Goal: Task Accomplishment & Management: Use online tool/utility

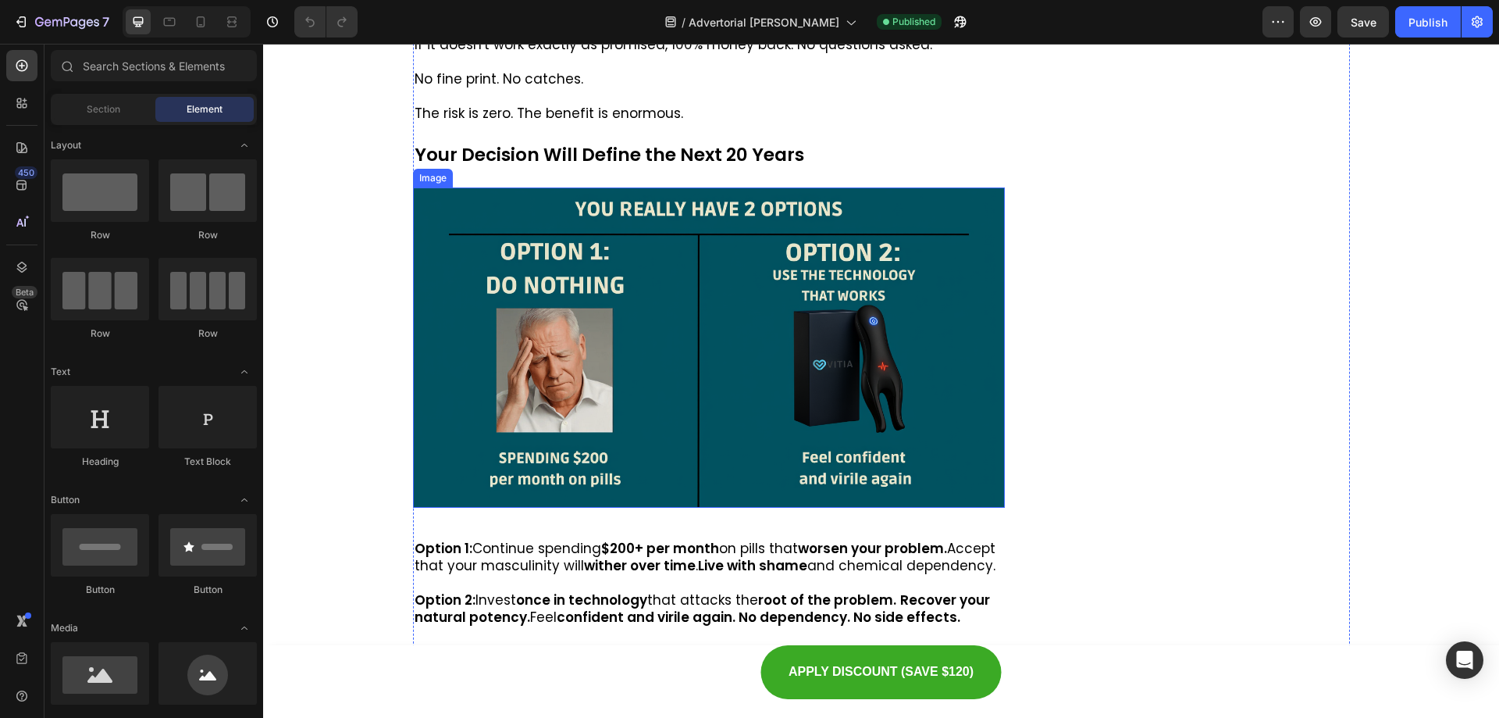
scroll to position [9953, 0]
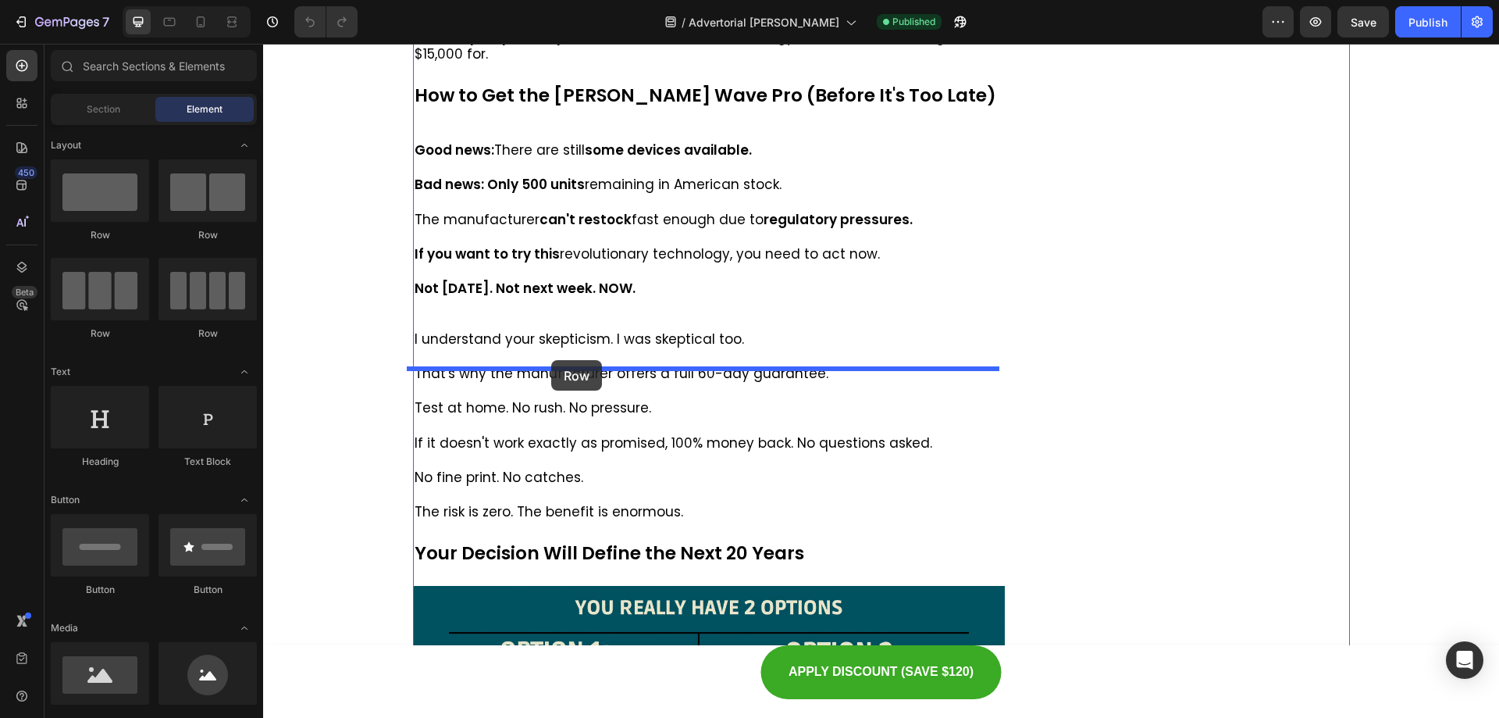
drag, startPoint x: 490, startPoint y: 257, endPoint x: 552, endPoint y: 360, distance: 120.5
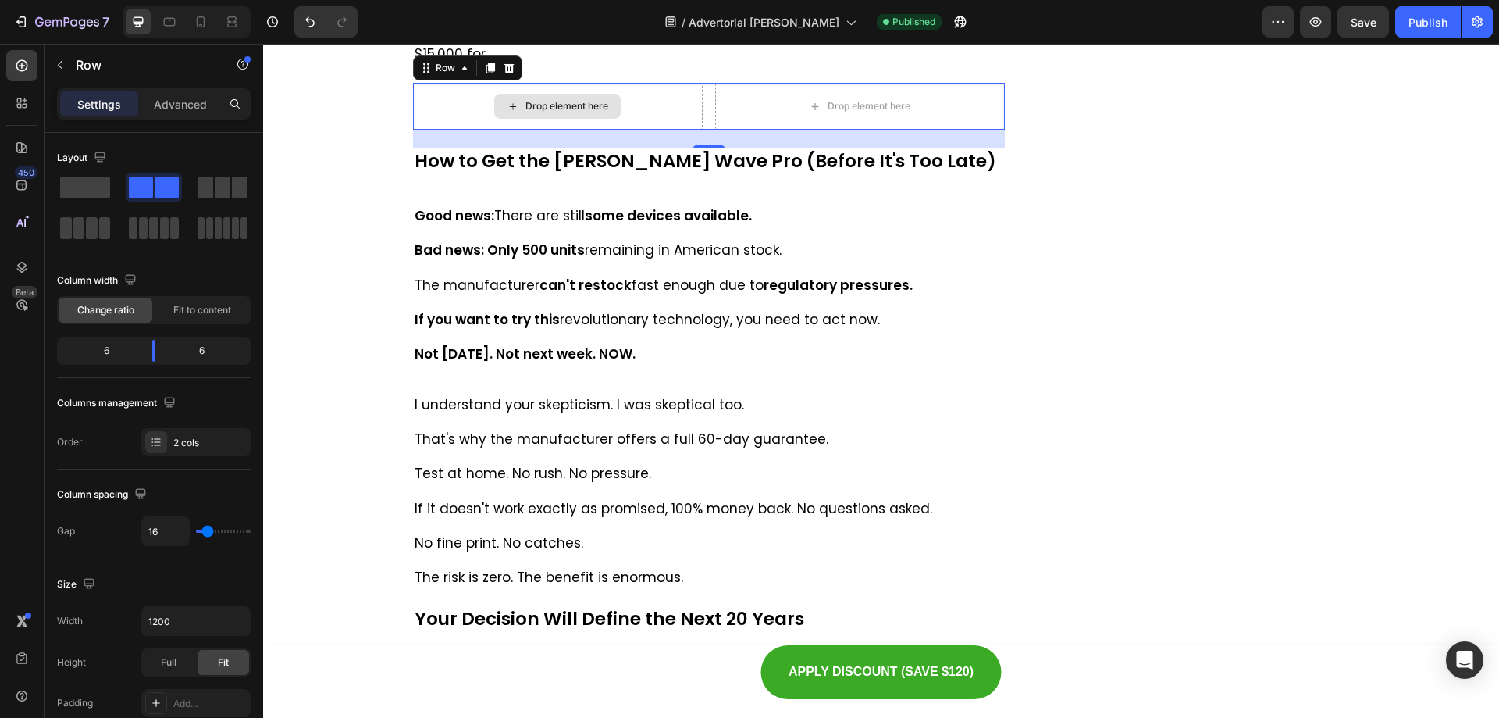
click at [607, 119] on div "Drop element here" at bounding box center [557, 106] width 126 height 25
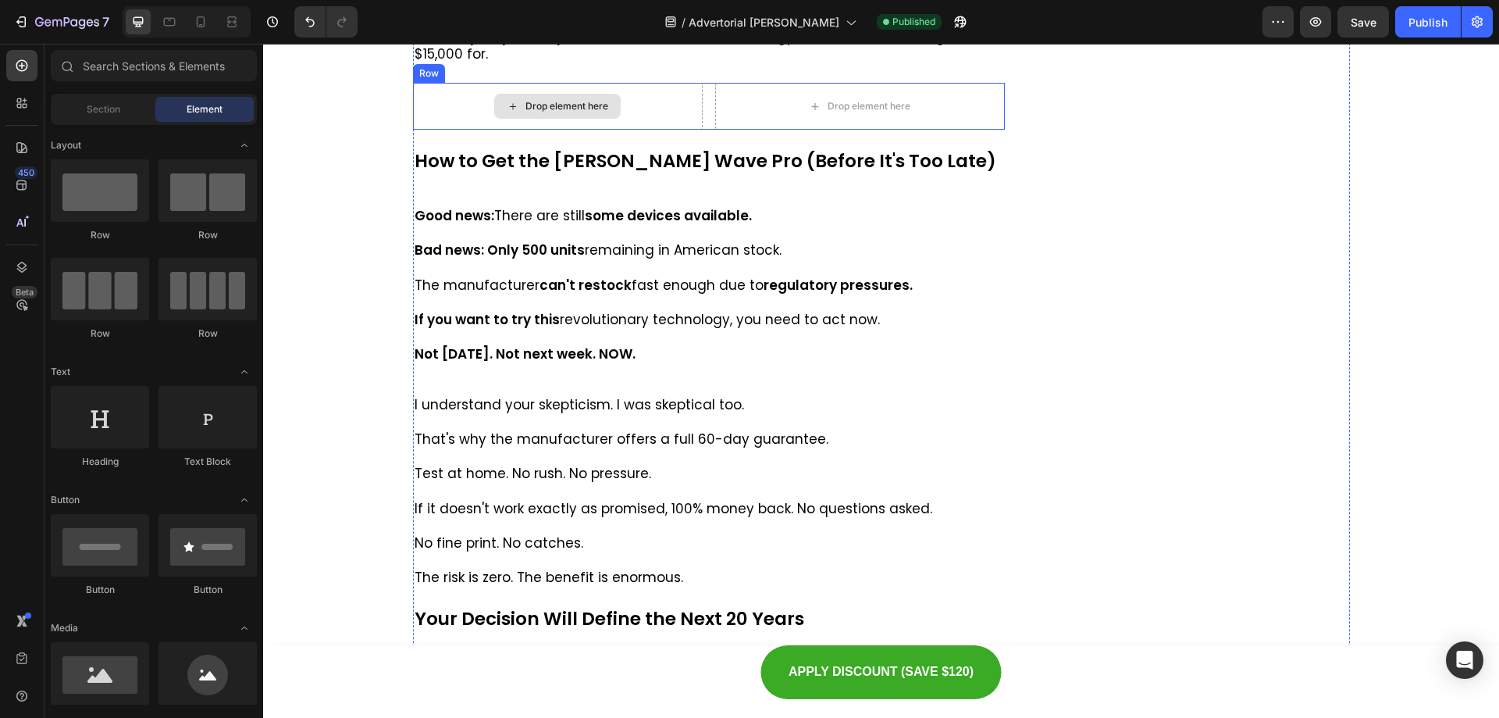
click at [652, 130] on div "Drop element here" at bounding box center [558, 106] width 290 height 47
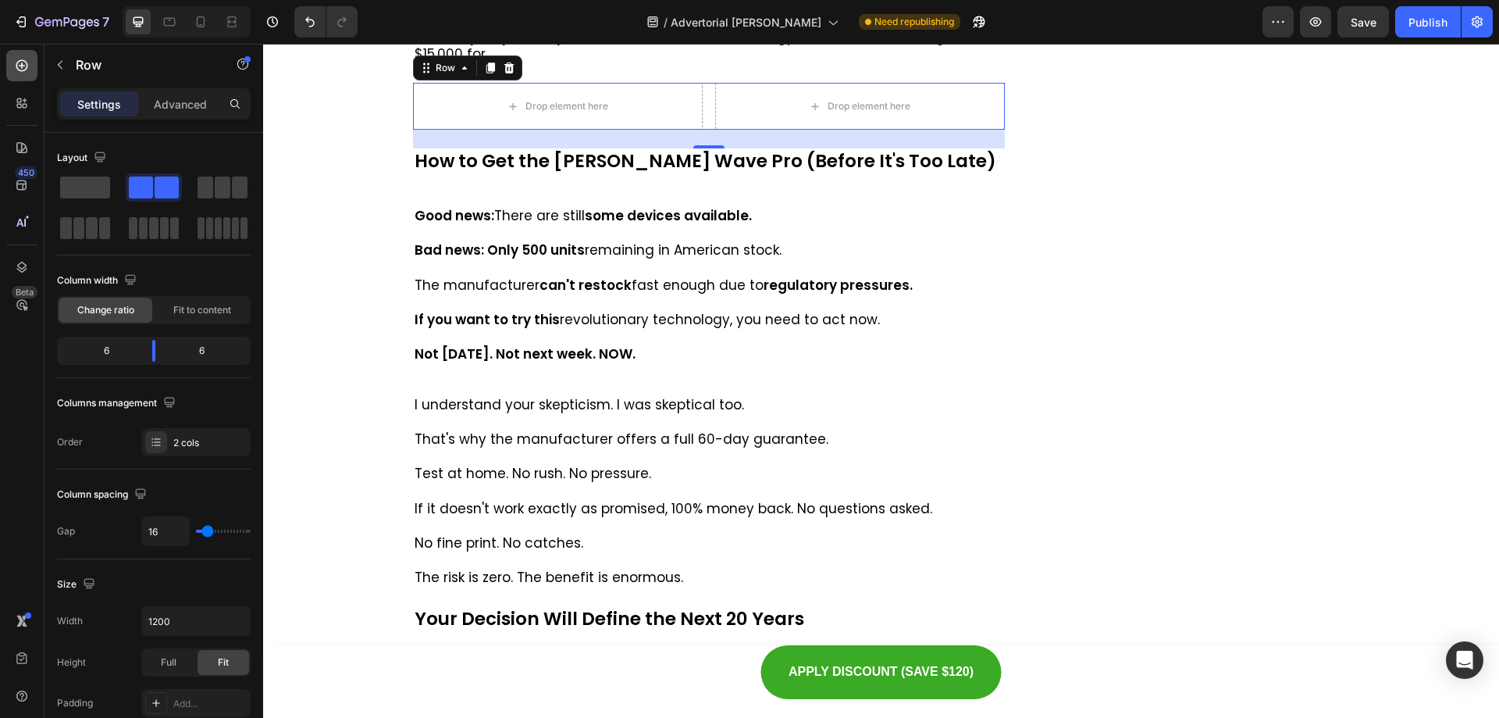
click at [19, 59] on icon at bounding box center [22, 66] width 16 height 16
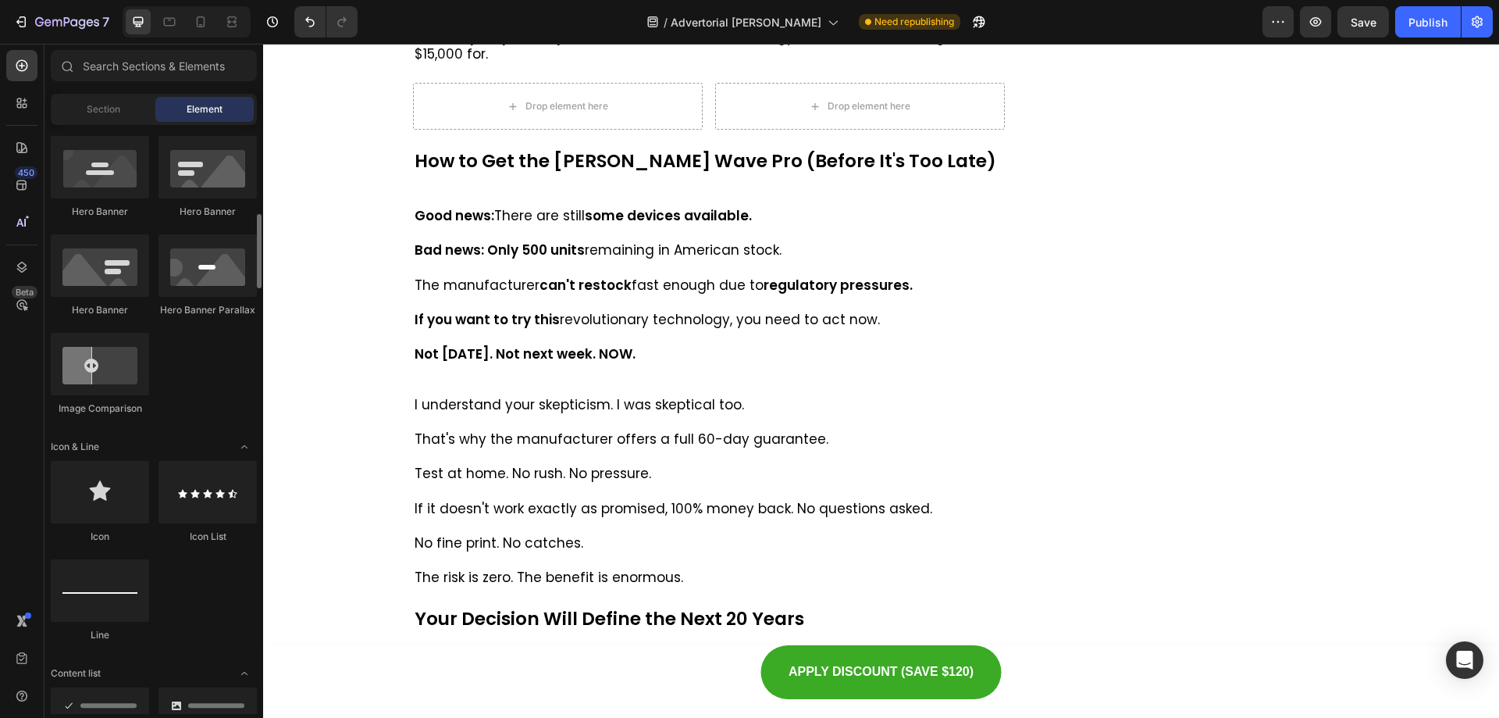
scroll to position [859, 0]
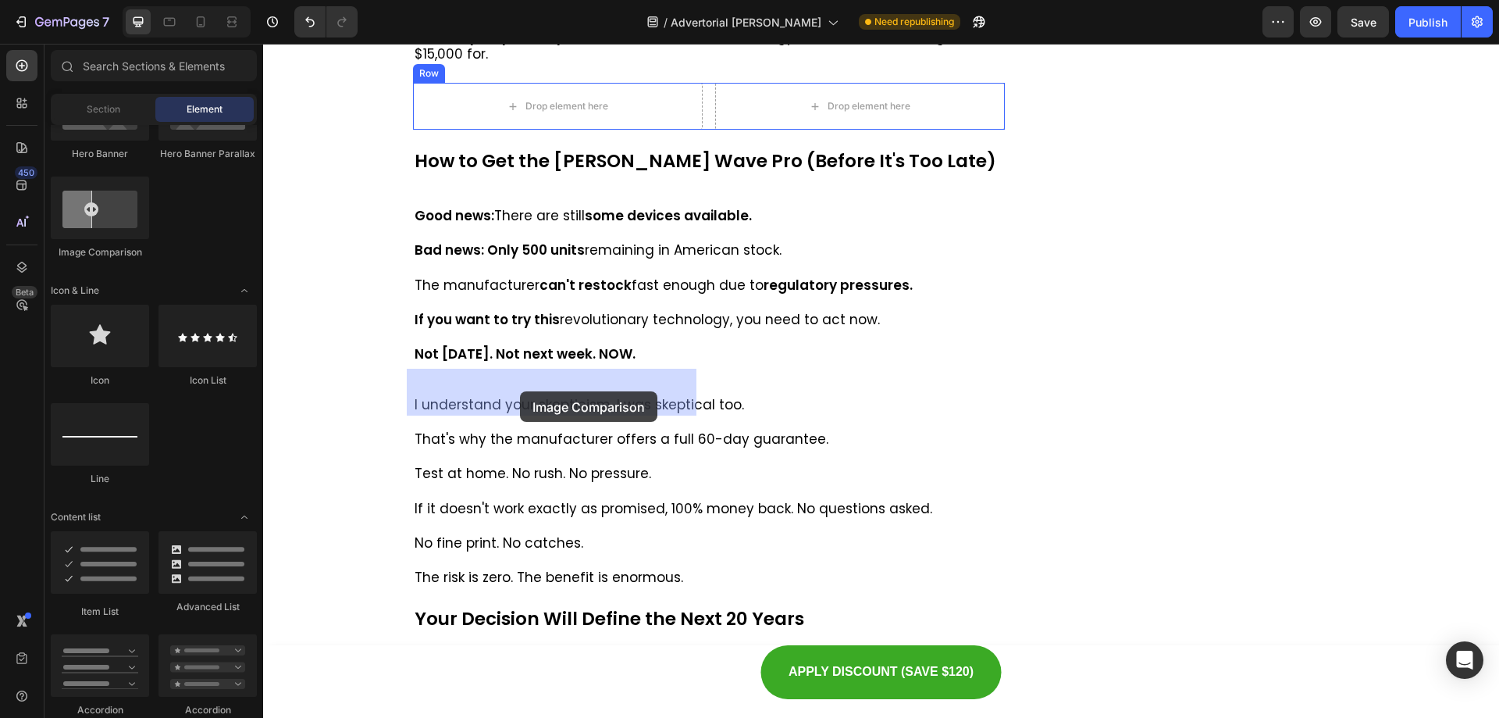
drag, startPoint x: 387, startPoint y: 276, endPoint x: 520, endPoint y: 391, distance: 175.5
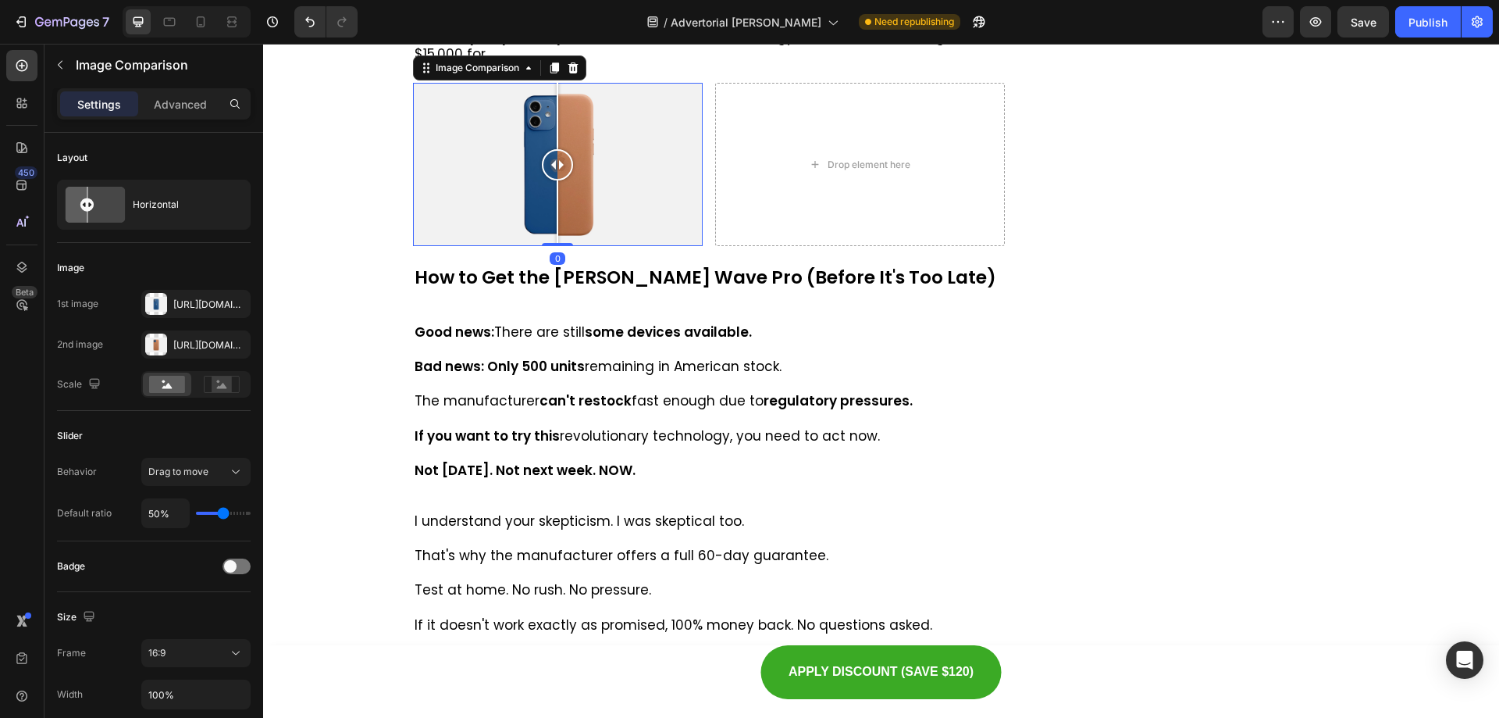
click at [567, 77] on div at bounding box center [573, 68] width 19 height 19
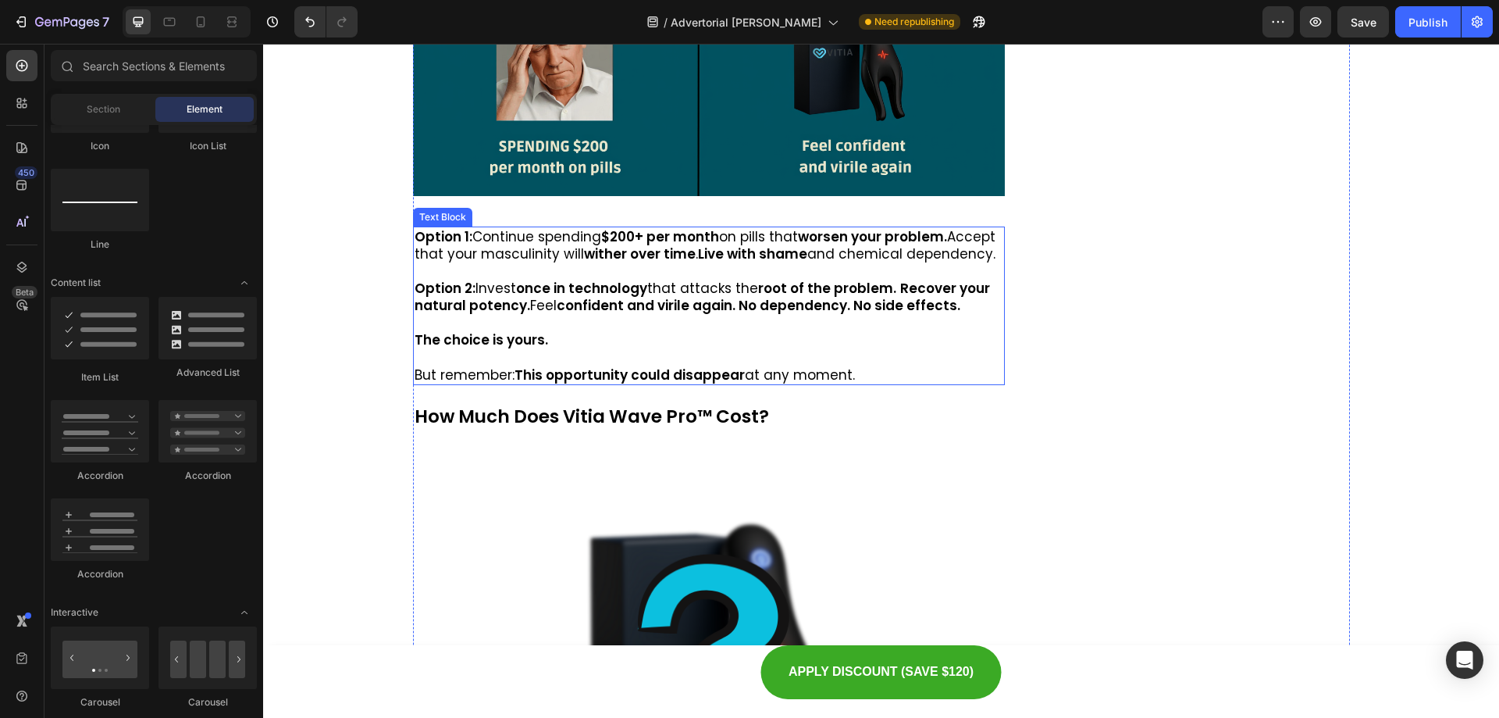
scroll to position [10656, 0]
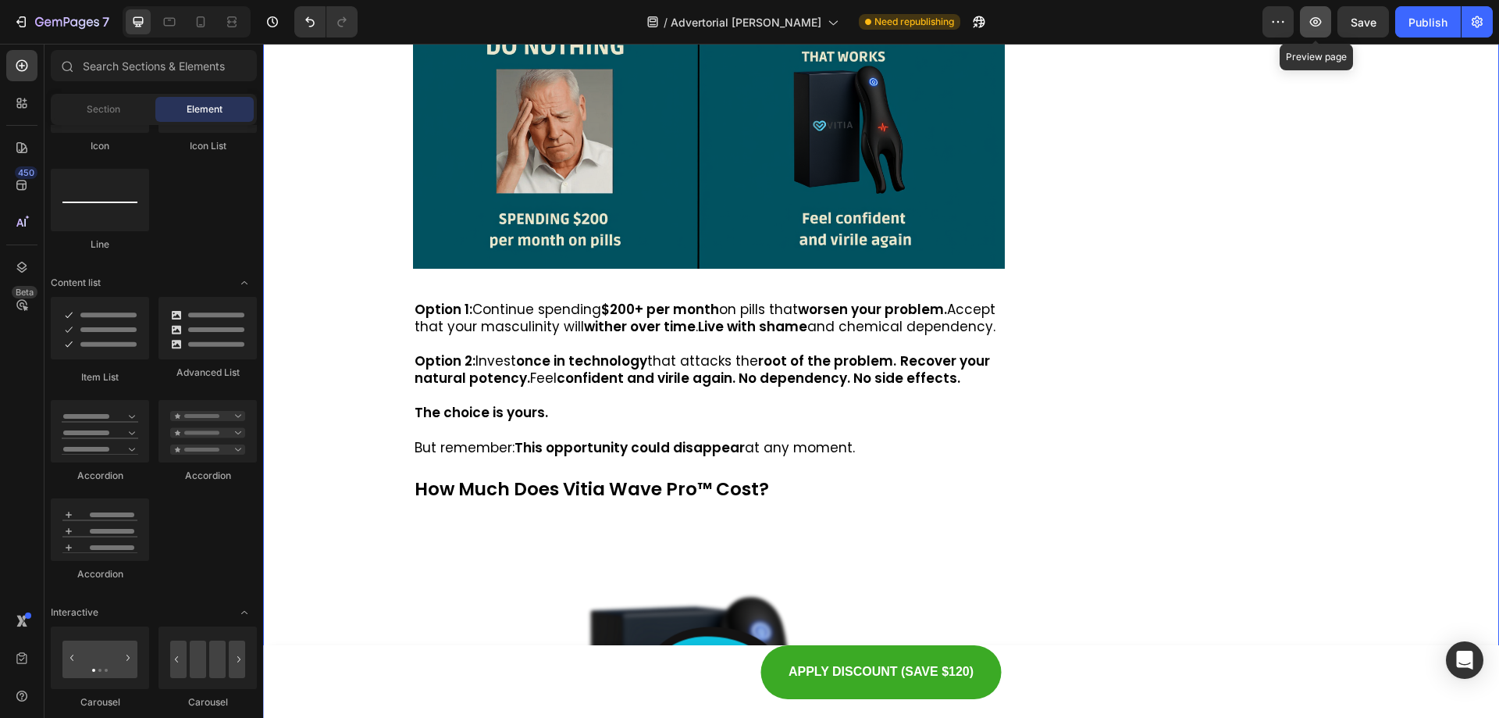
click at [1313, 28] on icon "button" at bounding box center [1316, 22] width 16 height 16
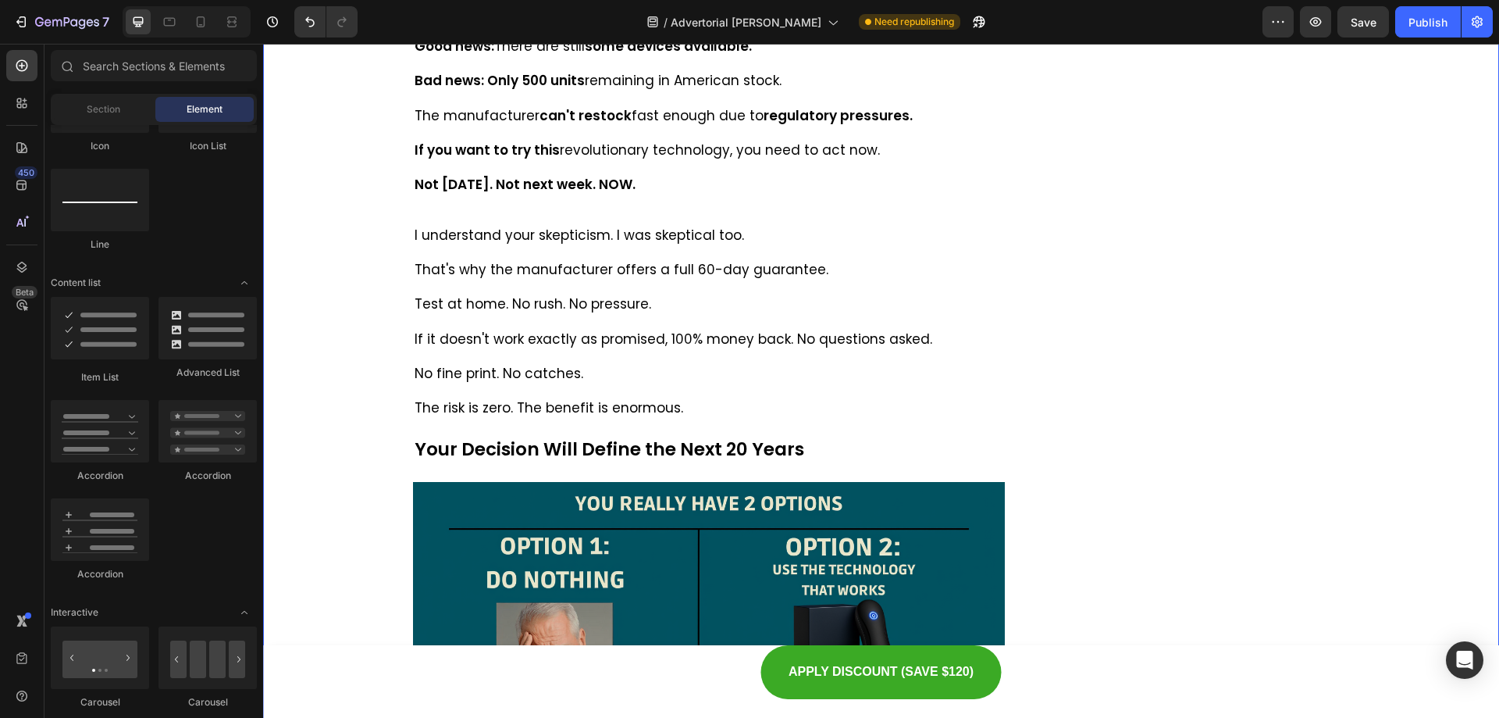
scroll to position [10031, 0]
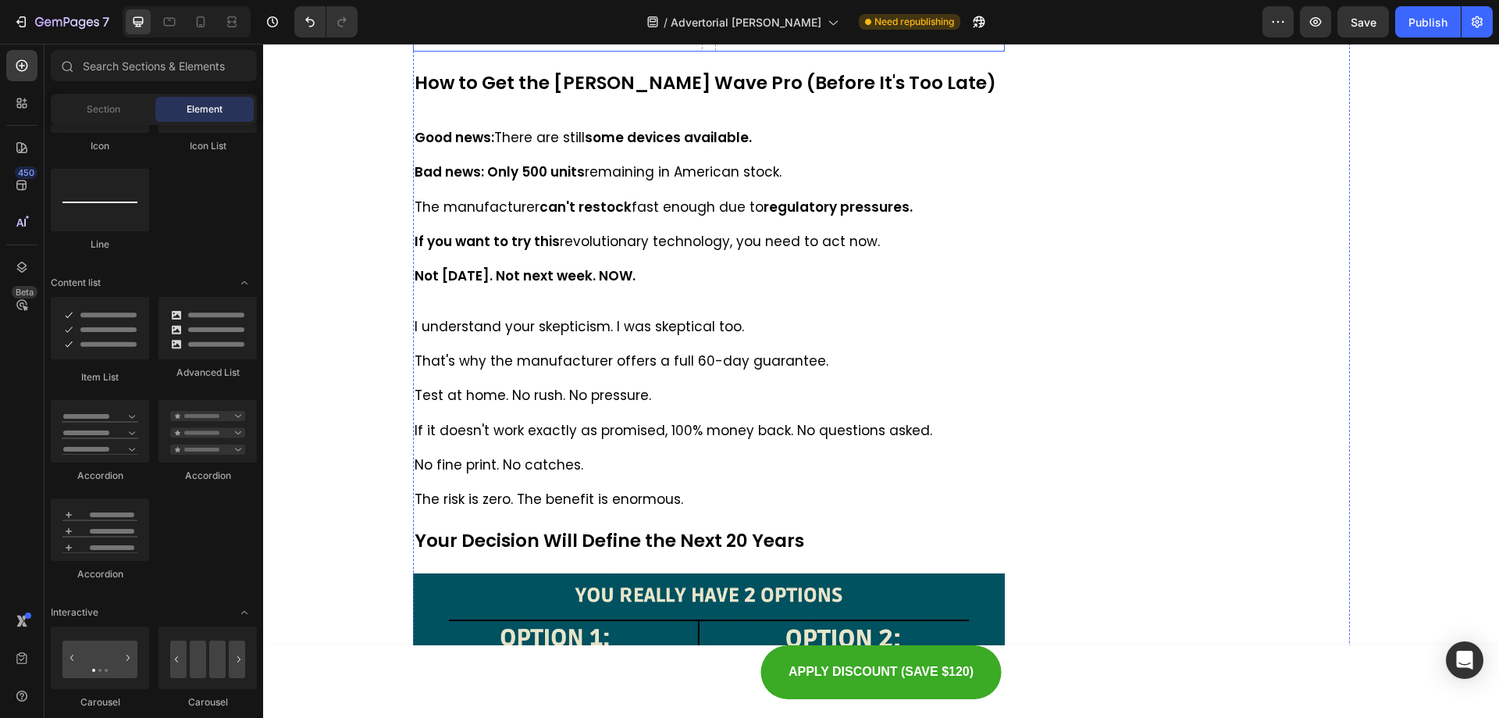
click at [496, 52] on div "Drop element here" at bounding box center [558, 28] width 290 height 47
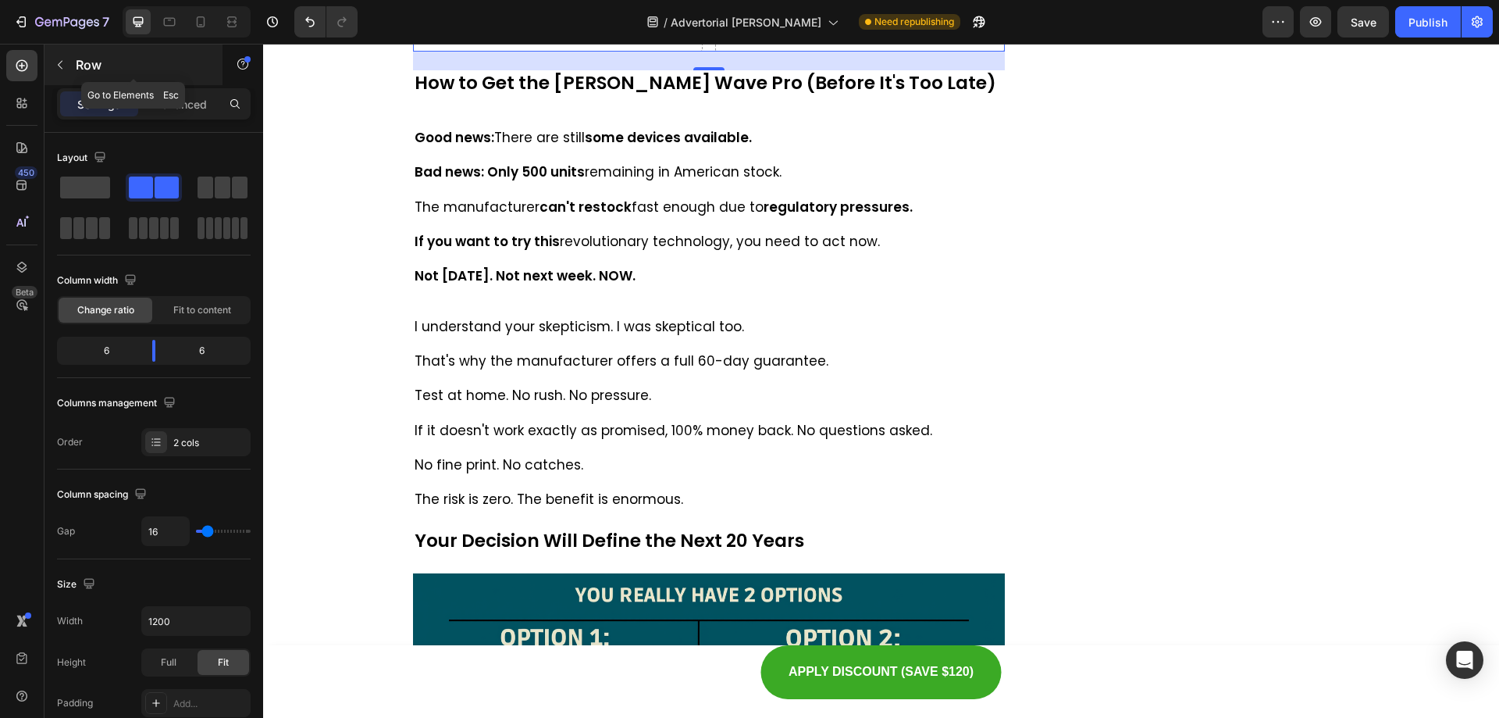
click at [59, 67] on icon "button" at bounding box center [60, 65] width 12 height 12
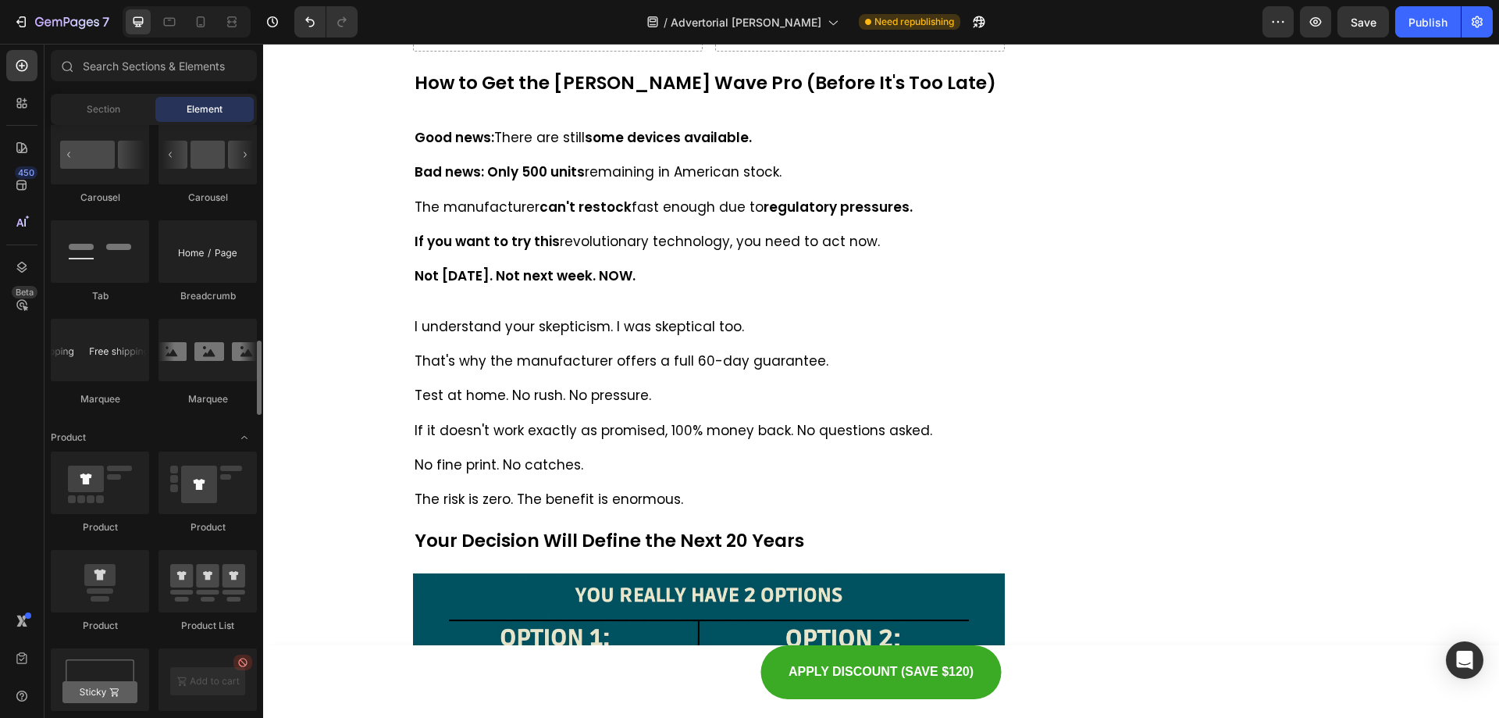
scroll to position [1071, 0]
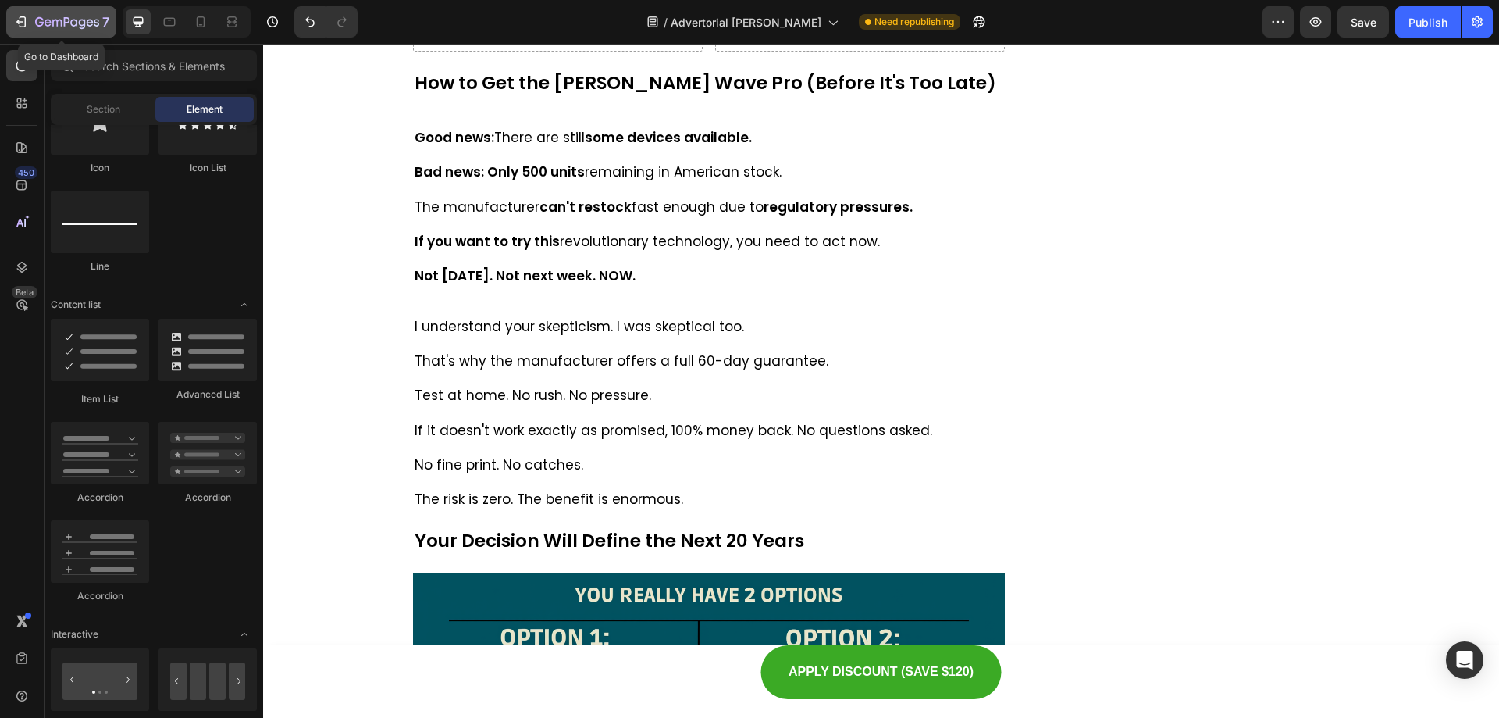
click at [27, 23] on icon "button" at bounding box center [21, 22] width 16 height 16
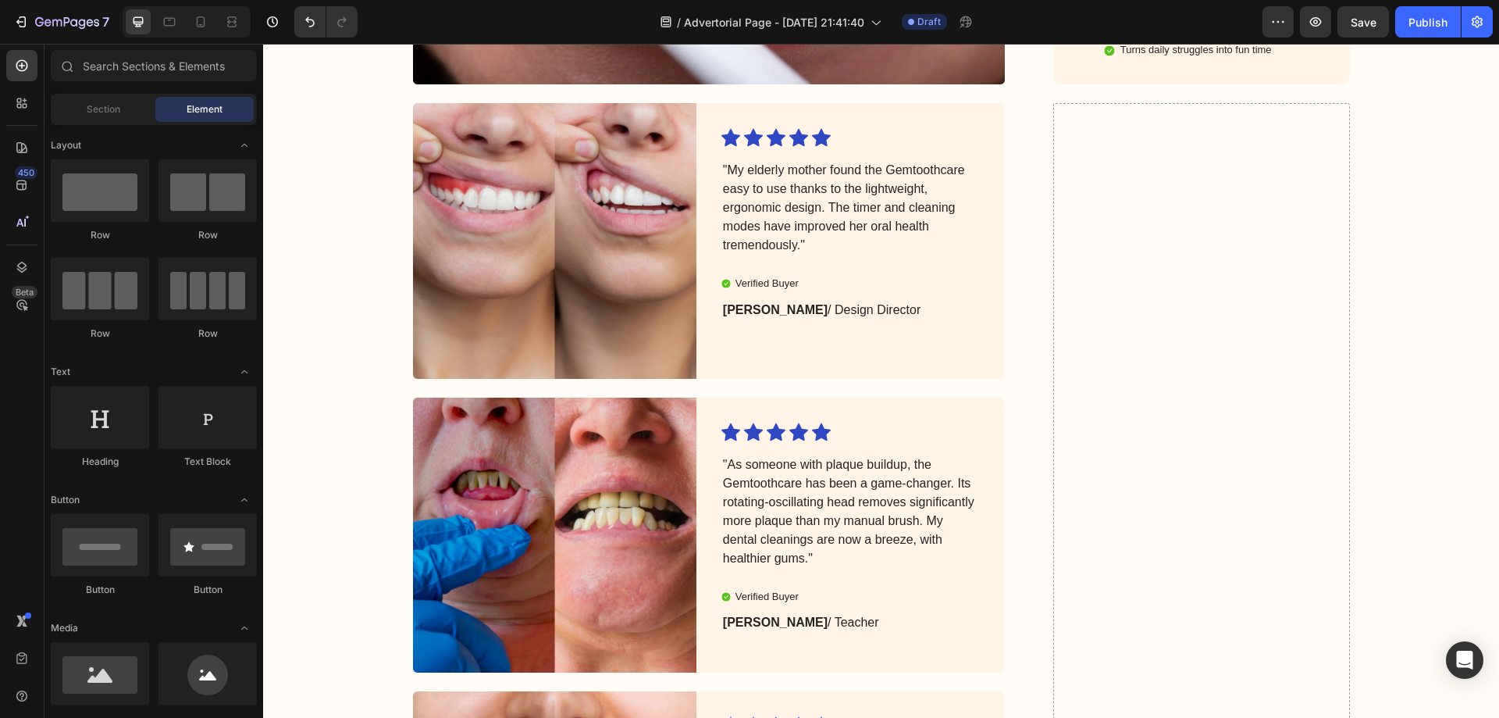
scroll to position [4142, 0]
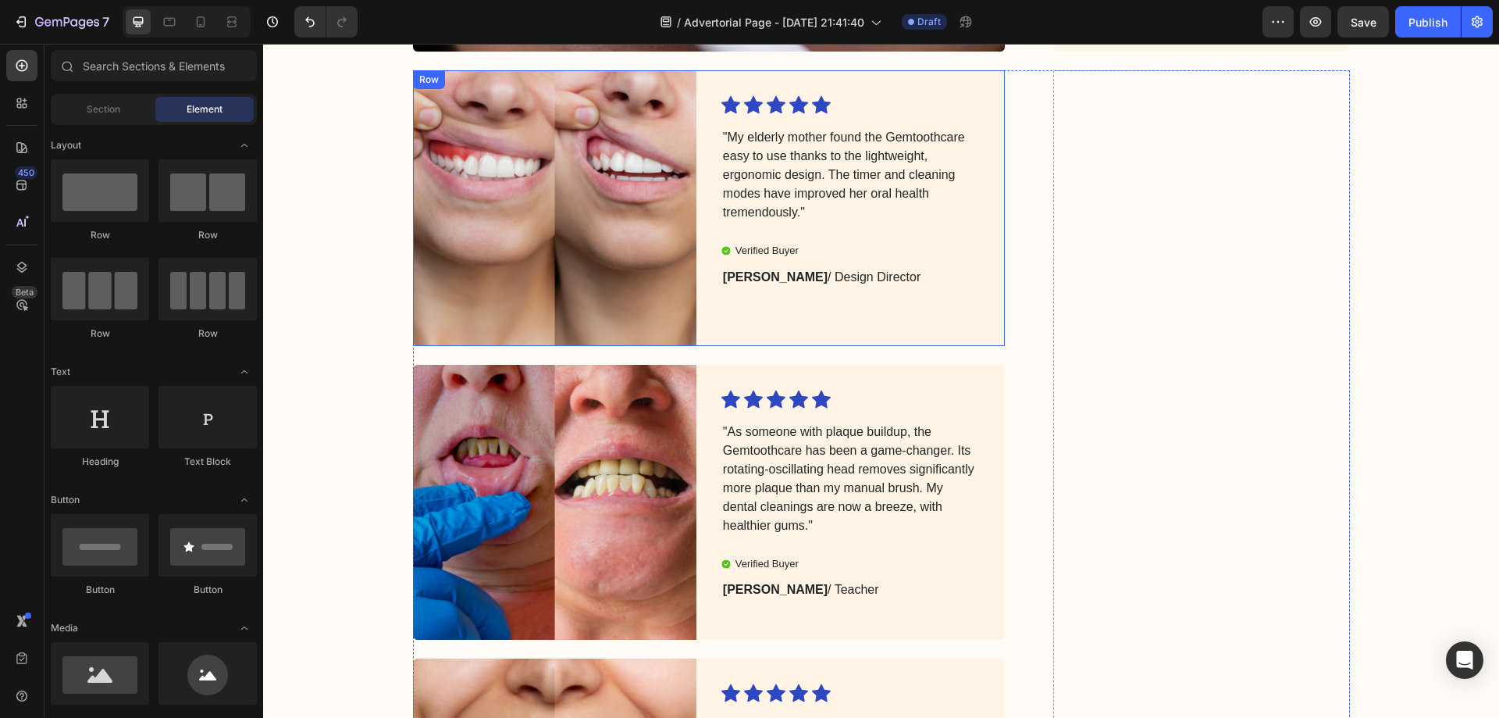
click at [960, 318] on div "Icon Icon Icon Icon Icon Icon List "My elderly mother found the Gemtoothcare ea…" at bounding box center [862, 208] width 283 height 276
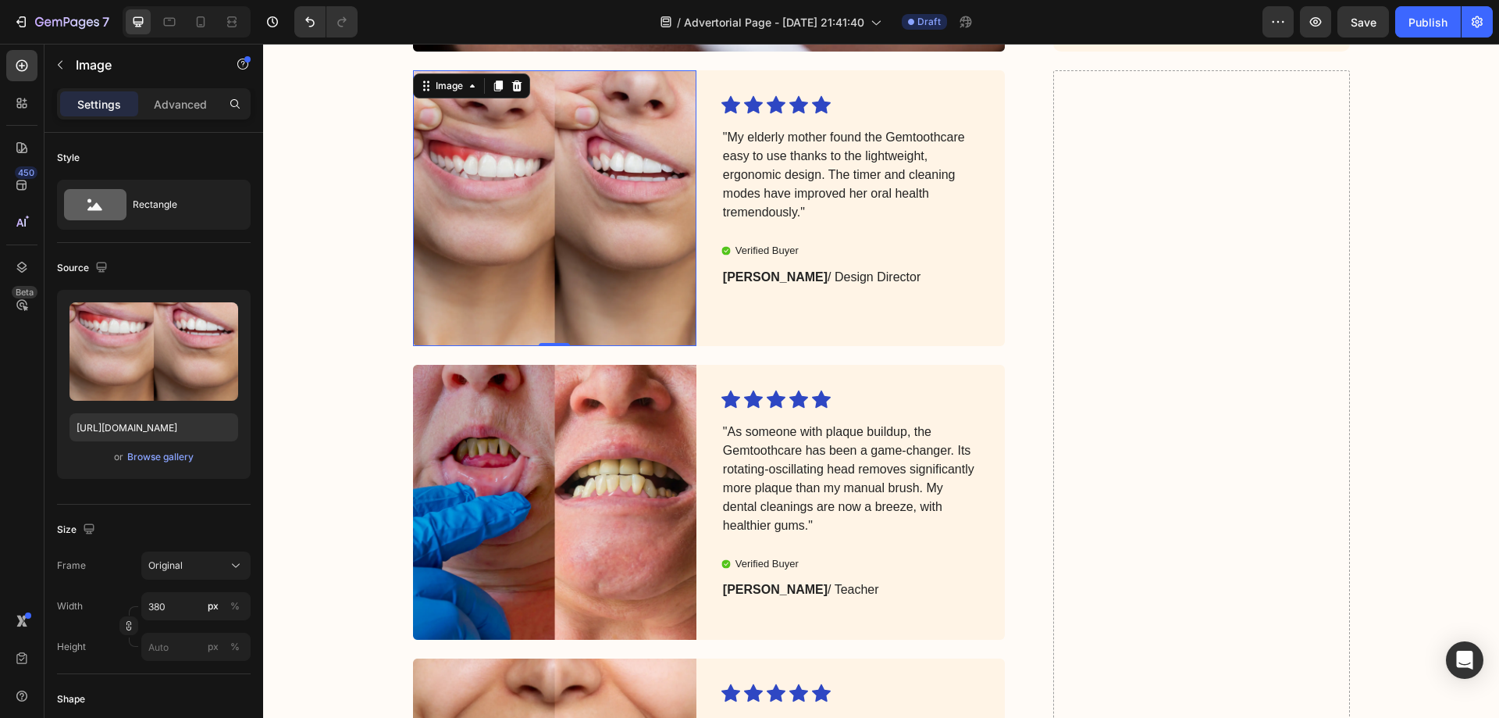
click at [588, 263] on img at bounding box center [554, 208] width 283 height 276
click at [58, 62] on icon "button" at bounding box center [60, 65] width 12 height 12
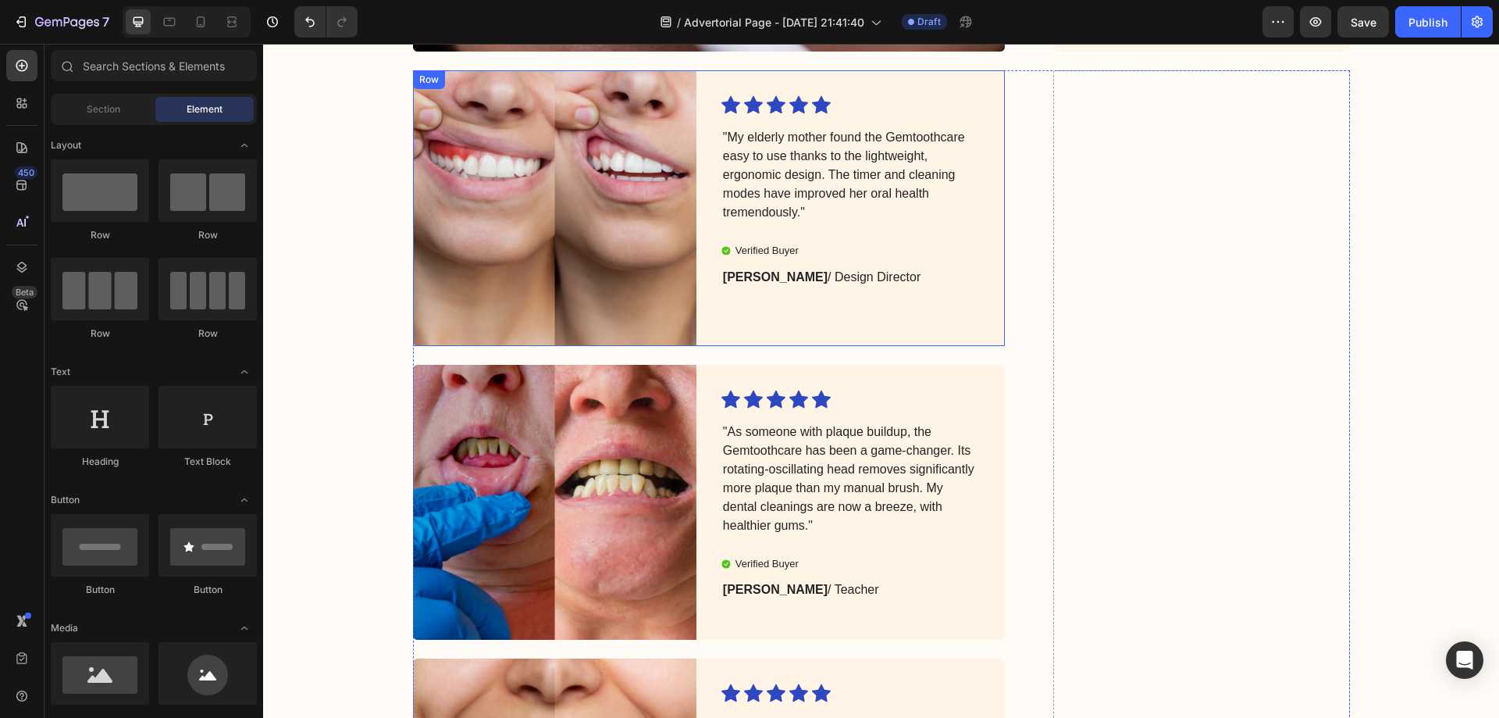
click at [962, 316] on div "Icon Icon Icon Icon Icon Icon List "My elderly mother found the Gemtoothcare ea…" at bounding box center [862, 208] width 283 height 276
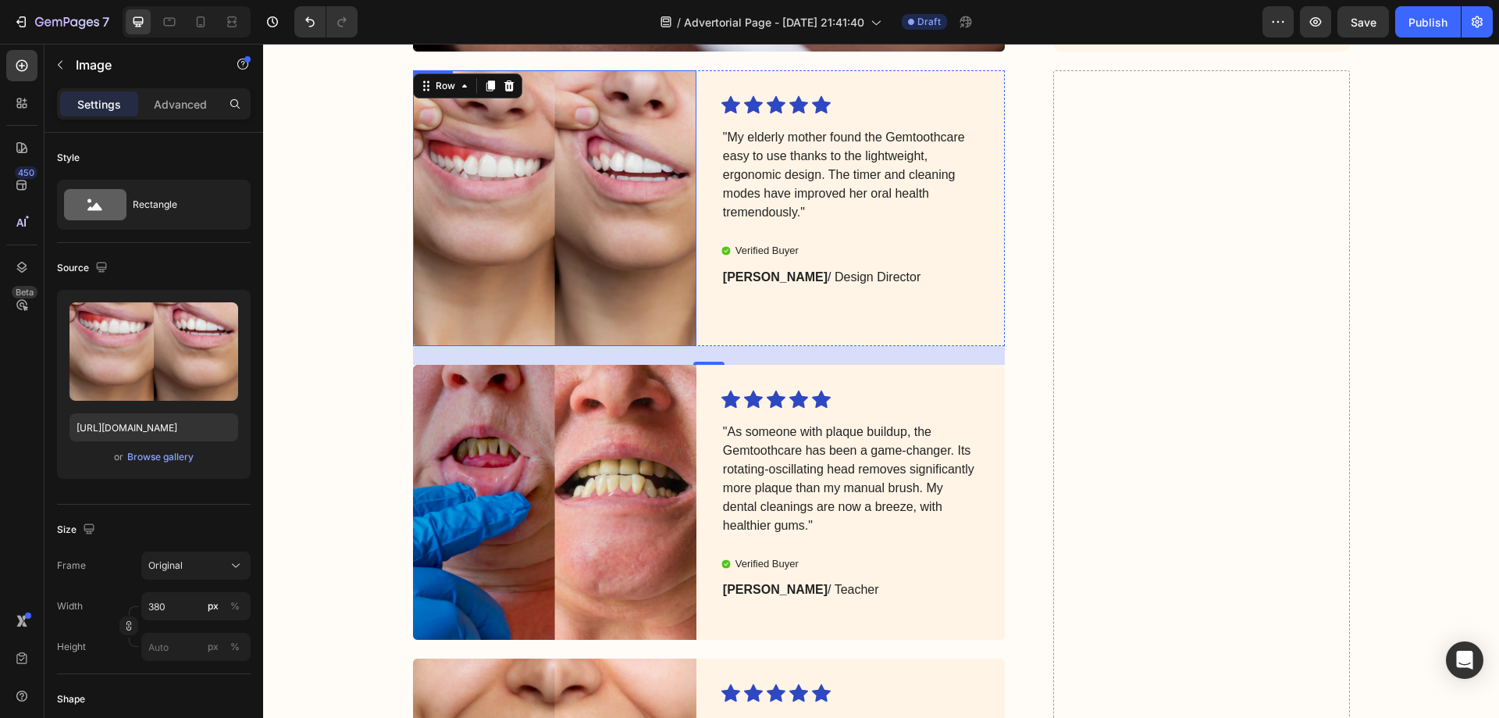
click at [536, 143] on img at bounding box center [554, 208] width 283 height 276
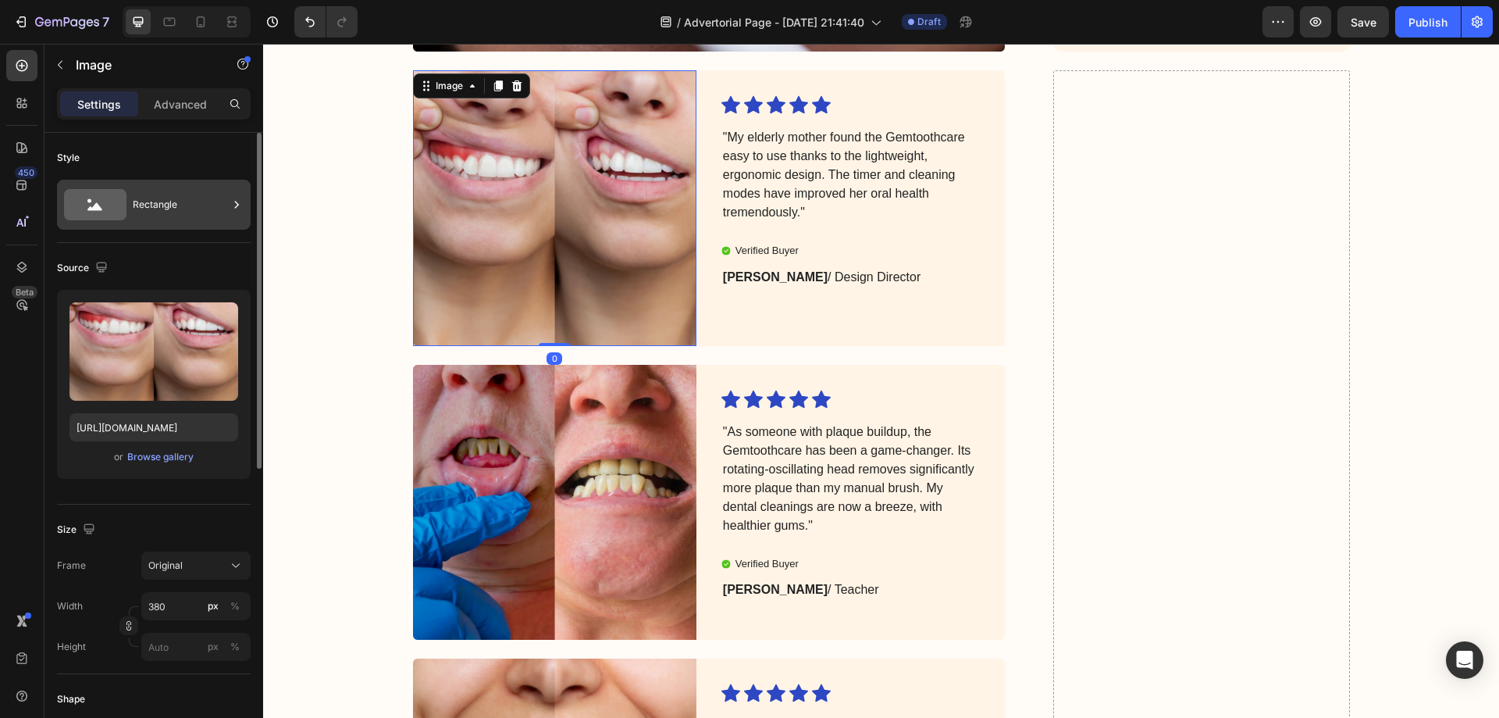
click at [148, 198] on div "Rectangle" at bounding box center [180, 205] width 95 height 36
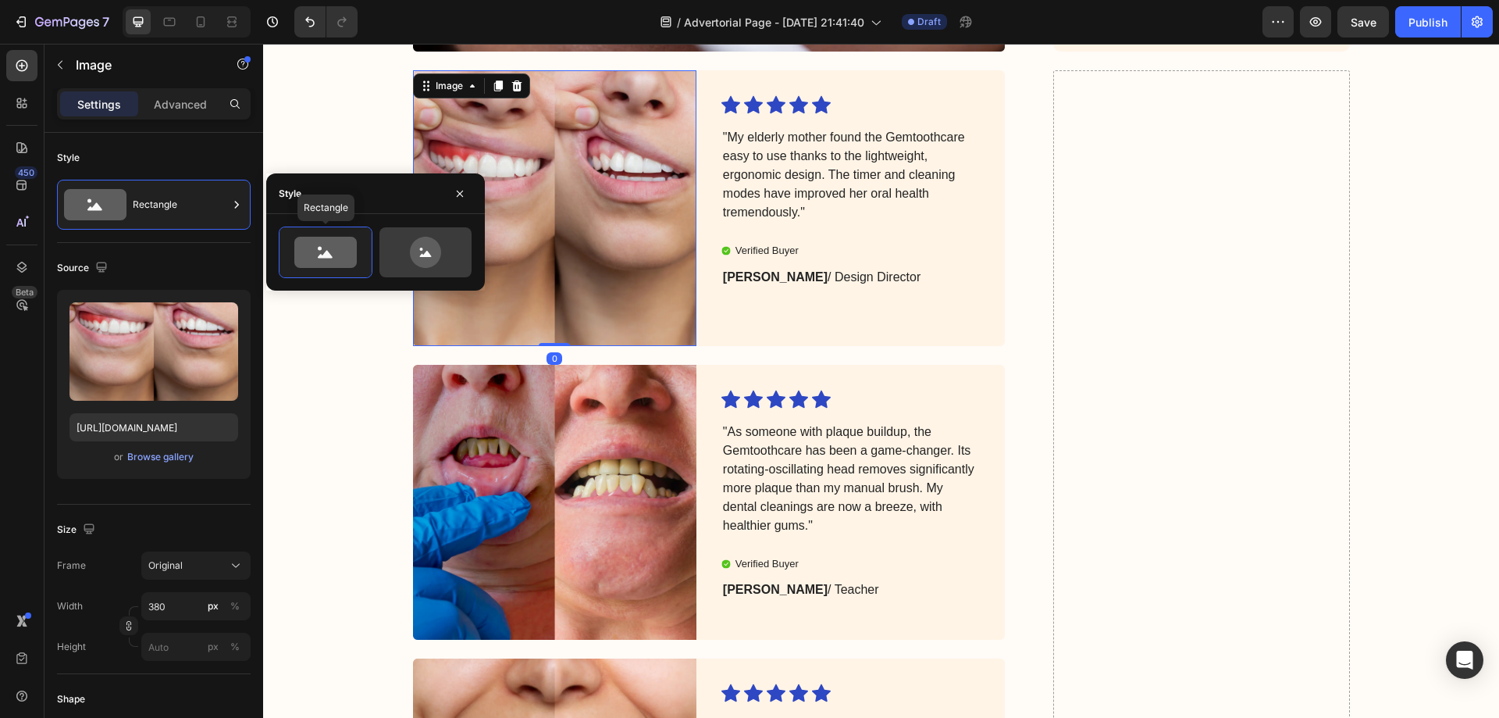
click at [415, 239] on icon at bounding box center [425, 252] width 73 height 31
type input "80"
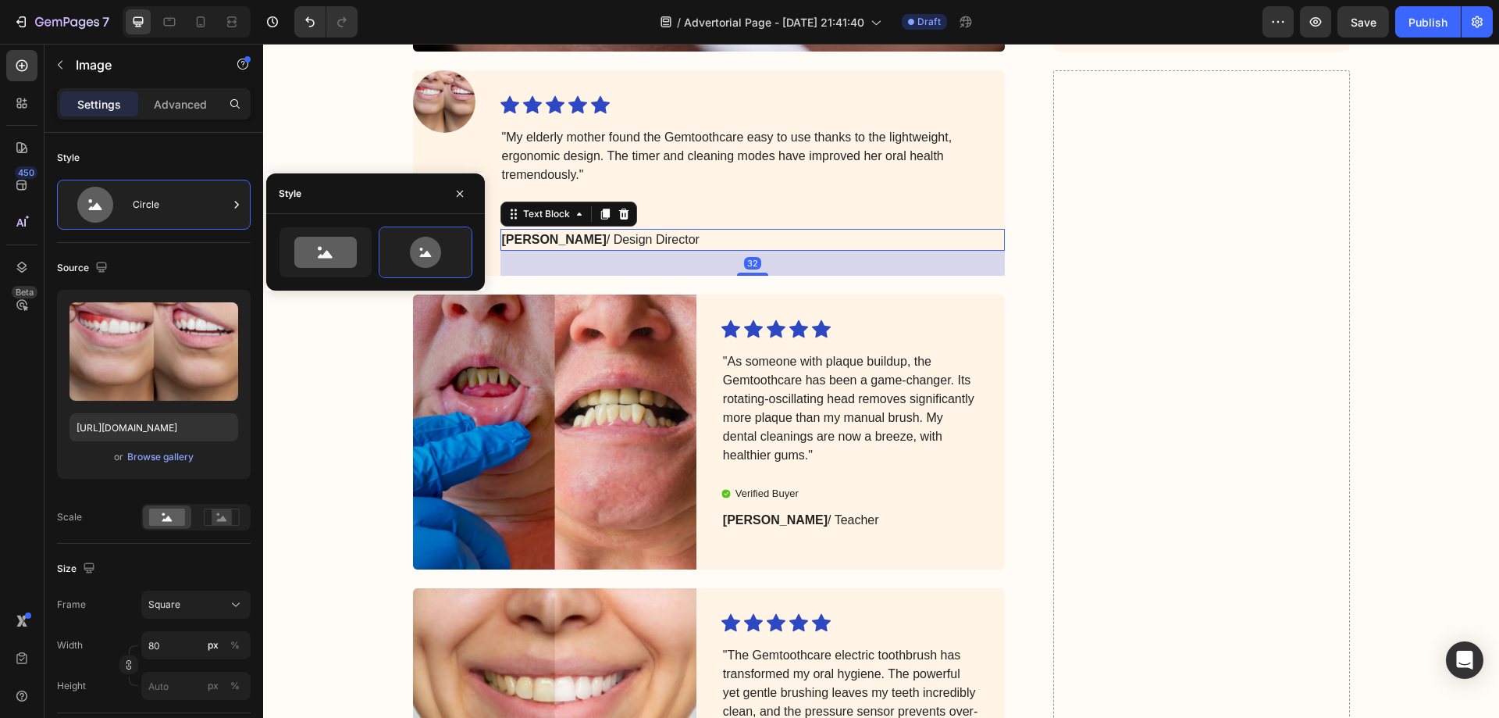
click at [672, 230] on p "Julia R. / Design Director" at bounding box center [740, 239] width 477 height 19
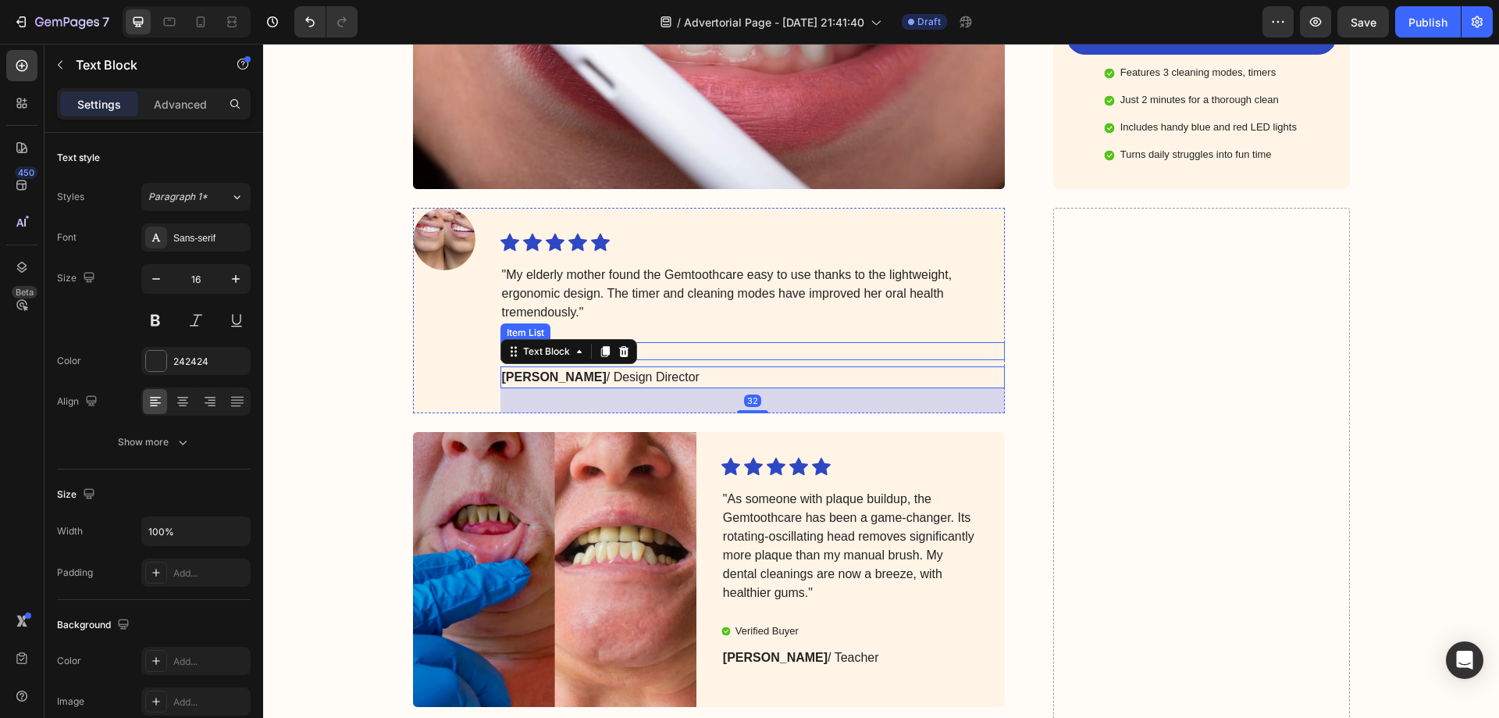
scroll to position [3985, 0]
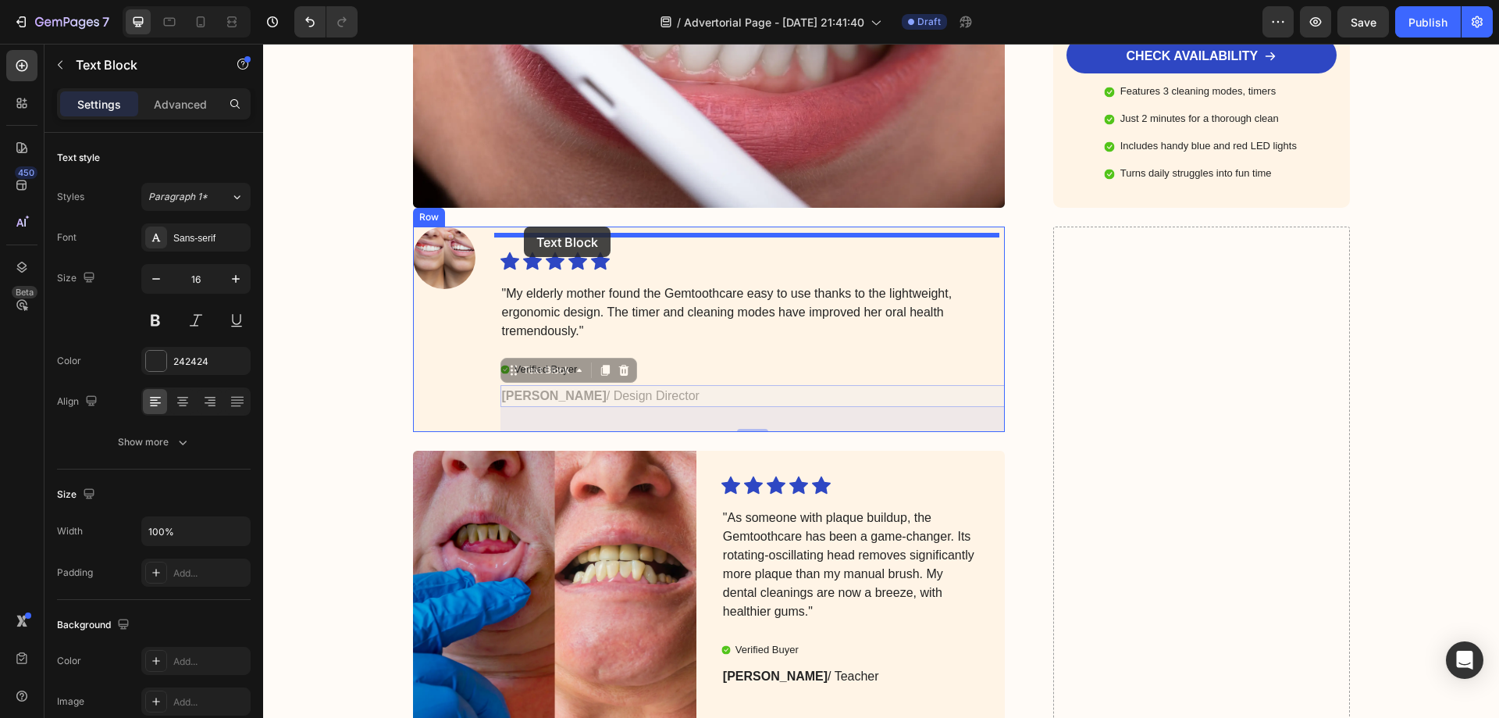
drag, startPoint x: 511, startPoint y: 353, endPoint x: 524, endPoint y: 227, distance: 126.3
click at [524, 227] on div "Header Image Got Questions? Email Us At support@gemstore.com Text Block Row Row…" at bounding box center [881, 46] width 1236 height 7976
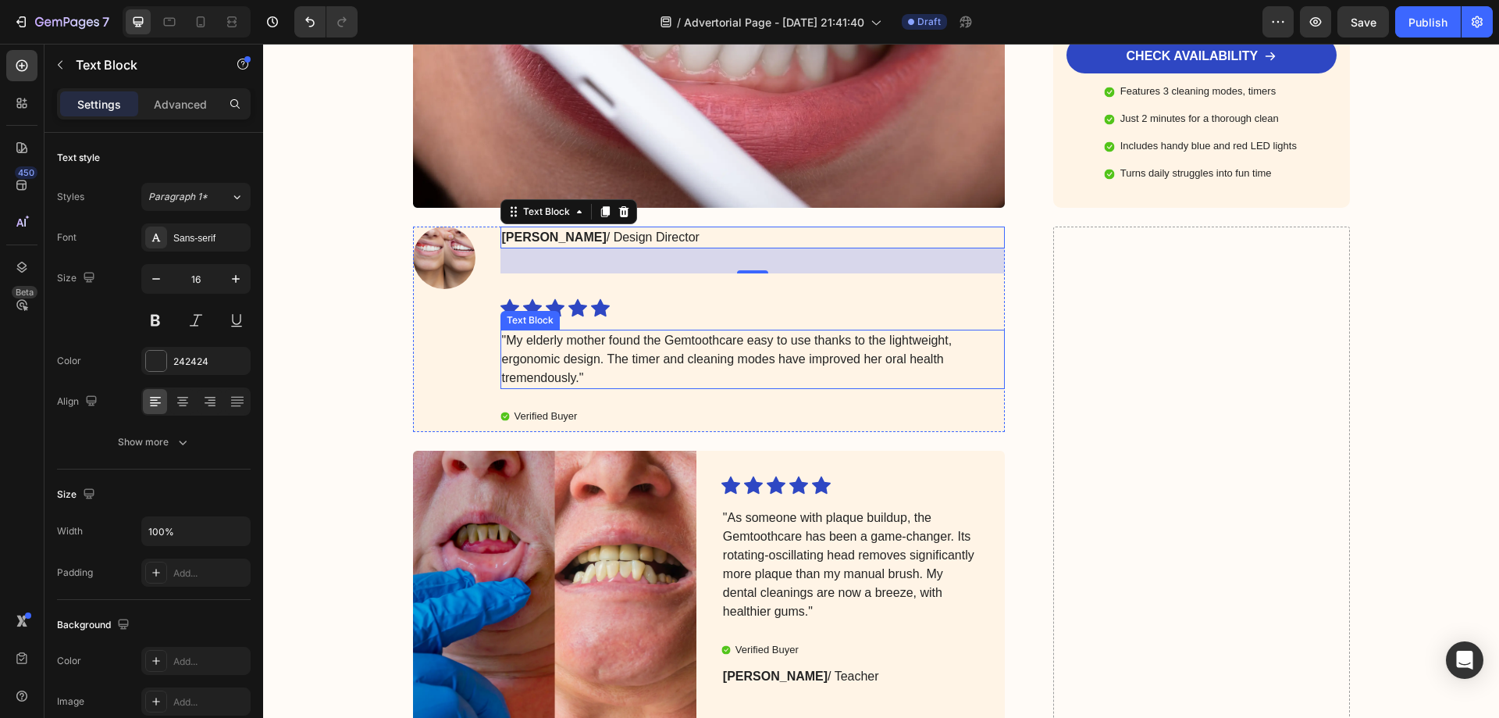
click at [546, 333] on p ""My elderly mother found the Gemtoothcare easy to use thanks to the lightweight…" at bounding box center [740, 359] width 477 height 56
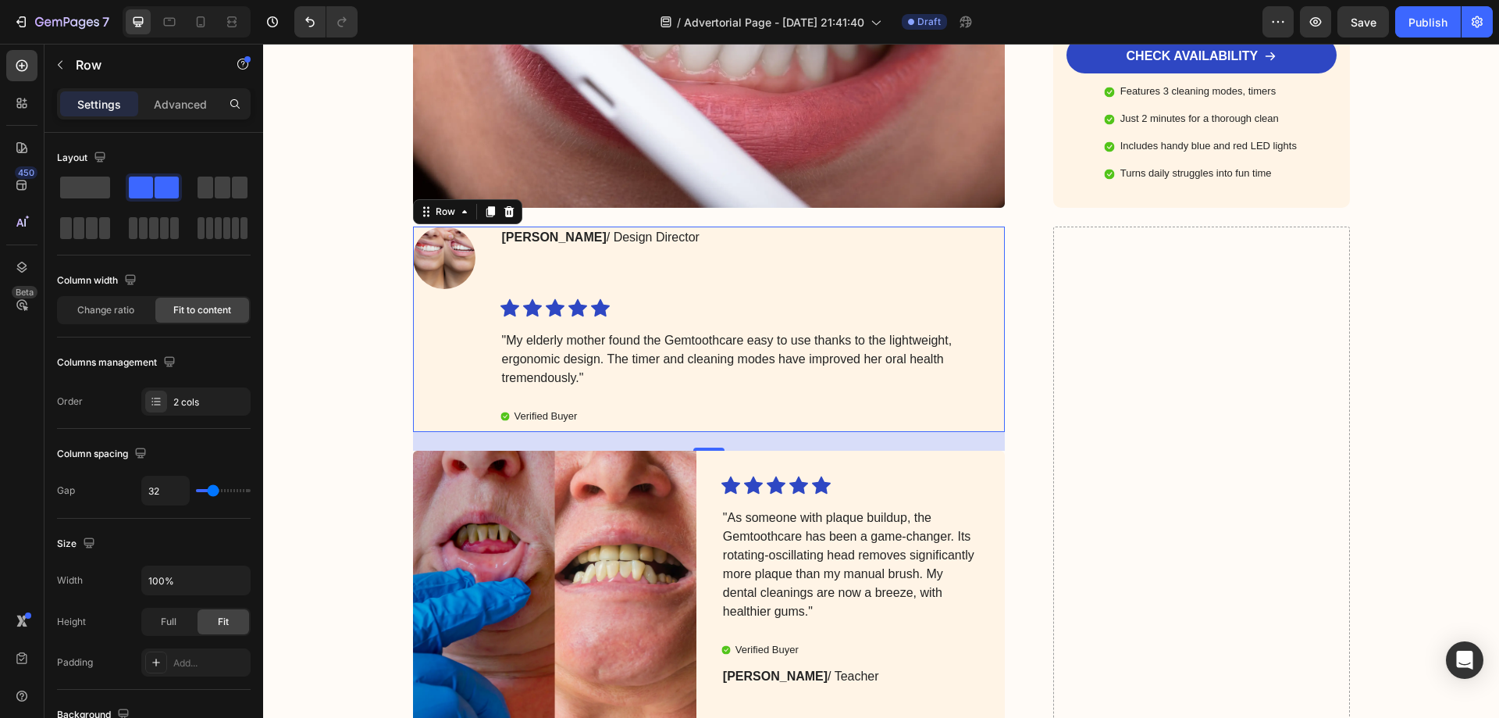
click at [440, 330] on div "Image" at bounding box center [444, 328] width 62 height 205
click at [535, 340] on p ""My elderly mother found the Gemtoothcare easy to use thanks to the lightweight…" at bounding box center [740, 359] width 477 height 56
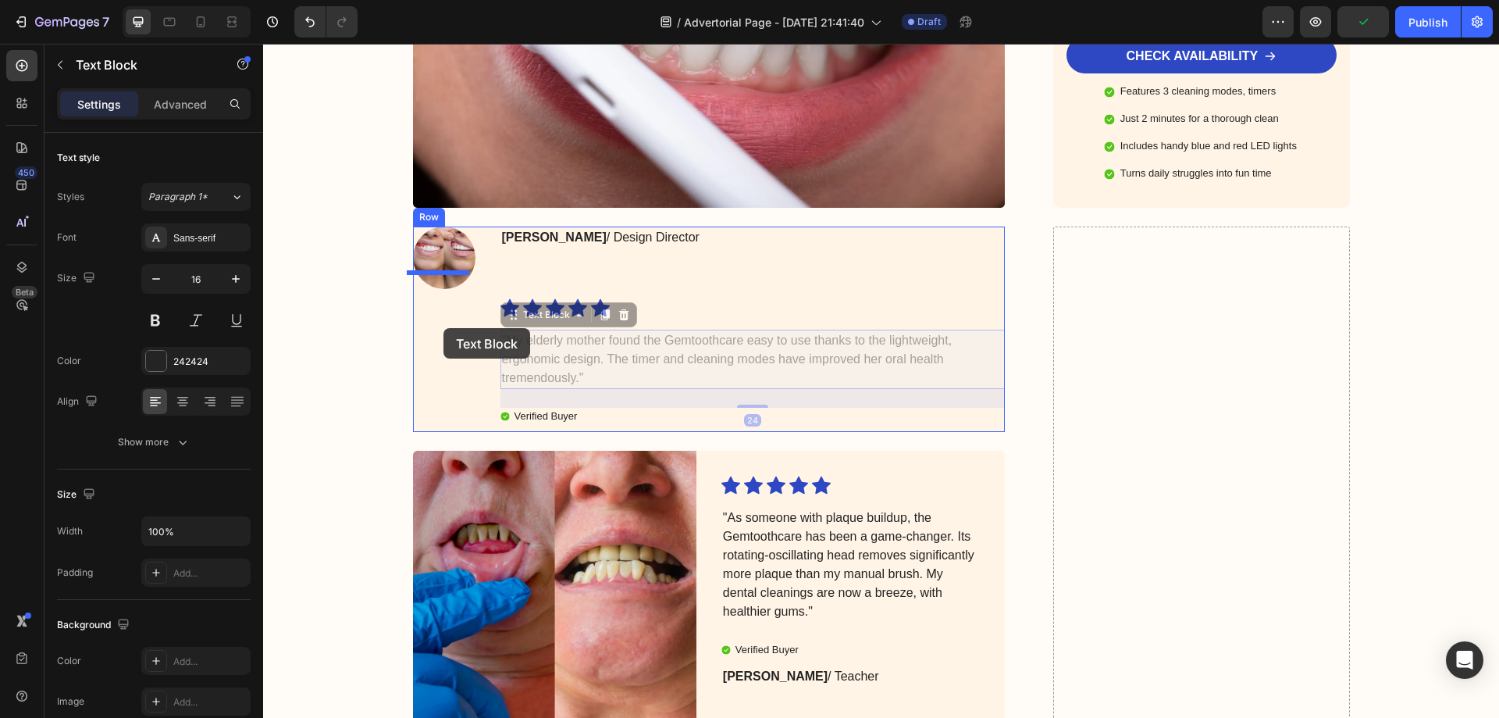
drag, startPoint x: 502, startPoint y: 299, endPoint x: 444, endPoint y: 328, distance: 65.3
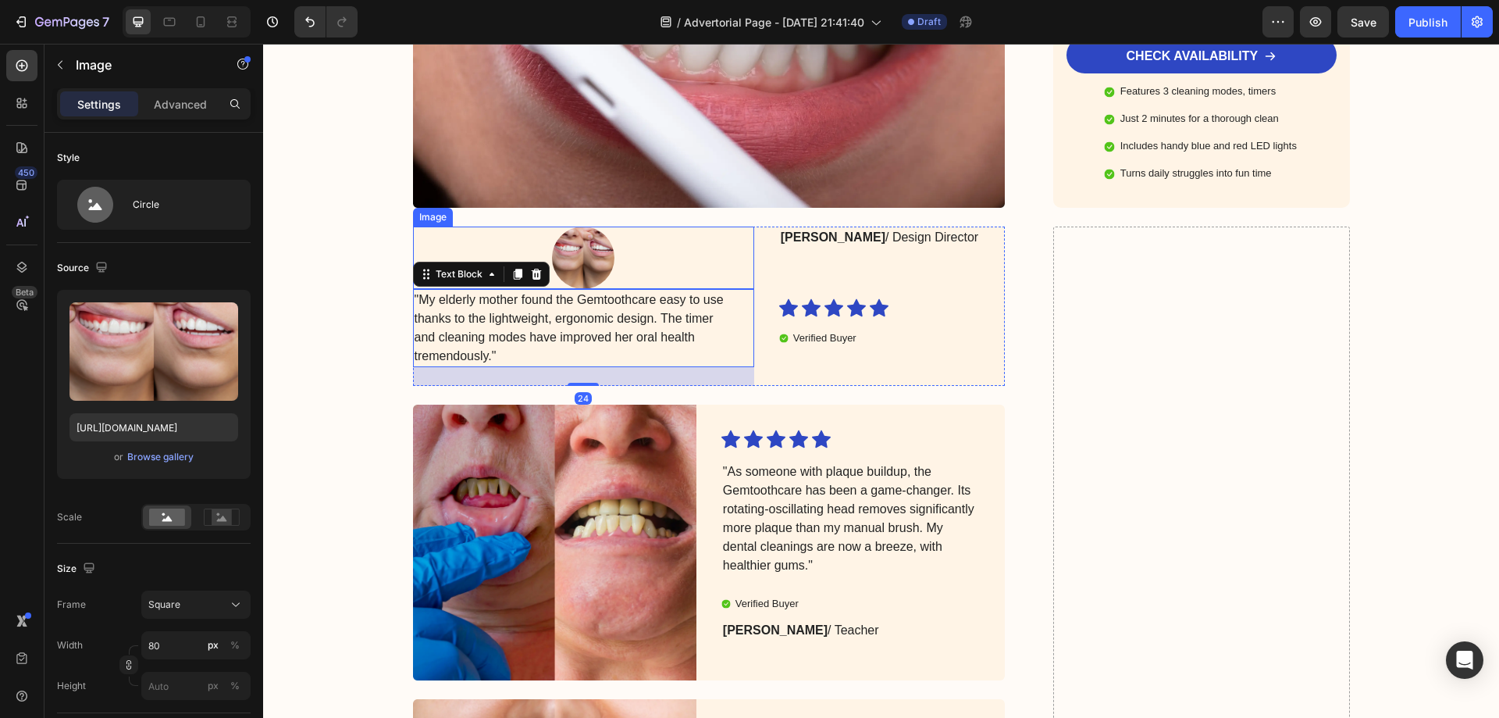
click at [615, 248] on img at bounding box center [583, 257] width 62 height 62
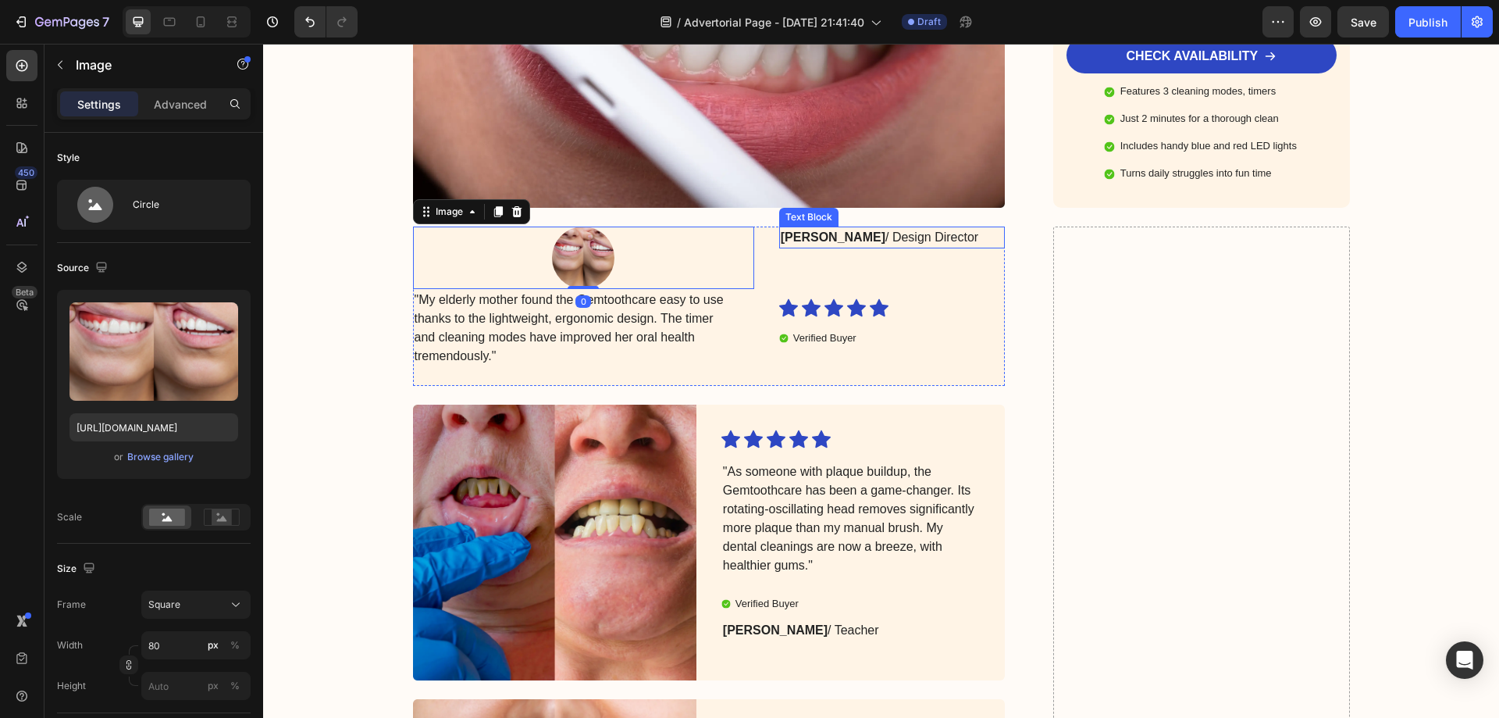
click at [860, 230] on strong "Julia R." at bounding box center [833, 236] width 105 height 13
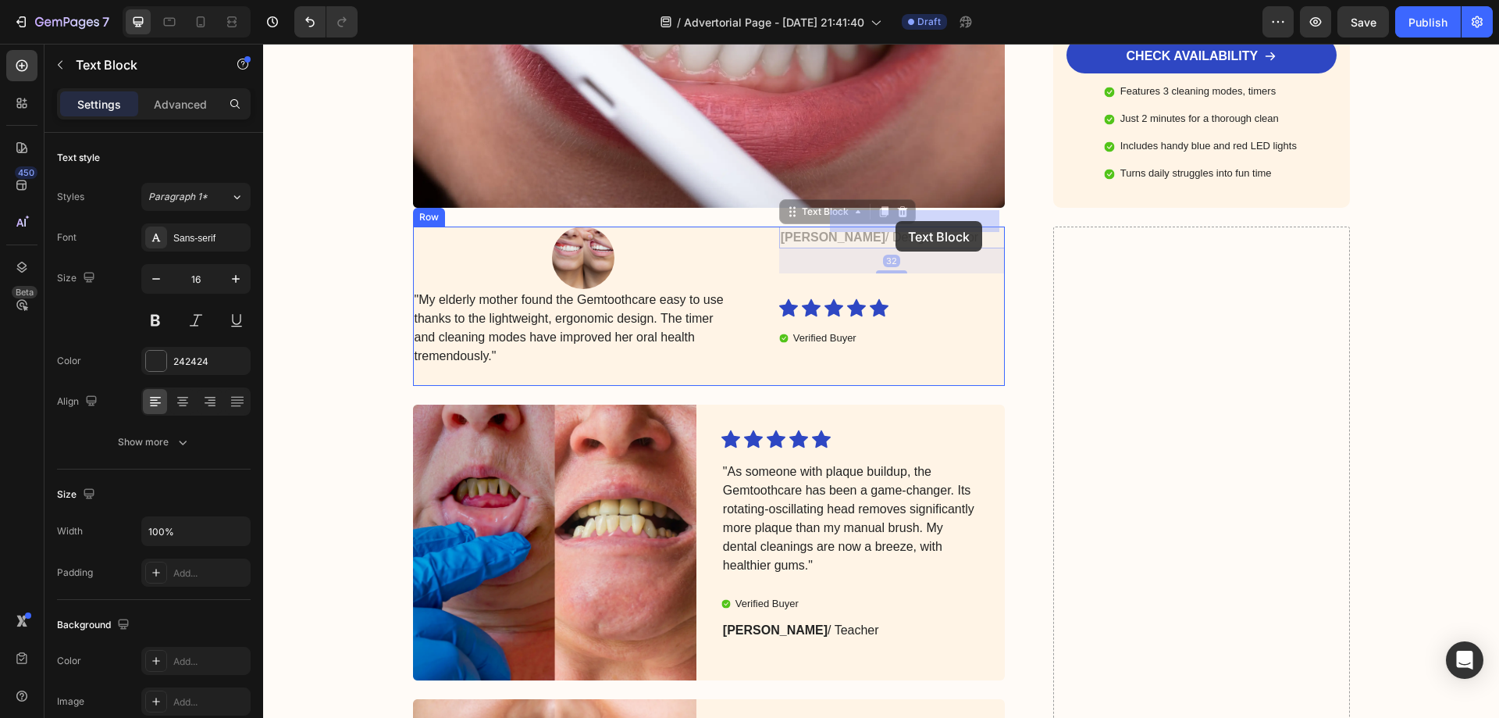
drag, startPoint x: 842, startPoint y: 201, endPoint x: 893, endPoint y: 230, distance: 59.5
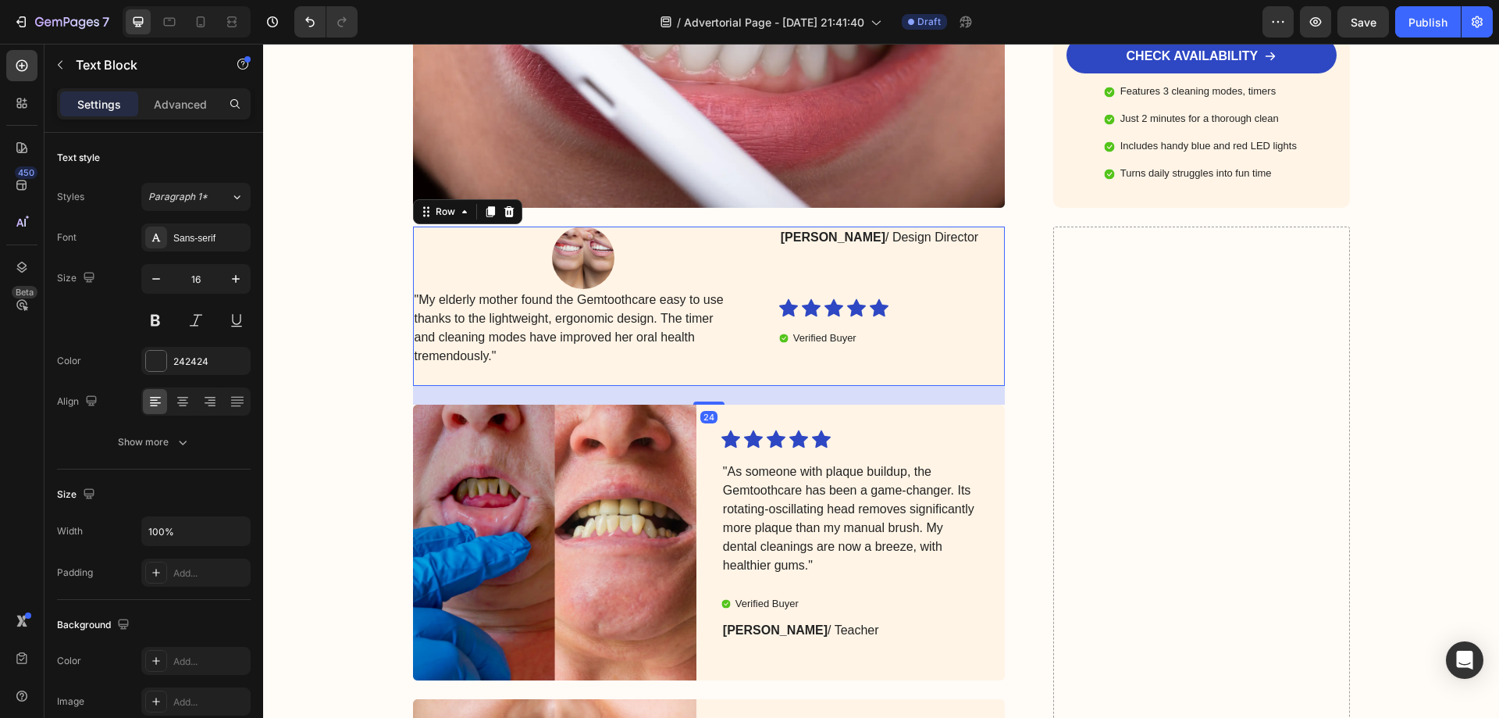
click at [812, 310] on div "Image "My elderly mother found the Gemtoothcare easy to use thanks to the light…" at bounding box center [709, 305] width 593 height 159
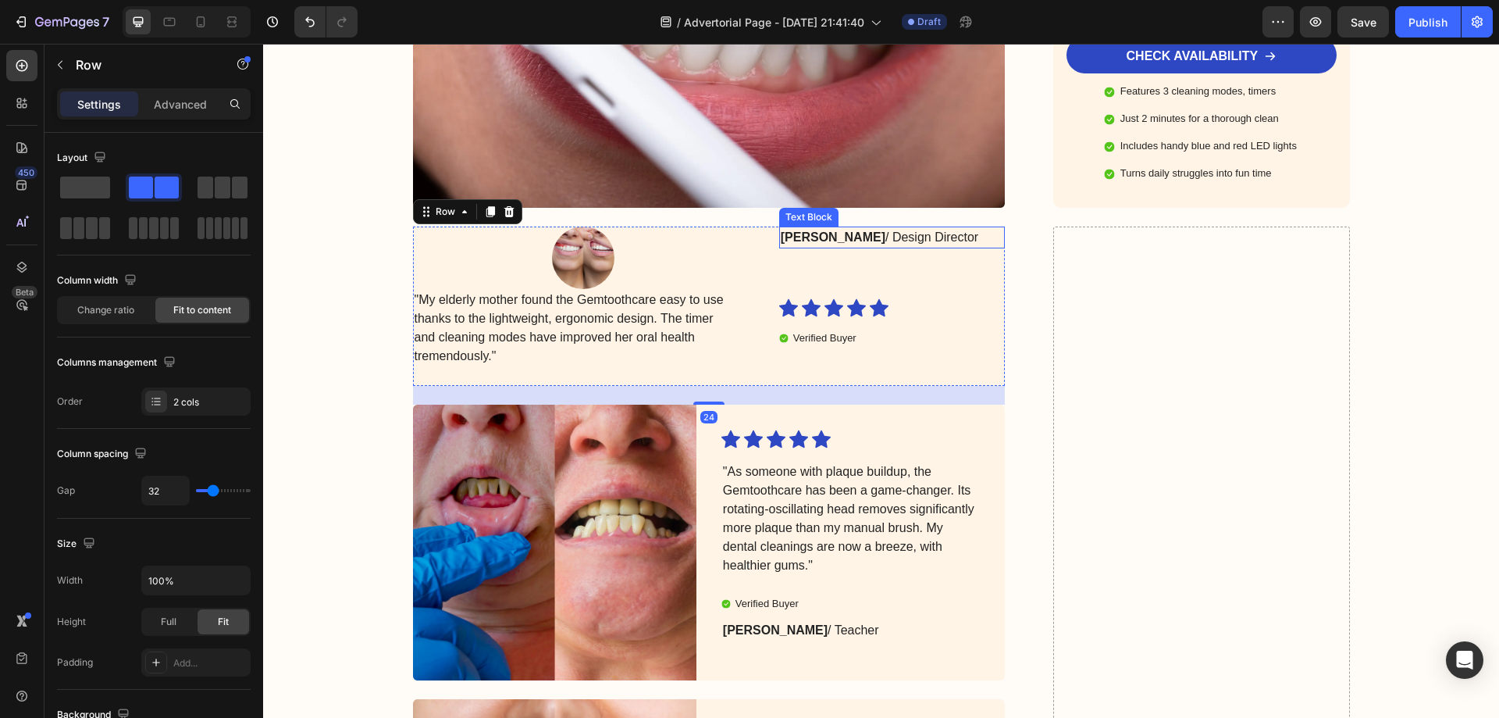
click at [881, 228] on p "Julia R. / Design Director" at bounding box center [880, 237] width 198 height 19
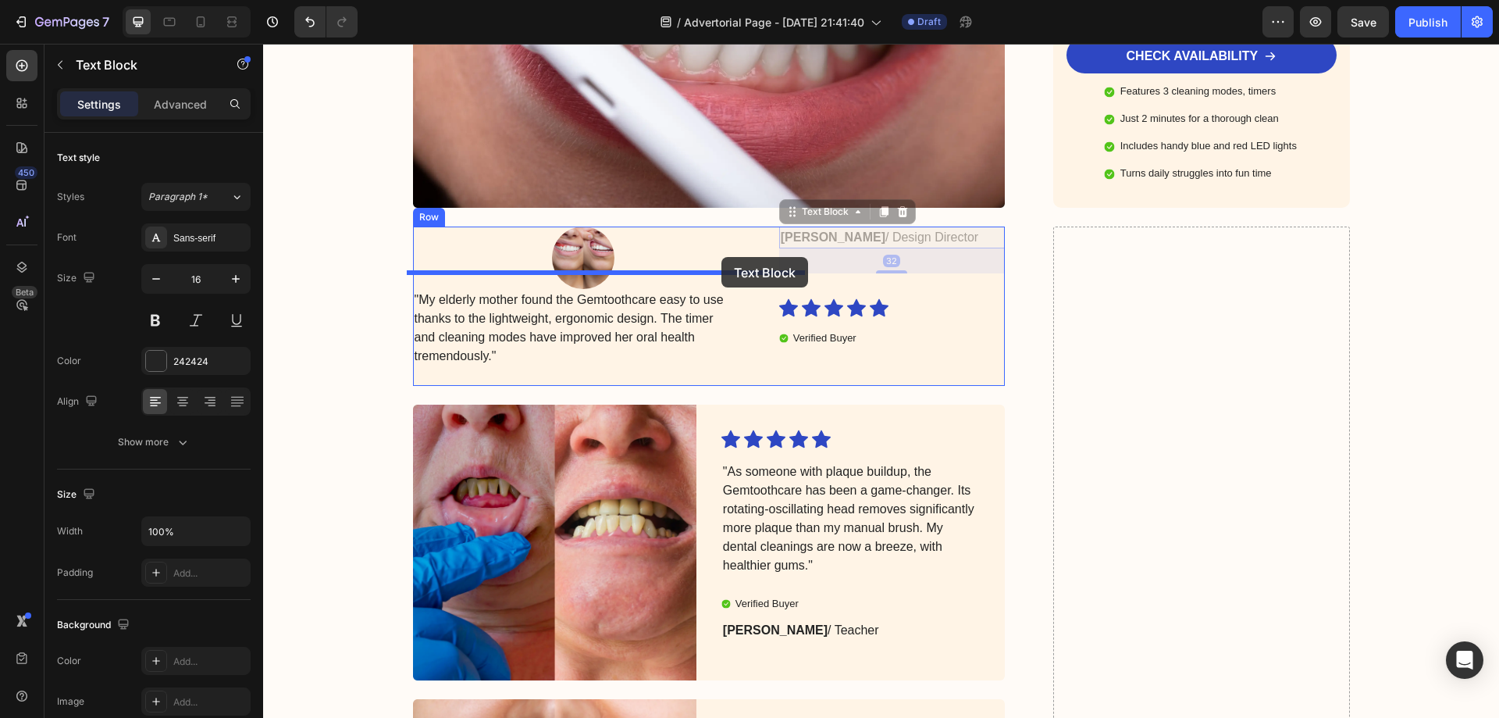
drag, startPoint x: 843, startPoint y: 197, endPoint x: 721, endPoint y: 257, distance: 135.1
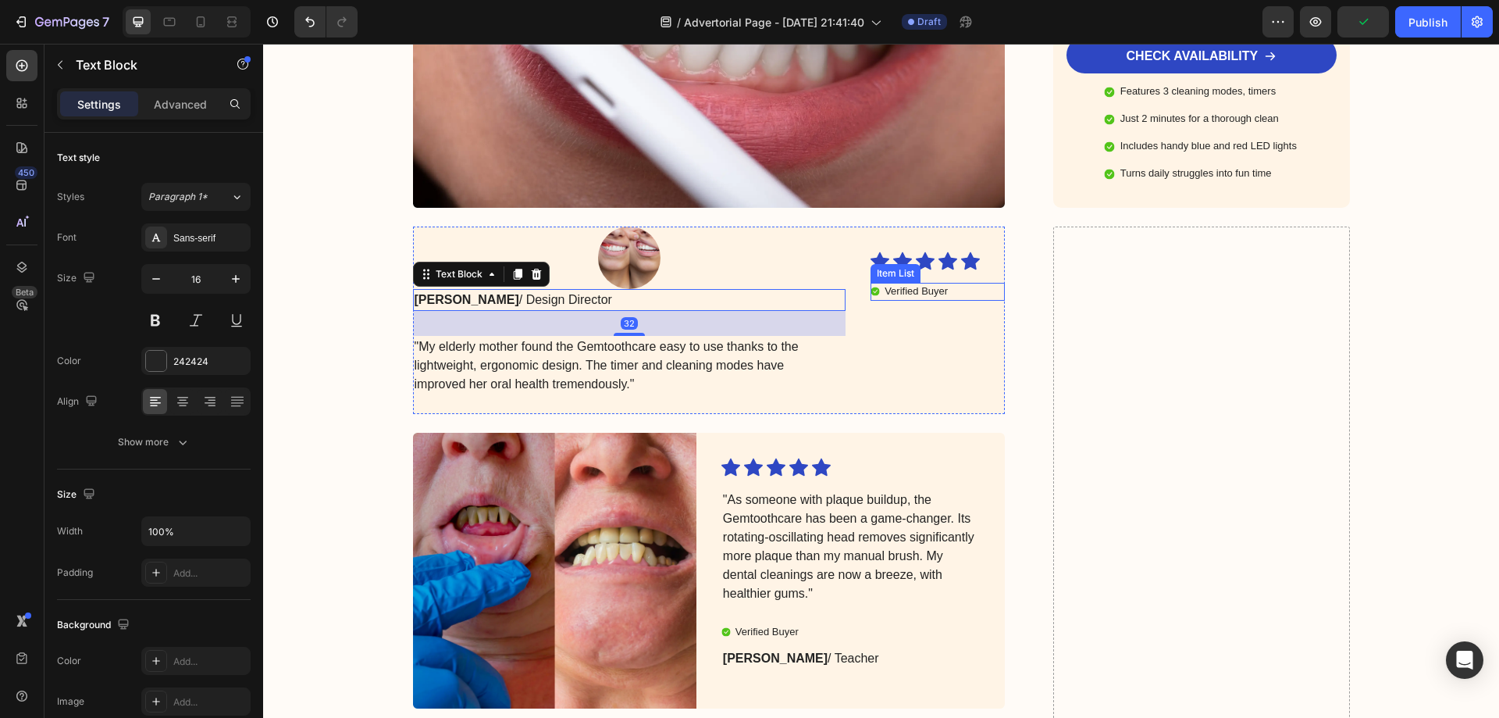
click at [897, 266] on div "Item List" at bounding box center [896, 273] width 44 height 14
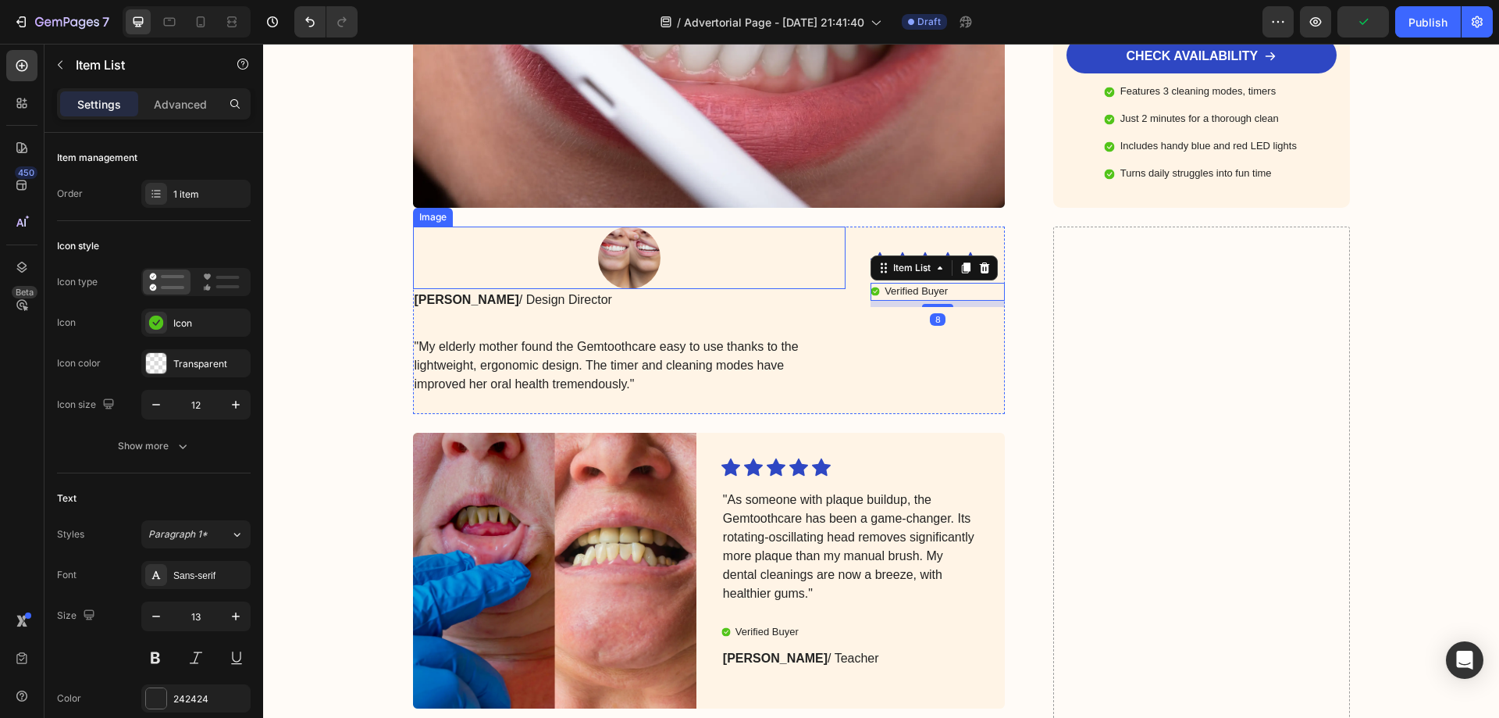
click at [604, 238] on img at bounding box center [629, 257] width 62 height 62
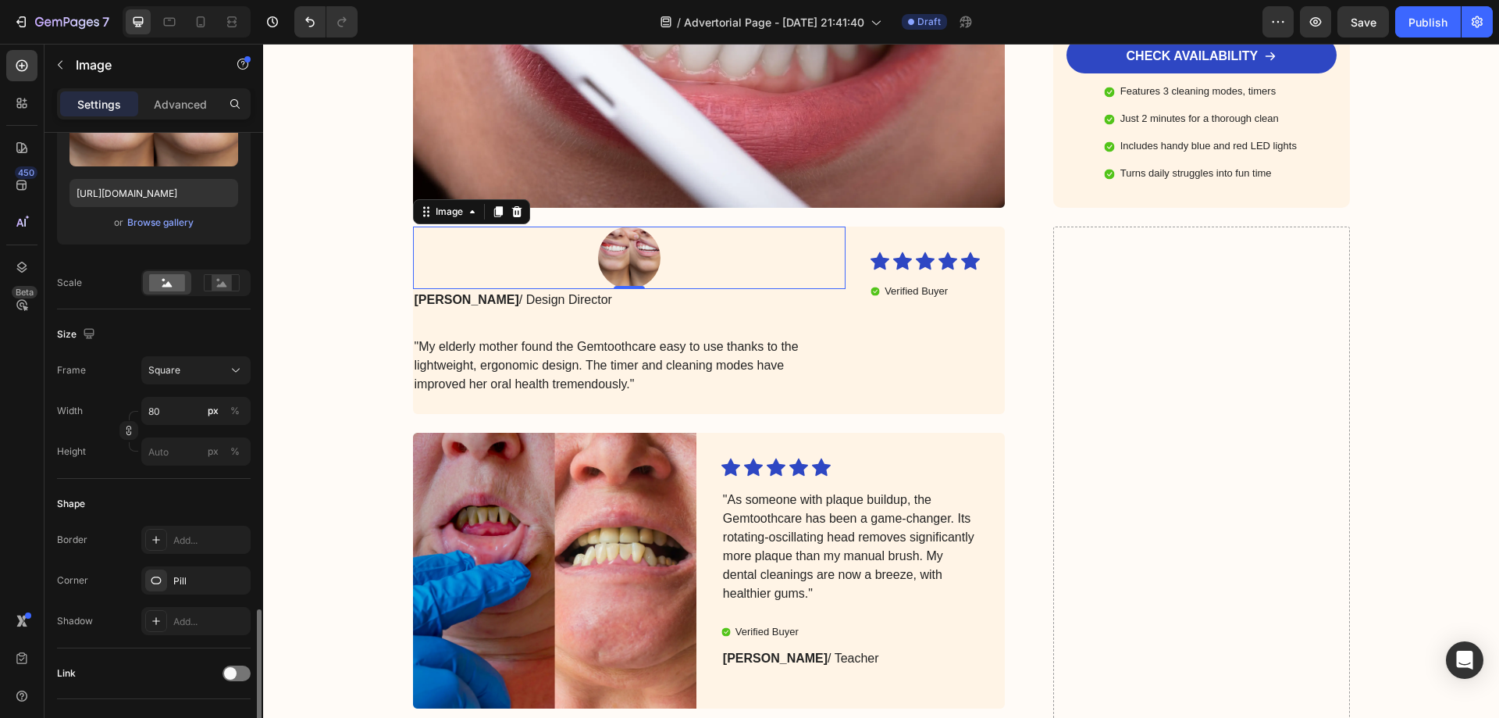
scroll to position [156, 0]
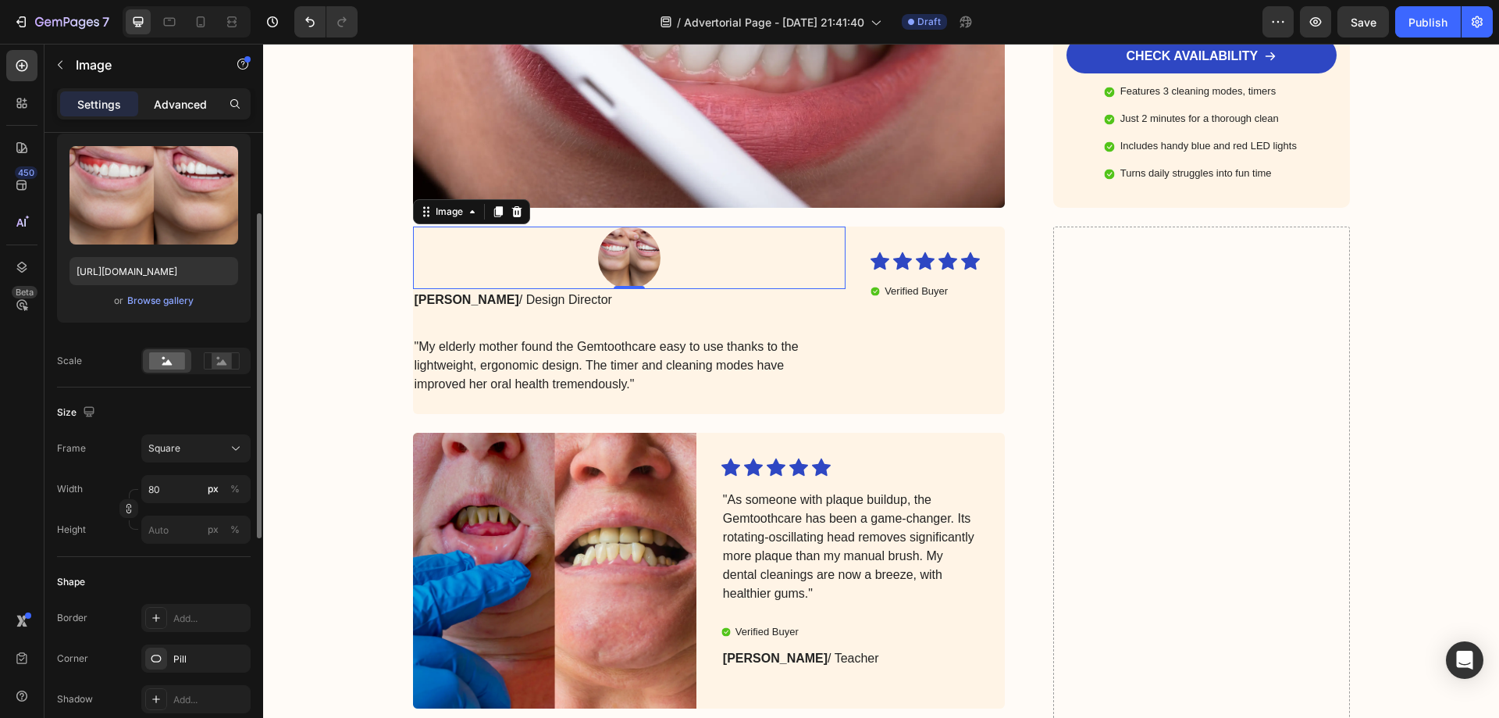
click at [168, 106] on p "Advanced" at bounding box center [180, 104] width 53 height 16
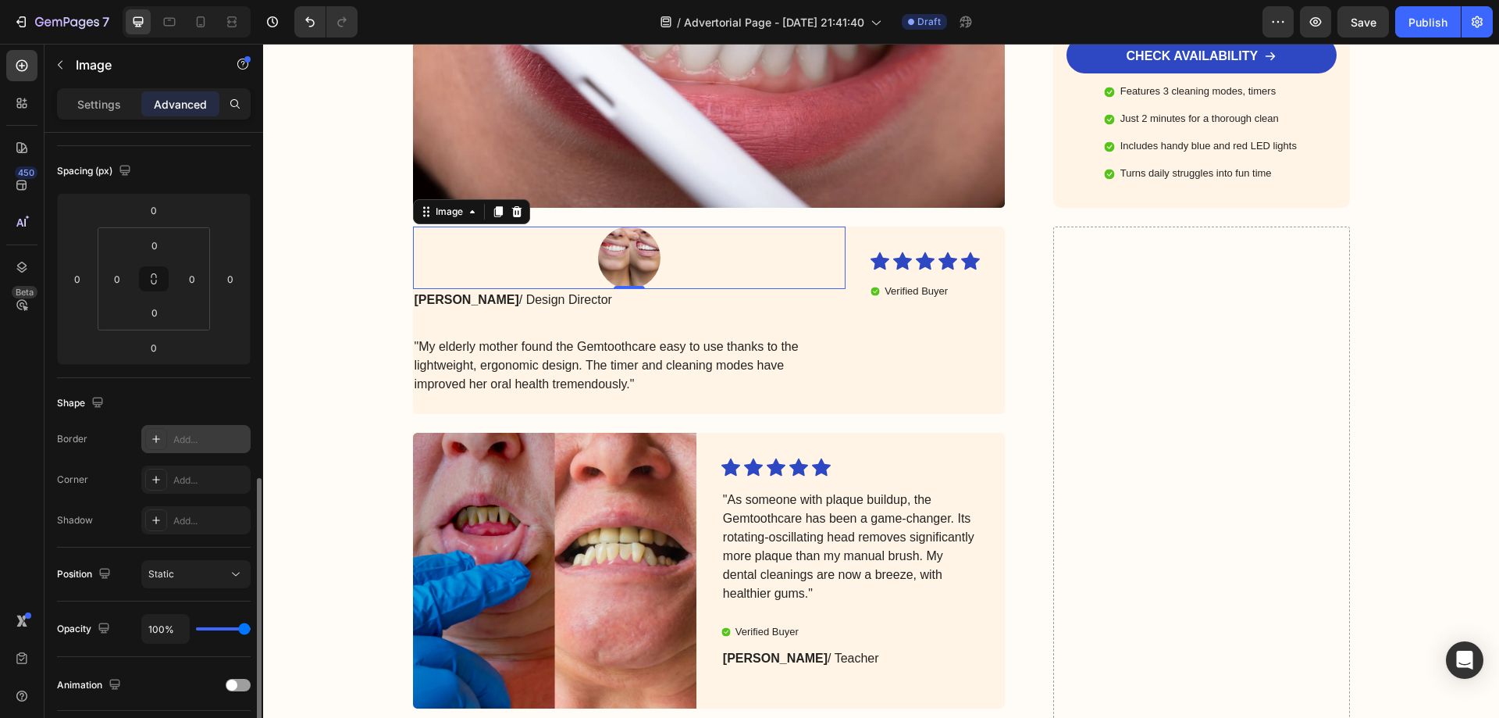
scroll to position [412, 0]
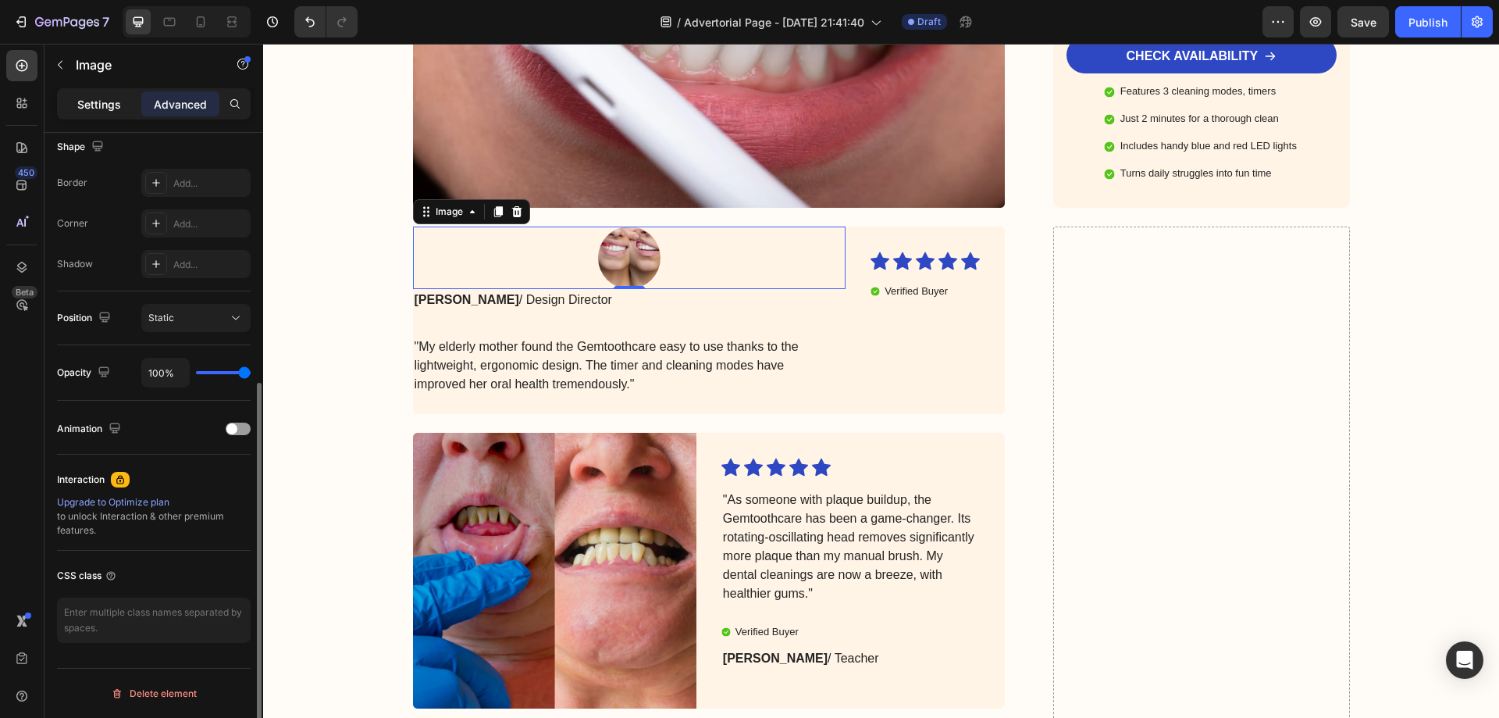
click at [119, 97] on p "Settings" at bounding box center [99, 104] width 44 height 16
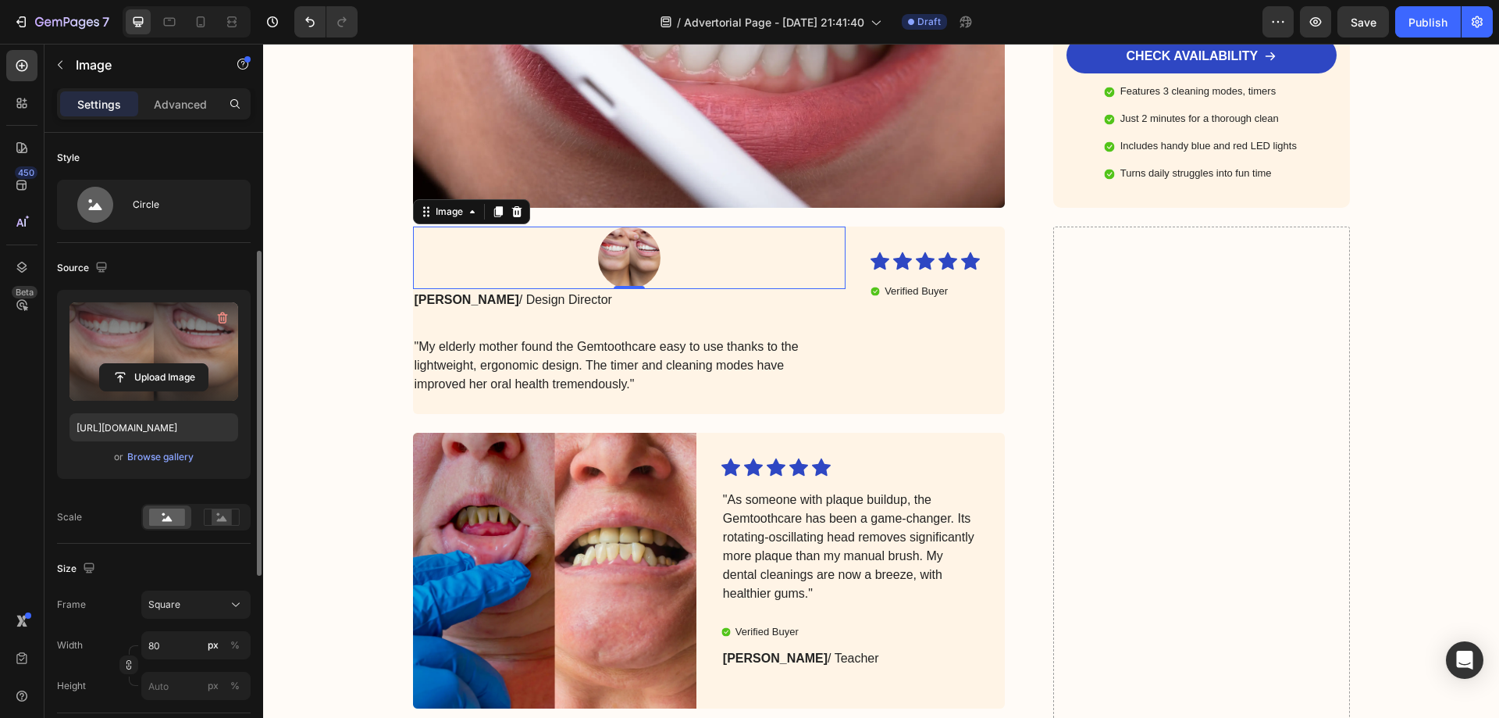
scroll to position [78, 0]
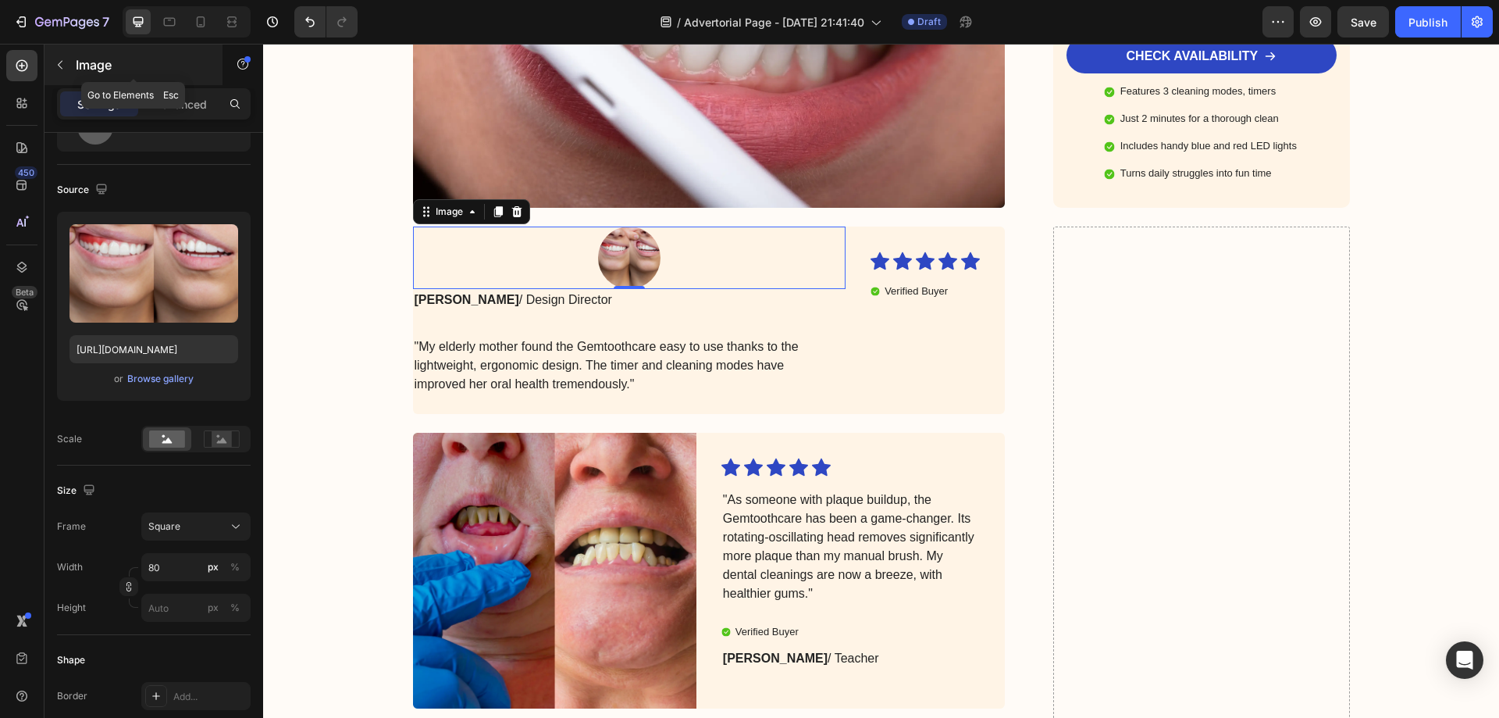
click at [58, 60] on icon "button" at bounding box center [60, 65] width 12 height 12
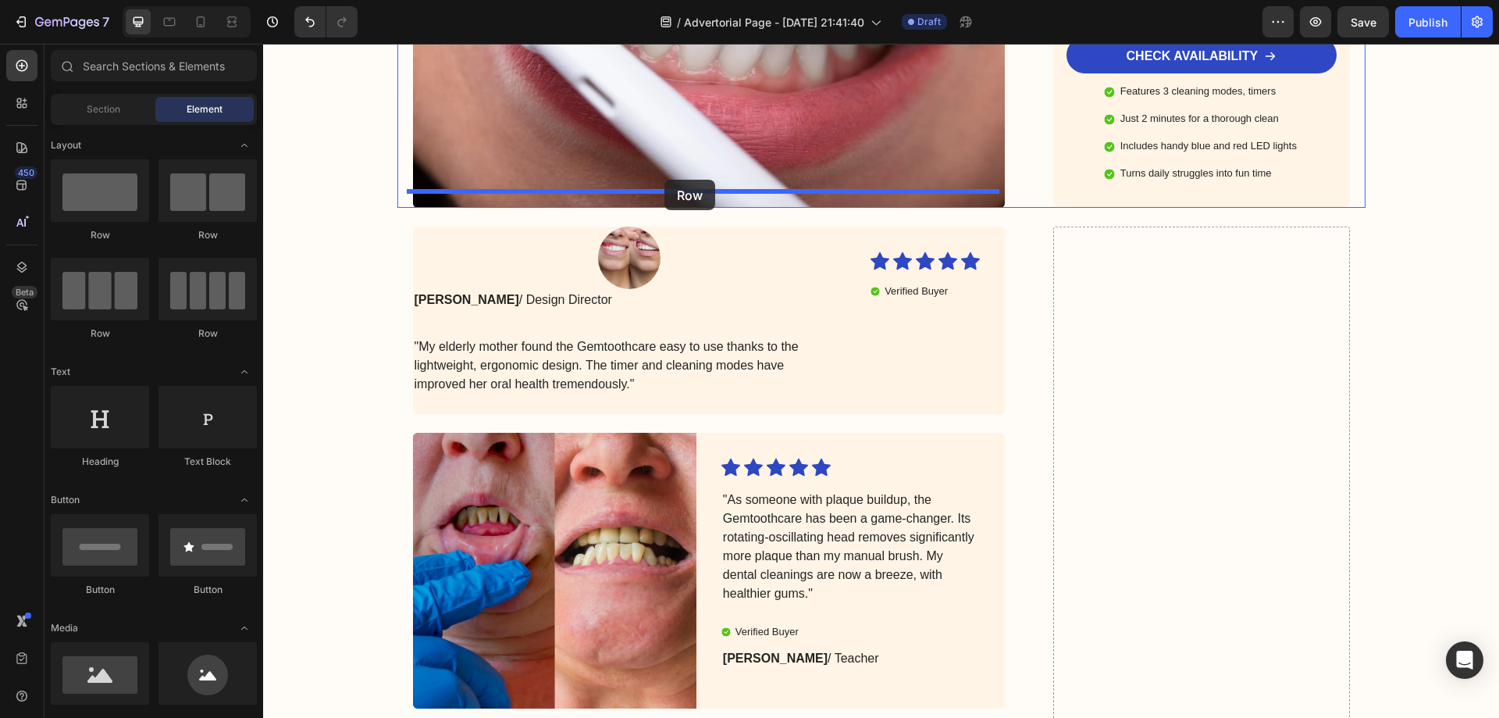
drag, startPoint x: 484, startPoint y: 252, endPoint x: 664, endPoint y: 180, distance: 194.4
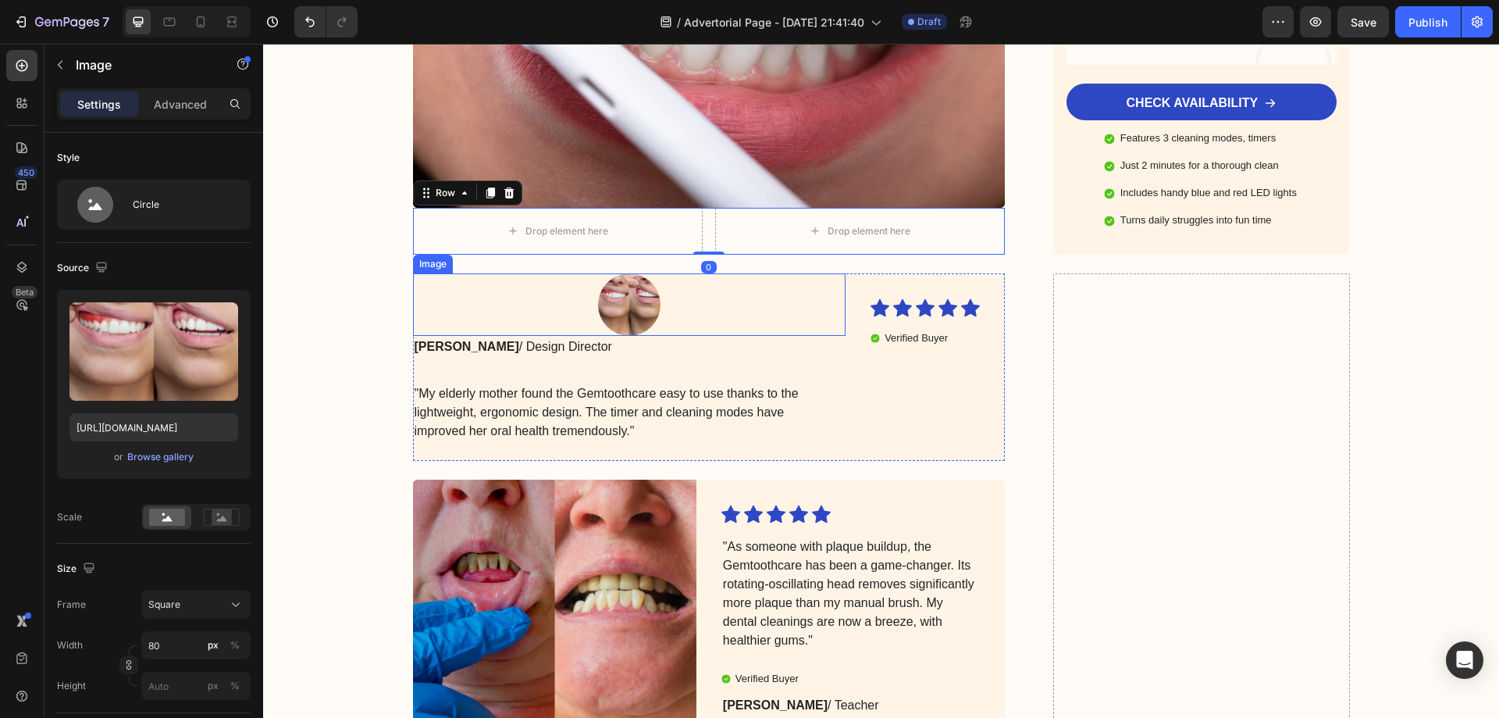
click at [629, 286] on img at bounding box center [629, 304] width 62 height 62
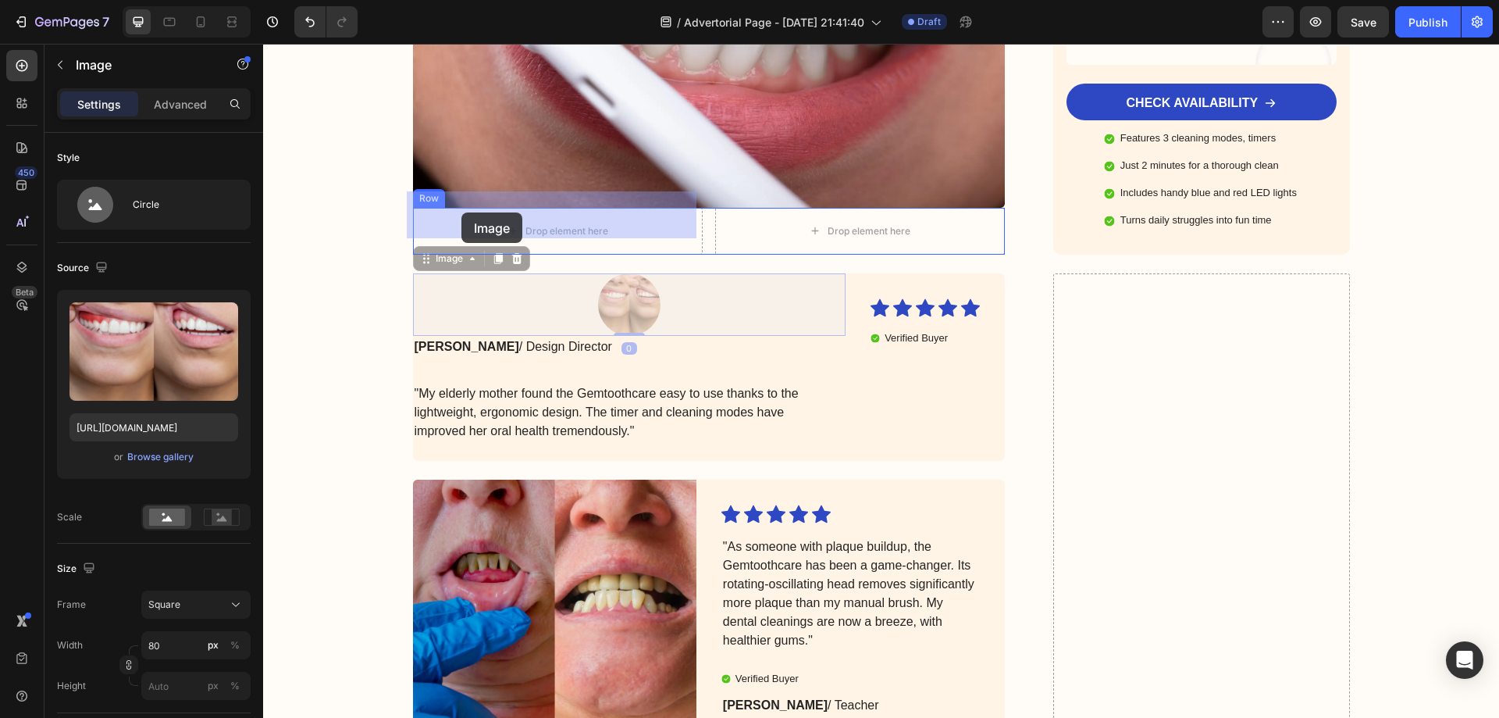
drag, startPoint x: 429, startPoint y: 229, endPoint x: 461, endPoint y: 212, distance: 36.0
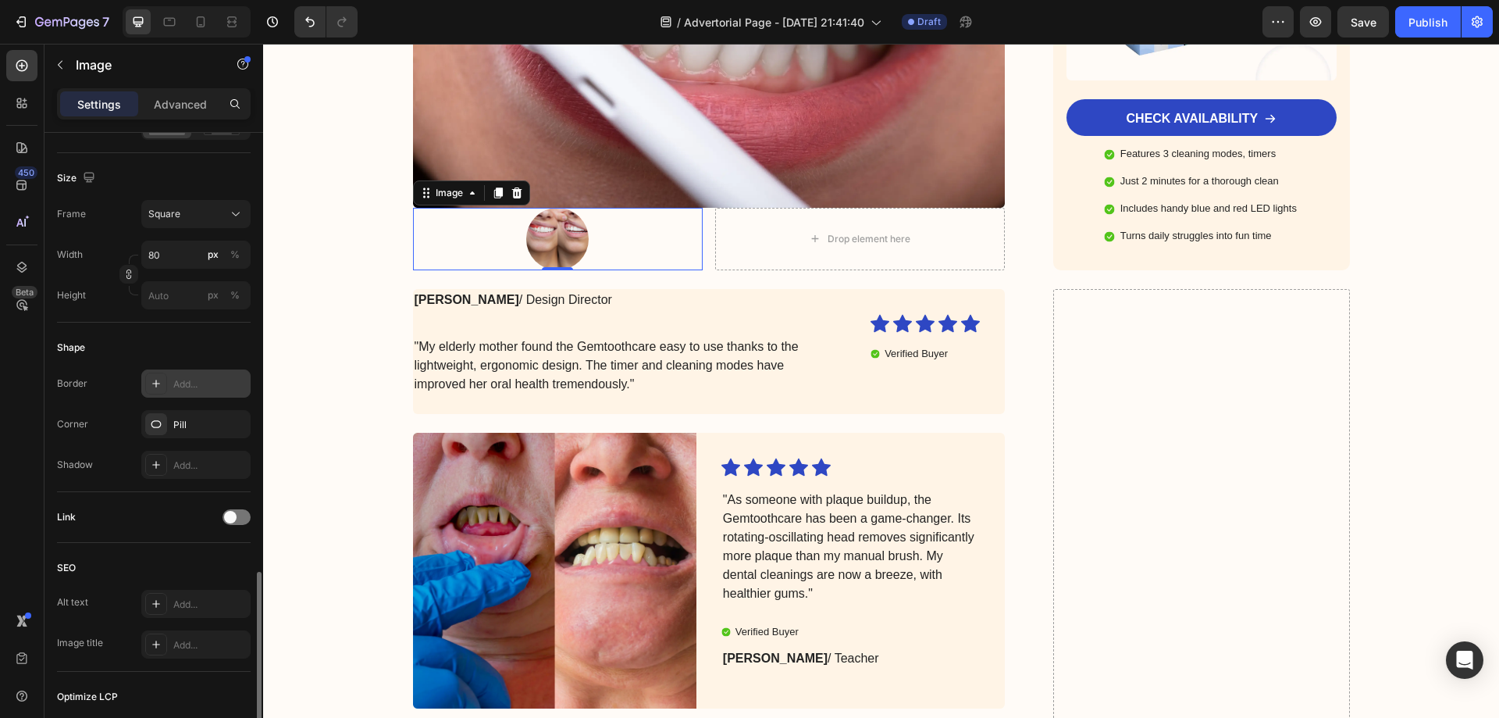
scroll to position [589, 0]
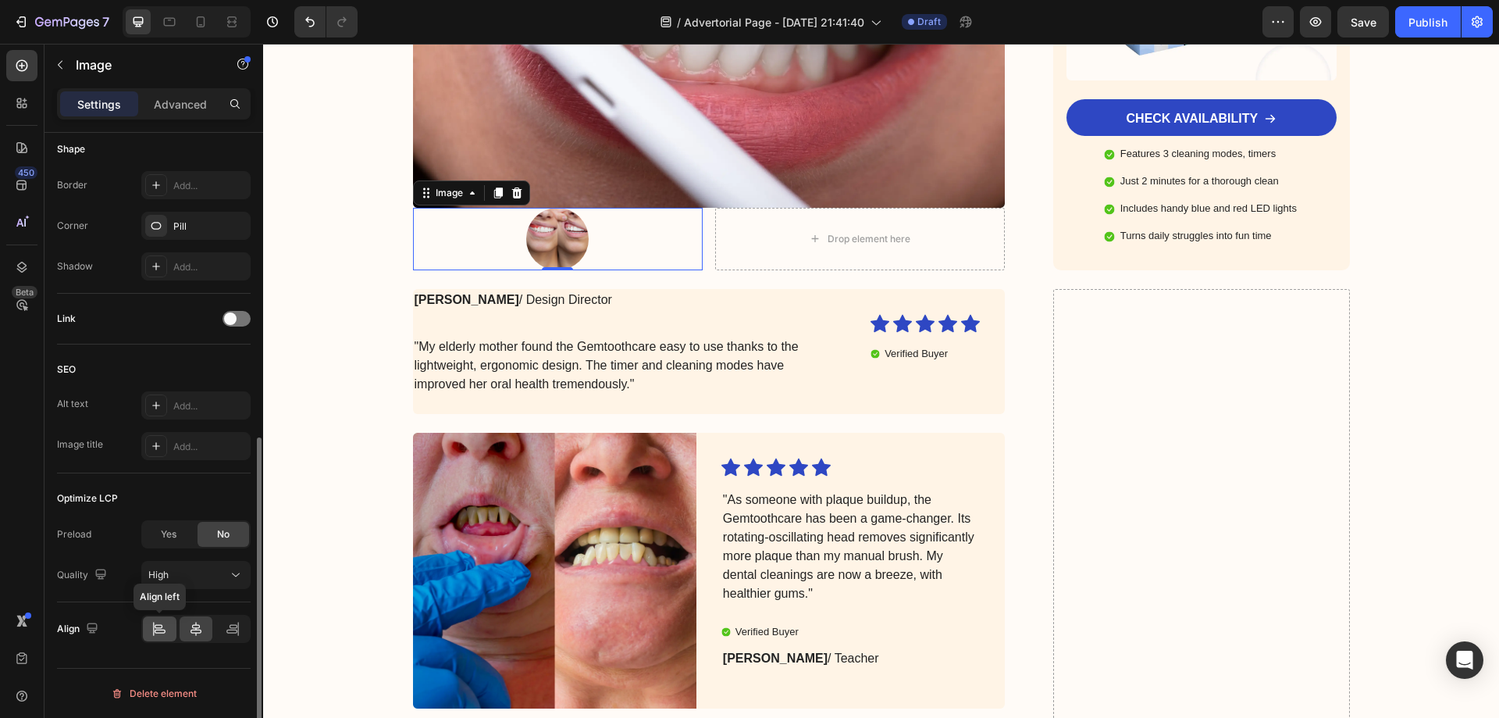
click at [166, 636] on icon at bounding box center [159, 629] width 16 height 16
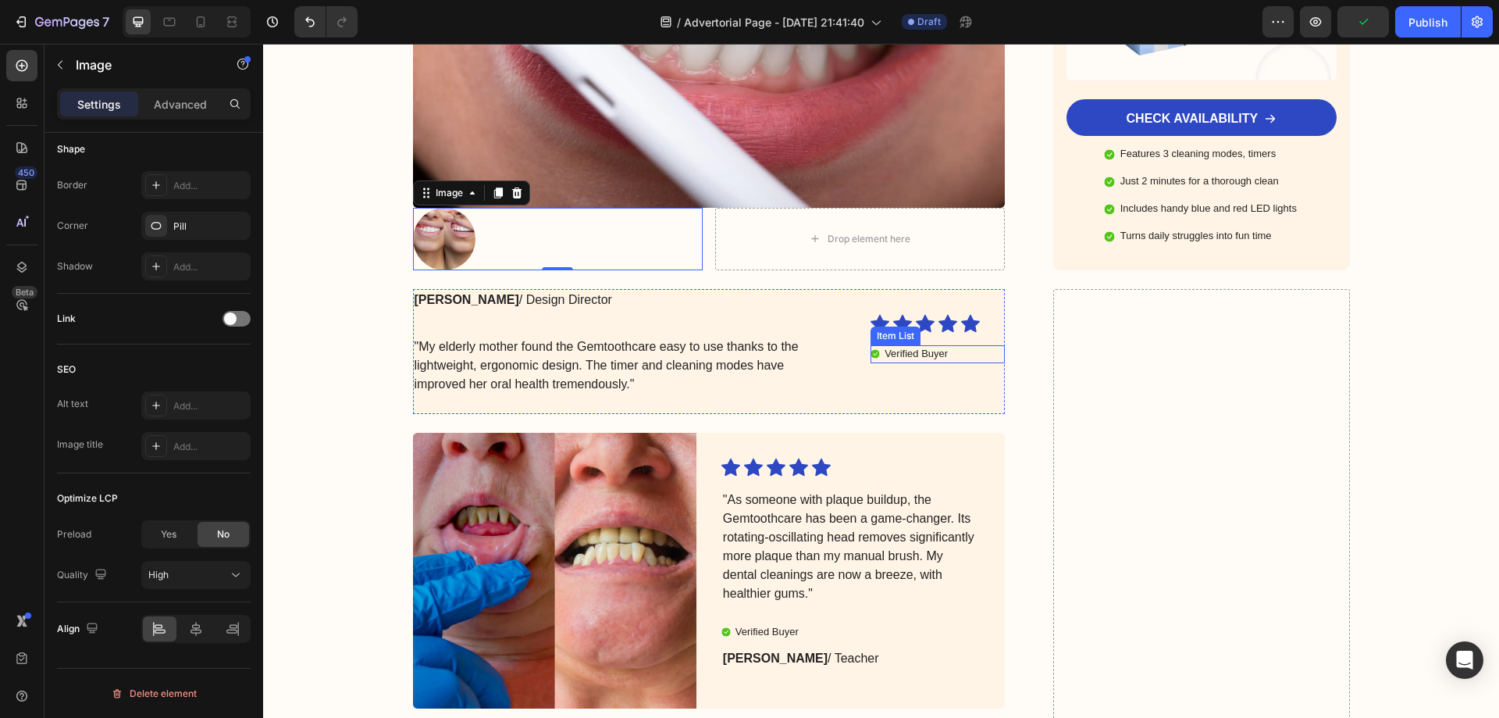
click at [898, 347] on p "Verified Buyer" at bounding box center [916, 353] width 63 height 13
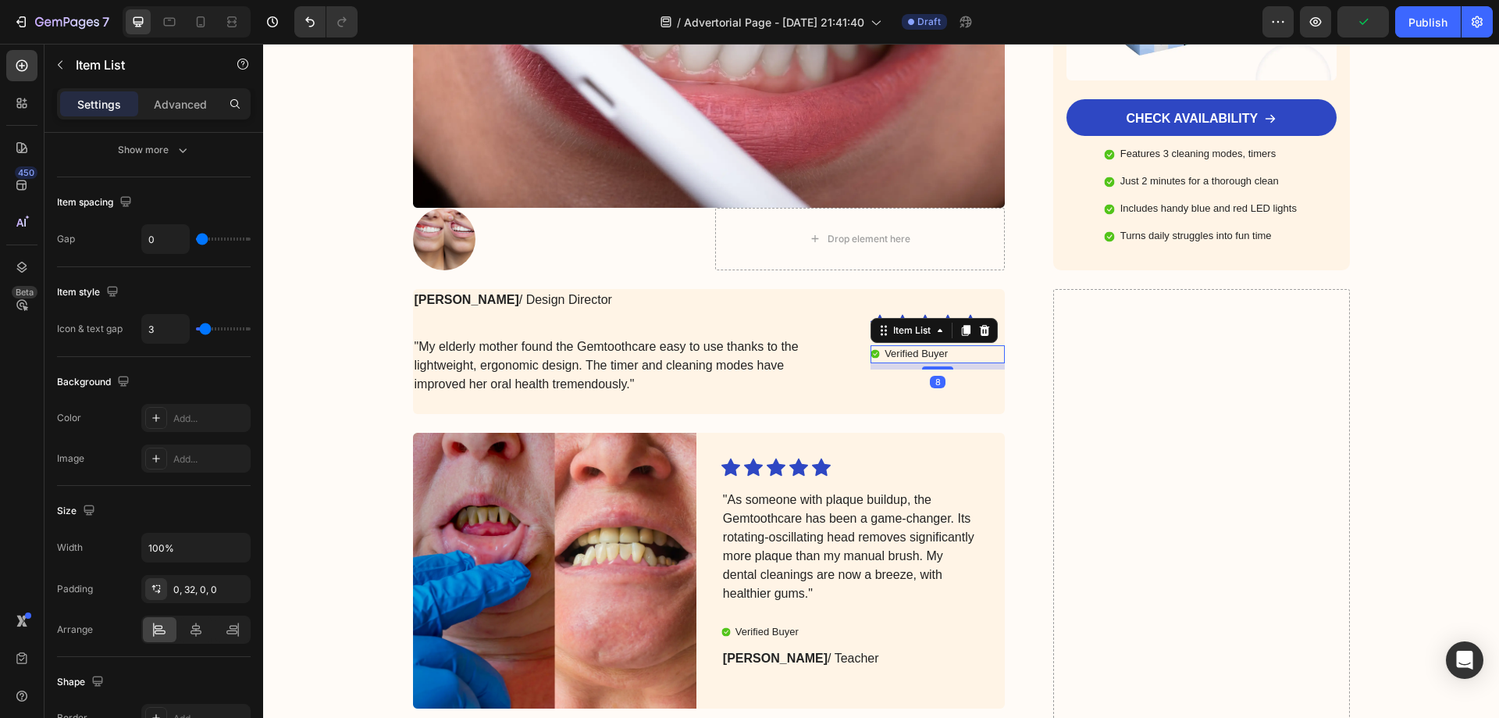
scroll to position [0, 0]
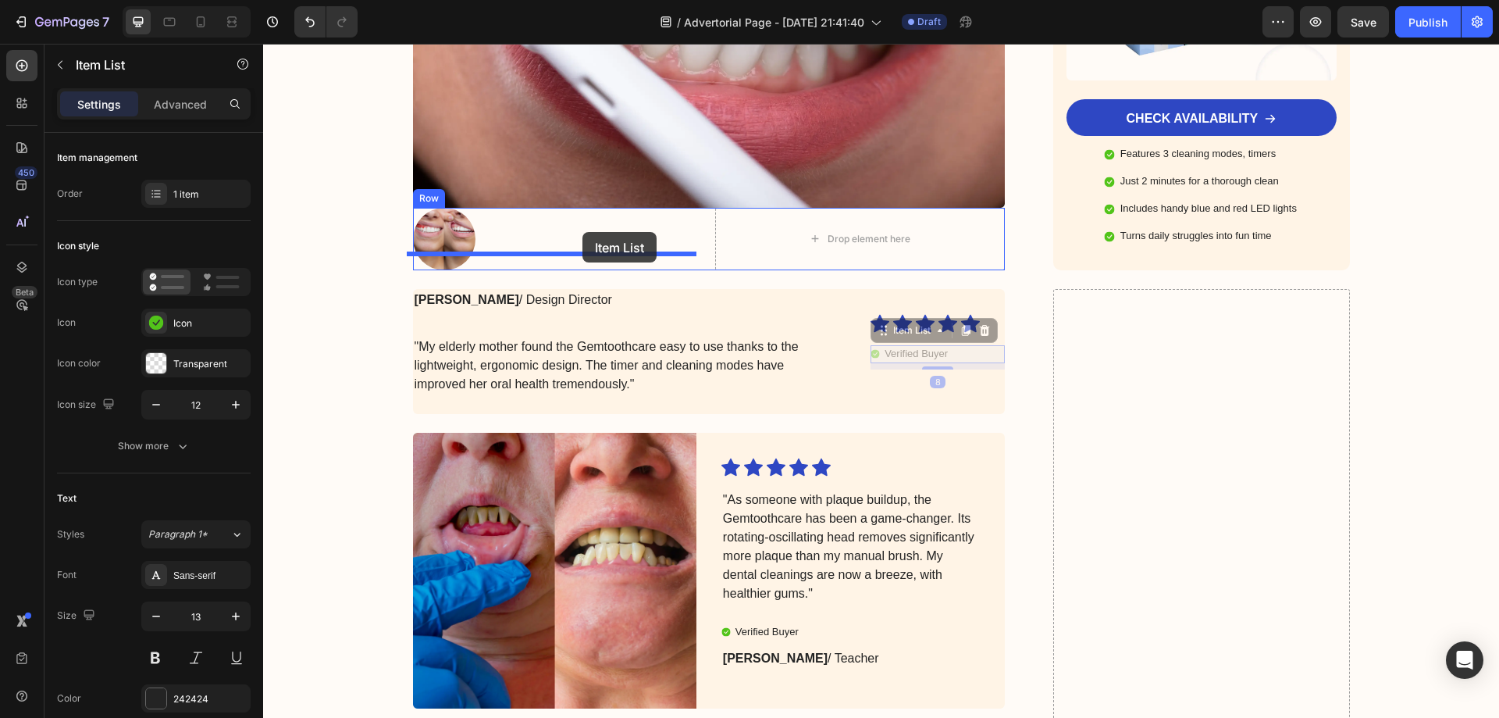
drag, startPoint x: 875, startPoint y: 320, endPoint x: 583, endPoint y: 232, distance: 305.1
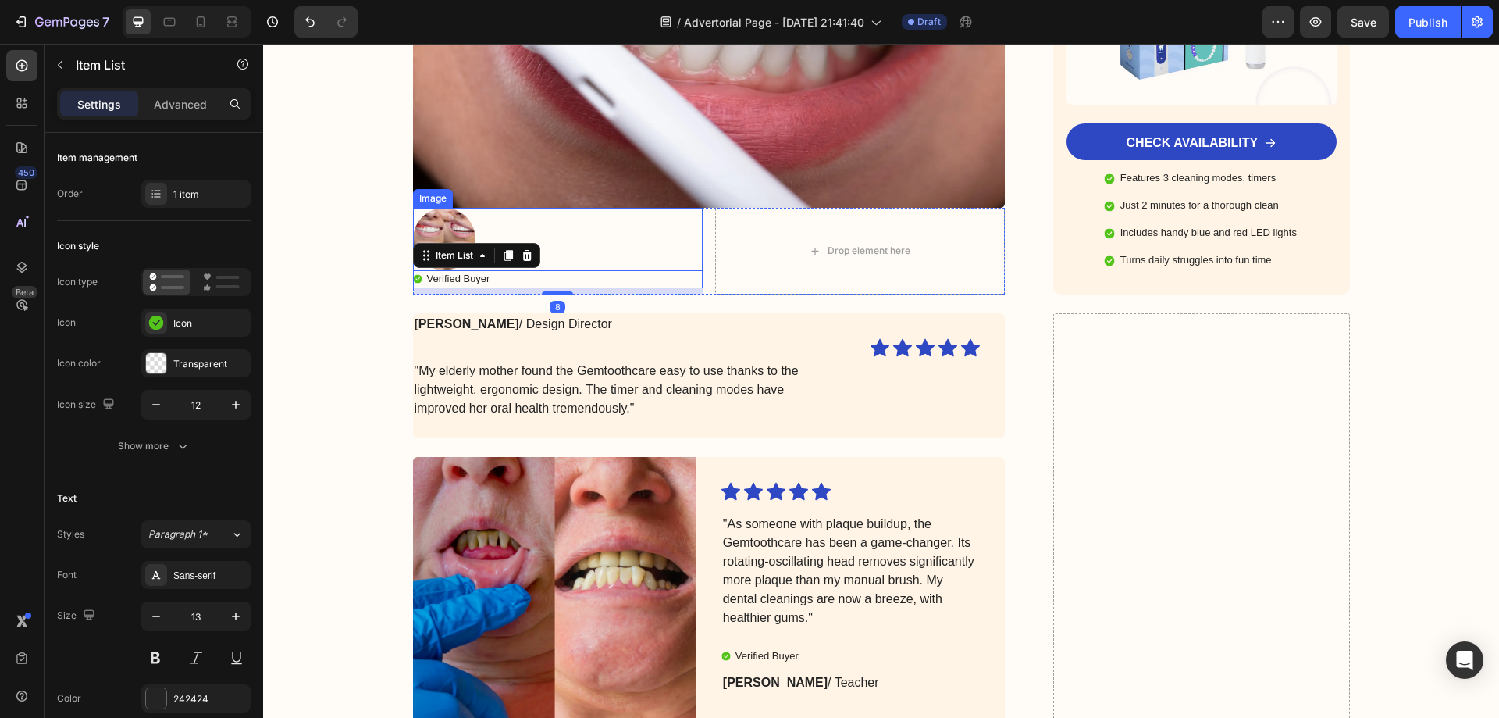
click at [576, 209] on div at bounding box center [558, 239] width 290 height 62
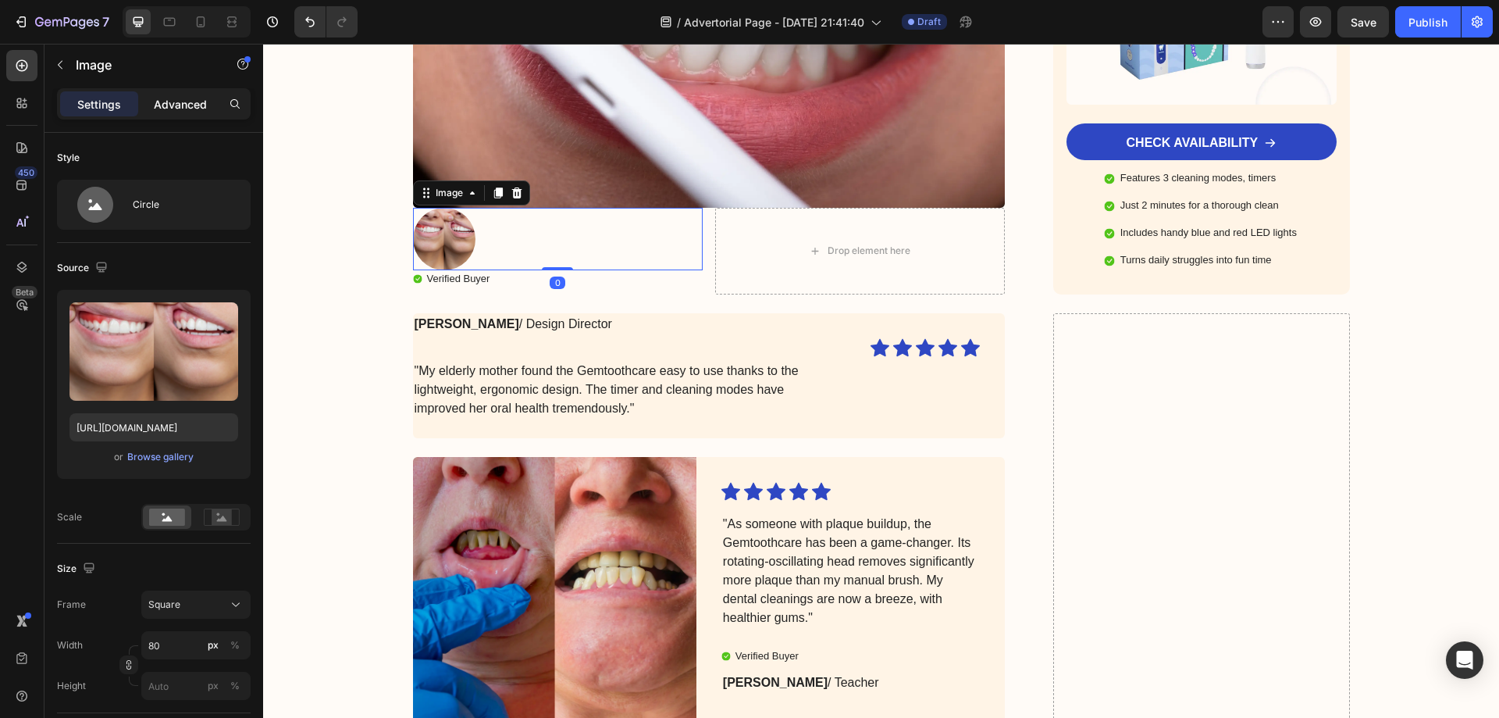
click at [193, 98] on p "Advanced" at bounding box center [180, 104] width 53 height 16
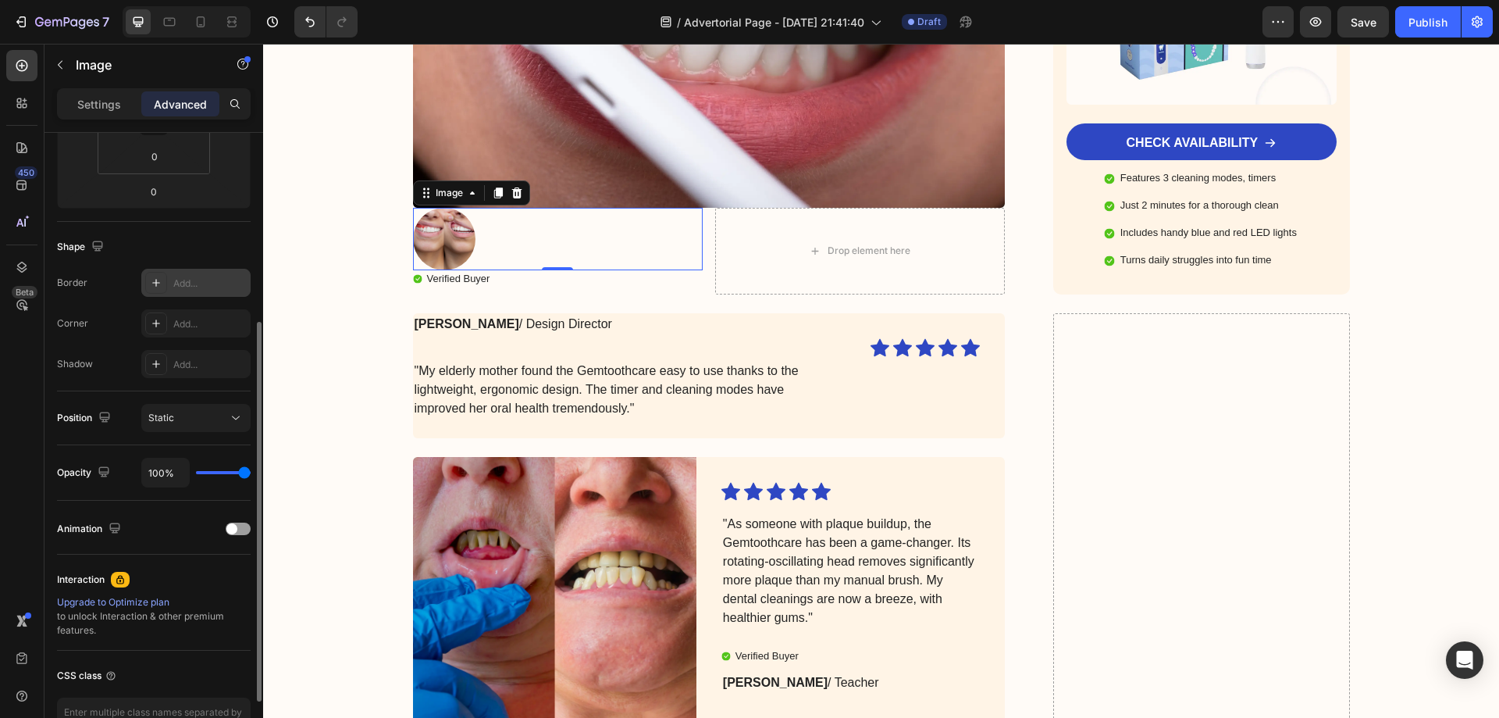
scroll to position [412, 0]
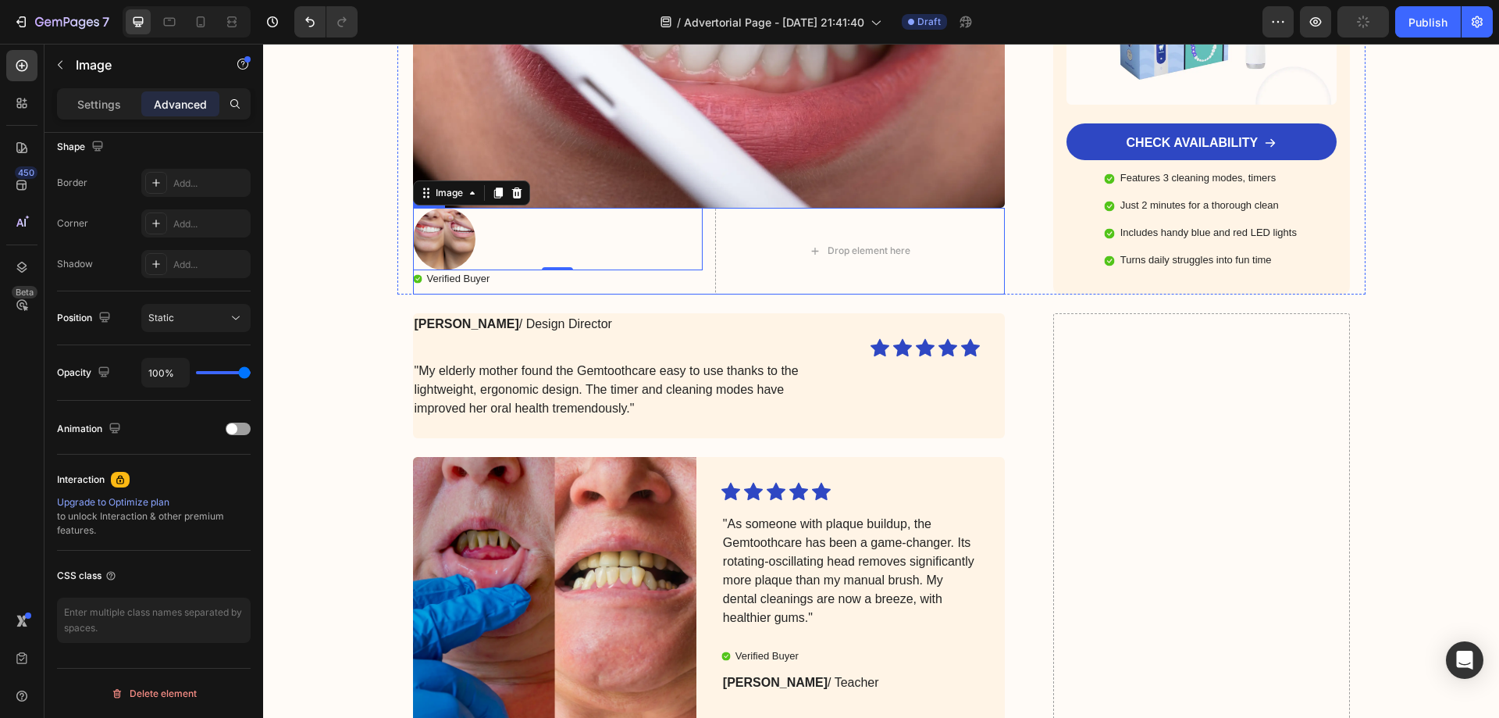
click at [701, 269] on div "Image 0 Verified Buyer Item List Drop element here Row" at bounding box center [709, 251] width 593 height 87
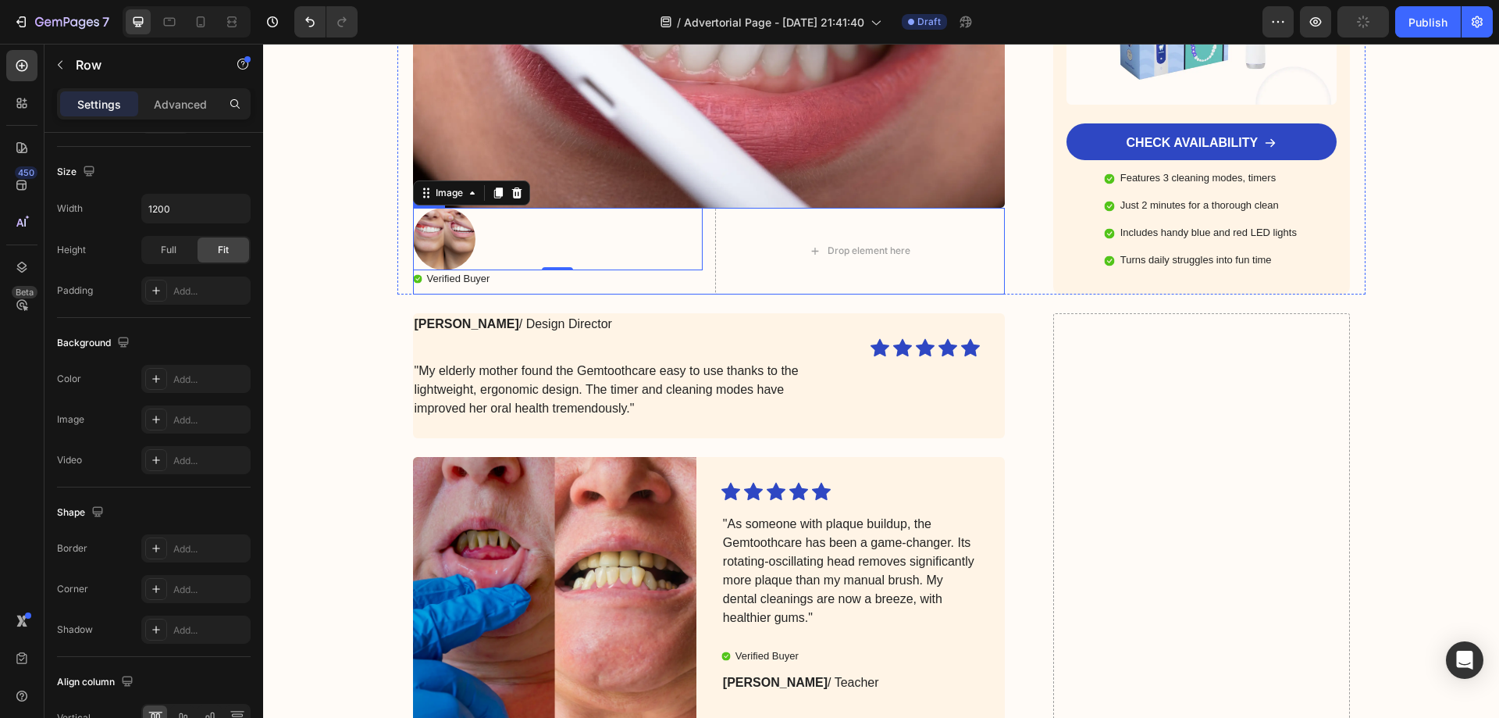
scroll to position [0, 0]
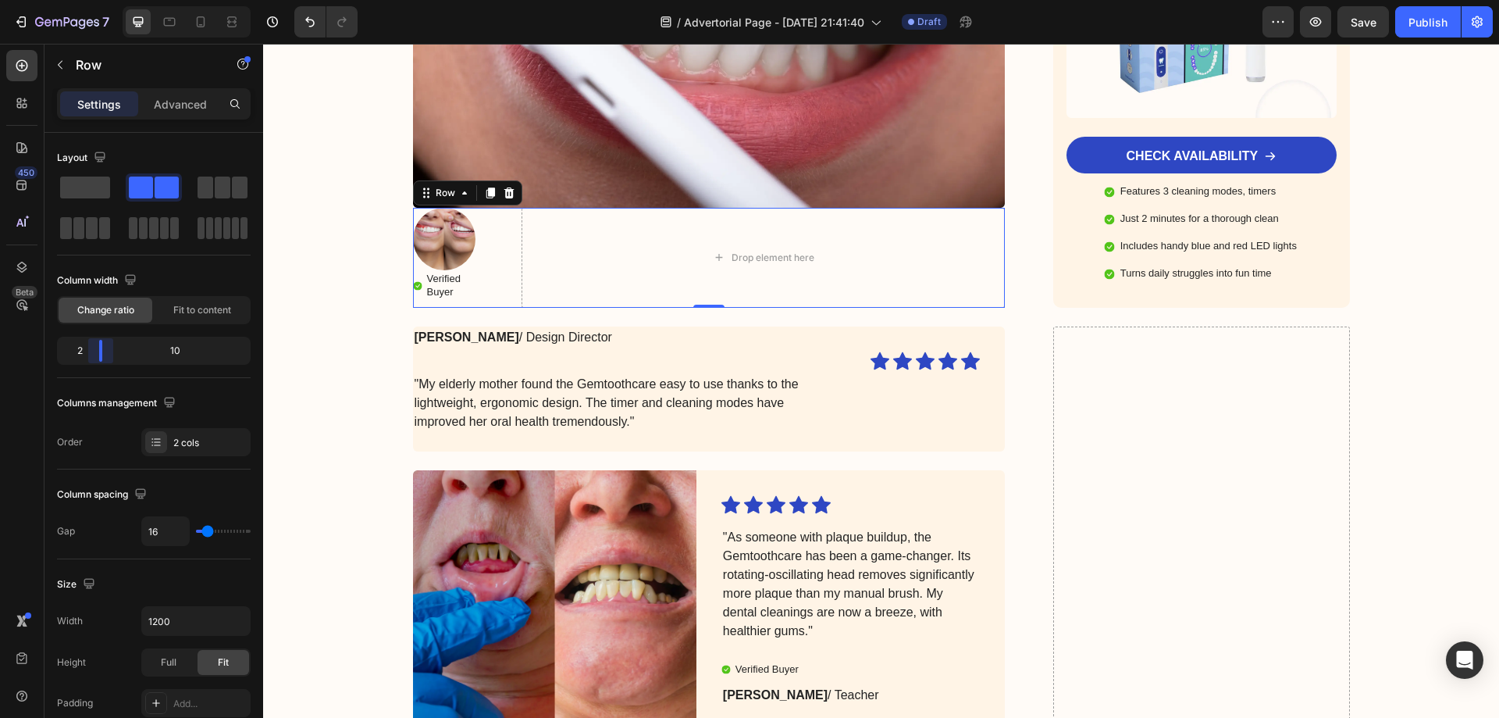
drag, startPoint x: 150, startPoint y: 353, endPoint x: 84, endPoint y: 355, distance: 65.6
click at [84, 0] on body "7 Version history / Advertorial Page - Aug 26, 21:41:40 Draft Preview Save Publ…" at bounding box center [749, 0] width 1499 height 0
click at [442, 273] on p "Verified Buyer" at bounding box center [454, 286] width 55 height 27
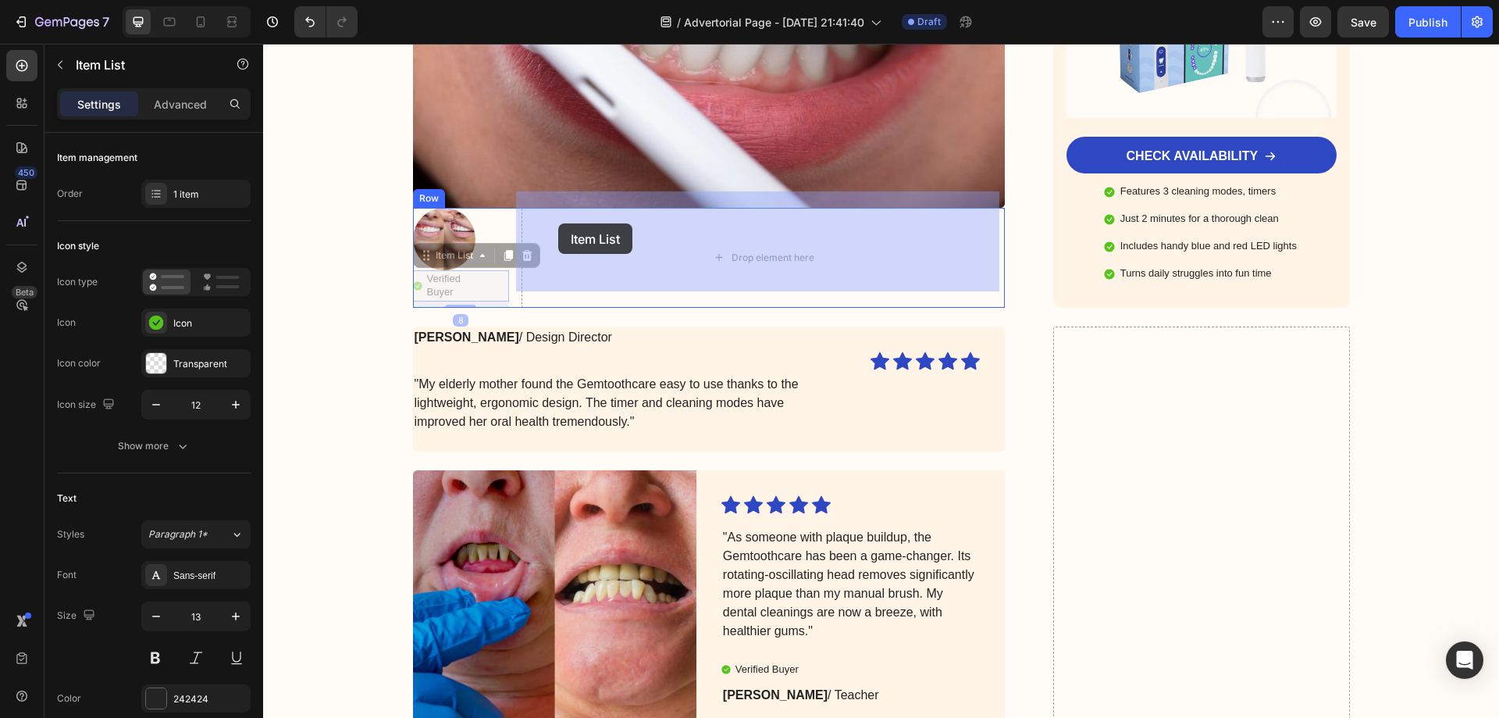
drag, startPoint x: 419, startPoint y: 244, endPoint x: 558, endPoint y: 223, distance: 141.4
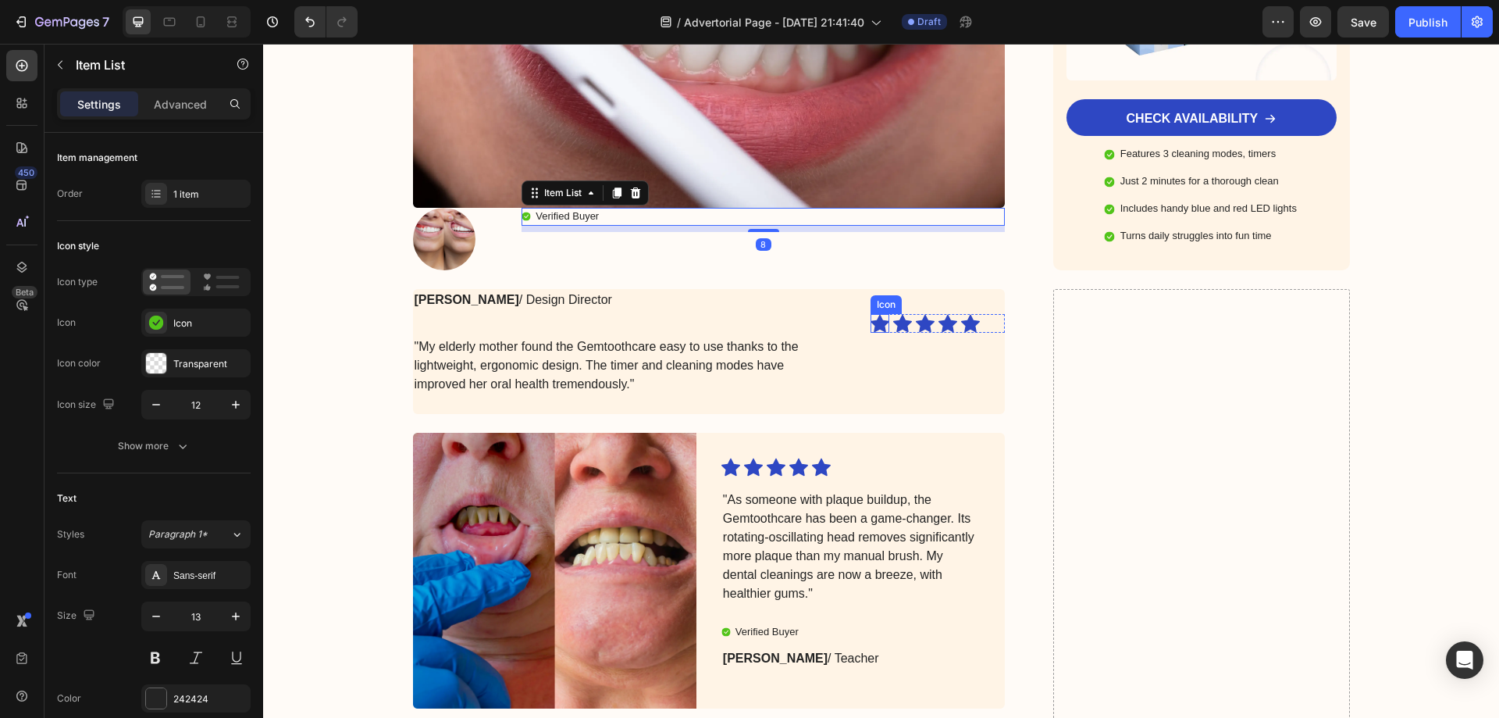
click at [873, 314] on div "Icon" at bounding box center [880, 323] width 19 height 19
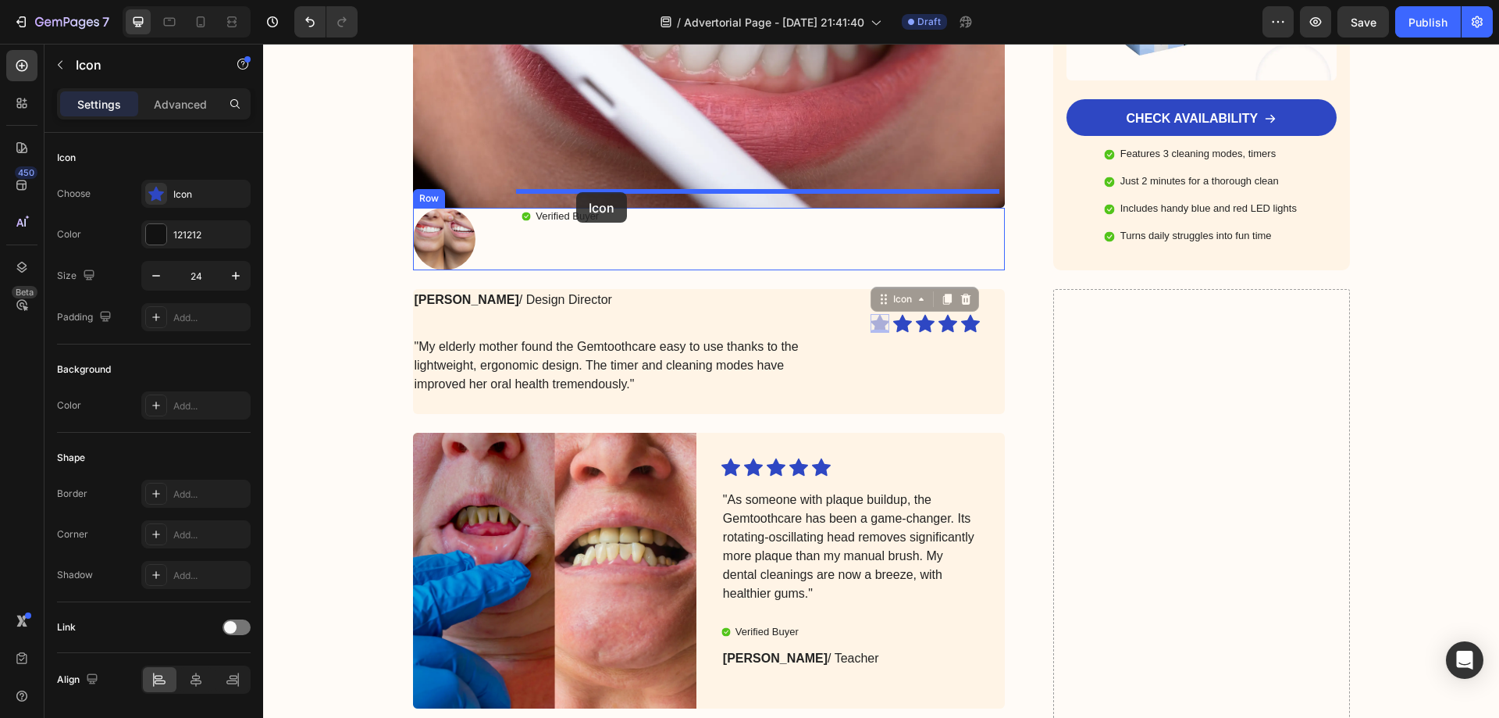
drag, startPoint x: 879, startPoint y: 284, endPoint x: 576, endPoint y: 192, distance: 316.7
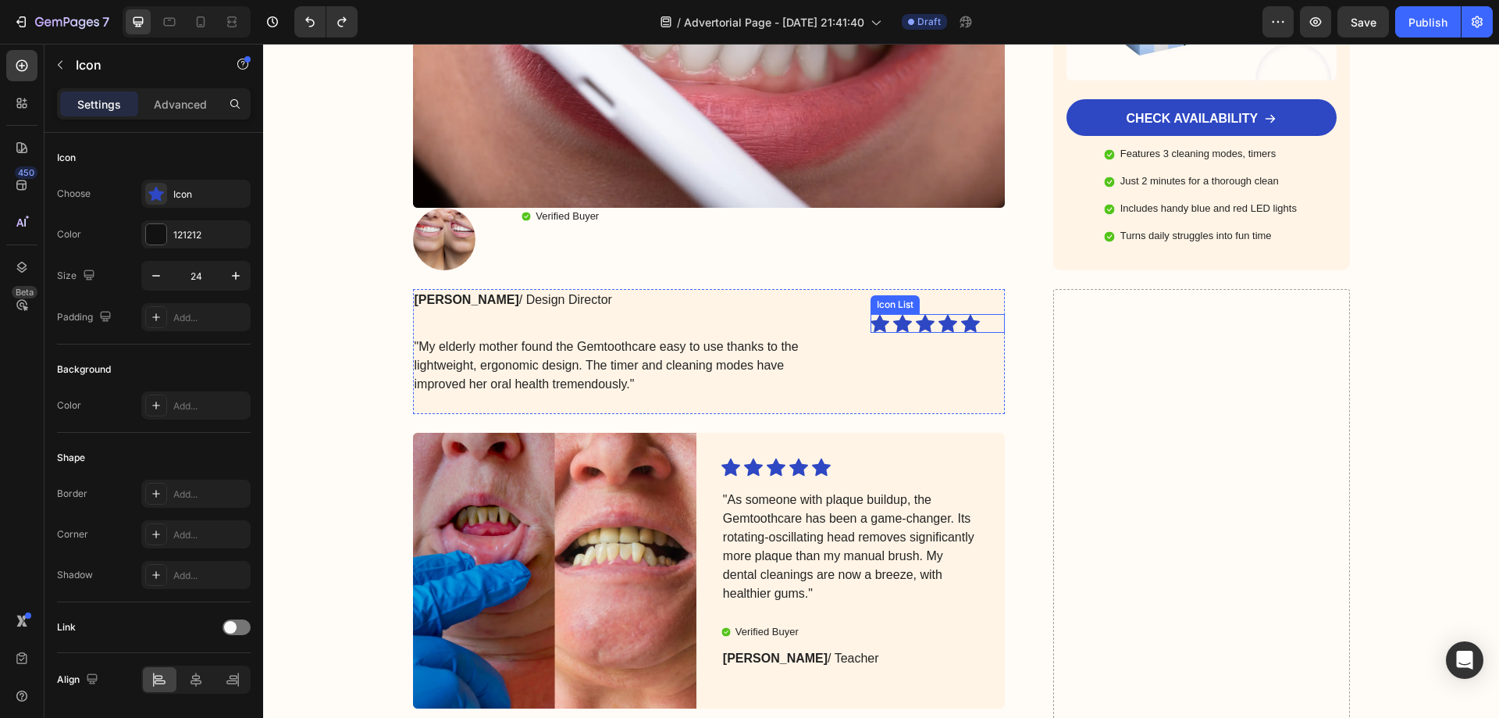
click at [985, 314] on div "Icon Icon Icon Icon Icon Icon List" at bounding box center [938, 323] width 134 height 19
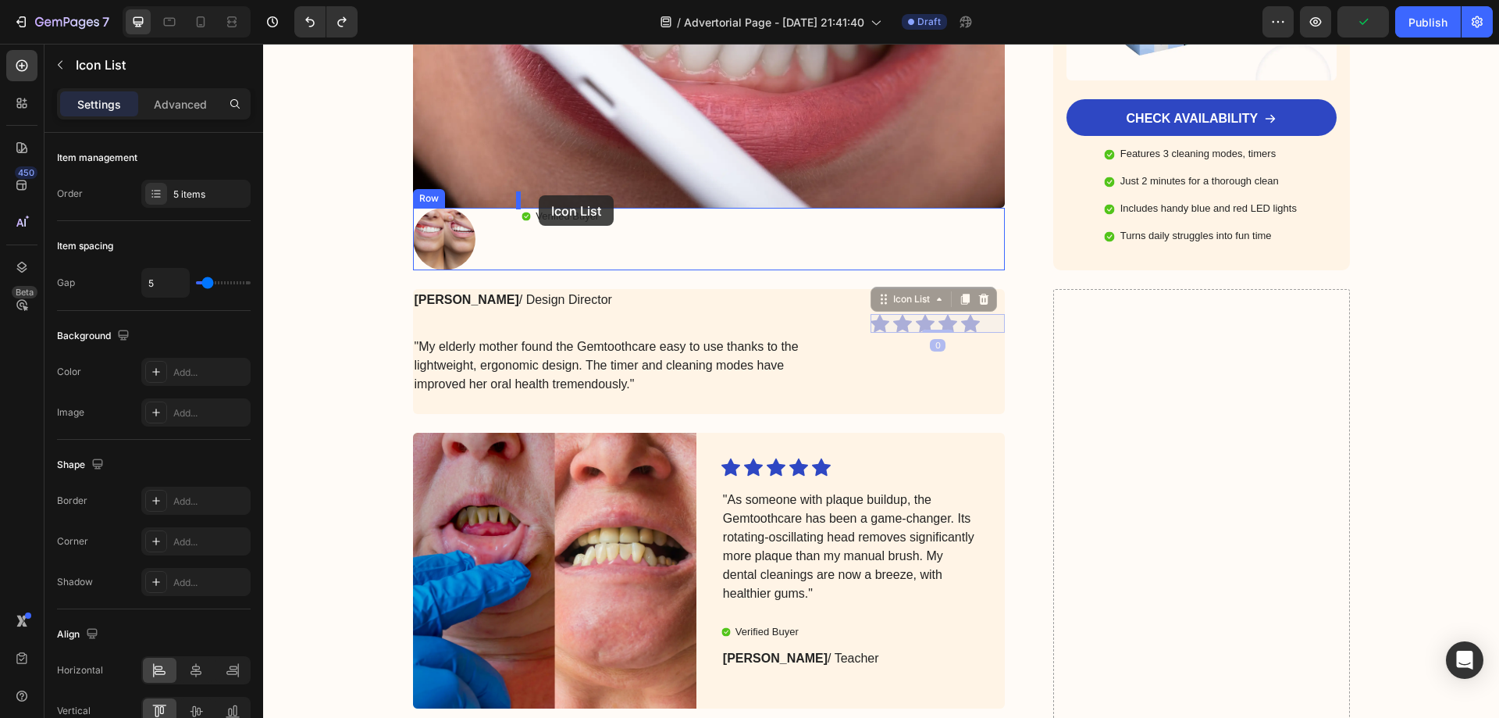
drag, startPoint x: 880, startPoint y: 288, endPoint x: 539, endPoint y: 195, distance: 353.7
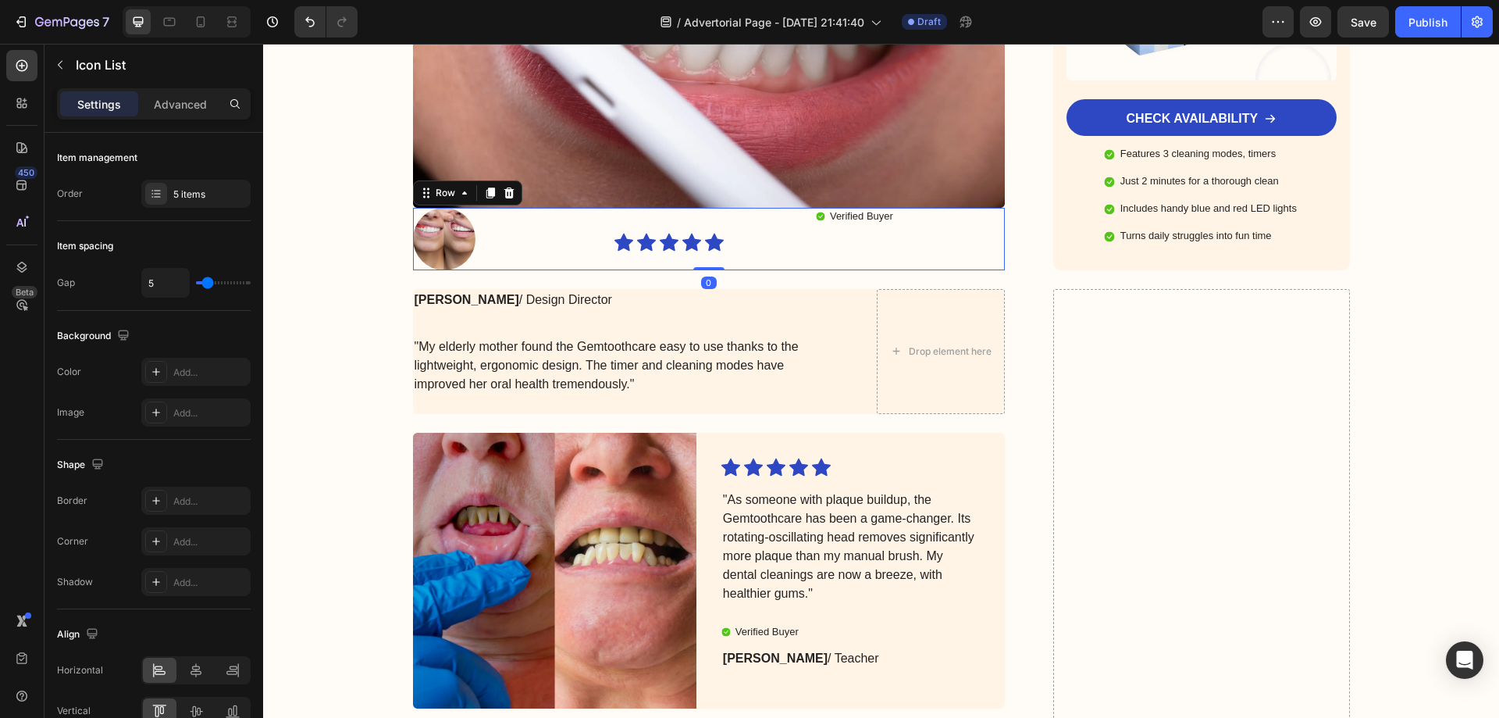
click at [615, 247] on div "Icon Icon Icon Icon Icon Icon List" at bounding box center [709, 239] width 189 height 62
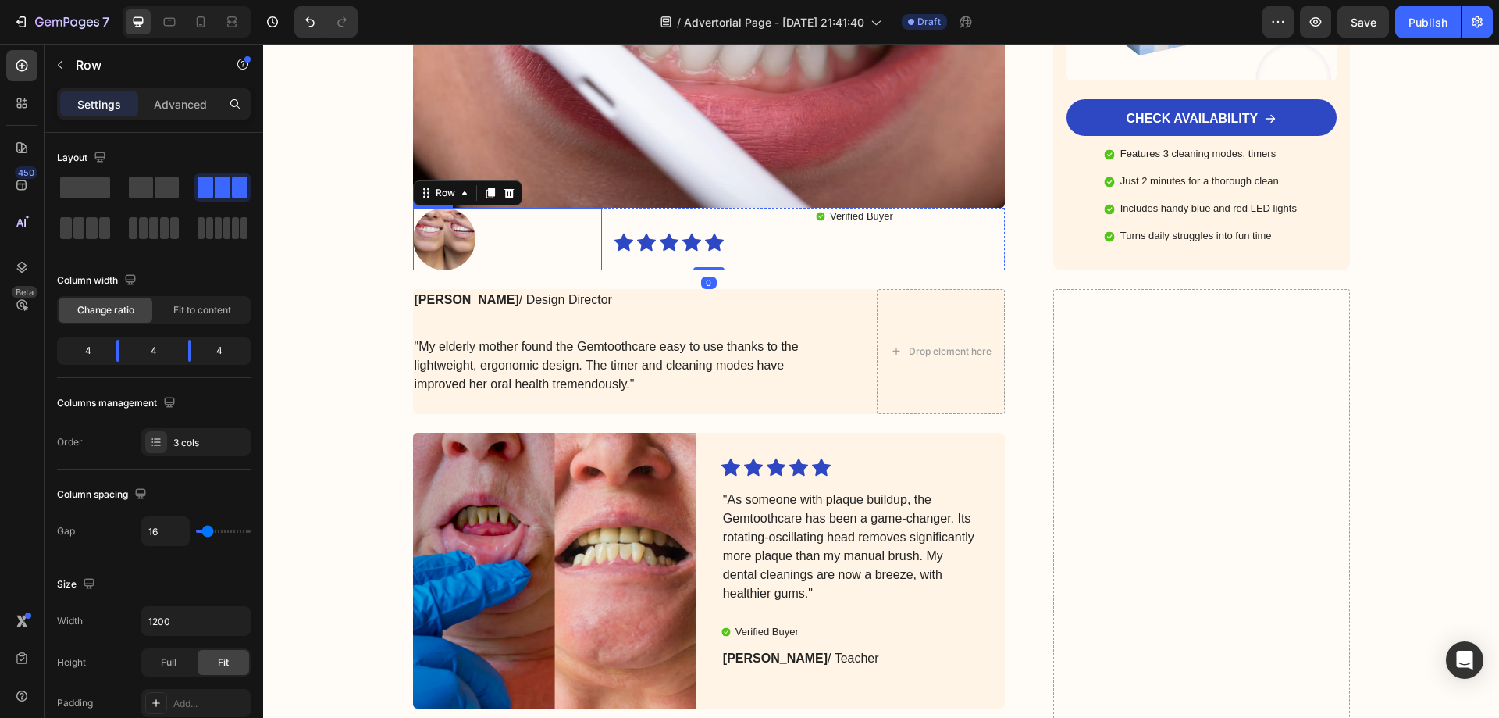
click at [547, 240] on div at bounding box center [507, 239] width 189 height 62
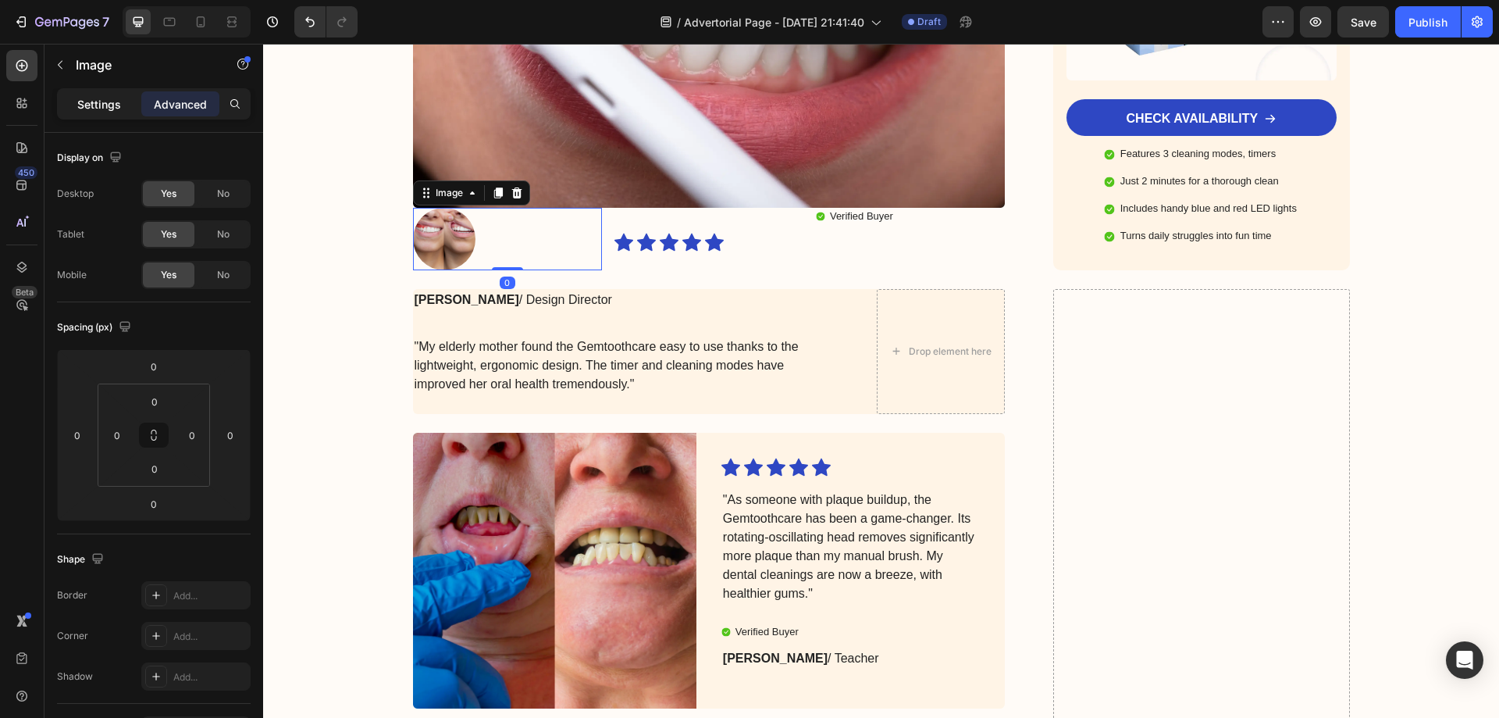
click at [104, 104] on p "Settings" at bounding box center [99, 104] width 44 height 16
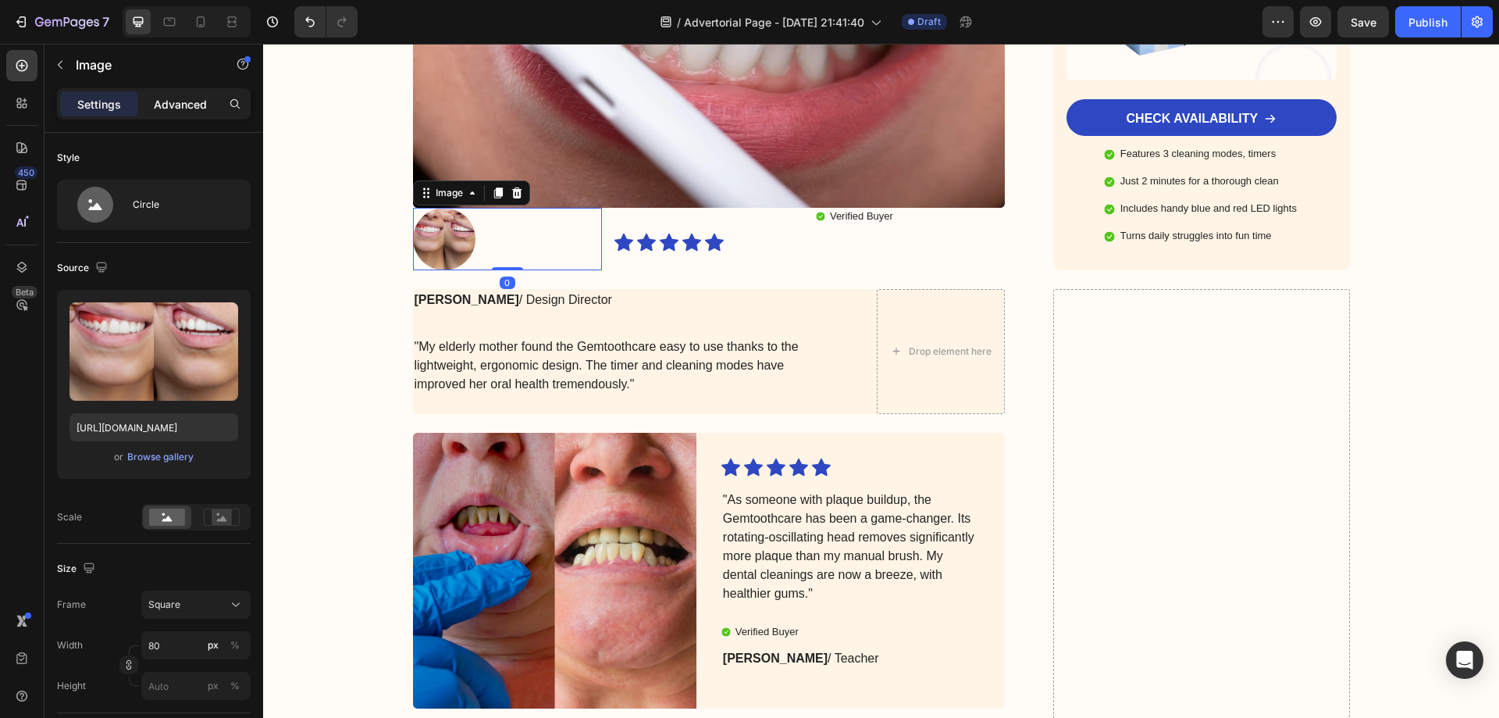
click at [162, 106] on p "Advanced" at bounding box center [180, 104] width 53 height 16
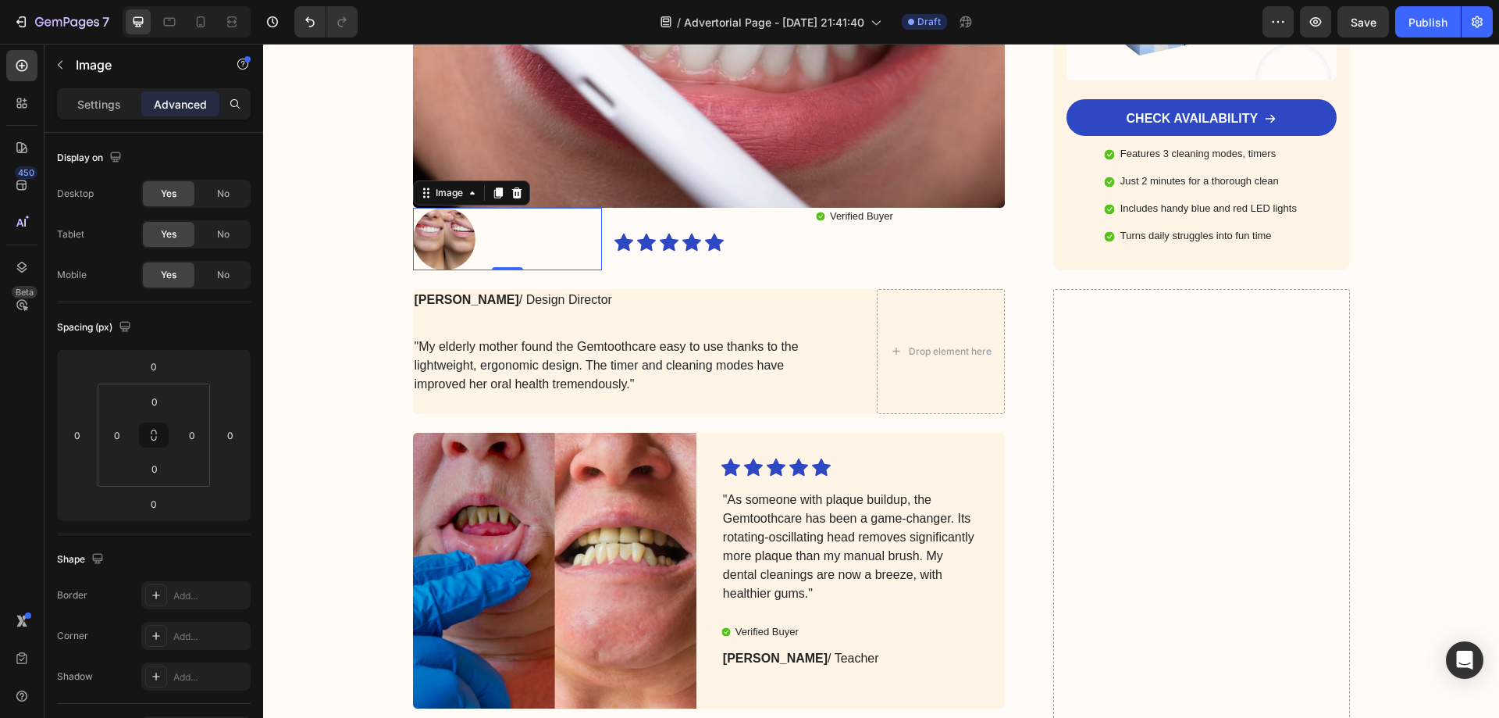
drag, startPoint x: 511, startPoint y: 201, endPoint x: 520, endPoint y: 201, distance: 9.4
click at [511, 208] on div at bounding box center [507, 239] width 189 height 62
click at [639, 208] on div "Icon Icon Icon Icon Icon Icon List" at bounding box center [709, 239] width 189 height 62
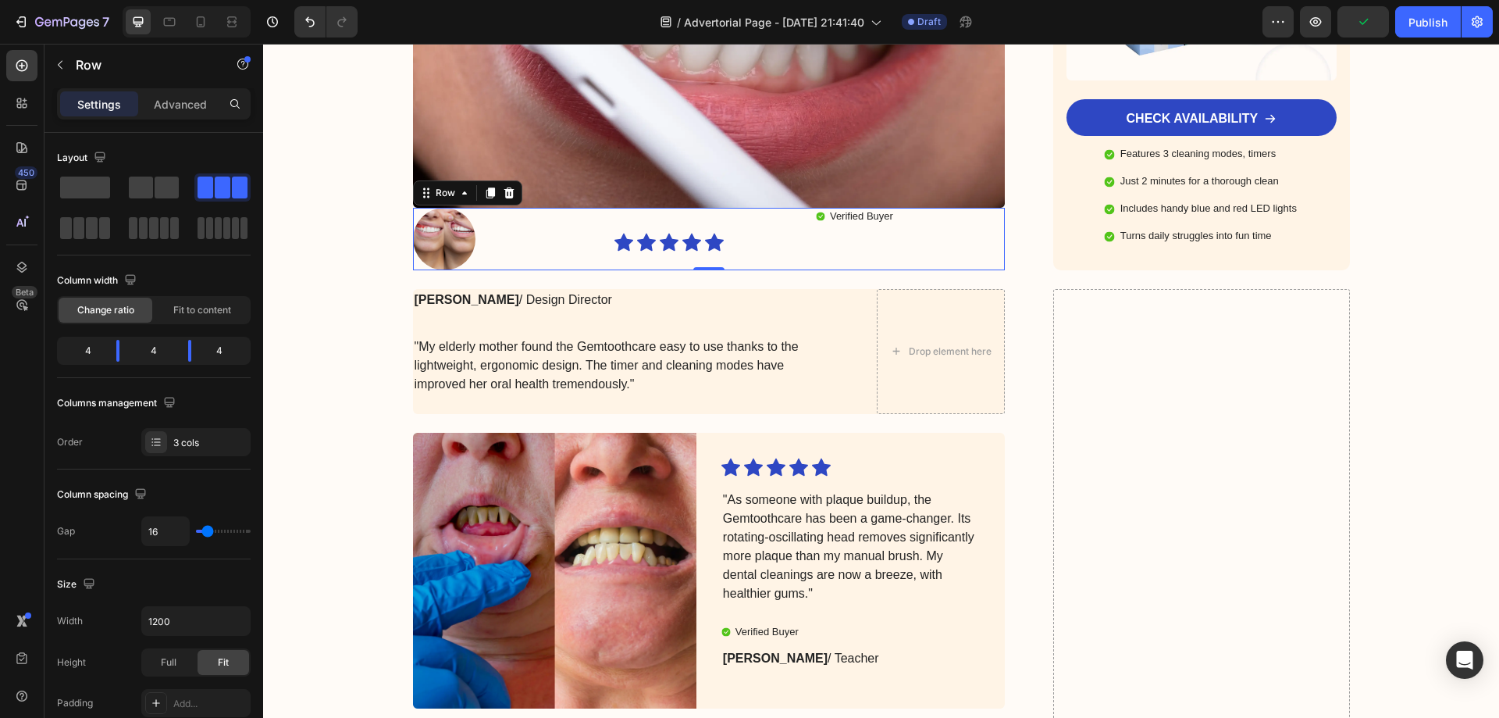
click at [875, 208] on div "Verified Buyer" at bounding box center [862, 217] width 68 height 18
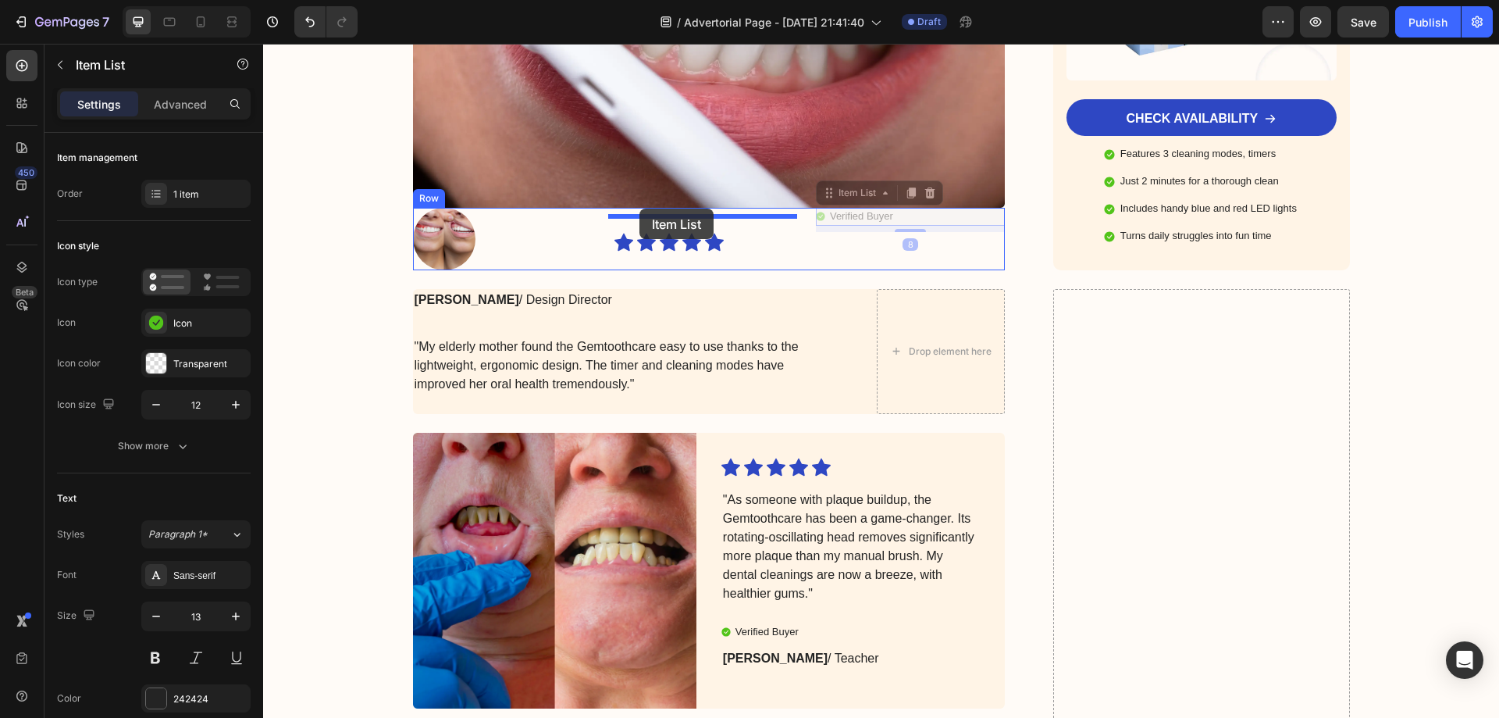
drag, startPoint x: 825, startPoint y: 183, endPoint x: 640, endPoint y: 208, distance: 187.6
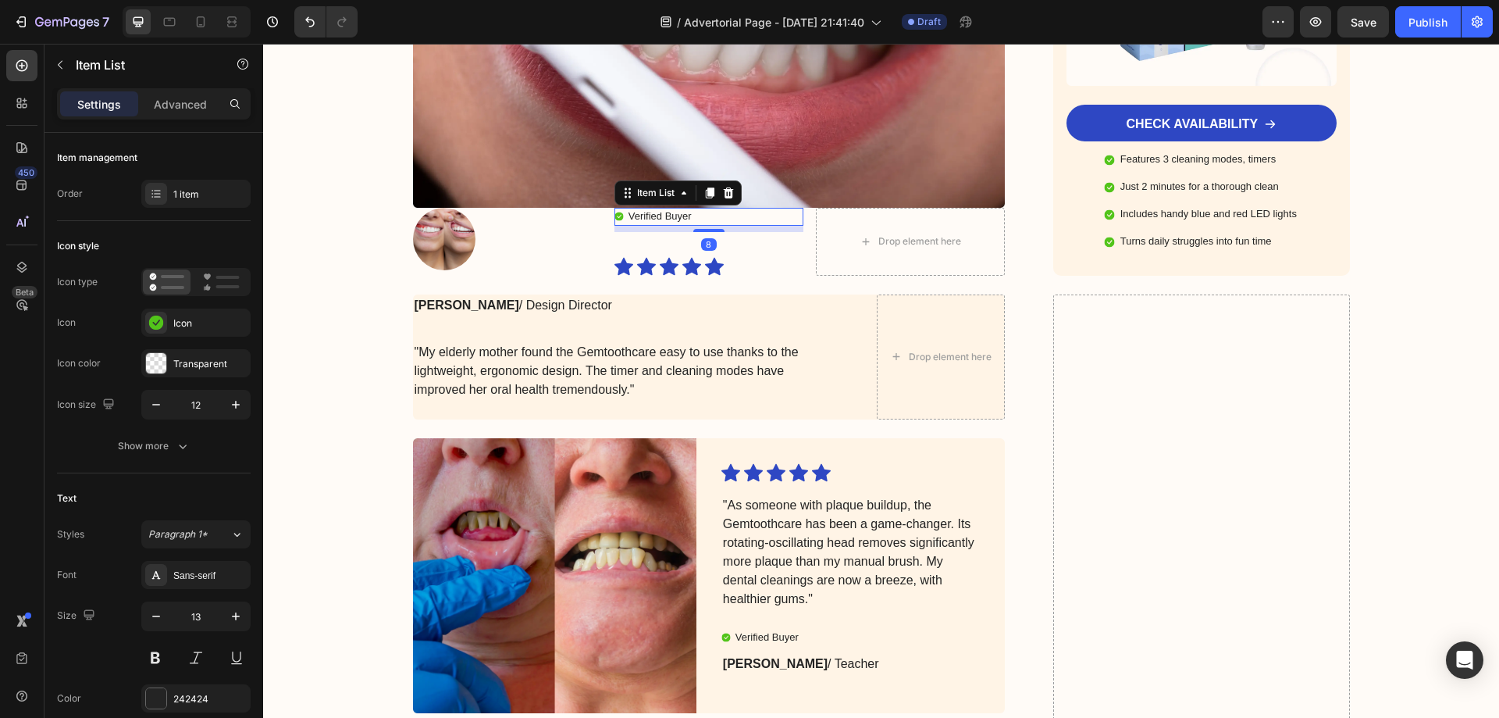
click at [158, 118] on div "Settings Advanced" at bounding box center [154, 103] width 194 height 31
click at [164, 109] on p "Advanced" at bounding box center [180, 104] width 53 height 16
type input "100%"
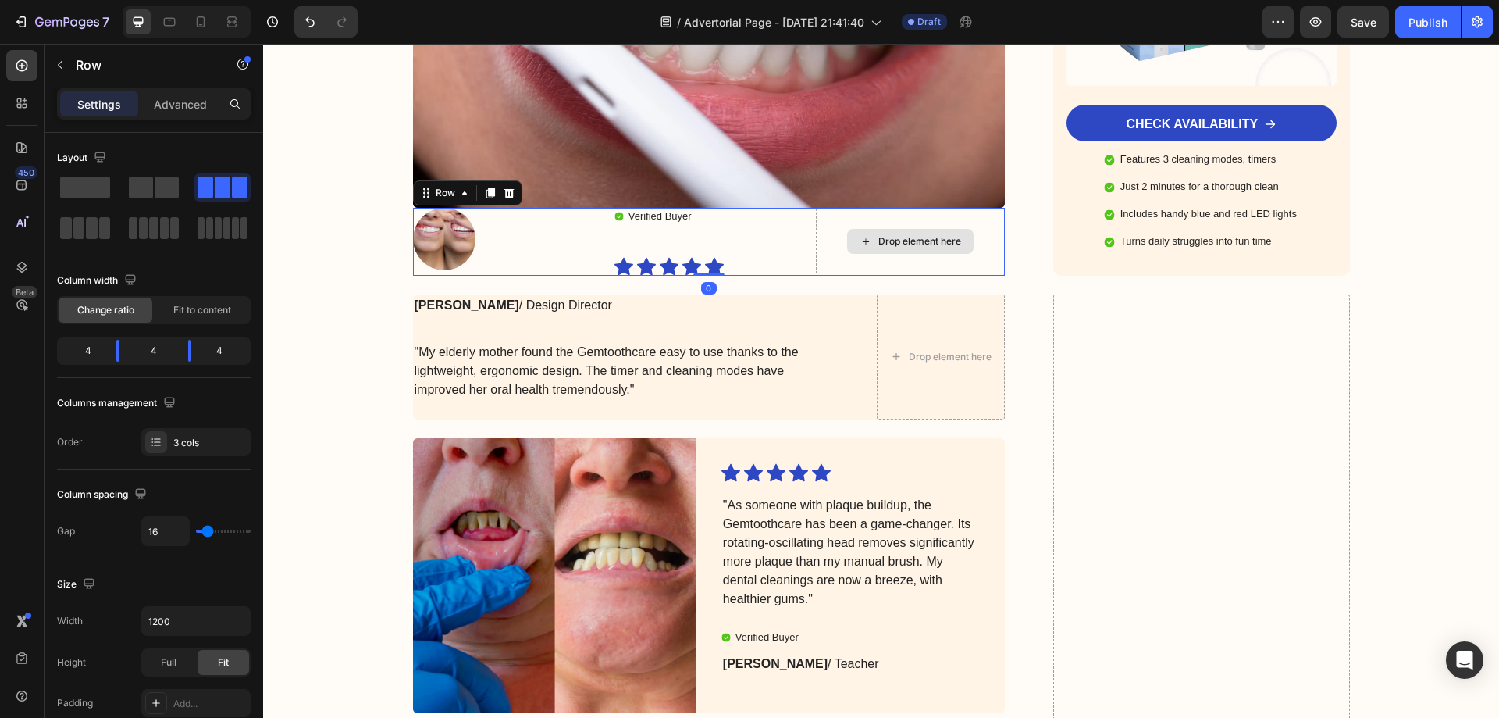
click at [889, 208] on div "Drop element here" at bounding box center [910, 242] width 189 height 68
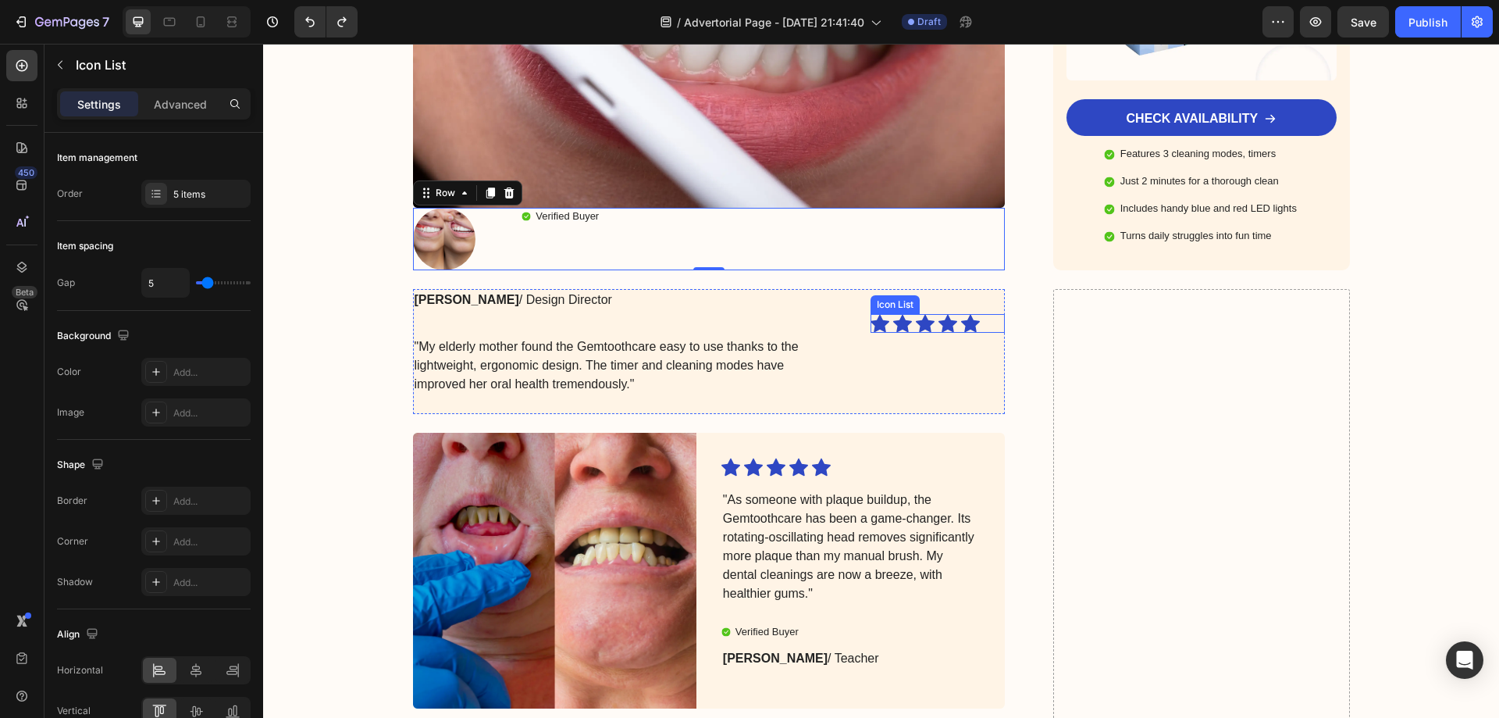
click at [977, 314] on div "Icon Icon Icon Icon Icon Icon List" at bounding box center [938, 323] width 134 height 19
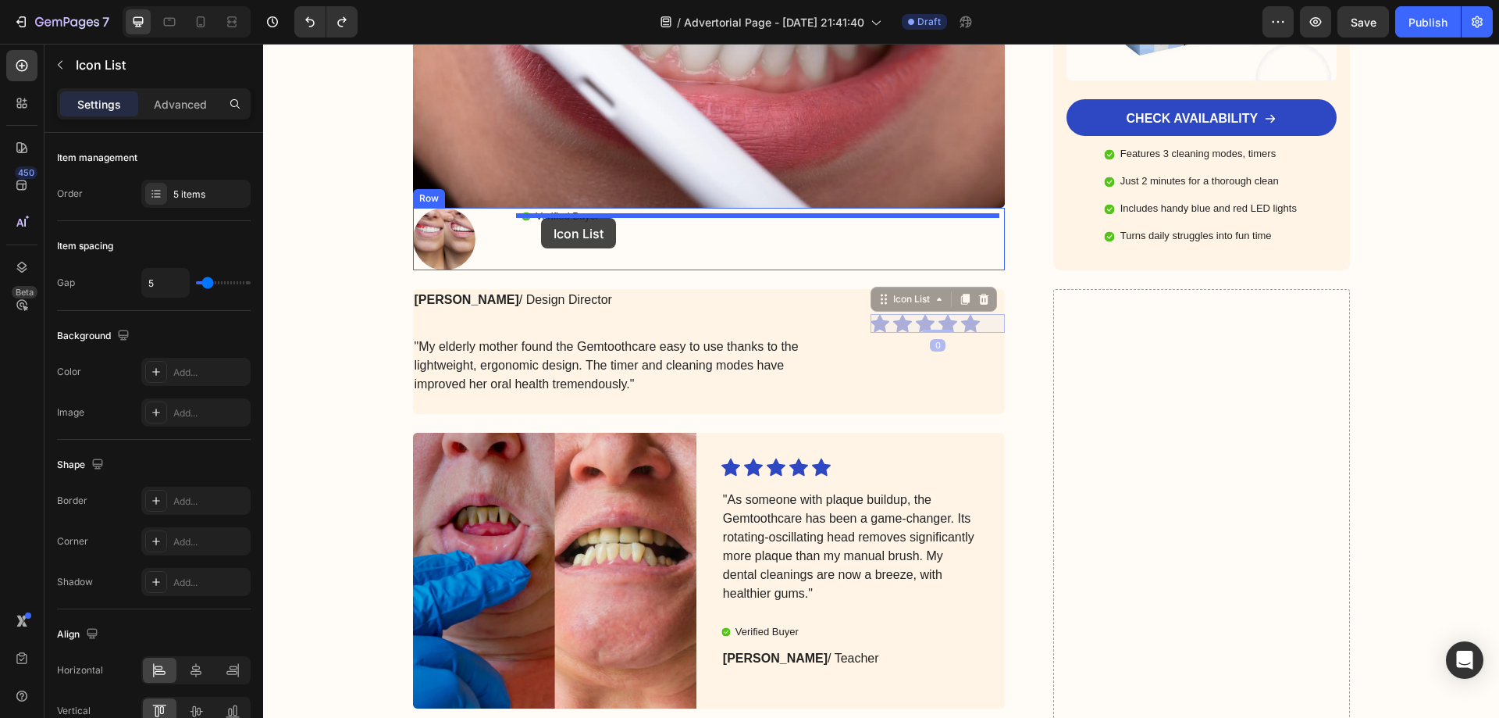
drag, startPoint x: 878, startPoint y: 287, endPoint x: 541, endPoint y: 218, distance: 344.4
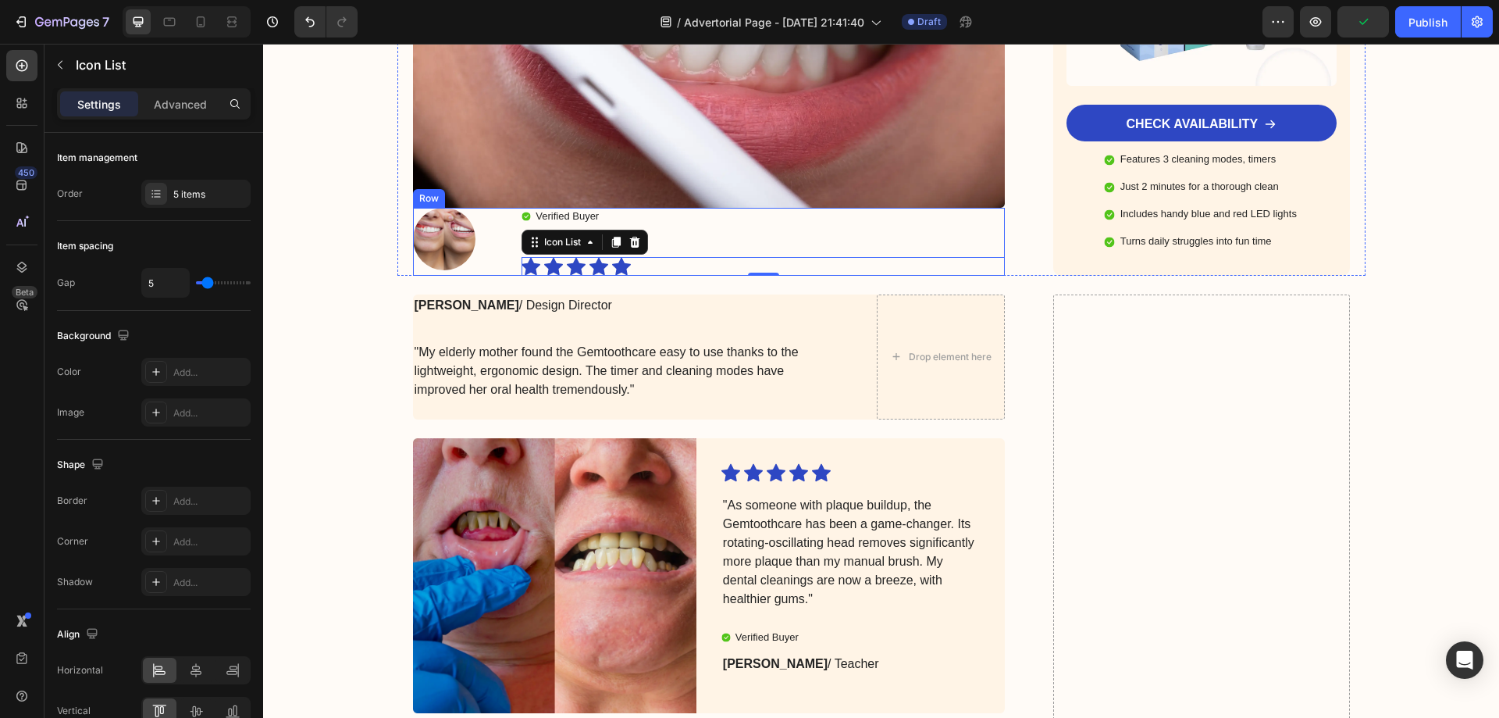
click at [734, 211] on div "Verified Buyer Item List Icon Icon Icon Icon Icon Icon List 0" at bounding box center [763, 242] width 483 height 68
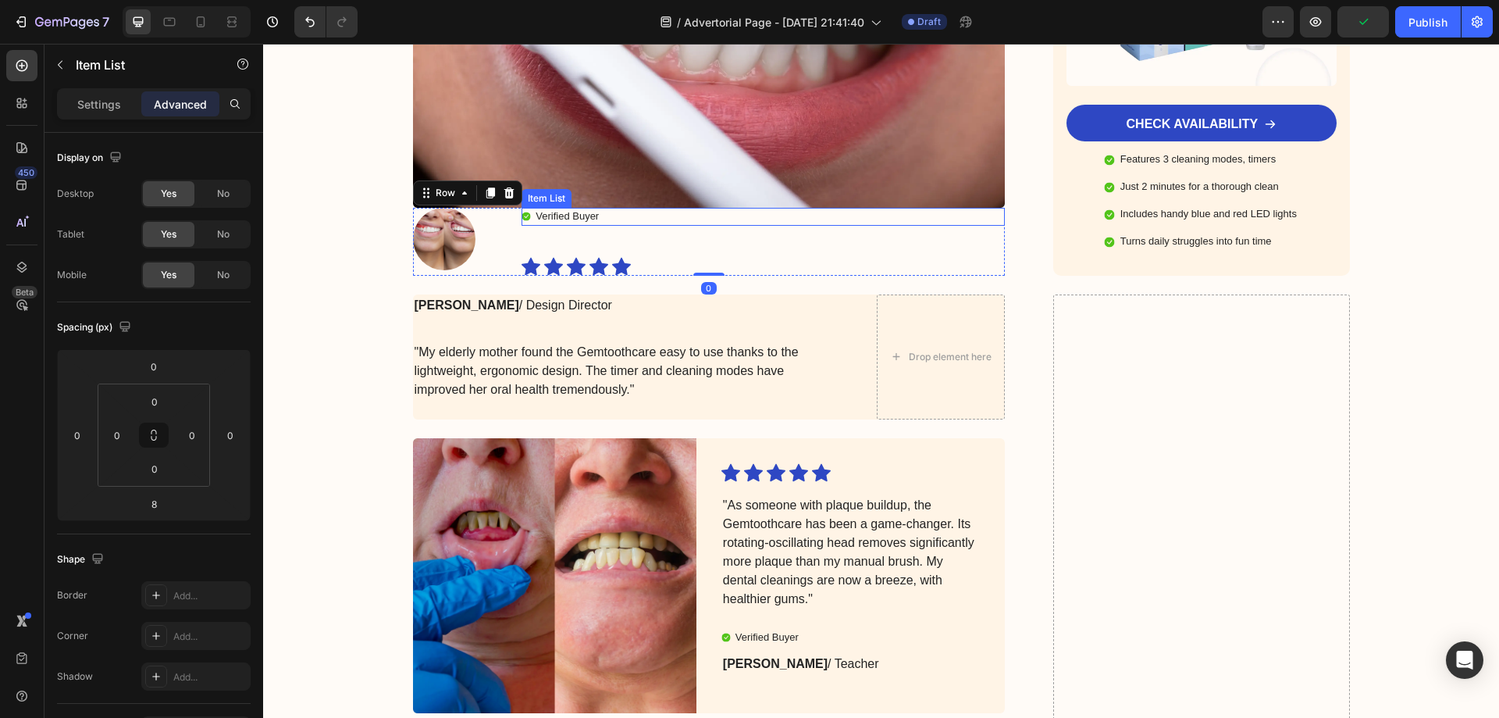
click at [568, 210] on p "Verified Buyer" at bounding box center [567, 216] width 63 height 13
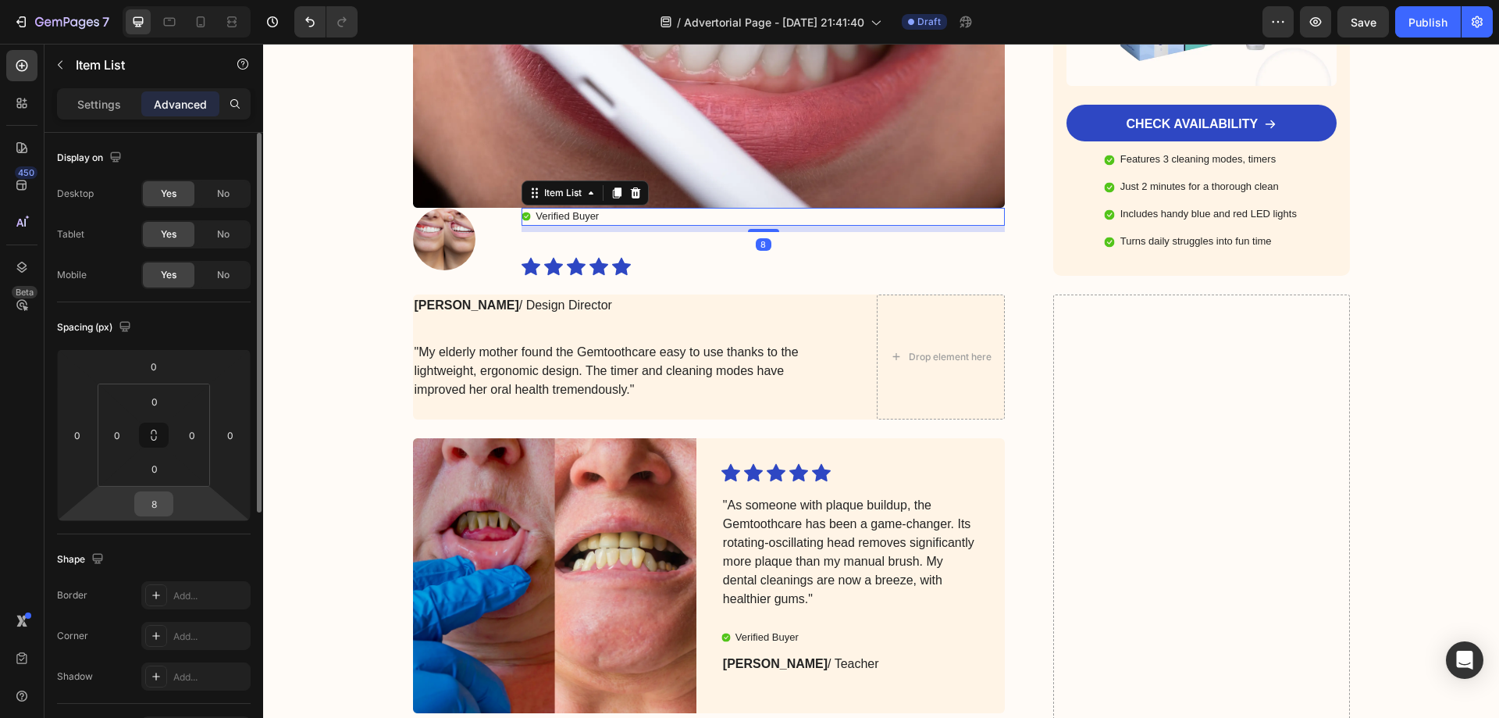
click at [151, 502] on input "8" at bounding box center [153, 503] width 31 height 23
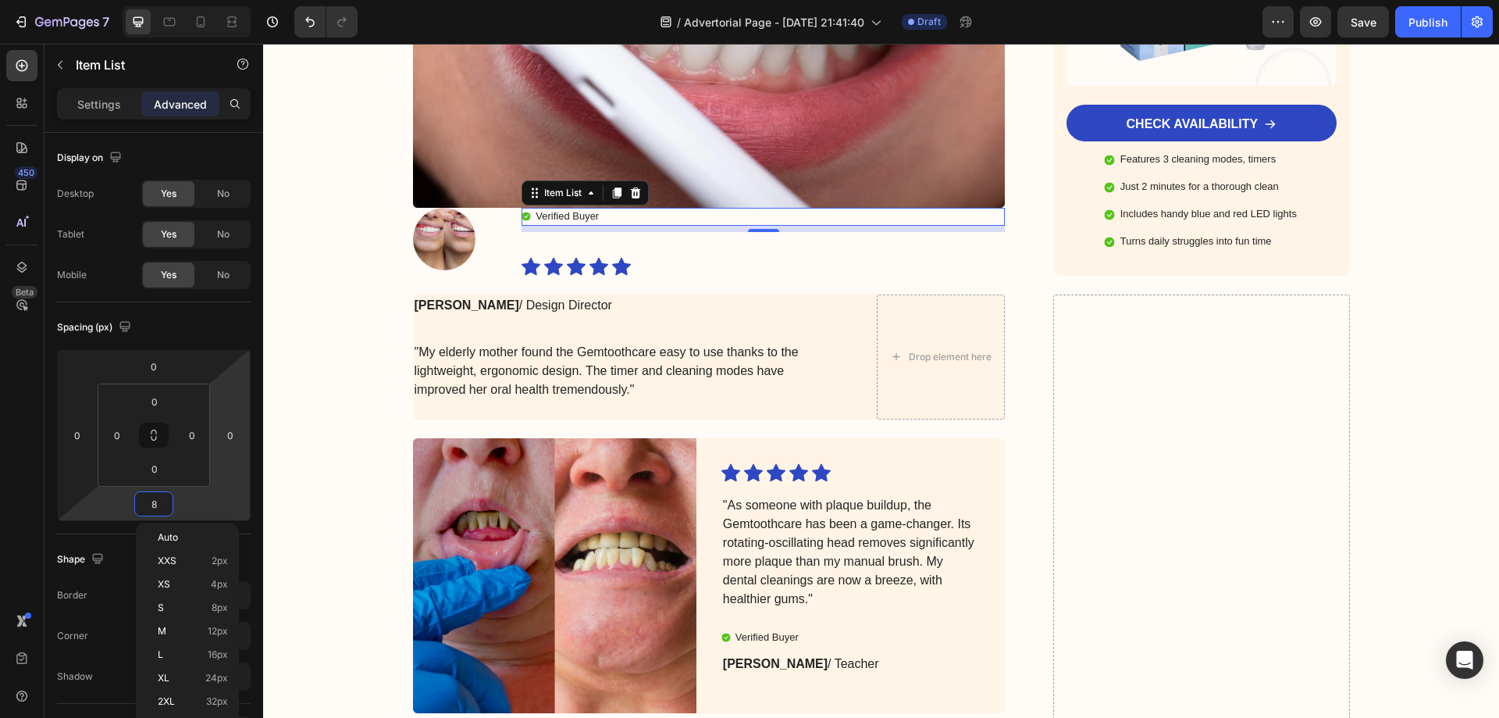
type input "0"
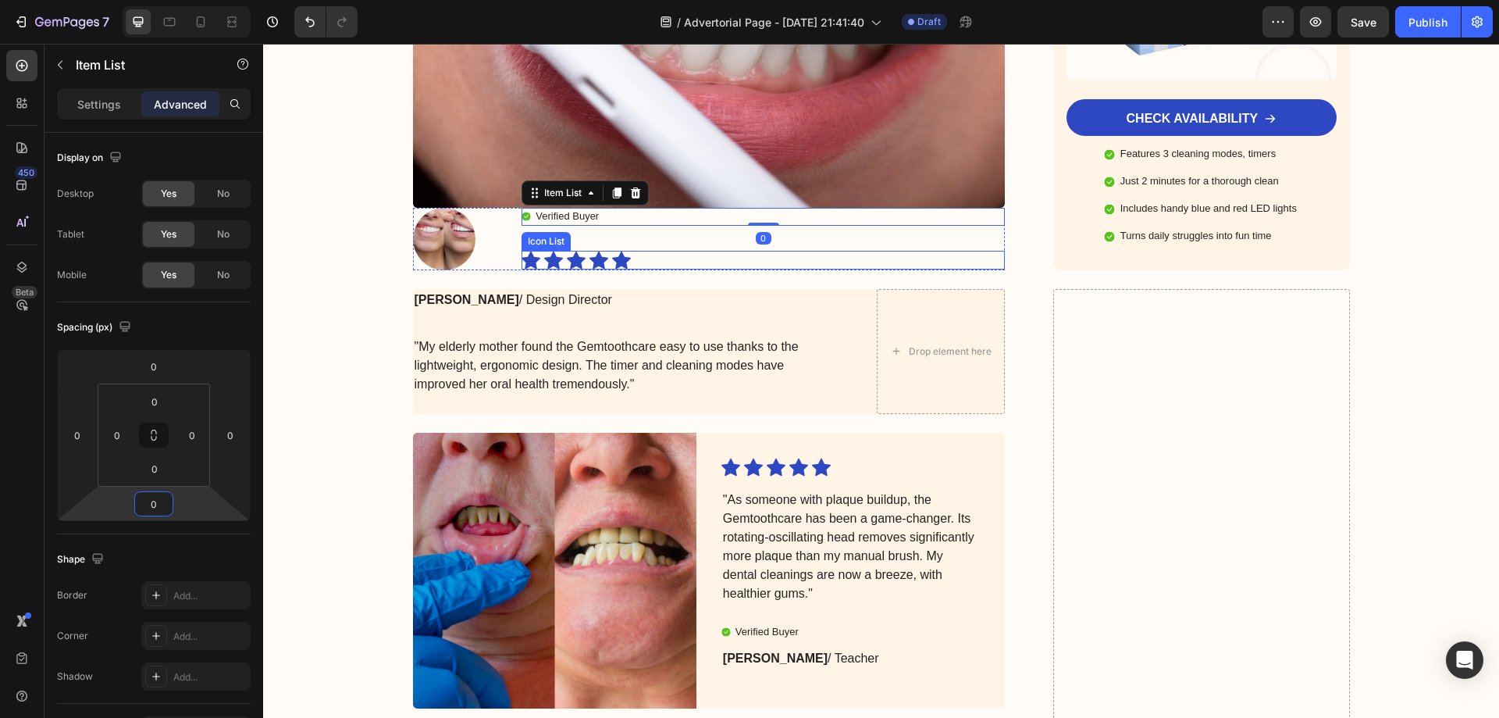
click at [633, 251] on div "Icon Icon Icon Icon Icon" at bounding box center [751, 260] width 458 height 19
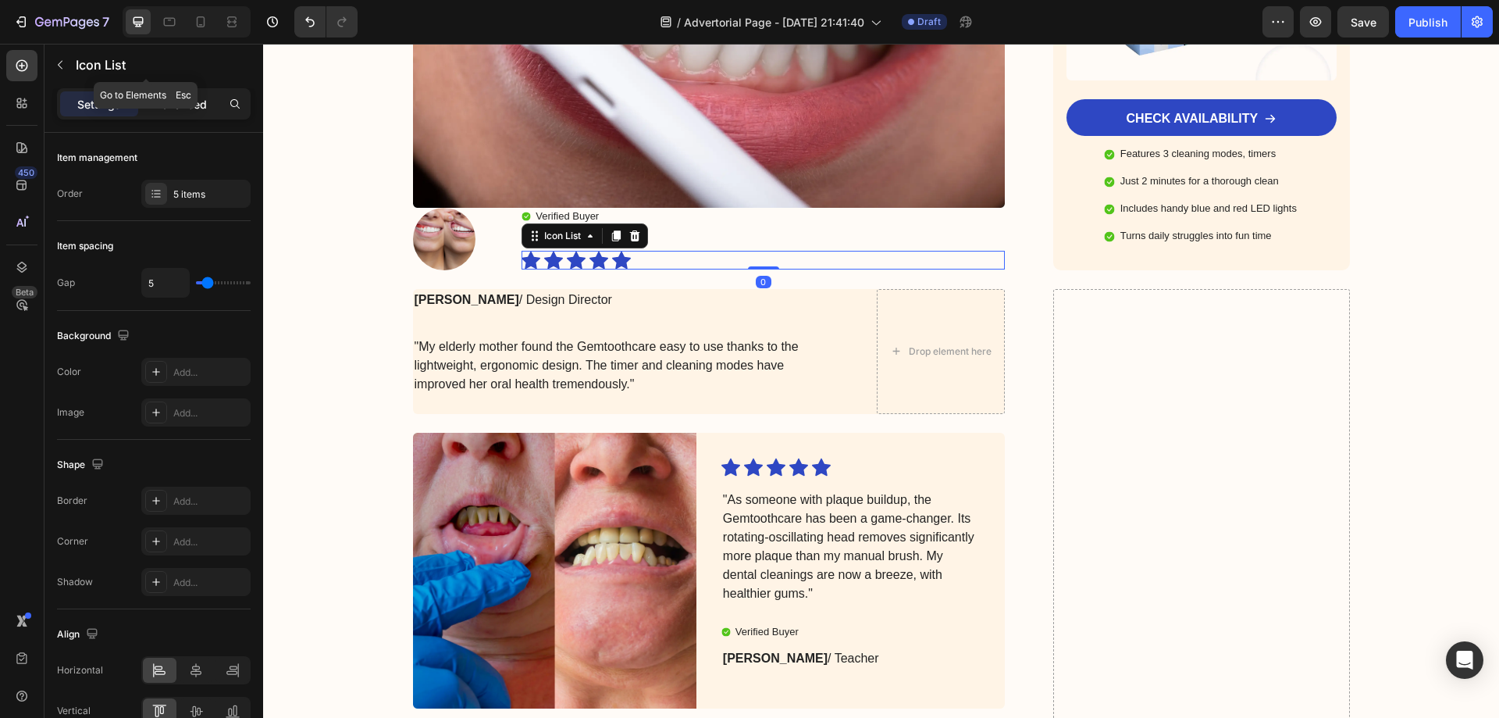
click at [193, 103] on p "Advanced" at bounding box center [180, 104] width 53 height 16
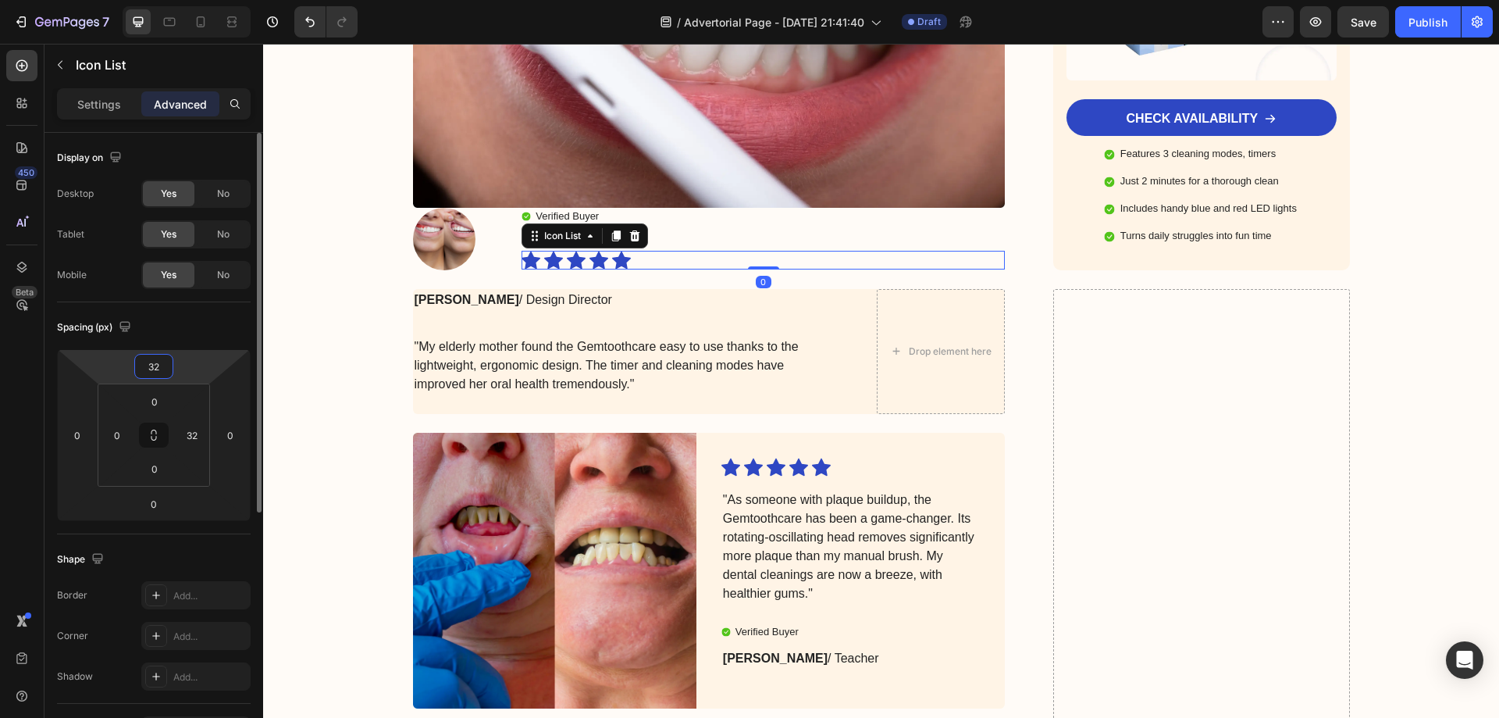
click at [148, 367] on input "32" at bounding box center [153, 366] width 31 height 23
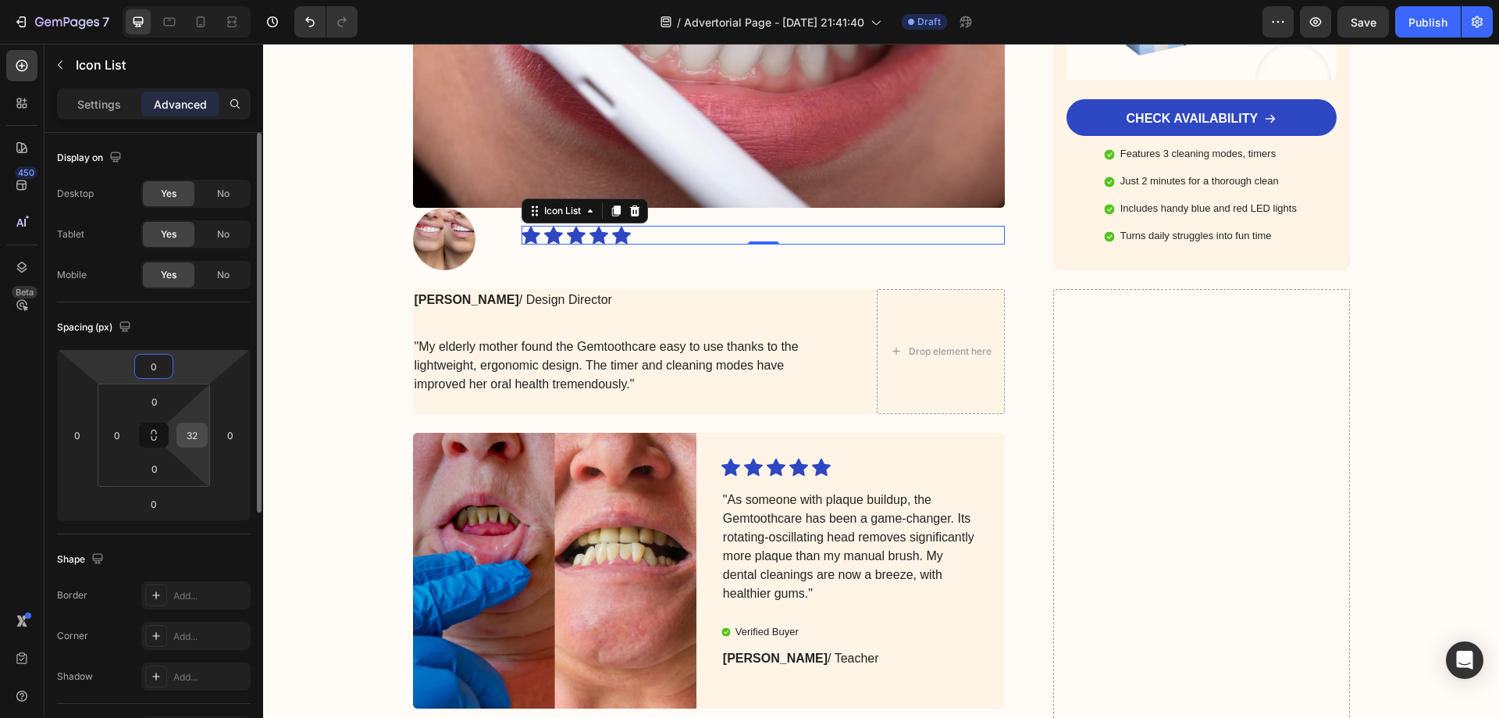
type input "0"
click at [199, 433] on input "32" at bounding box center [191, 434] width 23 height 23
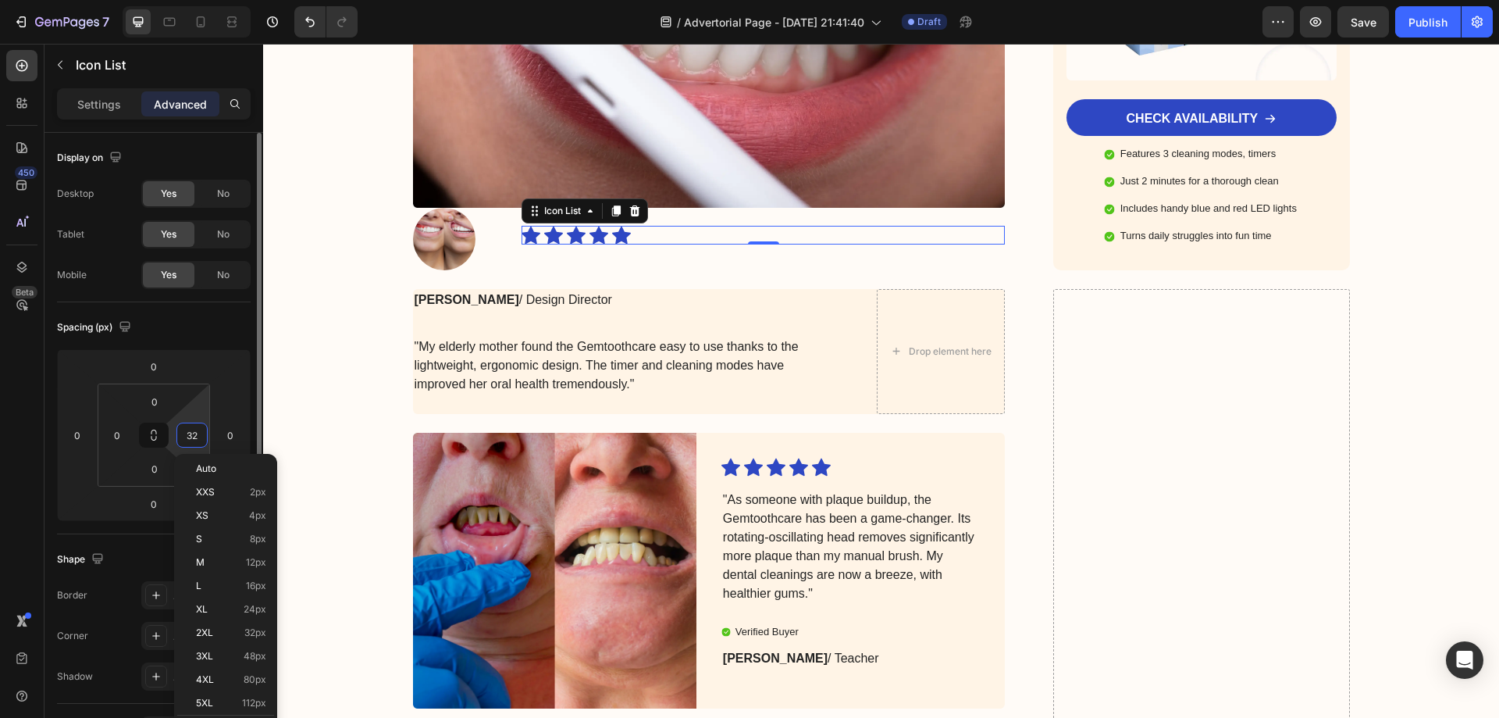
type input "0"
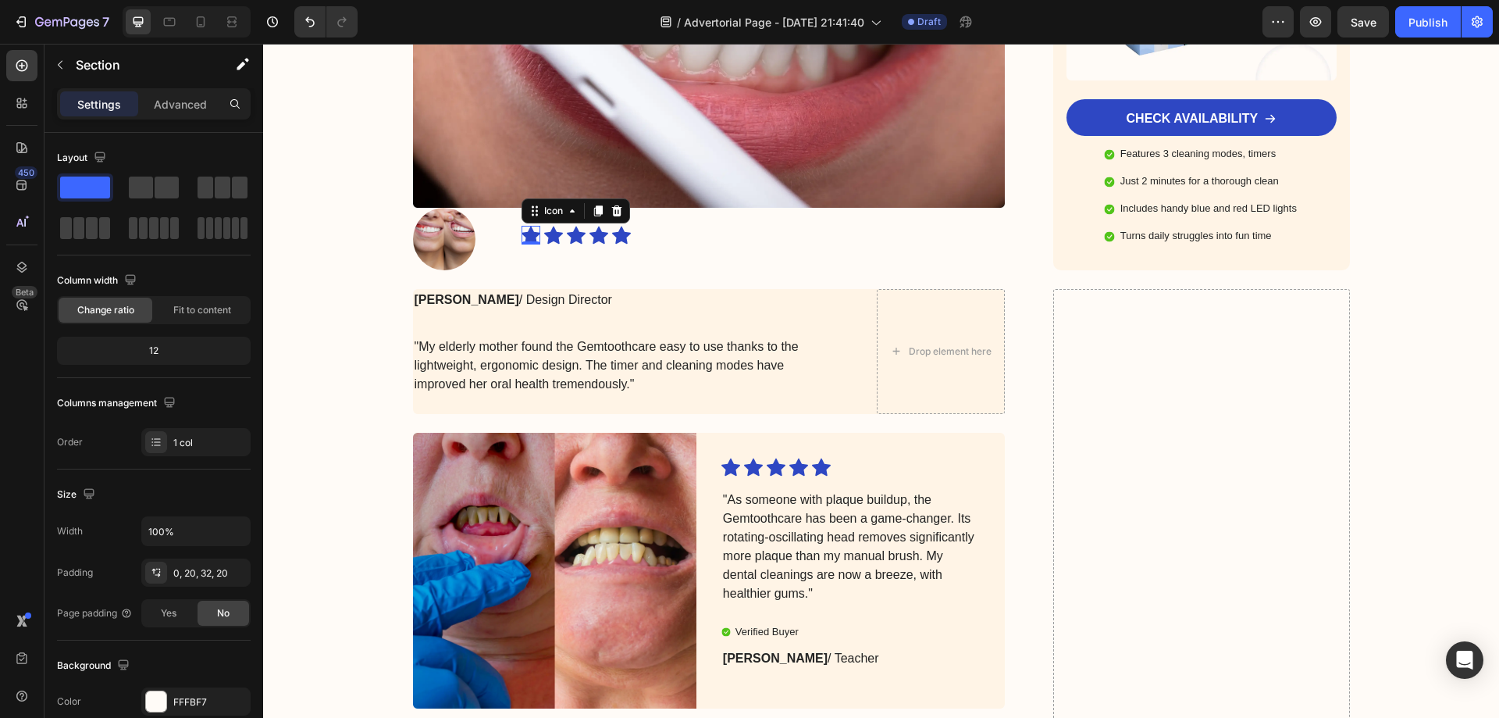
click at [526, 226] on icon at bounding box center [531, 235] width 19 height 18
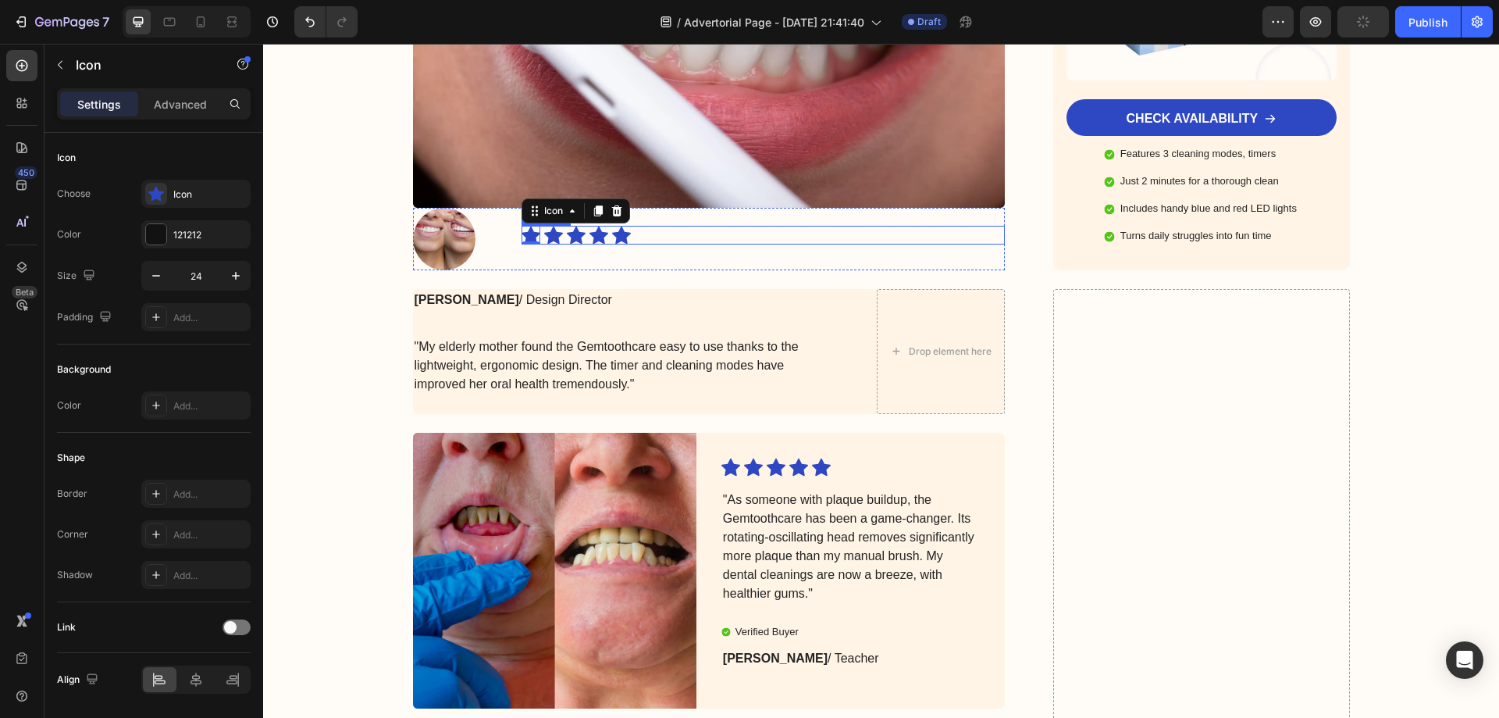
click at [675, 226] on div "Icon 0 Icon Icon Icon Icon" at bounding box center [763, 235] width 483 height 19
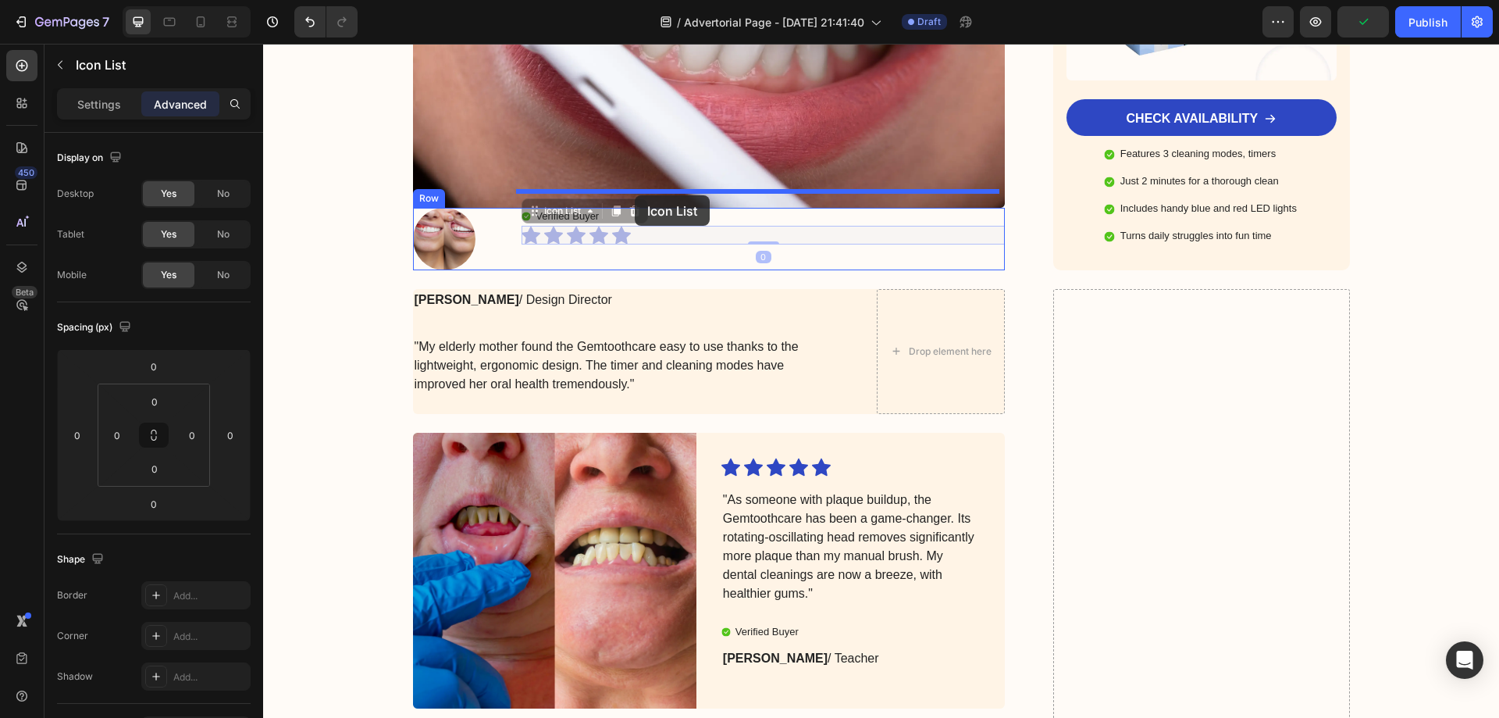
drag, startPoint x: 524, startPoint y: 199, endPoint x: 635, endPoint y: 195, distance: 110.9
click at [635, 195] on div "Header Image Got Questions? Email Us At support@gemstore.com Text Block Row Row…" at bounding box center [881, 37] width 1236 height 7958
type input "16"
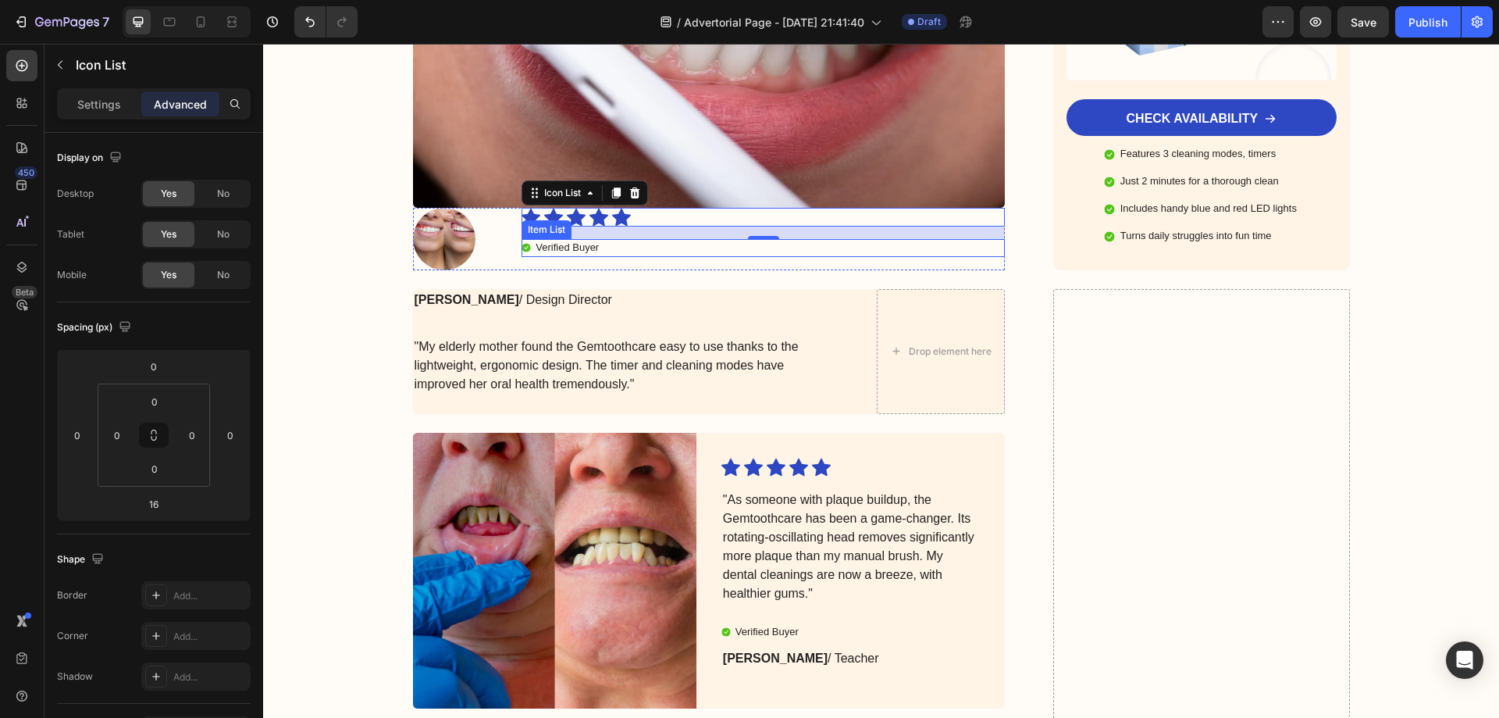
click at [616, 239] on div "Verified Buyer" at bounding box center [763, 248] width 483 height 18
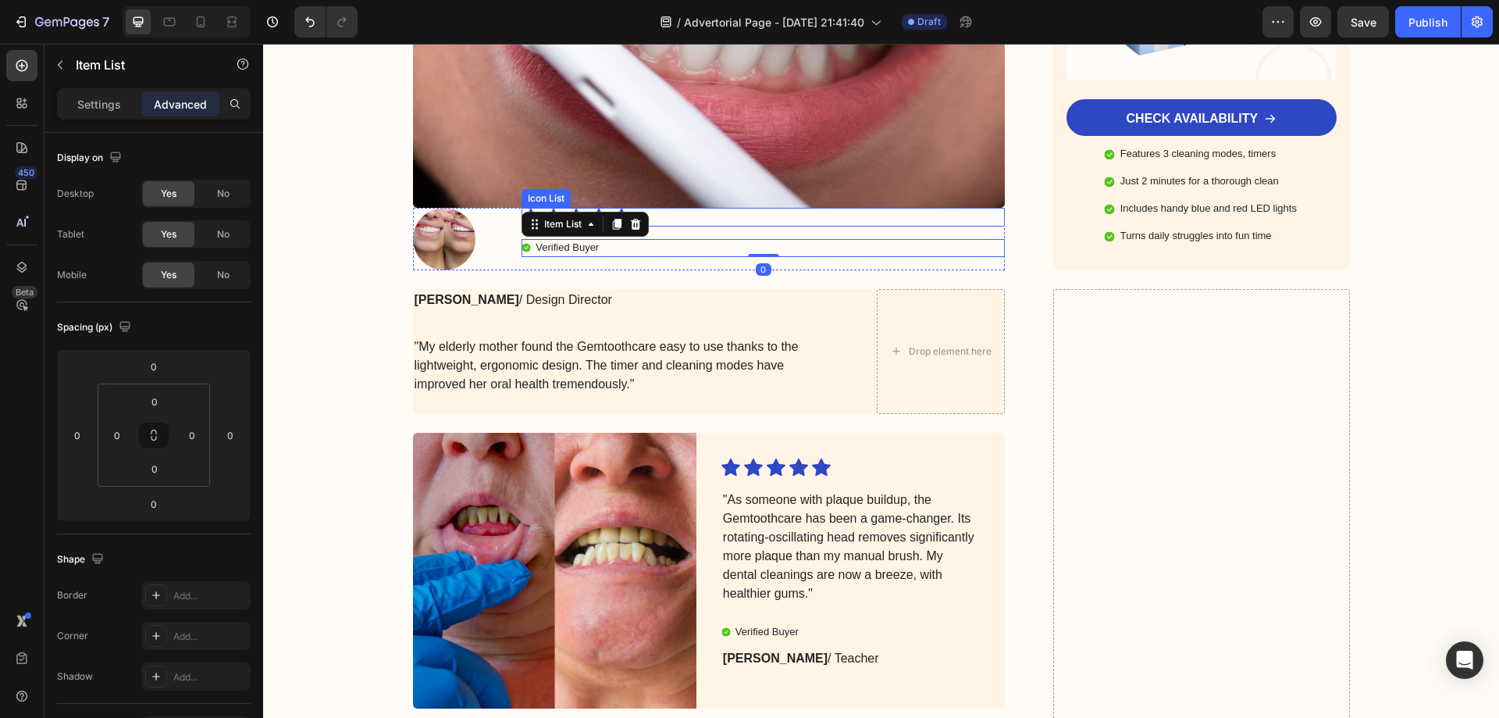
click at [684, 208] on div "Icon Icon Icon Icon Icon" at bounding box center [763, 217] width 483 height 19
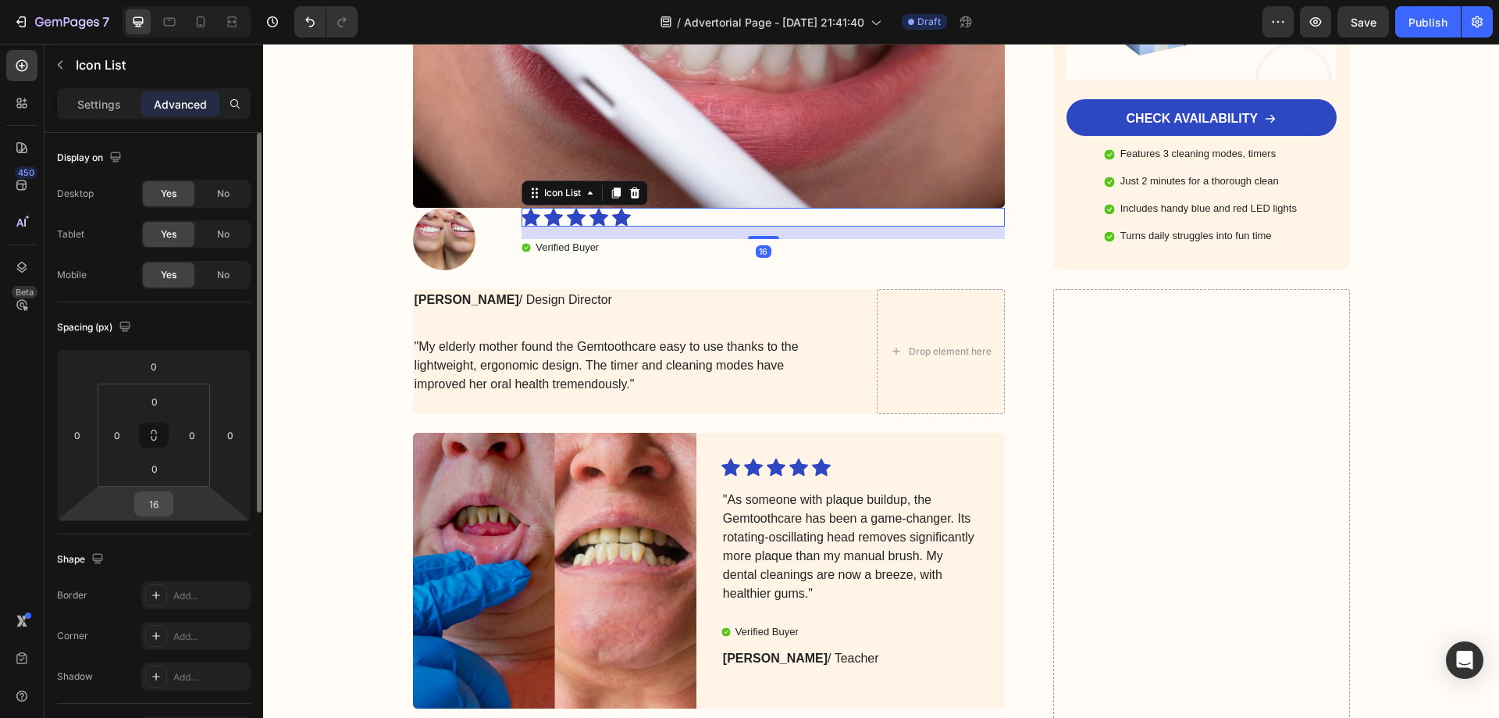
click at [166, 512] on input "16" at bounding box center [153, 503] width 31 height 23
type input "0"
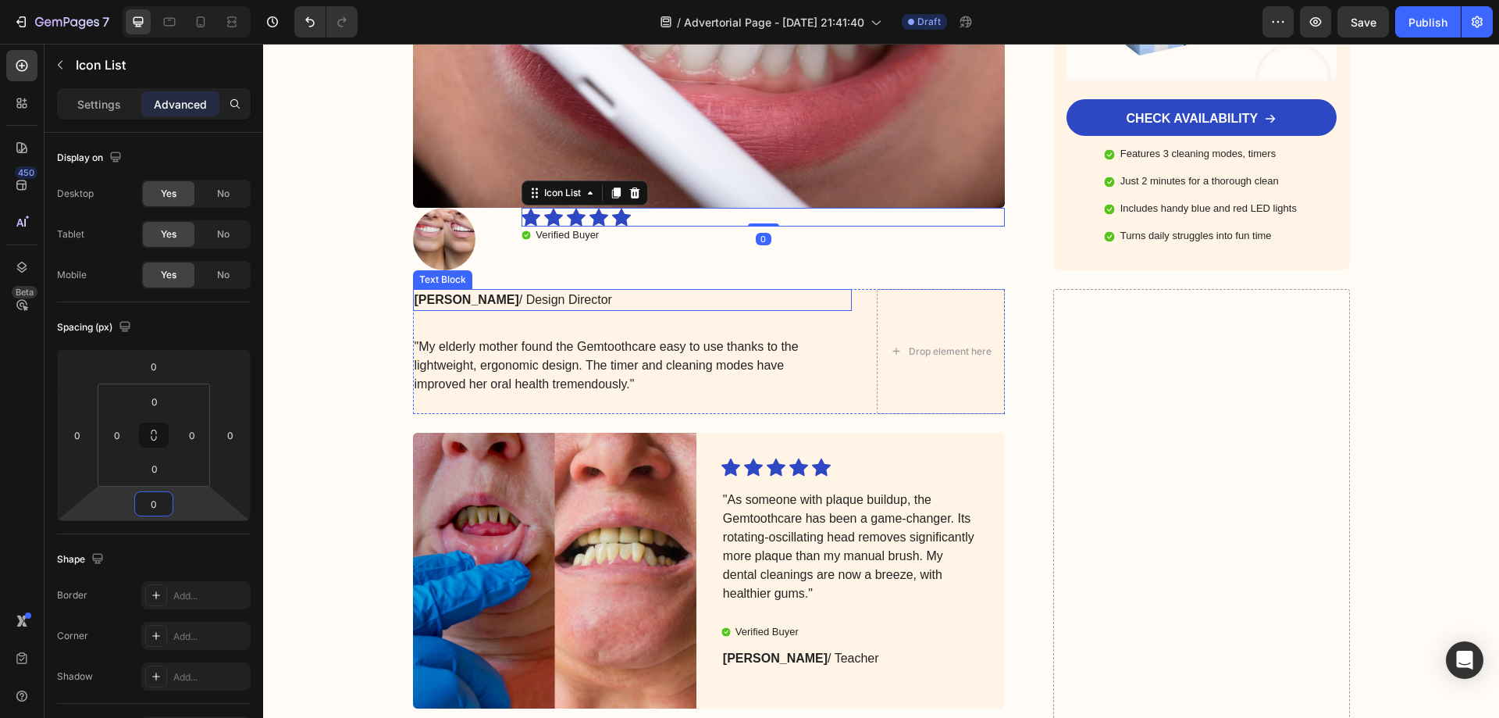
click at [642, 242] on div "Icon Icon Icon Icon Icon Icon List 0 Verified Buyer Item List" at bounding box center [763, 239] width 483 height 62
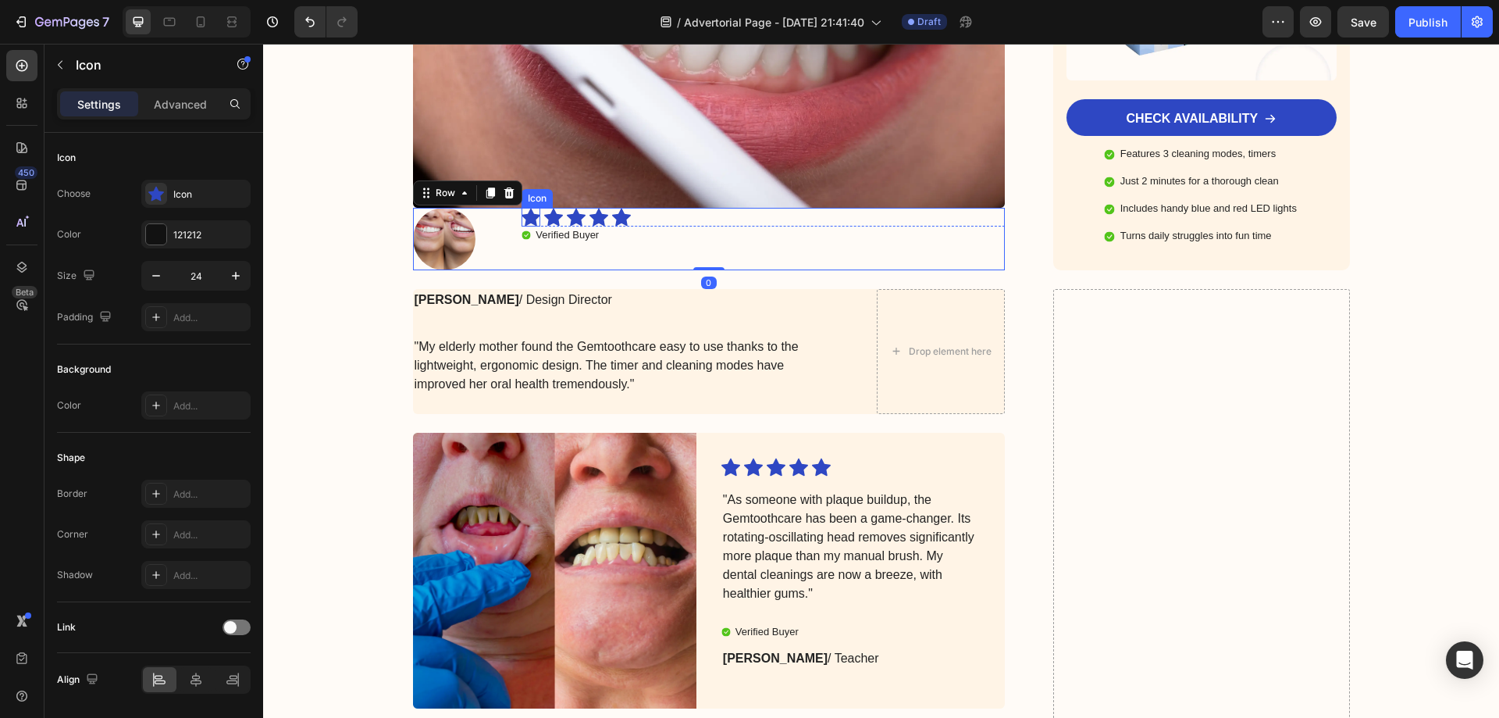
click at [525, 208] on div "Icon" at bounding box center [531, 217] width 19 height 19
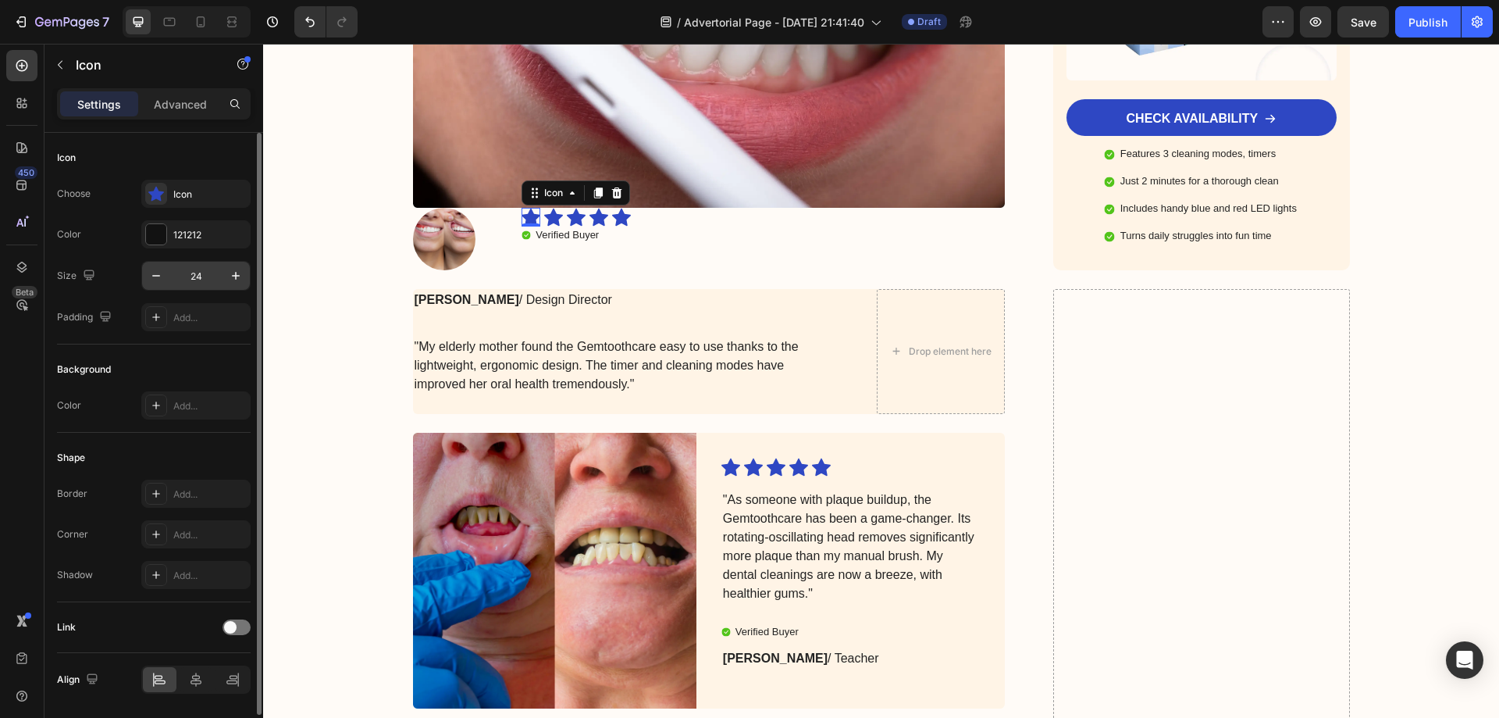
click at [204, 275] on input "24" at bounding box center [196, 276] width 52 height 28
type input "15"
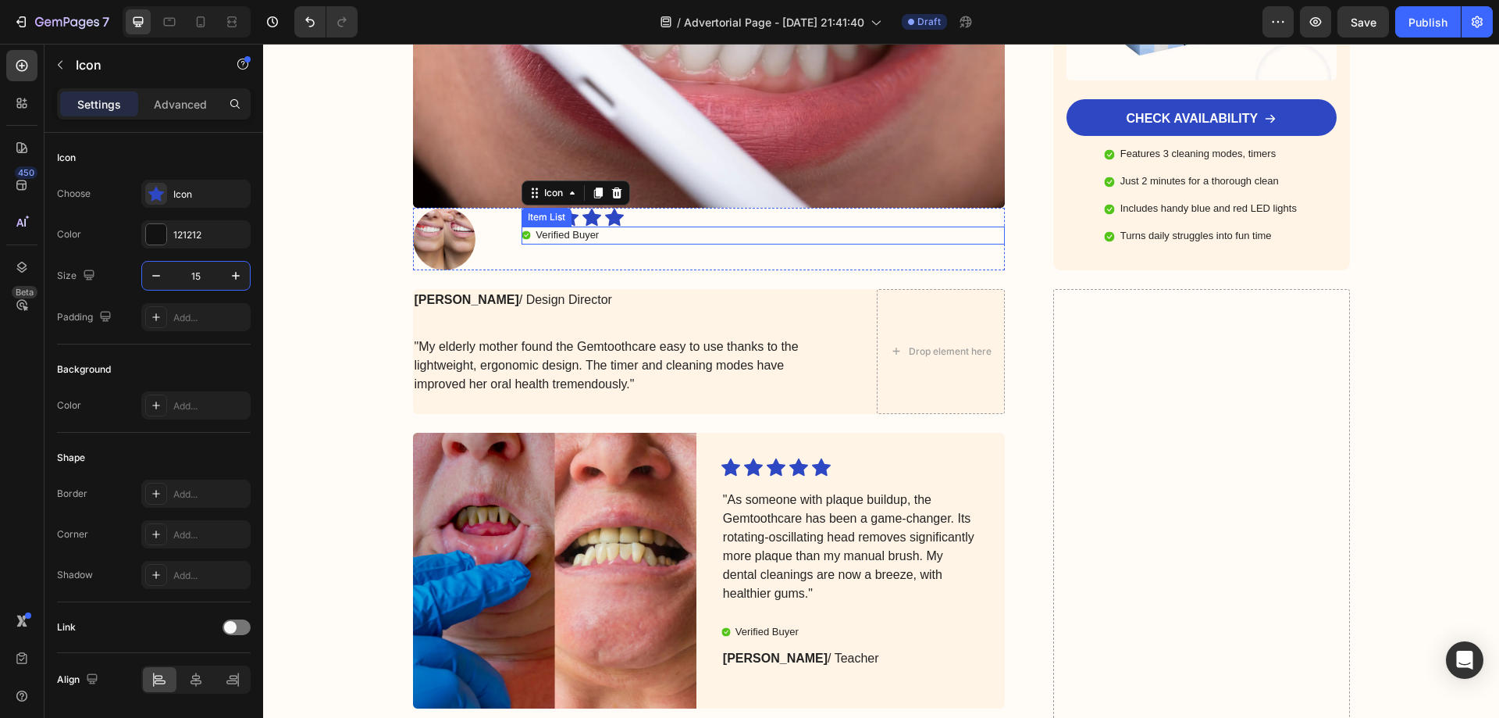
click at [539, 208] on div "Item List" at bounding box center [547, 217] width 50 height 19
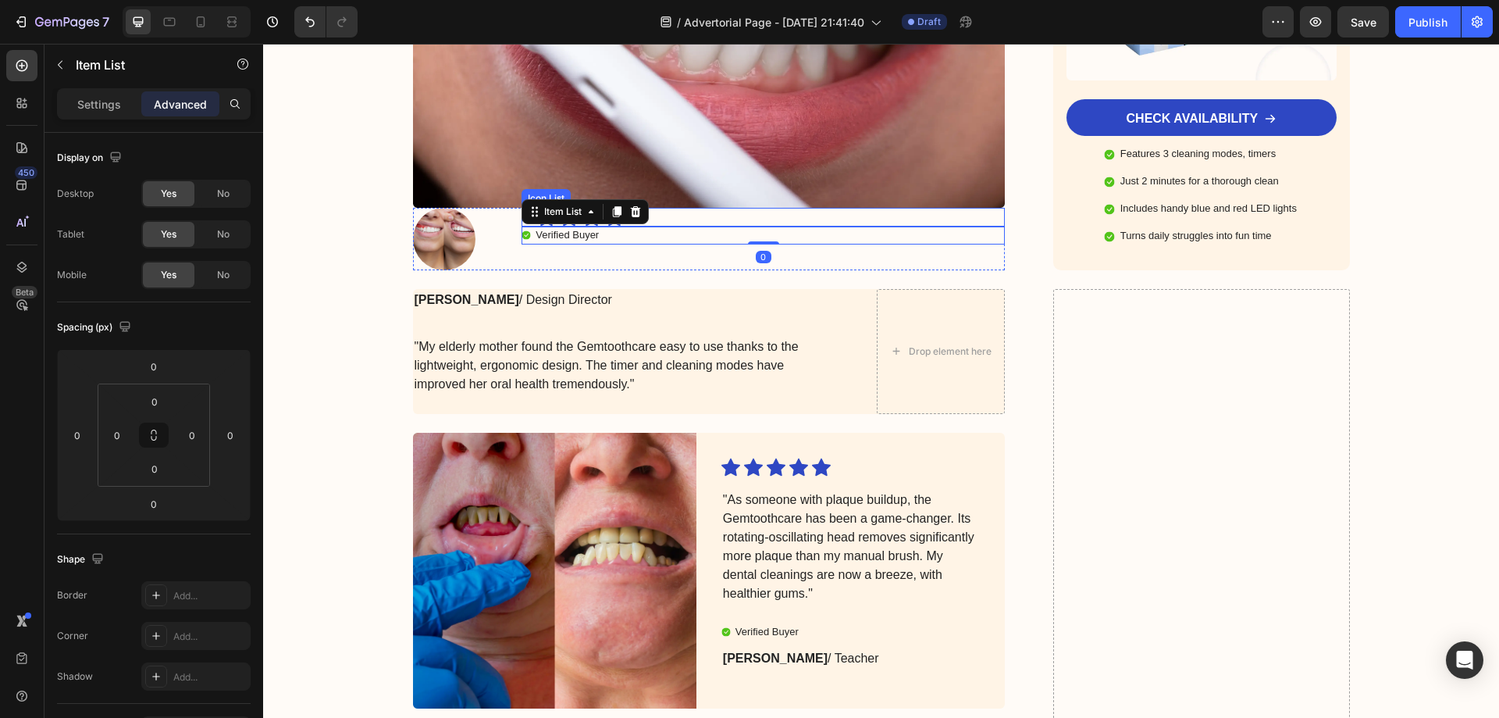
click at [700, 208] on div "Icon Icon Icon Icon Icon" at bounding box center [763, 217] width 483 height 19
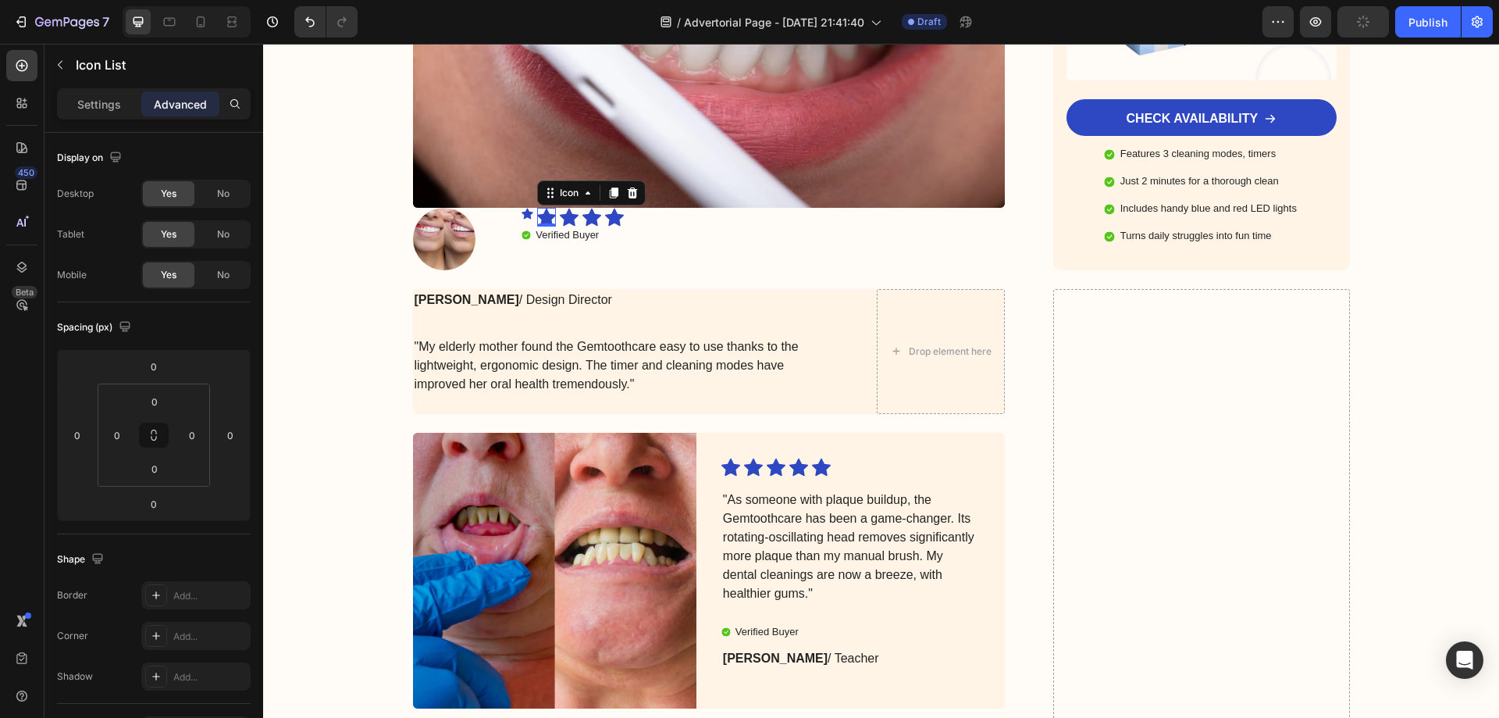
click at [545, 208] on icon at bounding box center [546, 217] width 19 height 18
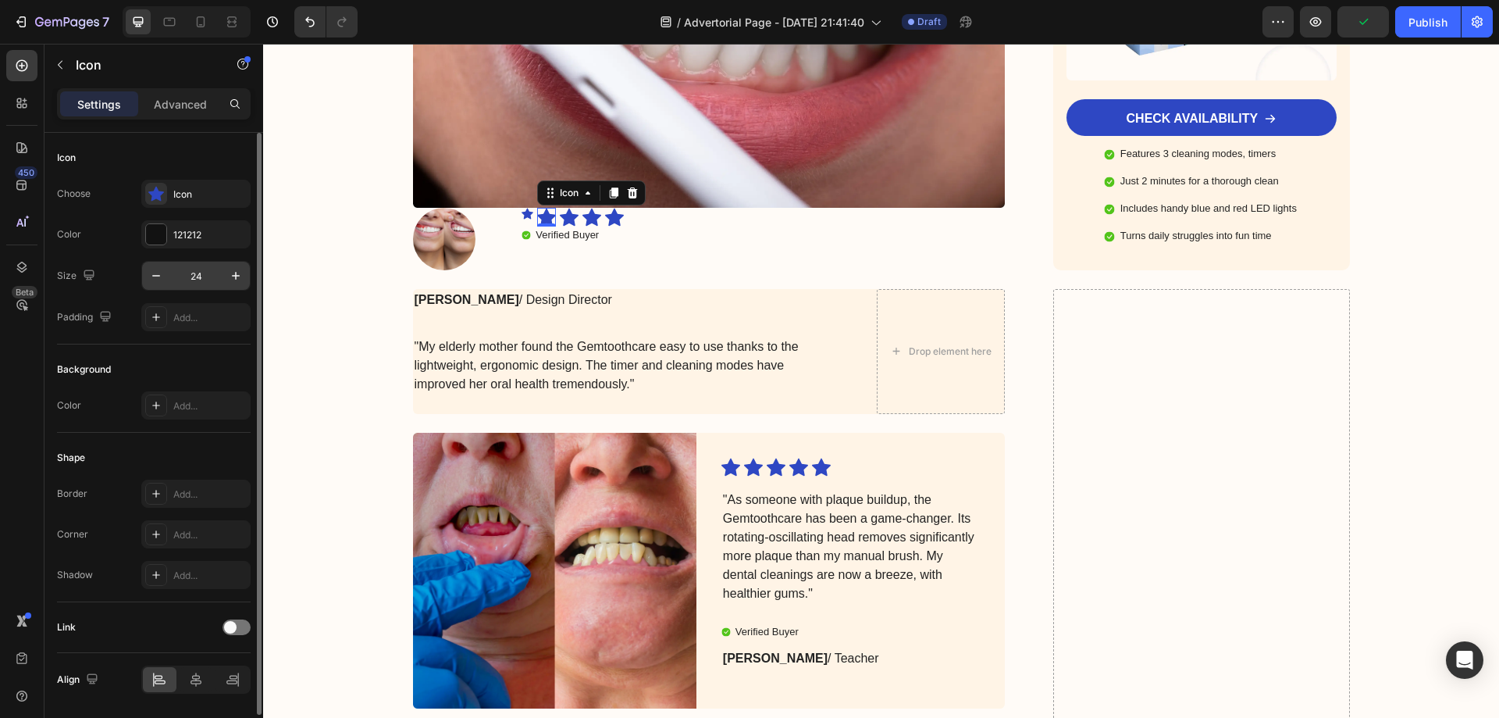
click at [207, 281] on input "24" at bounding box center [196, 276] width 52 height 28
type input "15"
click at [561, 208] on div "Icon 0" at bounding box center [562, 217] width 19 height 19
click at [201, 280] on input "24" at bounding box center [196, 276] width 52 height 28
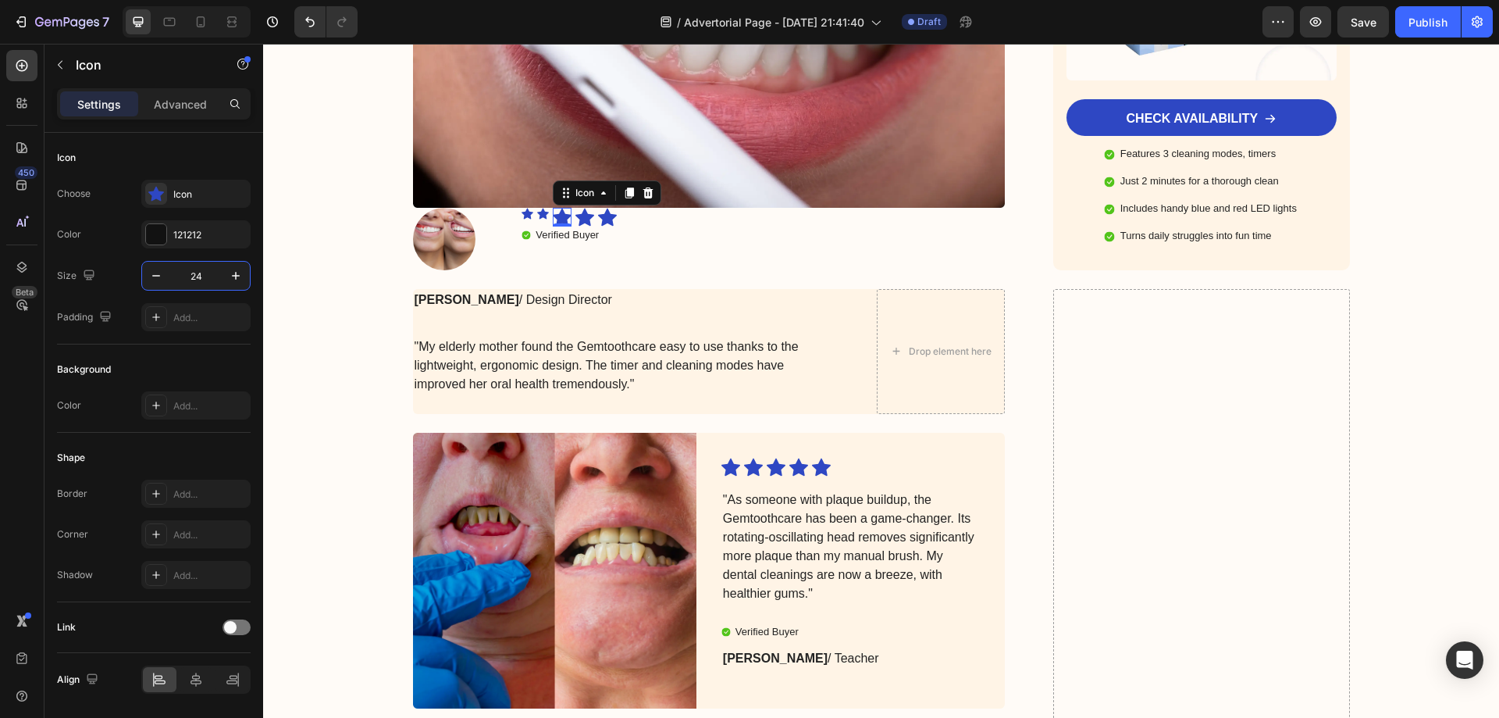
paste input "15"
type input "15"
click at [572, 208] on div "Icon" at bounding box center [577, 217] width 19 height 19
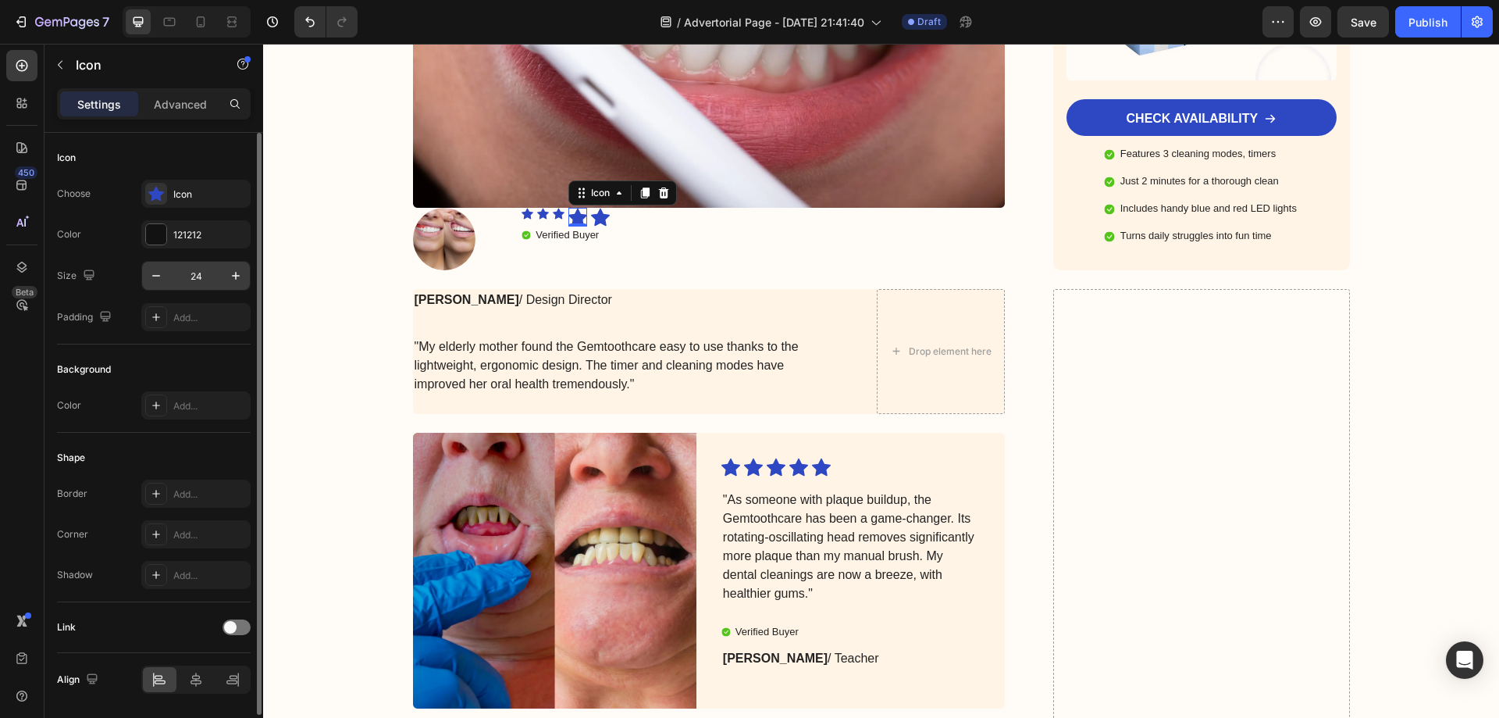
click at [200, 279] on input "24" at bounding box center [196, 276] width 52 height 28
paste input "15"
type input "15"
click at [586, 208] on icon at bounding box center [593, 217] width 19 height 18
click at [180, 281] on input "24" at bounding box center [196, 276] width 52 height 28
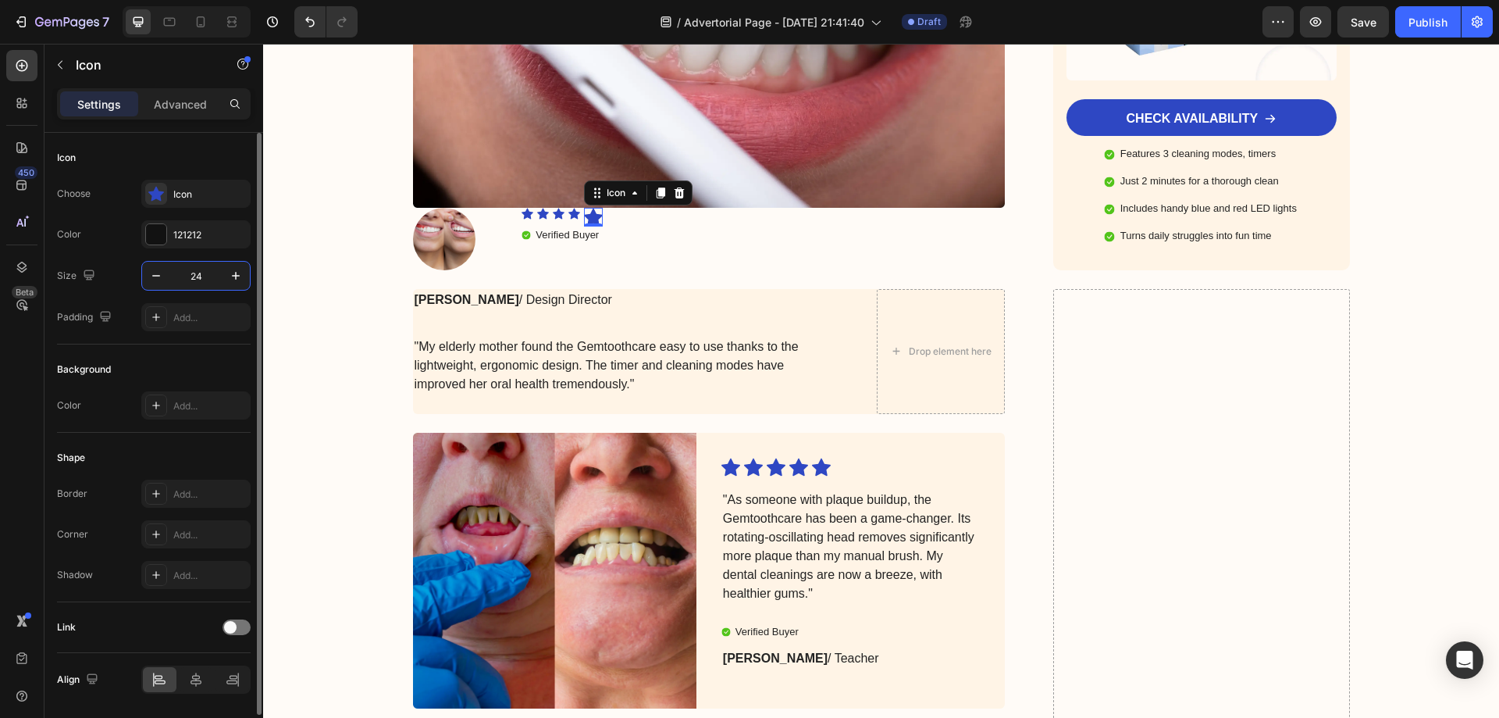
paste input "15"
type input "15"
click at [588, 213] on div "0" at bounding box center [591, 219] width 16 height 12
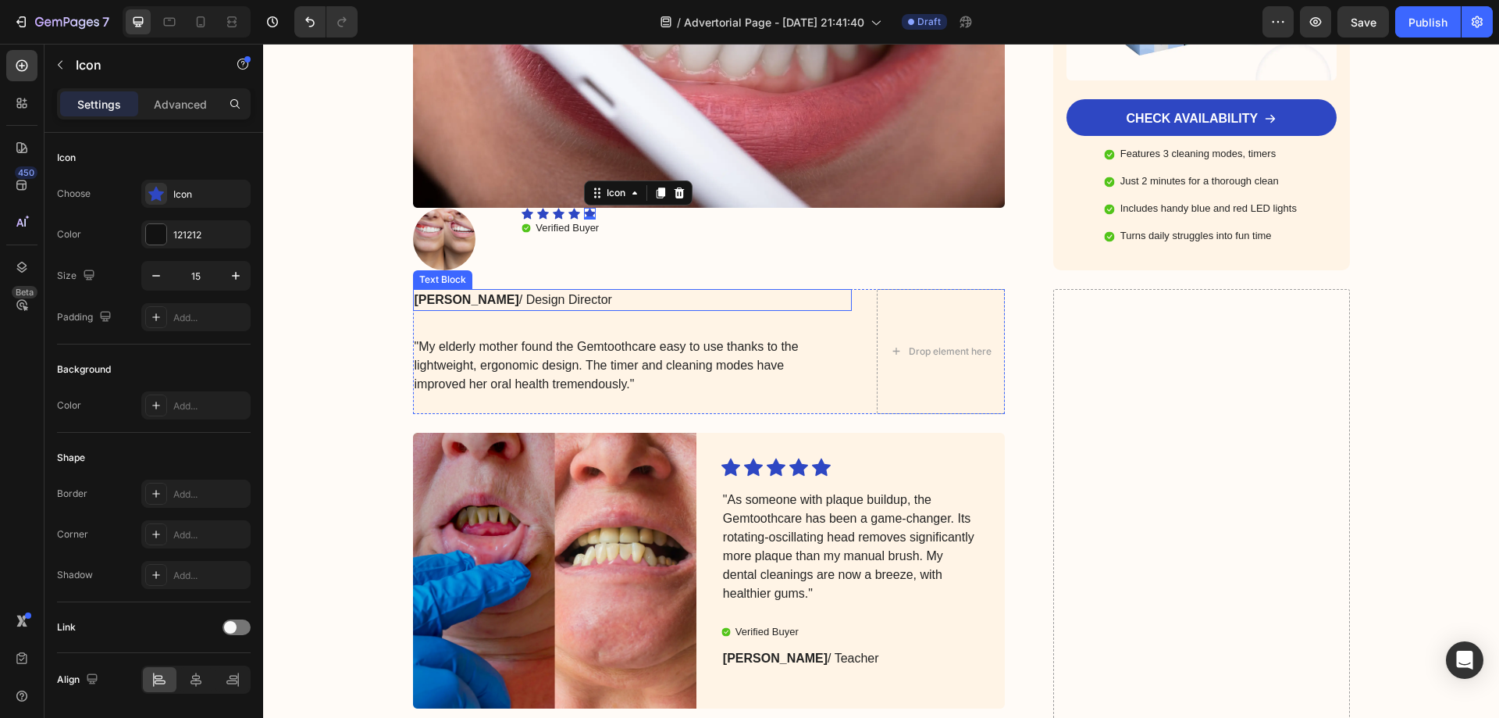
click at [557, 290] on p "Julia R. / Design Director" at bounding box center [621, 299] width 412 height 19
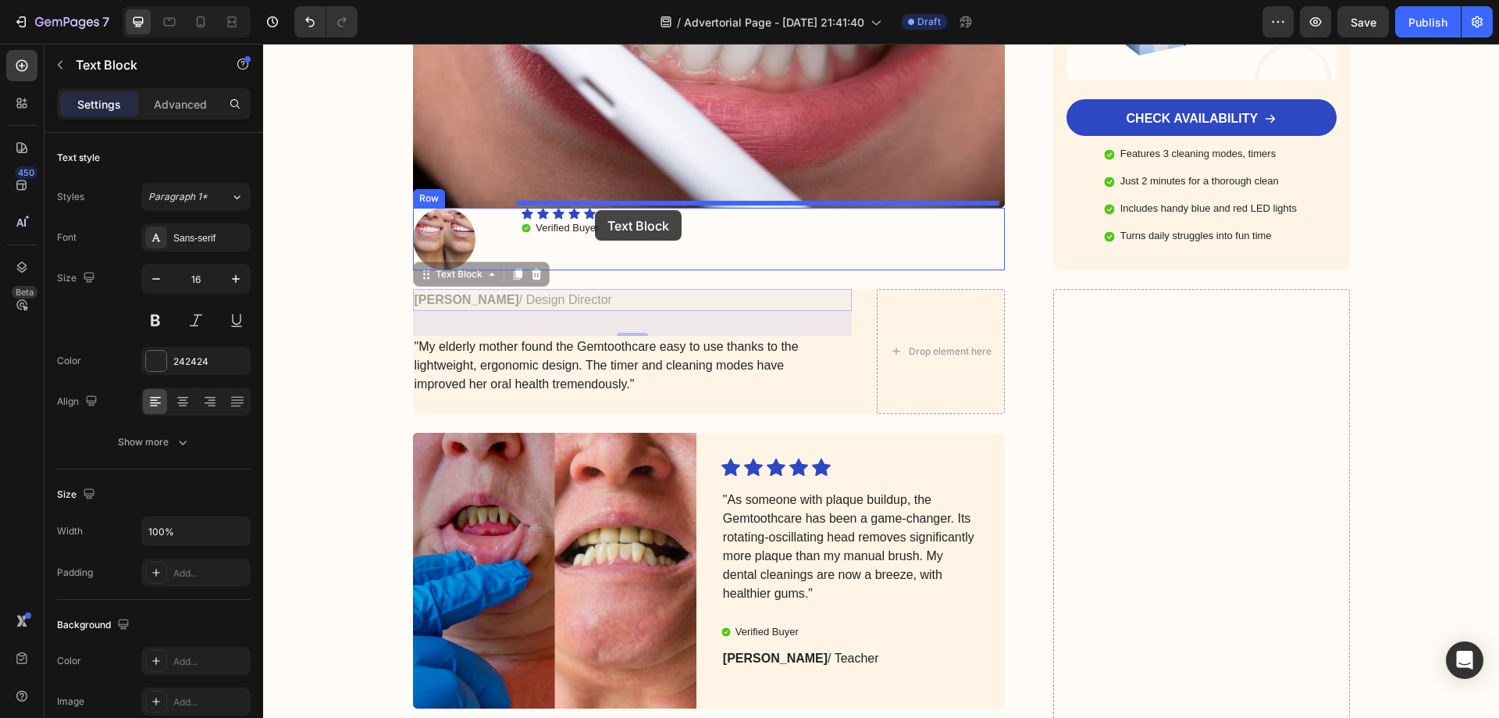
drag, startPoint x: 423, startPoint y: 265, endPoint x: 595, endPoint y: 210, distance: 180.5
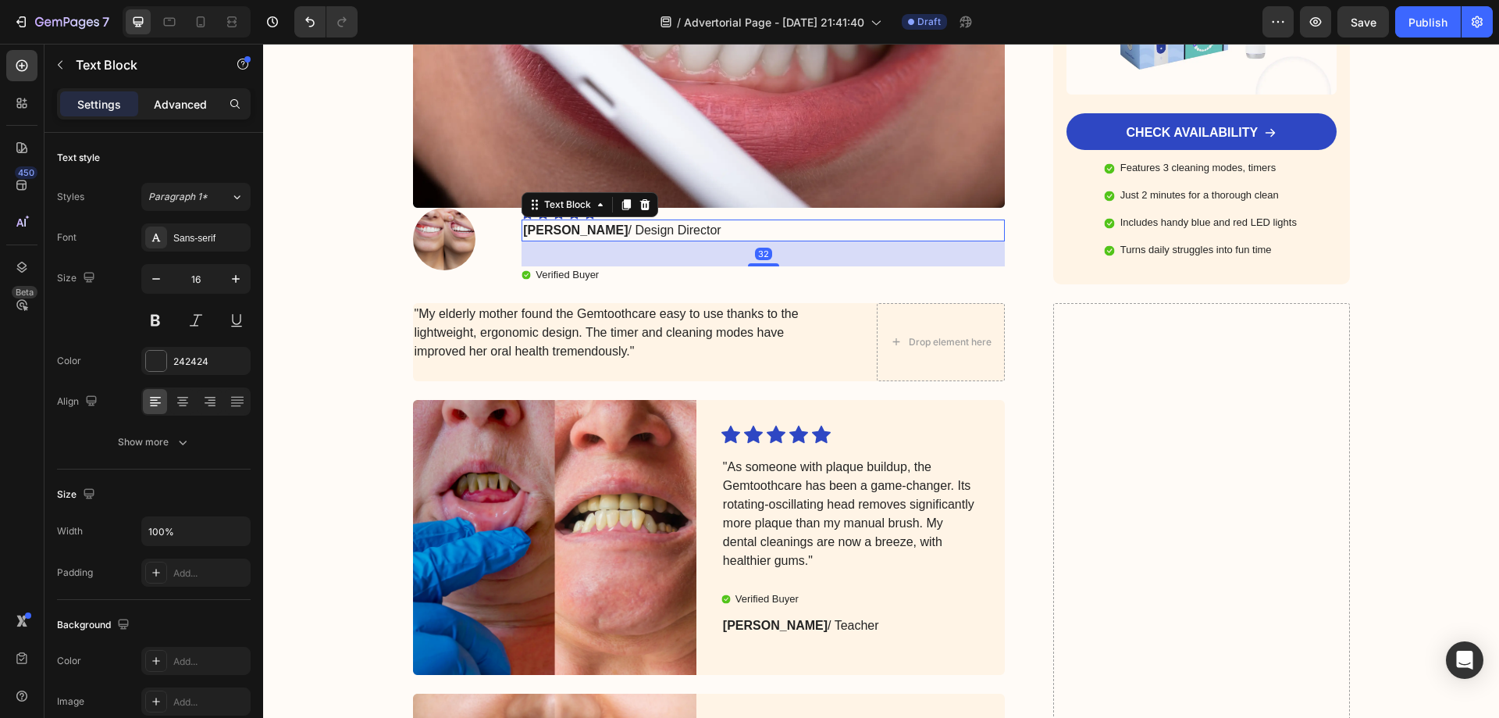
click at [180, 104] on p "Advanced" at bounding box center [180, 104] width 53 height 16
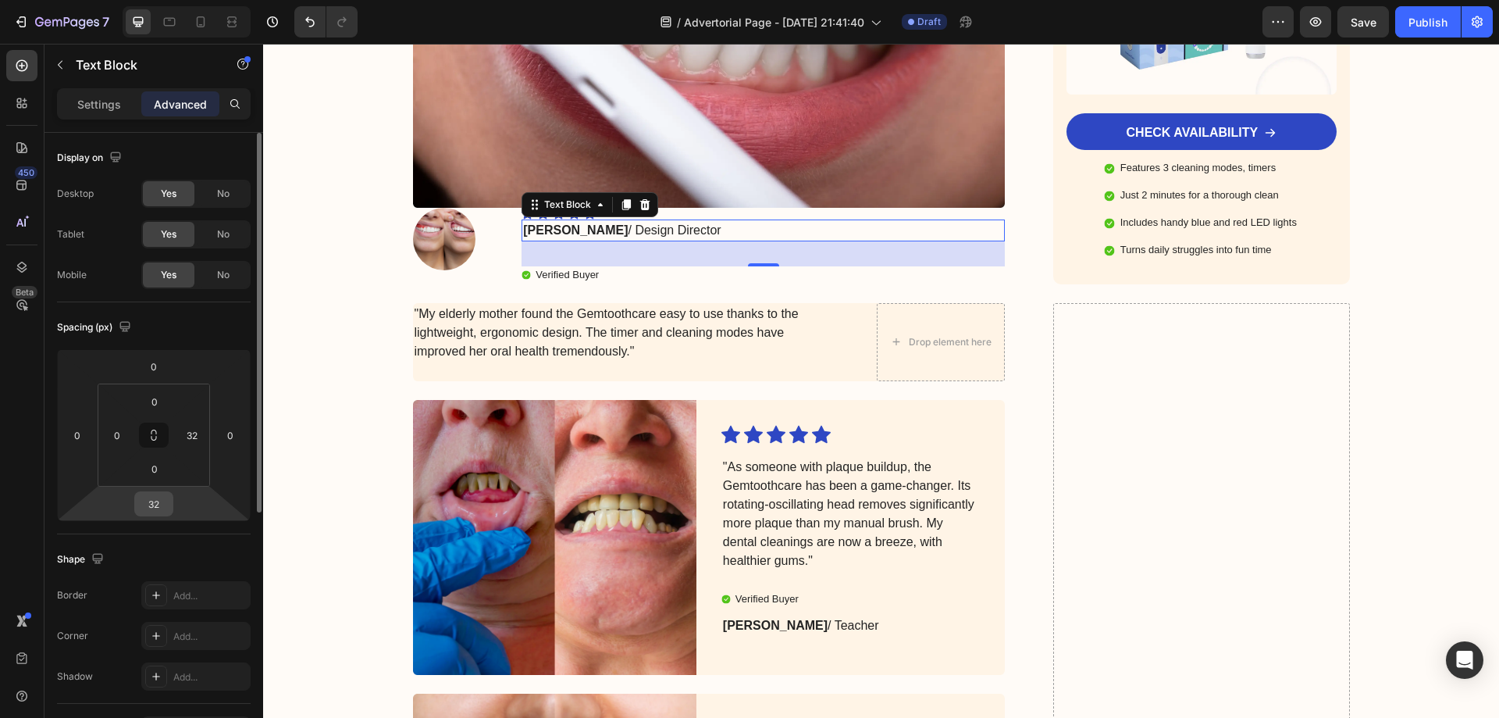
click at [158, 515] on input "32" at bounding box center [153, 503] width 31 height 23
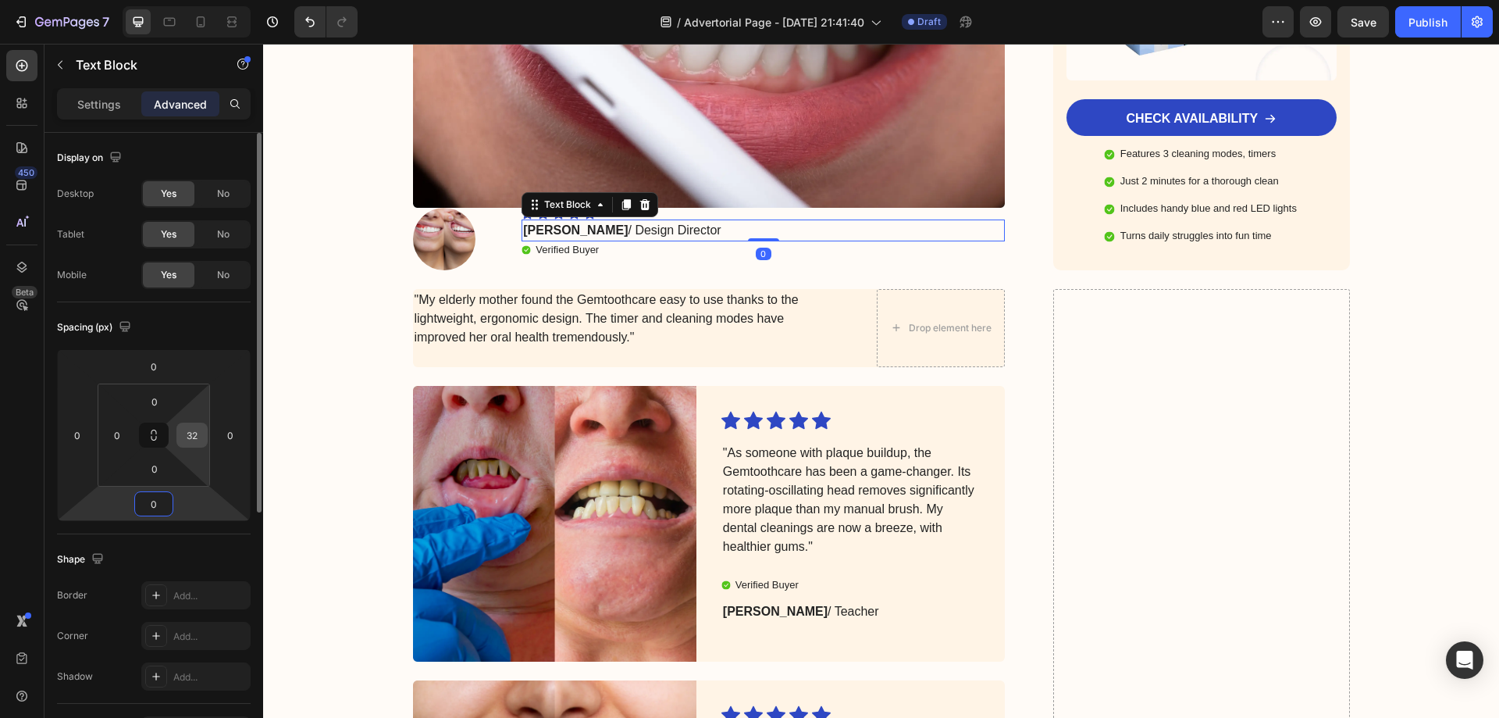
type input "0"
click at [195, 436] on input "32" at bounding box center [191, 434] width 23 height 23
type input "0"
click at [99, 105] on p "Settings" at bounding box center [99, 104] width 44 height 16
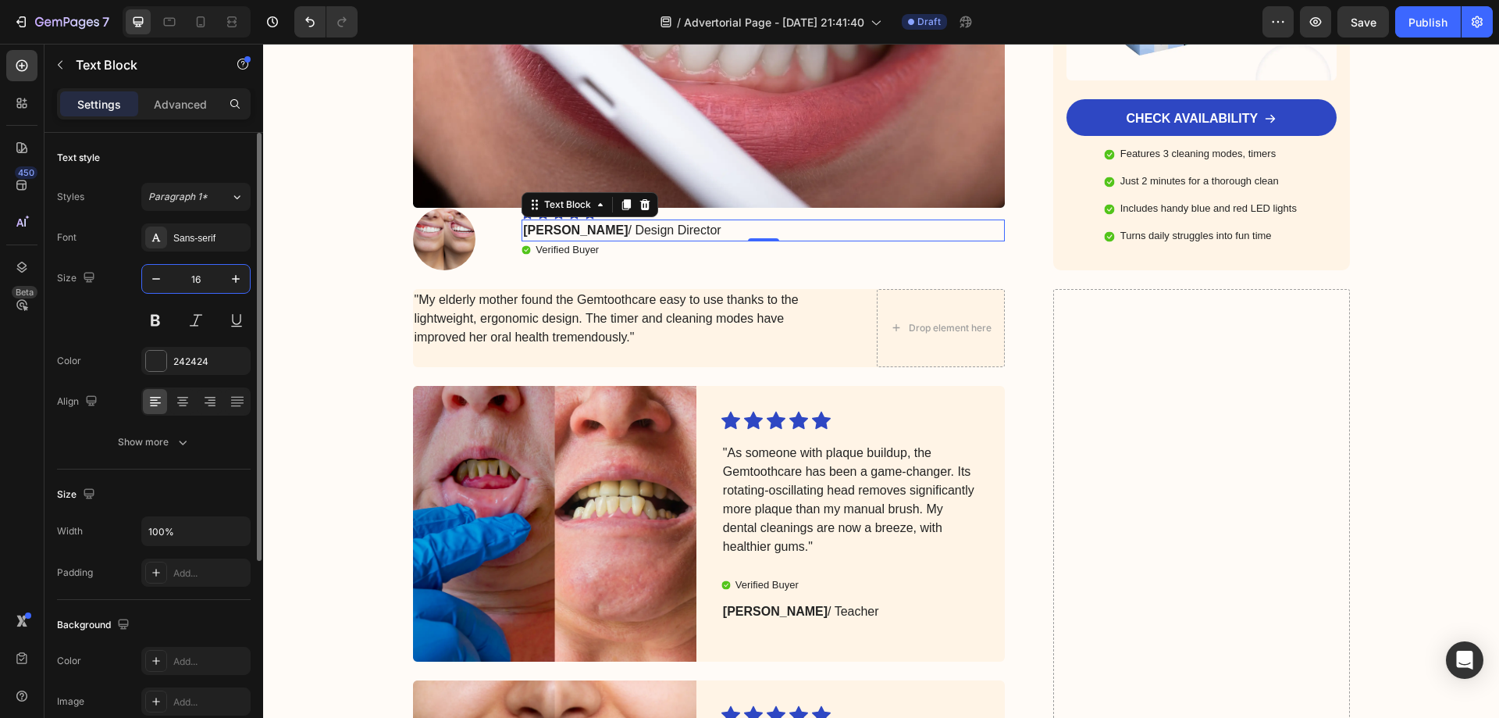
click at [196, 280] on input "16" at bounding box center [196, 279] width 52 height 28
click at [144, 273] on button "button" at bounding box center [156, 279] width 28 height 28
click at [152, 280] on icon "button" at bounding box center [156, 279] width 16 height 16
type input "14"
click at [464, 299] on p ""My elderly mother found the Gemtoothcare easy to use thanks to the lightweight…" at bounding box center [621, 318] width 412 height 56
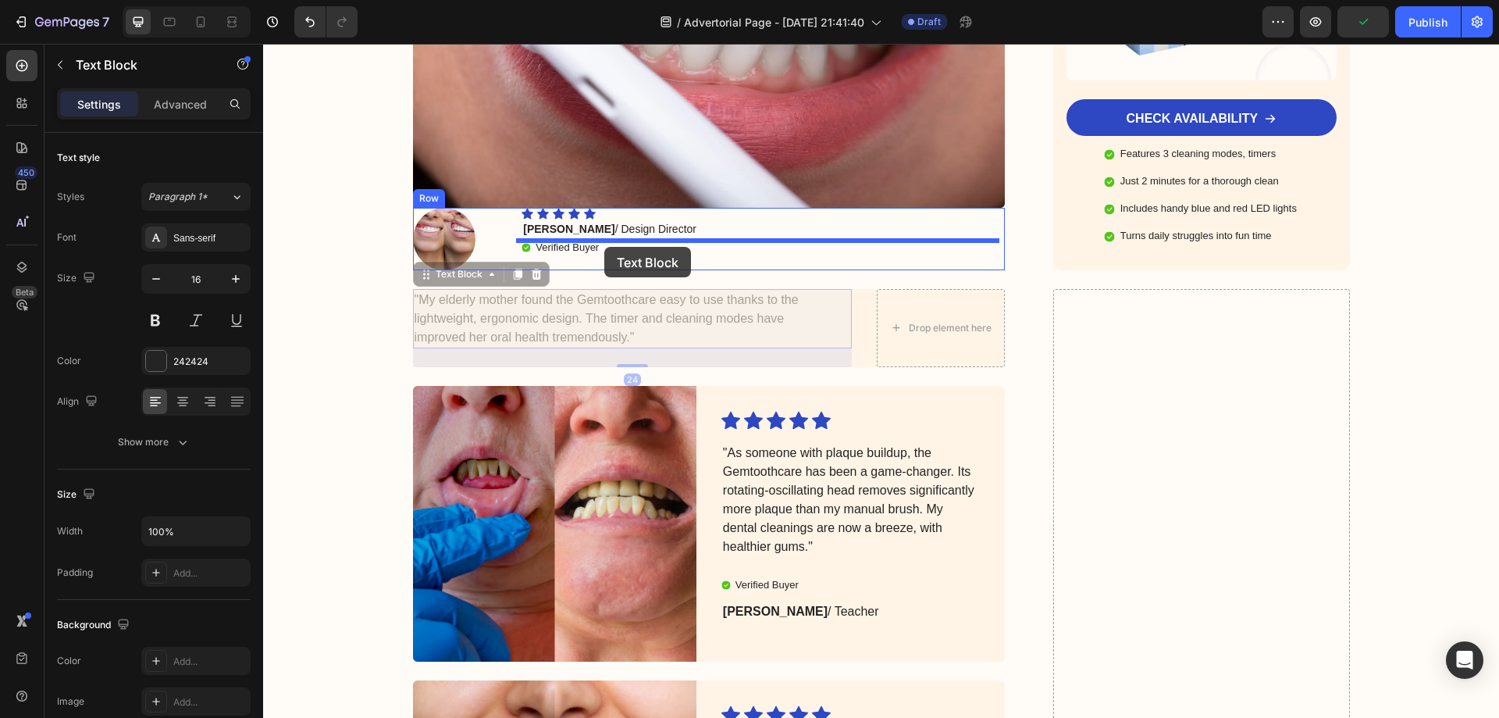
drag, startPoint x: 419, startPoint y: 262, endPoint x: 604, endPoint y: 247, distance: 185.7
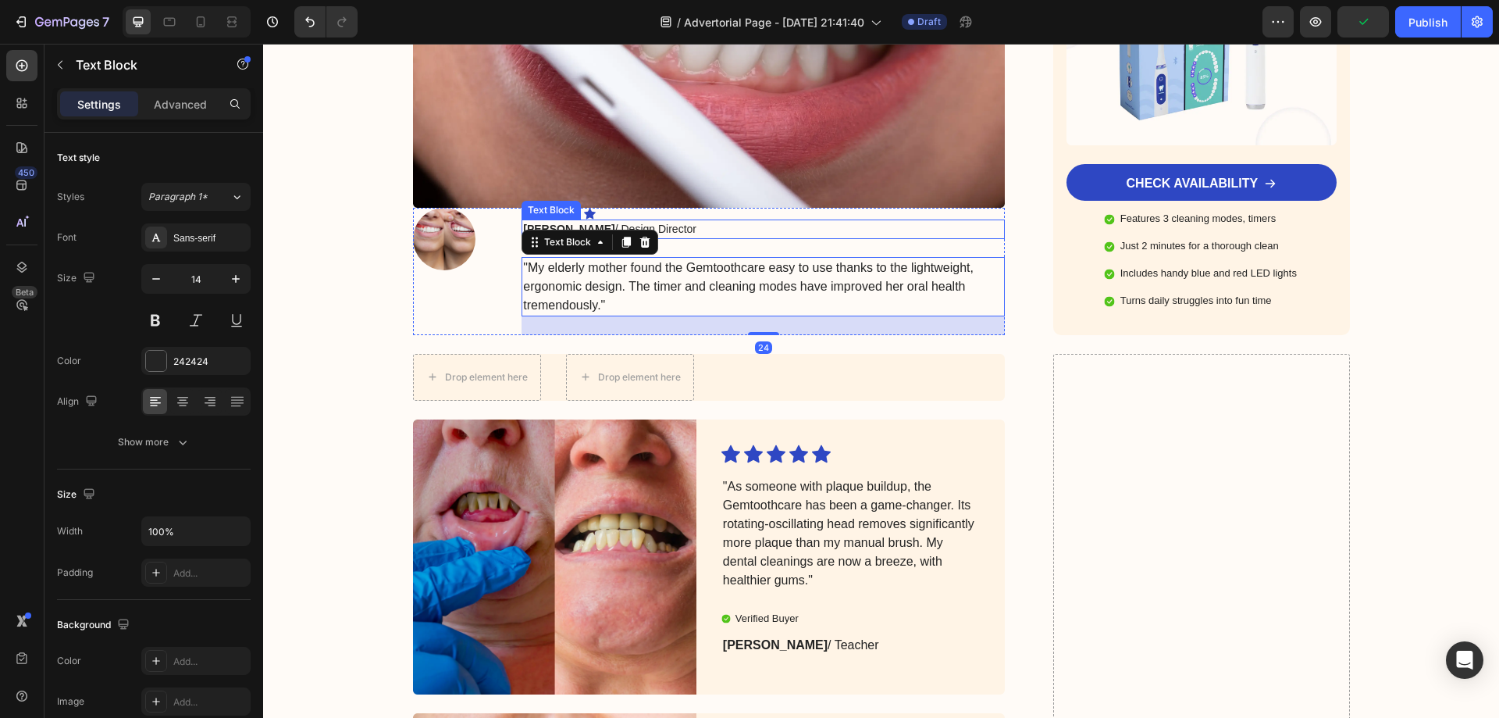
click at [813, 221] on p "Julia R. / Design Director" at bounding box center [763, 229] width 480 height 16
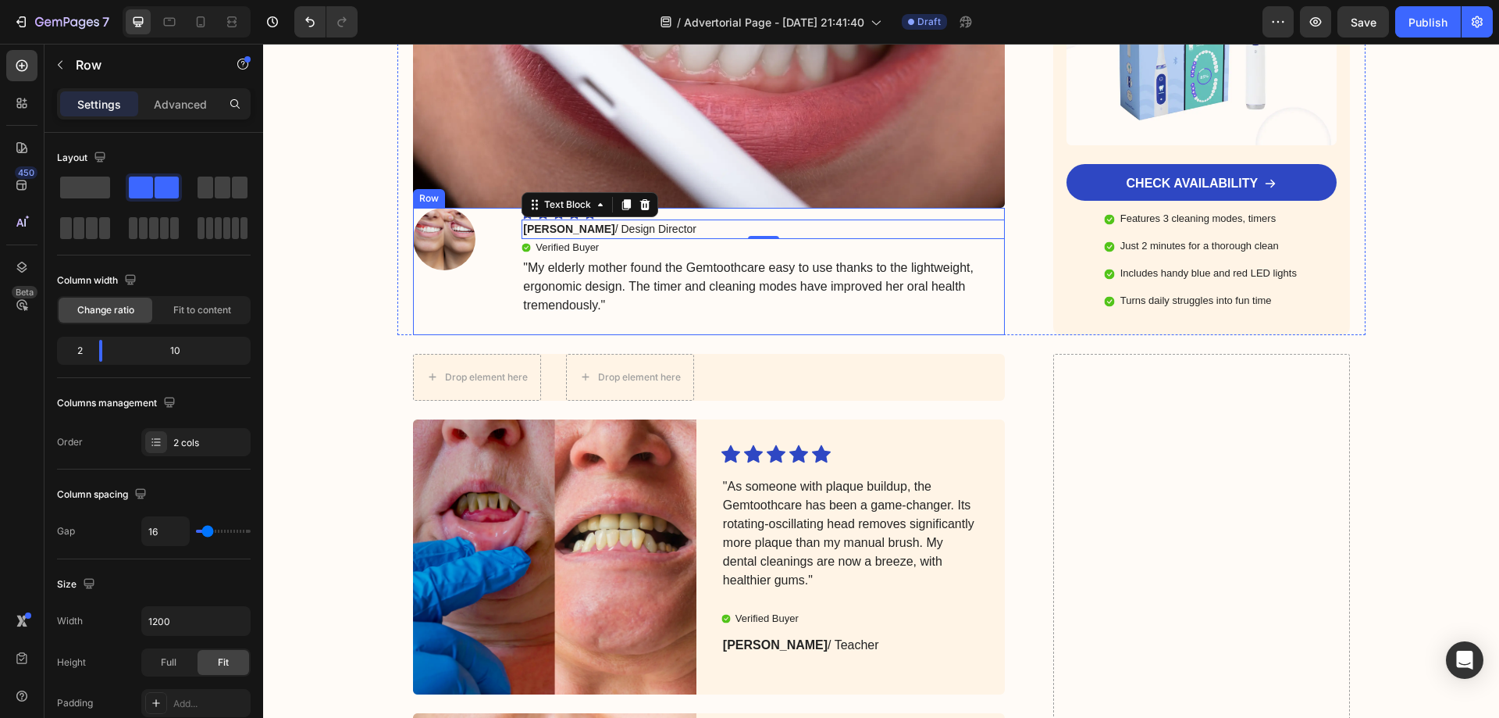
click at [575, 306] on div "Icon Icon Icon Icon Icon Icon List Julia R. / Design Director Text Block 0 Veri…" at bounding box center [763, 271] width 483 height 127
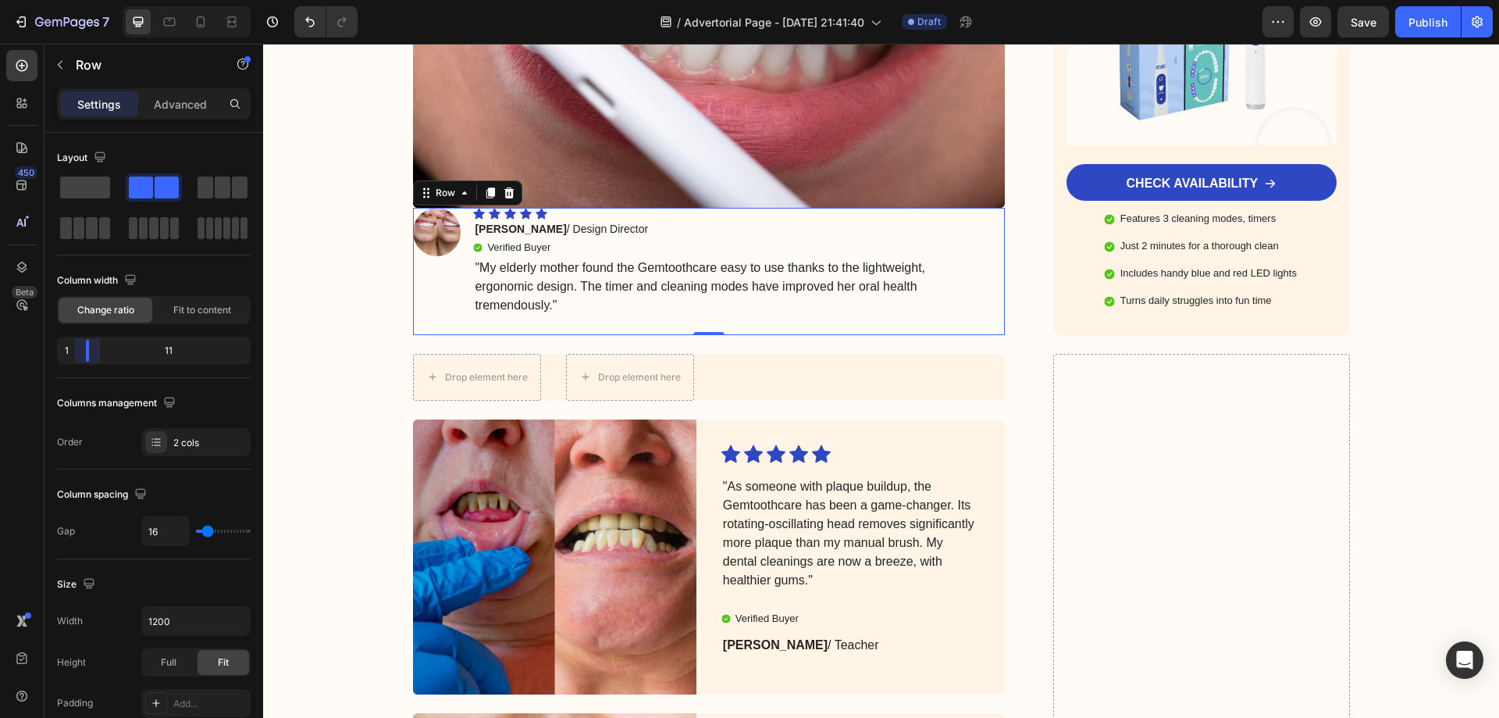
drag, startPoint x: 104, startPoint y: 348, endPoint x: 77, endPoint y: 350, distance: 26.6
click at [77, 0] on body "7 Version history / Advertorial Page - Aug 26, 21:41:40 Draft Preview Save Publ…" at bounding box center [749, 0] width 1499 height 0
click at [923, 263] on p ""My elderly mother found the Gemtoothcare easy to use thanks to the lightweight…" at bounding box center [727, 286] width 504 height 56
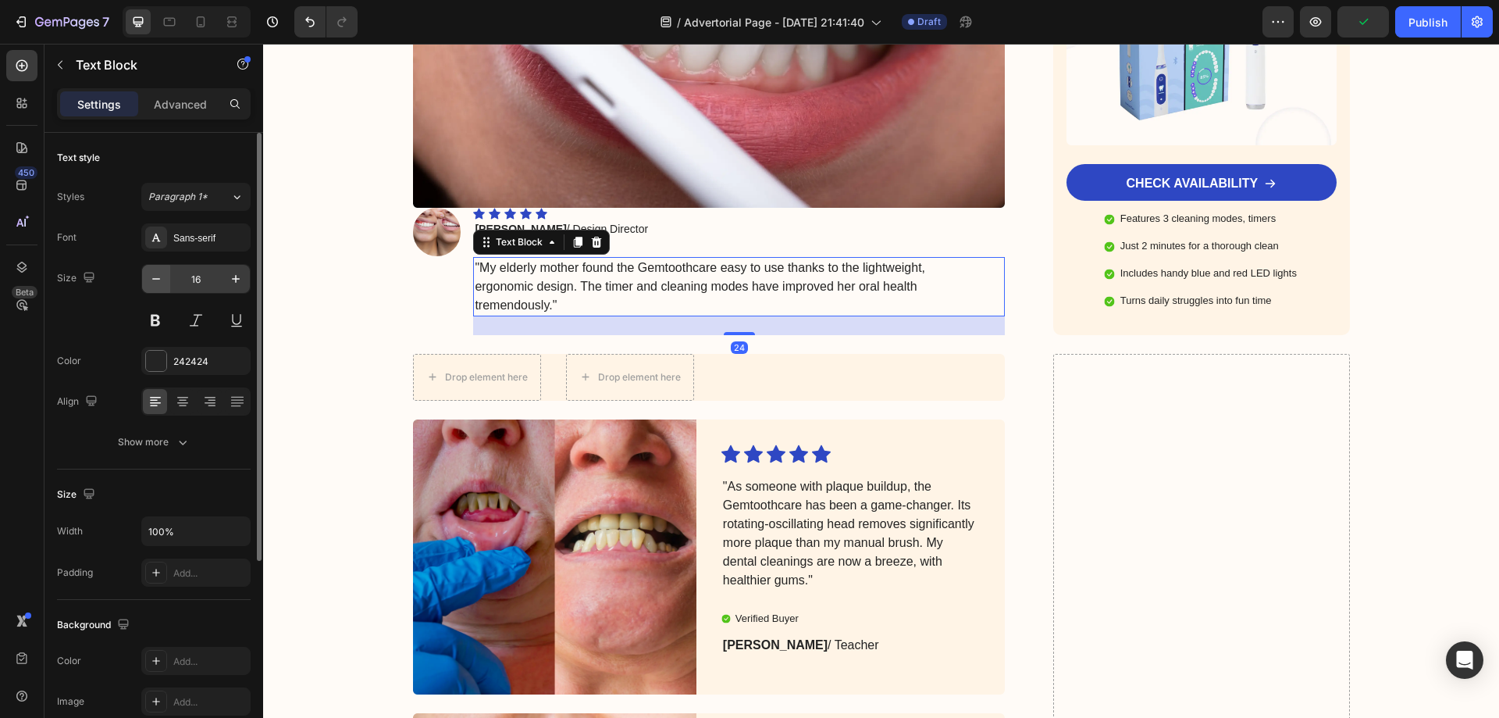
click at [169, 273] on button "button" at bounding box center [156, 279] width 28 height 28
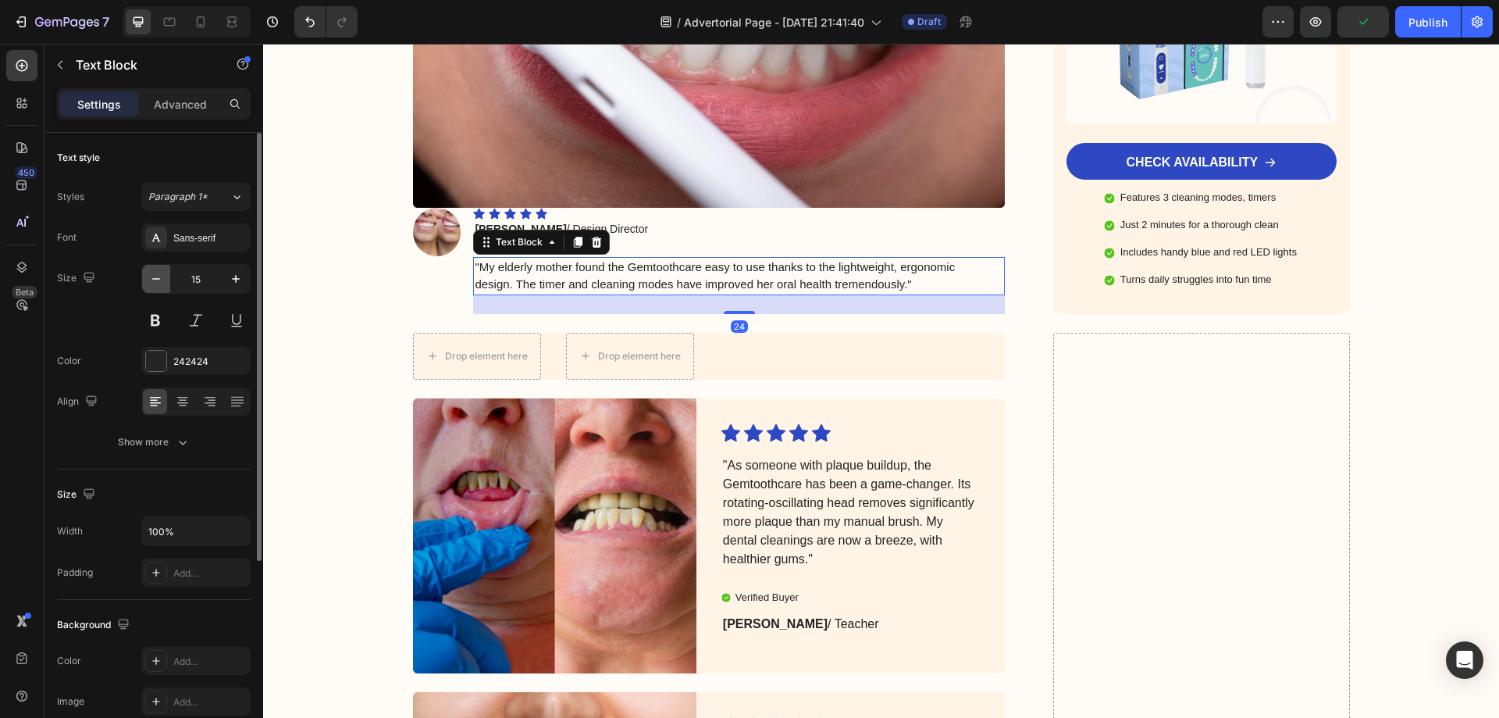
click at [157, 279] on icon "button" at bounding box center [156, 279] width 8 height 2
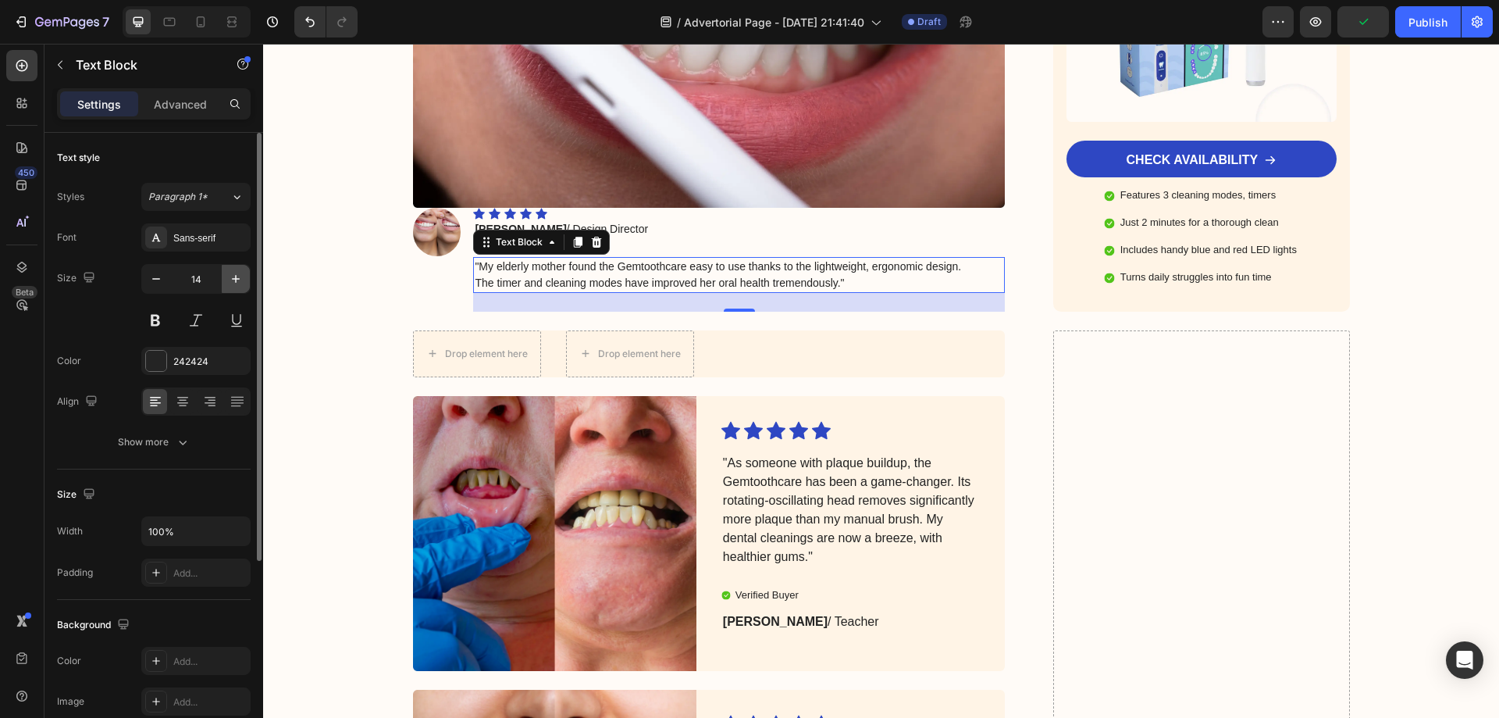
click at [229, 283] on icon "button" at bounding box center [236, 279] width 16 height 16
type input "15"
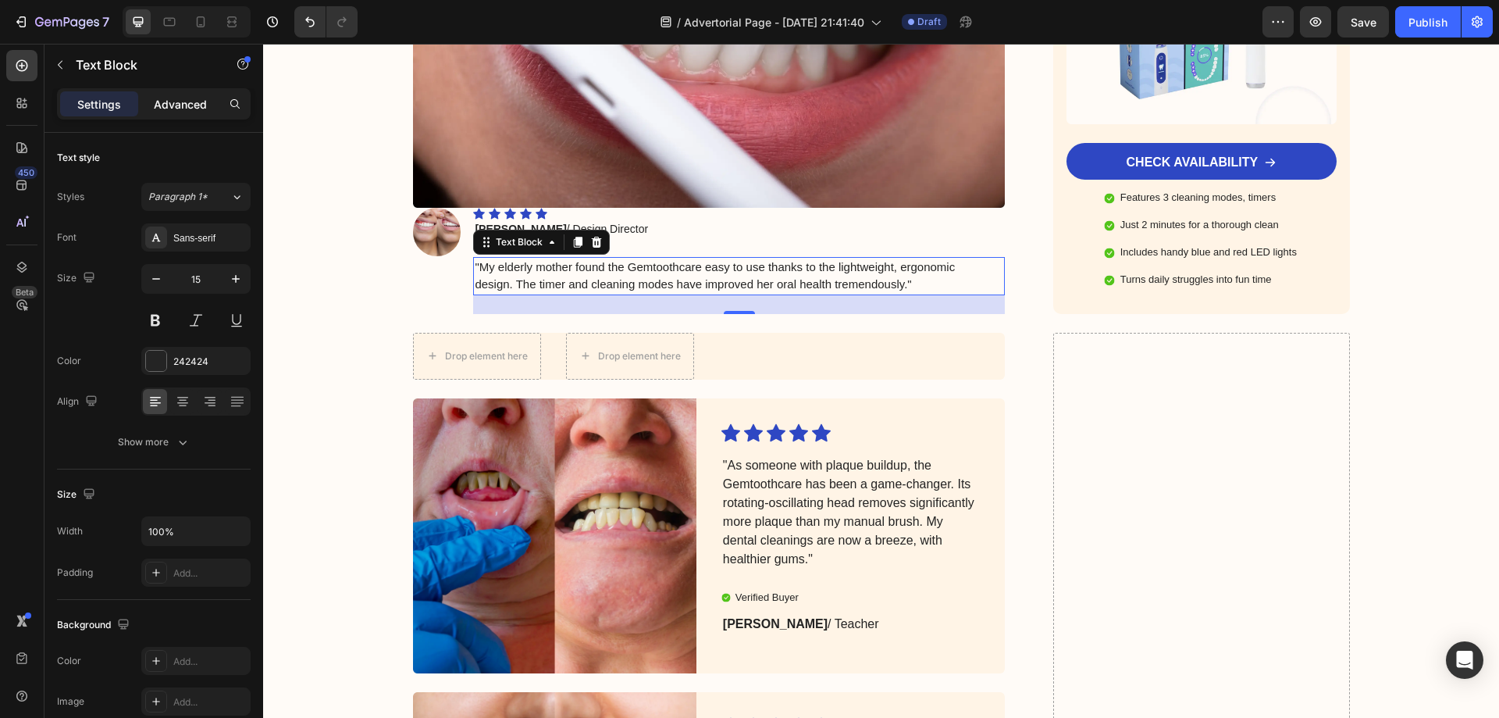
click at [169, 102] on p "Advanced" at bounding box center [180, 104] width 53 height 16
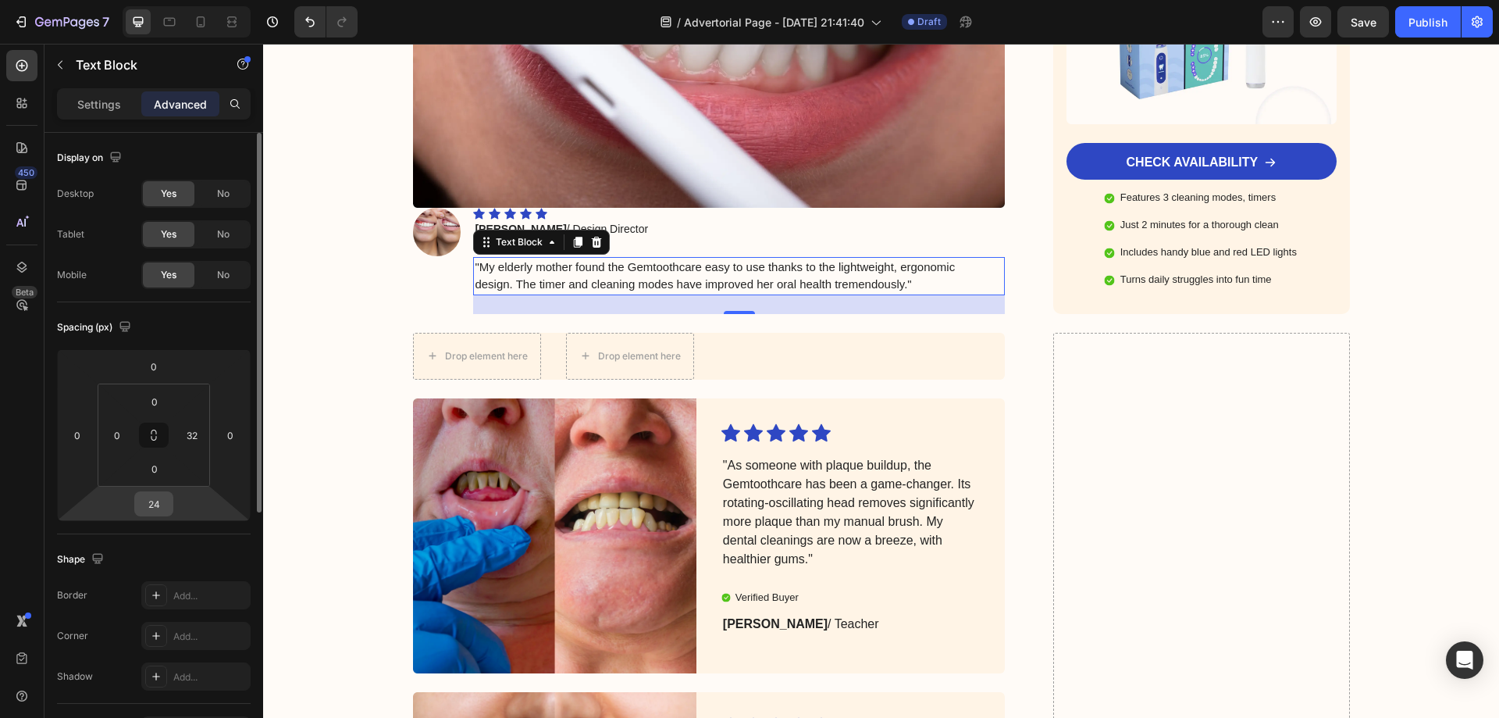
click at [150, 501] on input "24" at bounding box center [153, 503] width 31 height 23
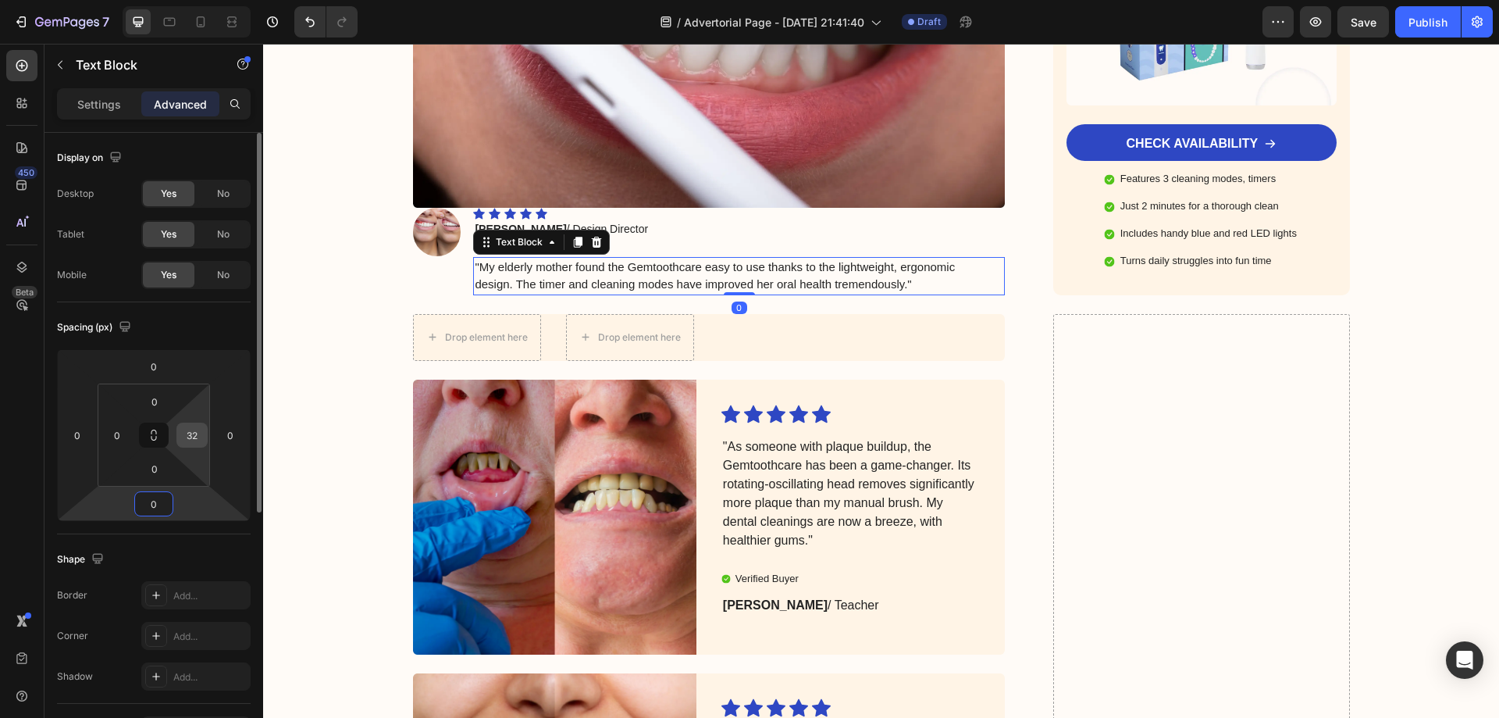
type input "0"
click at [193, 436] on input "32" at bounding box center [191, 434] width 23 height 23
type input "0"
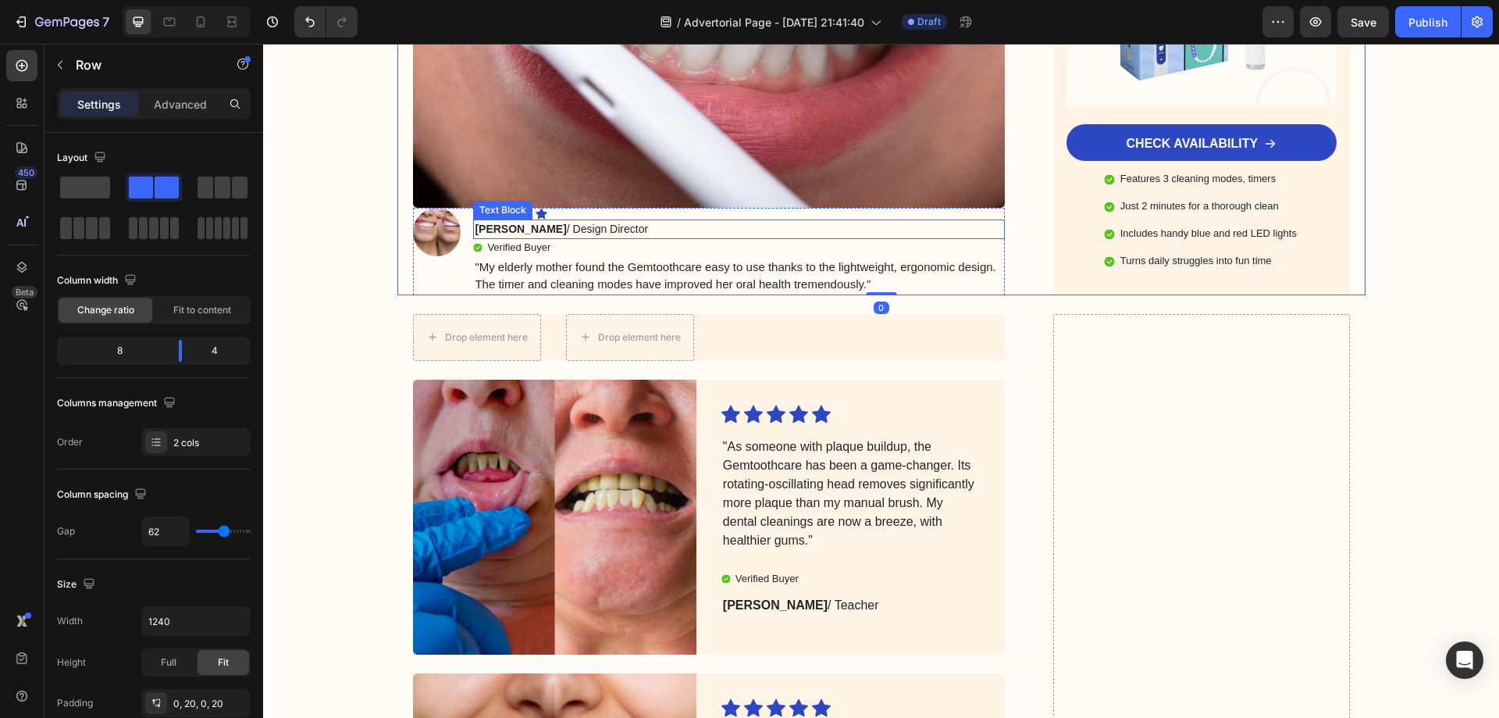
click at [995, 221] on p "Julia R. / Design Director" at bounding box center [739, 229] width 529 height 16
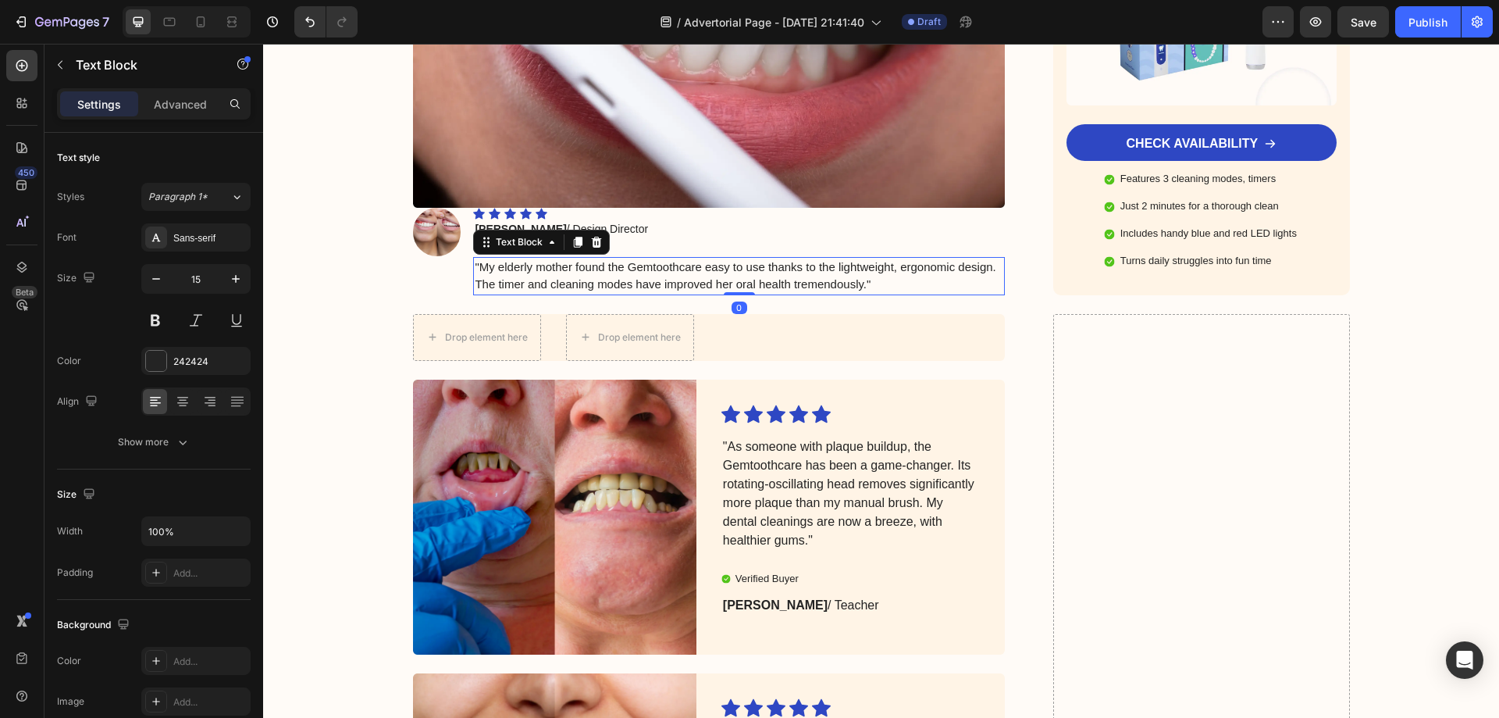
click at [998, 257] on div ""My elderly mother found the Gemtoothcare easy to use thanks to the lightweight…" at bounding box center [739, 276] width 532 height 38
click at [422, 264] on div "Image" at bounding box center [437, 251] width 48 height 87
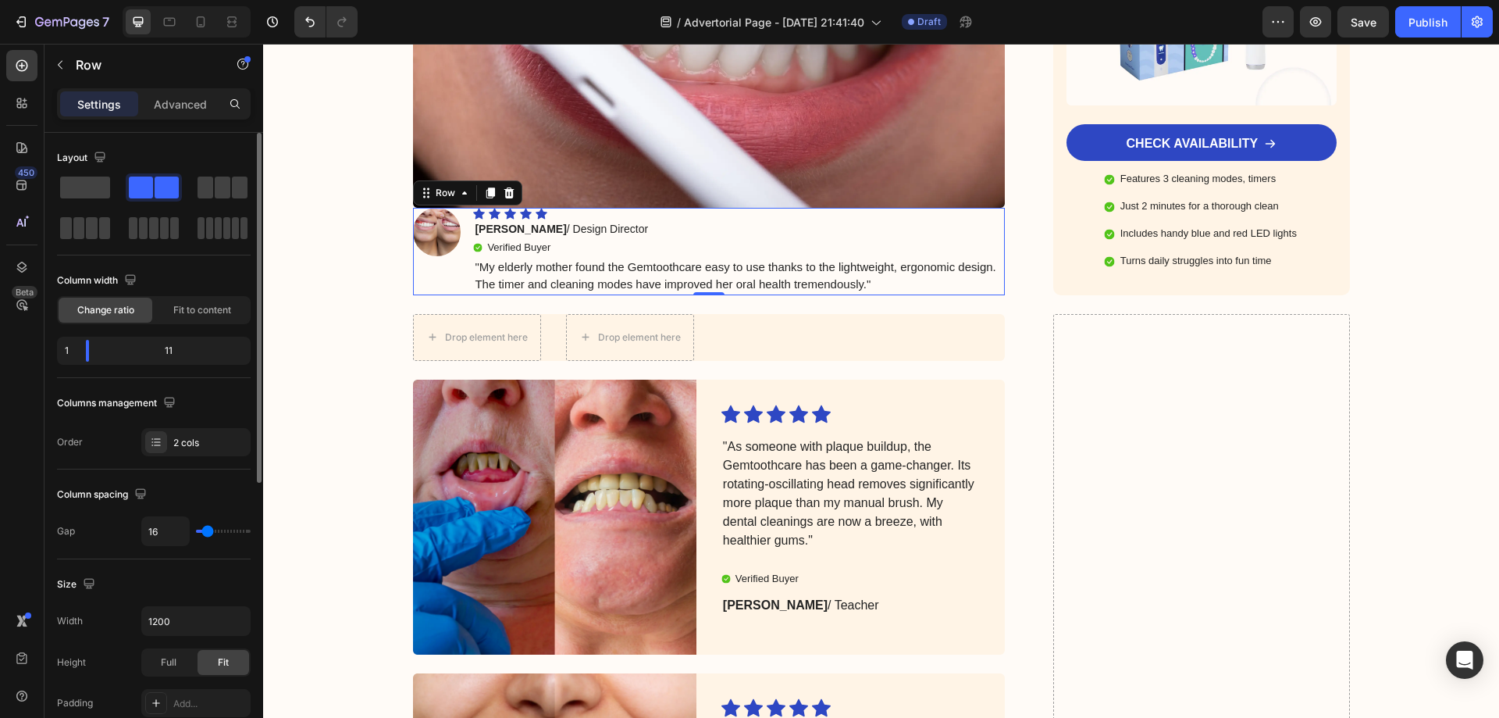
drag, startPoint x: 226, startPoint y: 349, endPoint x: 186, endPoint y: 349, distance: 40.6
click at [186, 349] on div "11" at bounding box center [175, 351] width 146 height 22
click at [197, 301] on div "Fit to content" at bounding box center [202, 310] width 94 height 25
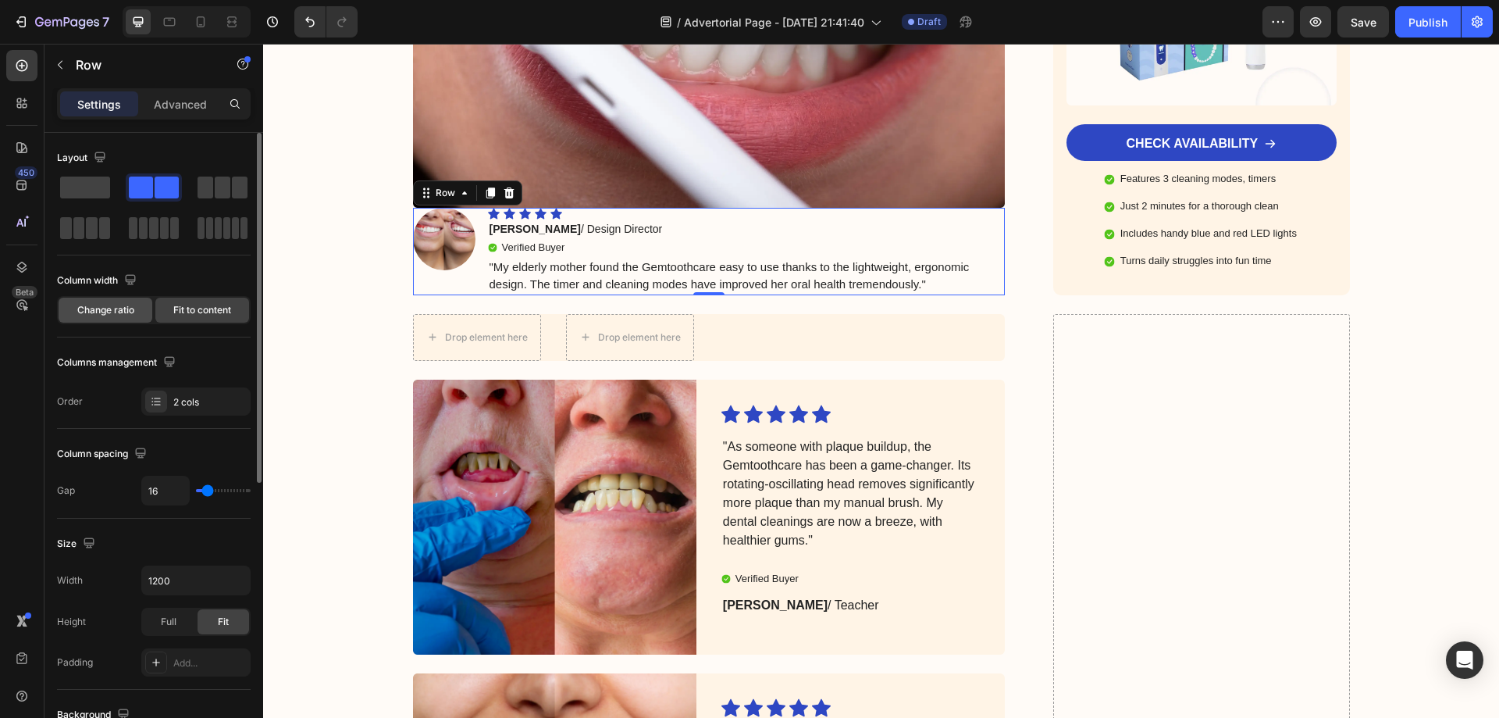
click at [119, 309] on span "Change ratio" at bounding box center [105, 310] width 57 height 14
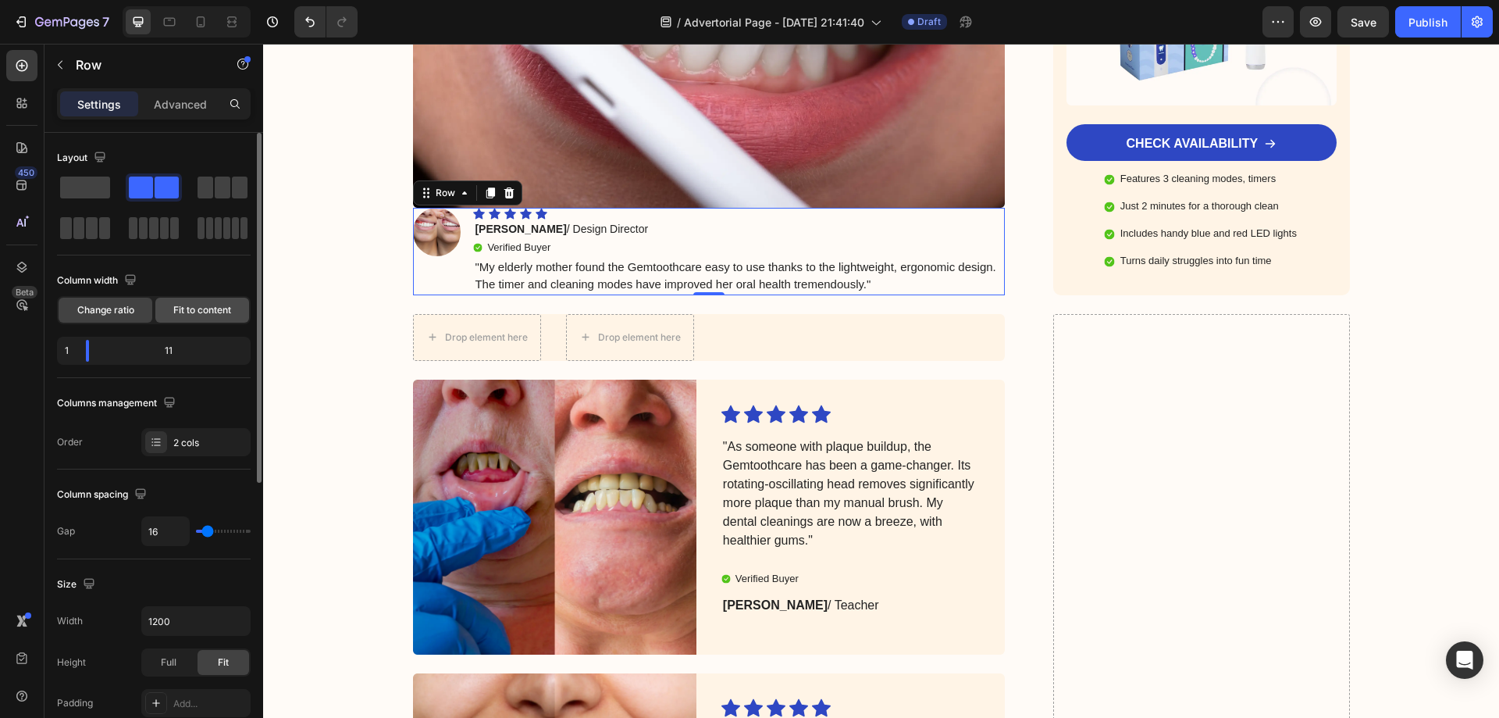
click at [209, 310] on span "Fit to content" at bounding box center [202, 310] width 58 height 14
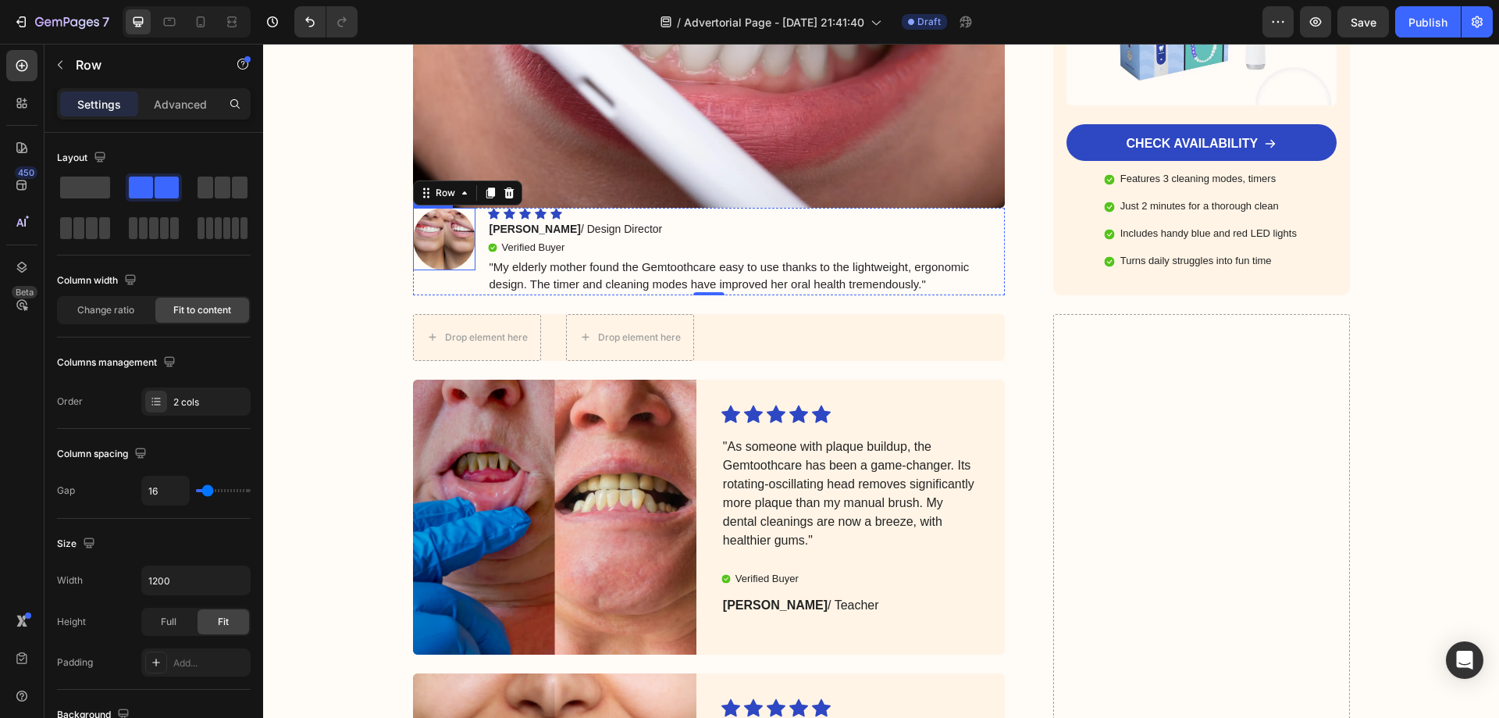
click at [435, 234] on img at bounding box center [444, 239] width 62 height 62
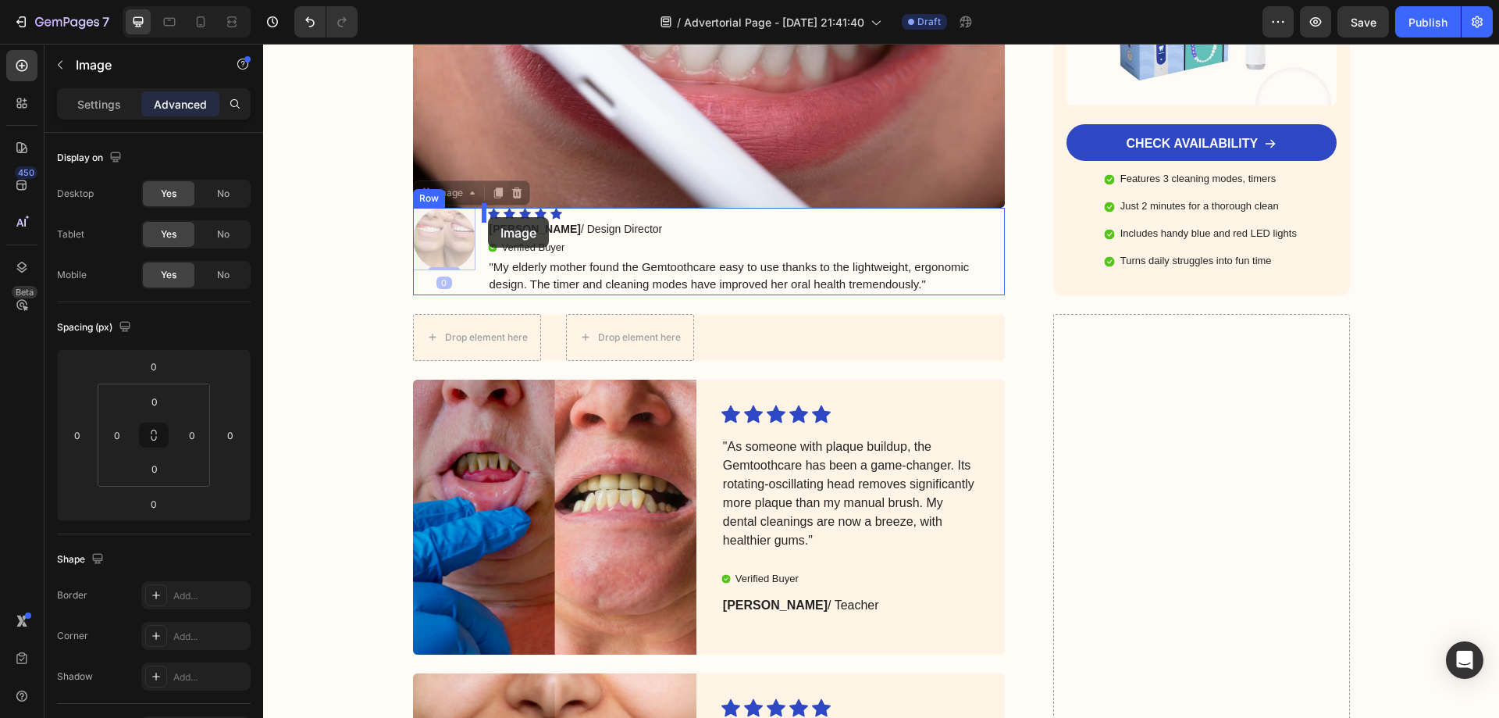
drag, startPoint x: 420, startPoint y: 183, endPoint x: 487, endPoint y: 217, distance: 75.4
click at [441, 208] on img at bounding box center [444, 239] width 62 height 62
click at [449, 233] on img at bounding box center [444, 239] width 62 height 62
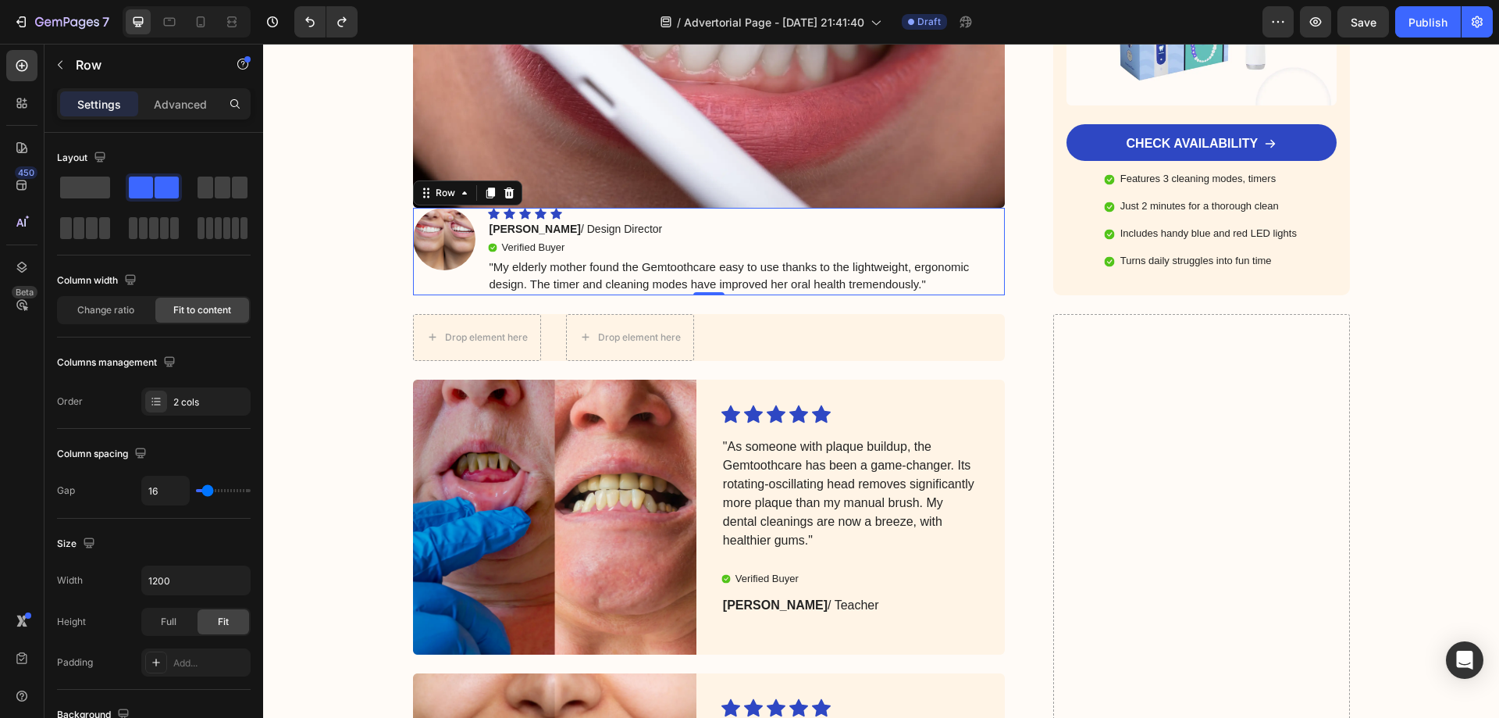
click at [456, 258] on div "Image" at bounding box center [444, 251] width 62 height 87
click at [442, 225] on img at bounding box center [444, 239] width 62 height 62
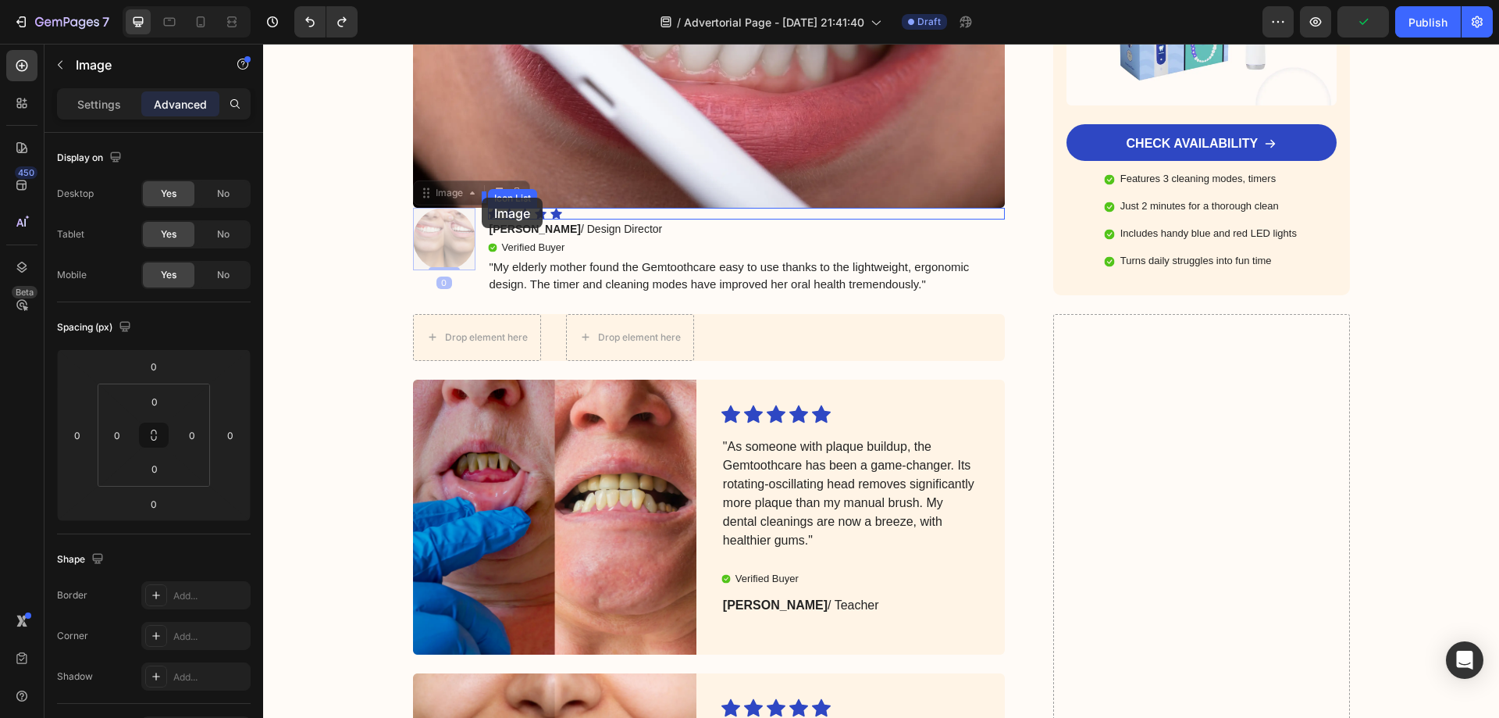
drag, startPoint x: 422, startPoint y: 186, endPoint x: 482, endPoint y: 198, distance: 61.3
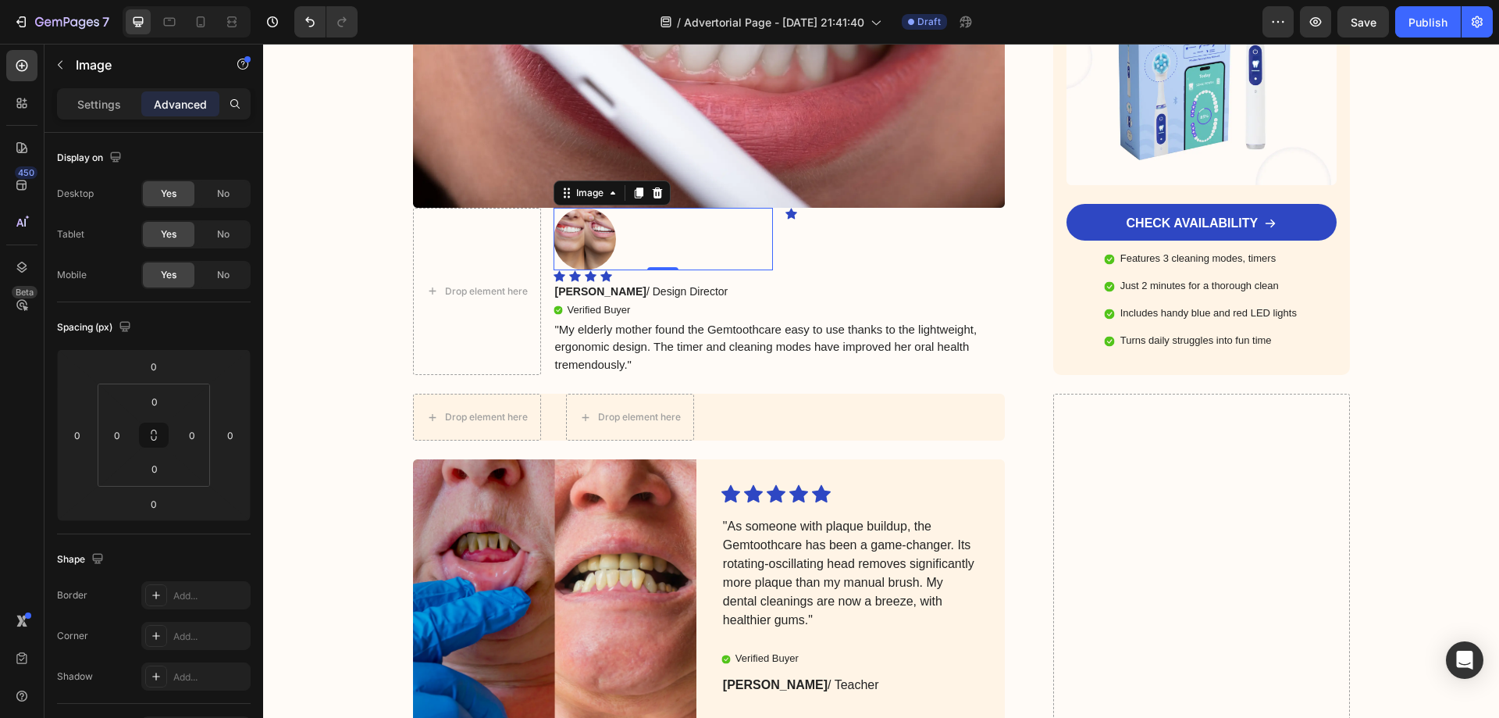
click at [575, 222] on img at bounding box center [585, 239] width 62 height 62
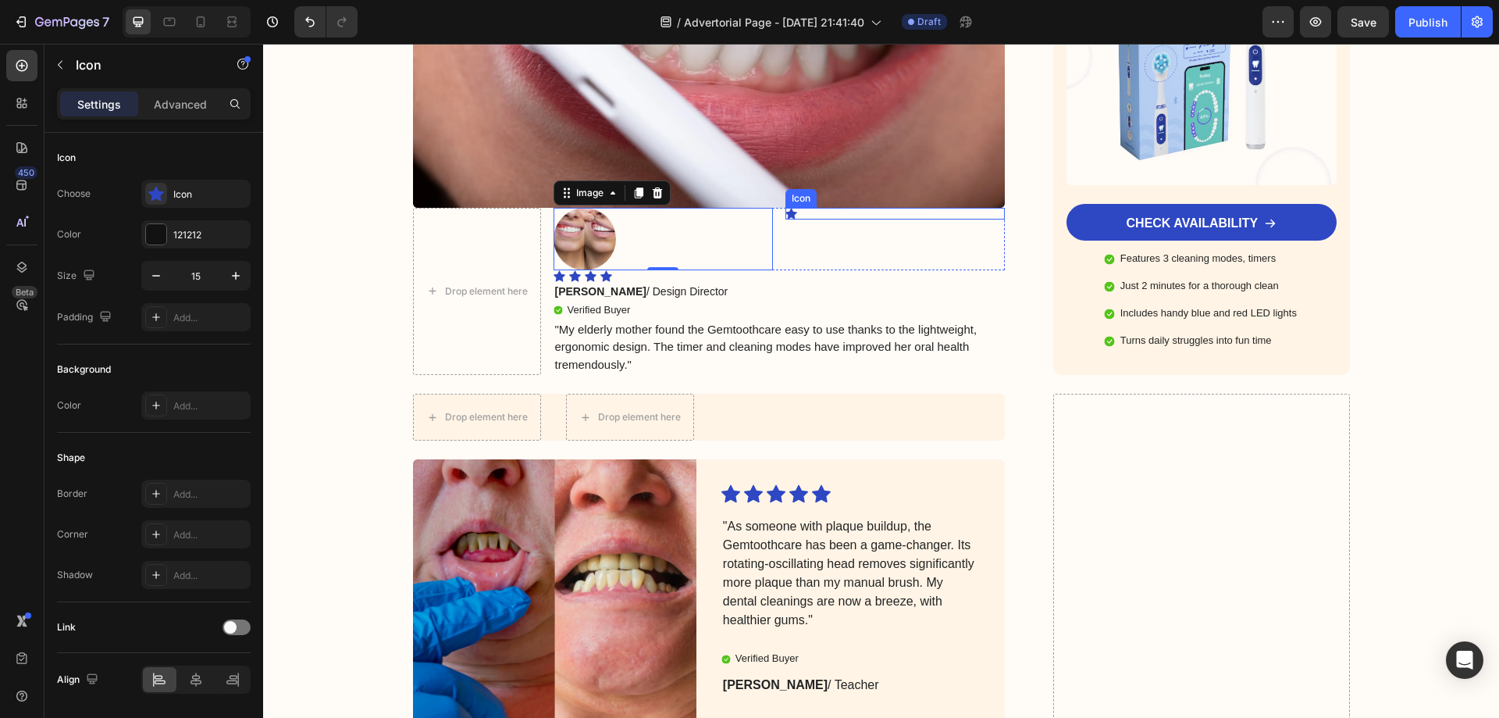
click at [788, 208] on icon at bounding box center [792, 213] width 12 height 11
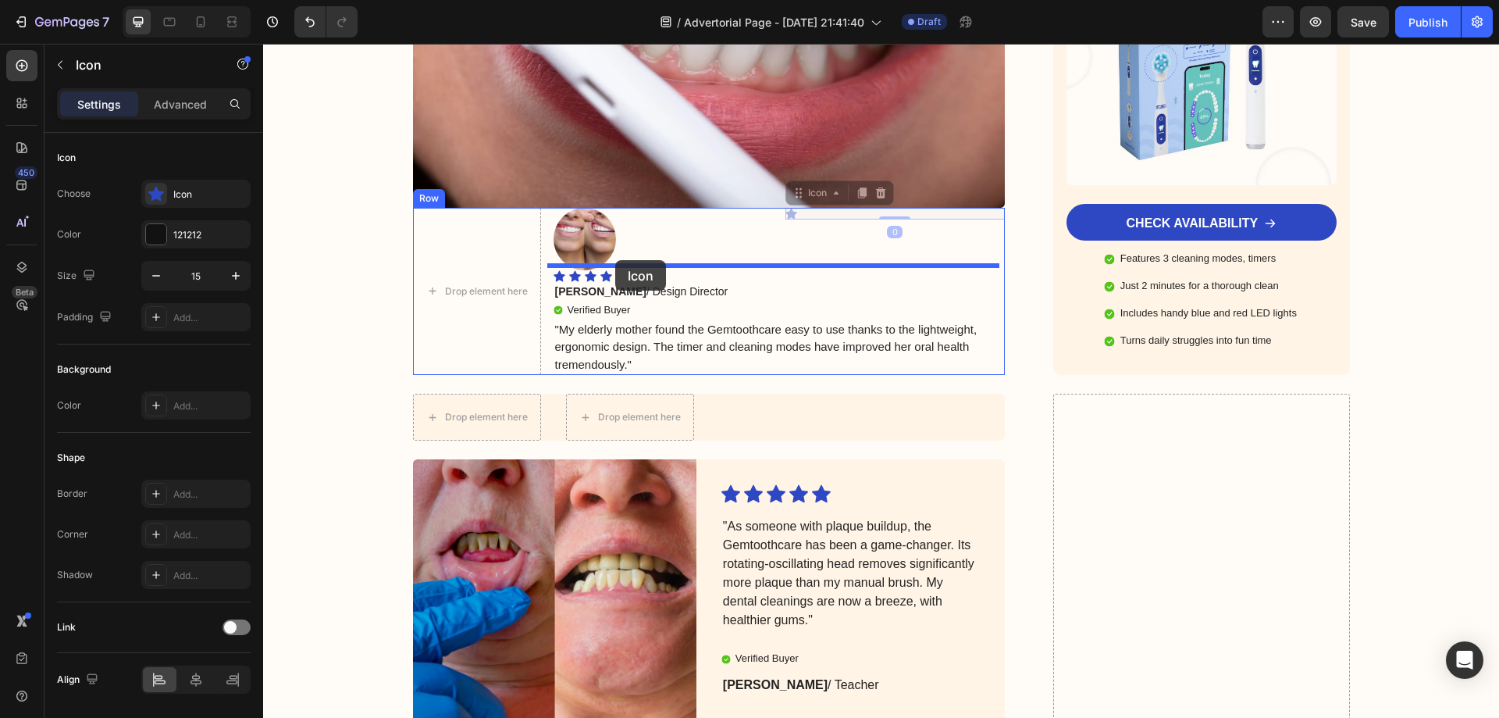
drag, startPoint x: 785, startPoint y: 180, endPoint x: 615, endPoint y: 260, distance: 187.2
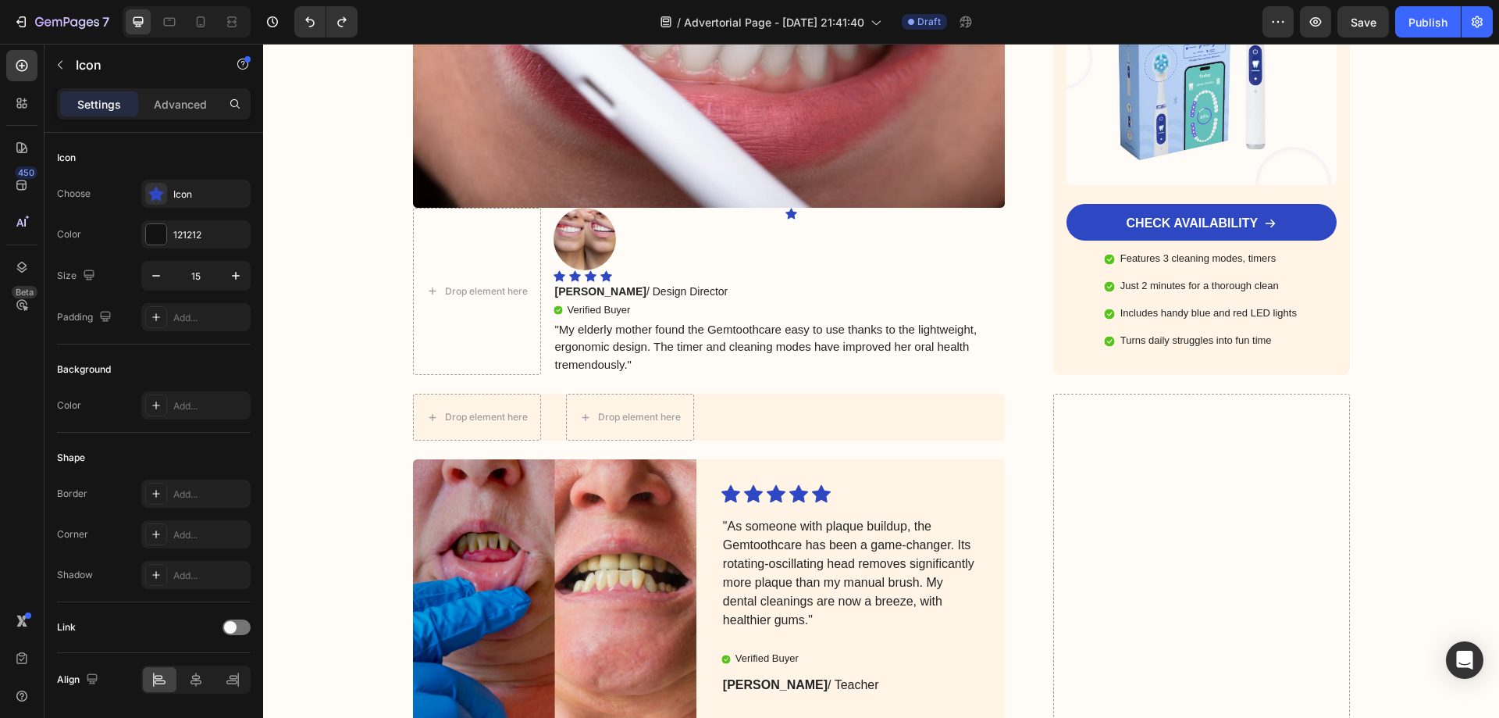
click at [786, 208] on icon at bounding box center [792, 214] width 12 height 12
click at [789, 208] on icon at bounding box center [792, 214] width 12 height 12
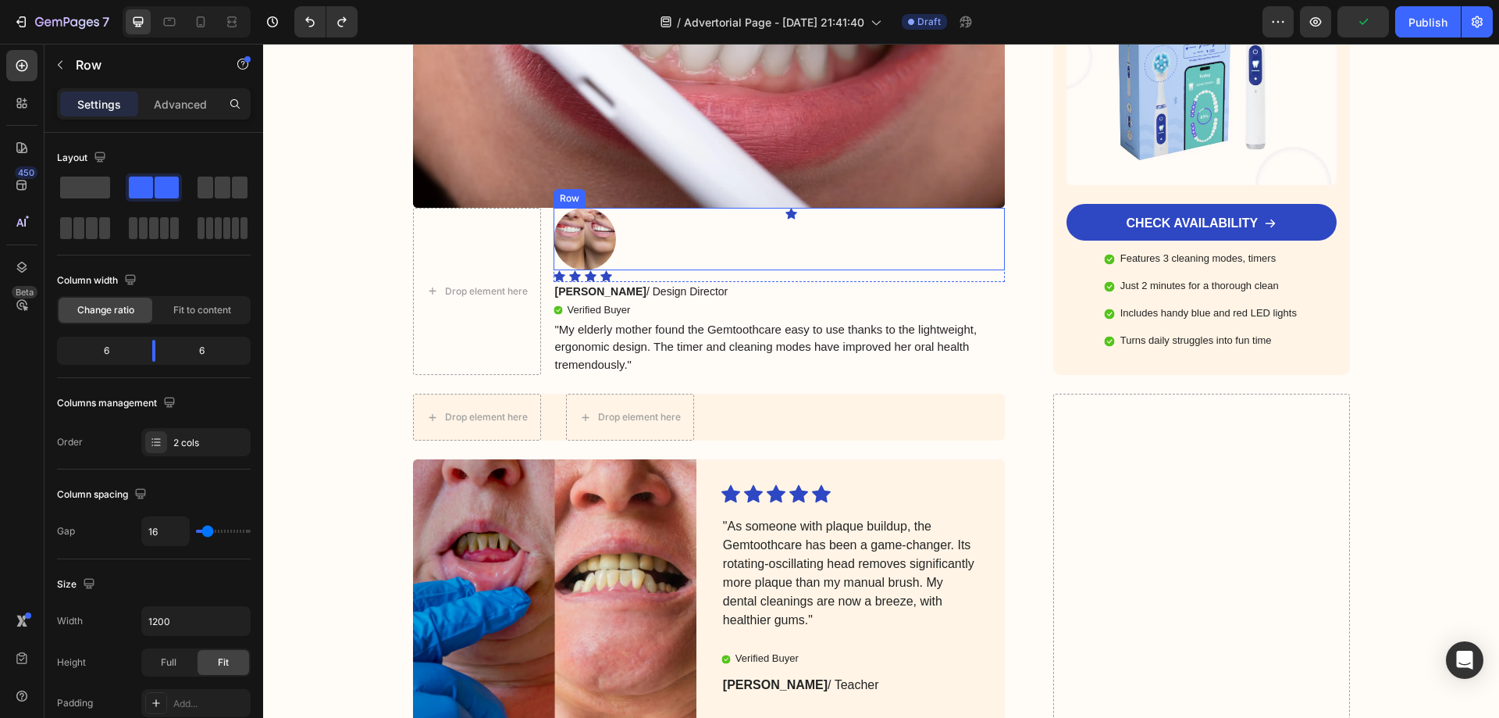
click at [797, 237] on div "Icon" at bounding box center [895, 239] width 219 height 62
click at [819, 232] on div "Icon" at bounding box center [895, 239] width 219 height 62
click at [787, 208] on icon at bounding box center [792, 213] width 12 height 11
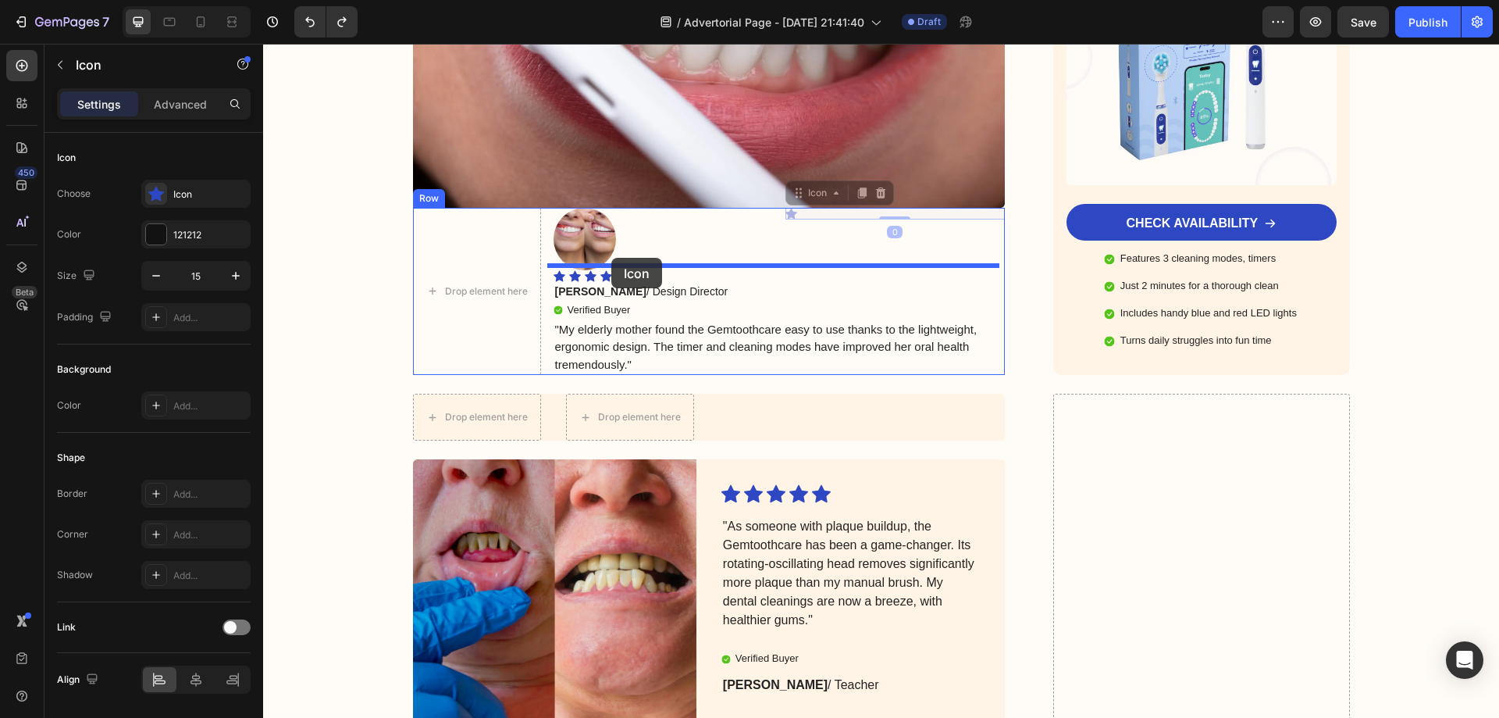
drag, startPoint x: 789, startPoint y: 182, endPoint x: 630, endPoint y: 255, distance: 175.4
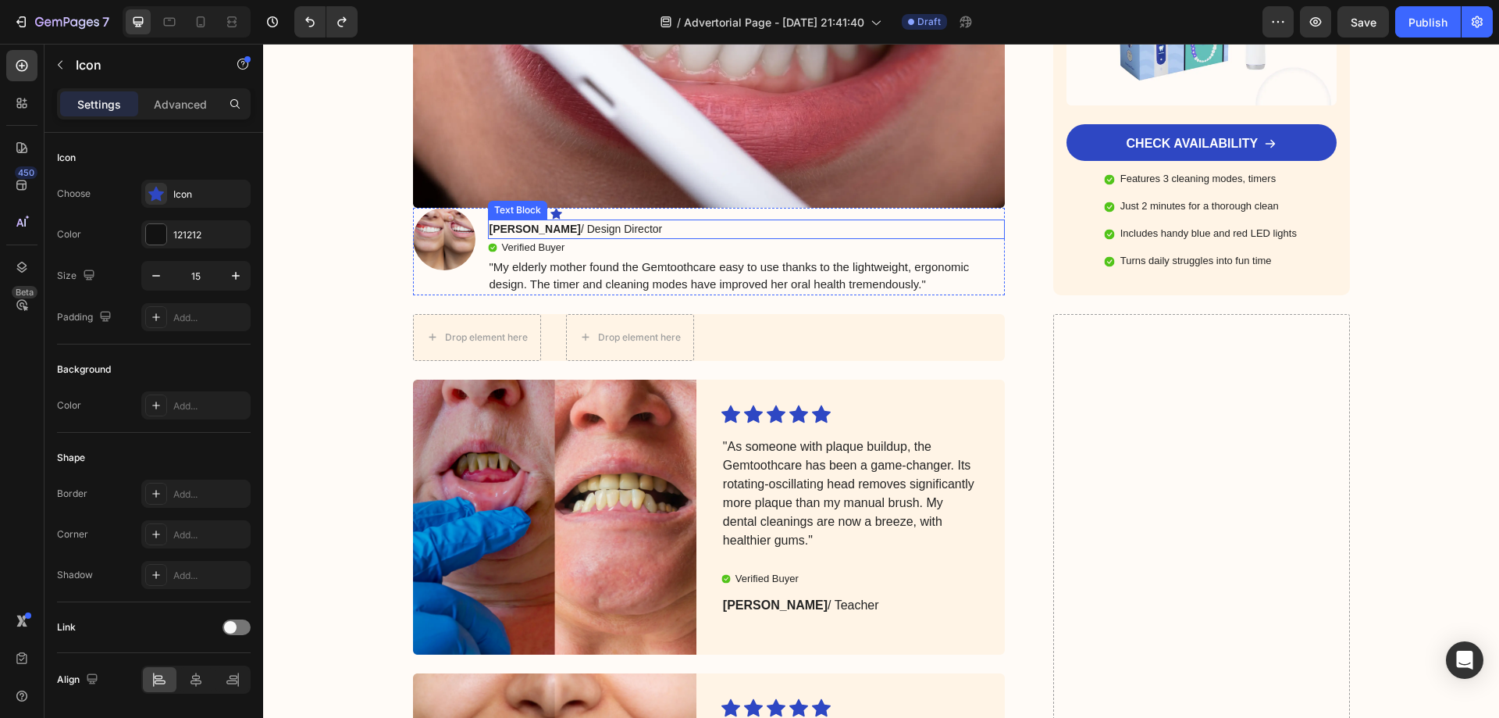
click at [442, 214] on img at bounding box center [444, 239] width 62 height 62
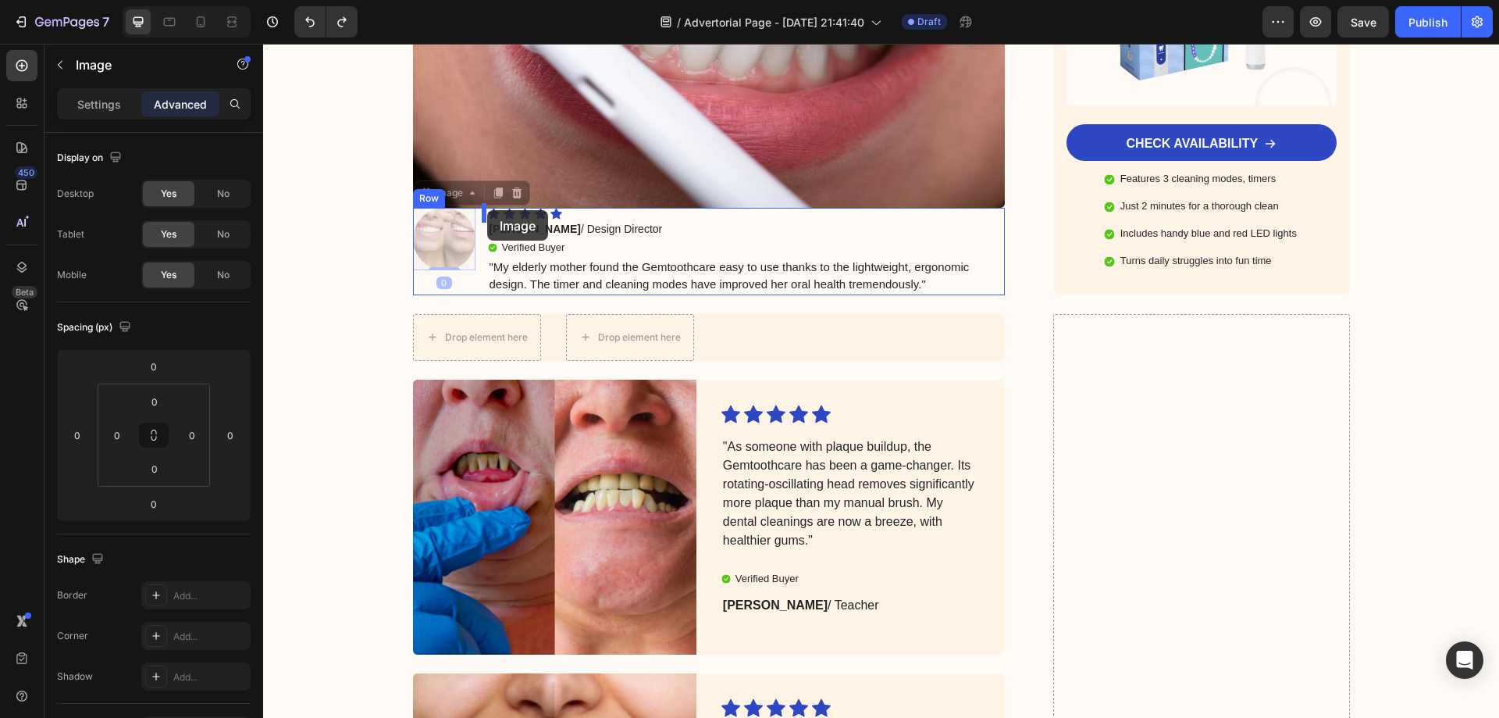
drag, startPoint x: 422, startPoint y: 184, endPoint x: 487, endPoint y: 210, distance: 69.7
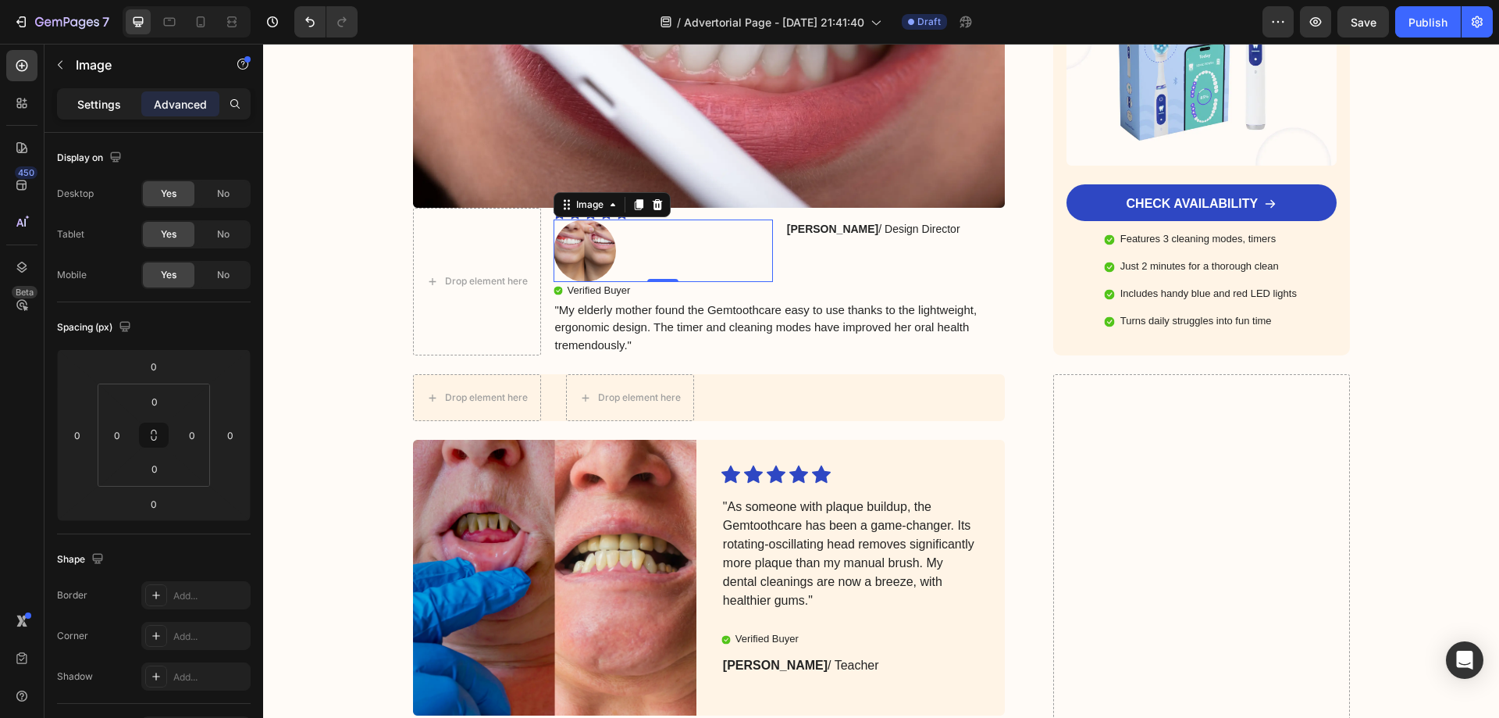
click at [100, 101] on p "Settings" at bounding box center [99, 104] width 44 height 16
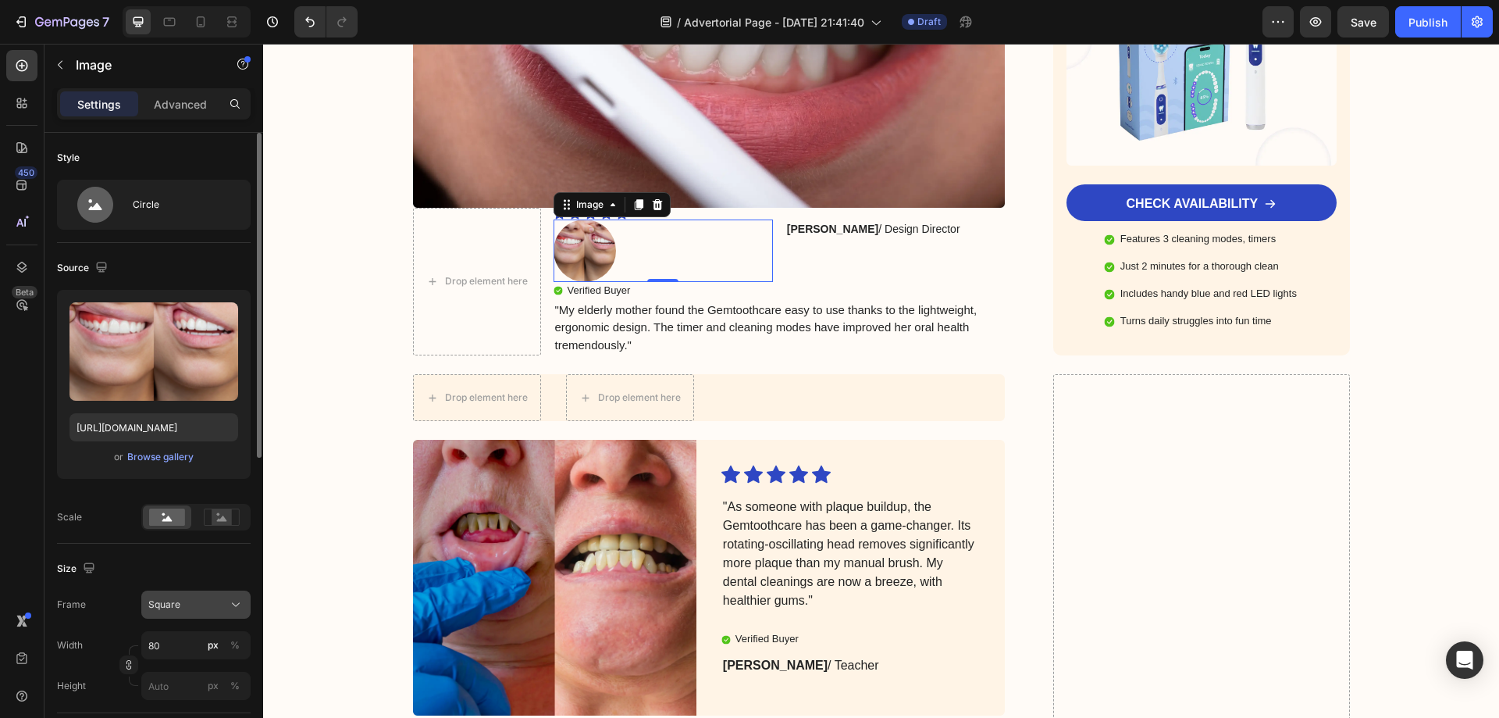
click at [222, 590] on button "Square" at bounding box center [195, 604] width 109 height 28
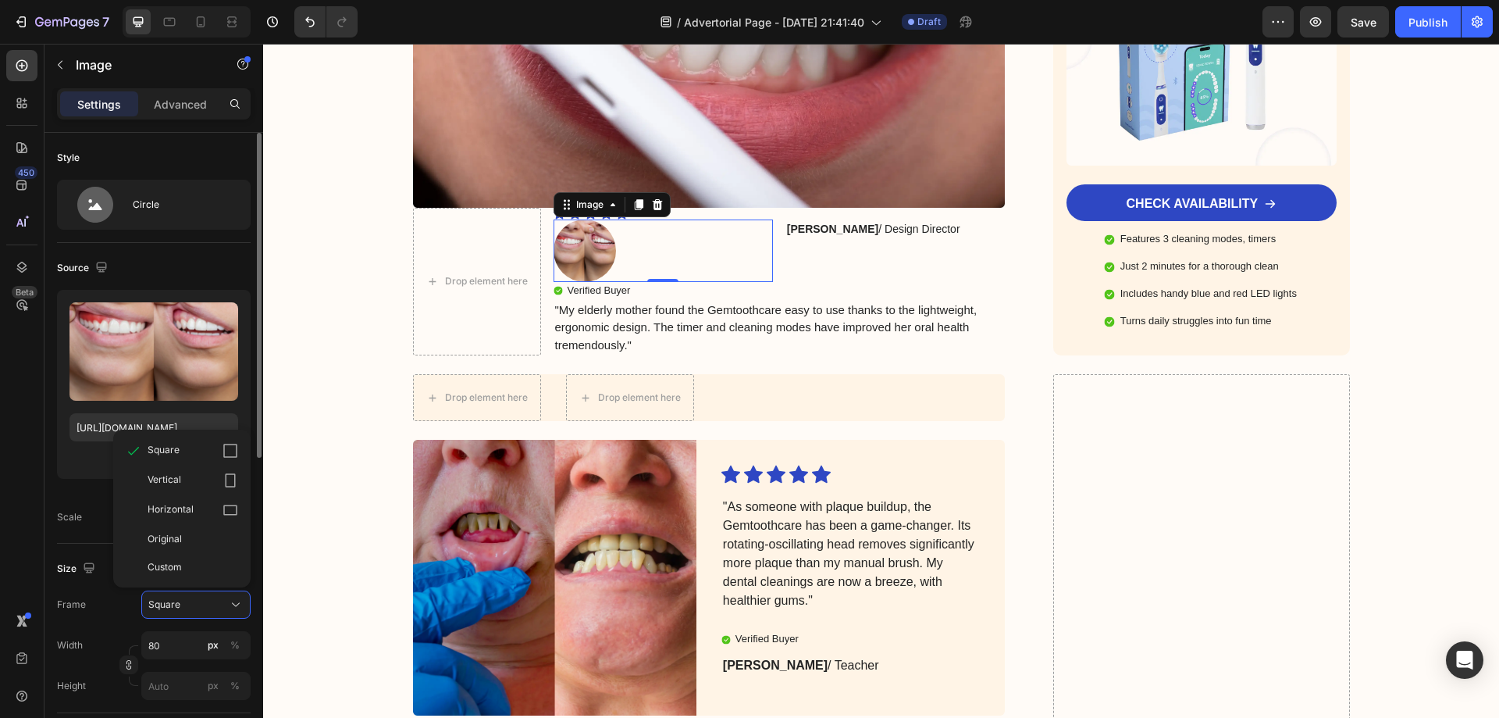
click at [83, 483] on div "Upload Image https://cdn.shopify.com/s/files/1/0670/0151/6118/files/gempages_58…" at bounding box center [154, 390] width 194 height 201
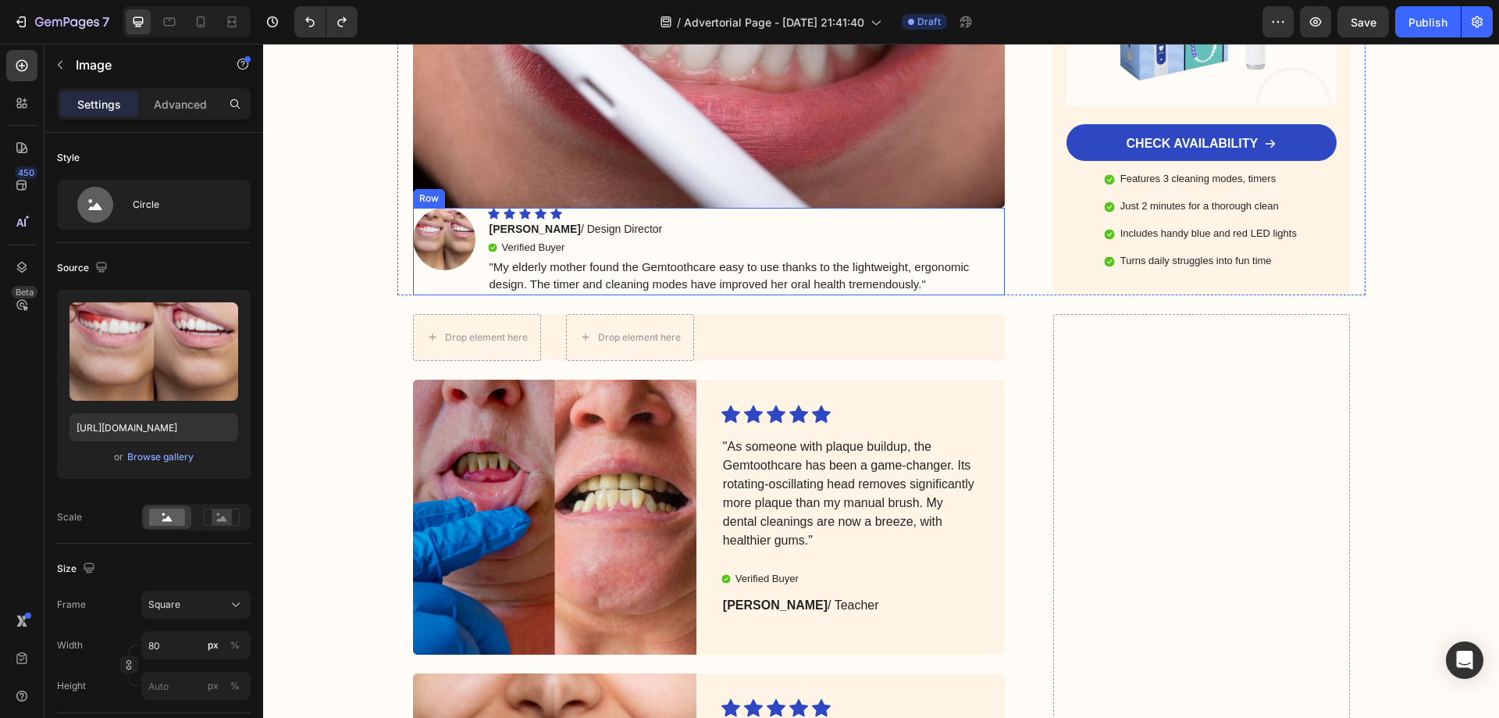
click at [440, 266] on div "Image" at bounding box center [444, 251] width 62 height 87
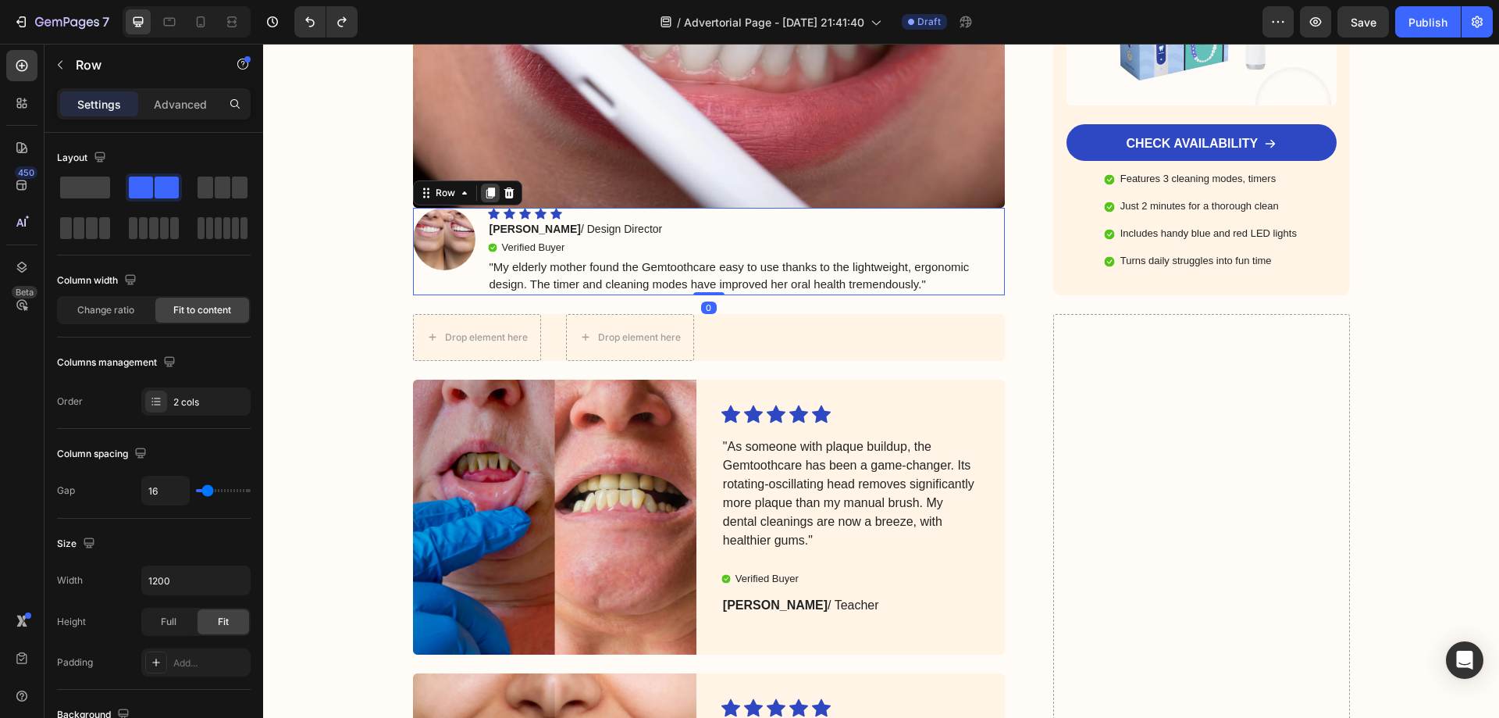
click at [486, 187] on icon at bounding box center [490, 192] width 9 height 11
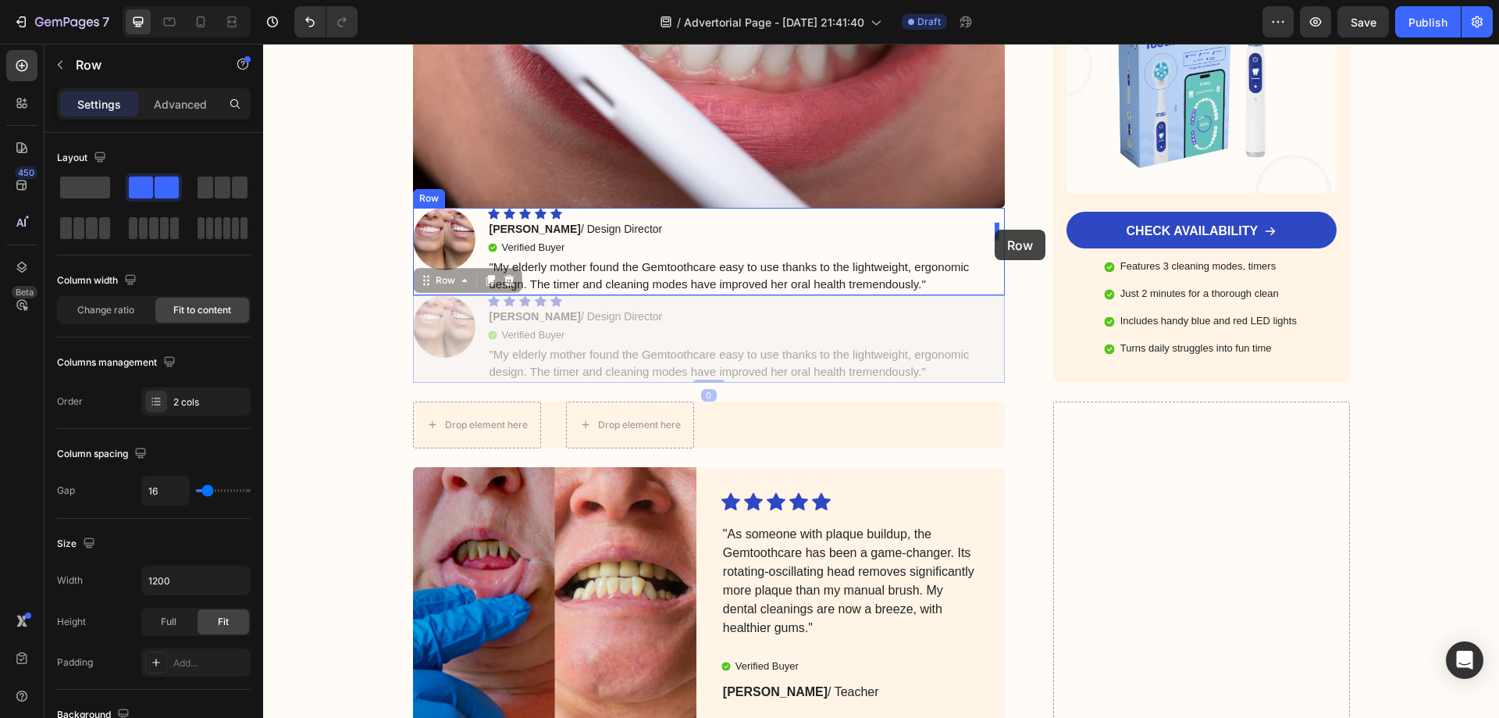
drag, startPoint x: 561, startPoint y: 260, endPoint x: 995, endPoint y: 230, distance: 435.2
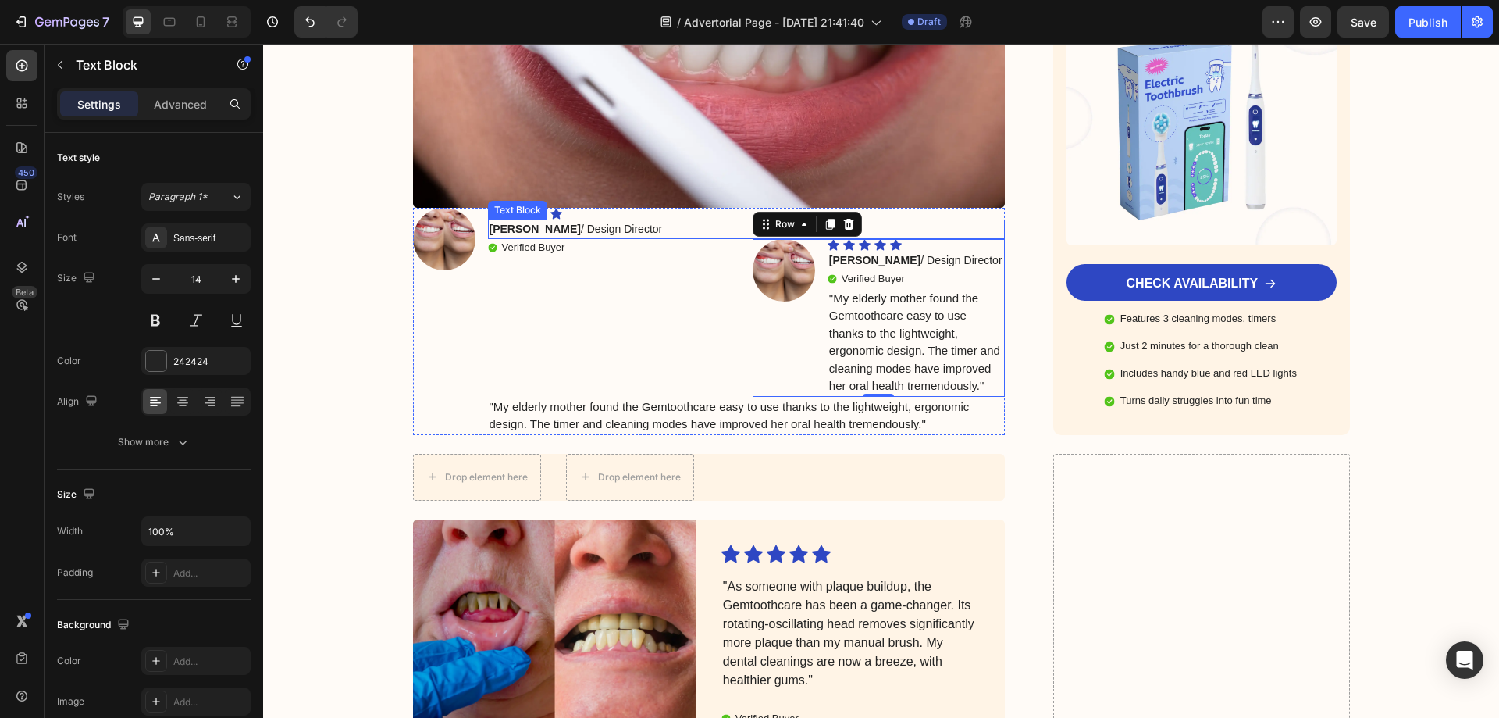
click at [928, 221] on p "Julia R. / Design Director" at bounding box center [747, 229] width 515 height 16
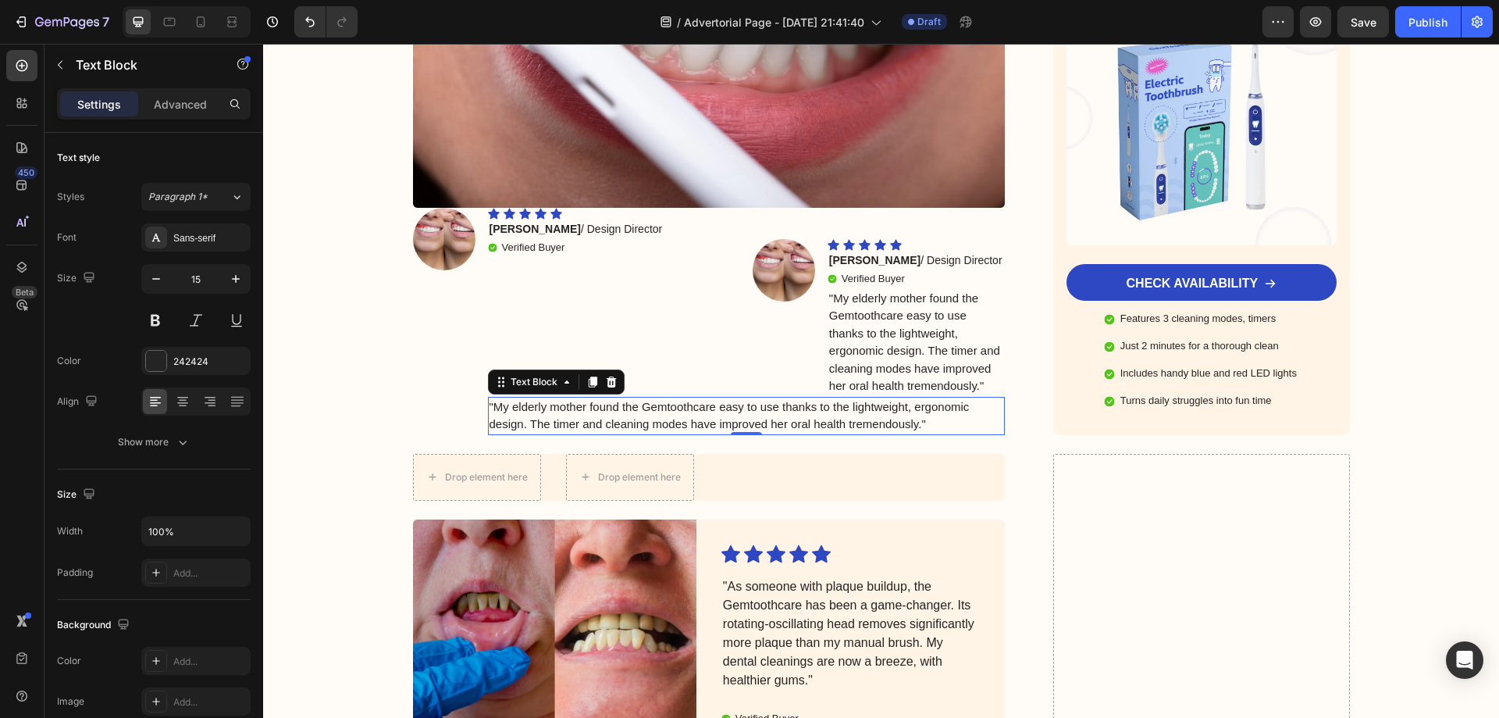
click at [874, 401] on p ""My elderly mother found the Gemtoothcare easy to use thanks to the lightweight…" at bounding box center [747, 415] width 515 height 35
click at [602, 372] on div at bounding box center [611, 381] width 19 height 19
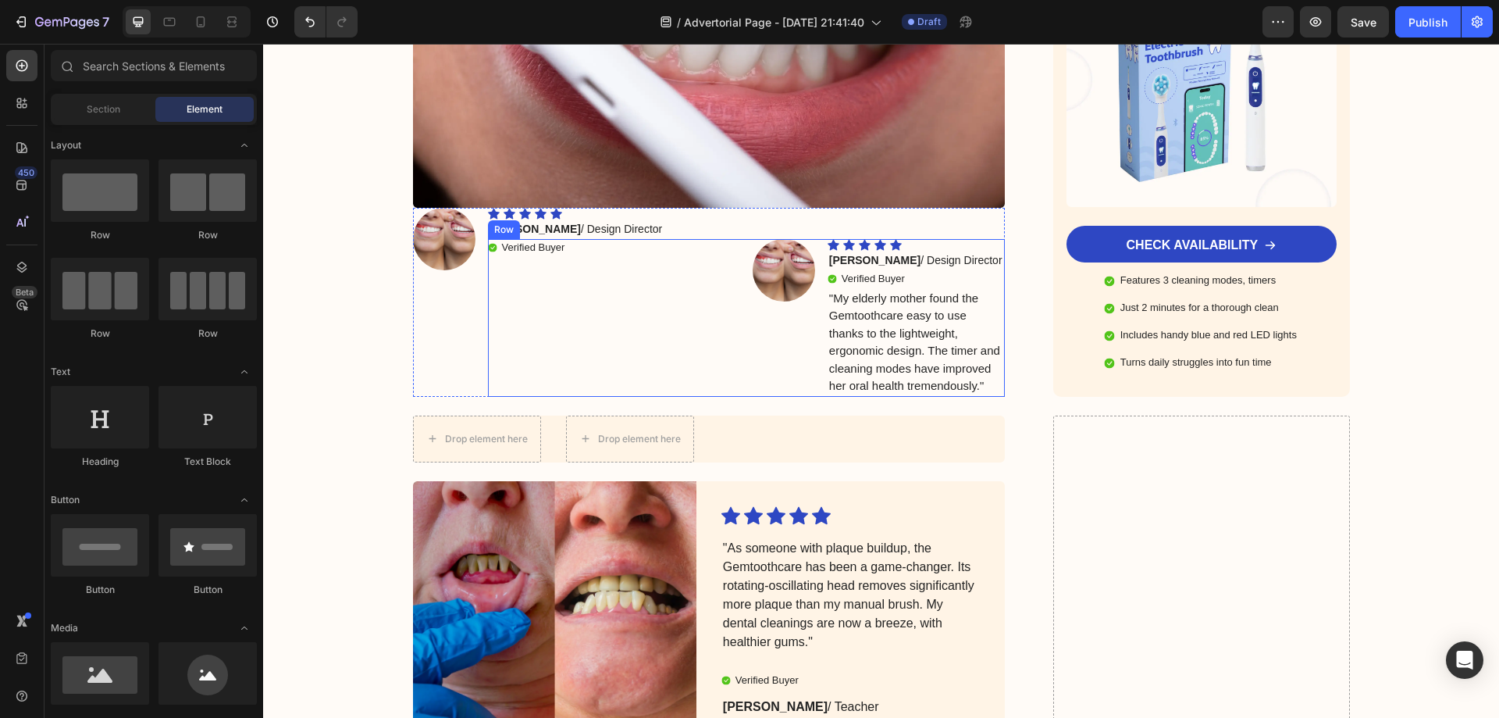
click at [640, 282] on div "Verified Buyer Item List" at bounding box center [614, 318] width 252 height 158
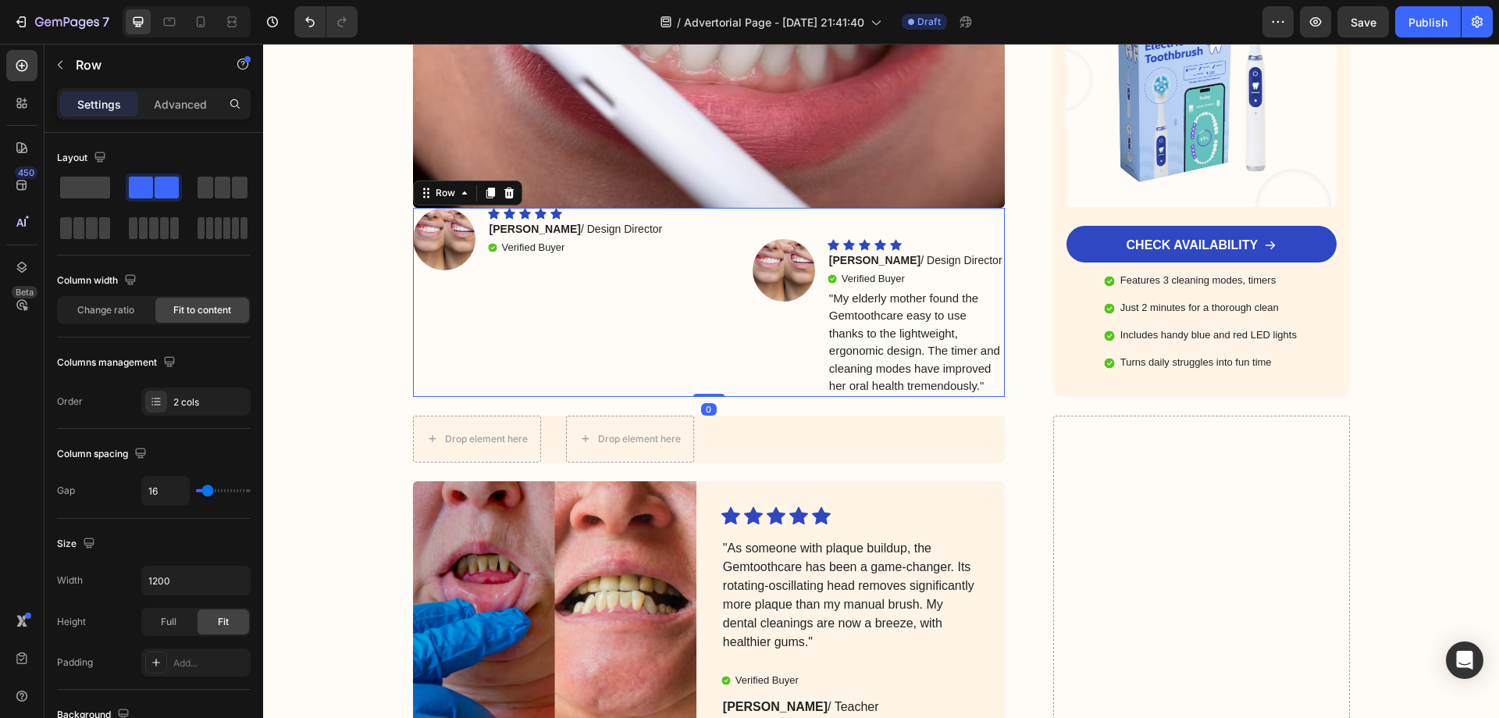
click at [437, 292] on div "Image" at bounding box center [444, 302] width 62 height 189
click at [458, 269] on div "Image" at bounding box center [444, 302] width 62 height 189
click at [185, 107] on p "Advanced" at bounding box center [180, 104] width 53 height 16
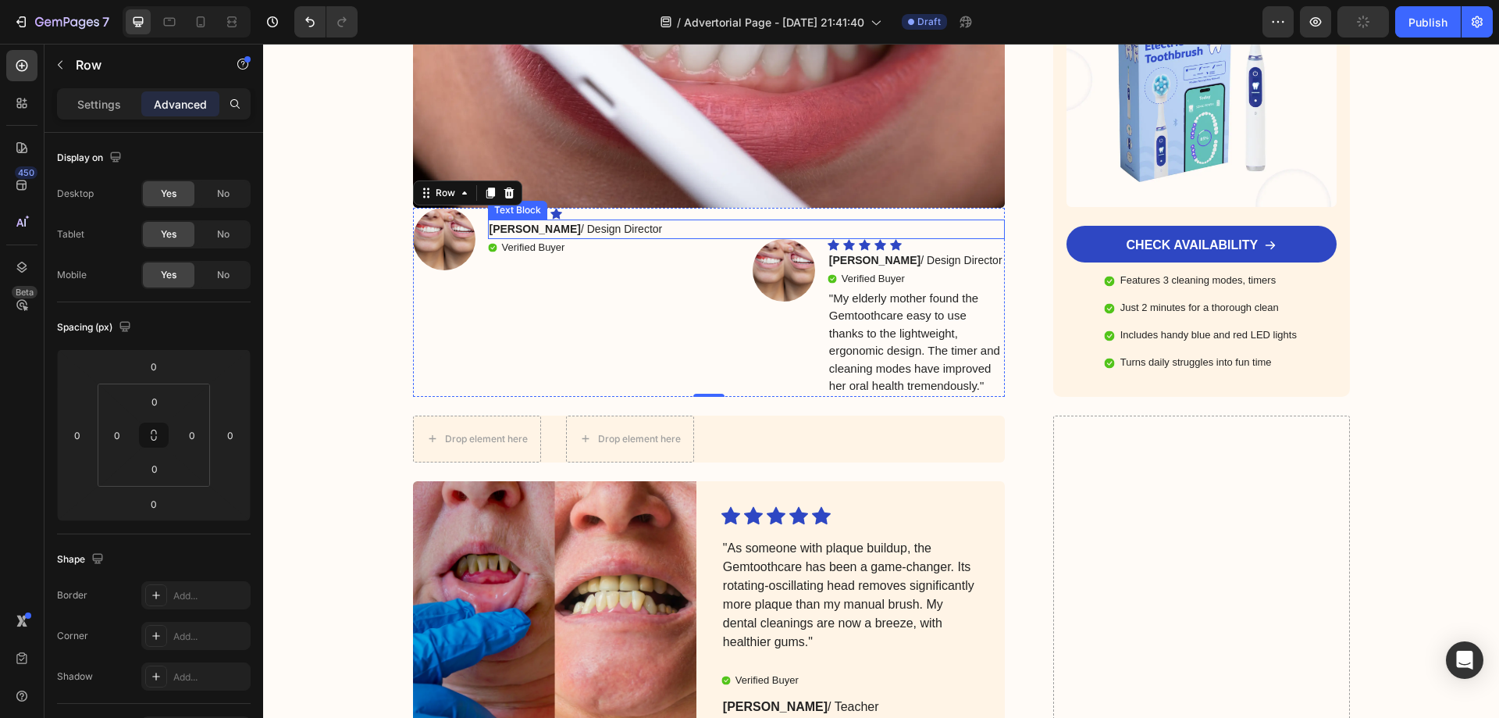
click at [583, 221] on p "Julia R. / Design Director" at bounding box center [747, 229] width 515 height 16
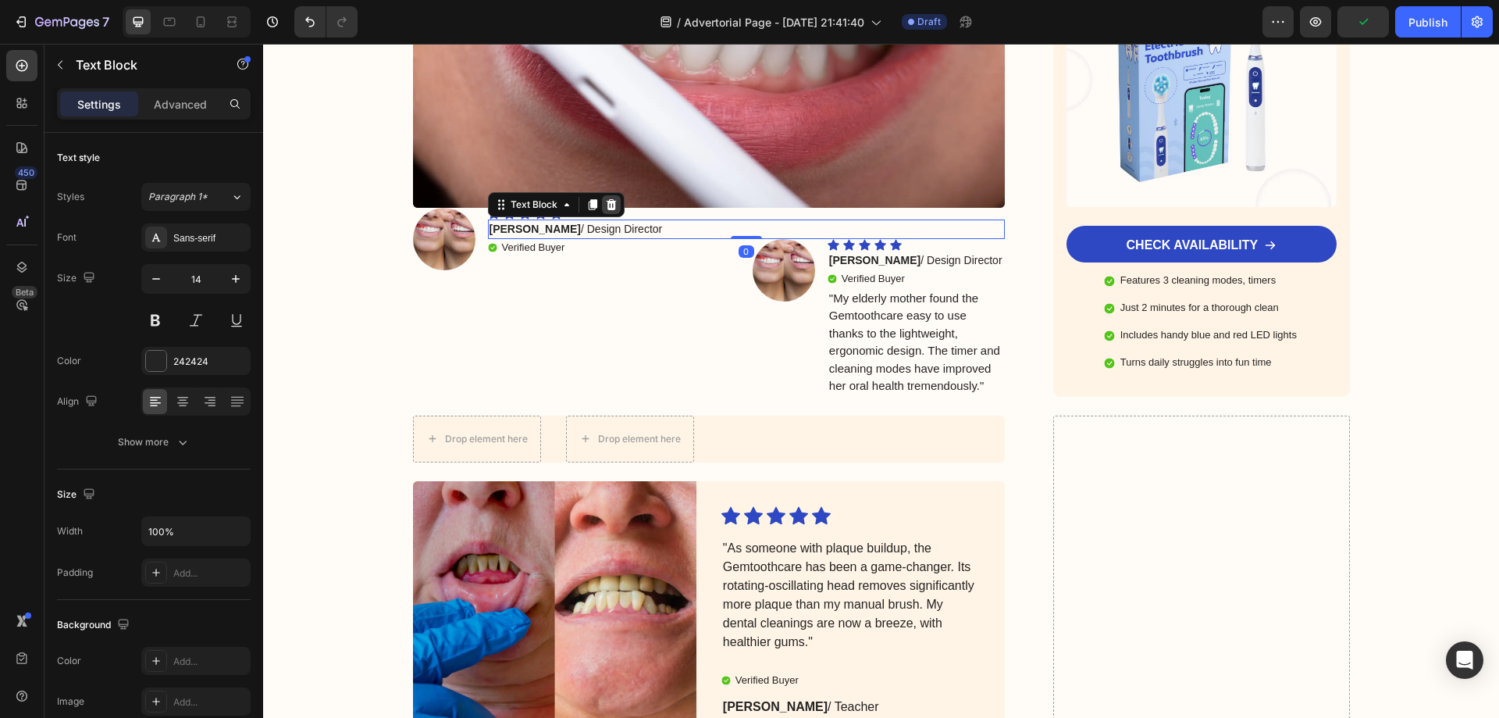
click at [609, 198] on icon at bounding box center [611, 204] width 12 height 12
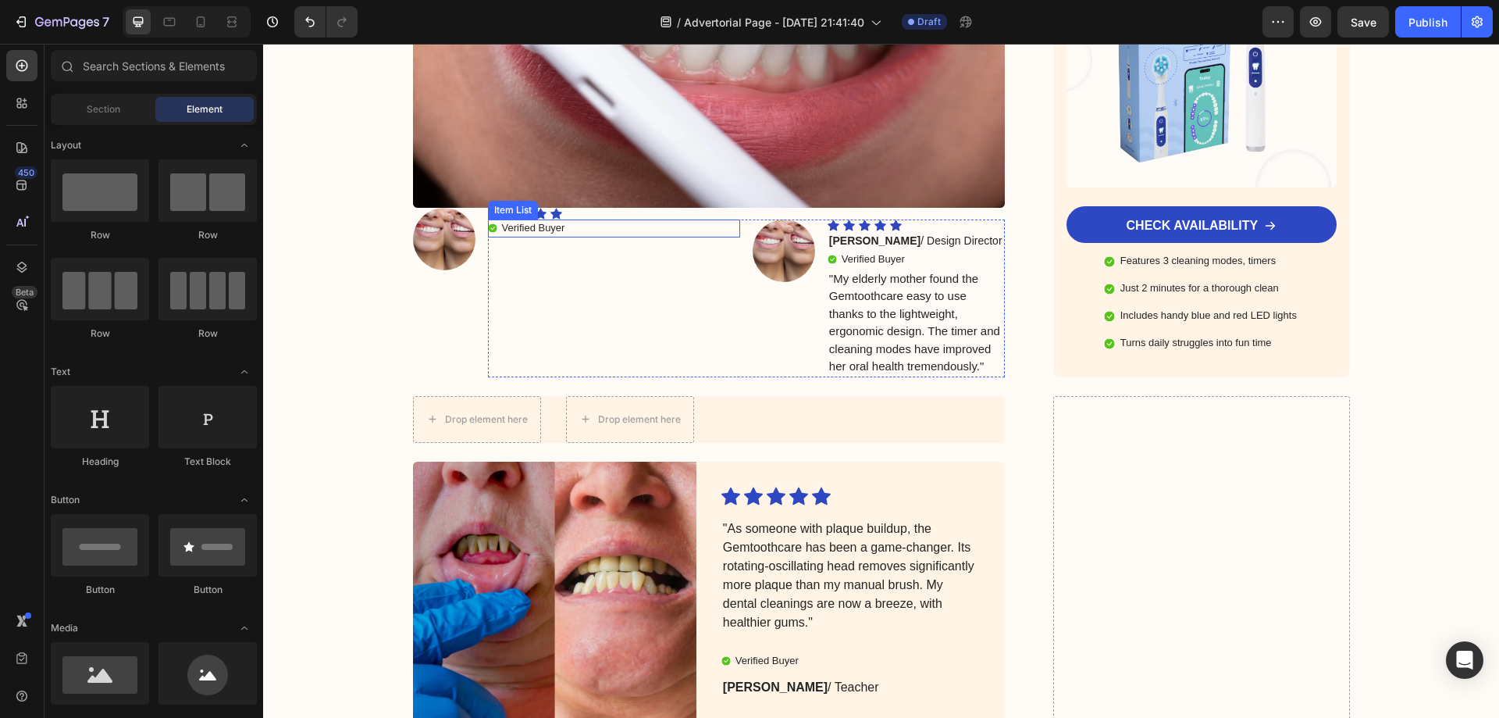
click at [545, 222] on p "Verified Buyer" at bounding box center [533, 228] width 63 height 13
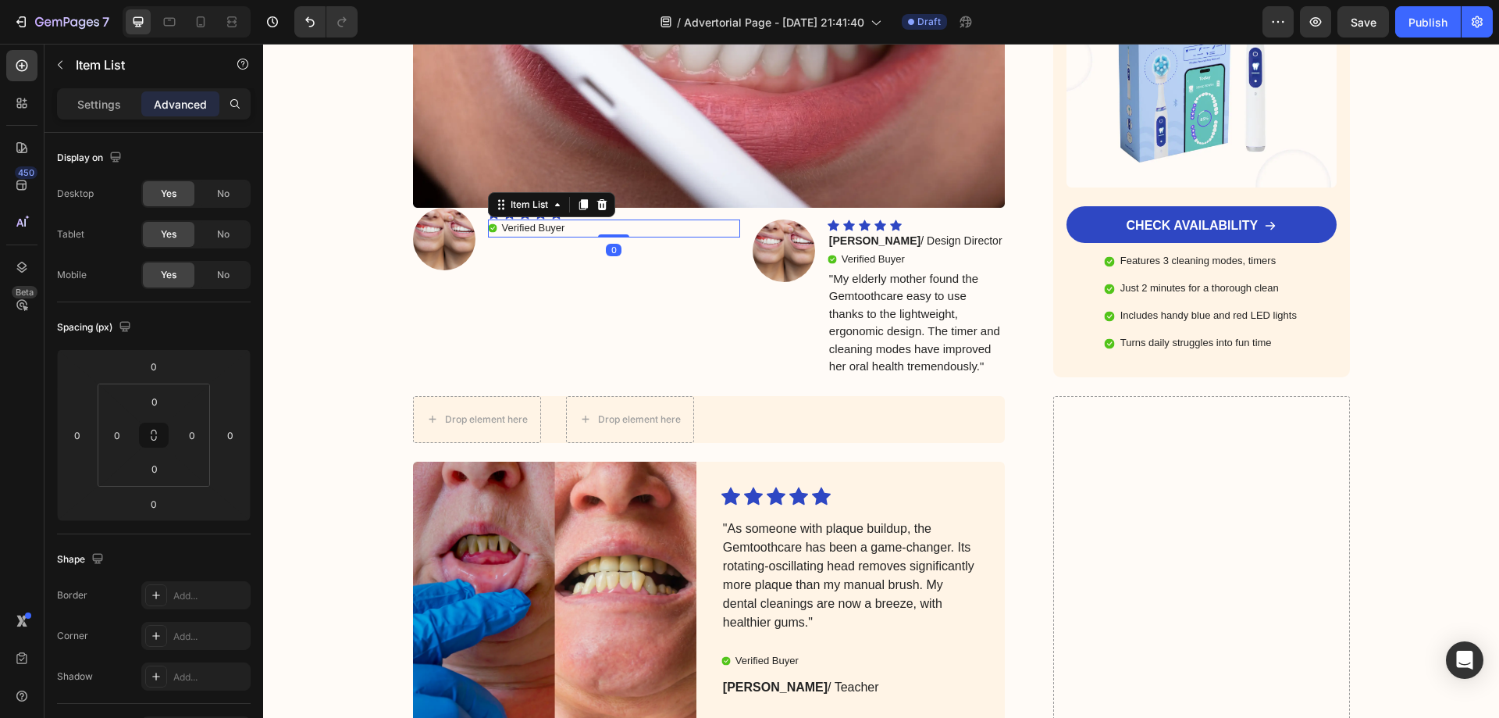
click at [600, 198] on icon at bounding box center [602, 204] width 12 height 12
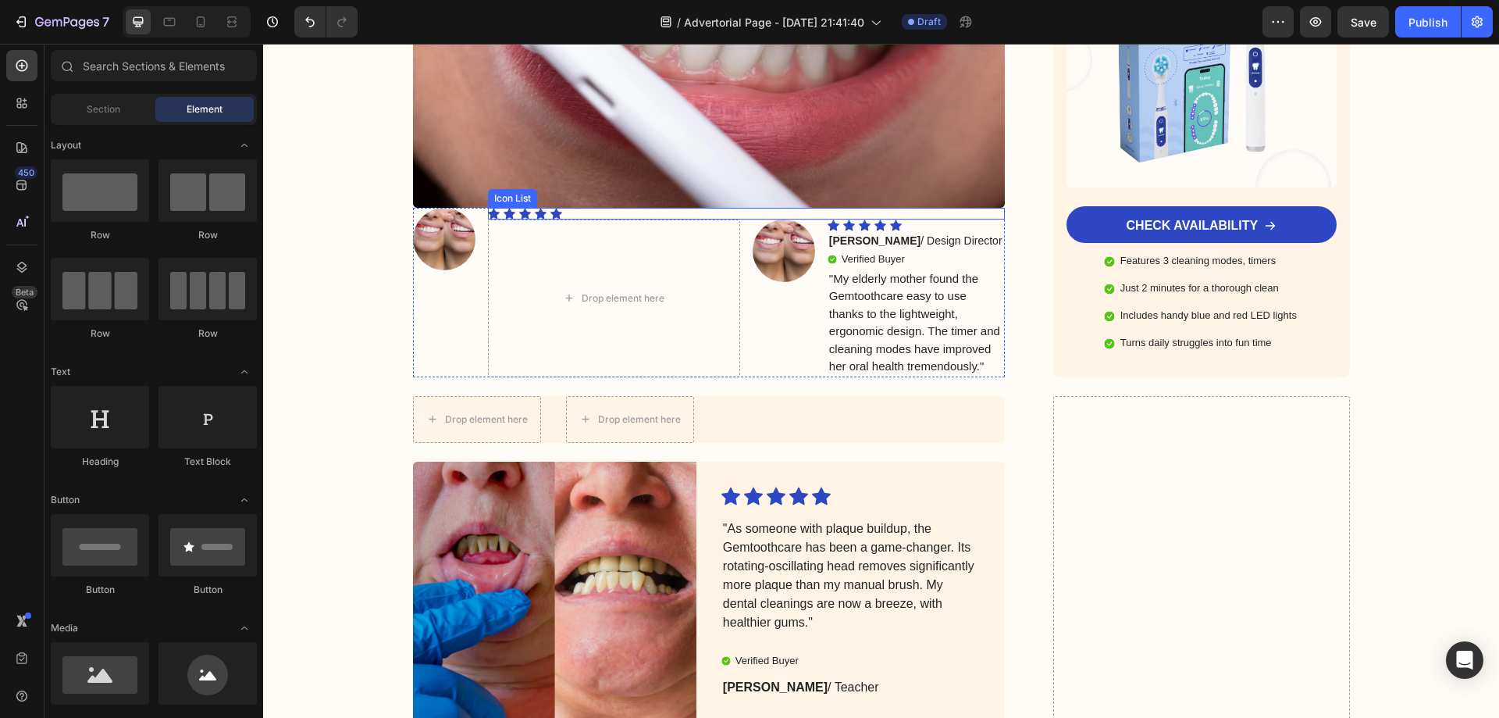
click at [579, 208] on div "Icon Icon Icon Icon Icon" at bounding box center [747, 214] width 518 height 12
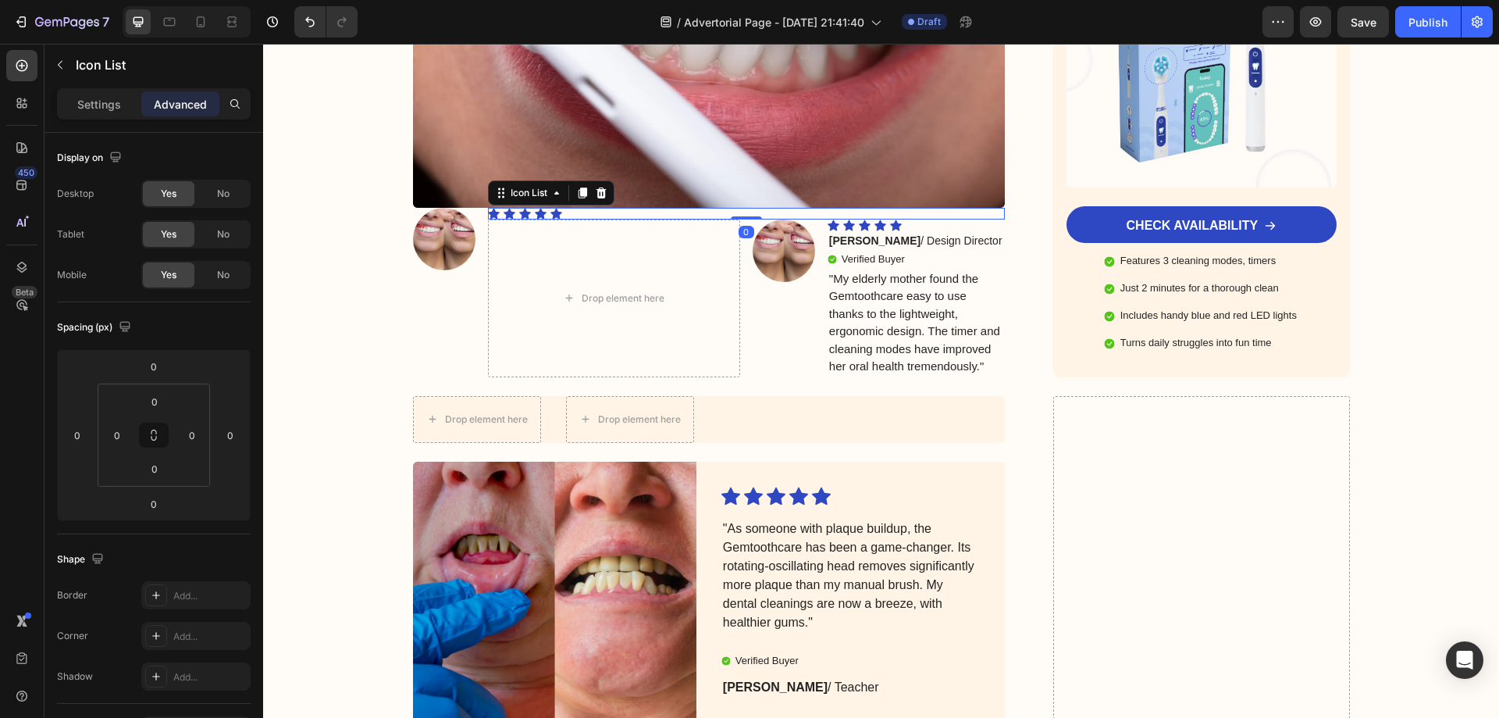
click at [596, 187] on icon at bounding box center [601, 192] width 10 height 11
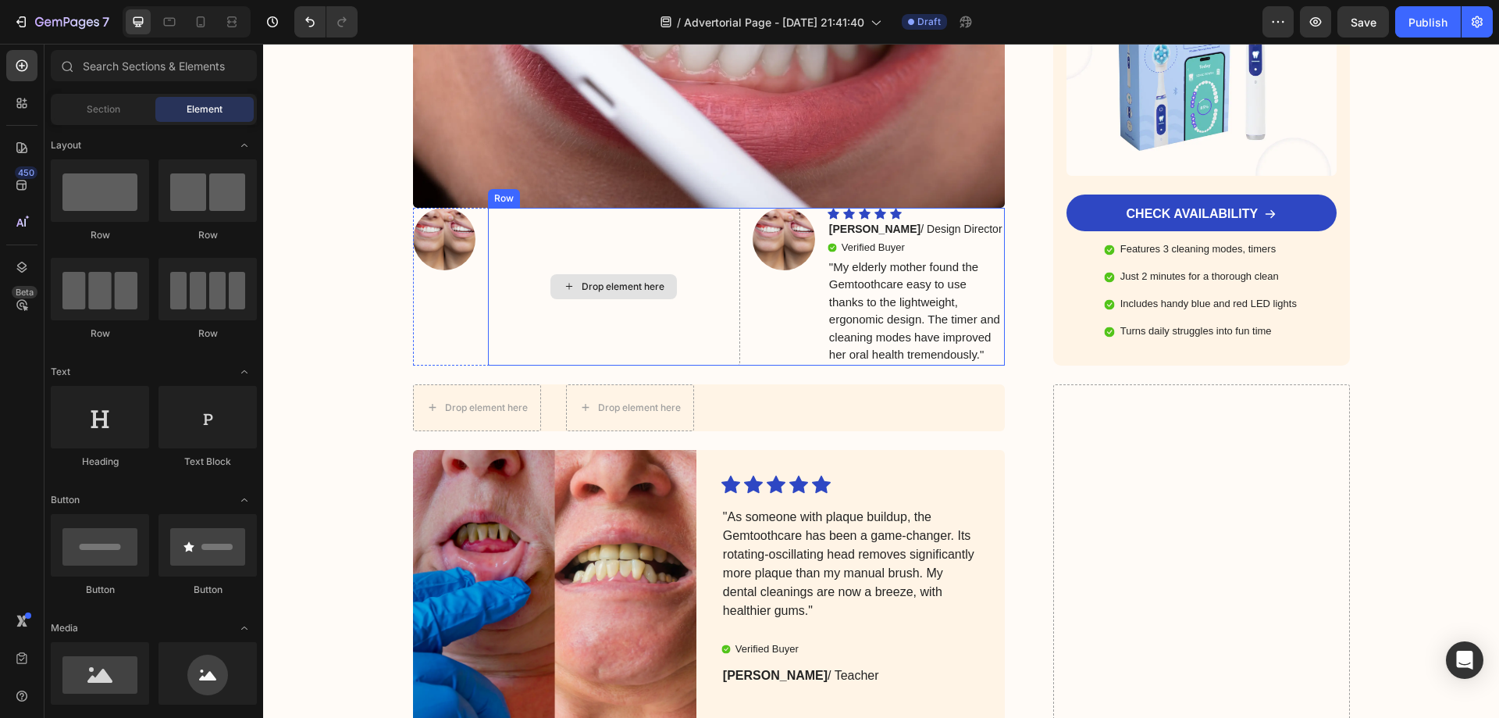
click at [450, 219] on img at bounding box center [444, 239] width 62 height 62
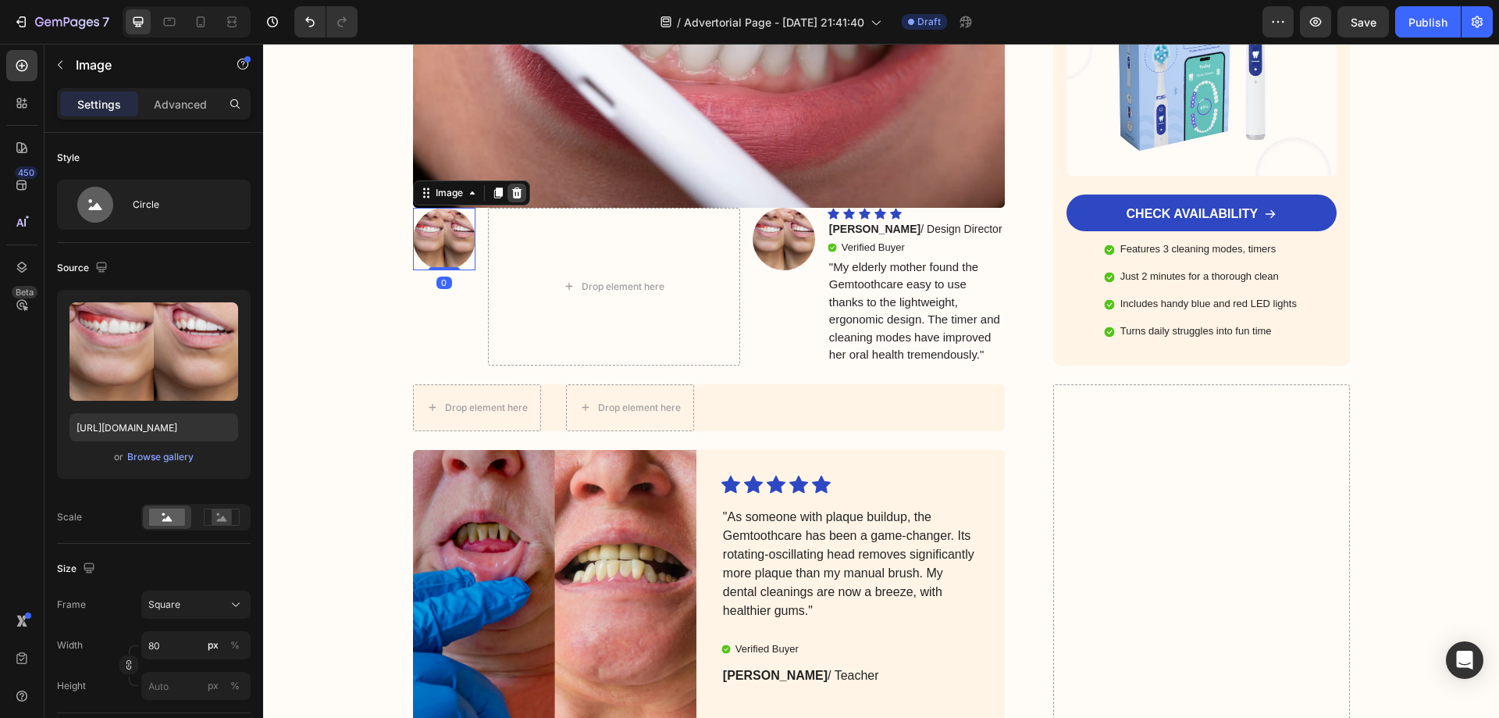
click at [515, 187] on icon at bounding box center [516, 192] width 10 height 11
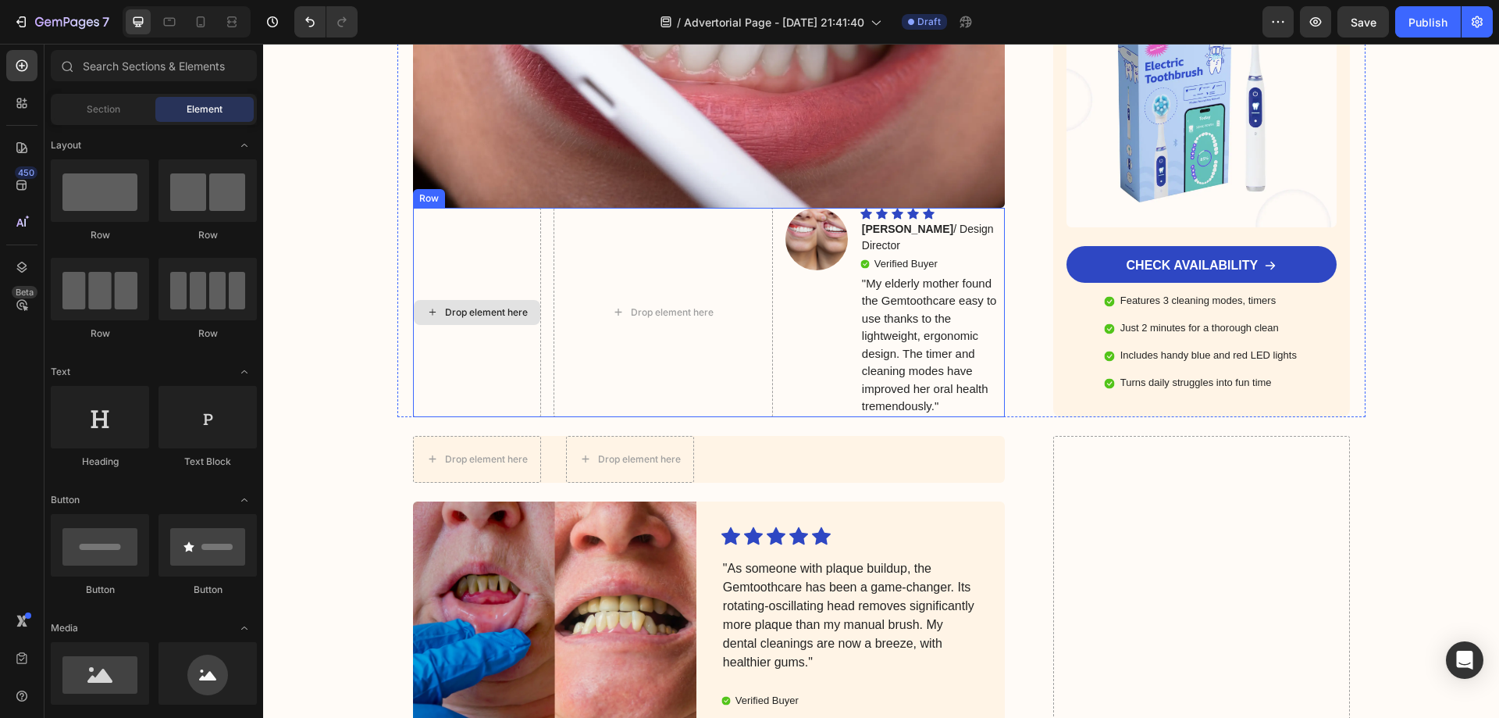
click at [503, 231] on div "Drop element here" at bounding box center [477, 312] width 128 height 209
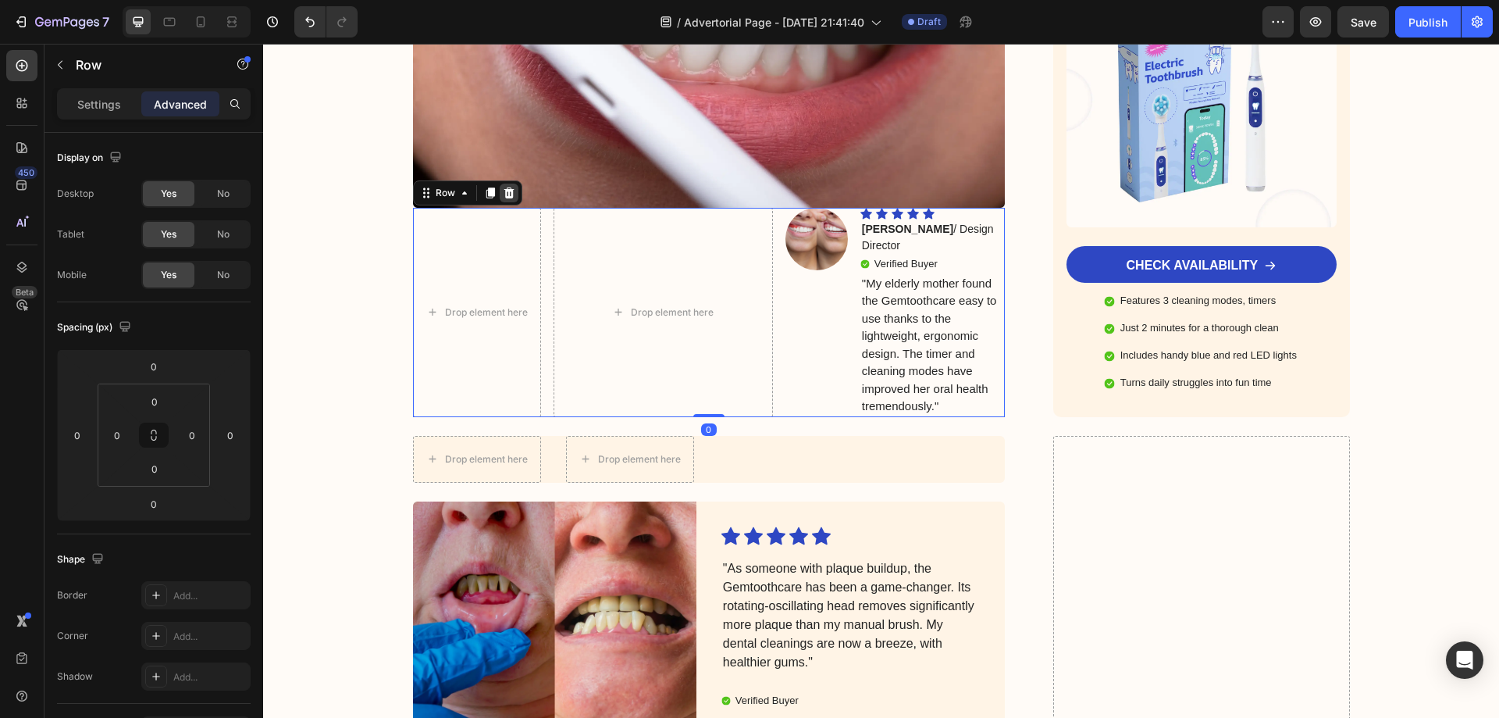
click at [506, 187] on icon at bounding box center [509, 192] width 10 height 11
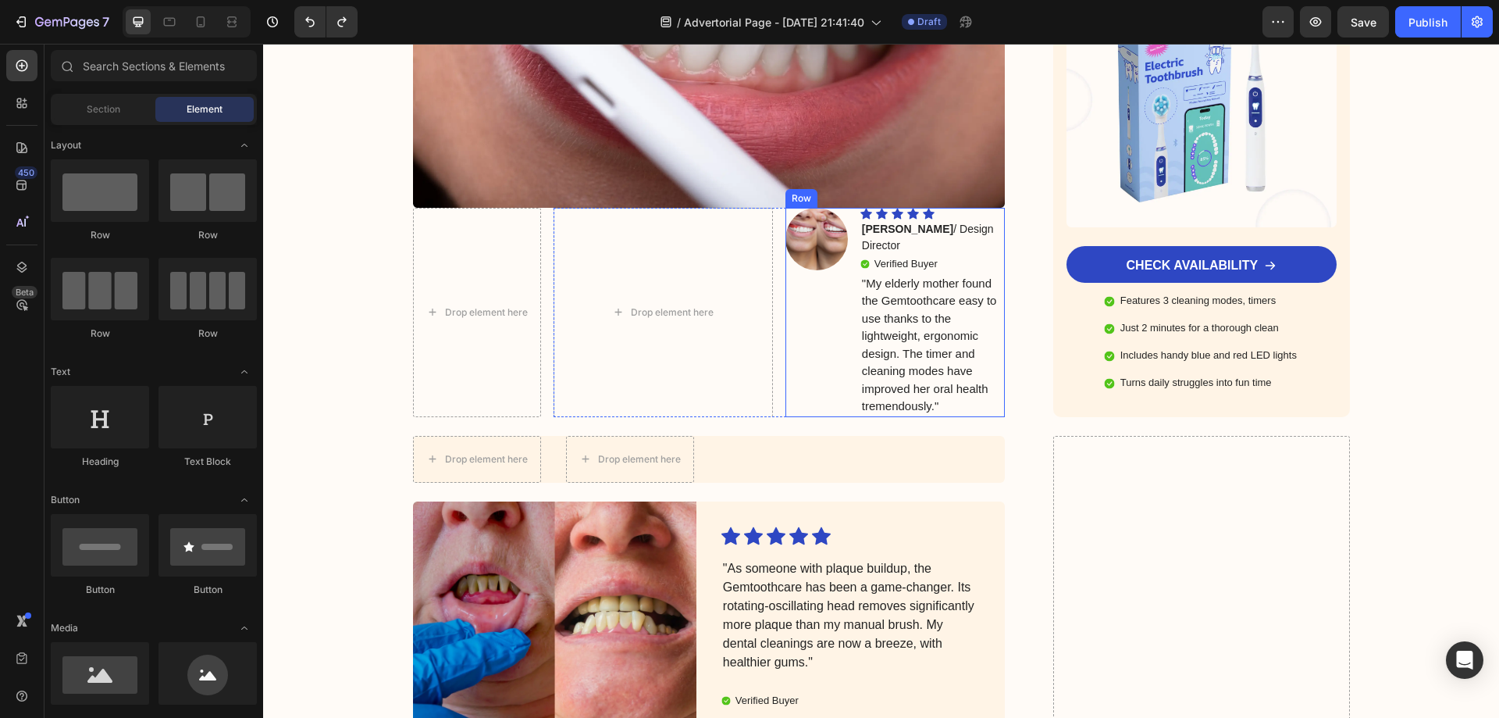
click at [817, 313] on div "Image" at bounding box center [817, 312] width 62 height 209
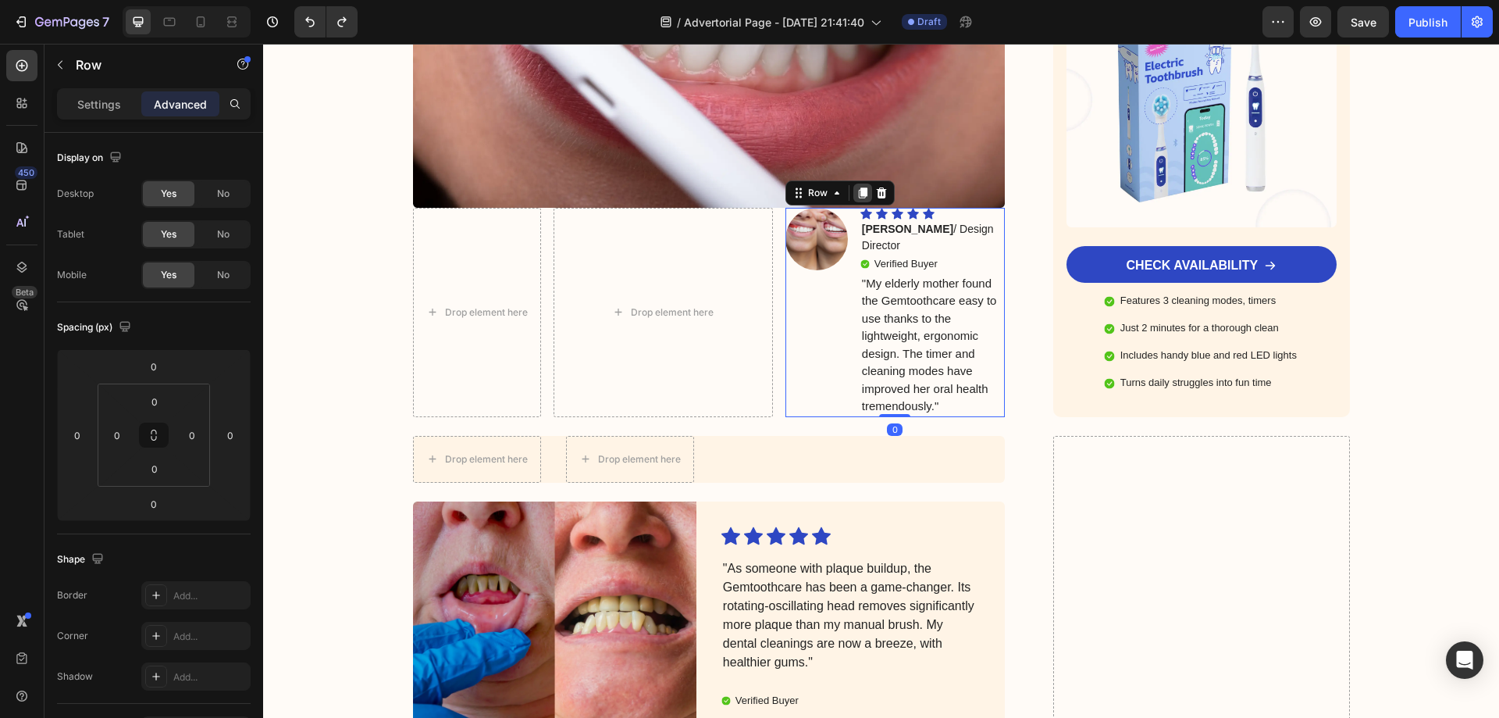
click at [861, 187] on icon at bounding box center [863, 192] width 9 height 11
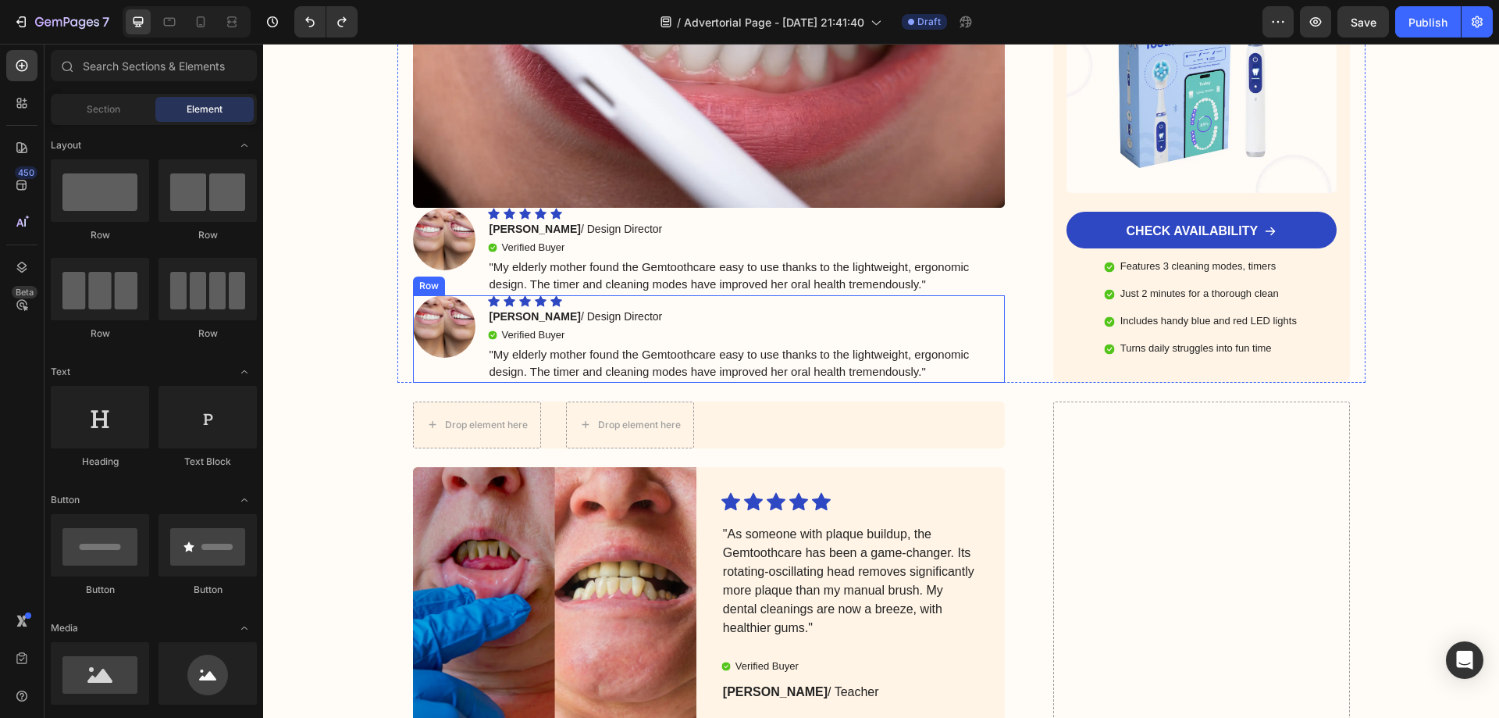
click at [419, 353] on div "Image" at bounding box center [444, 338] width 62 height 87
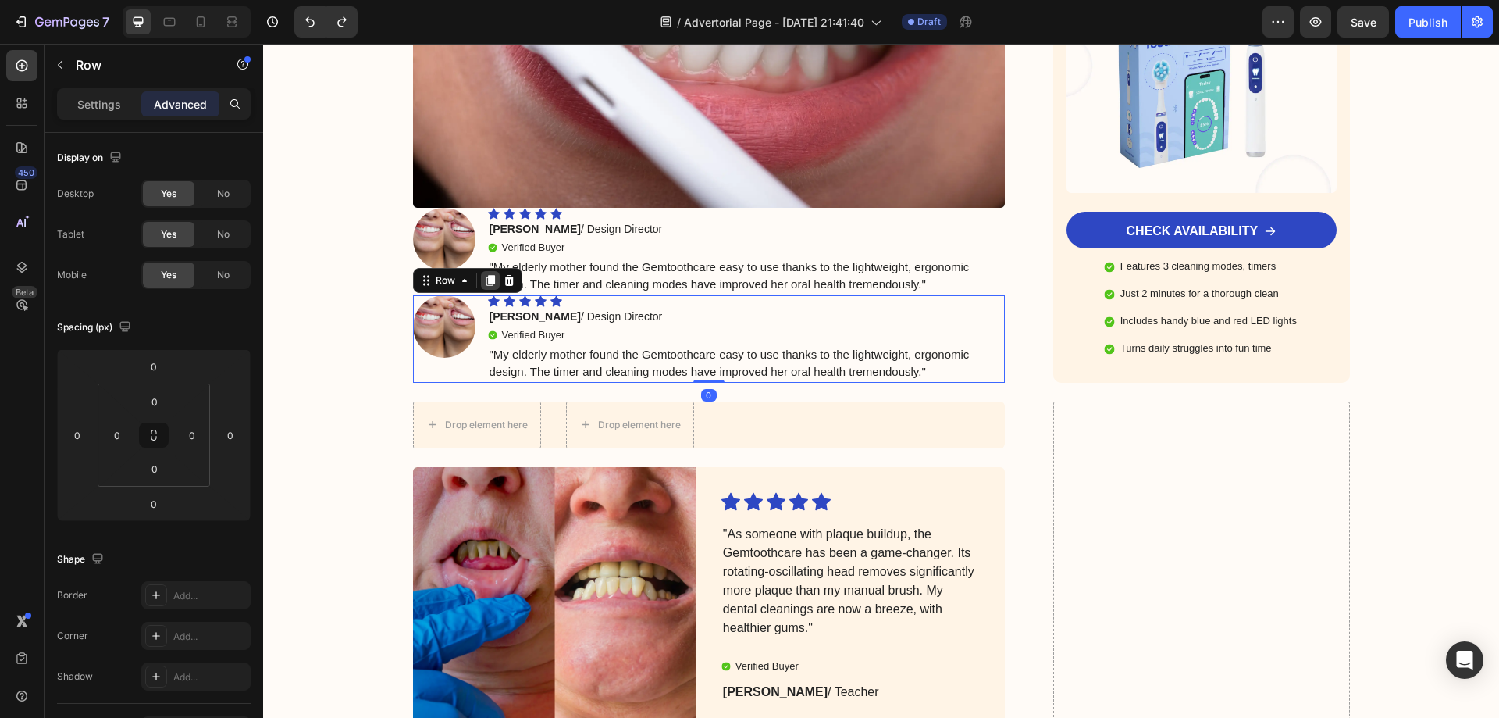
click at [486, 275] on icon at bounding box center [490, 280] width 9 height 11
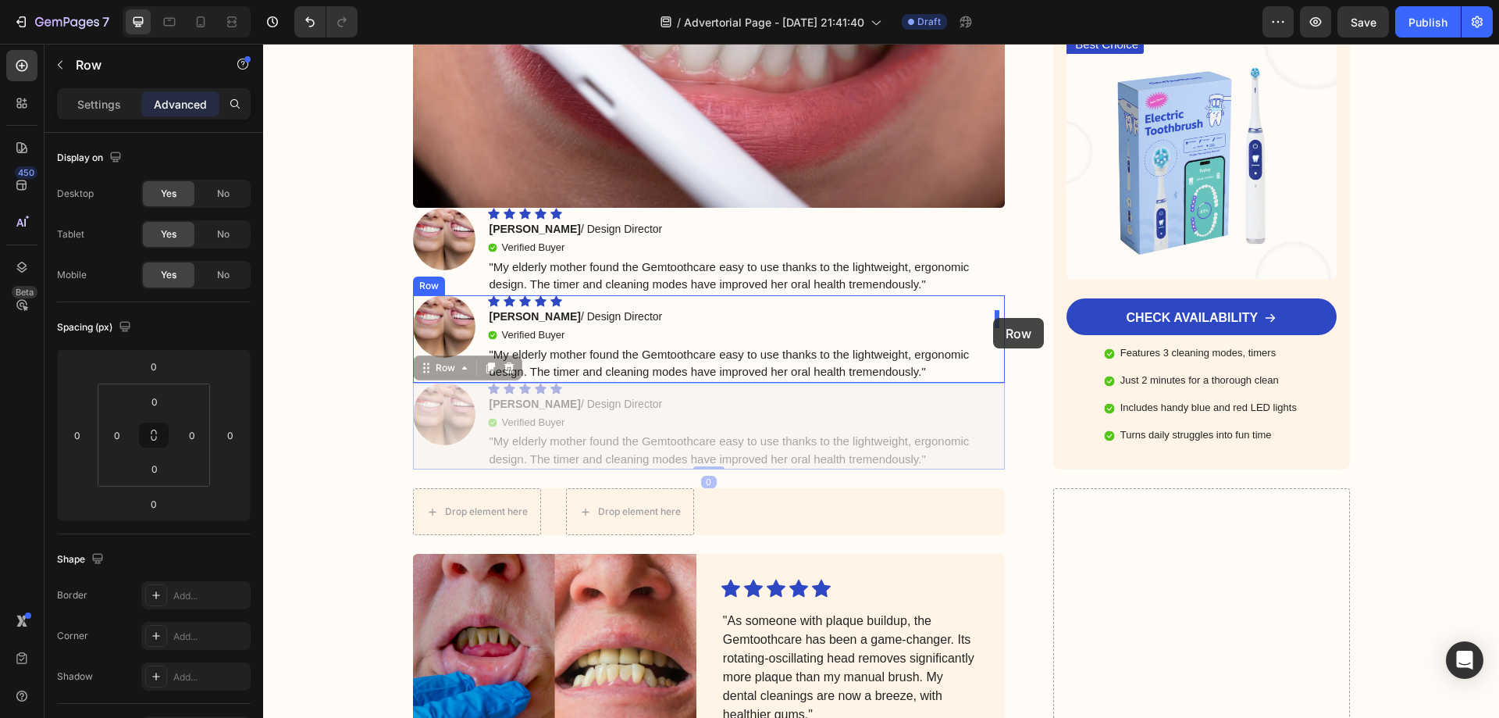
drag, startPoint x: 417, startPoint y: 353, endPoint x: 993, endPoint y: 317, distance: 577.4
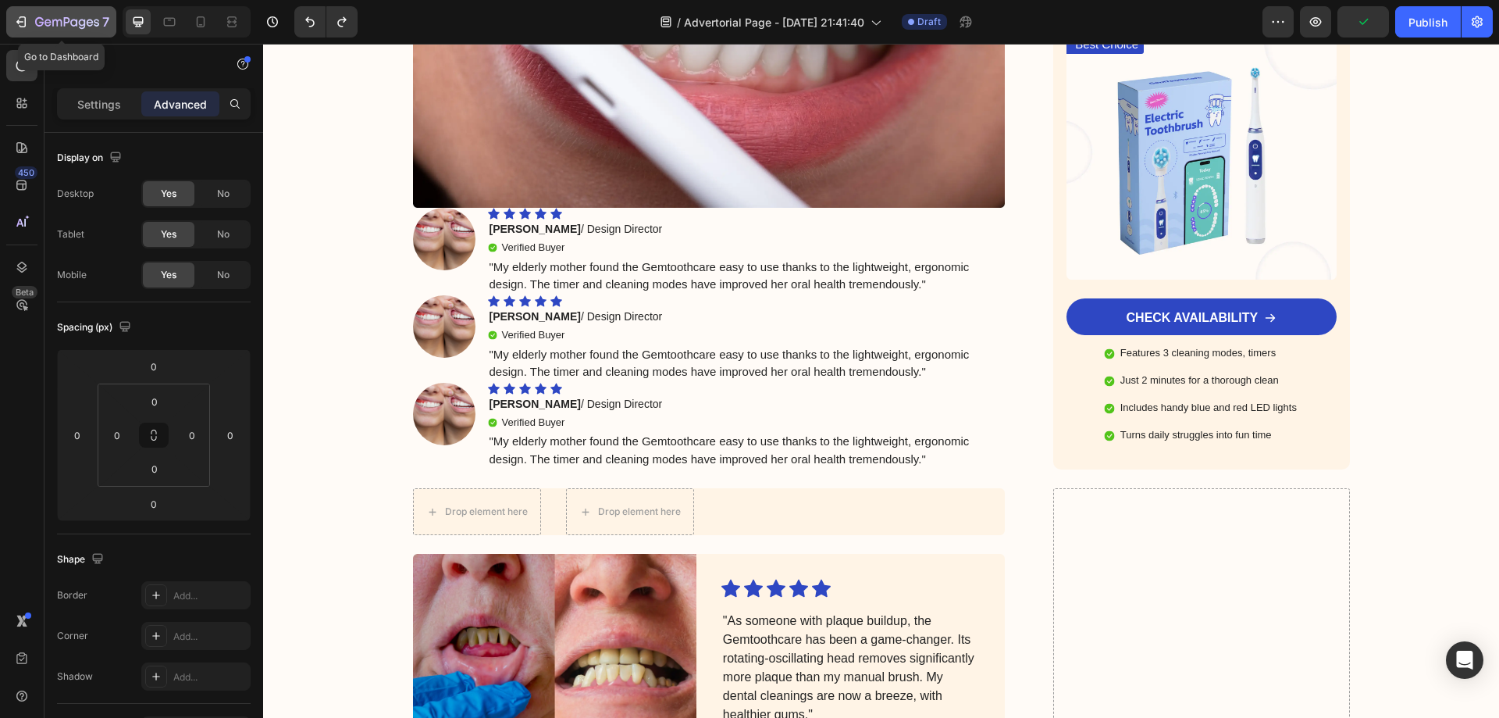
click at [20, 21] on icon "button" at bounding box center [21, 22] width 16 height 16
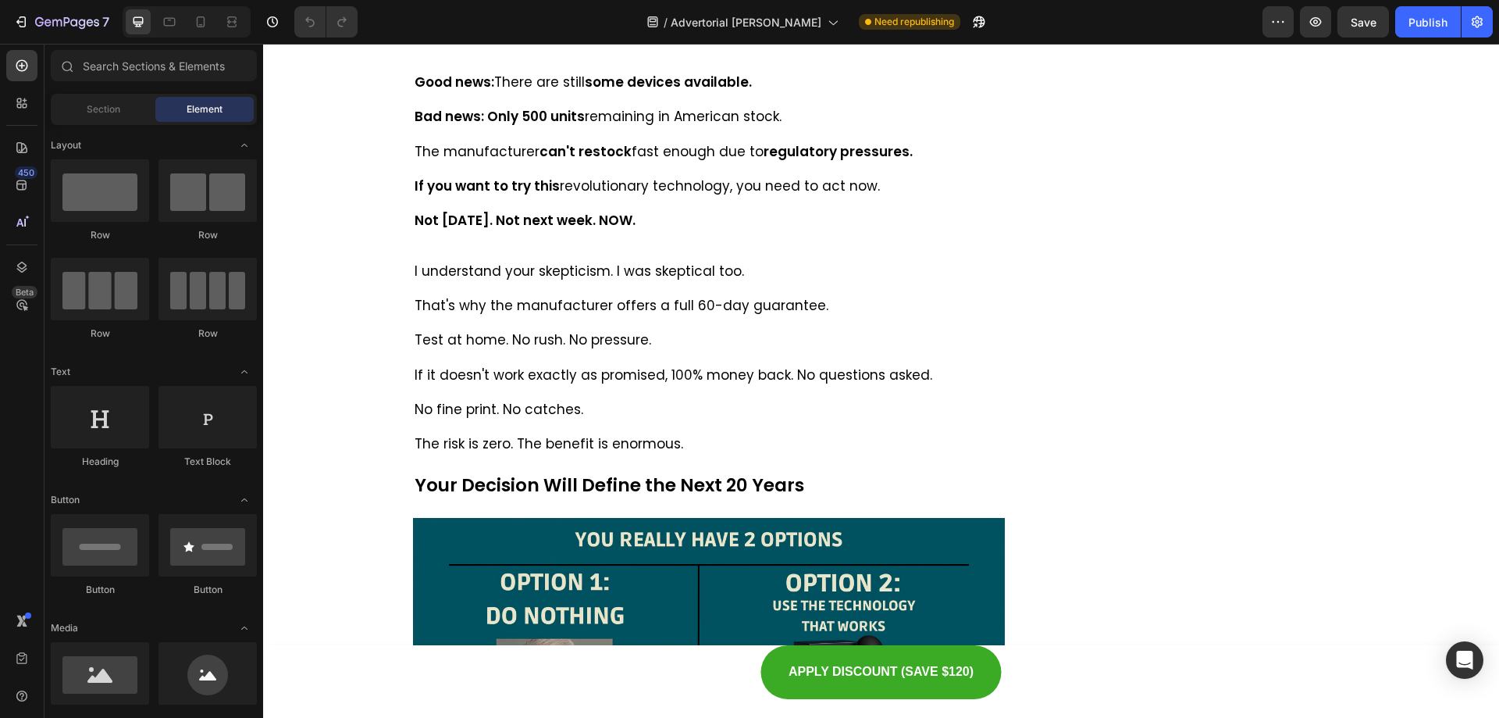
scroll to position [10123, 0]
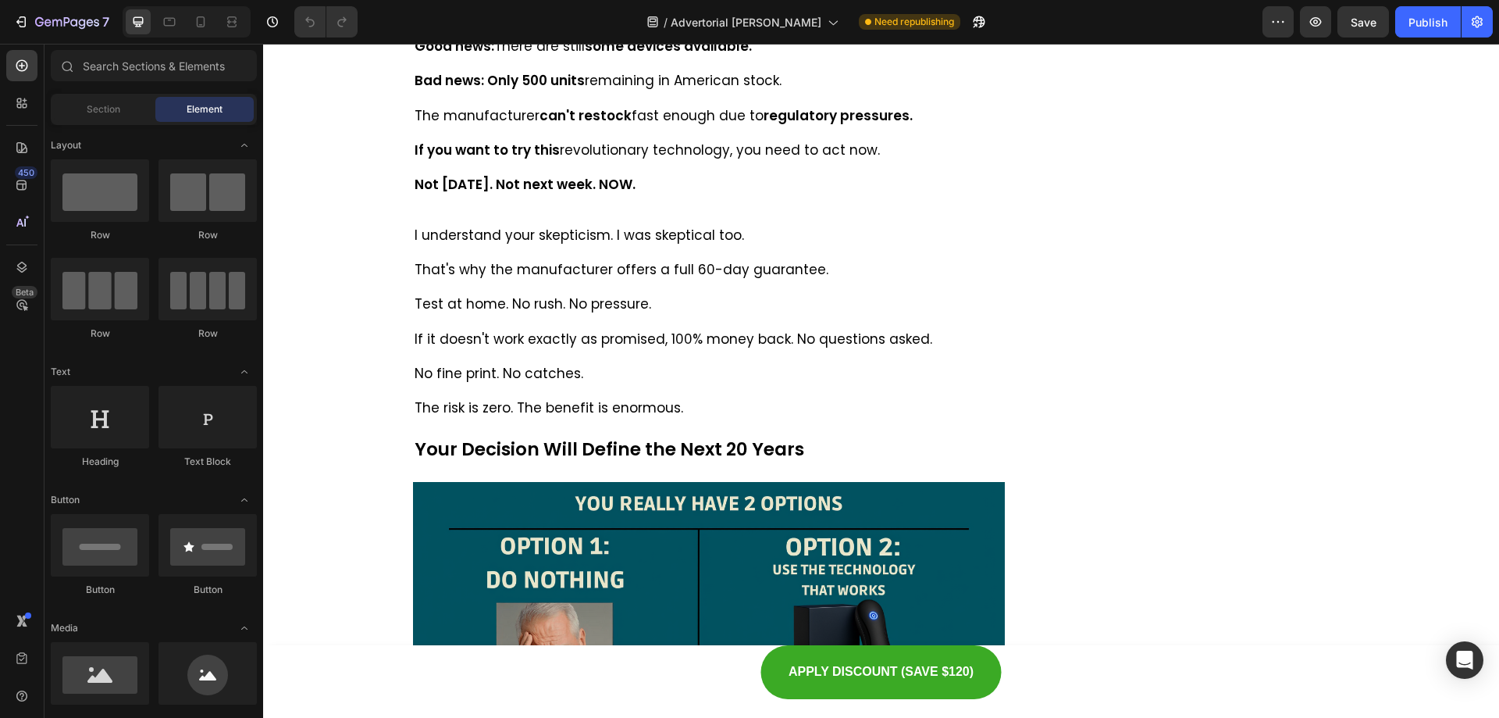
click at [595, 13] on div "/ Advertorial Newman Need republishing" at bounding box center [816, 21] width 893 height 31
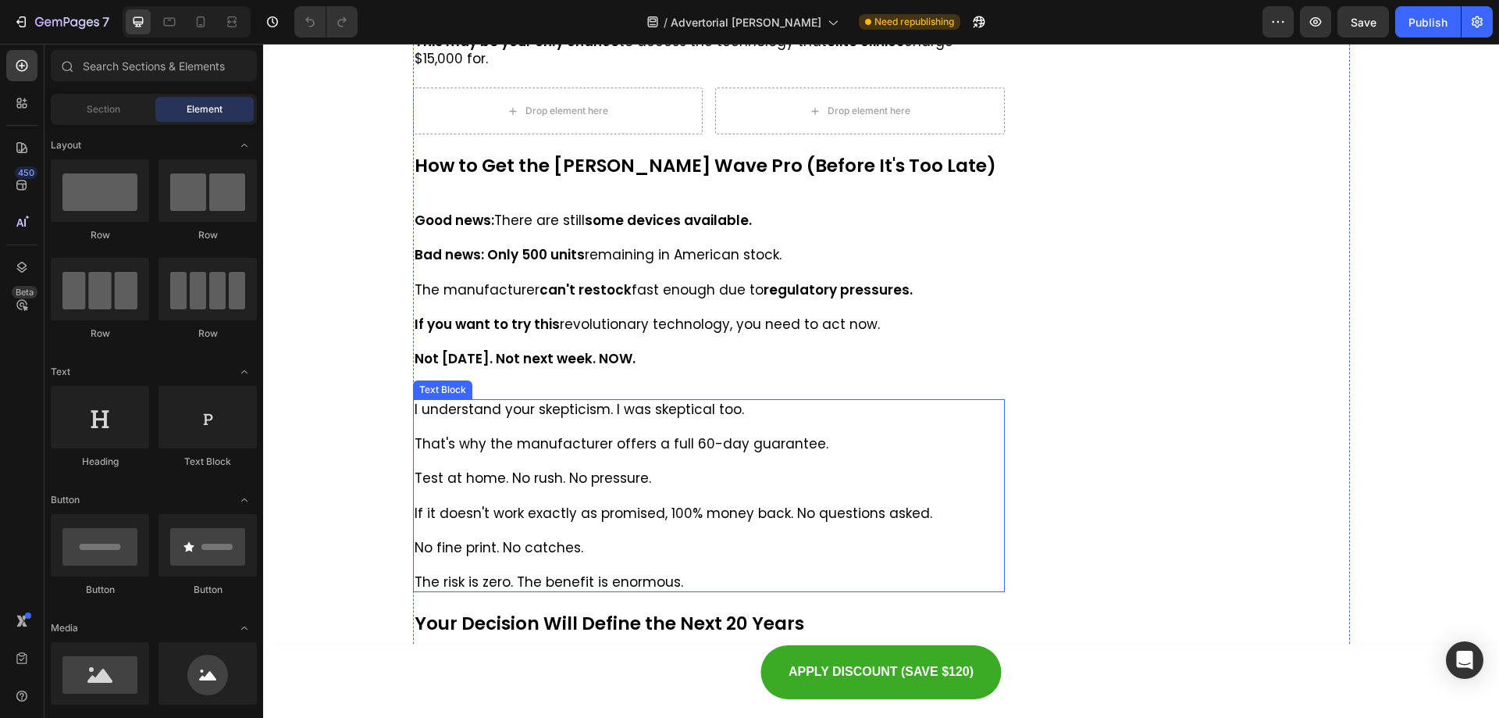
scroll to position [9889, 0]
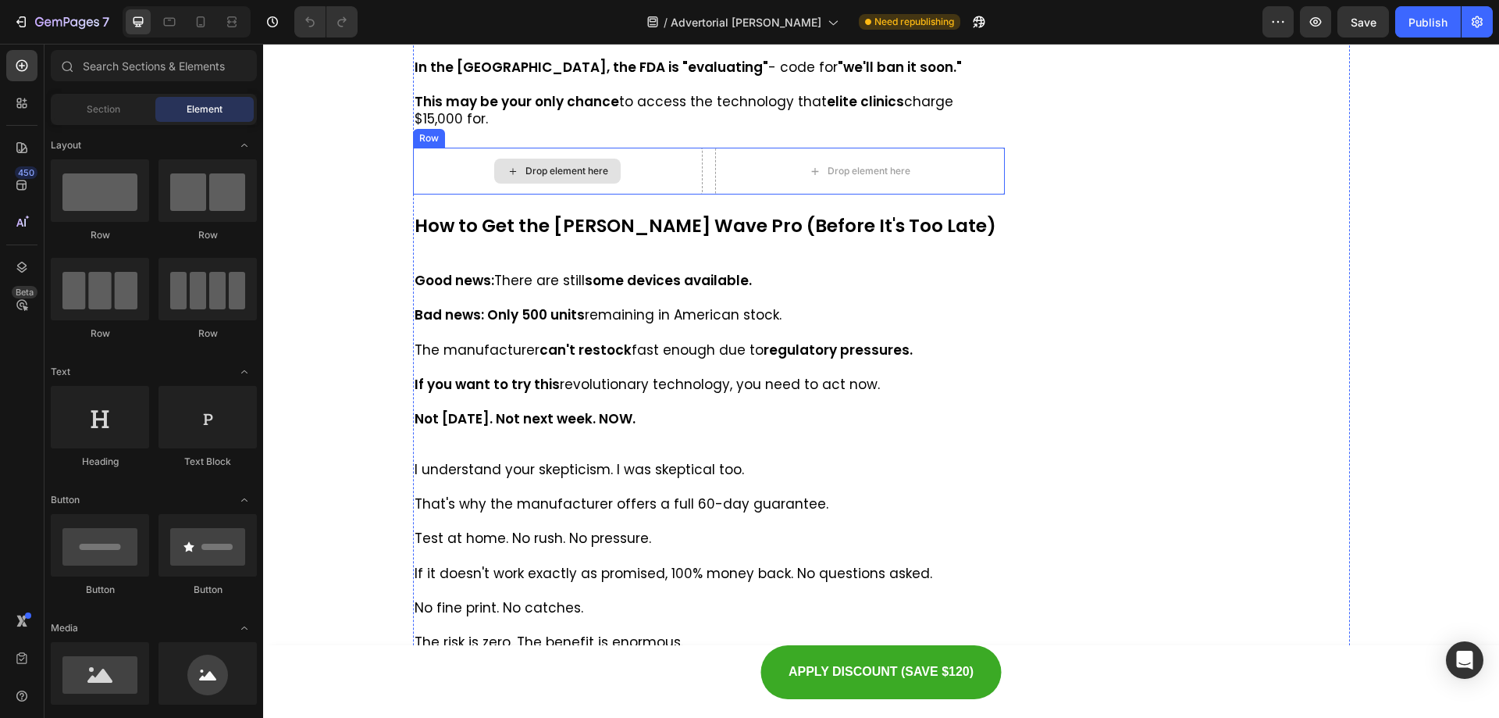
click at [650, 194] on div "Drop element here" at bounding box center [558, 171] width 290 height 47
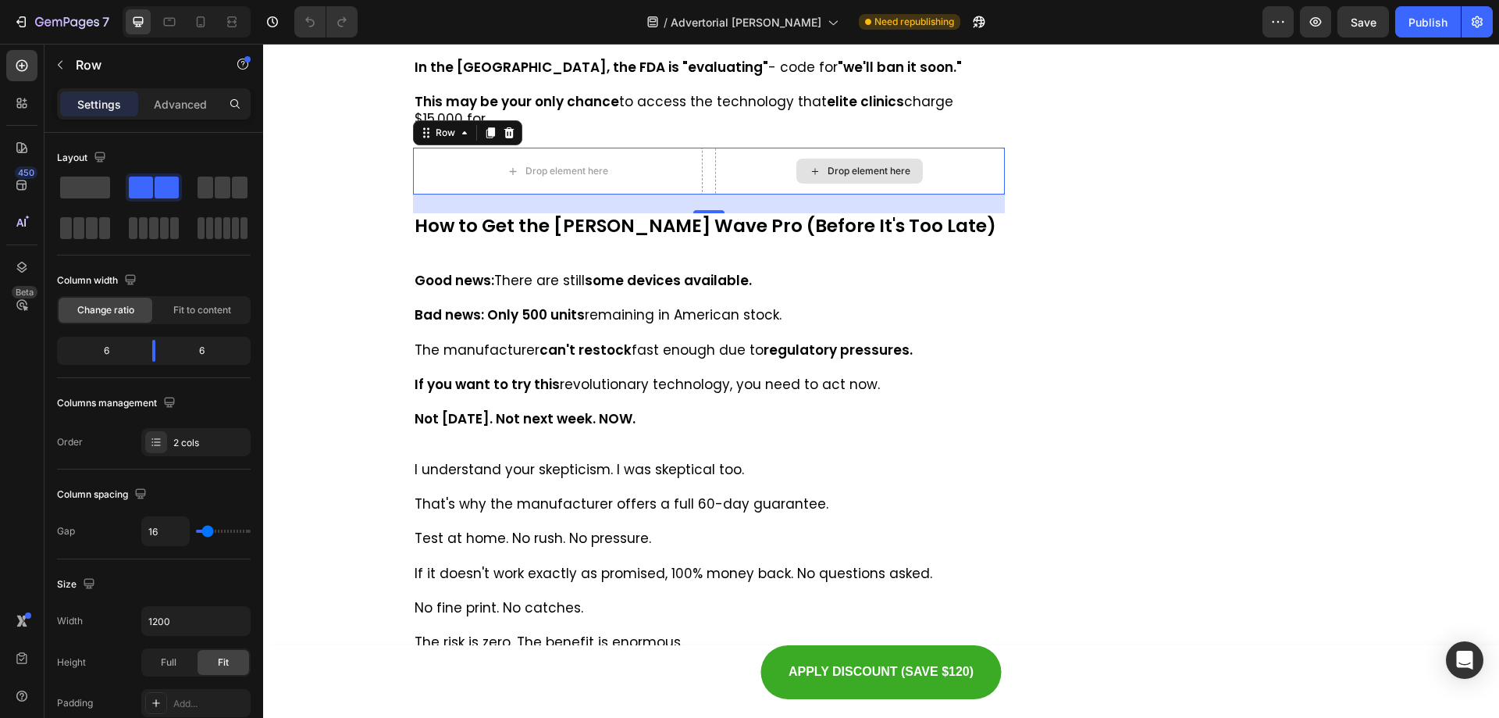
click at [746, 194] on div "Drop element here" at bounding box center [860, 171] width 290 height 47
click at [81, 63] on p "Row" at bounding box center [142, 64] width 133 height 19
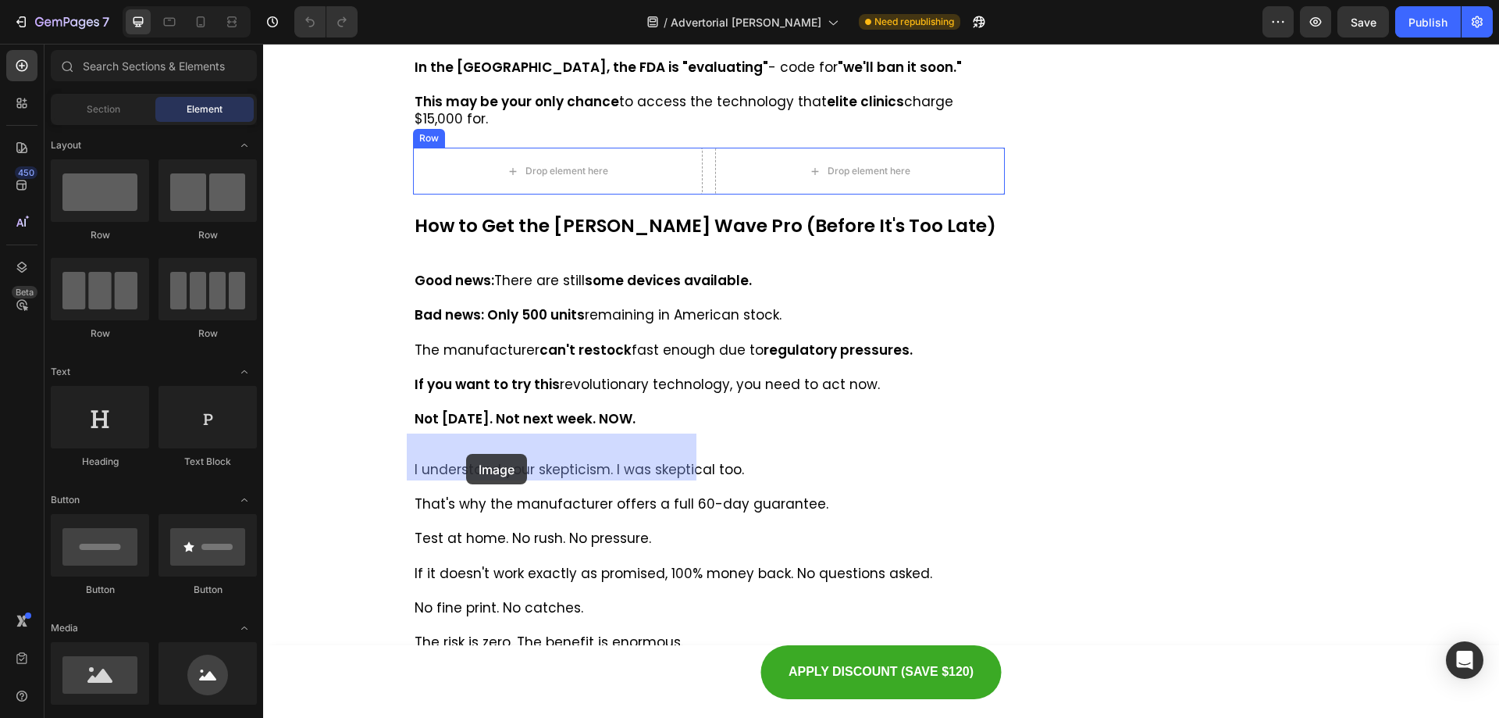
drag, startPoint x: 493, startPoint y: 710, endPoint x: 466, endPoint y: 454, distance: 257.5
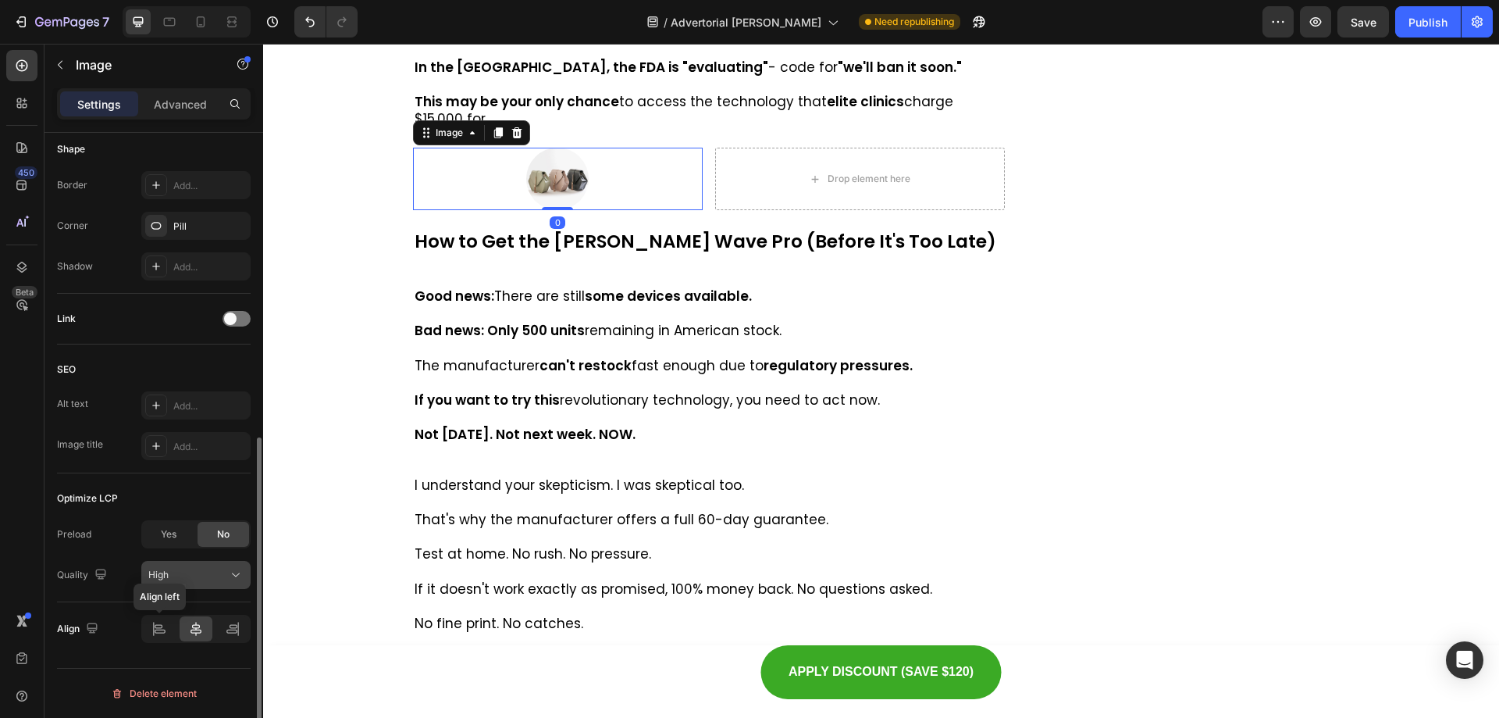
drag, startPoint x: 162, startPoint y: 632, endPoint x: 166, endPoint y: 577, distance: 55.6
click at [161, 632] on icon at bounding box center [160, 631] width 11 height 4
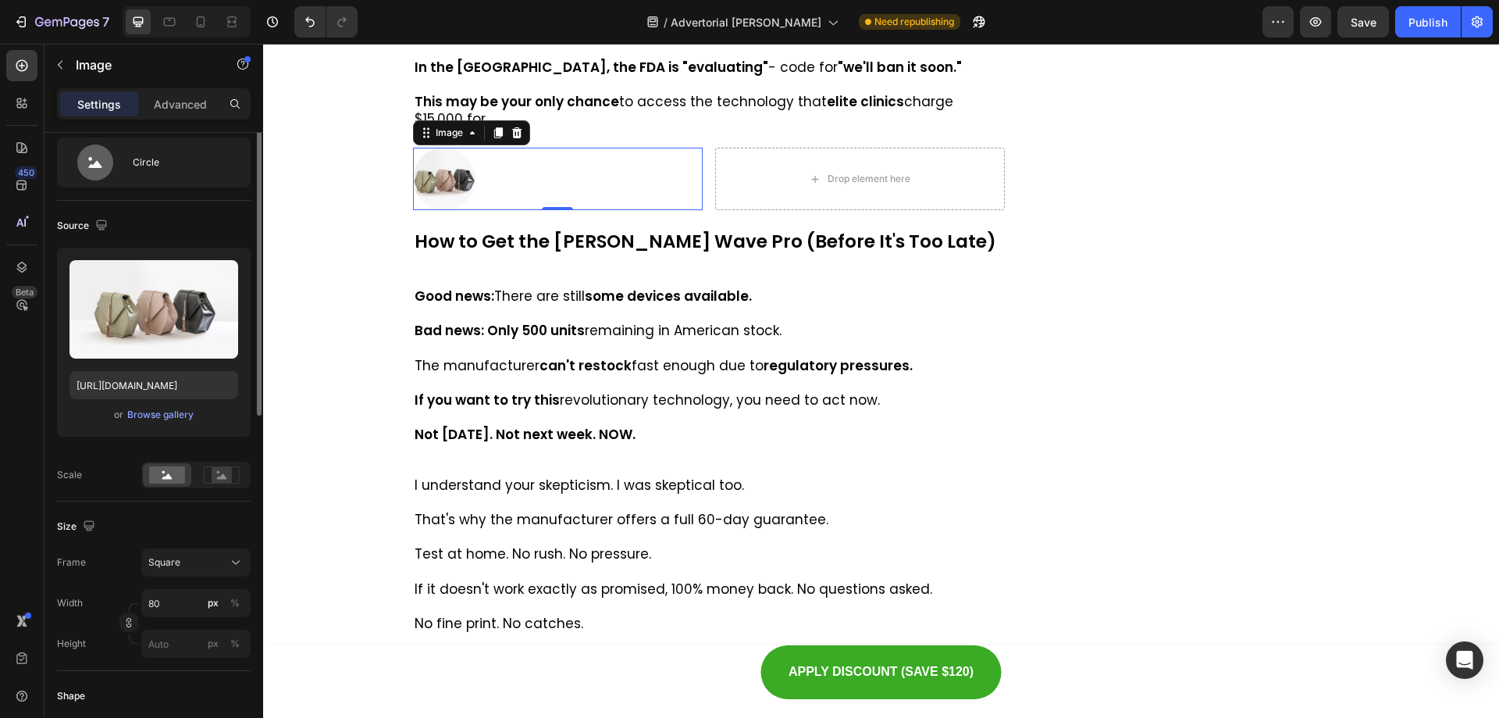
scroll to position [0, 0]
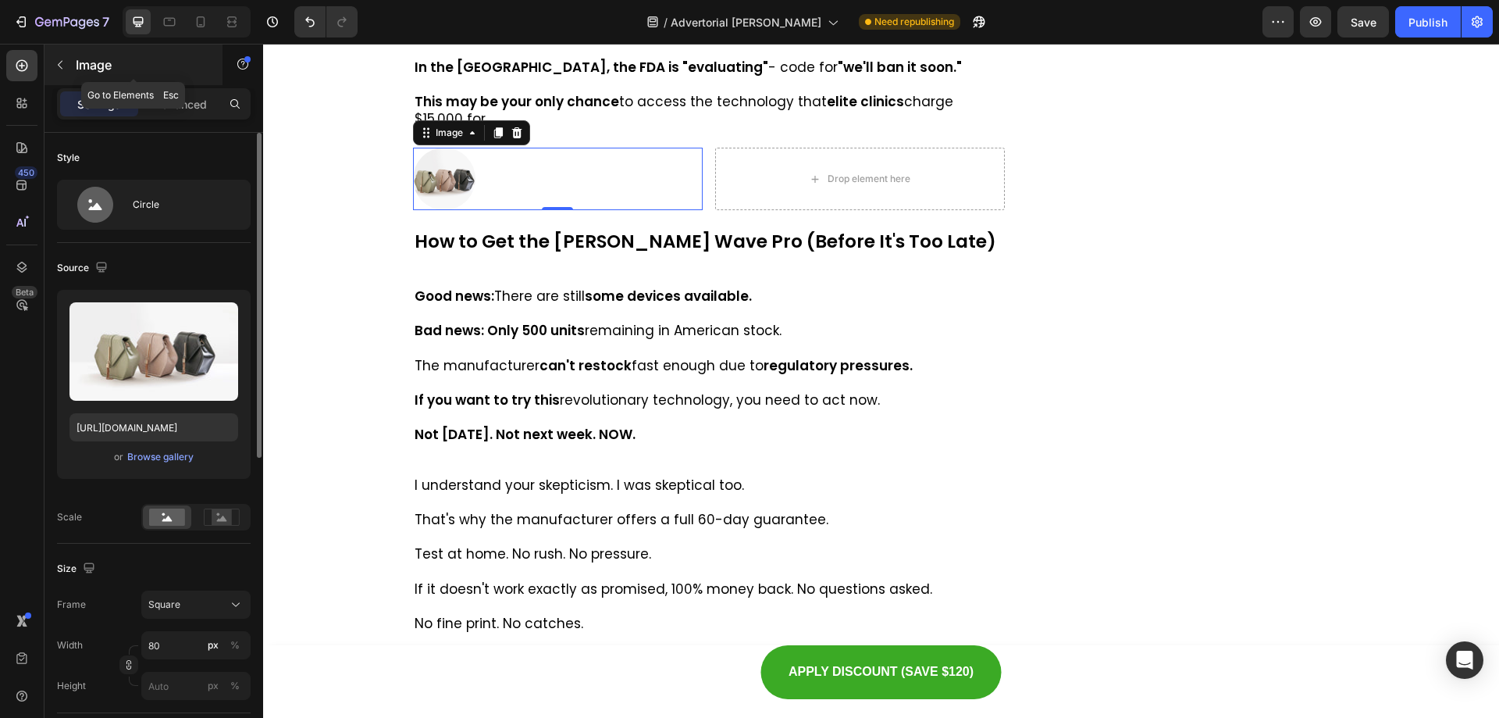
click at [67, 68] on button "button" at bounding box center [60, 64] width 25 height 25
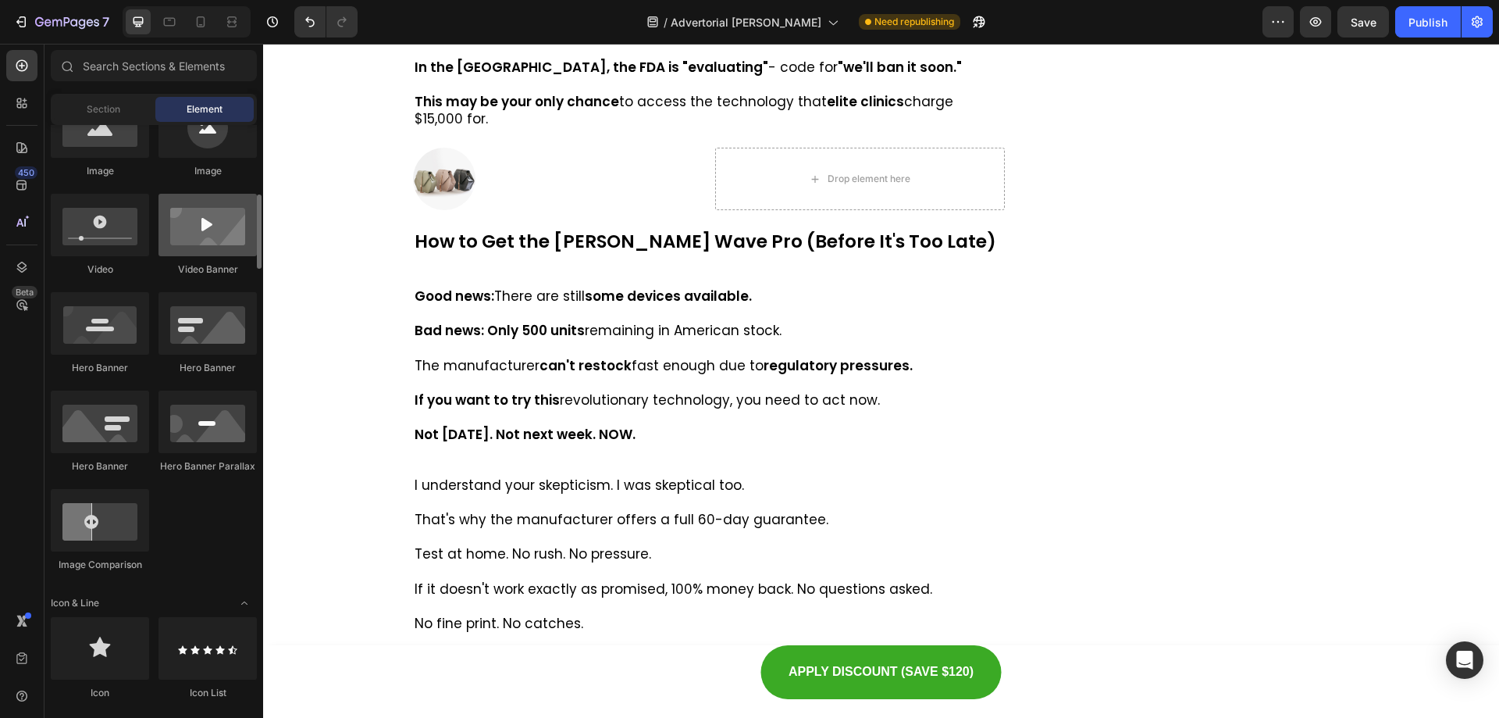
scroll to position [703, 0]
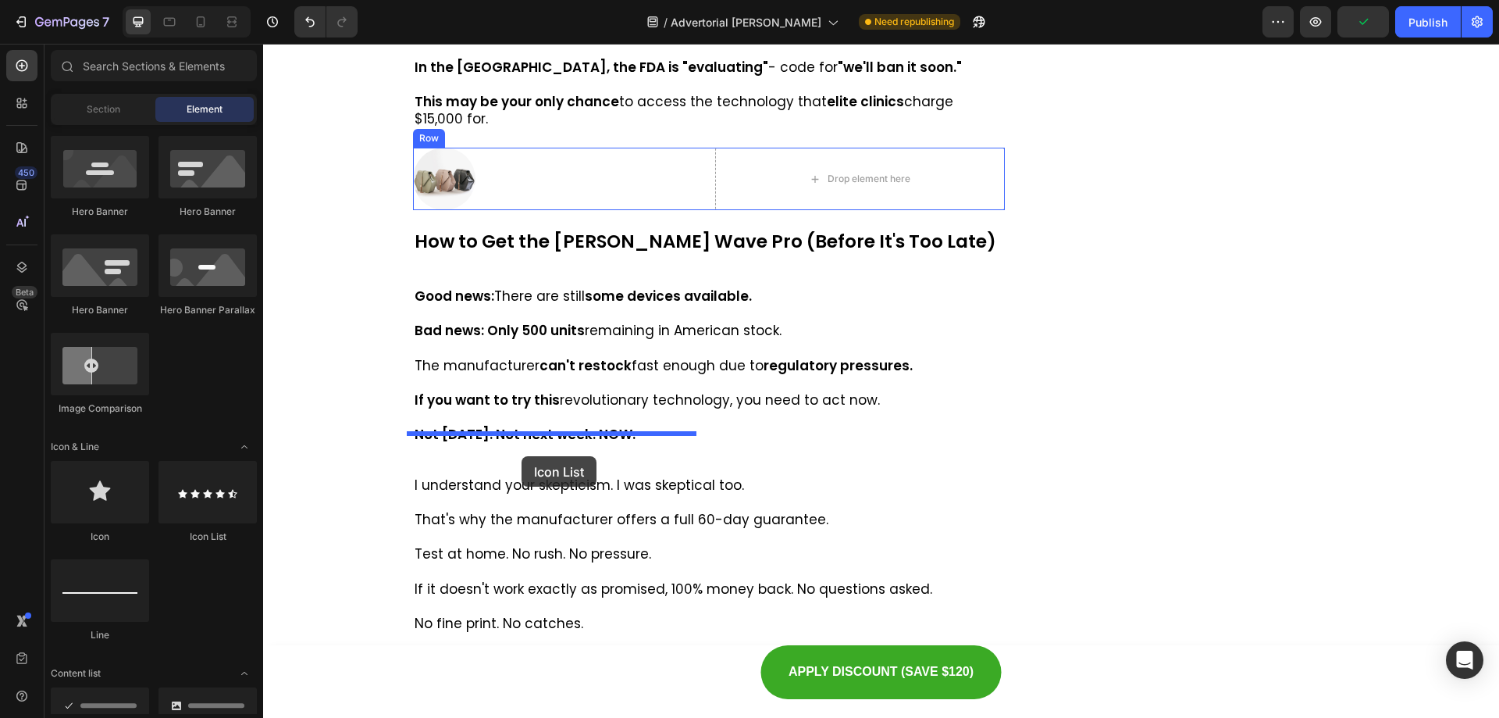
drag, startPoint x: 480, startPoint y: 552, endPoint x: 518, endPoint y: 455, distance: 103.8
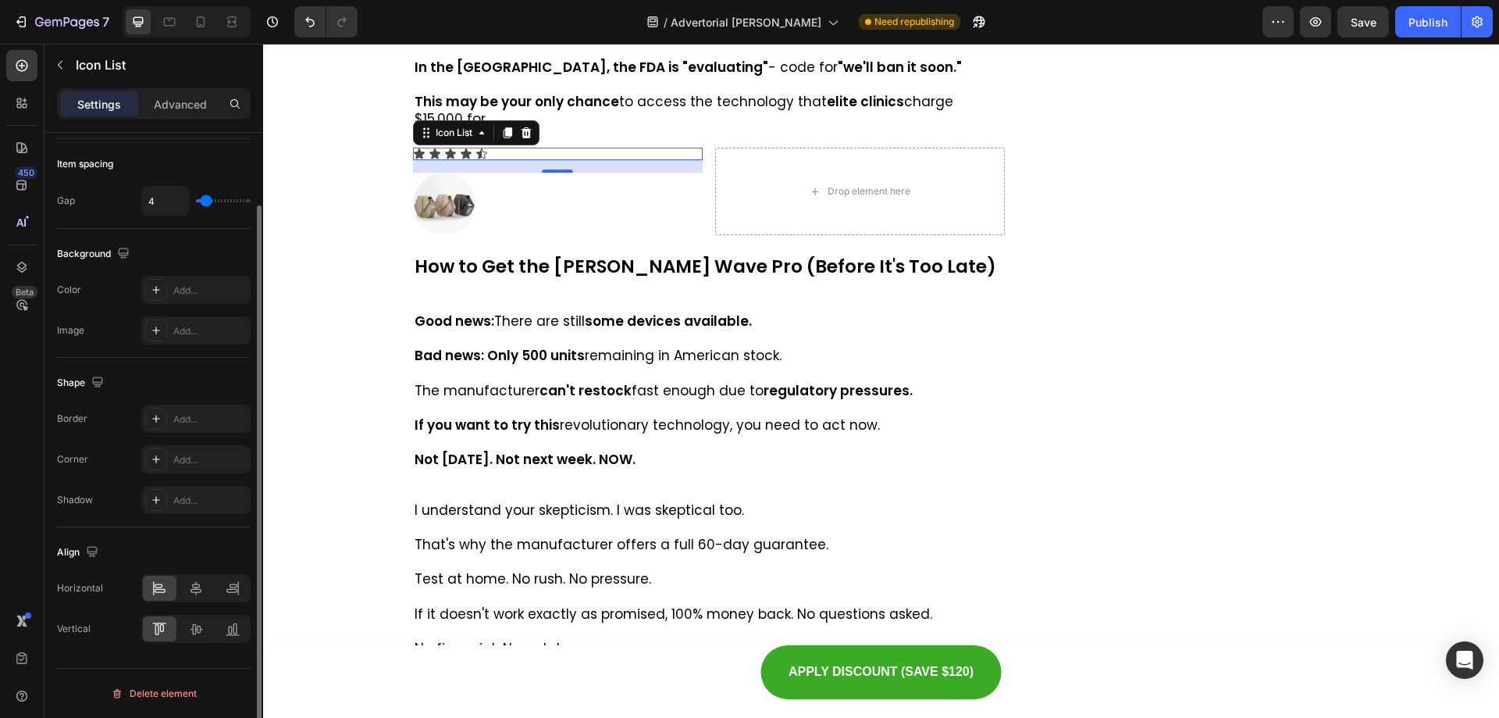
scroll to position [0, 0]
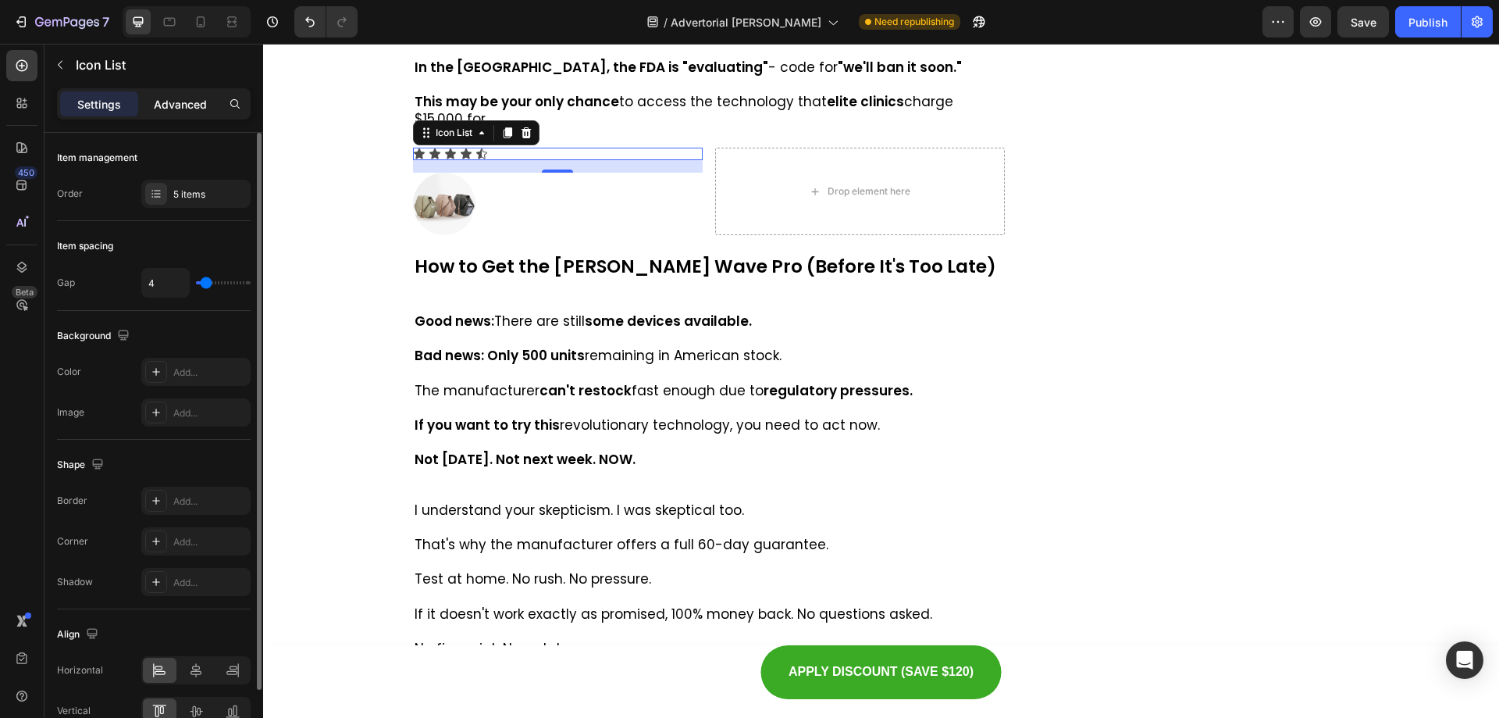
click at [183, 109] on p "Advanced" at bounding box center [180, 104] width 53 height 16
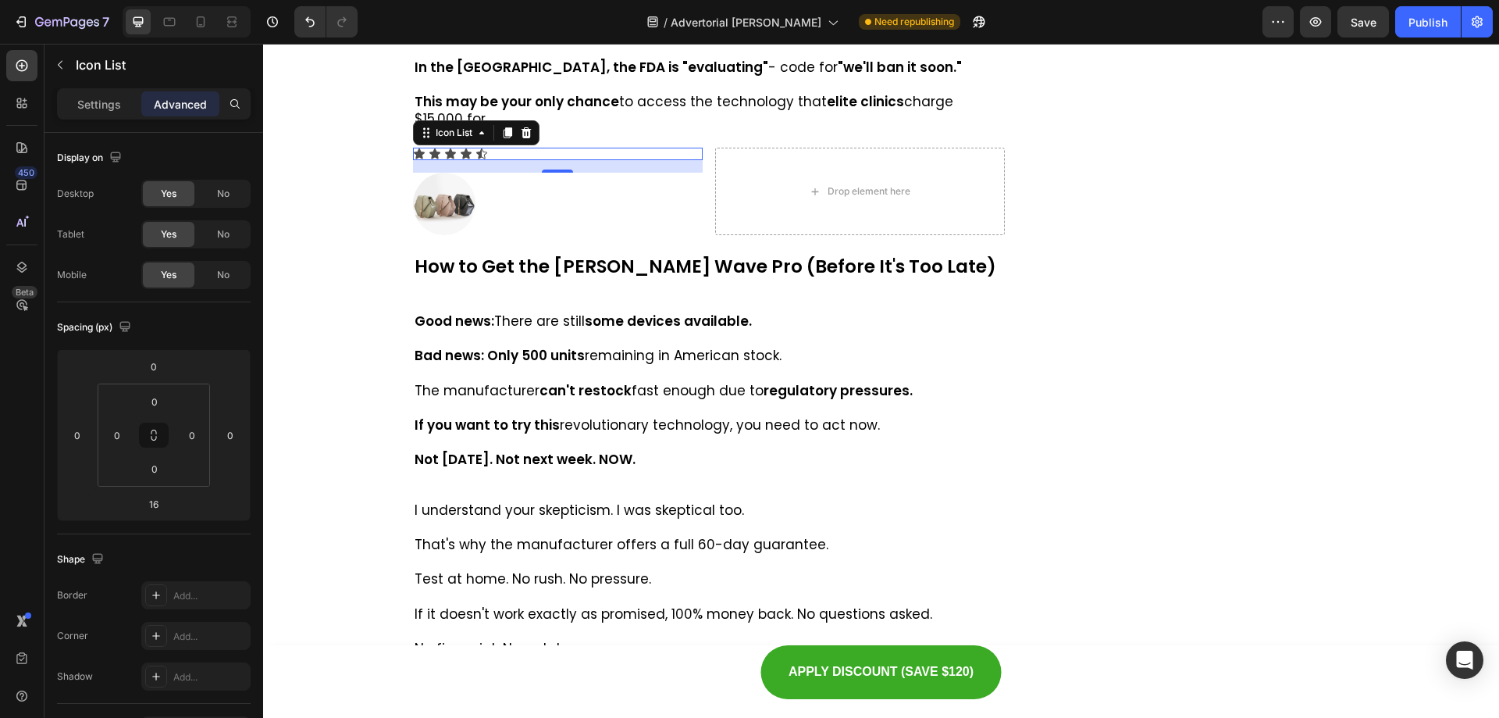
click at [114, 119] on div "Settings Advanced" at bounding box center [154, 110] width 219 height 45
click at [105, 90] on div "Settings Advanced" at bounding box center [154, 103] width 194 height 31
click at [101, 94] on div "Settings" at bounding box center [99, 103] width 78 height 25
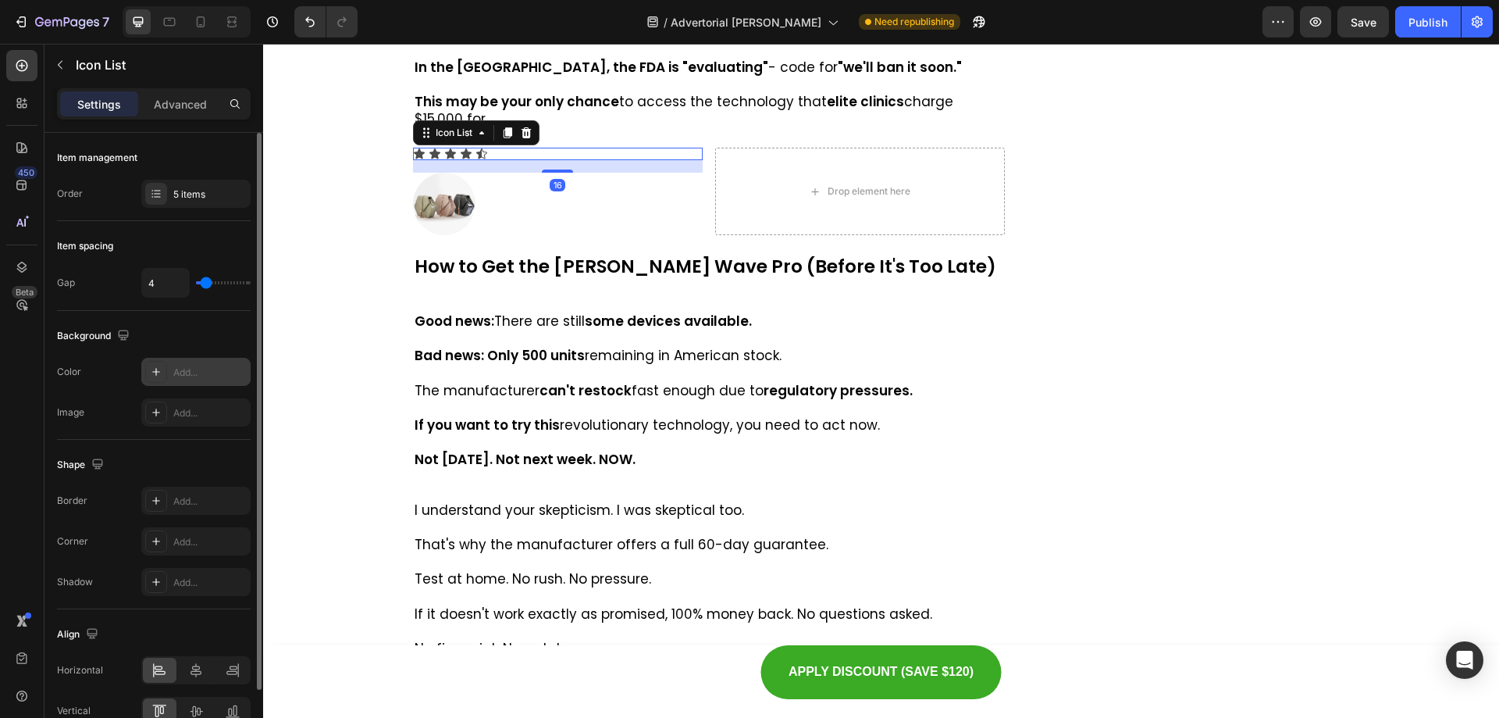
click at [155, 376] on icon at bounding box center [156, 371] width 12 height 12
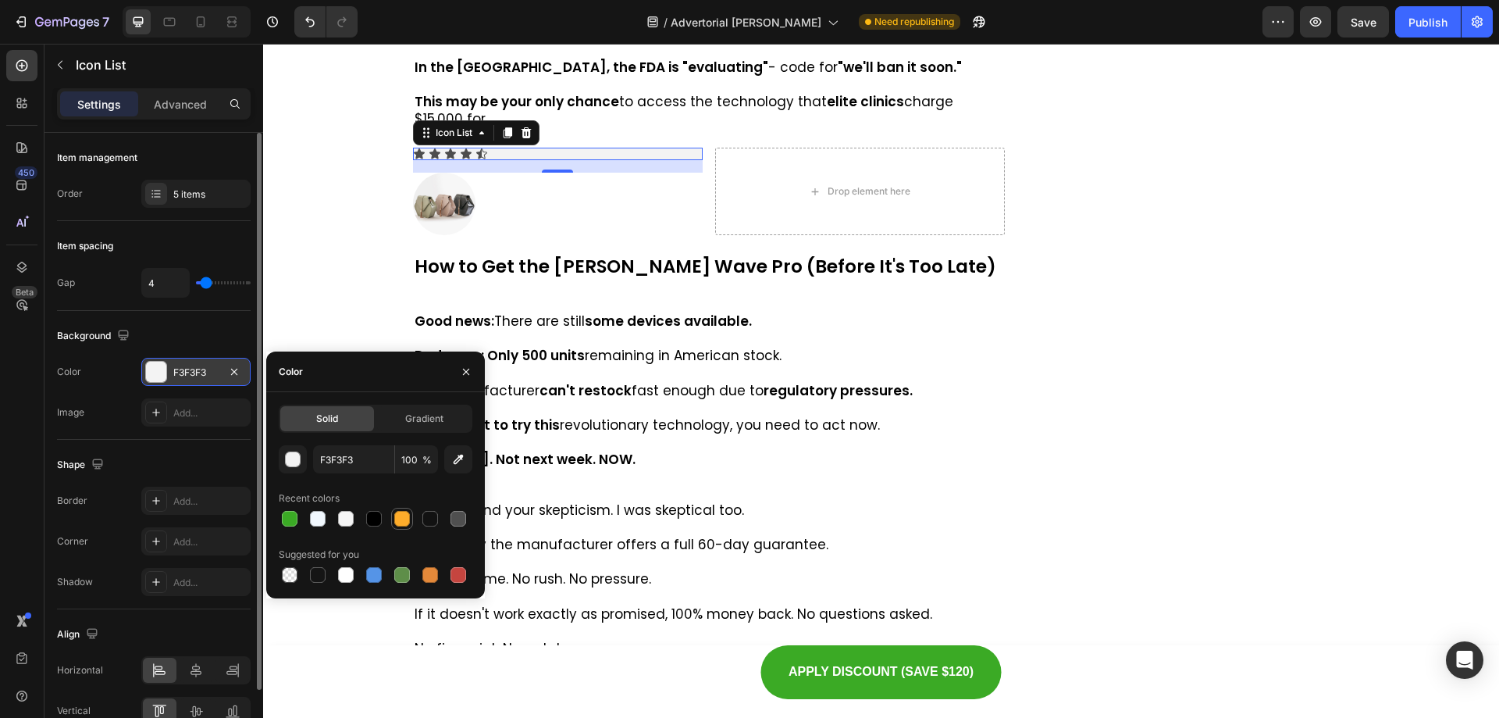
click at [401, 520] on div at bounding box center [402, 519] width 16 height 16
type input "FDAC2B"
click at [597, 173] on div "16" at bounding box center [558, 166] width 290 height 12
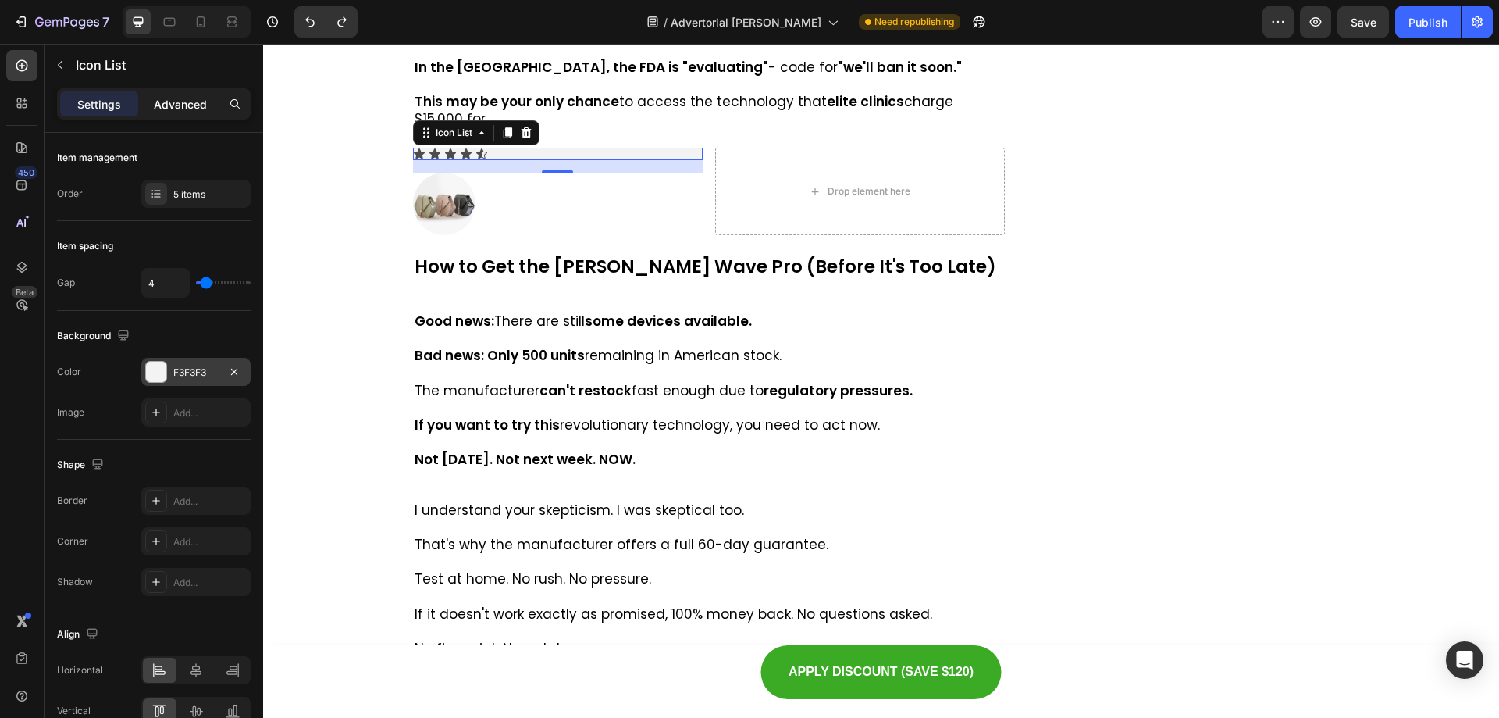
click at [188, 101] on p "Advanced" at bounding box center [180, 104] width 53 height 16
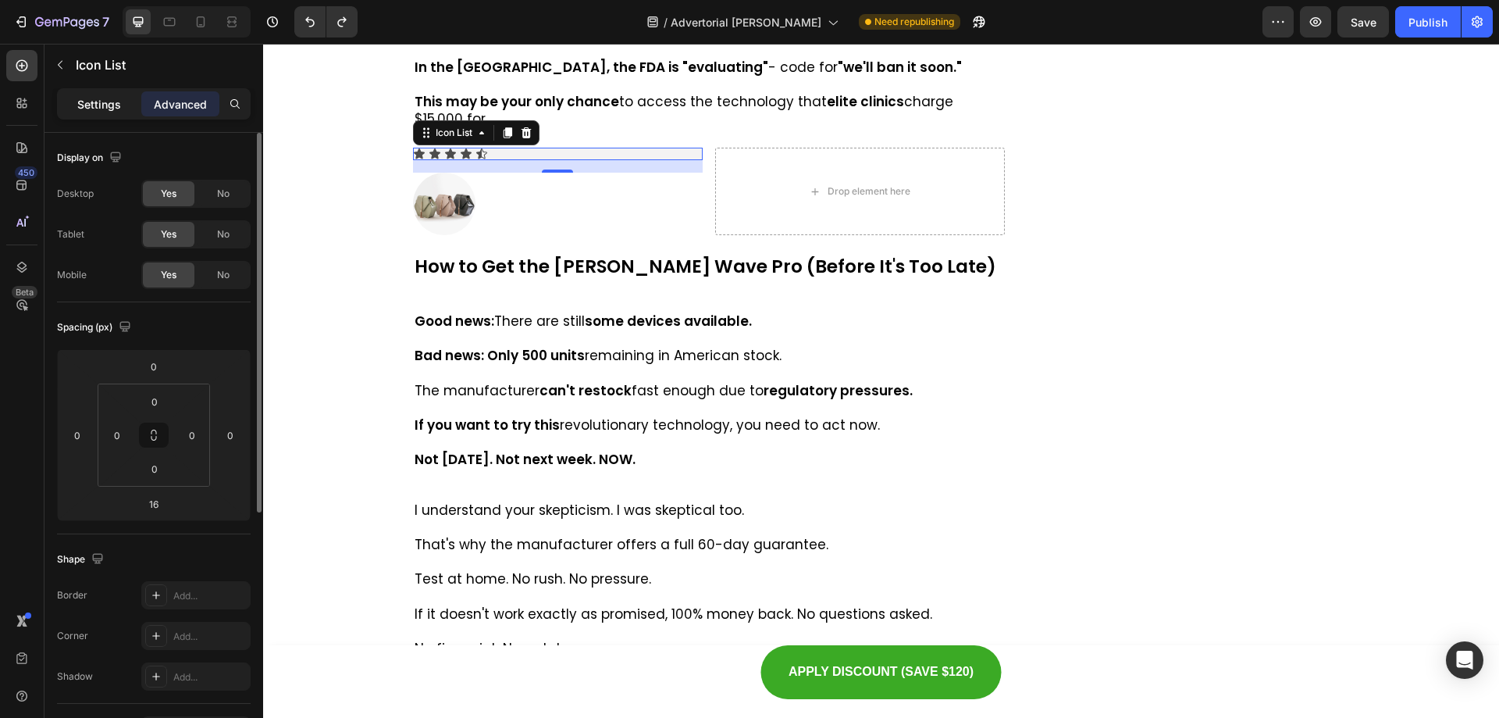
click at [89, 96] on p "Settings" at bounding box center [99, 104] width 44 height 16
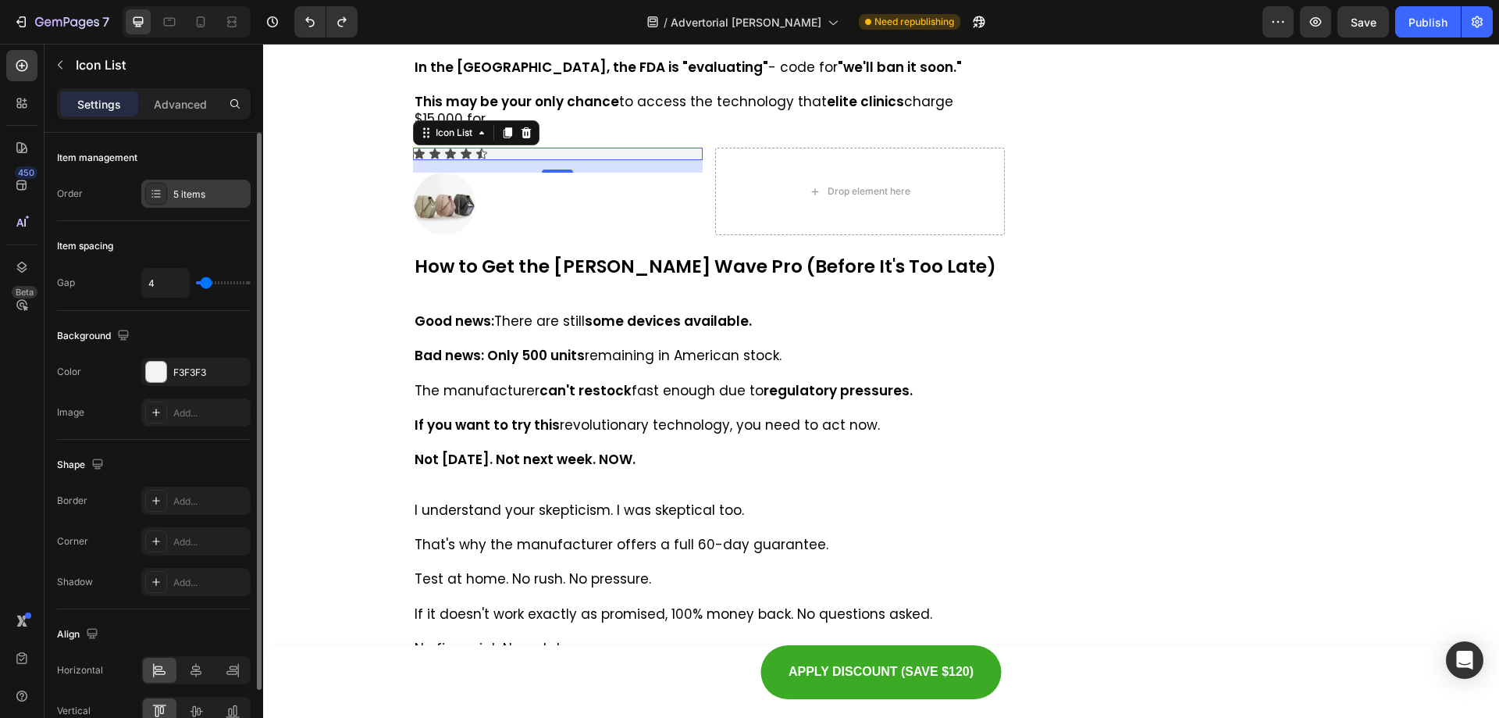
click at [181, 193] on div "5 items" at bounding box center [209, 194] width 73 height 14
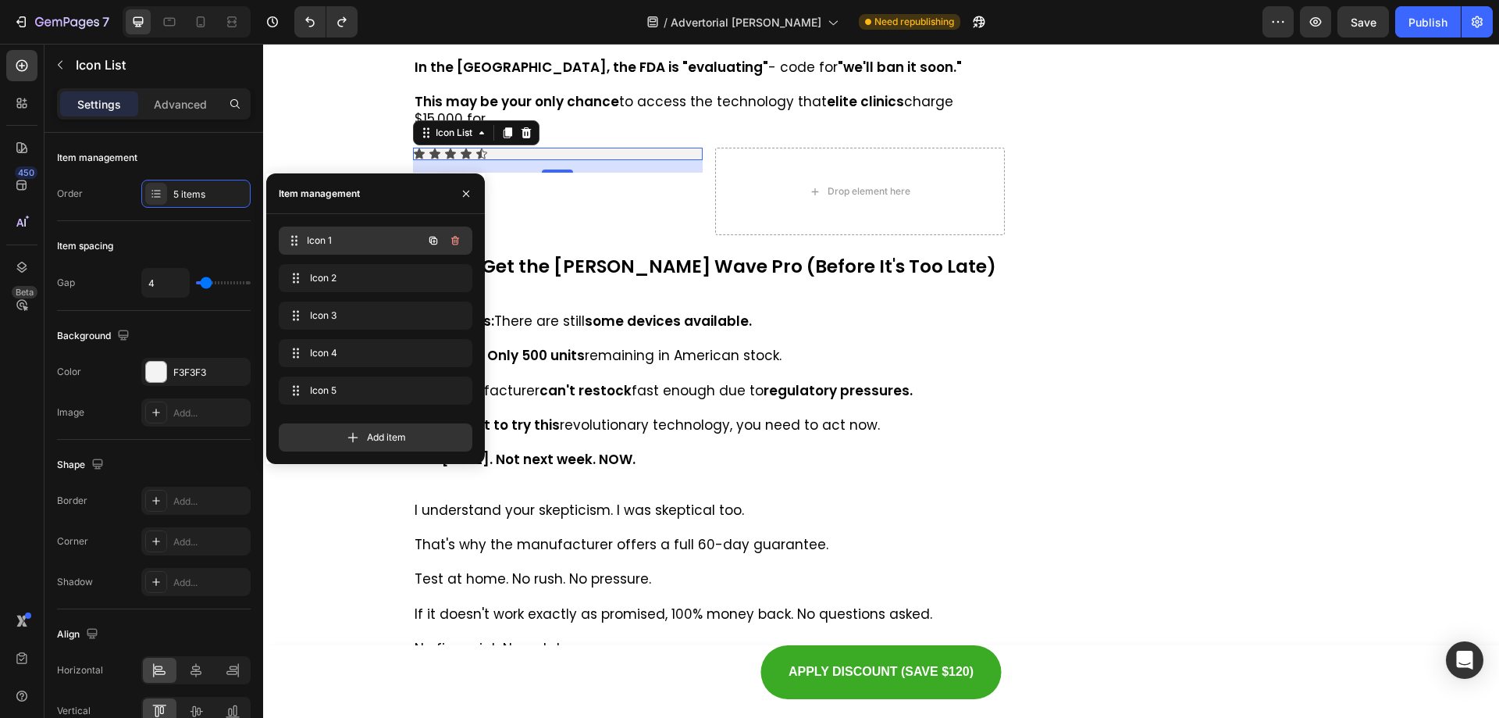
click at [315, 234] on span "Icon 1" at bounding box center [365, 240] width 116 height 14
click at [315, 234] on span "Icon 1" at bounding box center [354, 240] width 88 height 14
click at [321, 236] on span "Icon 1" at bounding box center [365, 240] width 116 height 14
click at [166, 371] on div at bounding box center [156, 372] width 20 height 20
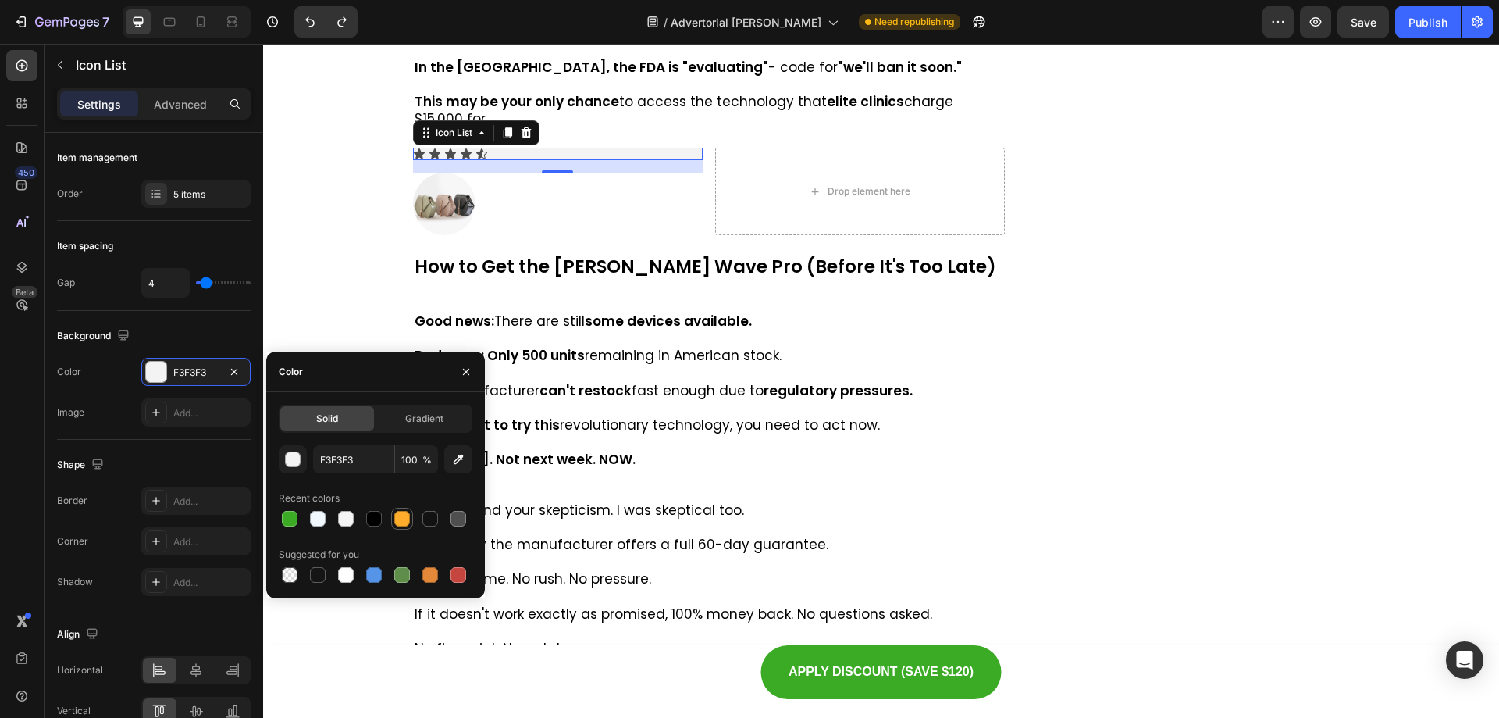
click at [402, 523] on div at bounding box center [402, 519] width 16 height 16
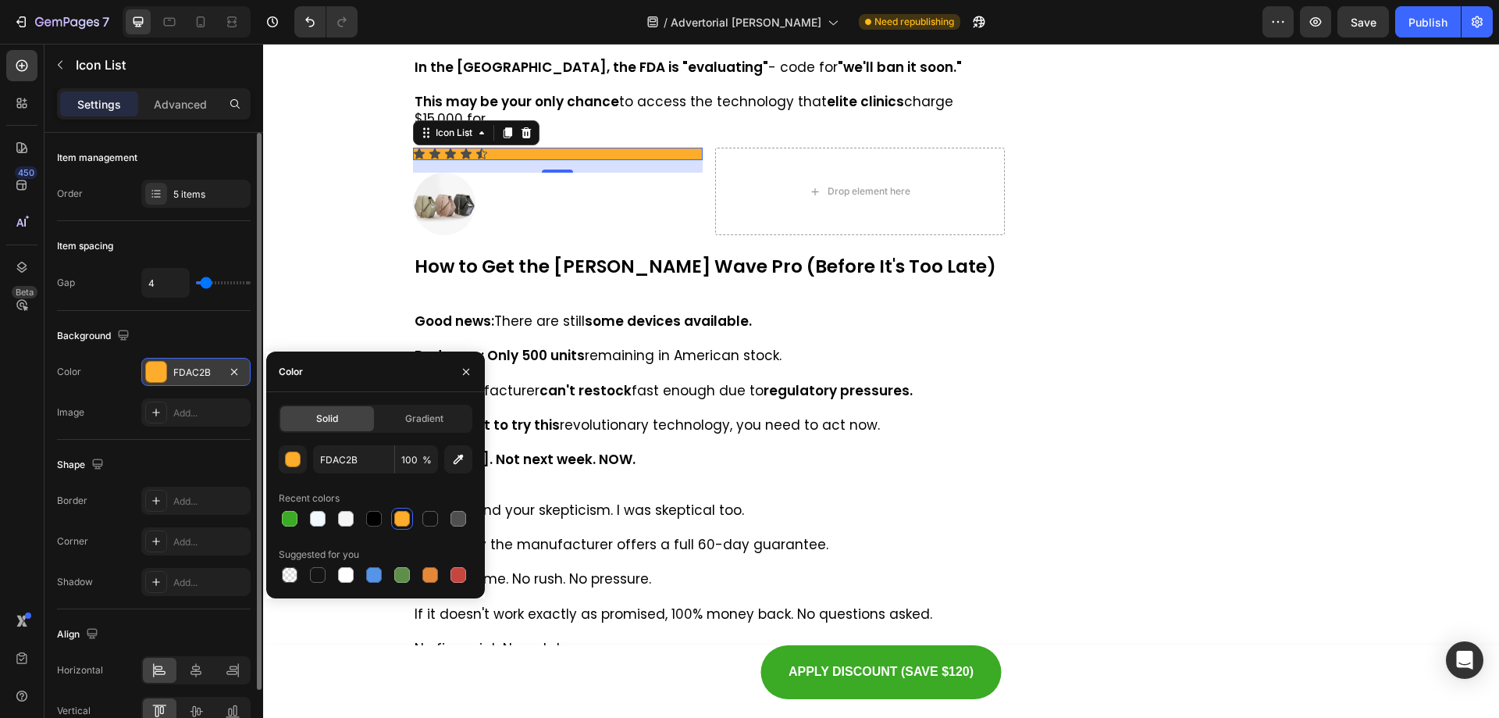
type input "F3F3F3"
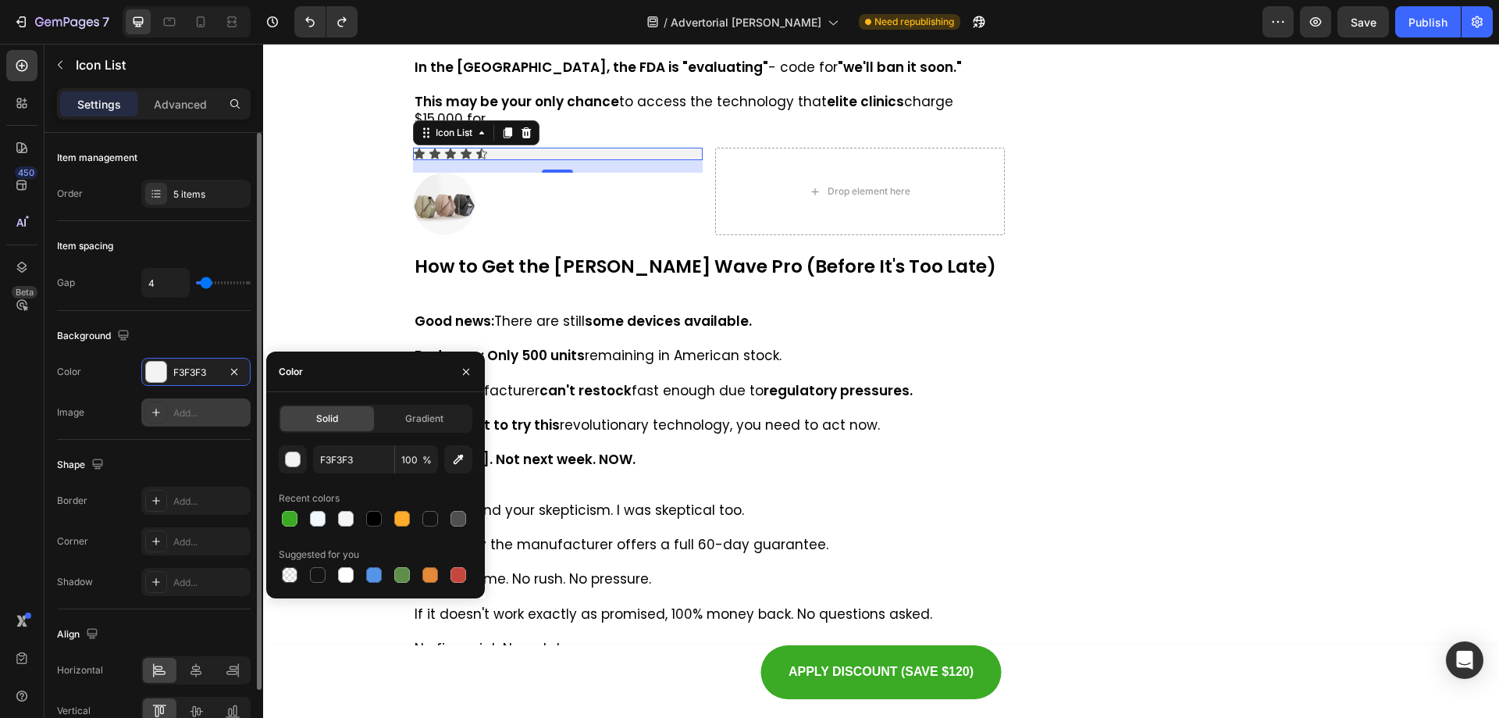
click at [198, 404] on div "Add..." at bounding box center [195, 412] width 109 height 28
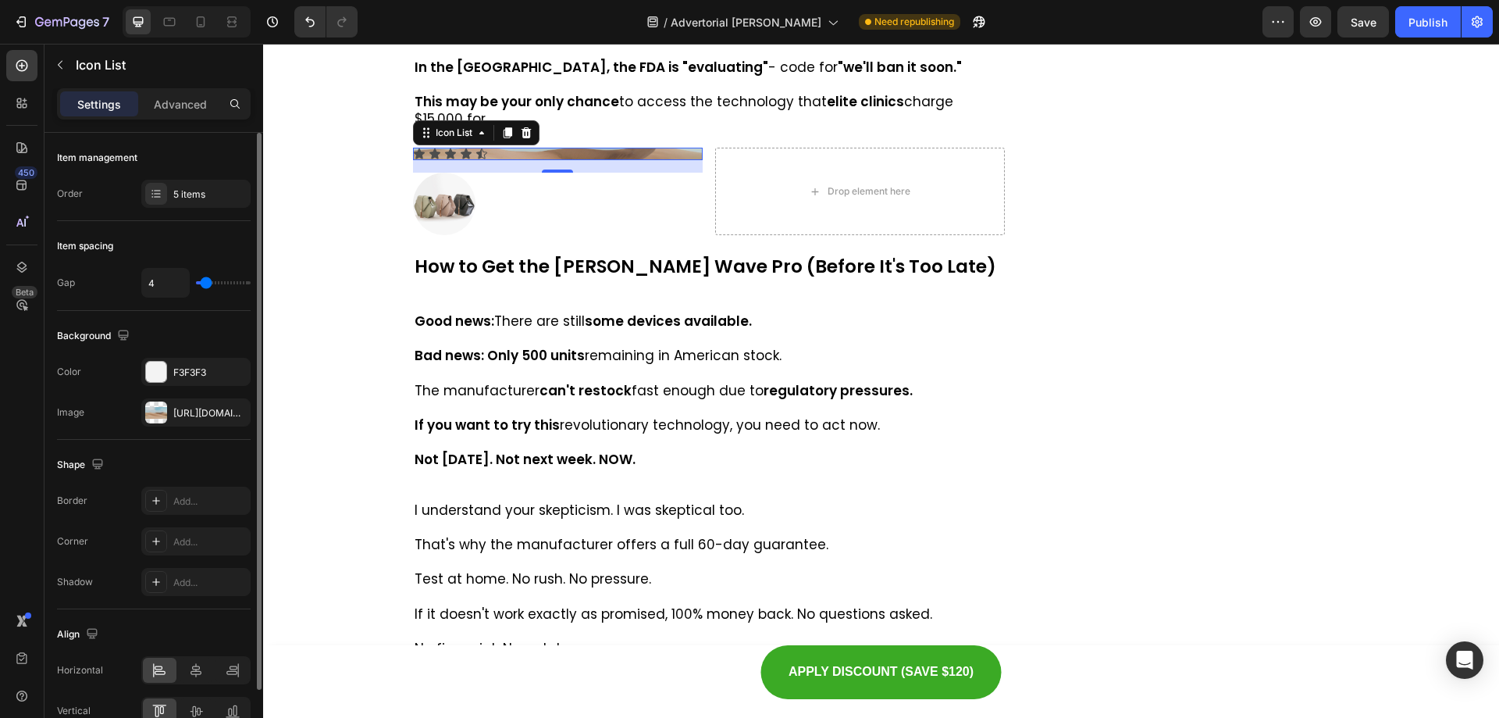
click at [197, 433] on div "Background The changes might be hidden by the image and the video. Color F3F3F3…" at bounding box center [154, 375] width 194 height 129
click at [144, 187] on div "5 items" at bounding box center [195, 194] width 109 height 28
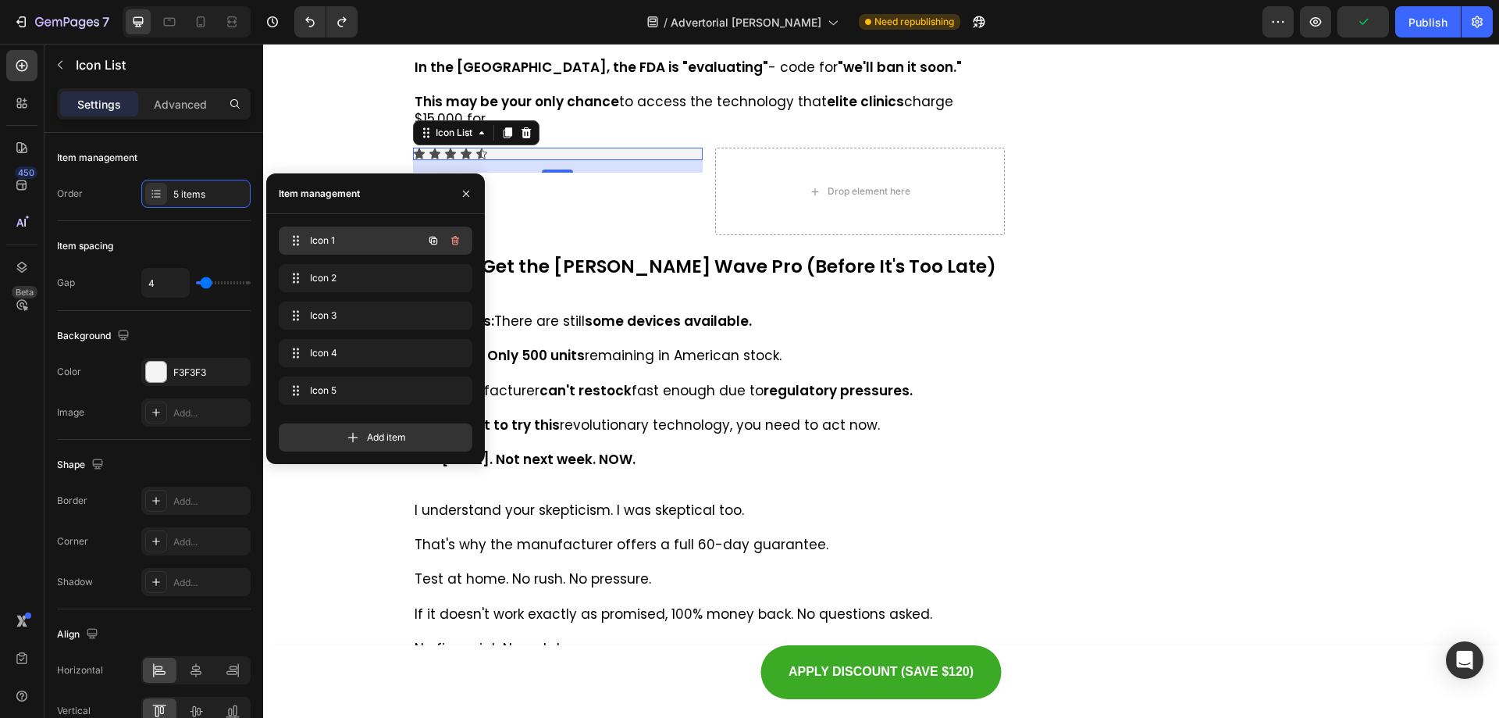
click at [317, 229] on div "Icon 1 Icon 1" at bounding box center [376, 240] width 194 height 28
click at [180, 112] on div "Advanced" at bounding box center [180, 103] width 78 height 25
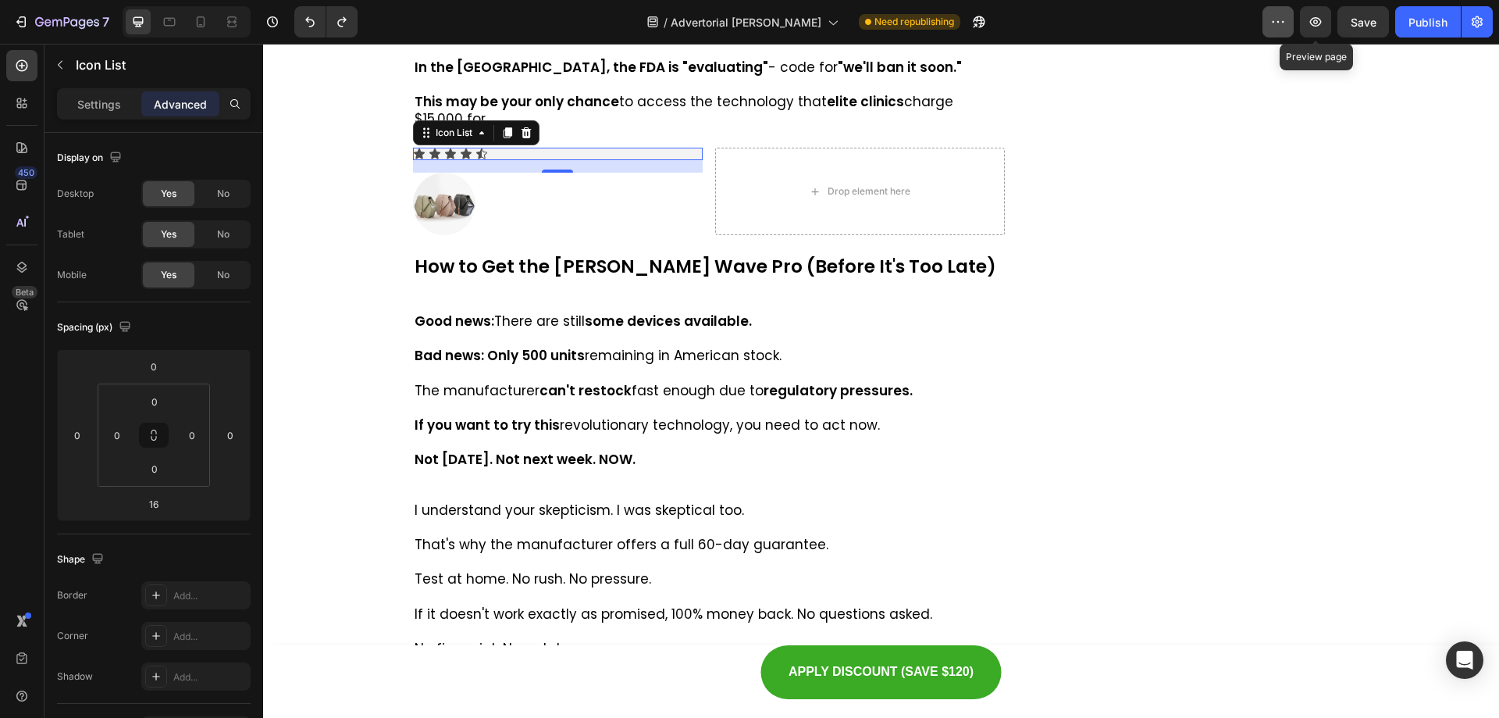
click at [1270, 23] on icon "button" at bounding box center [1278, 22] width 16 height 16
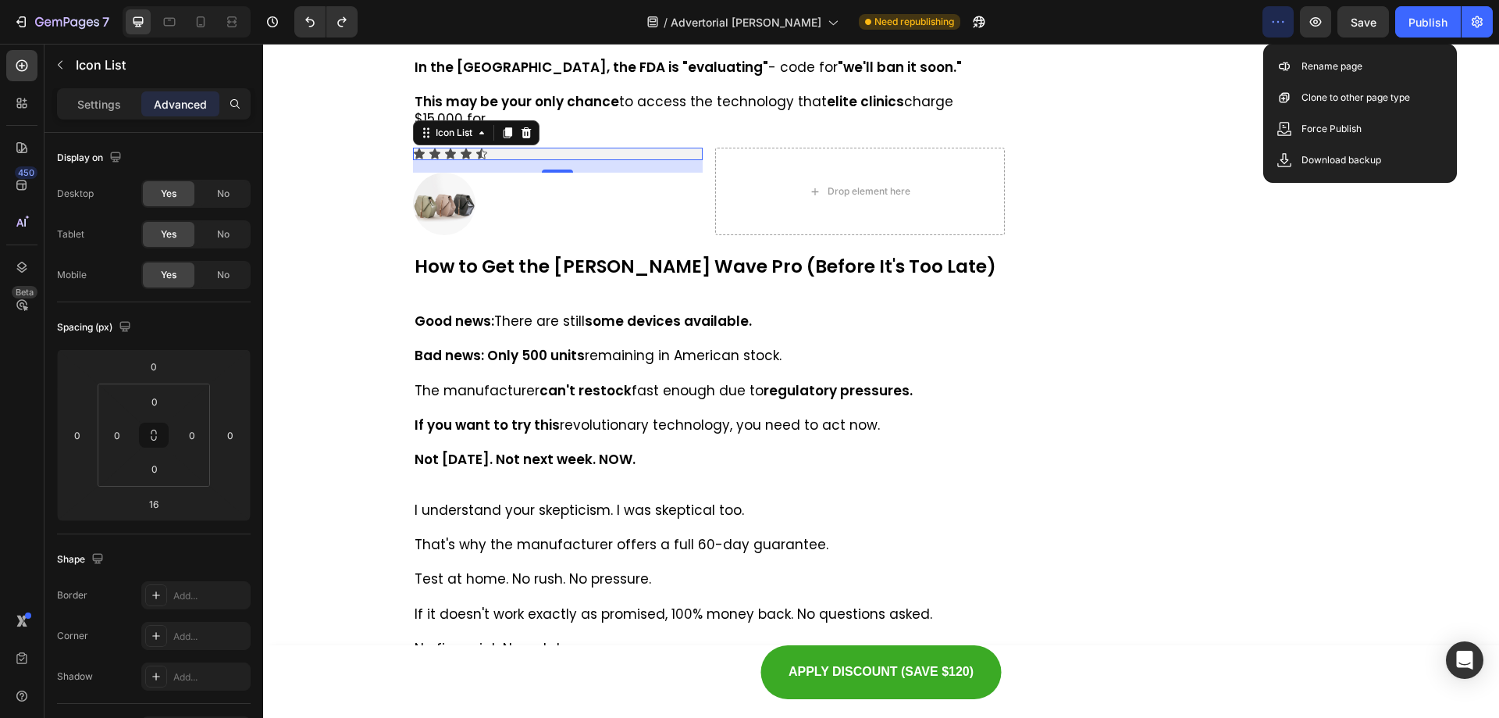
click at [1282, 21] on icon "button" at bounding box center [1283, 22] width 2 height 2
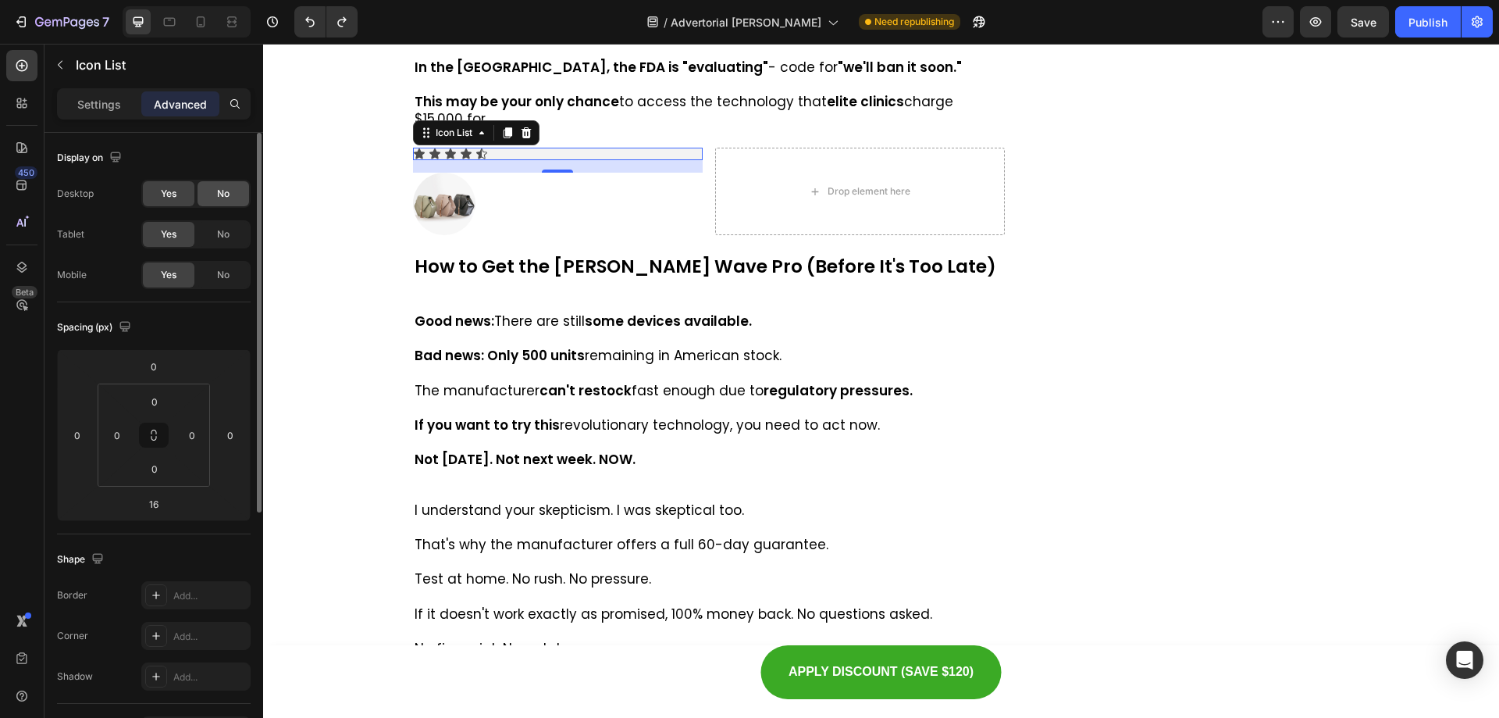
click at [208, 183] on div "No" at bounding box center [224, 193] width 52 height 25
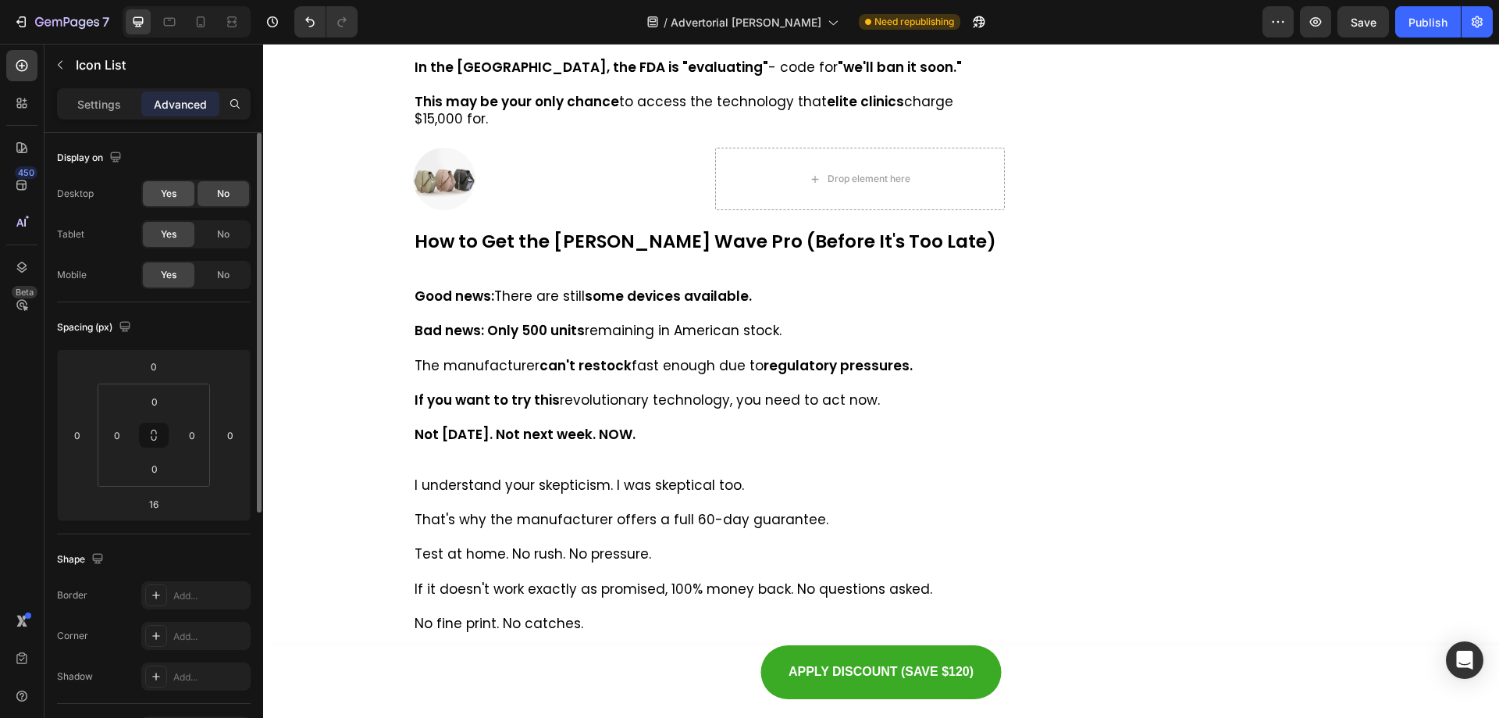
click at [174, 187] on span "Yes" at bounding box center [169, 194] width 16 height 14
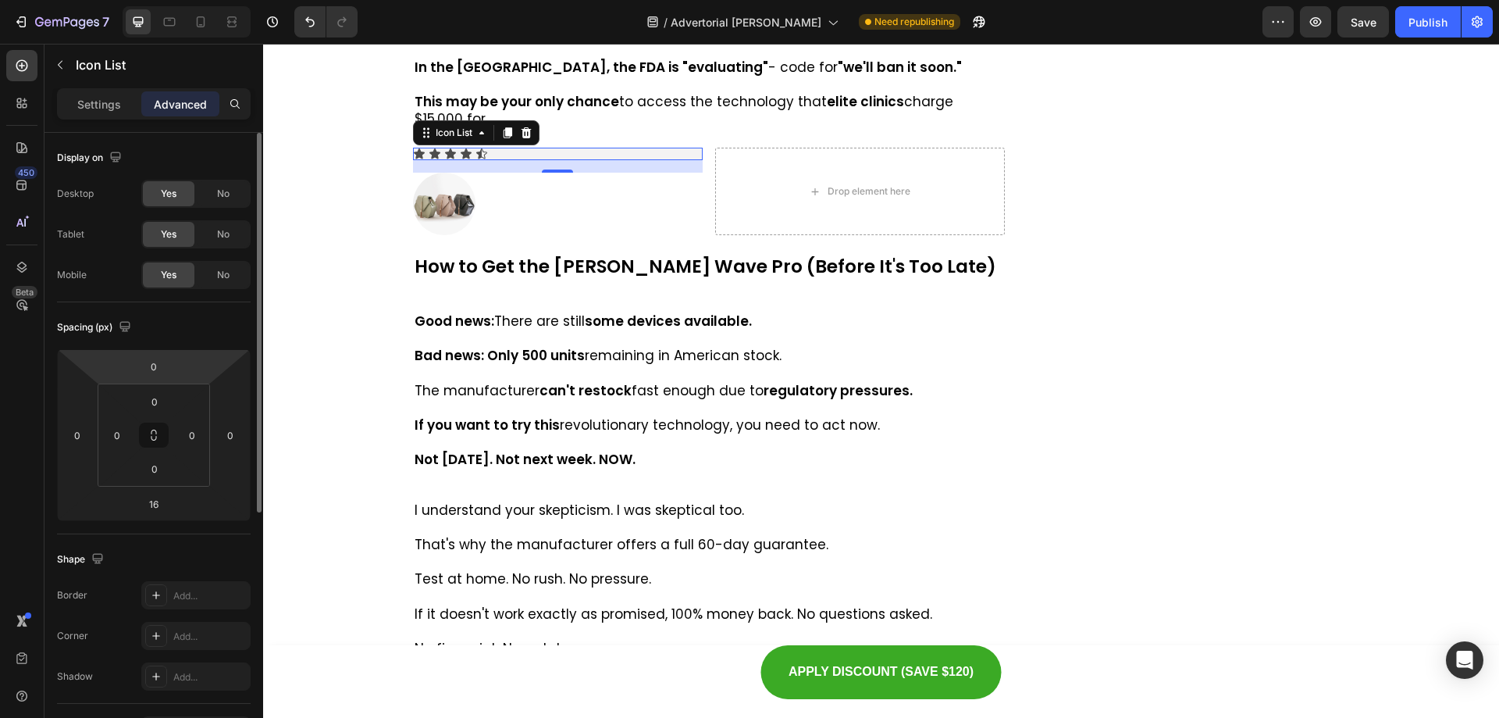
scroll to position [156, 0]
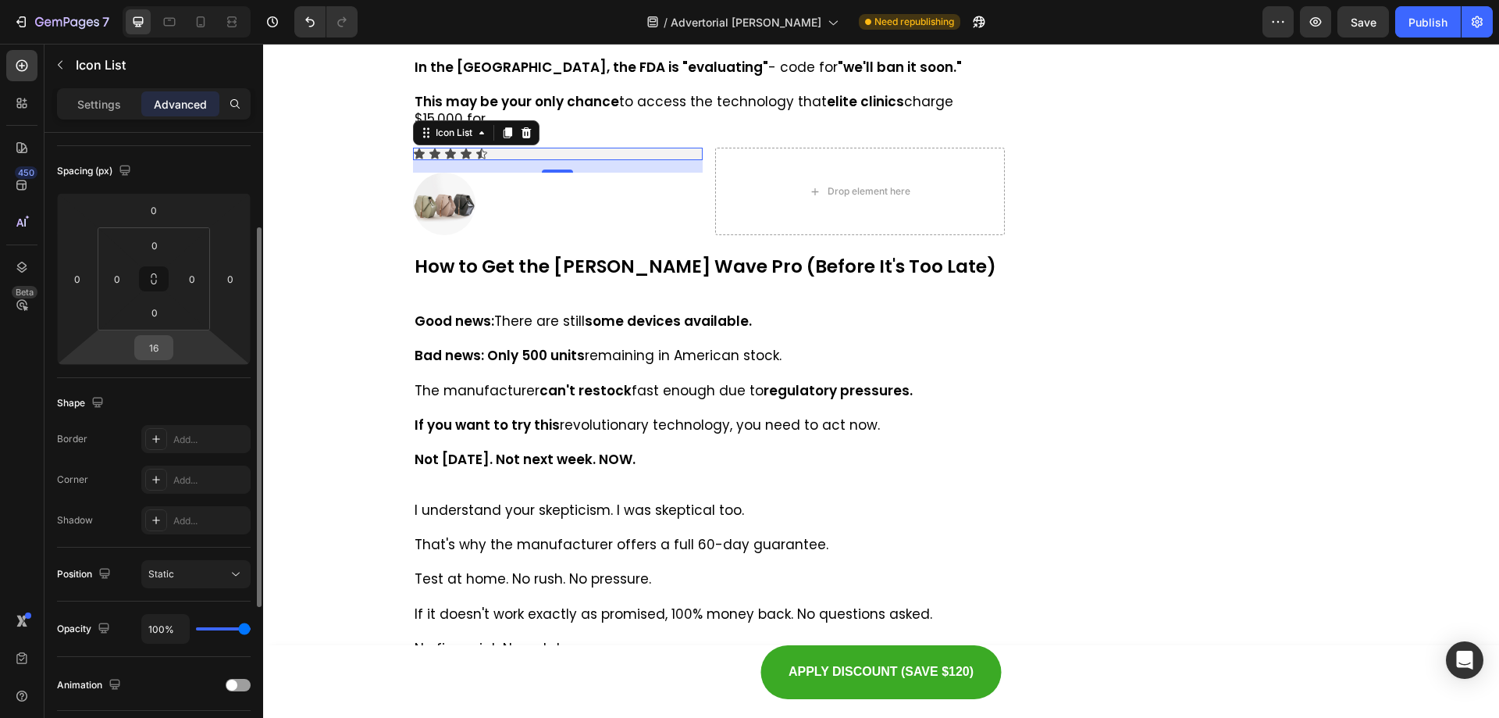
click at [155, 340] on input "16" at bounding box center [153, 347] width 31 height 23
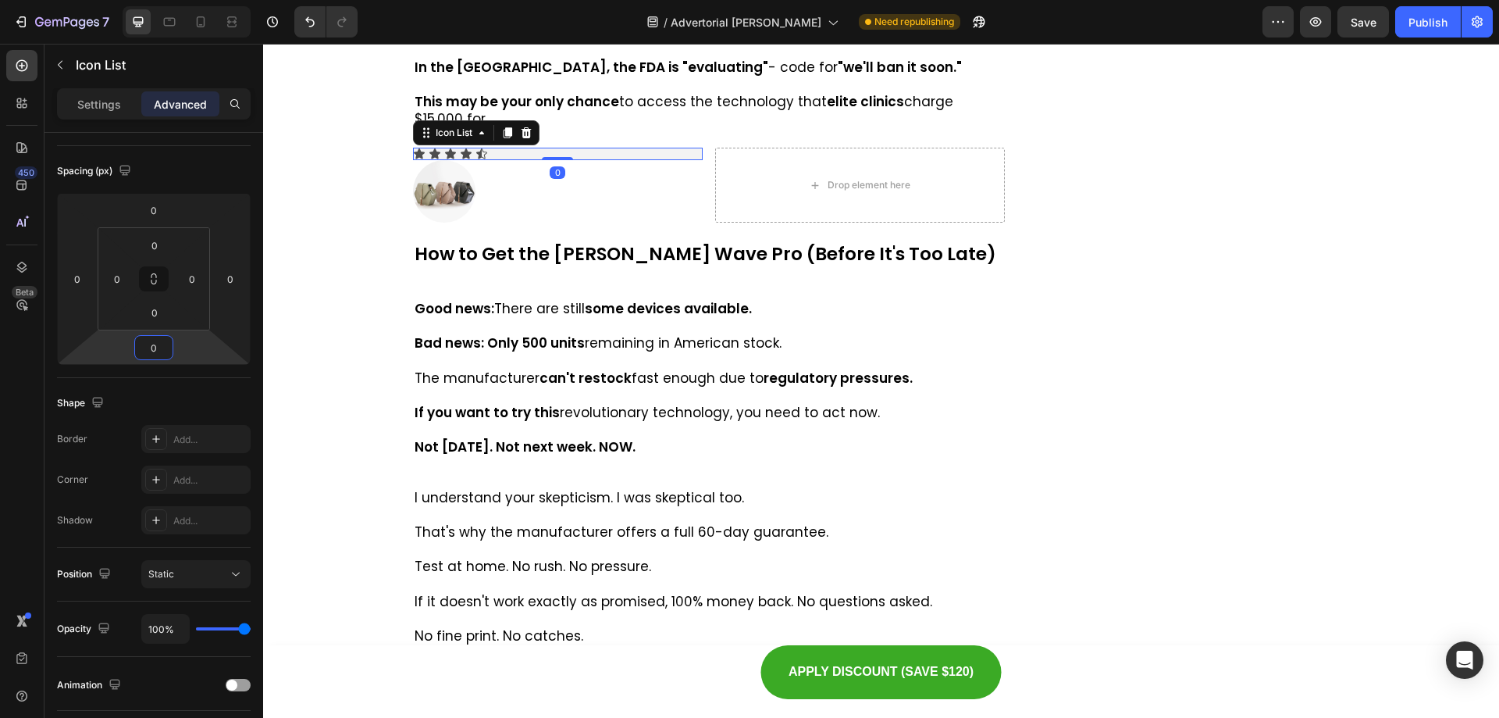
type input "16"
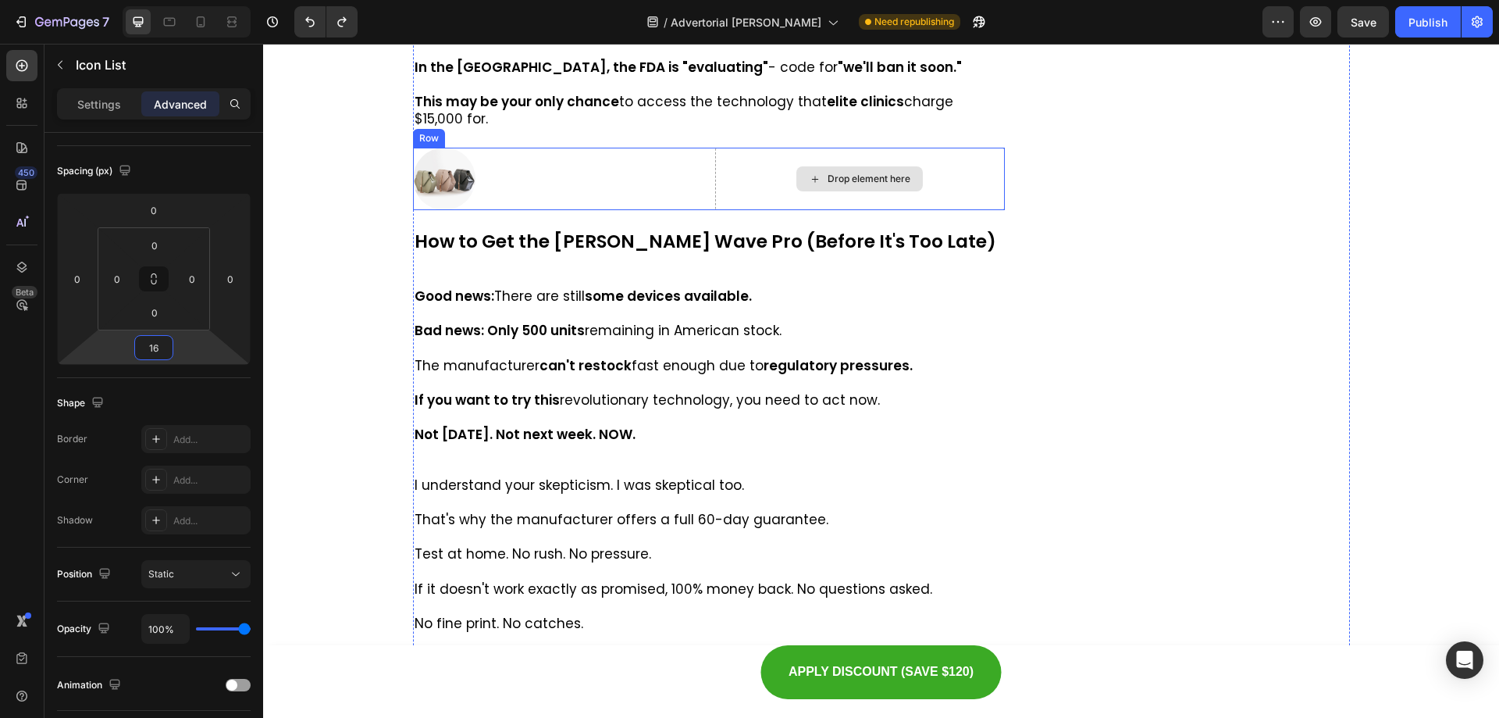
click at [722, 210] on div "Drop element here" at bounding box center [860, 179] width 290 height 62
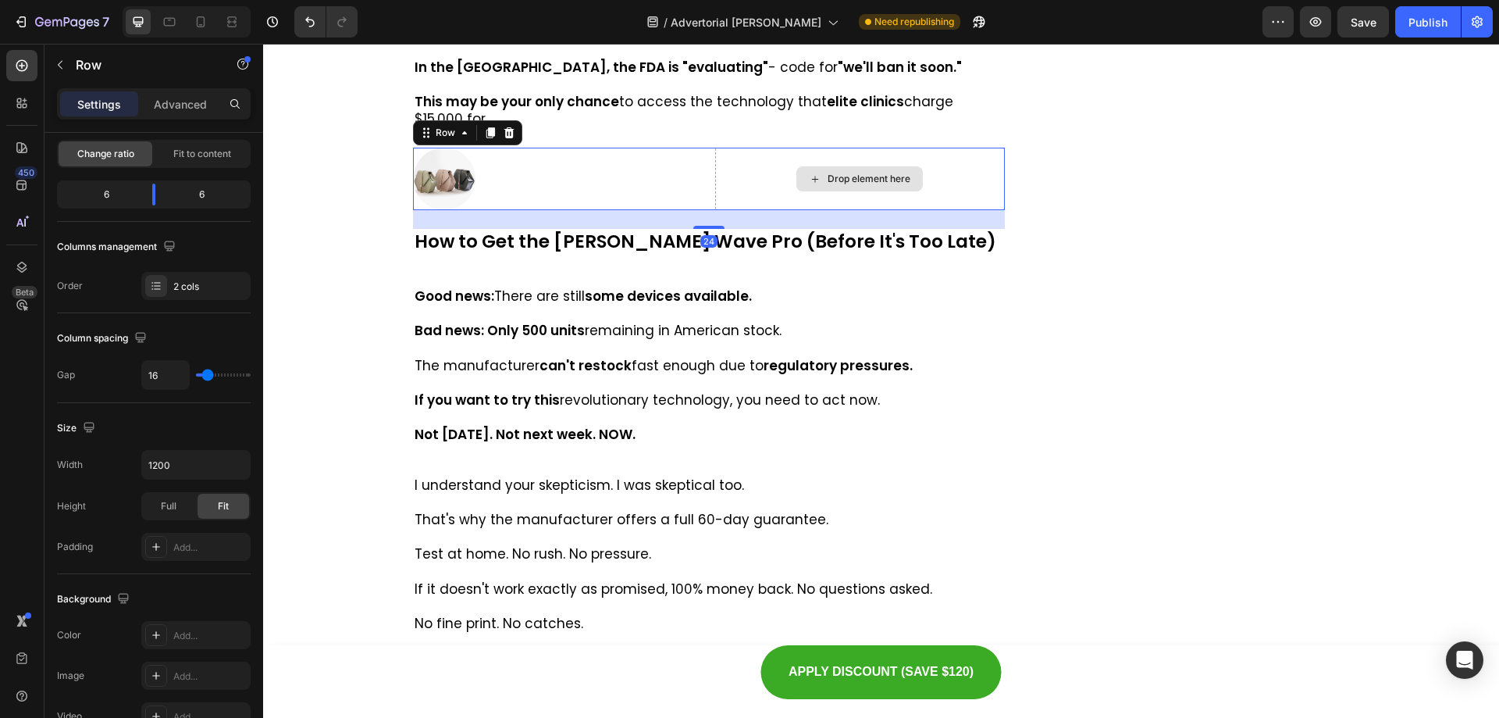
scroll to position [0, 0]
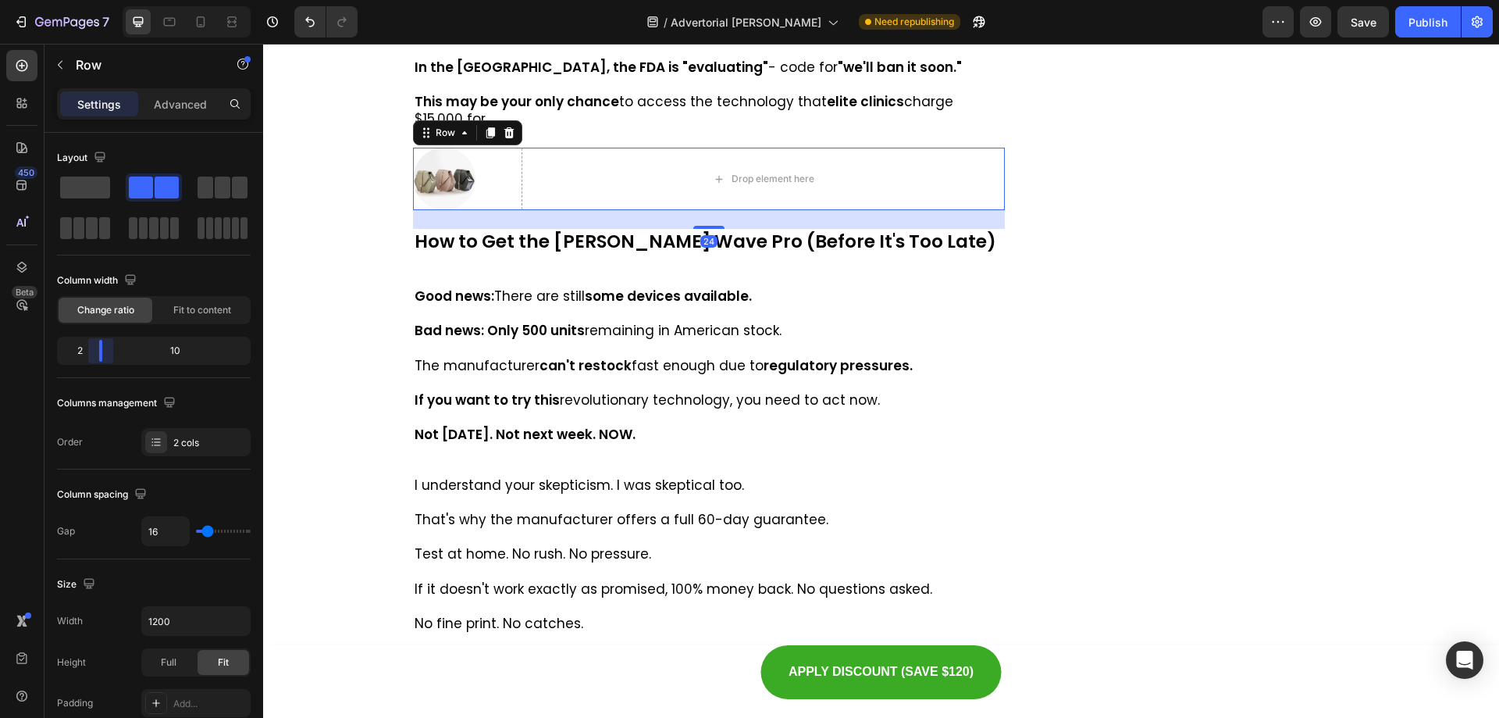
drag, startPoint x: 141, startPoint y: 350, endPoint x: 98, endPoint y: 348, distance: 43.0
click at [98, 0] on body "7 Version history / Advertorial [PERSON_NAME] Need republishing Preview Save Pu…" at bounding box center [749, 0] width 1499 height 0
click at [77, 62] on p "Row" at bounding box center [142, 64] width 133 height 19
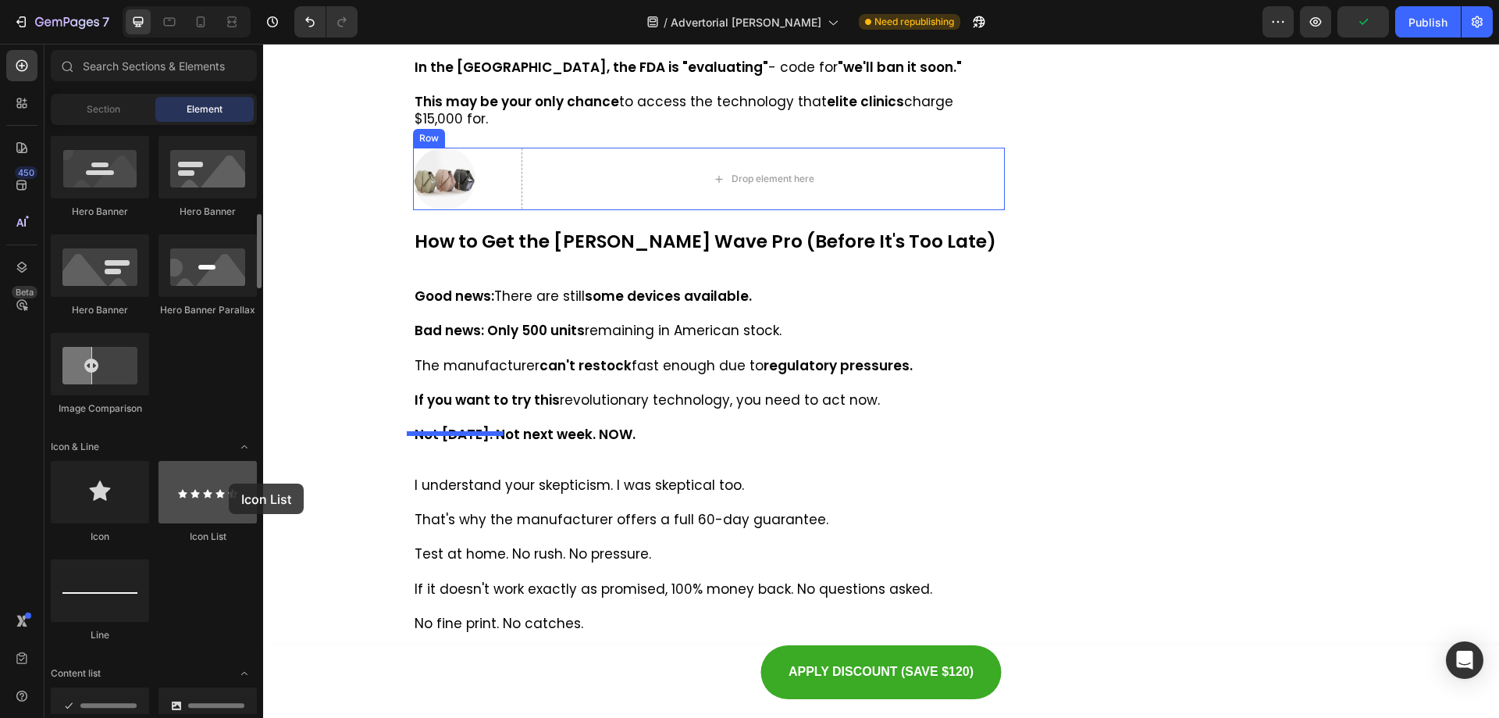
drag, startPoint x: 249, startPoint y: 491, endPoint x: 229, endPoint y: 486, distance: 20.8
click at [229, 485] on div at bounding box center [208, 492] width 98 height 62
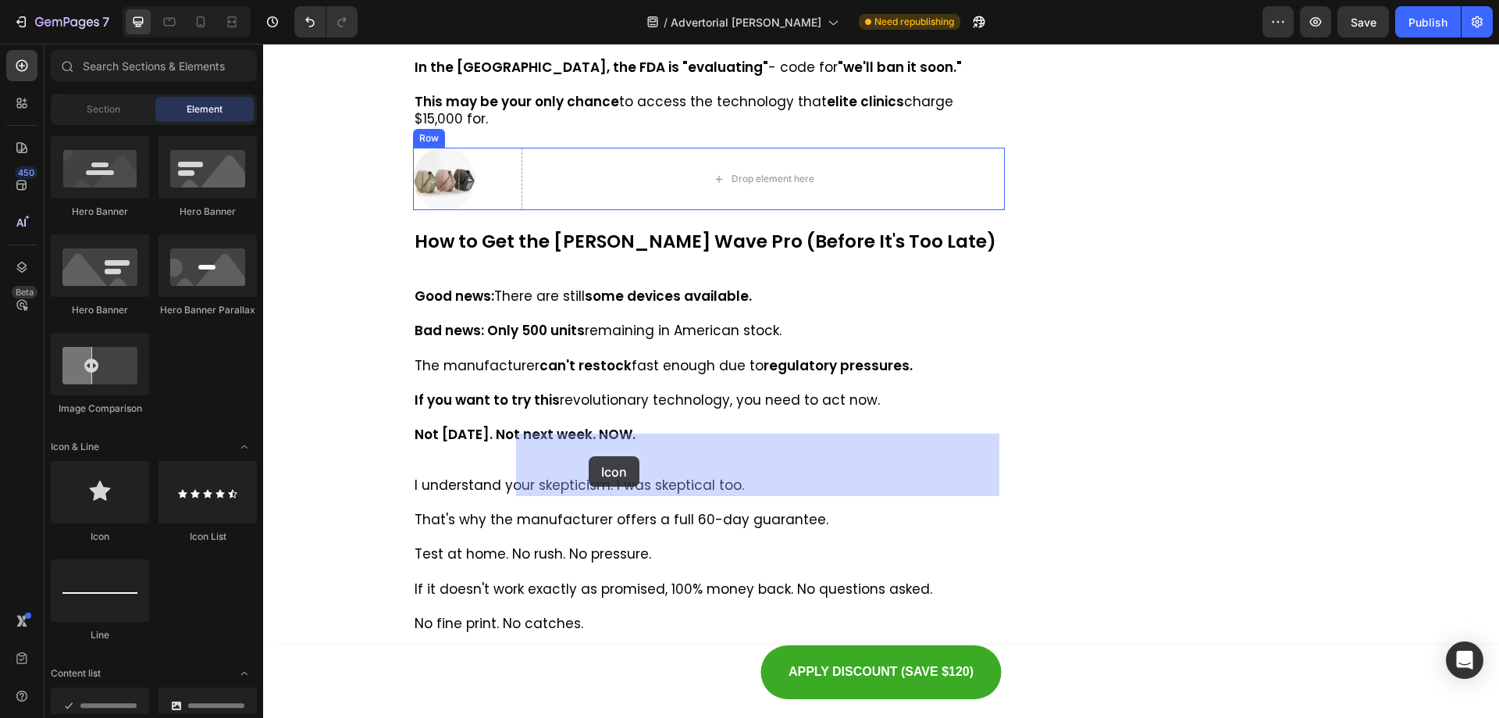
drag, startPoint x: 365, startPoint y: 543, endPoint x: 585, endPoint y: 456, distance: 235.9
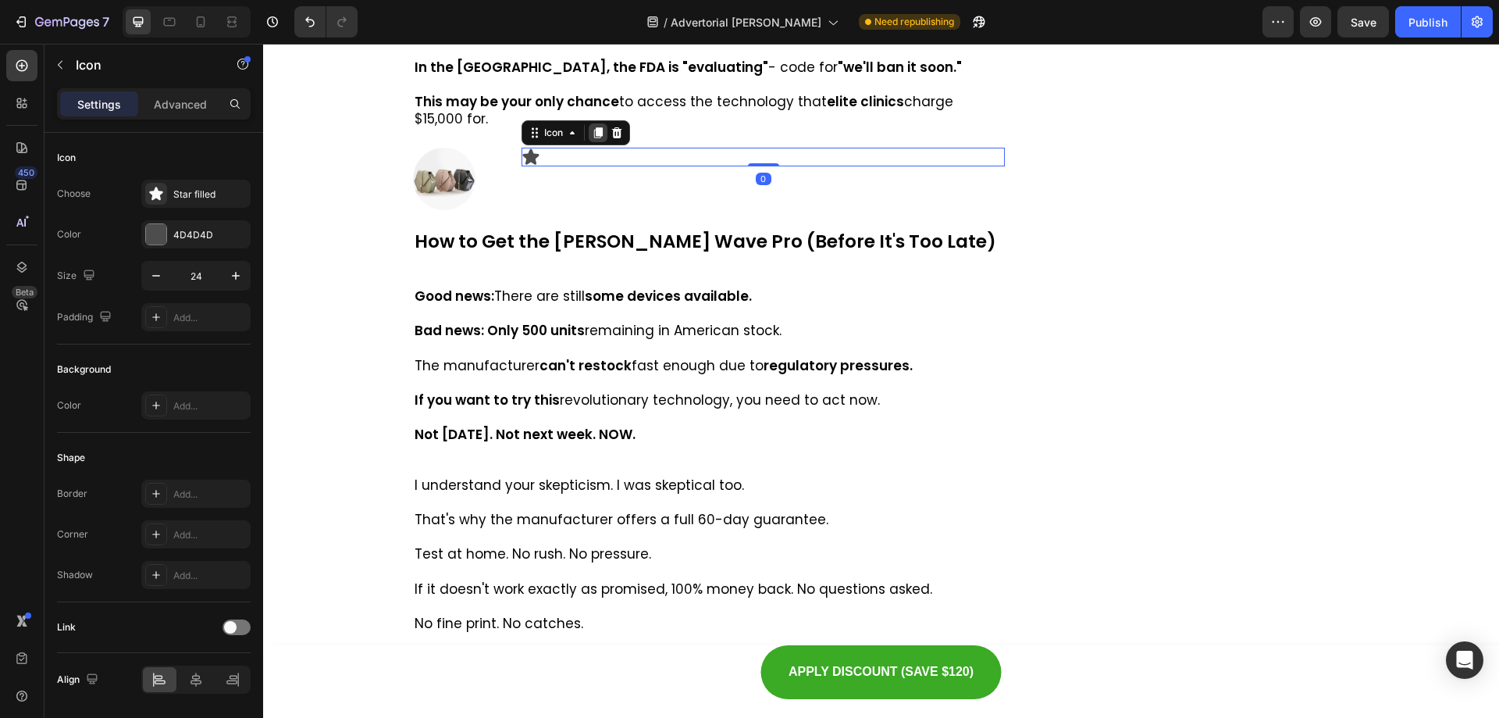
click at [594, 139] on icon at bounding box center [598, 133] width 9 height 11
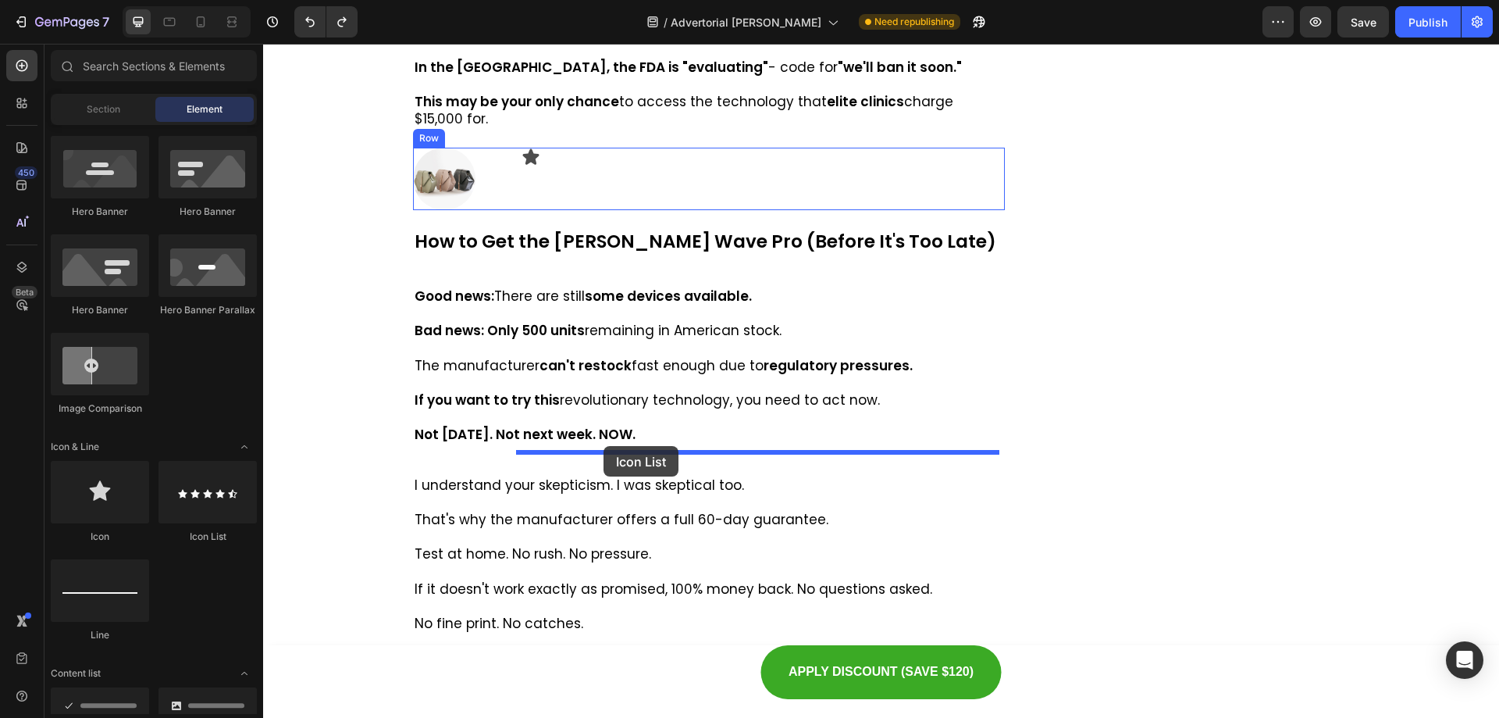
drag, startPoint x: 468, startPoint y: 540, endPoint x: 600, endPoint y: 451, distance: 159.2
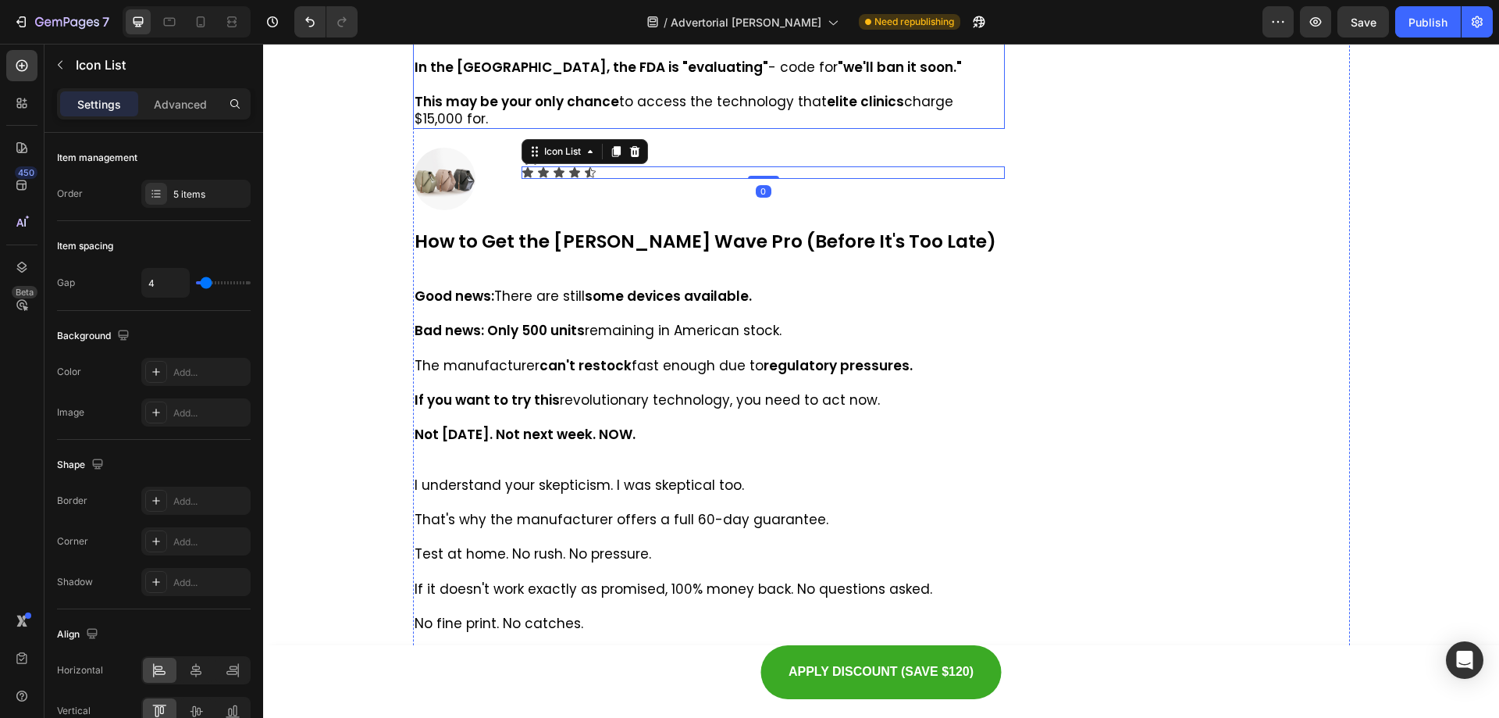
click at [533, 127] on p "This may be your only chance to access the technology that elite clinics charge…" at bounding box center [710, 110] width 590 height 34
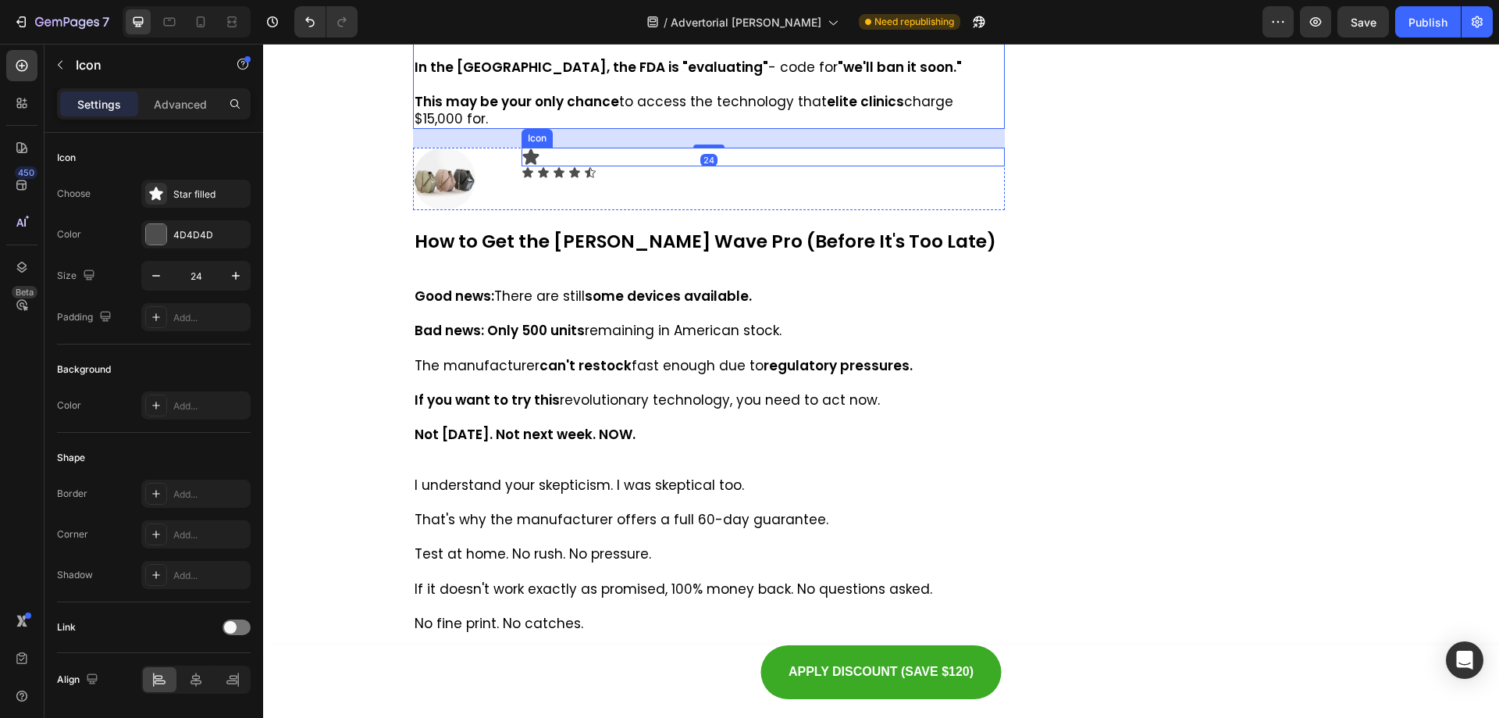
click at [530, 165] on icon at bounding box center [531, 157] width 16 height 16
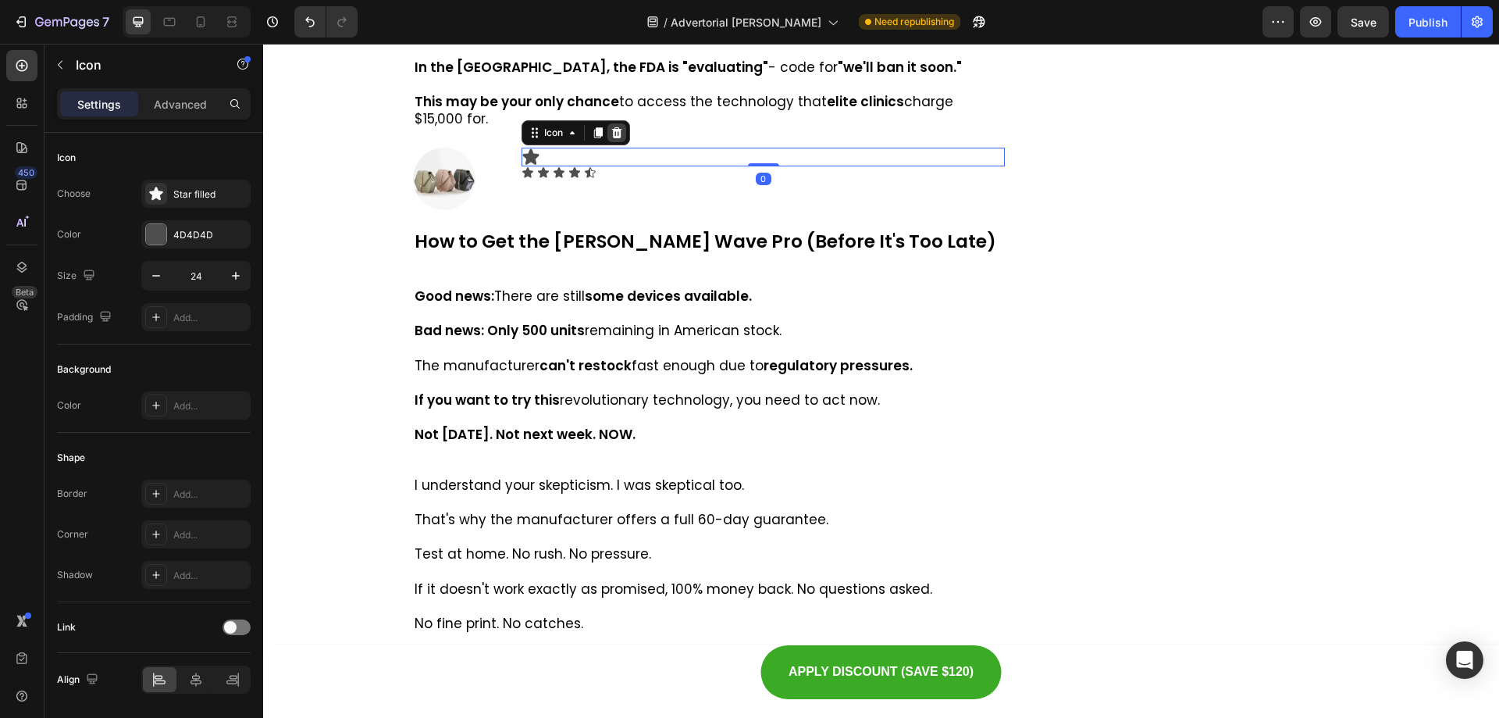
click at [618, 139] on icon at bounding box center [617, 132] width 12 height 12
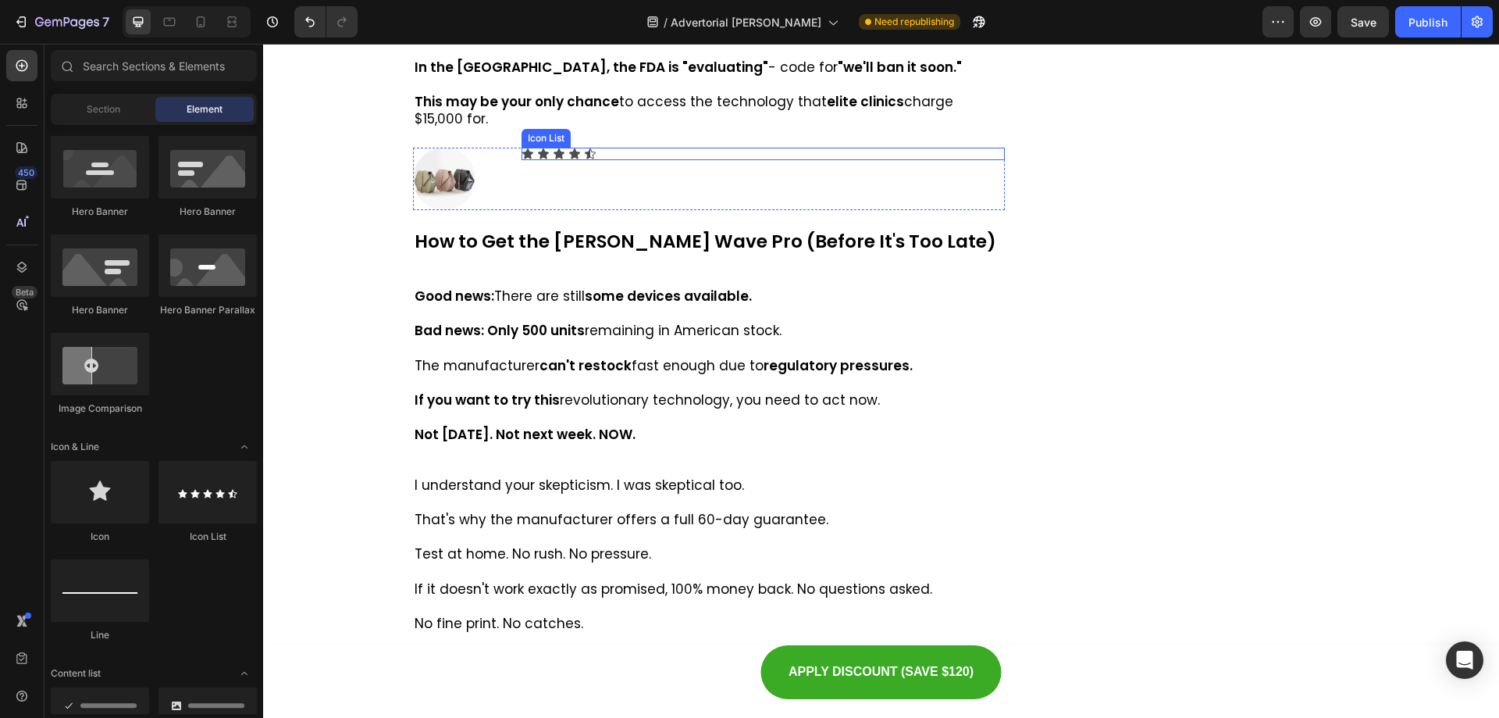
click at [610, 160] on div "Icon Icon Icon Icon Icon" at bounding box center [763, 154] width 483 height 12
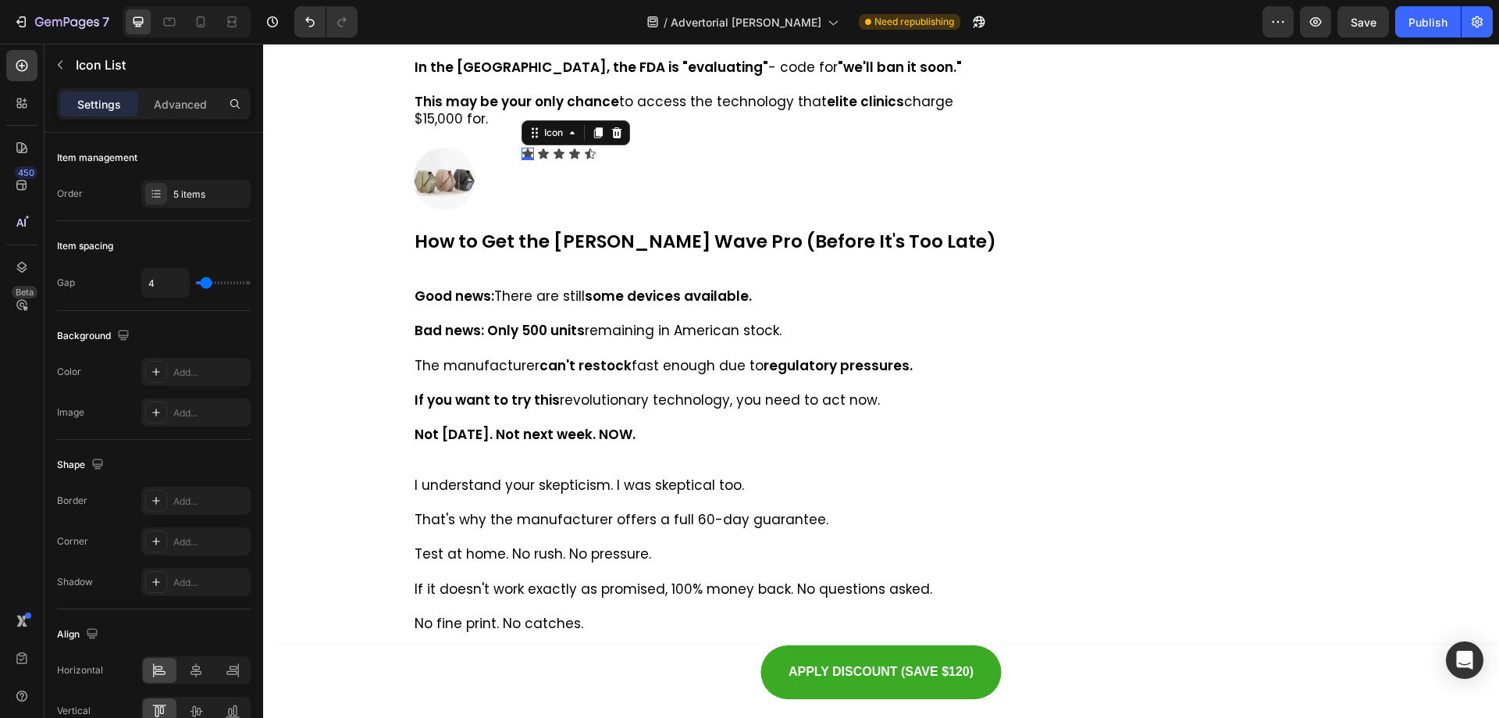
click at [525, 159] on icon at bounding box center [527, 153] width 11 height 10
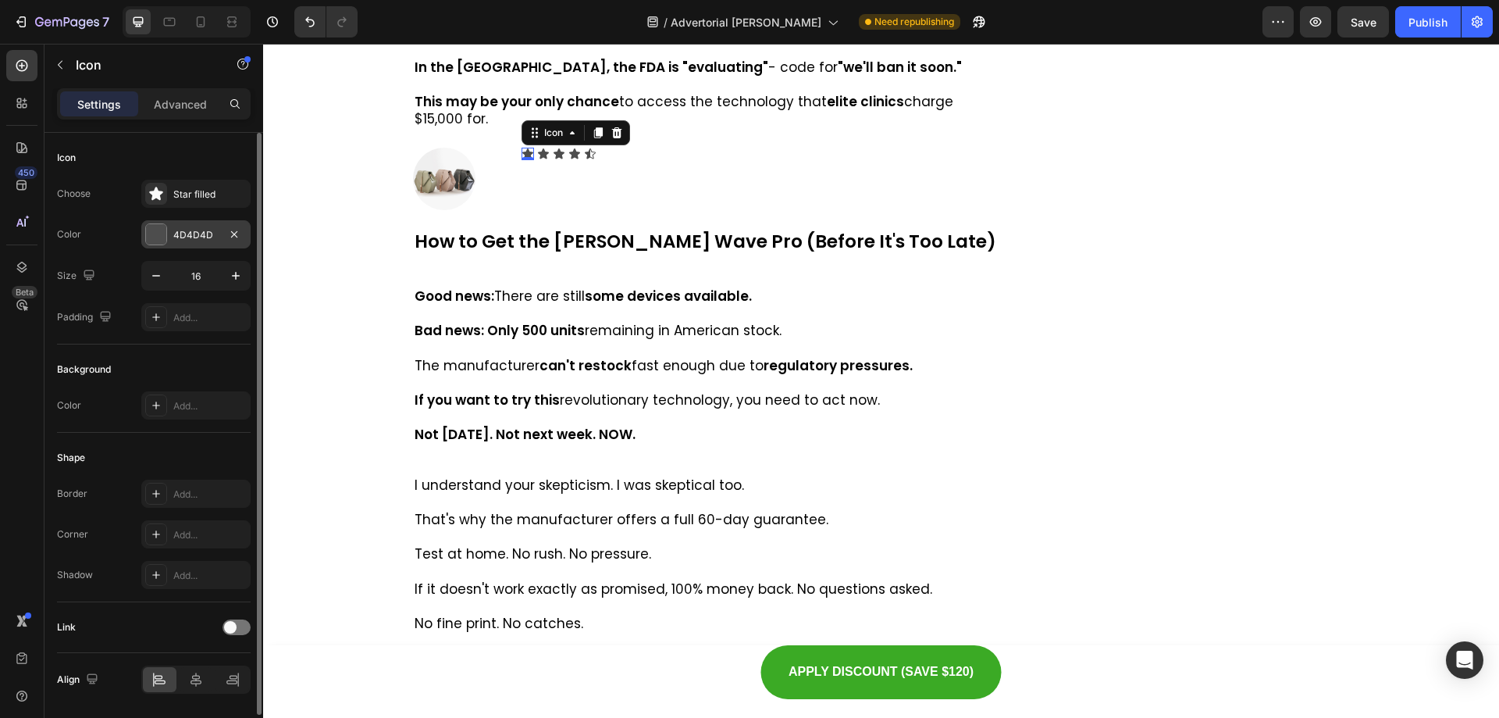
click at [159, 233] on div at bounding box center [156, 234] width 20 height 20
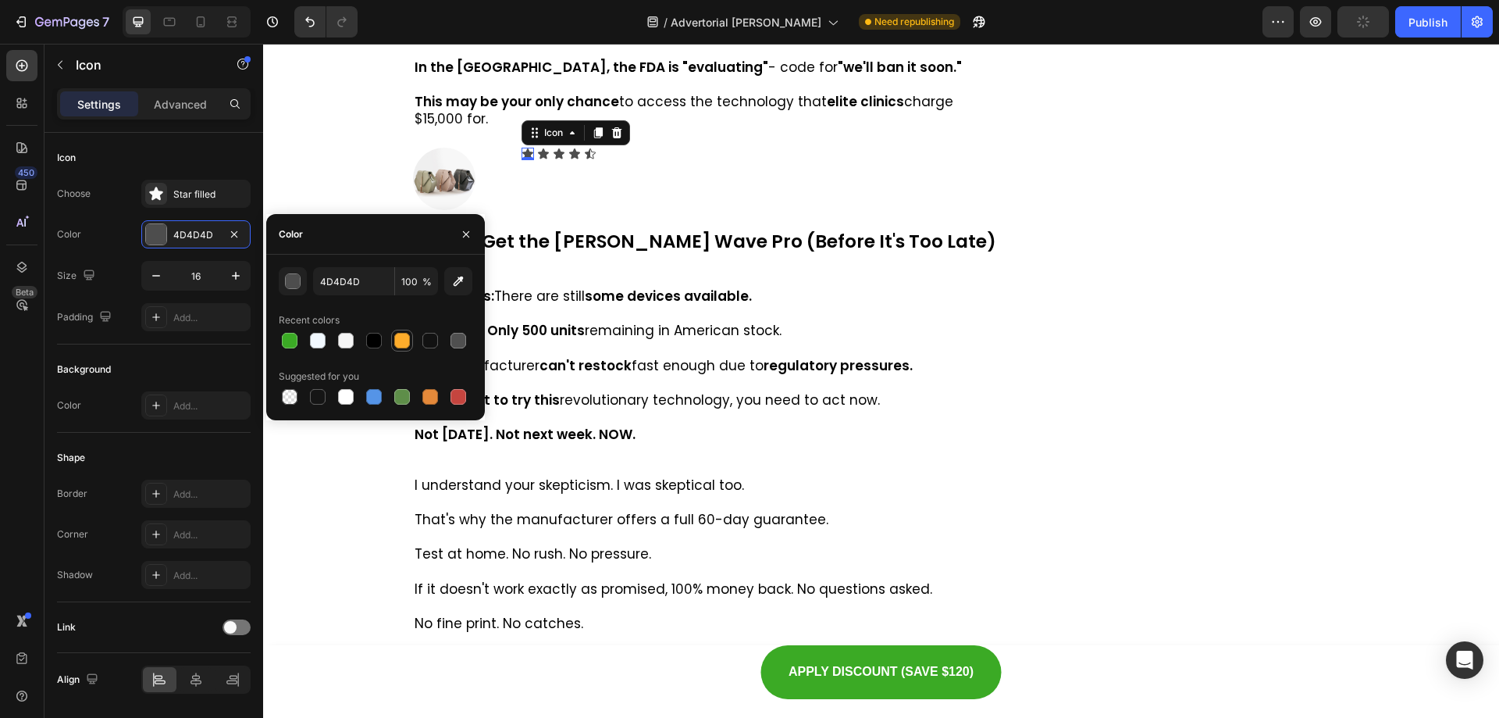
click at [402, 339] on div at bounding box center [402, 341] width 16 height 16
type input "FDAC2B"
click at [537, 160] on div "Icon" at bounding box center [543, 154] width 12 height 12
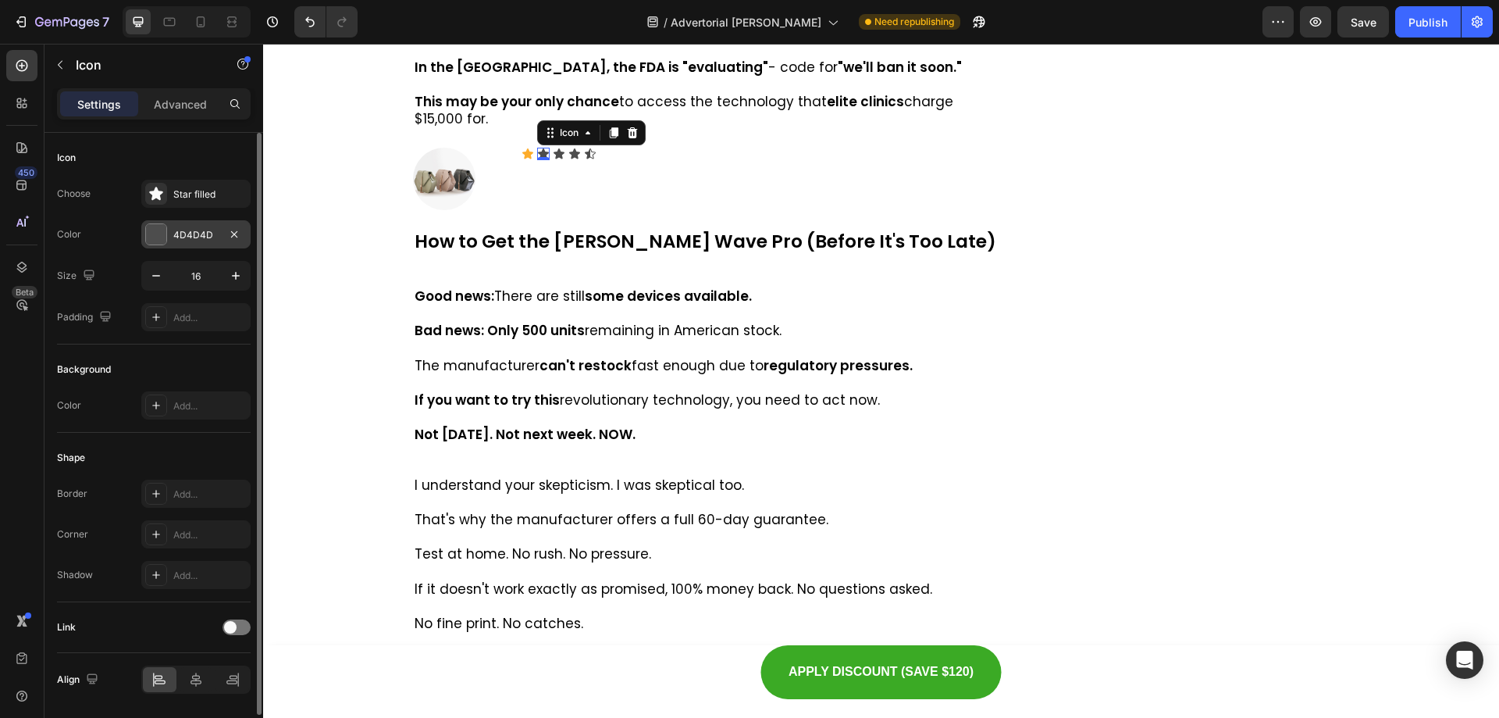
click at [187, 240] on div "4D4D4D" at bounding box center [195, 235] width 45 height 14
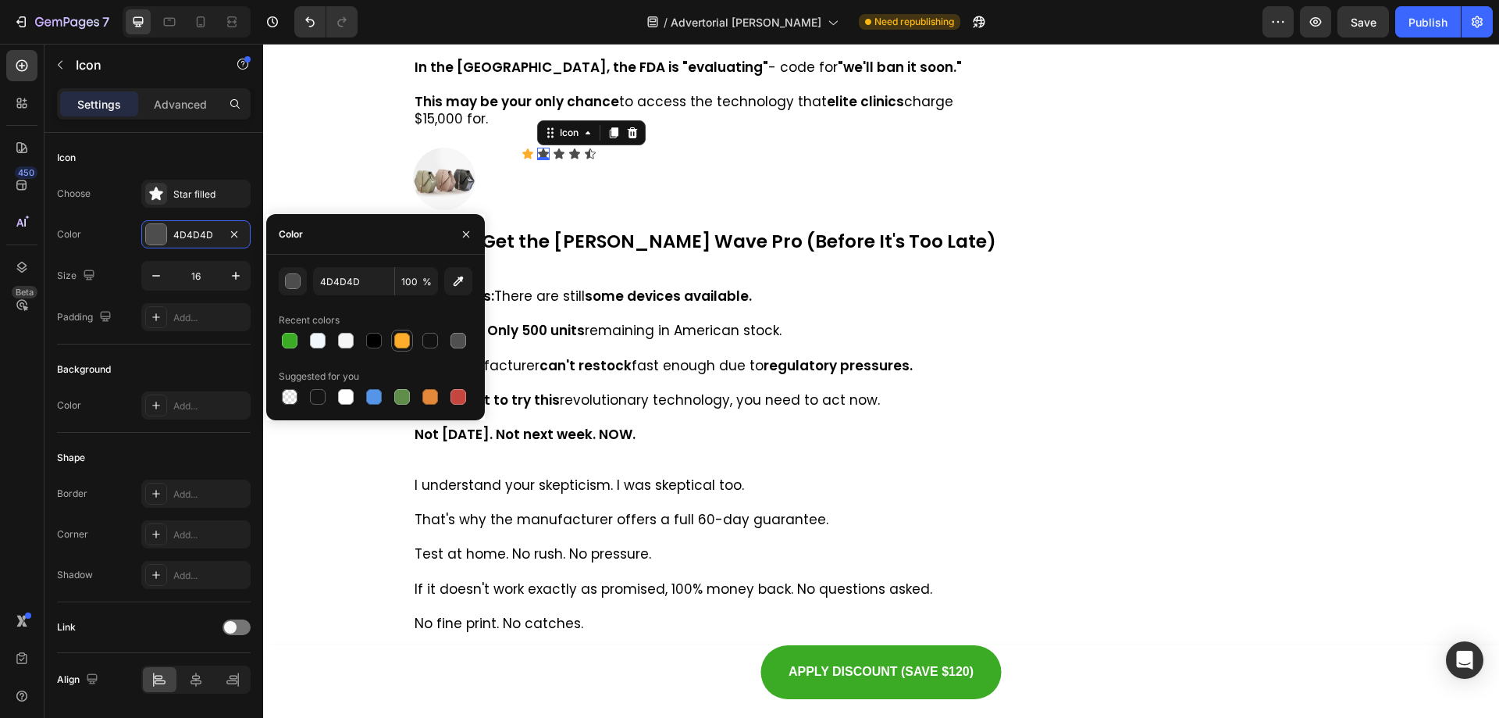
click at [403, 344] on div at bounding box center [402, 341] width 16 height 16
type input "FDAC2B"
click at [554, 160] on div "Icon" at bounding box center [559, 154] width 12 height 12
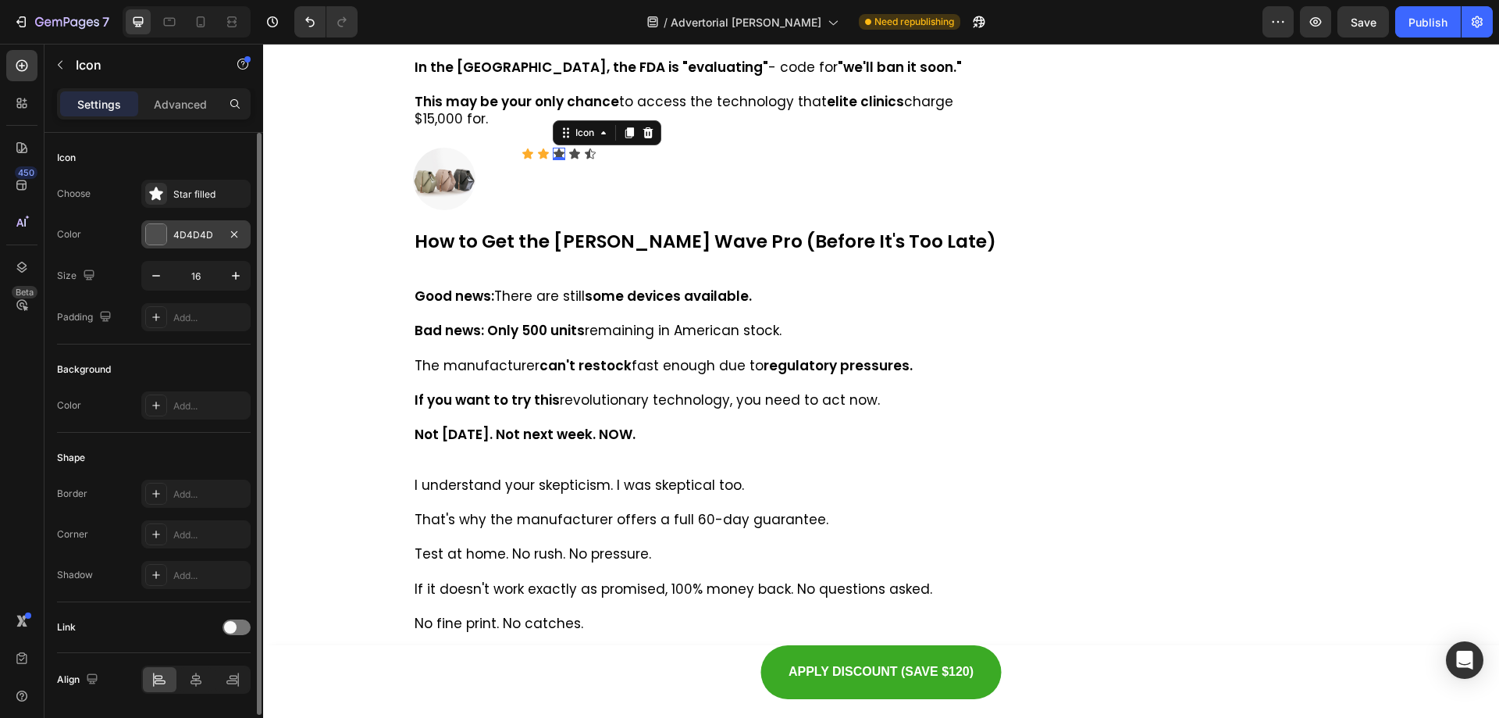
click at [187, 232] on div "4D4D4D" at bounding box center [195, 235] width 45 height 14
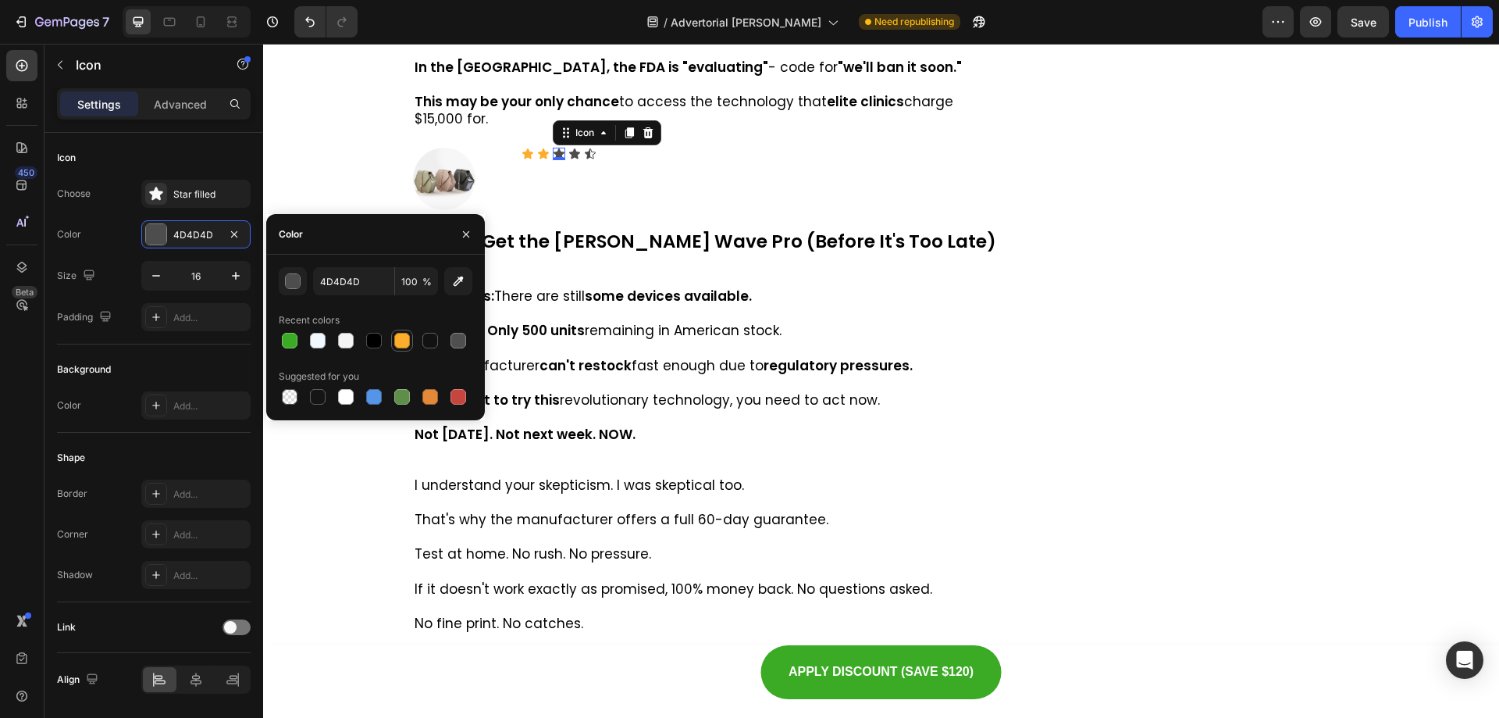
click at [400, 341] on div at bounding box center [402, 341] width 16 height 16
type input "FDAC2B"
click at [570, 160] on div "Icon 0" at bounding box center [574, 154] width 12 height 12
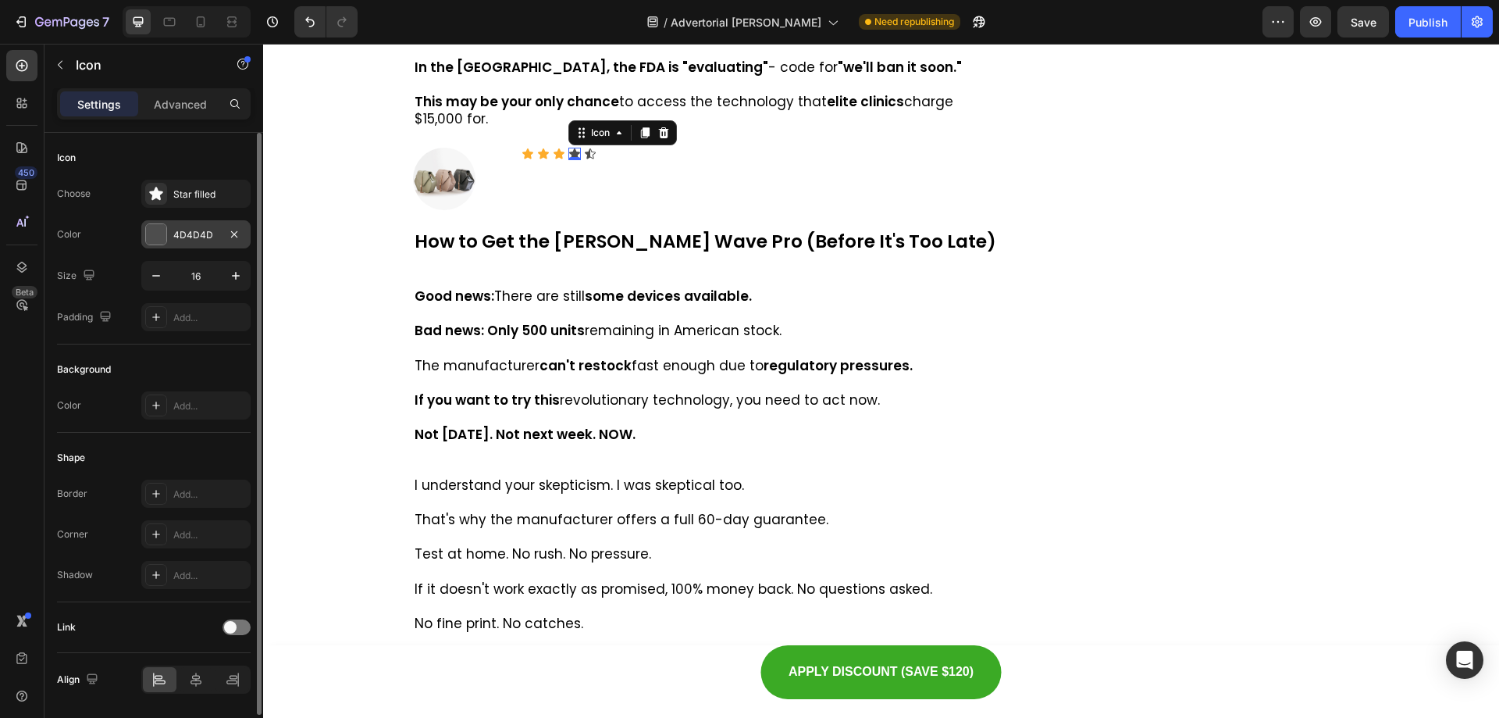
click at [204, 237] on div "4D4D4D" at bounding box center [195, 235] width 45 height 14
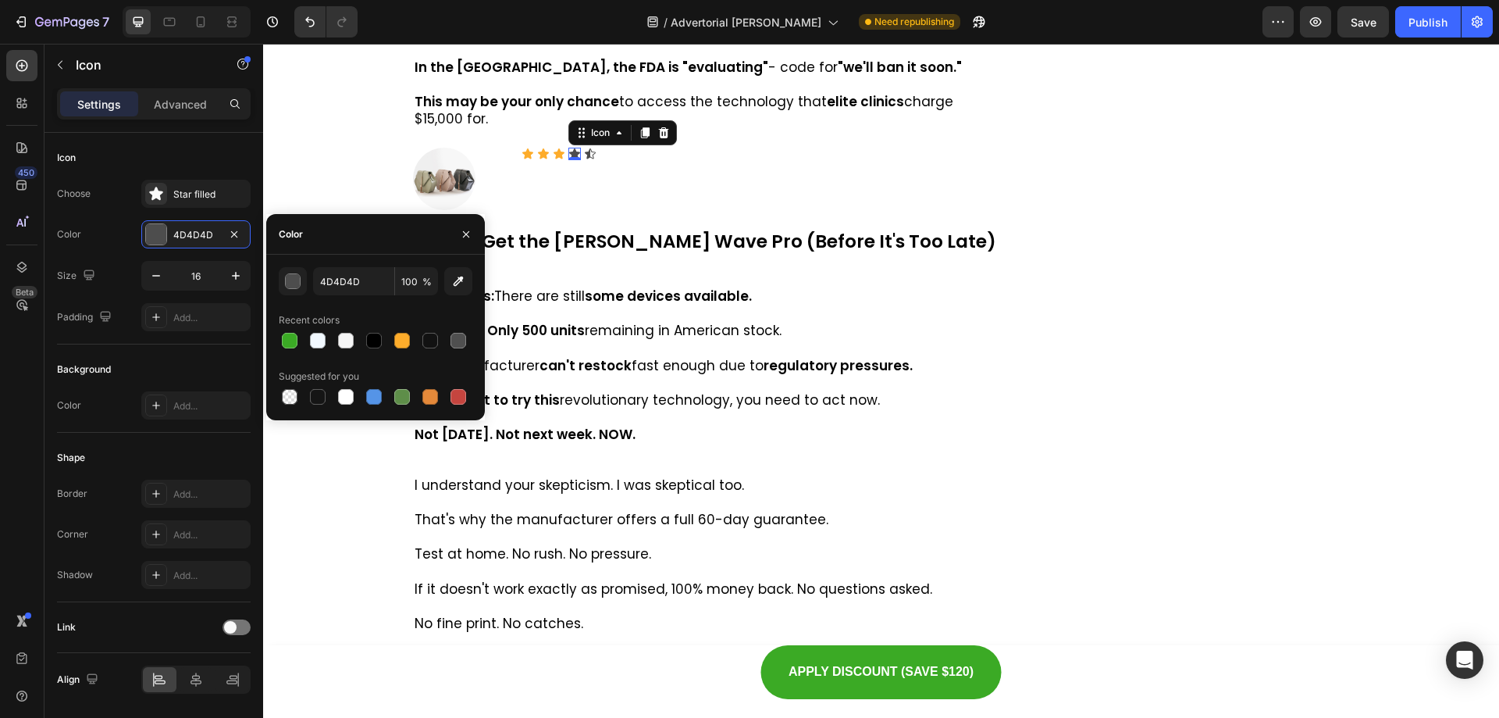
click at [417, 354] on div "4D4D4D 100 % Recent colors Suggested for you" at bounding box center [376, 337] width 194 height 141
click at [406, 344] on div at bounding box center [402, 341] width 16 height 16
type input "FDAC2B"
click at [586, 160] on div "Icon" at bounding box center [590, 154] width 12 height 12
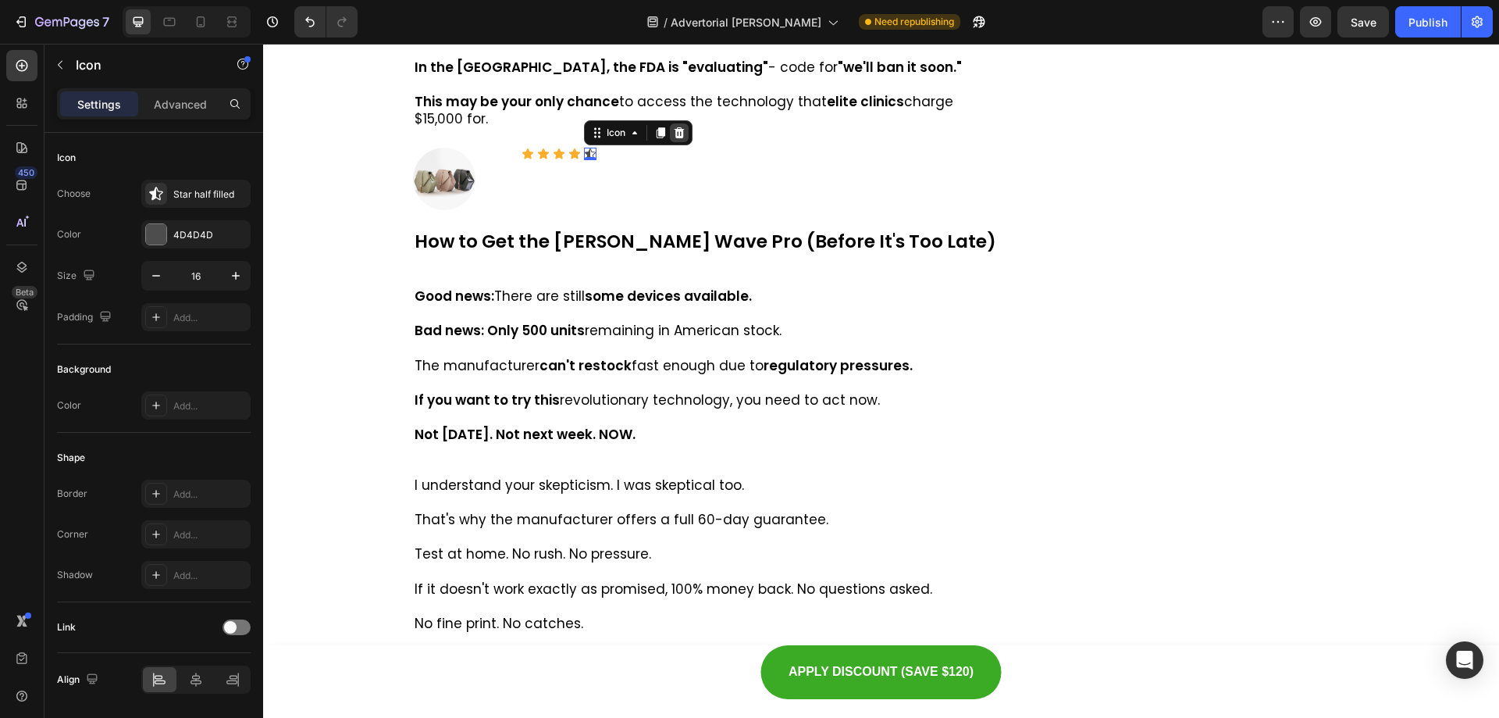
click at [682, 142] on div at bounding box center [679, 132] width 19 height 19
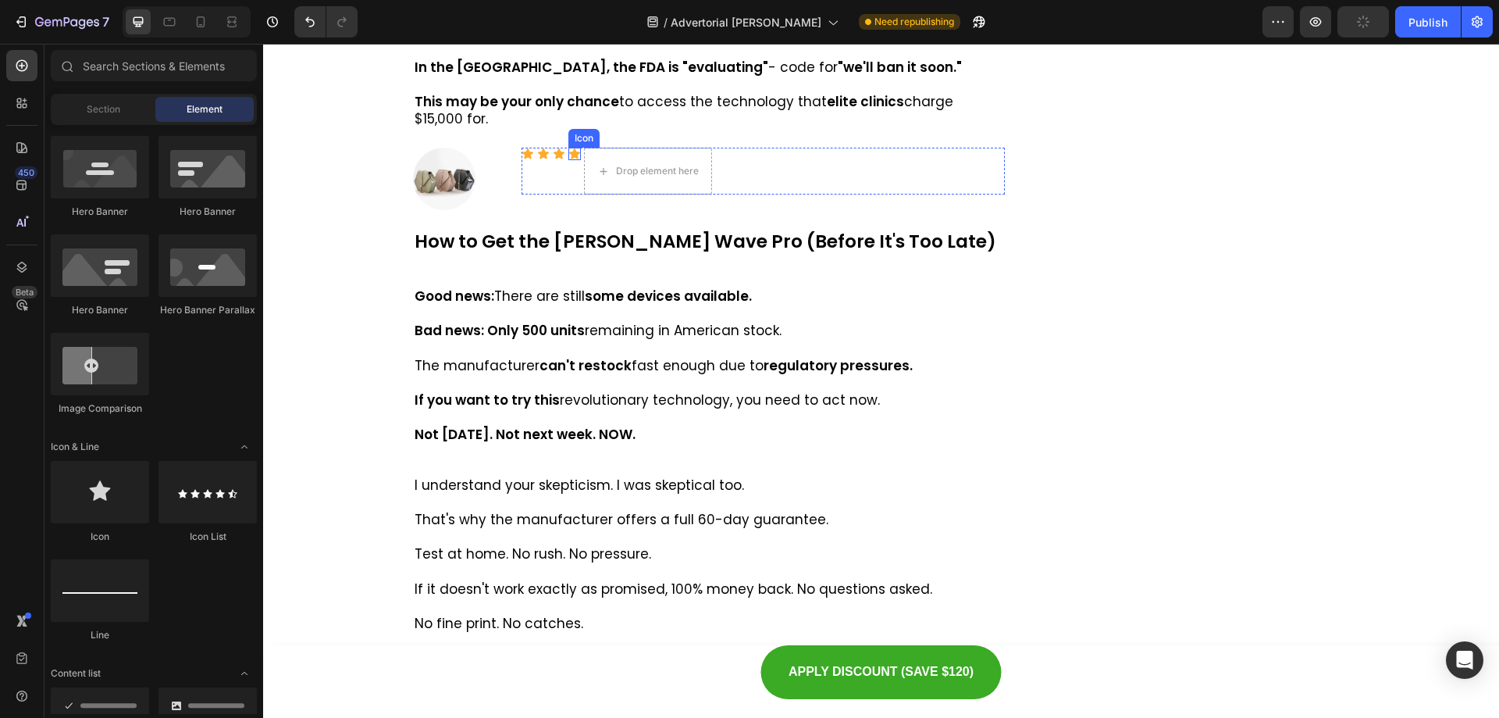
click at [568, 160] on div "Icon" at bounding box center [574, 154] width 12 height 12
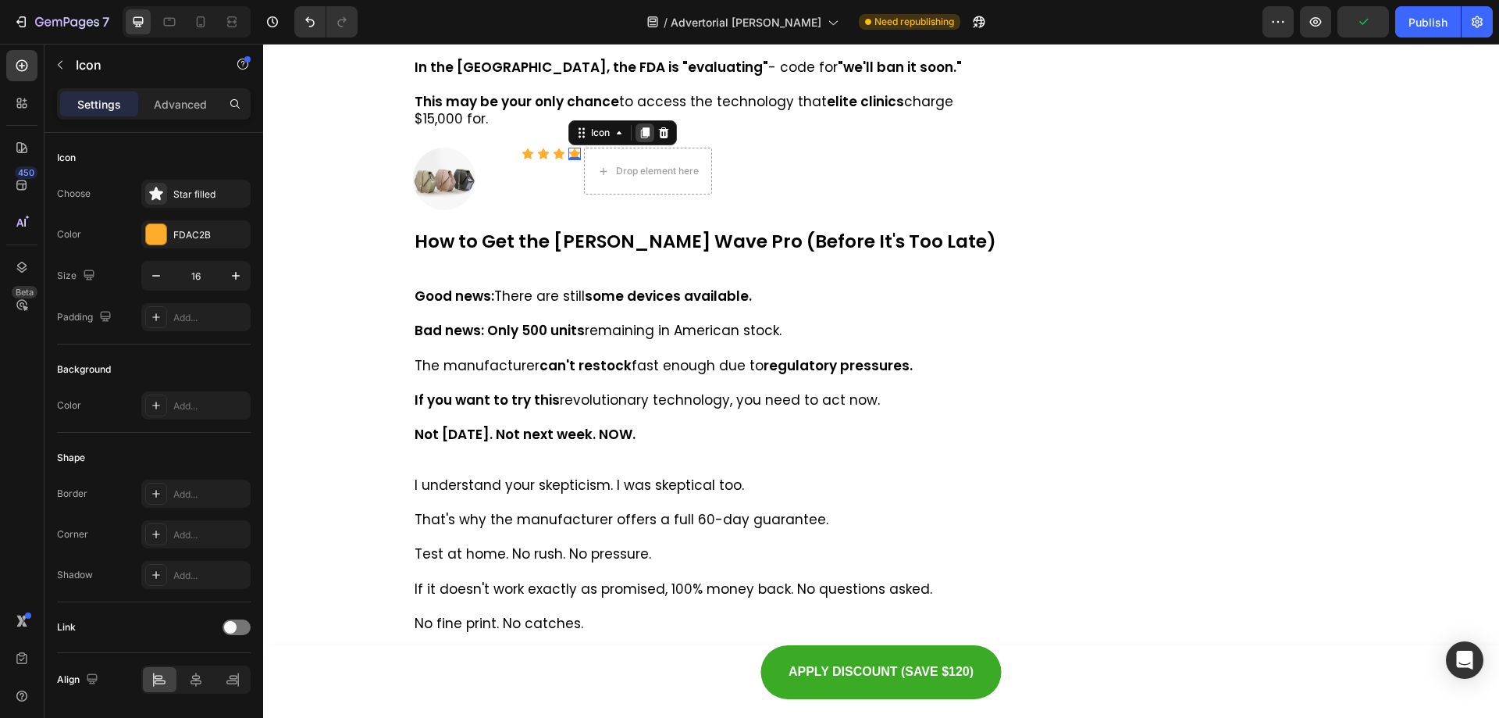
click at [639, 139] on icon at bounding box center [645, 132] width 12 height 12
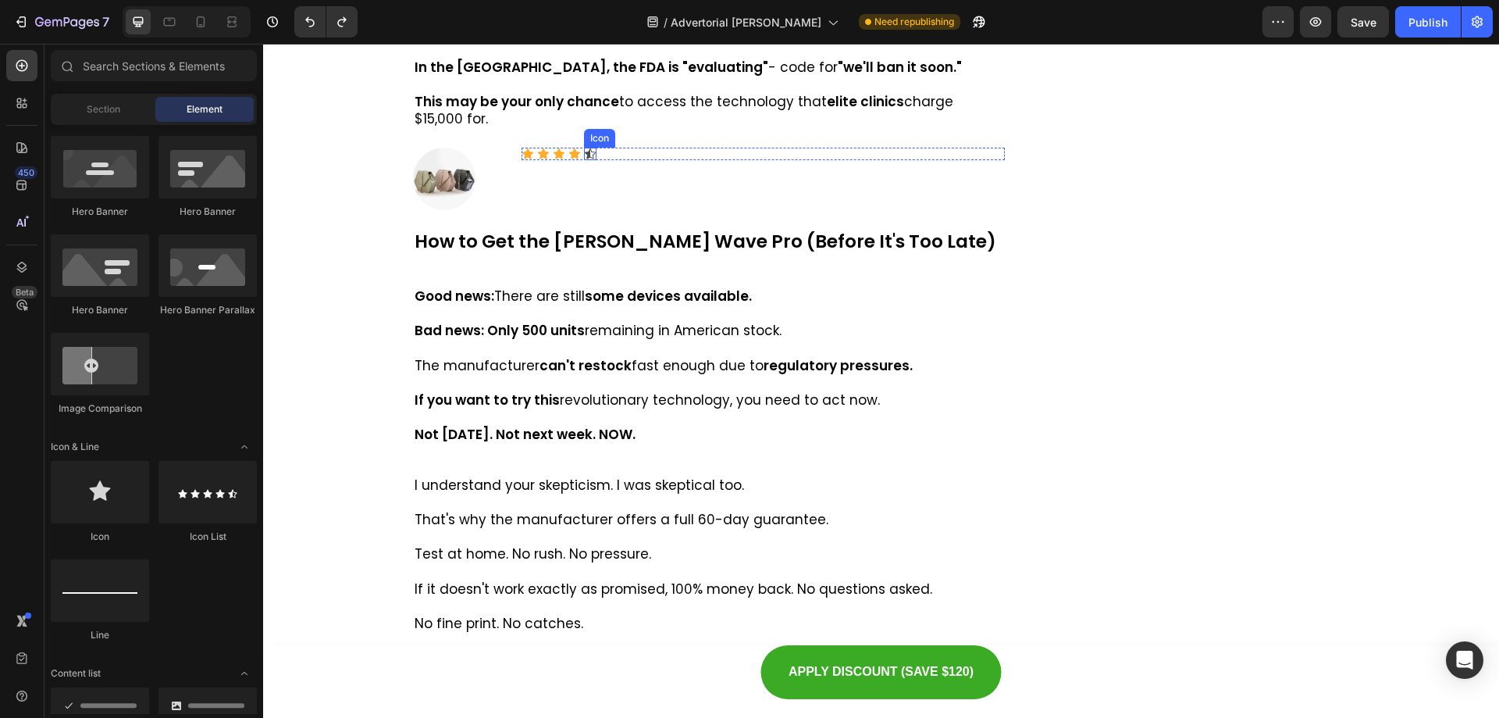
click at [586, 160] on icon at bounding box center [590, 154] width 12 height 12
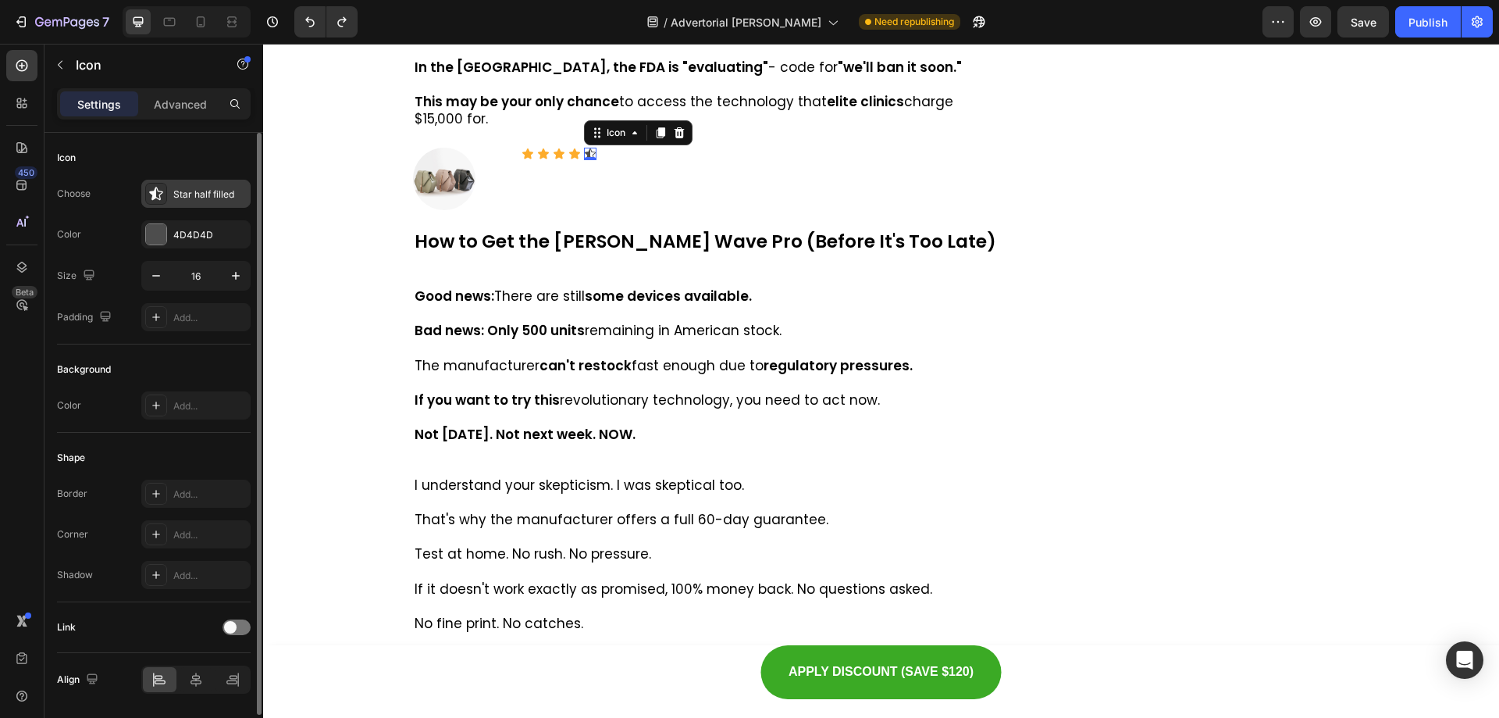
click at [187, 200] on div "Star half filled" at bounding box center [209, 194] width 73 height 14
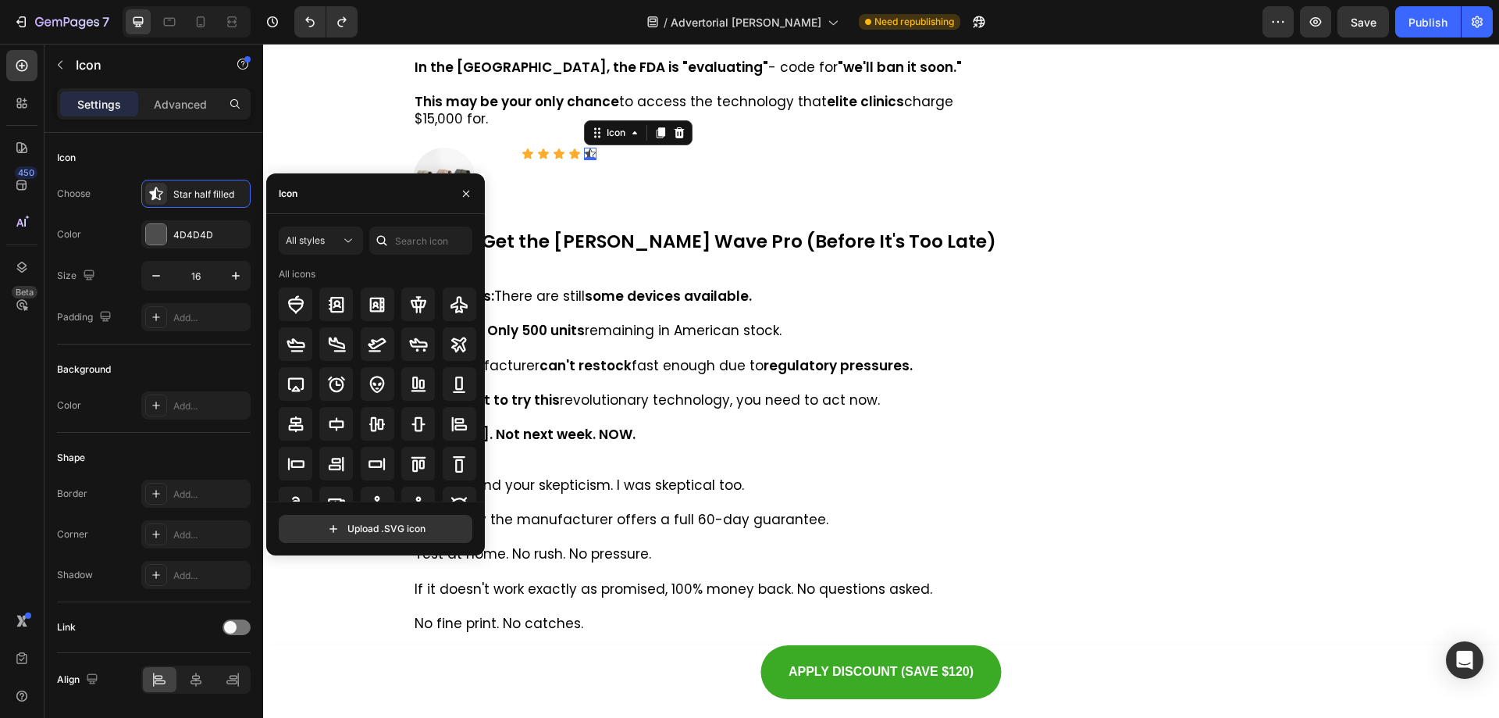
click at [333, 194] on div "Icon" at bounding box center [375, 193] width 219 height 41
click at [396, 248] on input "text" at bounding box center [420, 240] width 103 height 28
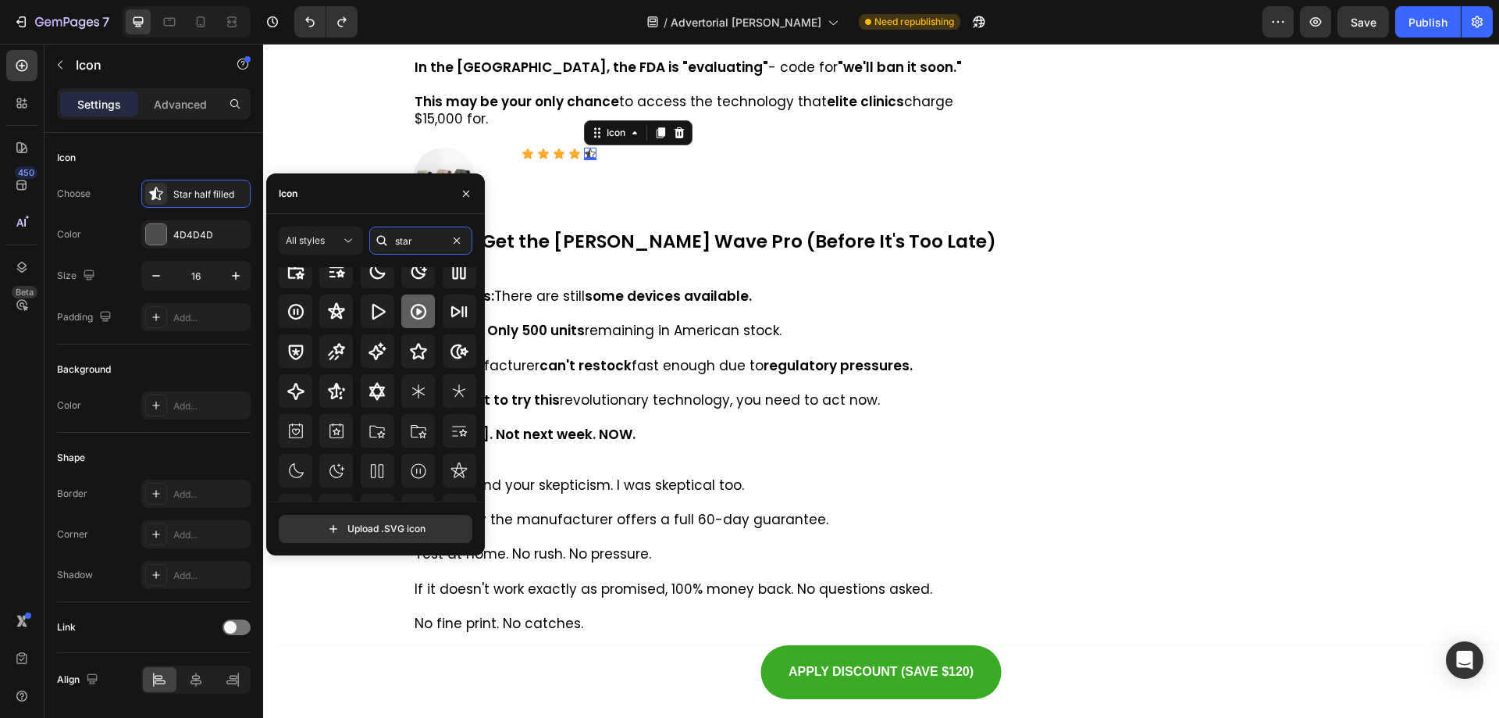
scroll to position [78, 0]
type input "star"
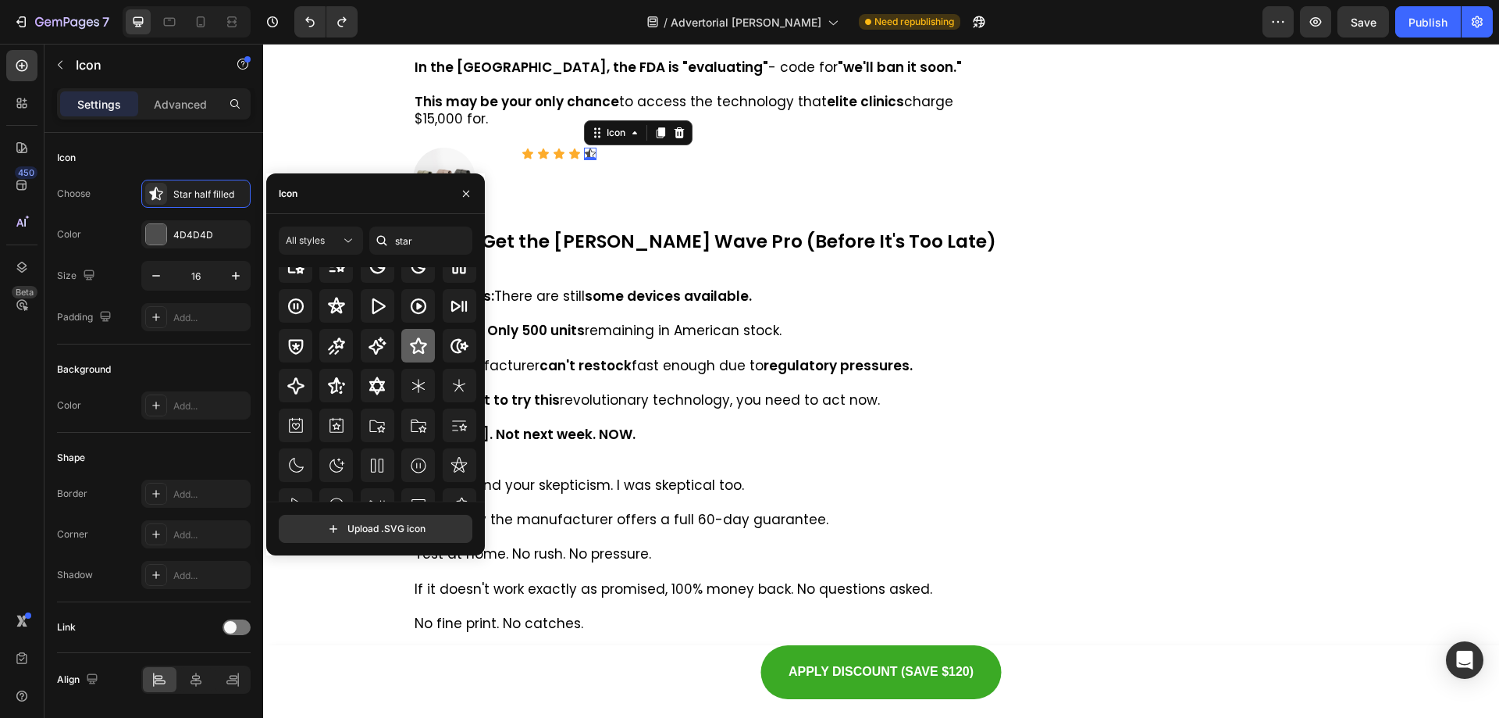
click at [415, 353] on icon at bounding box center [418, 346] width 19 height 19
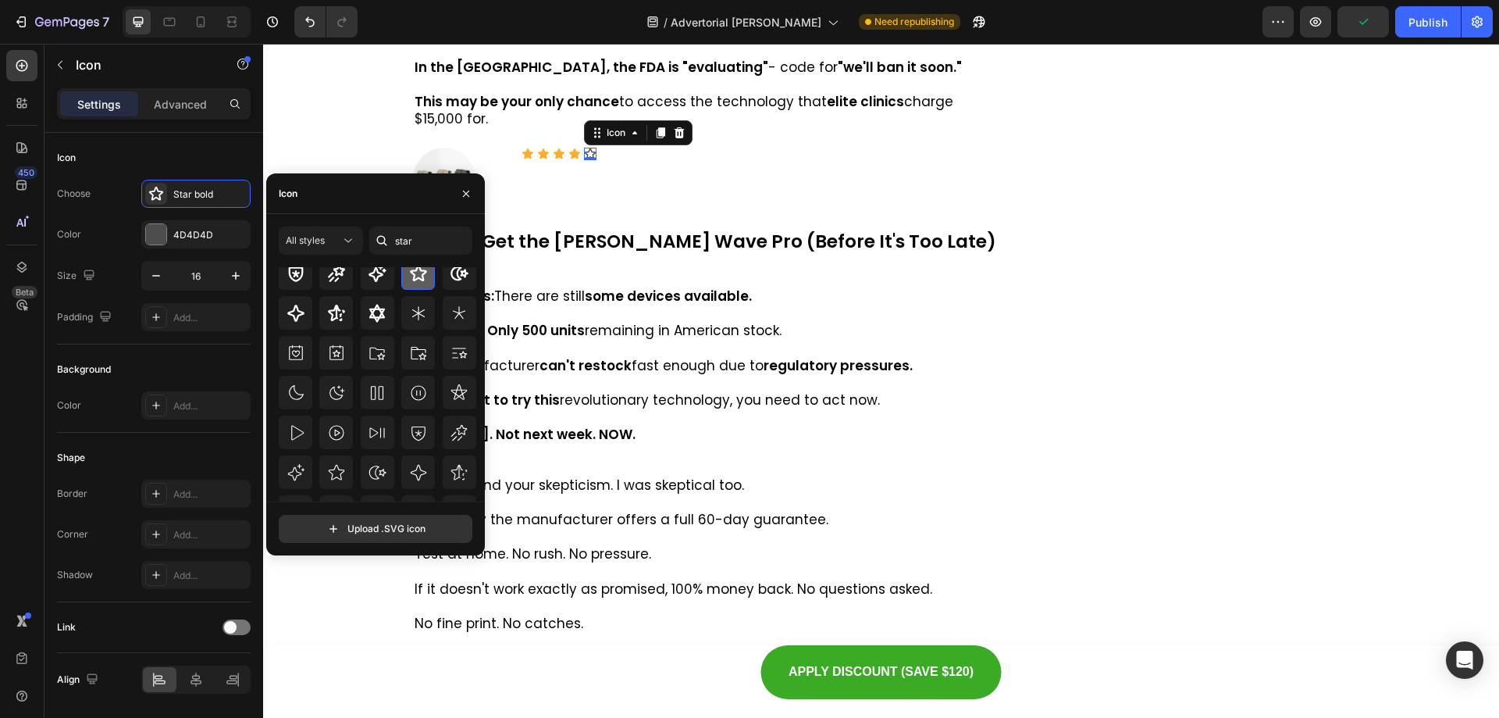
scroll to position [156, 0]
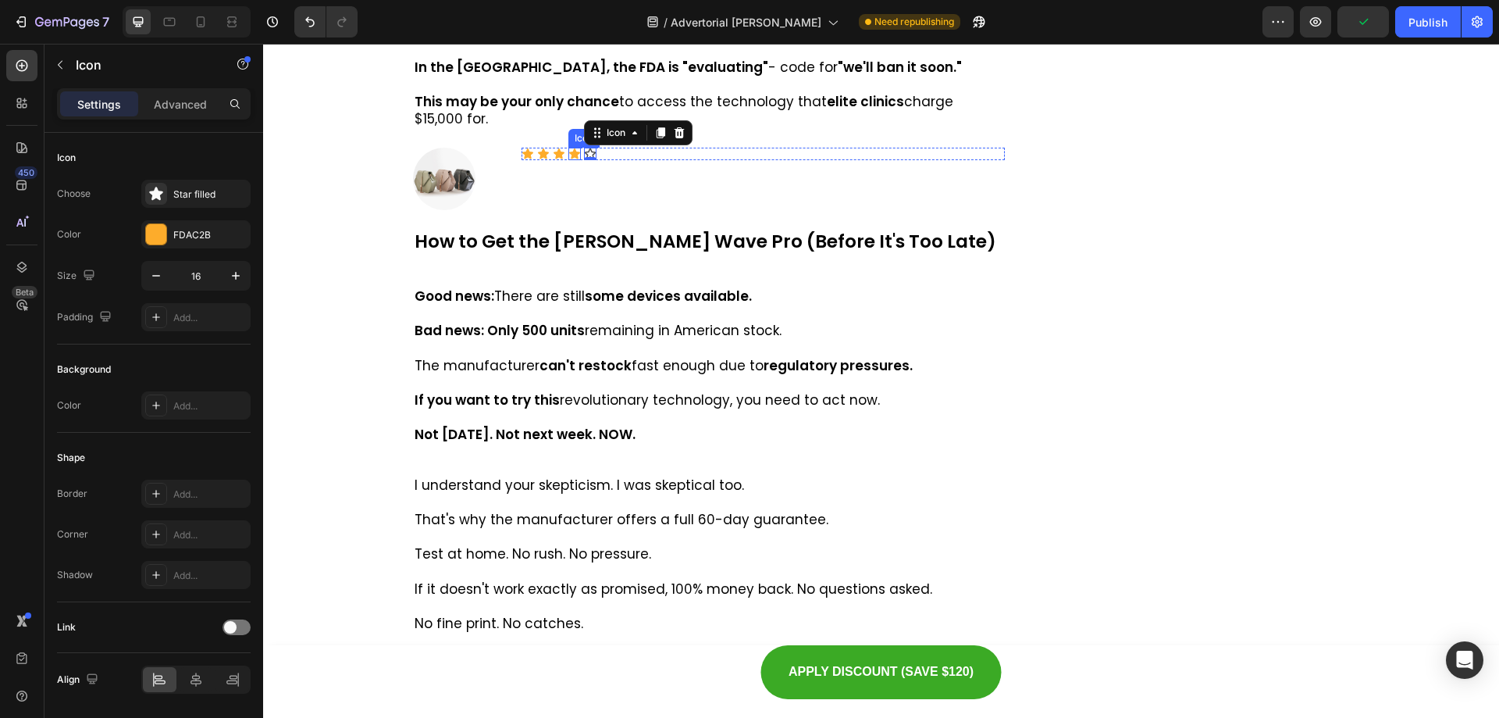
click at [568, 160] on div "Icon" at bounding box center [574, 154] width 12 height 12
click at [585, 160] on div "Icon 0" at bounding box center [590, 154] width 12 height 12
click at [201, 183] on div "Star bold" at bounding box center [195, 194] width 109 height 28
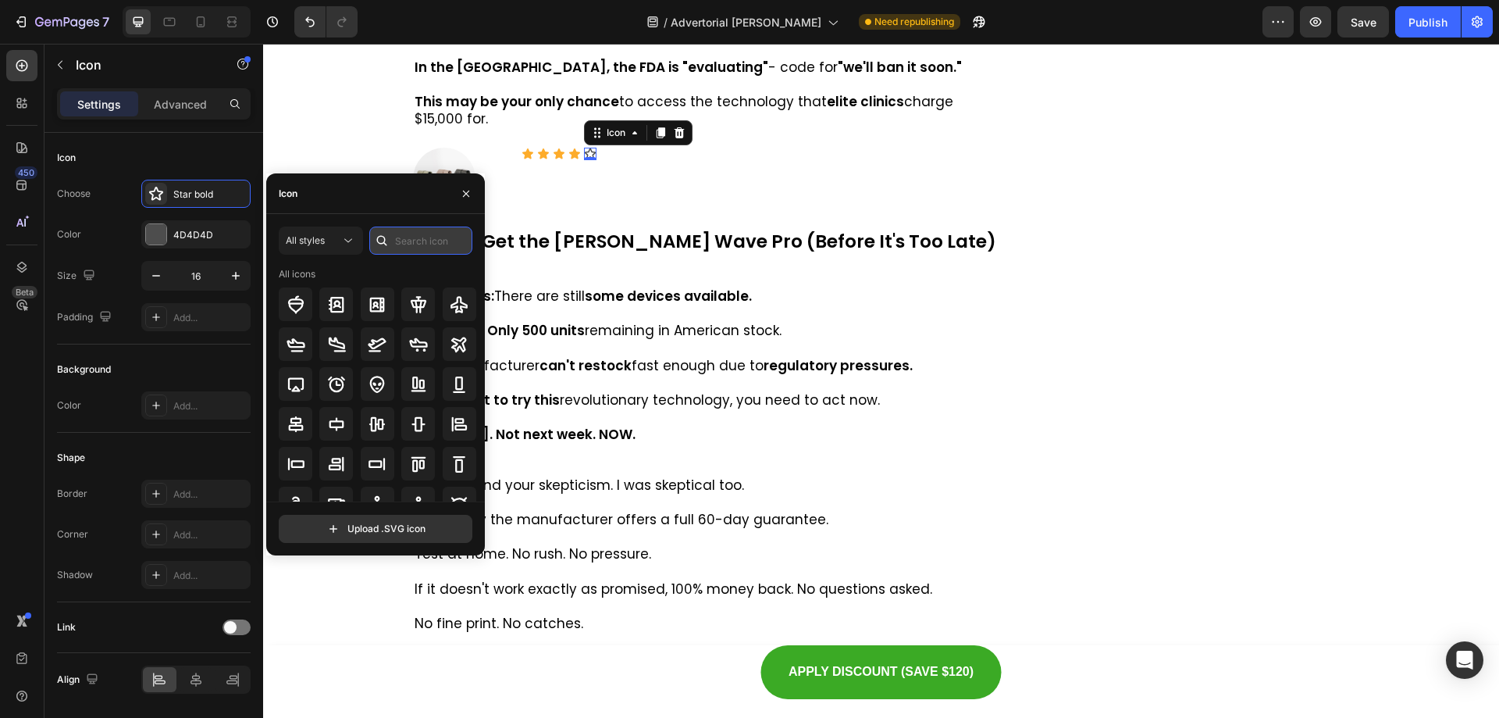
click at [421, 250] on input "text" at bounding box center [420, 240] width 103 height 28
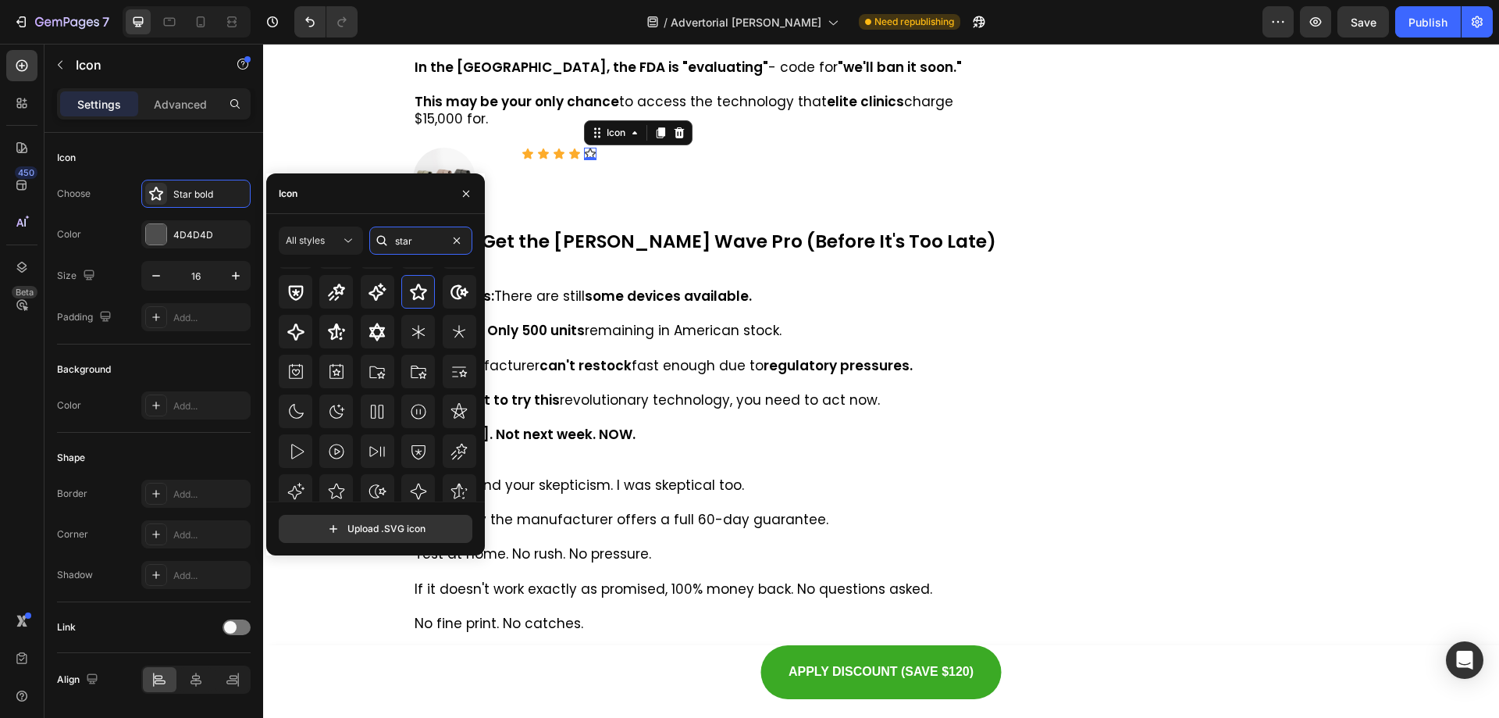
scroll to position [172, 0]
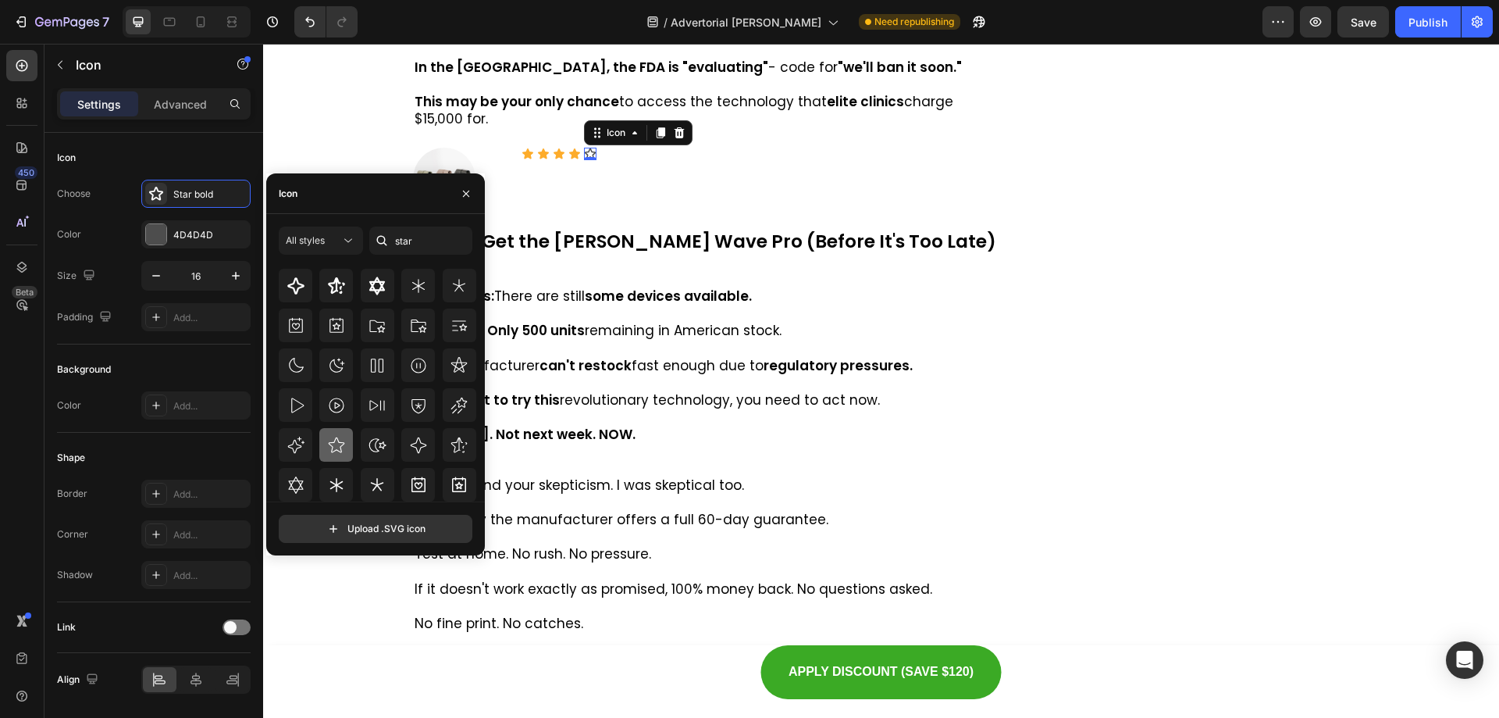
click at [338, 441] on icon at bounding box center [336, 445] width 19 height 19
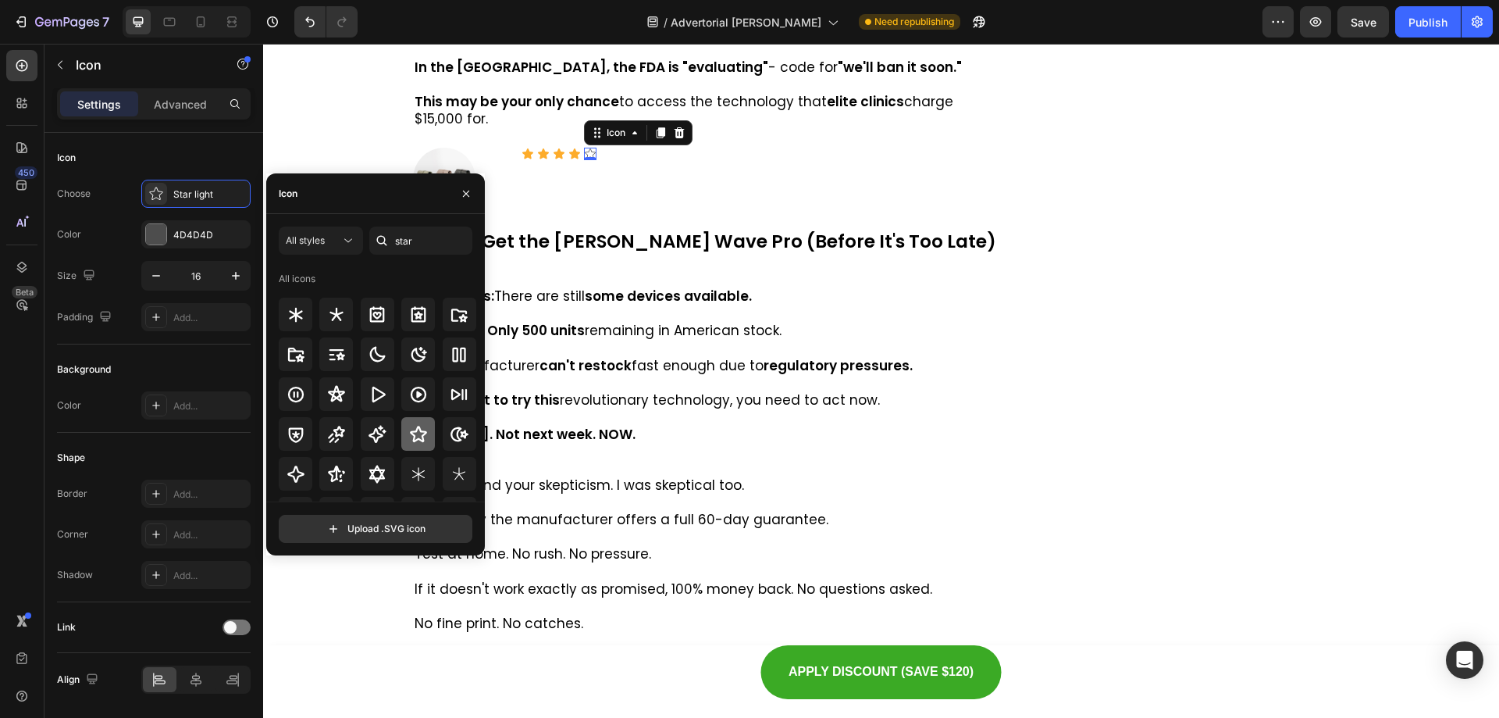
scroll to position [0, 0]
click at [188, 204] on div "Star light" at bounding box center [195, 194] width 109 height 28
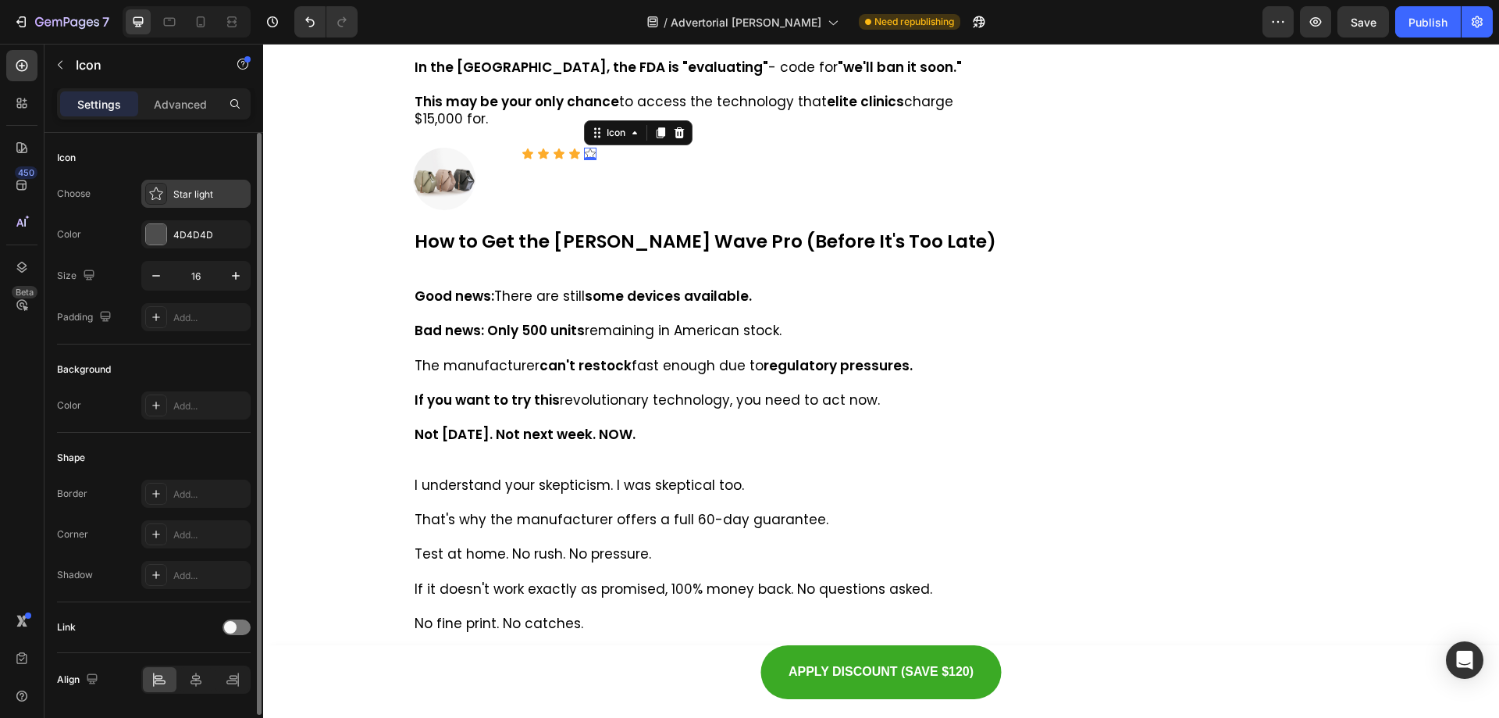
click at [201, 189] on div "Star light" at bounding box center [209, 194] width 73 height 14
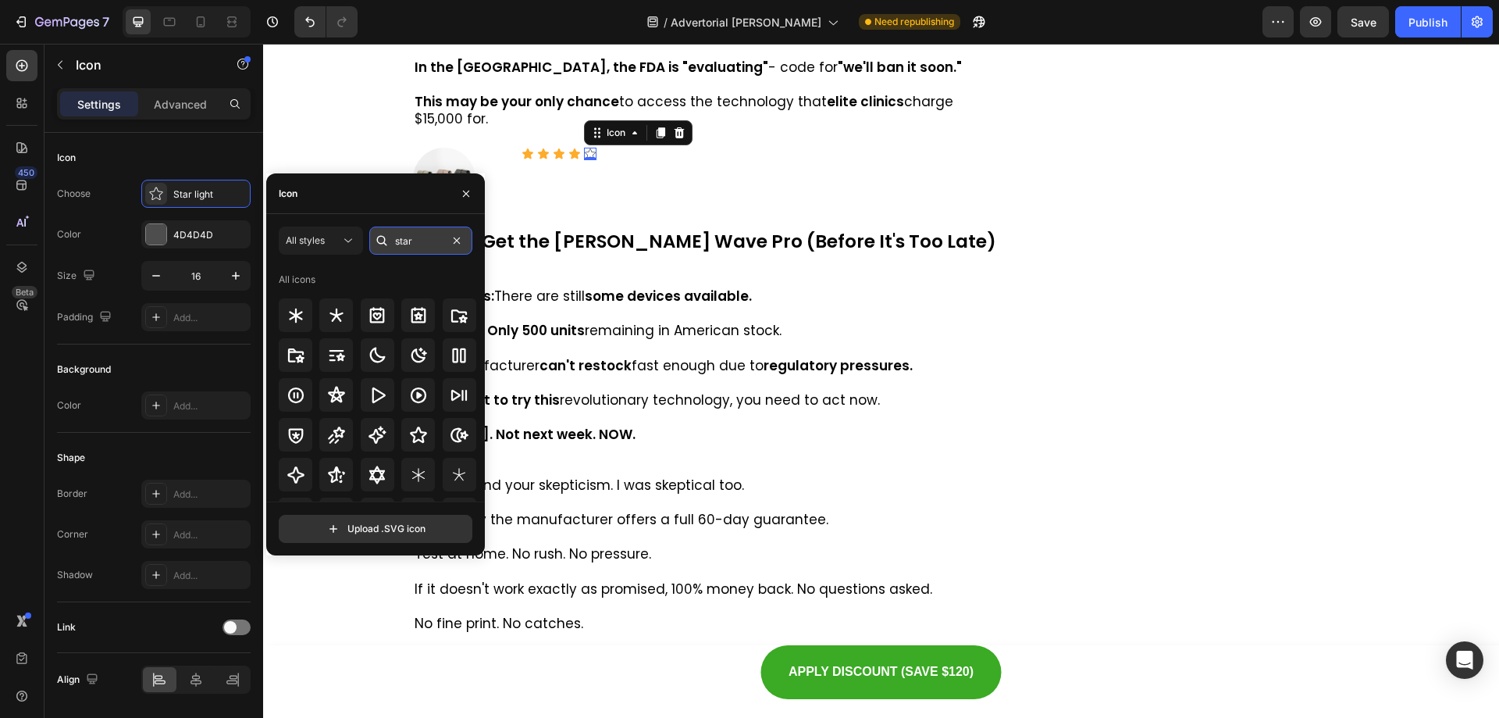
click at [412, 244] on input "star" at bounding box center [420, 240] width 103 height 28
click at [330, 237] on div "All styles" at bounding box center [313, 240] width 55 height 14
click at [415, 241] on input "star" at bounding box center [420, 240] width 103 height 28
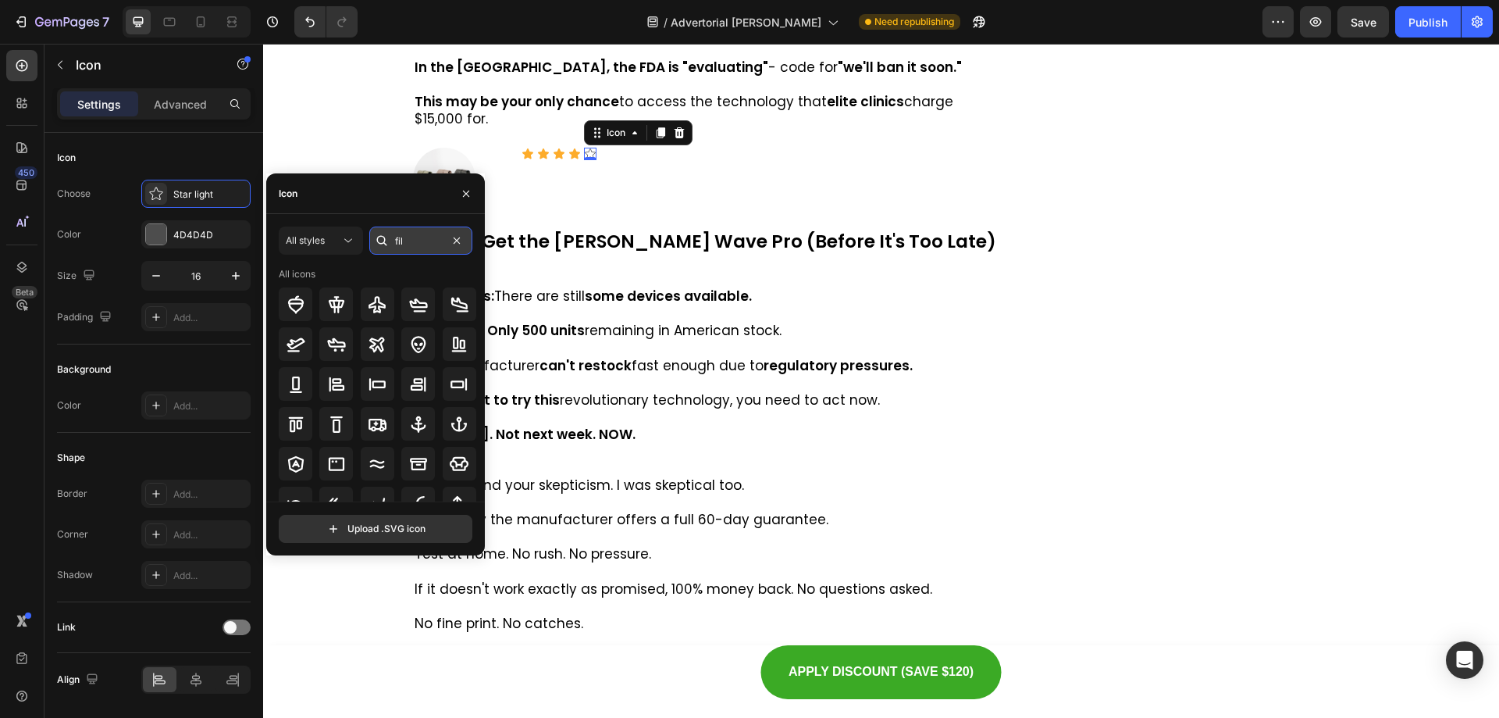
type input "fill"
click at [679, 139] on icon at bounding box center [679, 132] width 12 height 12
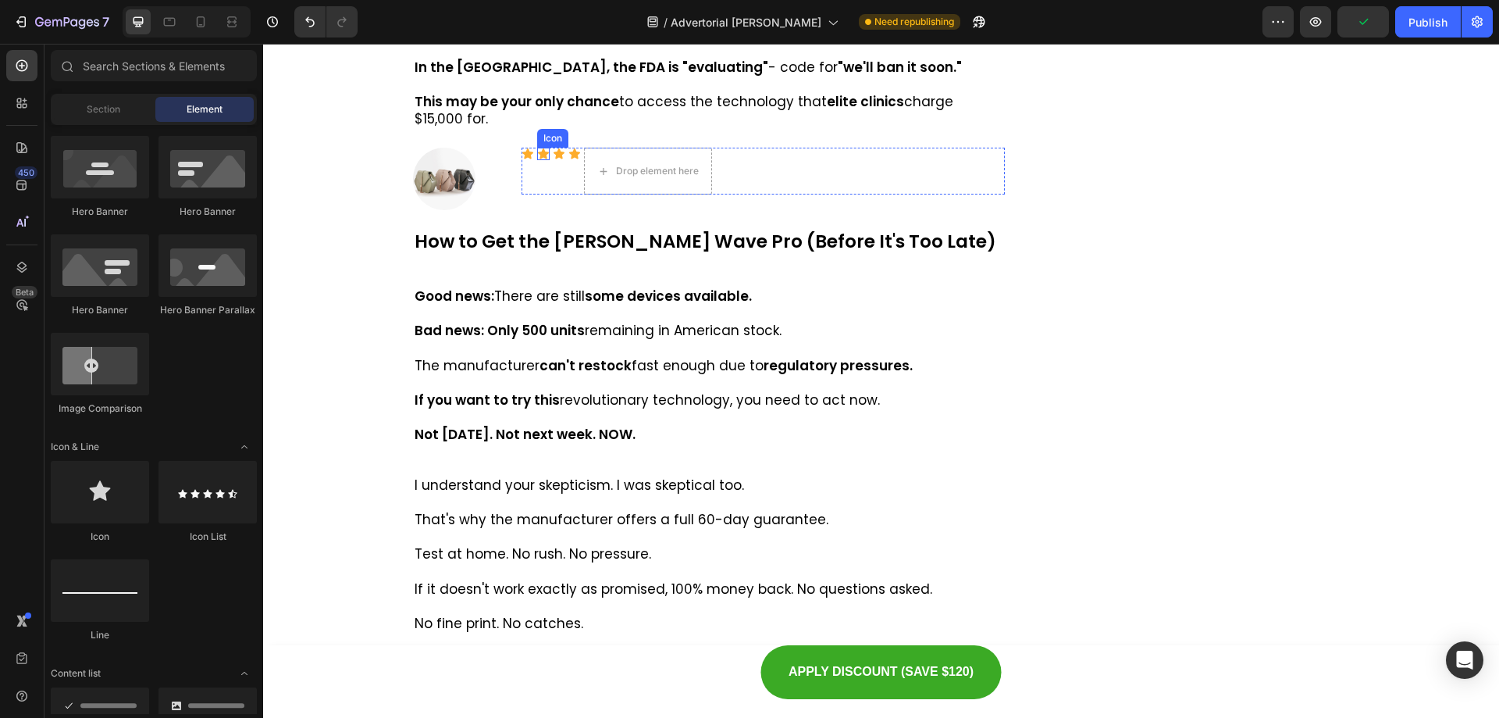
click at [554, 159] on icon at bounding box center [559, 153] width 11 height 10
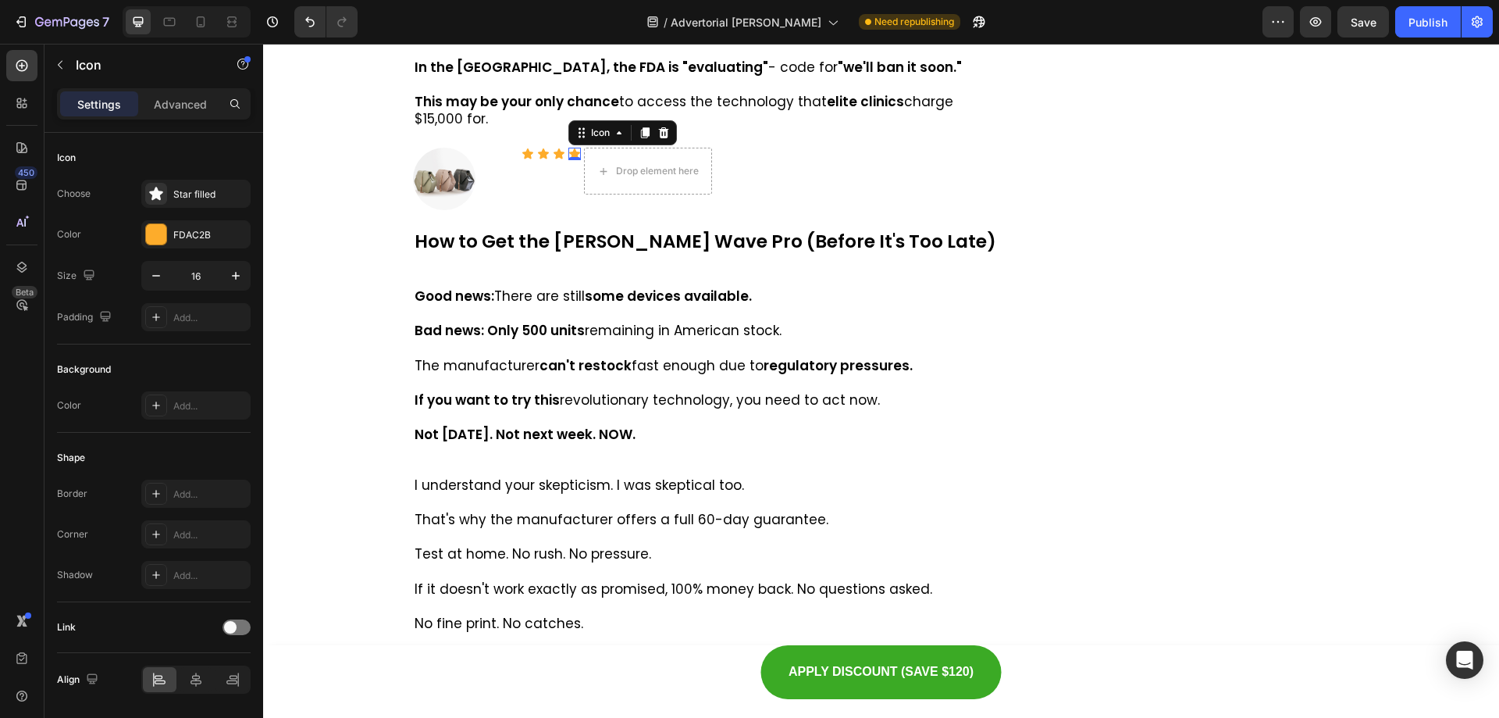
click at [570, 160] on div "Icon 0" at bounding box center [574, 154] width 12 height 12
click at [639, 139] on icon at bounding box center [645, 132] width 12 height 12
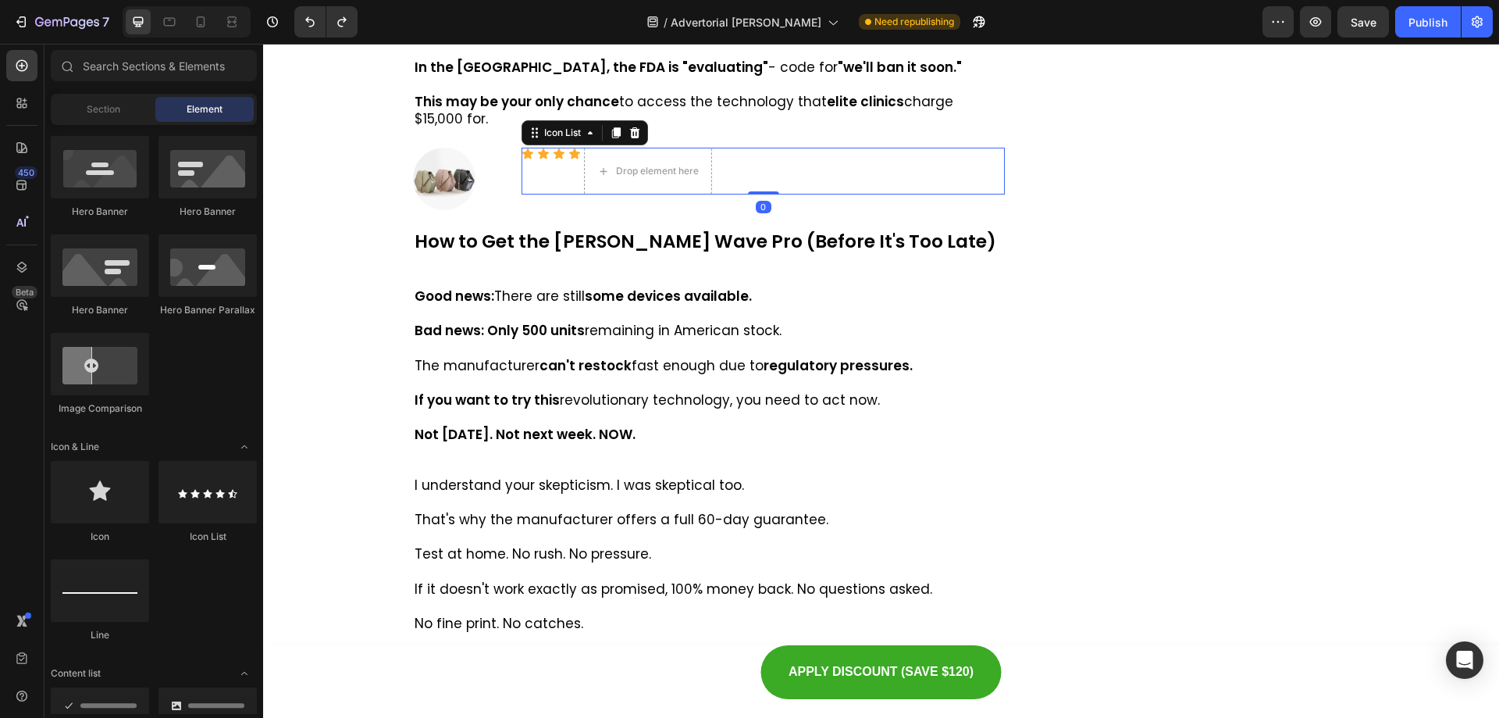
click at [576, 194] on div "Icon Icon Icon Icon Drop element here" at bounding box center [763, 171] width 483 height 47
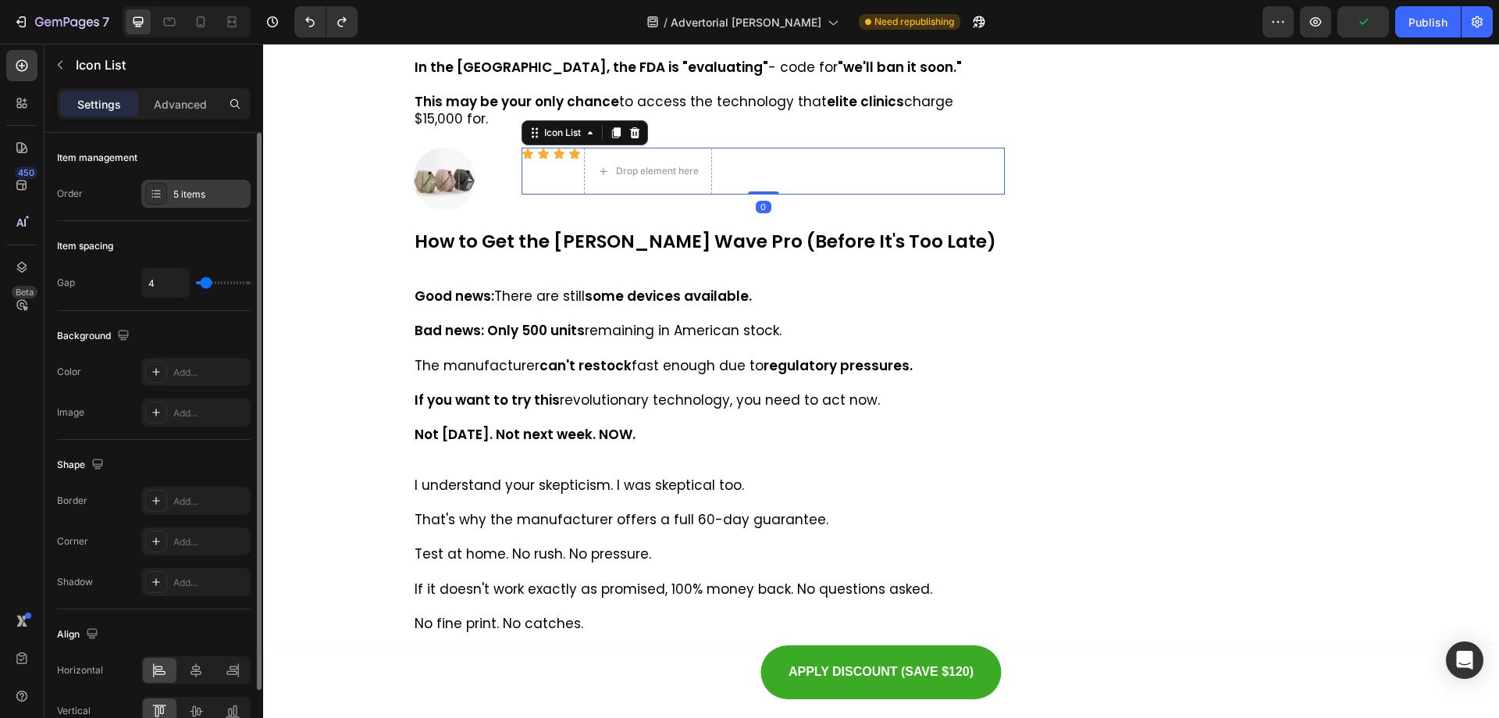
click at [192, 195] on div "5 items" at bounding box center [209, 194] width 73 height 14
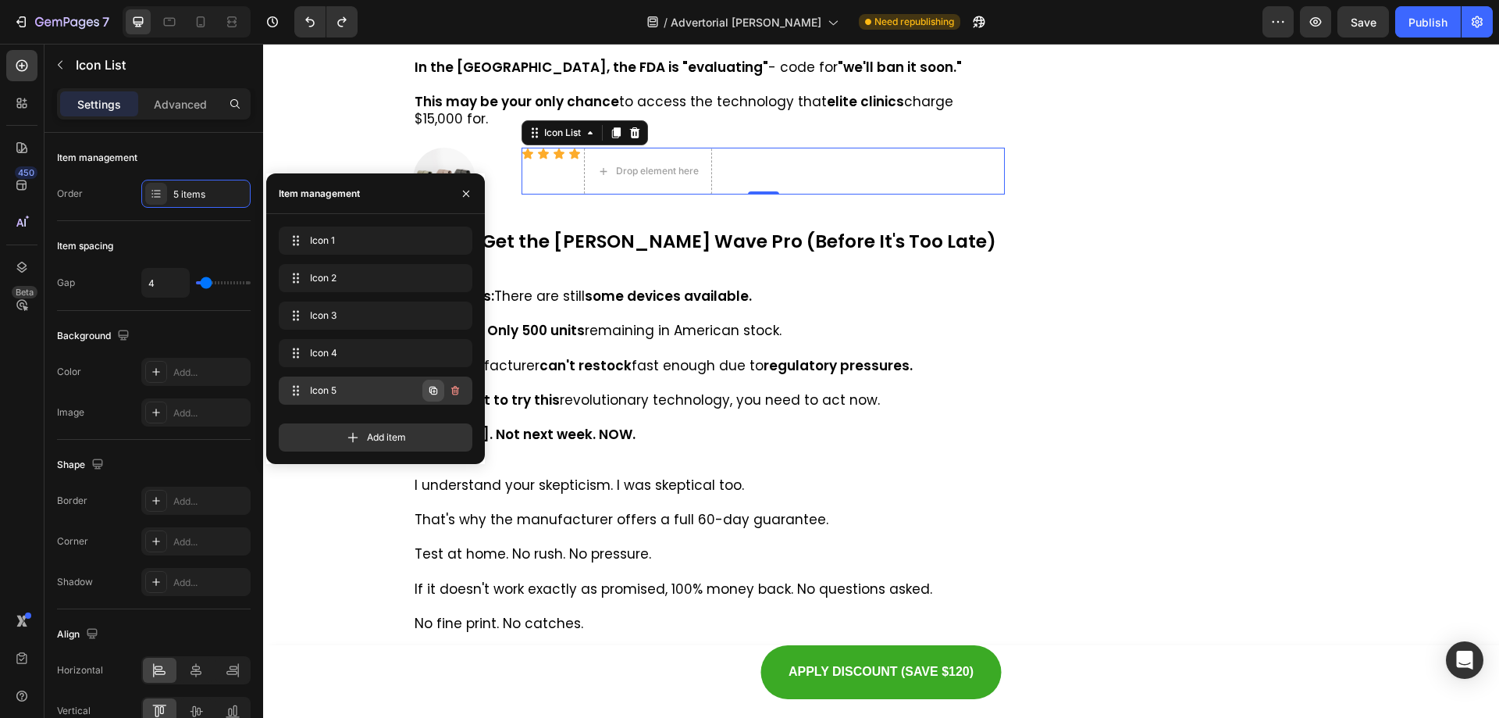
click at [434, 392] on icon "button" at bounding box center [434, 391] width 3 height 3
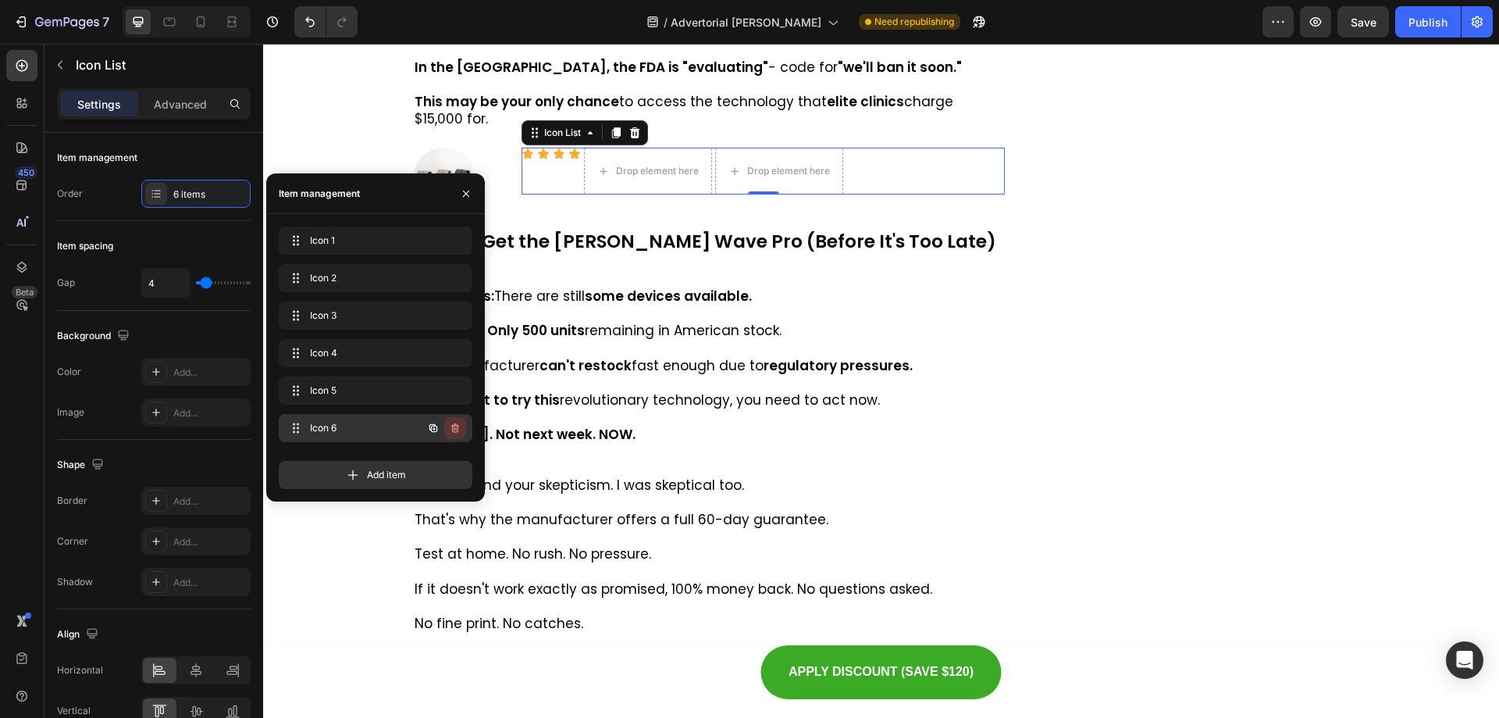
click at [458, 426] on icon "button" at bounding box center [455, 427] width 8 height 9
click at [452, 430] on div "Delete" at bounding box center [444, 428] width 29 height 14
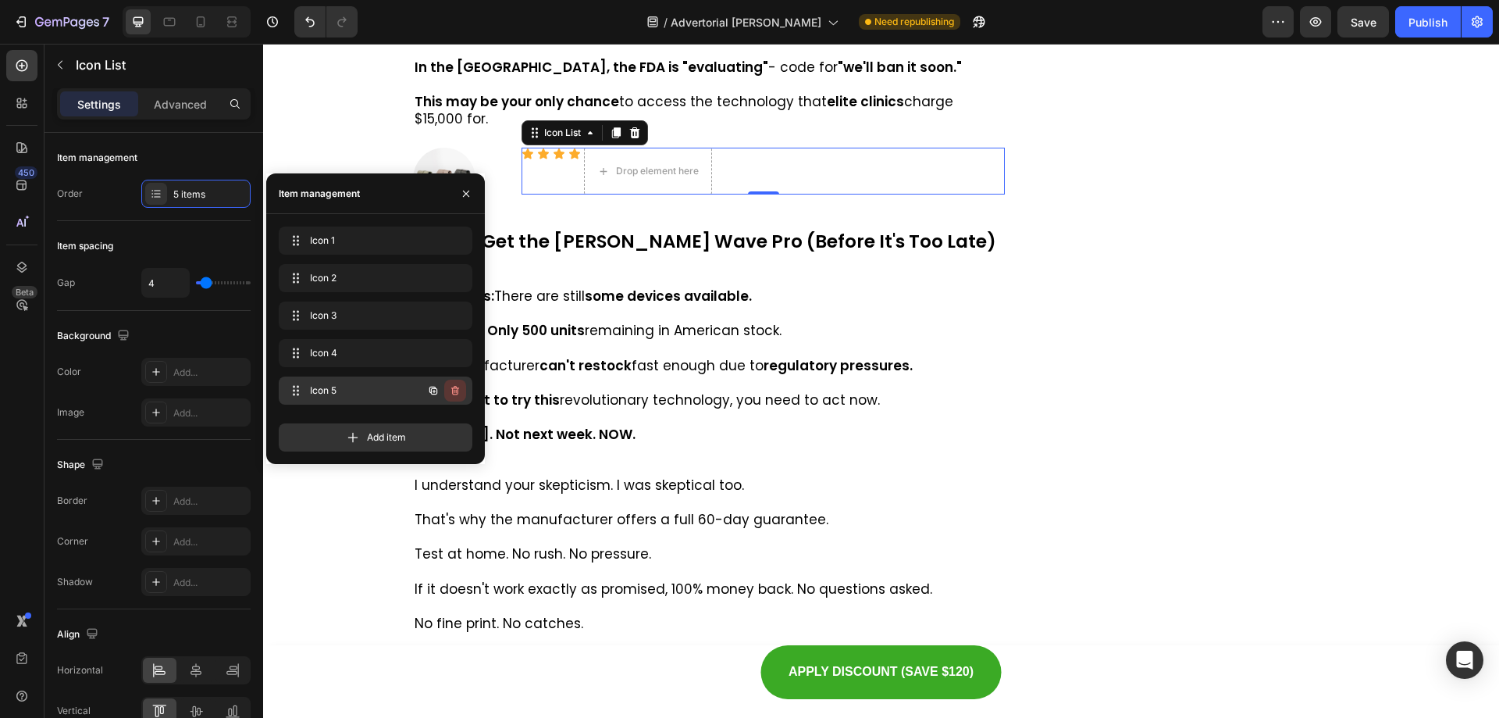
click at [454, 390] on icon "button" at bounding box center [455, 390] width 12 height 12
click at [588, 183] on div "Drop element here" at bounding box center [648, 171] width 126 height 25
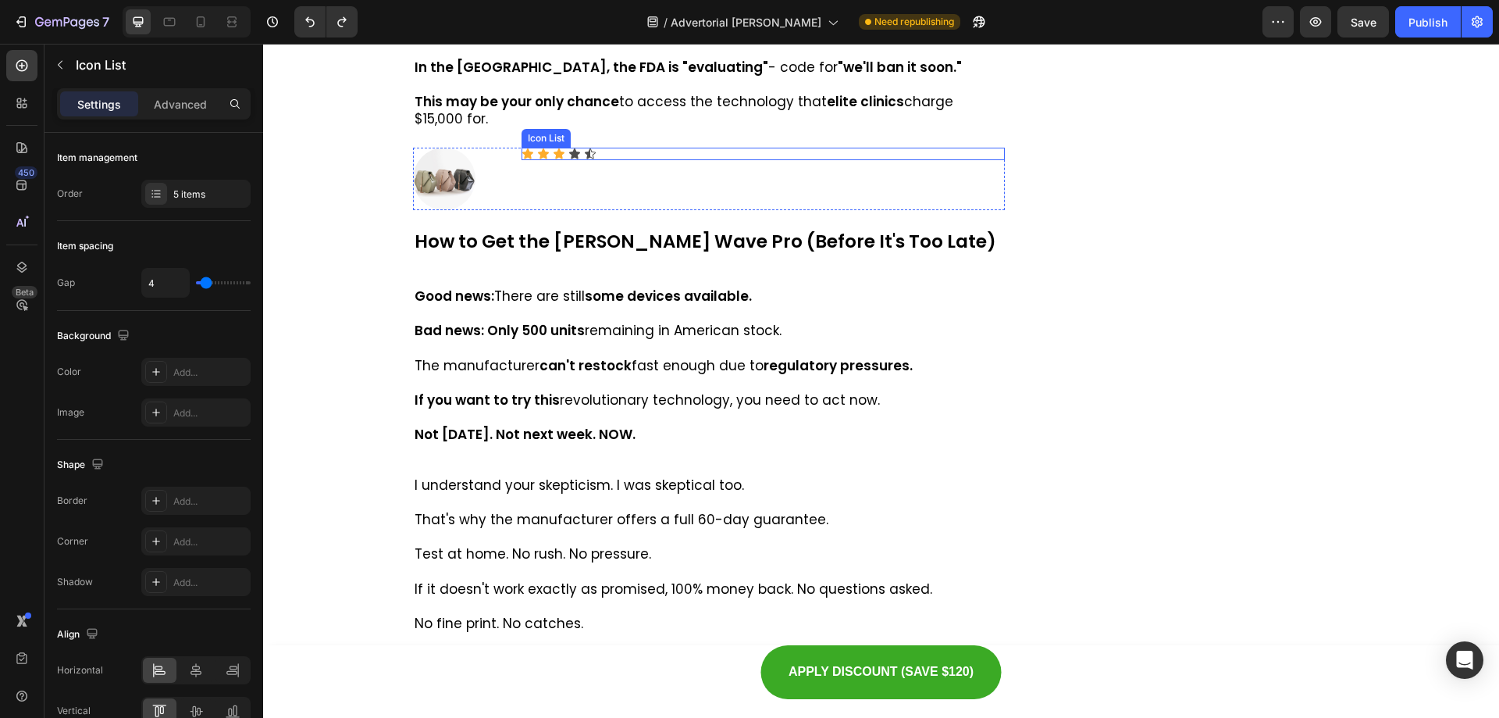
click at [596, 160] on div "Icon Icon Icon Icon Icon" at bounding box center [763, 154] width 483 height 12
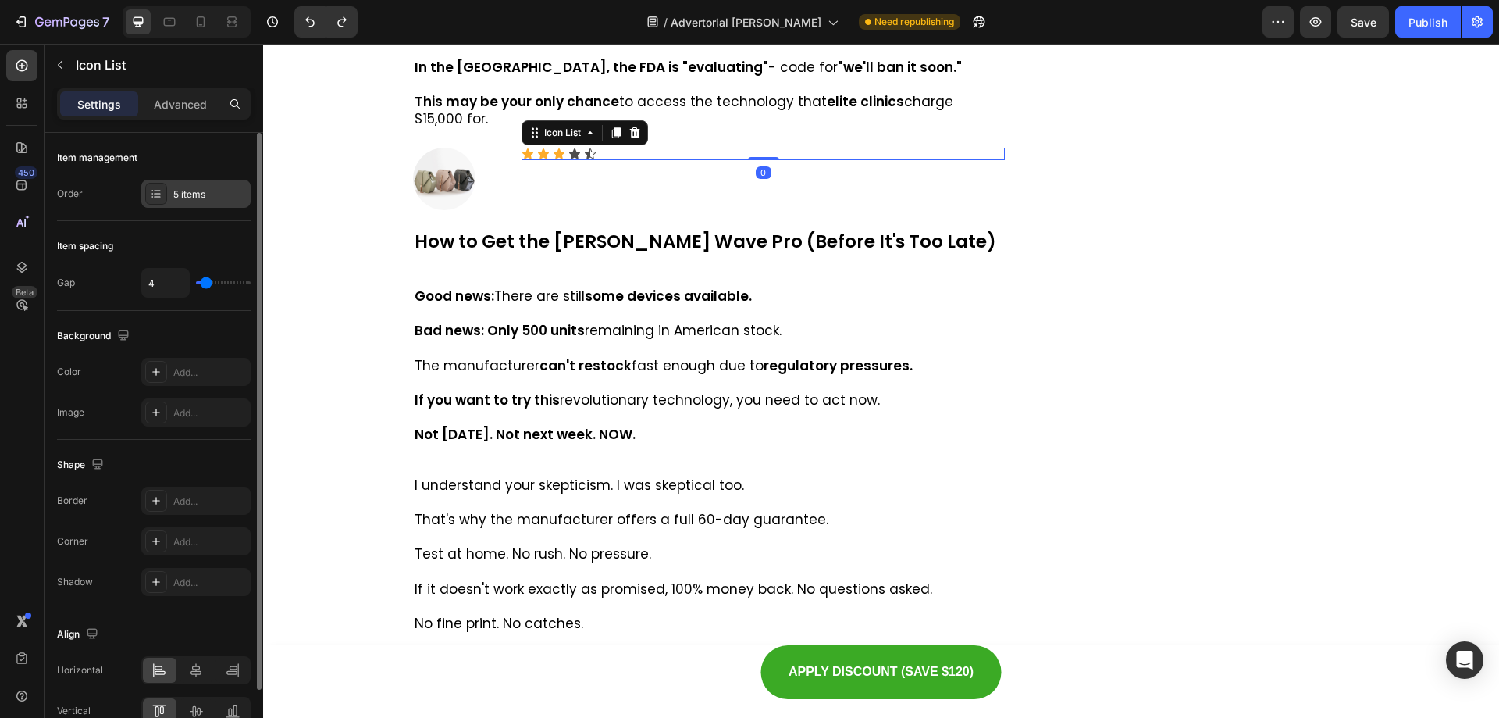
click at [198, 194] on div "5 items" at bounding box center [209, 194] width 73 height 14
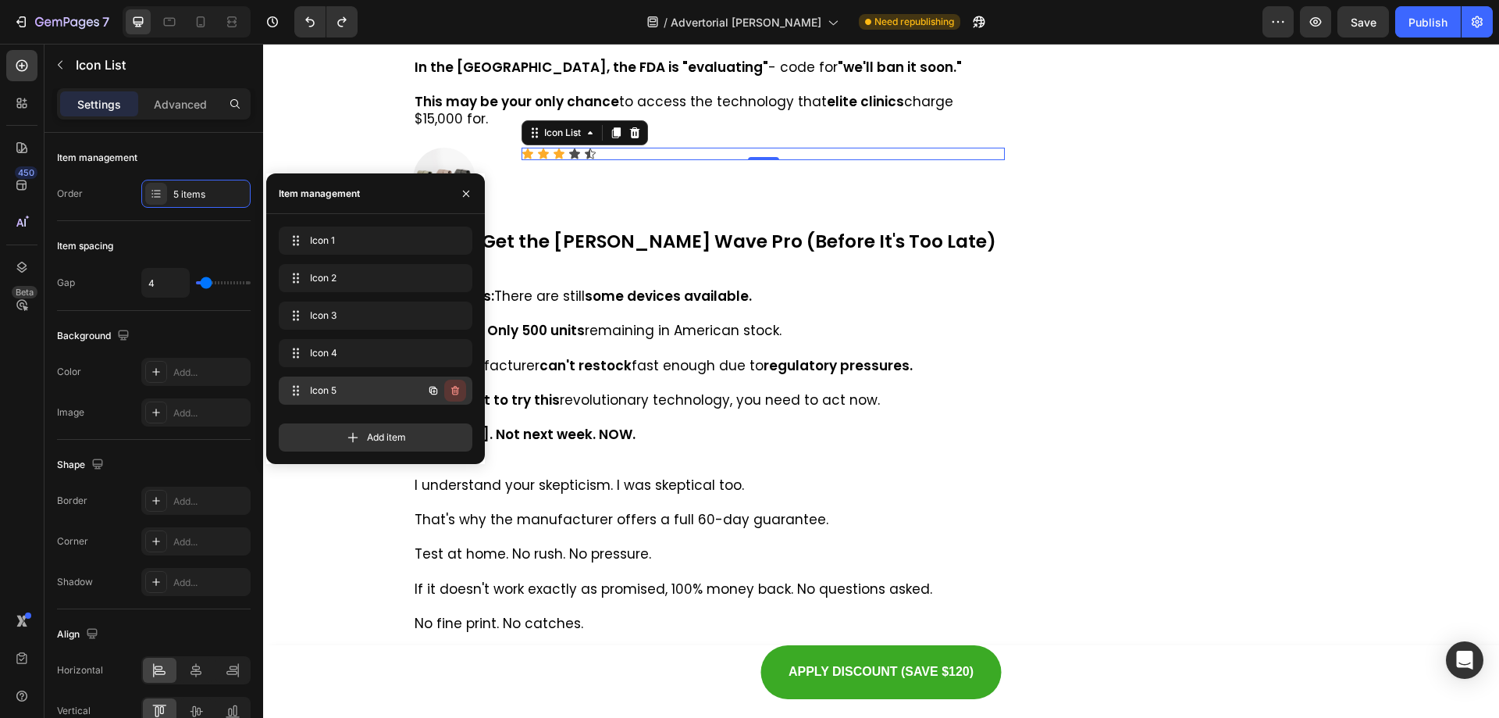
click at [452, 387] on icon "button" at bounding box center [455, 390] width 12 height 12
click at [453, 390] on div "Delete" at bounding box center [444, 390] width 29 height 14
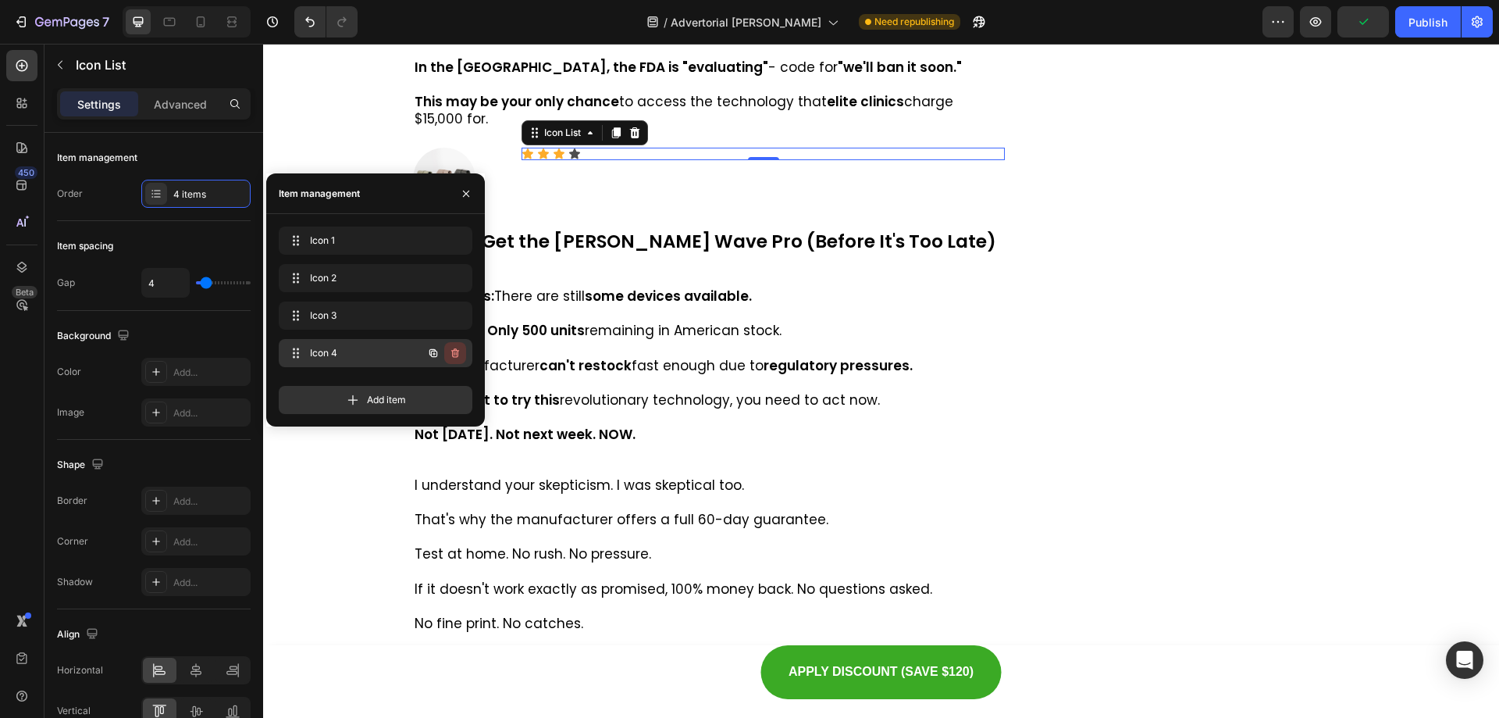
click at [454, 353] on icon "button" at bounding box center [454, 354] width 1 height 4
click at [454, 355] on div "Delete" at bounding box center [444, 353] width 29 height 14
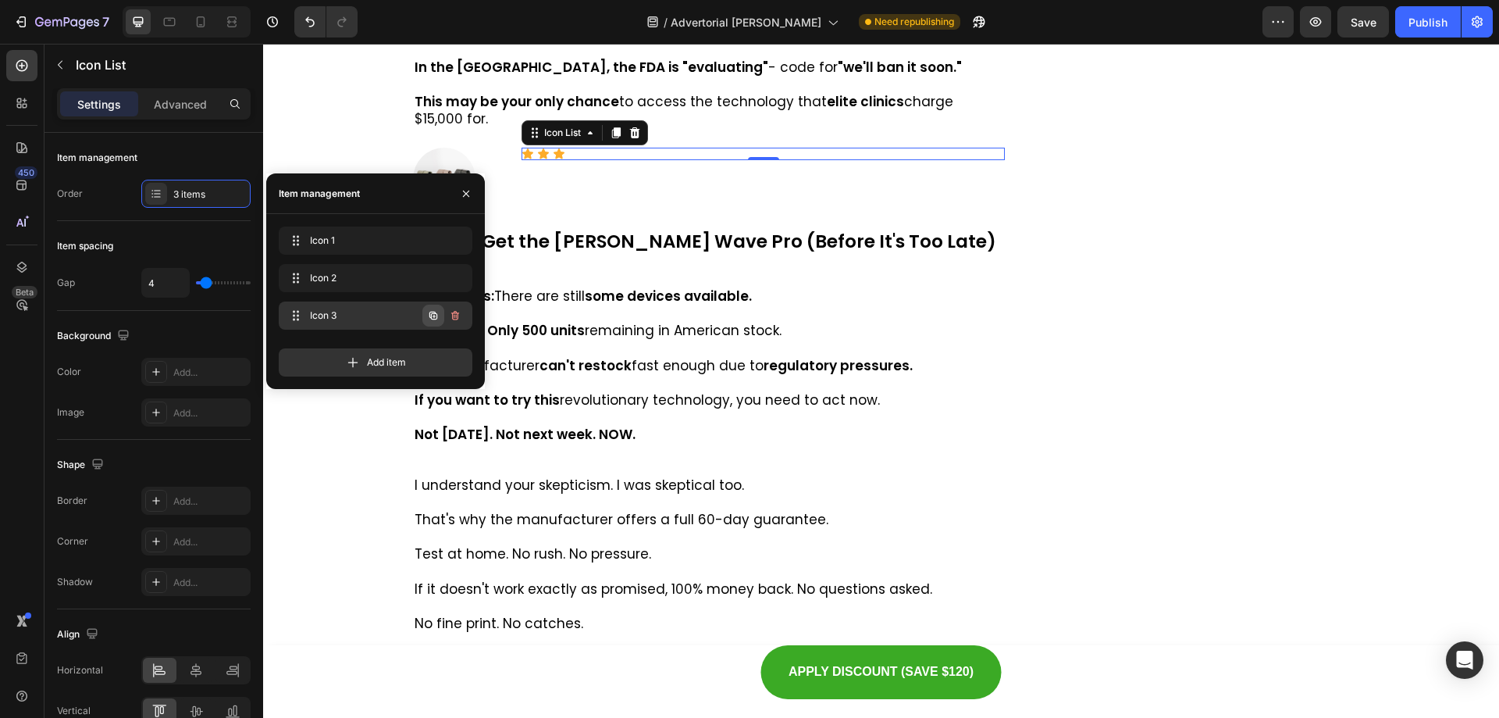
click at [436, 315] on icon "button" at bounding box center [433, 315] width 12 height 12
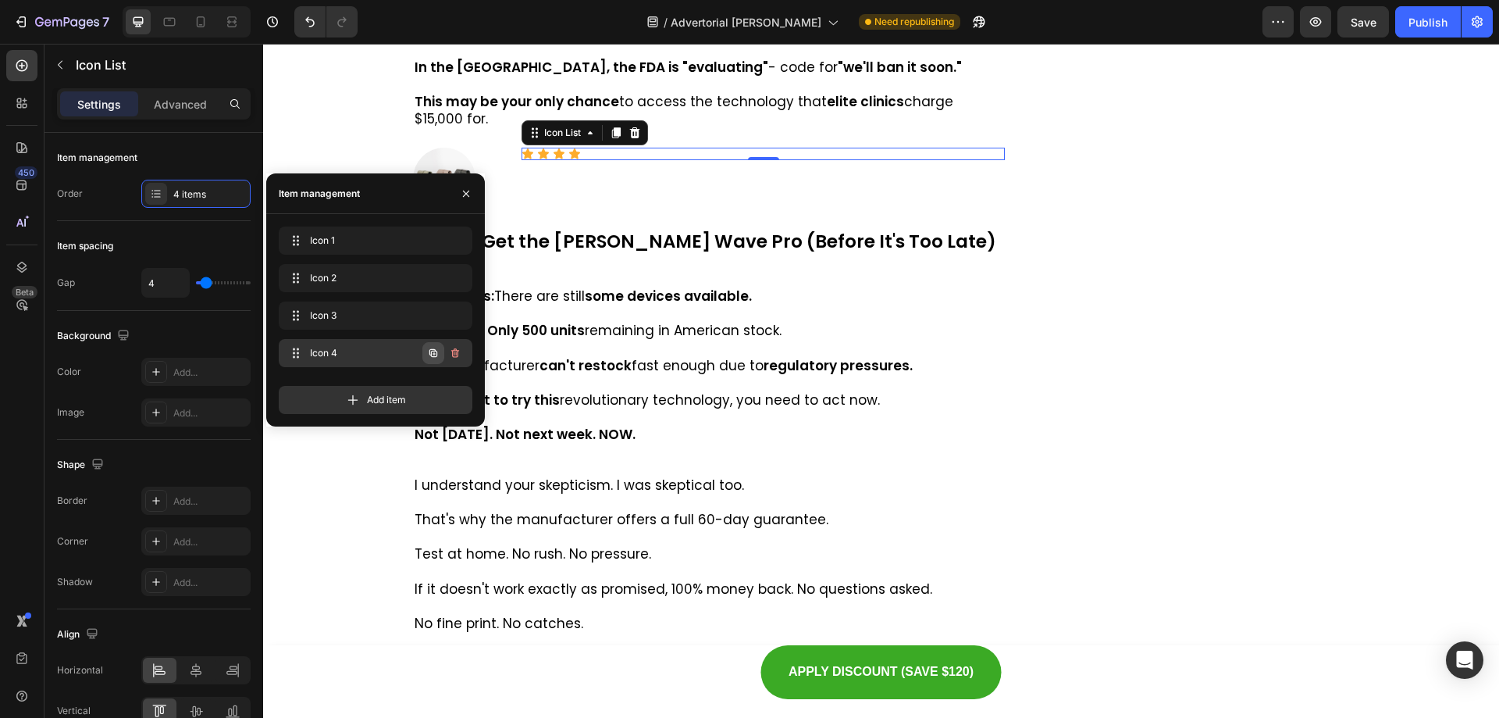
click at [434, 353] on icon "button" at bounding box center [434, 353] width 3 height 3
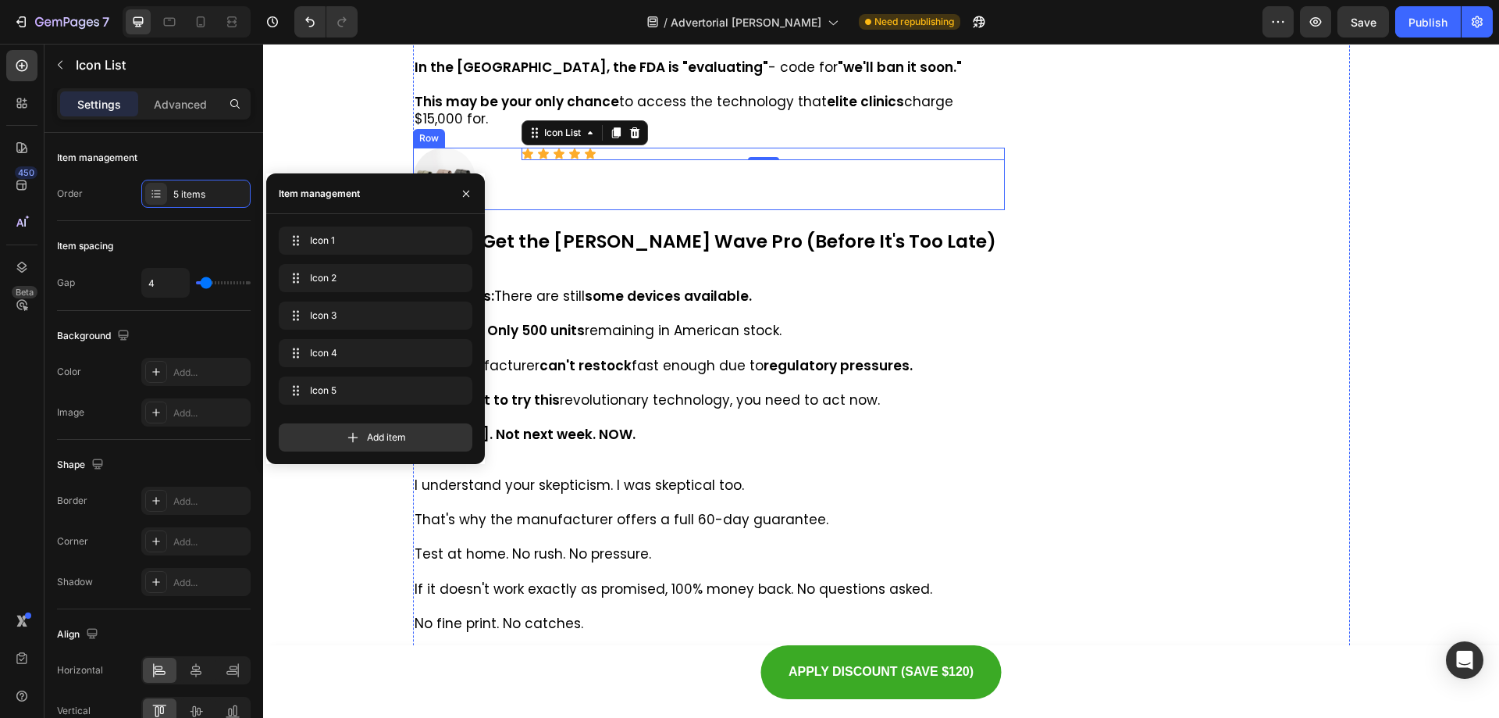
click at [586, 210] on div "Icon Icon Icon Icon Icon Icon List 0" at bounding box center [763, 179] width 483 height 62
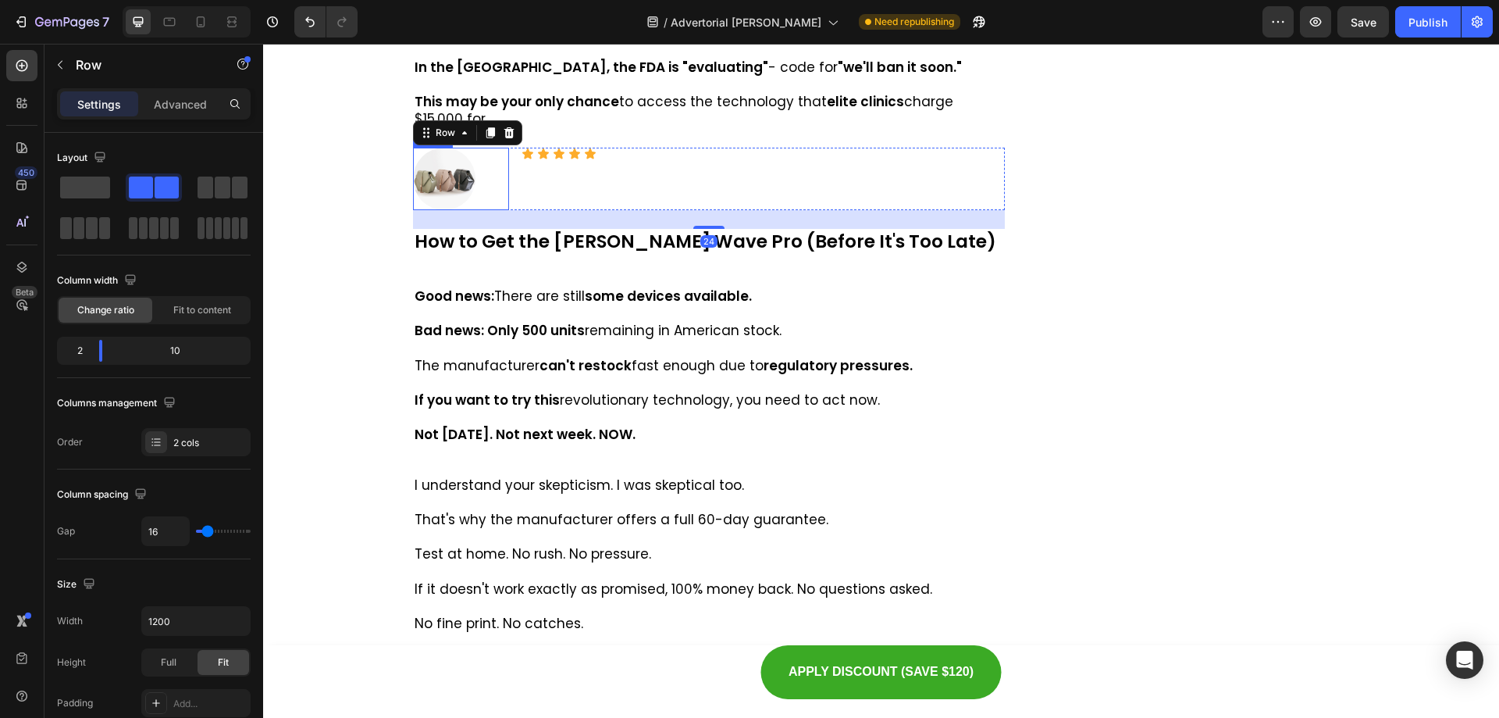
click at [472, 210] on div at bounding box center [461, 179] width 97 height 62
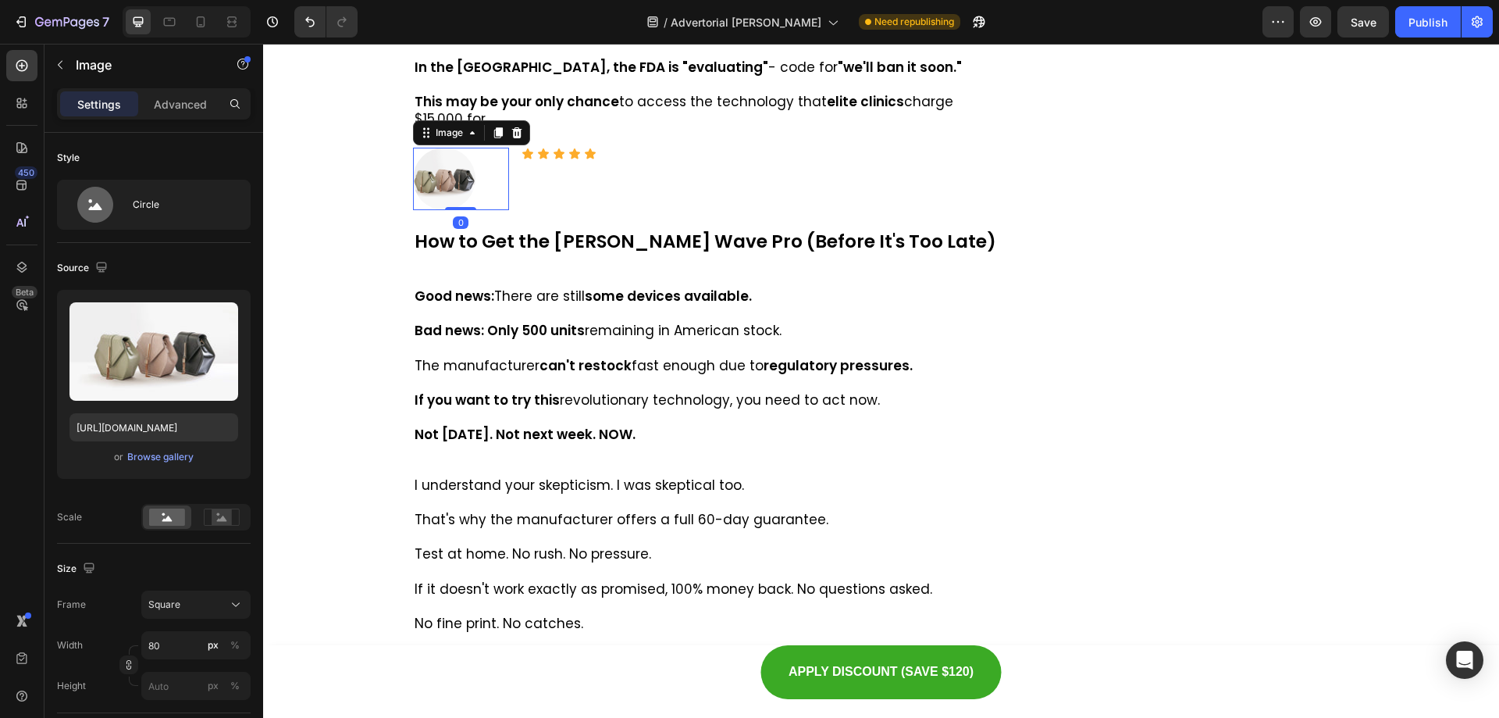
click at [180, 102] on p "Advanced" at bounding box center [180, 104] width 53 height 16
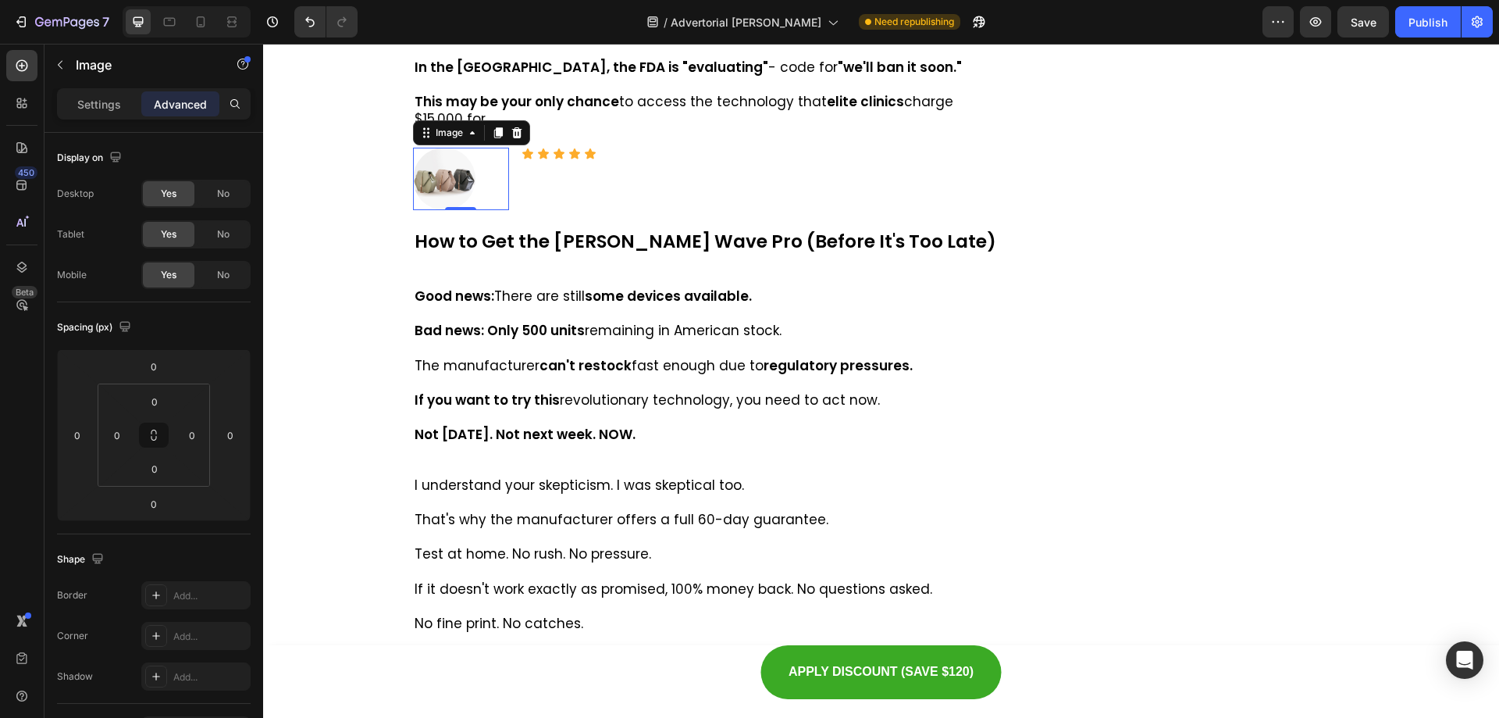
click at [437, 210] on img at bounding box center [444, 179] width 62 height 62
click at [451, 210] on img at bounding box center [444, 179] width 62 height 62
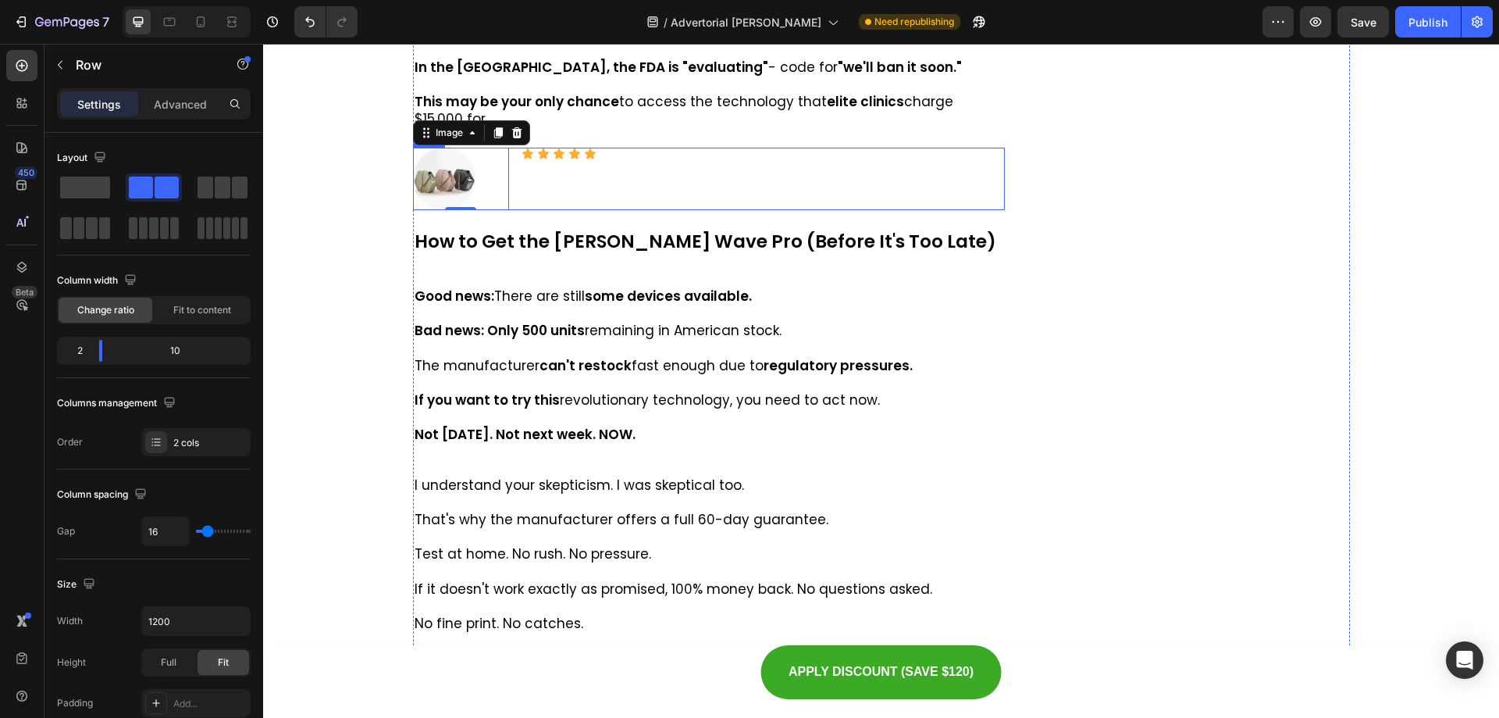
click at [607, 210] on div "Icon Icon Icon Icon Icon Icon List" at bounding box center [763, 179] width 483 height 62
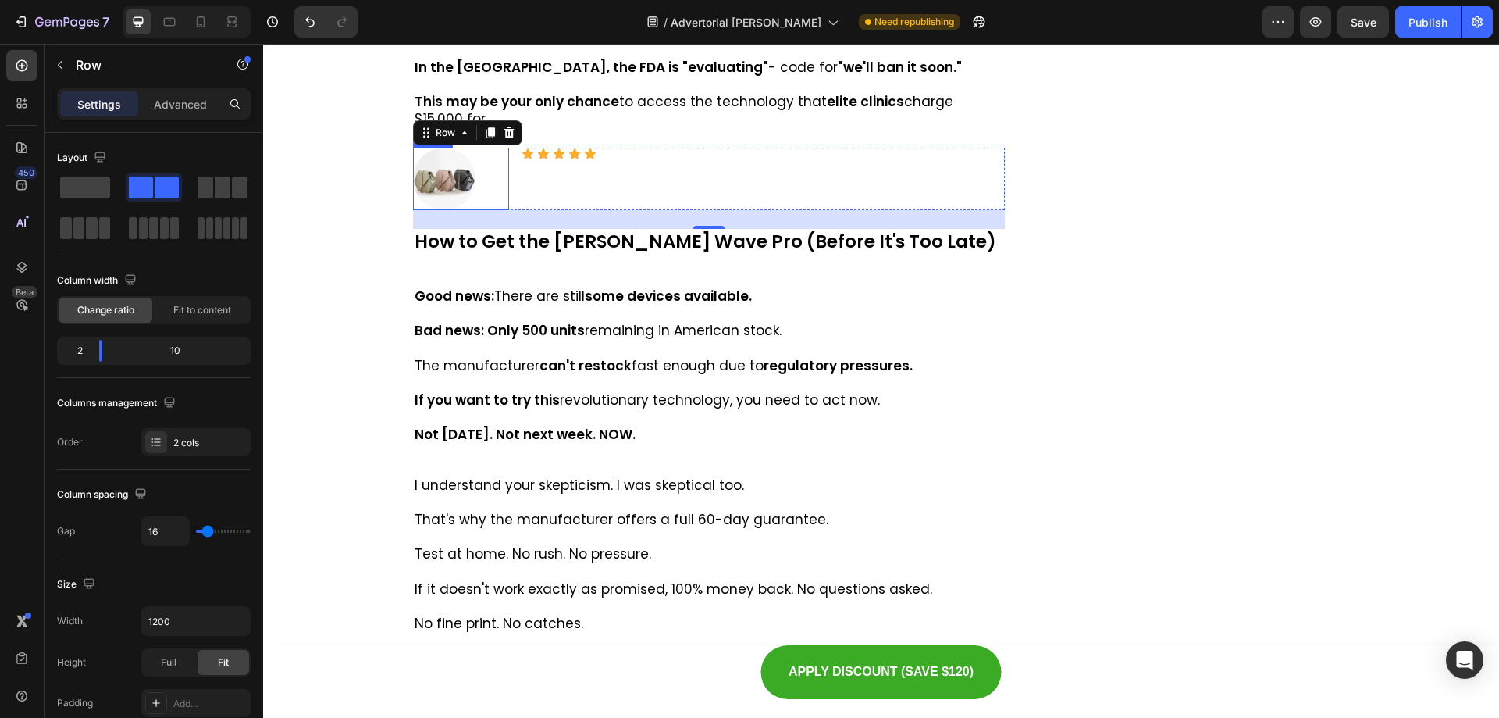
click at [492, 210] on div at bounding box center [461, 179] width 97 height 62
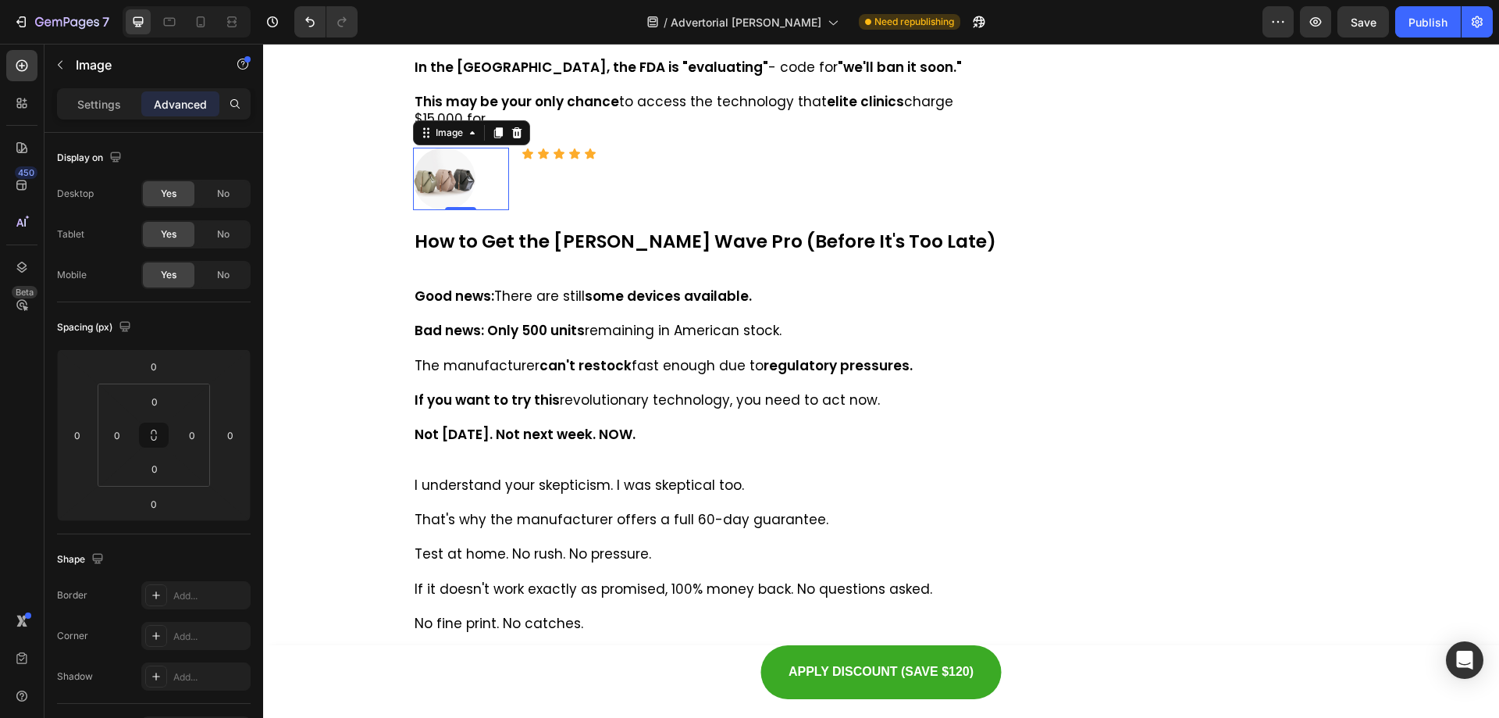
click at [454, 210] on img at bounding box center [444, 179] width 62 height 62
click at [17, 267] on icon at bounding box center [22, 267] width 16 height 16
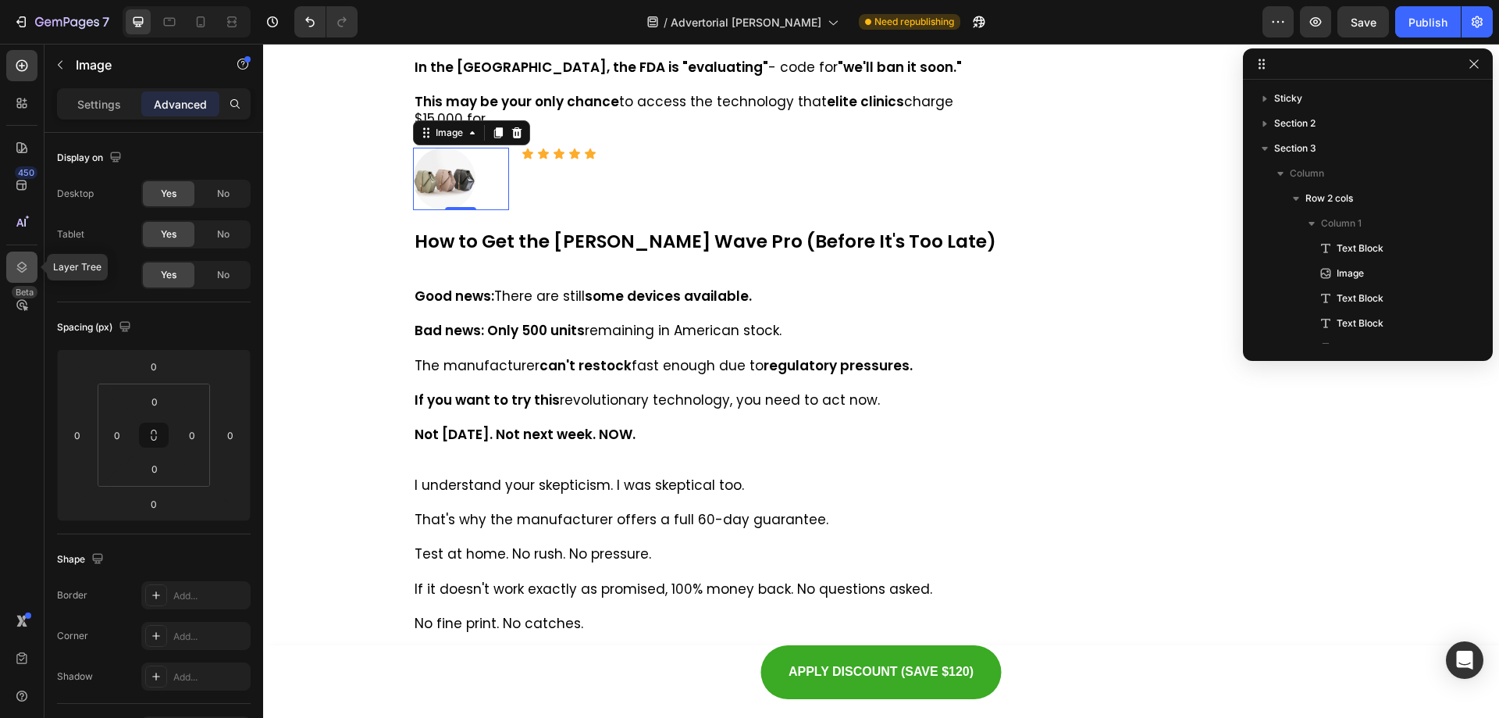
scroll to position [271, 0]
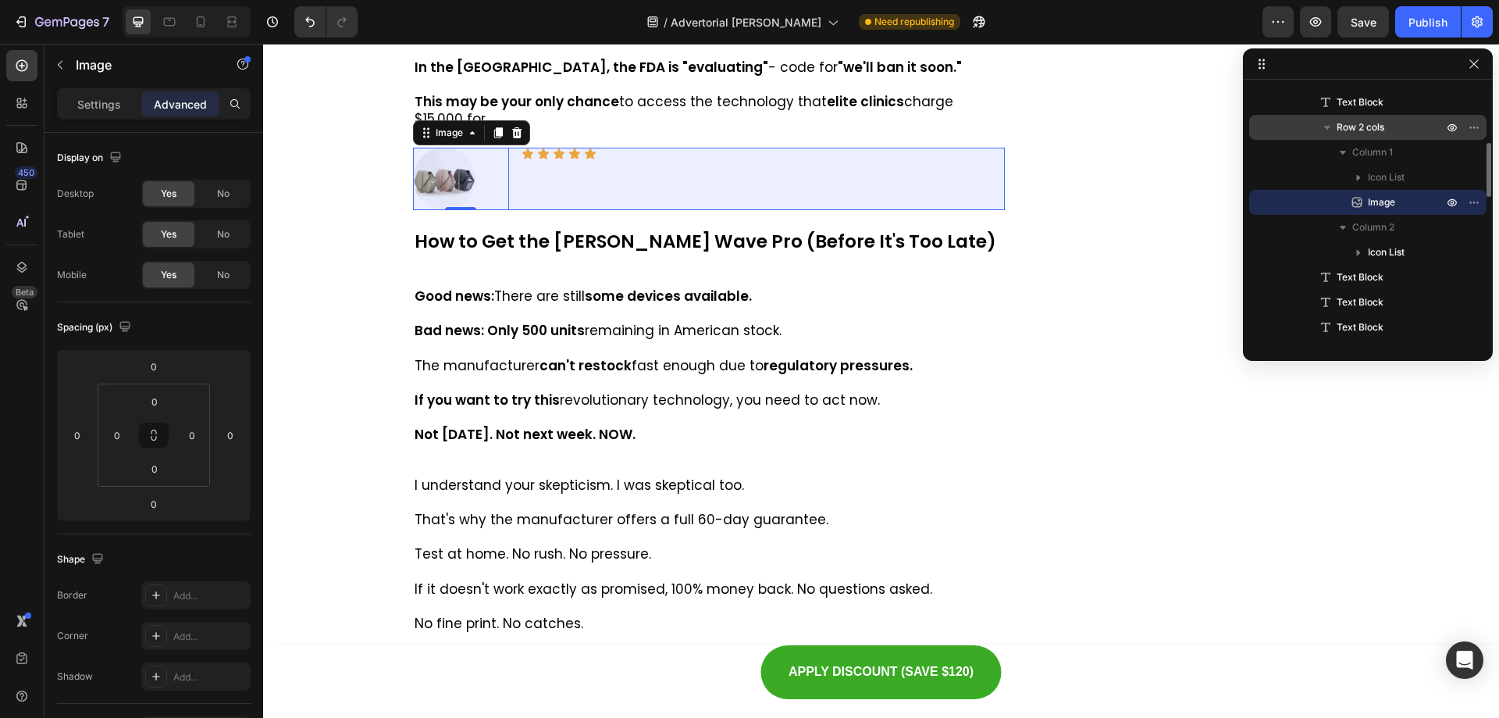
click at [1370, 134] on span "Row 2 cols" at bounding box center [1361, 127] width 48 height 16
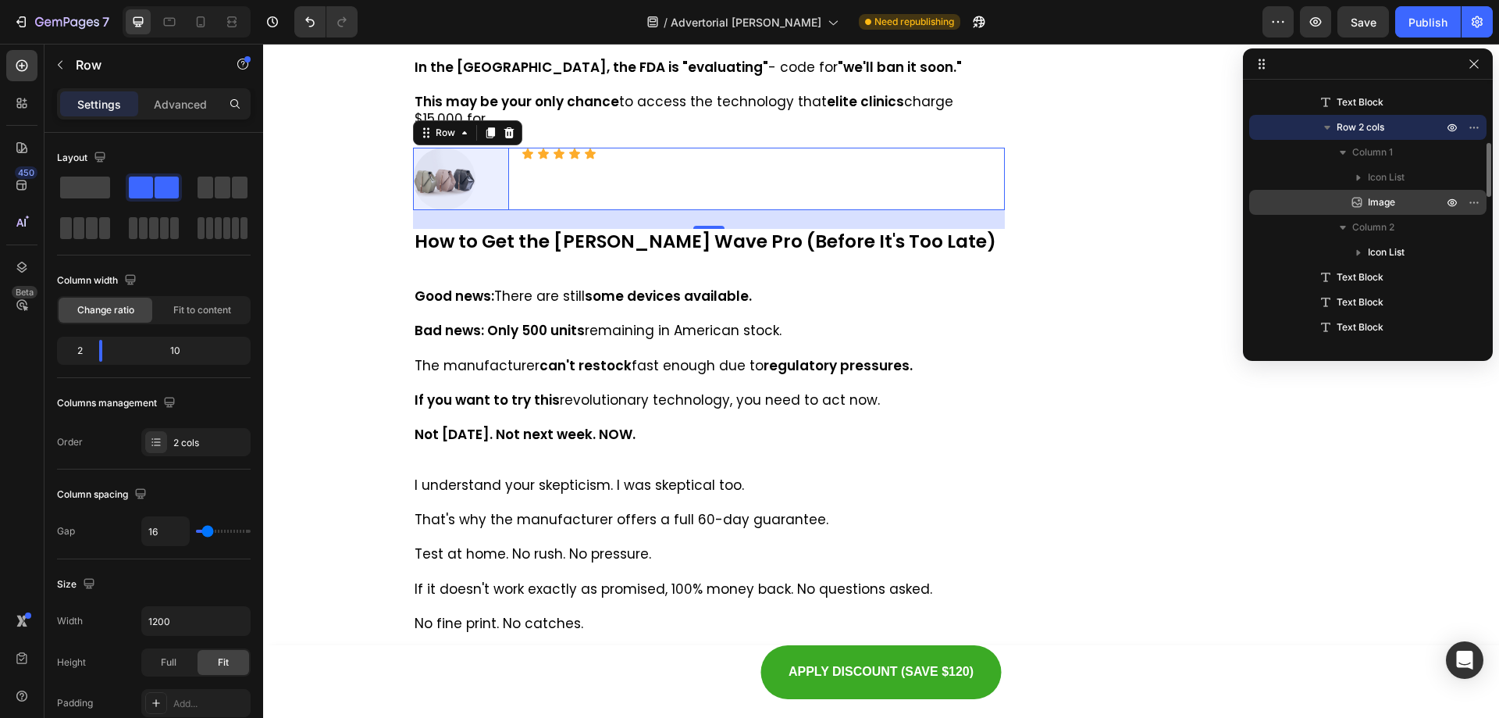
click at [1380, 198] on span "Image" at bounding box center [1381, 202] width 27 height 16
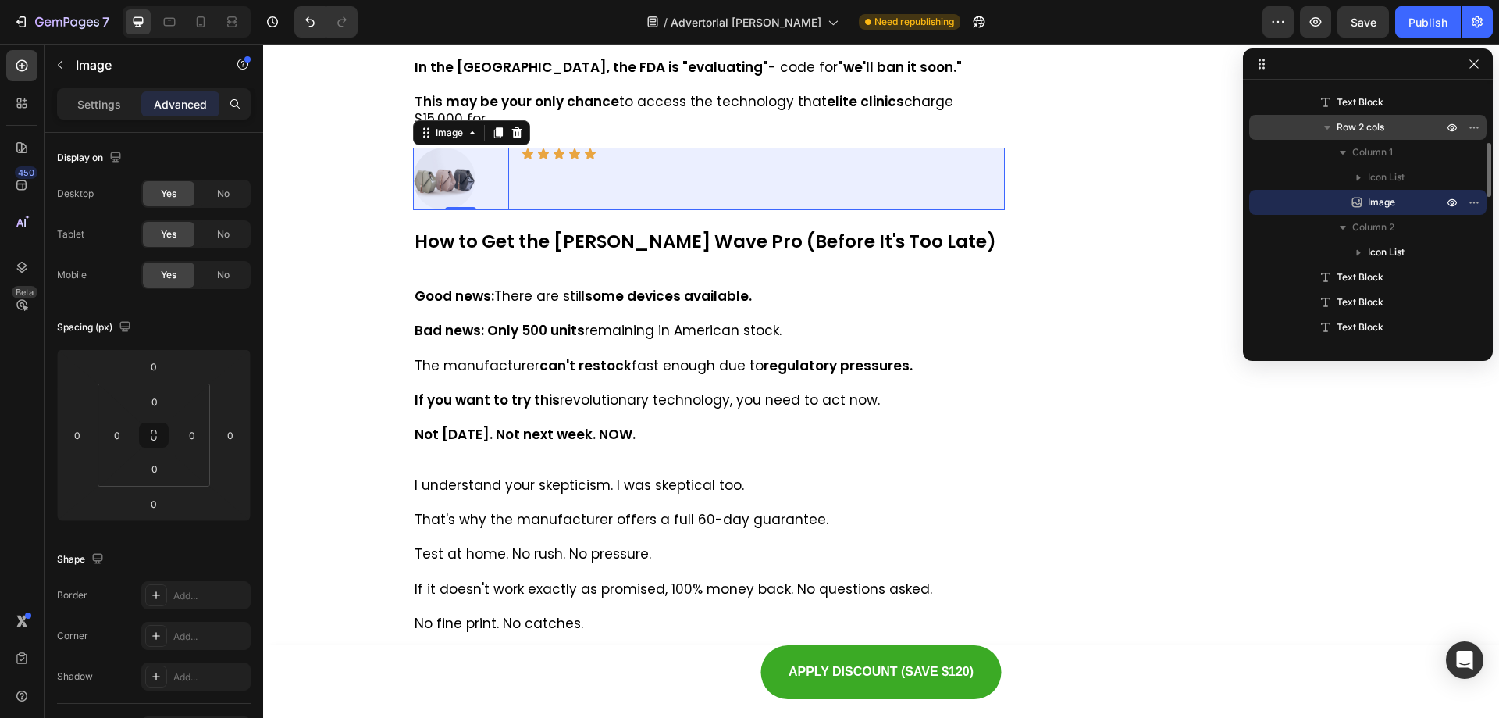
click at [1378, 131] on span "Row 2 cols" at bounding box center [1361, 127] width 48 height 16
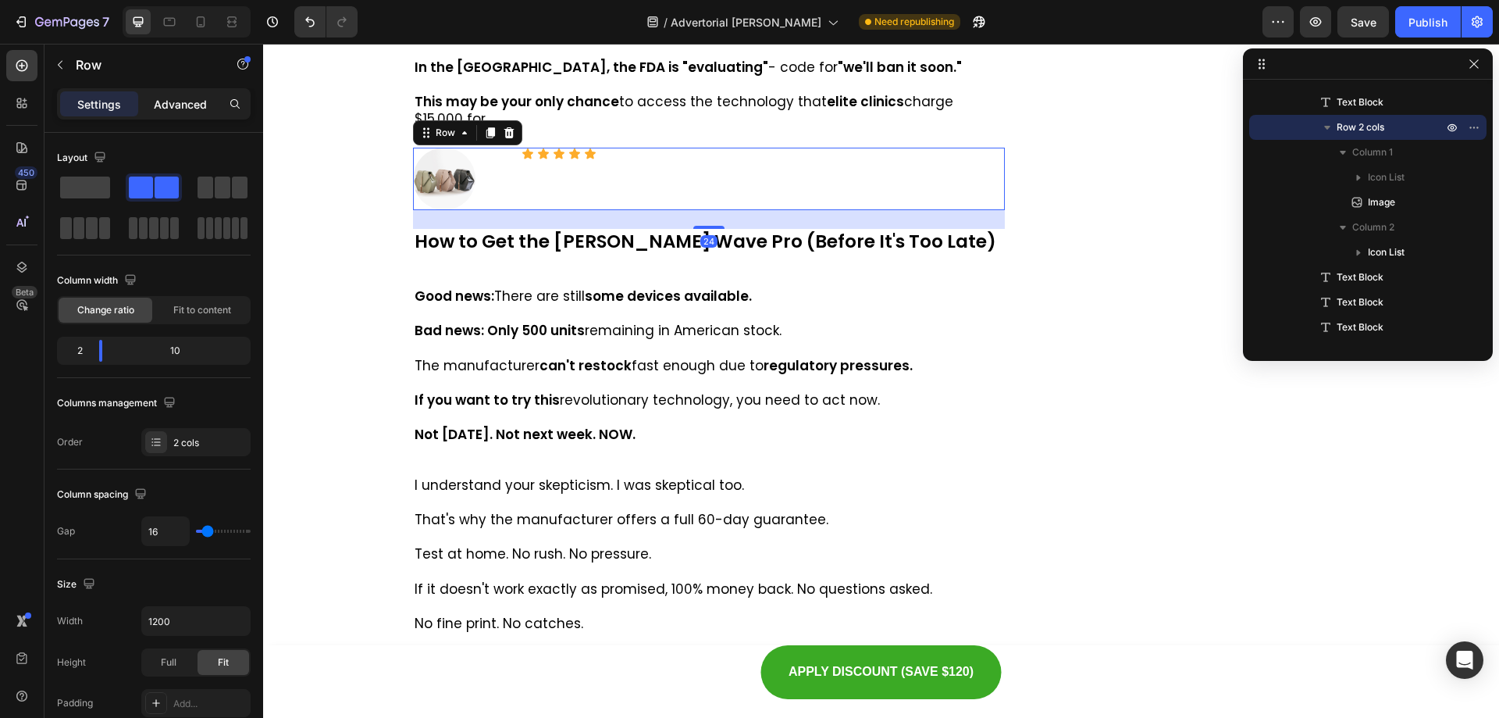
click at [173, 114] on div "Advanced" at bounding box center [180, 103] width 78 height 25
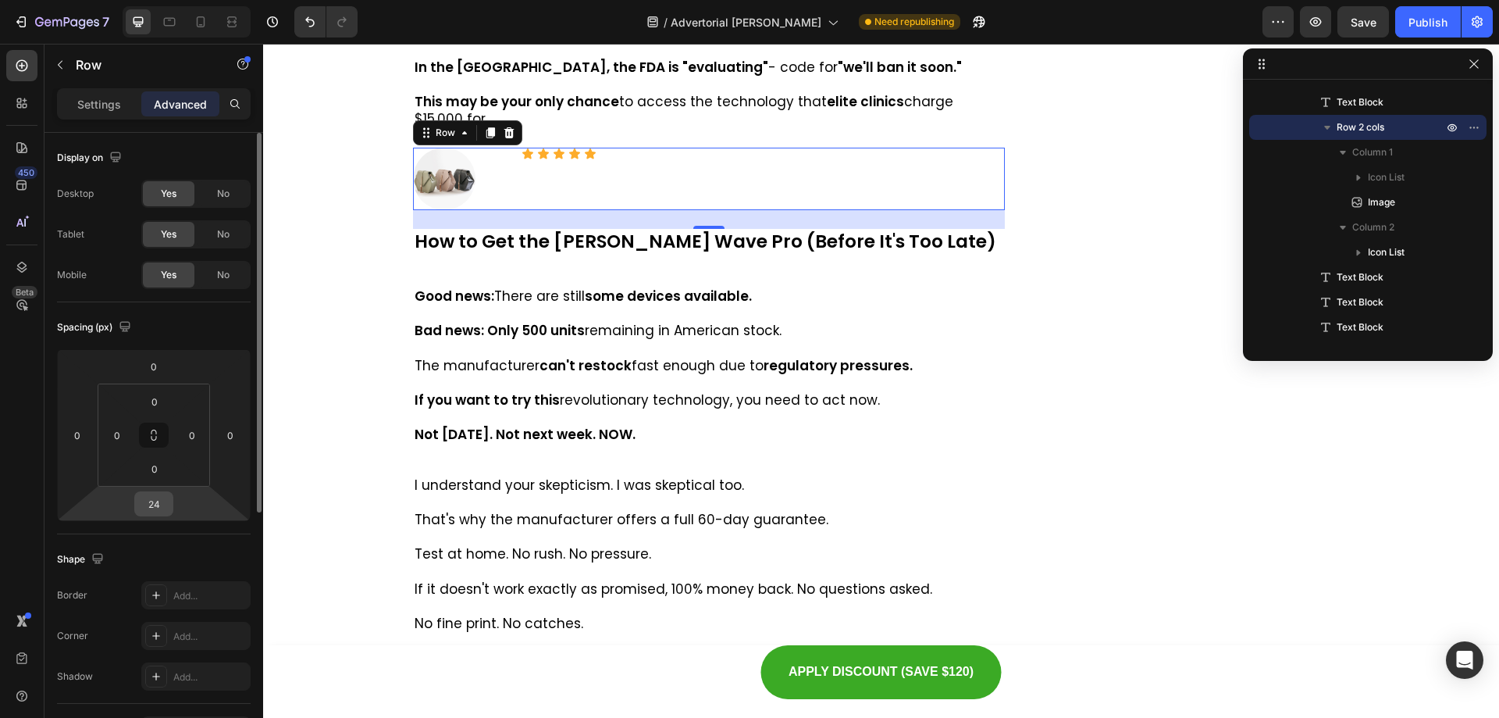
click at [166, 501] on input "24" at bounding box center [153, 503] width 31 height 23
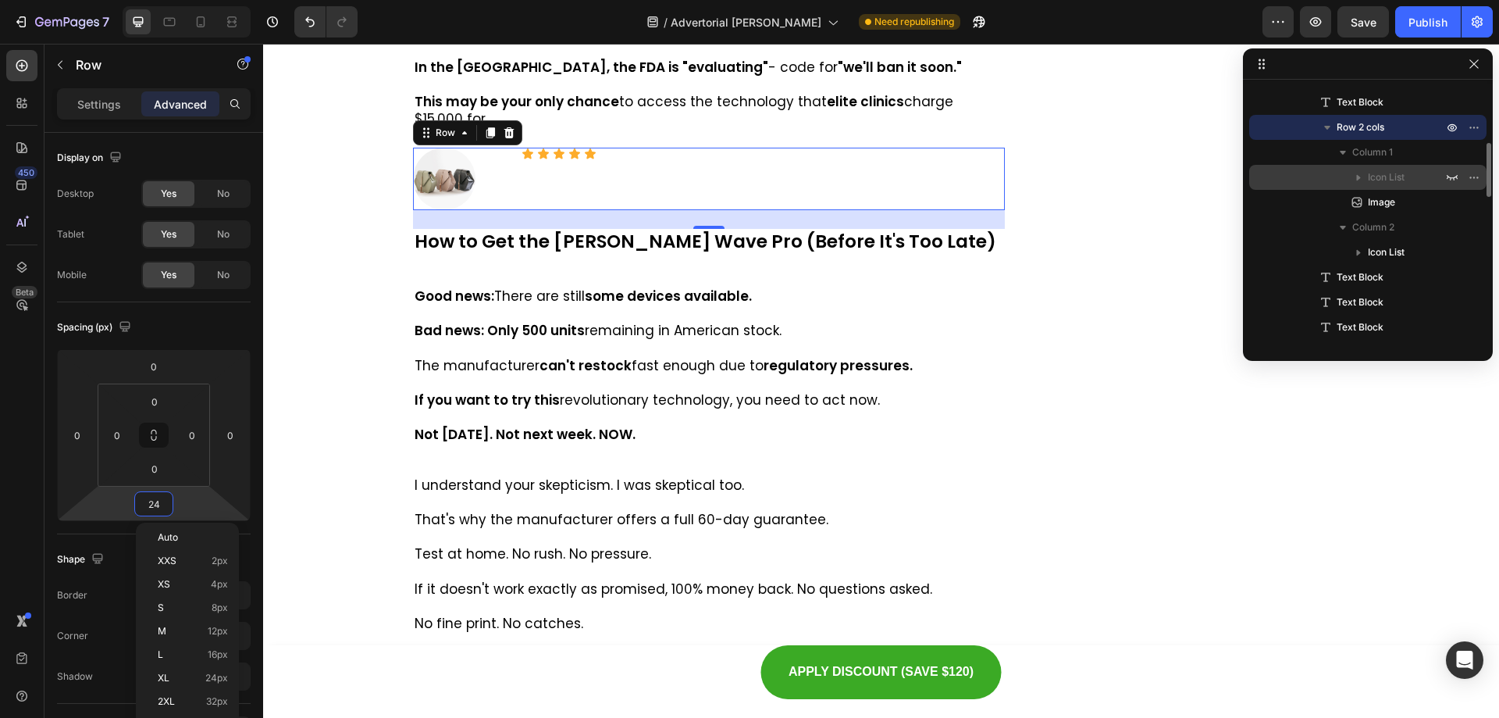
click at [1389, 176] on span "Icon List" at bounding box center [1386, 177] width 37 height 16
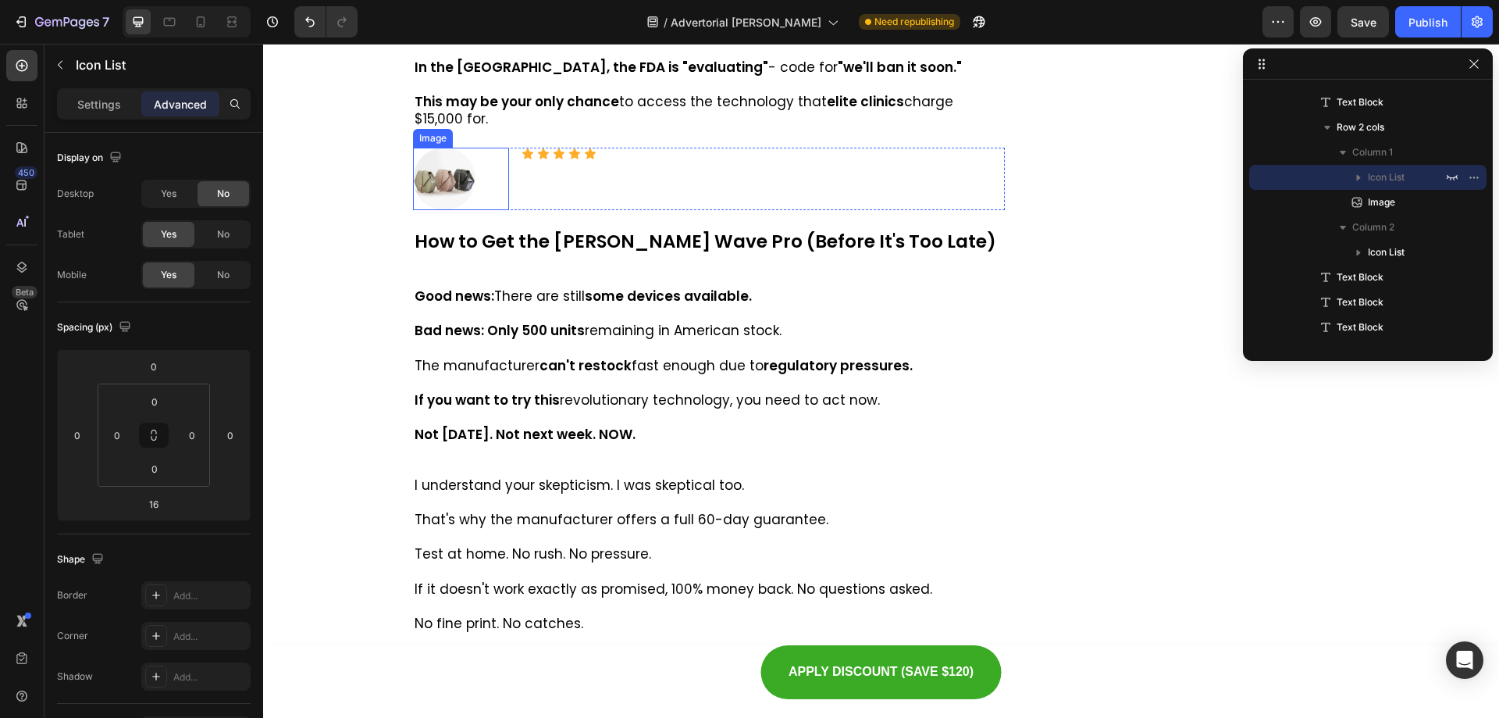
click at [477, 210] on div at bounding box center [461, 179] width 97 height 62
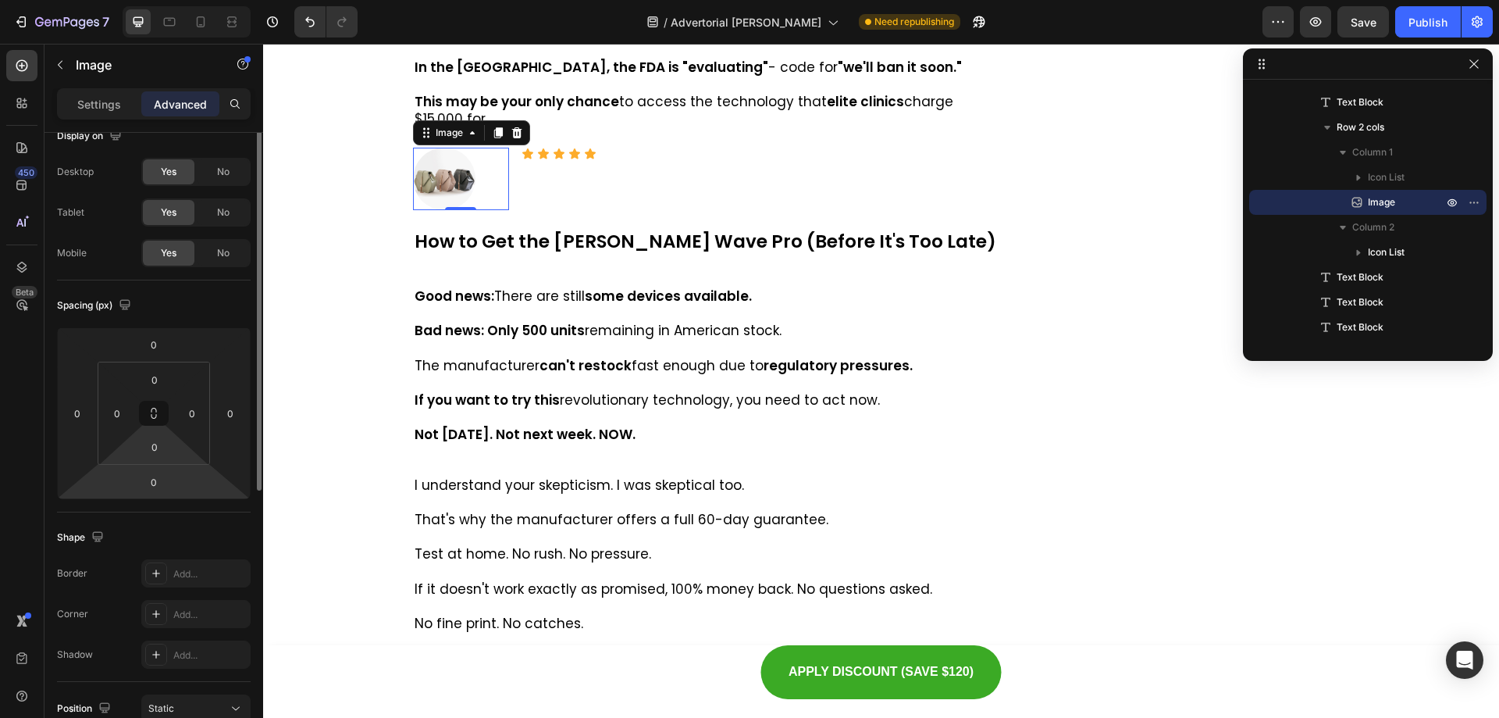
scroll to position [0, 0]
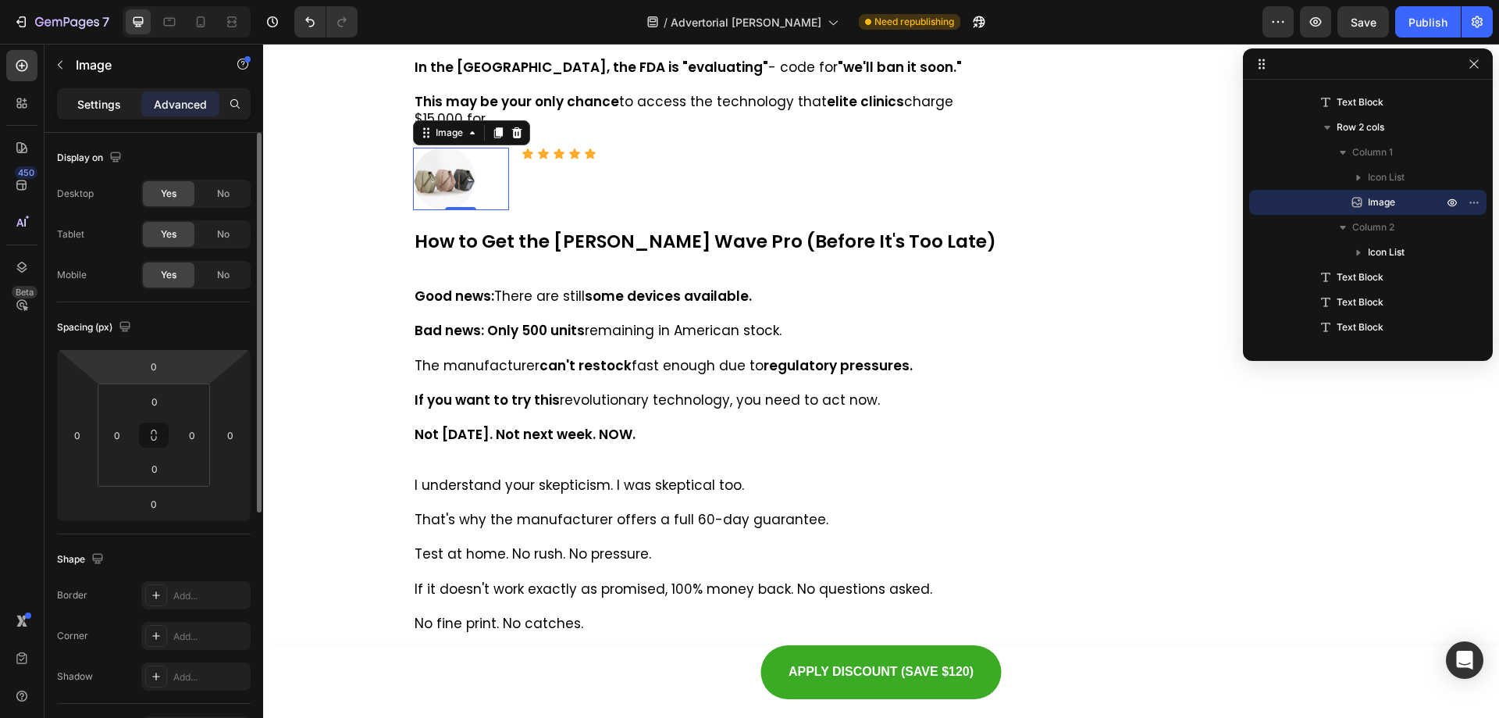
click at [105, 100] on p "Settings" at bounding box center [99, 104] width 44 height 16
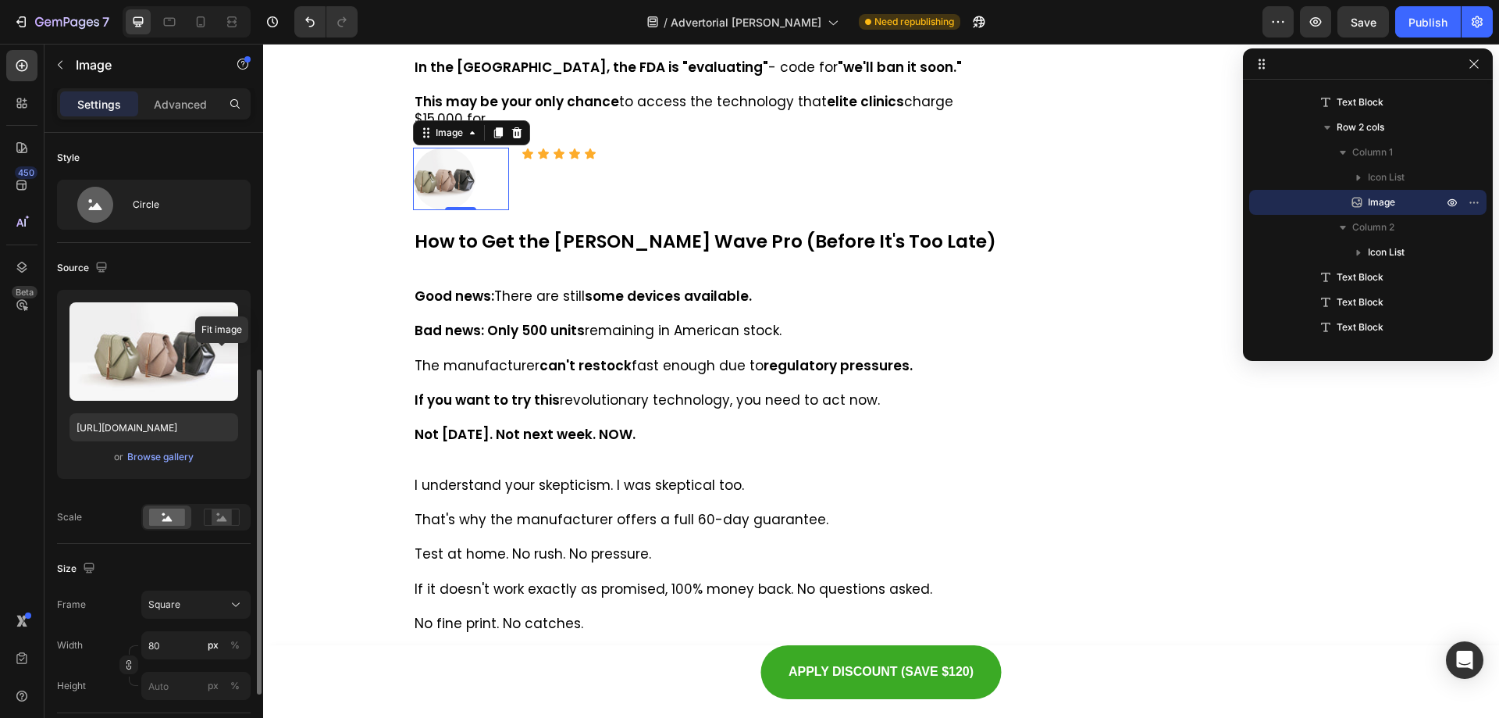
scroll to position [547, 0]
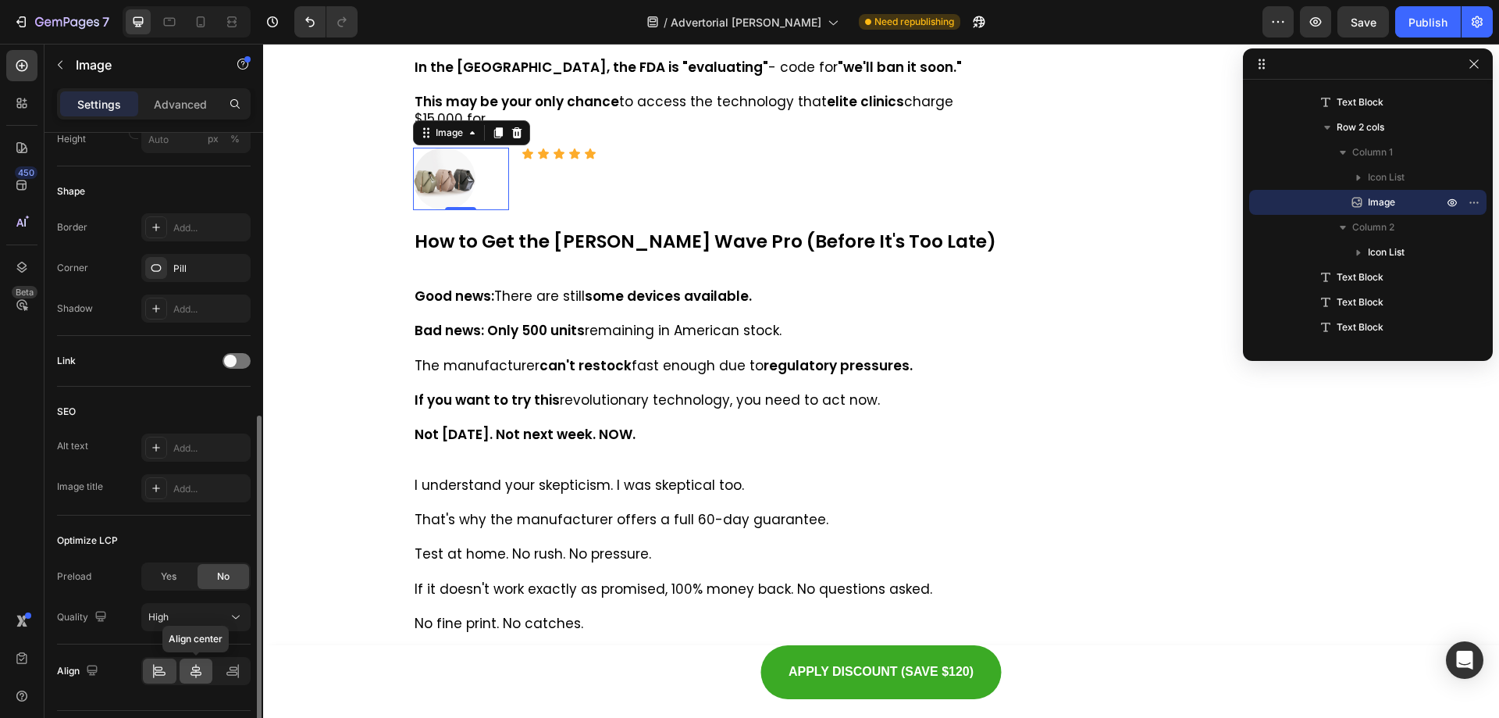
click at [191, 682] on div at bounding box center [197, 670] width 34 height 25
click at [461, 210] on img at bounding box center [460, 179] width 62 height 62
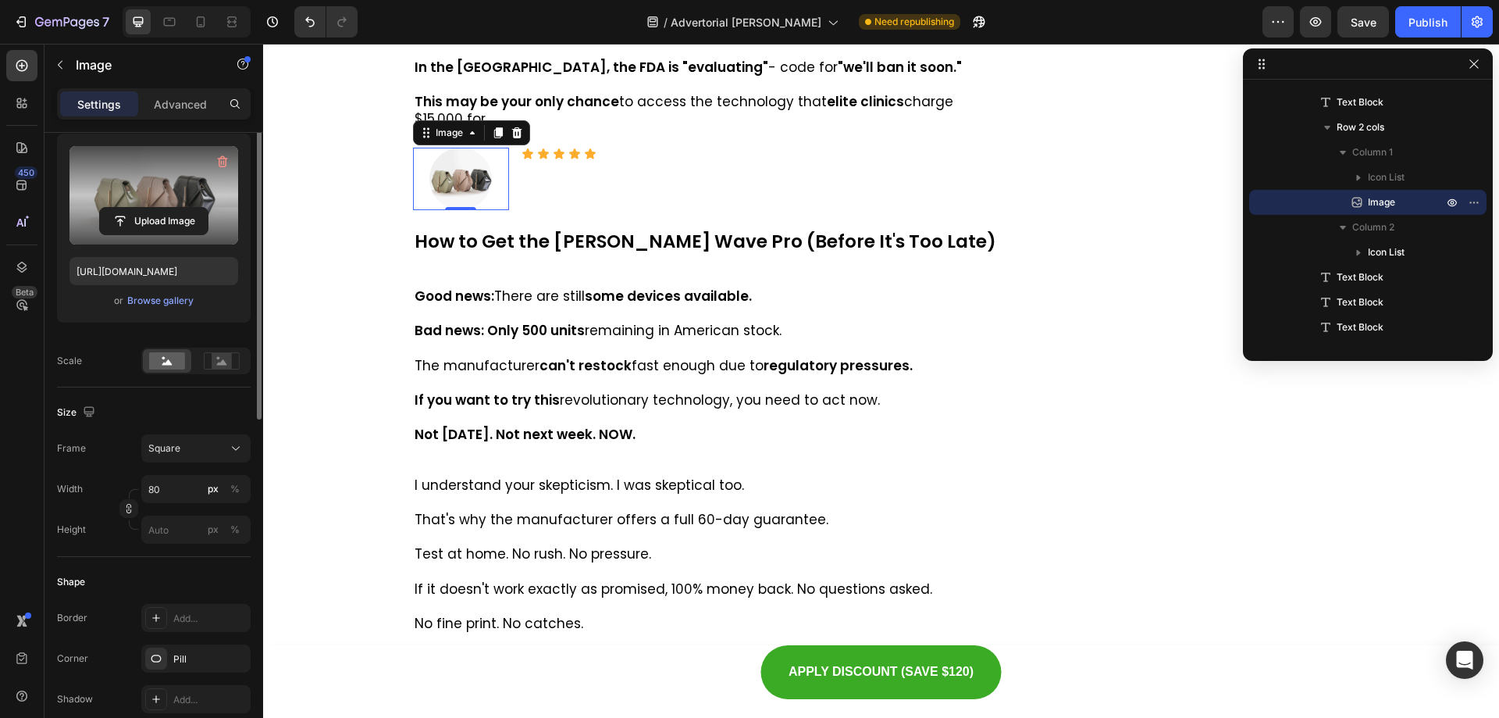
scroll to position [78, 0]
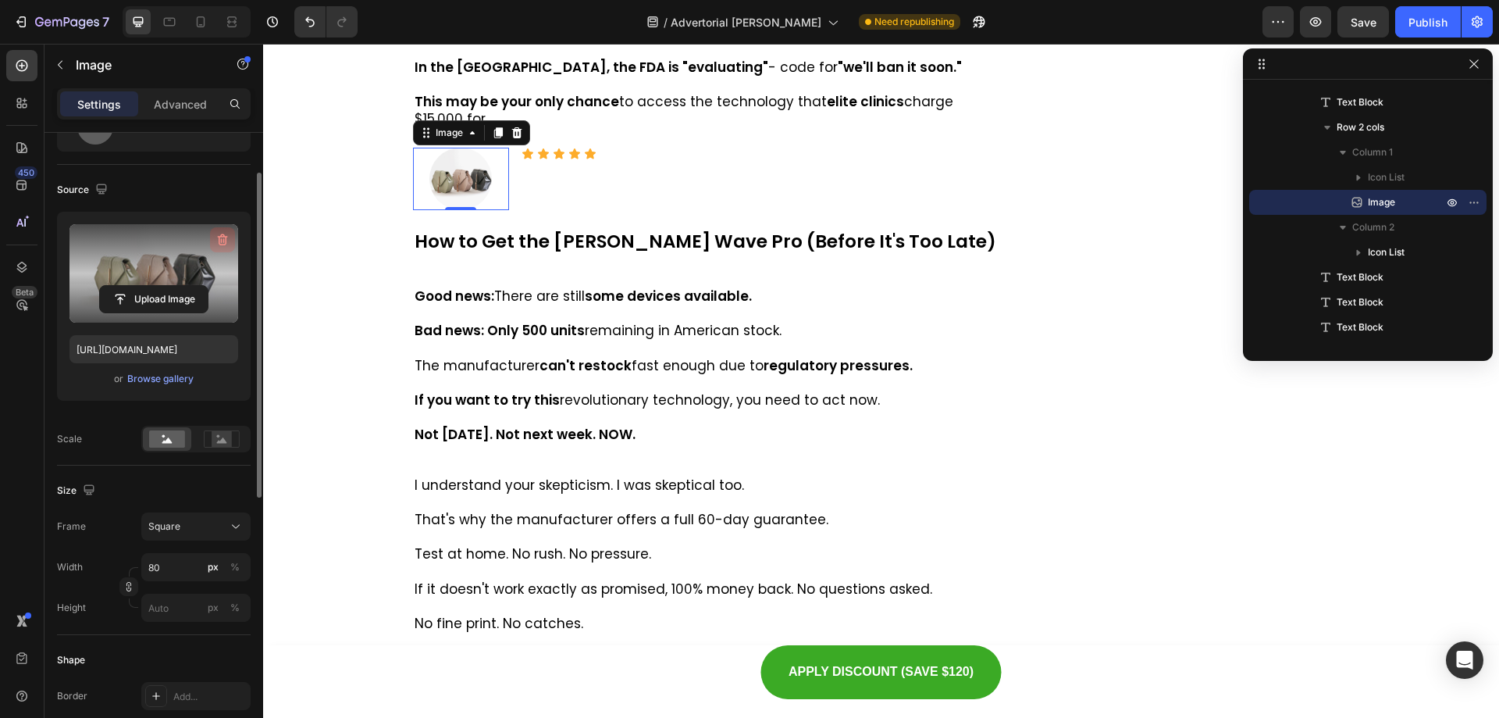
click at [220, 242] on icon "button" at bounding box center [223, 240] width 16 height 16
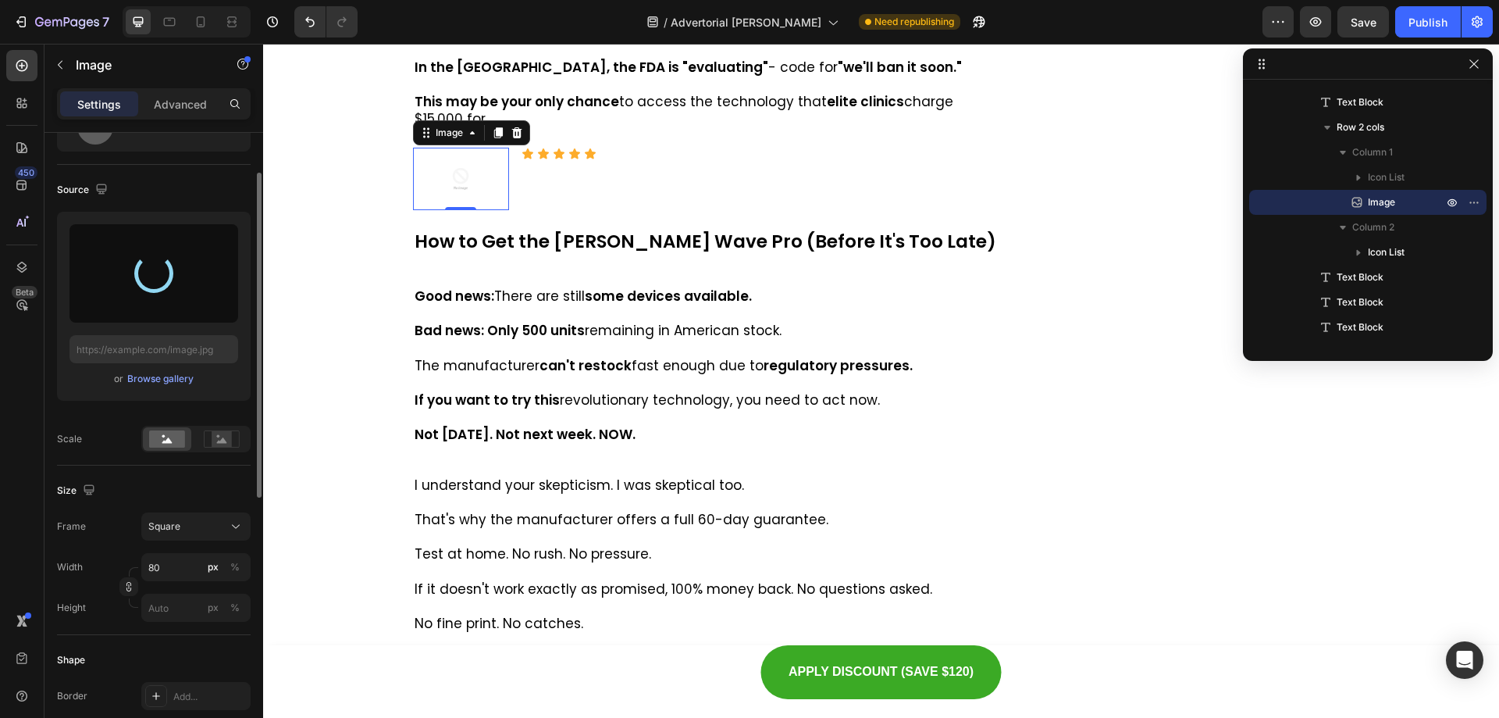
type input "[URL][DOMAIN_NAME]"
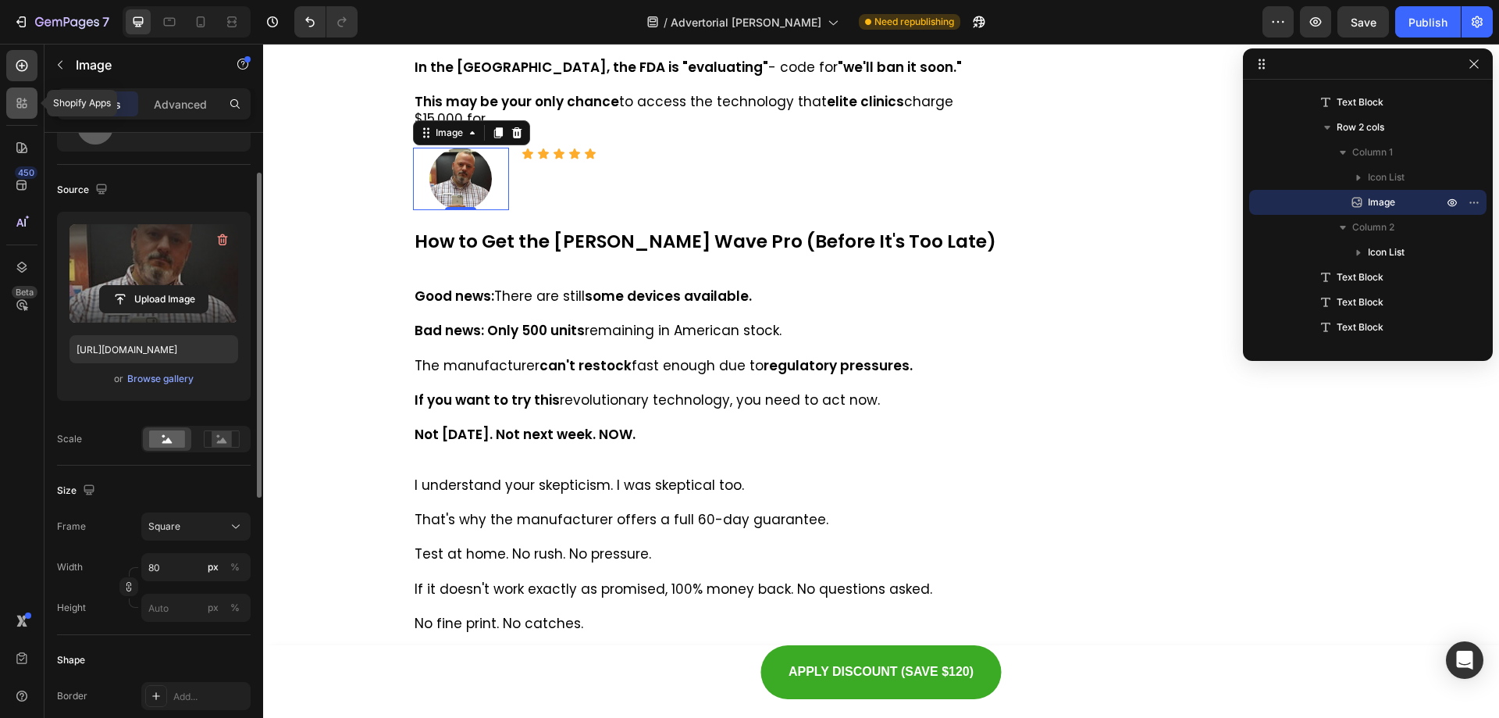
click at [11, 102] on div at bounding box center [21, 102] width 31 height 31
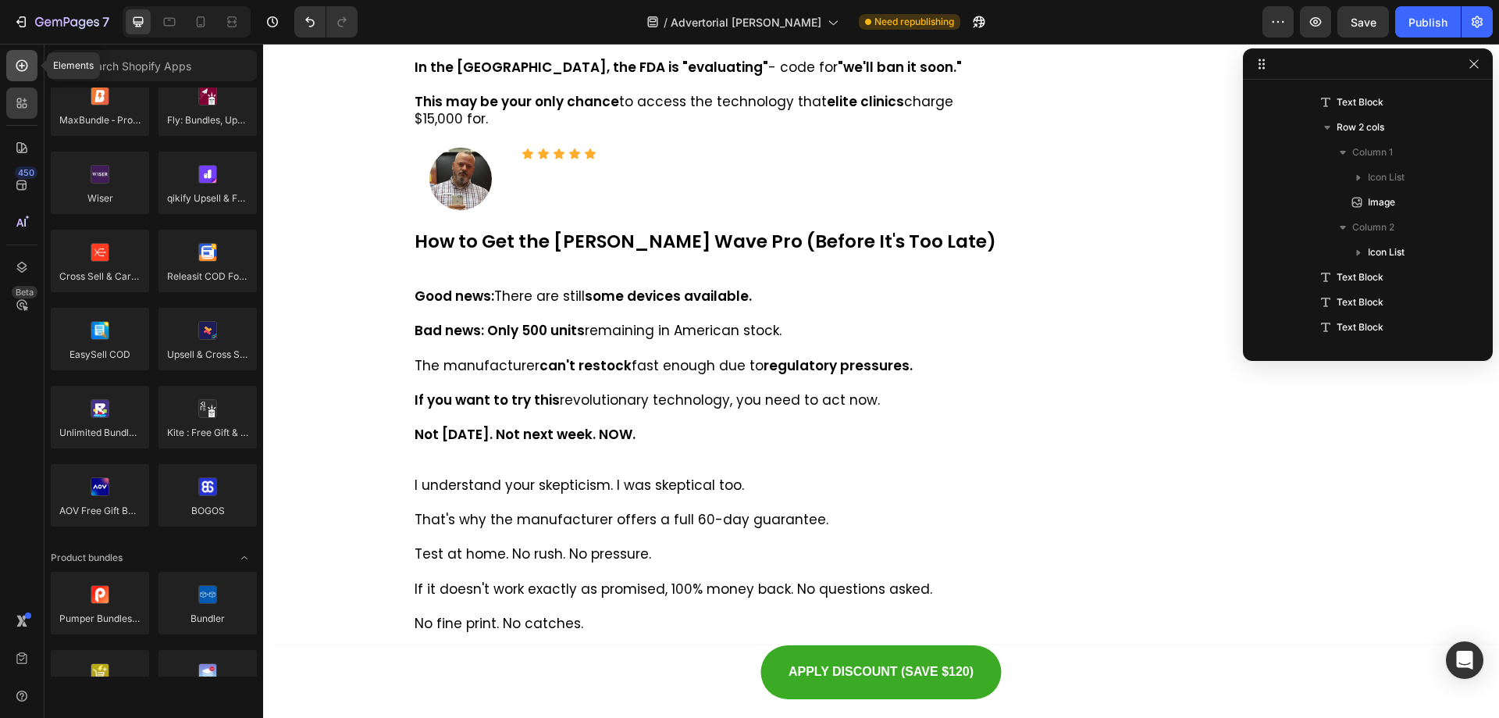
click at [20, 54] on div at bounding box center [21, 65] width 31 height 31
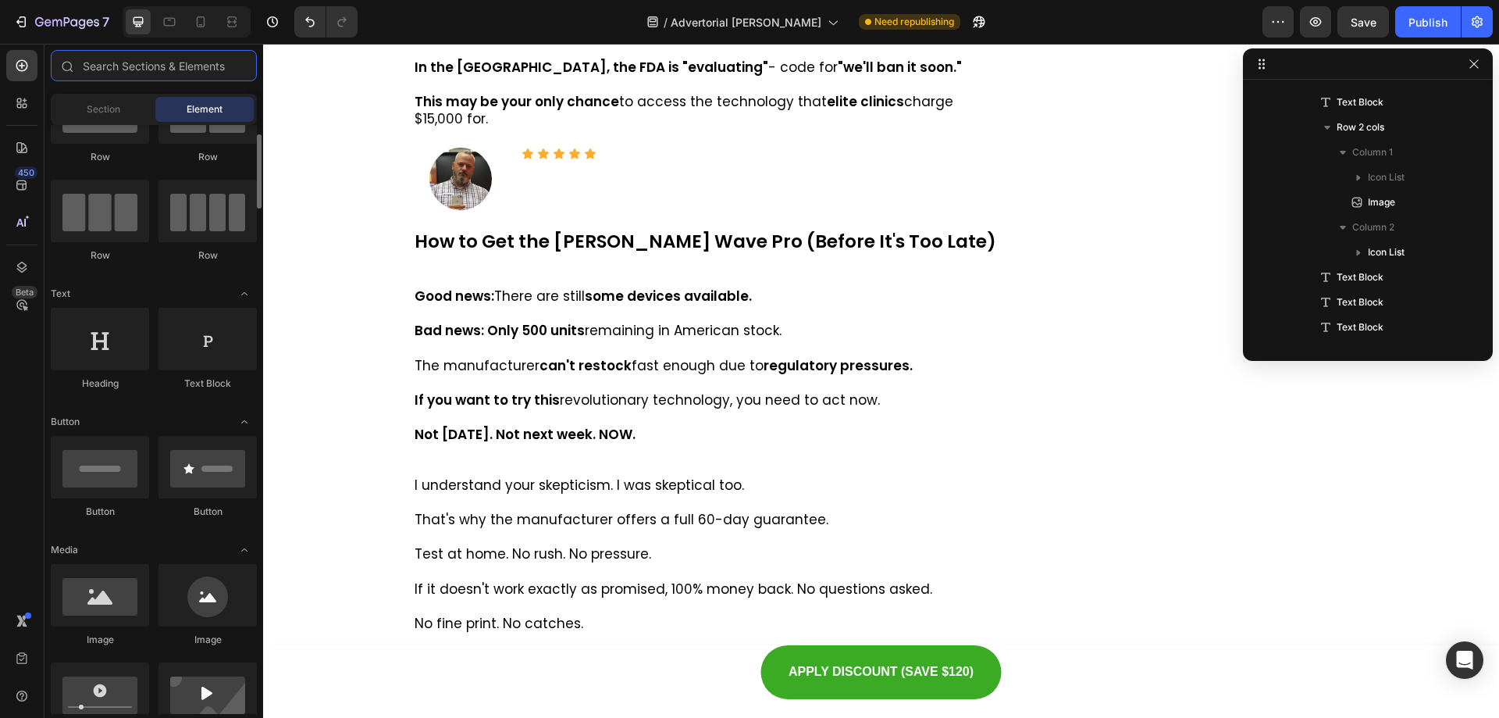
scroll to position [0, 0]
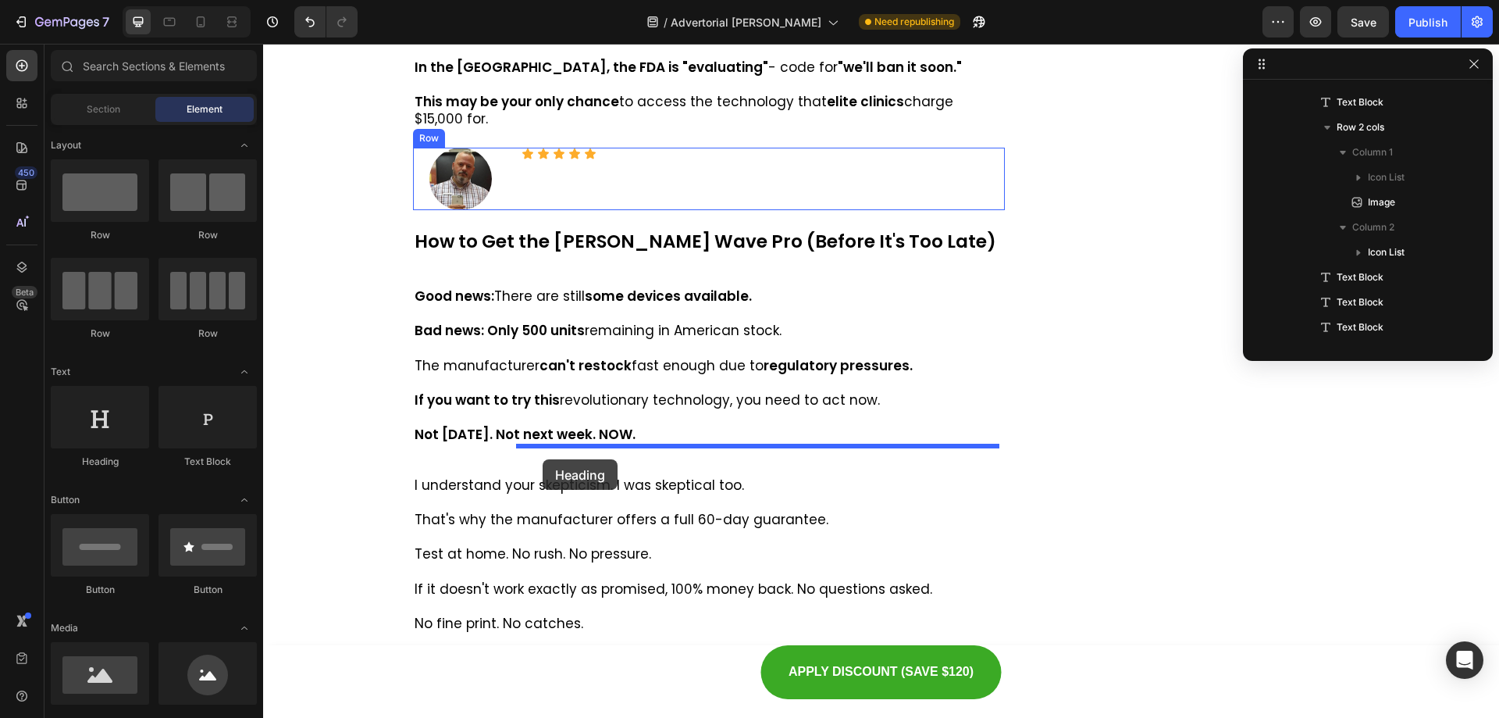
drag, startPoint x: 447, startPoint y: 465, endPoint x: 543, endPoint y: 459, distance: 96.2
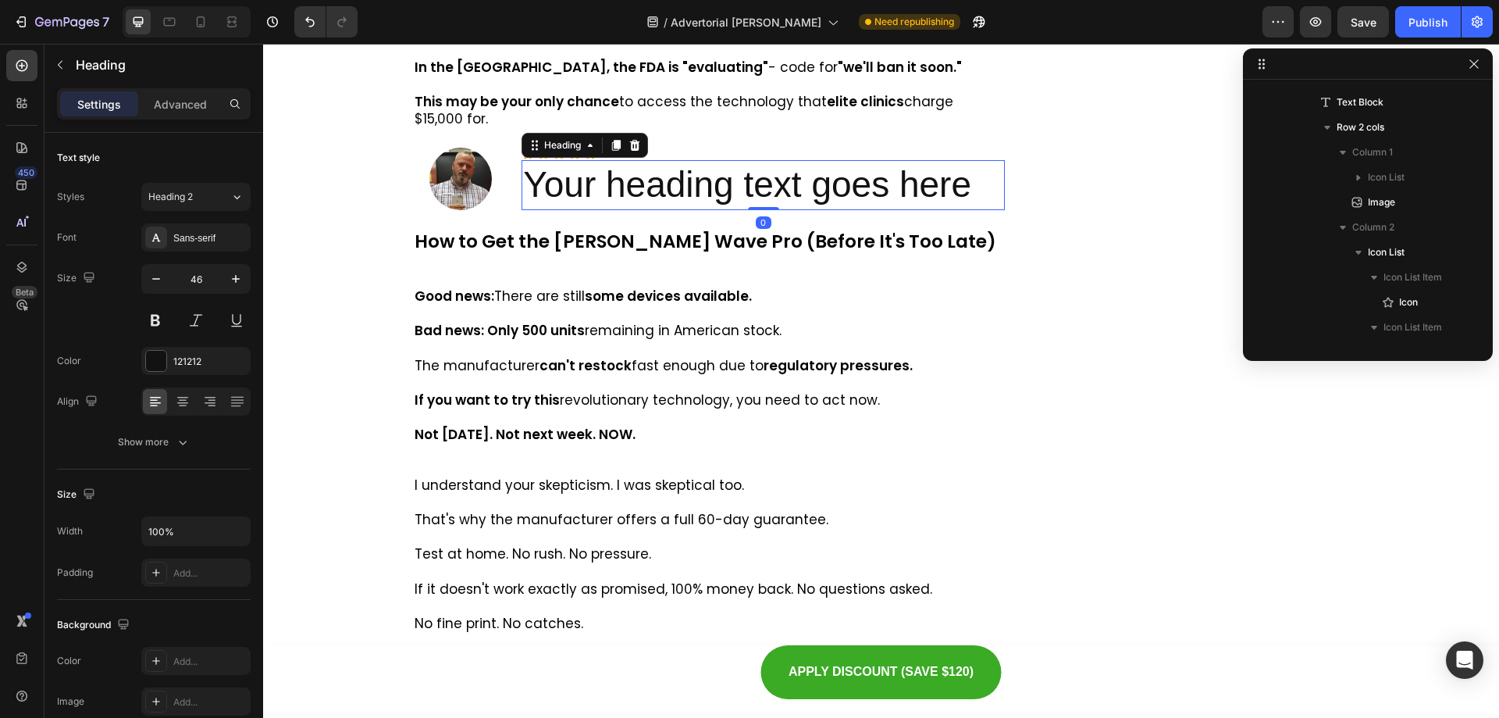
scroll to position [596, 0]
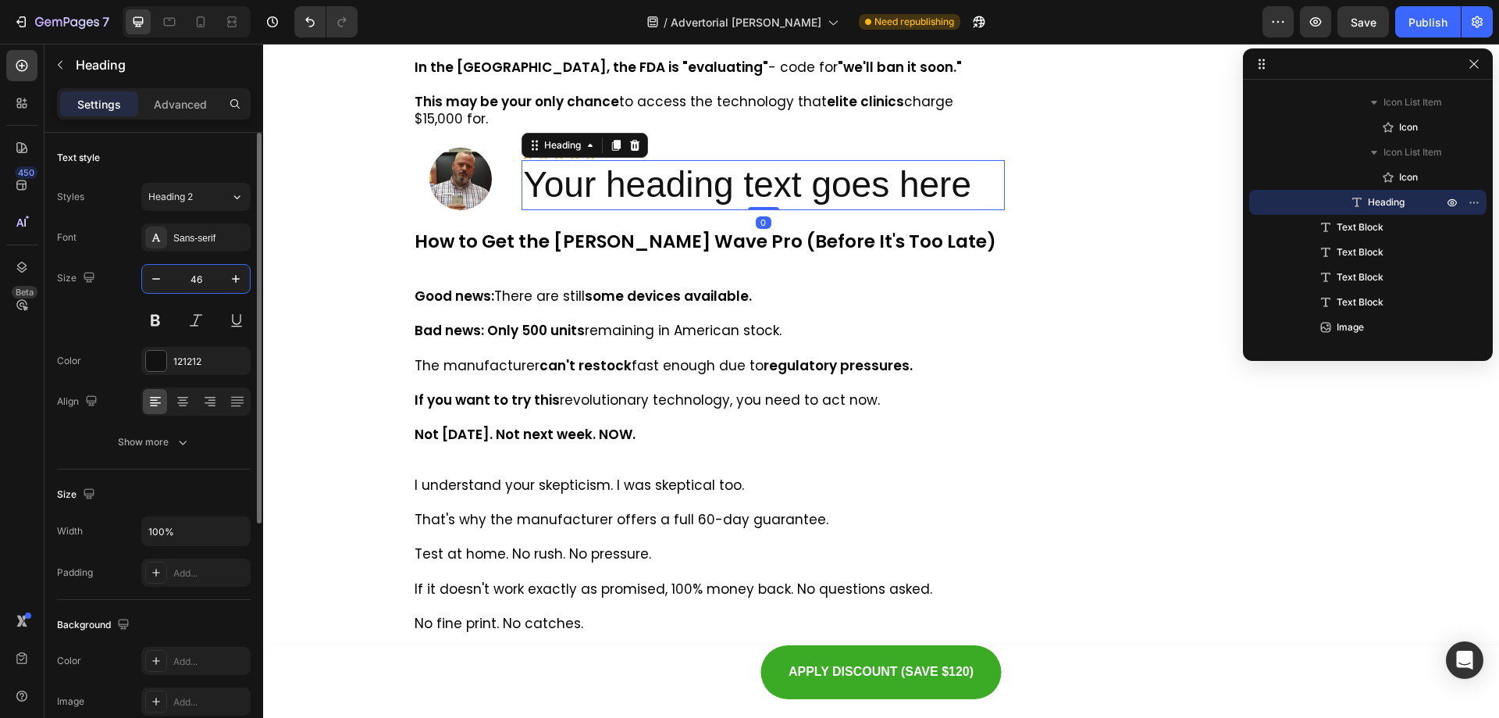
click at [194, 273] on input "46" at bounding box center [196, 279] width 52 height 28
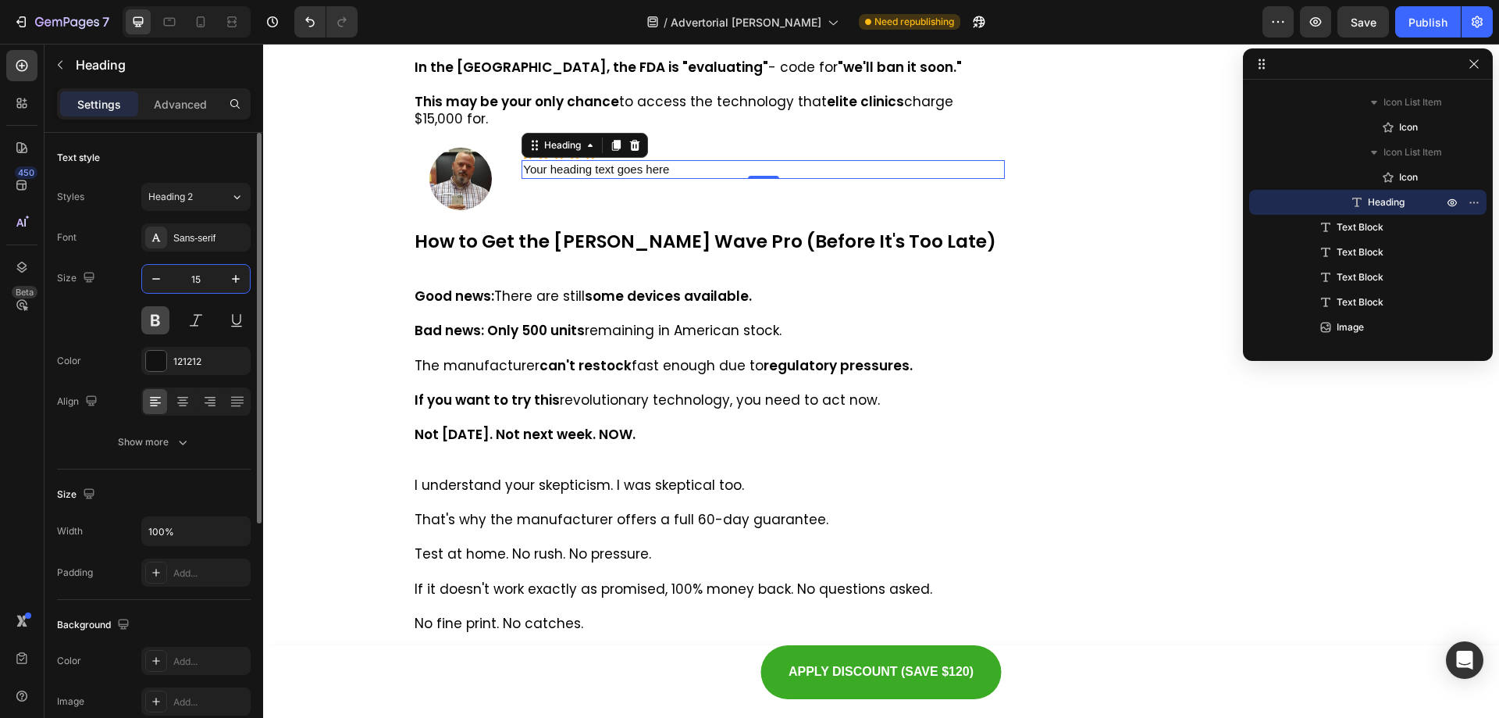
click at [151, 315] on button at bounding box center [155, 320] width 28 height 28
click at [601, 179] on h2 "Your heading text goes here" at bounding box center [763, 169] width 483 height 19
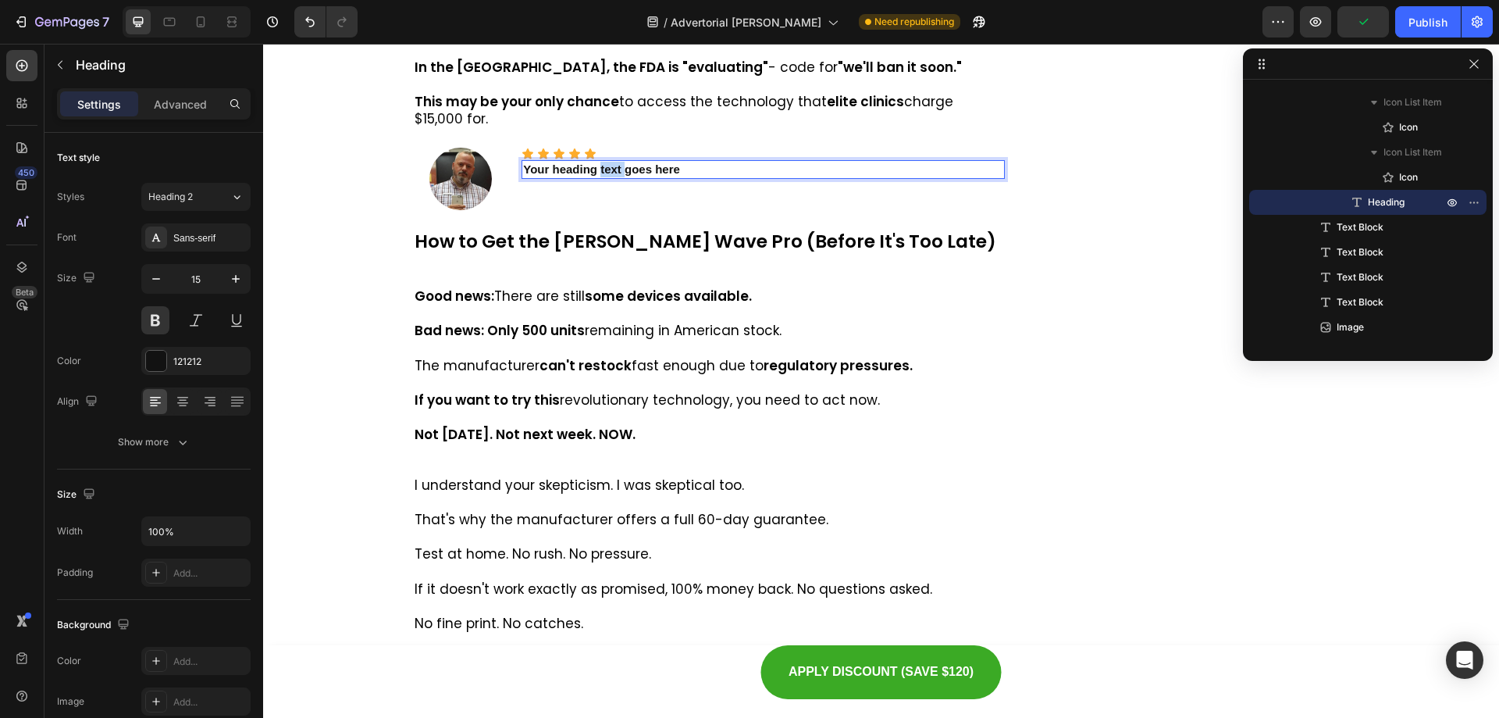
click at [601, 177] on p "Your heading text goes here" at bounding box center [763, 170] width 480 height 16
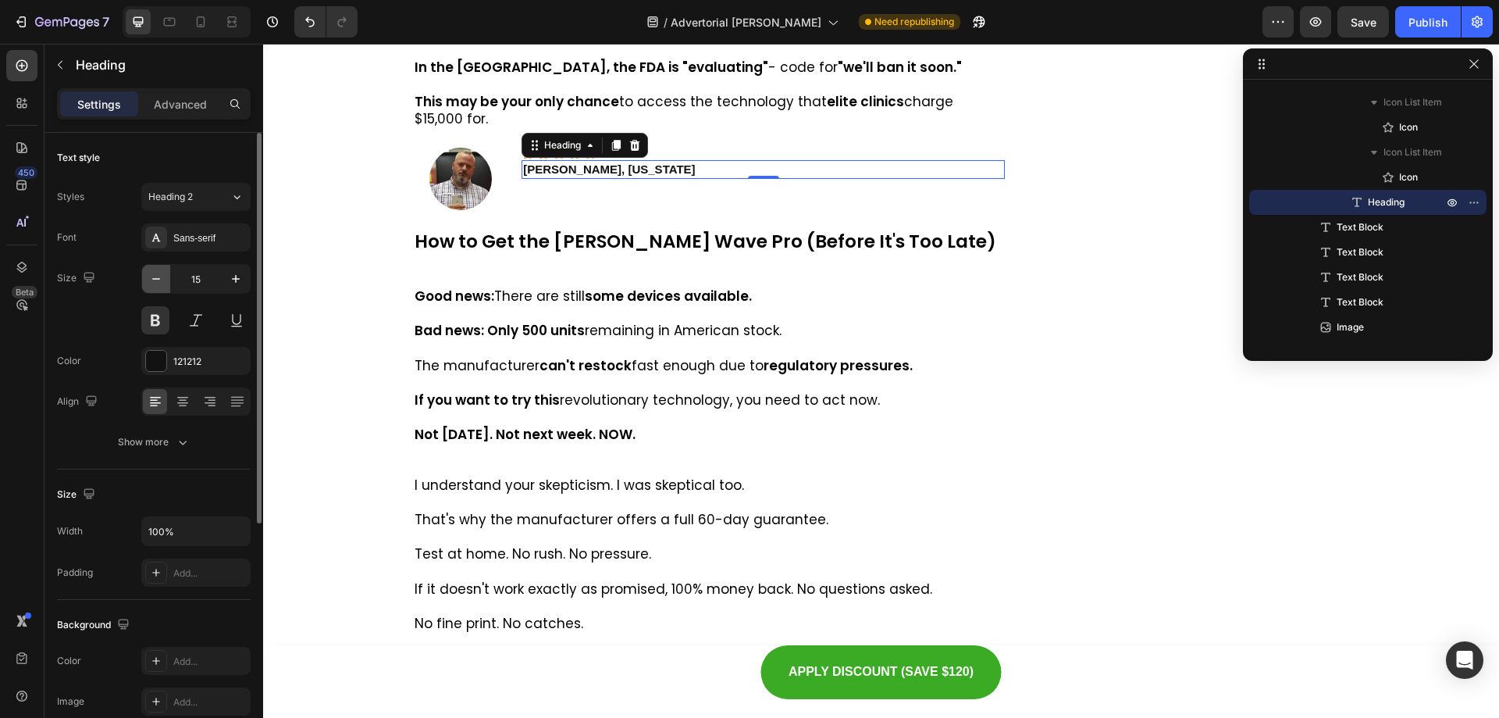
click at [161, 280] on icon "button" at bounding box center [156, 279] width 16 height 16
type input "14"
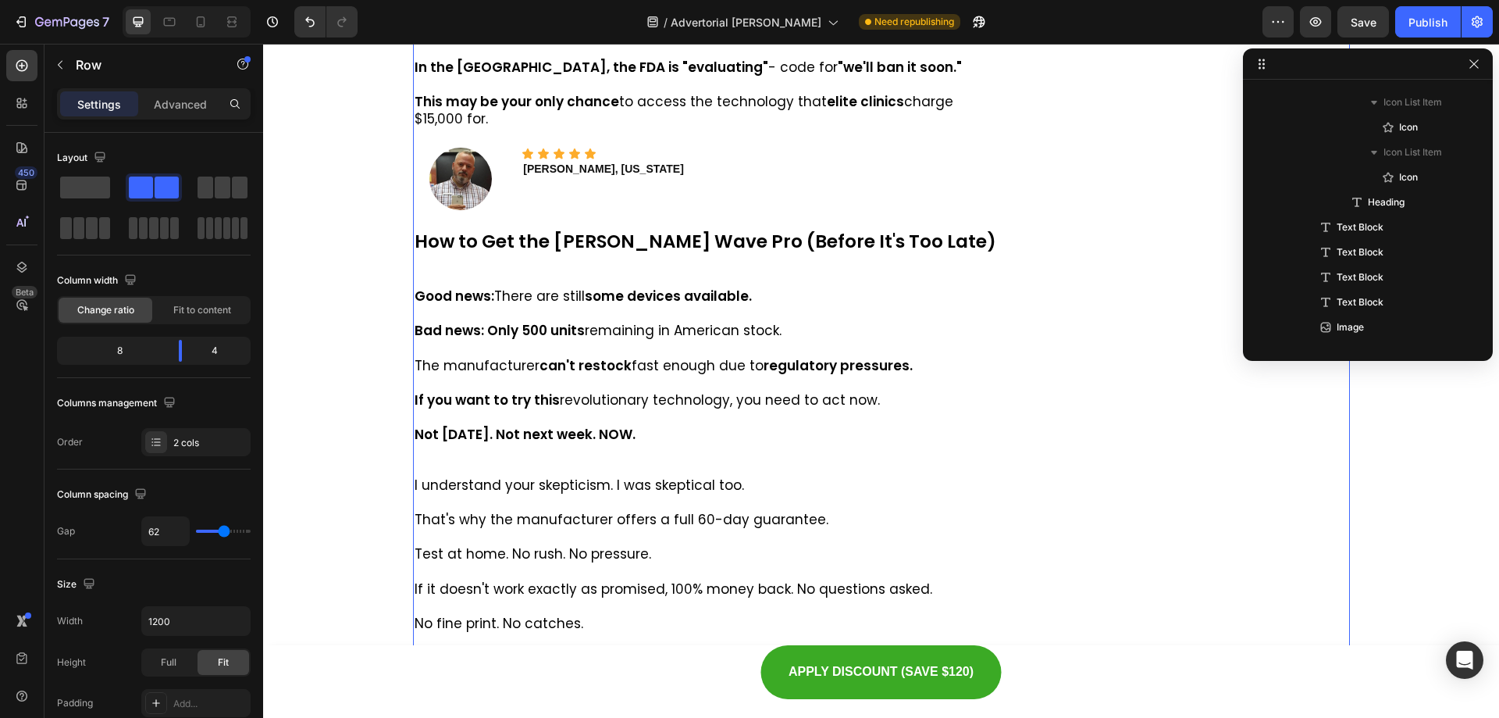
scroll to position [0, 0]
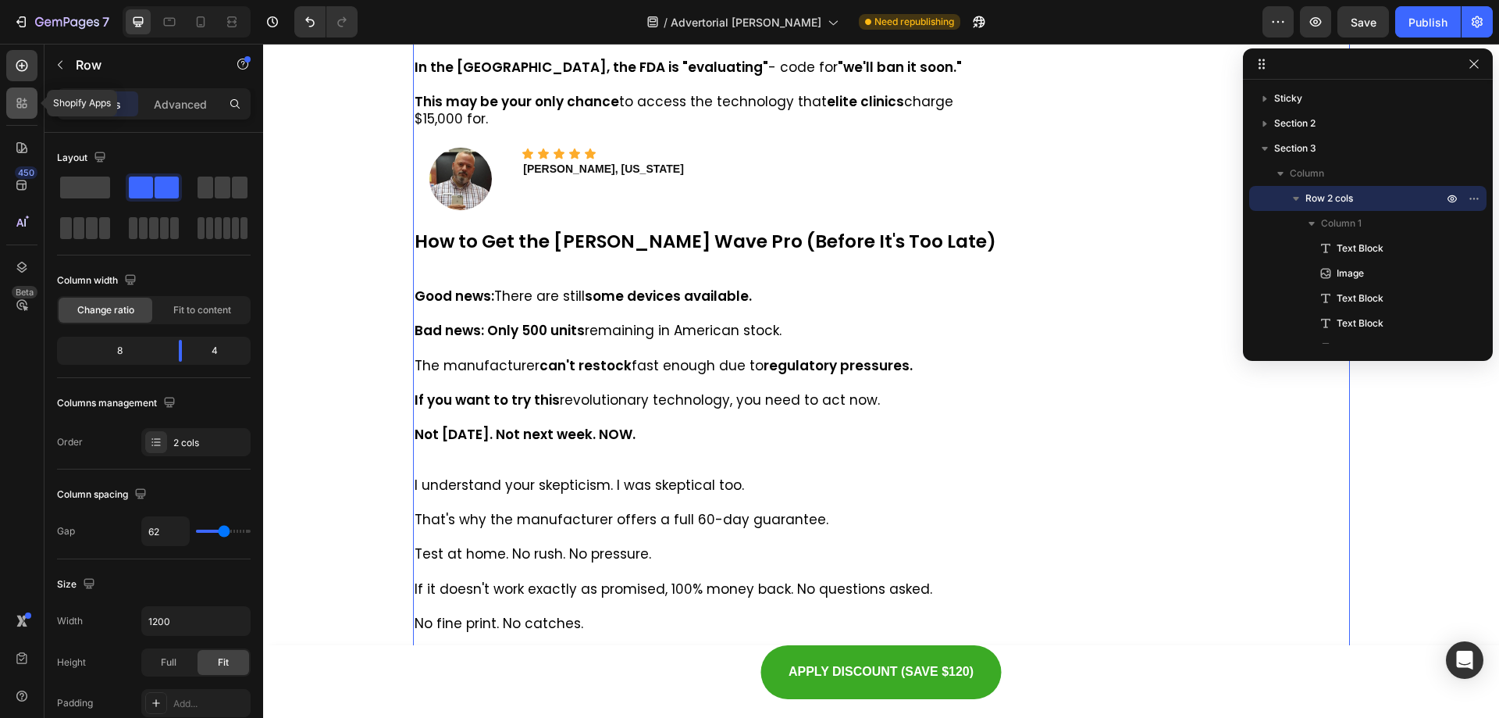
click at [8, 93] on div at bounding box center [21, 102] width 31 height 31
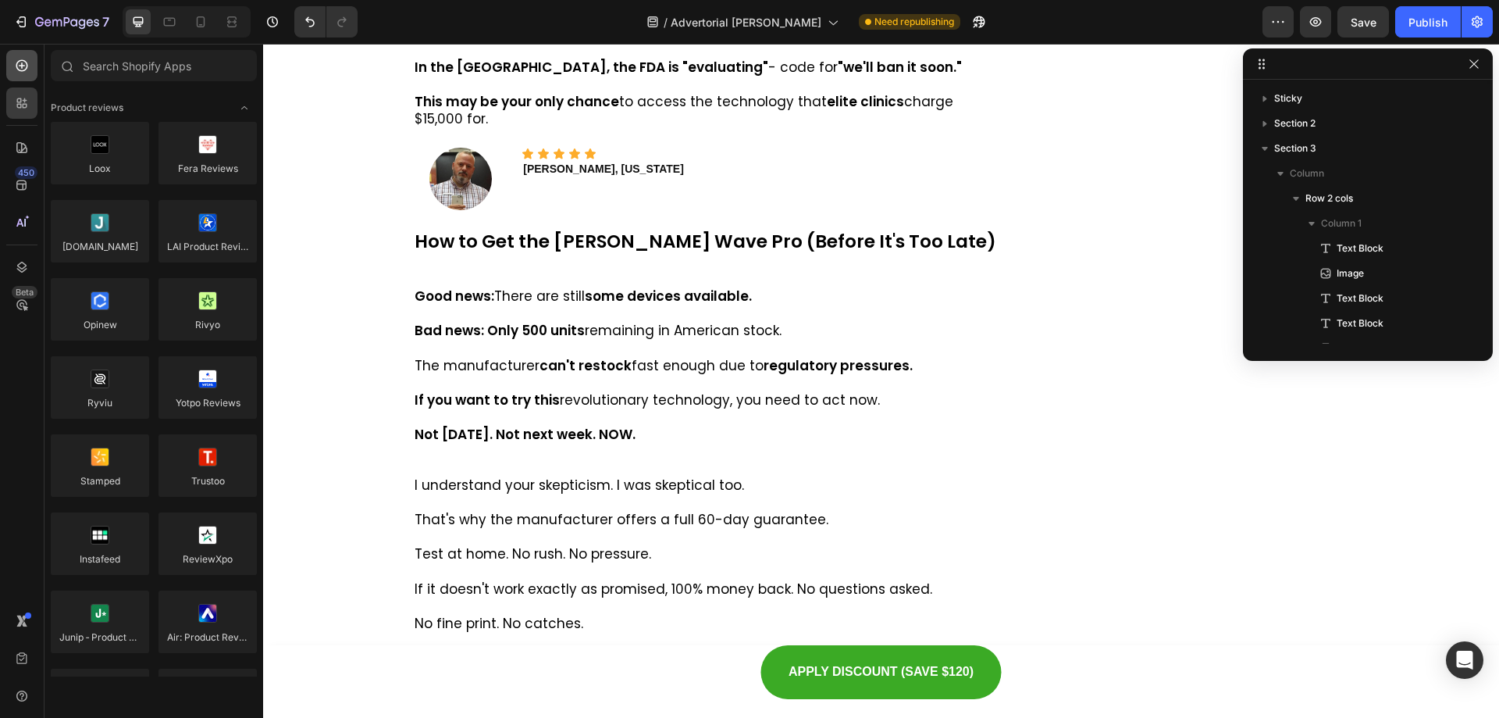
click at [27, 75] on div at bounding box center [21, 65] width 31 height 31
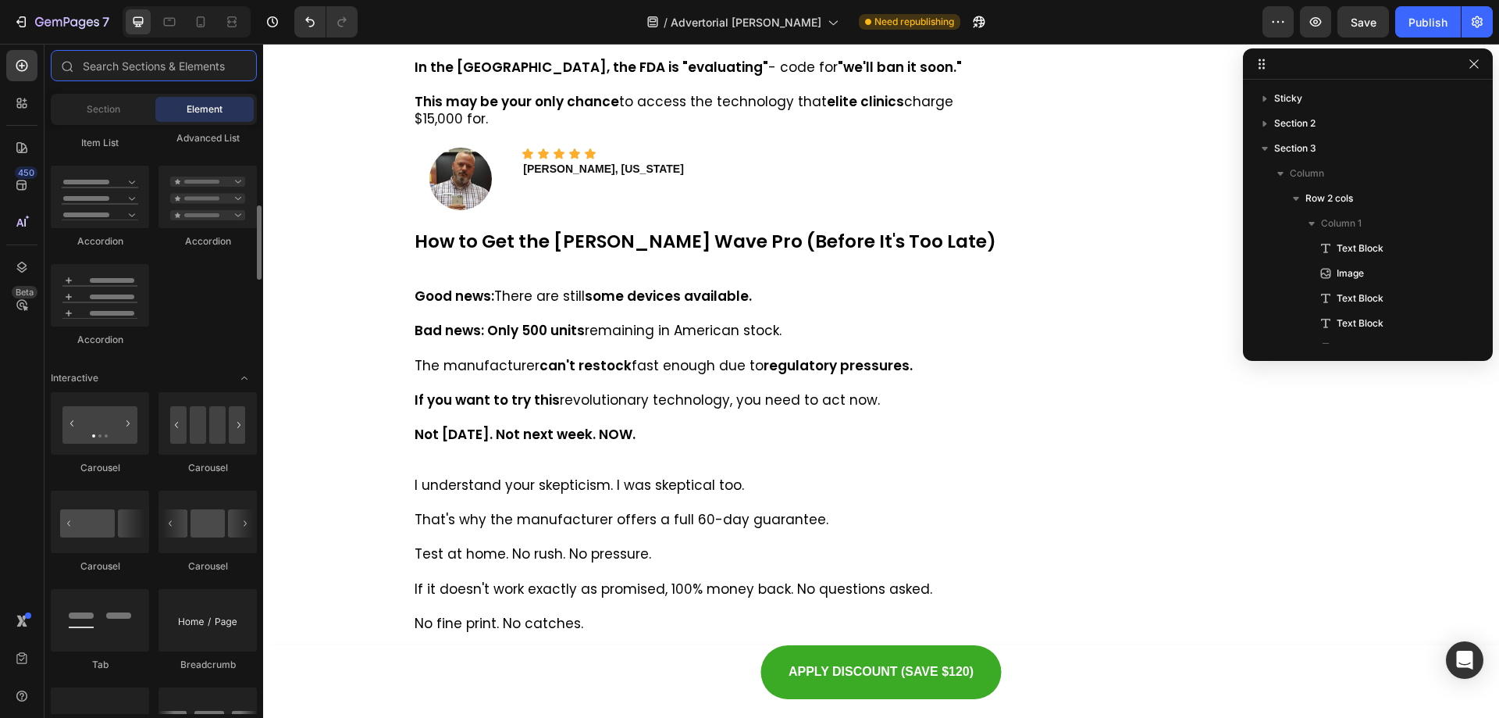
scroll to position [1171, 0]
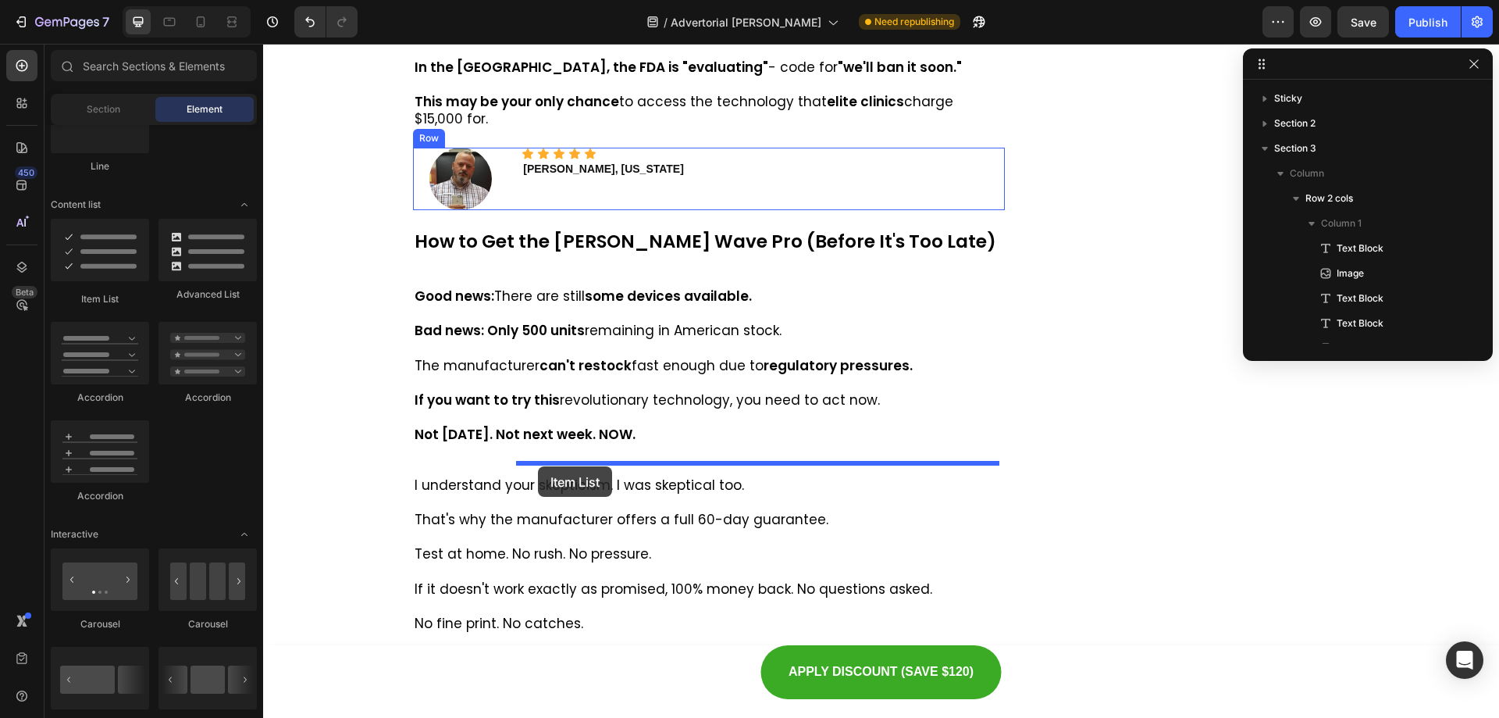
drag, startPoint x: 416, startPoint y: 338, endPoint x: 538, endPoint y: 466, distance: 176.7
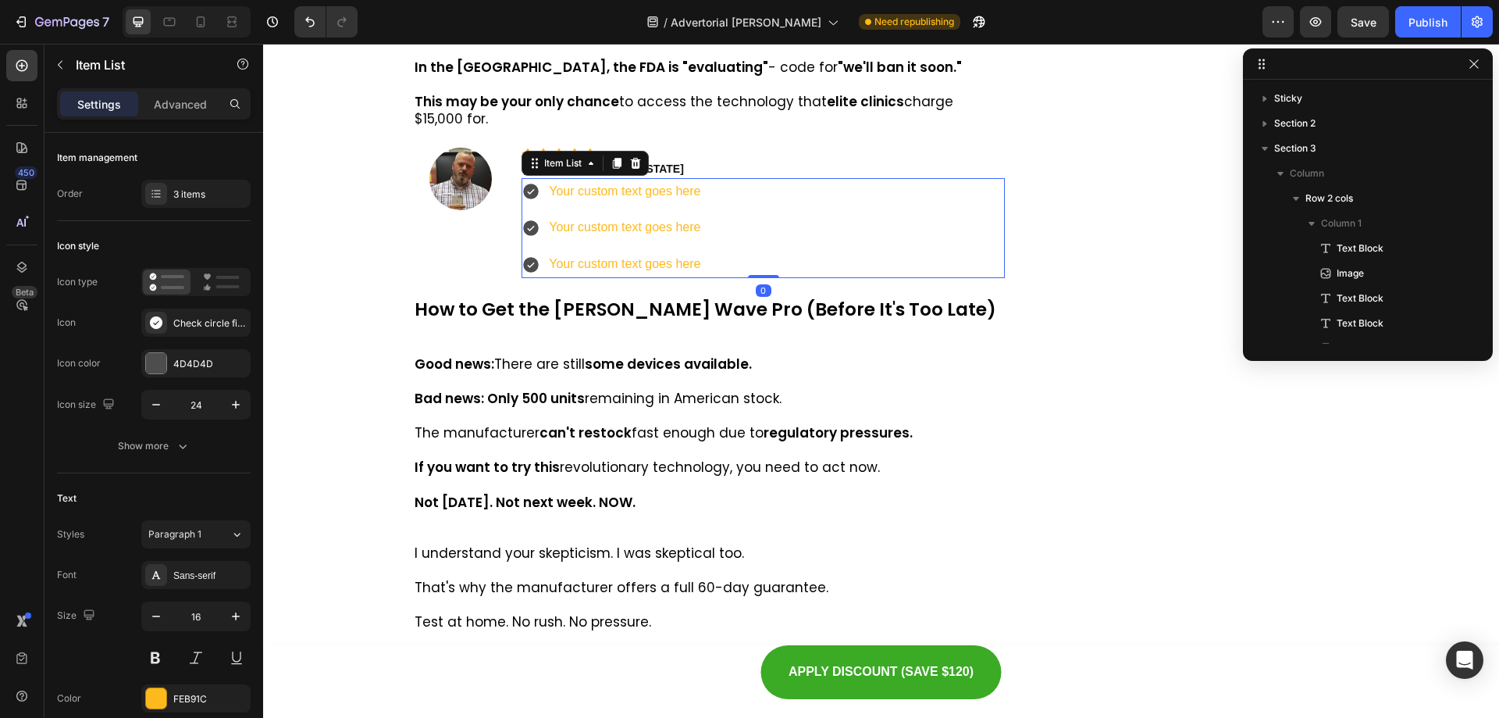
scroll to position [621, 0]
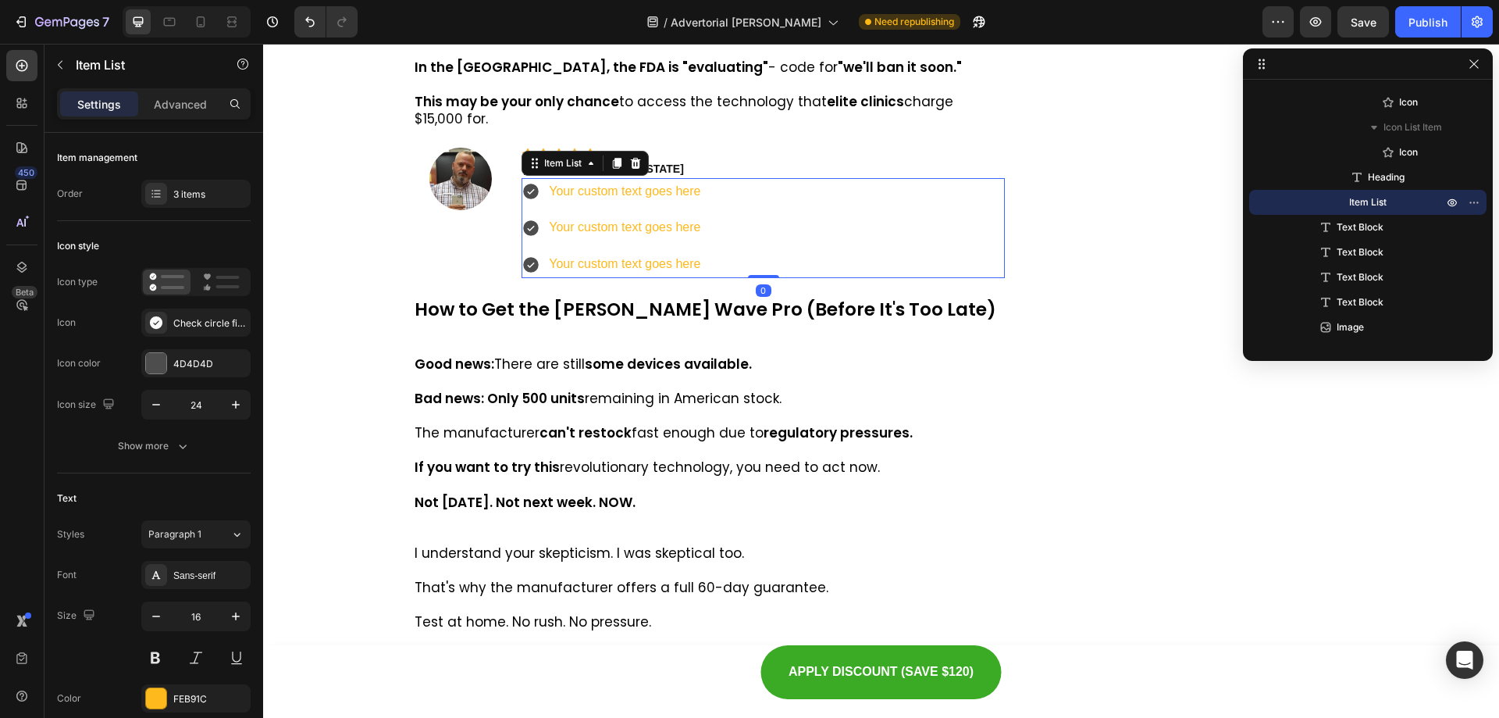
click at [628, 278] on div "Your custom text goes here" at bounding box center [625, 264] width 156 height 27
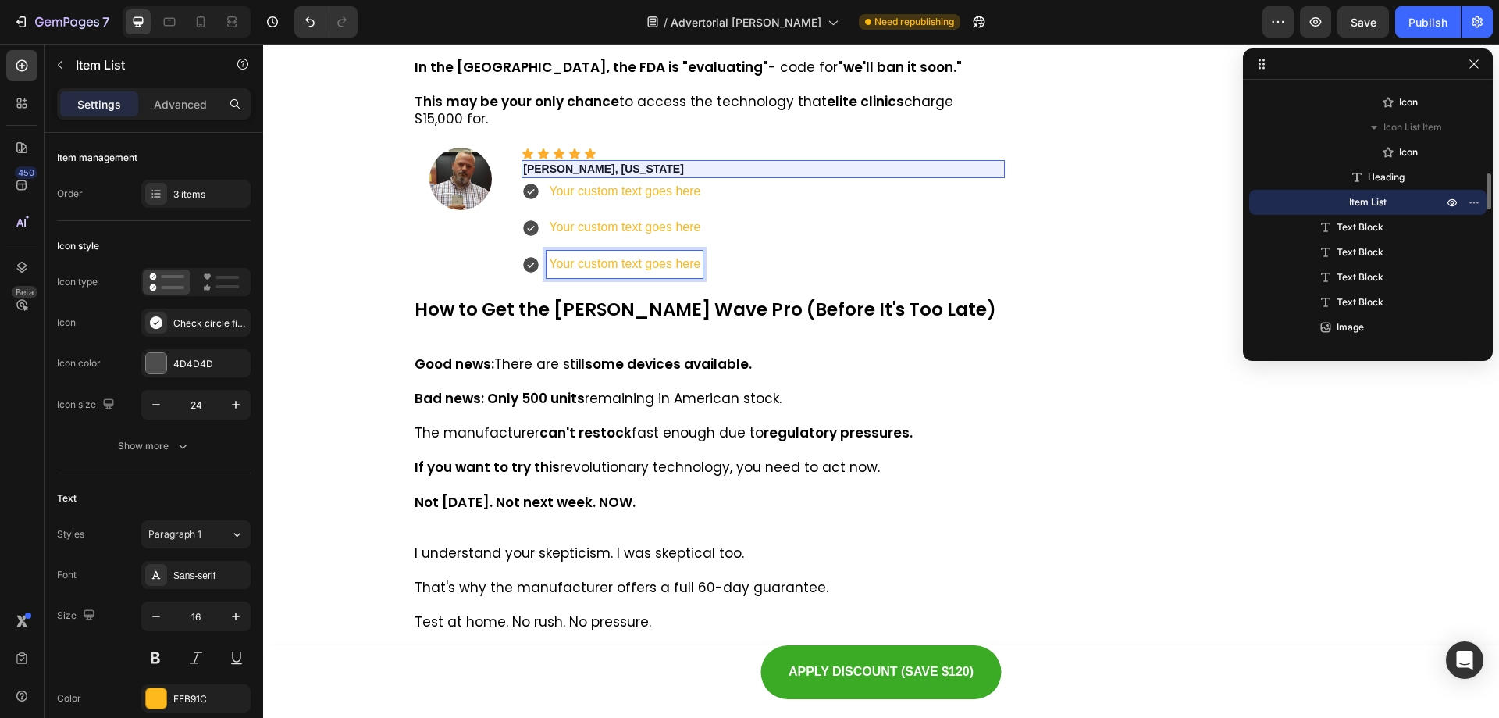
click at [1381, 212] on div "Item List" at bounding box center [1368, 202] width 225 height 25
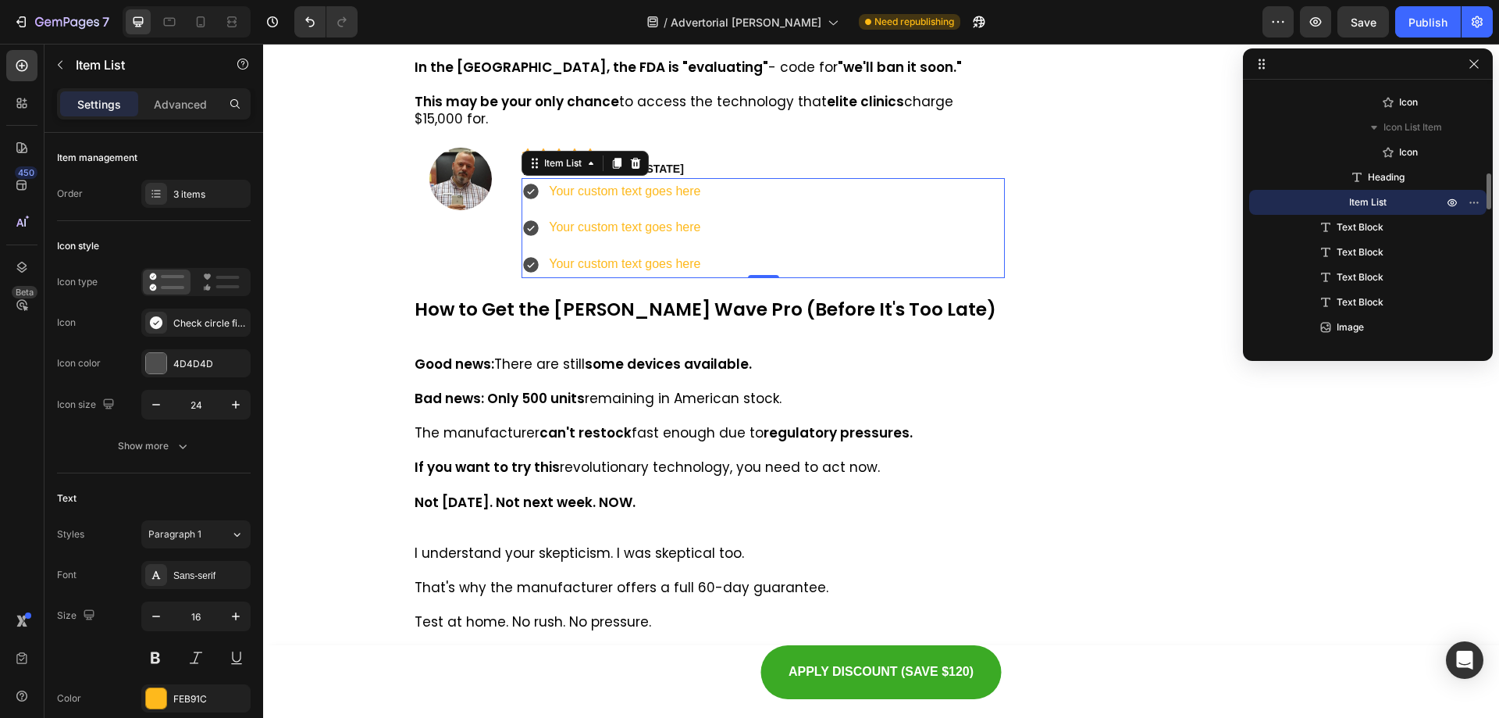
click at [1388, 205] on p "Item List" at bounding box center [1388, 202] width 78 height 16
click at [549, 276] on p "Your custom text goes here" at bounding box center [624, 264] width 151 height 23
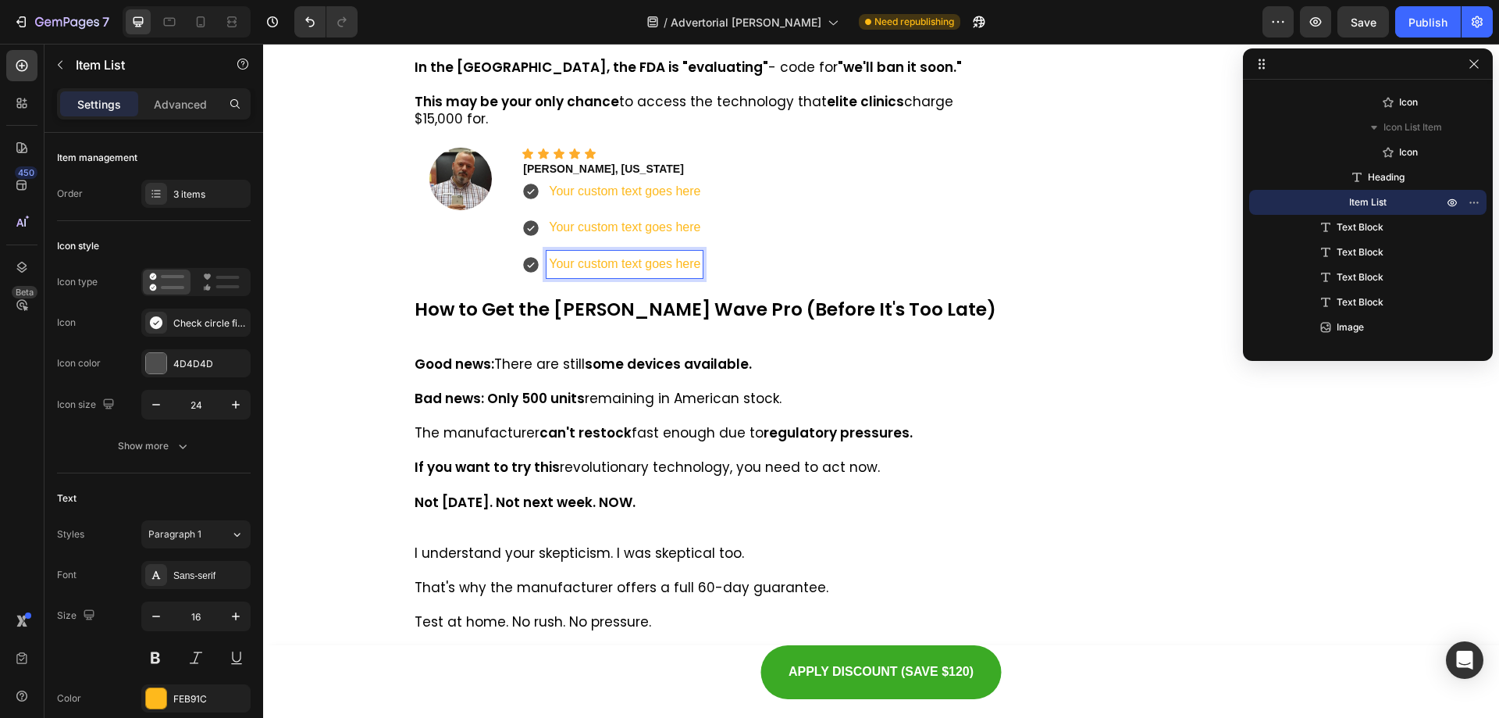
click at [637, 278] on div "Your custom text goes here" at bounding box center [625, 264] width 156 height 27
drag, startPoint x: 631, startPoint y: 550, endPoint x: 687, endPoint y: 543, distance: 56.6
click at [598, 276] on p "Your custom text goes here" at bounding box center [624, 264] width 151 height 23
click at [751, 278] on div "Your custom text goes here Your custom text goes here Your custom text goes here" at bounding box center [763, 228] width 483 height 100
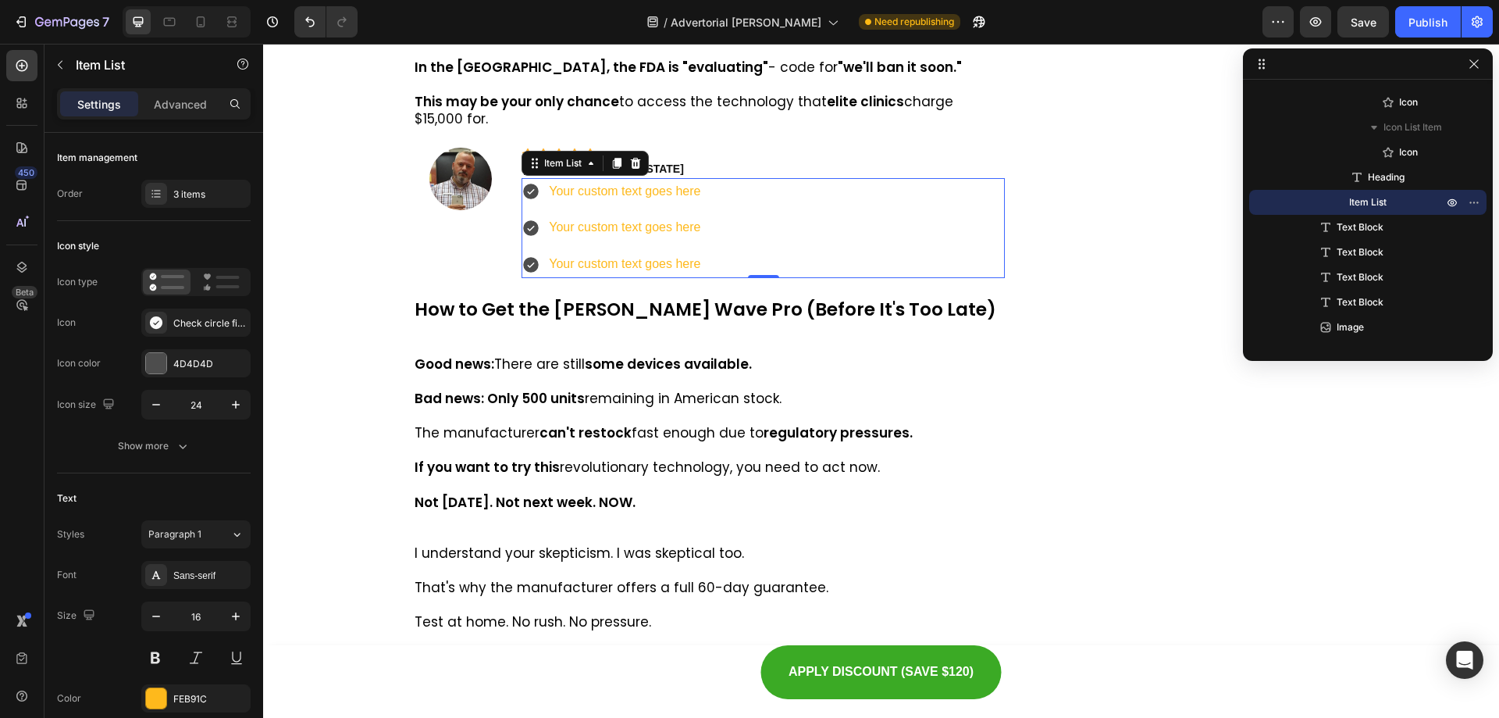
click at [662, 276] on p "Your custom text goes here" at bounding box center [624, 264] width 151 height 23
click at [526, 273] on icon at bounding box center [532, 265] width 16 height 16
click at [1477, 206] on icon "button" at bounding box center [1474, 202] width 12 height 12
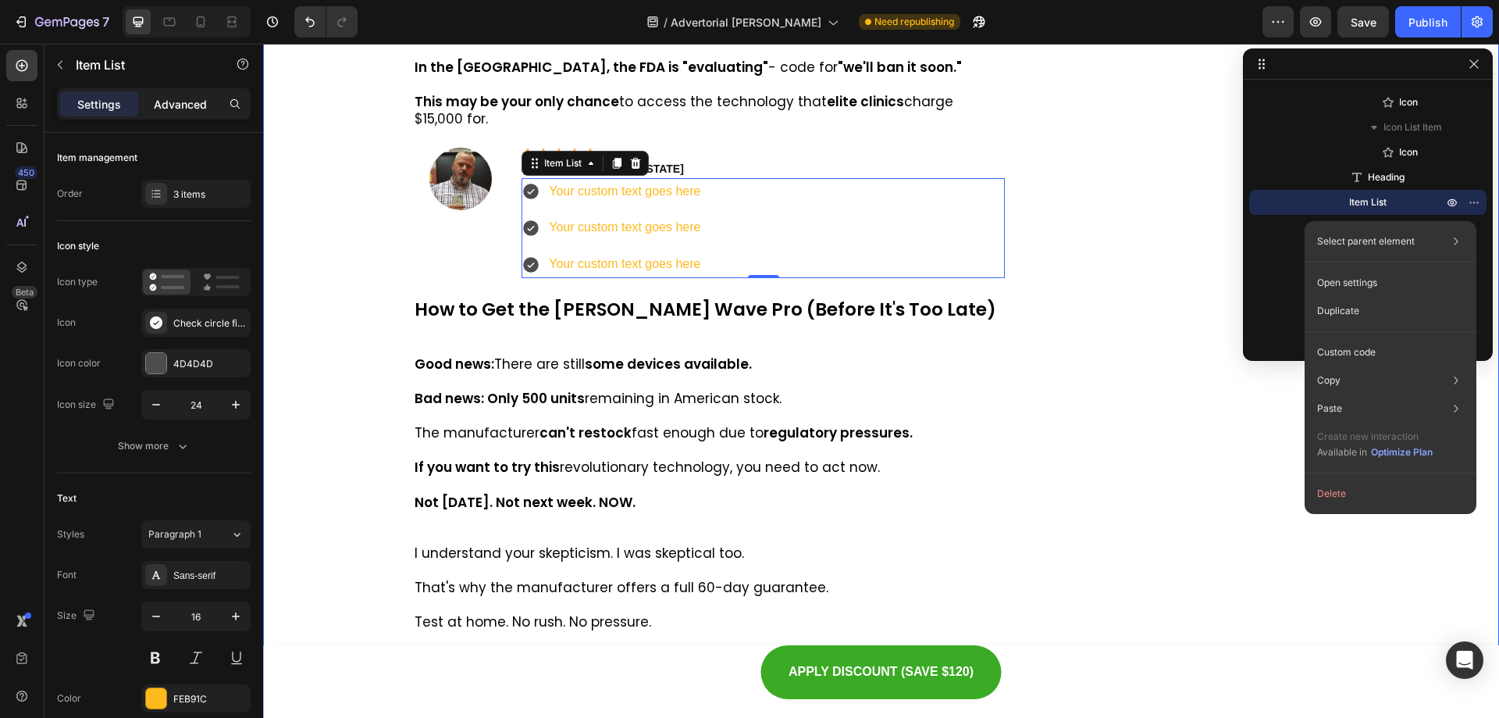
click at [172, 102] on p "Advanced" at bounding box center [180, 104] width 53 height 16
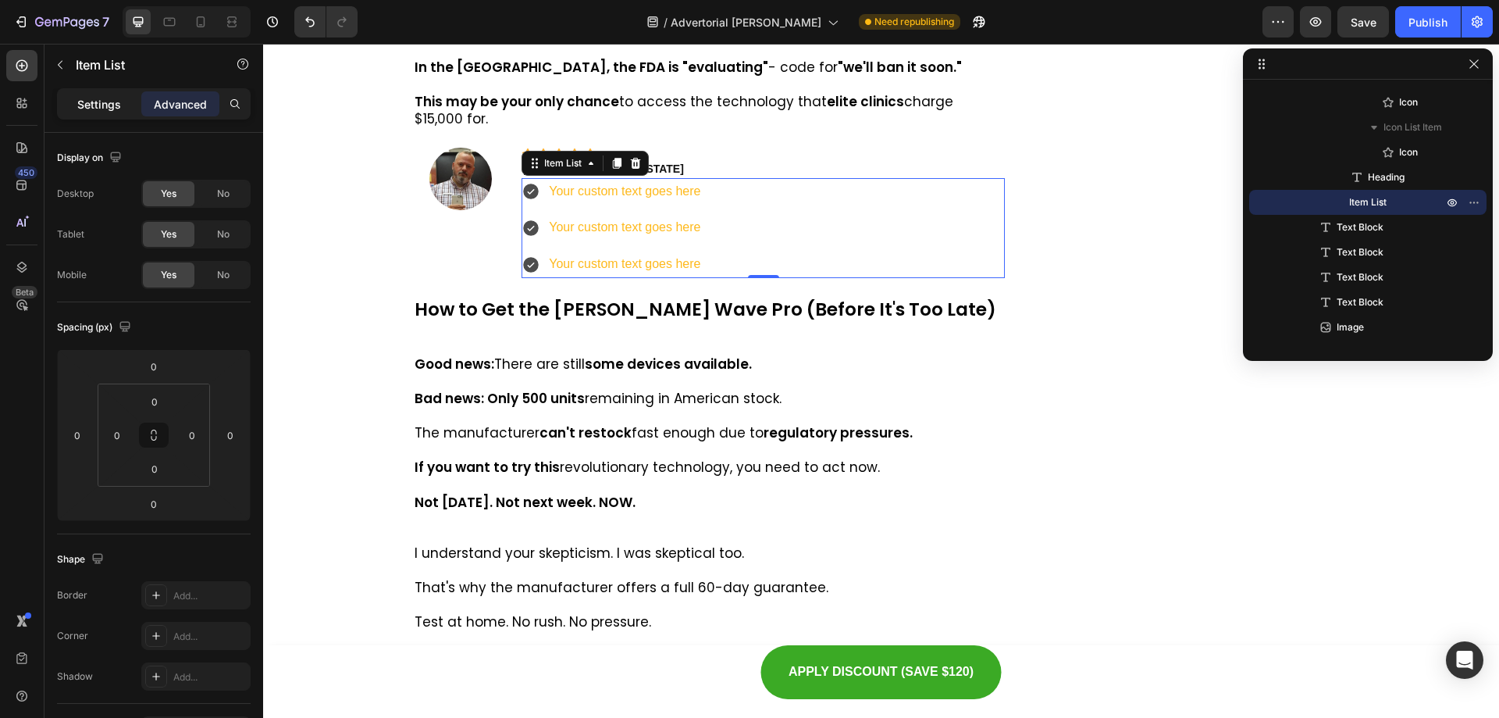
click at [122, 98] on div "Settings" at bounding box center [99, 103] width 78 height 25
type input "8"
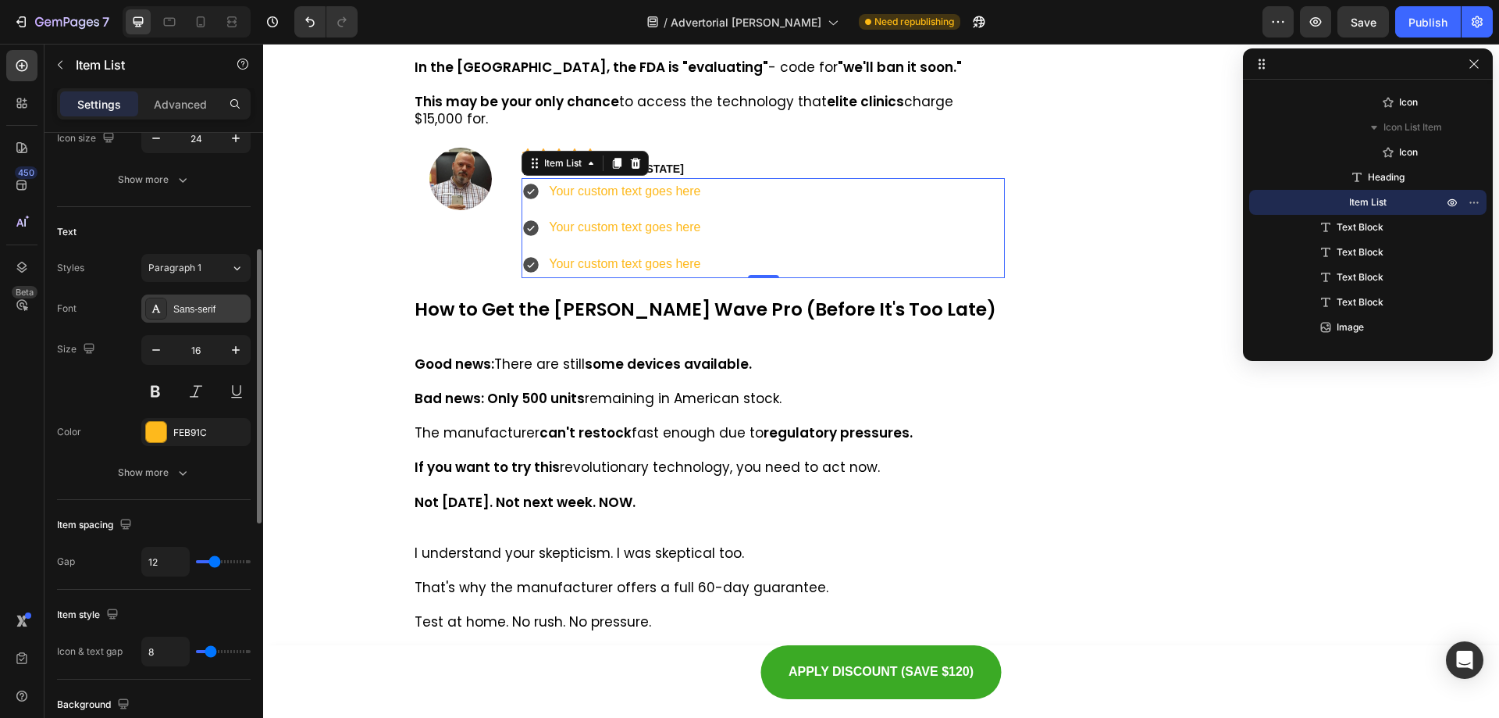
scroll to position [0, 0]
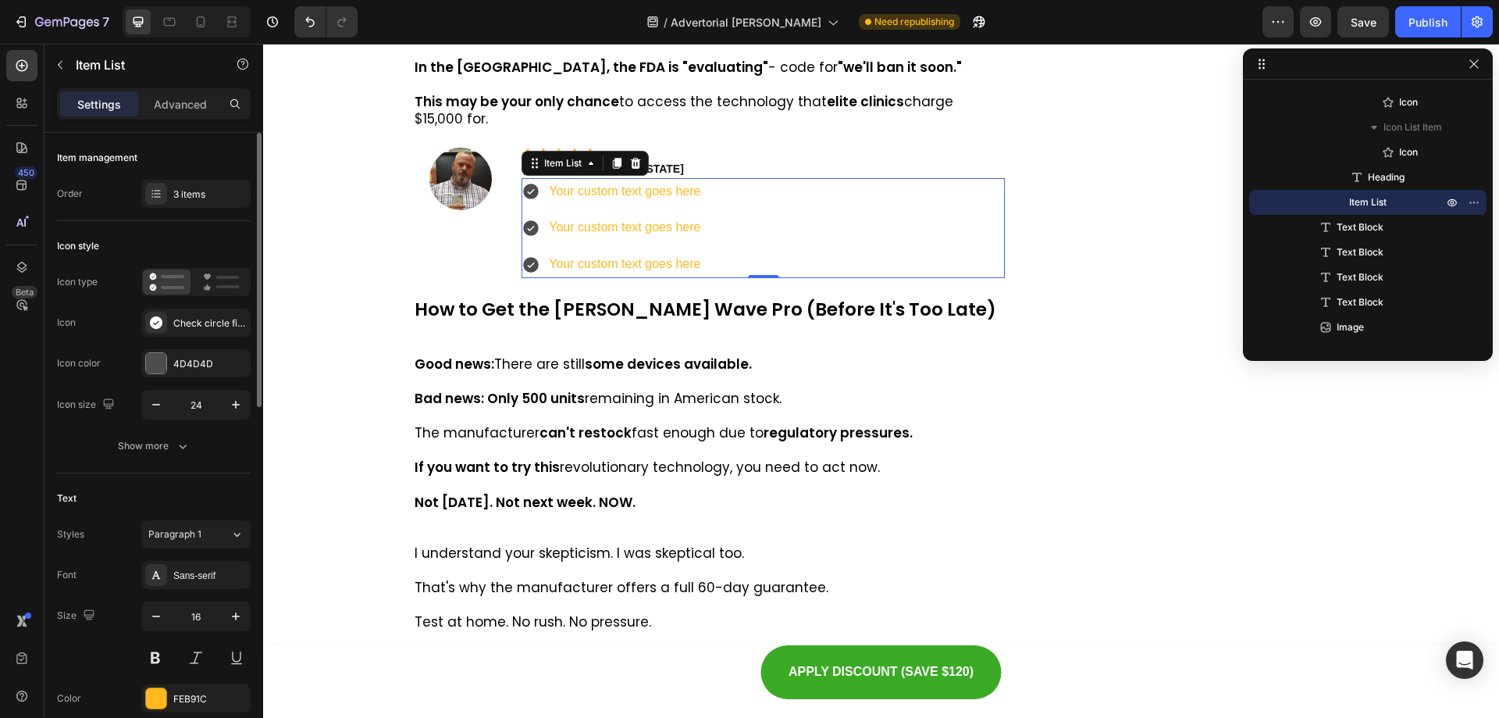
click at [201, 473] on div "Item management Order 3 items" at bounding box center [154, 619] width 194 height 293
click at [201, 204] on div "3 items" at bounding box center [195, 194] width 109 height 28
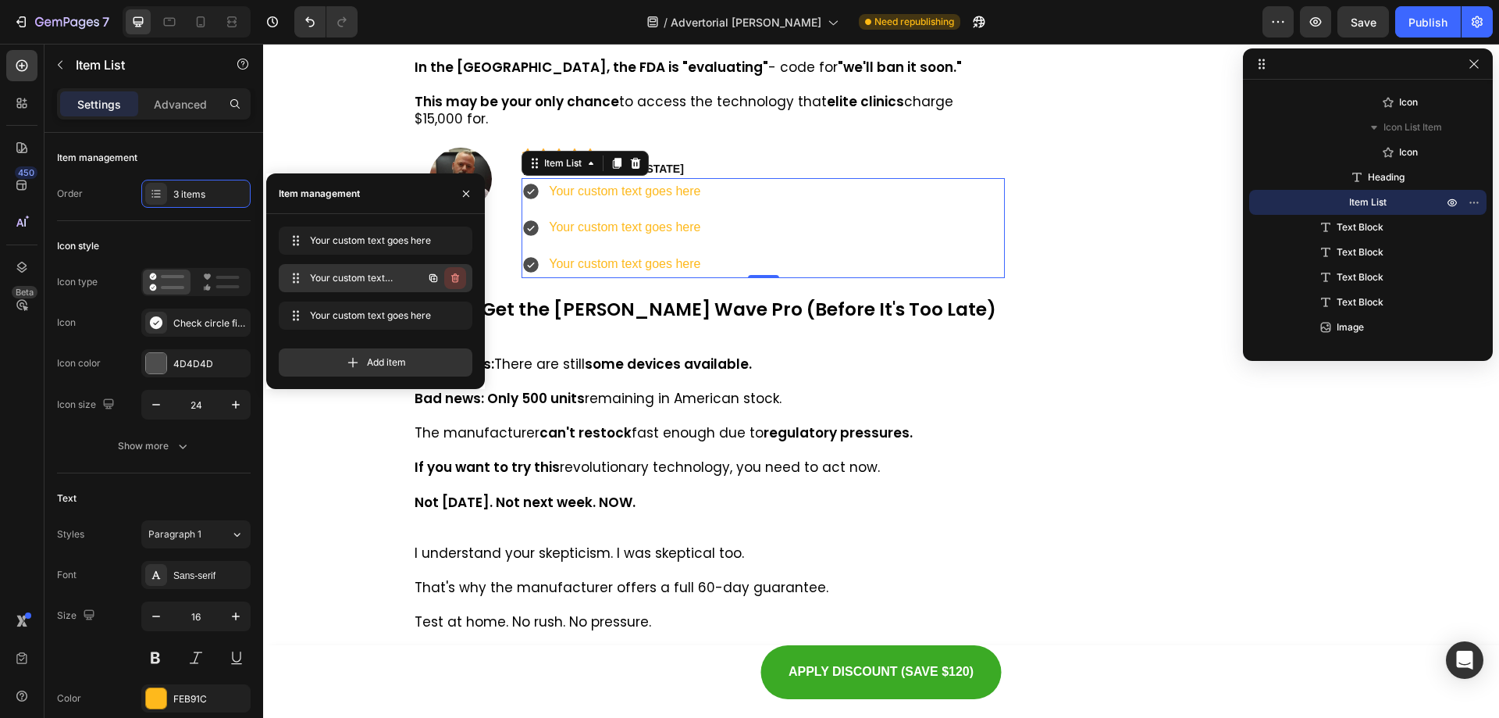
click at [456, 278] on icon "button" at bounding box center [456, 279] width 1 height 4
click at [456, 280] on div "Delete" at bounding box center [444, 278] width 29 height 14
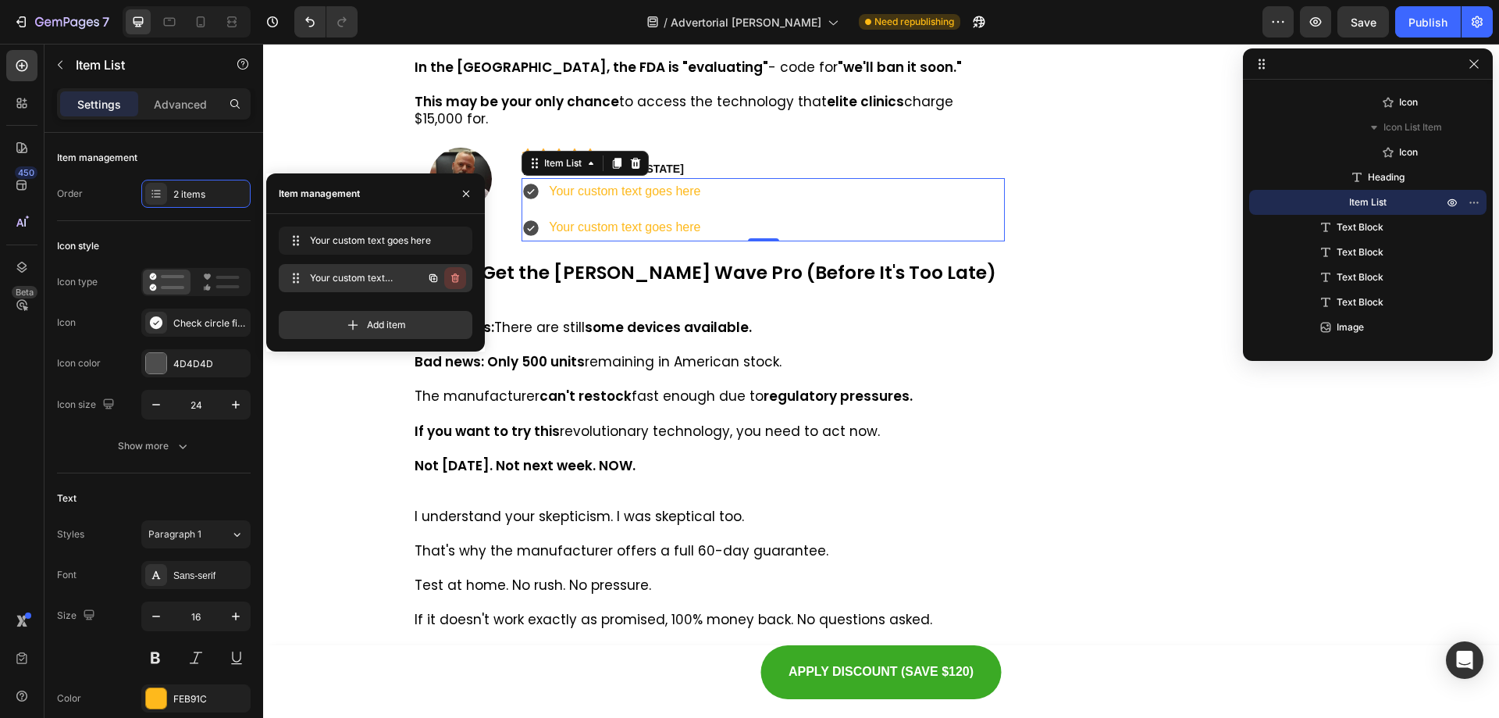
click at [454, 279] on icon "button" at bounding box center [454, 279] width 1 height 4
click at [455, 282] on div "Delete" at bounding box center [444, 278] width 29 height 14
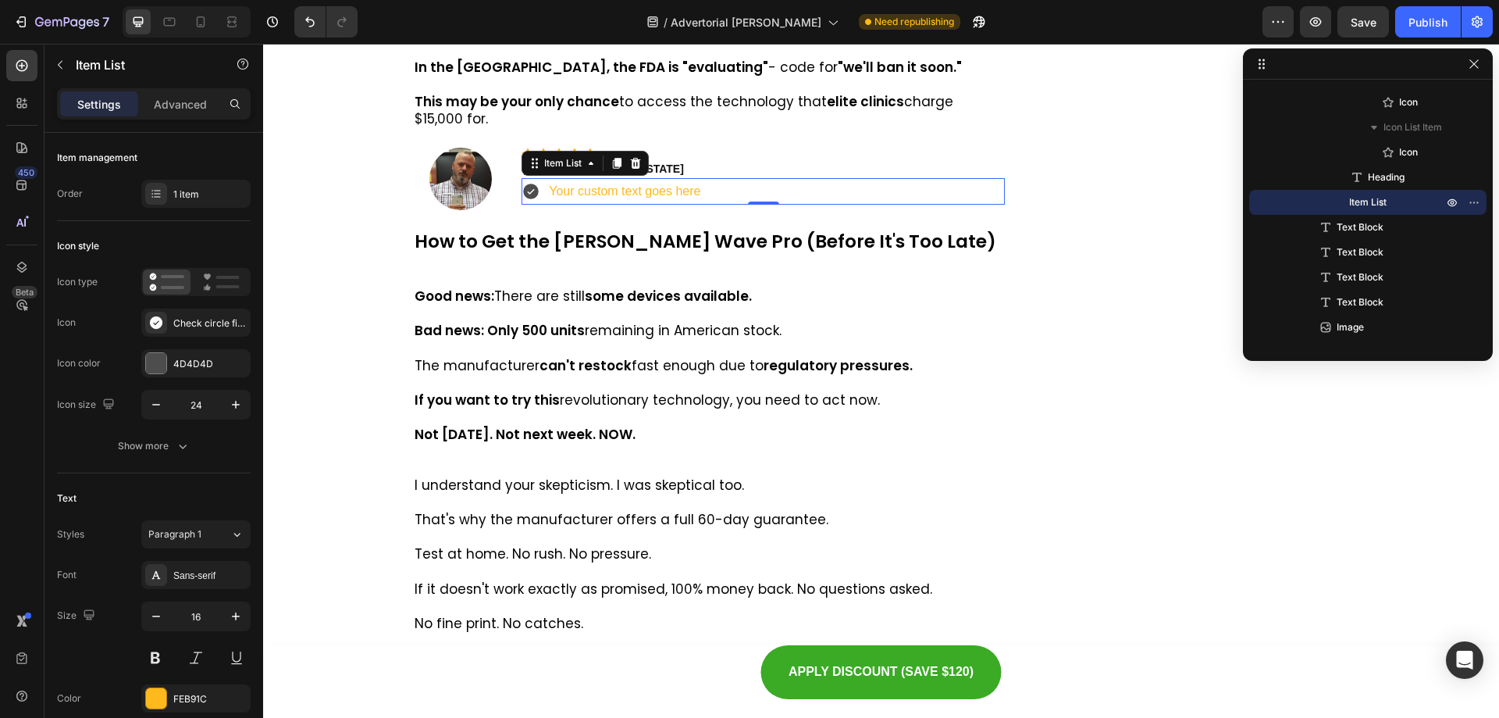
click at [525, 199] on icon at bounding box center [532, 191] width 16 height 16
click at [189, 328] on div "Check circle filled" at bounding box center [209, 323] width 73 height 14
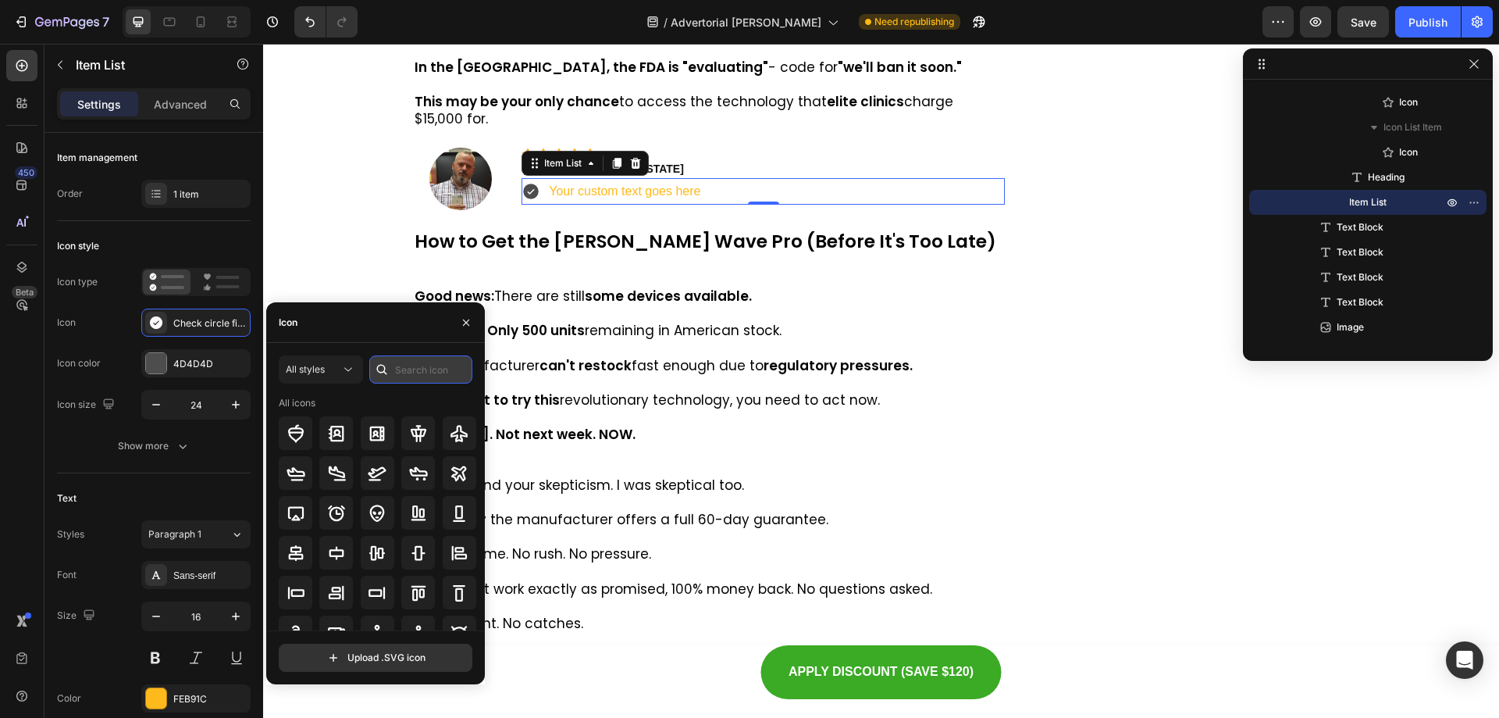
click at [414, 368] on input "text" at bounding box center [420, 369] width 103 height 28
type input "shield"
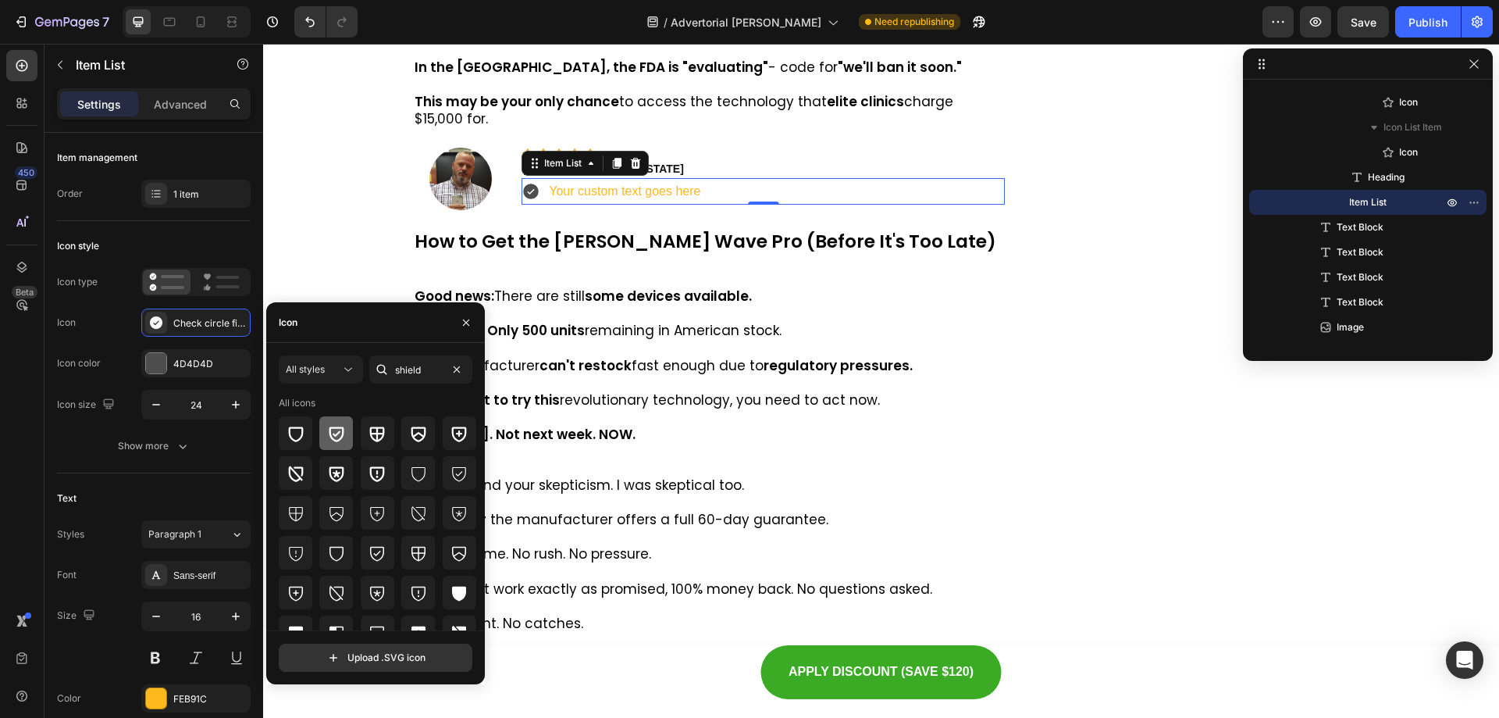
click at [340, 429] on icon at bounding box center [336, 433] width 19 height 19
drag, startPoint x: 523, startPoint y: 476, endPoint x: 513, endPoint y: 475, distance: 10.3
click at [524, 201] on icon at bounding box center [531, 191] width 19 height 19
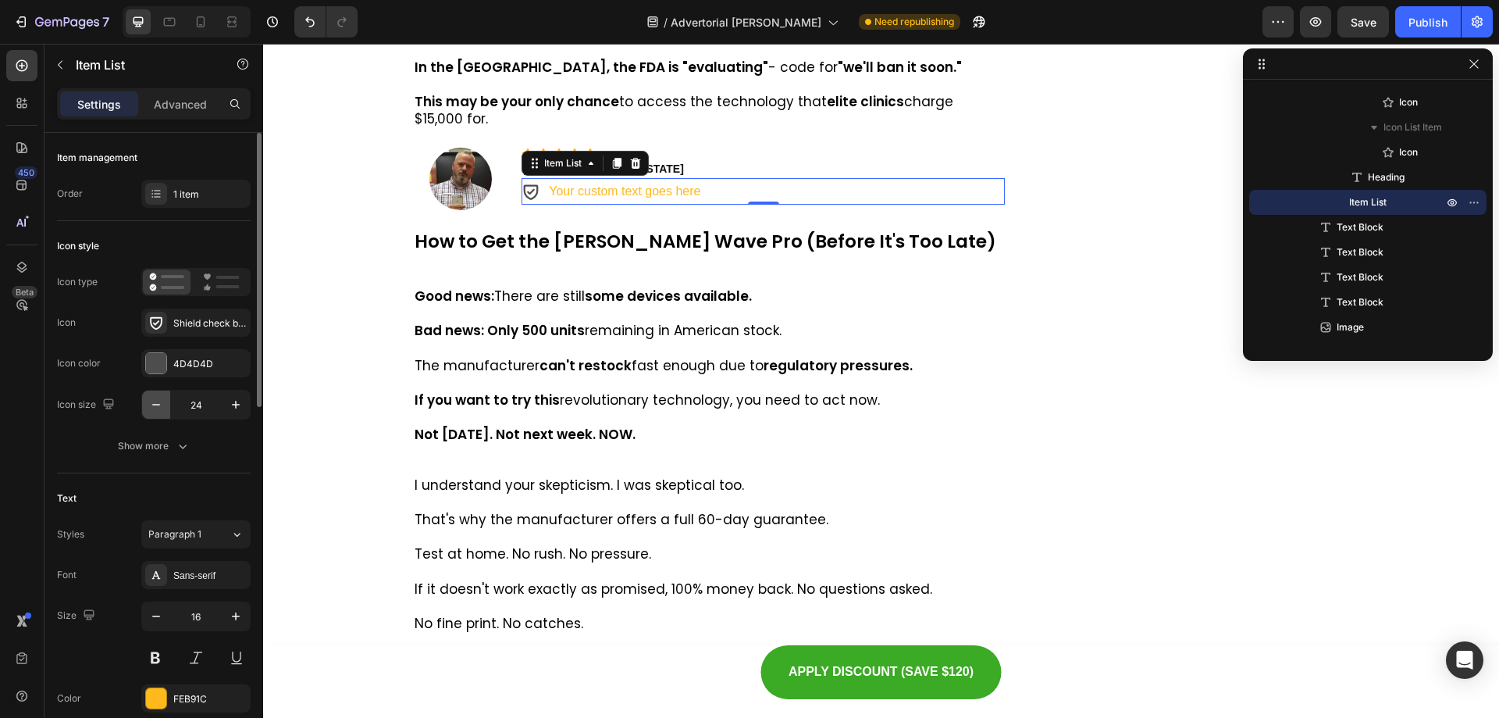
click at [158, 403] on icon "button" at bounding box center [156, 405] width 16 height 16
click at [205, 408] on input "21" at bounding box center [196, 404] width 52 height 28
click at [201, 407] on input "15" at bounding box center [196, 404] width 52 height 28
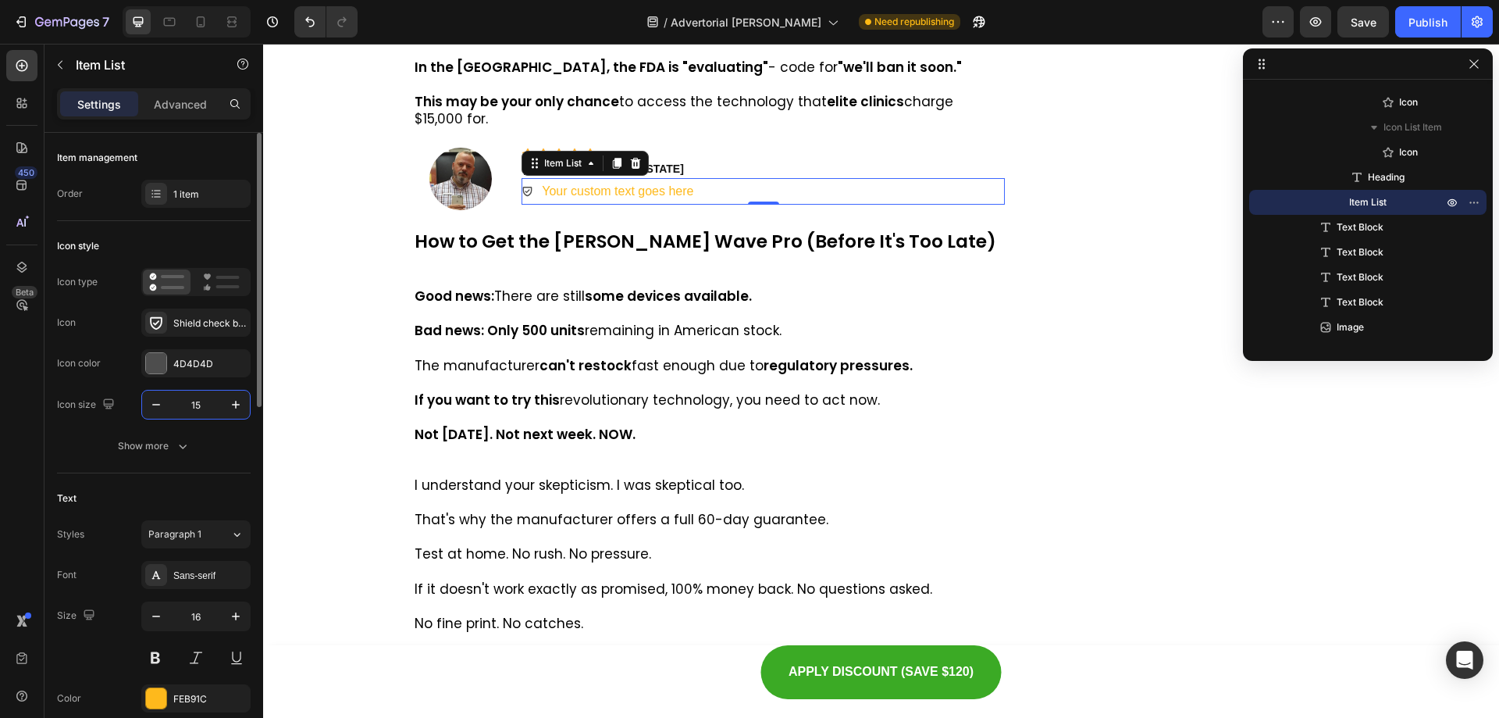
click at [196, 408] on input "15" at bounding box center [196, 404] width 52 height 28
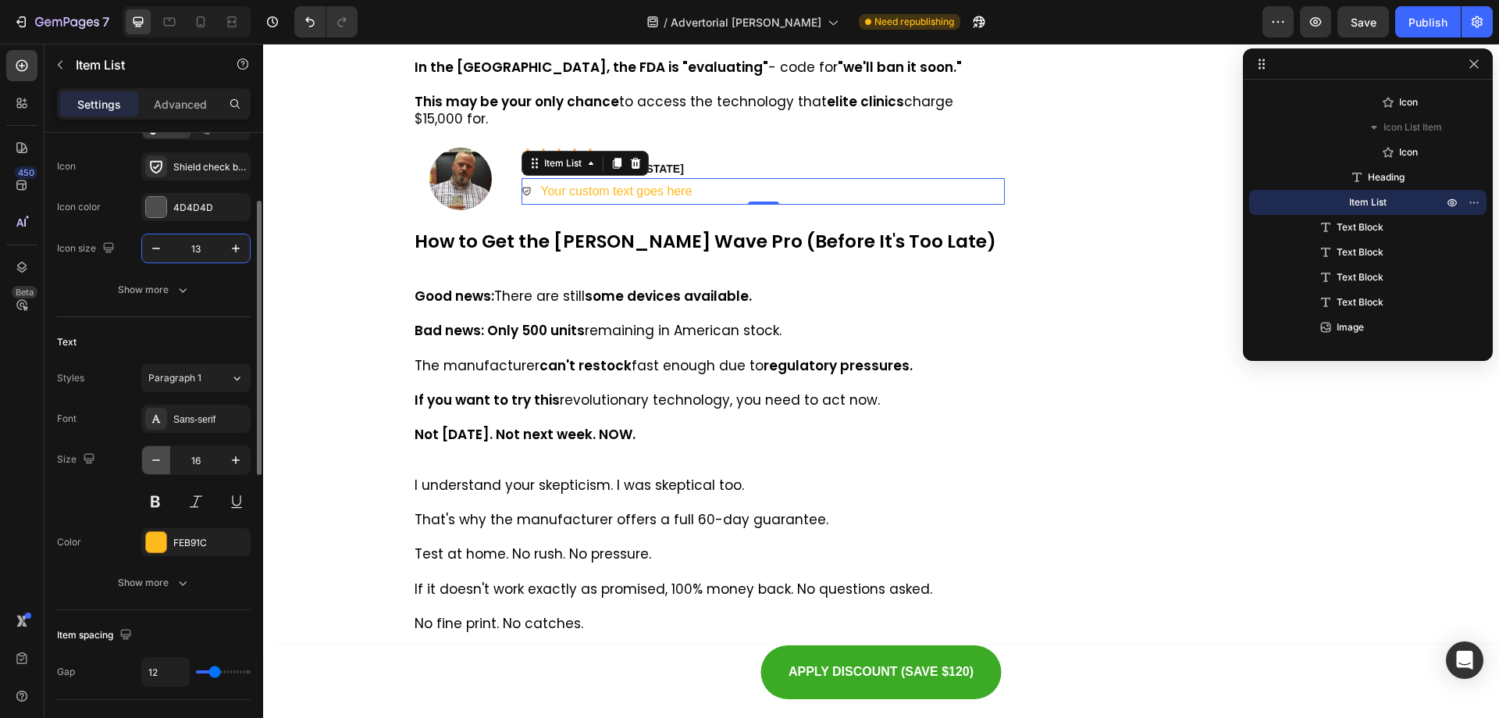
type input "13"
click at [160, 462] on icon "button" at bounding box center [156, 460] width 16 height 16
click at [749, 59] on p at bounding box center [710, 49] width 590 height 17
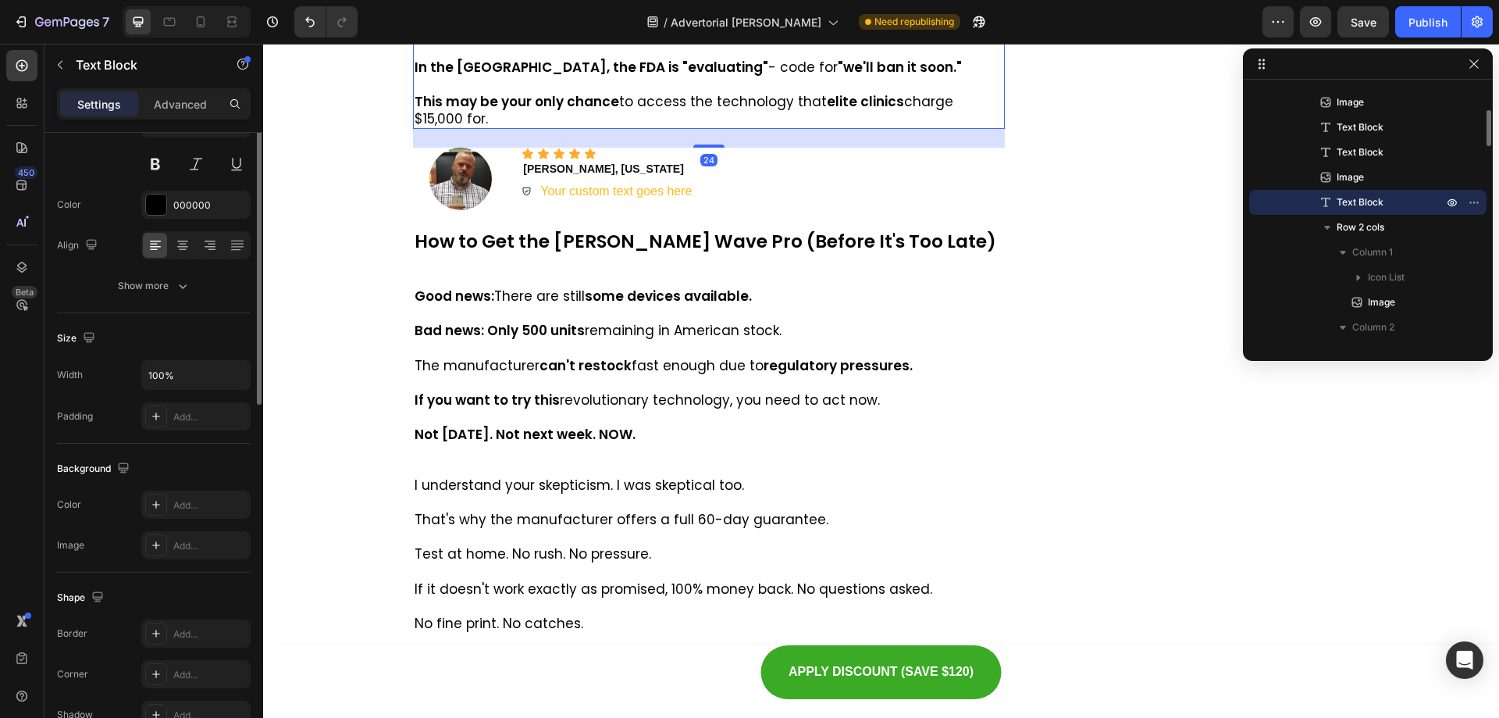
scroll to position [0, 0]
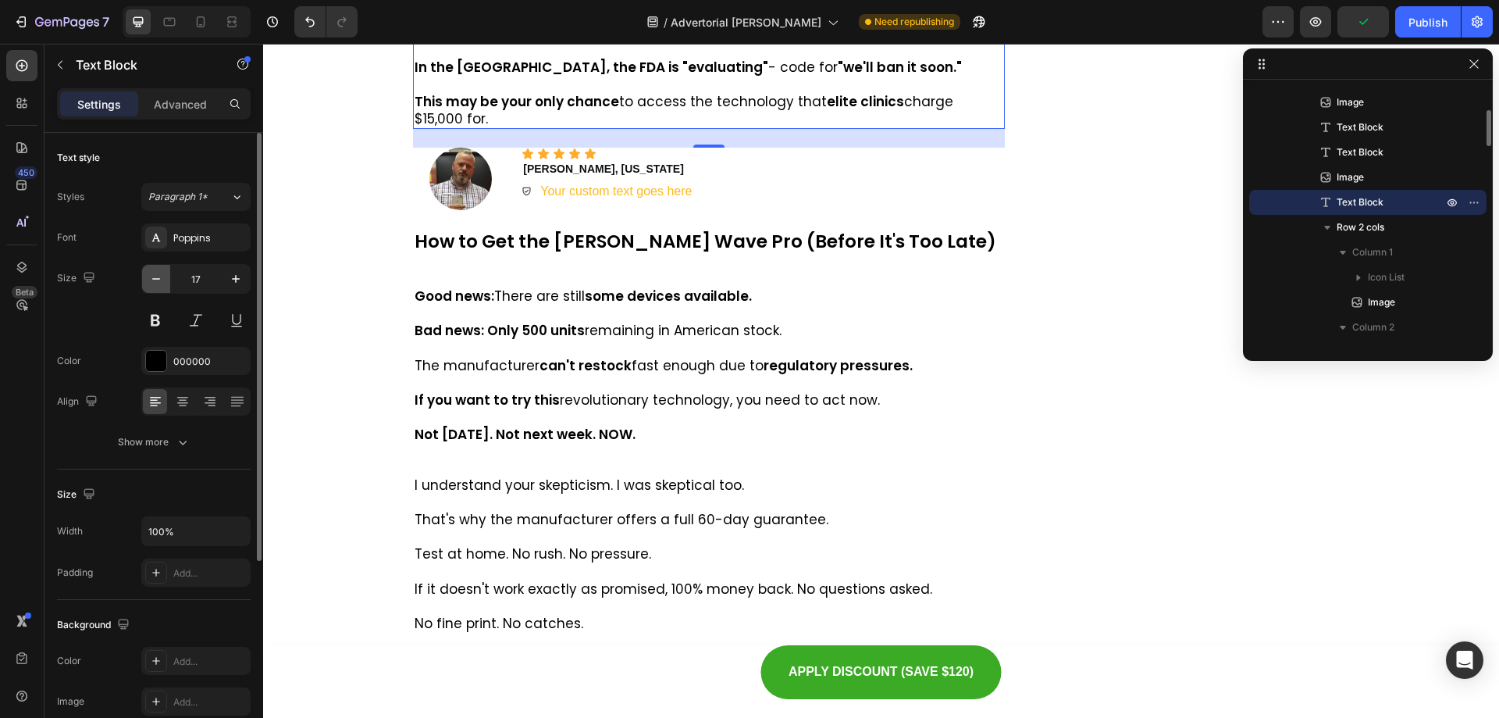
click at [150, 282] on icon "button" at bounding box center [156, 279] width 16 height 16
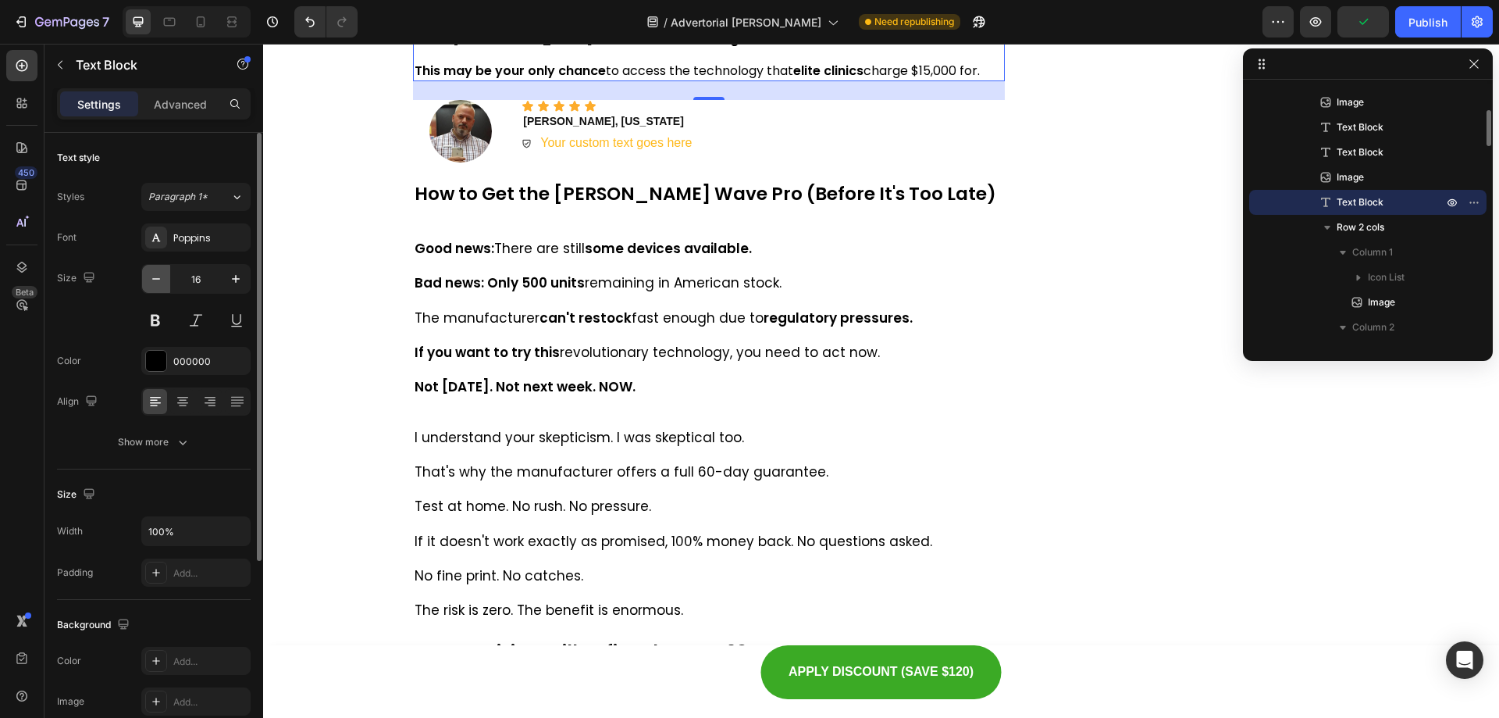
click at [153, 280] on icon "button" at bounding box center [156, 279] width 16 height 16
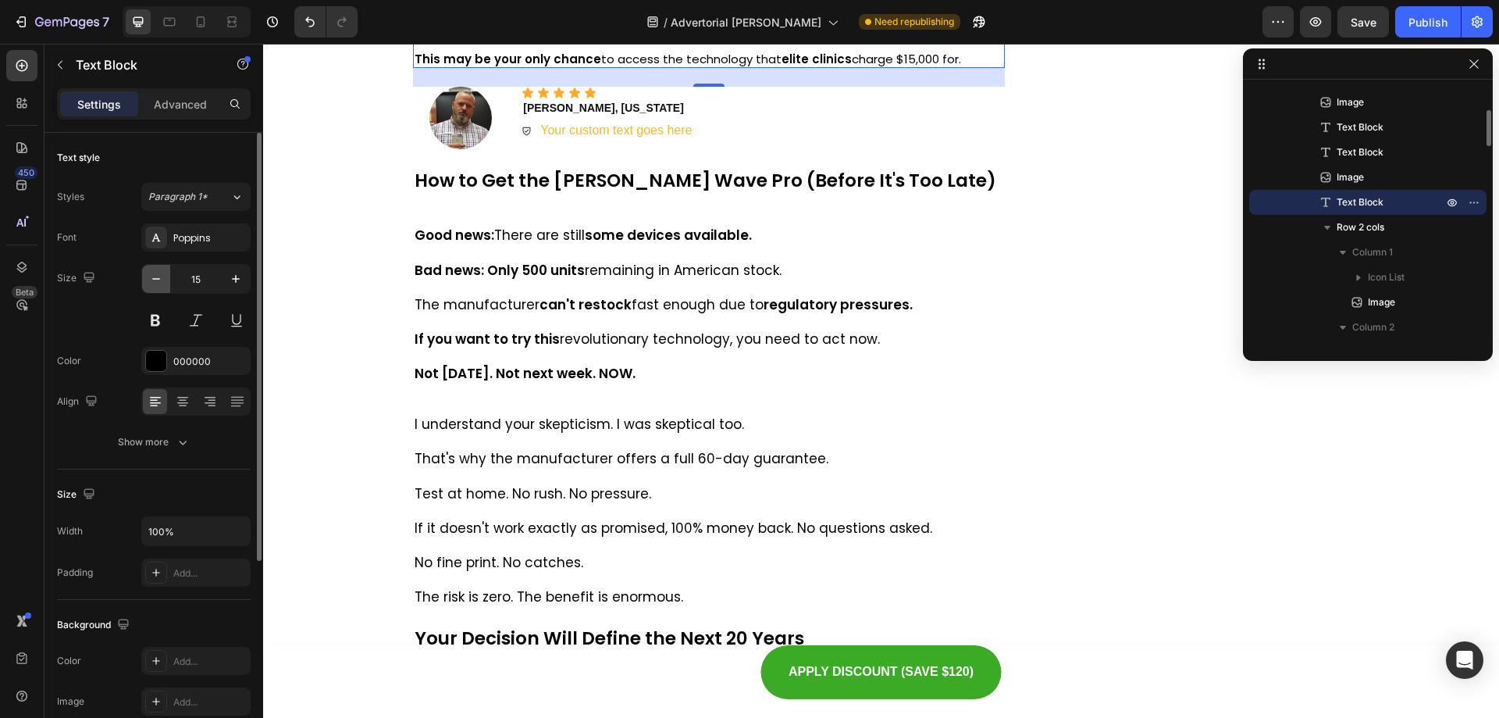
click at [153, 280] on icon "button" at bounding box center [156, 279] width 16 height 16
click at [163, 361] on div at bounding box center [156, 361] width 20 height 20
type input "14"
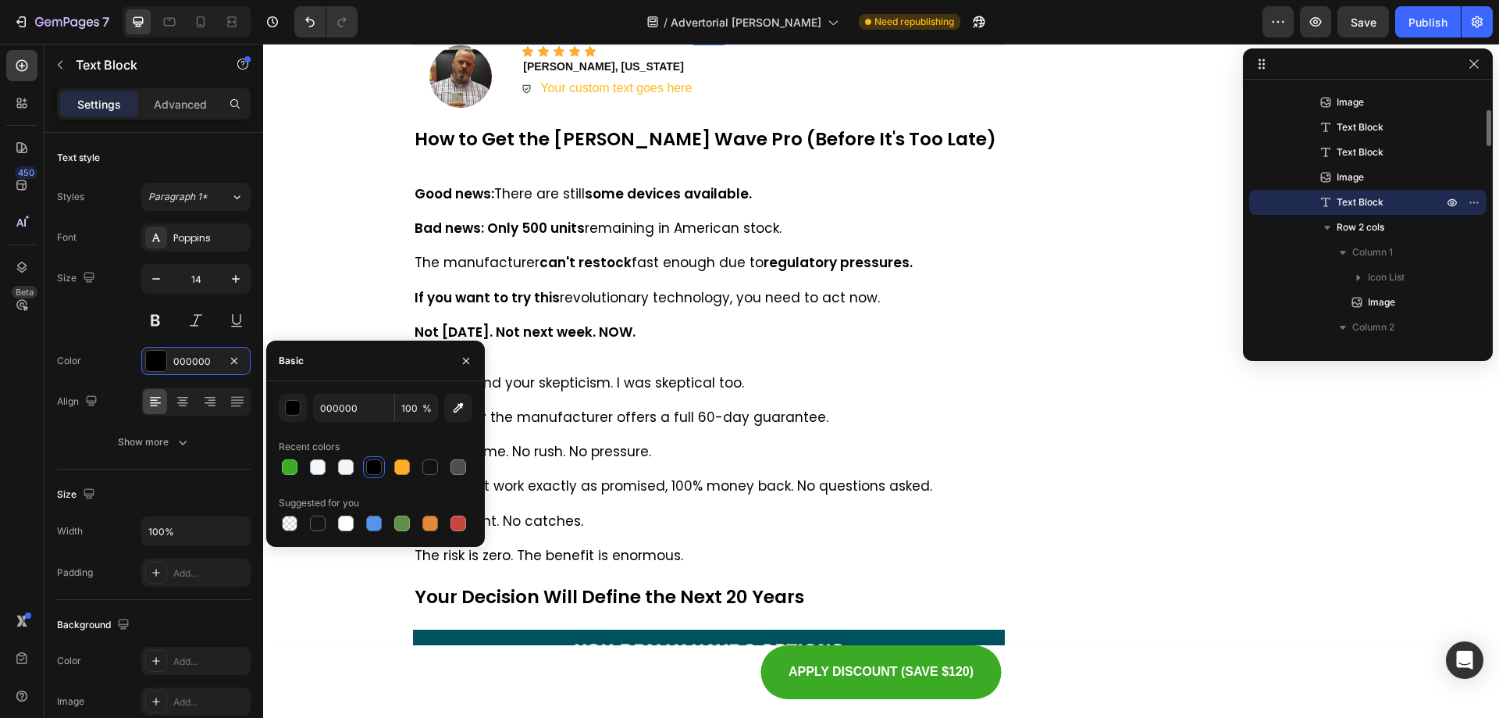
click at [375, 465] on div at bounding box center [374, 467] width 16 height 16
click at [609, 100] on p "Your custom text goes here" at bounding box center [615, 88] width 151 height 23
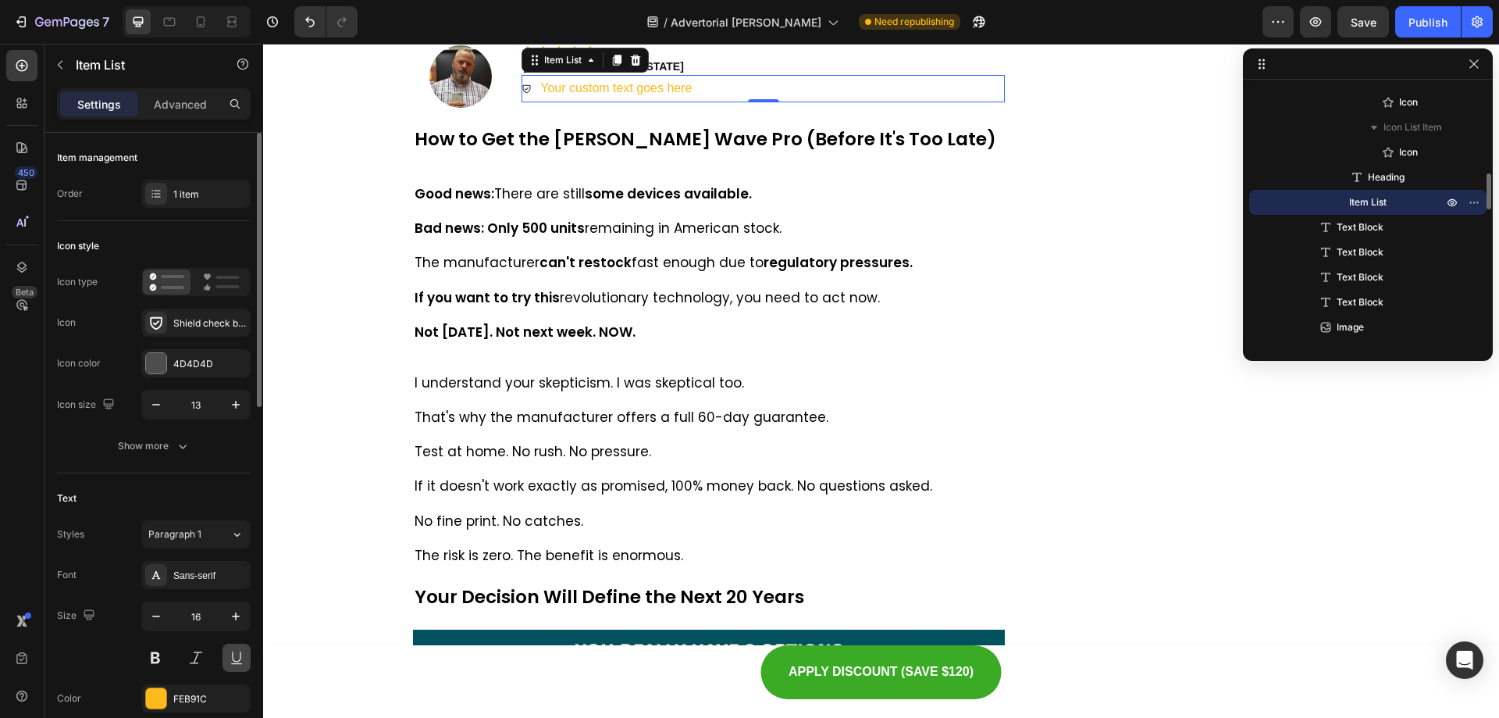
scroll to position [234, 0]
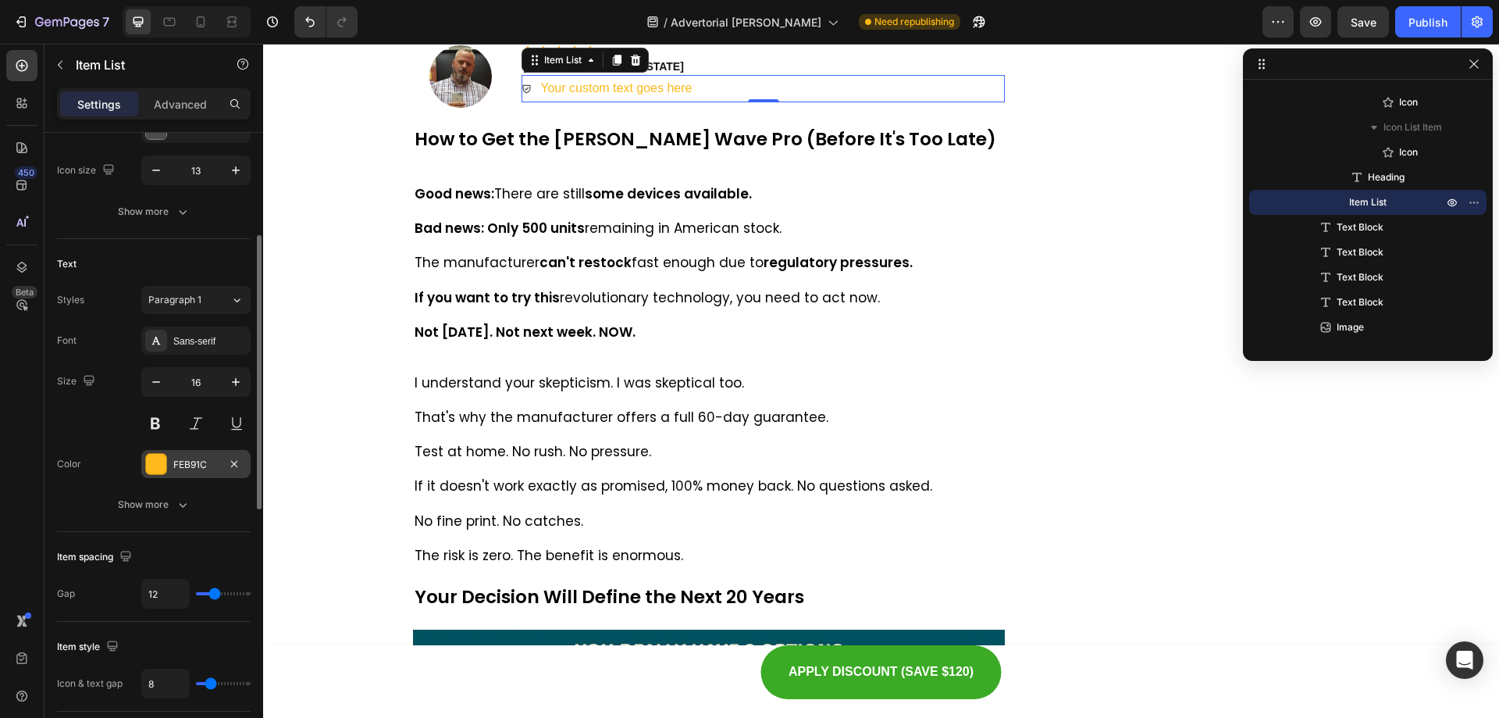
click at [201, 476] on div "FEB91C" at bounding box center [195, 464] width 109 height 28
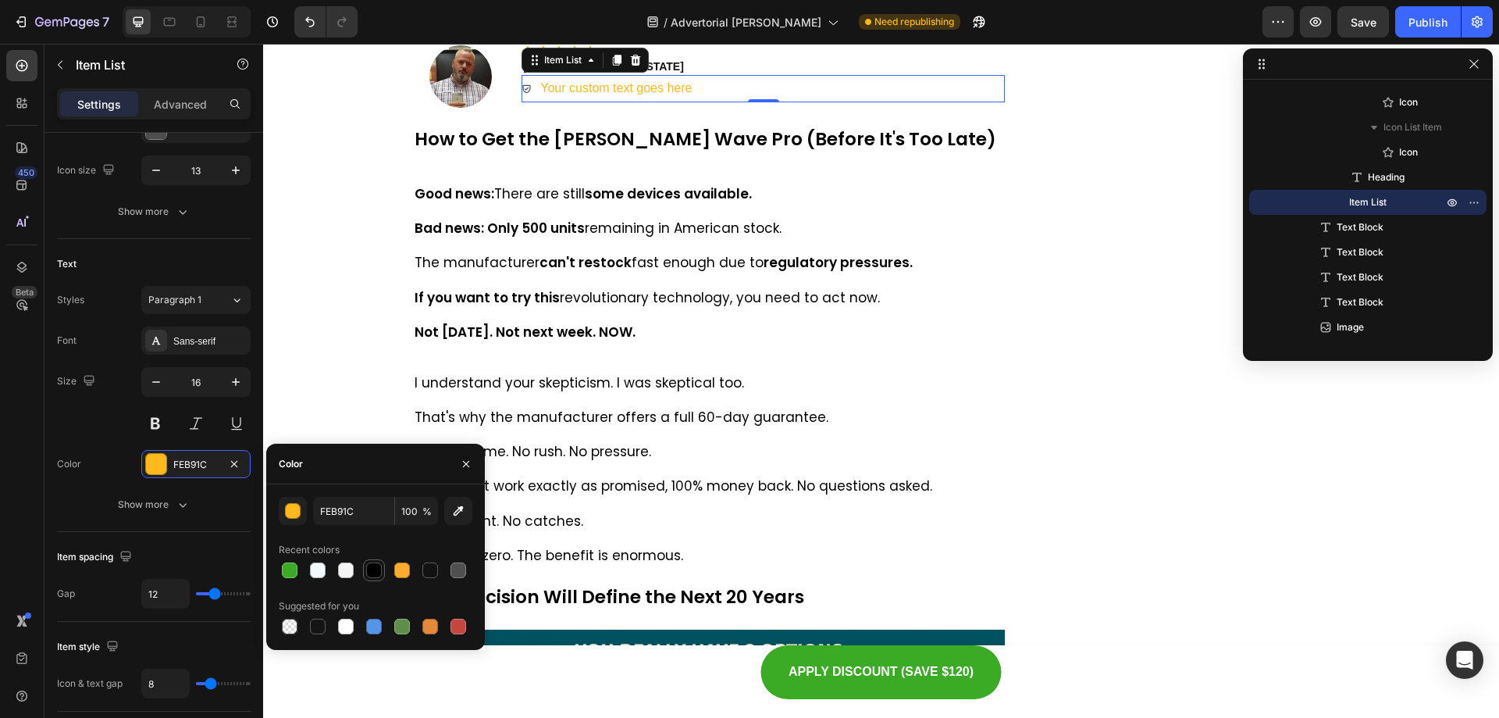
click at [370, 571] on div at bounding box center [374, 570] width 16 height 16
click at [349, 515] on input "000000" at bounding box center [353, 511] width 81 height 28
paste input "#3C67FF"
type input "#3C67FF"
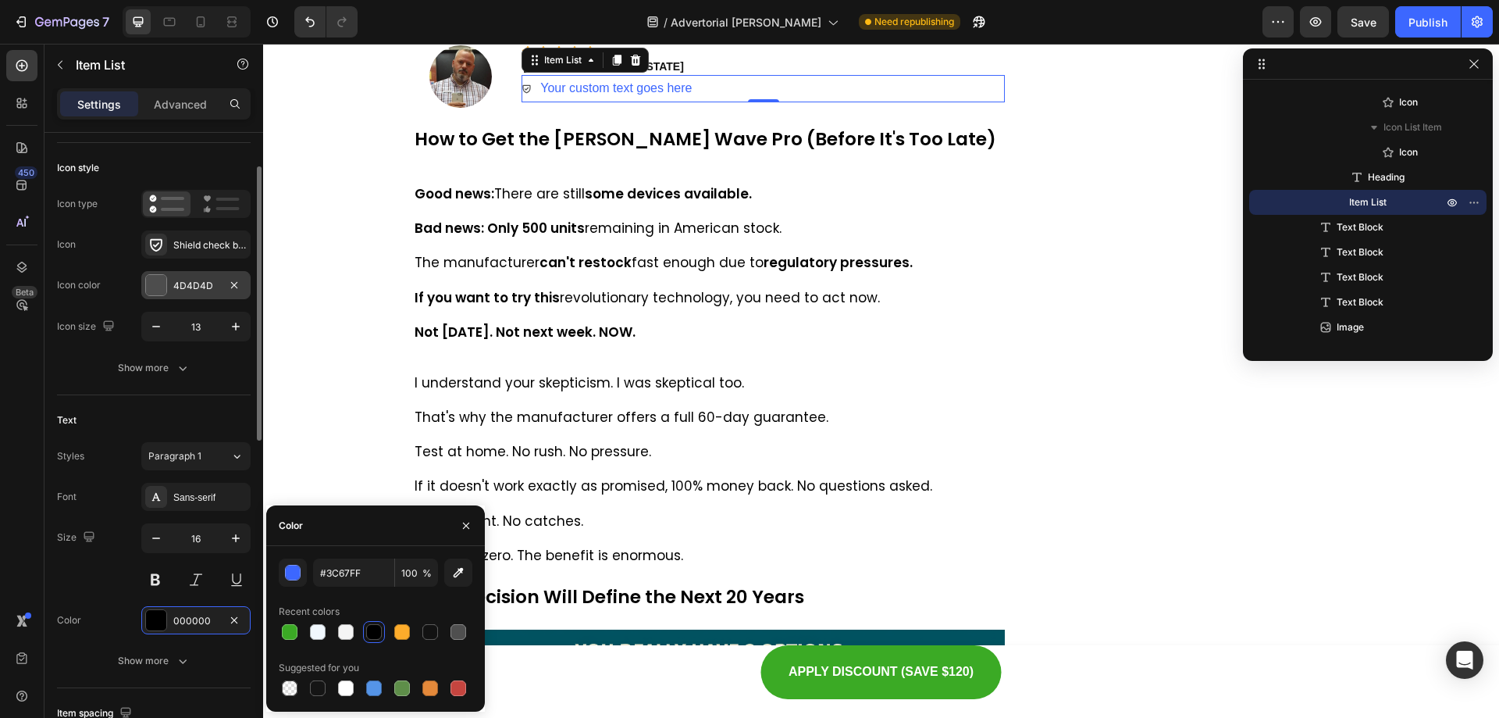
click at [182, 294] on div "4D4D4D" at bounding box center [195, 285] width 109 height 28
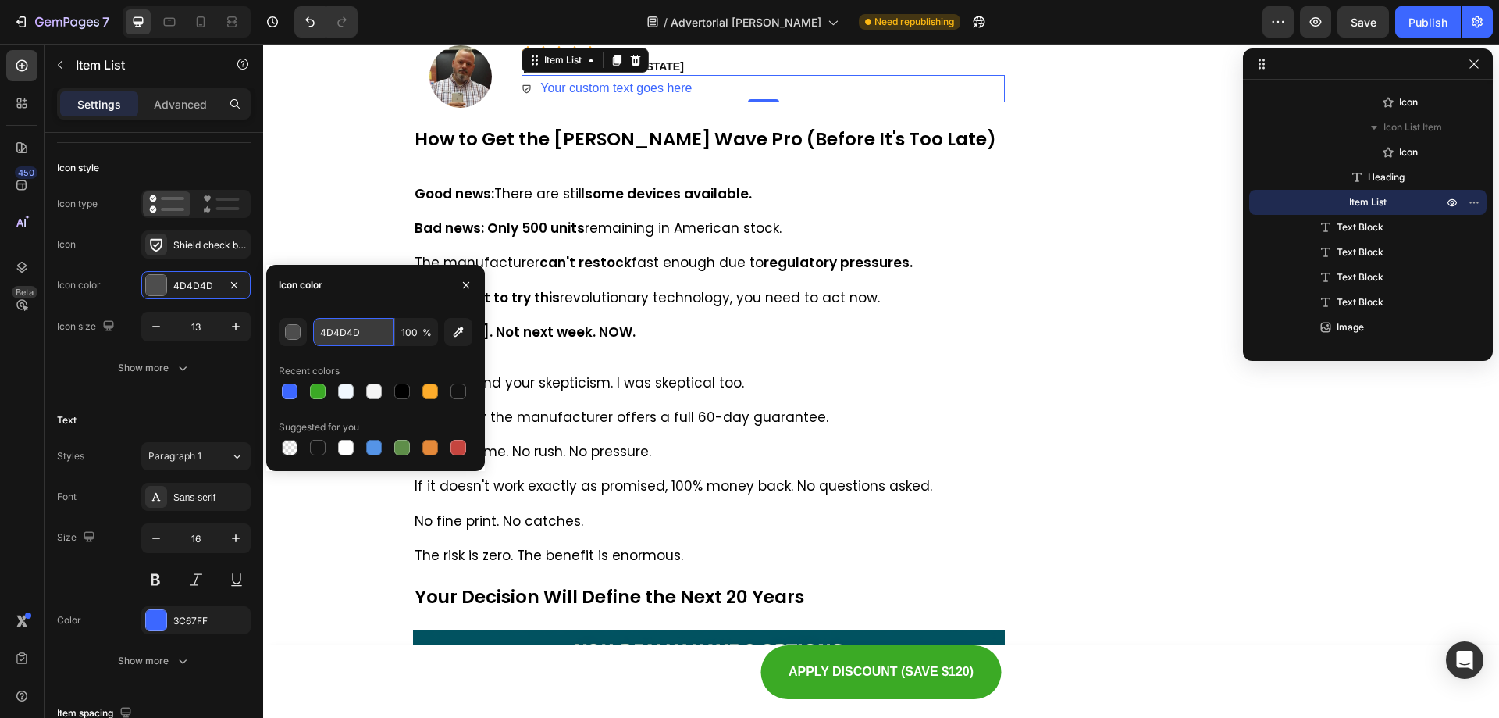
click at [352, 329] on input "4D4D4D" at bounding box center [353, 332] width 81 height 28
paste input "#3C67FF"
type input "3C67FF"
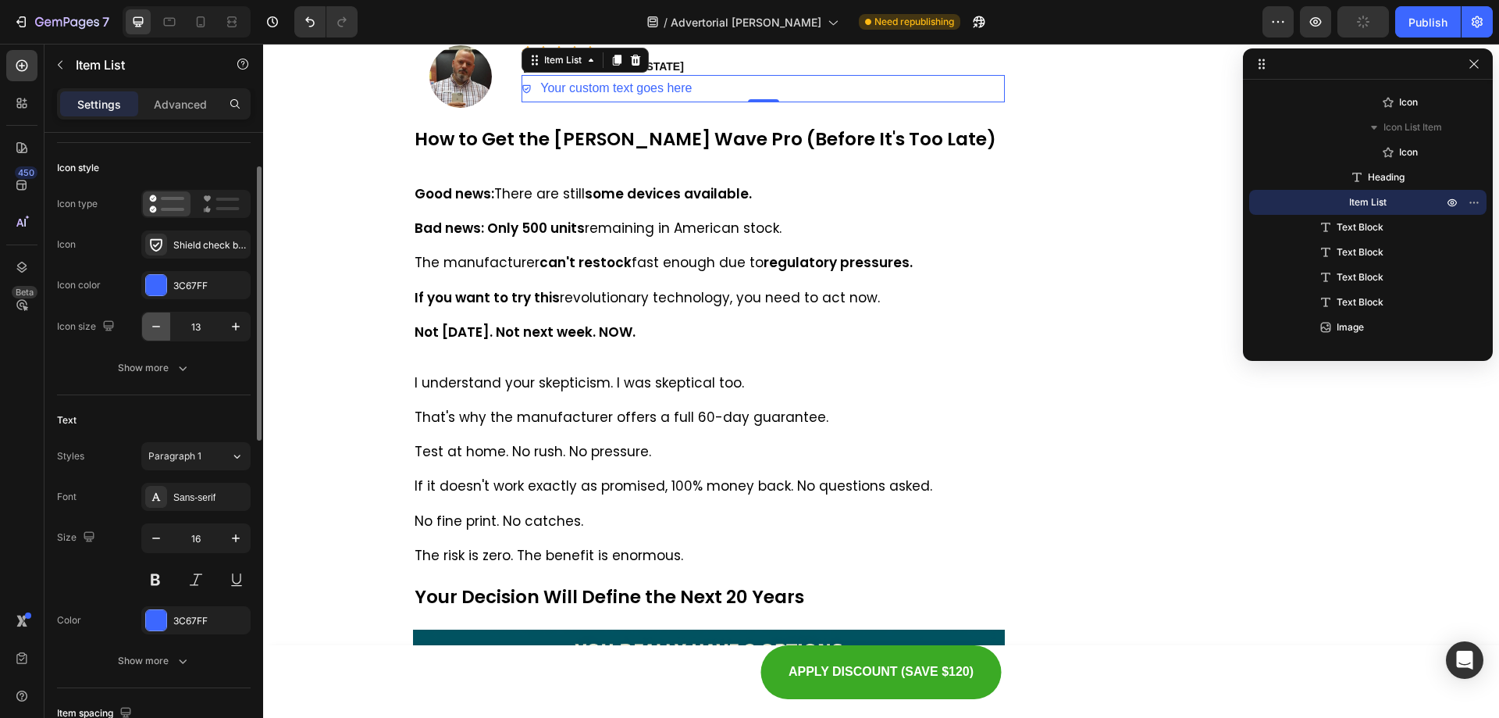
click at [169, 329] on button "button" at bounding box center [156, 326] width 28 height 28
click at [166, 330] on button "button" at bounding box center [156, 326] width 28 height 28
click at [230, 334] on button "button" at bounding box center [236, 326] width 28 height 28
type input "13"
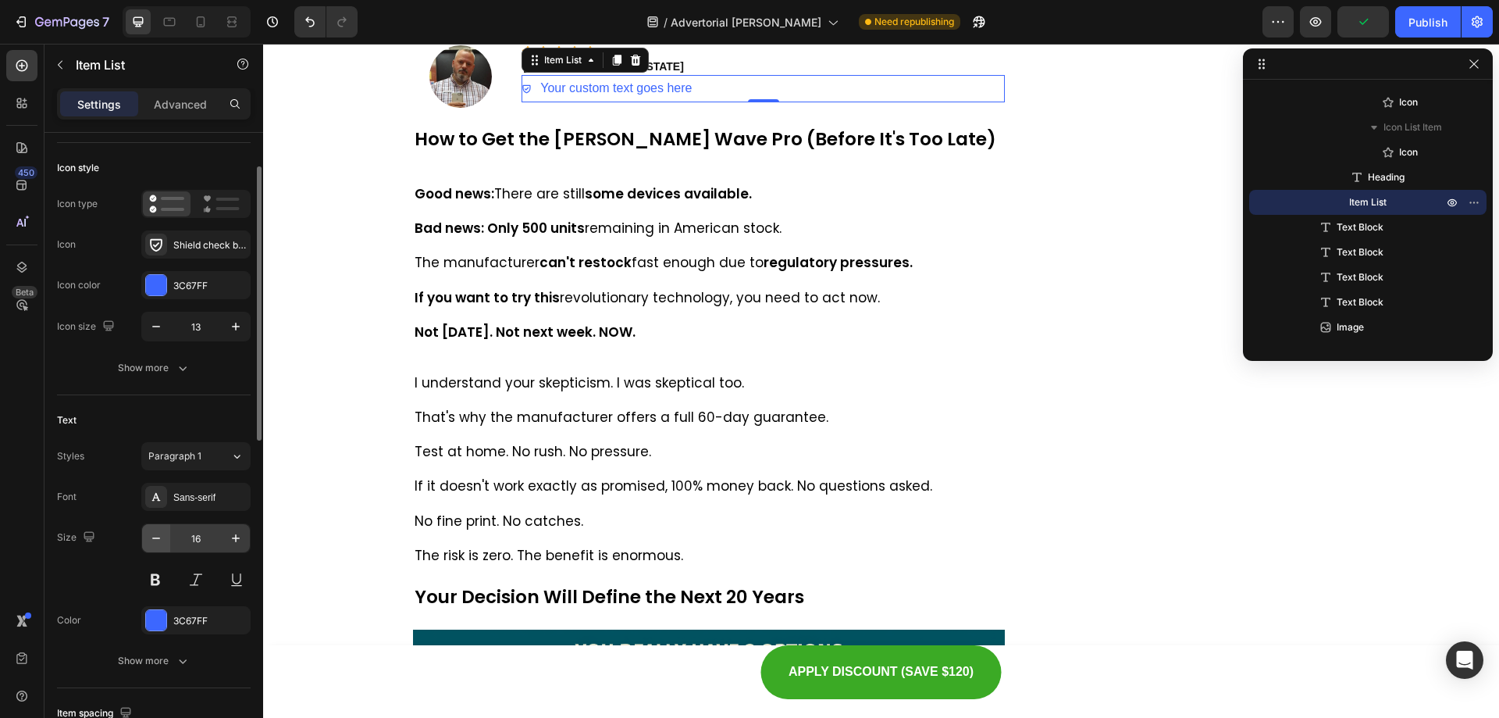
click at [162, 540] on icon "button" at bounding box center [156, 538] width 16 height 16
click at [161, 540] on icon "button" at bounding box center [156, 538] width 16 height 16
type input "13"
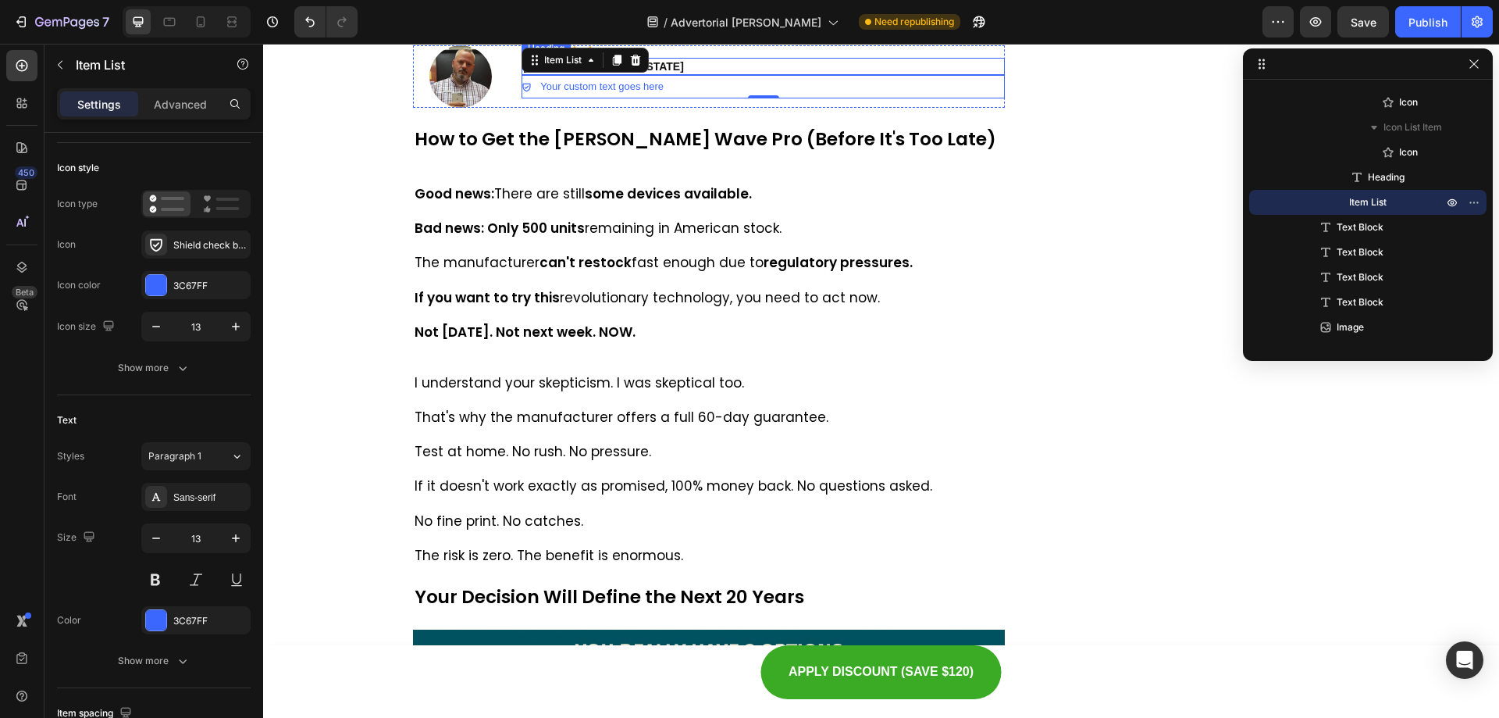
click at [711, 58] on div "Icon Icon Icon Icon Icon" at bounding box center [763, 51] width 483 height 12
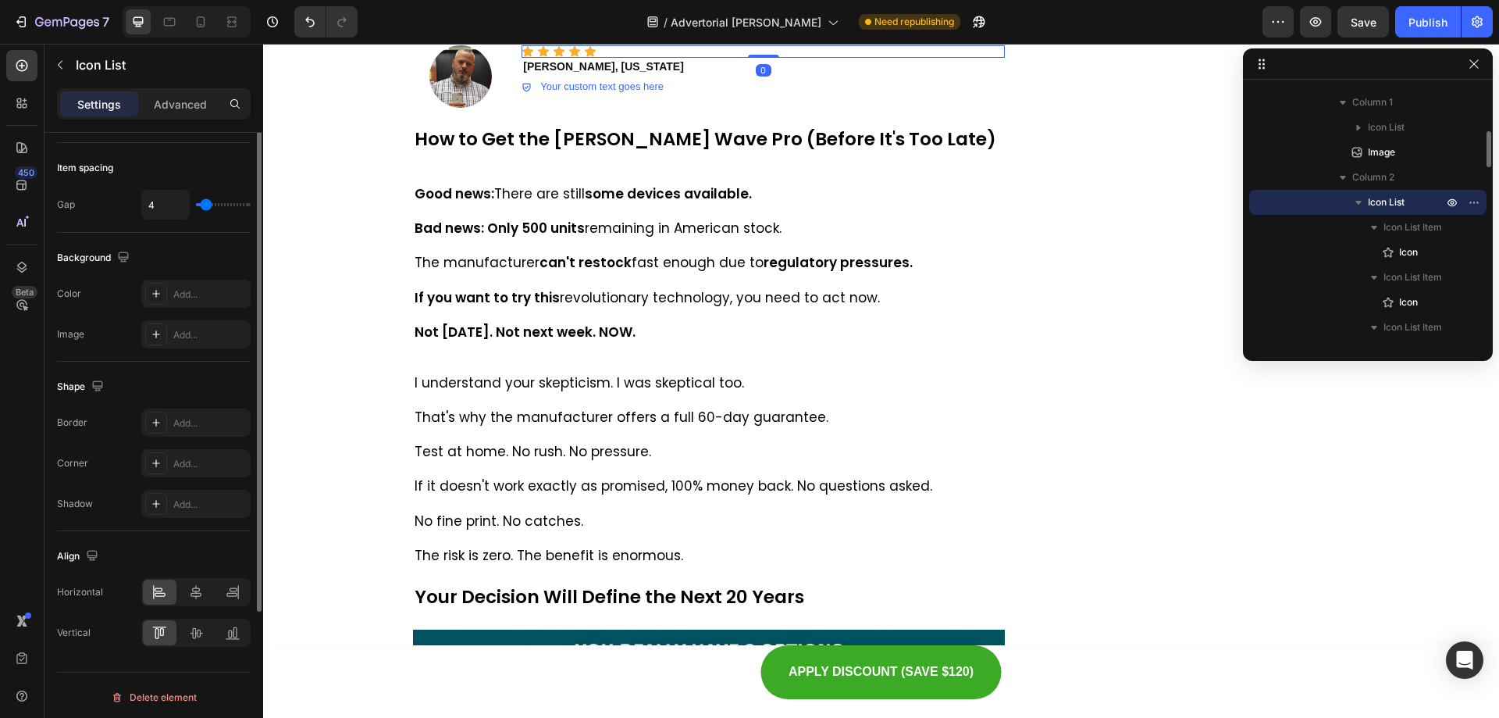
scroll to position [0, 0]
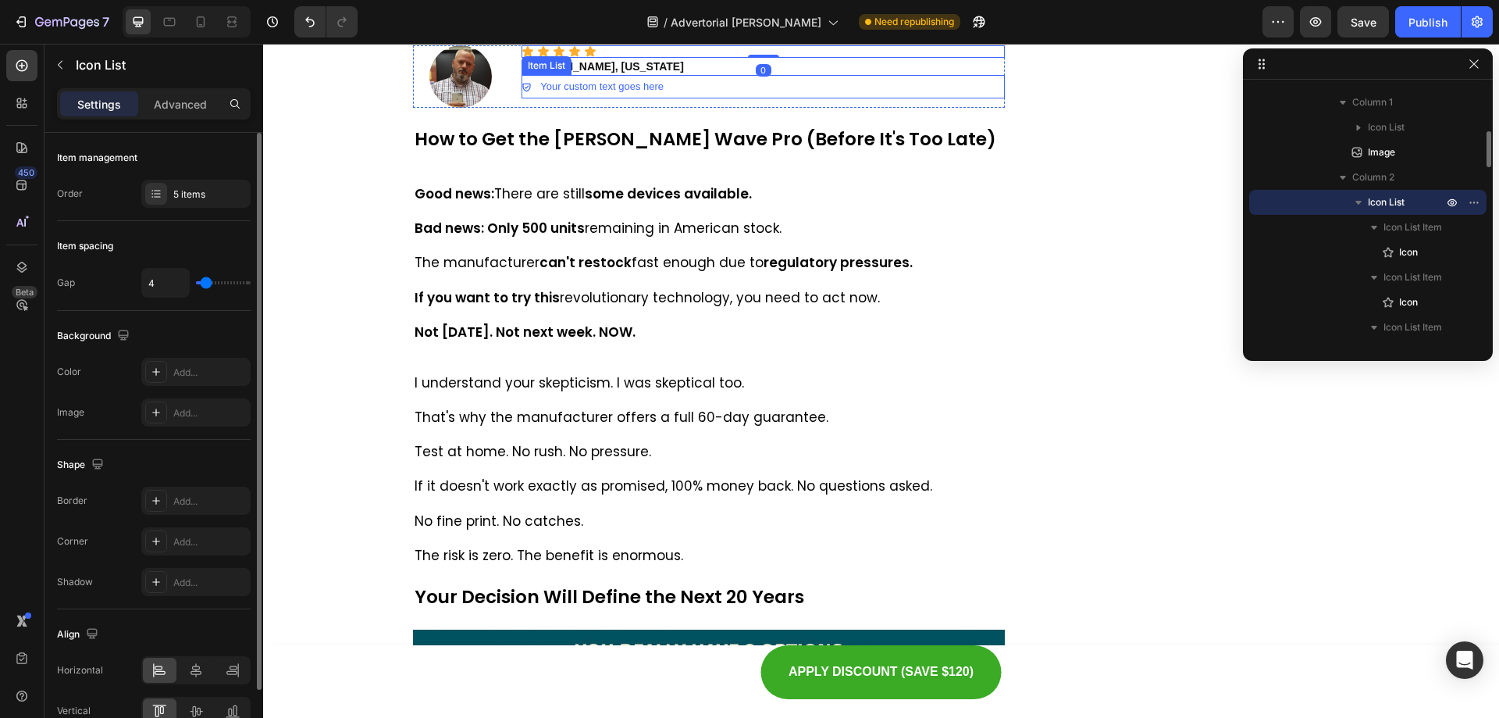
click at [661, 98] on div "Your custom text goes here" at bounding box center [763, 86] width 483 height 23
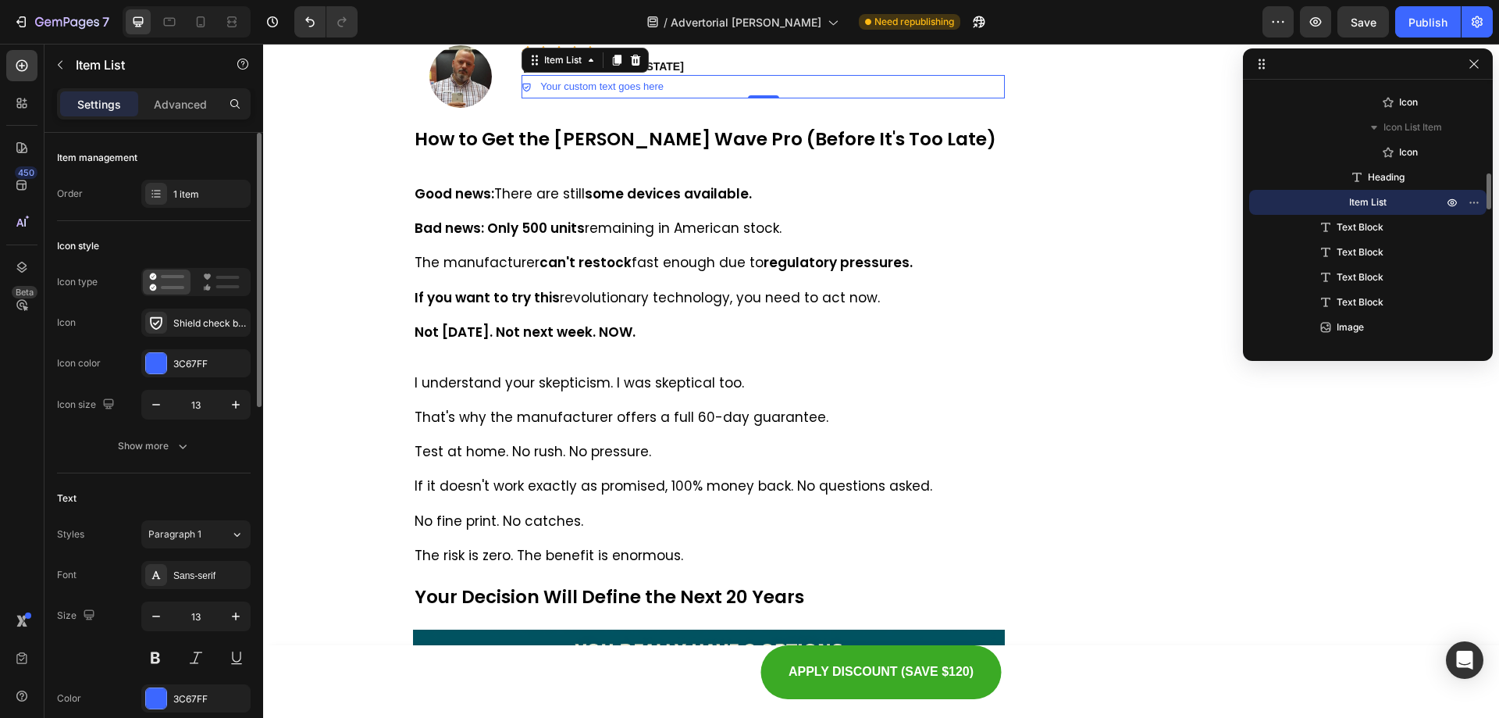
click at [188, 125] on div "Settings Advanced" at bounding box center [154, 110] width 219 height 45
click at [176, 105] on p "Advanced" at bounding box center [180, 104] width 53 height 16
type input "100%"
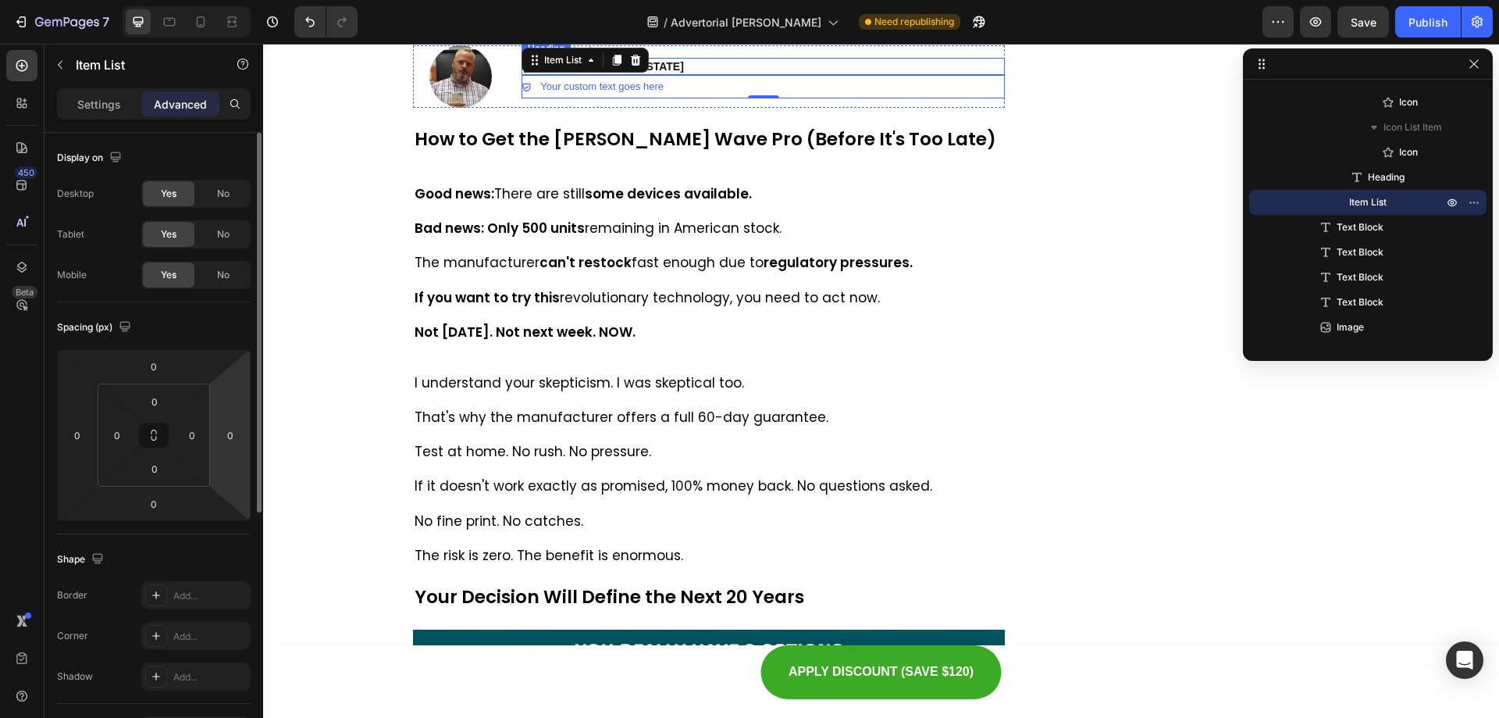
click at [707, 73] on p "⁠⁠⁠⁠⁠⁠⁠ Mark T., New York" at bounding box center [763, 66] width 480 height 14
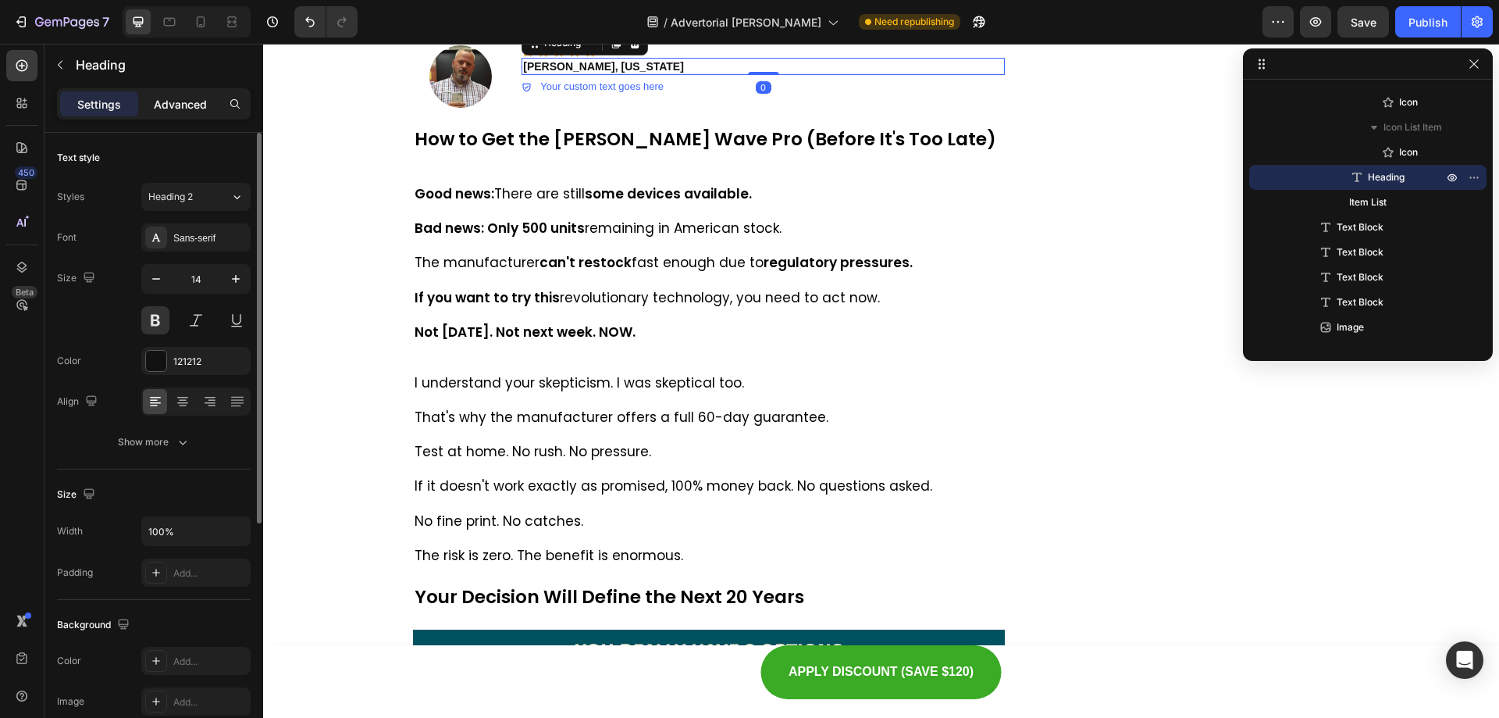
click at [187, 97] on p "Advanced" at bounding box center [180, 104] width 53 height 16
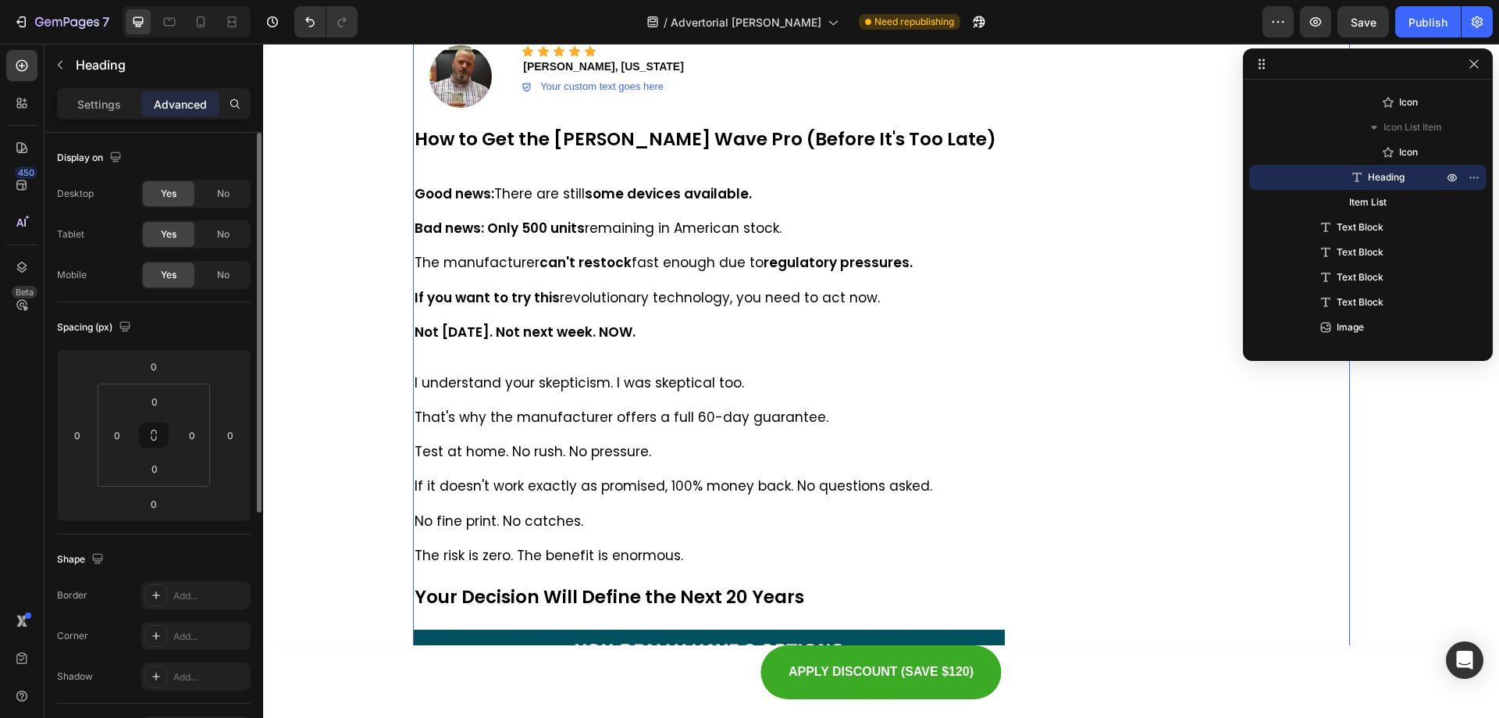
scroll to position [0, 0]
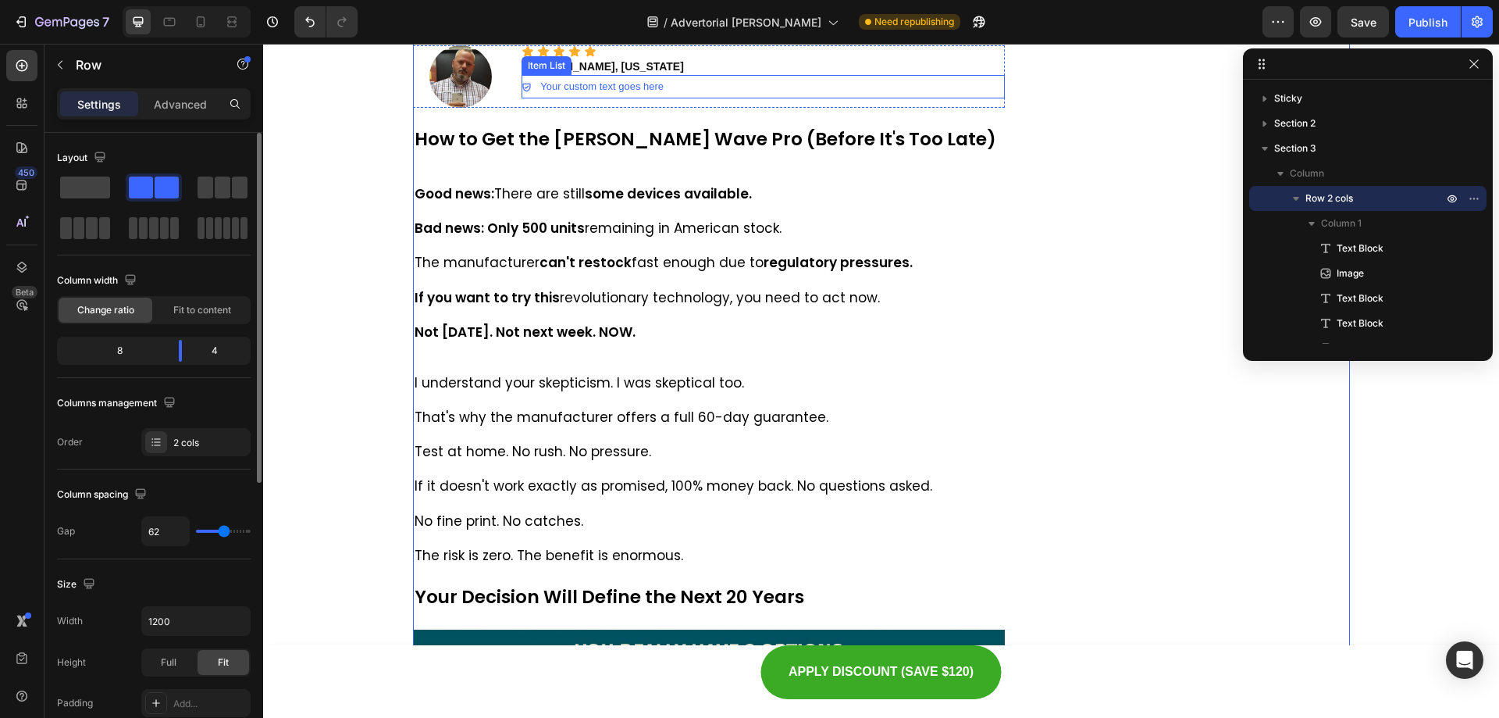
click at [672, 98] on div "Your custom text goes here" at bounding box center [763, 86] width 483 height 23
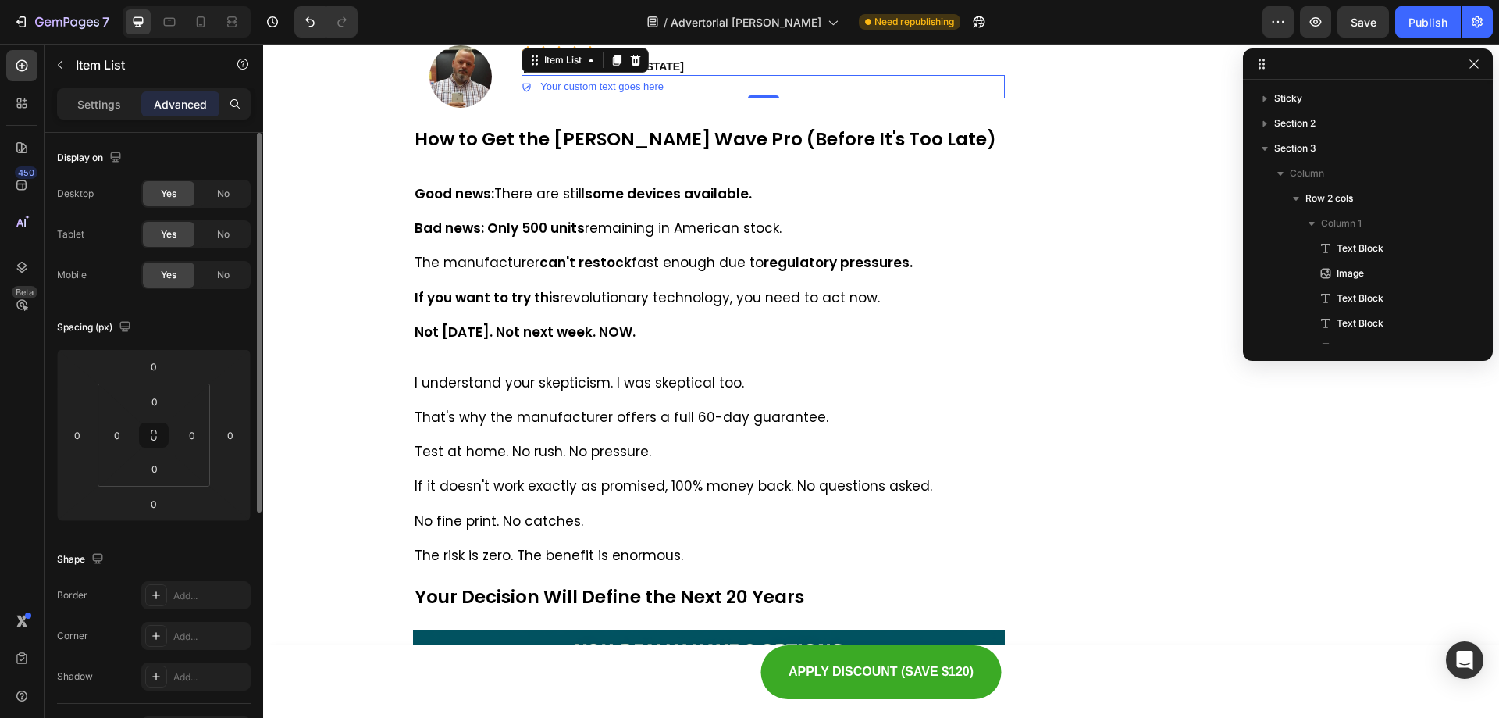
scroll to position [621, 0]
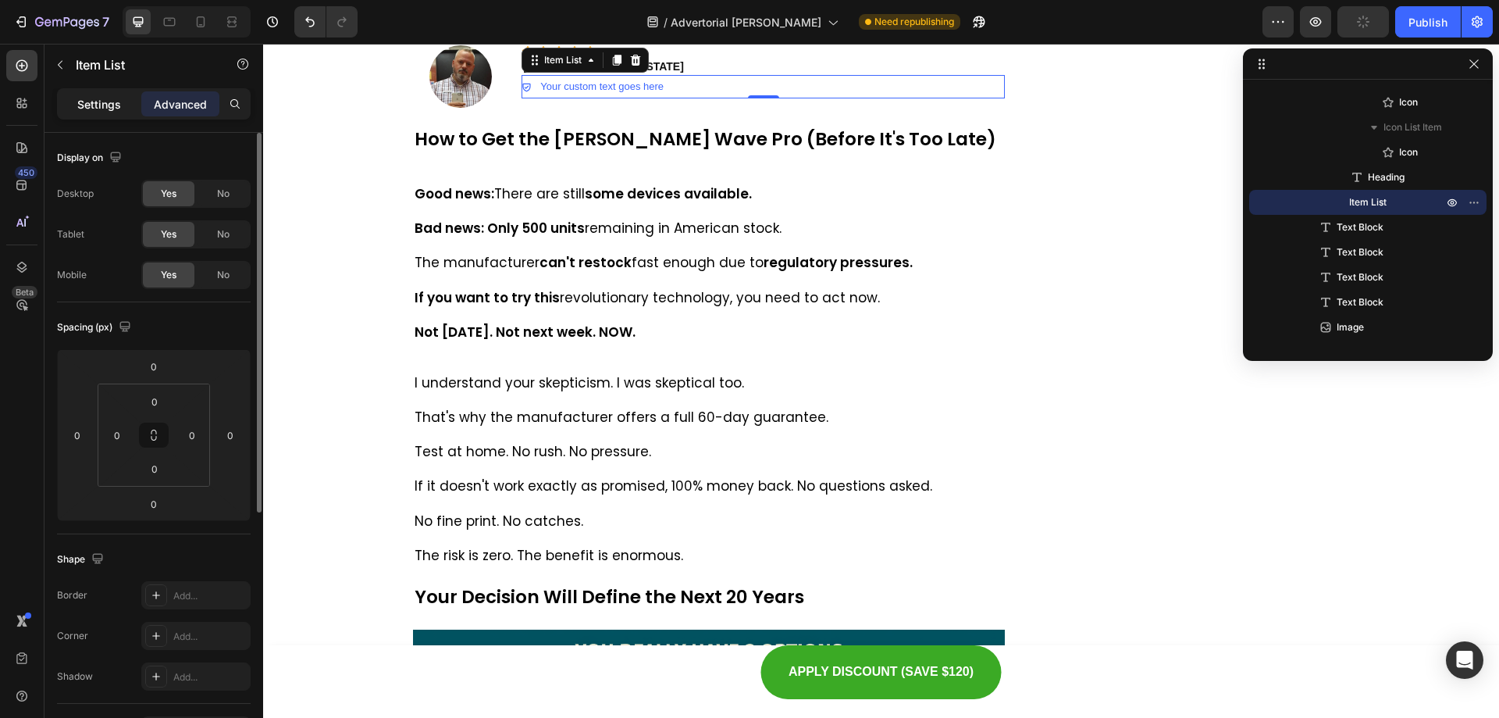
click at [100, 110] on p "Settings" at bounding box center [99, 104] width 44 height 16
type input "8"
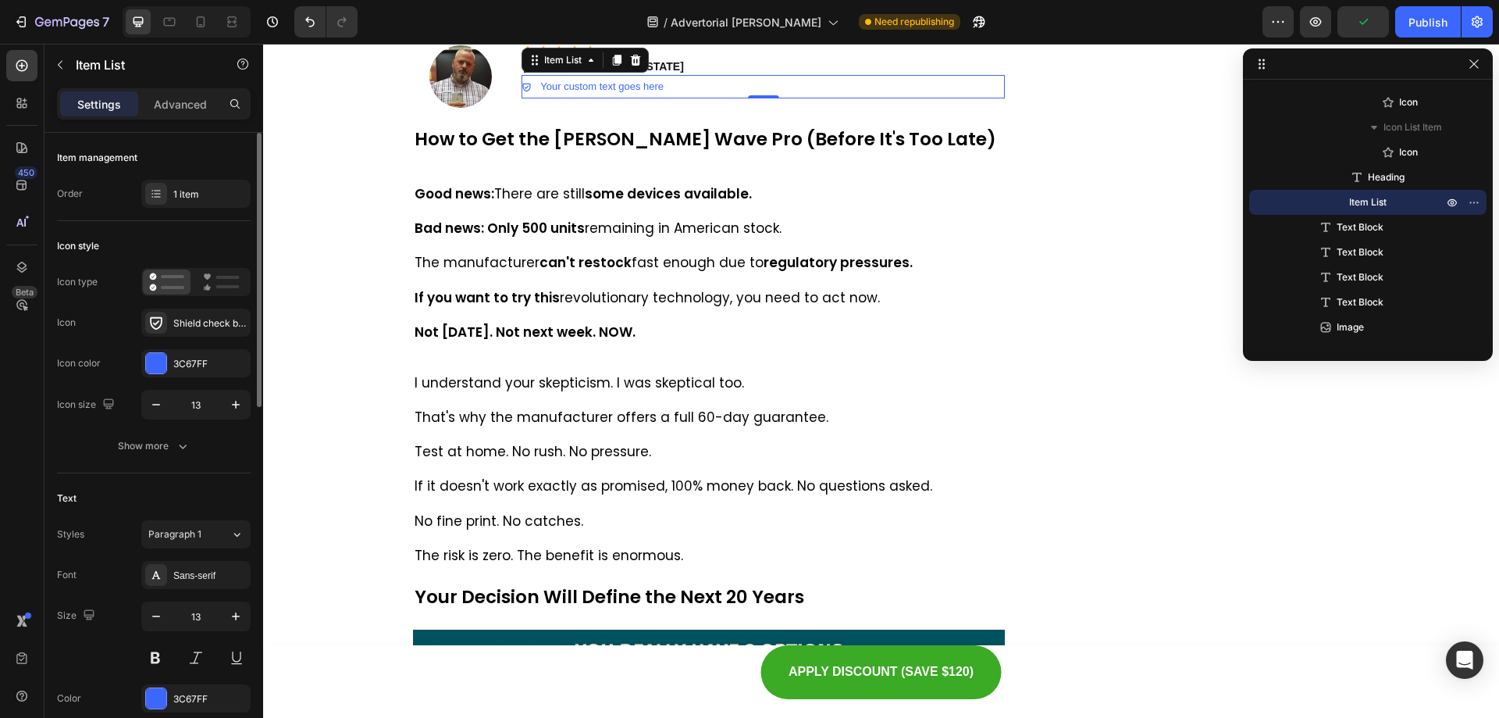
click at [679, 73] on p "⁠⁠⁠⁠⁠⁠⁠ Mark T., New York" at bounding box center [763, 66] width 480 height 14
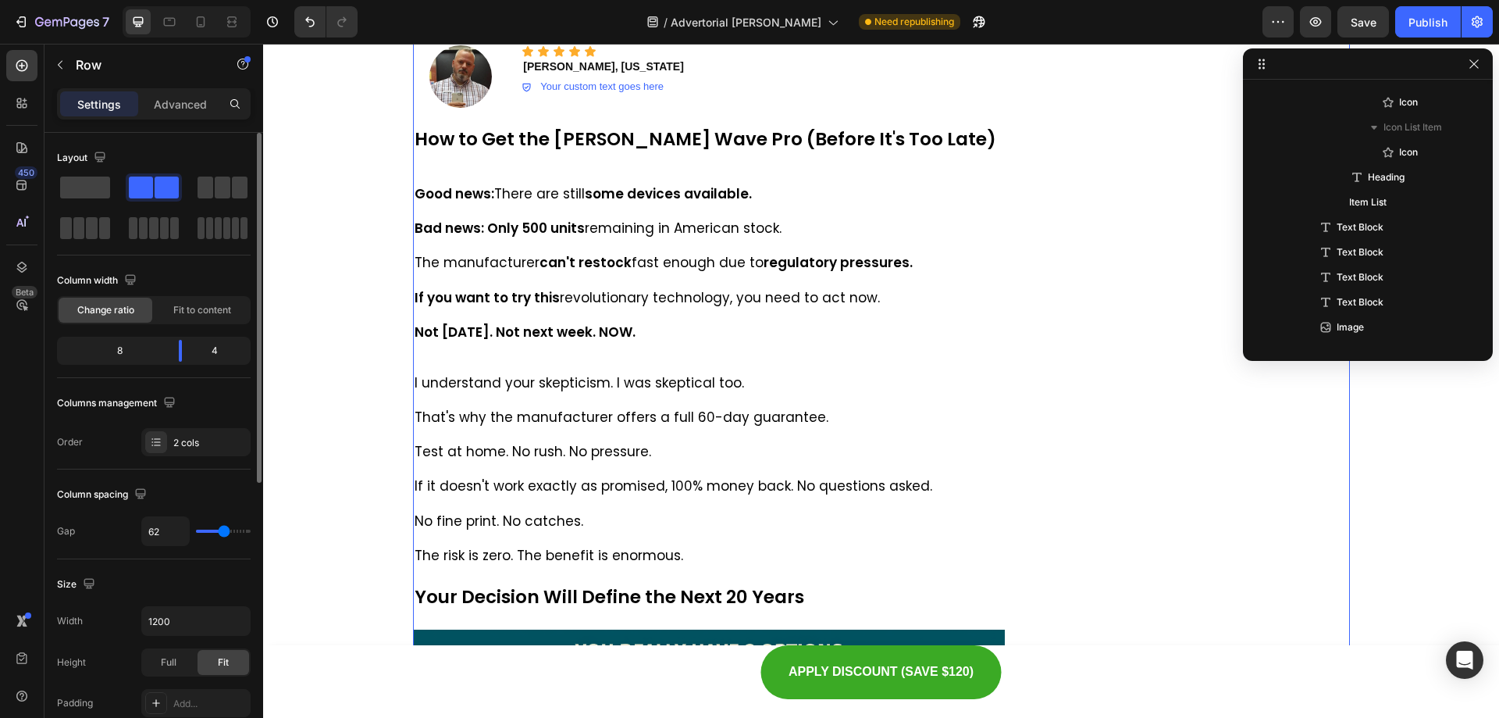
scroll to position [0, 0]
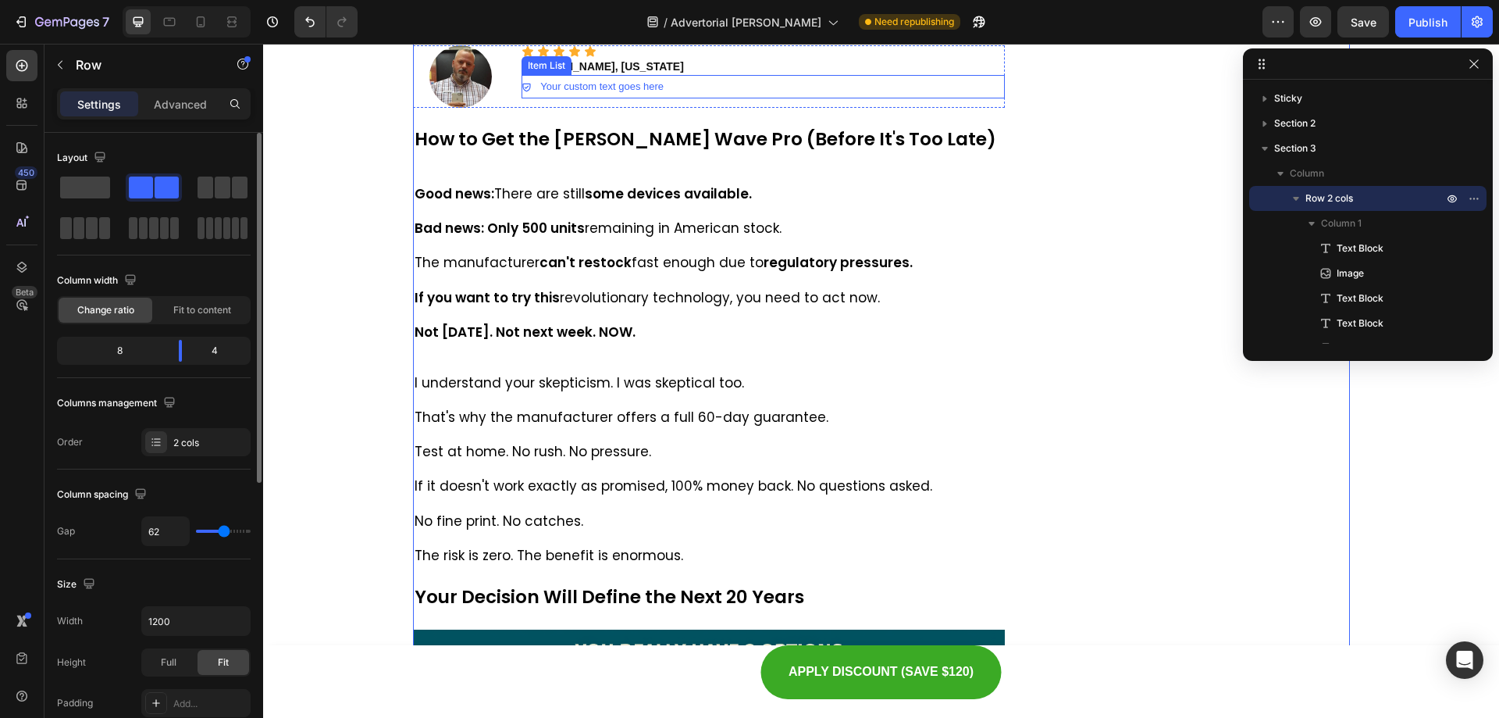
click at [562, 95] on p "Your custom text goes here" at bounding box center [601, 86] width 123 height 18
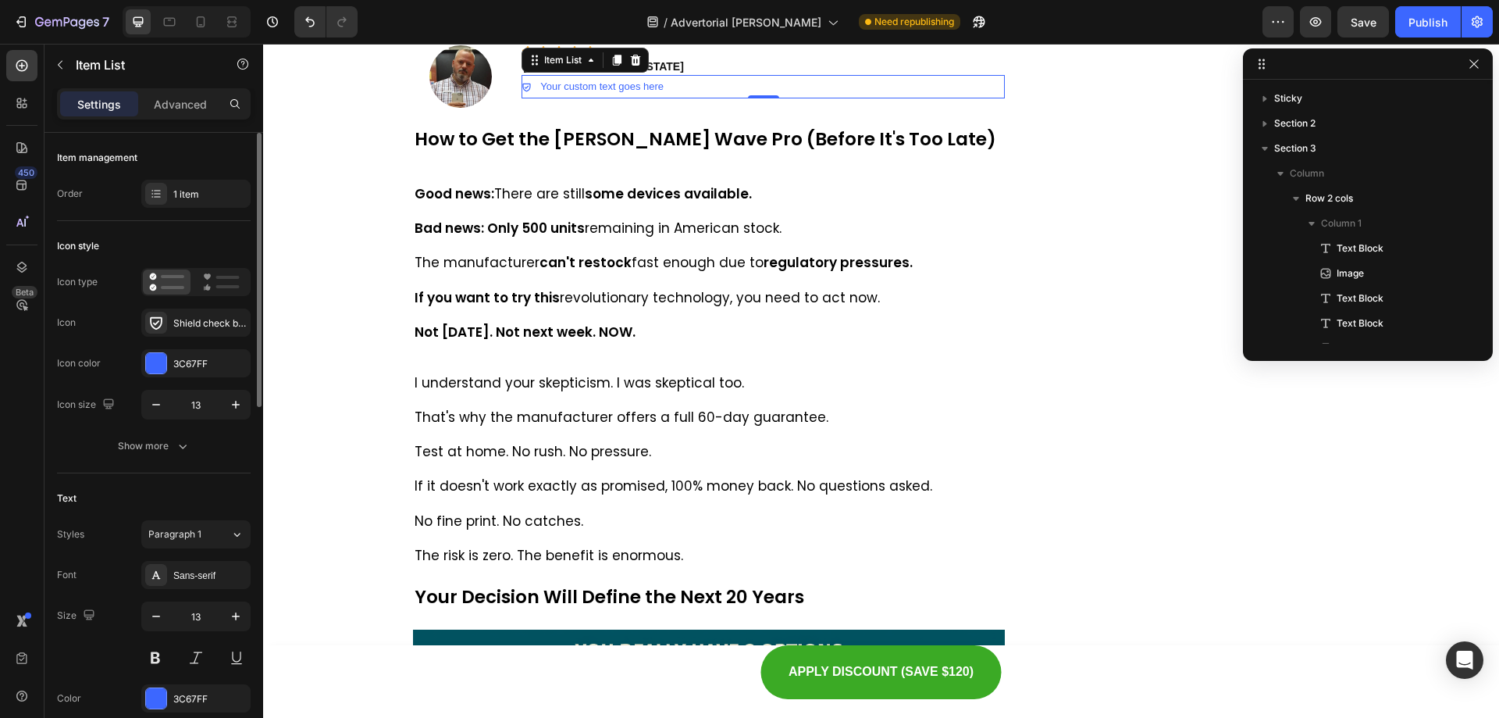
scroll to position [621, 0]
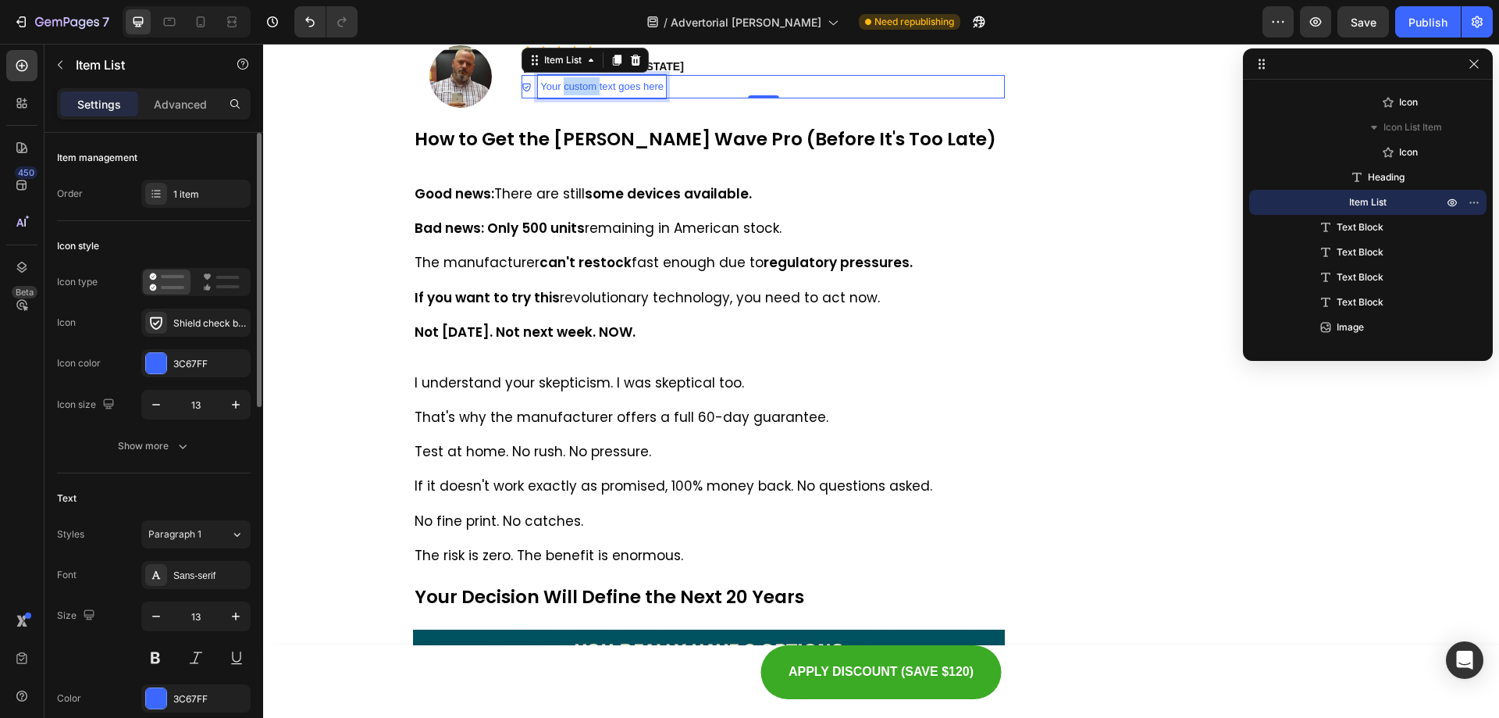
click at [570, 95] on p "Your custom text goes here" at bounding box center [601, 86] width 123 height 18
click at [633, 98] on div "Verified Buyer" at bounding box center [763, 86] width 483 height 23
click at [631, 98] on div "Verified Buyer" at bounding box center [763, 86] width 483 height 23
click at [590, 95] on p "Verified Buyer" at bounding box center [571, 86] width 63 height 18
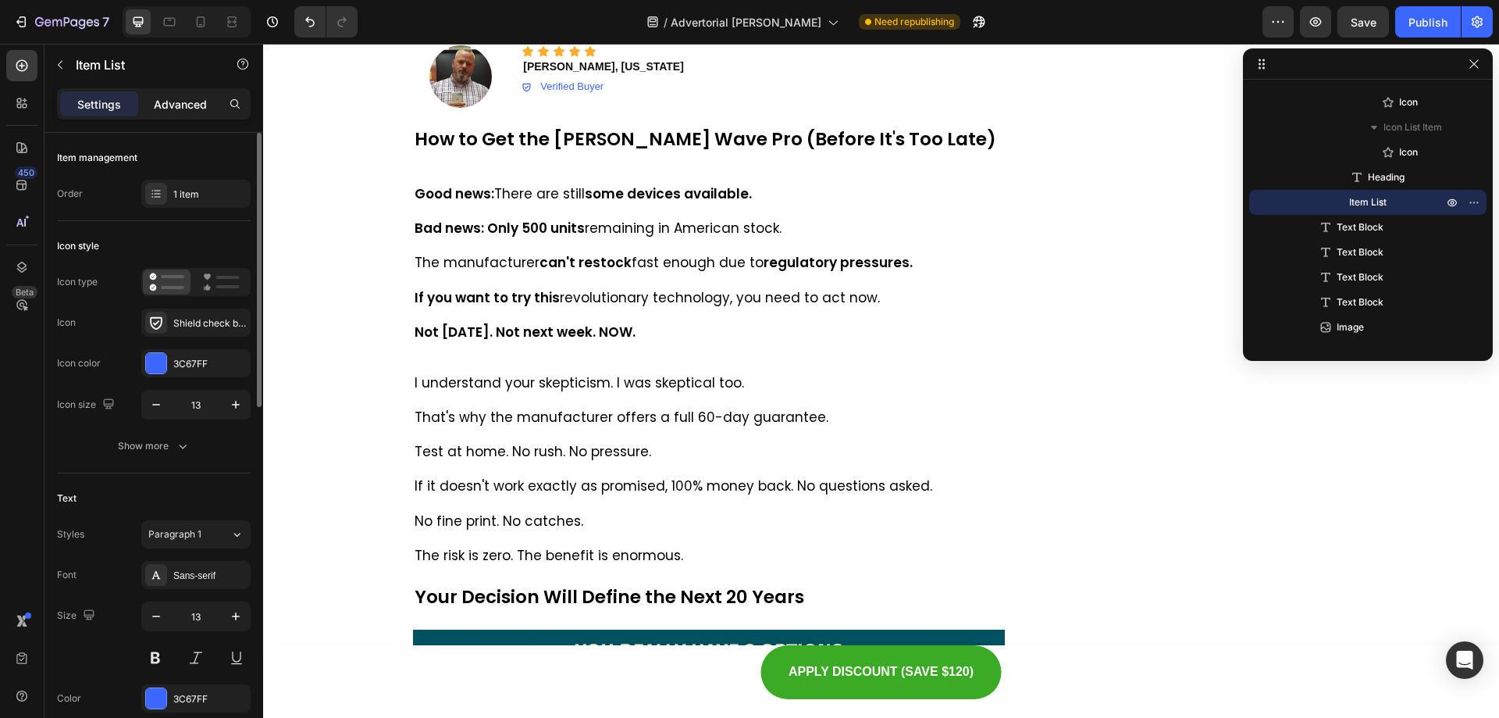
click at [177, 109] on p "Advanced" at bounding box center [180, 104] width 53 height 16
type input "100%"
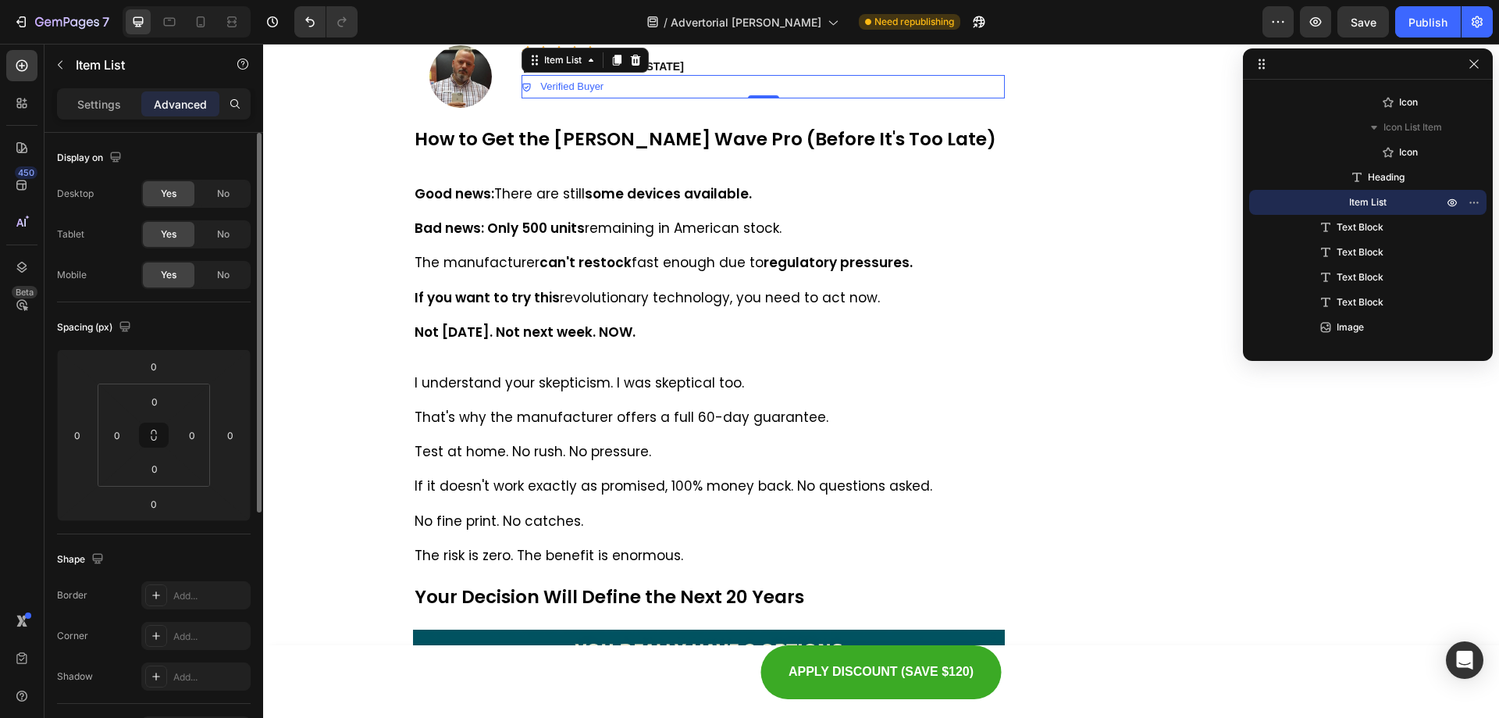
click at [621, 98] on div "Verified Buyer" at bounding box center [763, 86] width 483 height 23
click at [1407, 200] on p "Item List" at bounding box center [1388, 202] width 78 height 16
click at [709, 73] on p "⁠⁠⁠⁠⁠⁠⁠ Mark T., New York" at bounding box center [763, 66] width 480 height 14
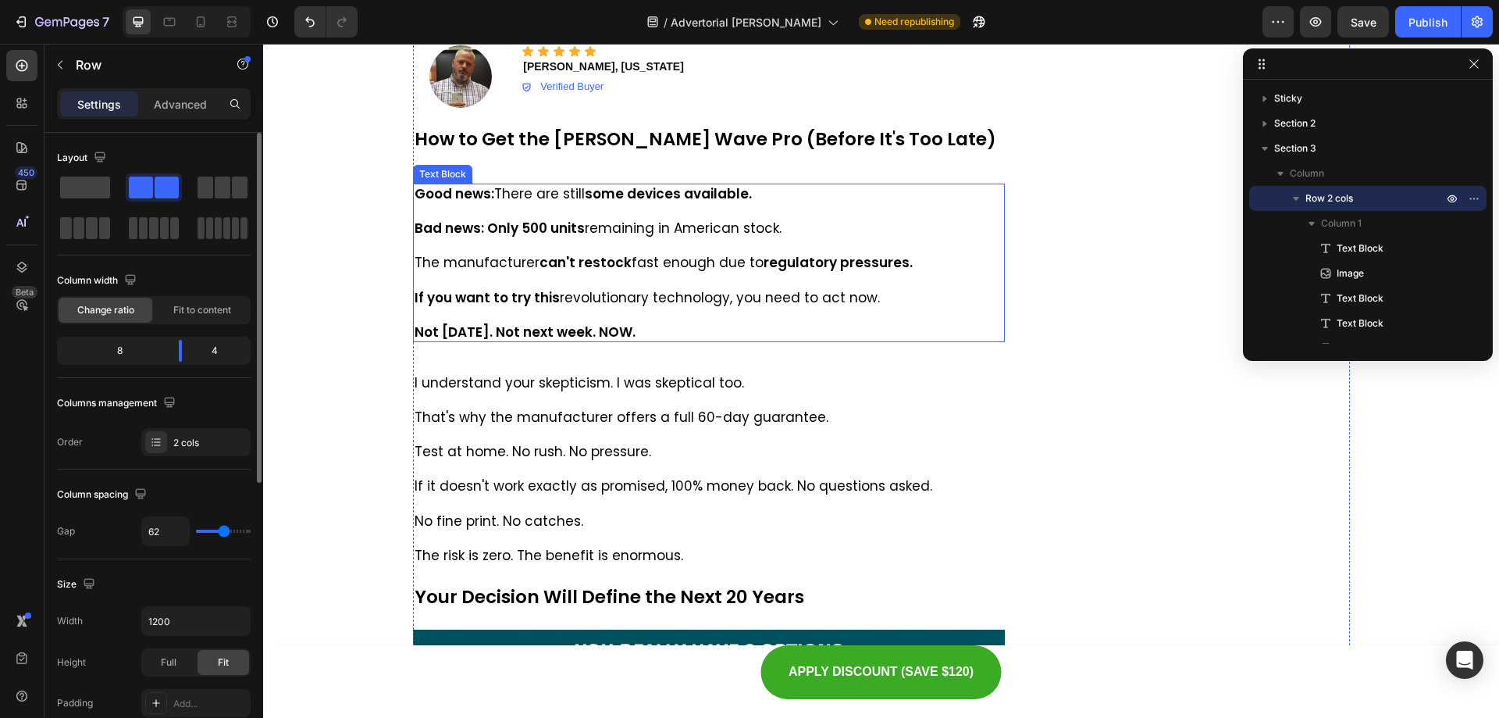
click at [445, 307] on strong "If you want to try this" at bounding box center [487, 297] width 145 height 19
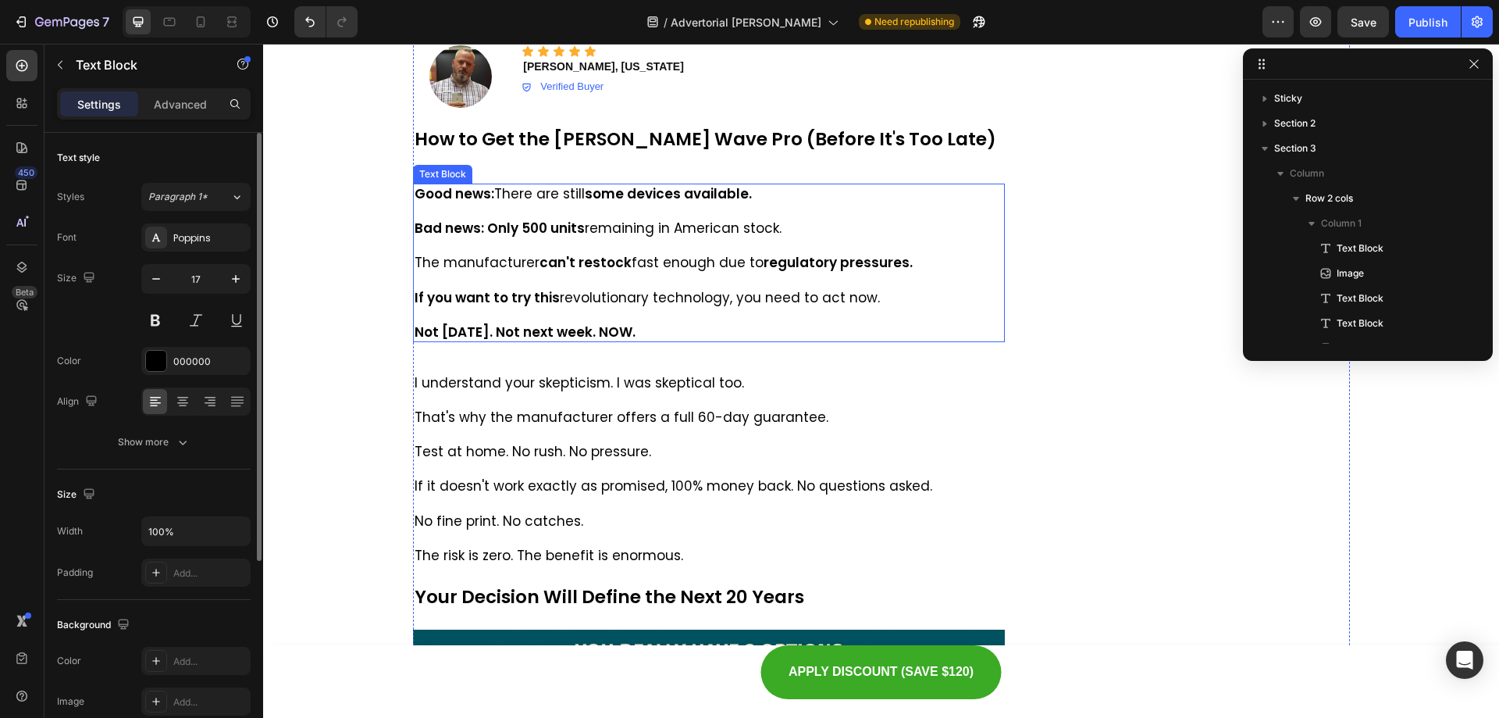
scroll to position [671, 0]
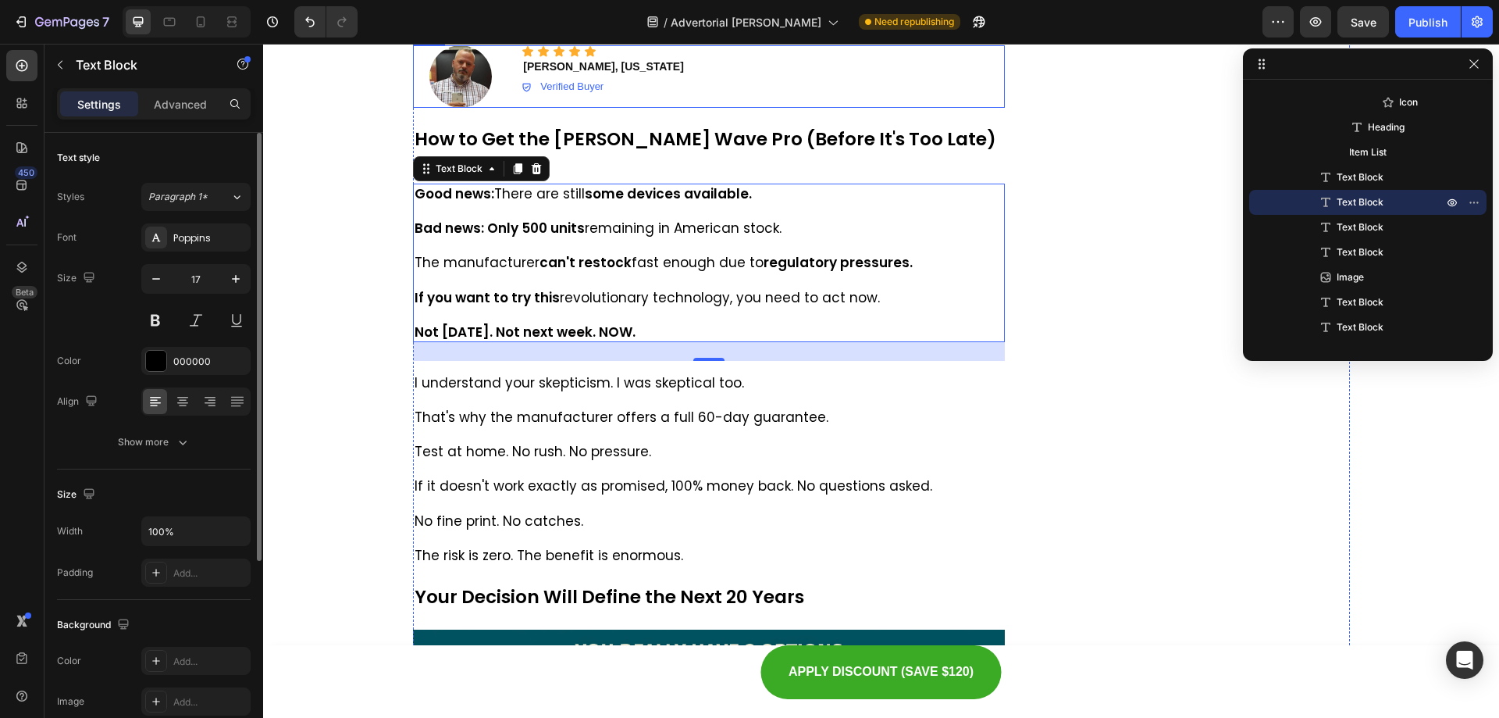
click at [630, 108] on div "Icon Icon Icon Icon Icon Icon List ⁠⁠⁠⁠⁠⁠⁠ Mark T., New York Heading Verified B…" at bounding box center [763, 76] width 483 height 62
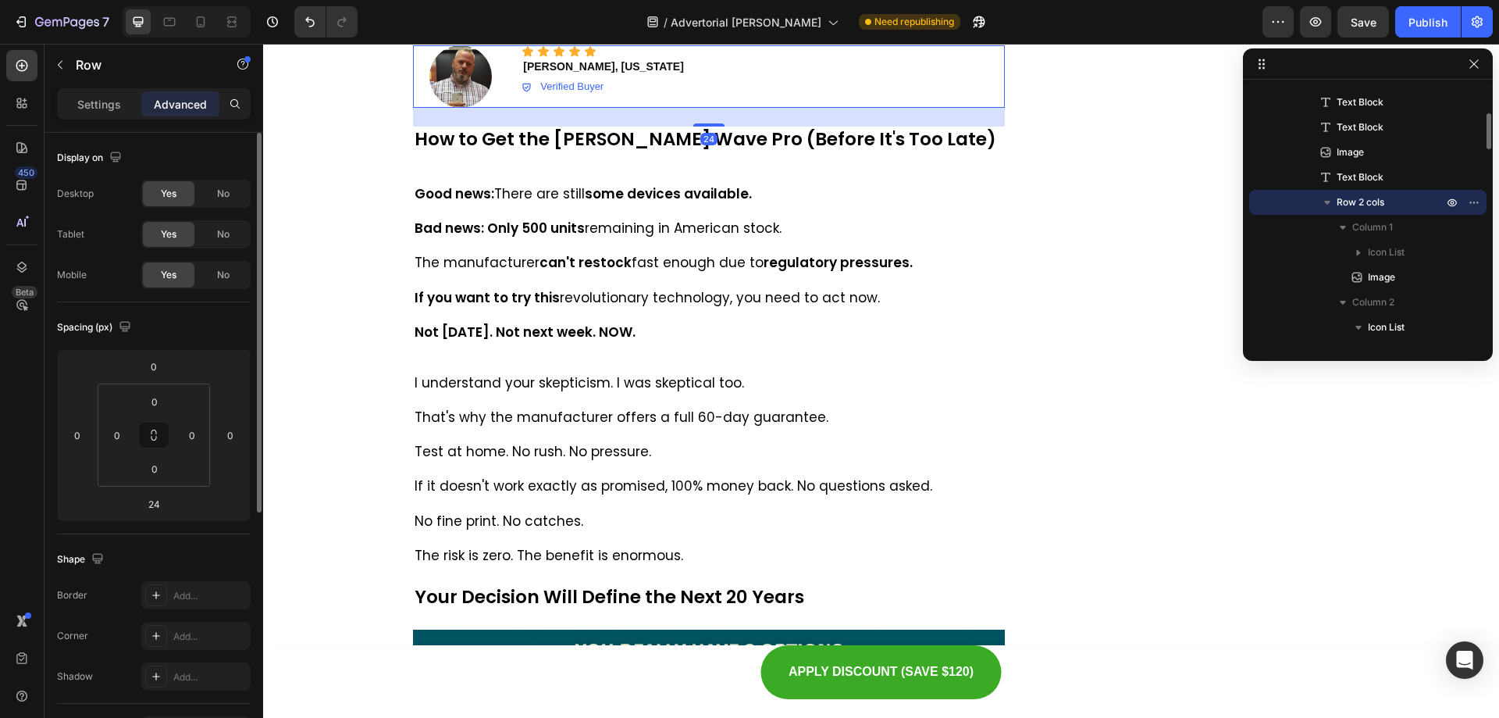
click at [486, 36] on icon at bounding box center [490, 30] width 9 height 11
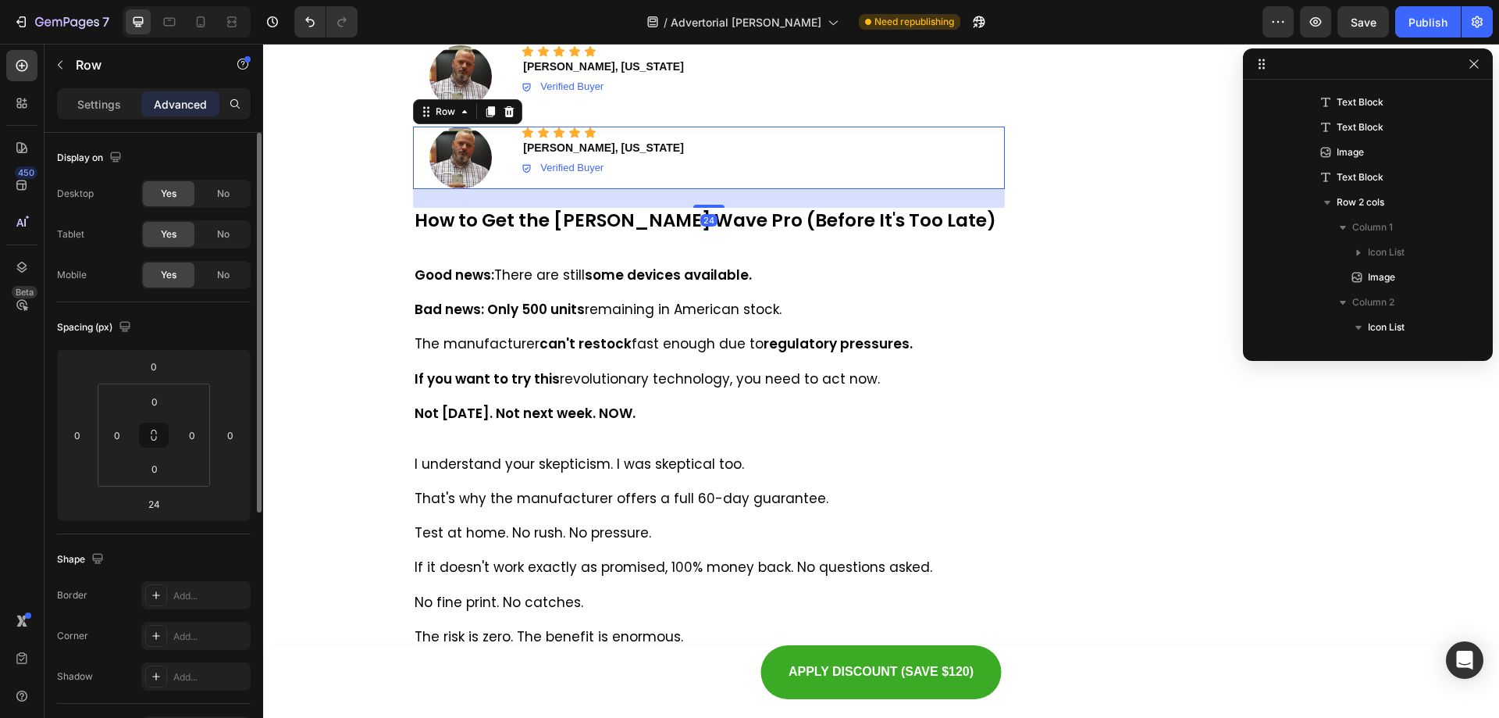
scroll to position [646, 0]
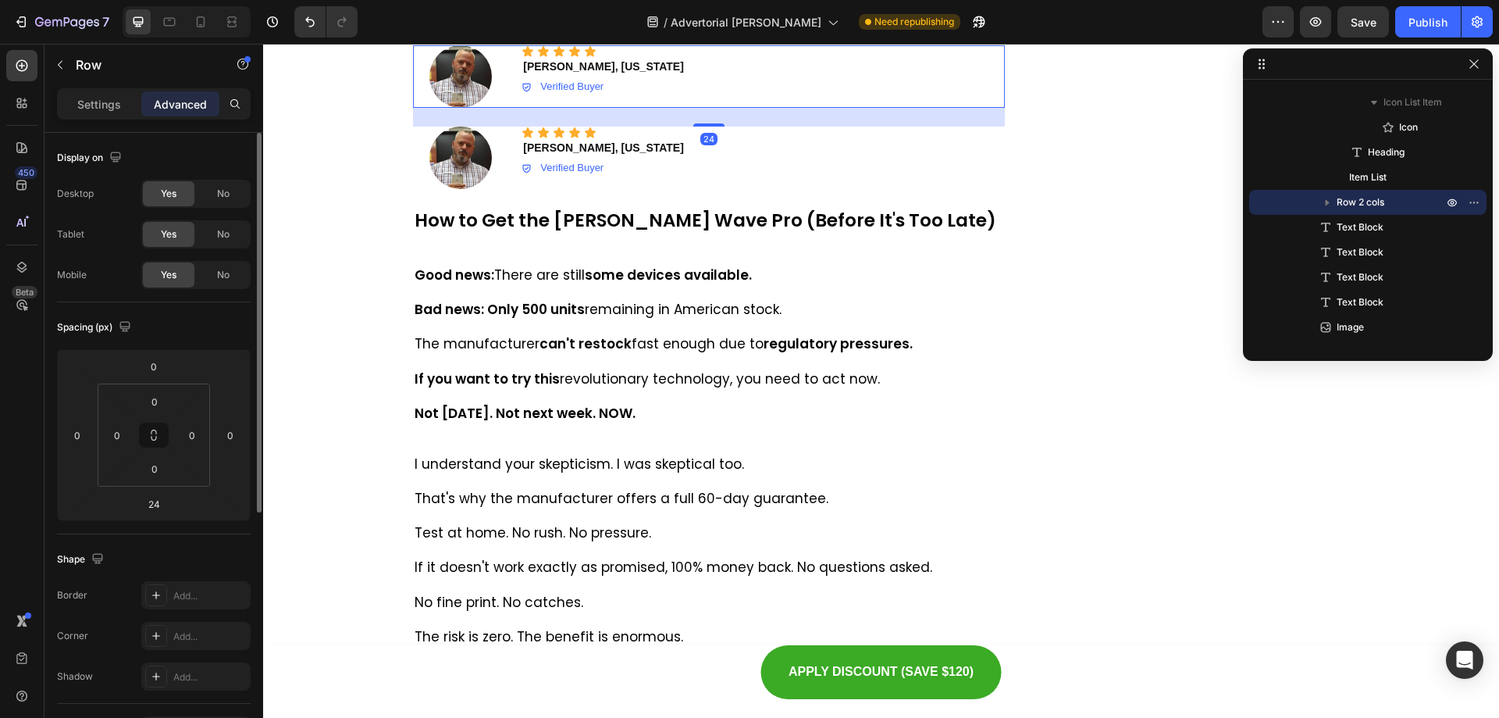
click at [634, 108] on div "Icon Icon Icon Icon Icon Icon List ⁠⁠⁠⁠⁠⁠⁠ Mark T., New York Heading Verified B…" at bounding box center [763, 76] width 483 height 62
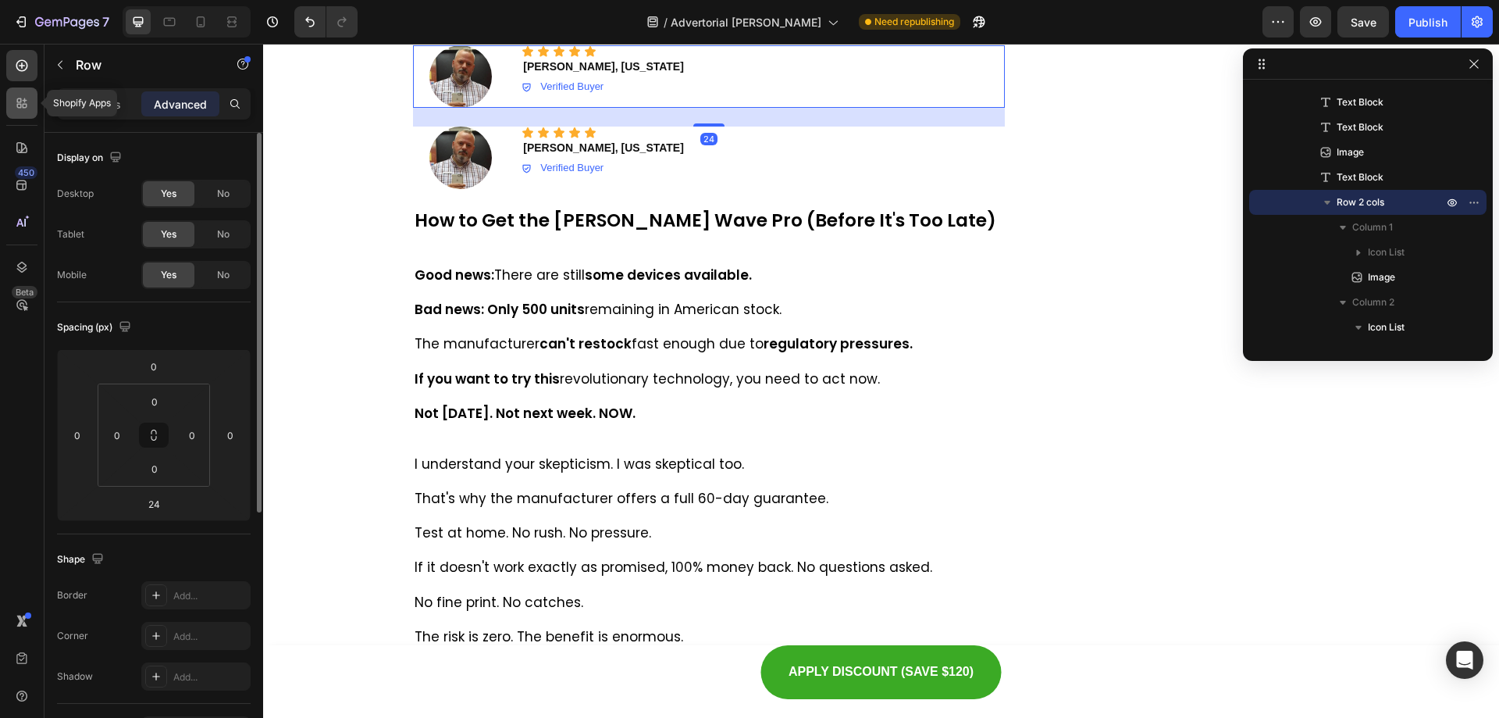
click at [26, 94] on div at bounding box center [21, 102] width 31 height 31
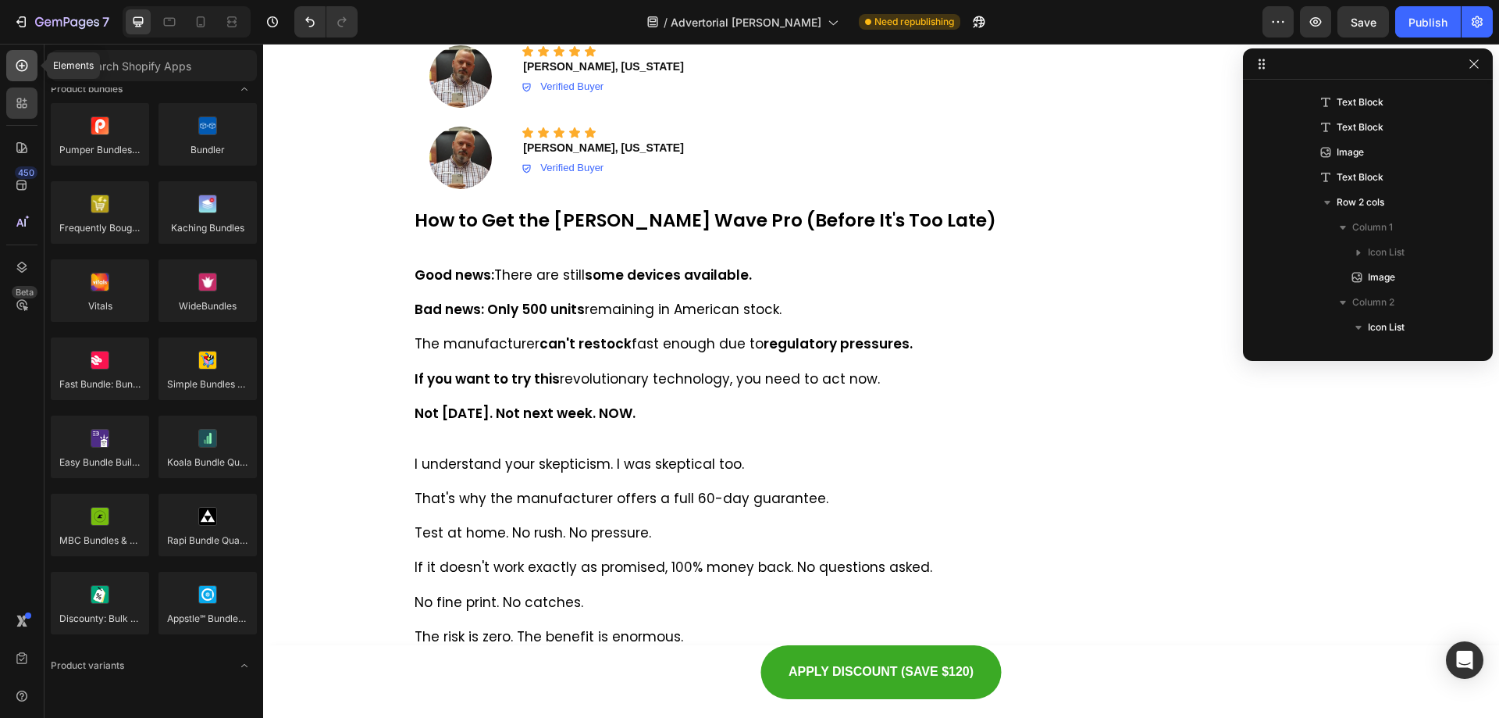
click at [12, 80] on div at bounding box center [21, 65] width 31 height 31
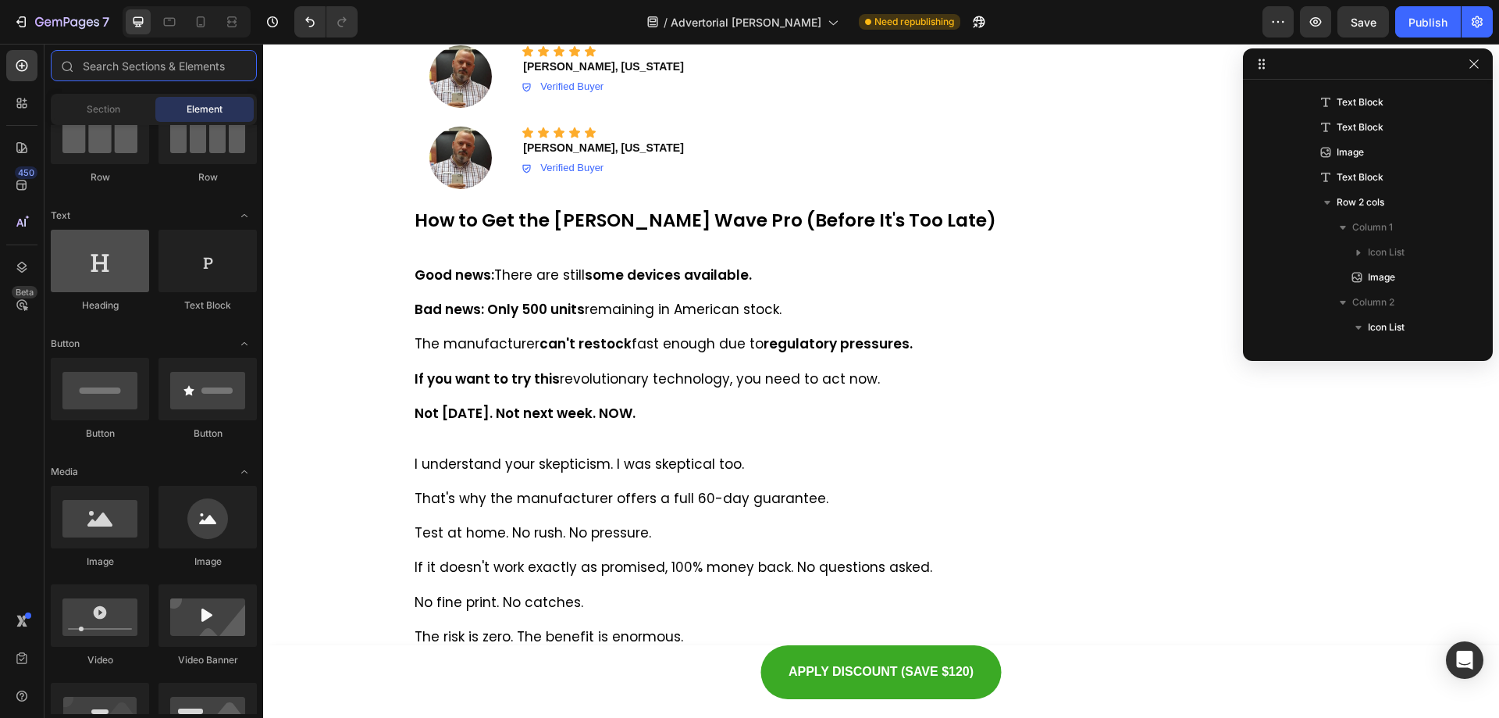
scroll to position [0, 0]
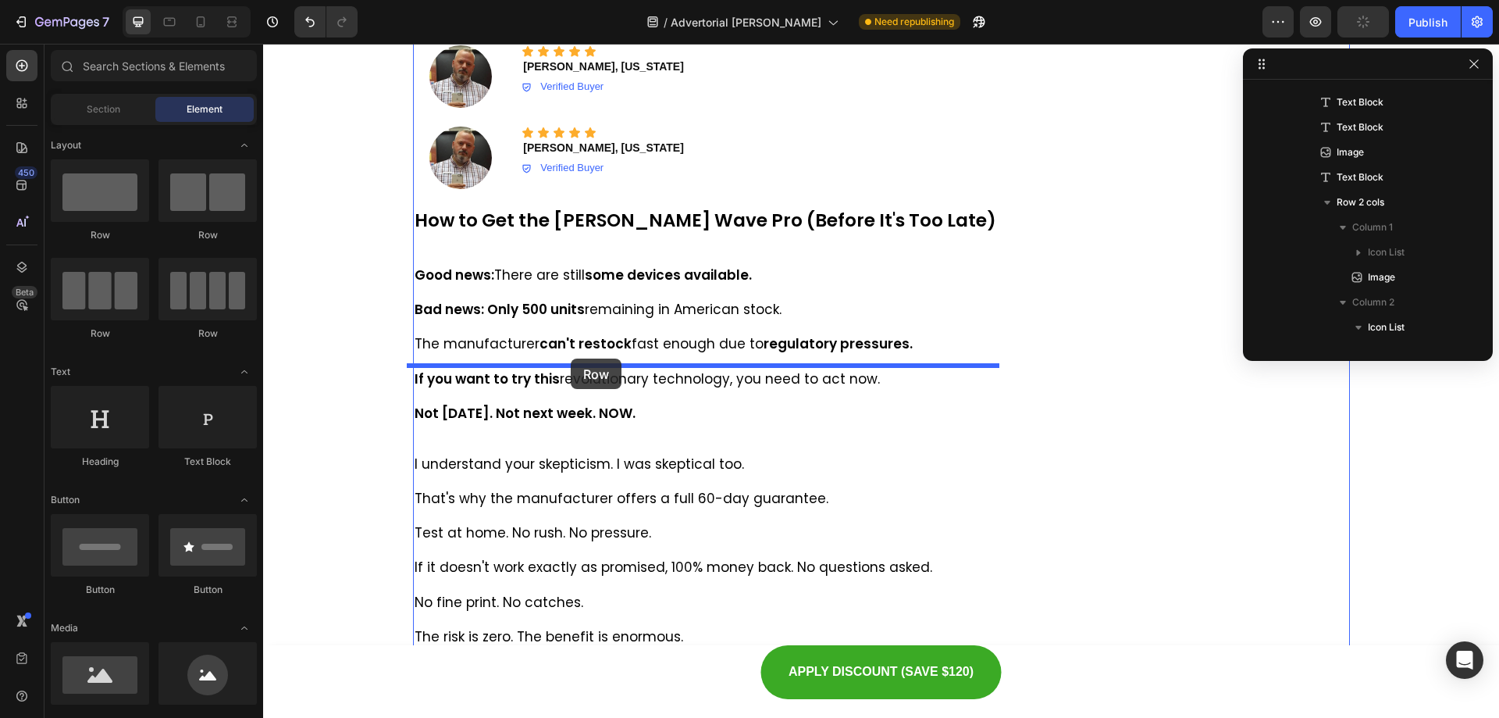
drag, startPoint x: 449, startPoint y: 255, endPoint x: 571, endPoint y: 358, distance: 160.1
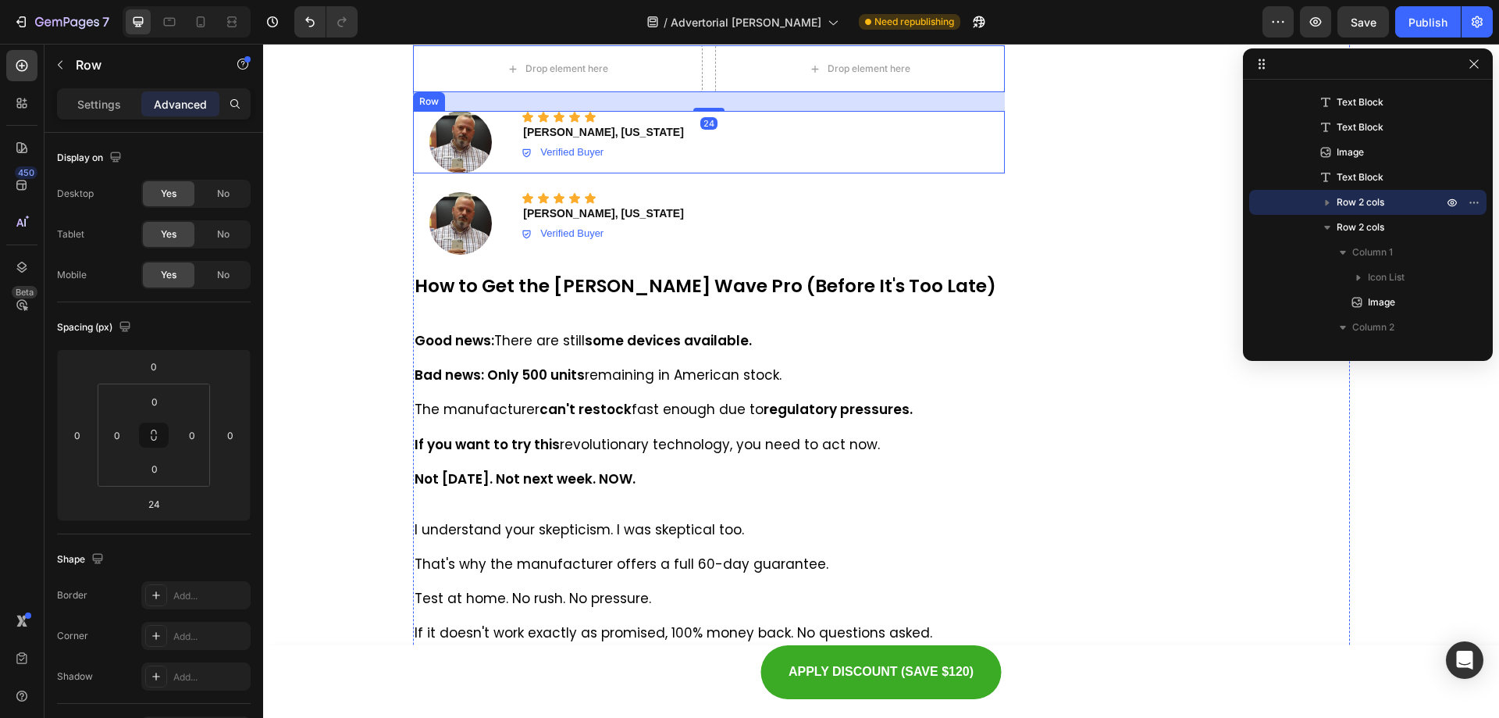
click at [654, 173] on div "Icon Icon Icon Icon Icon Icon List ⁠⁠⁠⁠⁠⁠⁠ Mark T., New York Heading Verified B…" at bounding box center [763, 142] width 483 height 62
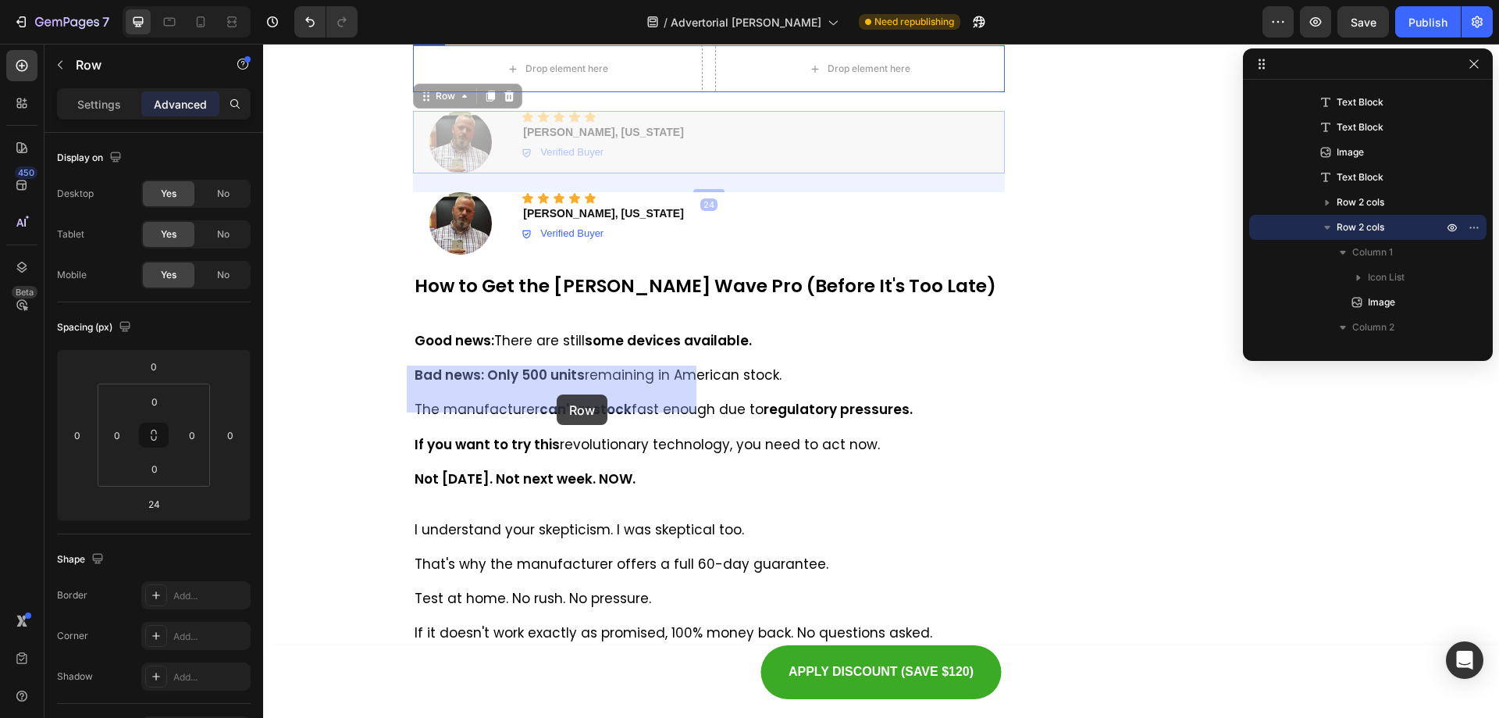
drag, startPoint x: 417, startPoint y: 417, endPoint x: 557, endPoint y: 394, distance: 141.6
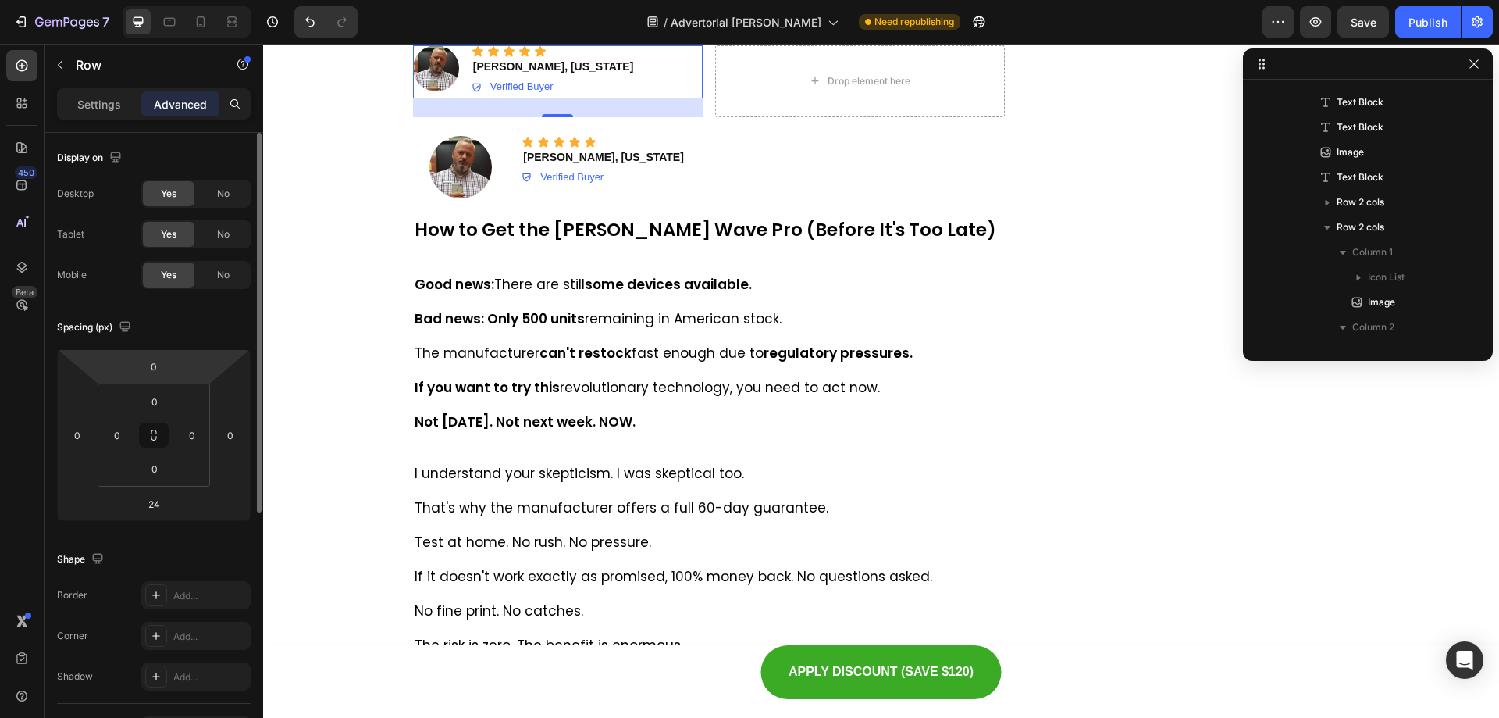
scroll to position [78, 0]
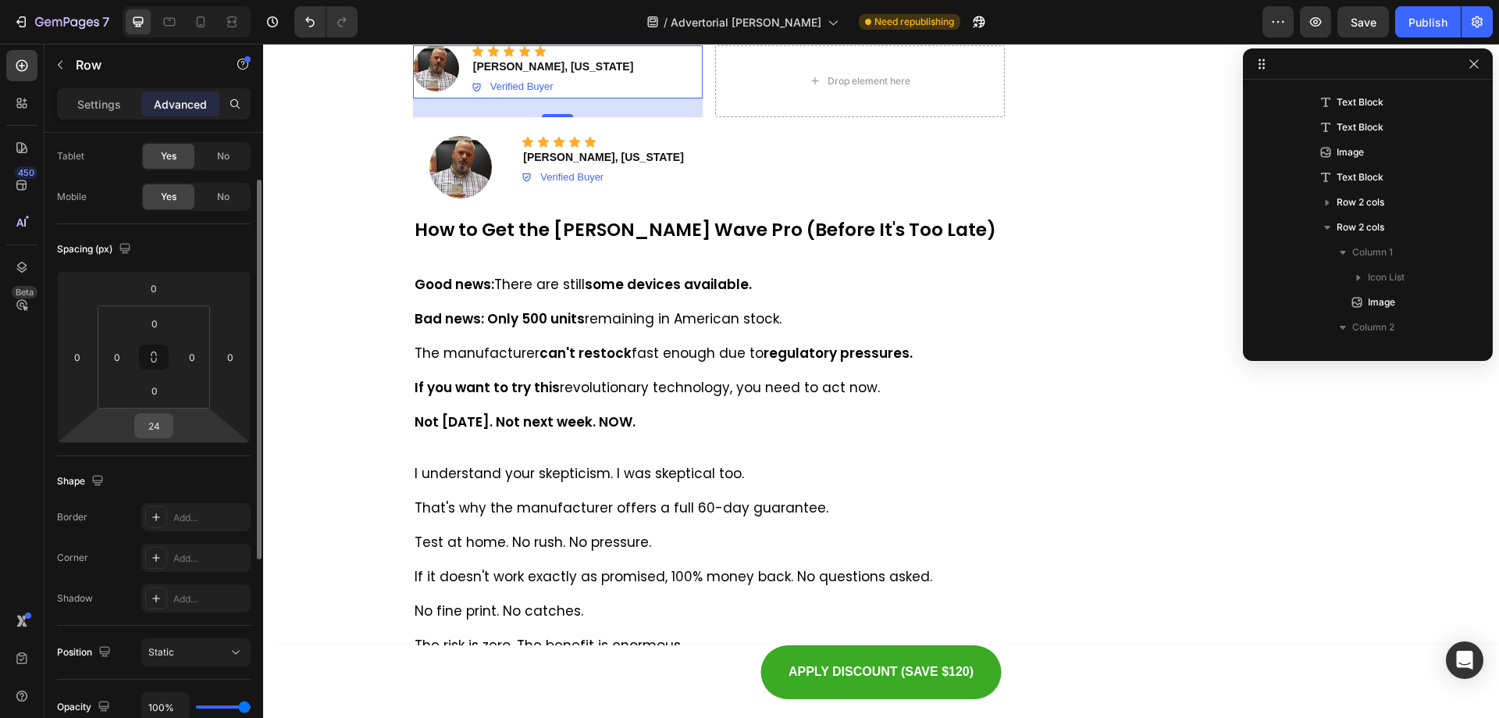
click at [155, 422] on input "24" at bounding box center [153, 425] width 31 height 23
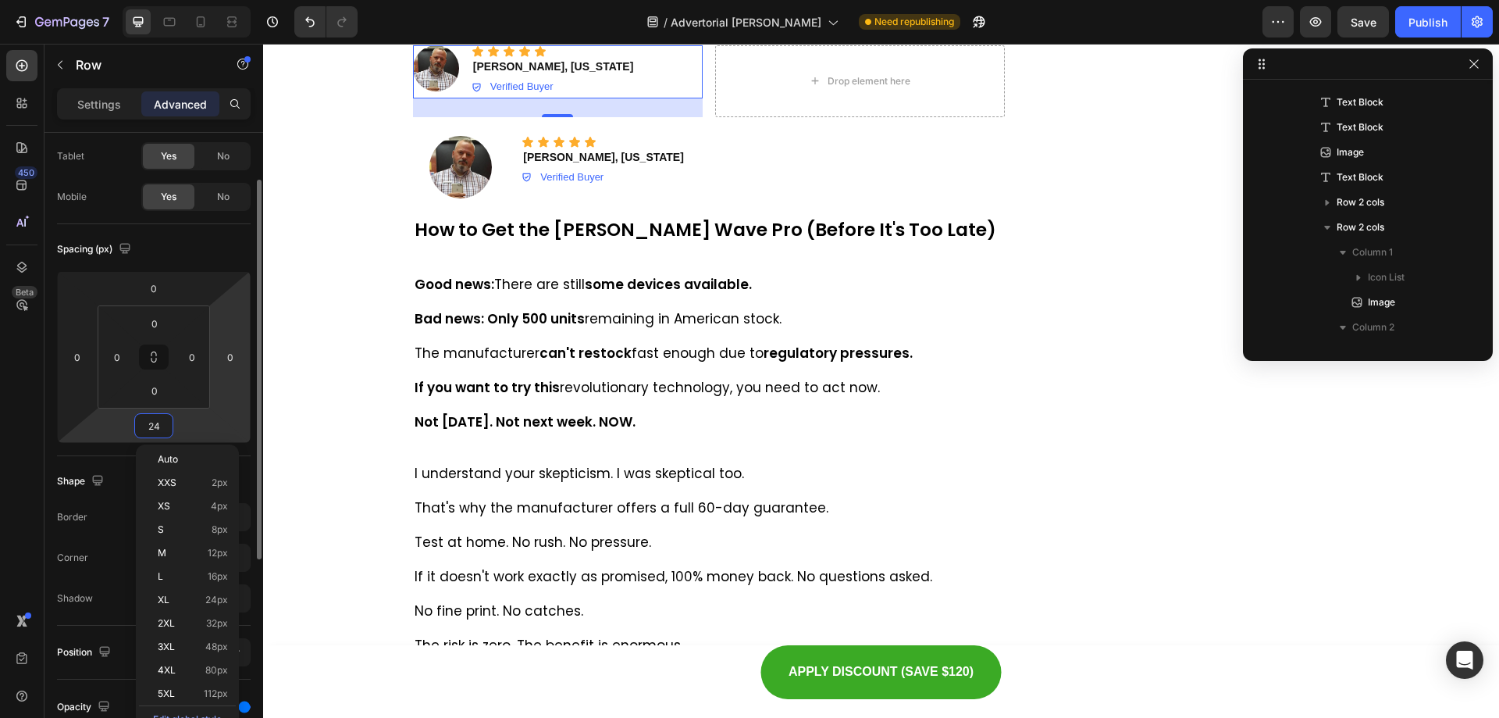
type input "0"
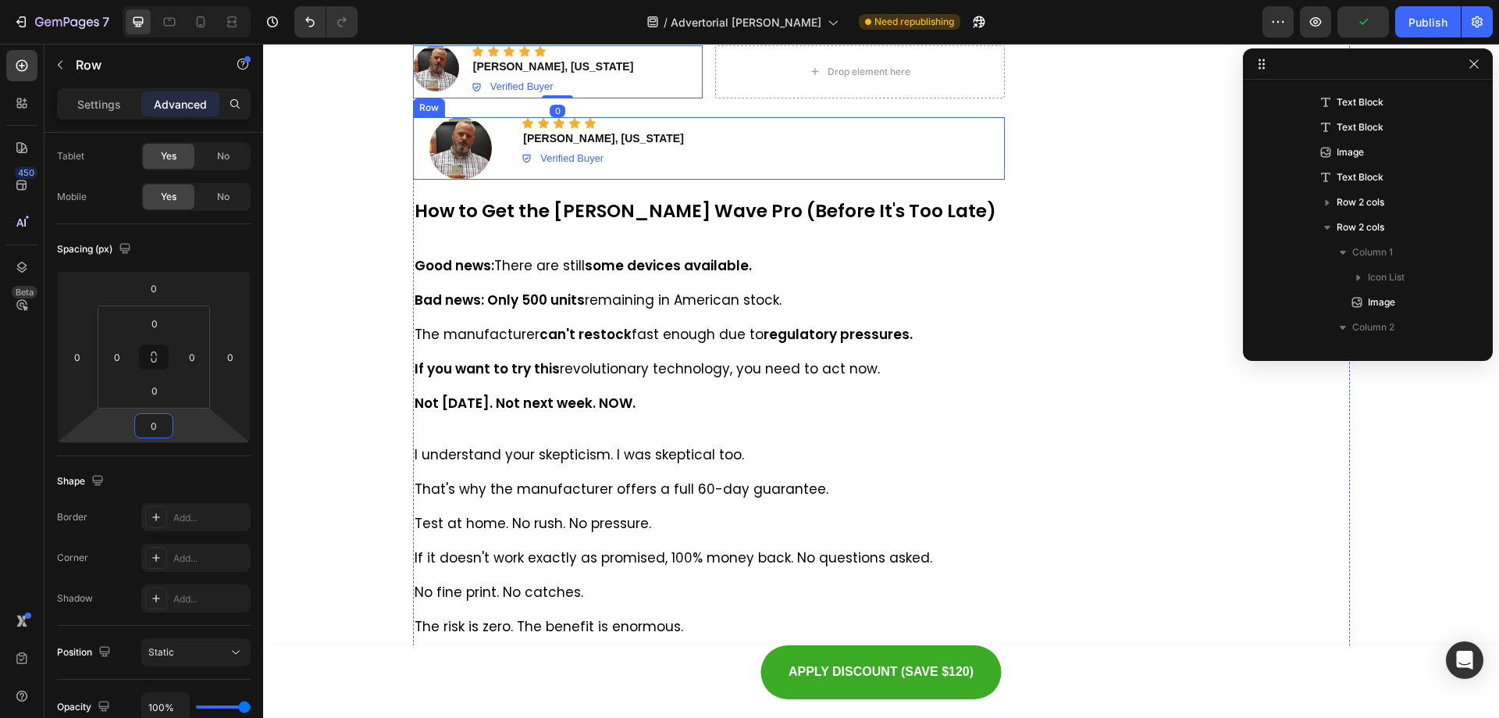
click at [673, 180] on div "Icon Icon Icon Icon Icon Icon List Mark T., New York Heading Verified Buyer Ite…" at bounding box center [763, 148] width 483 height 62
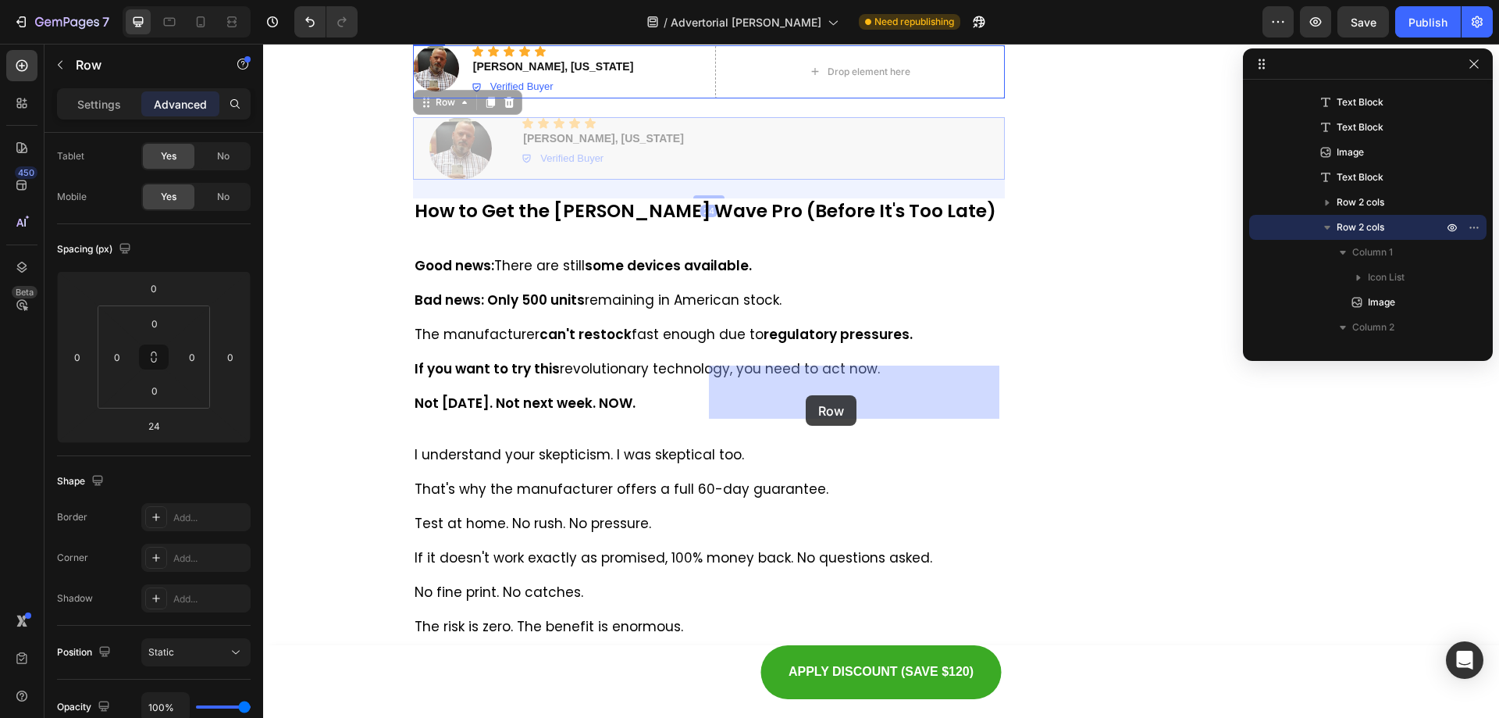
drag, startPoint x: 415, startPoint y: 423, endPoint x: 806, endPoint y: 395, distance: 391.4
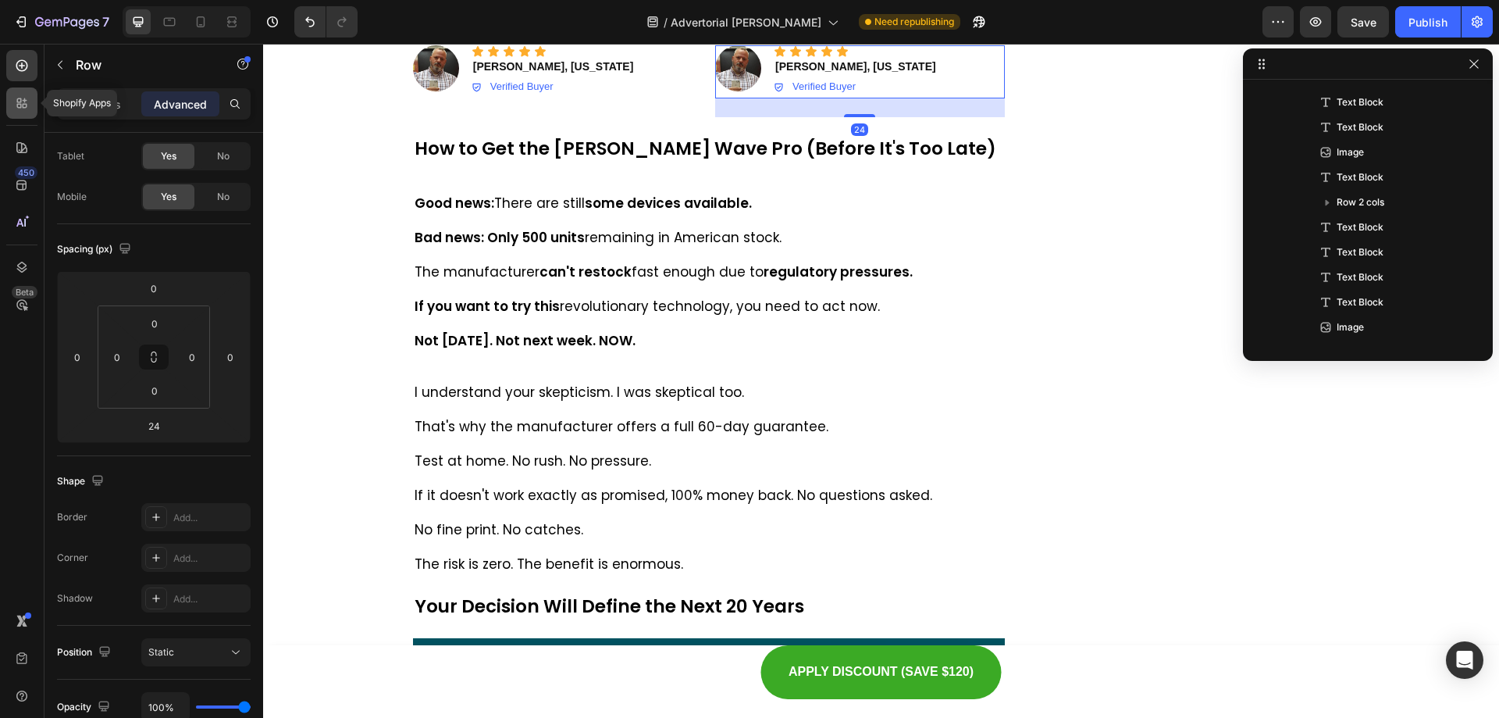
click at [26, 106] on icon at bounding box center [25, 106] width 5 height 5
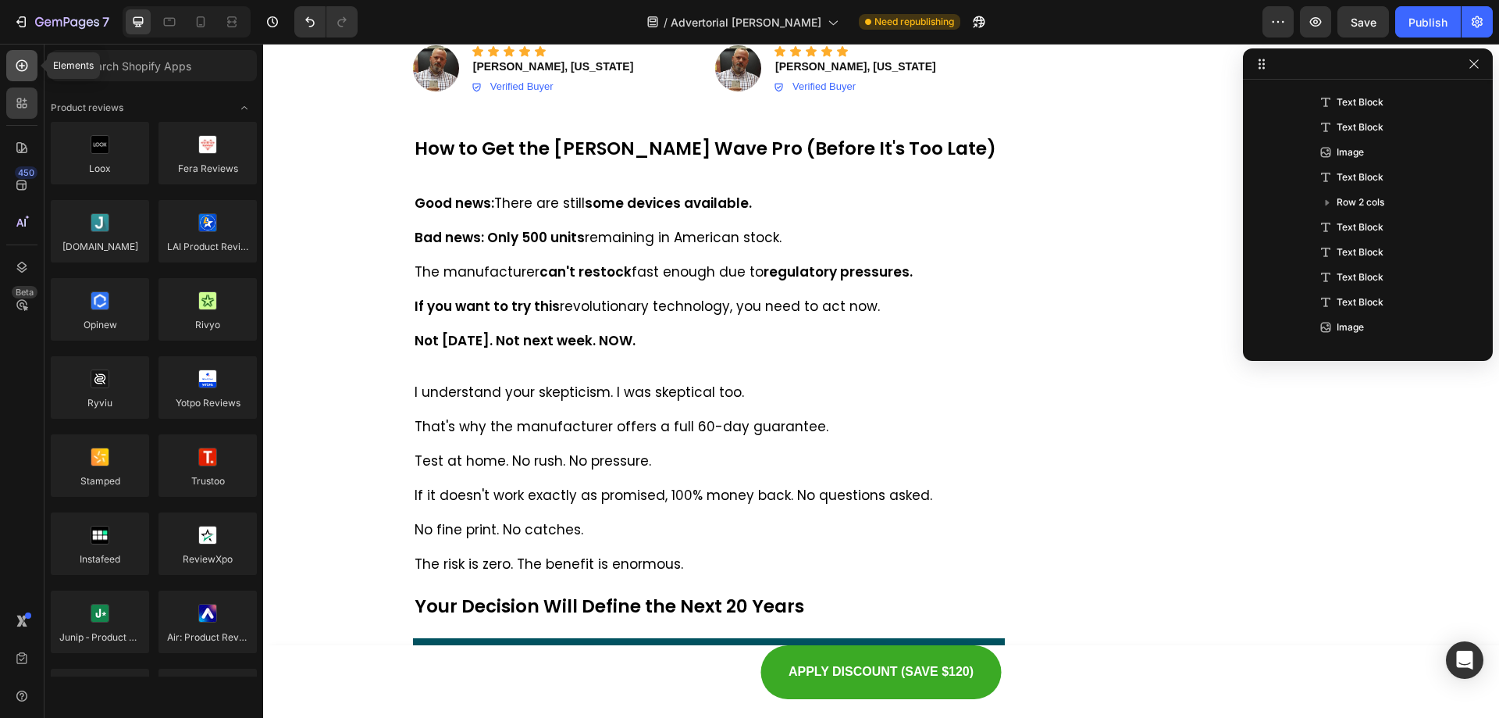
click at [21, 73] on div at bounding box center [21, 65] width 31 height 31
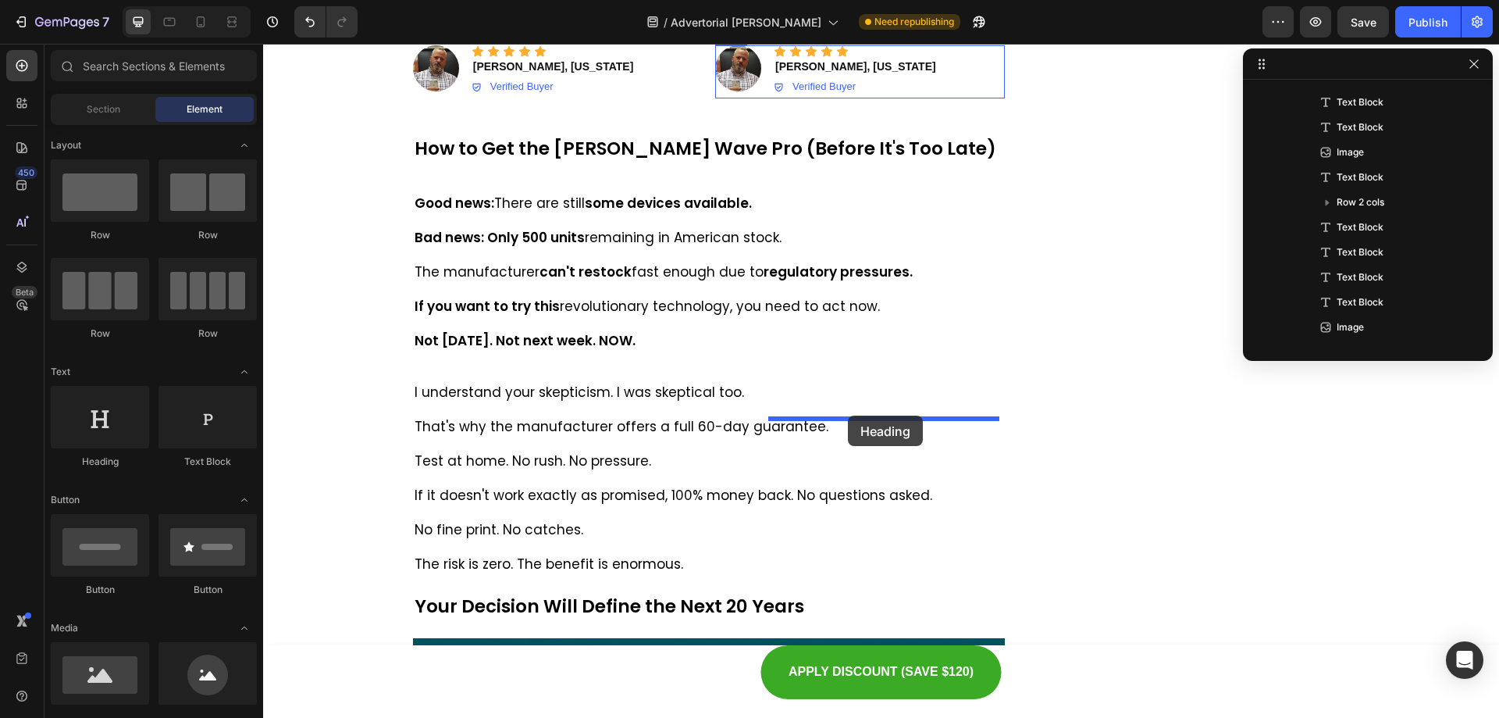
drag, startPoint x: 365, startPoint y: 483, endPoint x: 848, endPoint y: 415, distance: 488.0
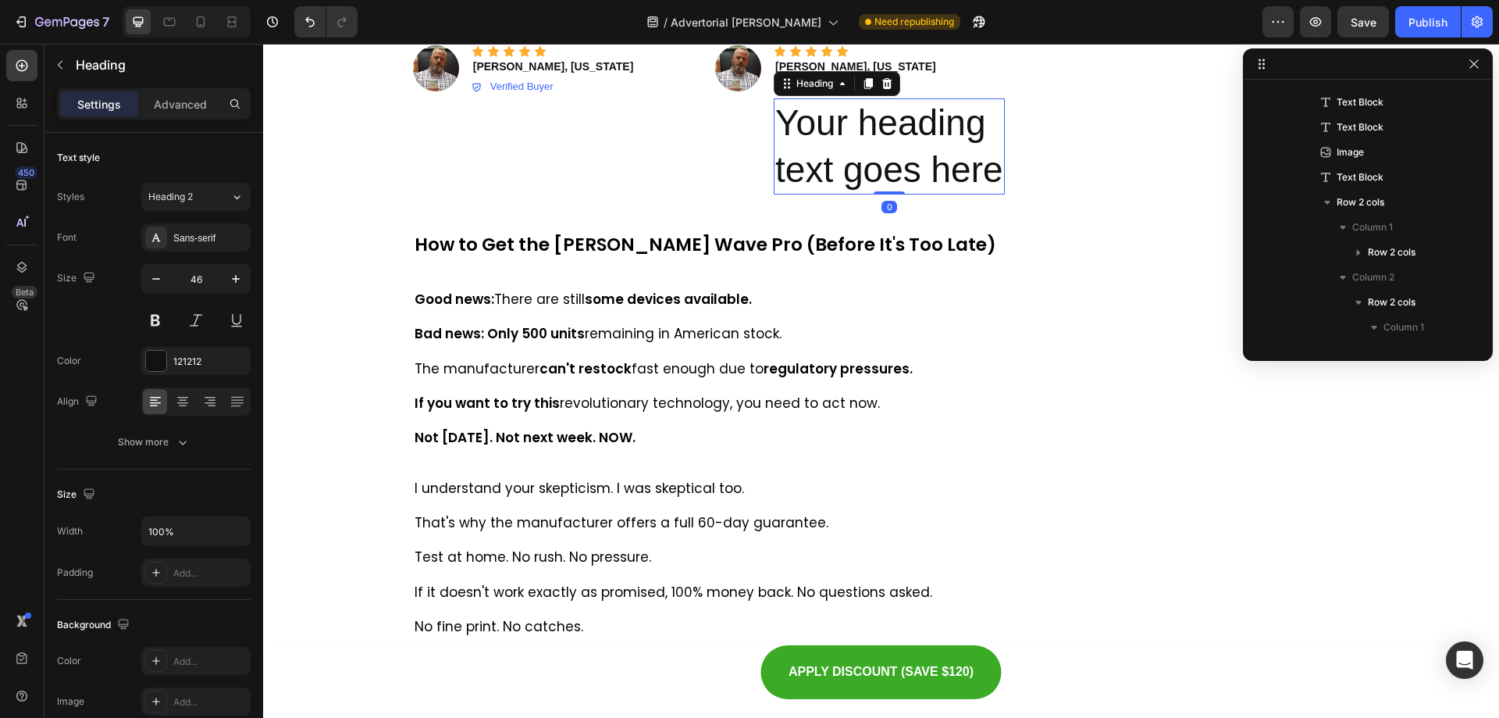
scroll to position [496, 0]
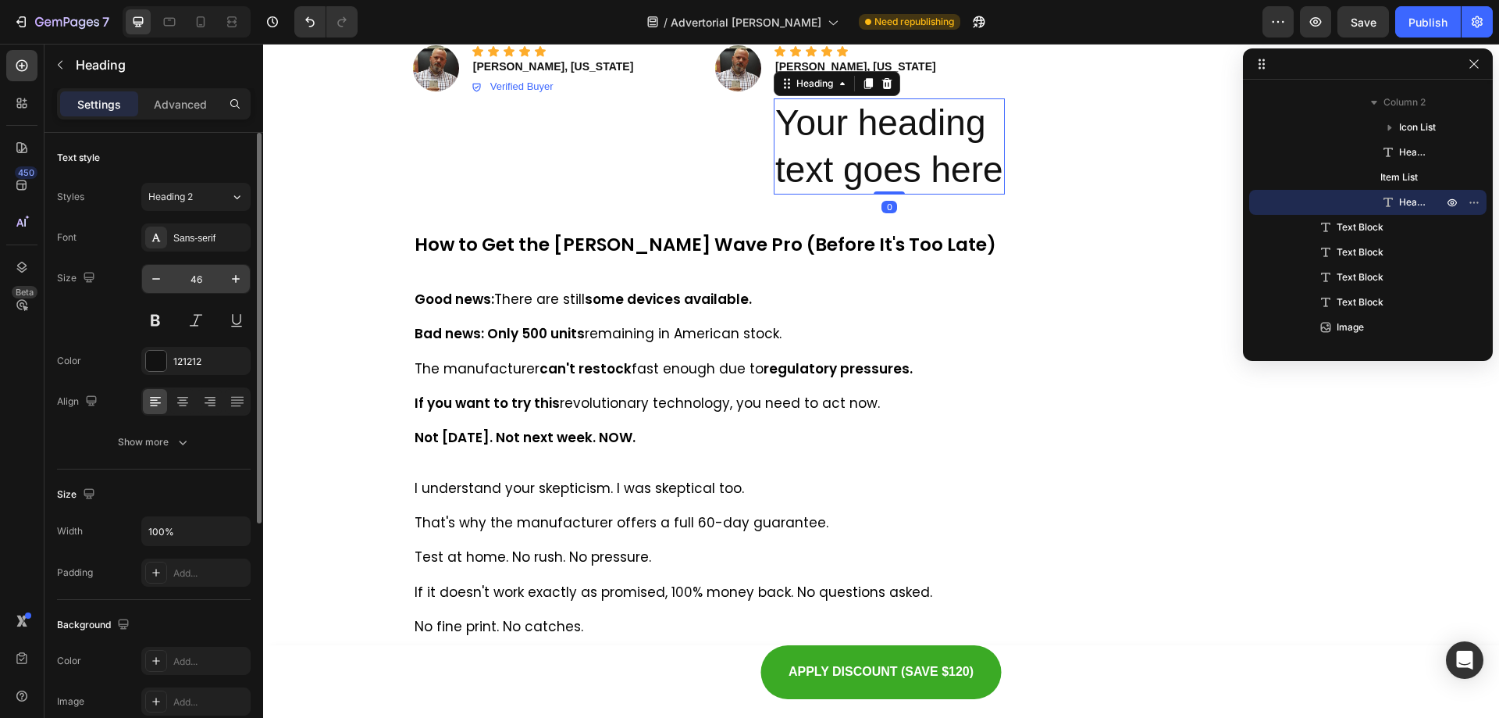
click at [192, 283] on input "46" at bounding box center [196, 279] width 52 height 28
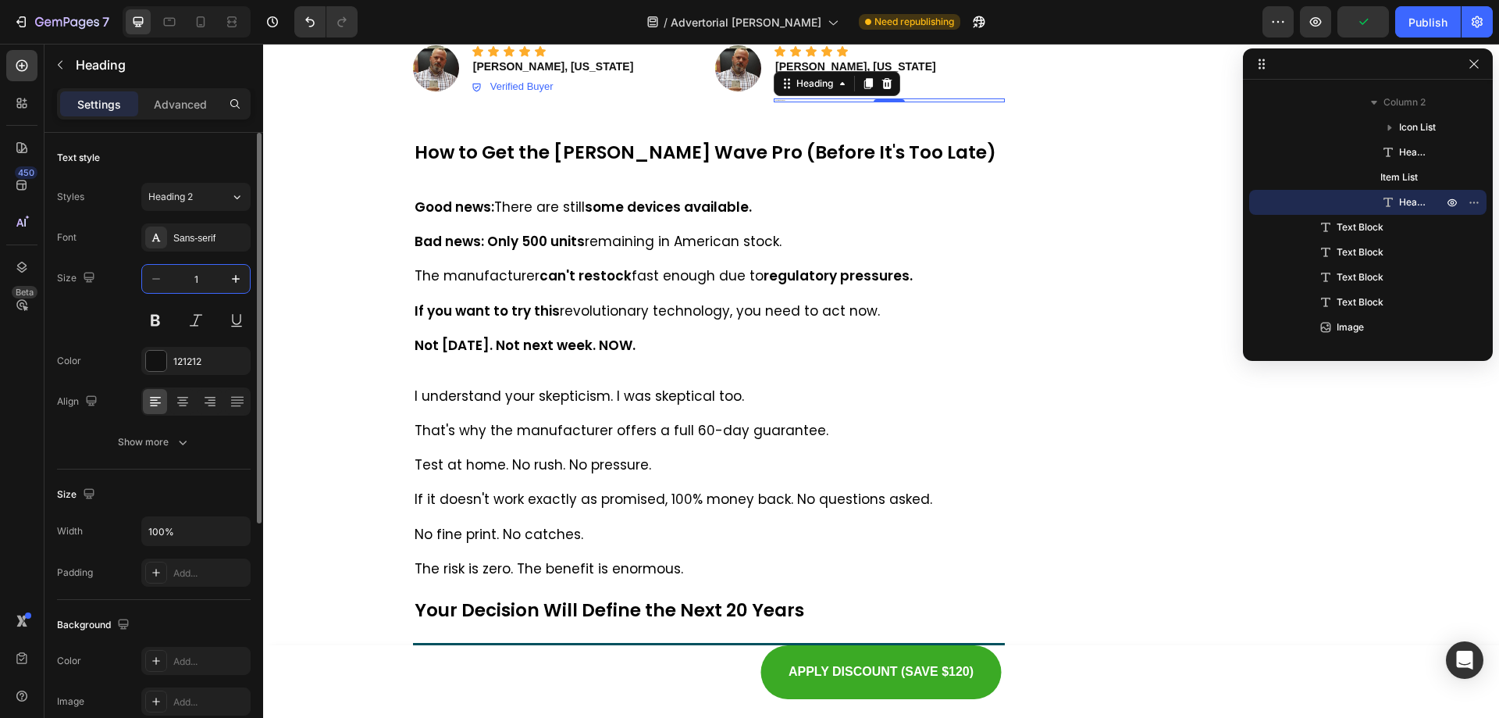
type input "14"
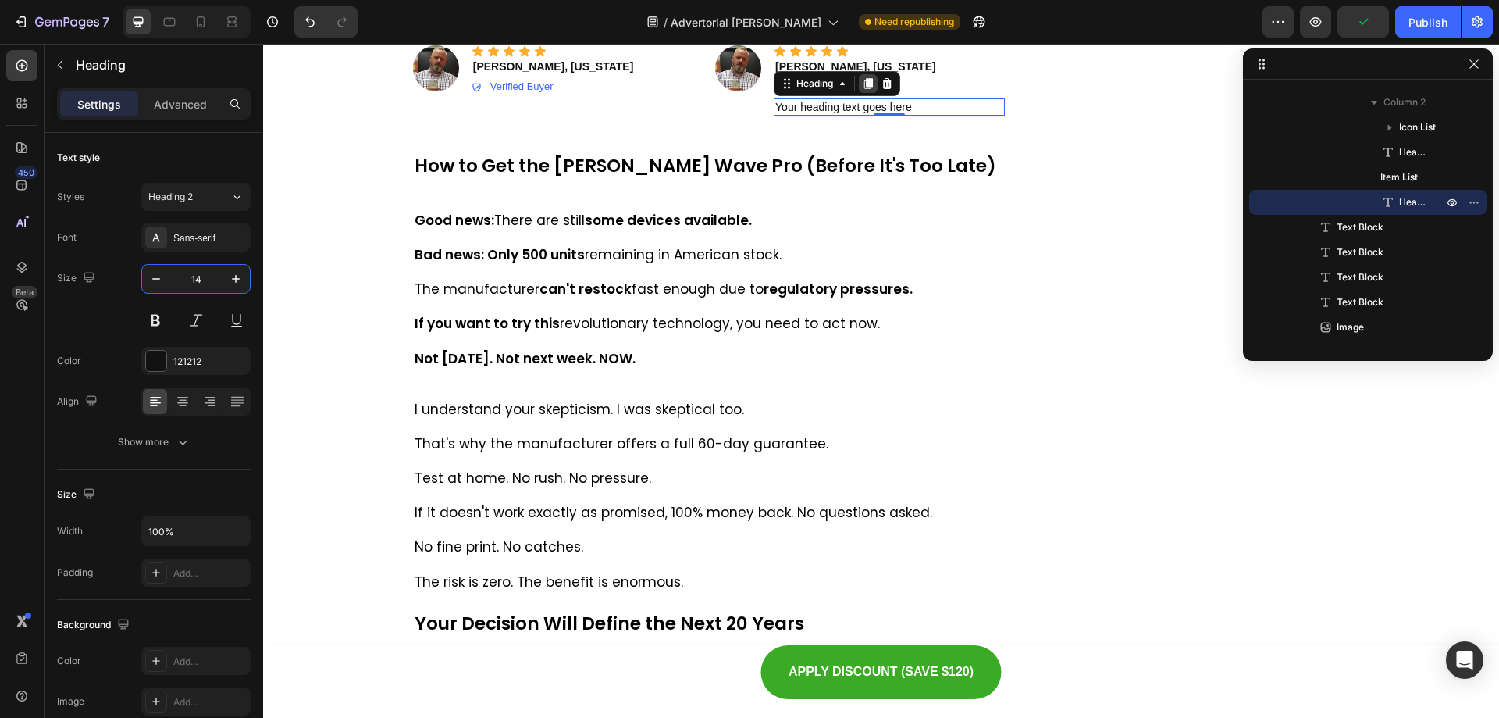
click at [866, 89] on icon at bounding box center [868, 83] width 9 height 11
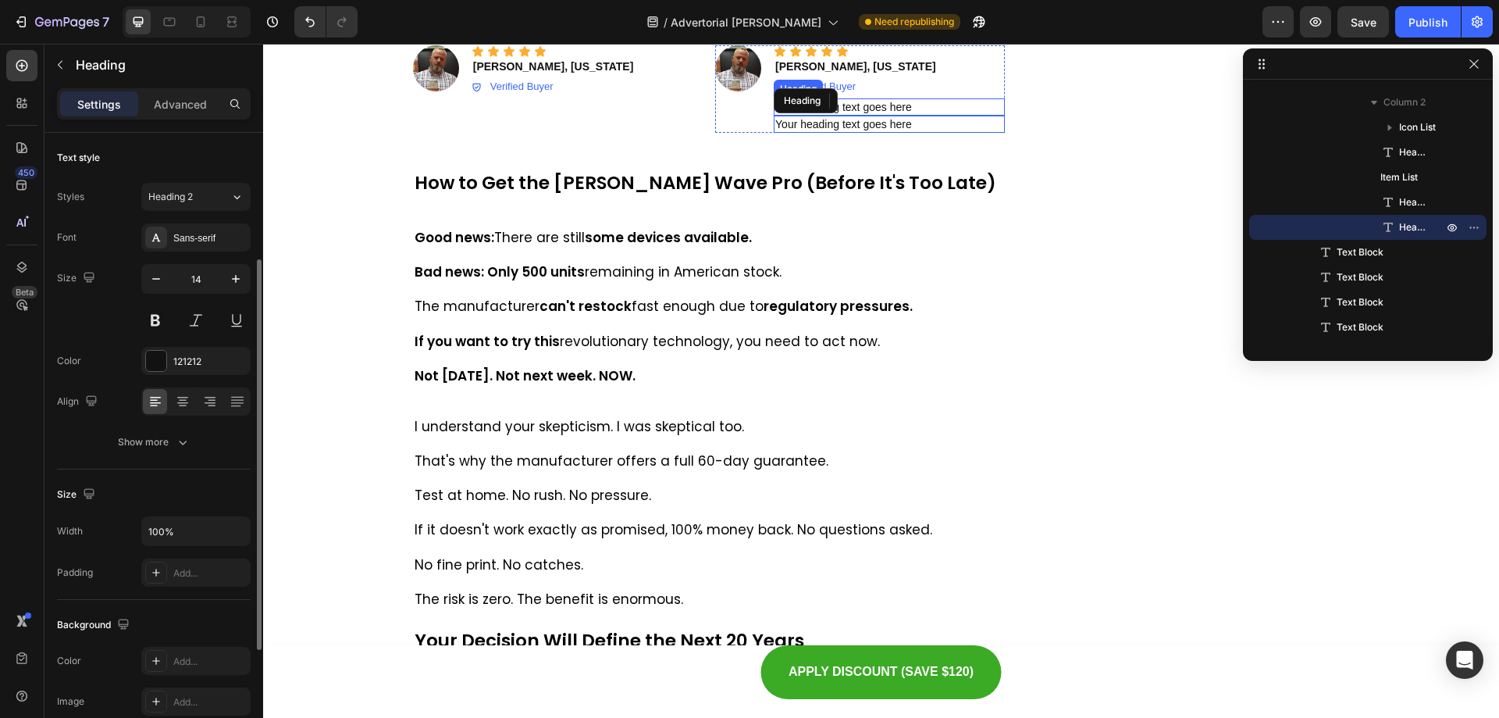
scroll to position [78, 0]
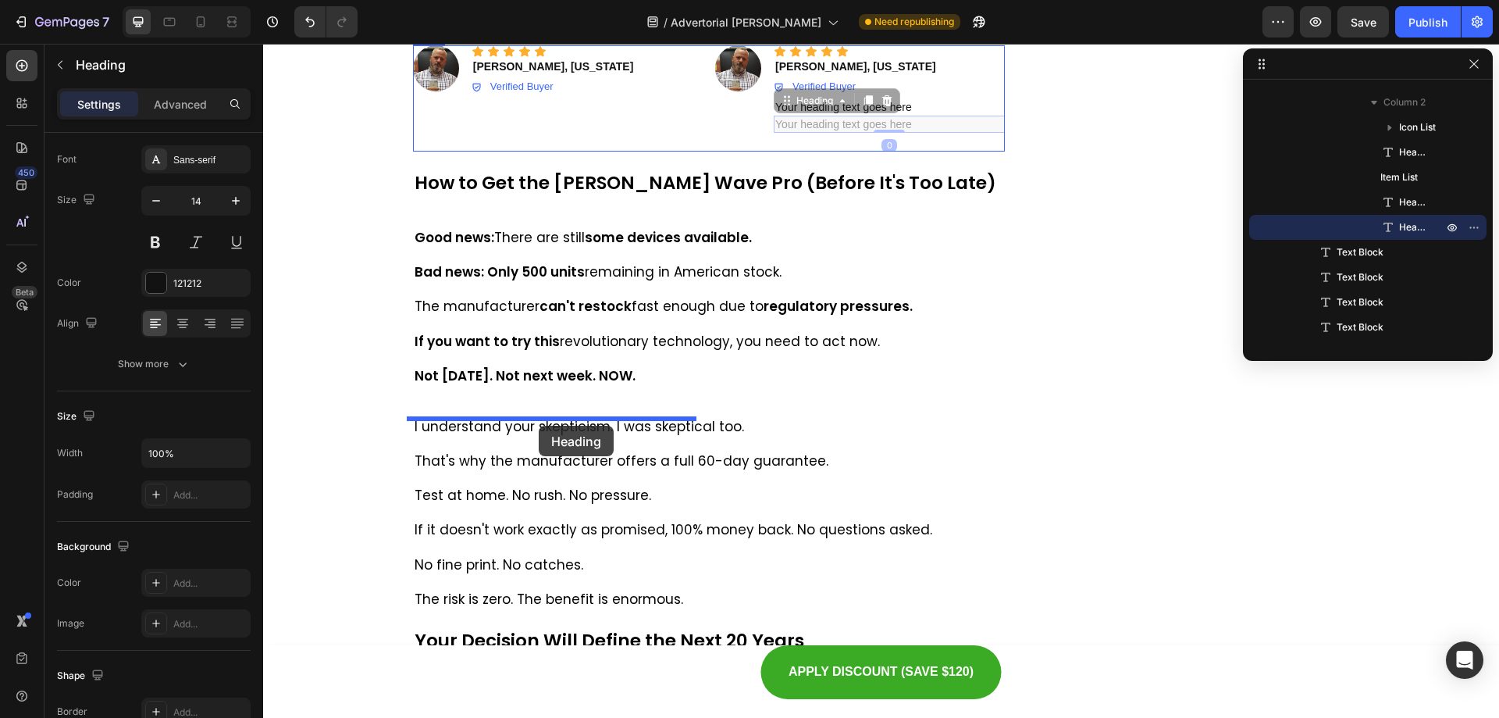
drag, startPoint x: 782, startPoint y: 426, endPoint x: 538, endPoint y: 426, distance: 243.6
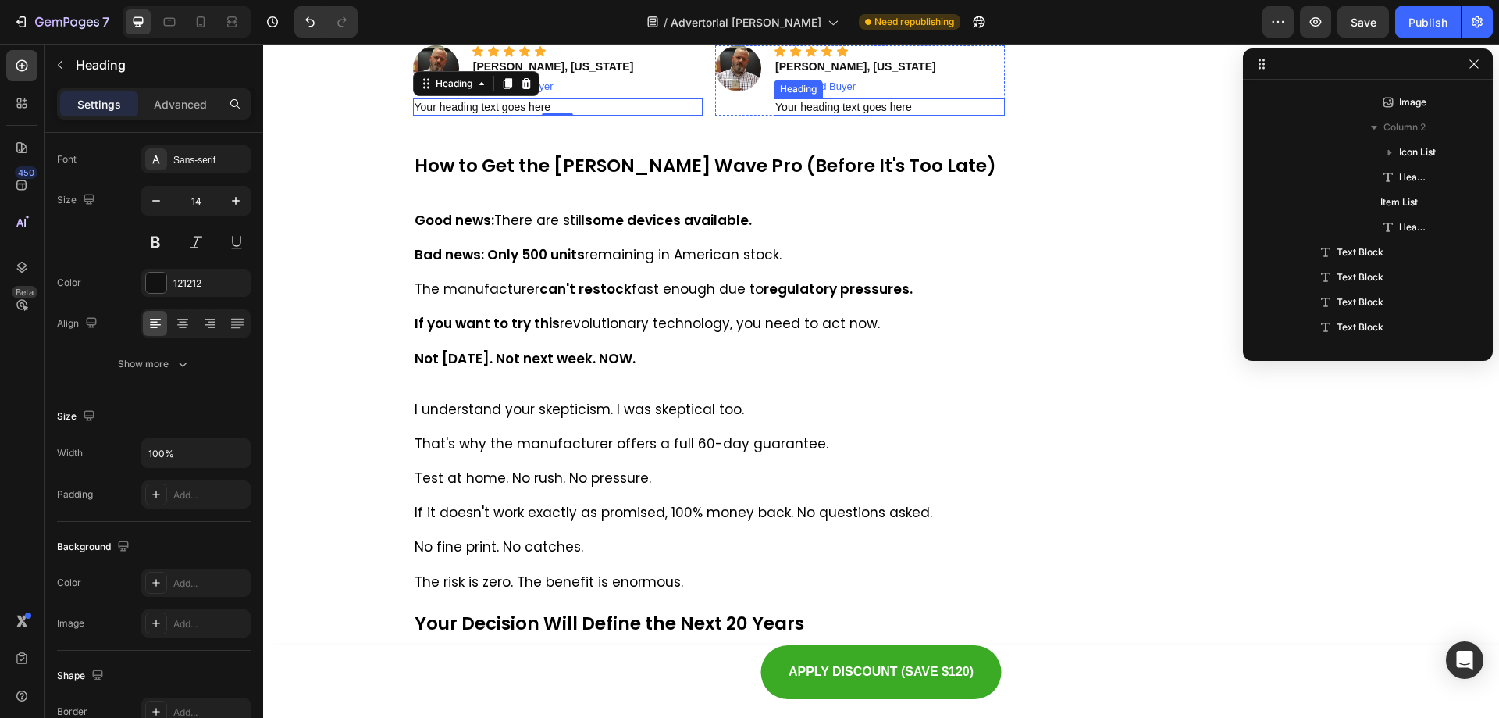
click at [805, 116] on h2 "Your heading text goes here" at bounding box center [889, 106] width 231 height 17
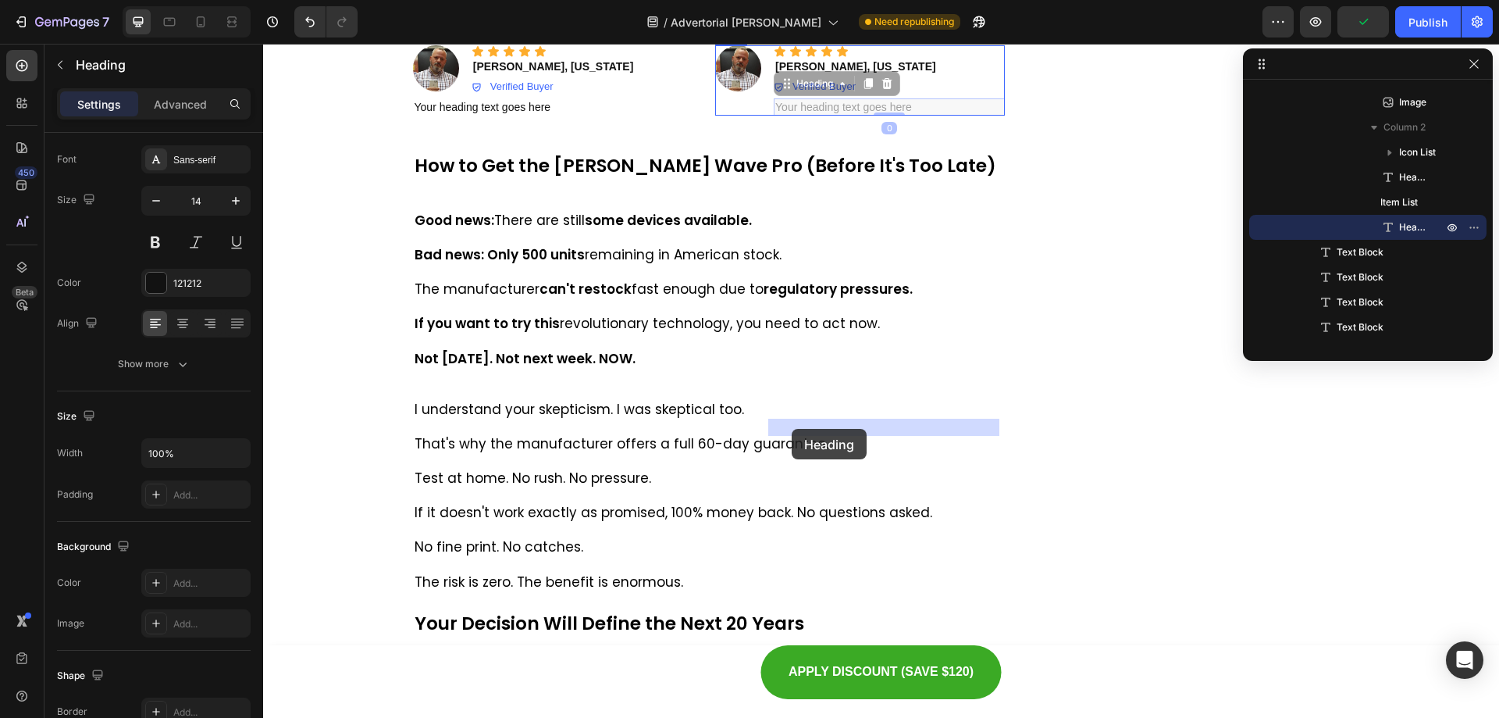
drag, startPoint x: 781, startPoint y: 410, endPoint x: 792, endPoint y: 429, distance: 21.7
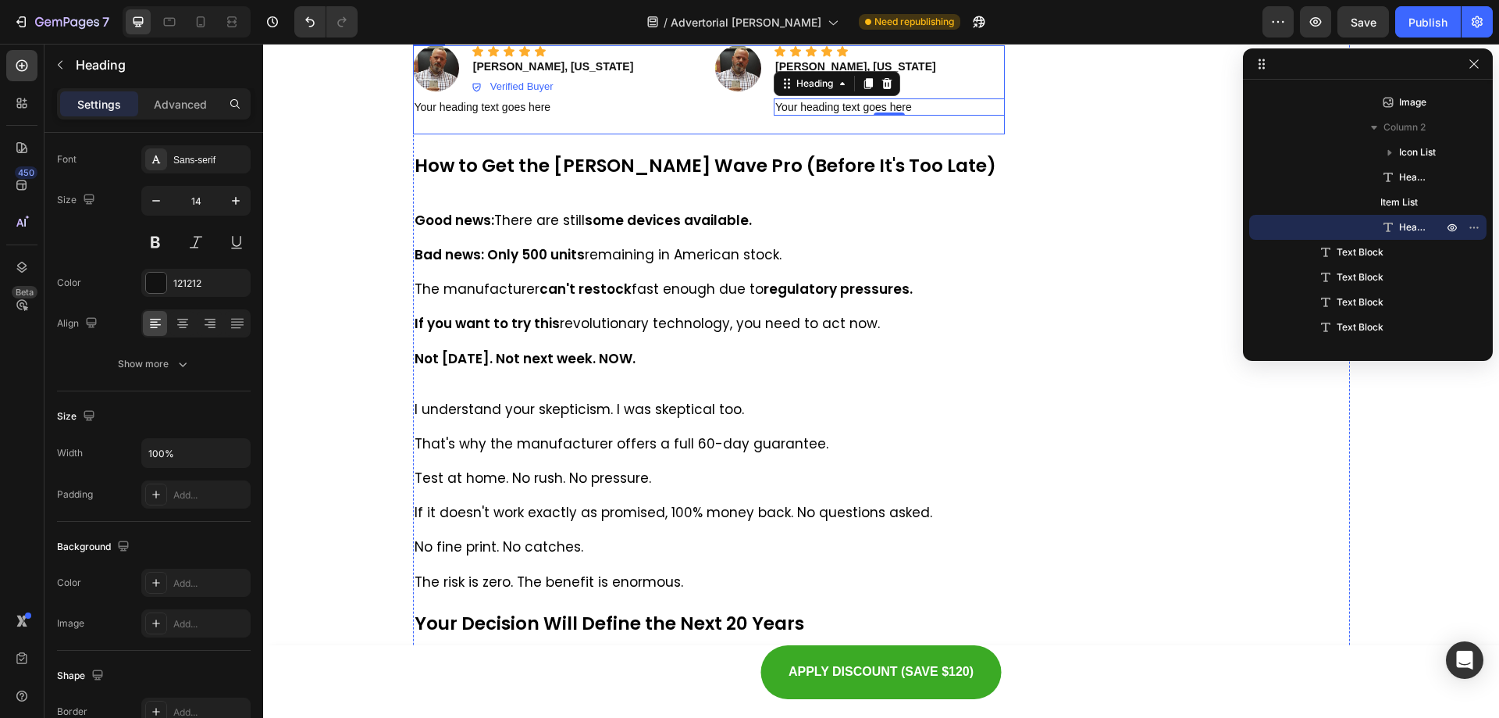
click at [499, 134] on div "Icon Icon Icon Icon Icon Icon List Image Icon Icon Icon Icon Icon Icon List Mar…" at bounding box center [558, 89] width 290 height 89
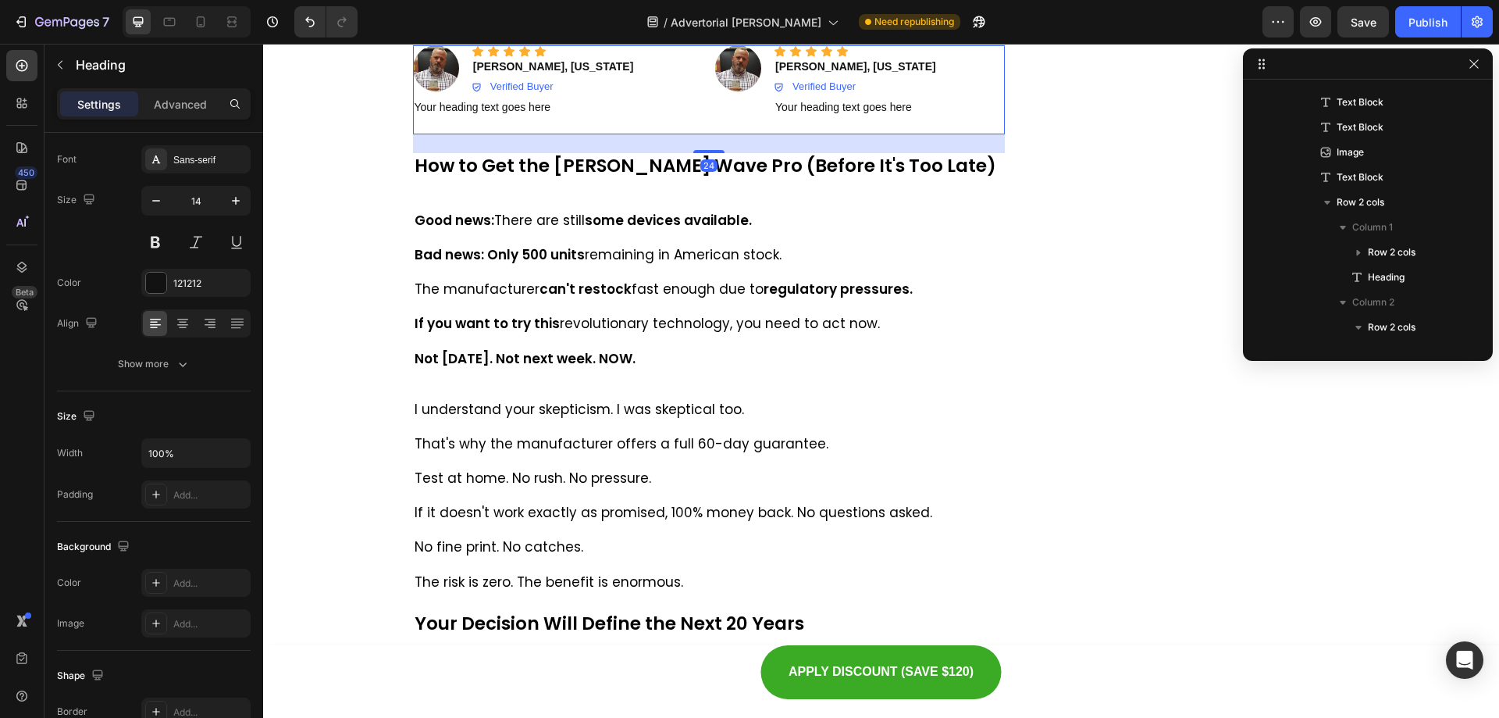
scroll to position [0, 0]
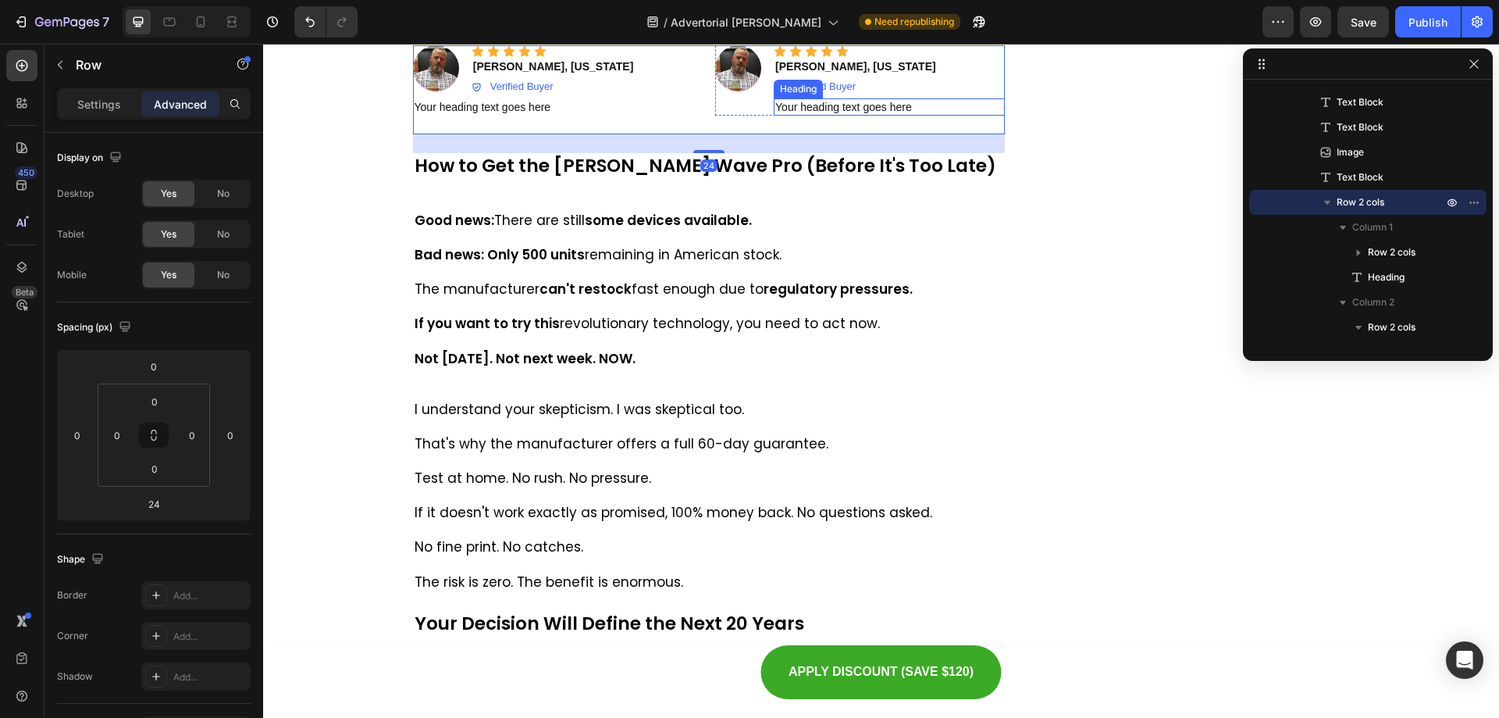
click at [792, 116] on h2 "Your heading text goes here" at bounding box center [889, 106] width 231 height 17
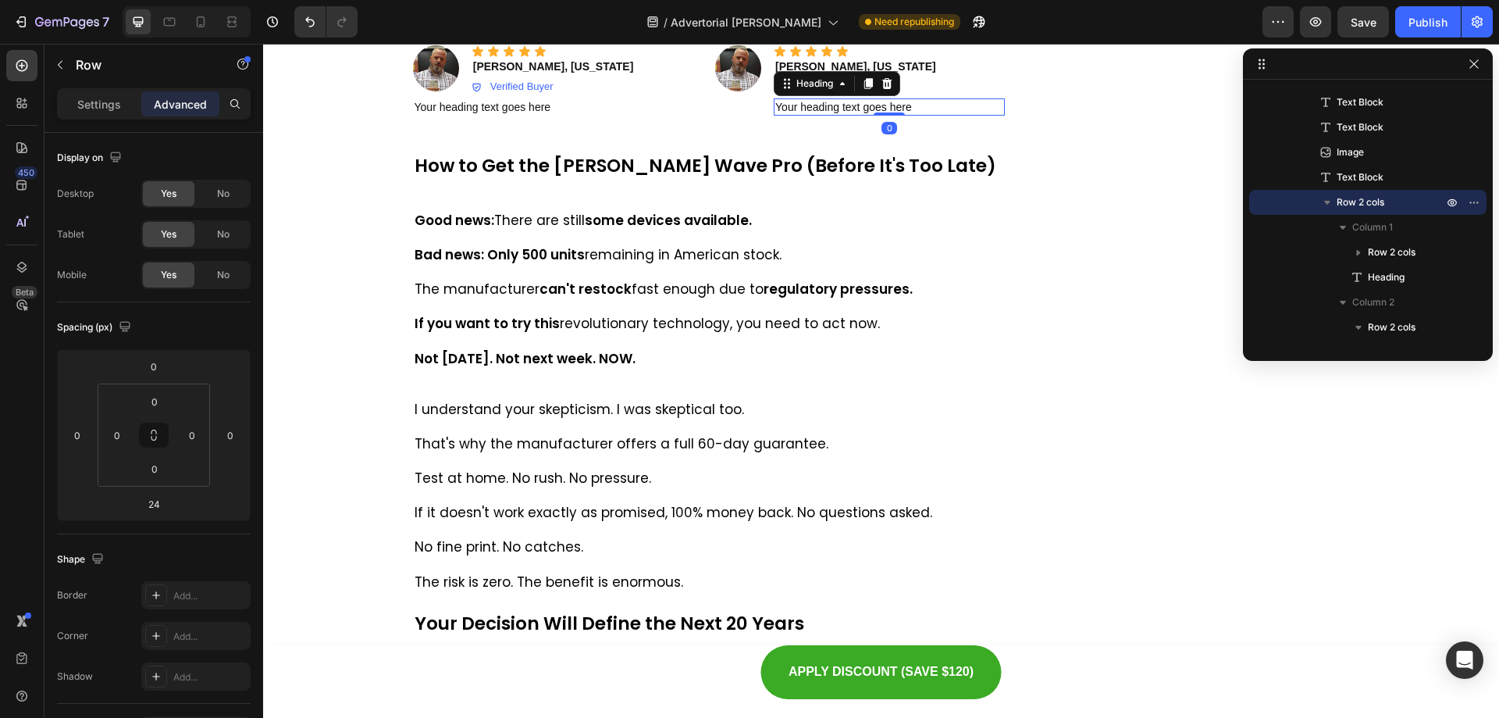
scroll to position [521, 0]
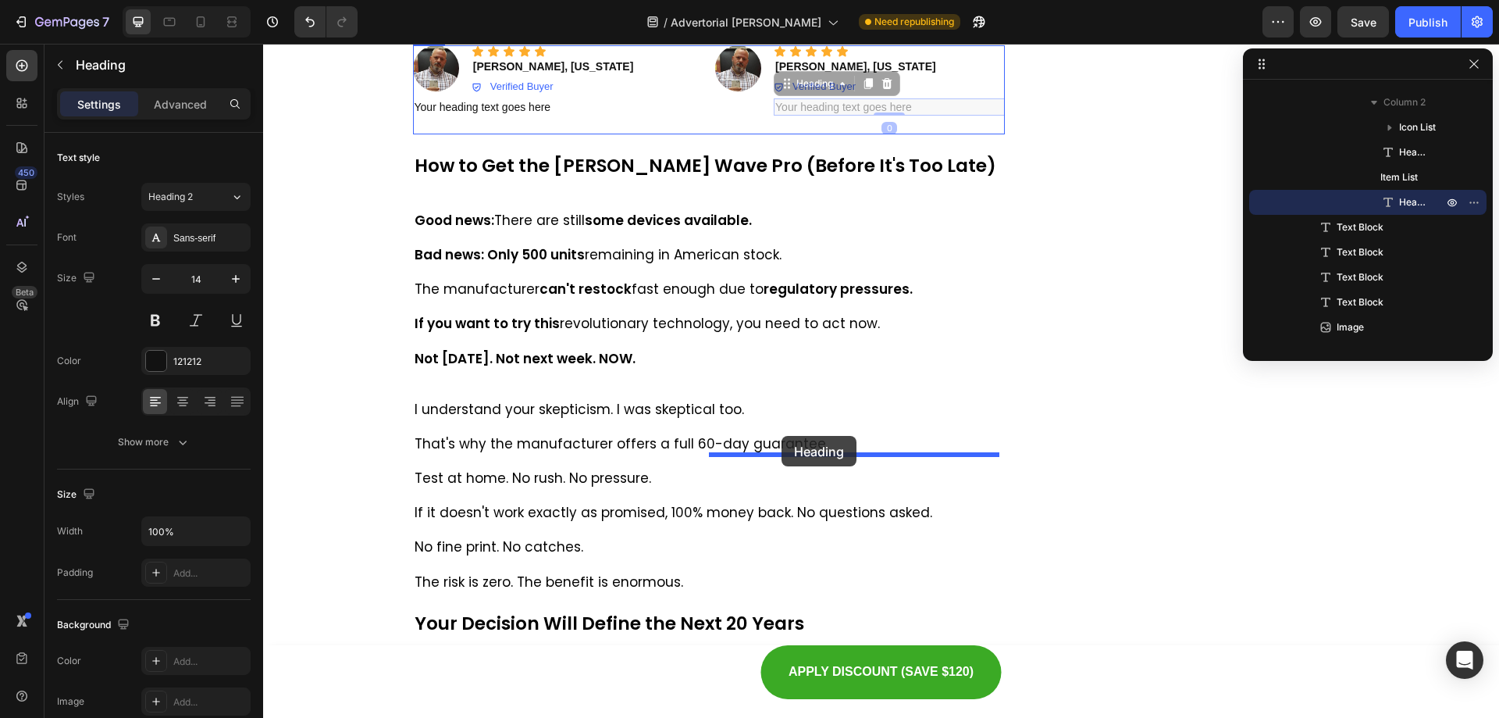
drag, startPoint x: 778, startPoint y: 406, endPoint x: 787, endPoint y: 430, distance: 25.7
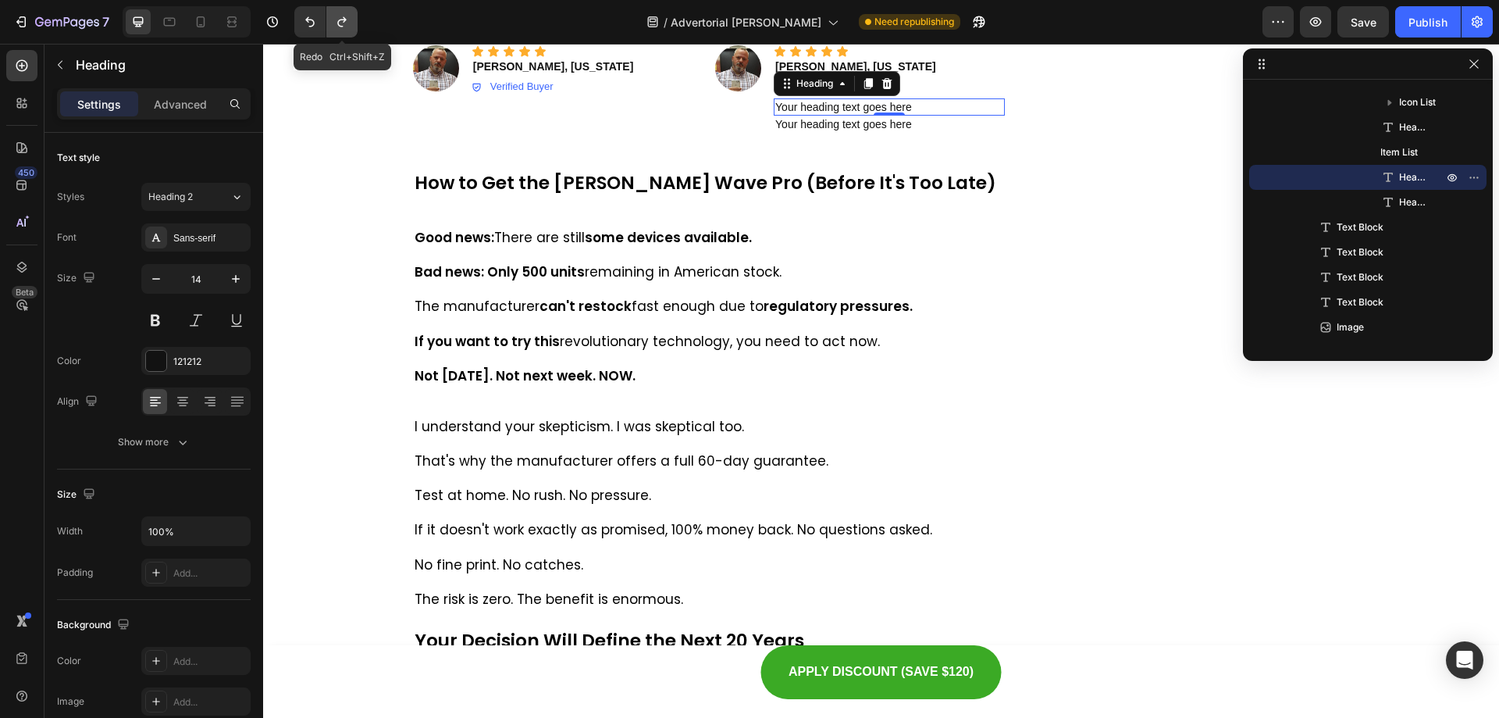
click at [347, 20] on icon "Undo/Redo" at bounding box center [342, 22] width 16 height 16
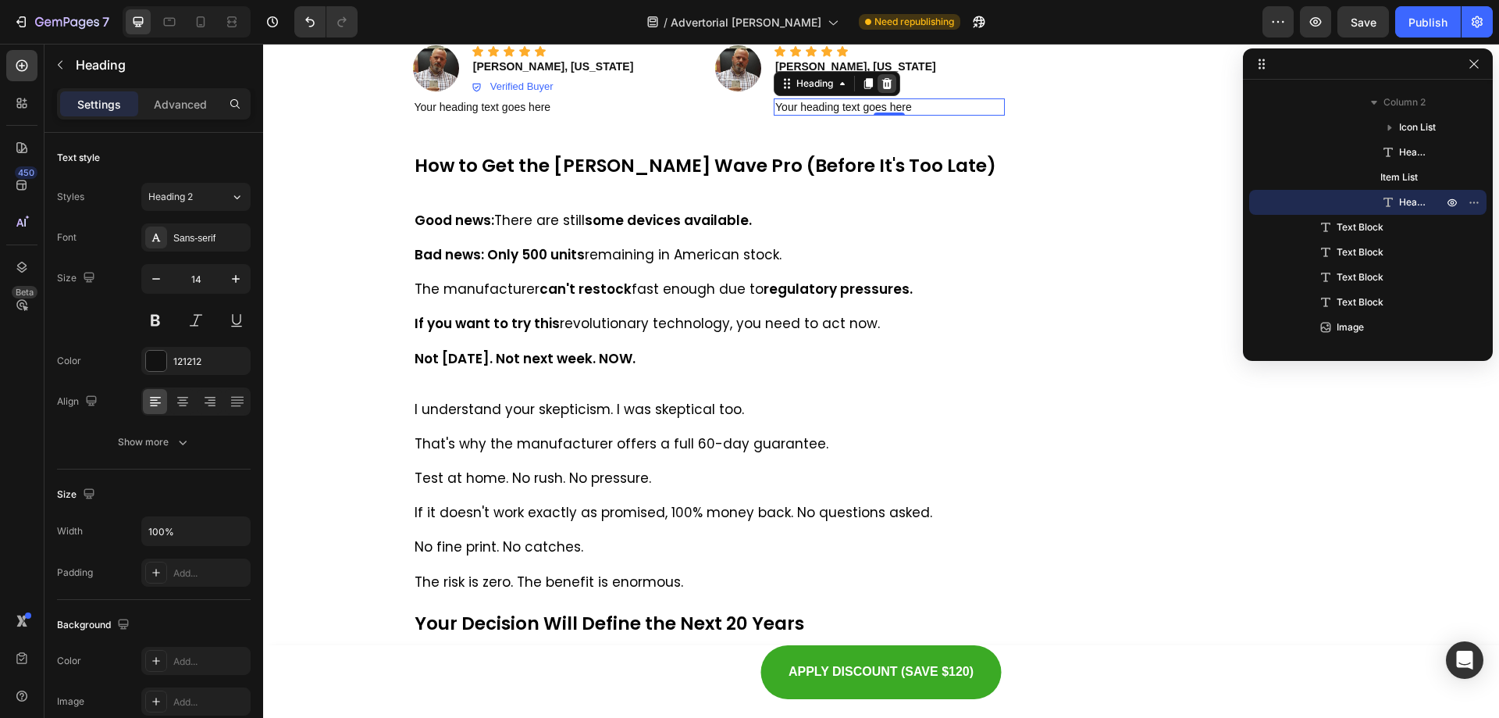
click at [887, 90] on icon at bounding box center [887, 83] width 12 height 12
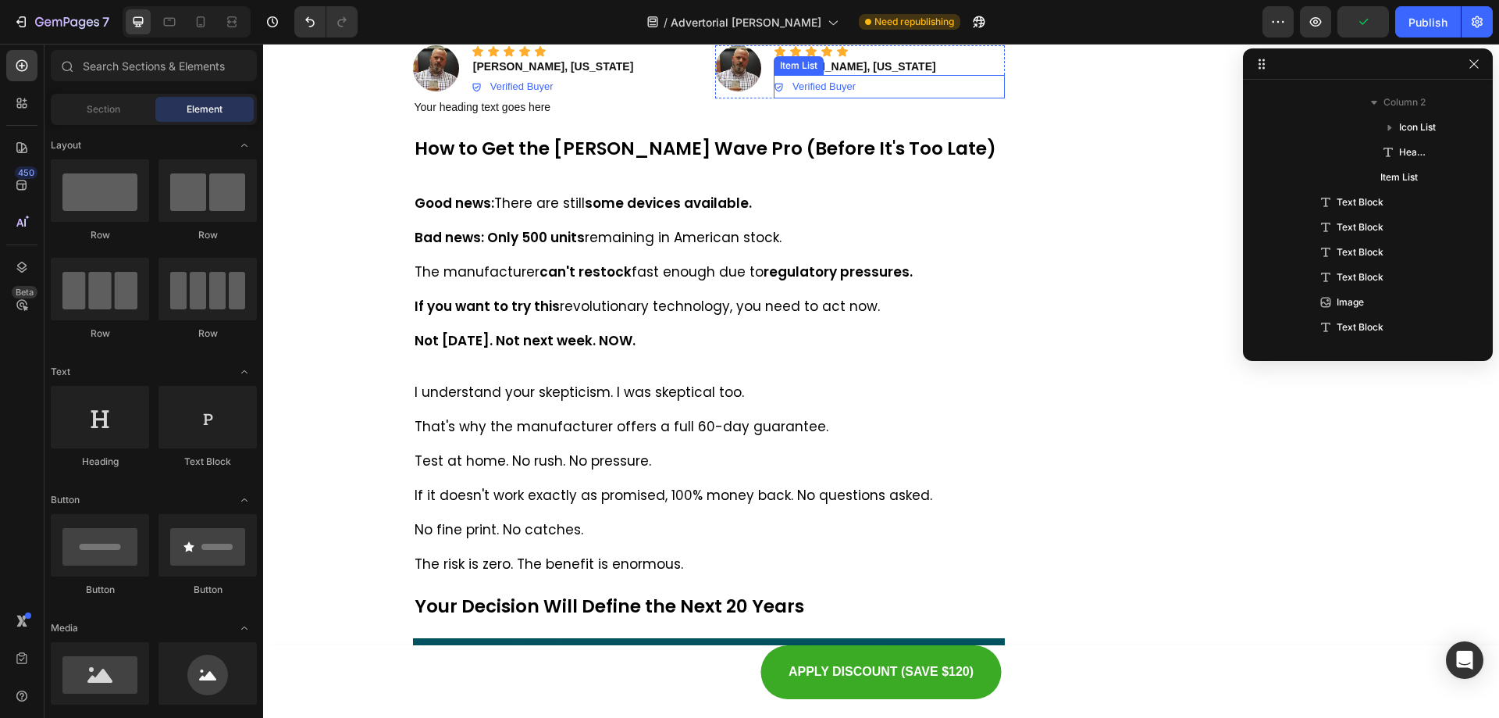
click at [871, 98] on div "Verified Buyer" at bounding box center [889, 86] width 231 height 23
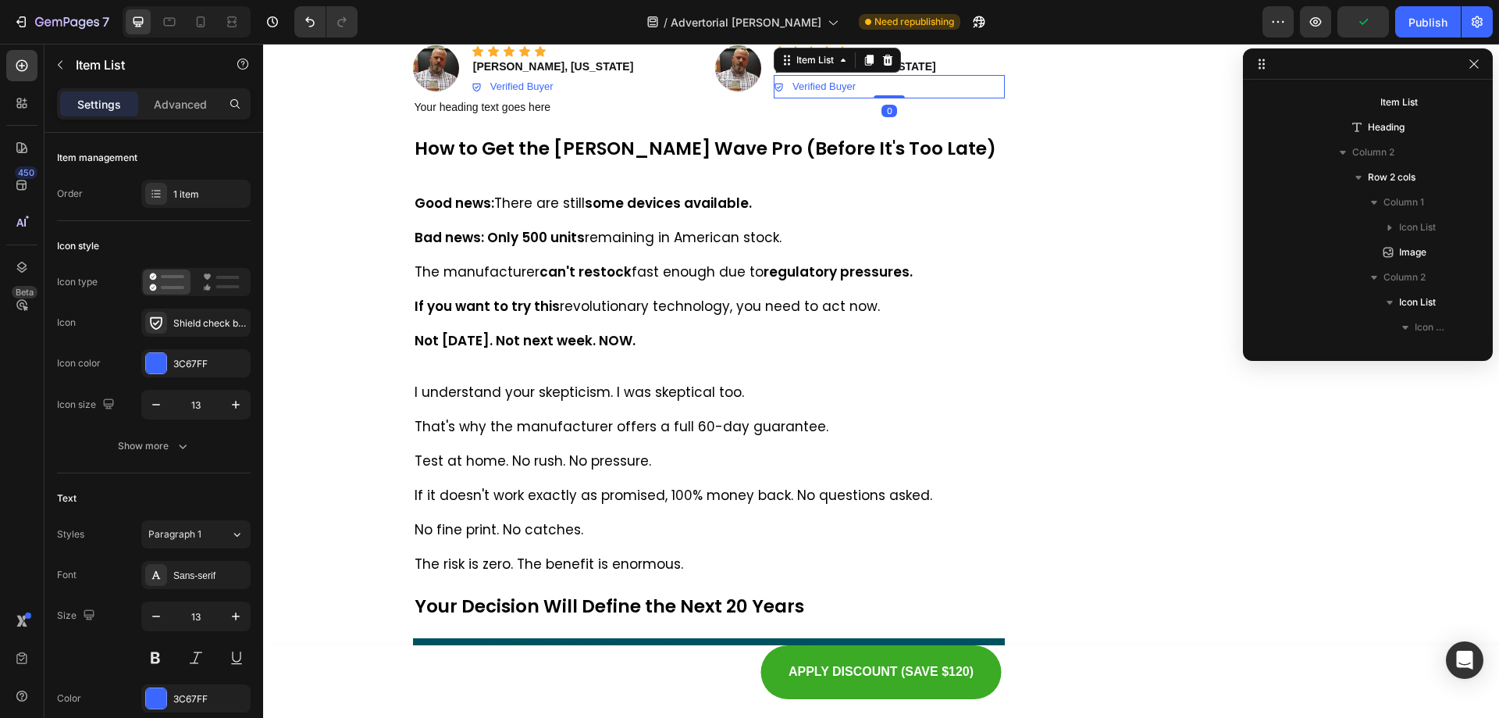
scroll to position [921, 0]
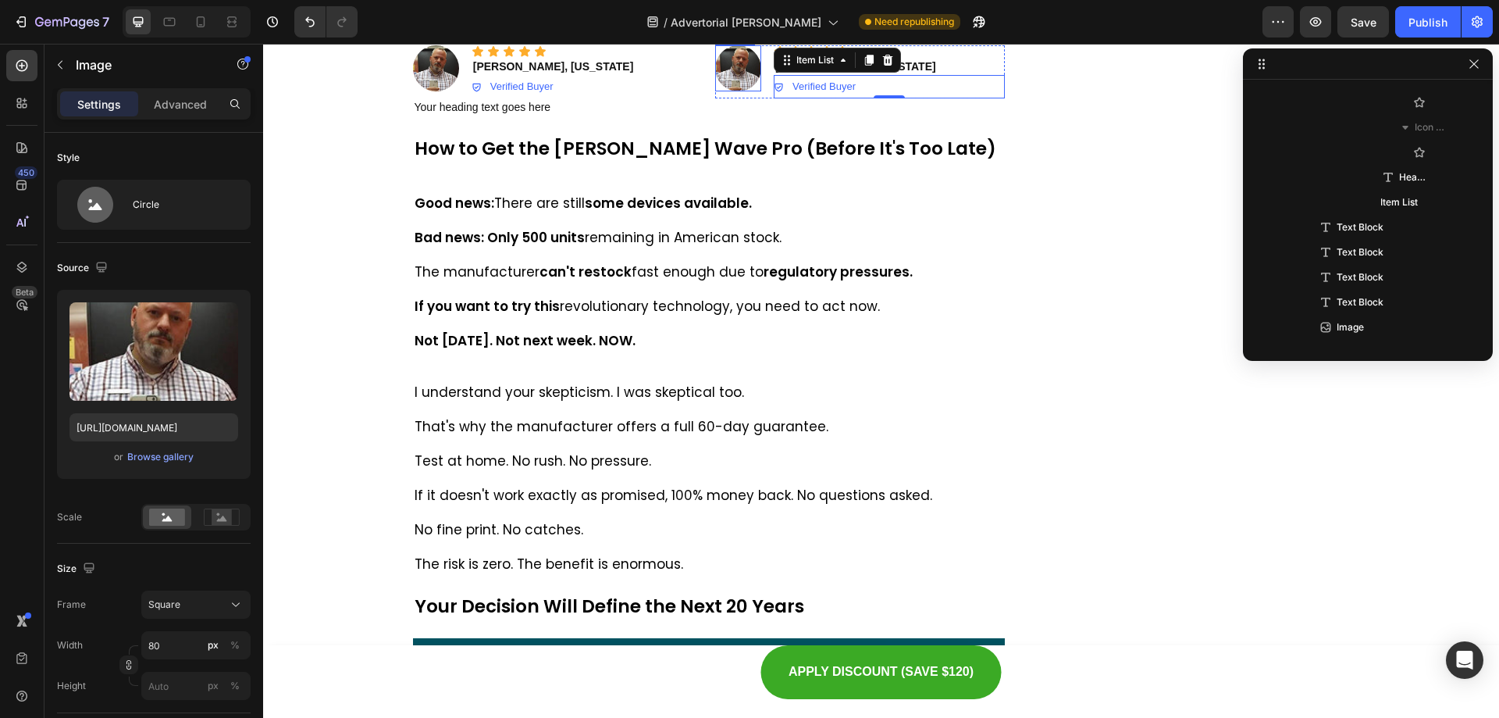
click at [724, 91] on img at bounding box center [738, 68] width 46 height 46
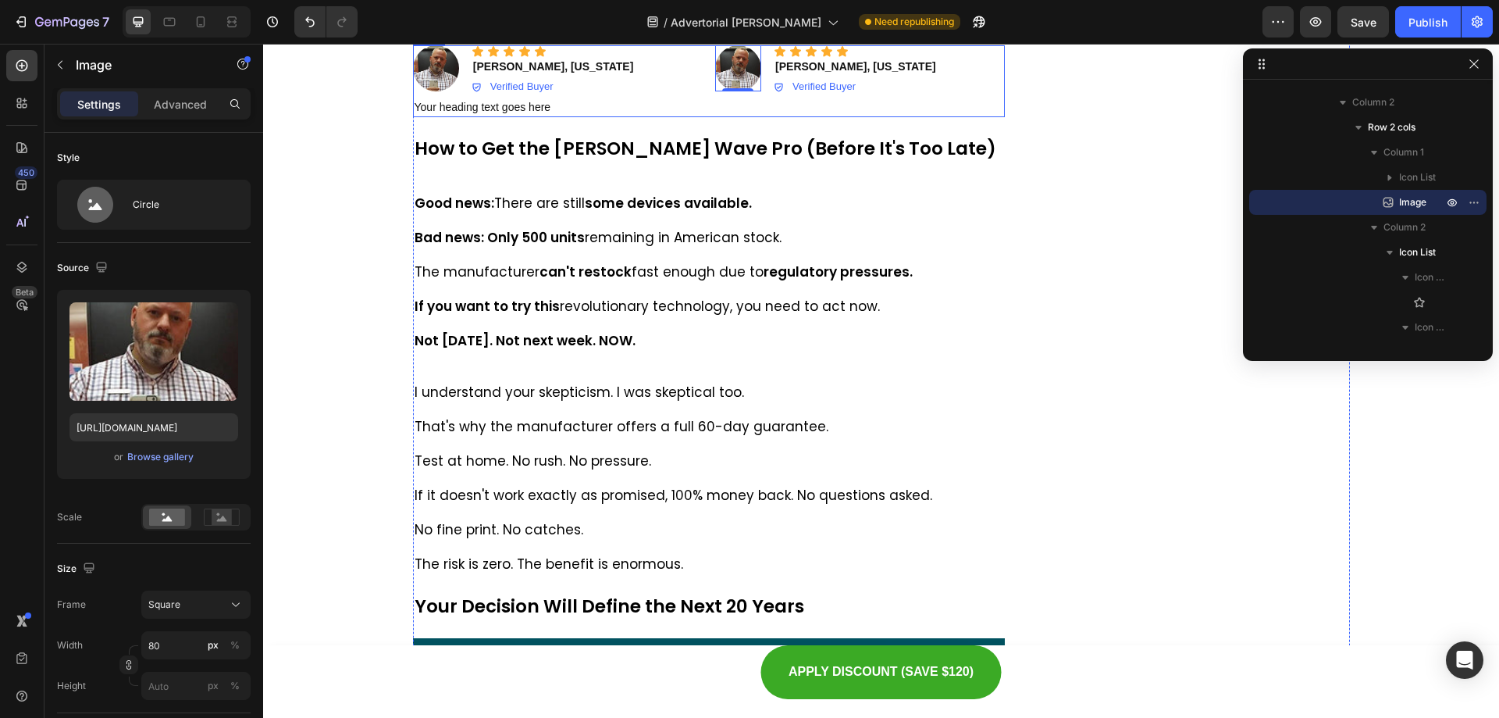
click at [703, 117] on div "Icon Icon Icon Icon Icon Icon List Image Icon Icon Icon Icon Icon Icon List Mar…" at bounding box center [709, 81] width 593 height 72
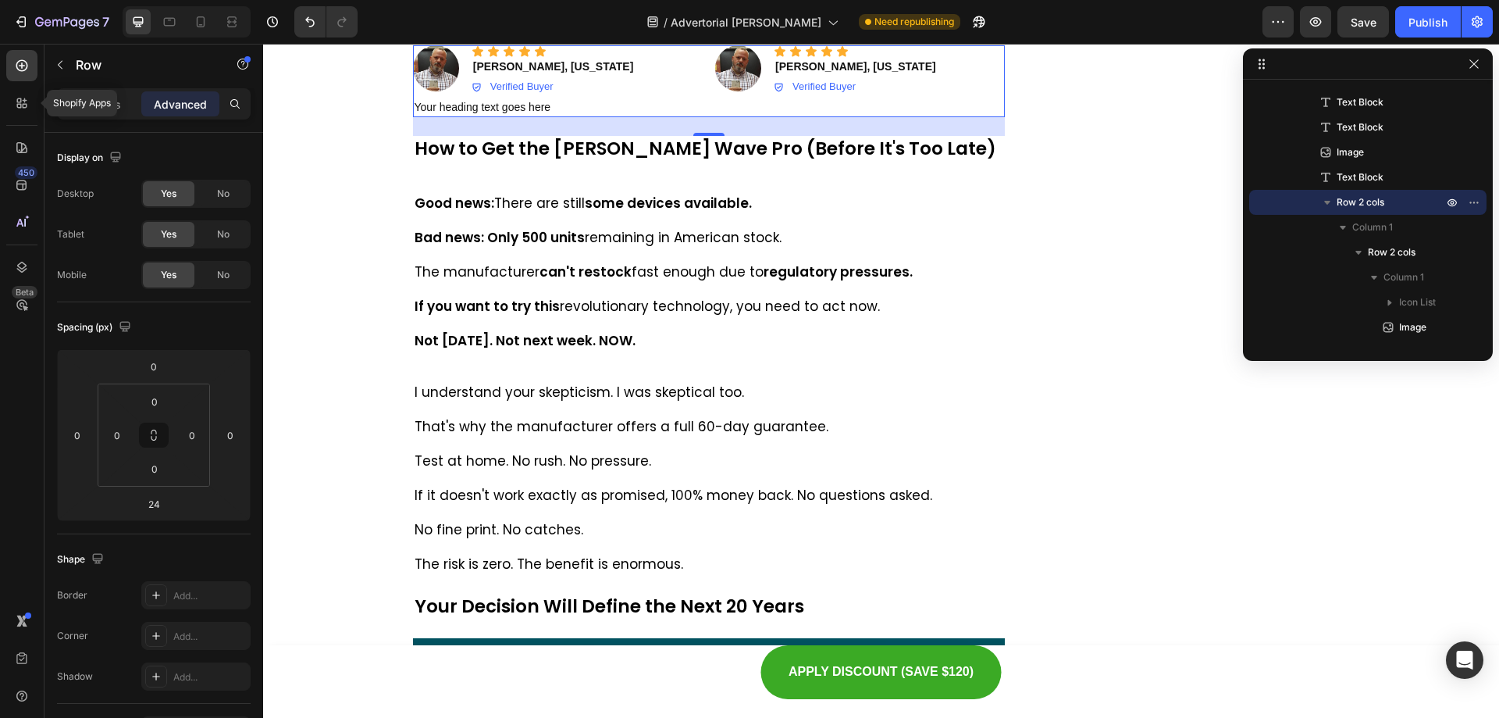
click at [21, 65] on icon at bounding box center [22, 66] width 16 height 16
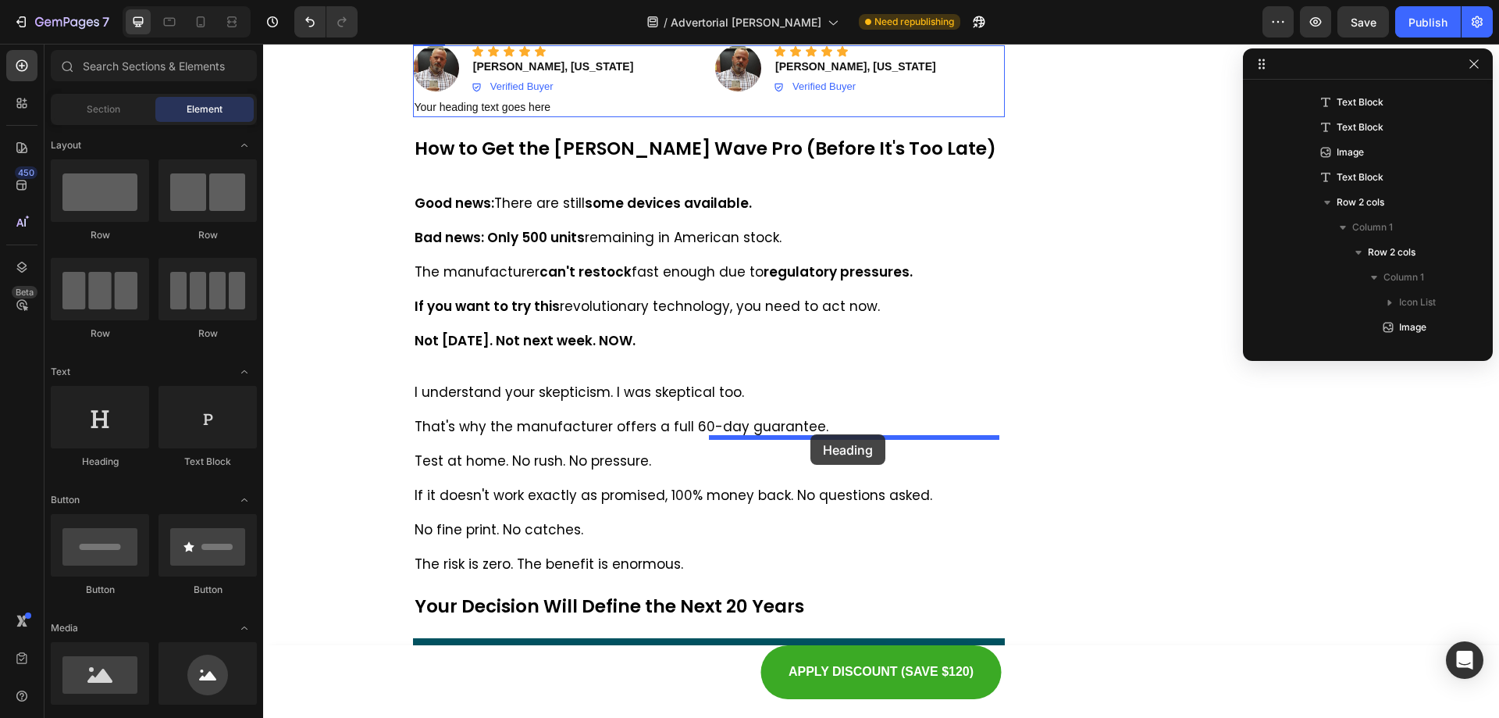
drag, startPoint x: 398, startPoint y: 474, endPoint x: 811, endPoint y: 434, distance: 414.2
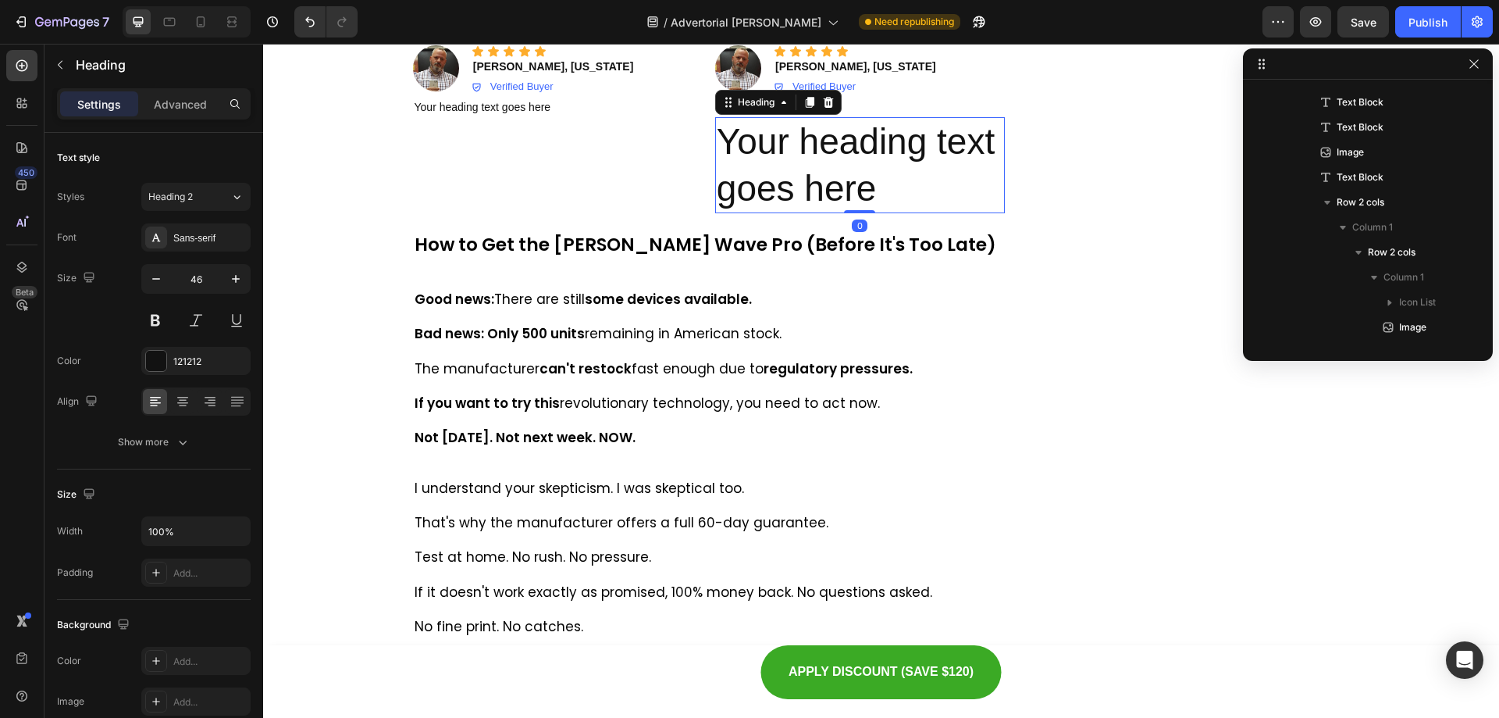
scroll to position [1195, 0]
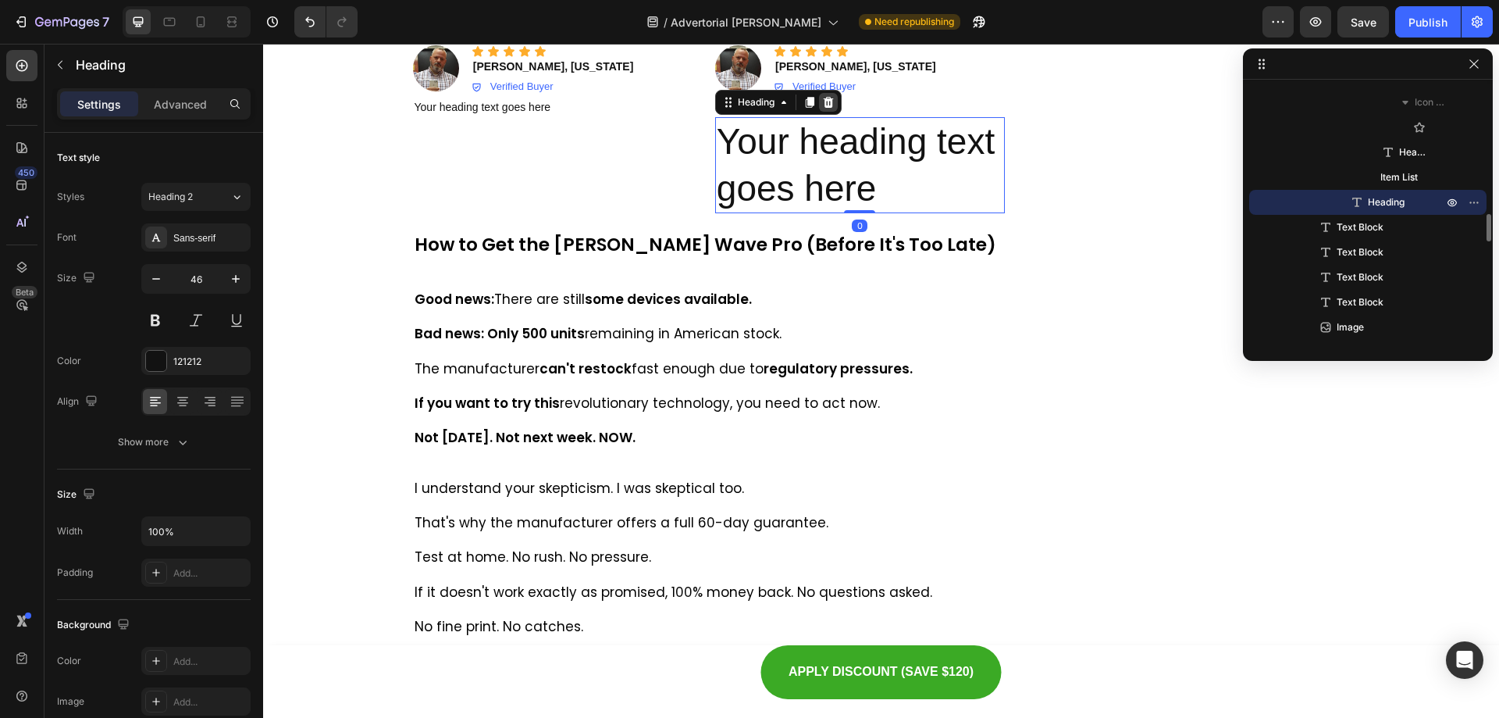
click at [823, 108] on icon at bounding box center [828, 102] width 10 height 11
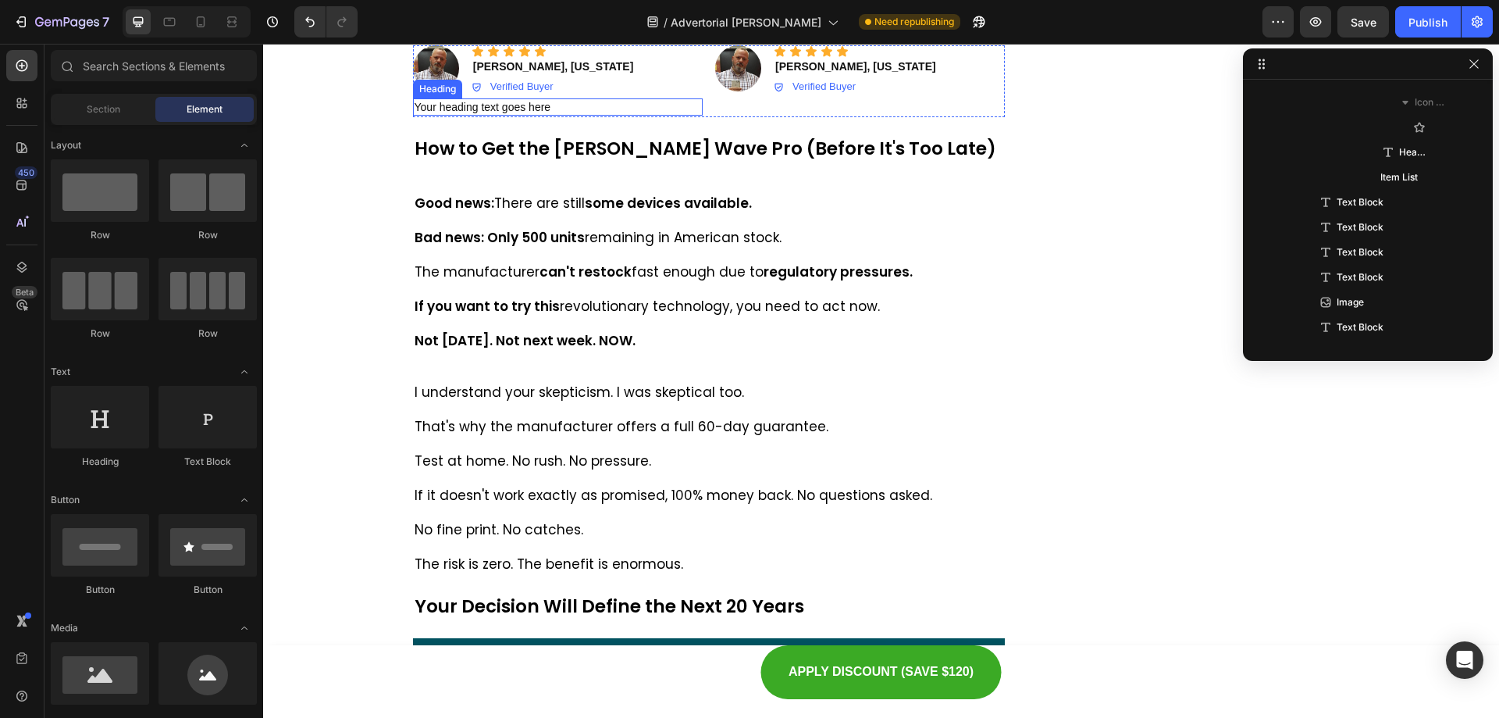
click at [506, 116] on h2 "Your heading text goes here" at bounding box center [558, 106] width 290 height 17
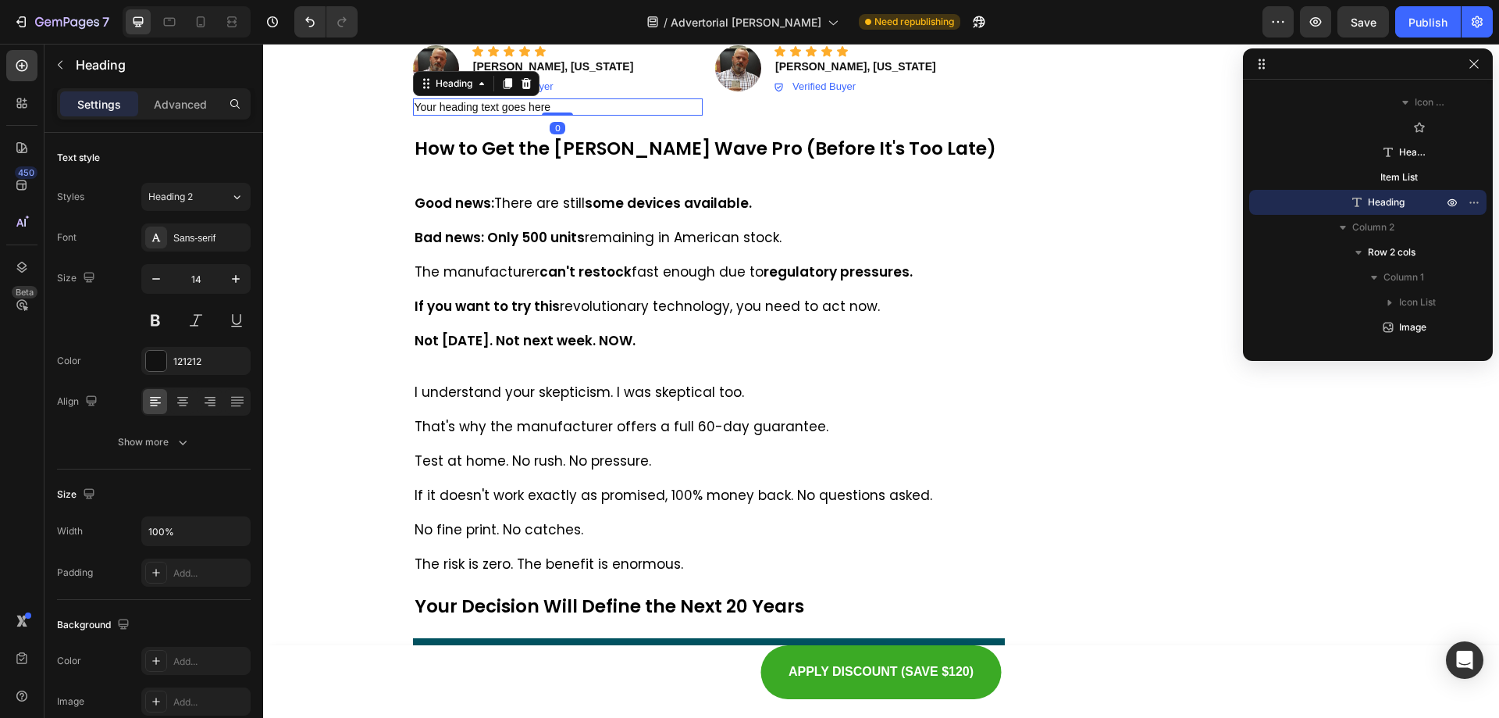
drag, startPoint x: 508, startPoint y: 405, endPoint x: 490, endPoint y: 415, distance: 21.0
click at [508, 90] on icon at bounding box center [507, 83] width 12 height 12
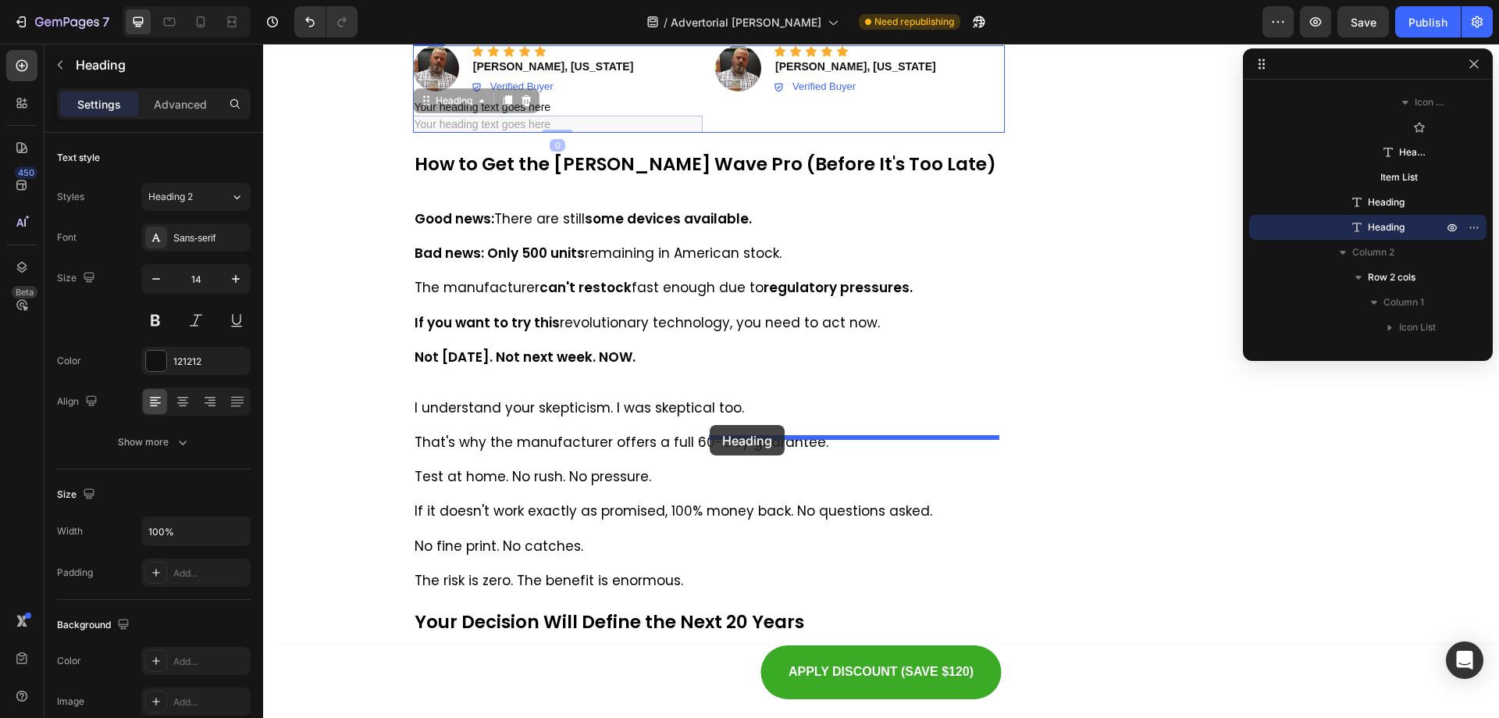
drag, startPoint x: 417, startPoint y: 425, endPoint x: 710, endPoint y: 425, distance: 292.8
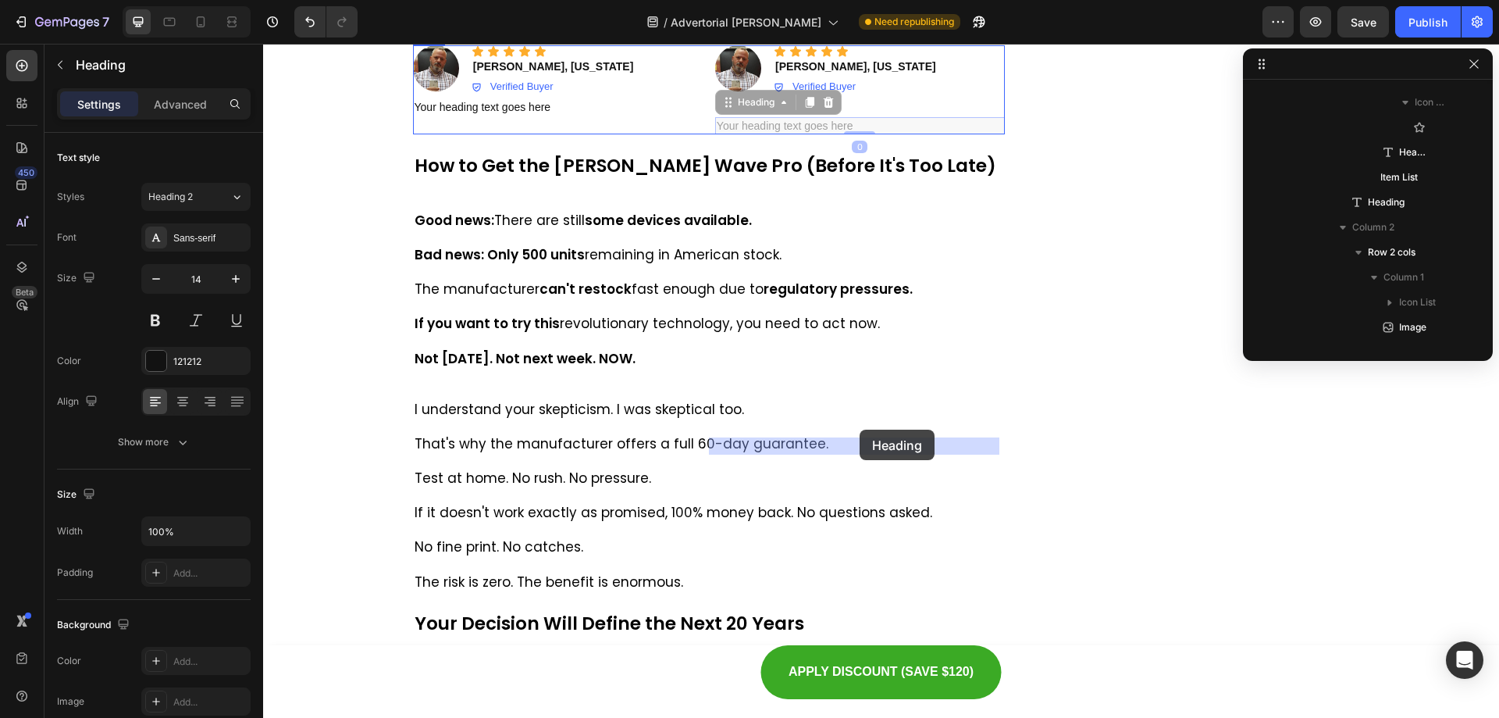
drag, startPoint x: 723, startPoint y: 424, endPoint x: 856, endPoint y: 442, distance: 134.0
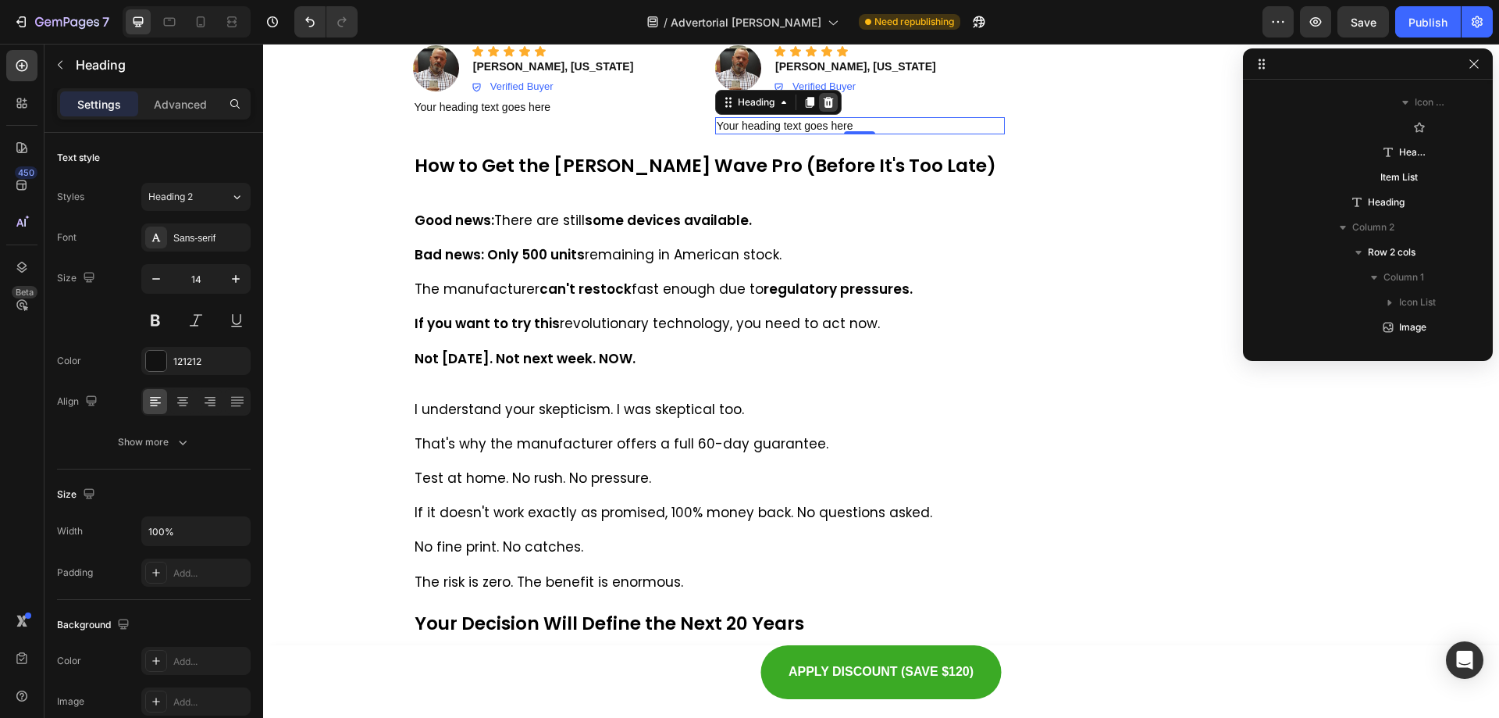
click at [821, 112] on div at bounding box center [828, 102] width 19 height 19
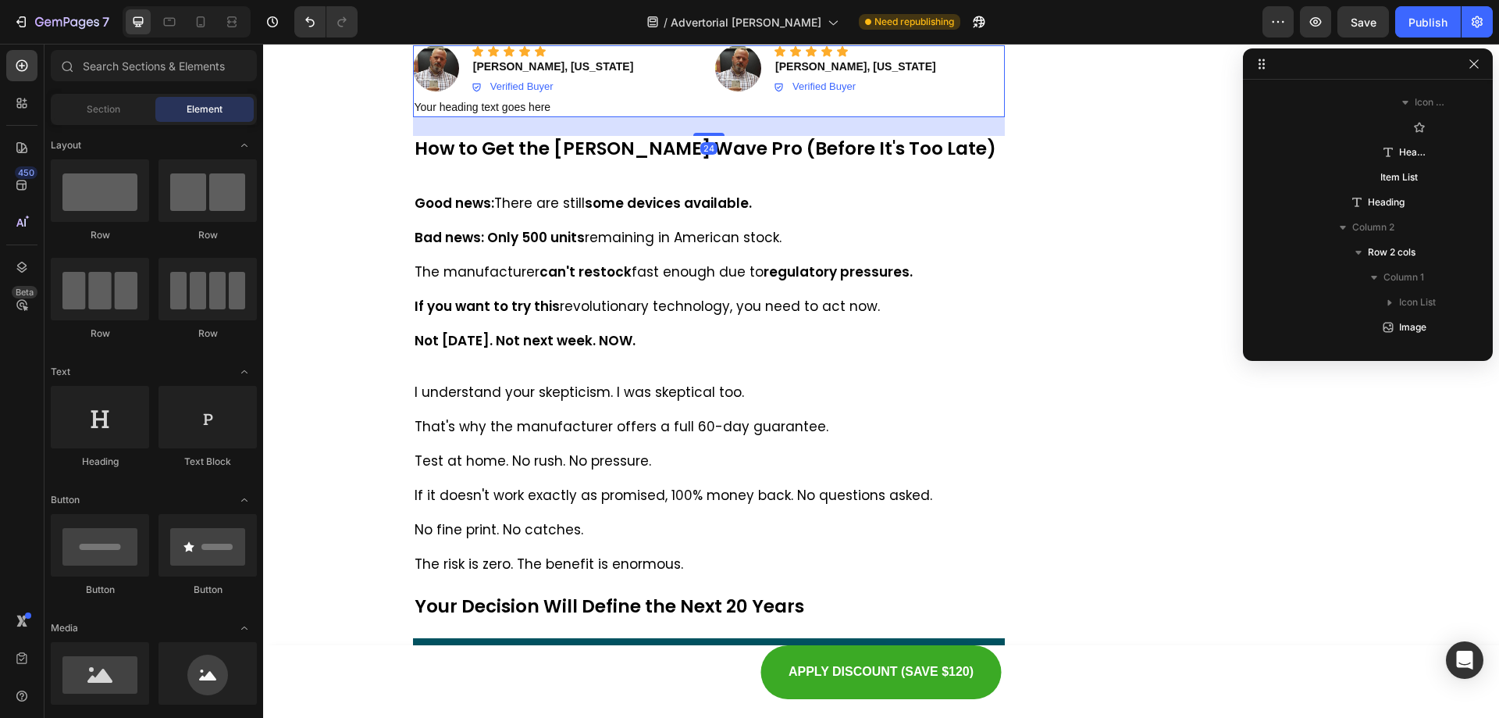
click at [699, 117] on div "Icon Icon Icon Icon Icon Icon List Image Icon Icon Icon Icon Icon Icon List Mar…" at bounding box center [709, 81] width 593 height 72
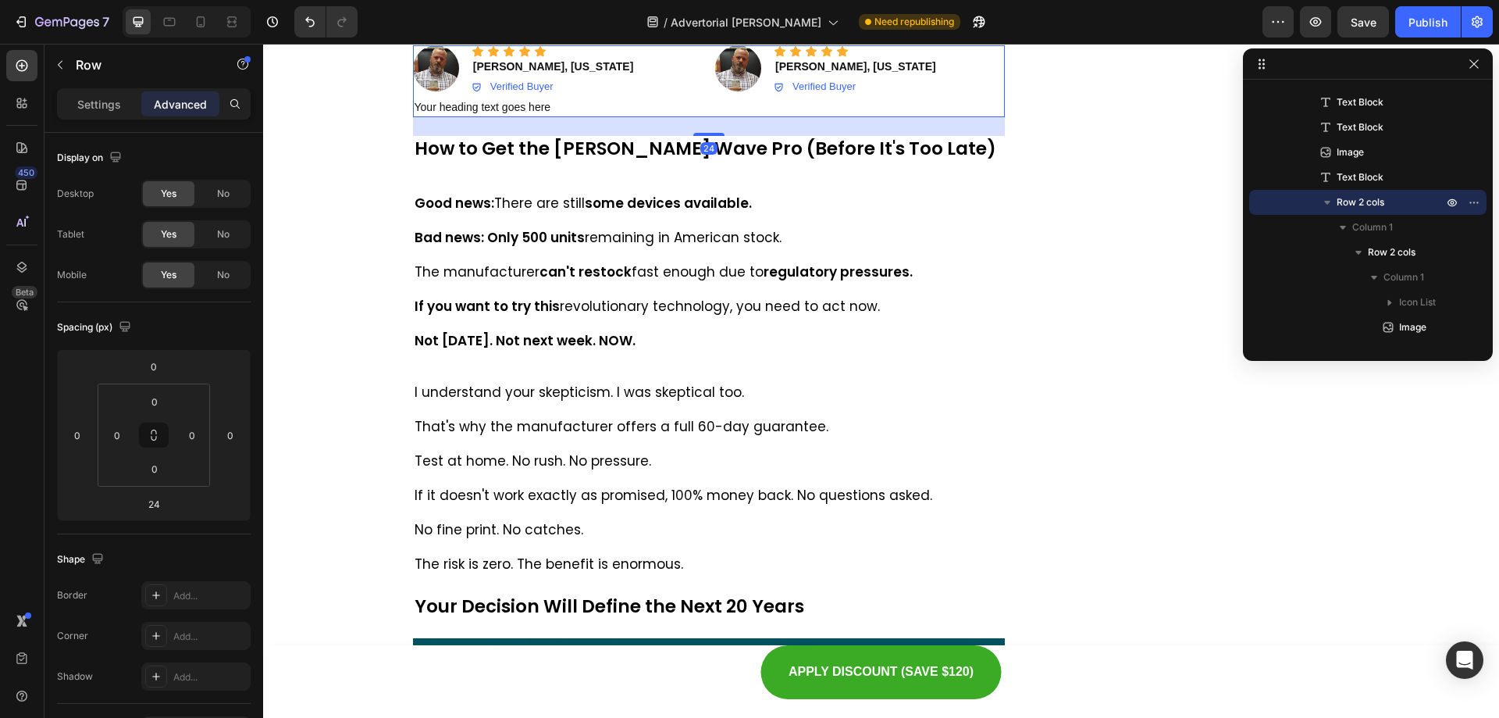
click at [486, 36] on icon at bounding box center [490, 30] width 9 height 11
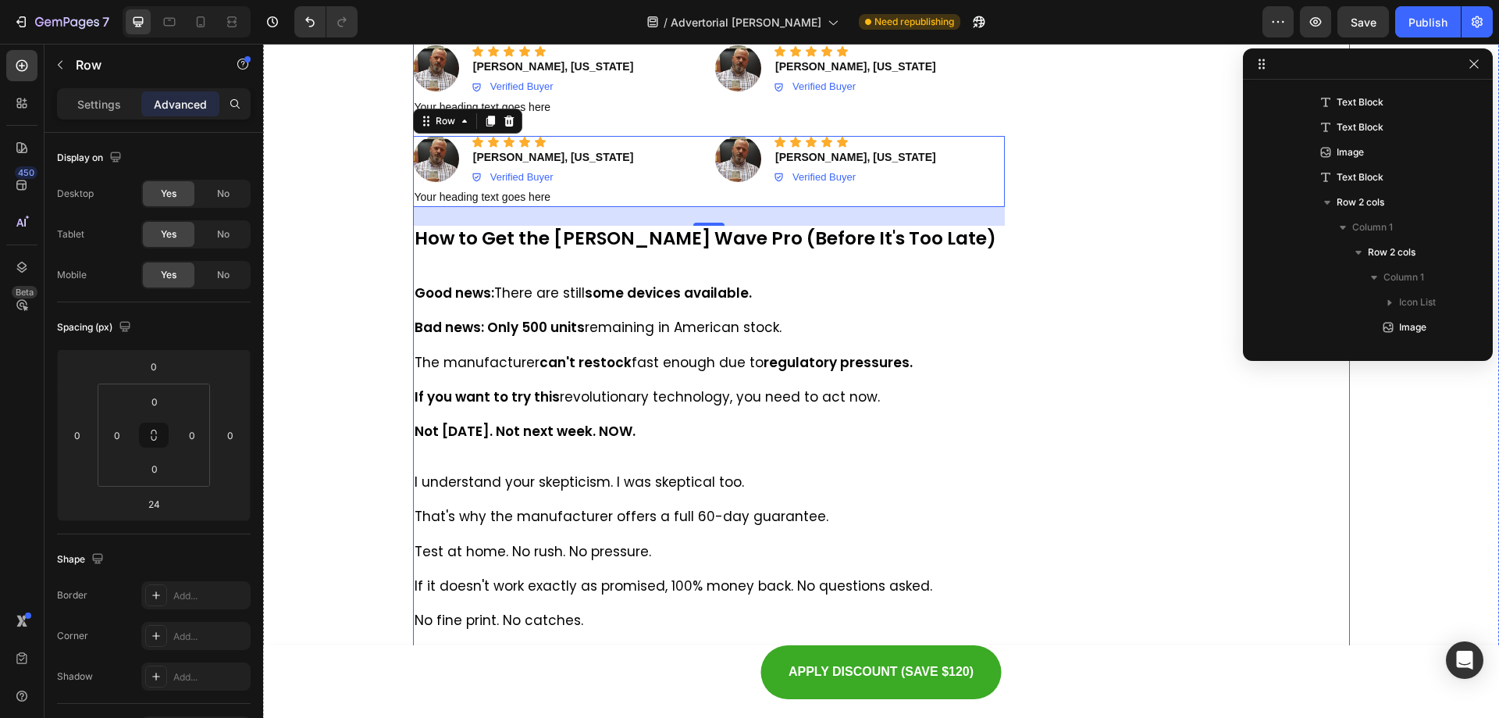
scroll to position [1195, 0]
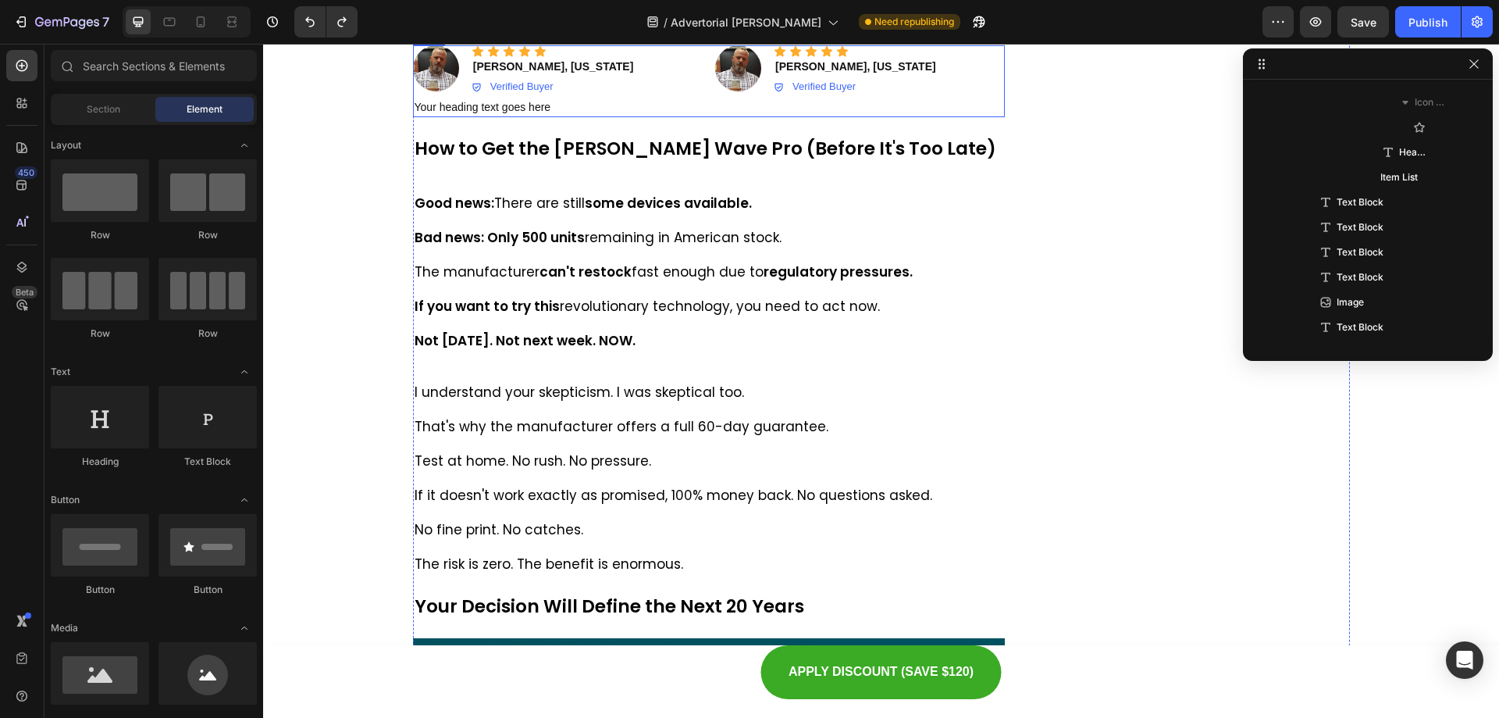
click at [715, 117] on div "Icon Icon Icon Icon Icon Icon List Image Icon Icon Icon Icon Icon Icon List Mar…" at bounding box center [860, 81] width 290 height 72
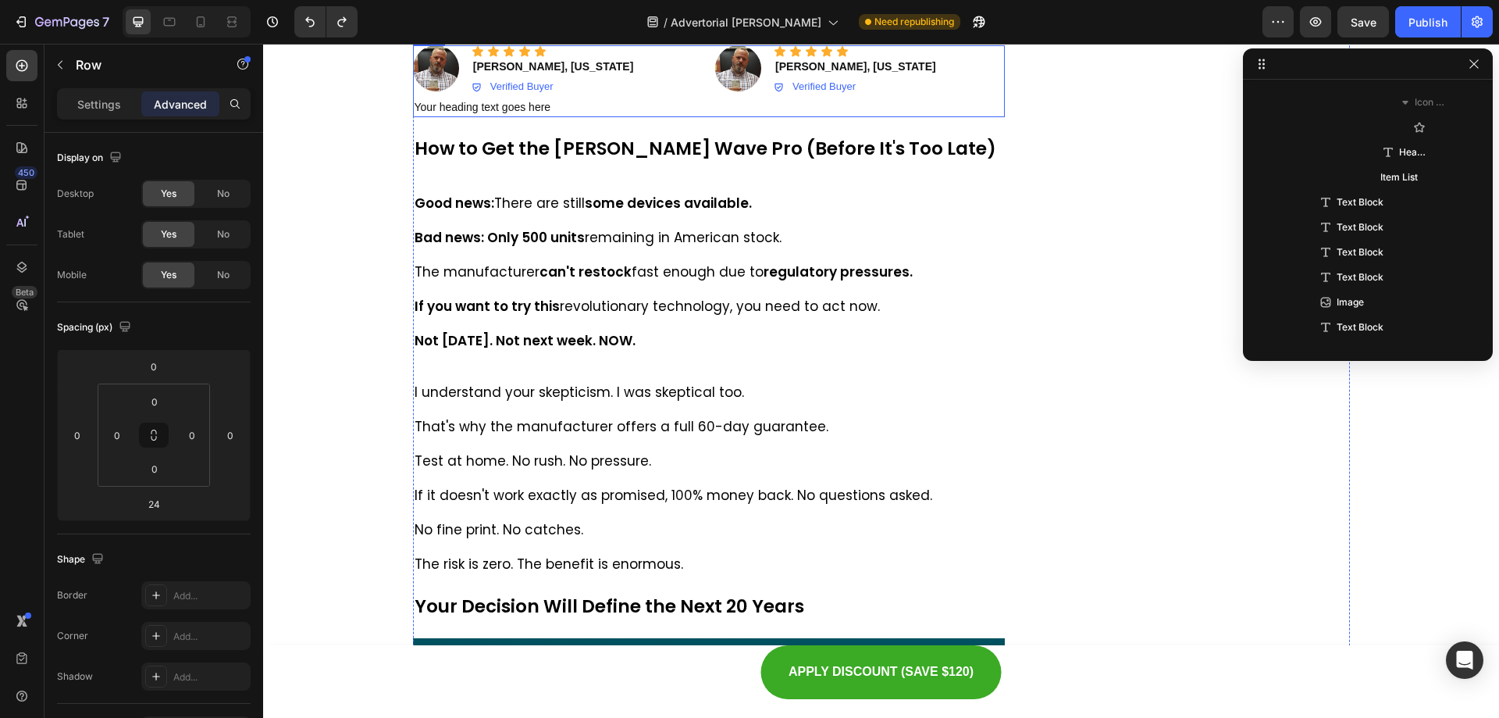
scroll to position [196, 0]
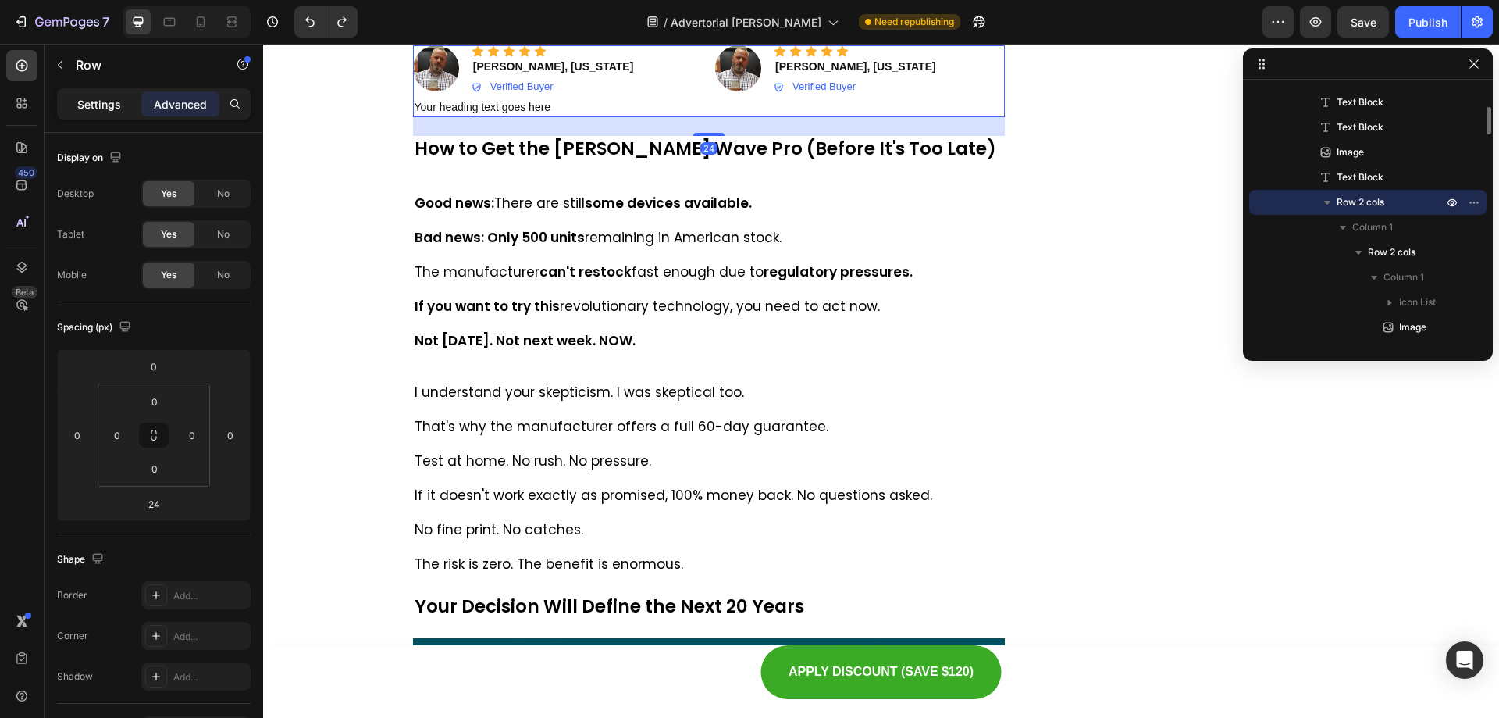
click at [98, 109] on p "Settings" at bounding box center [99, 104] width 44 height 16
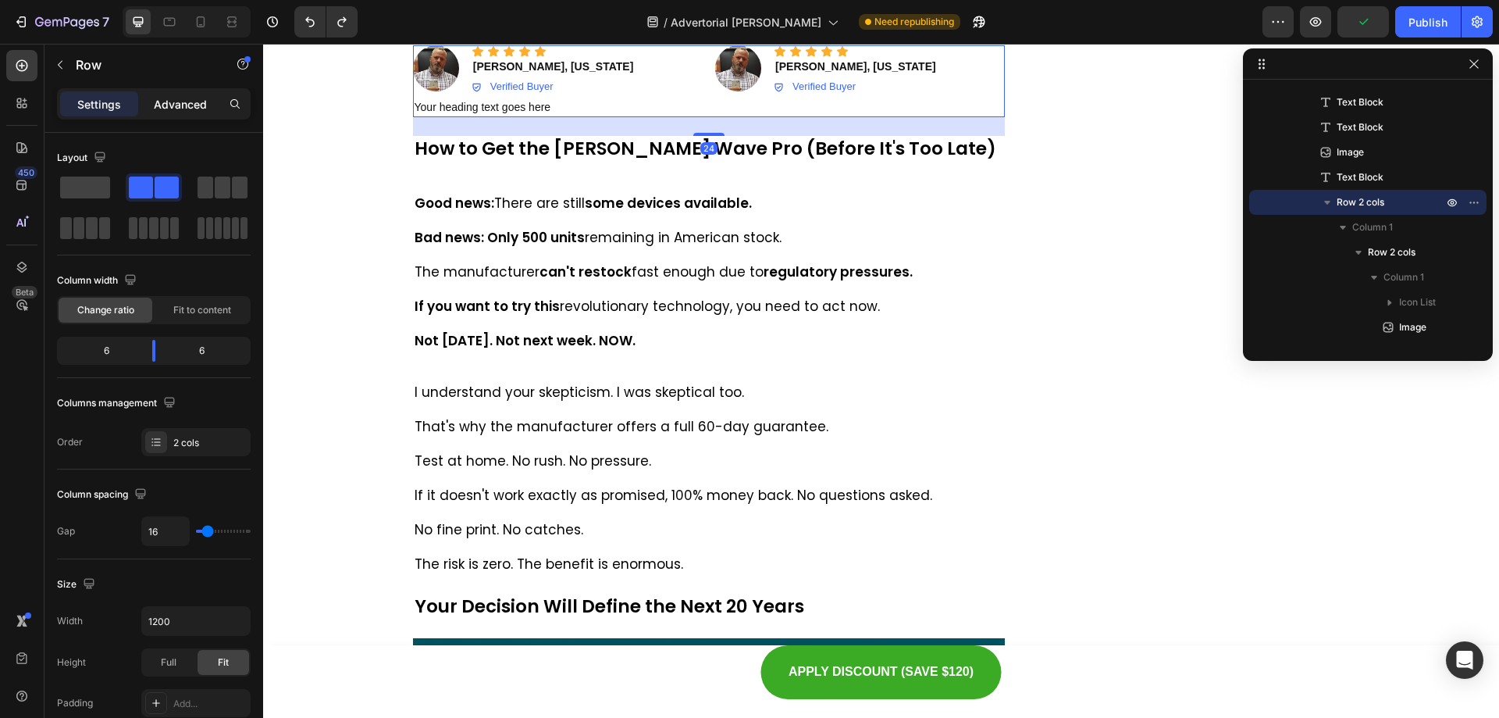
click at [149, 105] on div "Advanced" at bounding box center [180, 103] width 78 height 25
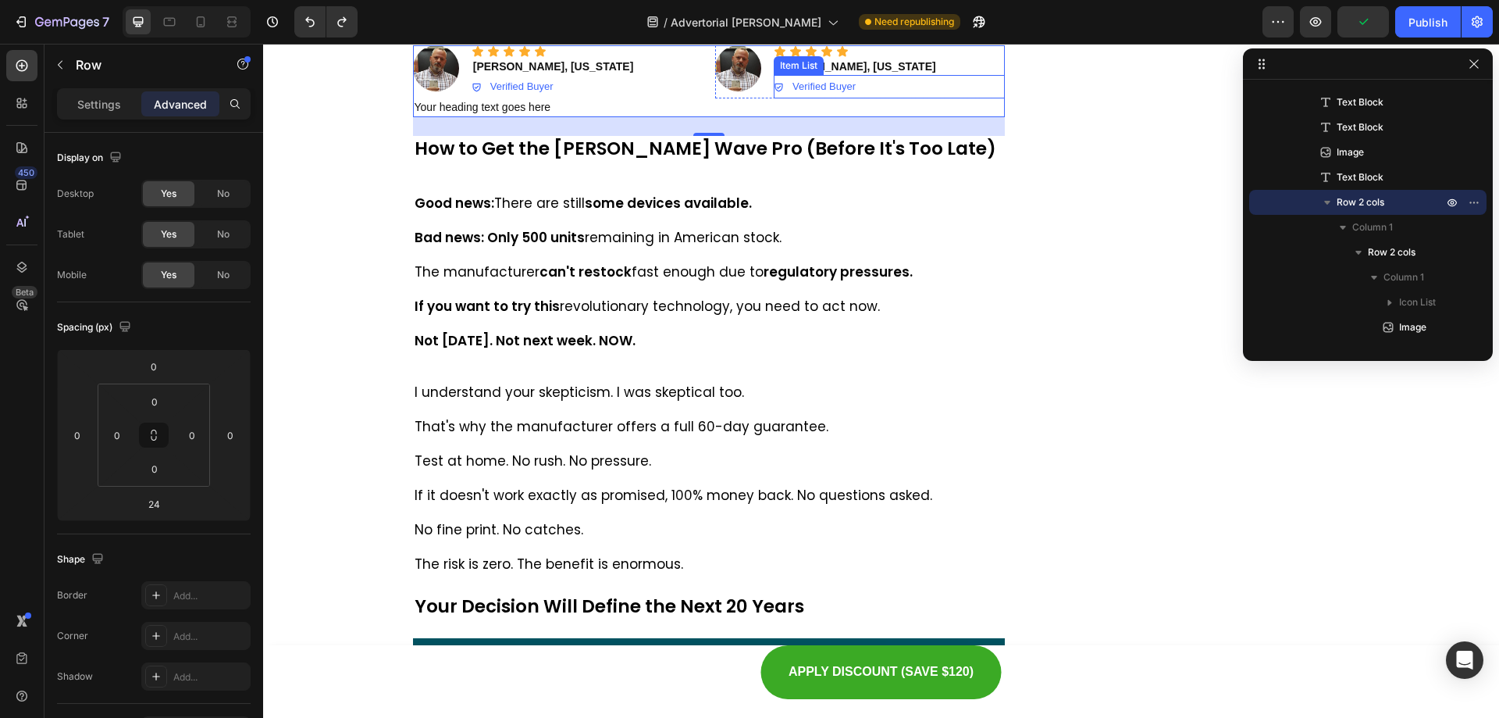
click at [793, 95] on p "Verified Buyer" at bounding box center [824, 86] width 63 height 18
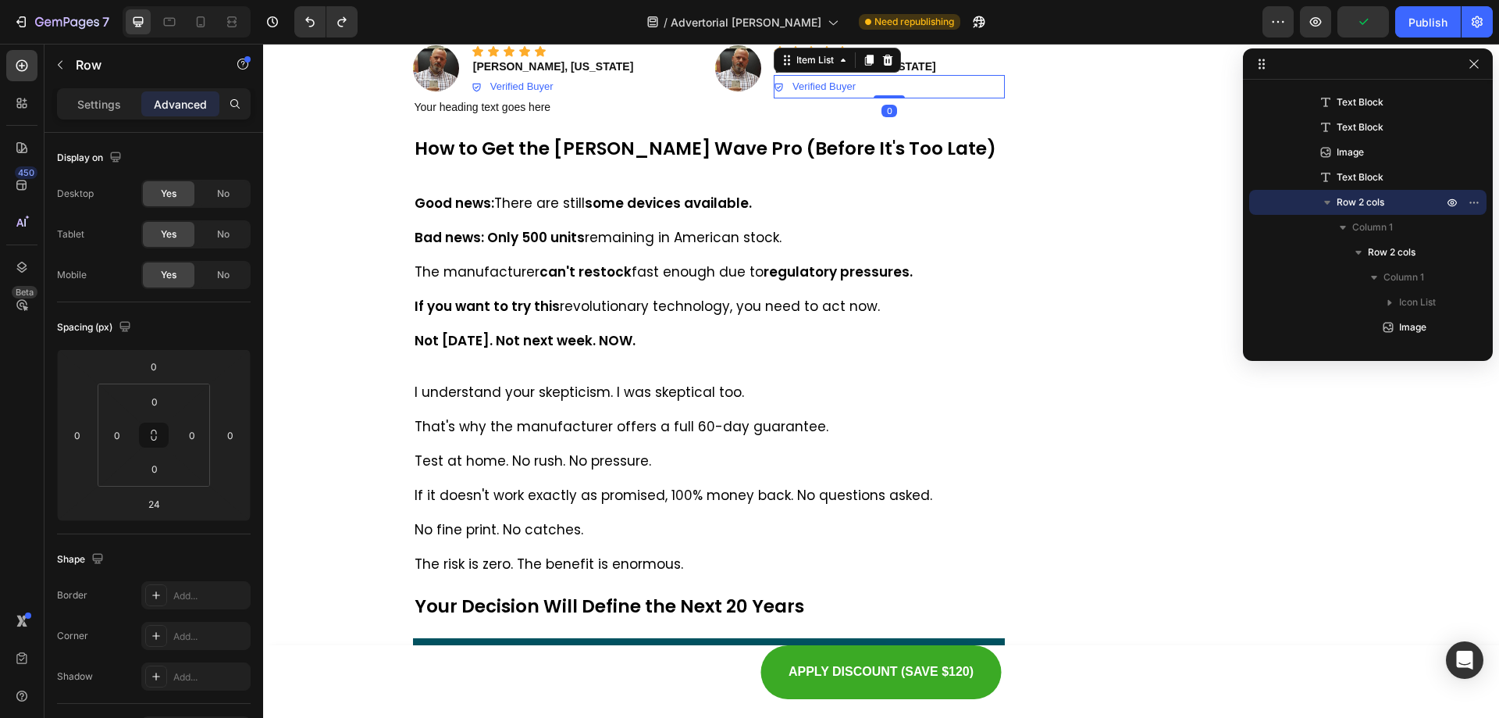
scroll to position [1170, 0]
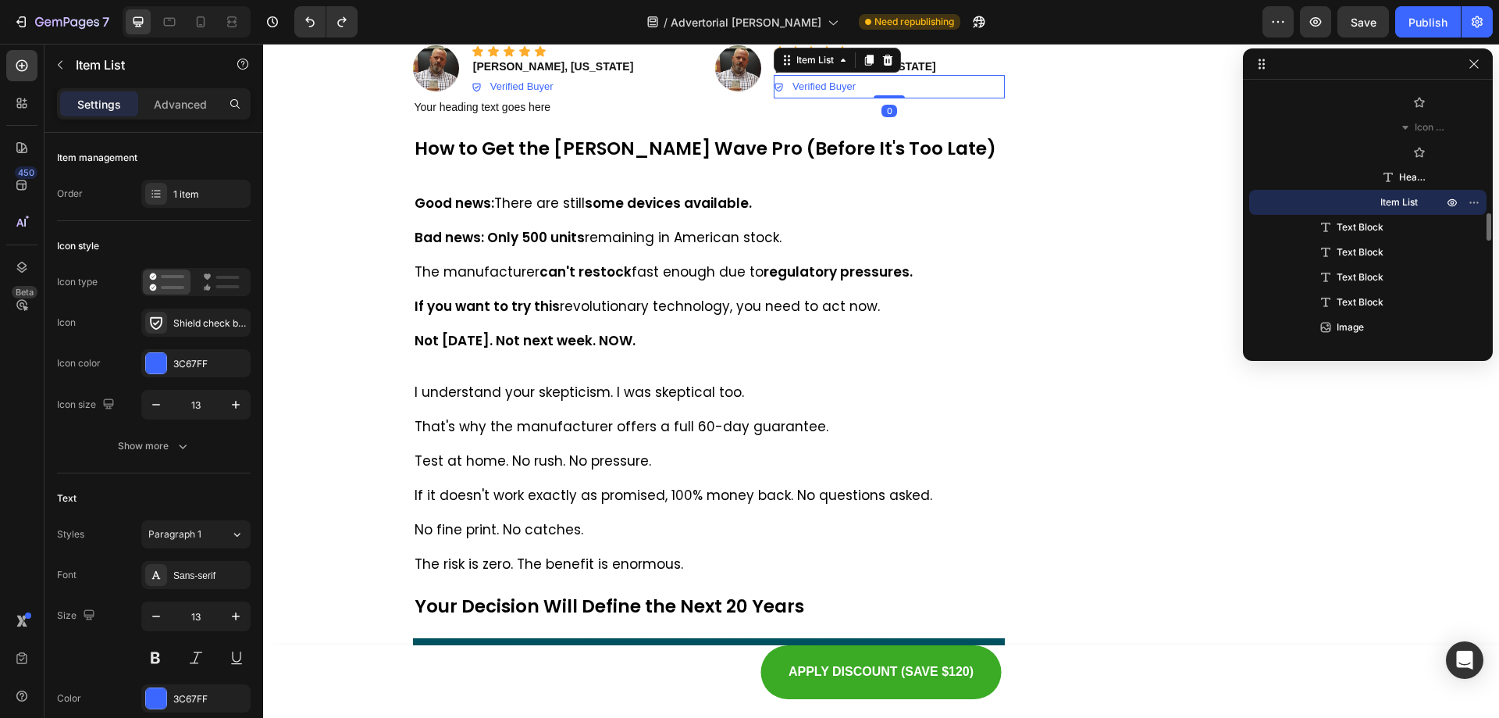
click at [882, 66] on icon at bounding box center [888, 60] width 12 height 12
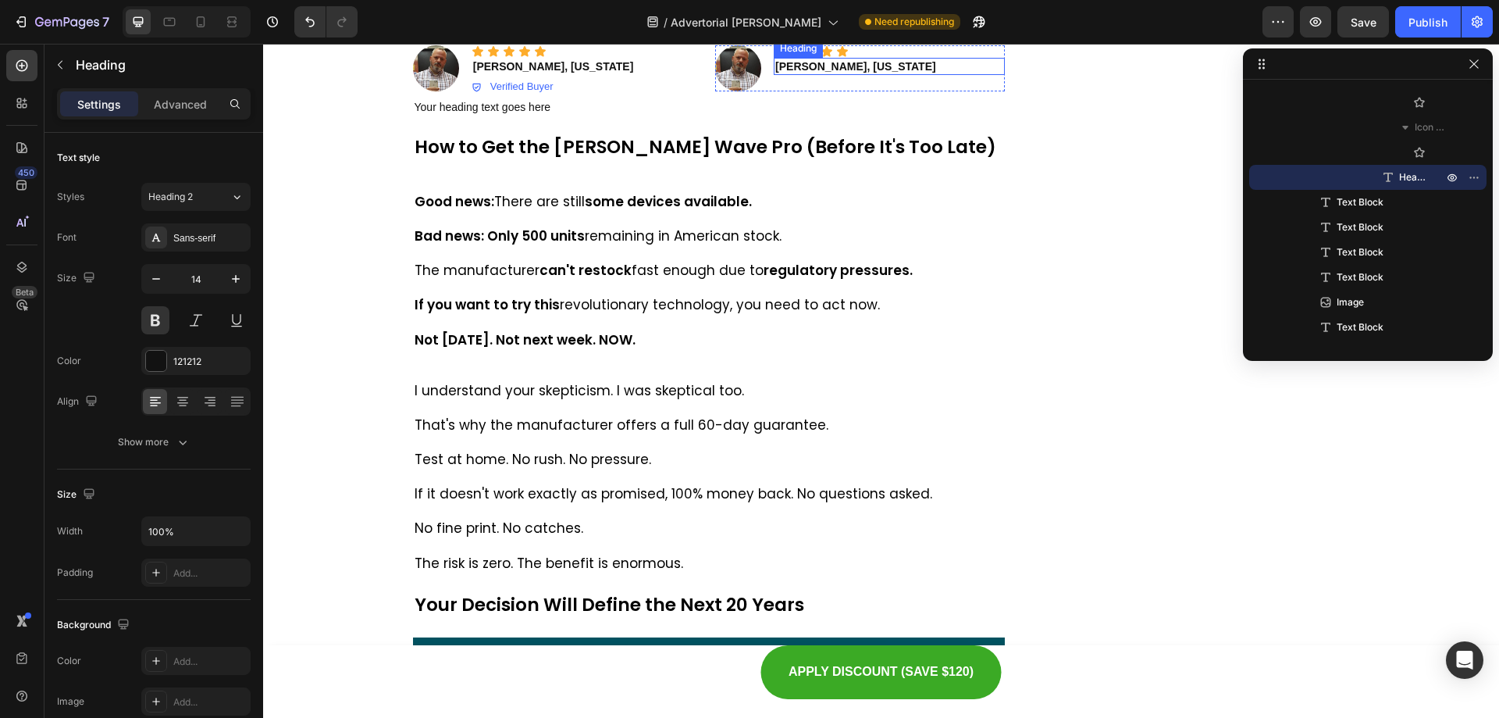
click at [814, 73] on strong "[PERSON_NAME], [US_STATE]" at bounding box center [855, 66] width 161 height 12
click at [882, 48] on icon at bounding box center [887, 42] width 10 height 11
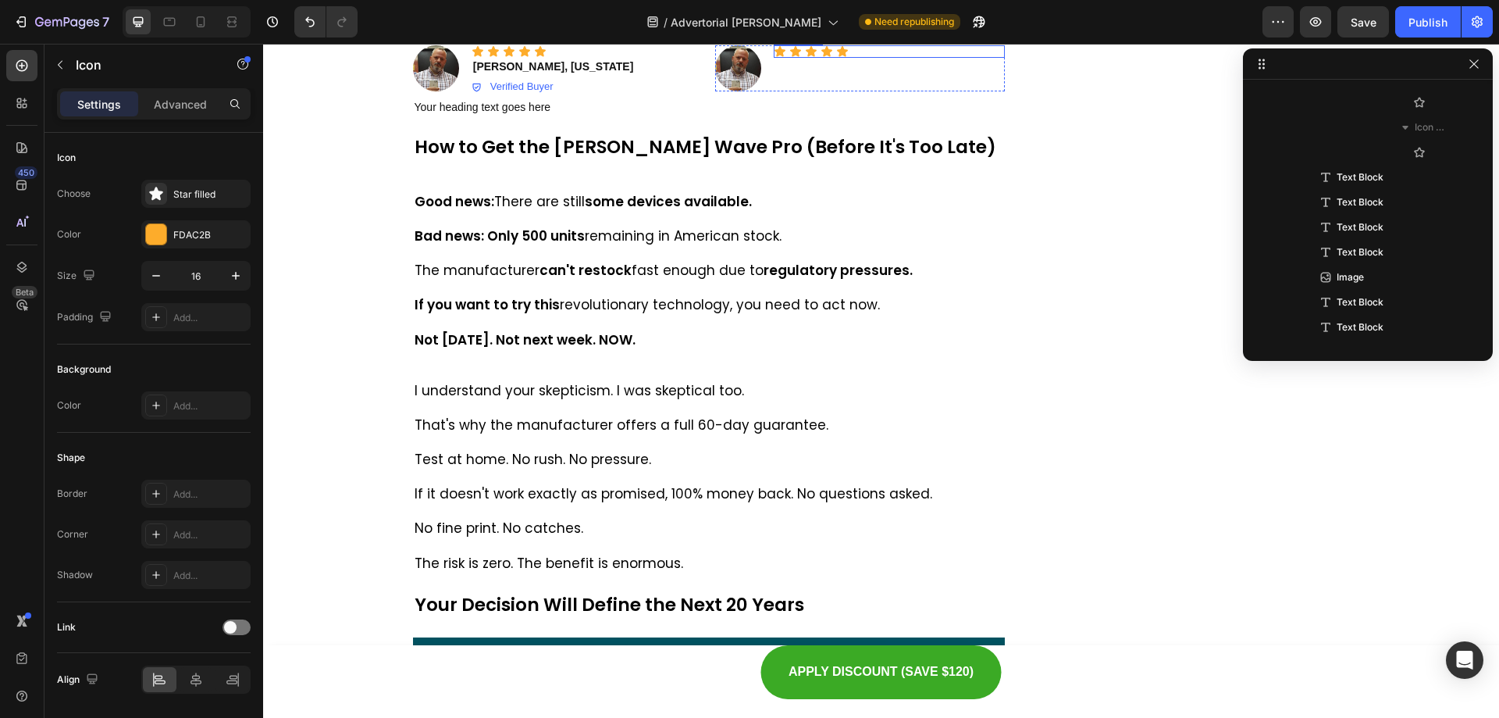
click at [811, 56] on icon at bounding box center [811, 51] width 11 height 10
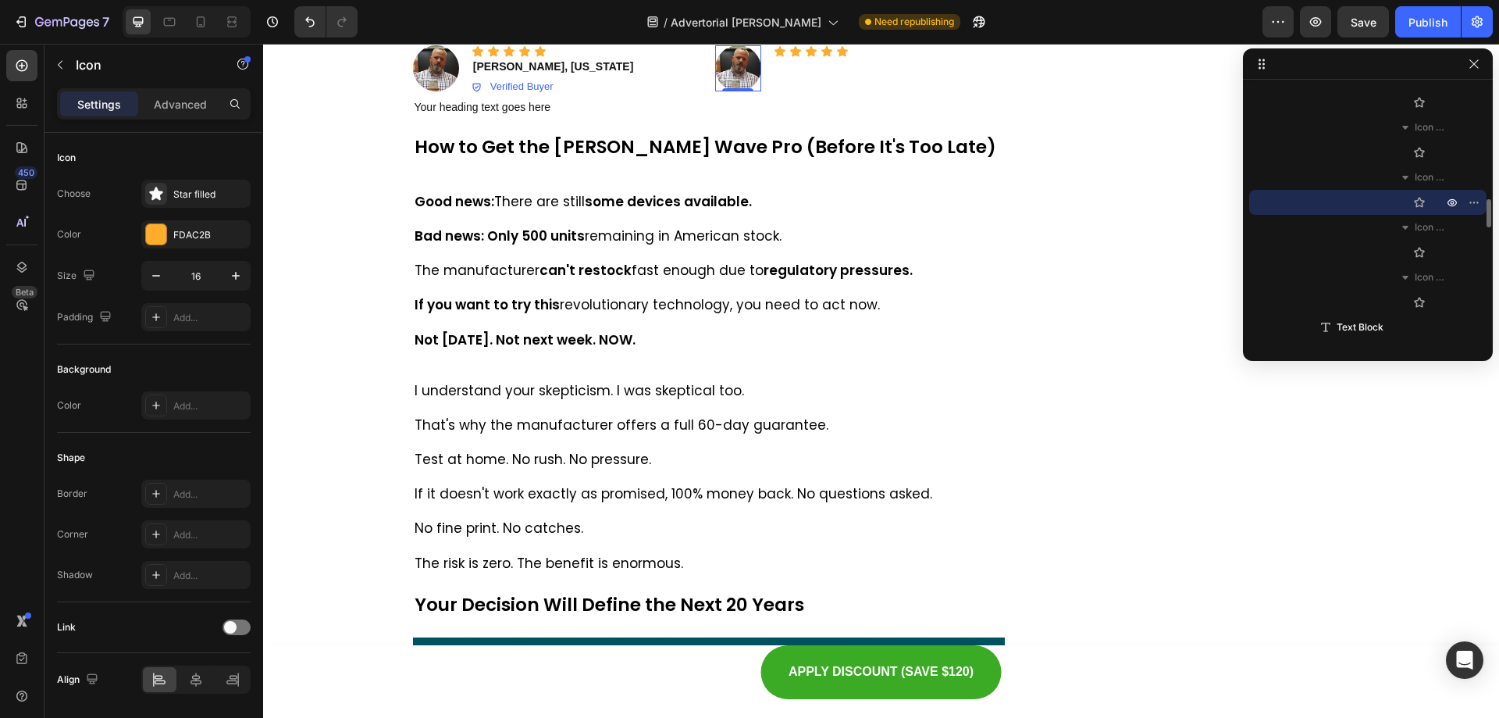
click at [746, 91] on img at bounding box center [738, 68] width 46 height 46
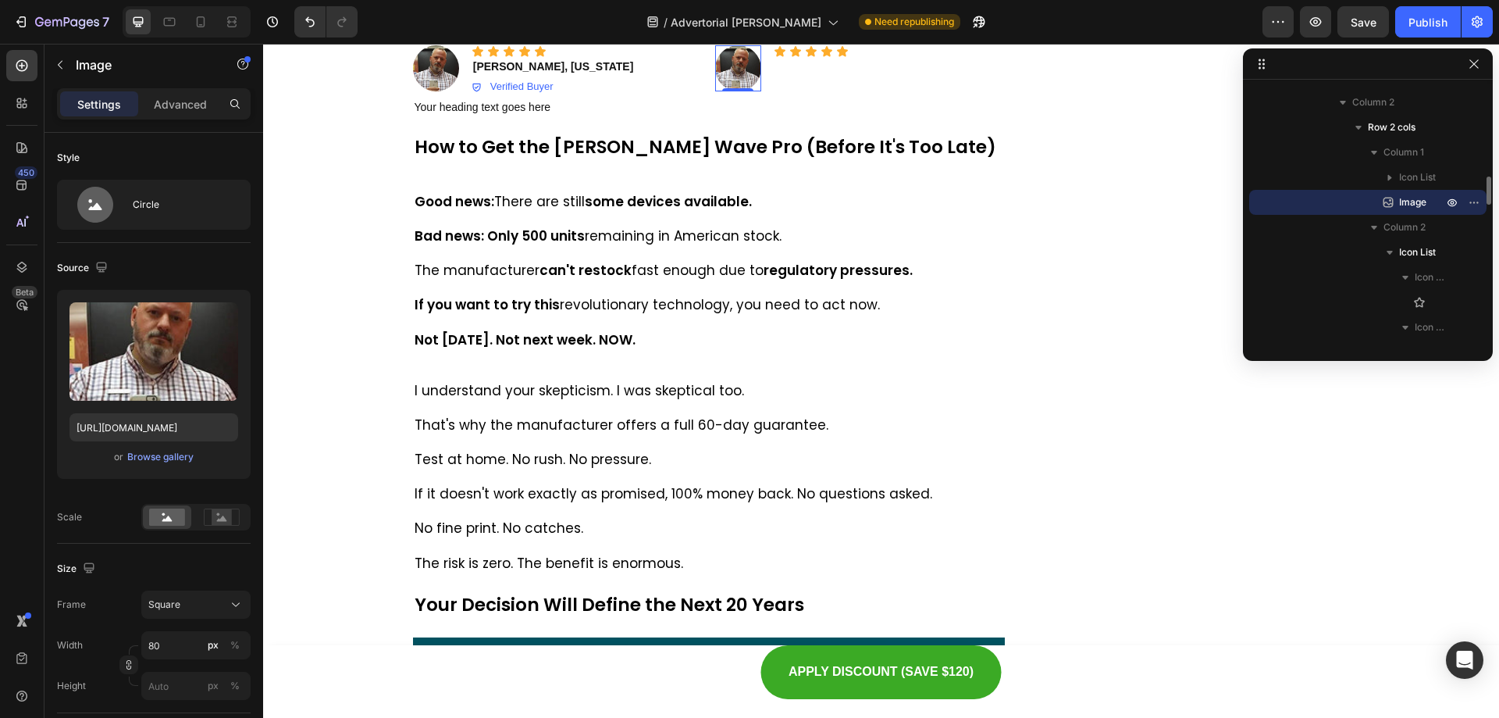
click at [811, 40] on div at bounding box center [819, 30] width 19 height 19
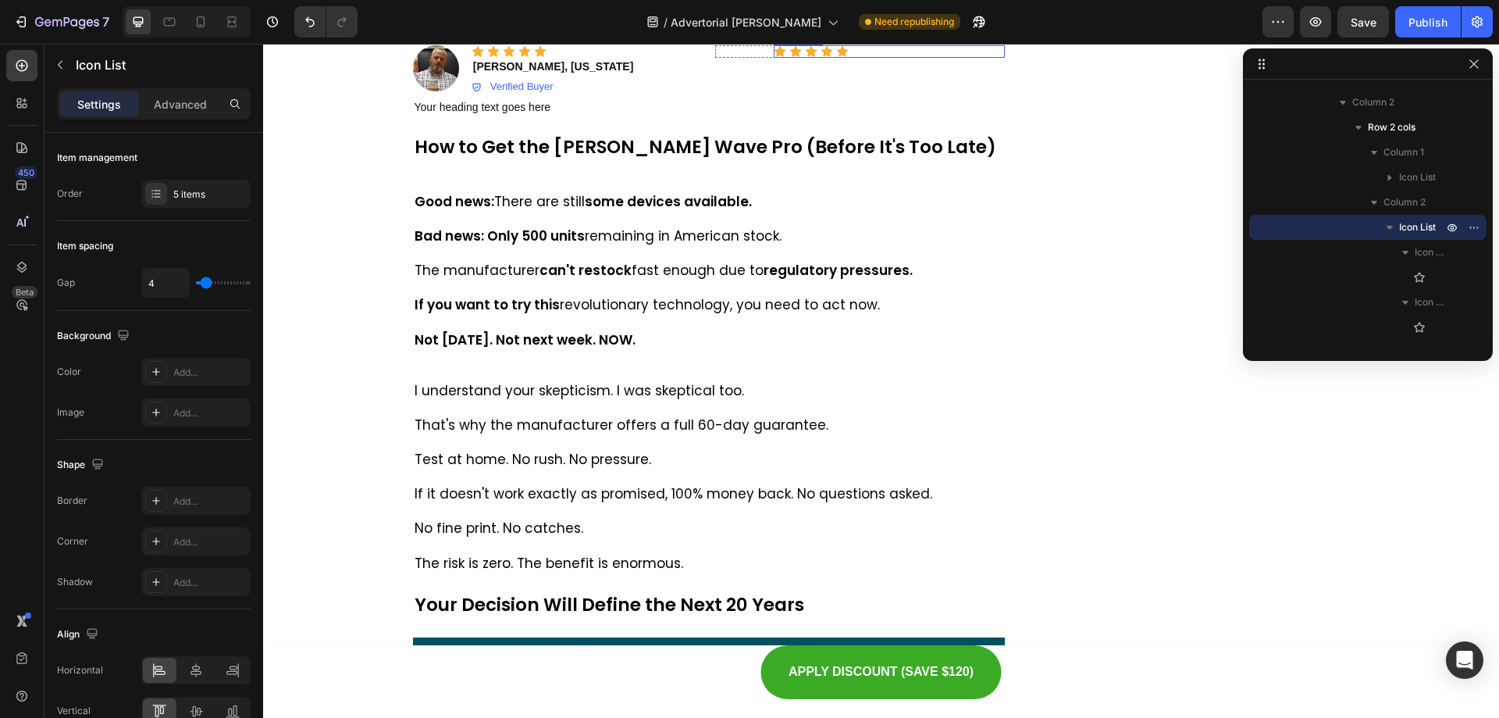
click at [846, 58] on div "Icon Icon Icon Icon Icon" at bounding box center [889, 51] width 231 height 12
click at [885, 36] on icon at bounding box center [887, 30] width 10 height 11
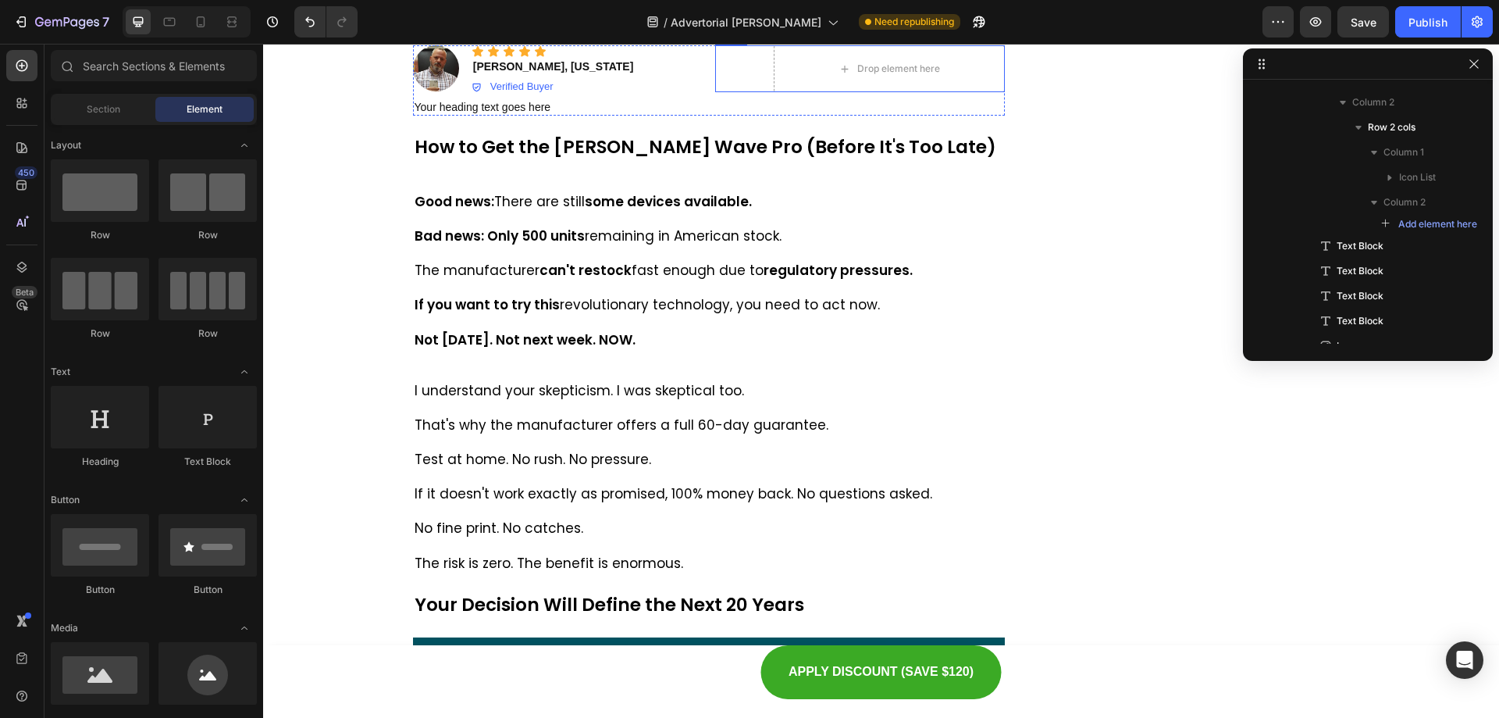
click at [751, 92] on div "Icon Icon Icon Icon Icon Icon List" at bounding box center [738, 68] width 46 height 47
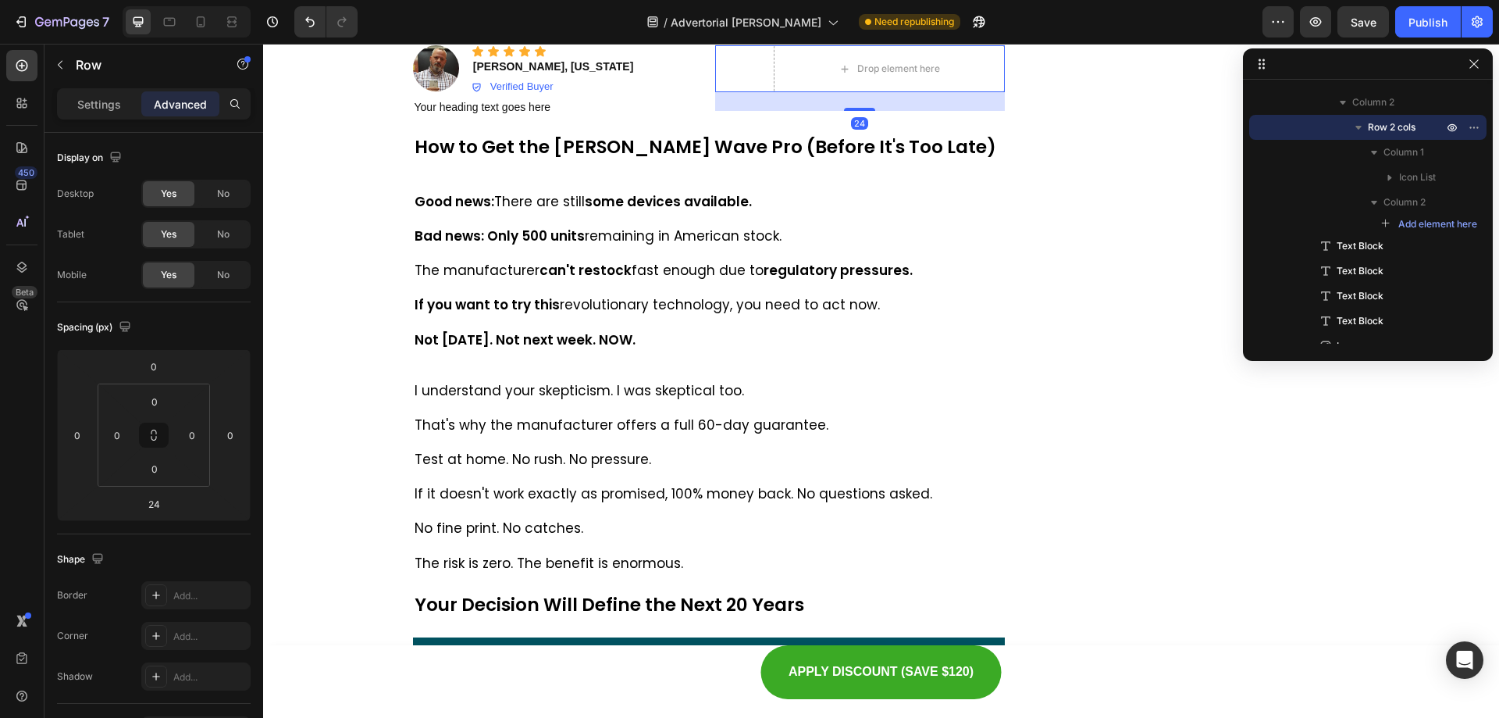
click at [811, 40] on div at bounding box center [811, 30] width 19 height 19
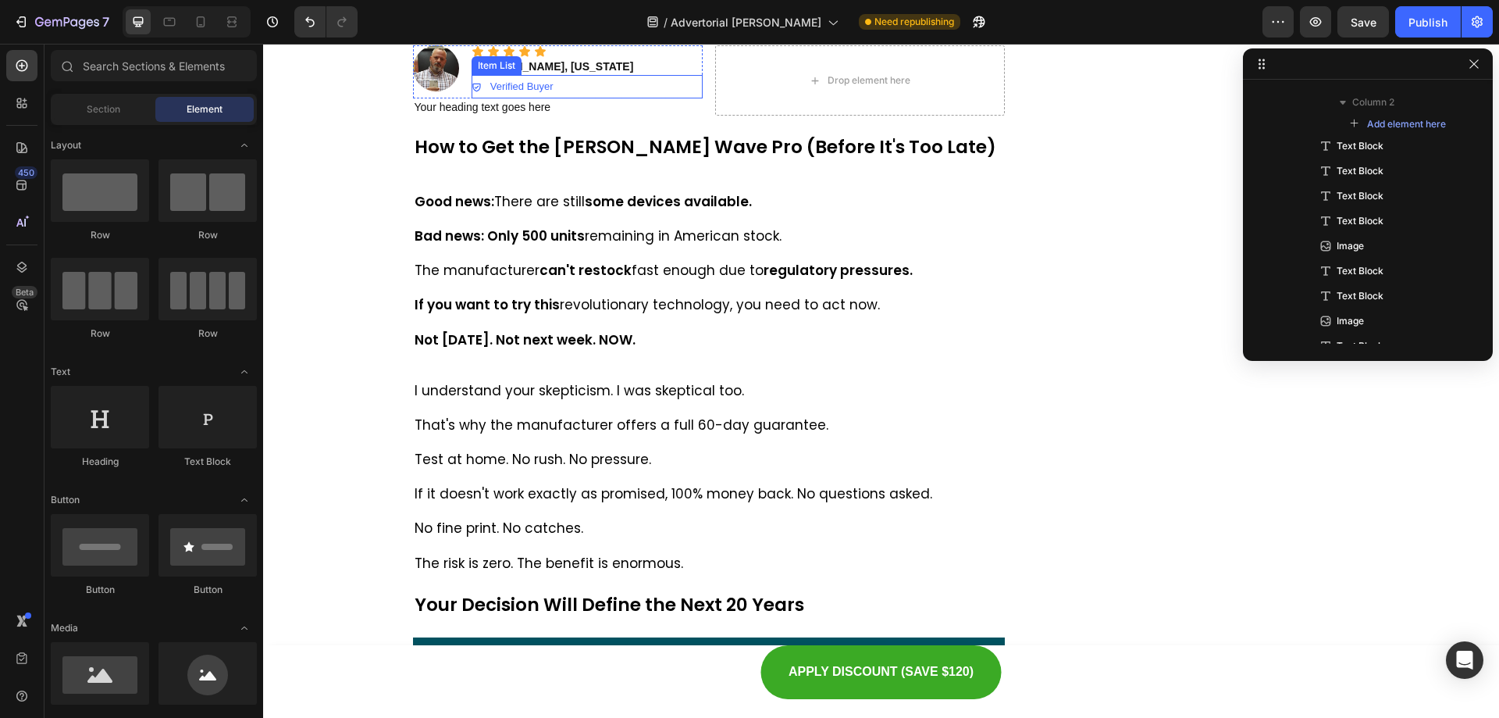
click at [696, 98] on div "Verified Buyer" at bounding box center [587, 86] width 231 height 23
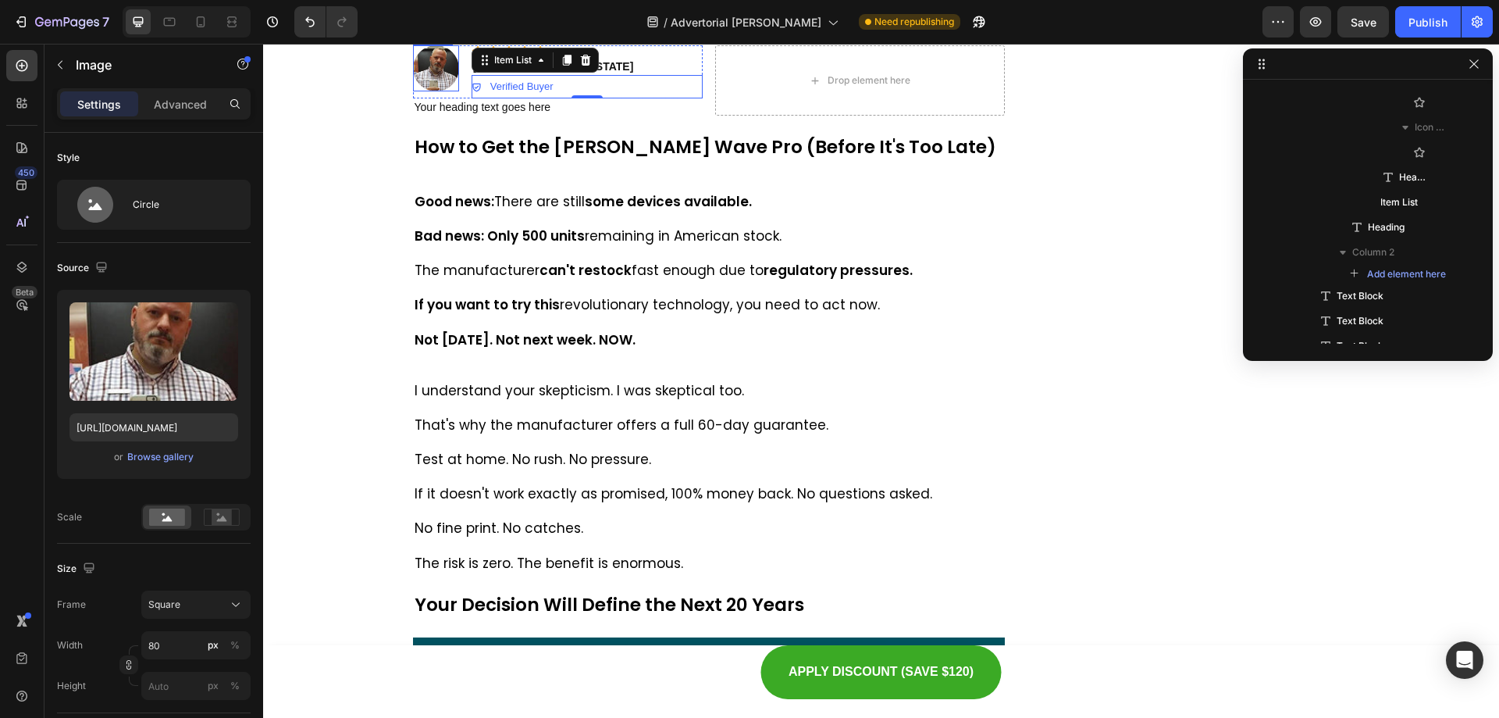
click at [413, 91] on div at bounding box center [436, 68] width 46 height 46
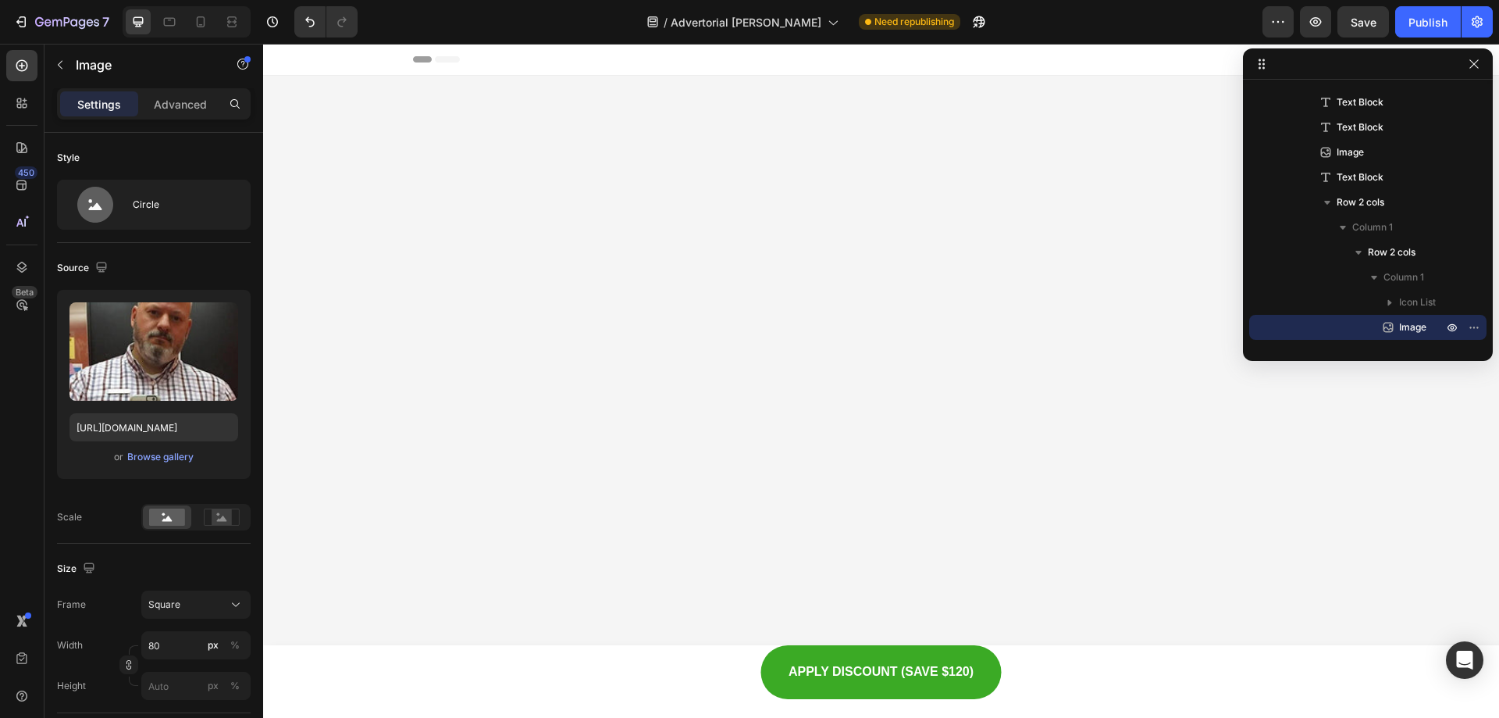
scroll to position [9889, 0]
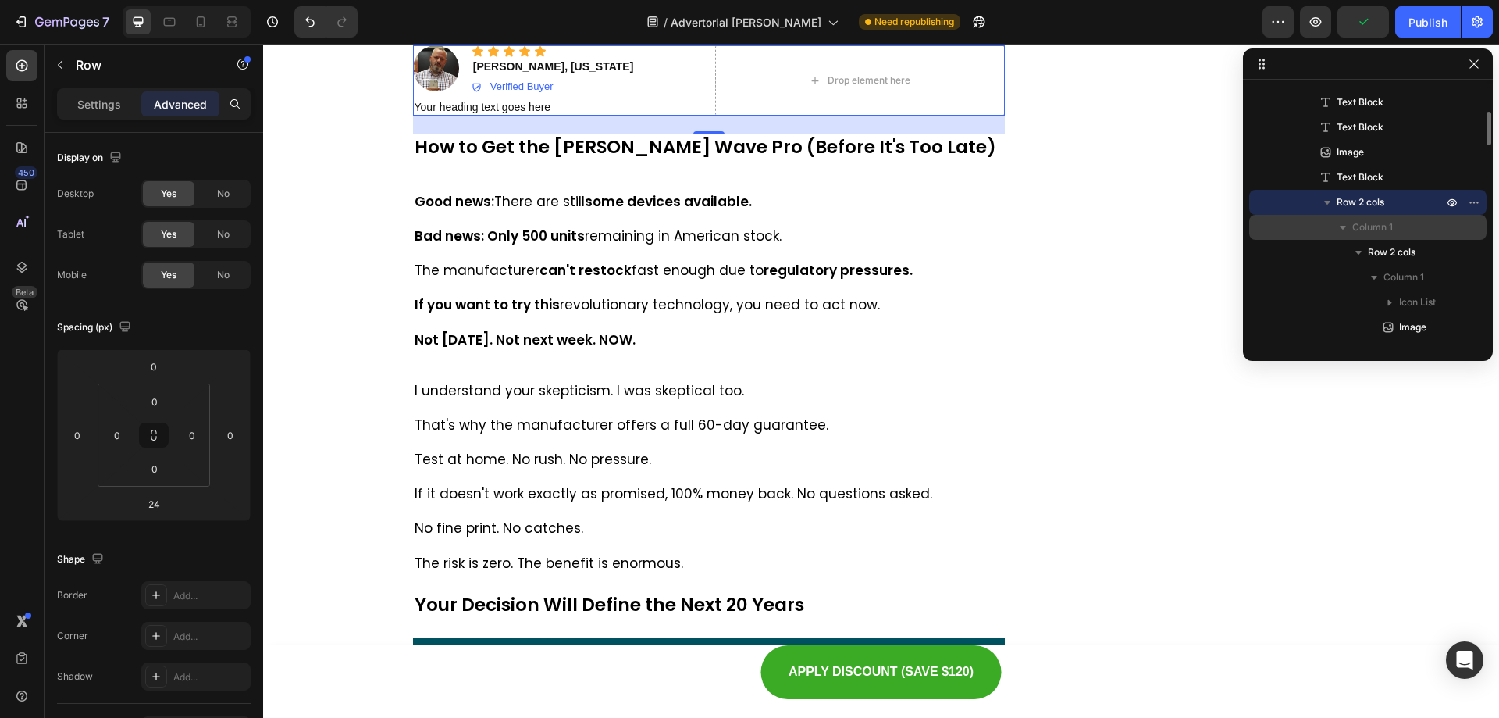
click at [1379, 230] on span "Column 1" at bounding box center [1372, 227] width 41 height 16
click at [1347, 229] on icon "button" at bounding box center [1343, 227] width 16 height 16
click at [1385, 225] on span "Column 1" at bounding box center [1372, 227] width 41 height 16
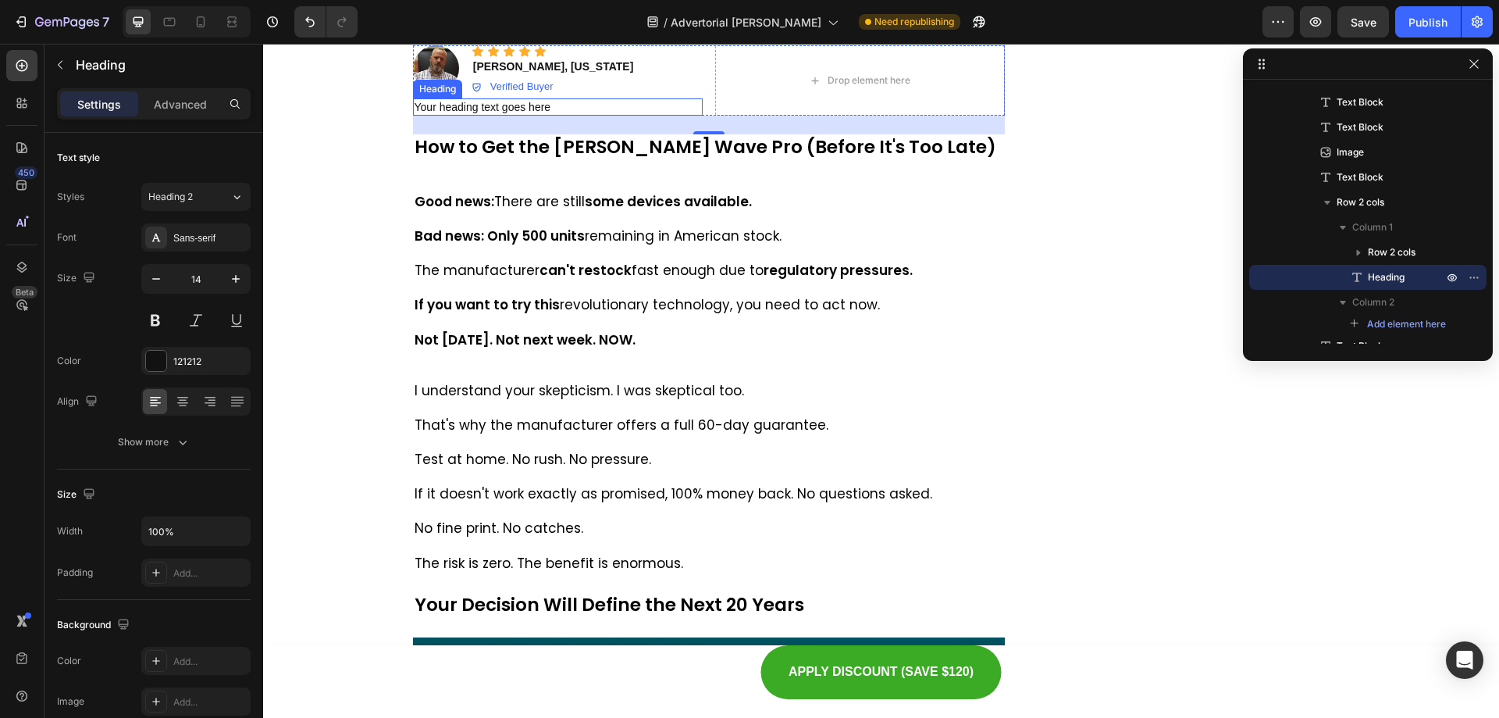
click at [624, 116] on h2 "Your heading text goes here" at bounding box center [558, 106] width 290 height 17
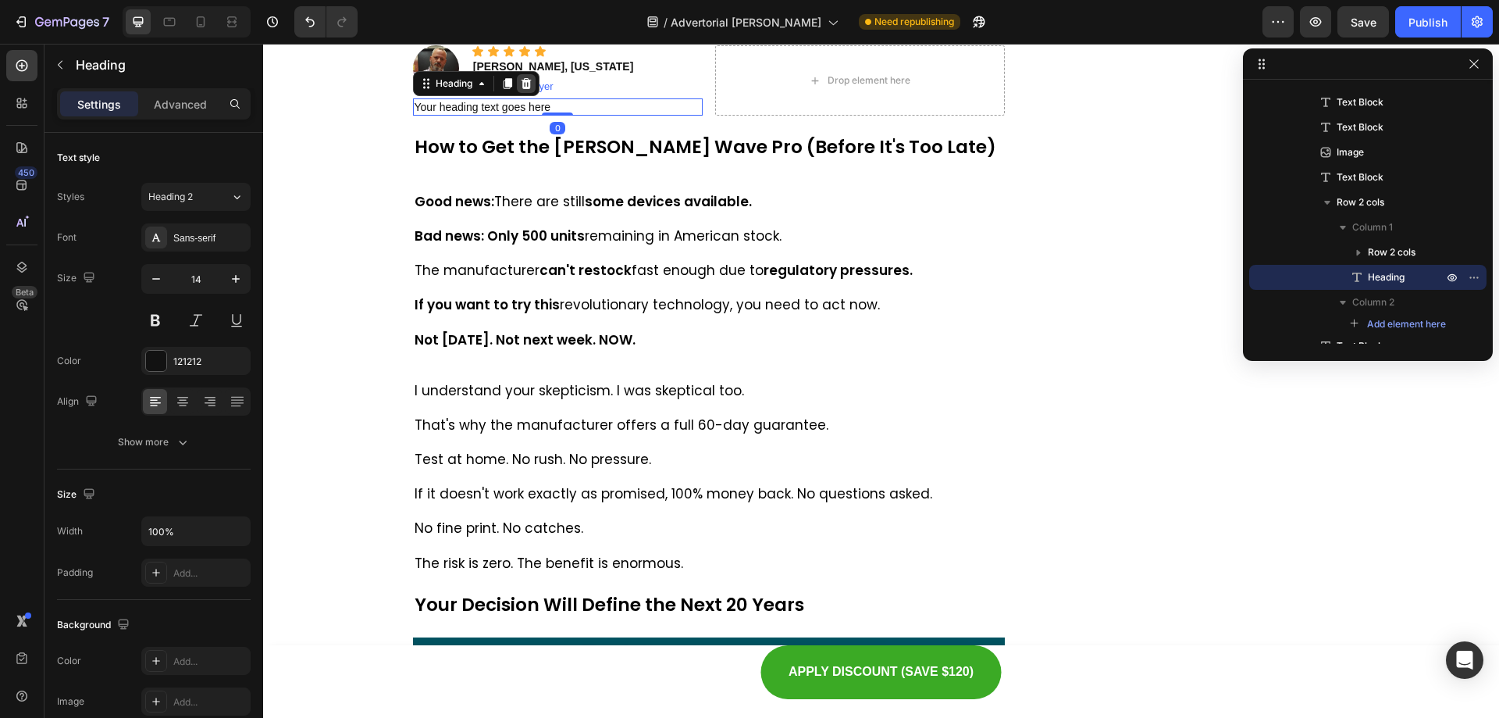
click at [521, 89] on icon at bounding box center [526, 83] width 10 height 11
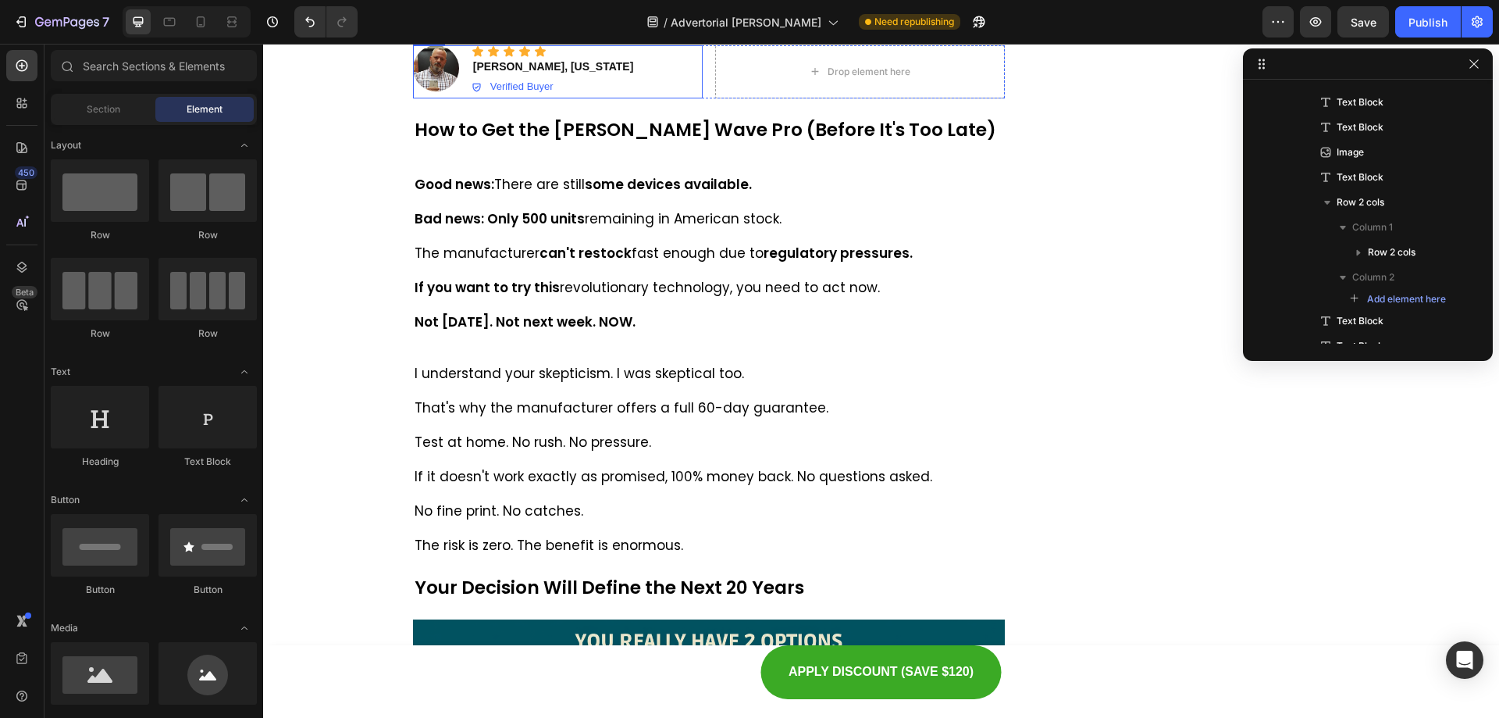
click at [425, 98] on div "Icon Icon Icon Icon Icon Icon List Image" at bounding box center [436, 71] width 46 height 53
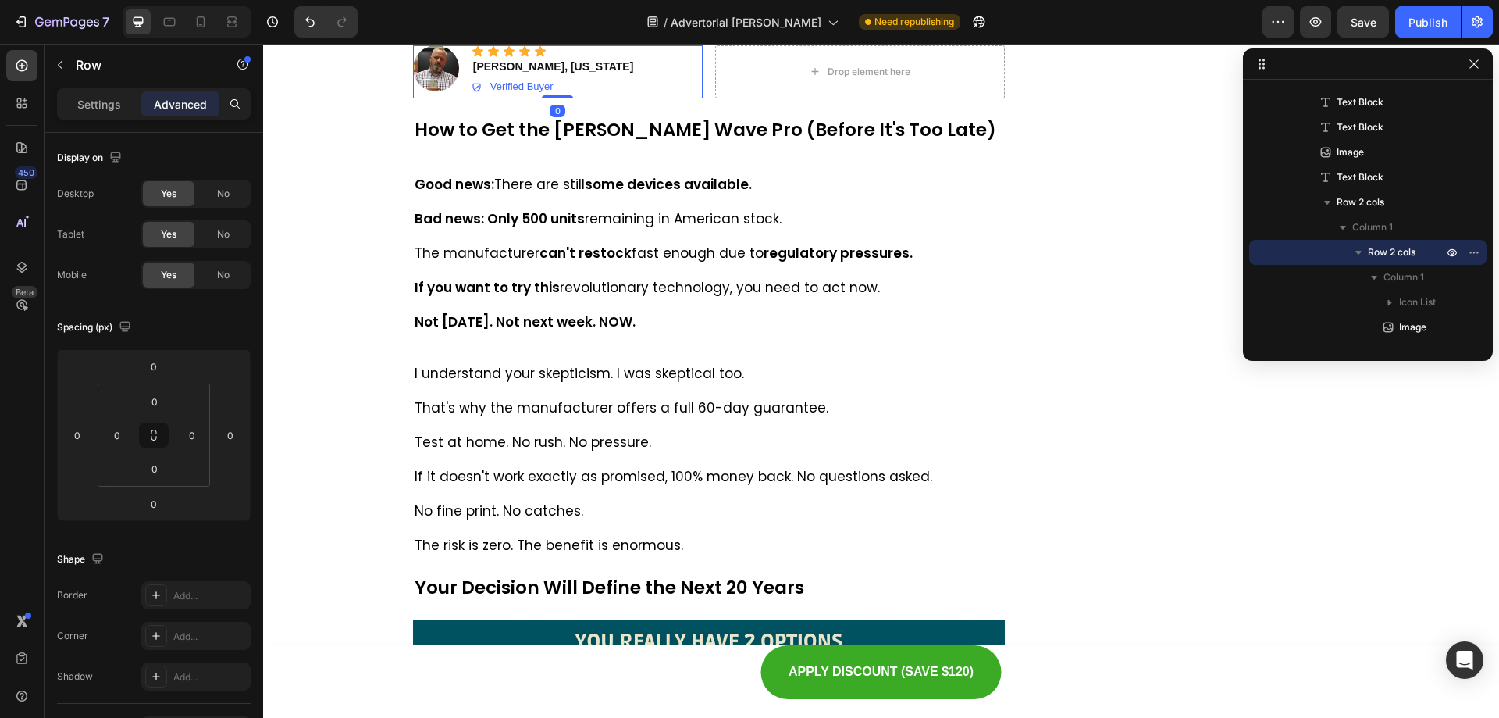
click at [486, 37] on icon at bounding box center [490, 30] width 12 height 12
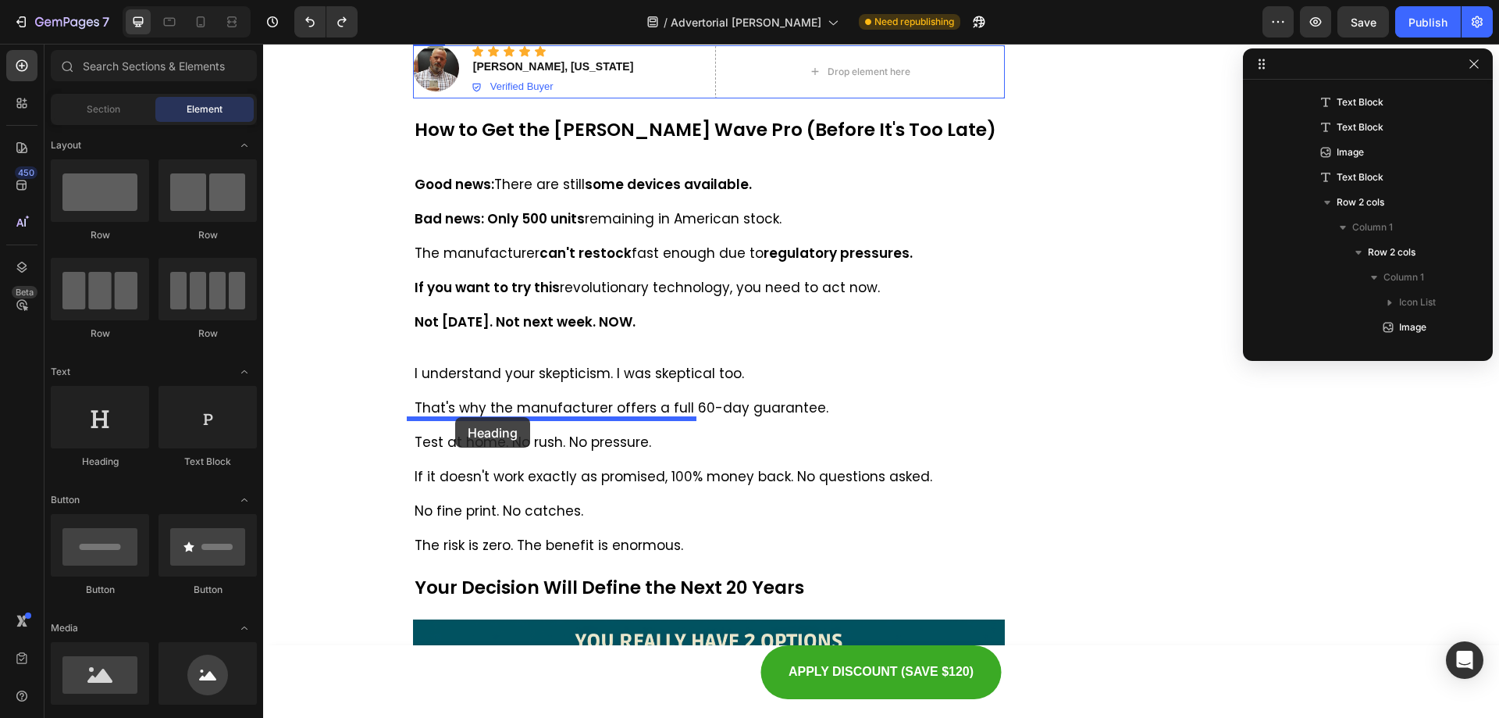
drag, startPoint x: 375, startPoint y: 479, endPoint x: 455, endPoint y: 417, distance: 101.8
click at [419, 98] on div "Icon Icon Icon Icon Icon Icon List Image" at bounding box center [436, 71] width 46 height 53
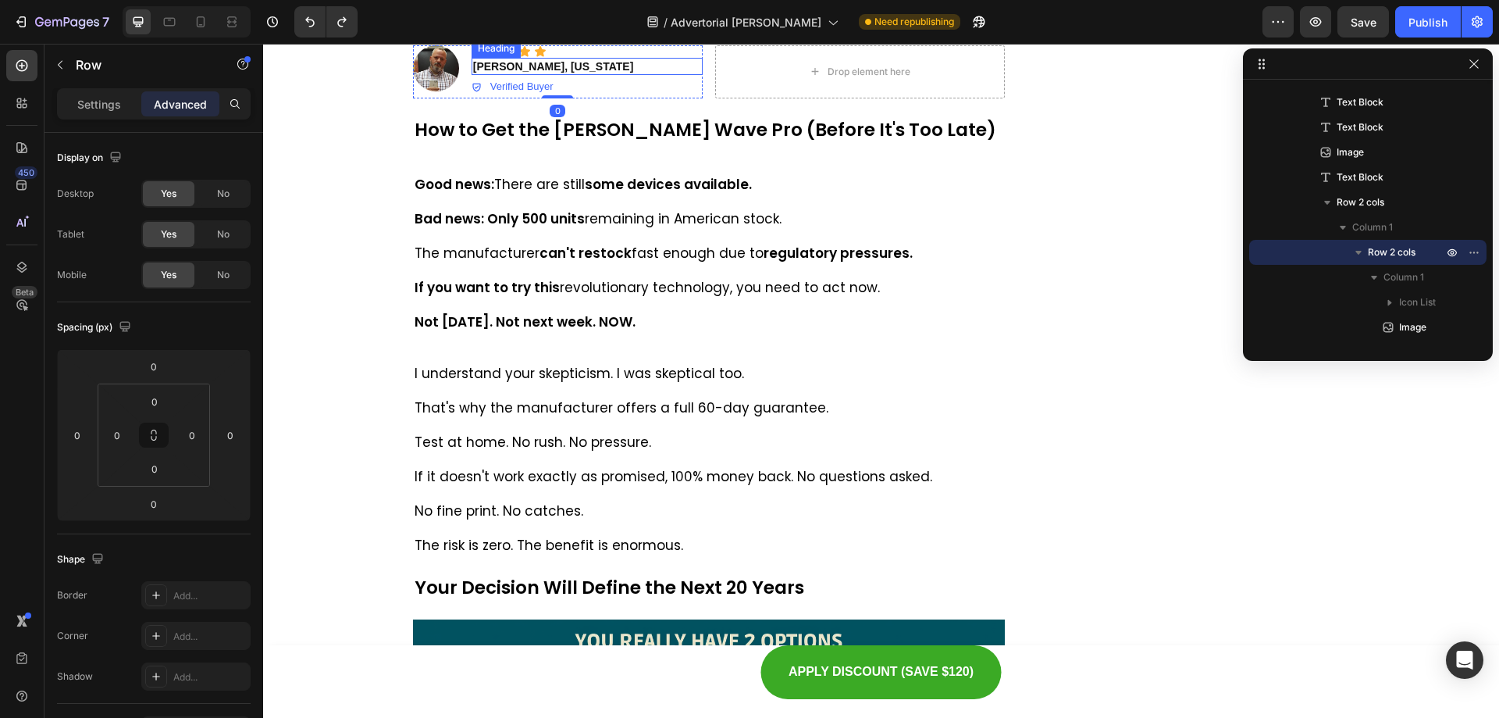
click at [481, 40] on div at bounding box center [490, 30] width 19 height 19
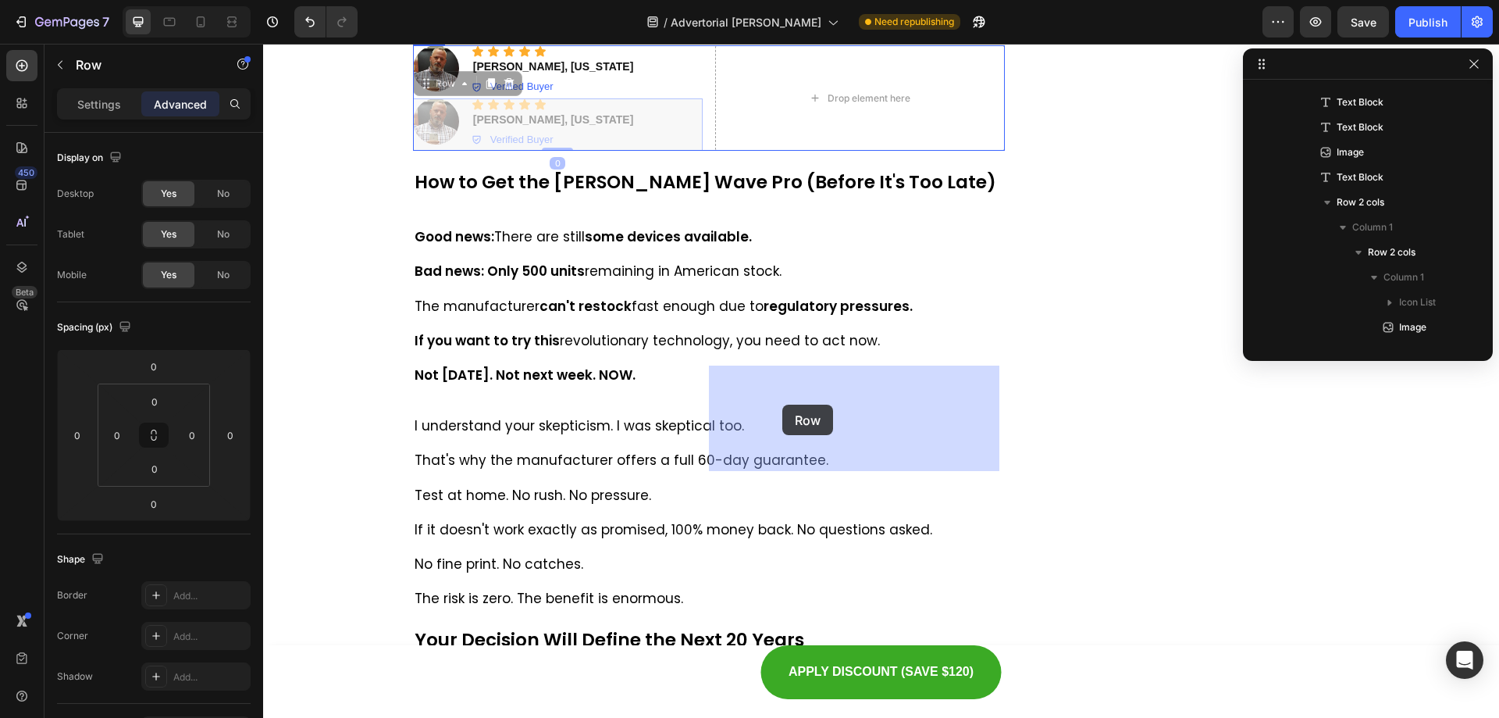
drag, startPoint x: 419, startPoint y: 408, endPoint x: 782, endPoint y: 404, distance: 363.1
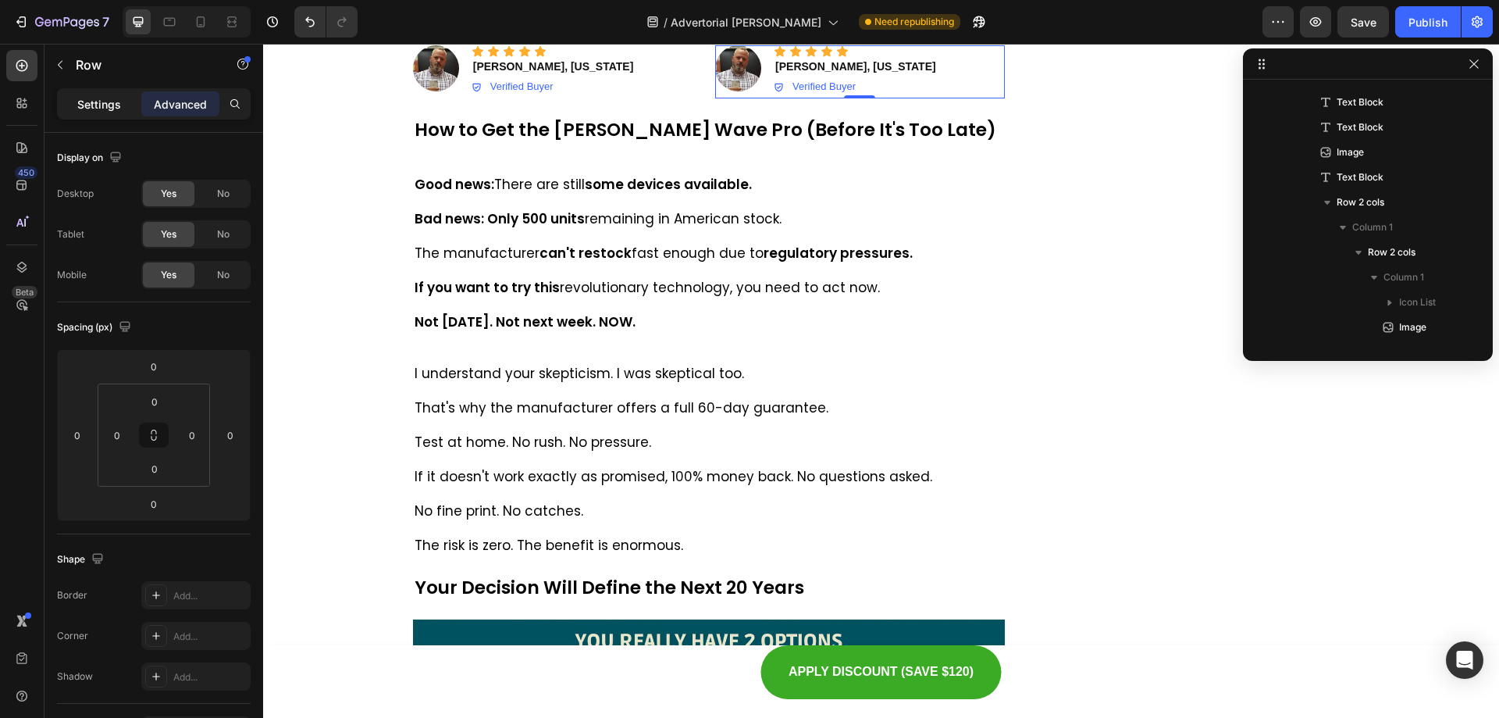
click at [90, 109] on p "Settings" at bounding box center [99, 104] width 44 height 16
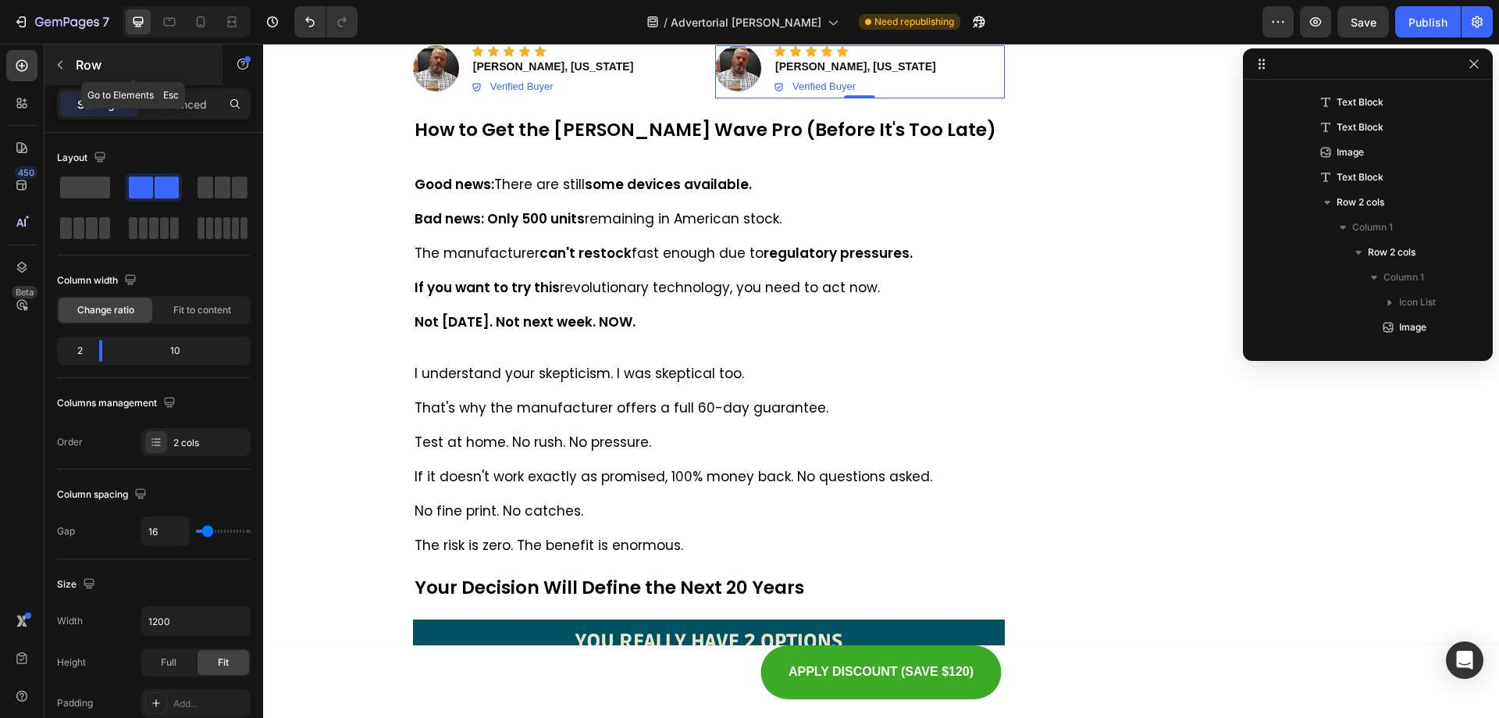
click at [60, 71] on button "button" at bounding box center [60, 64] width 25 height 25
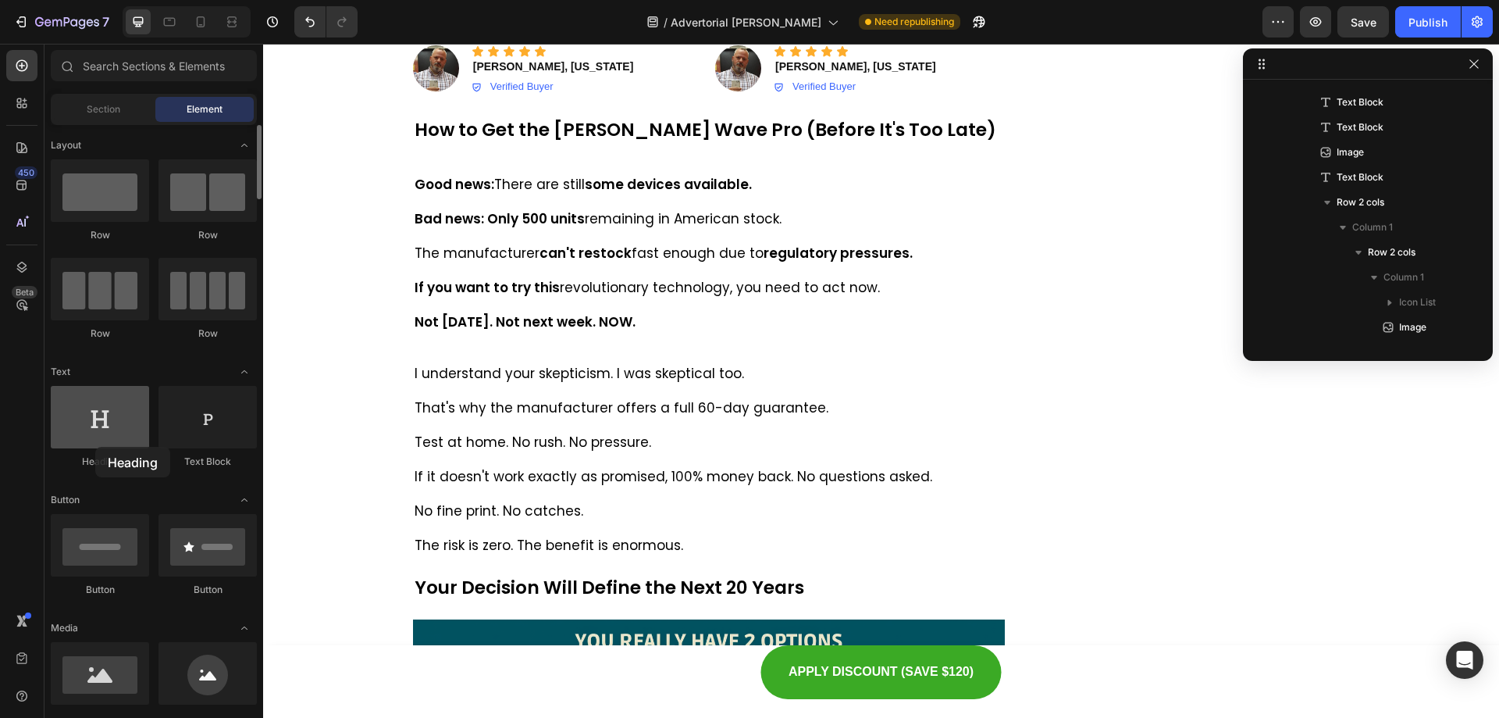
click at [95, 447] on div at bounding box center [100, 417] width 98 height 62
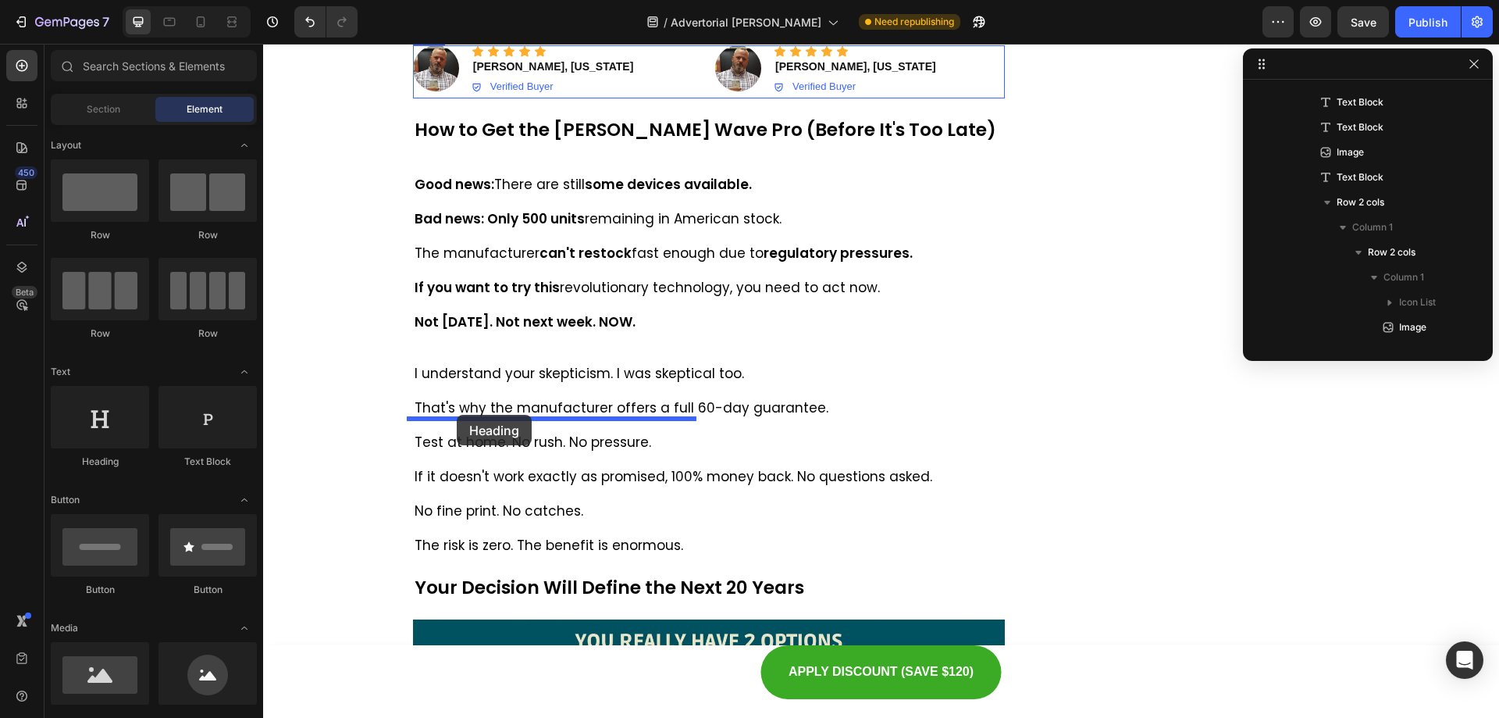
drag, startPoint x: 394, startPoint y: 472, endPoint x: 457, endPoint y: 415, distance: 85.1
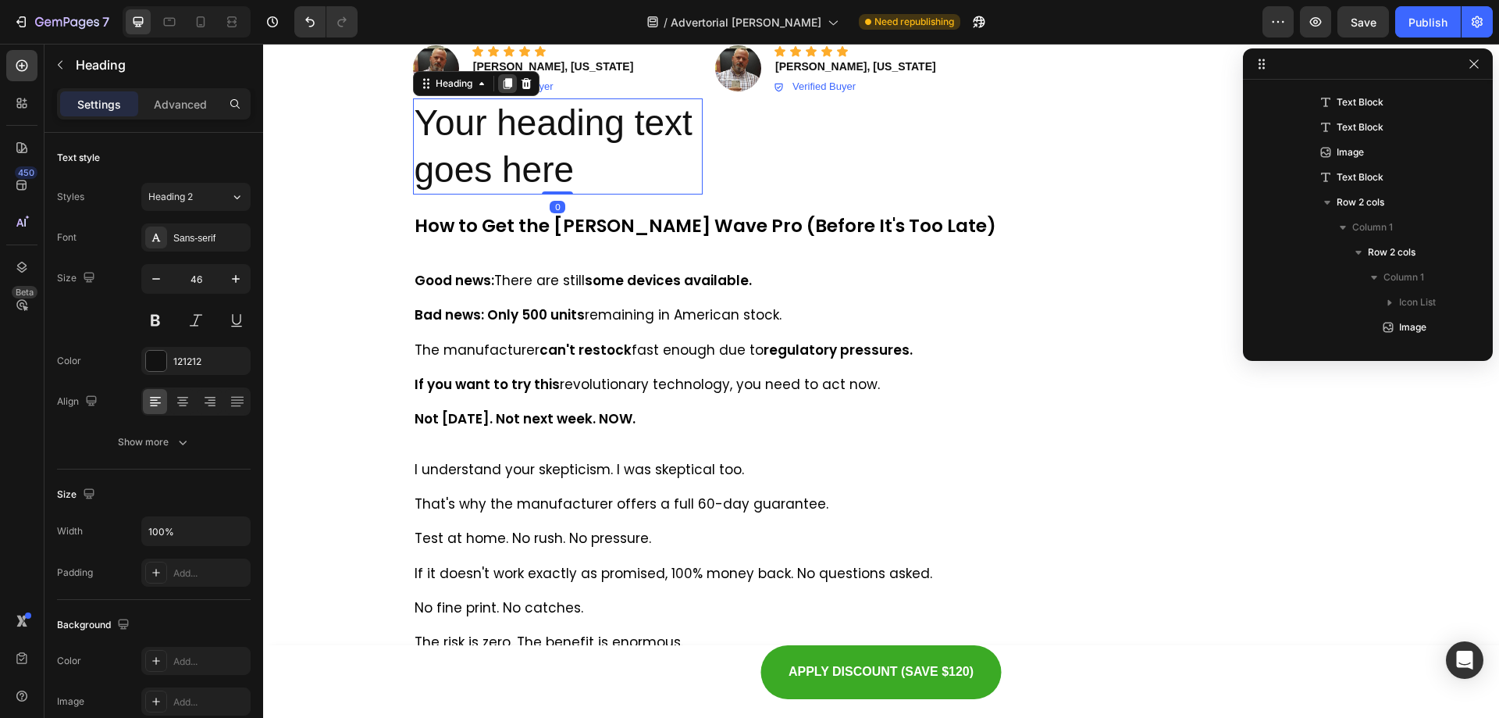
click at [503, 89] on icon at bounding box center [507, 83] width 9 height 11
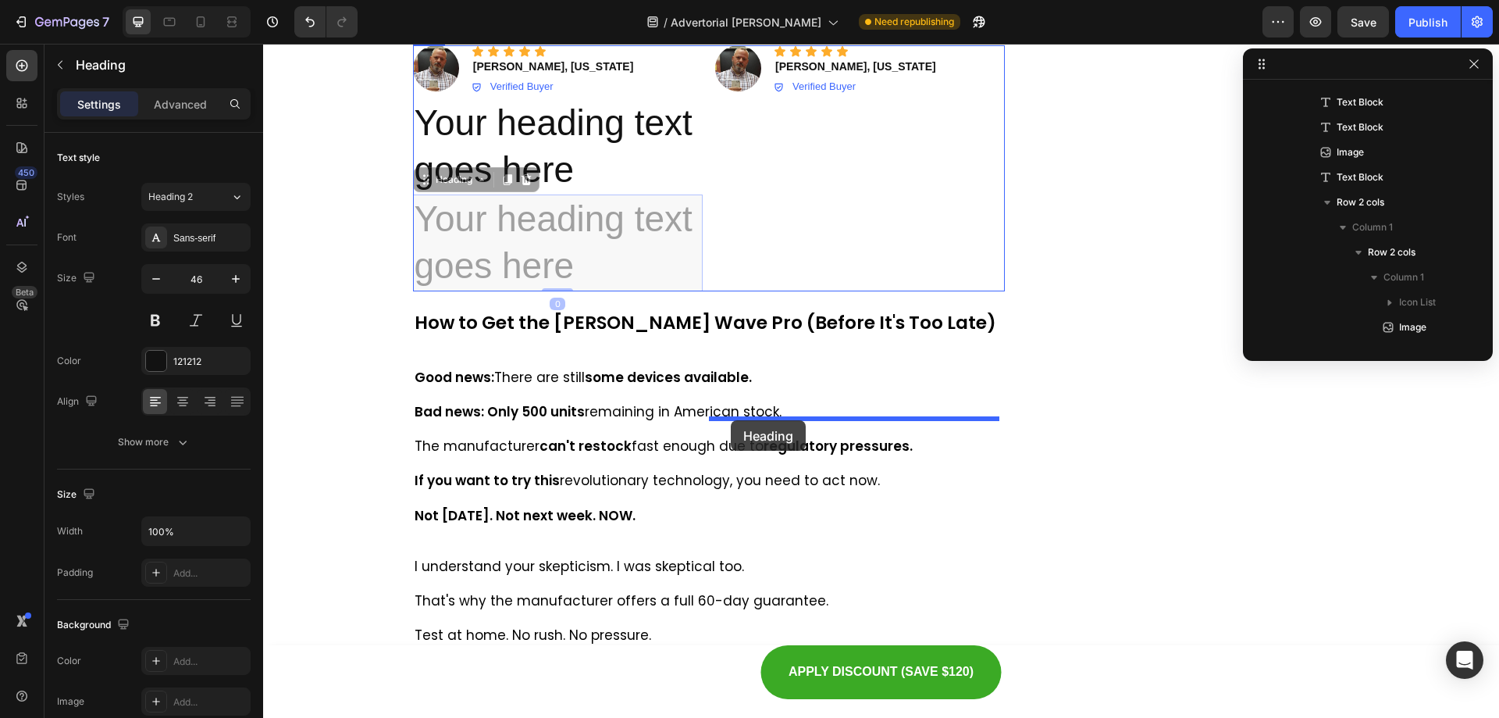
drag, startPoint x: 419, startPoint y: 505, endPoint x: 731, endPoint y: 420, distance: 323.0
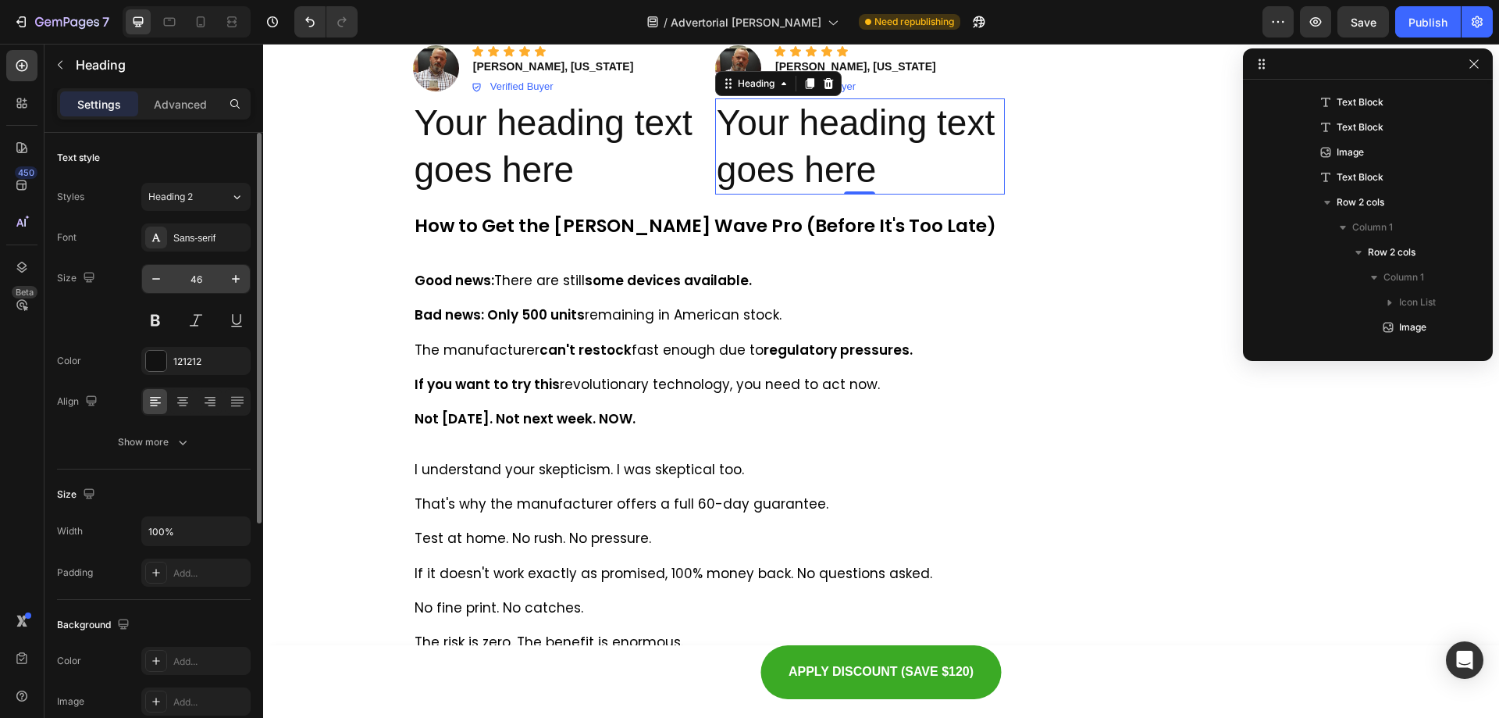
click at [203, 280] on input "46" at bounding box center [196, 279] width 52 height 28
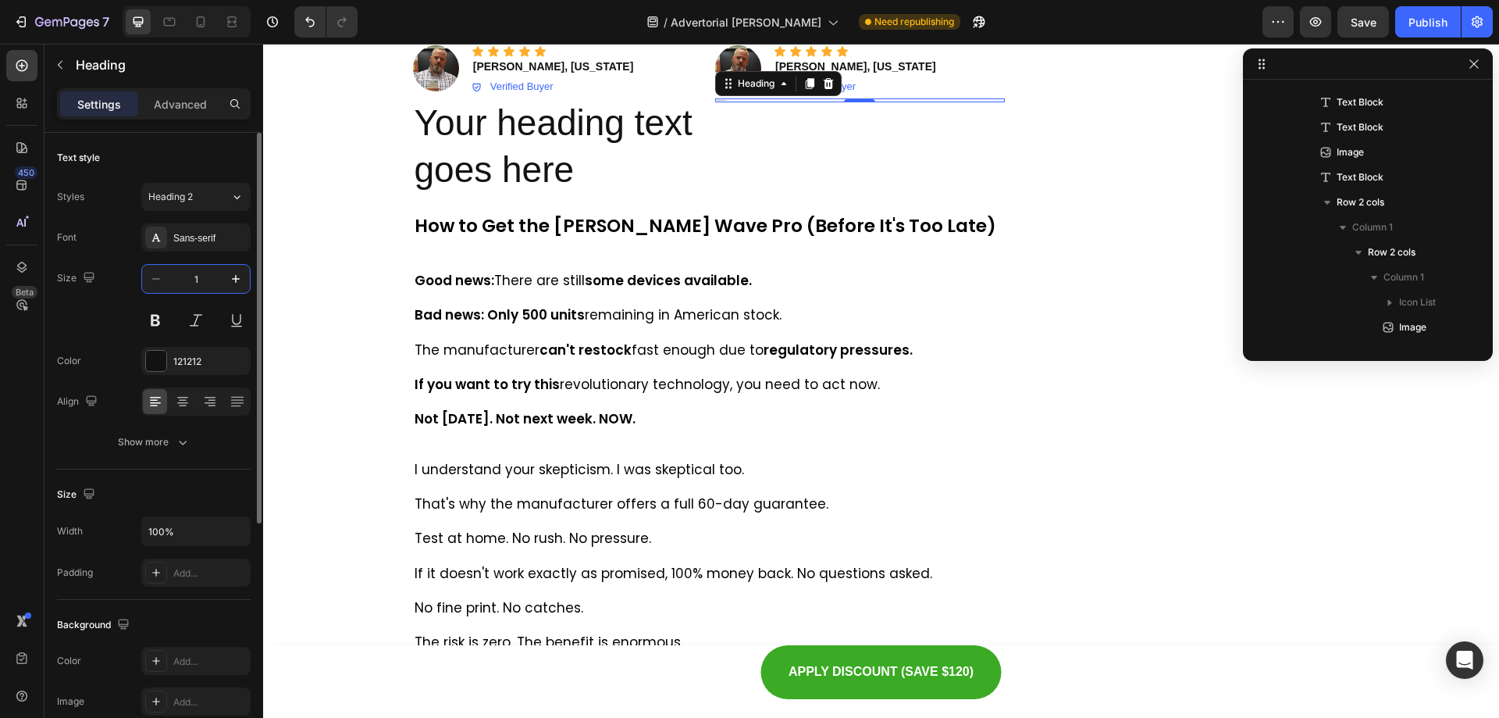
type input "14"
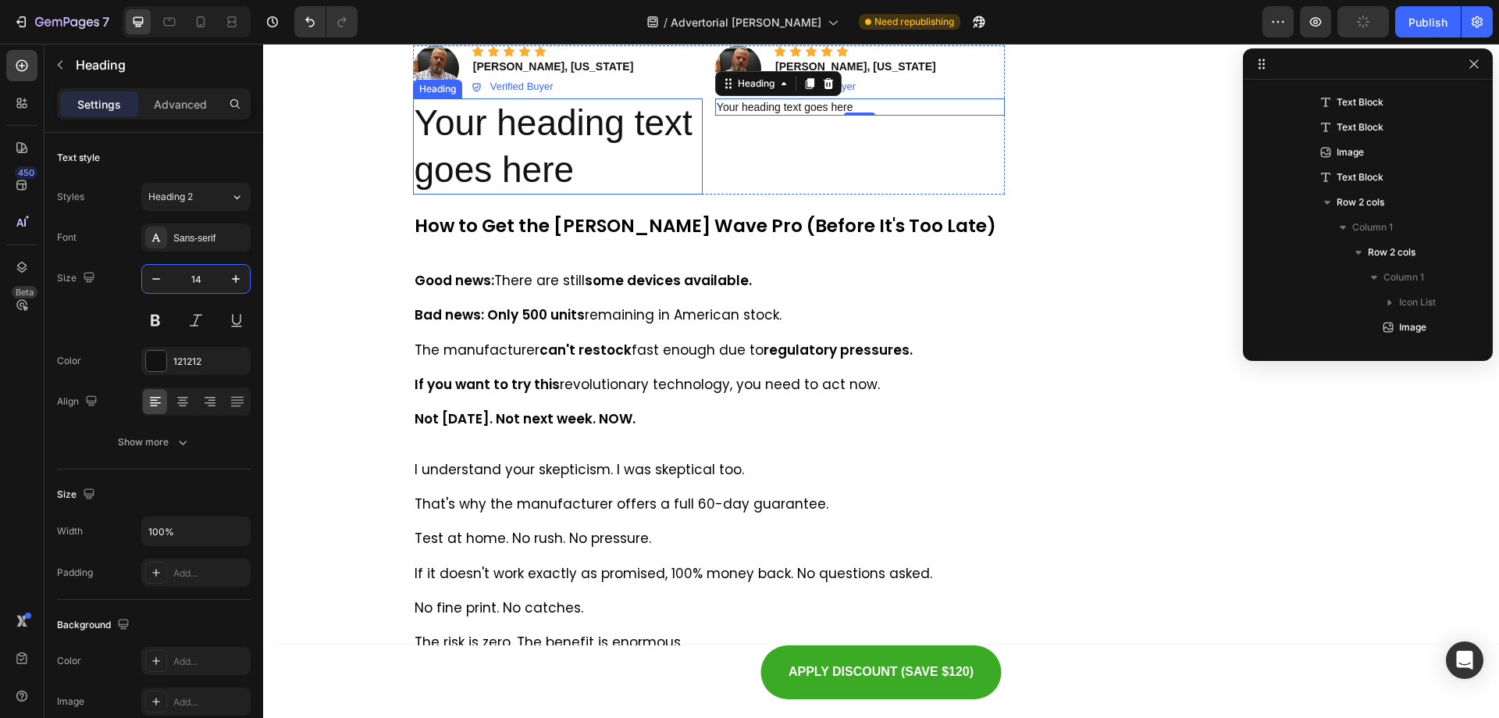
click at [551, 195] on h2 "Your heading text goes here" at bounding box center [558, 146] width 290 height 97
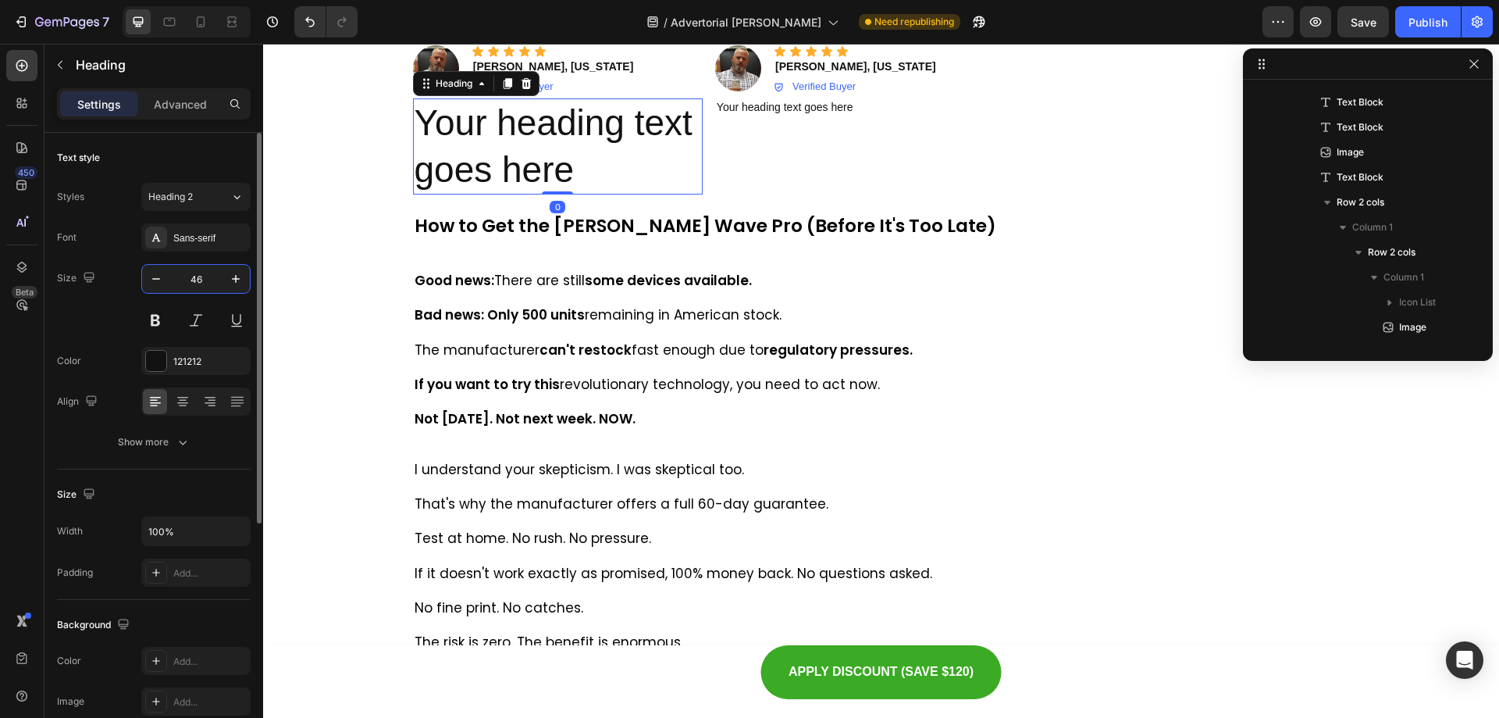
click at [193, 277] on input "46" at bounding box center [196, 279] width 52 height 28
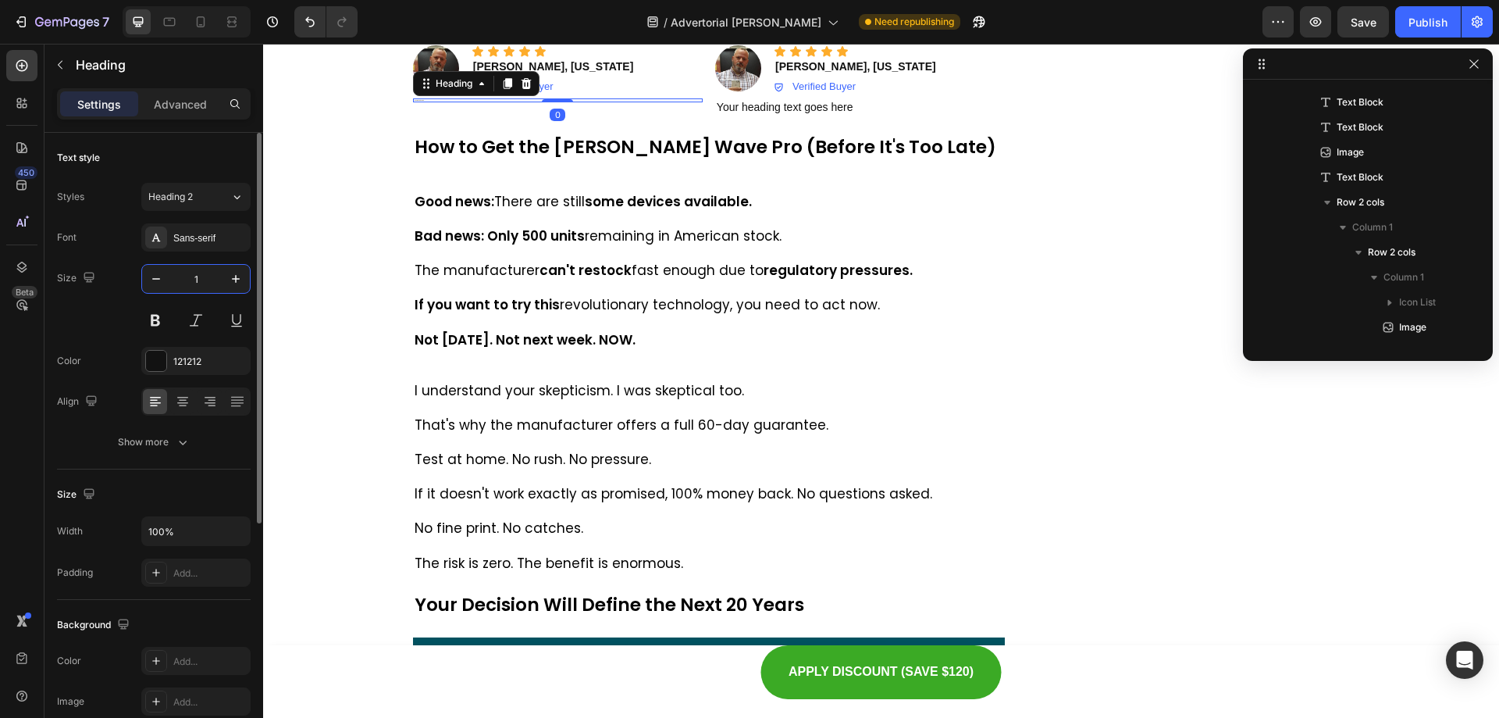
type input "14"
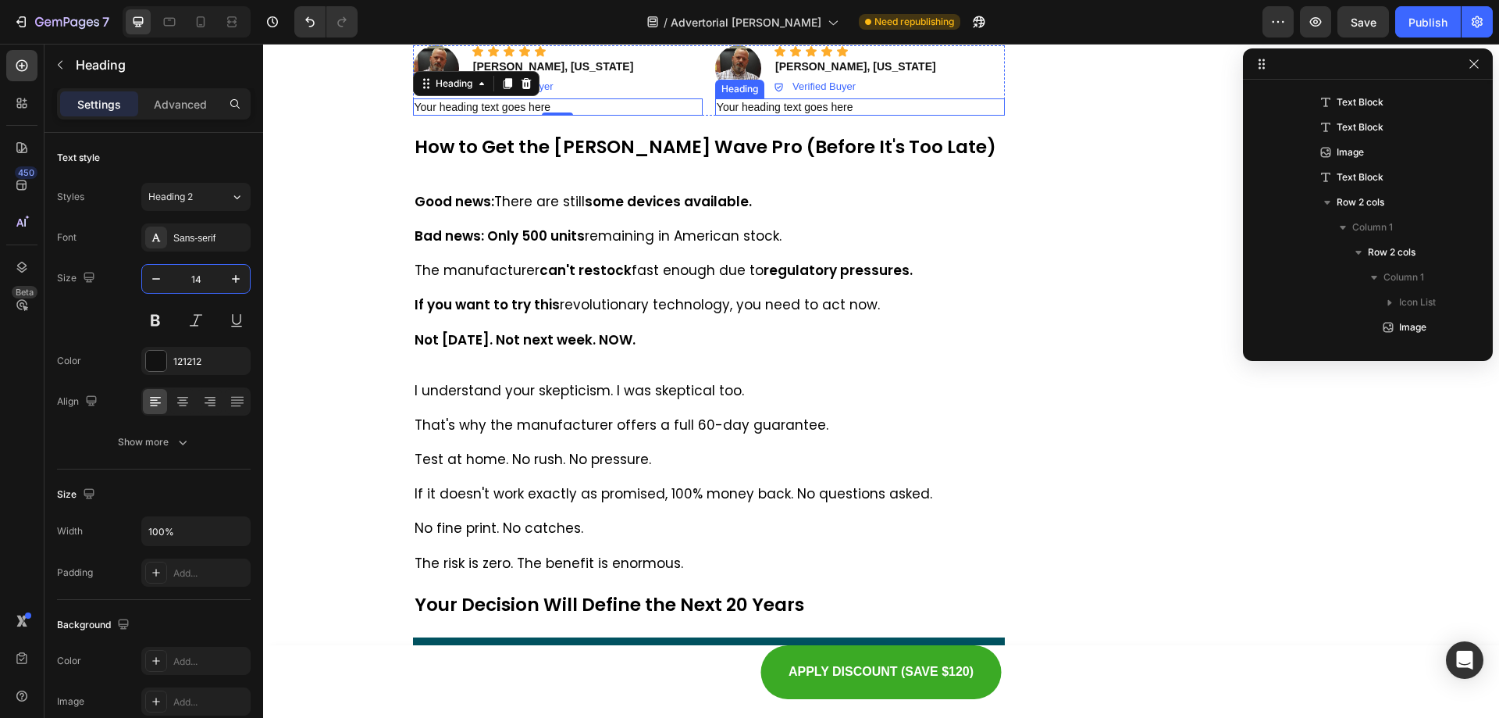
click at [989, 116] on h2 "Your heading text goes here" at bounding box center [860, 106] width 290 height 17
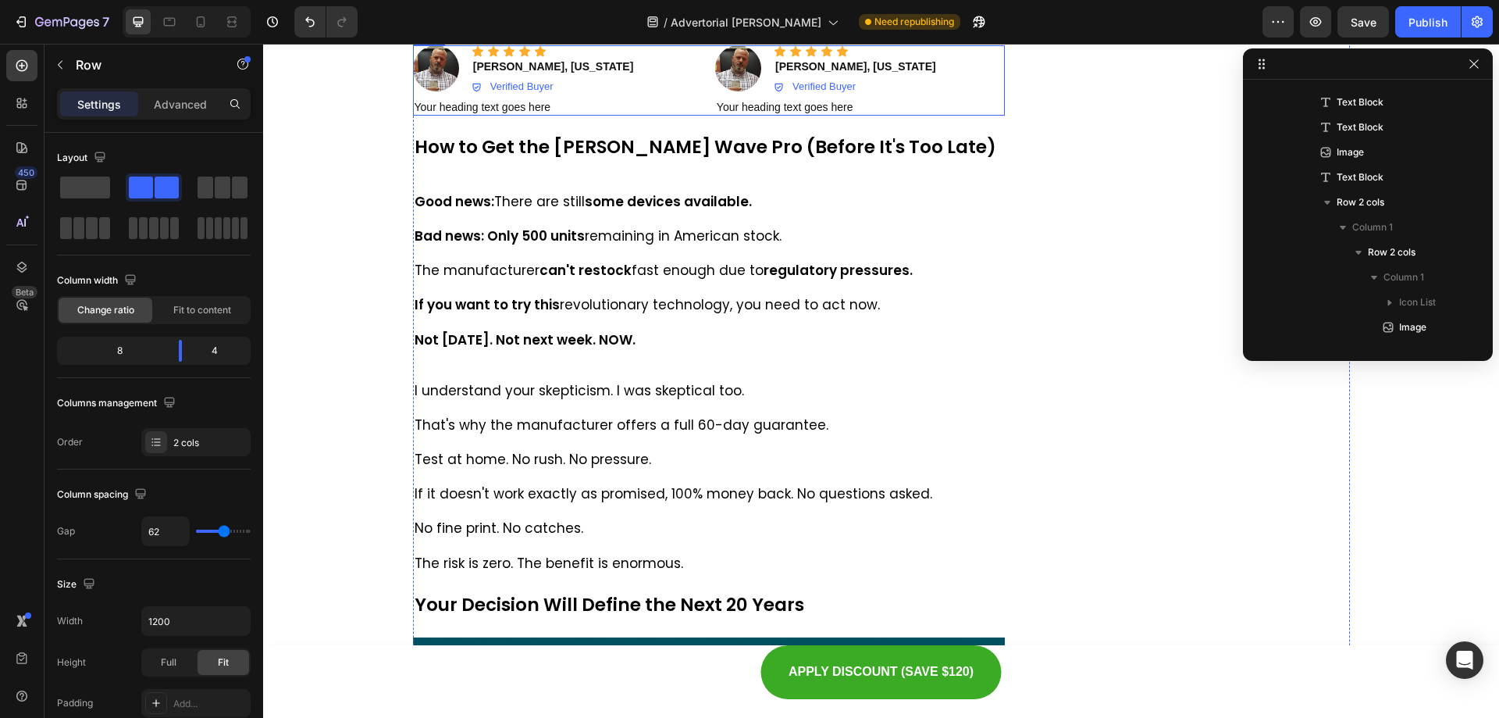
click at [700, 116] on div "Icon Icon Icon Icon Icon Icon List Image Icon Icon Icon Icon Icon Icon List [PE…" at bounding box center [709, 80] width 593 height 70
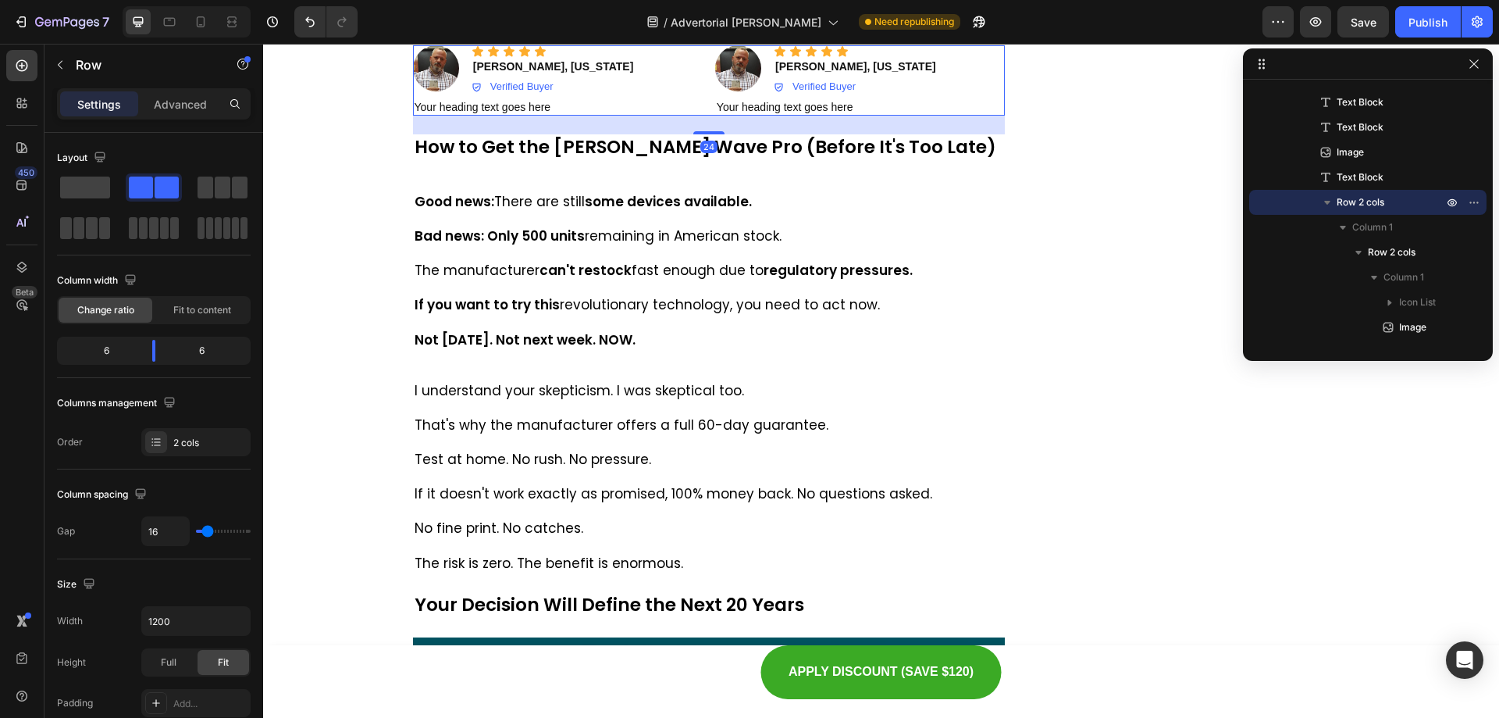
click at [486, 36] on icon at bounding box center [490, 30] width 9 height 11
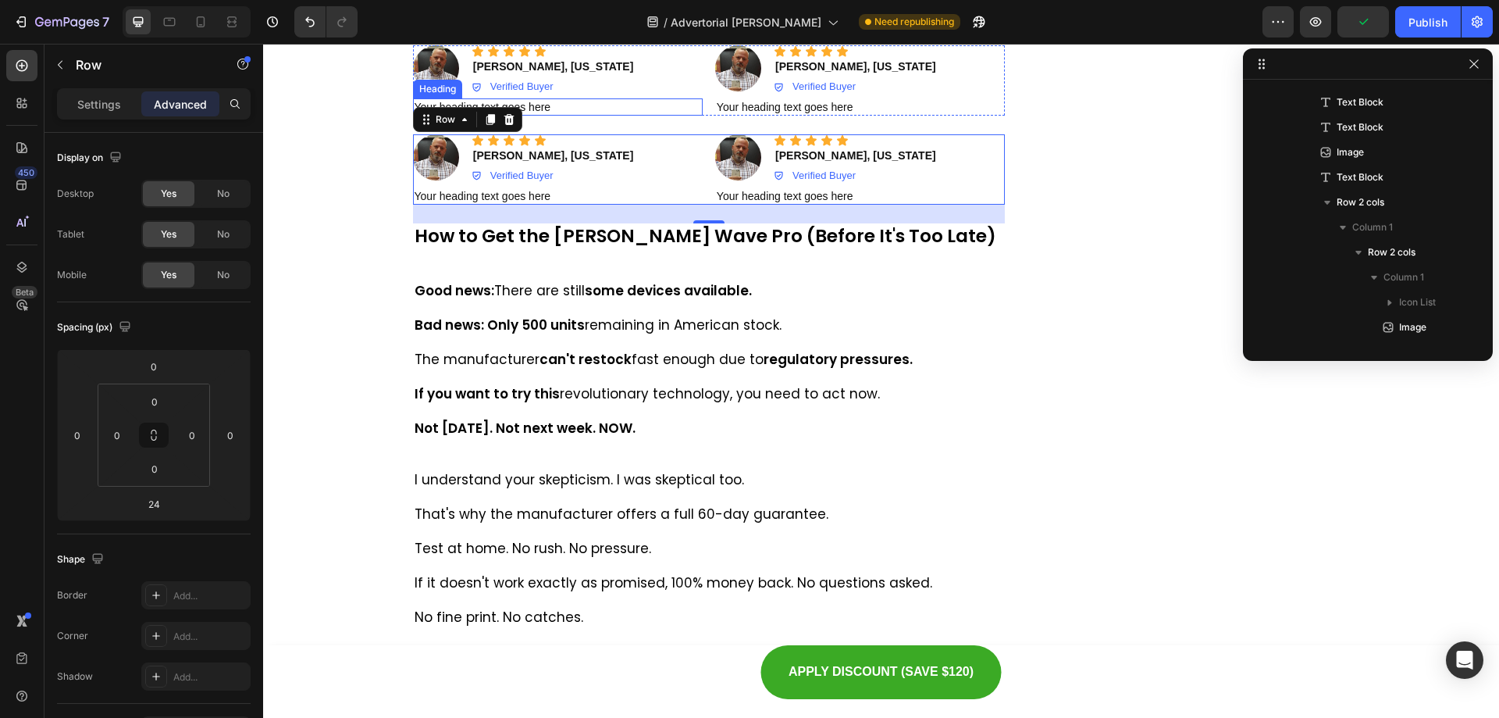
click at [572, 116] on h2 "Your heading text goes here" at bounding box center [558, 106] width 290 height 17
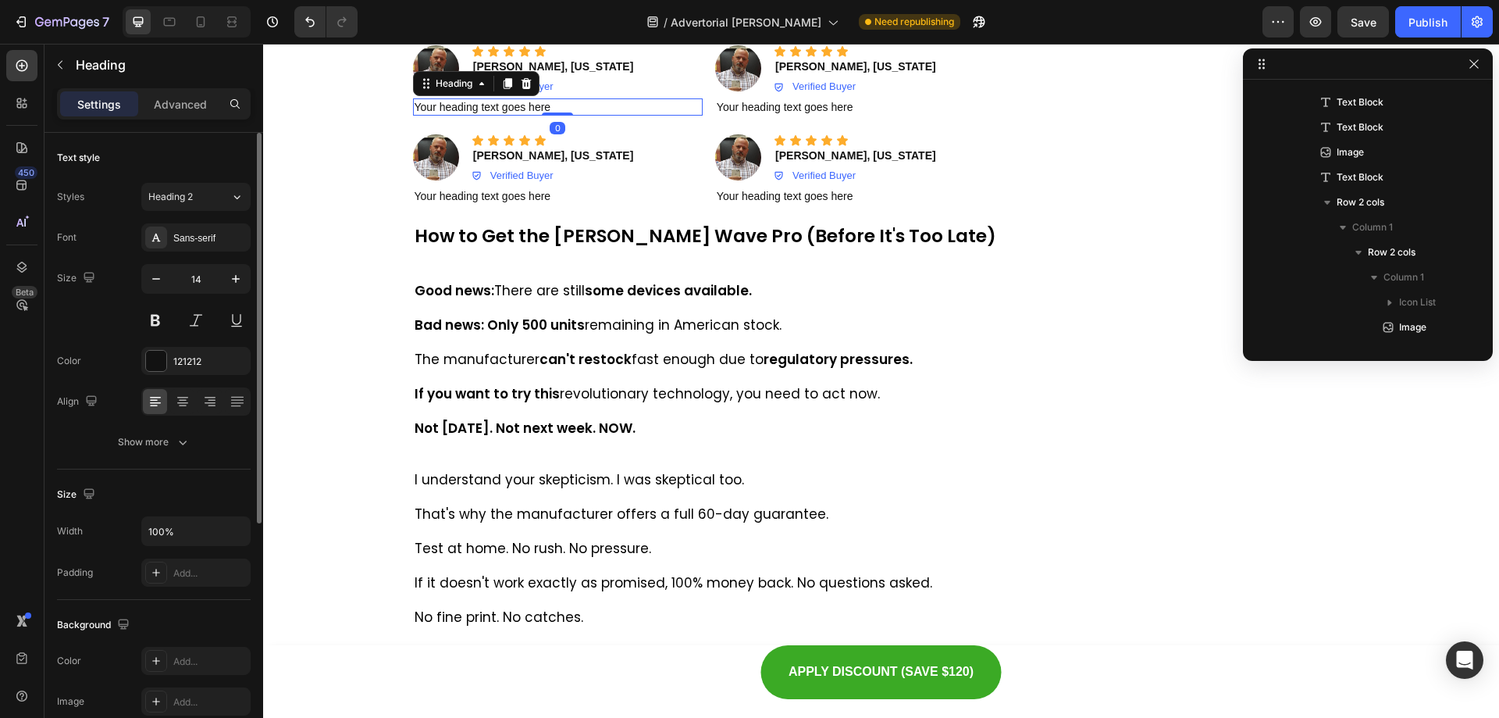
scroll to position [384, 0]
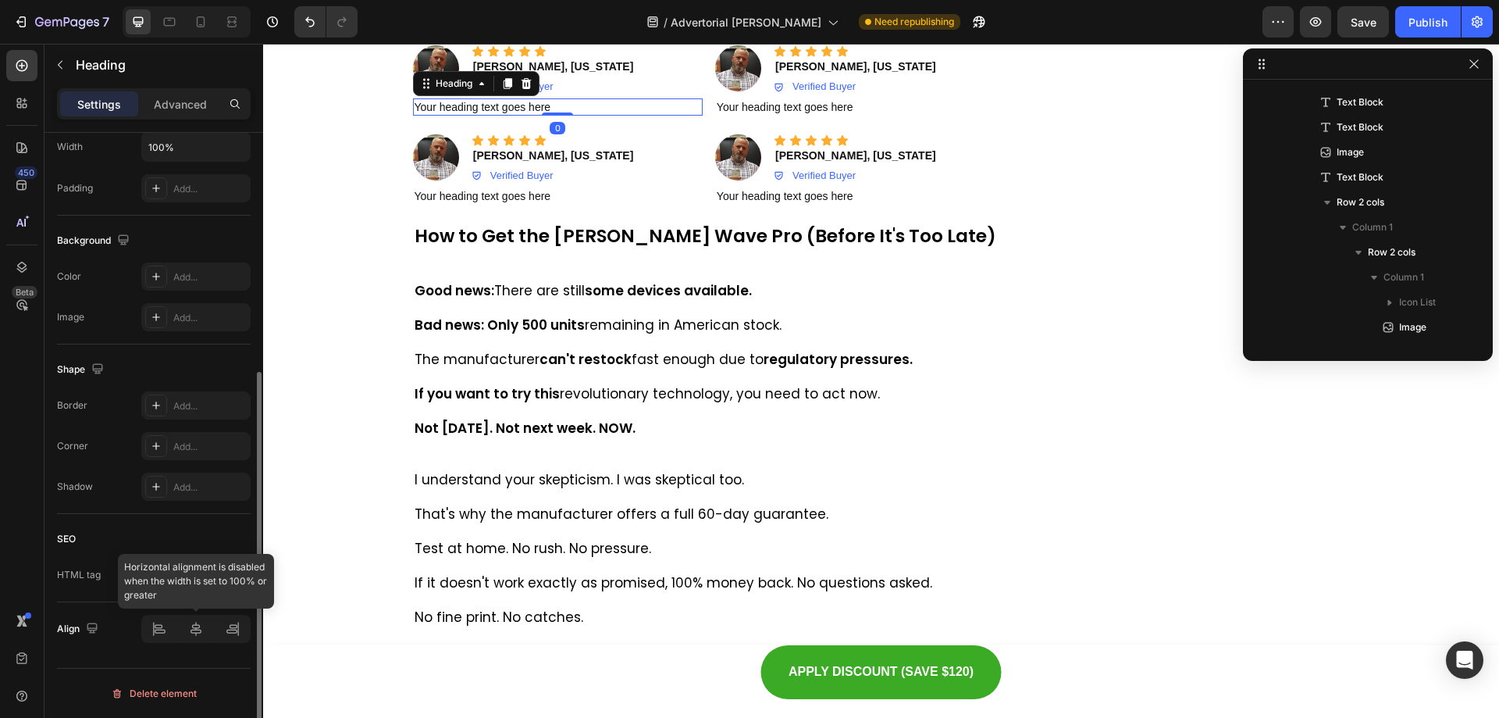
click at [198, 627] on div at bounding box center [195, 629] width 109 height 28
click at [518, 116] on h2 "Your heading text goes here" at bounding box center [558, 106] width 290 height 17
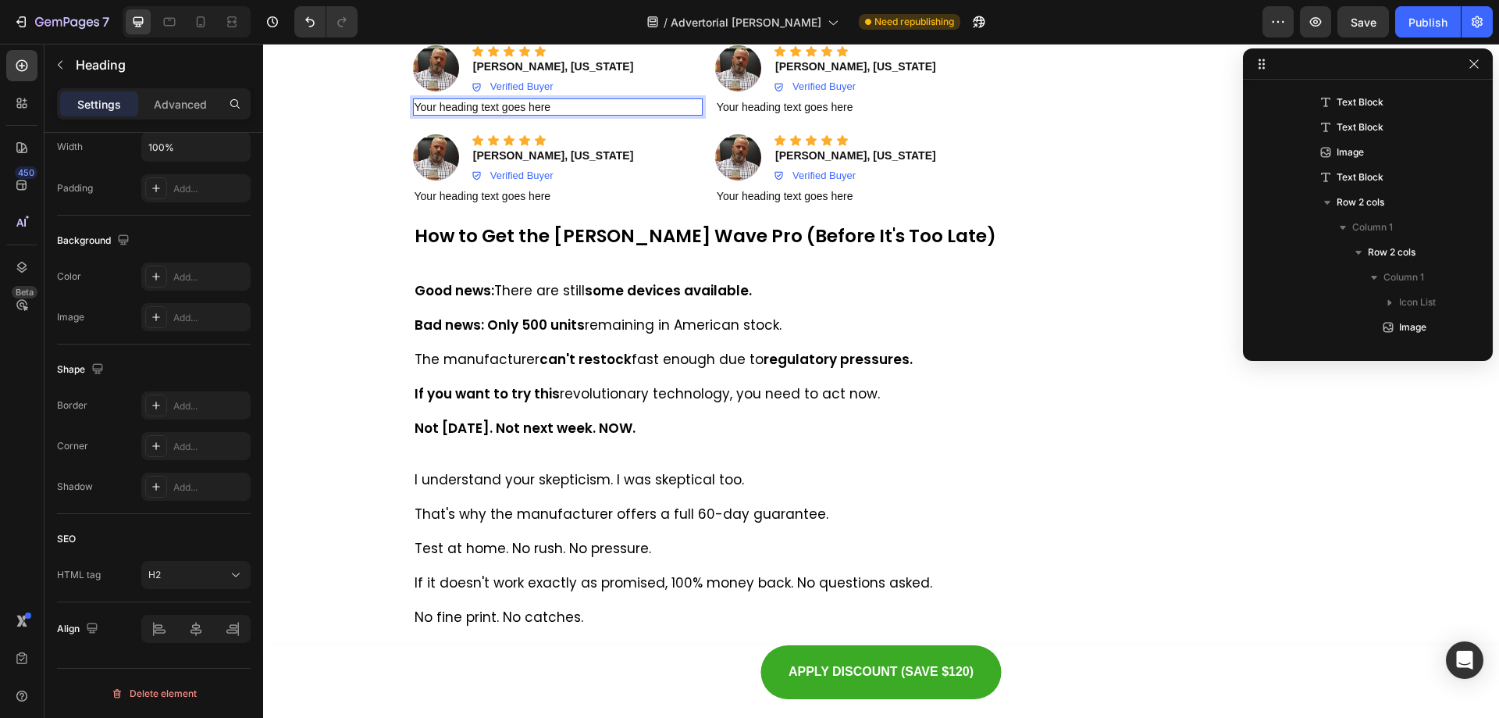
click at [569, 114] on p "Your heading text goes here" at bounding box center [558, 107] width 287 height 14
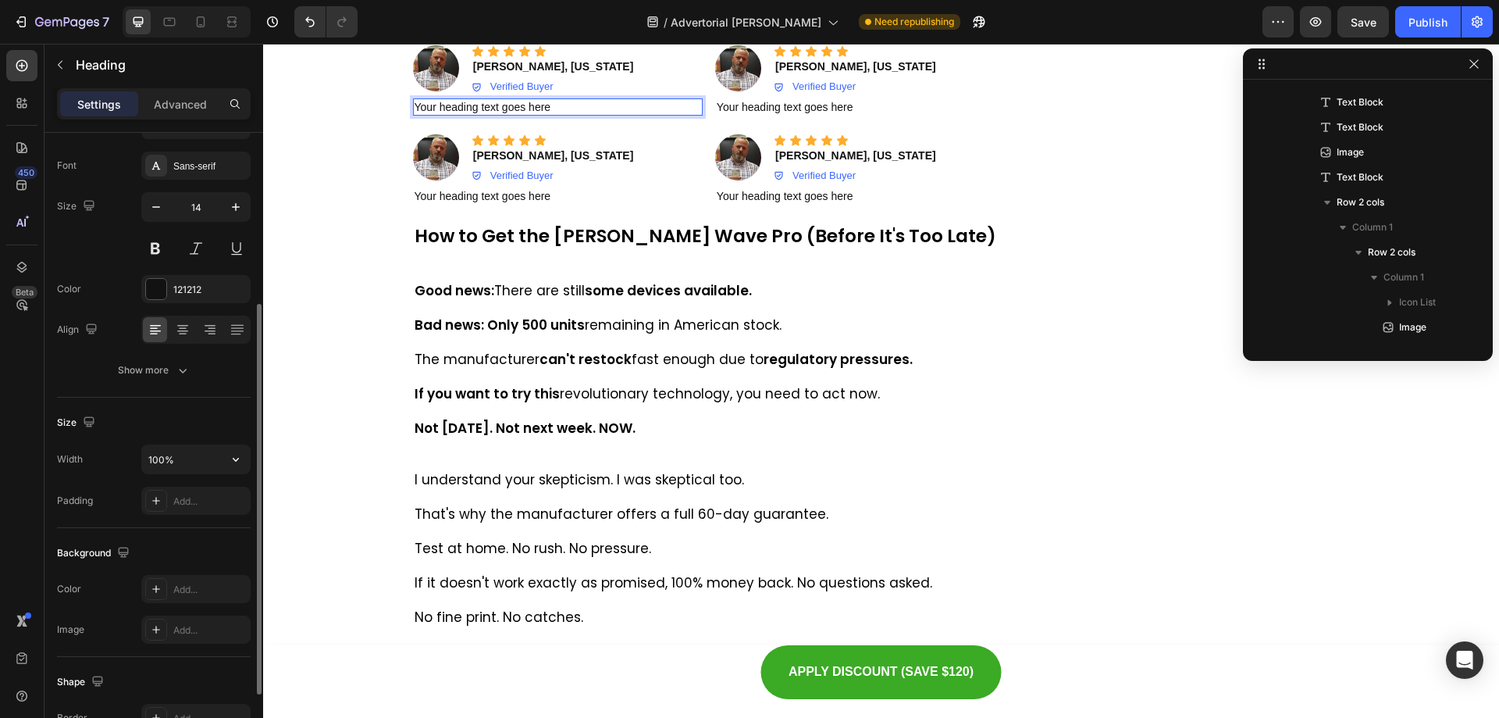
scroll to position [0, 0]
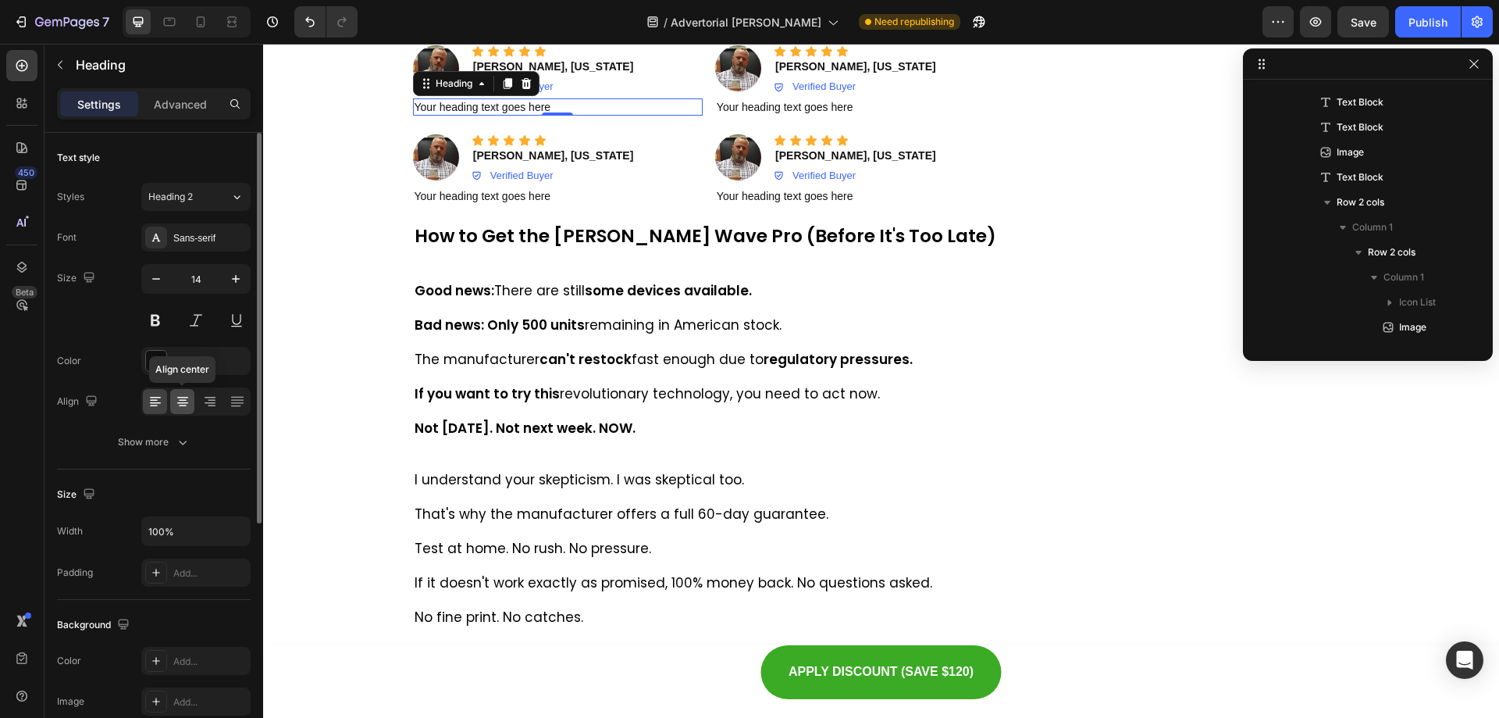
click at [183, 401] on icon at bounding box center [183, 402] width 16 height 16
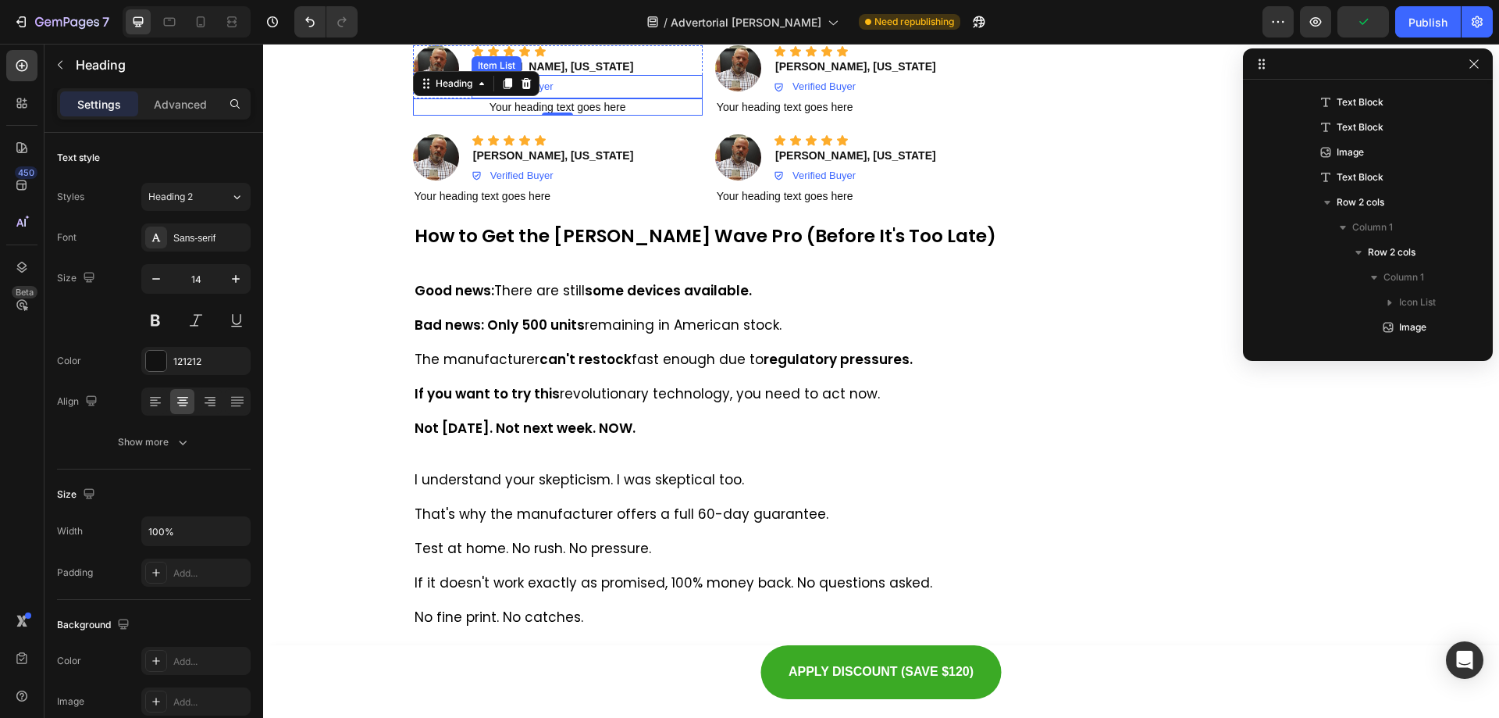
drag, startPoint x: 423, startPoint y: 409, endPoint x: 559, endPoint y: 420, distance: 136.3
click at [569, 116] on div "Icon Icon Icon Icon Icon Icon List Image Icon Icon Icon Icon Icon Icon List [PE…" at bounding box center [558, 80] width 290 height 70
drag, startPoint x: 535, startPoint y: 422, endPoint x: 565, endPoint y: 415, distance: 30.3
click at [566, 116] on div "Icon Icon Icon Icon Icon Icon List Image Icon Icon Icon Icon Icon Icon List [PE…" at bounding box center [558, 80] width 290 height 70
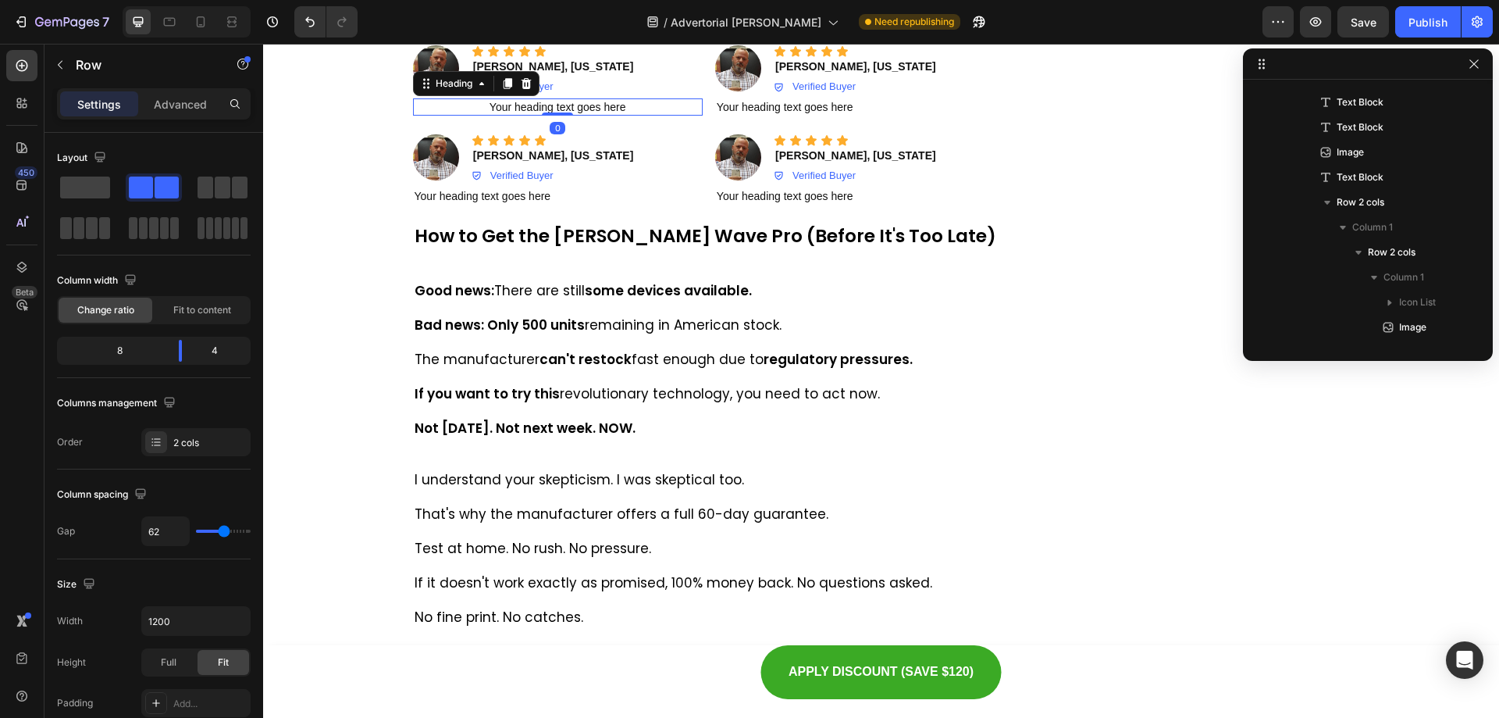
click at [544, 114] on p "Your heading text goes here" at bounding box center [558, 107] width 287 height 14
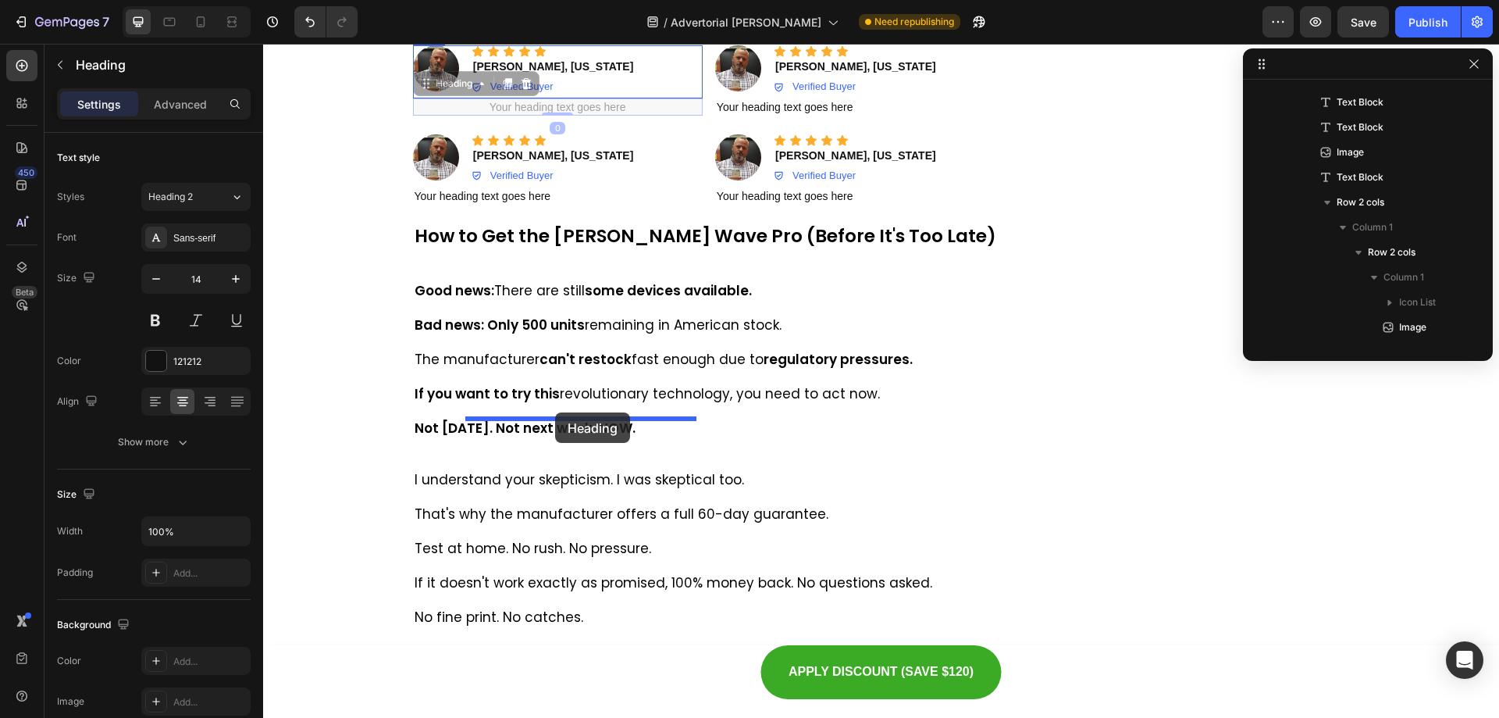
drag, startPoint x: 424, startPoint y: 406, endPoint x: 555, endPoint y: 412, distance: 131.3
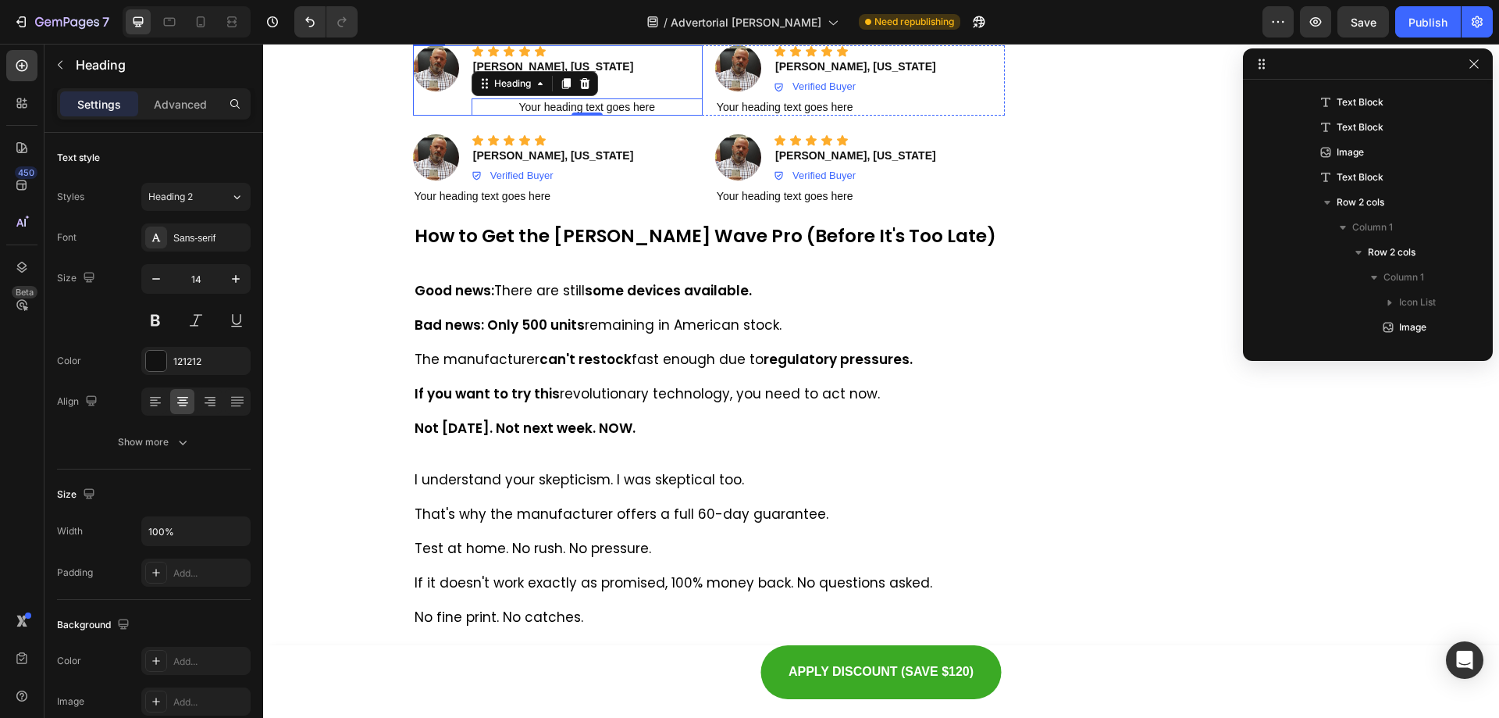
click at [417, 116] on div "Icon Icon Icon Icon Icon Icon List Image" at bounding box center [436, 80] width 46 height 70
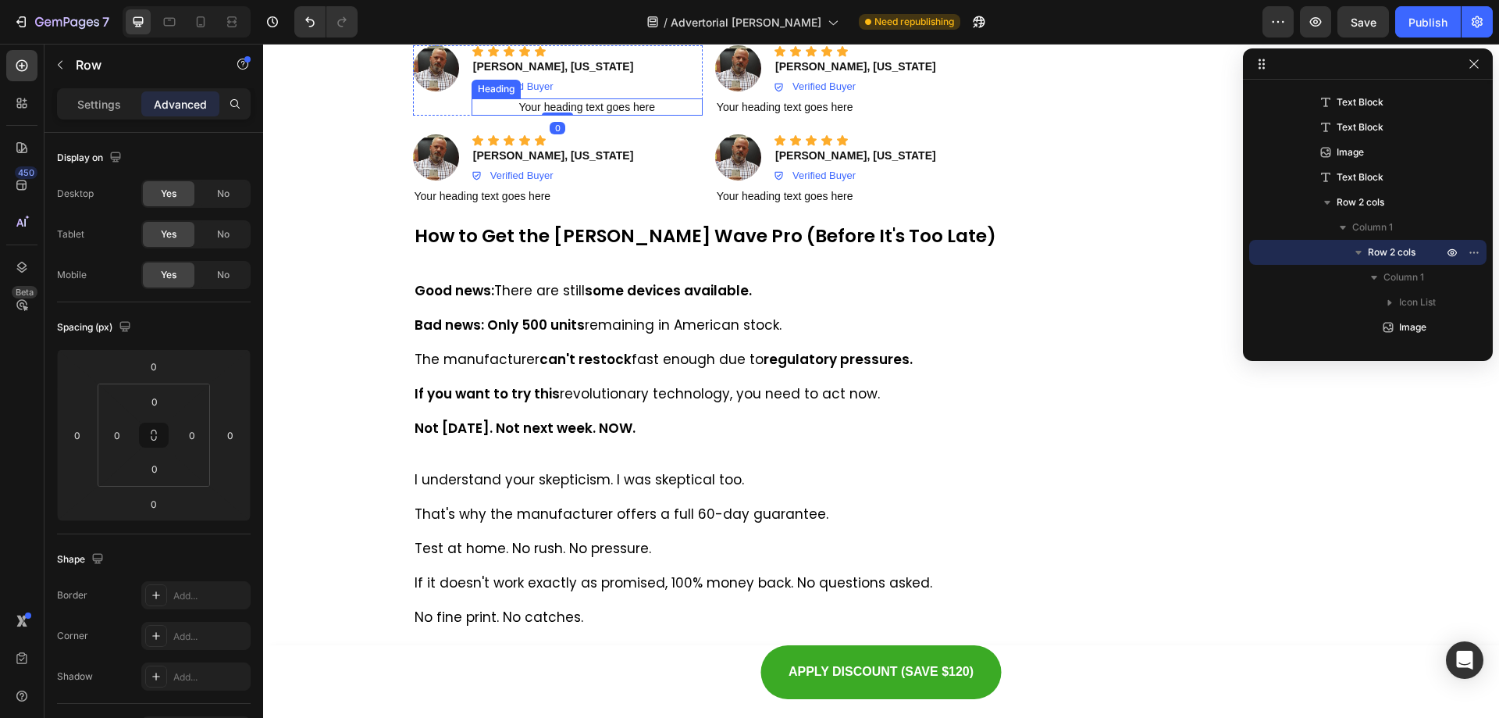
click at [591, 116] on h2 "Your heading text goes here" at bounding box center [587, 106] width 231 height 17
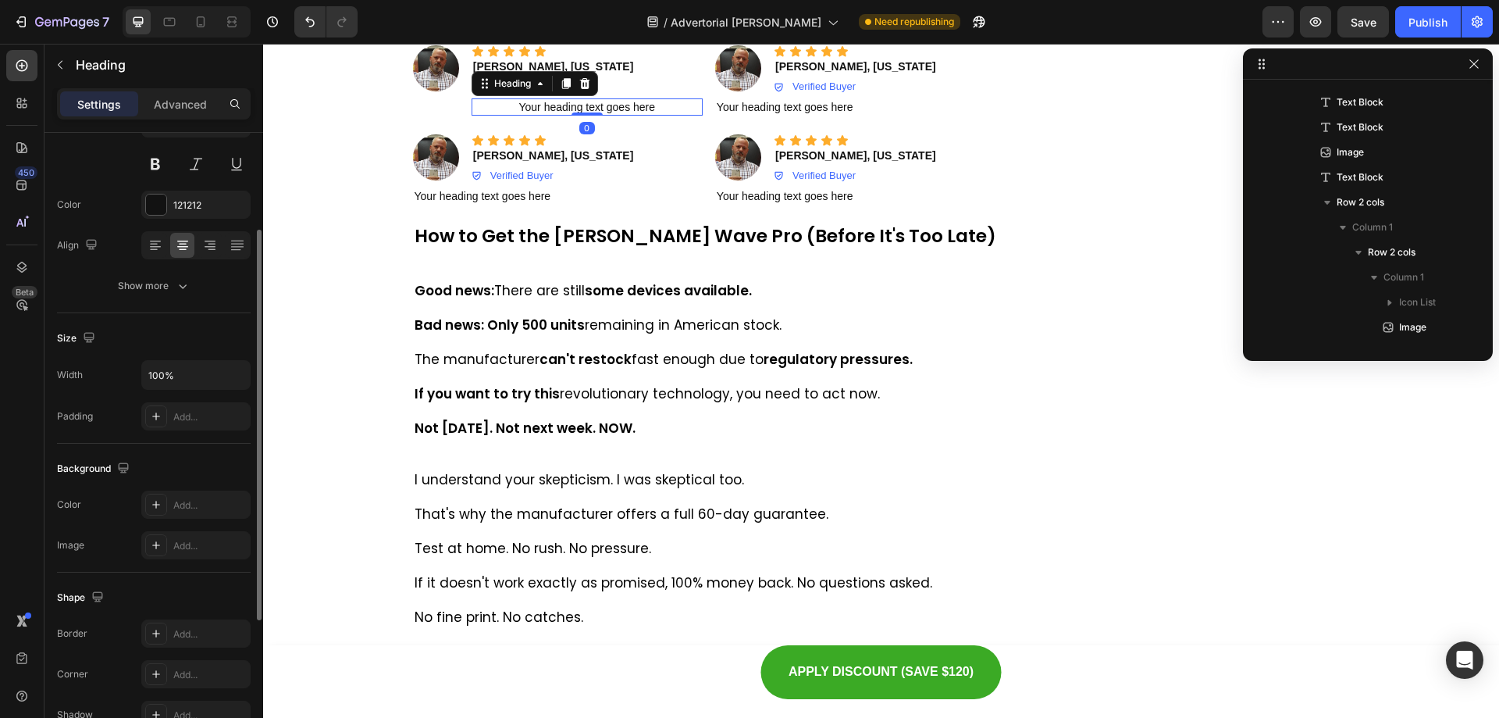
scroll to position [78, 0]
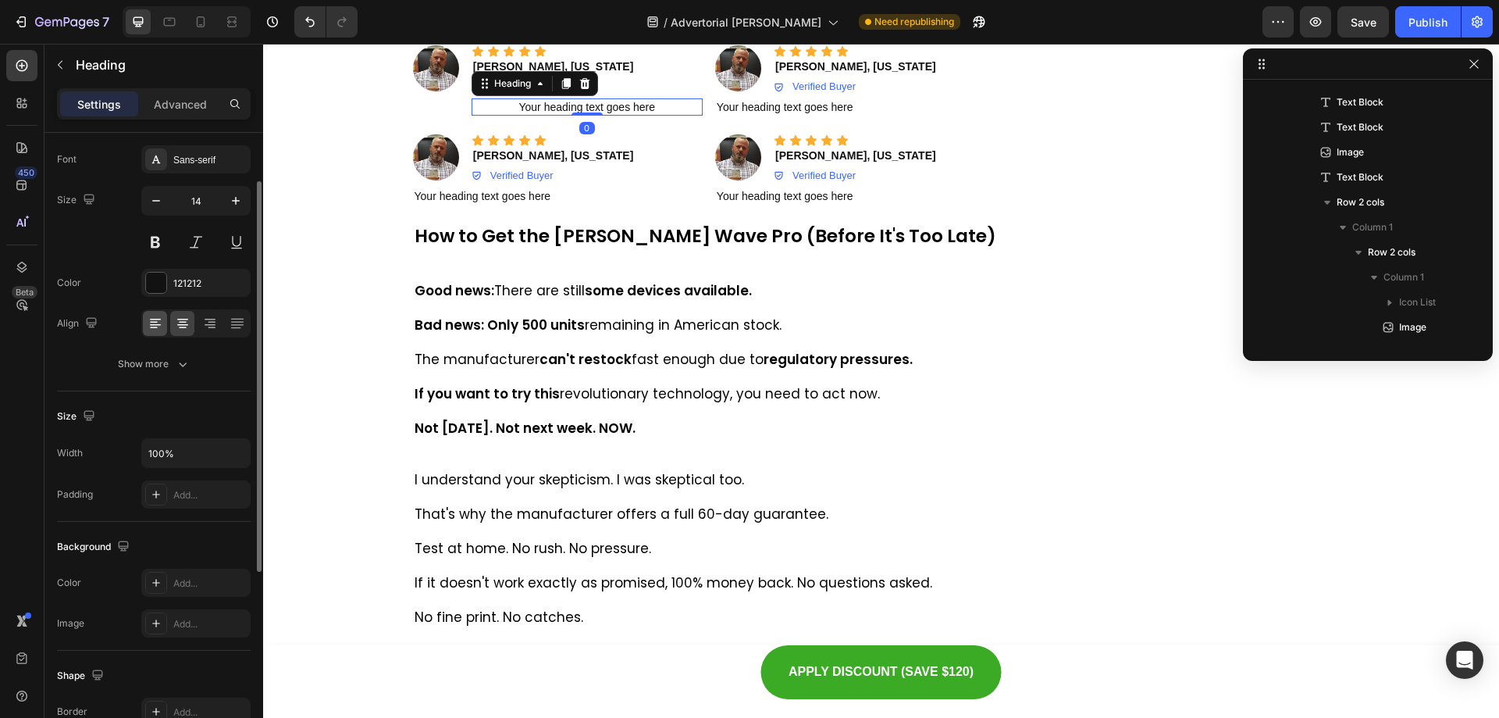
click at [150, 328] on icon at bounding box center [156, 323] width 16 height 16
click at [561, 90] on icon at bounding box center [566, 83] width 12 height 12
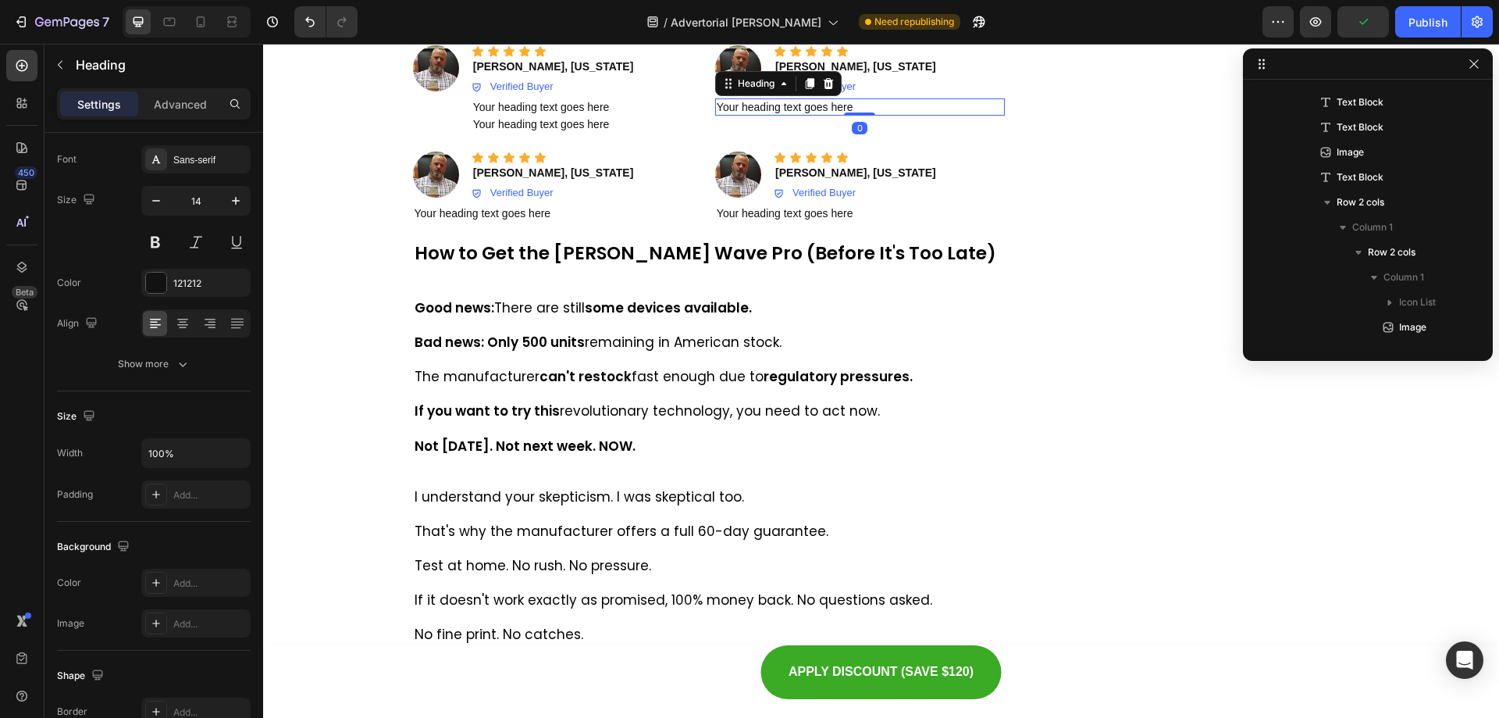
click at [767, 116] on h2 "Your heading text goes here" at bounding box center [860, 106] width 290 height 17
drag, startPoint x: 827, startPoint y: 405, endPoint x: 811, endPoint y: 415, distance: 19.3
click at [828, 90] on icon at bounding box center [828, 83] width 12 height 12
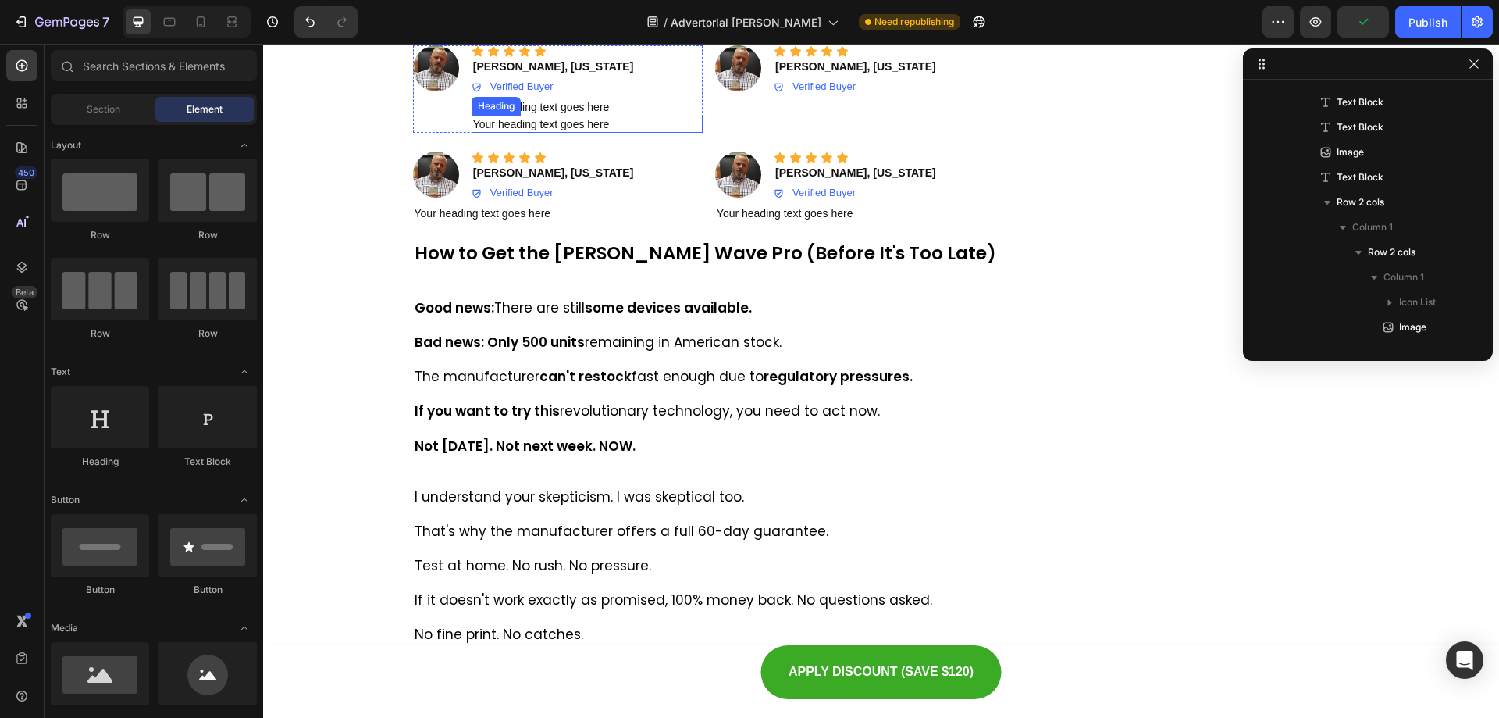
click at [557, 133] on h2 "Your heading text goes here" at bounding box center [587, 124] width 231 height 17
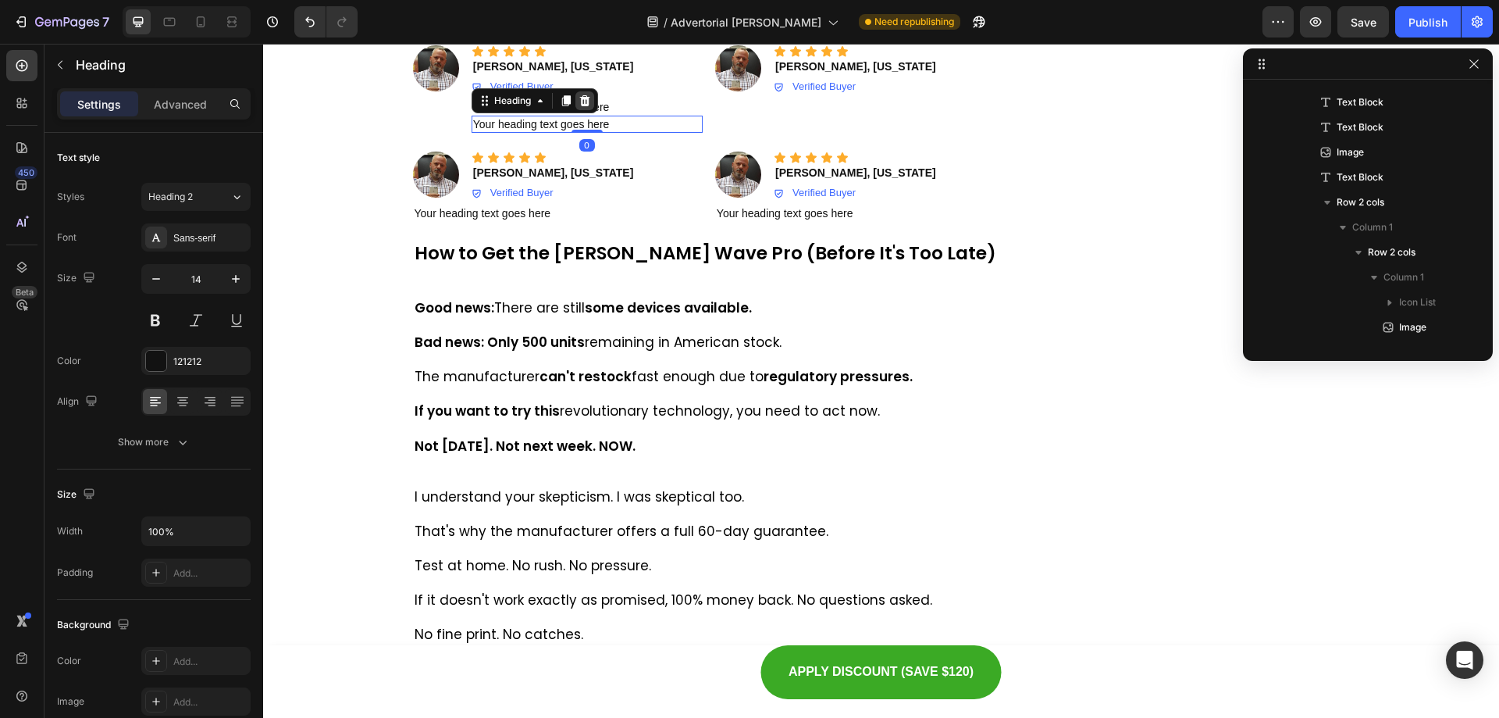
click at [579, 107] on icon at bounding box center [585, 100] width 12 height 12
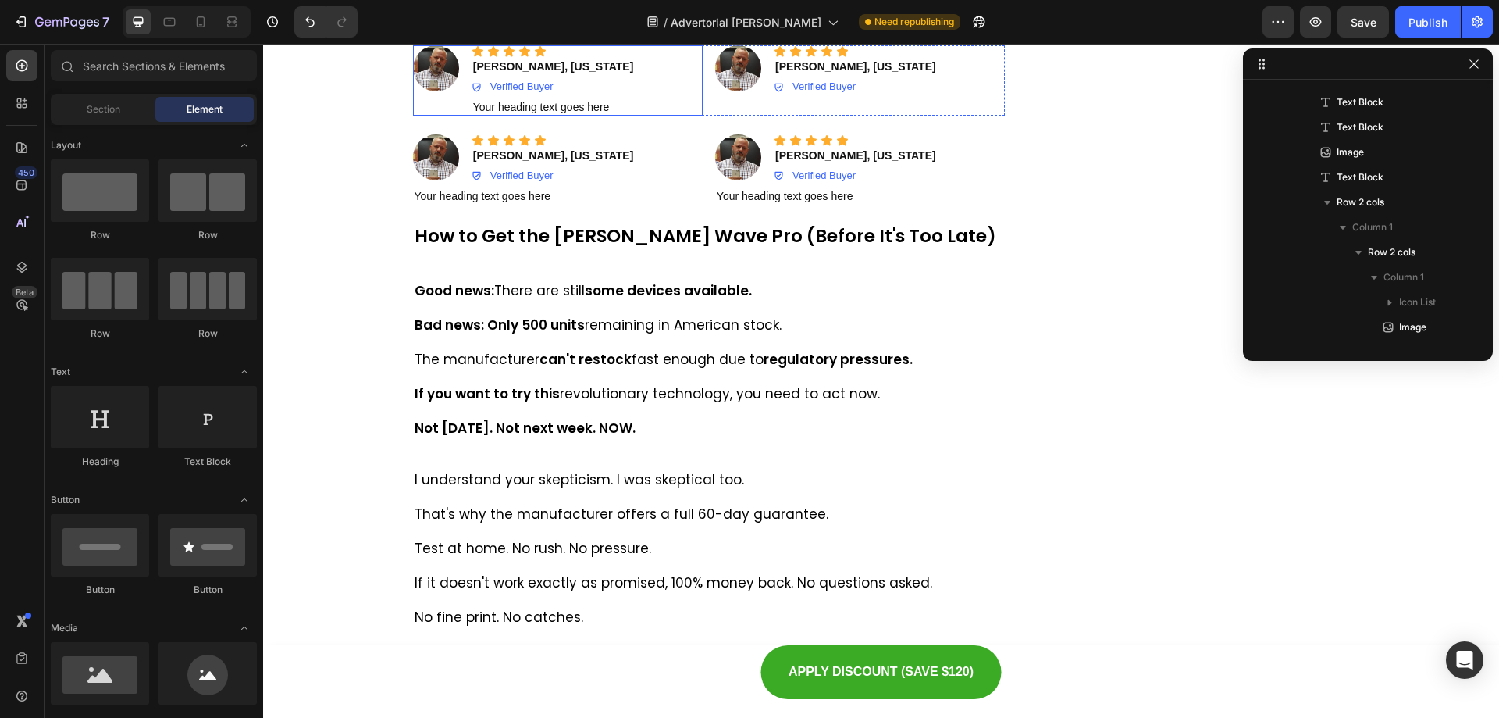
click at [428, 116] on div "Icon Icon Icon Icon Icon Icon List Image" at bounding box center [436, 80] width 46 height 70
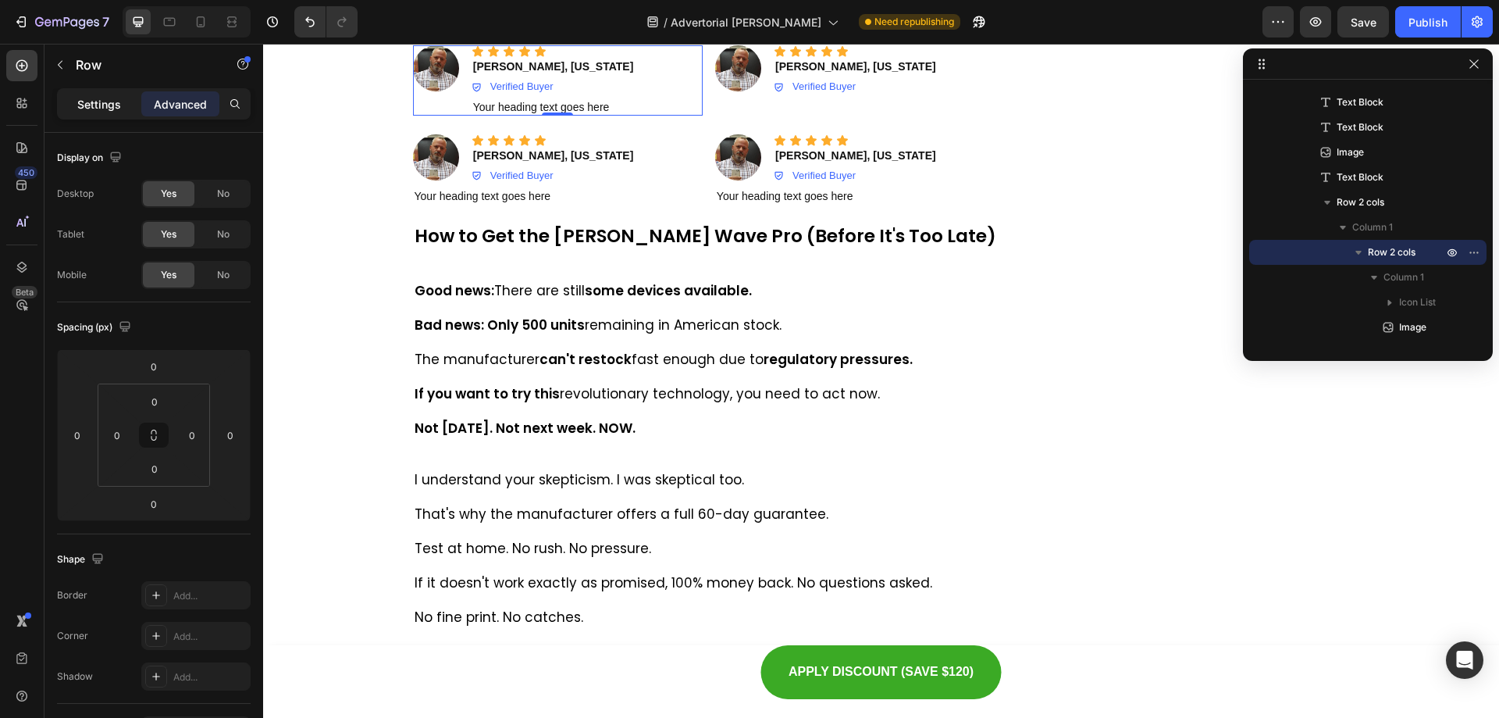
click at [110, 94] on div "Settings" at bounding box center [99, 103] width 78 height 25
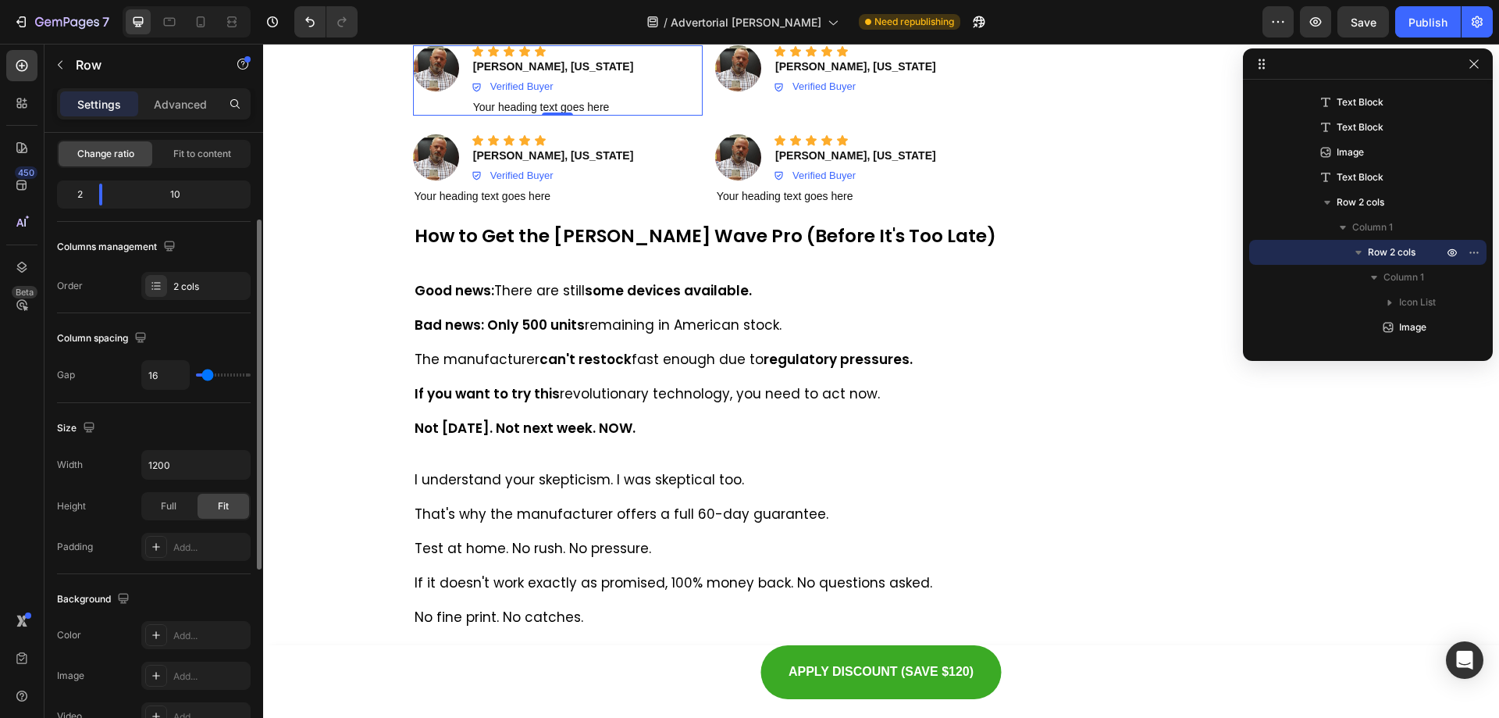
scroll to position [312, 0]
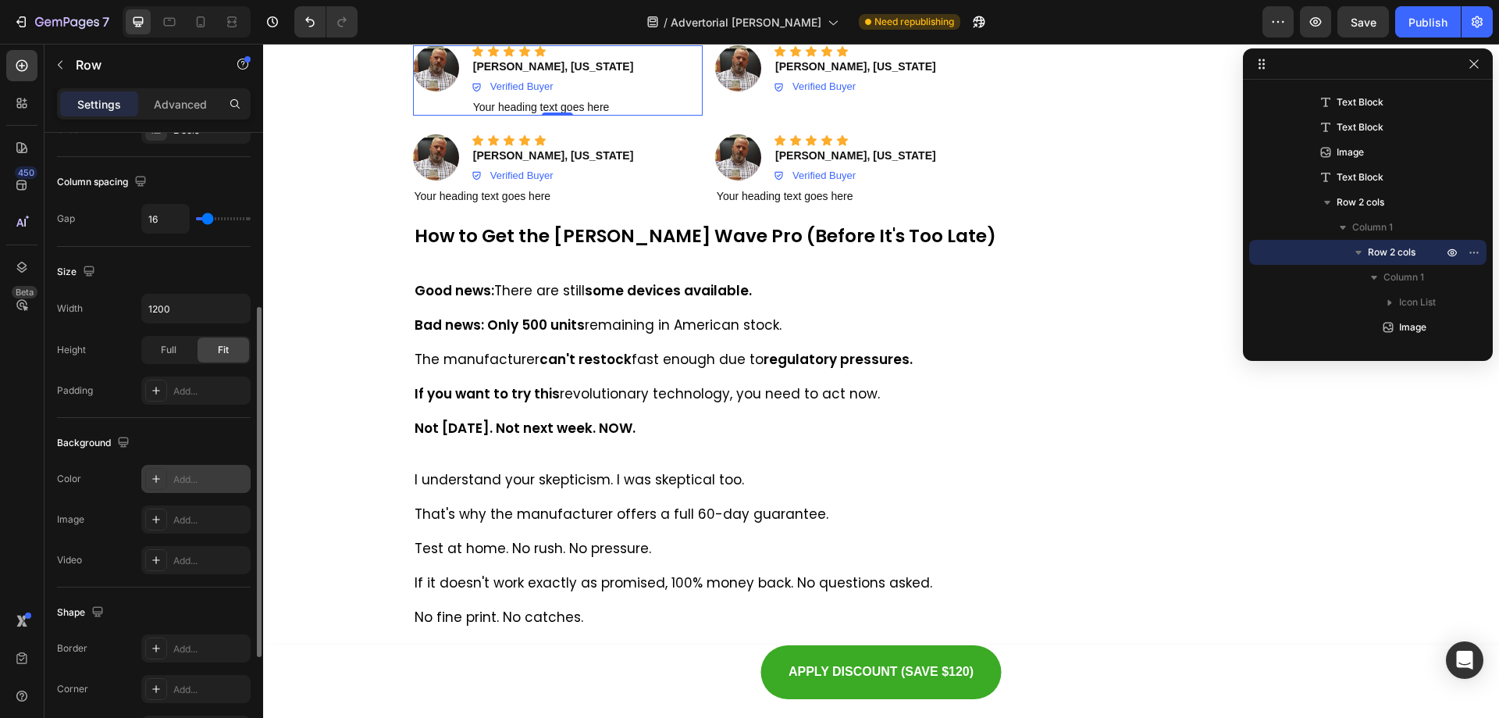
click at [198, 470] on div "Add..." at bounding box center [195, 479] width 109 height 28
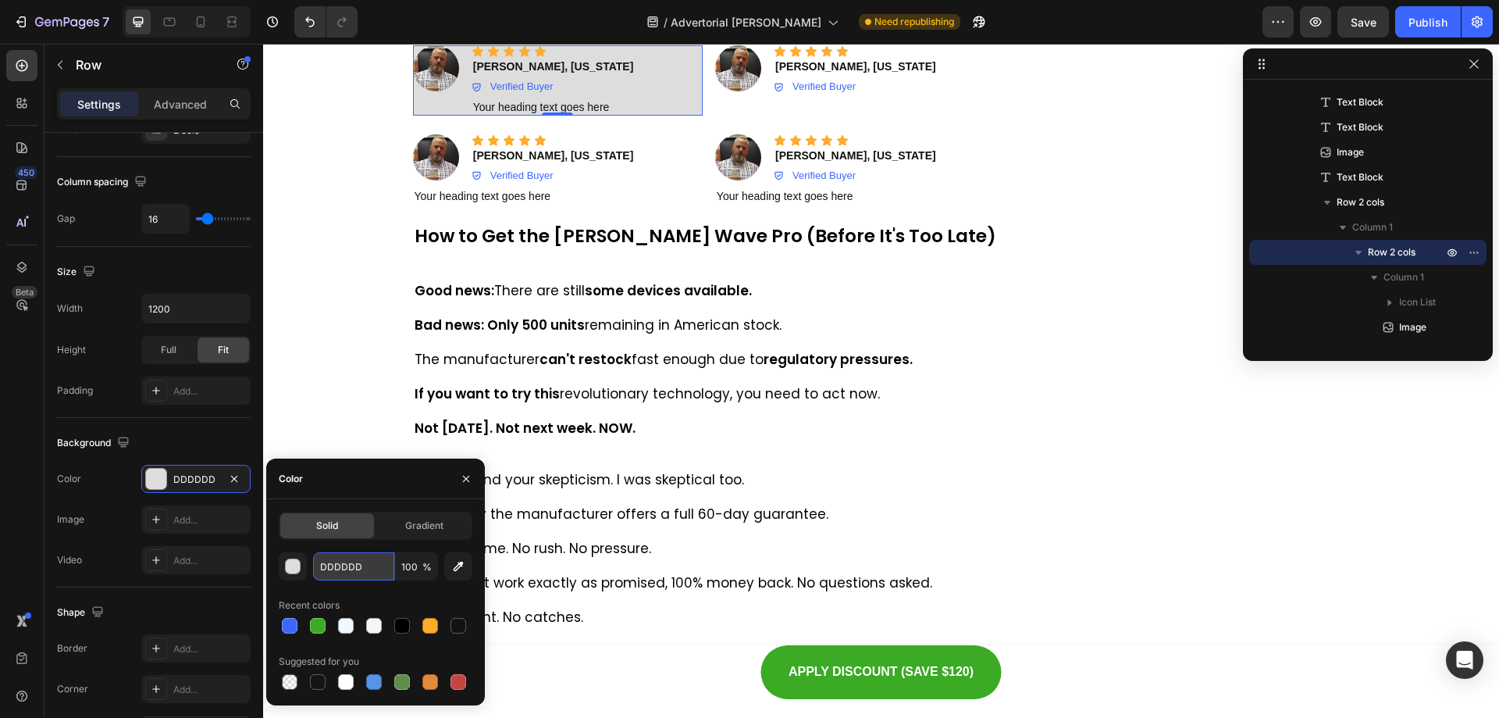
click at [371, 568] on input "DDDDDD" at bounding box center [353, 566] width 81 height 28
paste input "#F5F5F5"
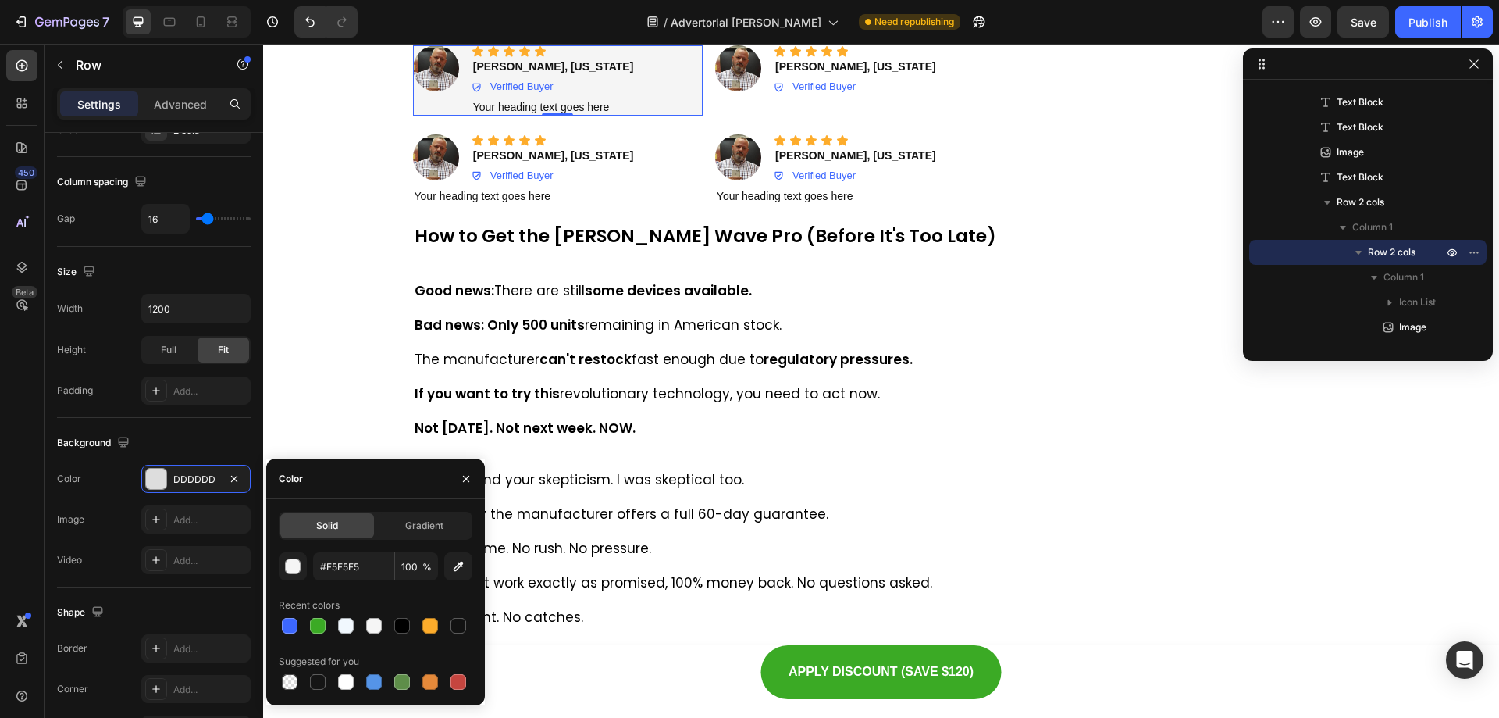
click at [377, 590] on div "#F5F5F5 100 % Recent colors Suggested for you" at bounding box center [376, 622] width 194 height 141
type input "F5F5F5"
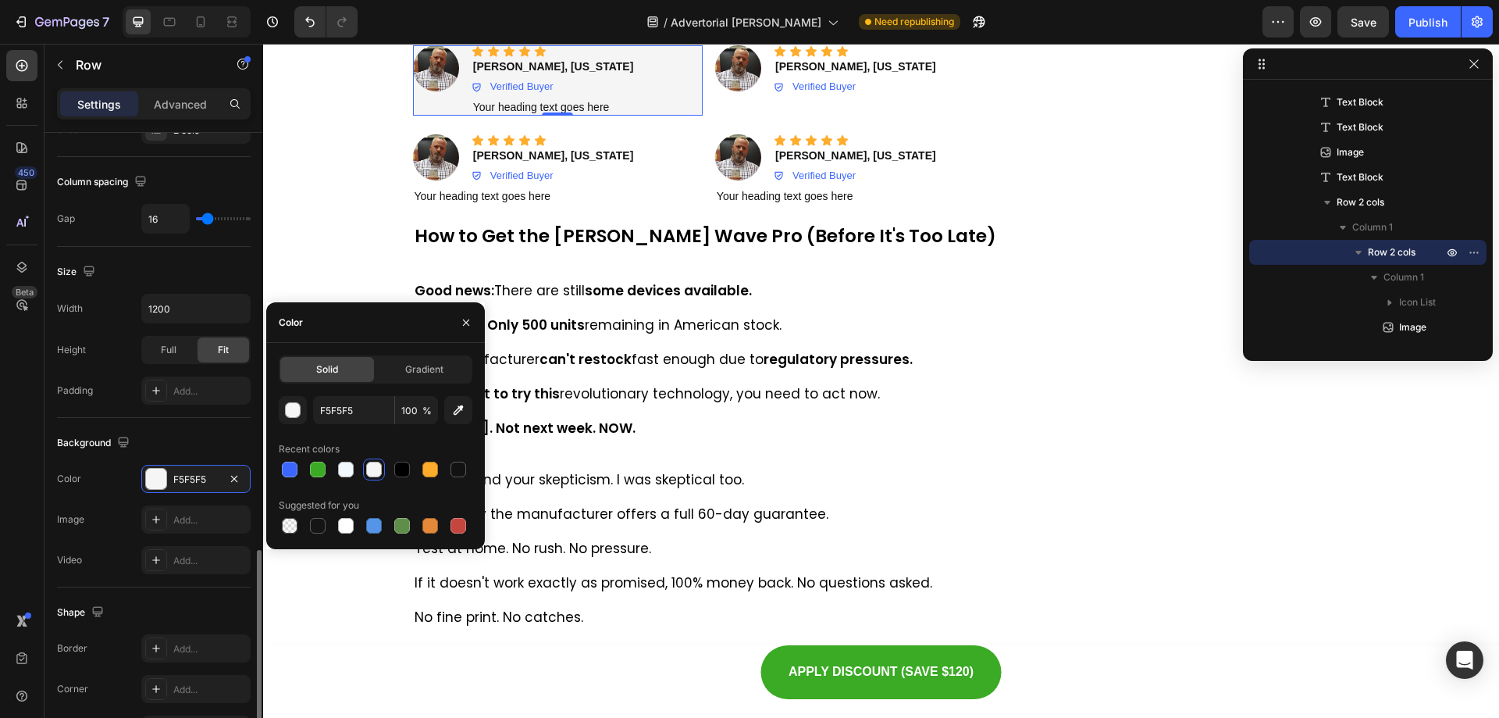
scroll to position [501, 0]
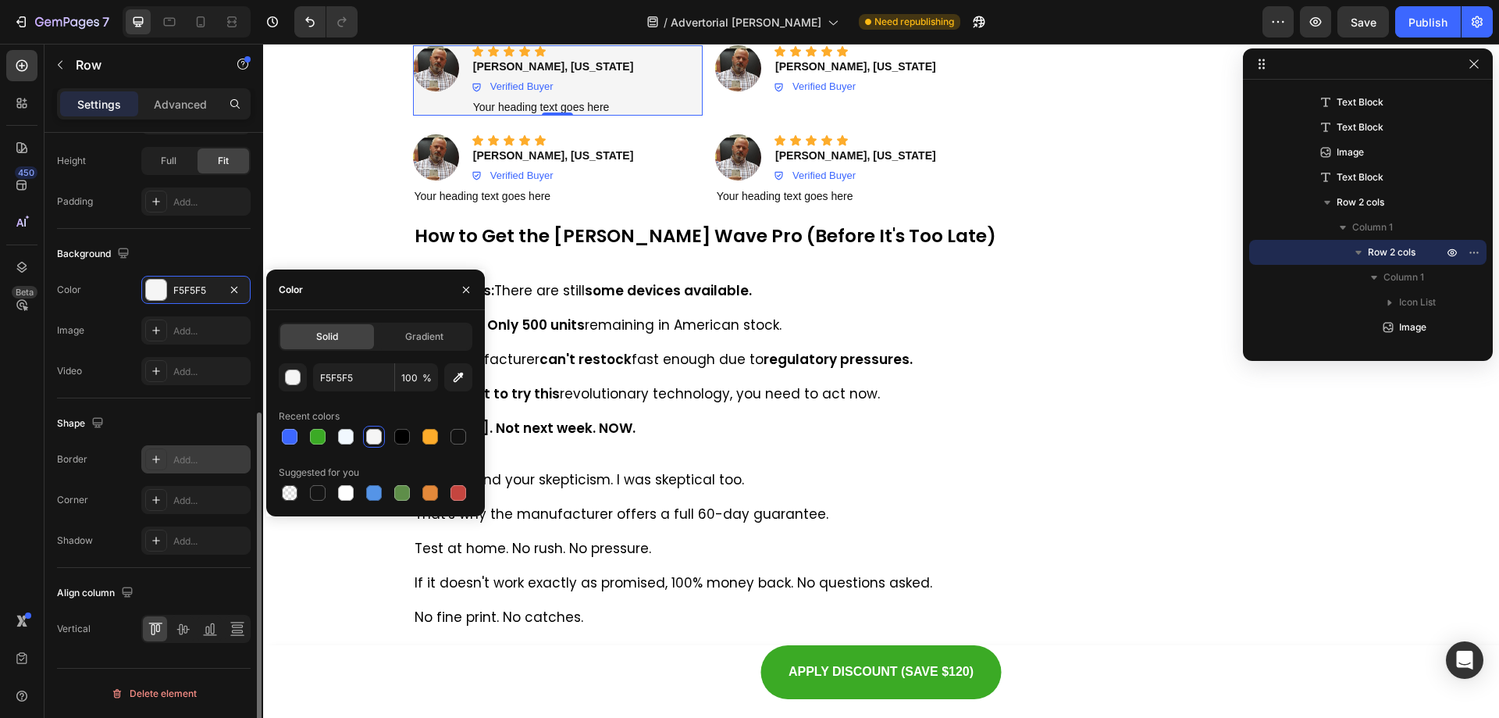
click at [176, 462] on div "Add..." at bounding box center [209, 460] width 73 height 14
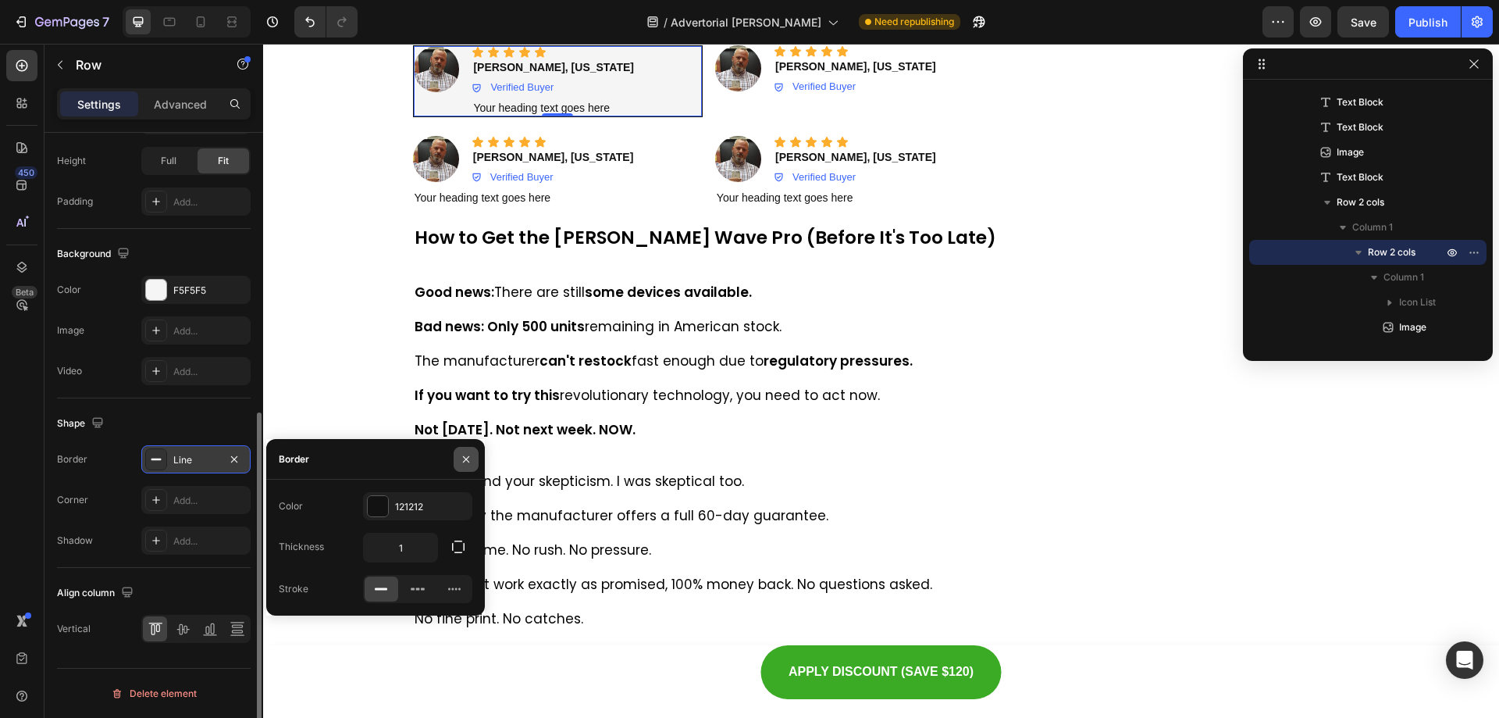
click at [461, 455] on icon "button" at bounding box center [466, 459] width 12 height 12
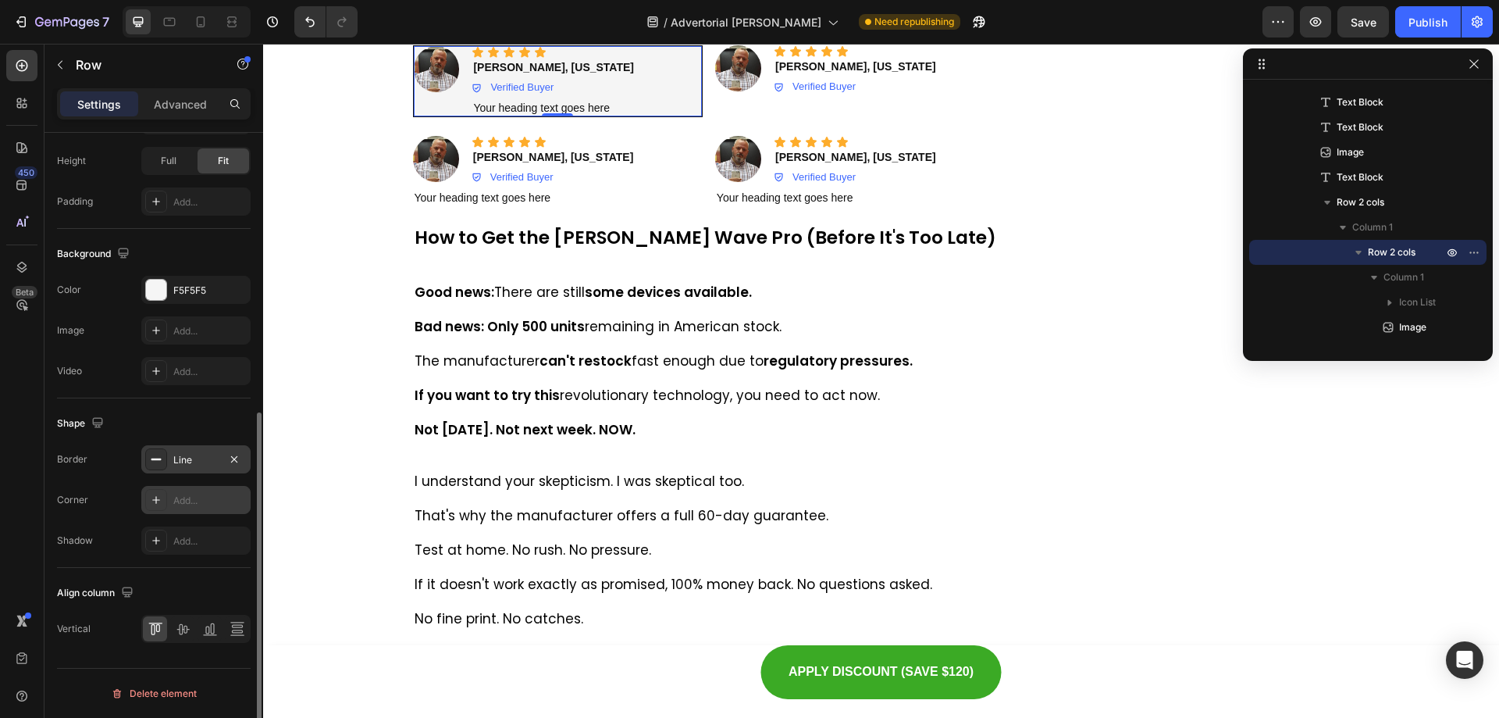
click at [161, 502] on icon at bounding box center [156, 499] width 12 height 12
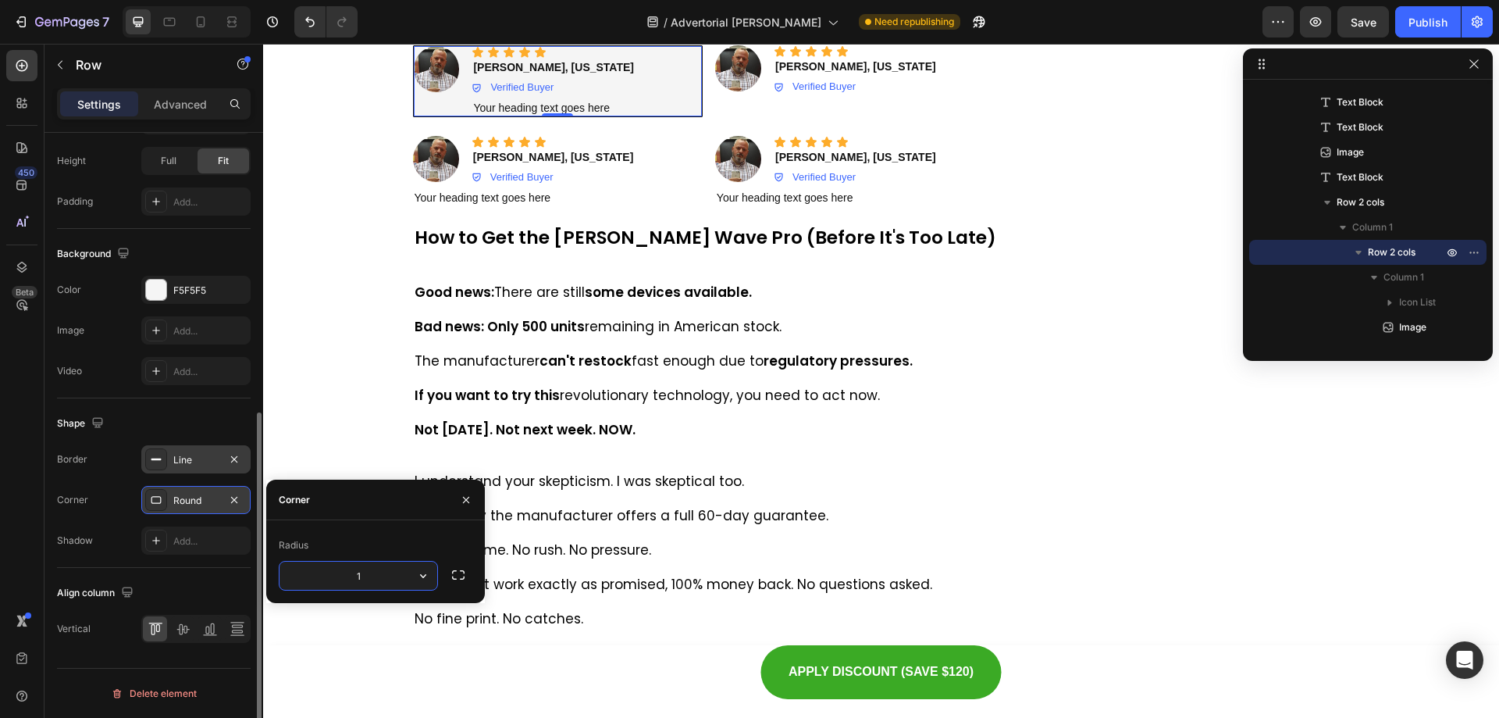
type input "15"
click at [775, 56] on icon at bounding box center [780, 51] width 11 height 10
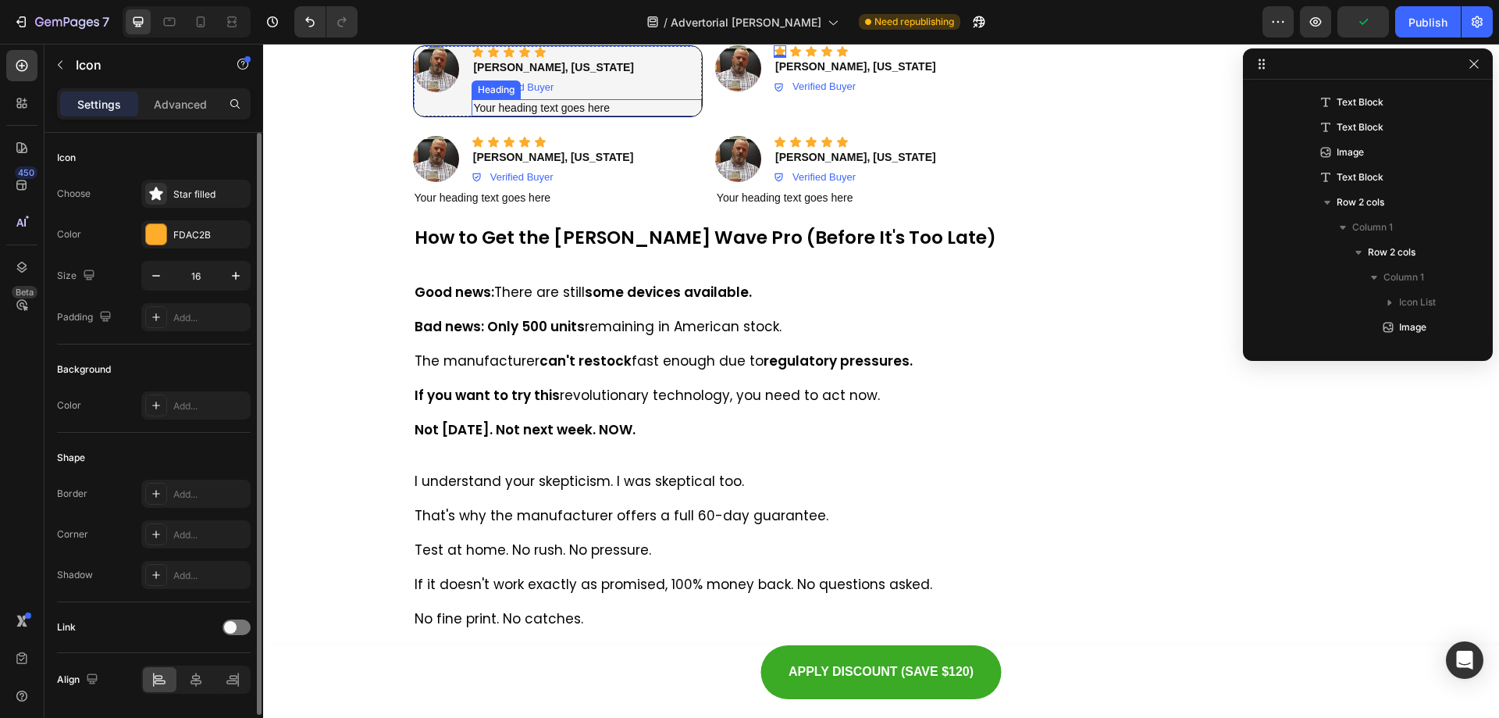
click at [688, 116] on h2 "Your heading text goes here" at bounding box center [587, 107] width 230 height 17
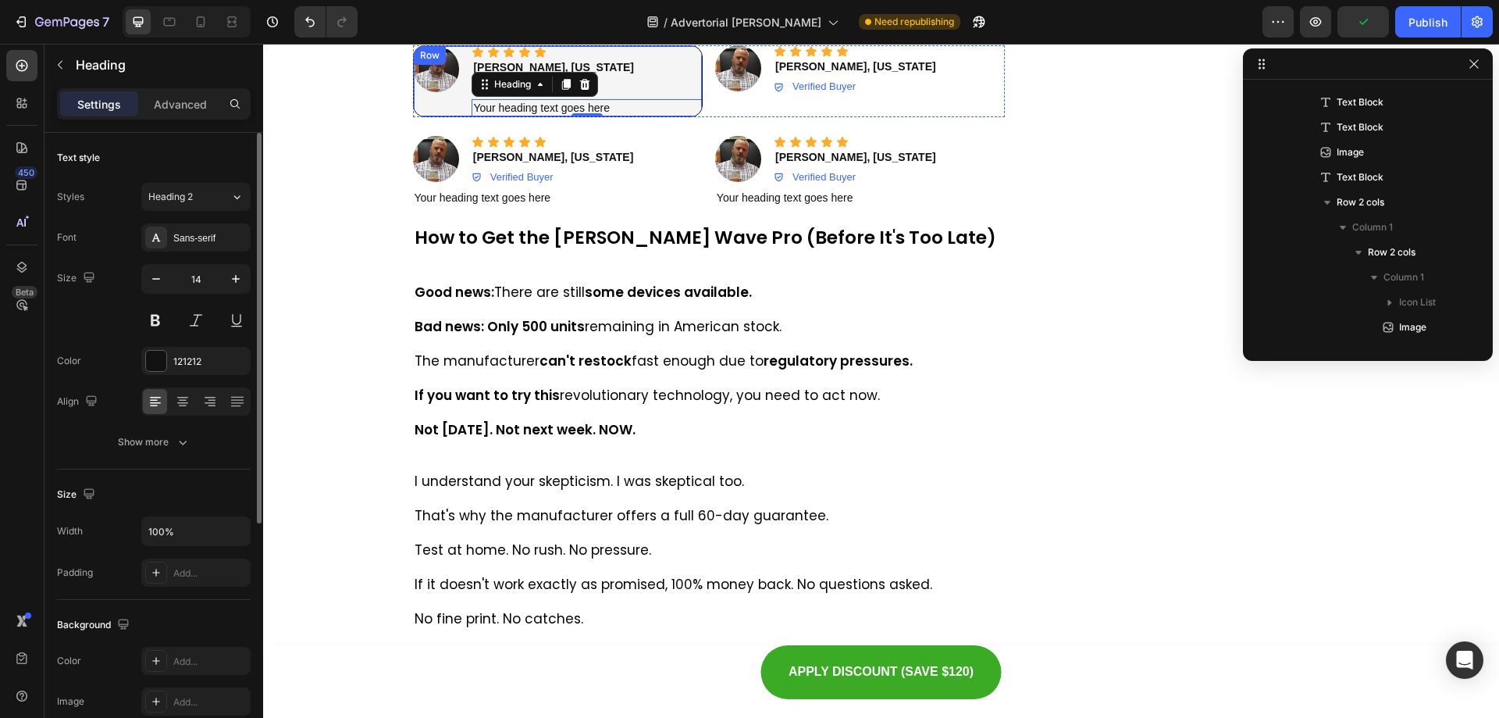
click at [414, 116] on div "Icon Icon Icon Icon Icon Icon List Image" at bounding box center [437, 81] width 46 height 70
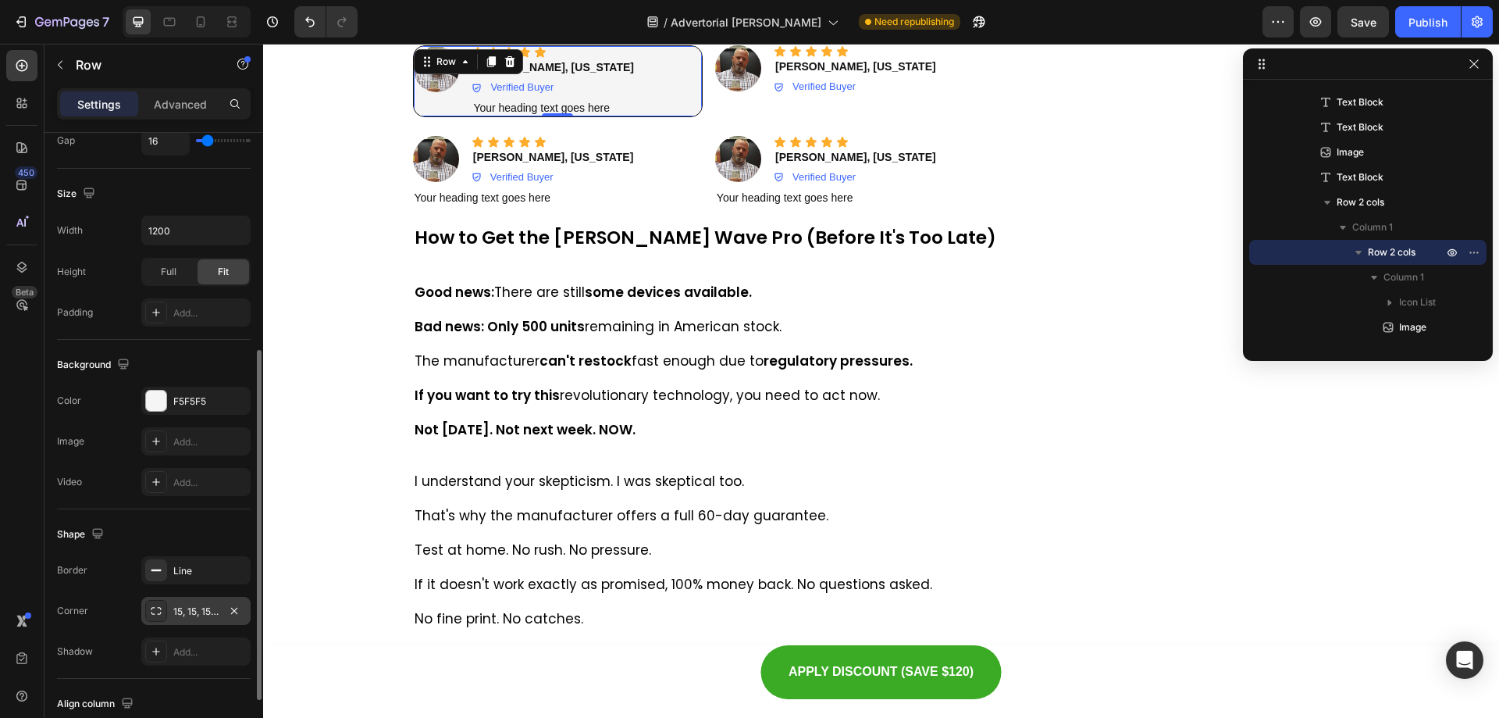
scroll to position [469, 0]
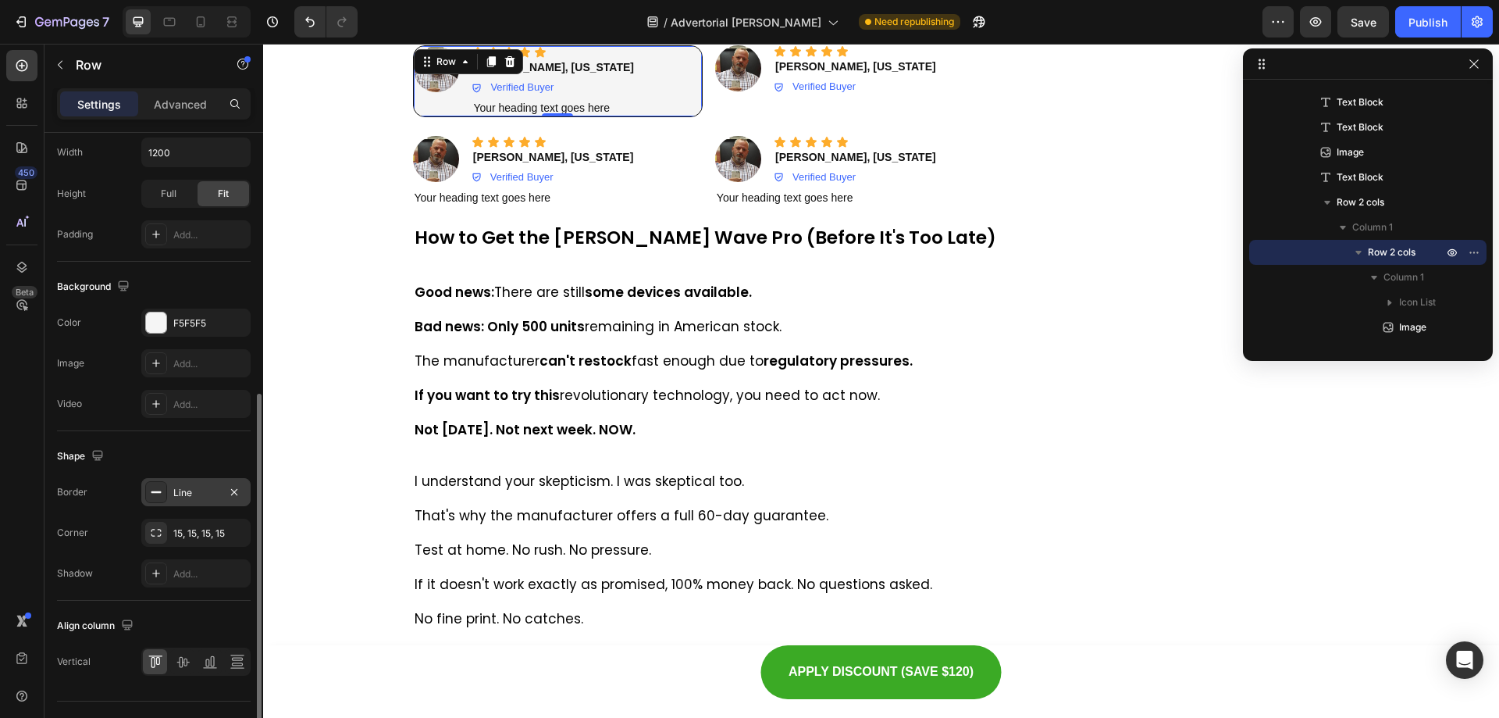
click at [163, 495] on div at bounding box center [156, 492] width 22 height 22
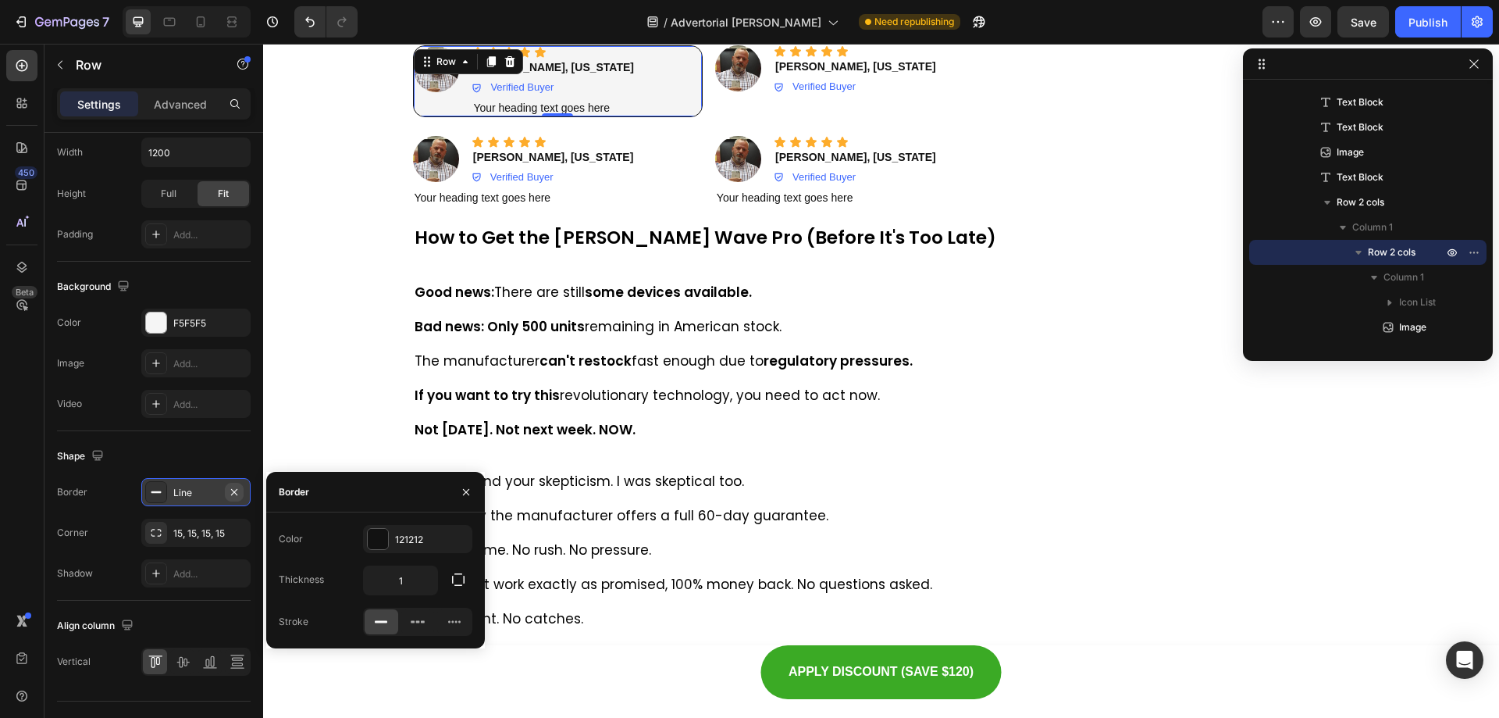
click at [239, 490] on icon "button" at bounding box center [234, 492] width 12 height 12
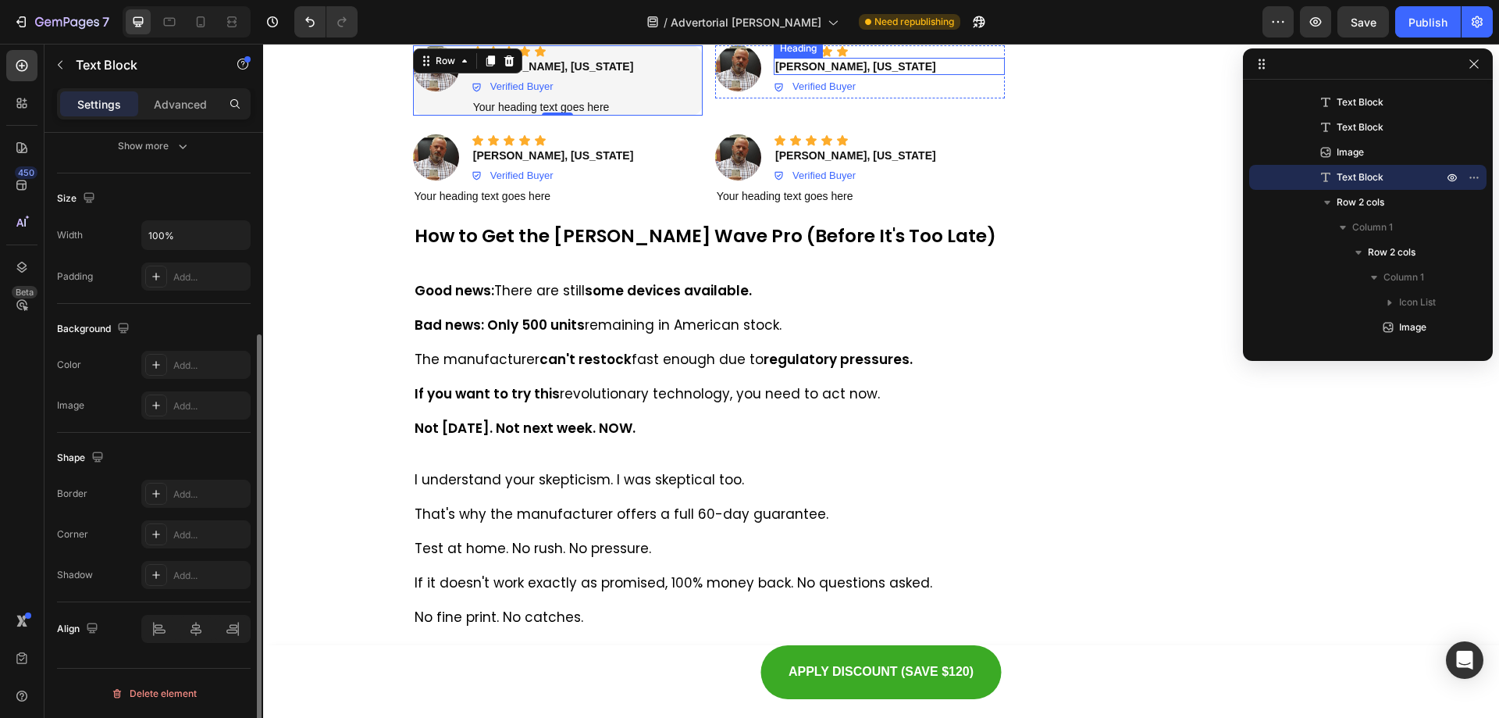
click at [893, 25] on p "This may be your only chance to access the technology that elite clinics charge…" at bounding box center [710, 18] width 590 height 14
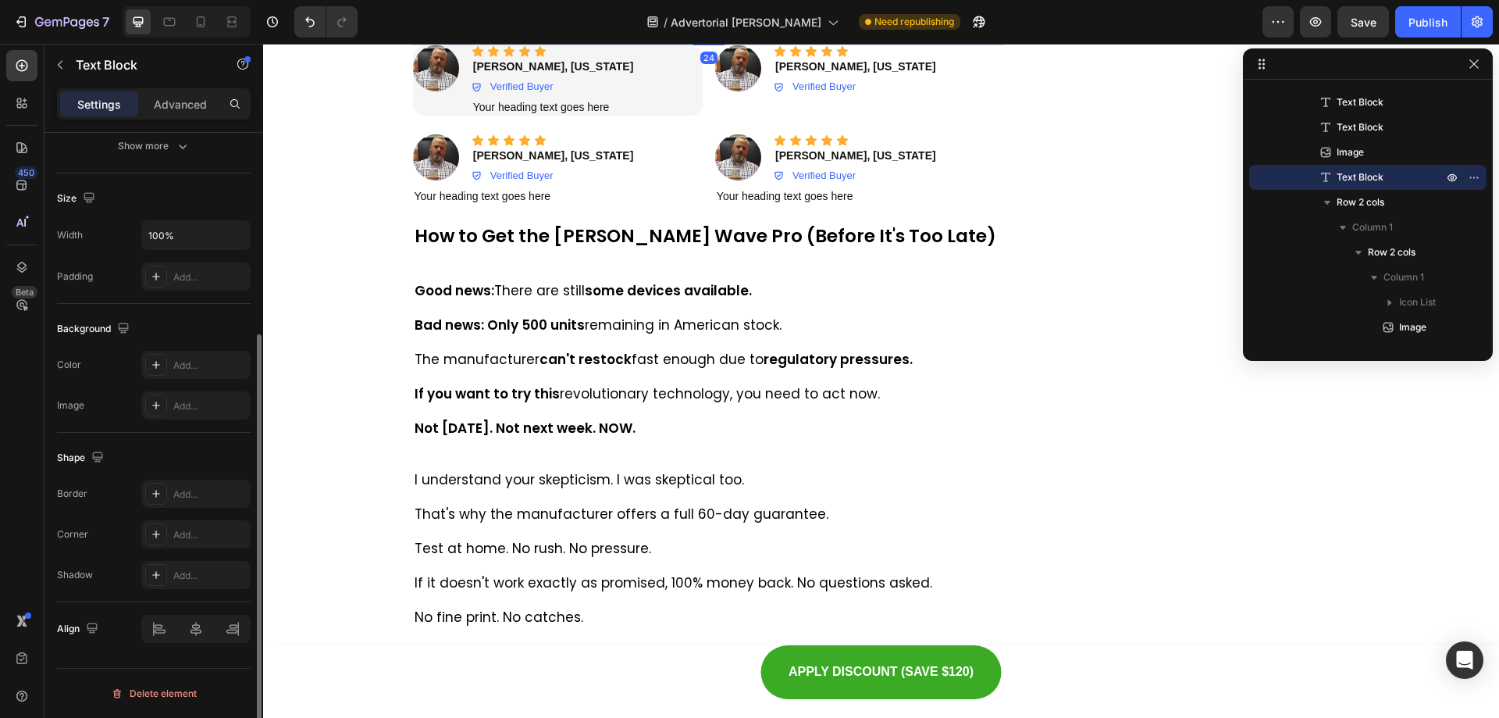
scroll to position [0, 0]
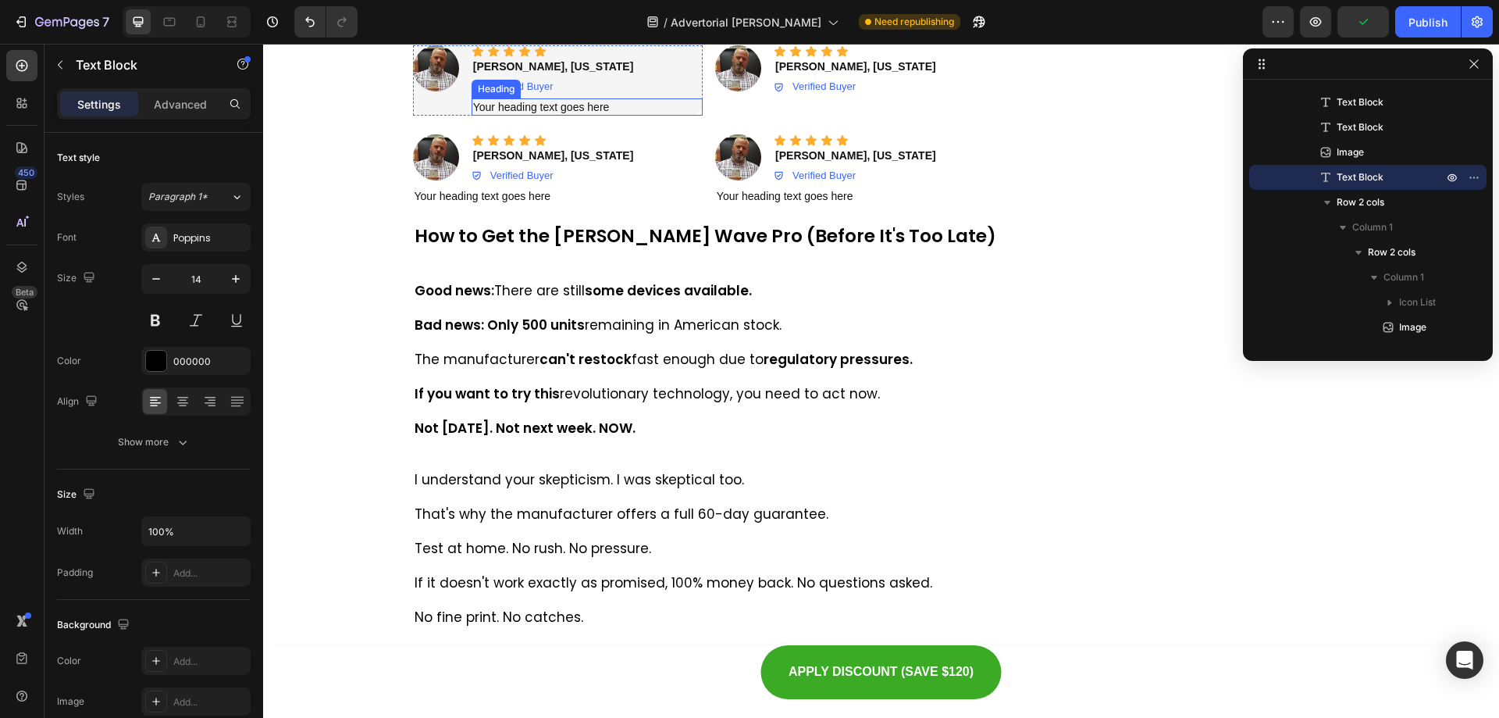
click at [515, 116] on h2 "Your heading text goes here" at bounding box center [587, 106] width 231 height 17
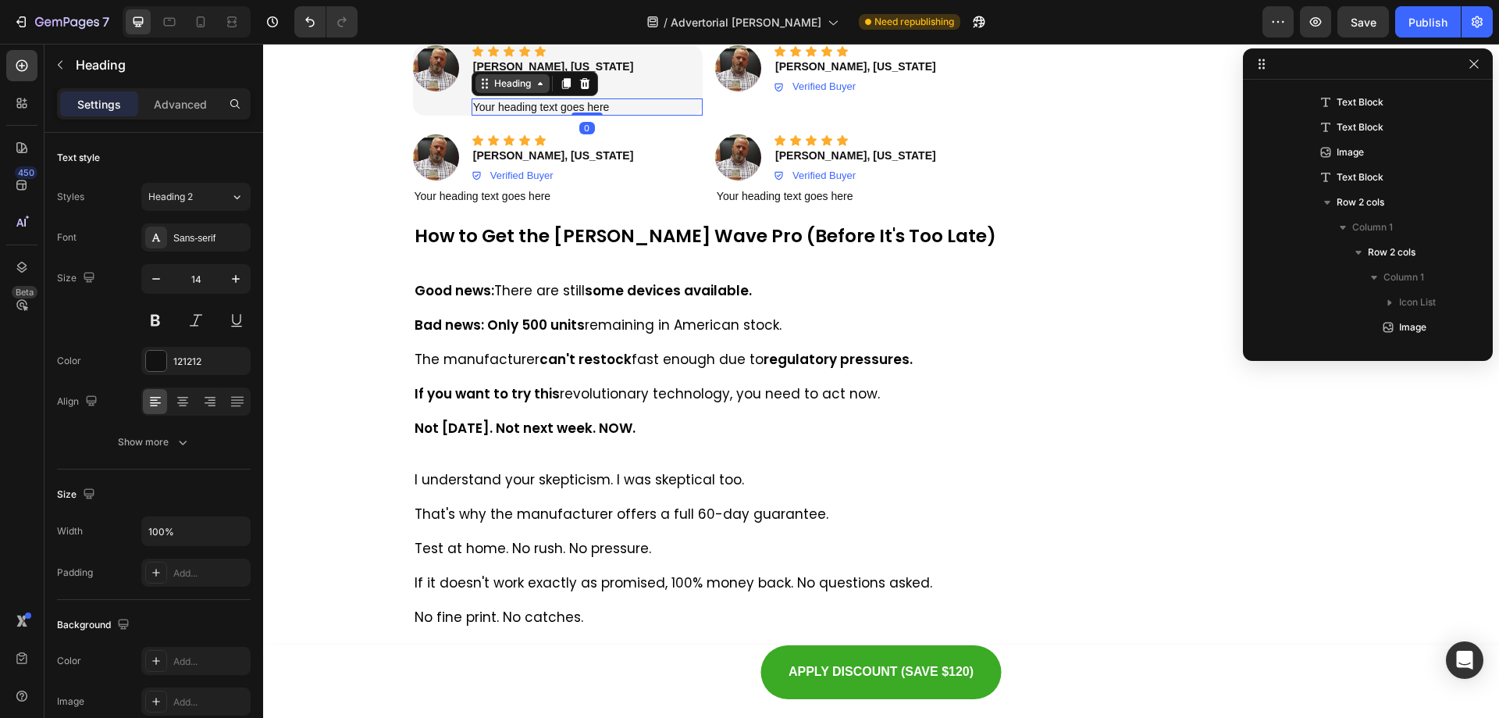
drag, startPoint x: 554, startPoint y: 404, endPoint x: 522, endPoint y: 410, distance: 32.5
click at [560, 90] on icon at bounding box center [566, 83] width 12 height 12
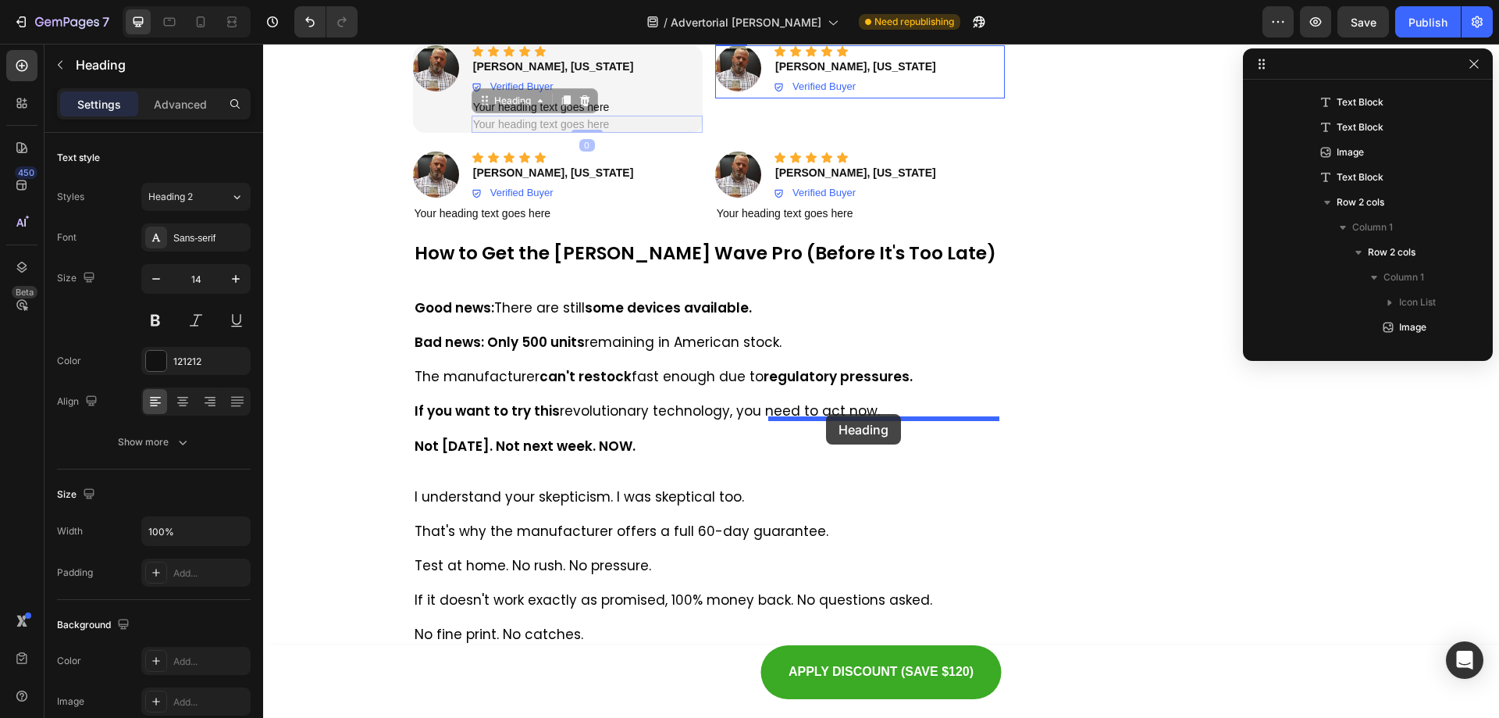
drag, startPoint x: 478, startPoint y: 423, endPoint x: 826, endPoint y: 414, distance: 348.4
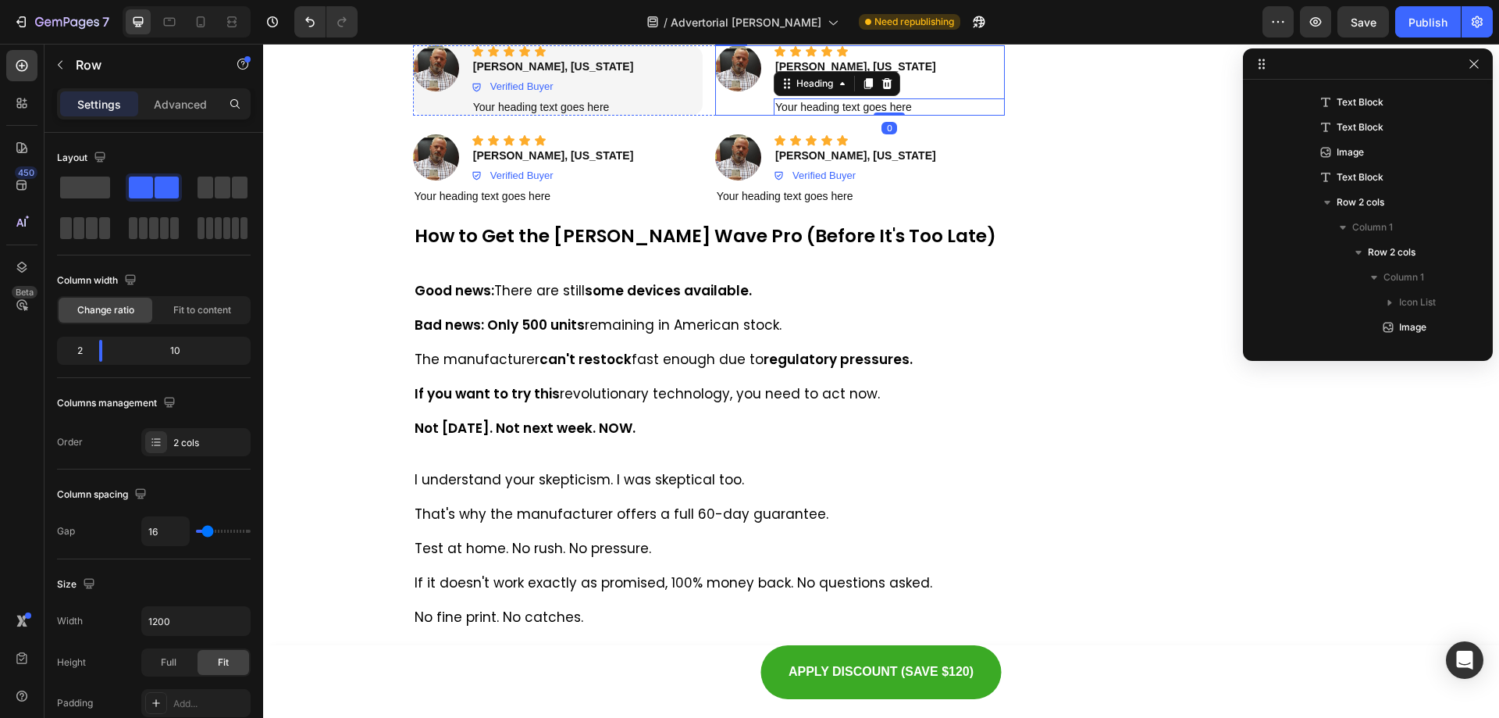
click at [730, 116] on div "Icon Icon Icon Icon Icon Icon List Image" at bounding box center [738, 80] width 46 height 70
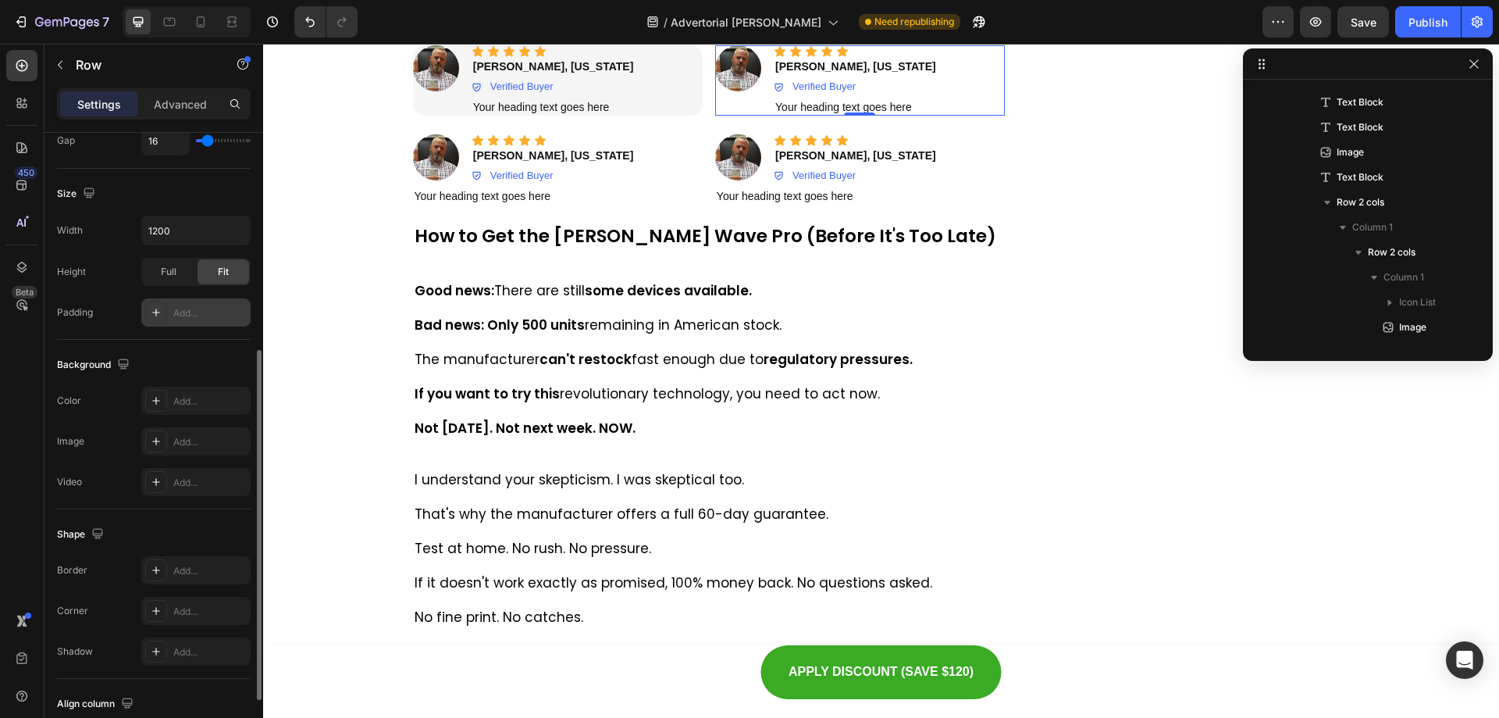
scroll to position [501, 0]
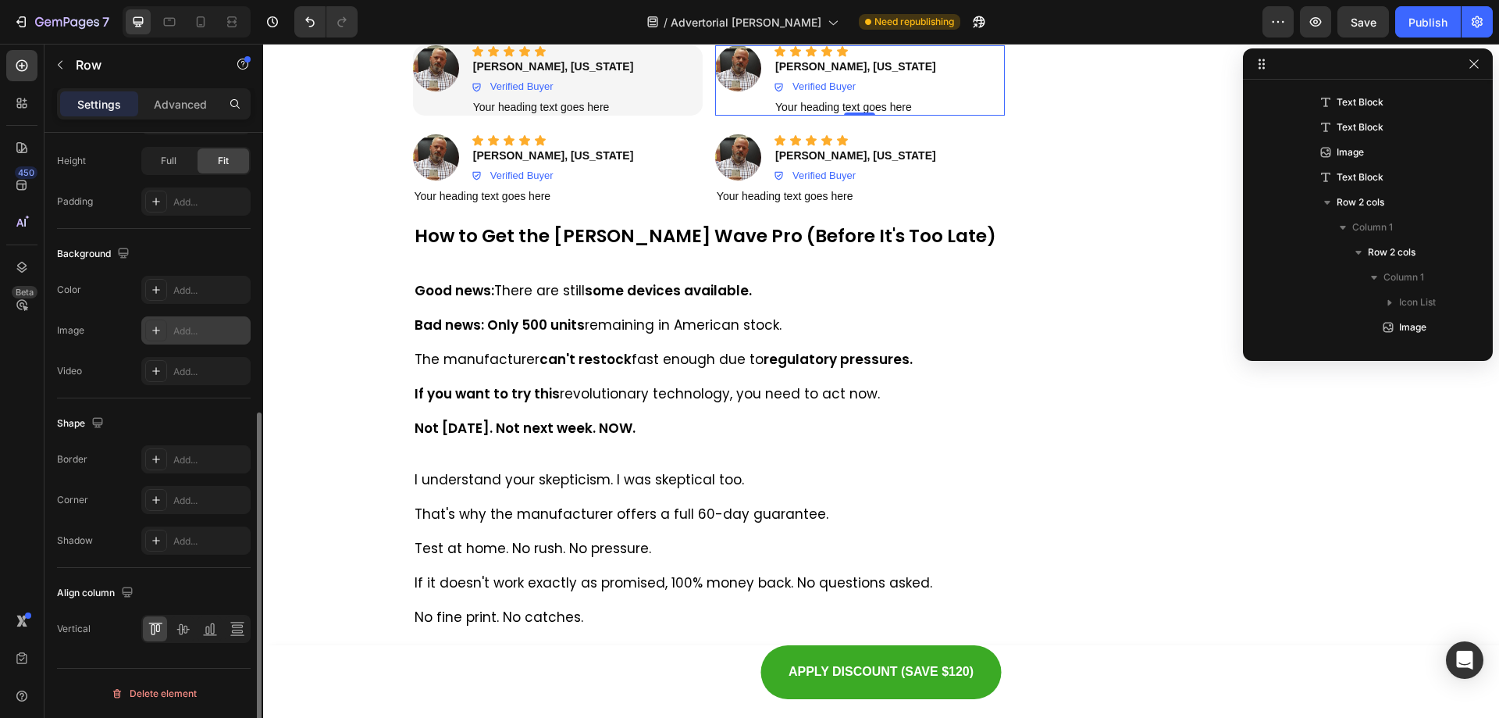
click at [173, 288] on div "Add..." at bounding box center [209, 290] width 73 height 14
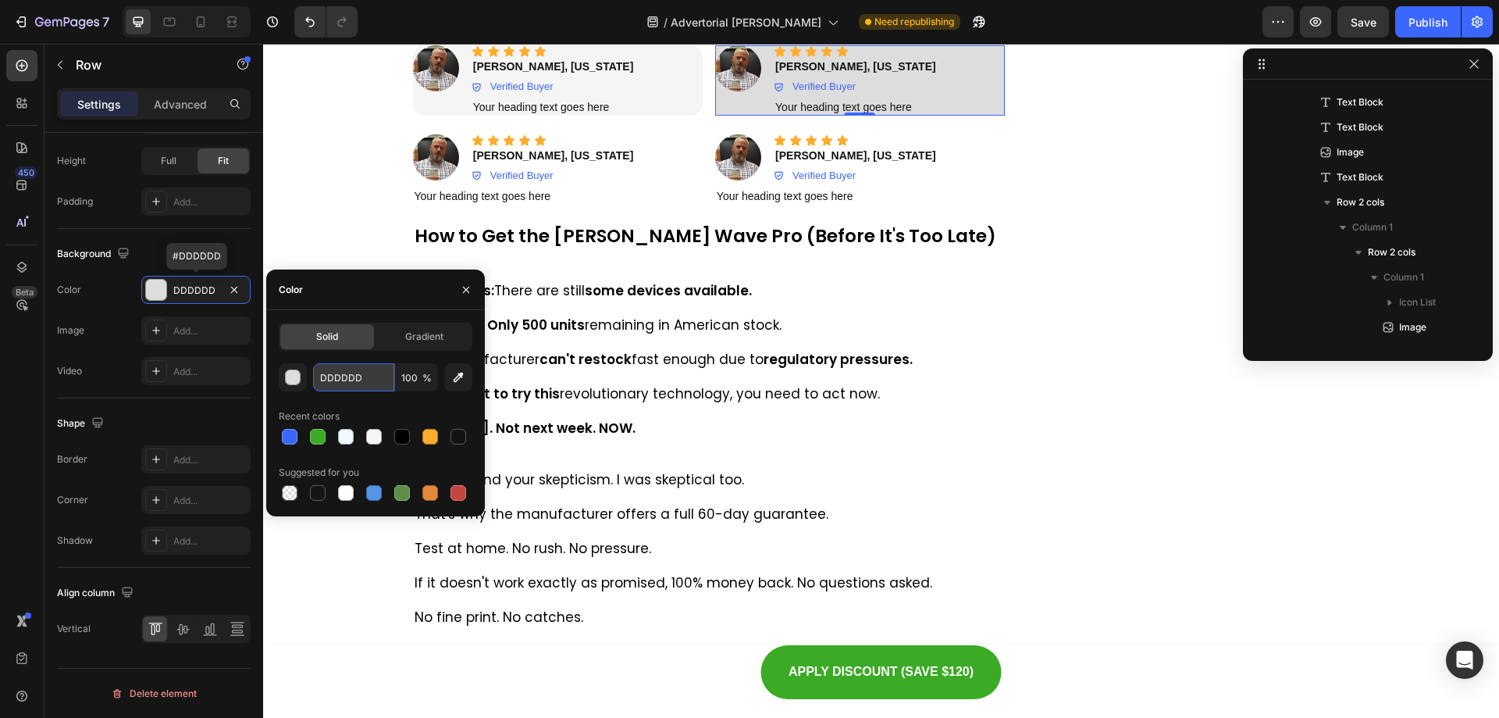
click at [360, 382] on input "DDDDDD" at bounding box center [353, 377] width 81 height 28
paste input "#F5F5F5"
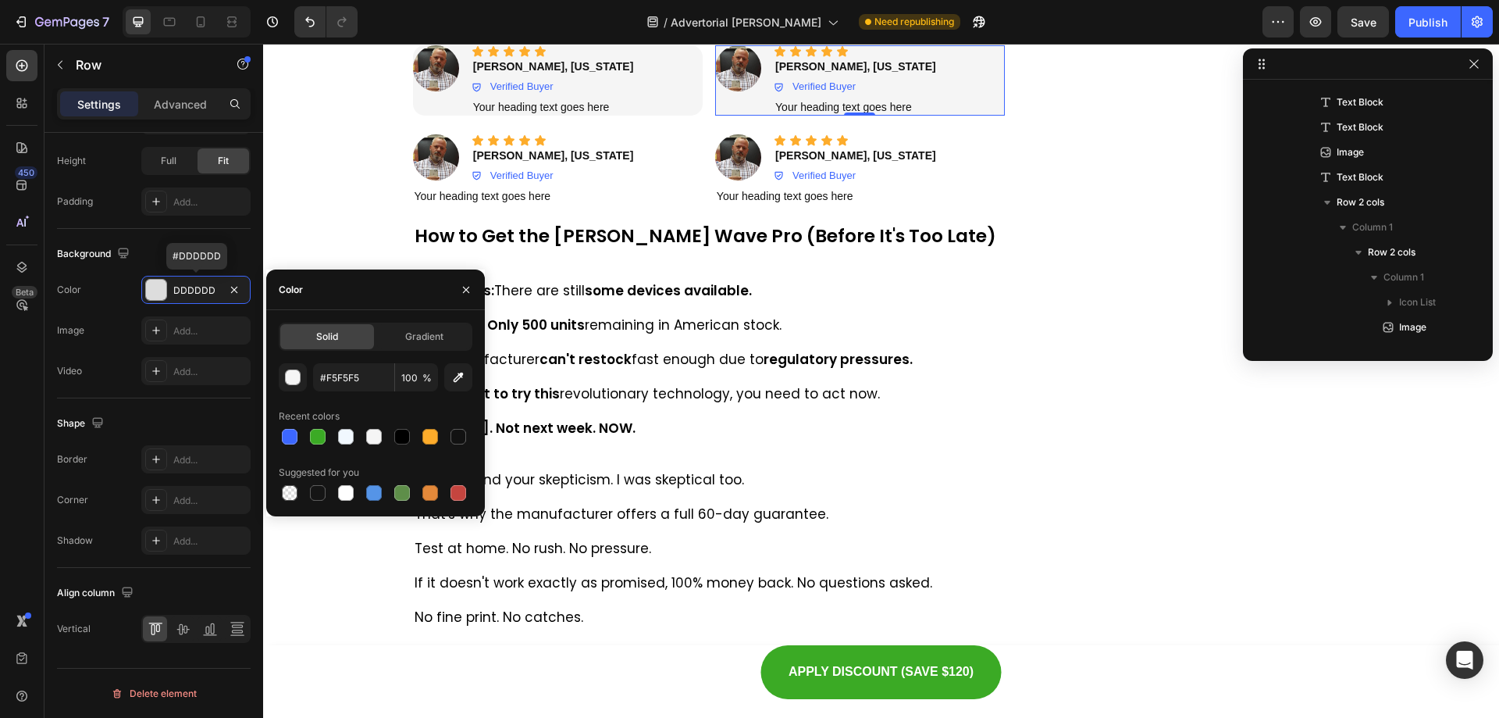
click at [353, 405] on div "Recent colors" at bounding box center [376, 416] width 194 height 25
type input "F5F5F5"
click at [198, 501] on div "Add..." at bounding box center [209, 500] width 73 height 14
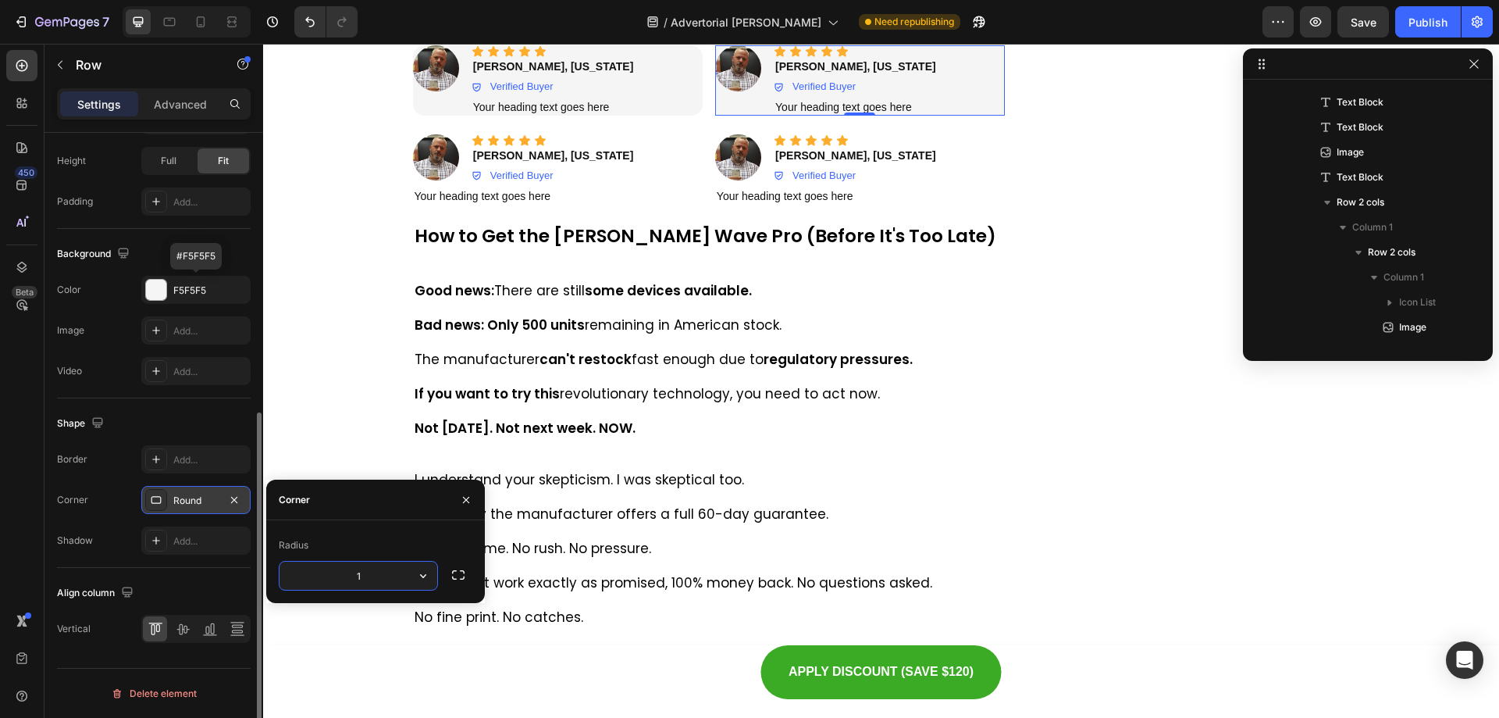
type input "15"
click at [736, 132] on div "Image" at bounding box center [735, 125] width 34 height 14
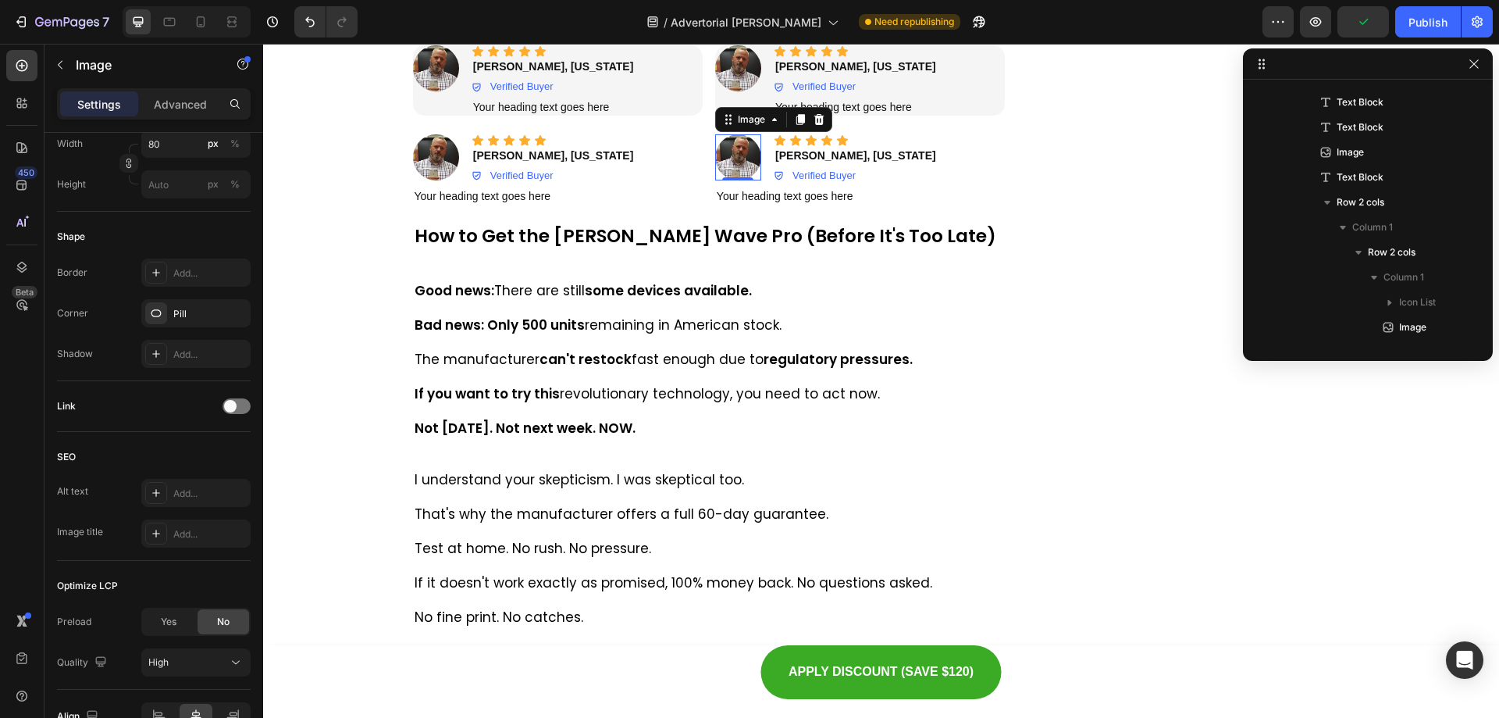
scroll to position [0, 0]
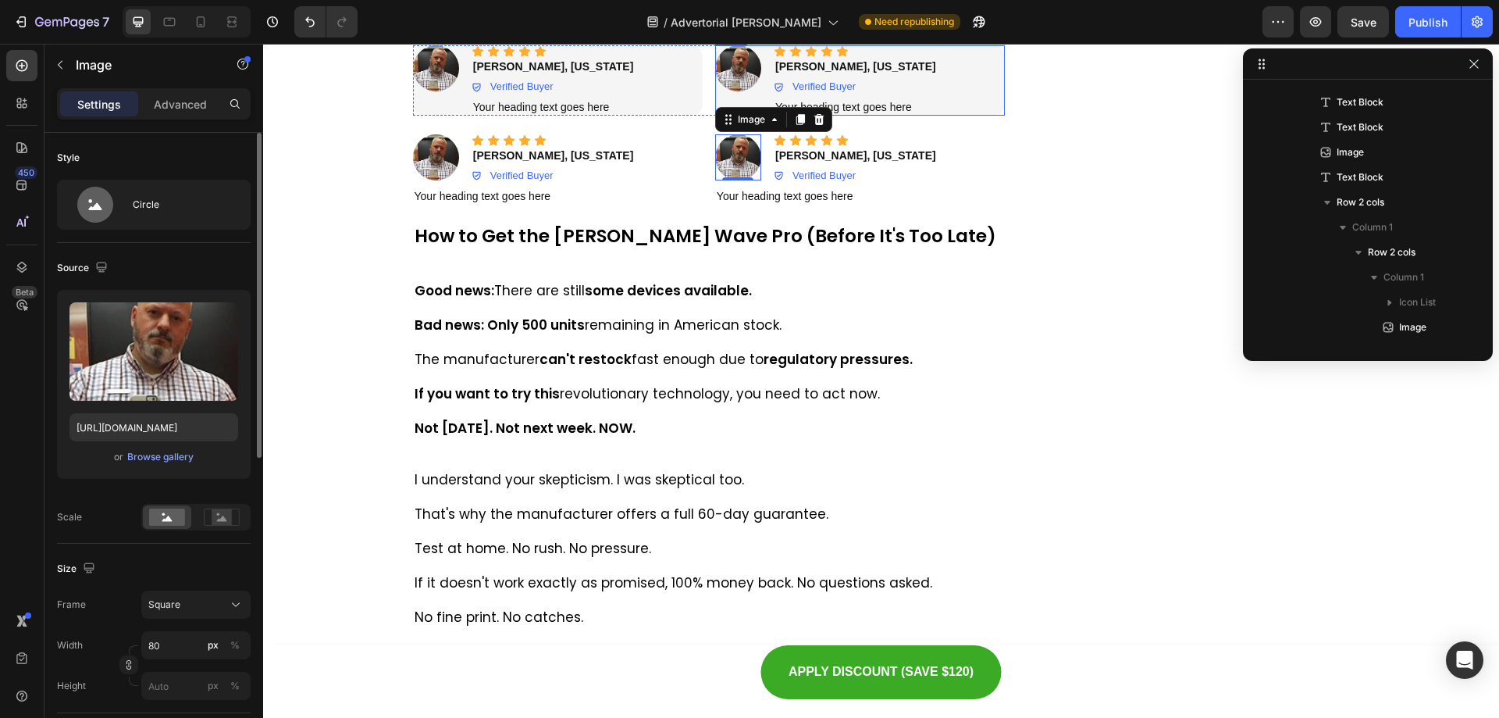
click at [736, 116] on div "Icon Icon Icon Icon Icon Icon List Image" at bounding box center [738, 80] width 46 height 70
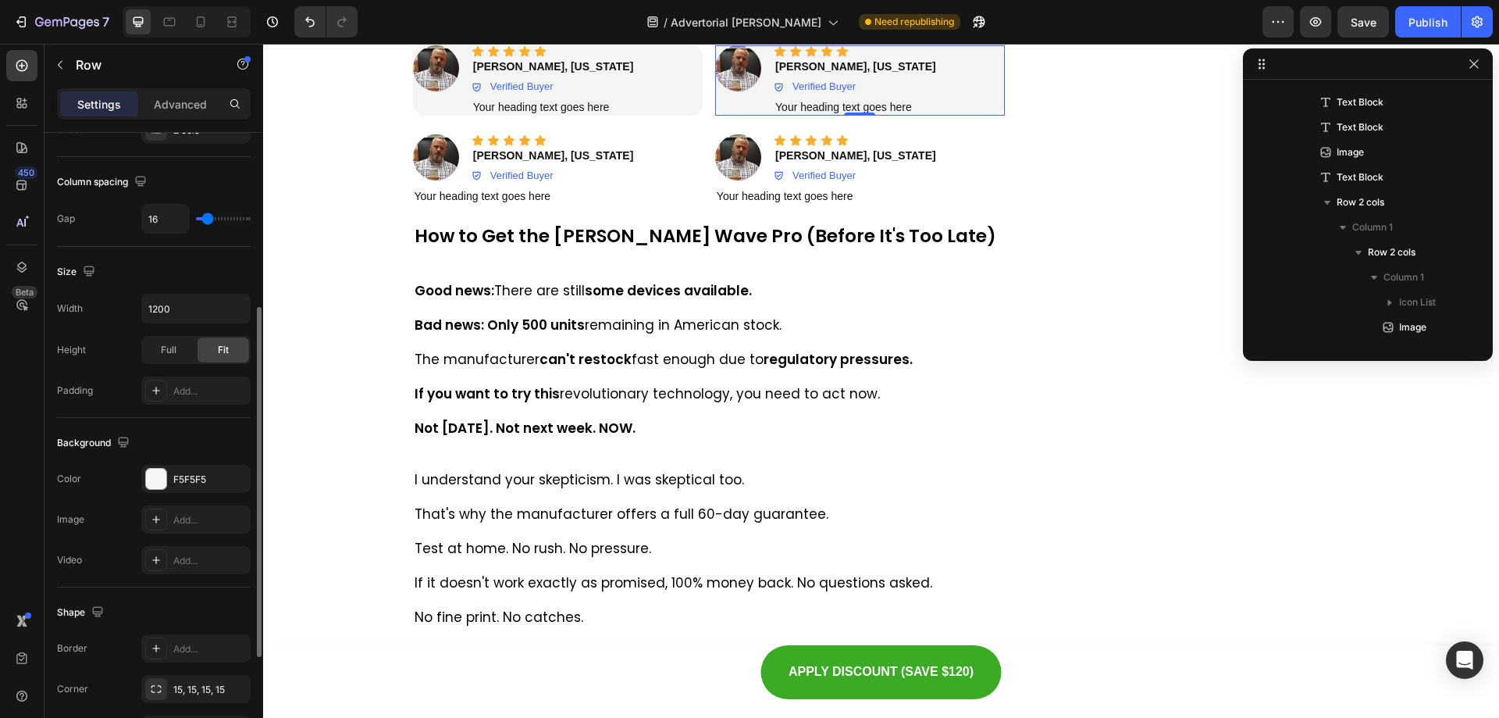
scroll to position [469, 0]
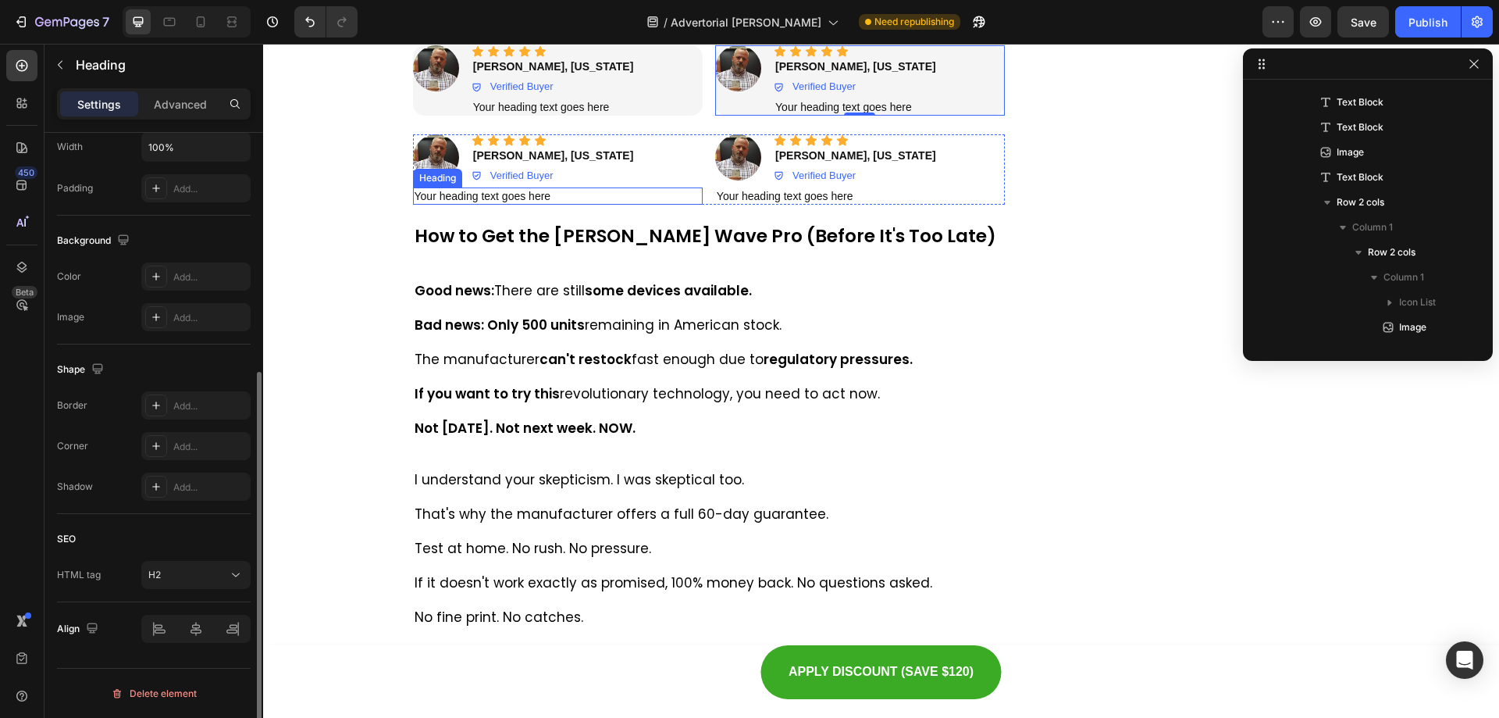
click at [654, 205] on h2 "Your heading text goes here" at bounding box center [558, 195] width 290 height 17
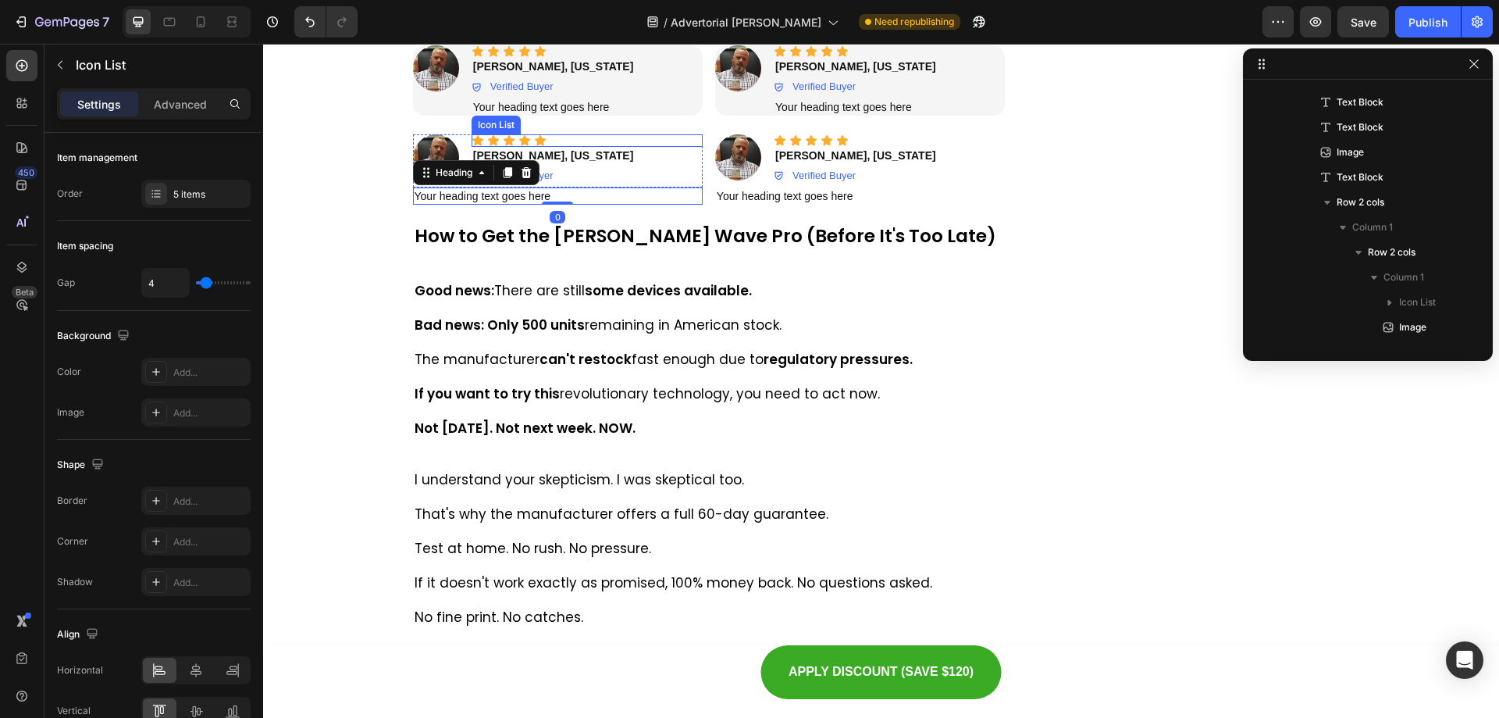
click at [659, 147] on div "Icon Icon Icon Icon Icon" at bounding box center [587, 140] width 231 height 12
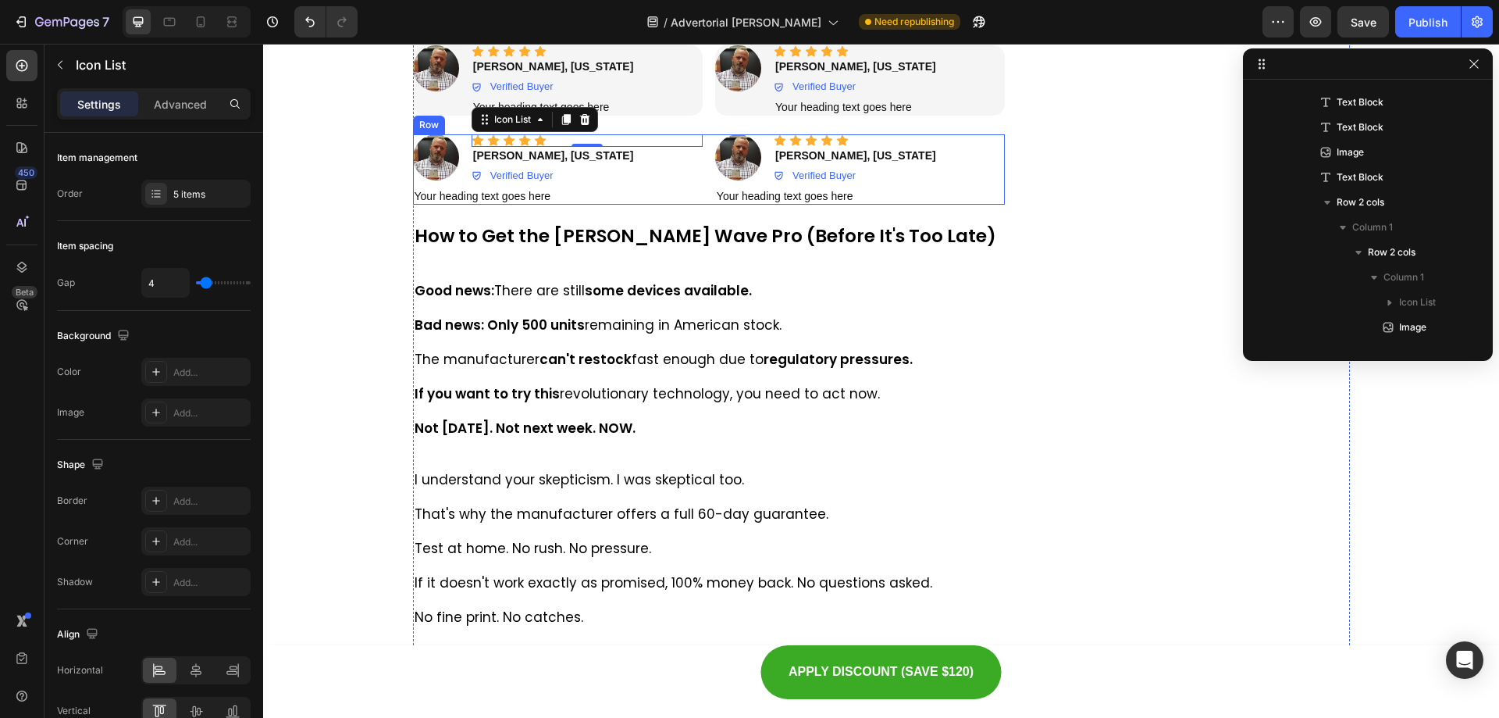
click at [697, 205] on div "Icon Icon Icon Icon Icon Icon List Image Icon Icon Icon Icon Icon Icon List 0 […" at bounding box center [709, 169] width 593 height 70
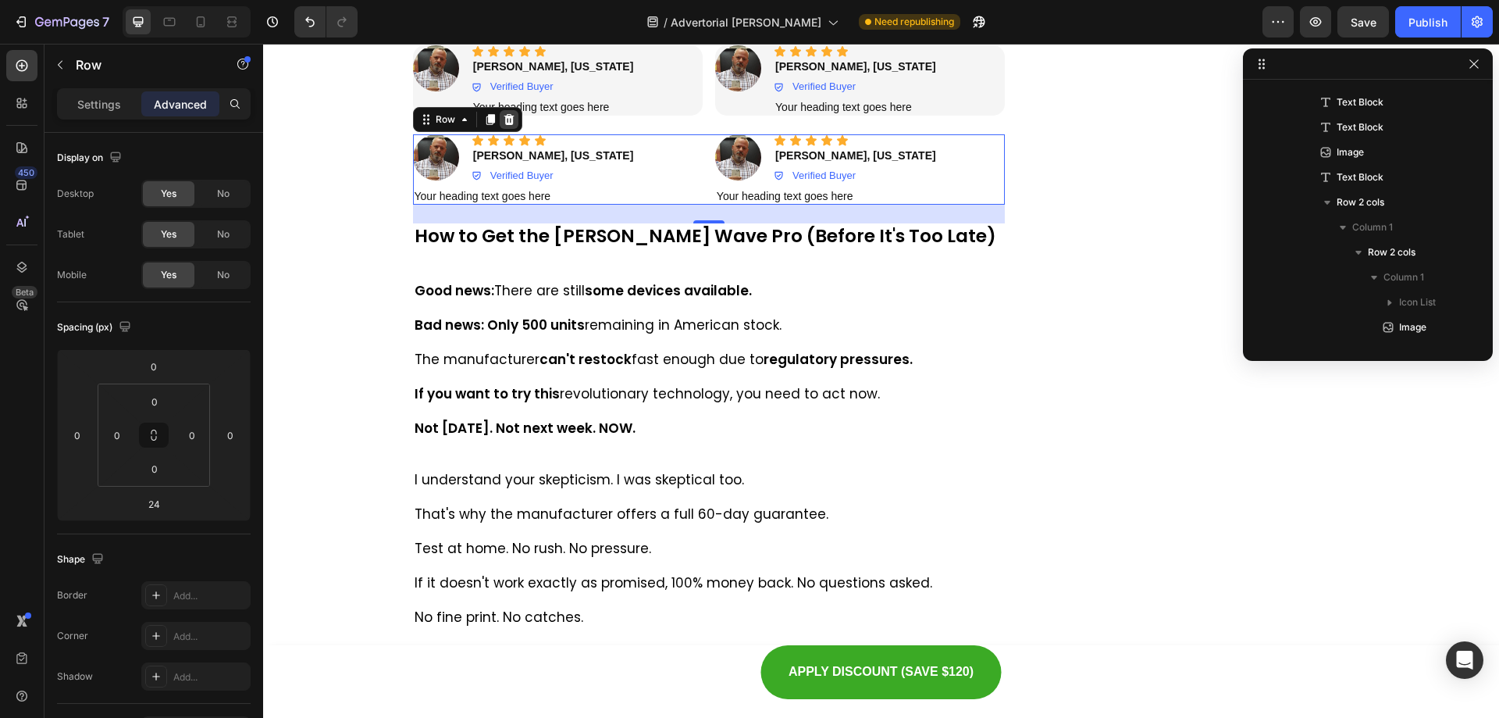
click at [505, 125] on icon at bounding box center [509, 119] width 10 height 11
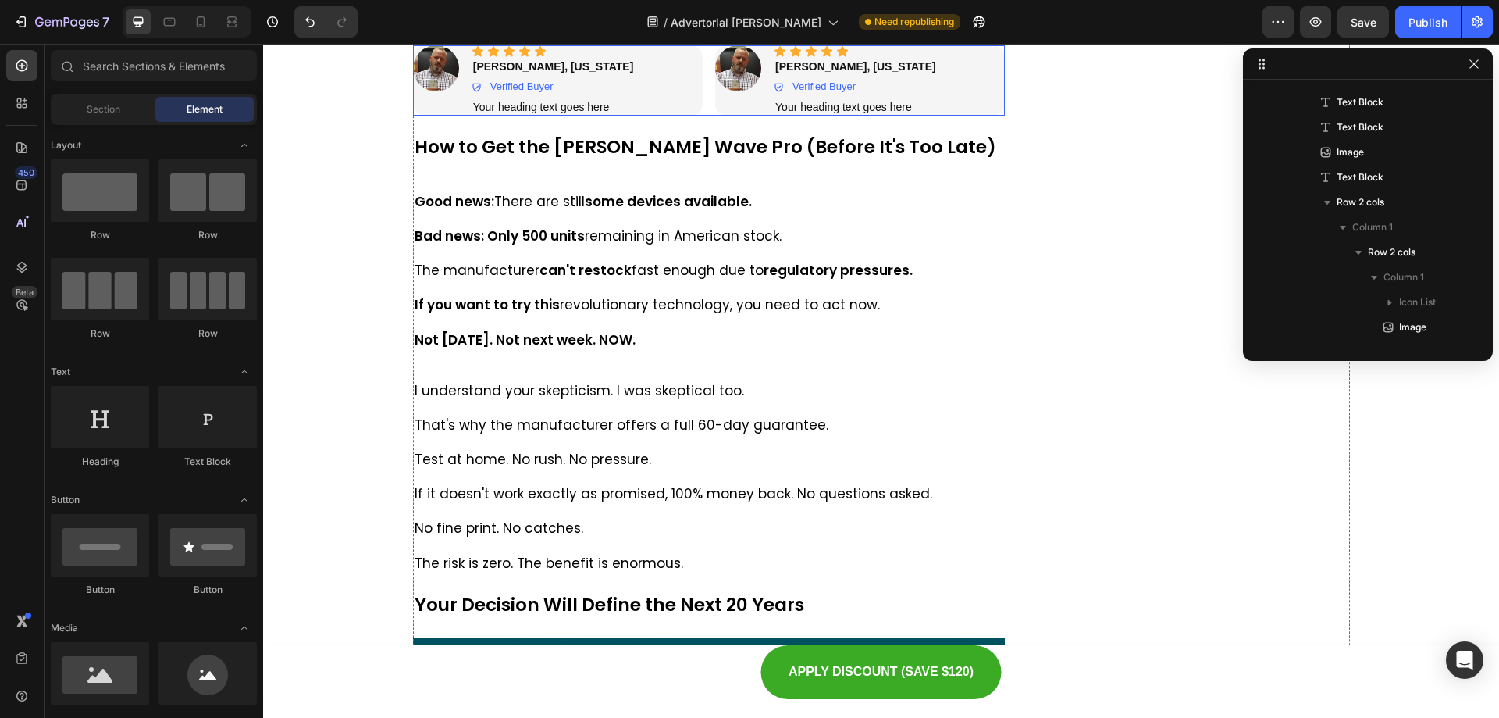
click at [704, 116] on div "Icon Icon Icon Icon Icon Icon List Image Icon Icon Icon Icon Icon Icon List [PE…" at bounding box center [709, 80] width 593 height 70
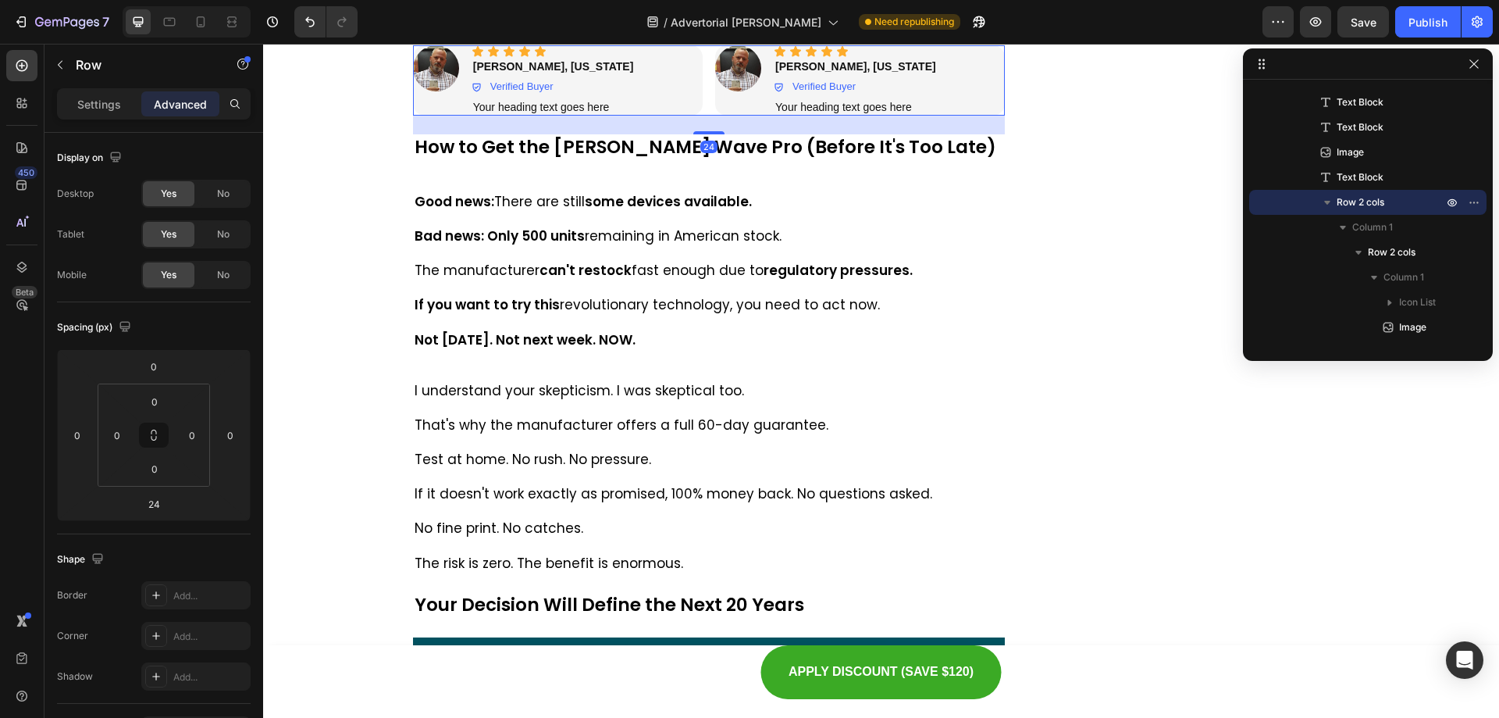
click at [486, 36] on icon at bounding box center [490, 30] width 9 height 11
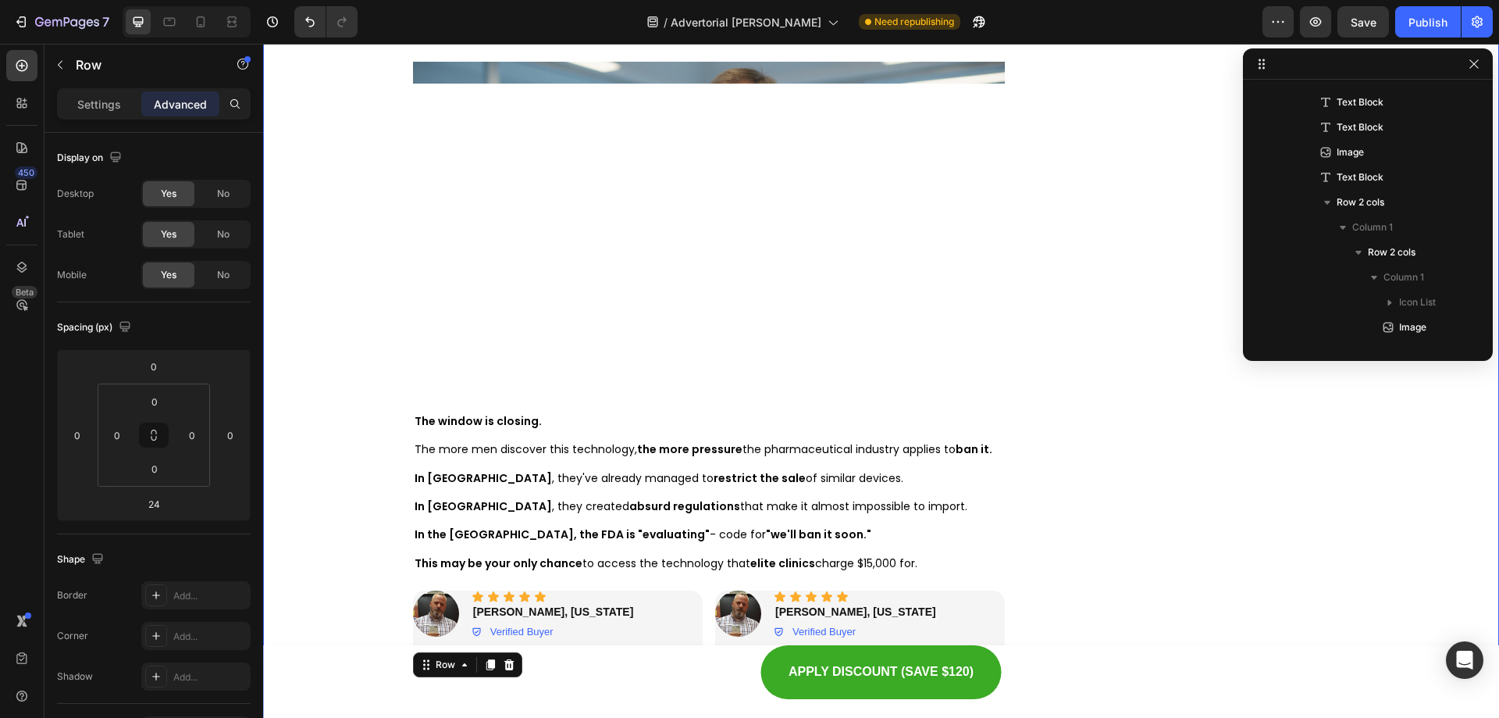
scroll to position [9967, 0]
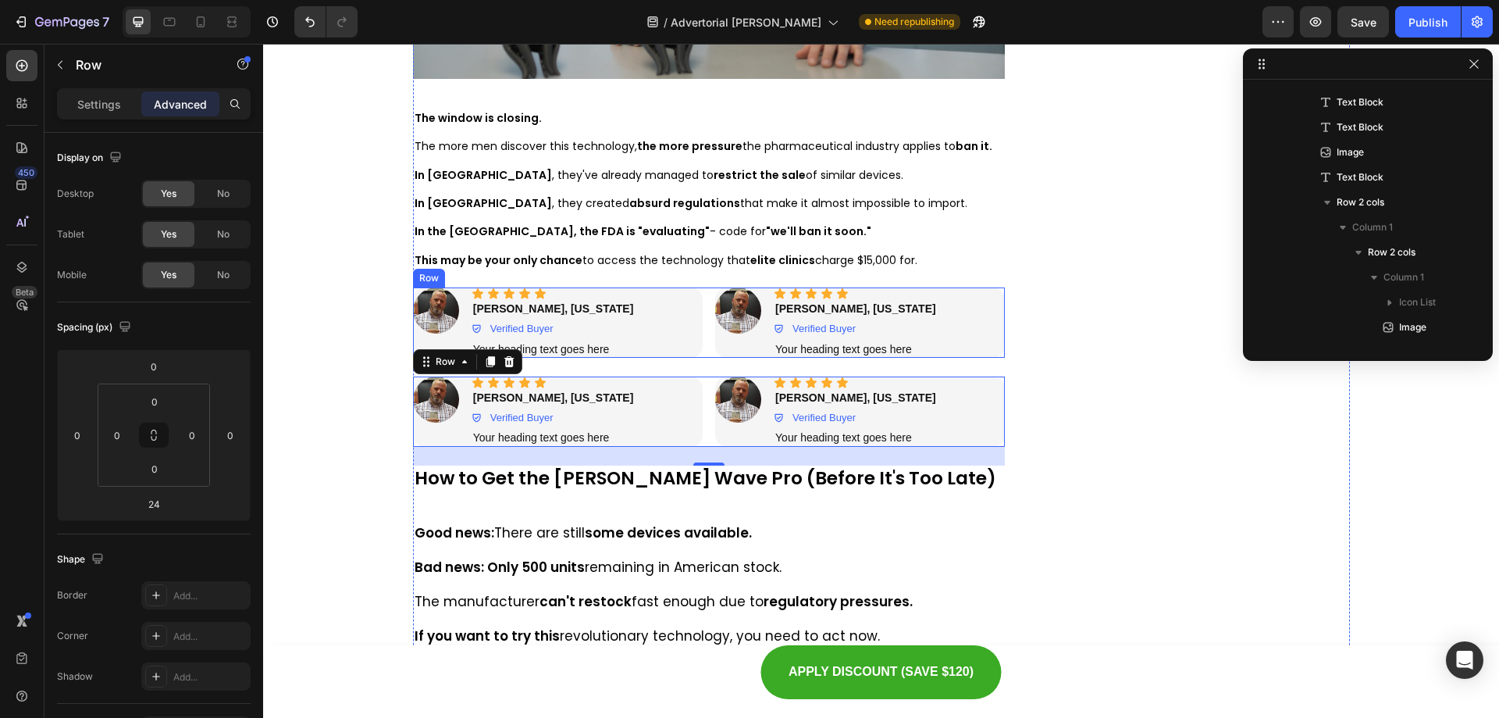
click at [704, 349] on div "Icon Icon Icon Icon Icon Icon List Image Icon Icon Icon Icon Icon Icon List [PE…" at bounding box center [709, 322] width 593 height 70
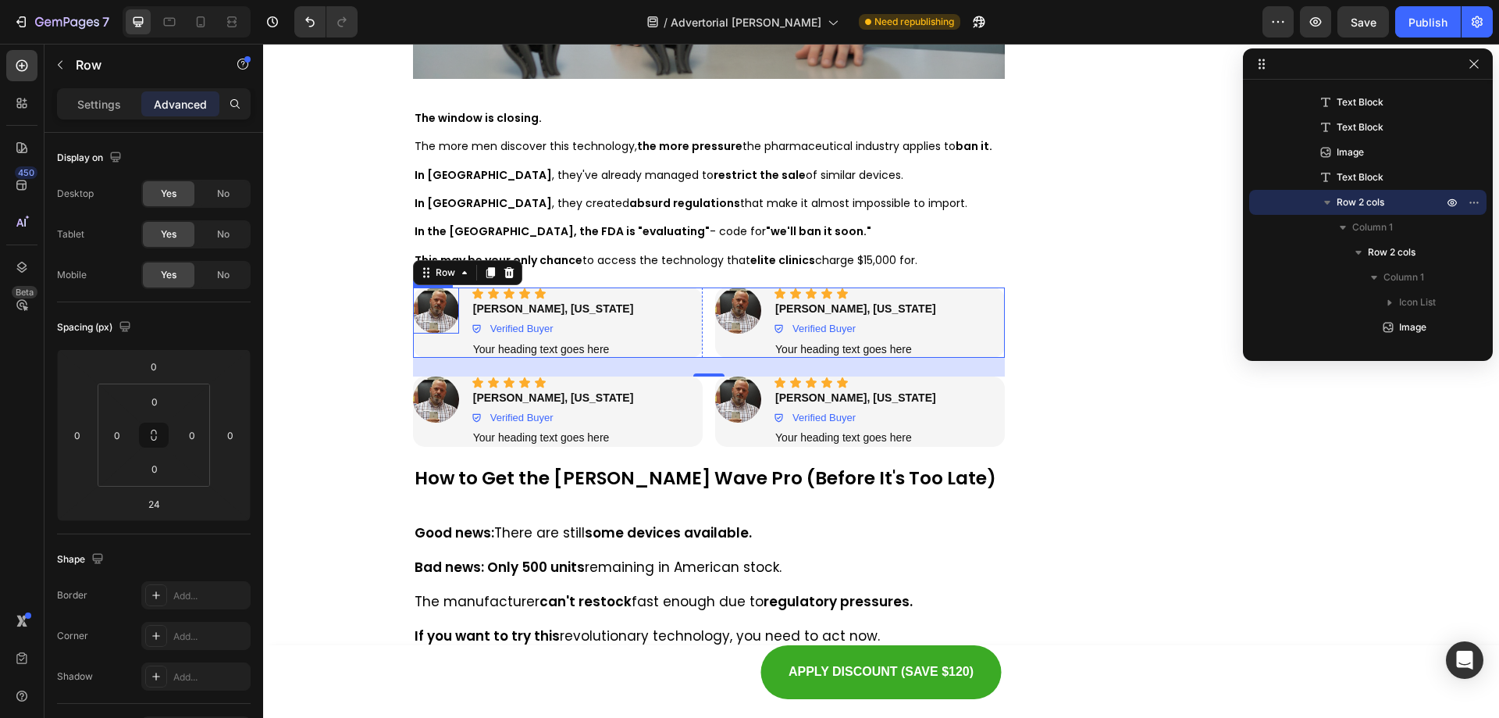
click at [445, 304] on img at bounding box center [436, 310] width 46 height 46
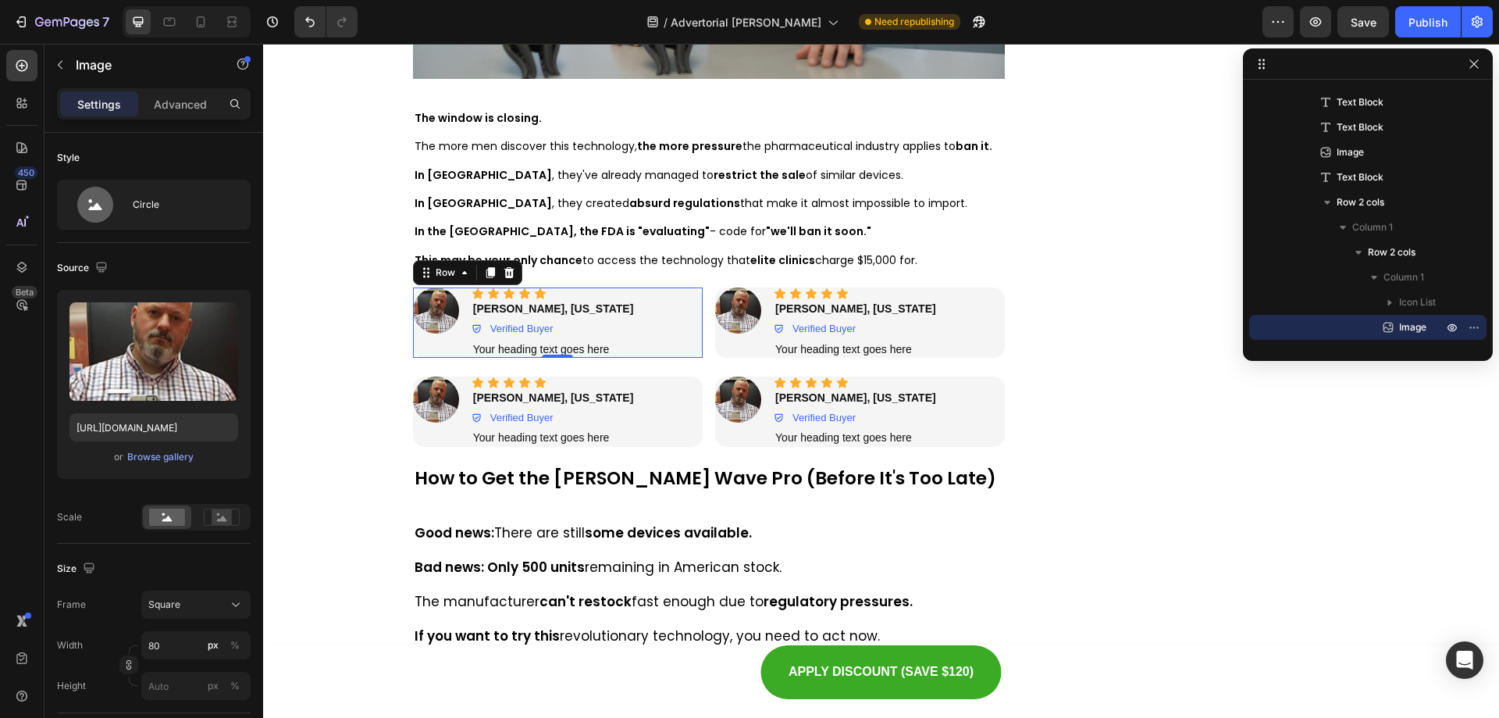
click at [456, 341] on div "Icon Icon Icon Icon Icon Icon List Image Icon Icon Icon Icon Icon Icon List [PE…" at bounding box center [558, 322] width 290 height 70
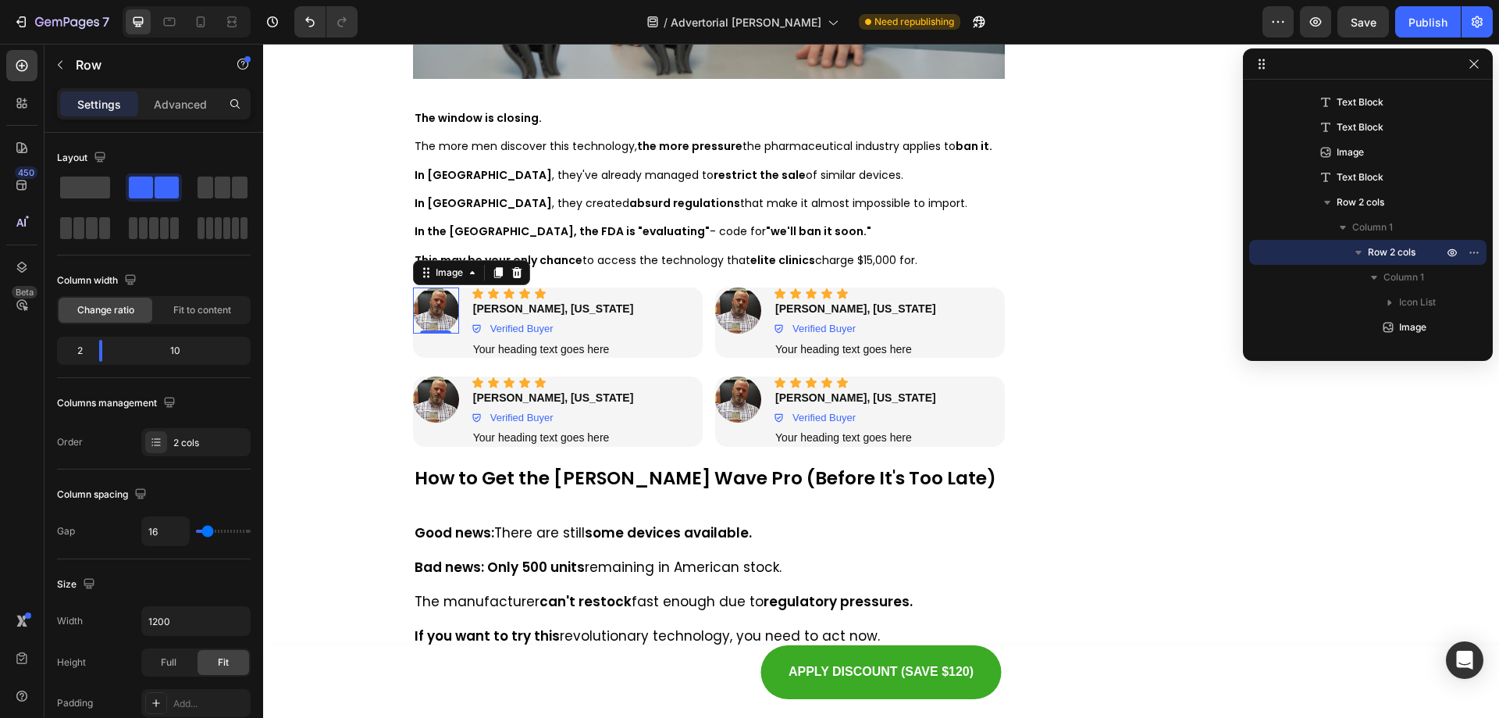
click at [429, 315] on img at bounding box center [436, 310] width 46 height 46
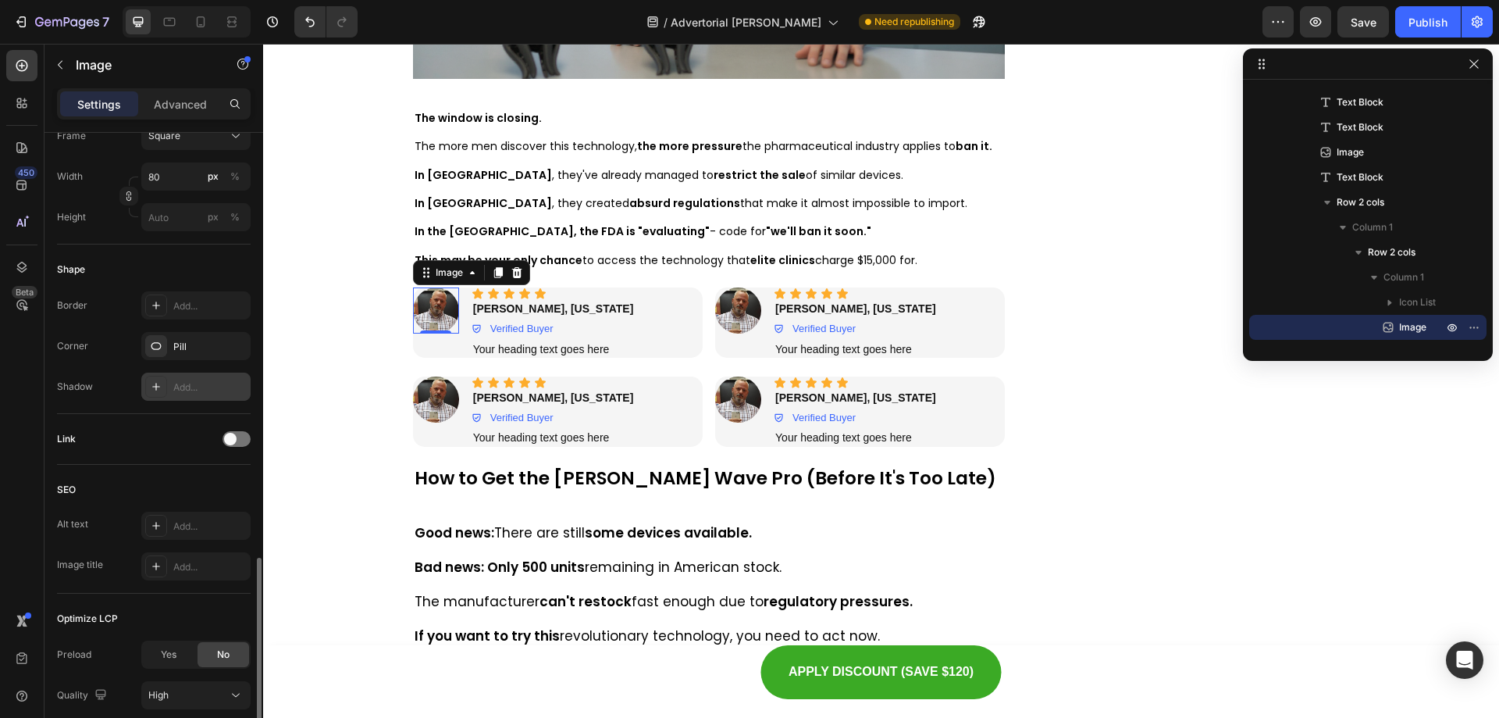
scroll to position [589, 0]
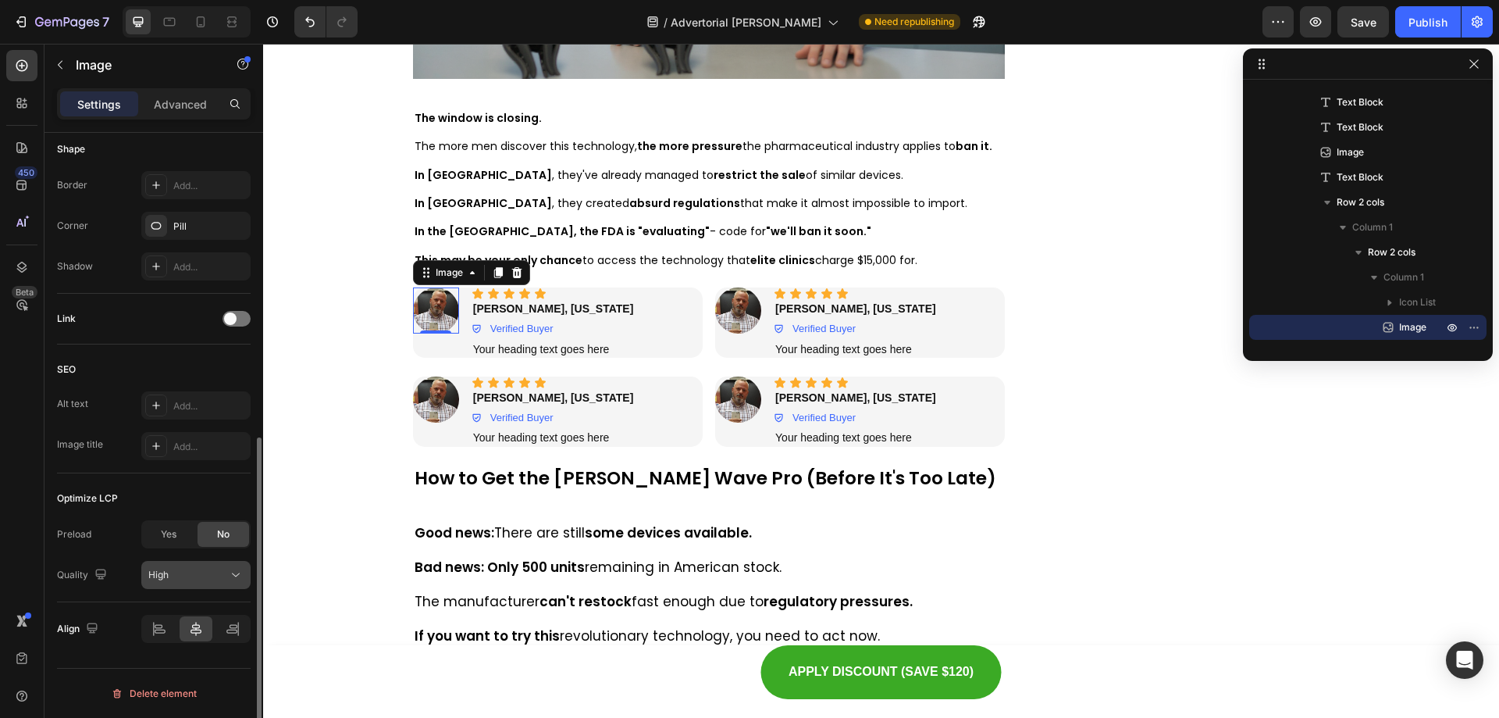
click at [184, 570] on div "High" at bounding box center [188, 575] width 80 height 14
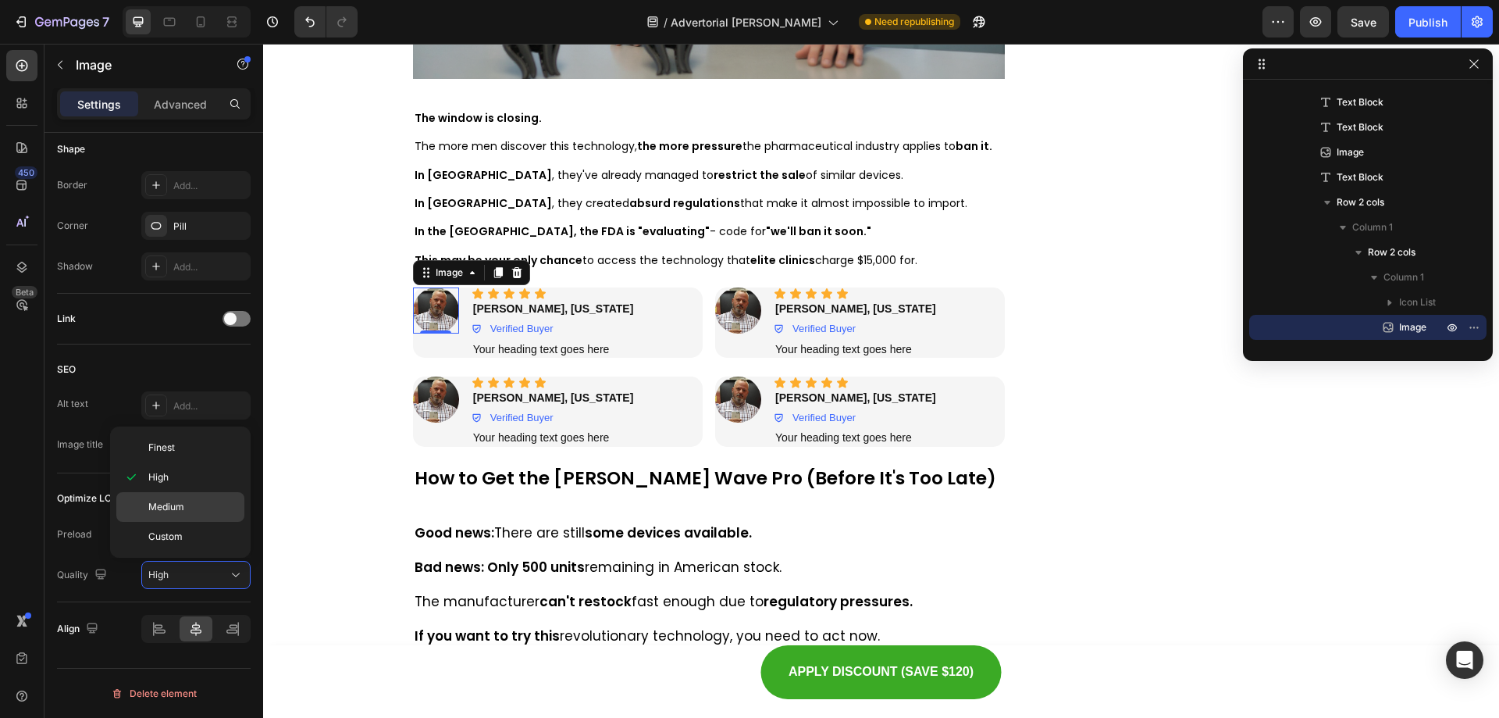
click at [190, 522] on div "Medium" at bounding box center [180, 537] width 128 height 30
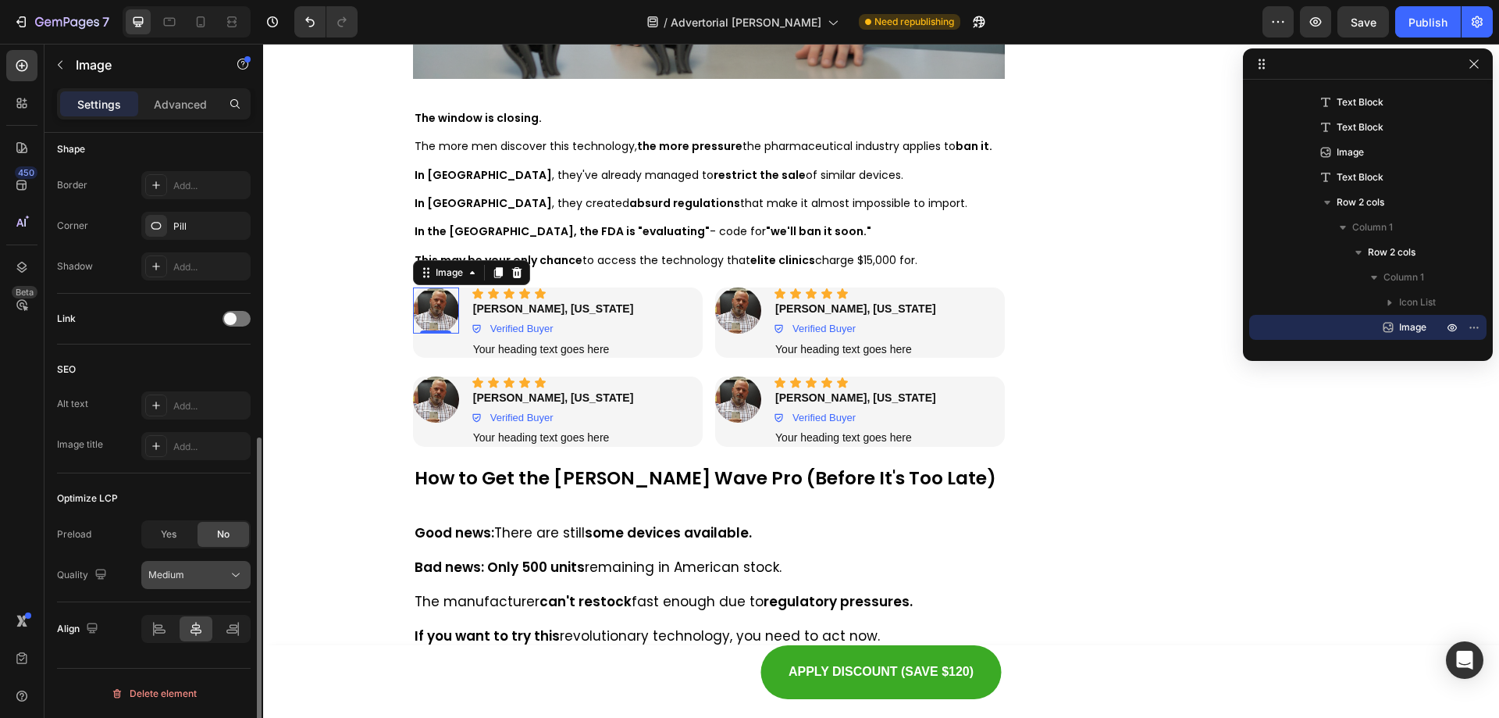
click at [201, 568] on div "Medium" at bounding box center [188, 575] width 80 height 14
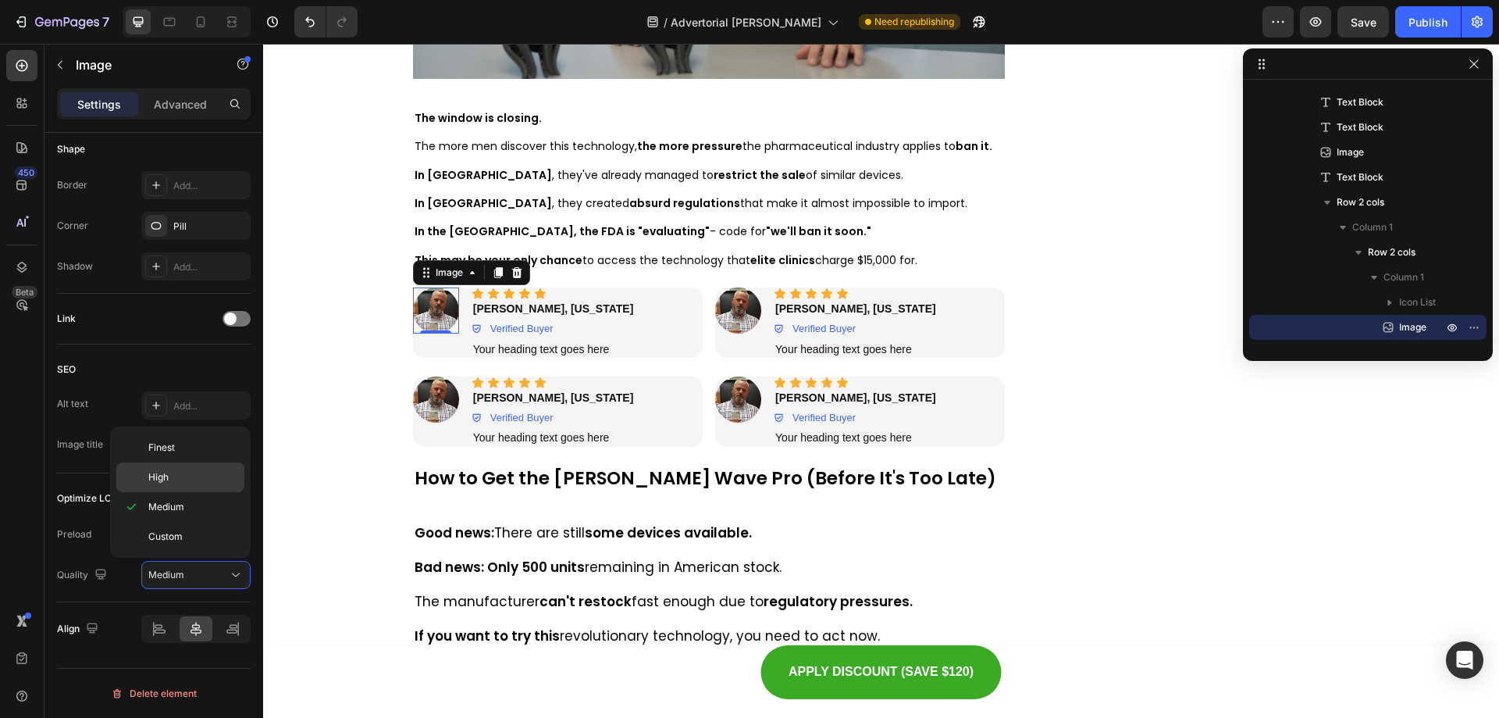
click at [172, 479] on p "High" at bounding box center [192, 477] width 89 height 14
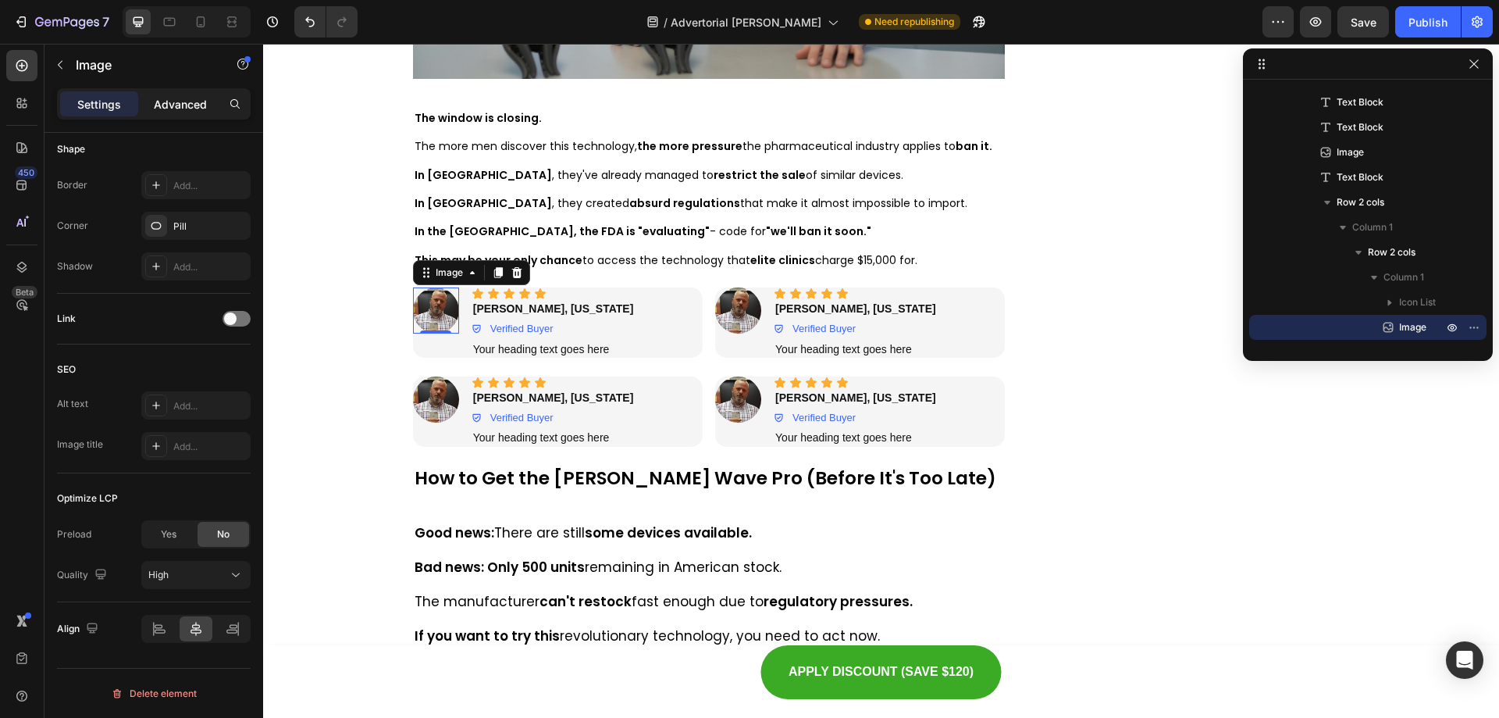
click at [172, 98] on p "Advanced" at bounding box center [180, 104] width 53 height 16
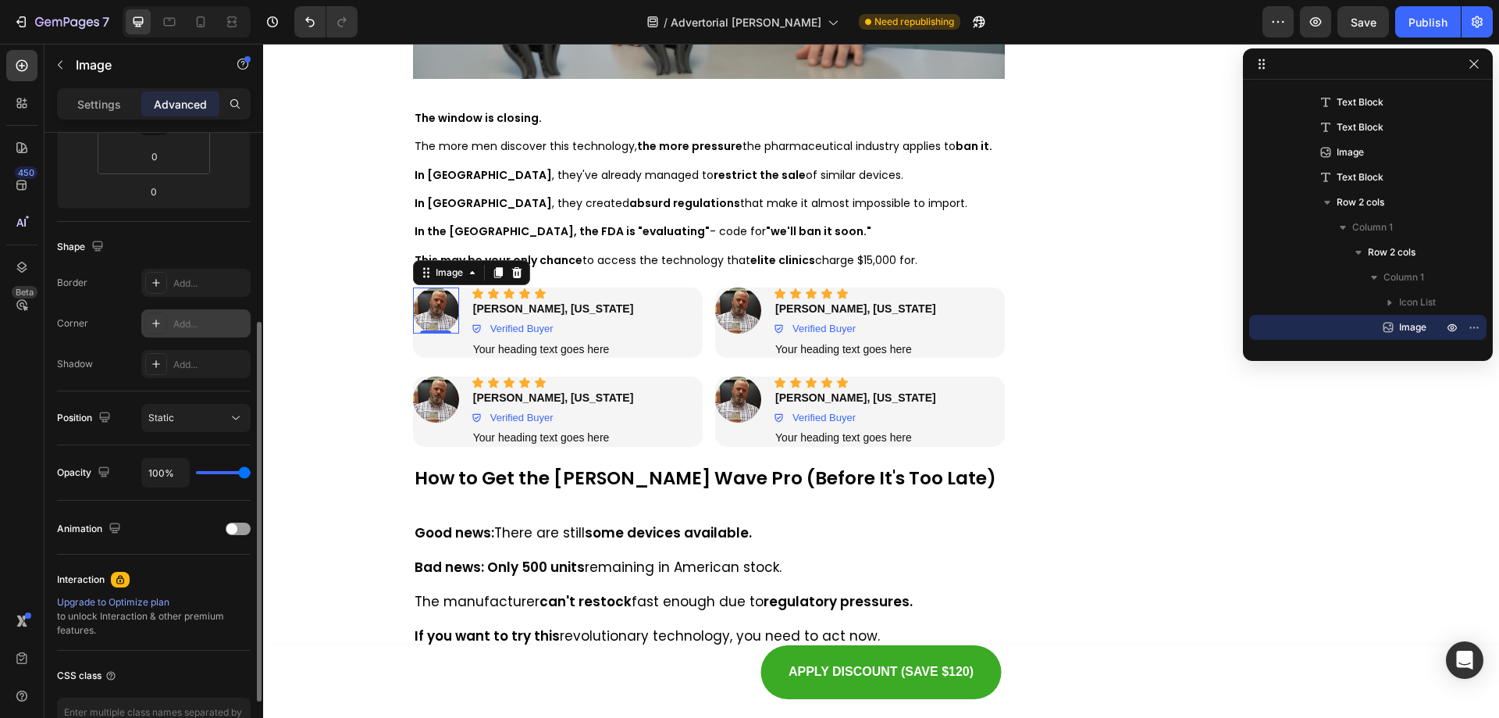
scroll to position [78, 0]
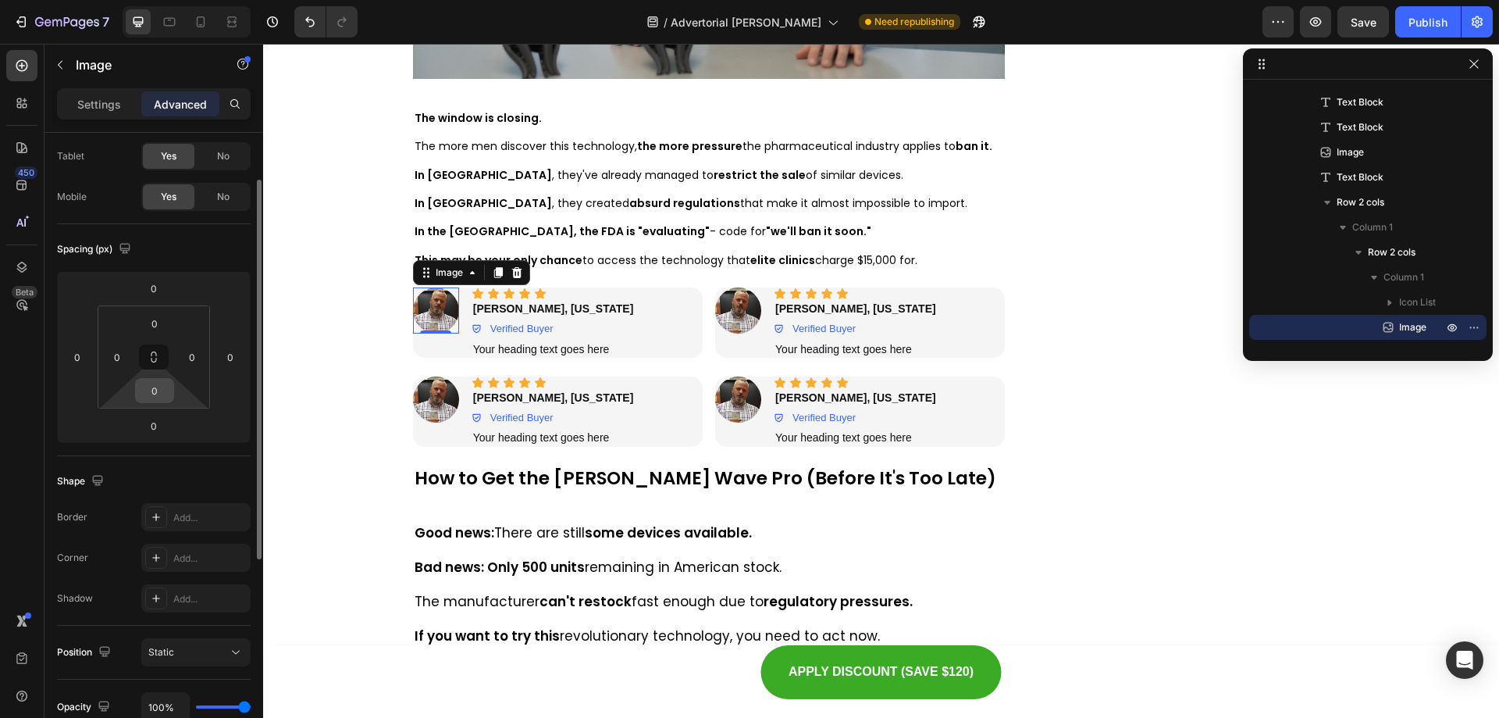
click at [154, 387] on input "0" at bounding box center [154, 390] width 31 height 23
type input "1"
click at [159, 425] on input "0" at bounding box center [153, 425] width 31 height 23
type input "0"
type input "1"
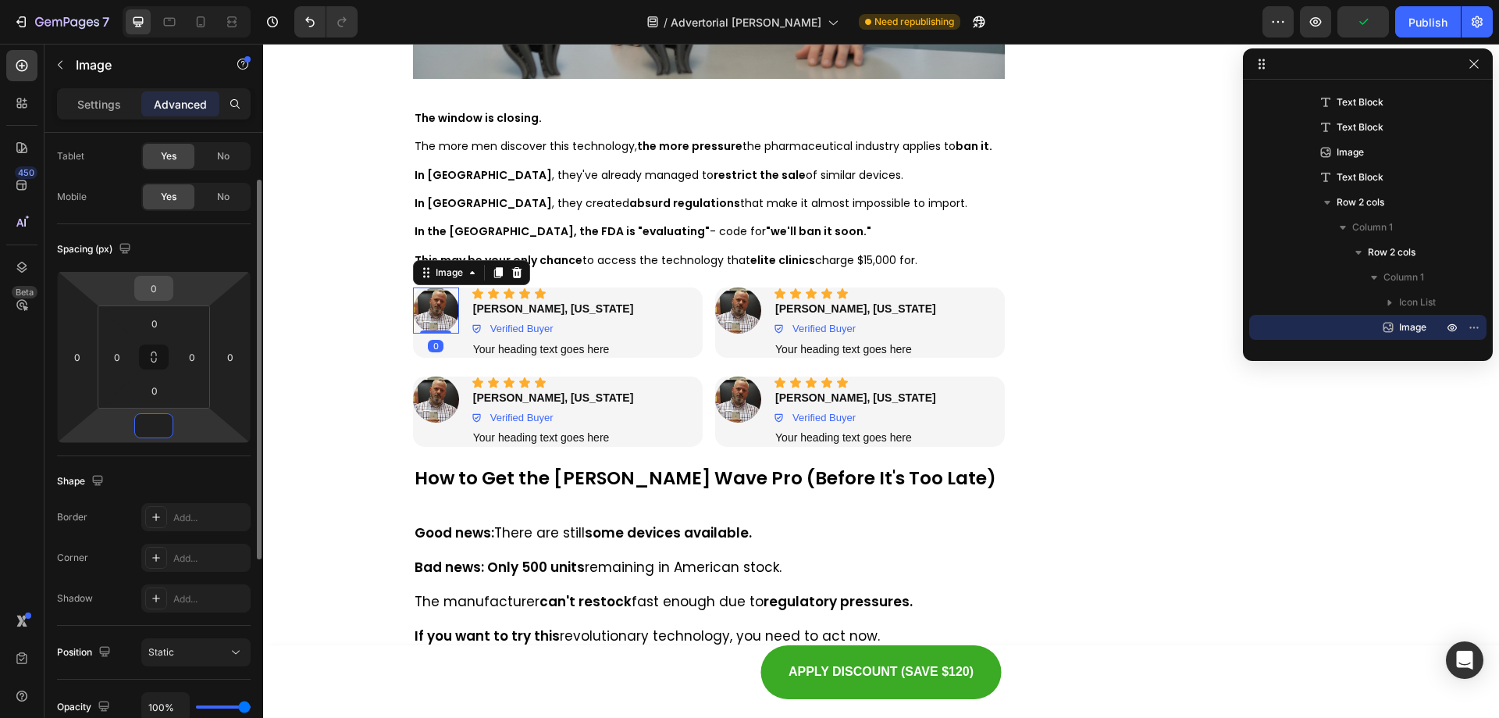
click at [157, 294] on input "0" at bounding box center [153, 287] width 31 height 23
type input "0"
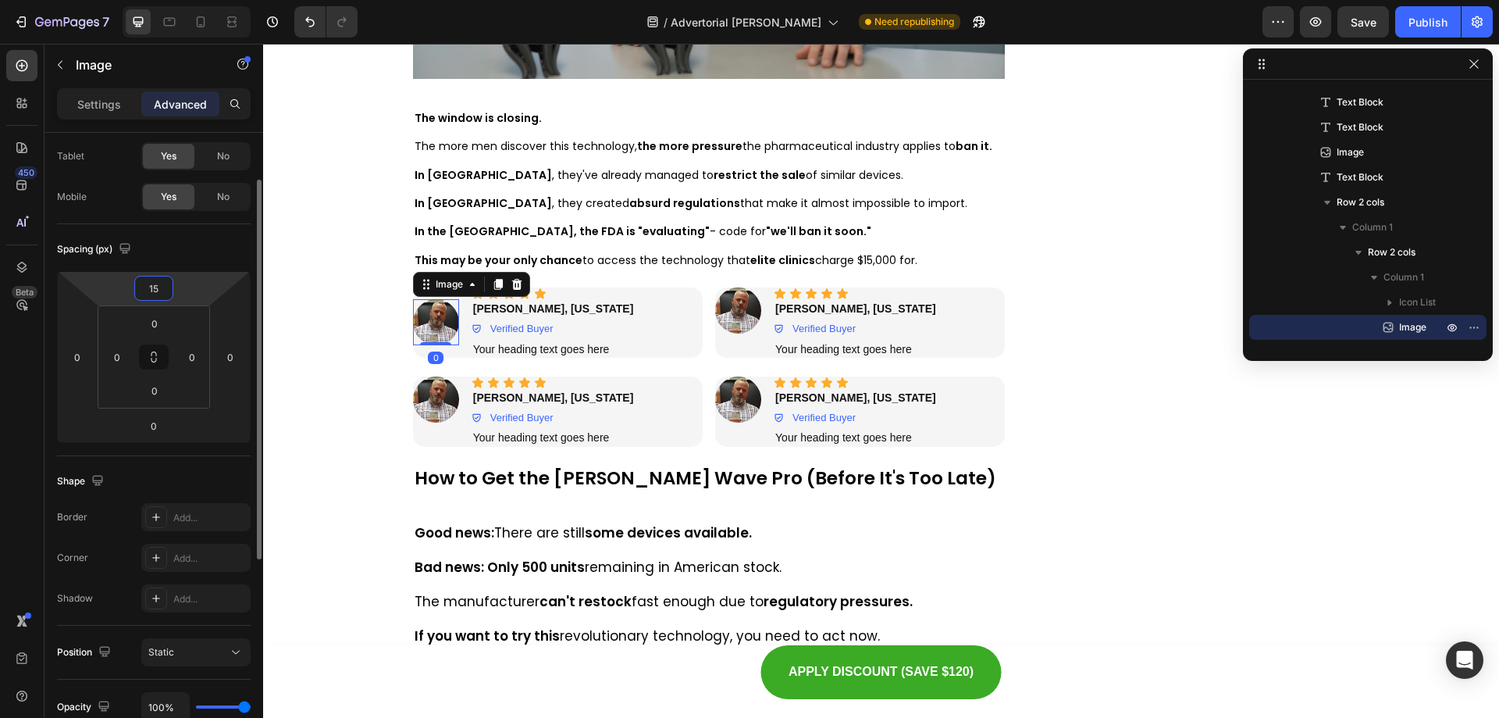
drag, startPoint x: 162, startPoint y: 293, endPoint x: 129, endPoint y: 290, distance: 32.9
click at [129, 290] on div "15 0 0 0" at bounding box center [154, 357] width 194 height 172
type input "25"
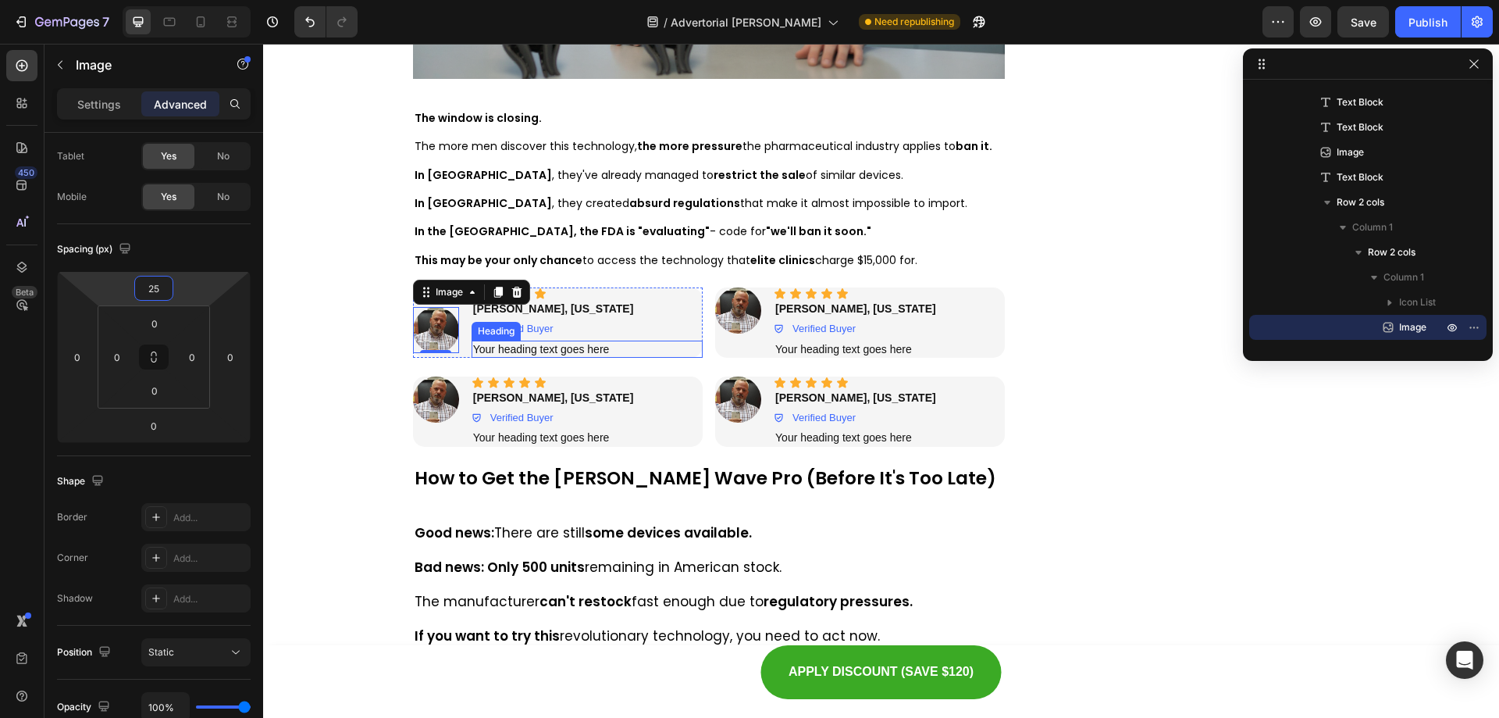
click at [618, 340] on h2 "Your heading text goes here" at bounding box center [587, 348] width 231 height 17
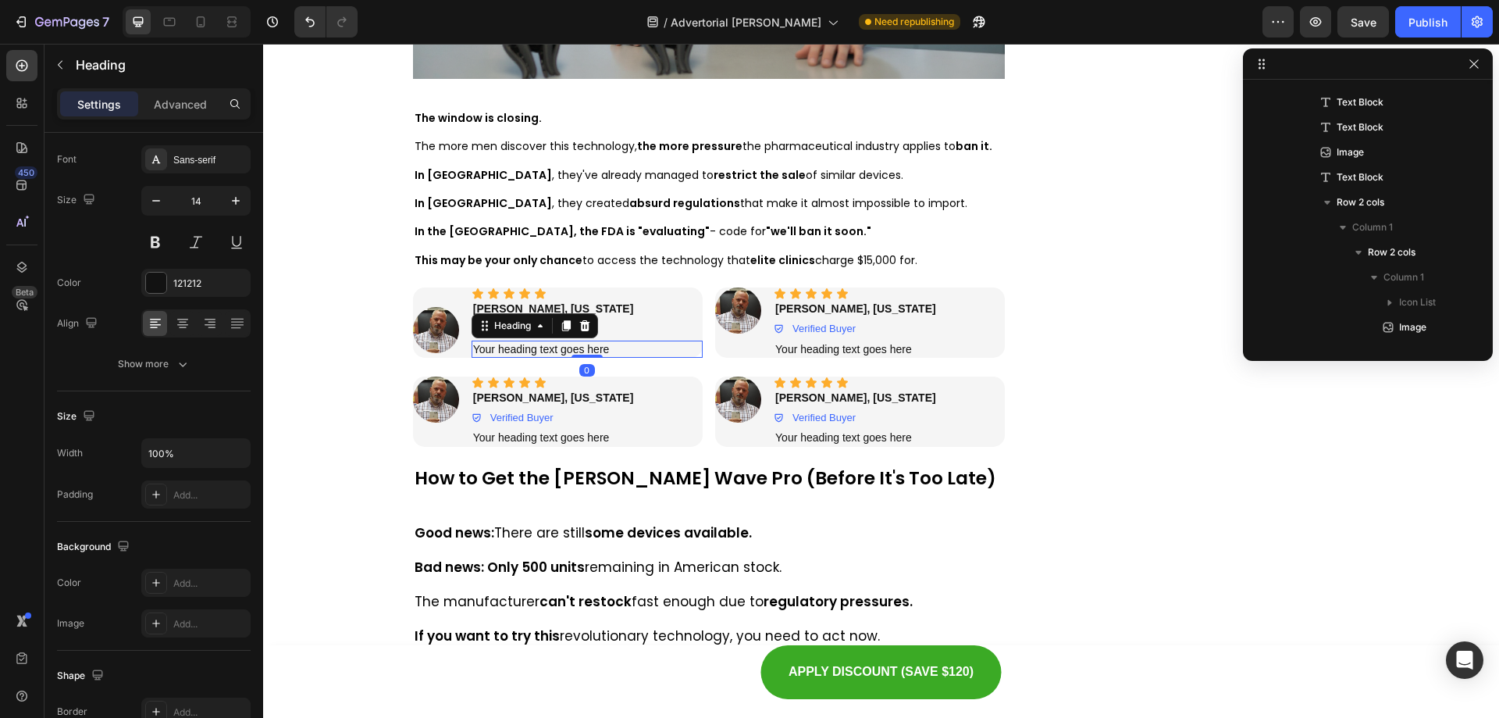
scroll to position [0, 0]
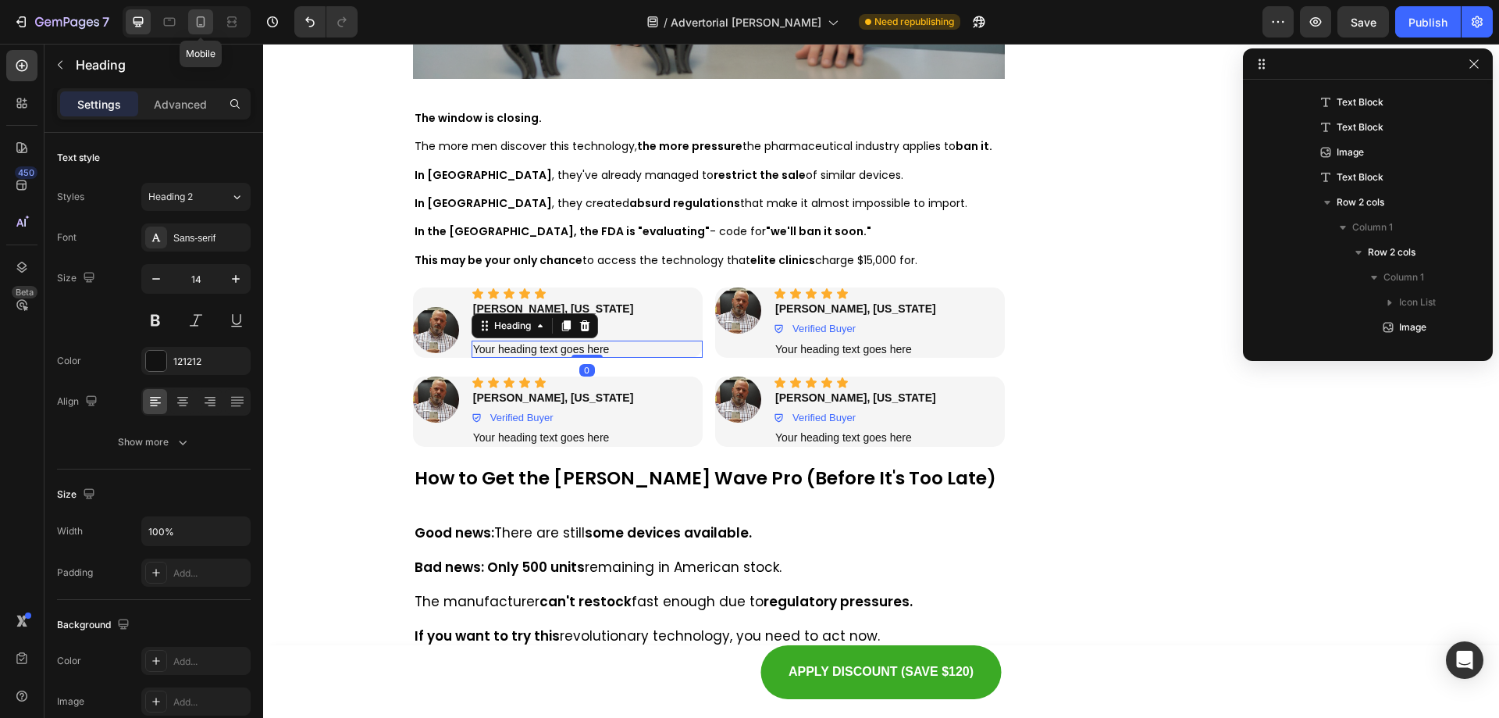
click at [200, 16] on icon at bounding box center [201, 21] width 9 height 11
type input "41"
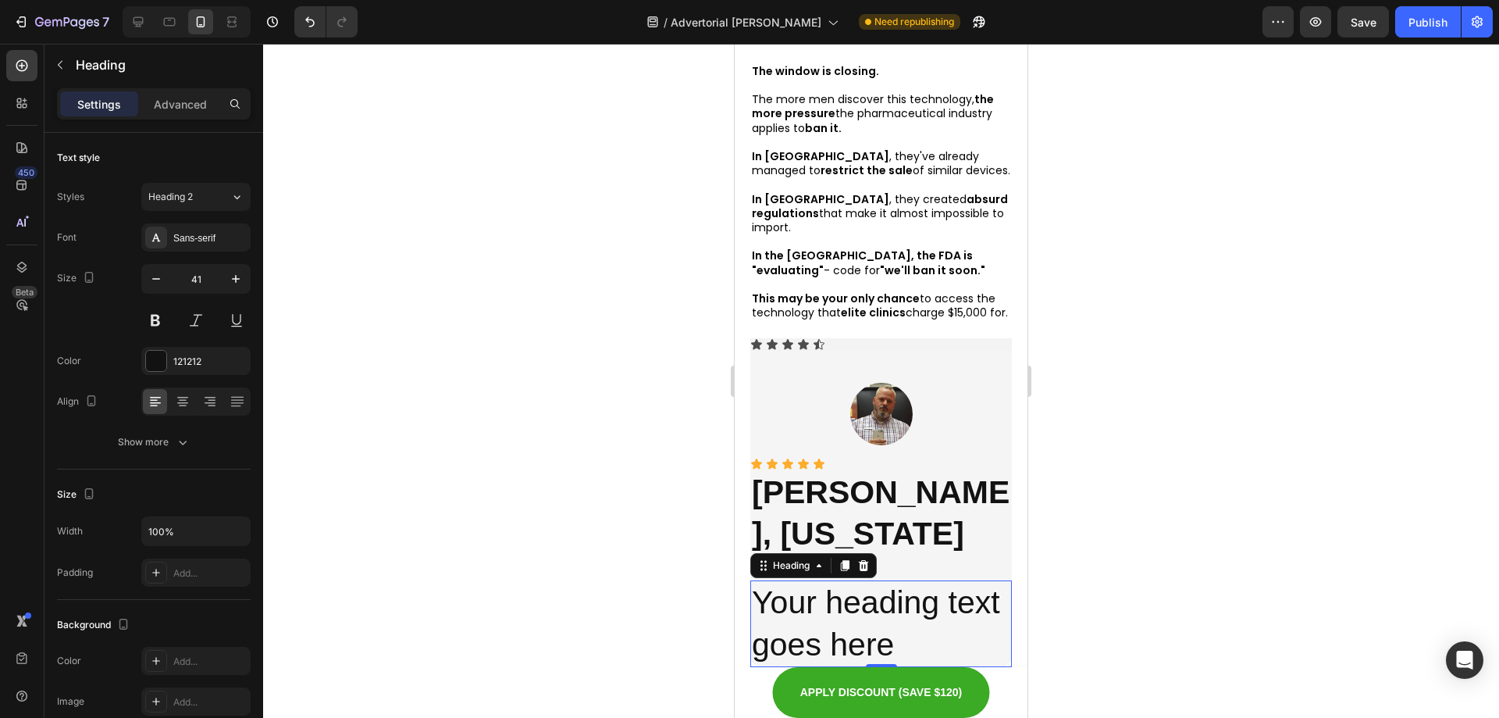
scroll to position [9673, 0]
click at [832, 337] on div "Icon Icon Icon Icon Icon" at bounding box center [881, 343] width 262 height 12
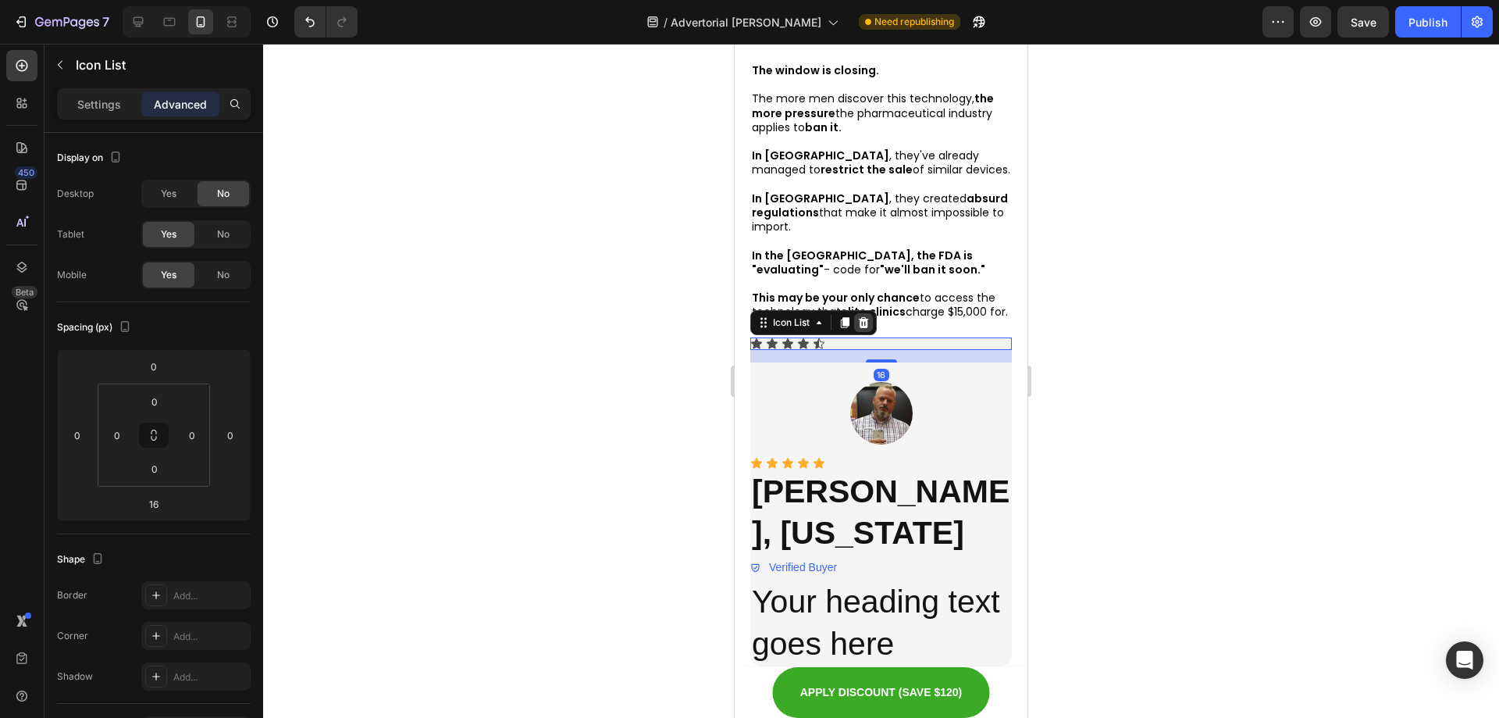
click at [861, 316] on icon at bounding box center [863, 322] width 12 height 12
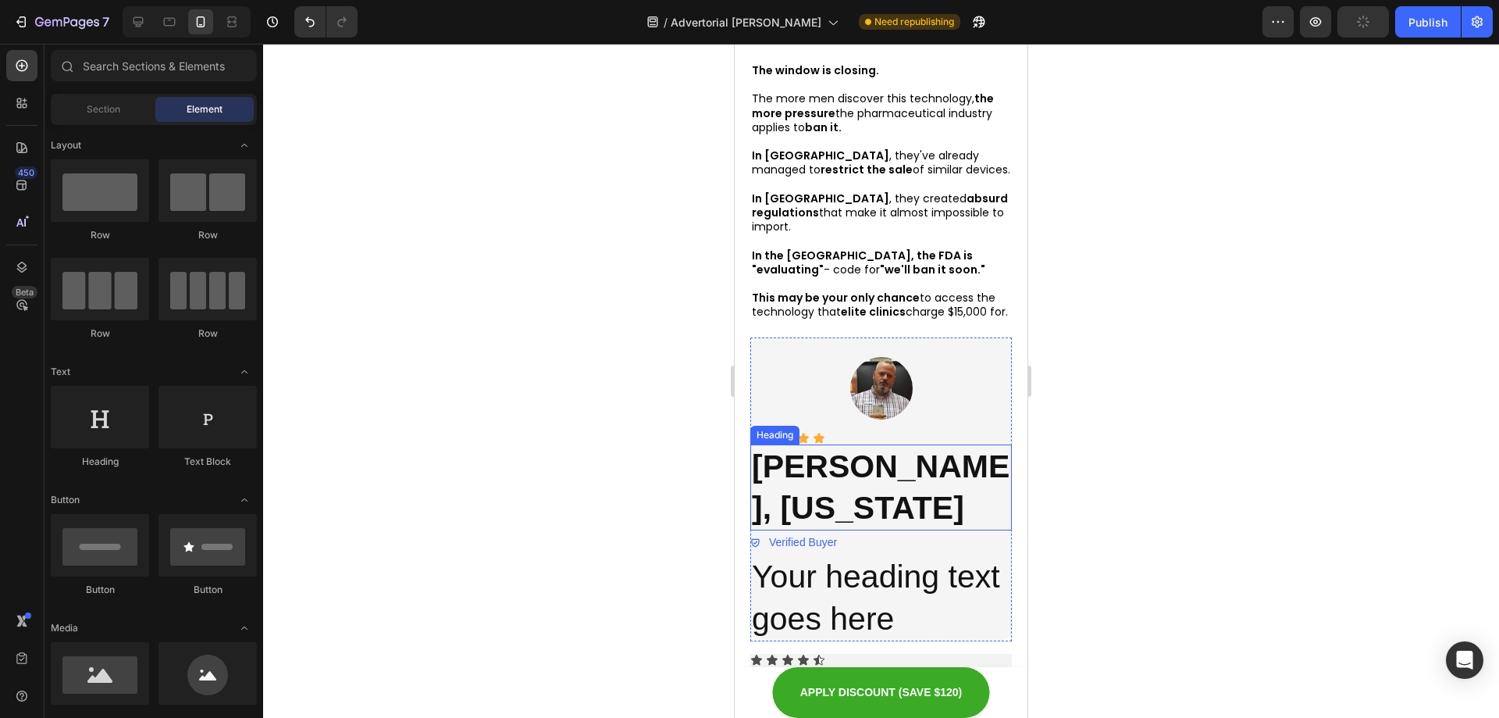
click at [820, 461] on strong "[PERSON_NAME], [US_STATE]" at bounding box center [881, 486] width 258 height 77
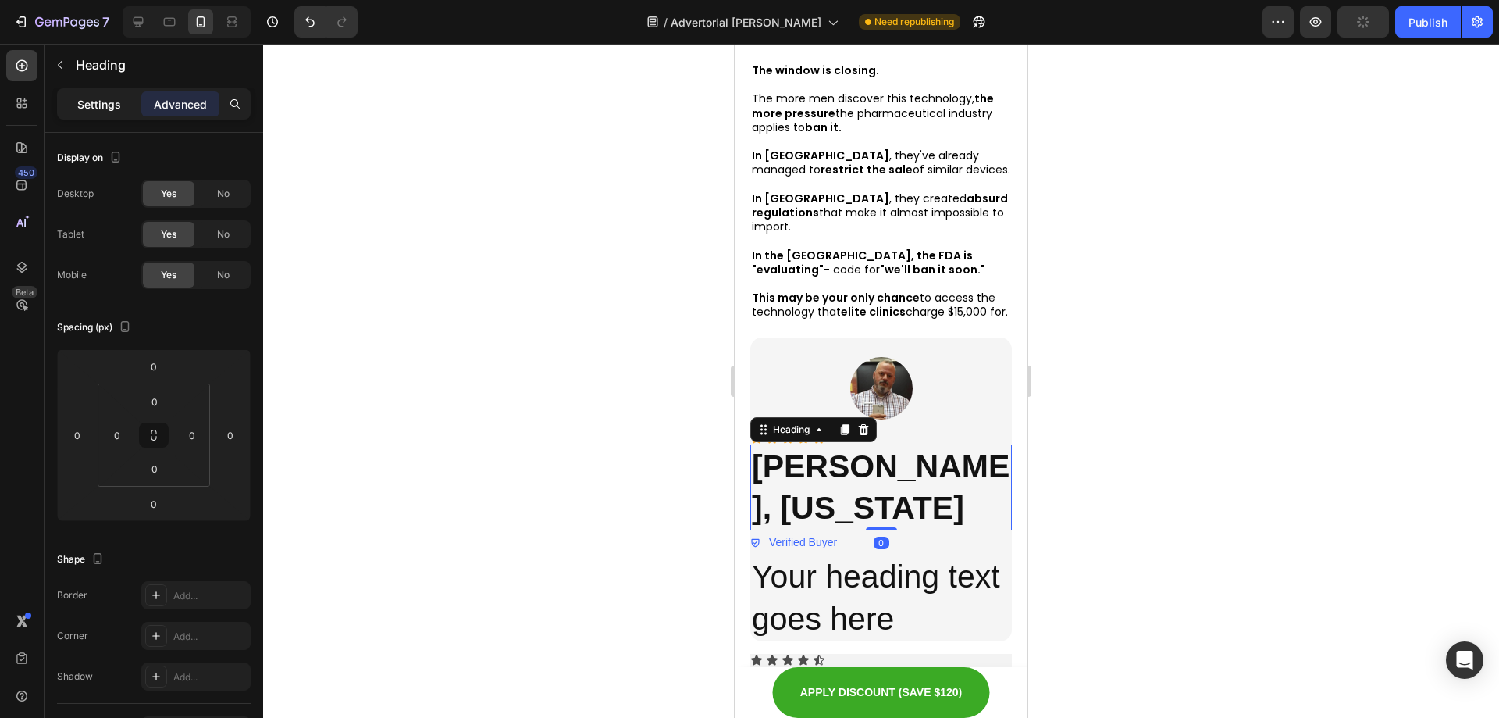
click at [80, 106] on p "Settings" at bounding box center [99, 104] width 44 height 16
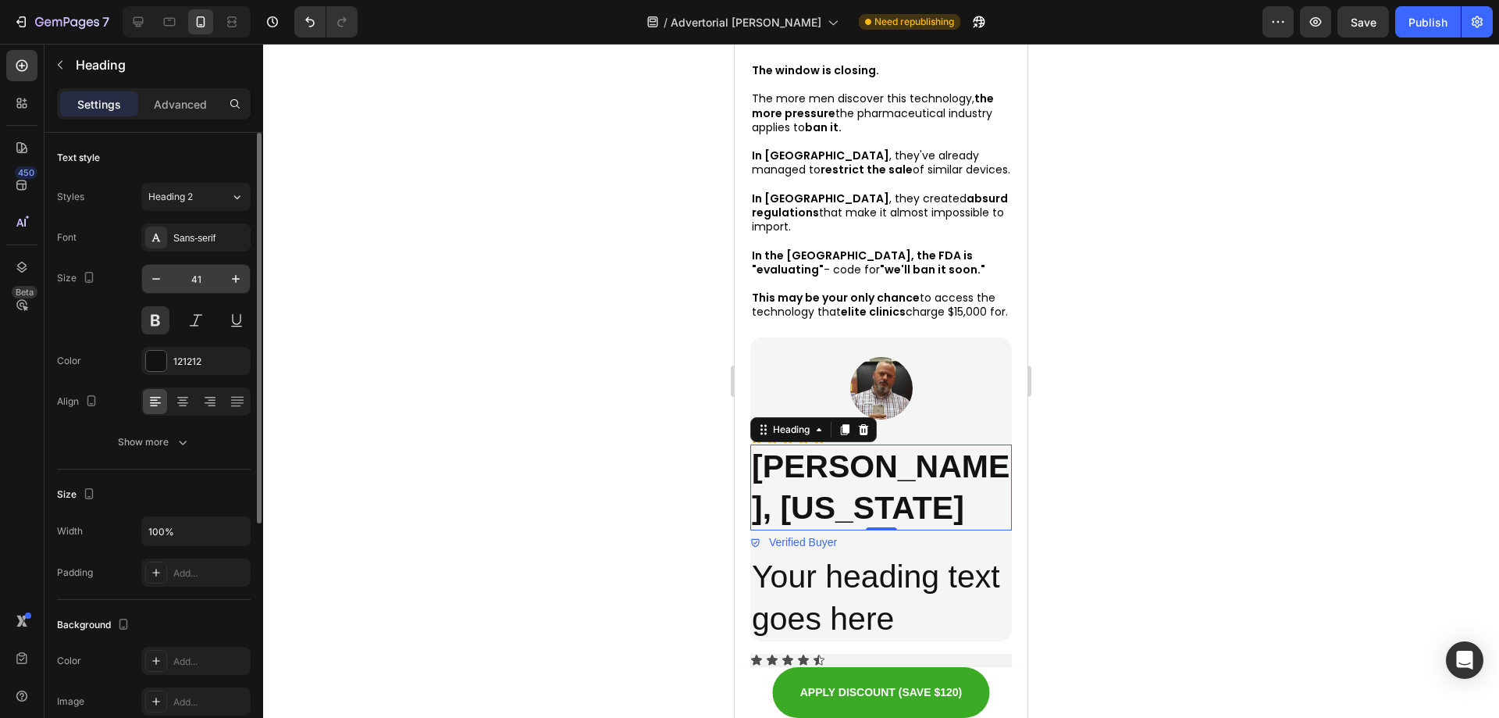
click at [191, 283] on input "41" at bounding box center [196, 279] width 52 height 28
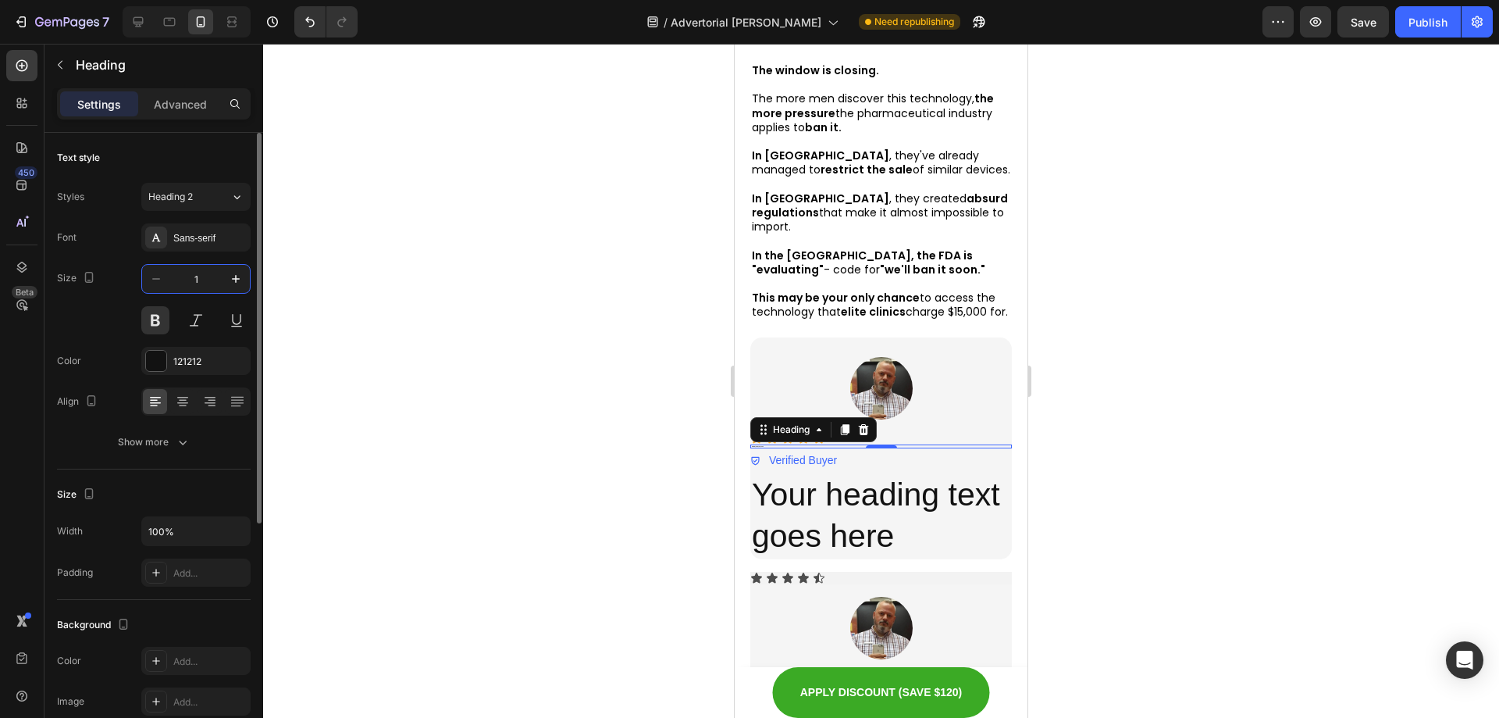
type input "14"
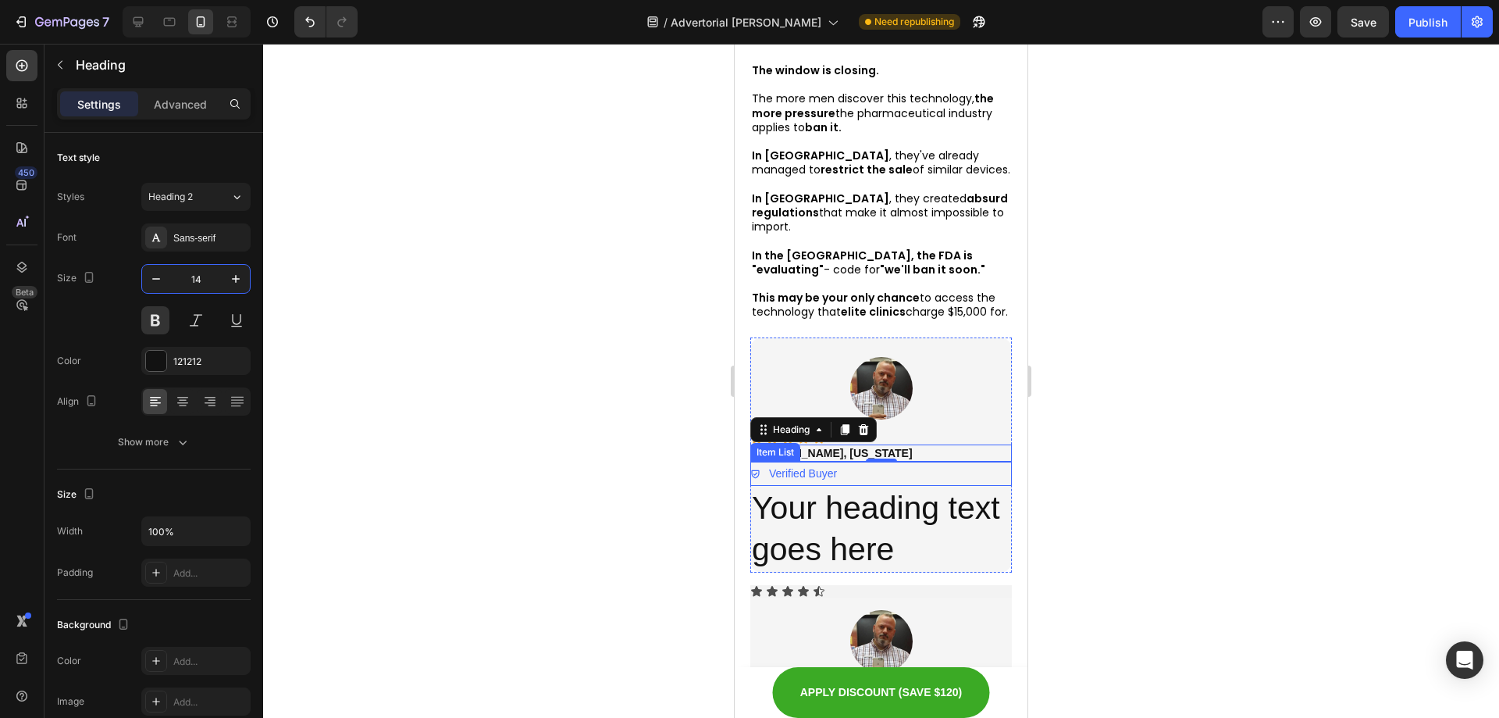
click at [885, 461] on div "Verified Buyer" at bounding box center [881, 473] width 262 height 24
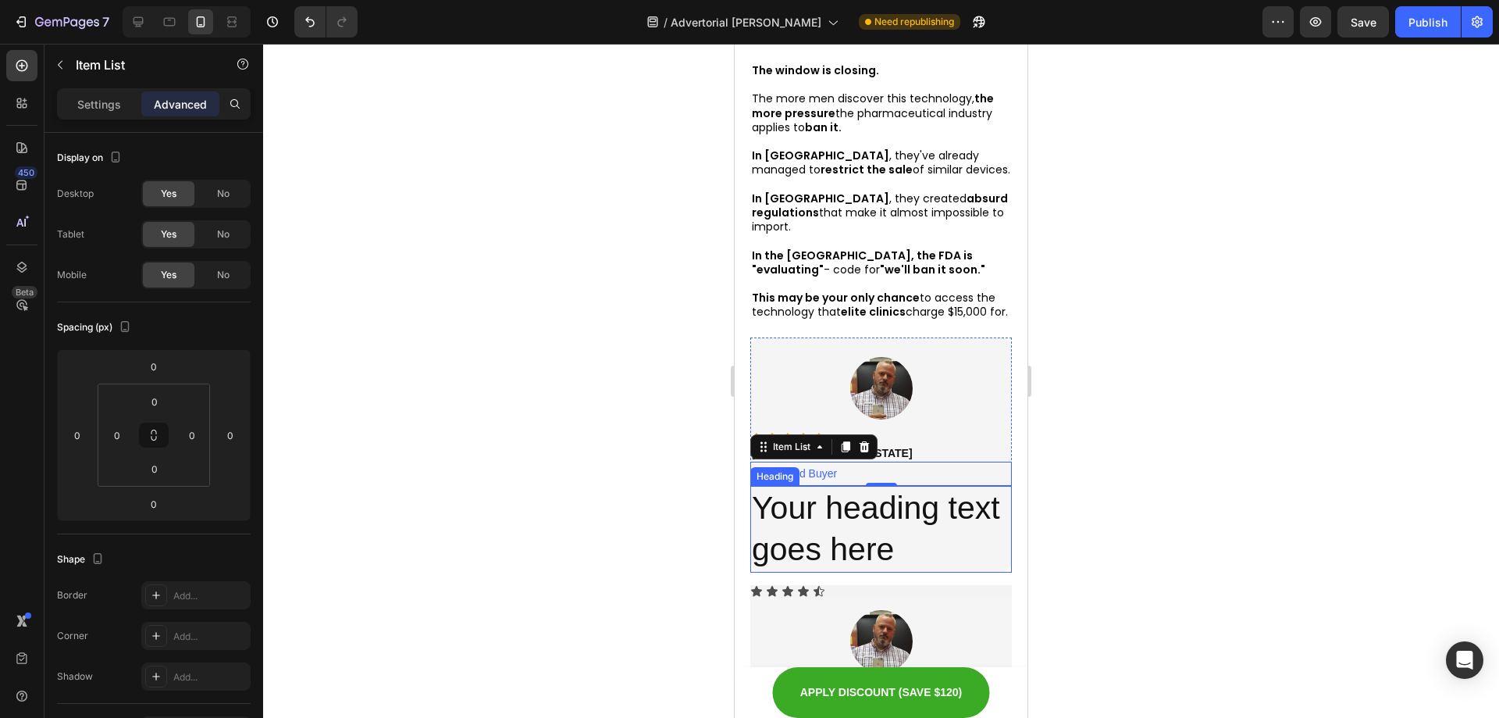
click at [888, 518] on h2 "Your heading text goes here" at bounding box center [881, 529] width 262 height 87
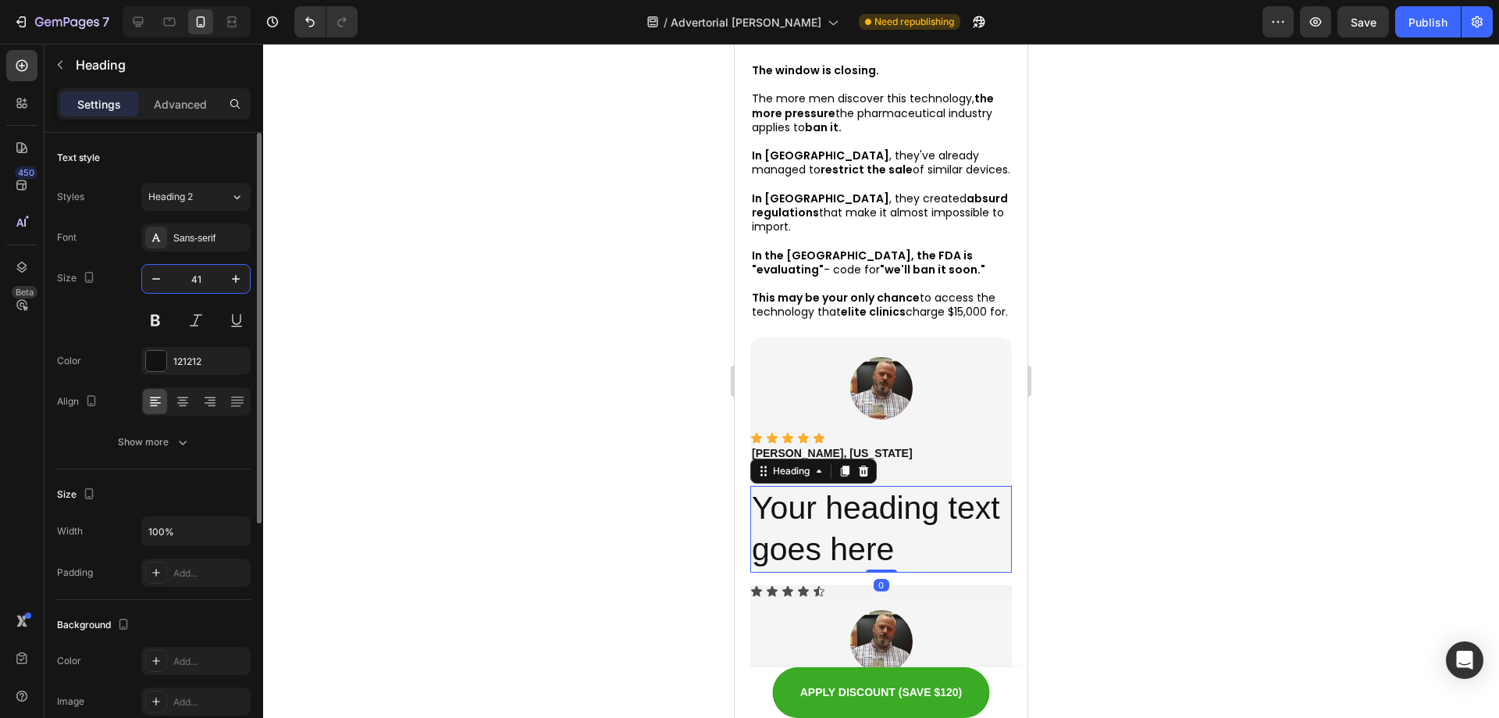
click at [195, 282] on input "41" at bounding box center [196, 279] width 52 height 28
type input "14"
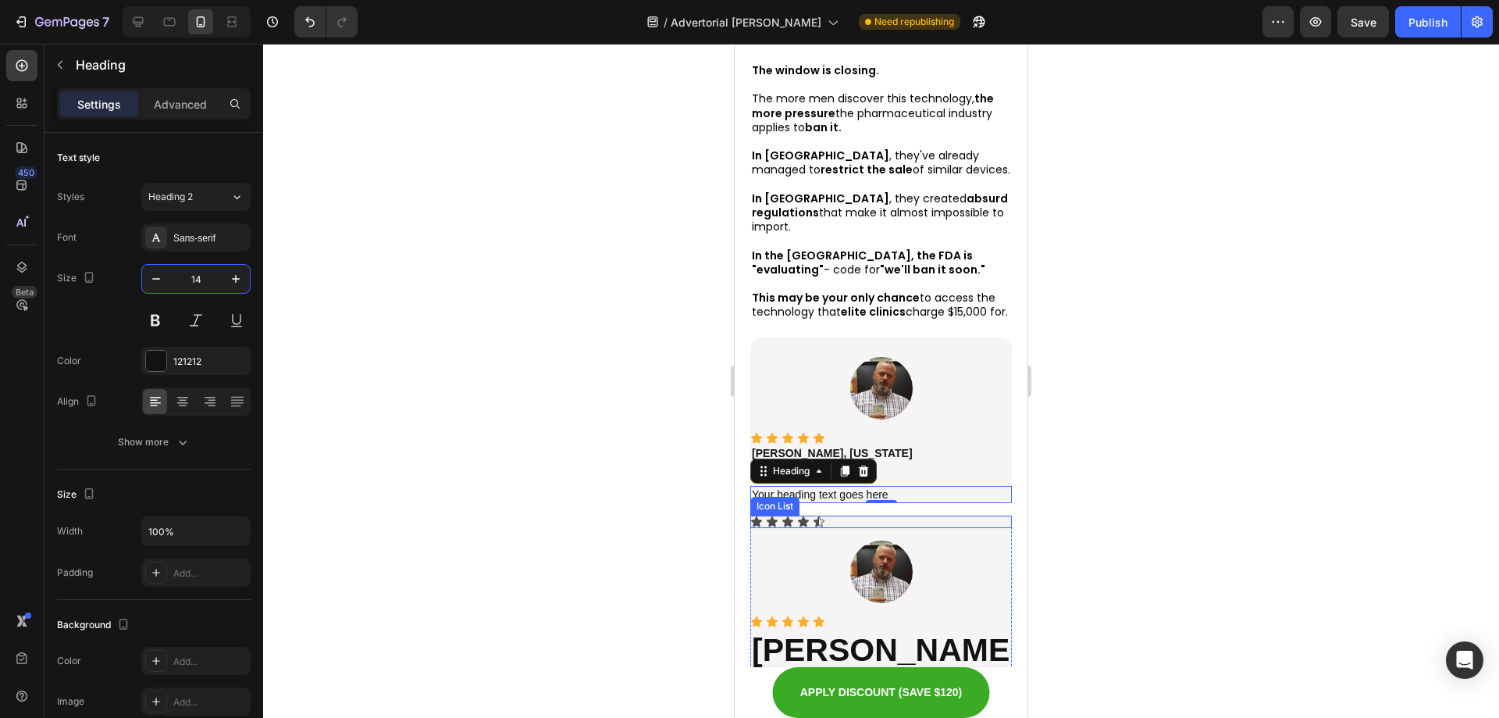
click at [828, 515] on div "Icon Icon Icon Icon Icon" at bounding box center [881, 521] width 262 height 12
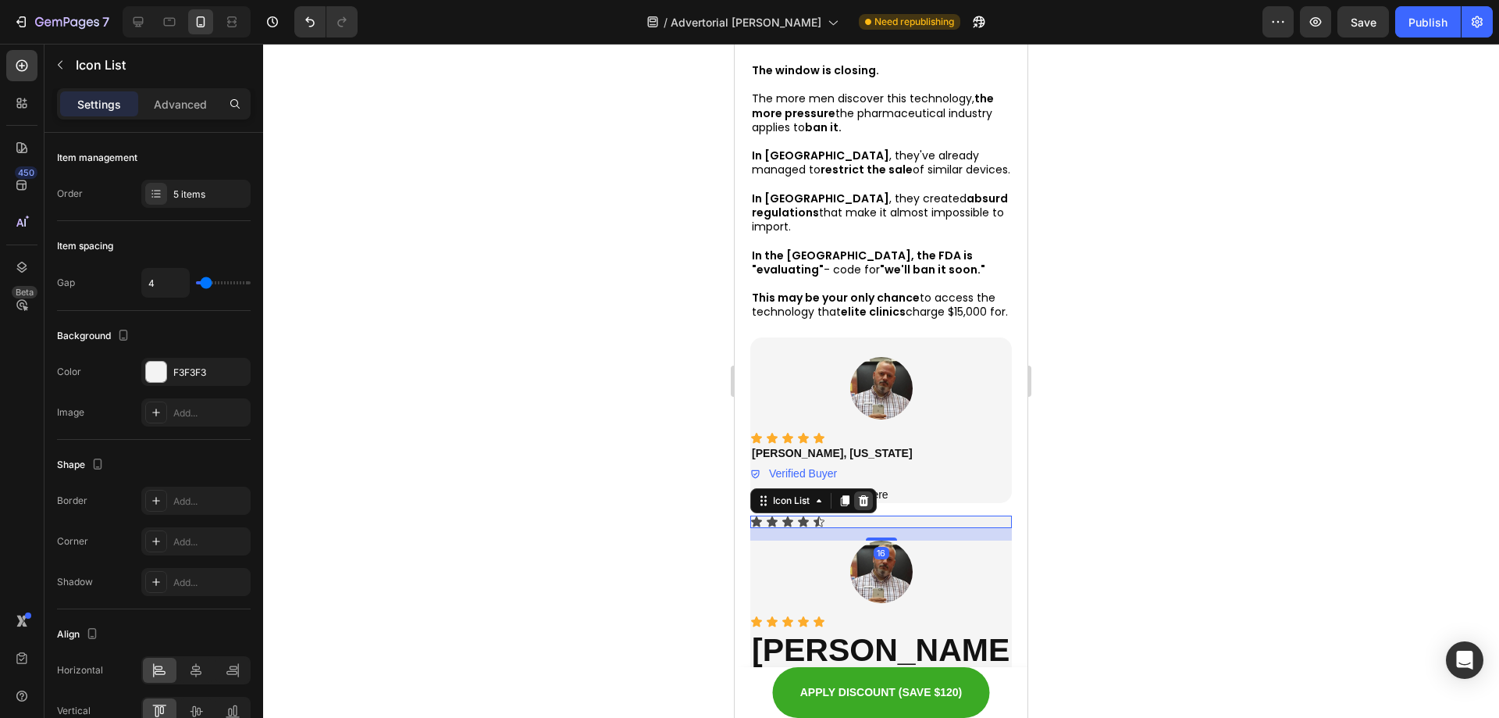
click at [867, 495] on icon at bounding box center [864, 500] width 10 height 11
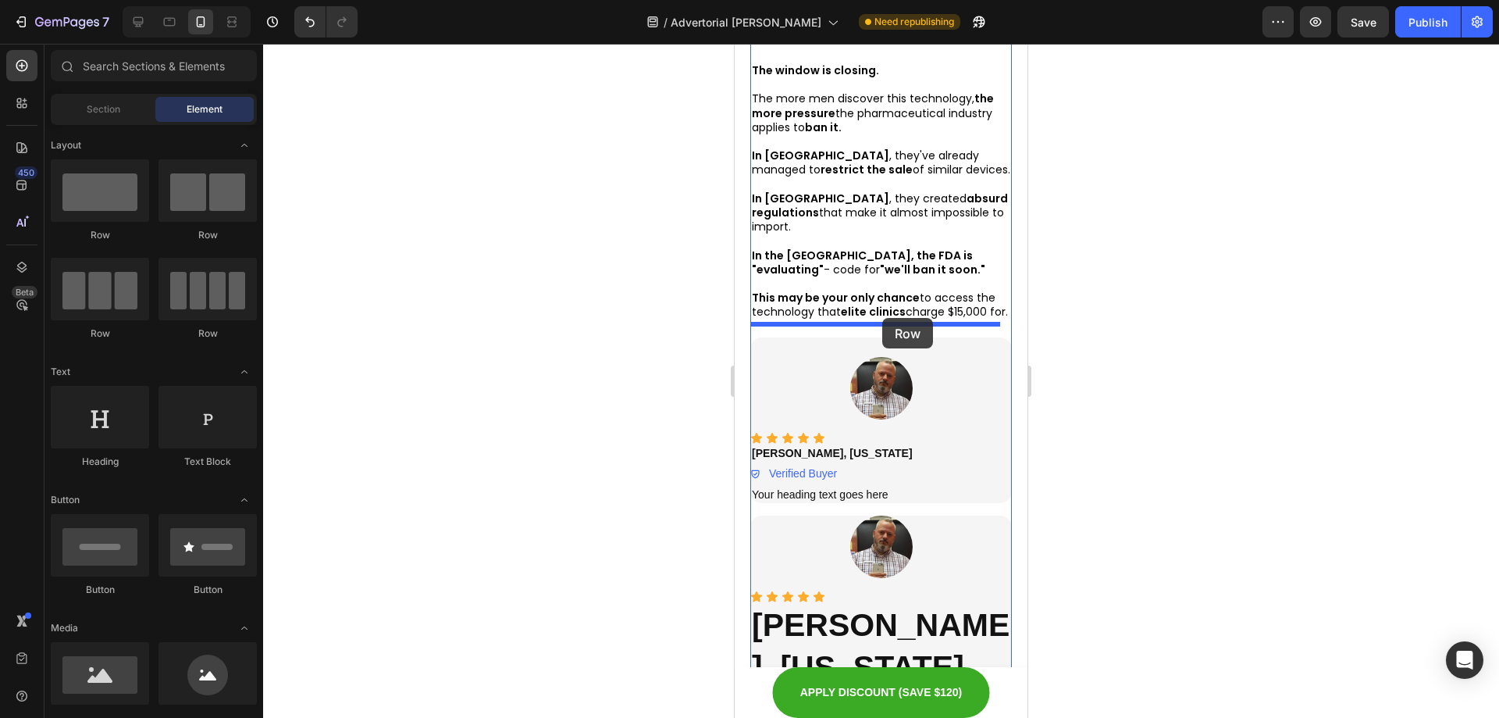
drag, startPoint x: 961, startPoint y: 244, endPoint x: 882, endPoint y: 318, distance: 108.3
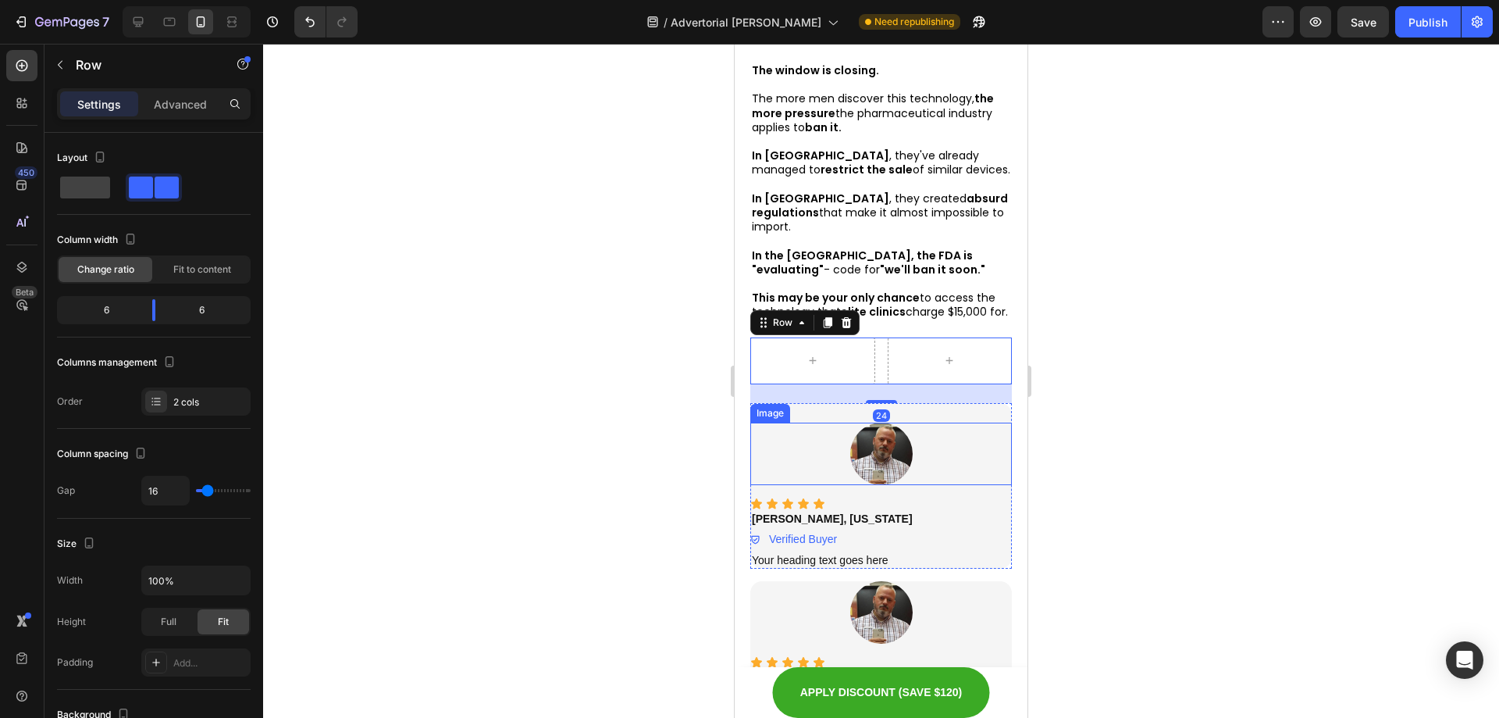
click at [868, 436] on img at bounding box center [881, 453] width 62 height 62
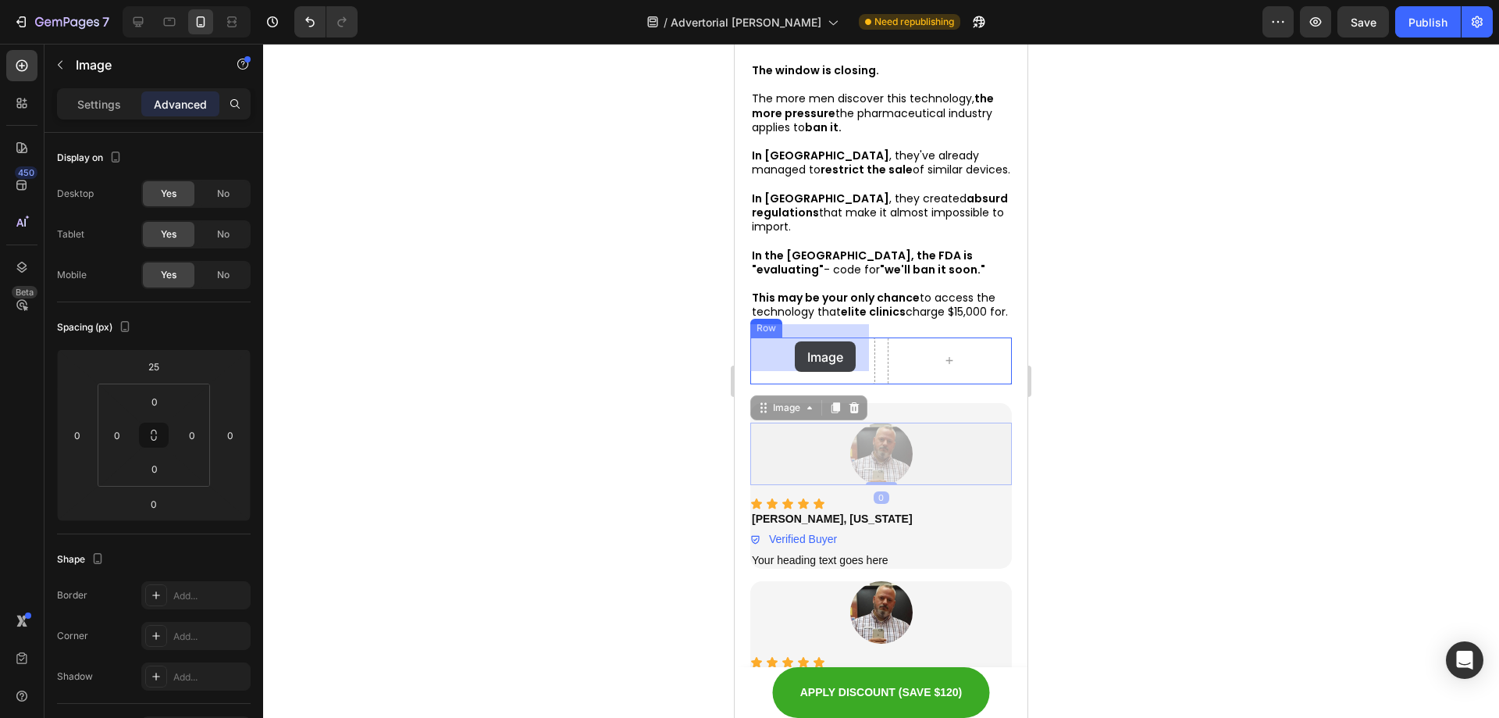
drag, startPoint x: 774, startPoint y: 399, endPoint x: 795, endPoint y: 341, distance: 61.5
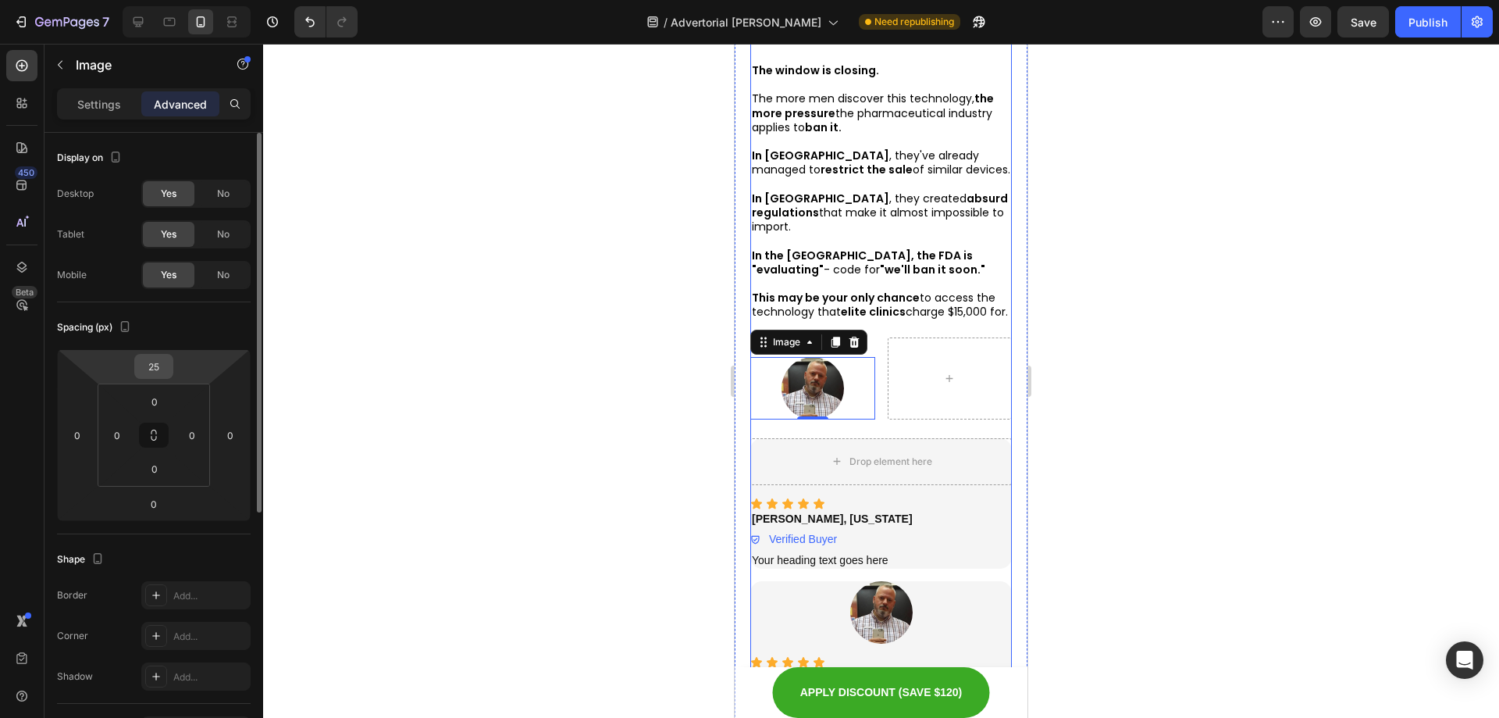
click at [164, 362] on input "25" at bounding box center [153, 366] width 31 height 23
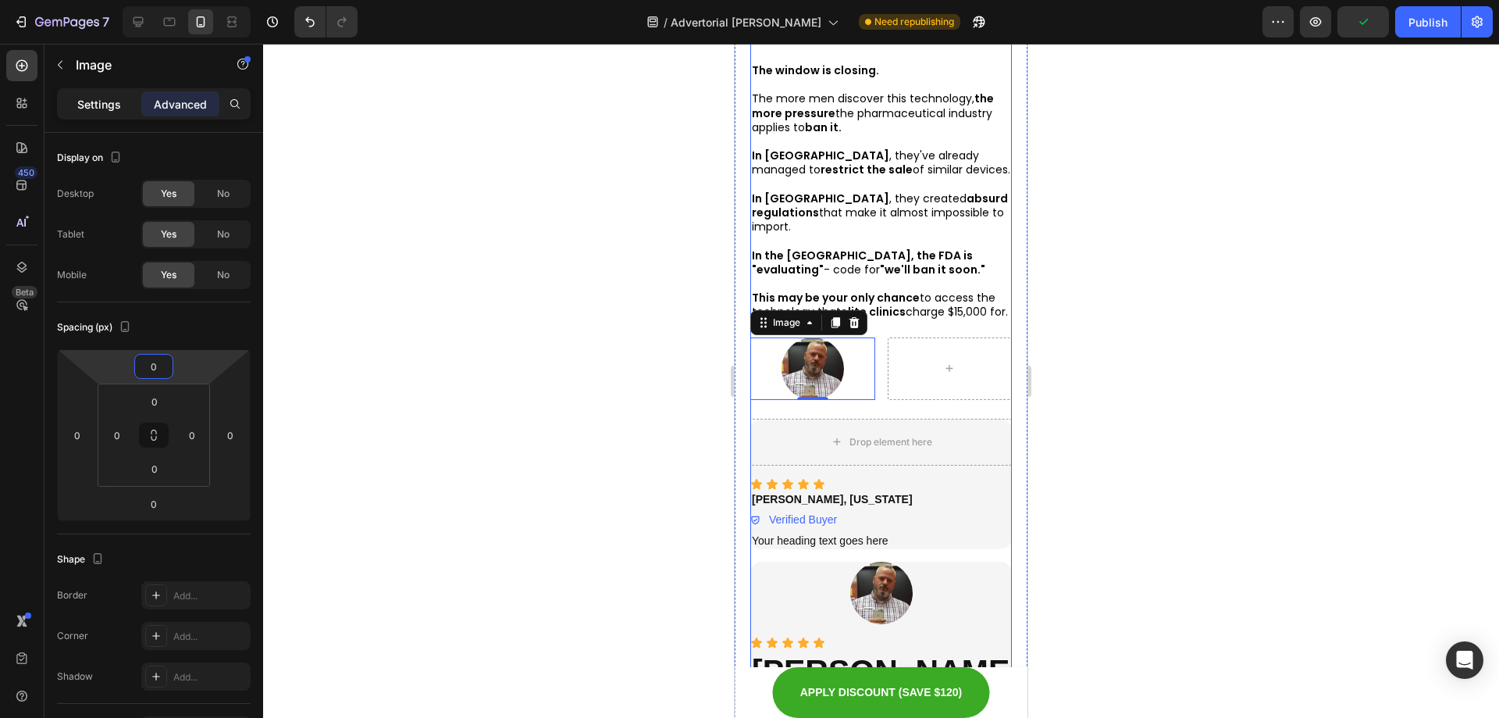
click at [116, 98] on p "Settings" at bounding box center [99, 104] width 44 height 16
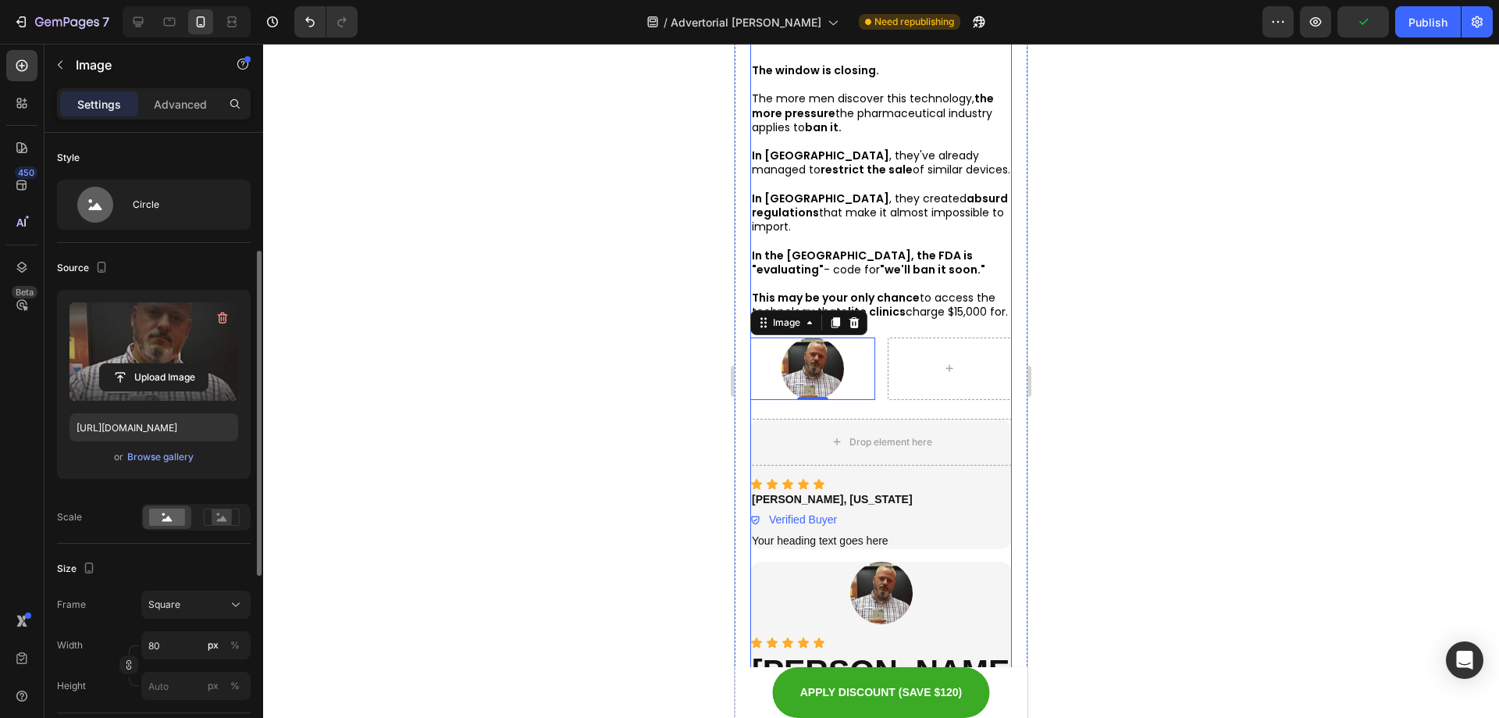
scroll to position [156, 0]
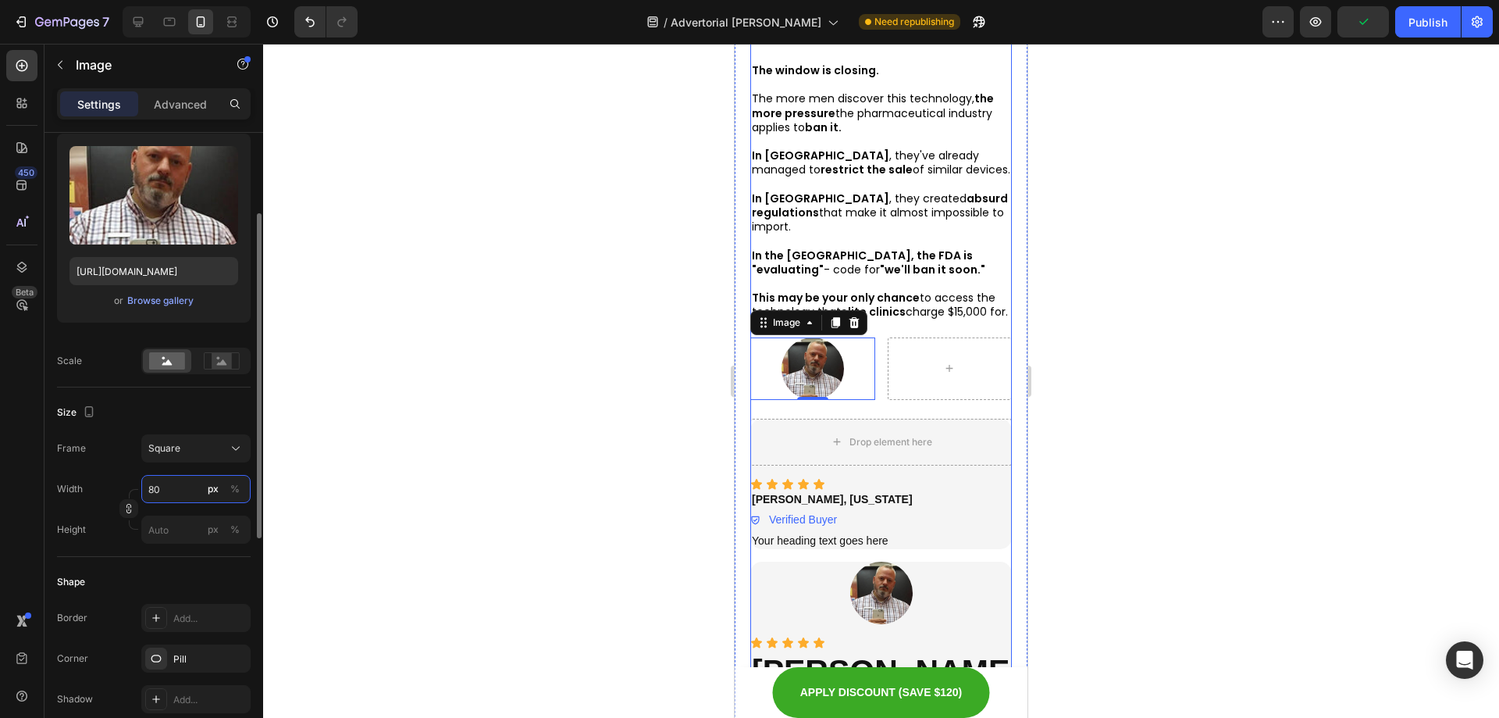
click at [169, 495] on input "80" at bounding box center [195, 489] width 109 height 28
type input "4"
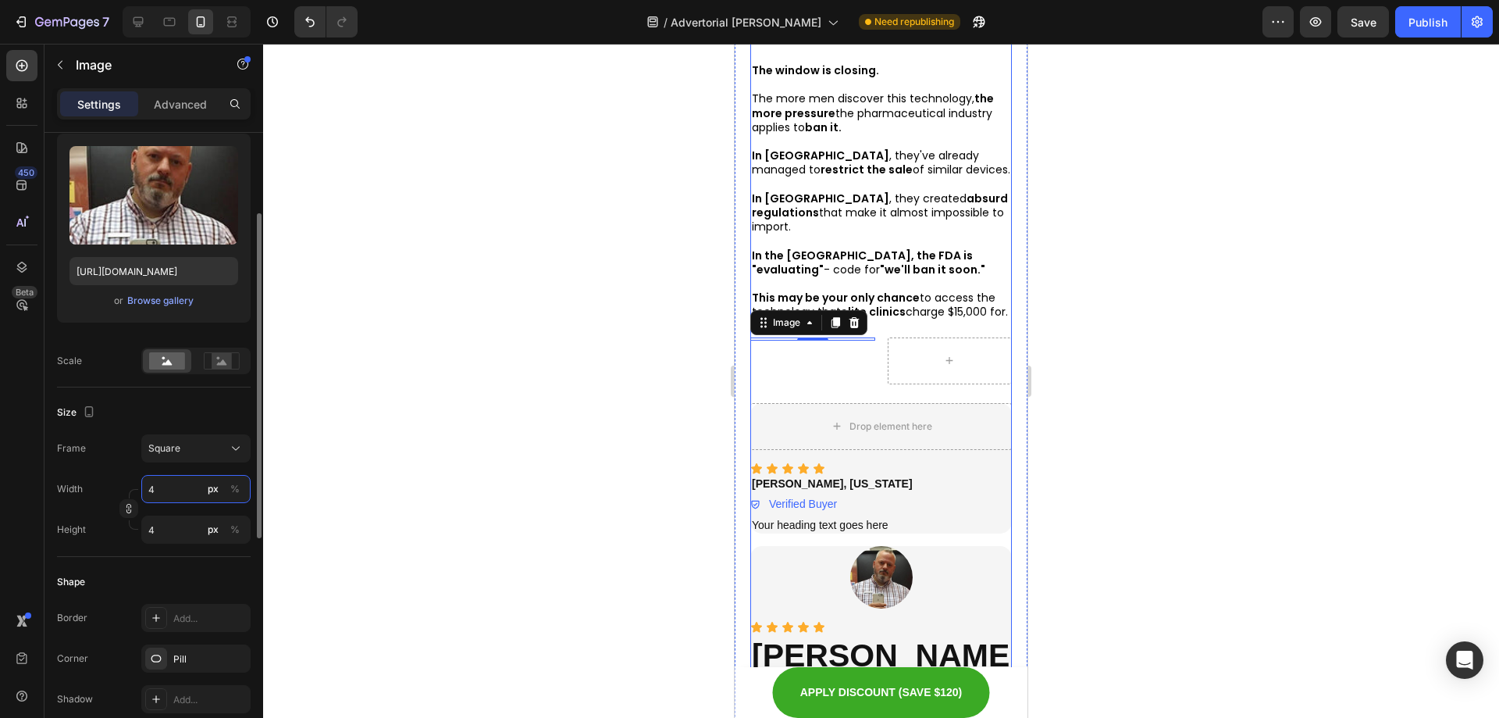
type input "40"
drag, startPoint x: 177, startPoint y: 493, endPoint x: 111, endPoint y: 483, distance: 67.1
click at [111, 483] on div "Width 40 px %" at bounding box center [154, 489] width 194 height 28
type input "5"
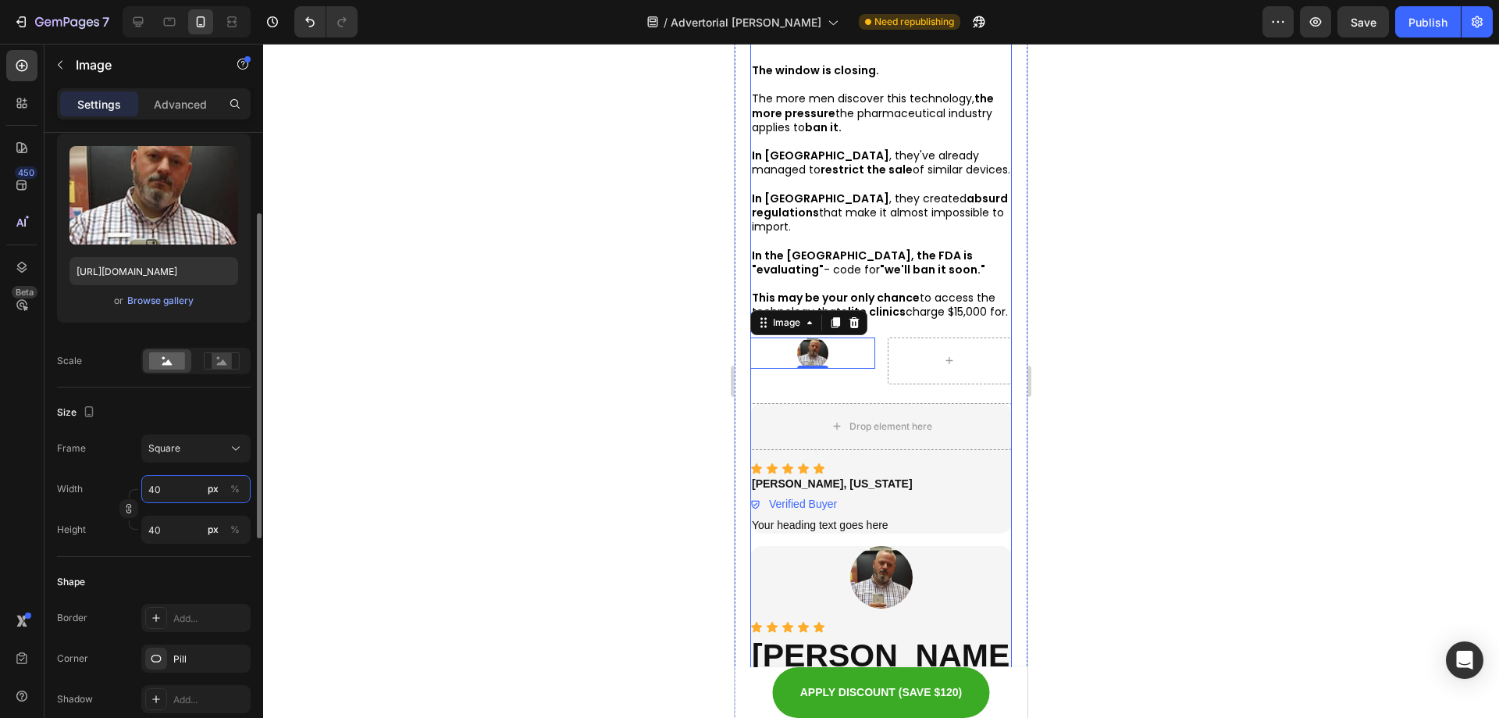
type input "5"
type input "50"
click at [942, 366] on div at bounding box center [950, 360] width 125 height 47
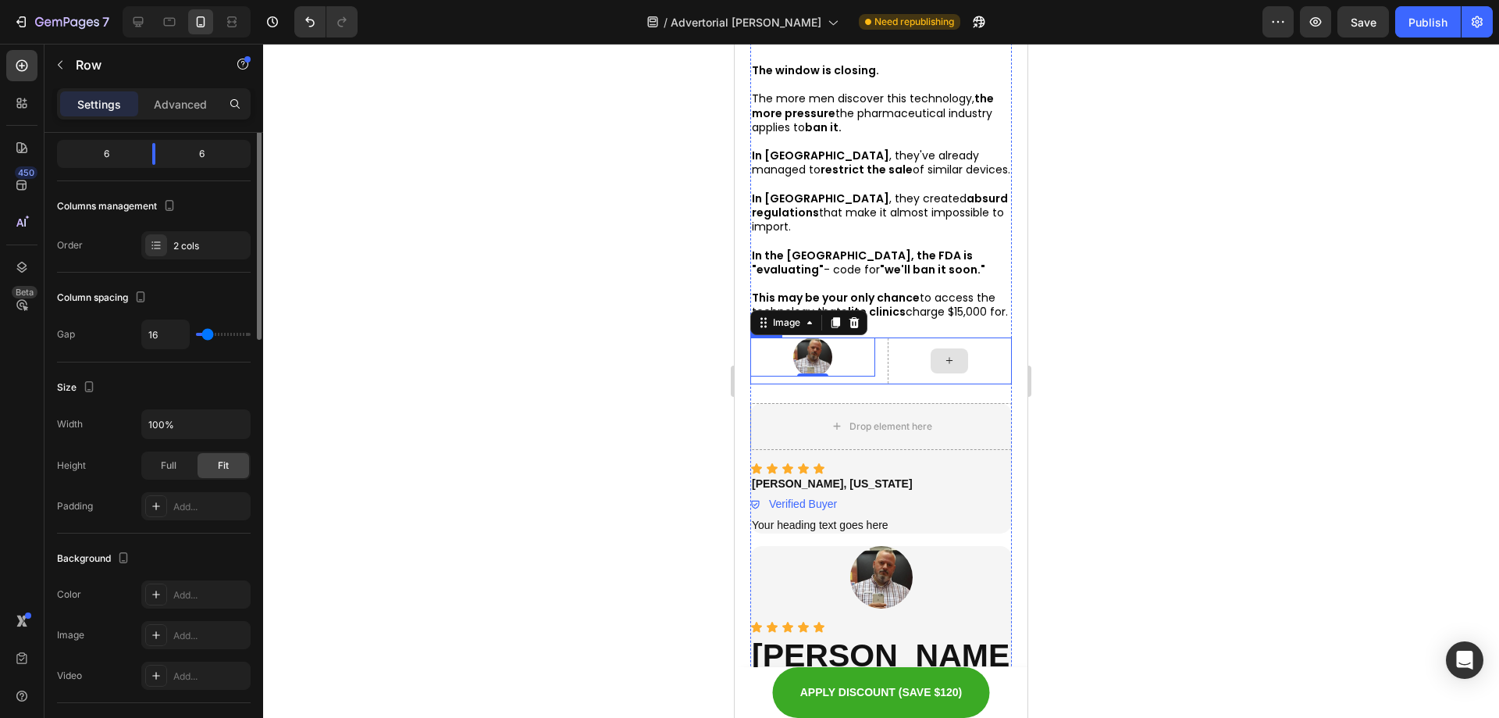
scroll to position [0, 0]
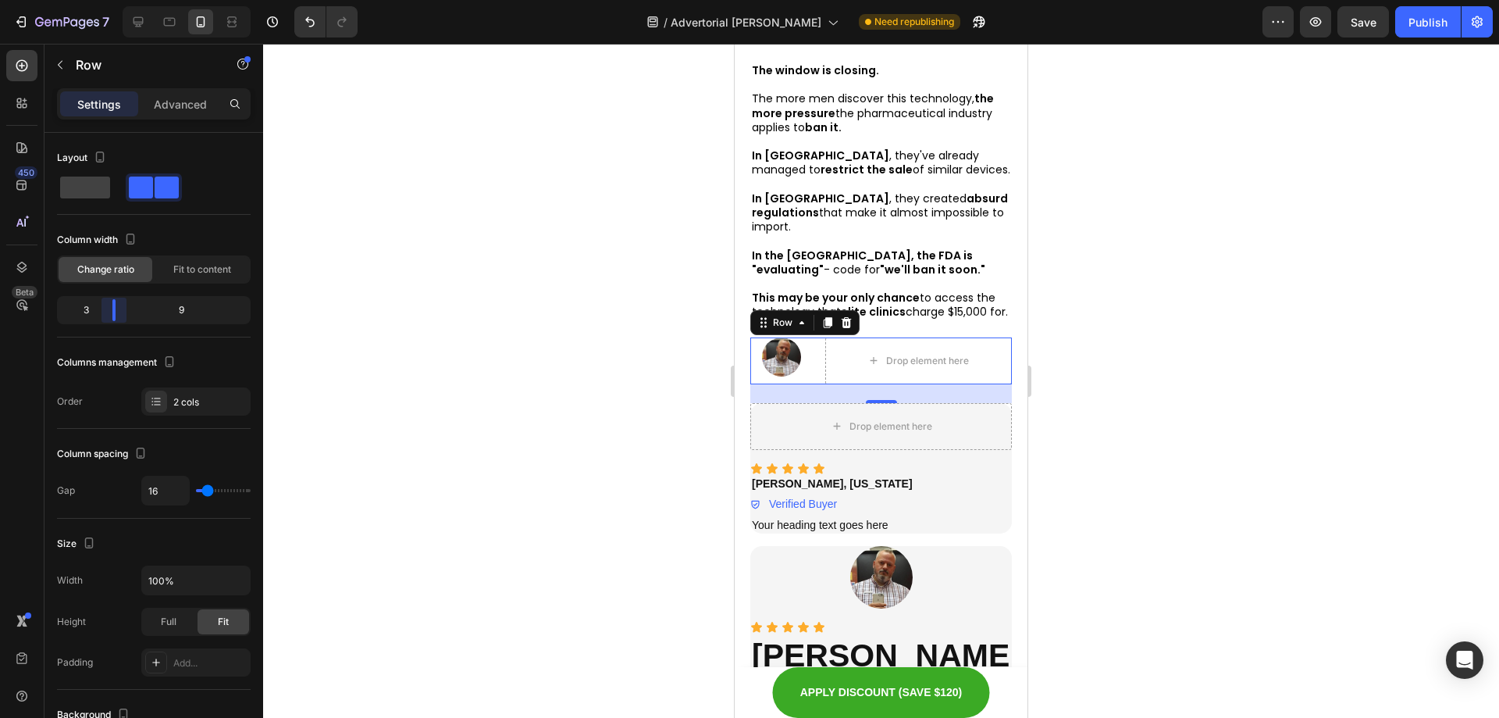
drag, startPoint x: 148, startPoint y: 313, endPoint x: 102, endPoint y: 305, distance: 47.5
click at [102, 0] on body "7 Version history / Advertorial [PERSON_NAME] Need republishing Preview Save Pu…" at bounding box center [749, 0] width 1499 height 0
click at [817, 347] on div "Image Drop element here Row 24" at bounding box center [881, 360] width 262 height 47
click at [192, 109] on p "Advanced" at bounding box center [180, 104] width 53 height 16
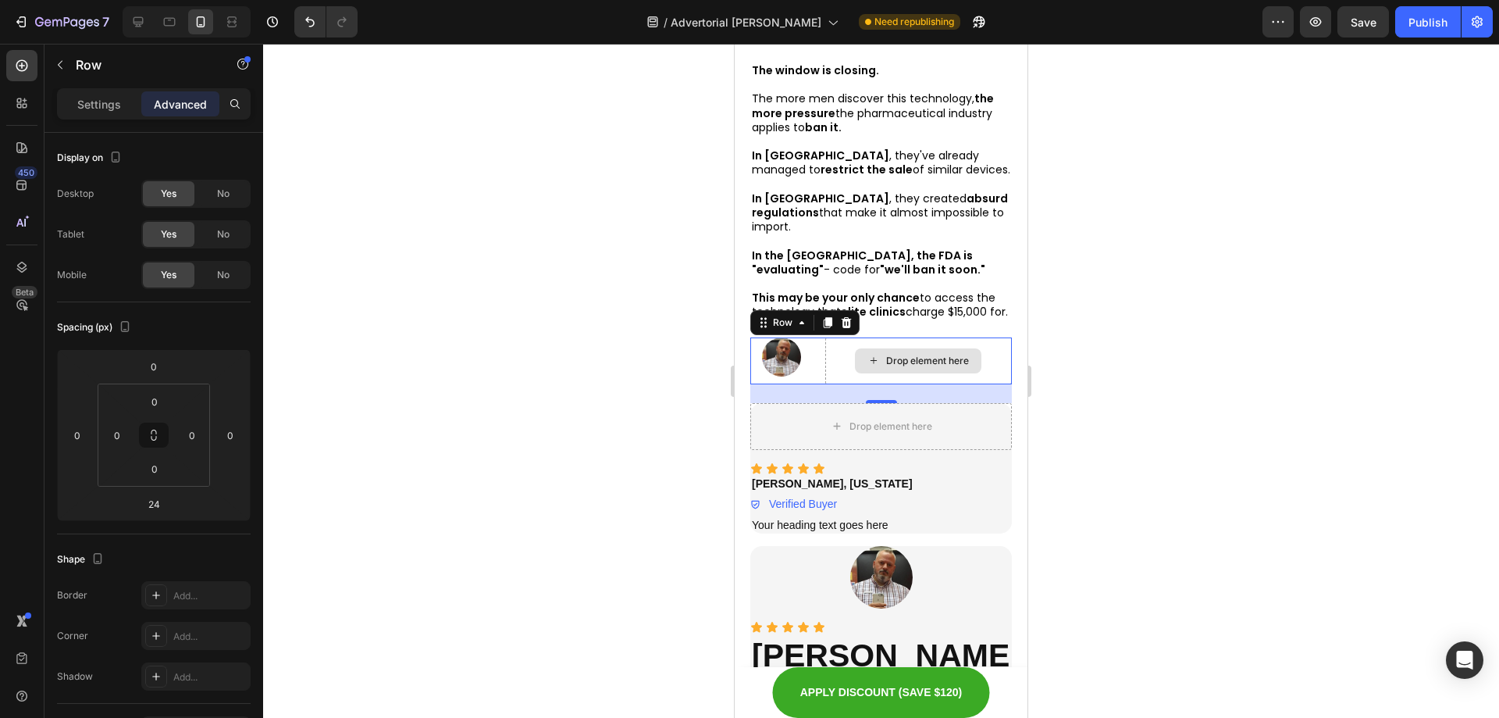
click at [983, 337] on div "Drop element here" at bounding box center [918, 360] width 187 height 47
click at [814, 367] on div "Image Drop element here Row 24" at bounding box center [881, 360] width 262 height 47
click at [831, 462] on div "Icon Icon Icon Icon Icon" at bounding box center [881, 468] width 262 height 12
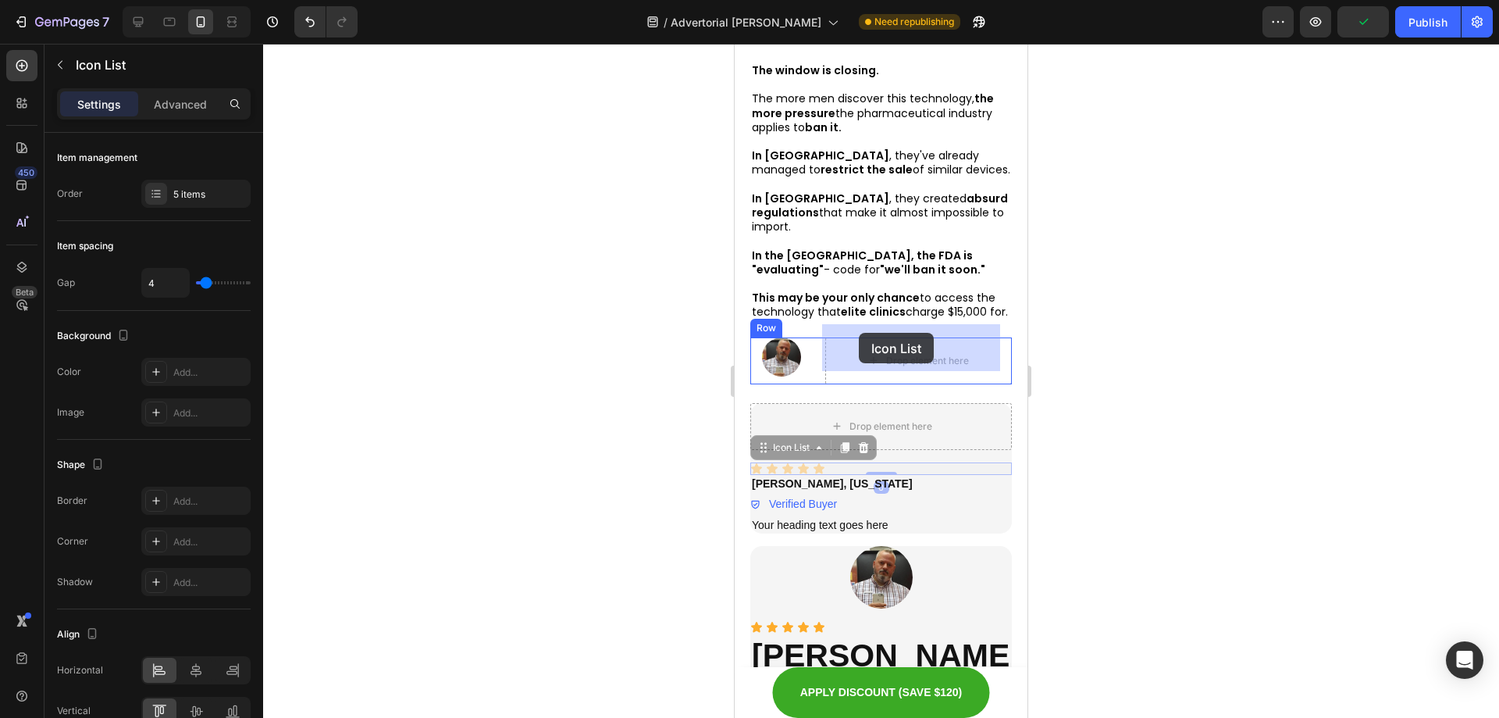
drag, startPoint x: 764, startPoint y: 440, endPoint x: 878, endPoint y: 342, distance: 150.7
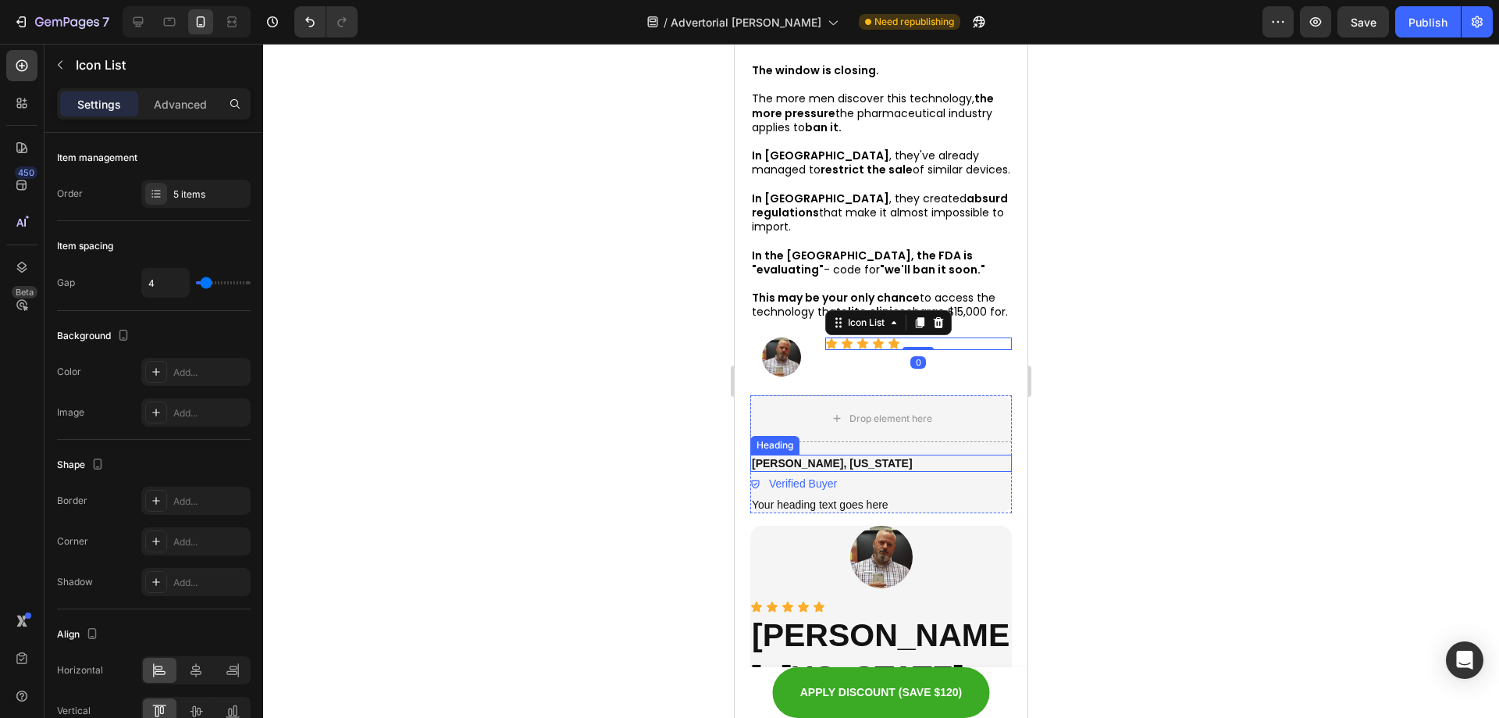
click at [843, 457] on strong "[PERSON_NAME], [US_STATE]" at bounding box center [832, 463] width 161 height 12
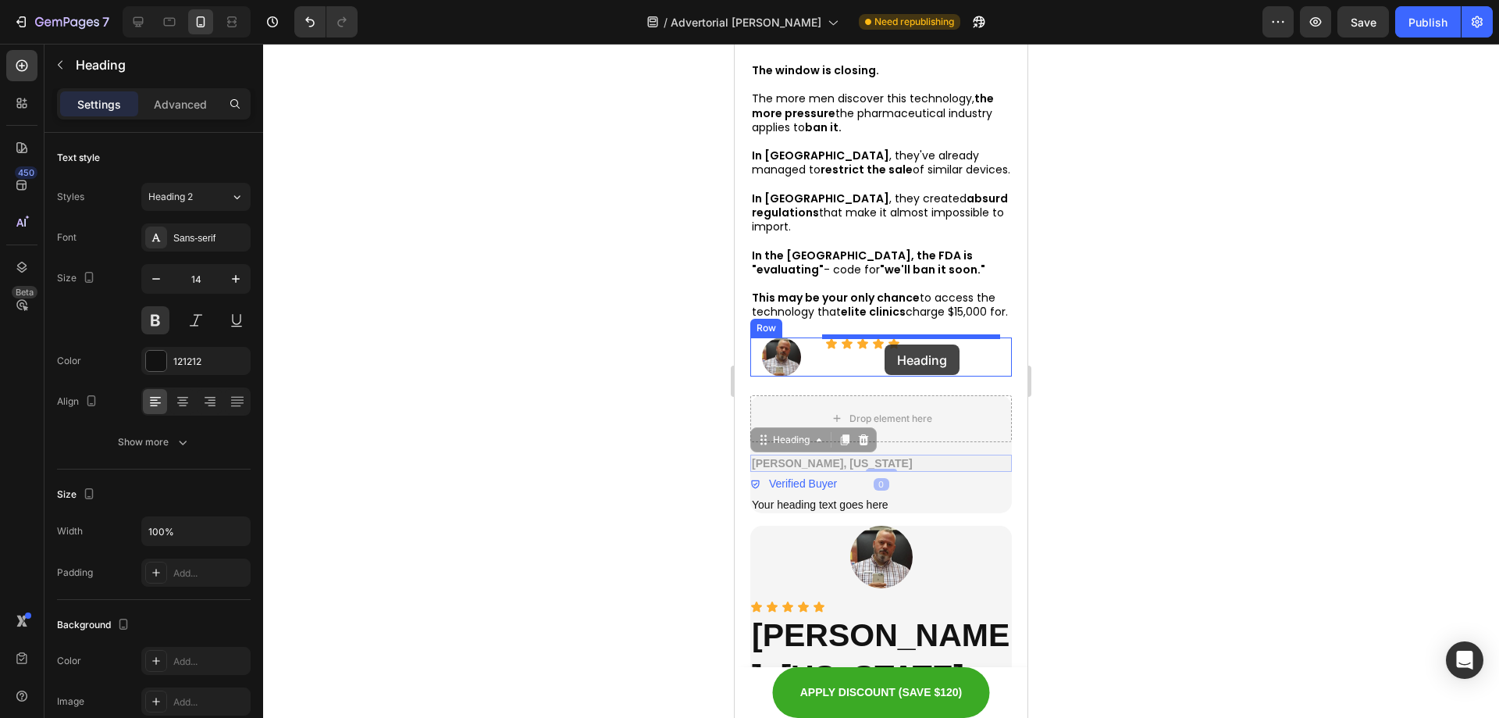
drag, startPoint x: 764, startPoint y: 433, endPoint x: 885, endPoint y: 344, distance: 149.8
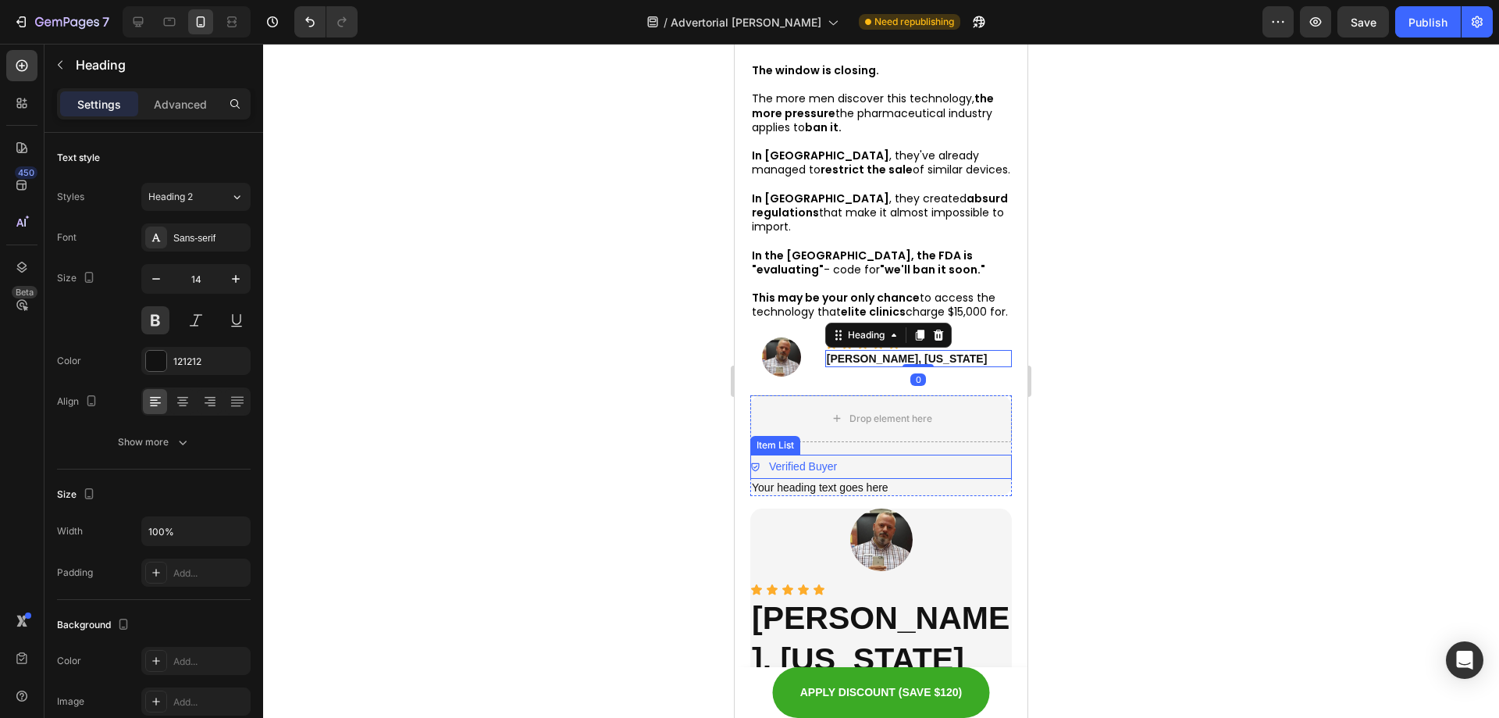
click at [846, 454] on div "Verified Buyer" at bounding box center [881, 466] width 262 height 24
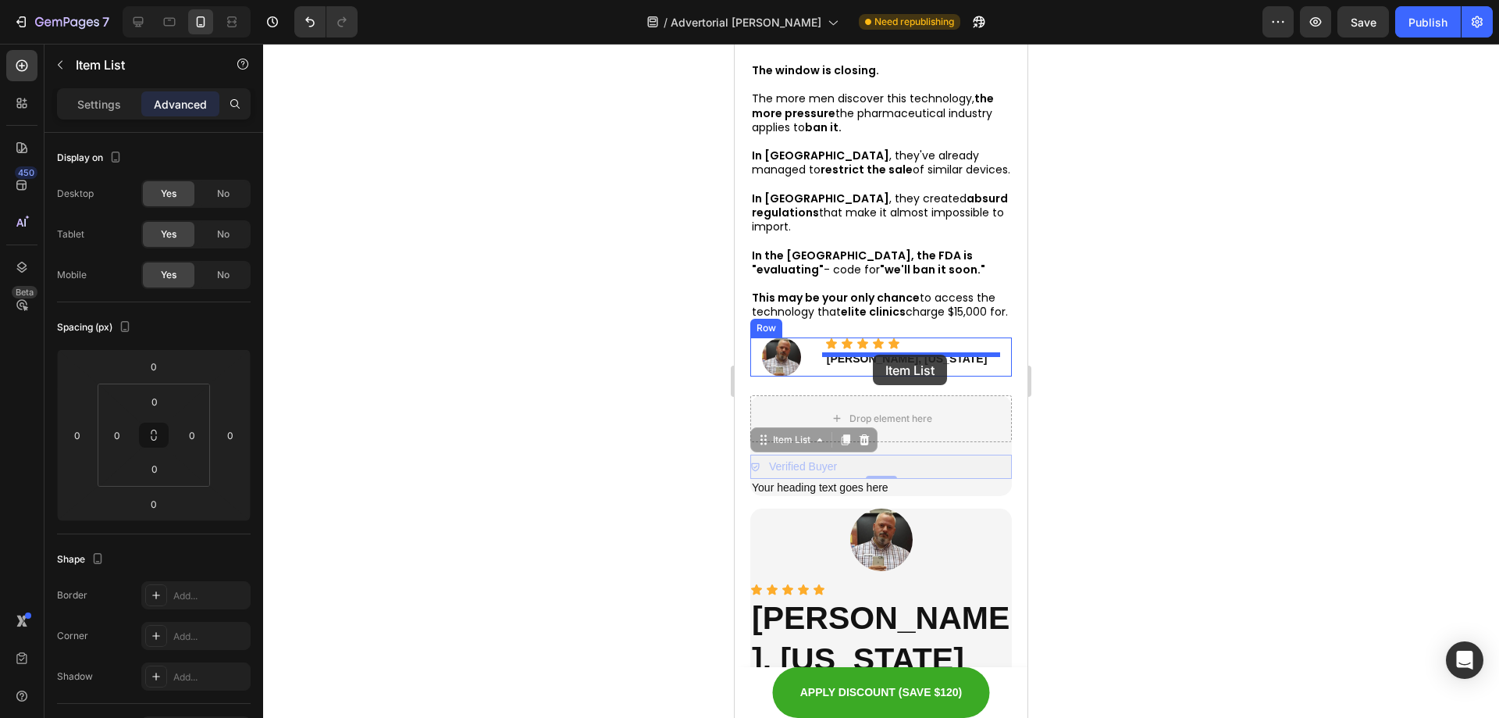
drag, startPoint x: 773, startPoint y: 422, endPoint x: 873, endPoint y: 356, distance: 120.0
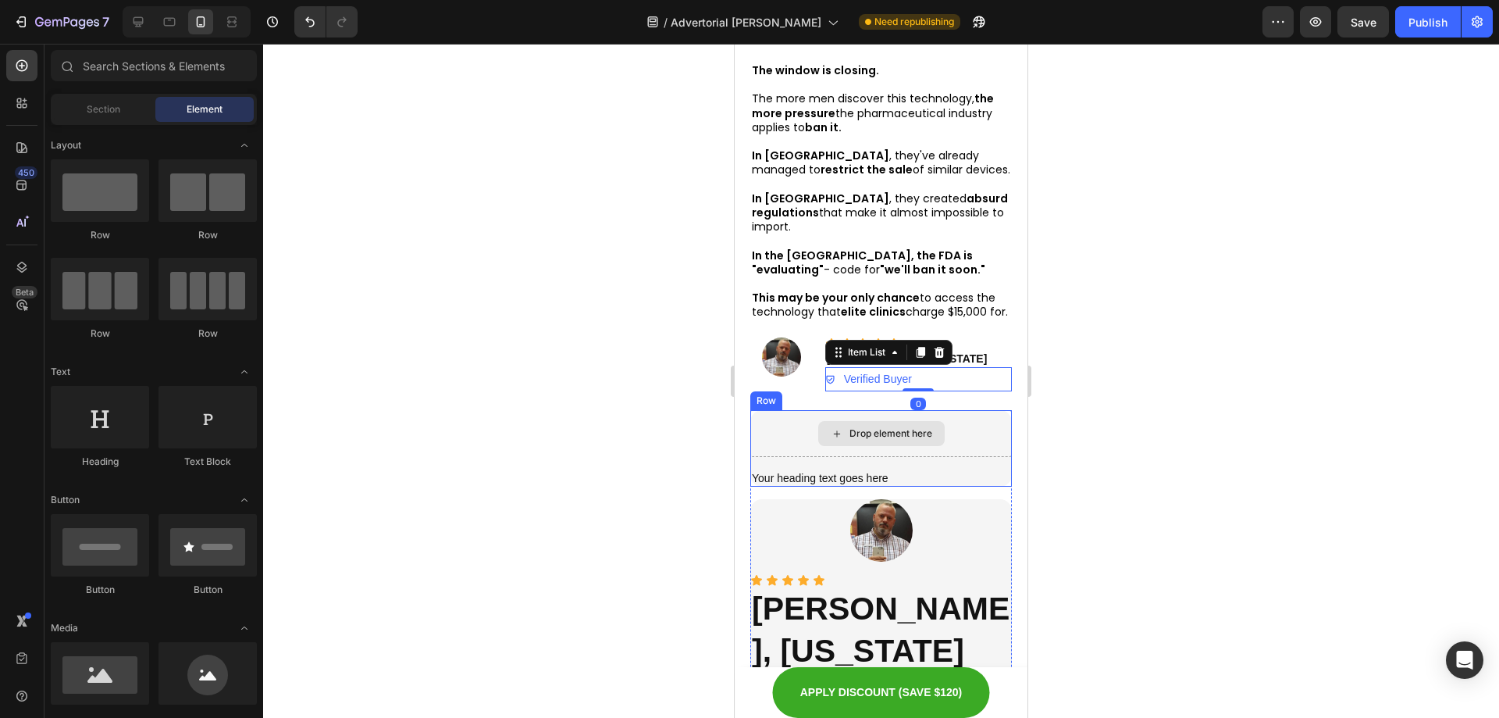
click at [858, 427] on div "Drop element here" at bounding box center [891, 433] width 83 height 12
click at [126, 99] on div "Section" at bounding box center [103, 109] width 98 height 25
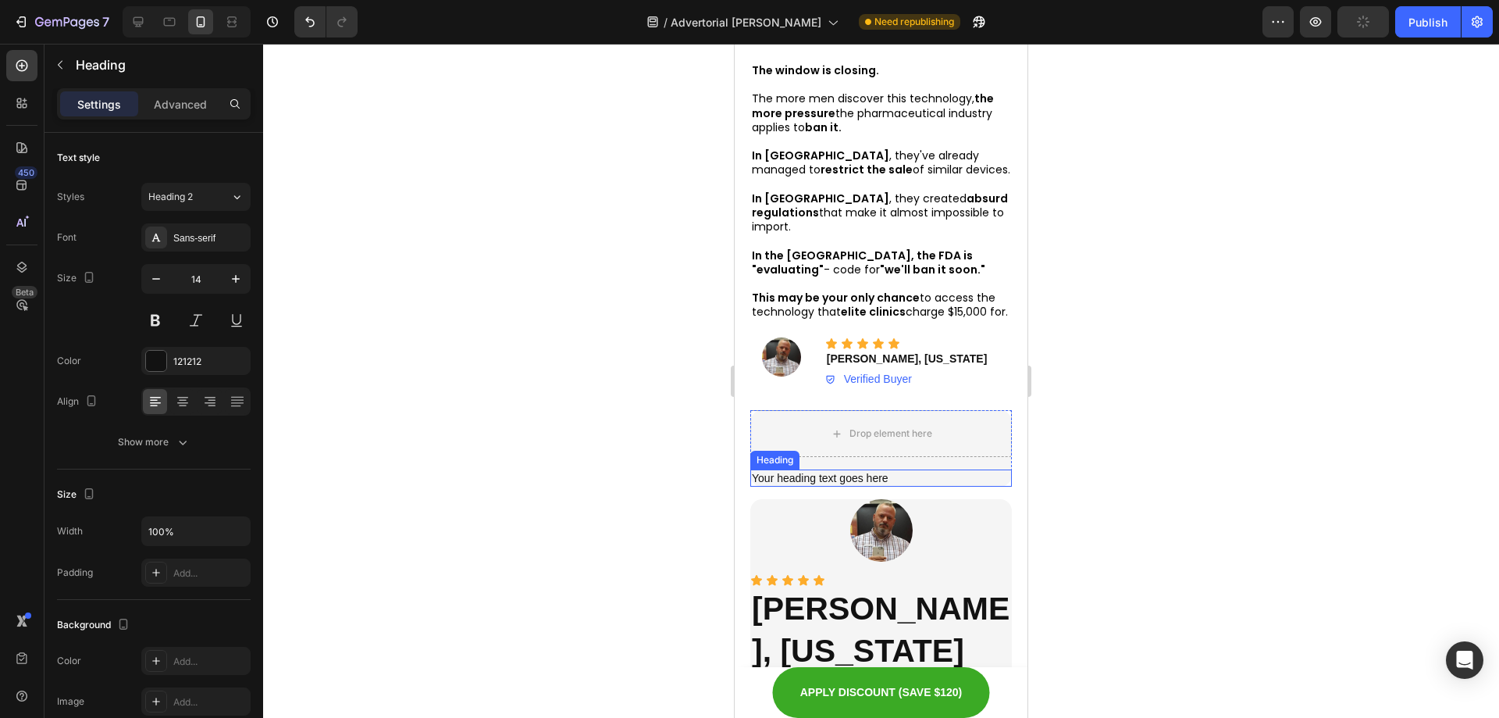
click at [985, 472] on h2 "Your heading text goes here" at bounding box center [881, 477] width 262 height 17
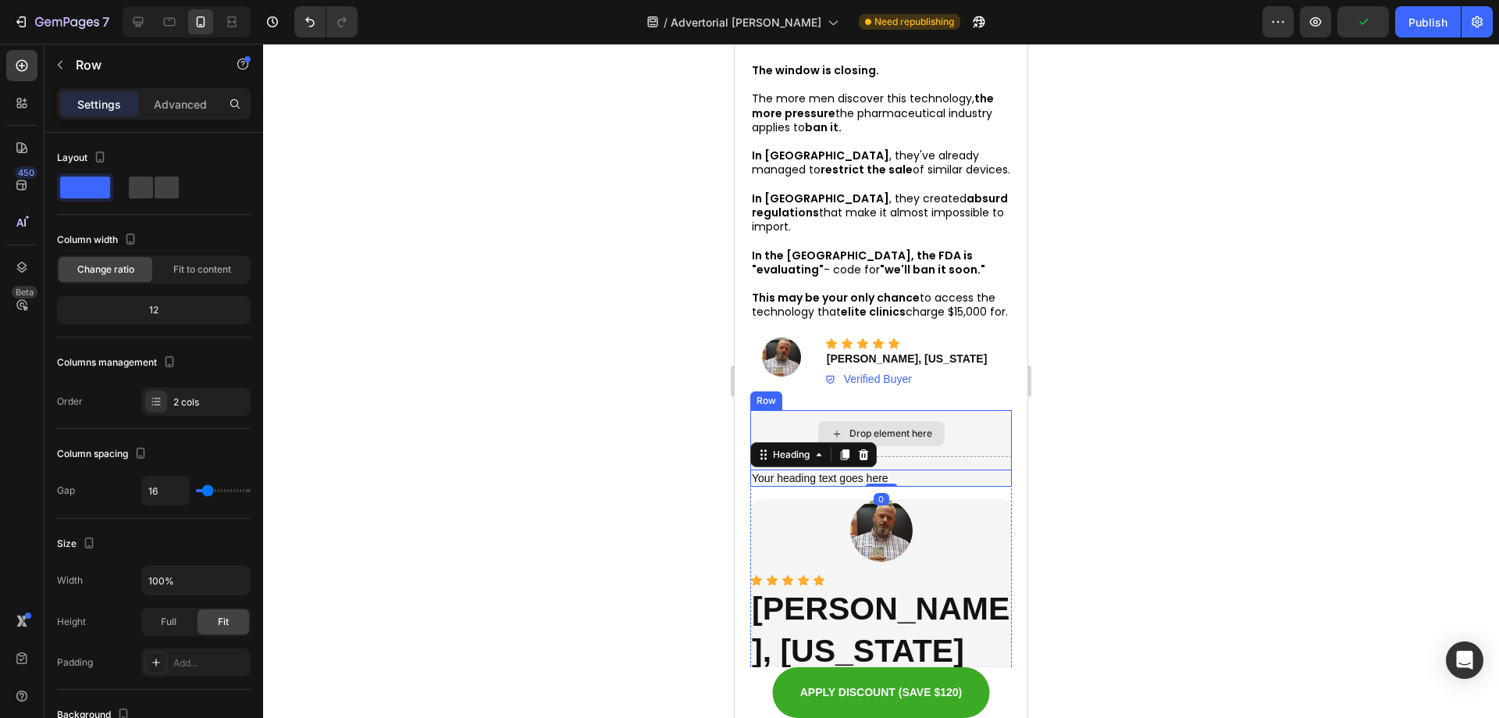
click at [995, 439] on div "Drop element here" at bounding box center [881, 433] width 262 height 47
click at [793, 469] on h2 "Your heading text goes here" at bounding box center [881, 477] width 262 height 17
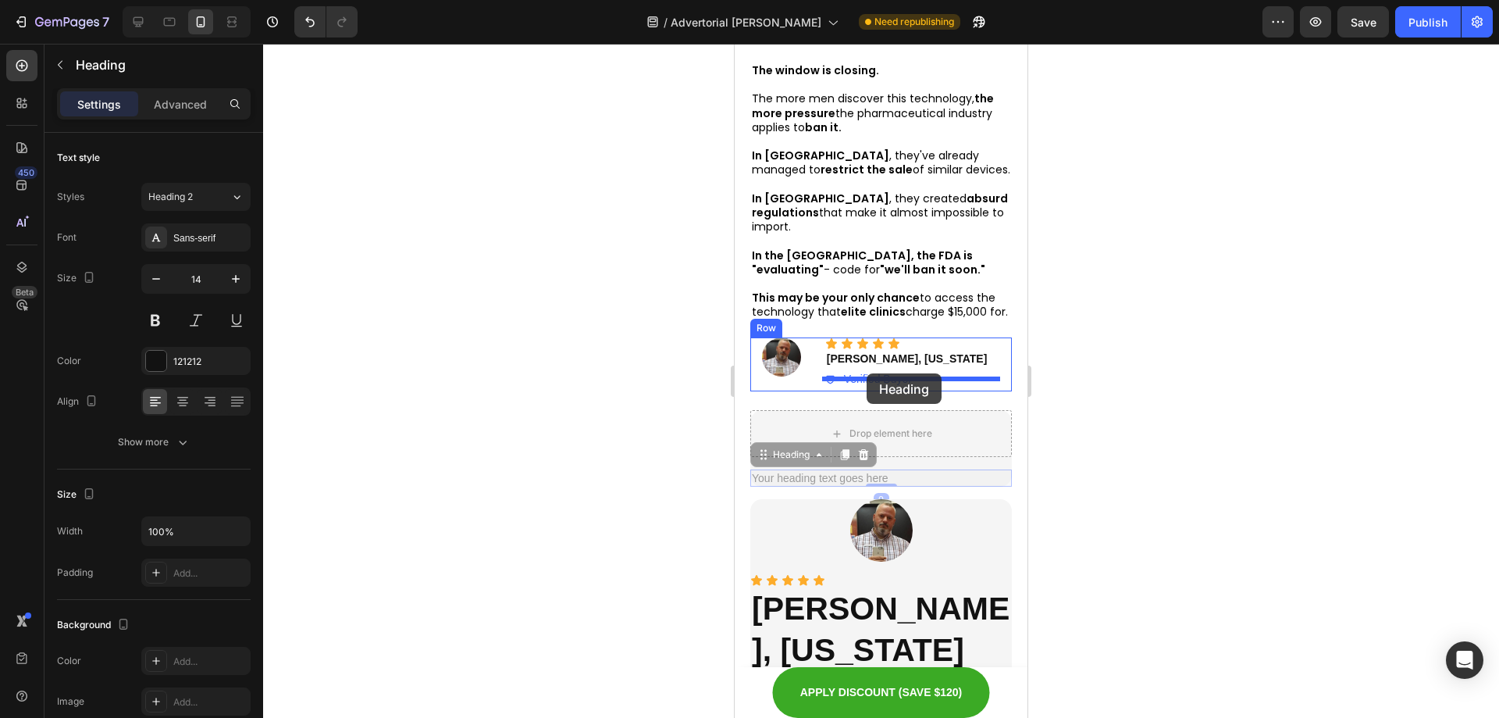
drag, startPoint x: 767, startPoint y: 440, endPoint x: 867, endPoint y: 373, distance: 120.4
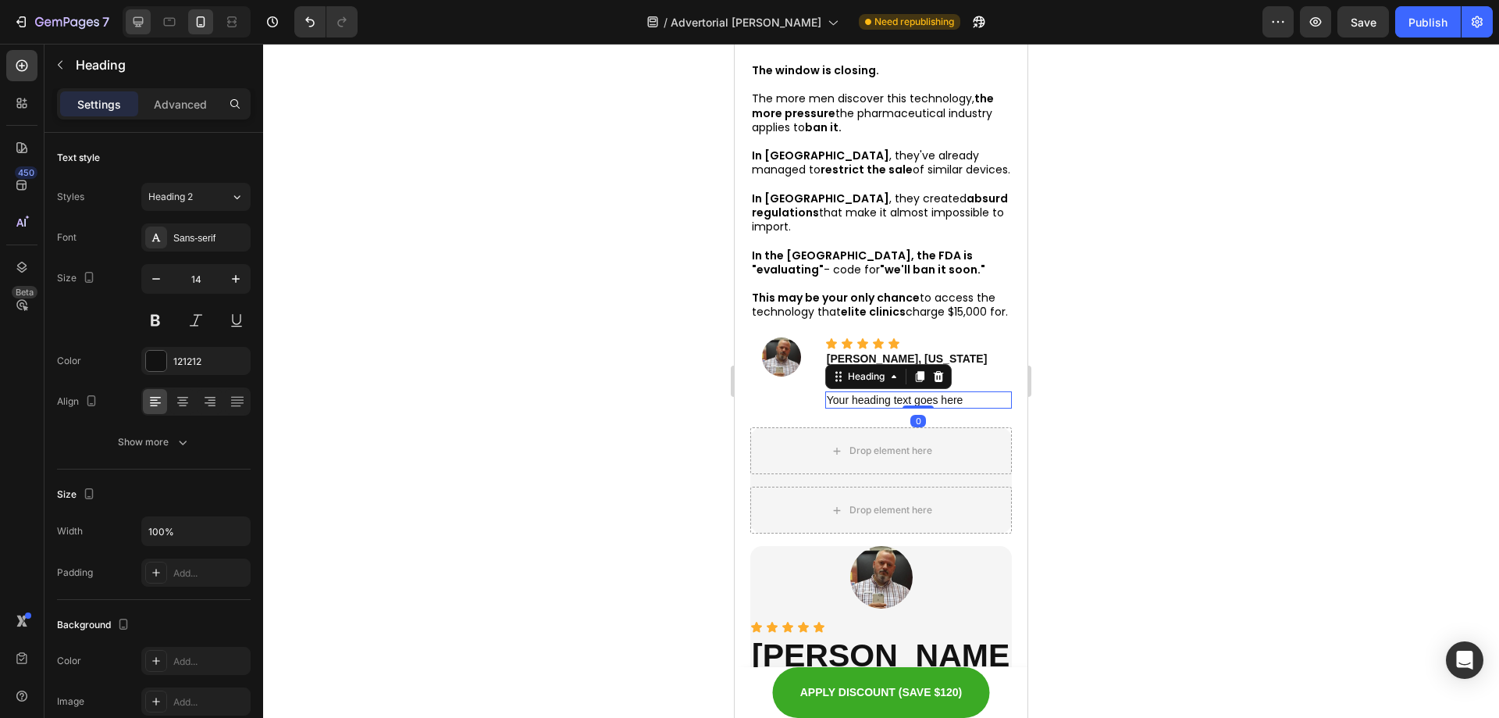
click at [143, 20] on icon at bounding box center [139, 22] width 10 height 10
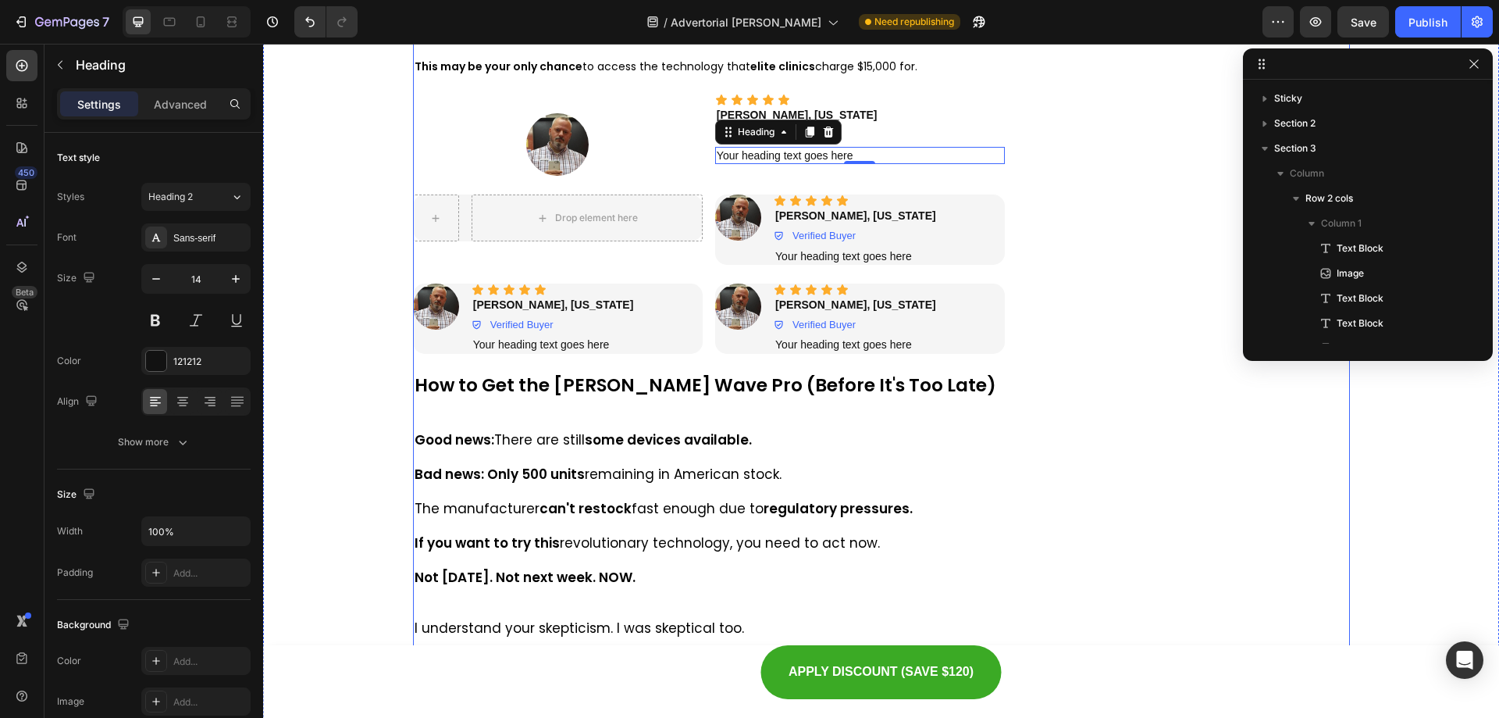
scroll to position [10053, 0]
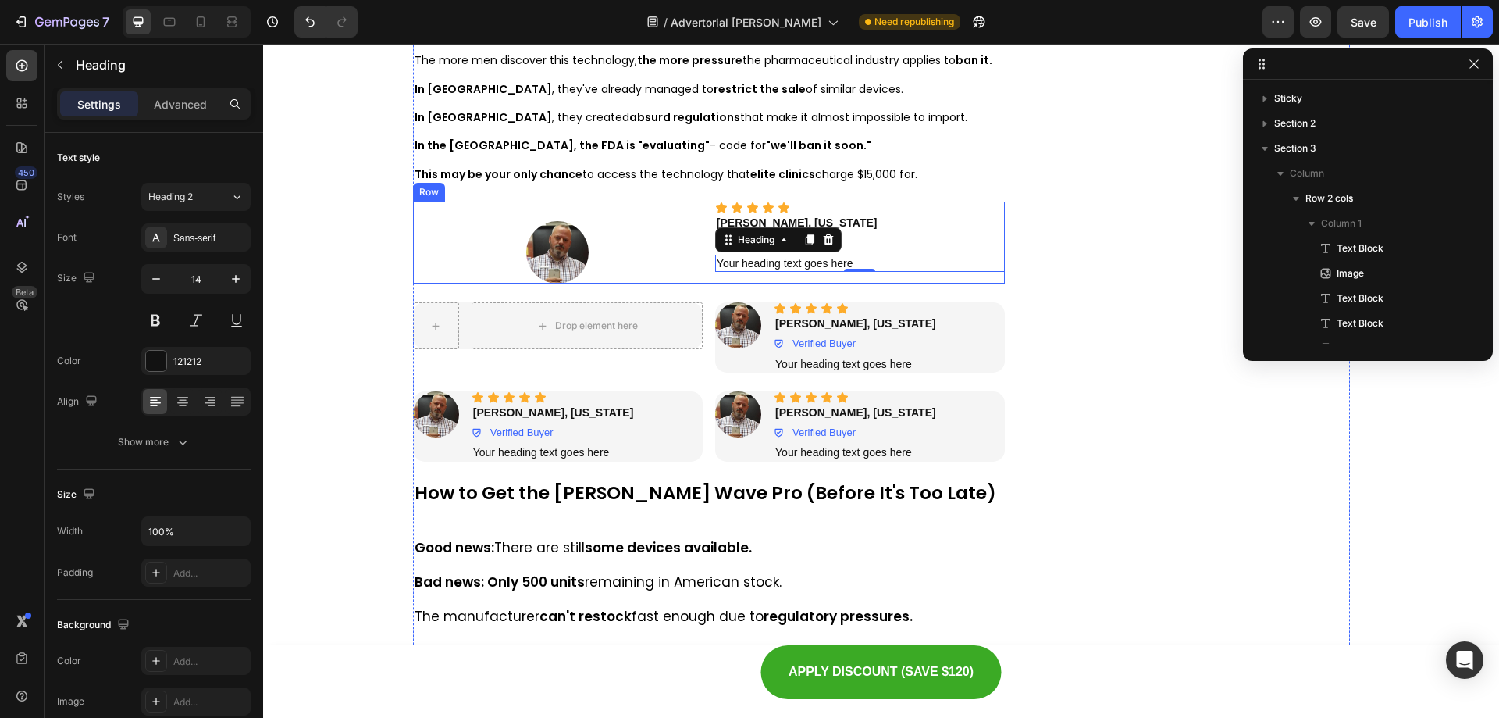
click at [692, 216] on div "Image" at bounding box center [558, 242] width 290 height 82
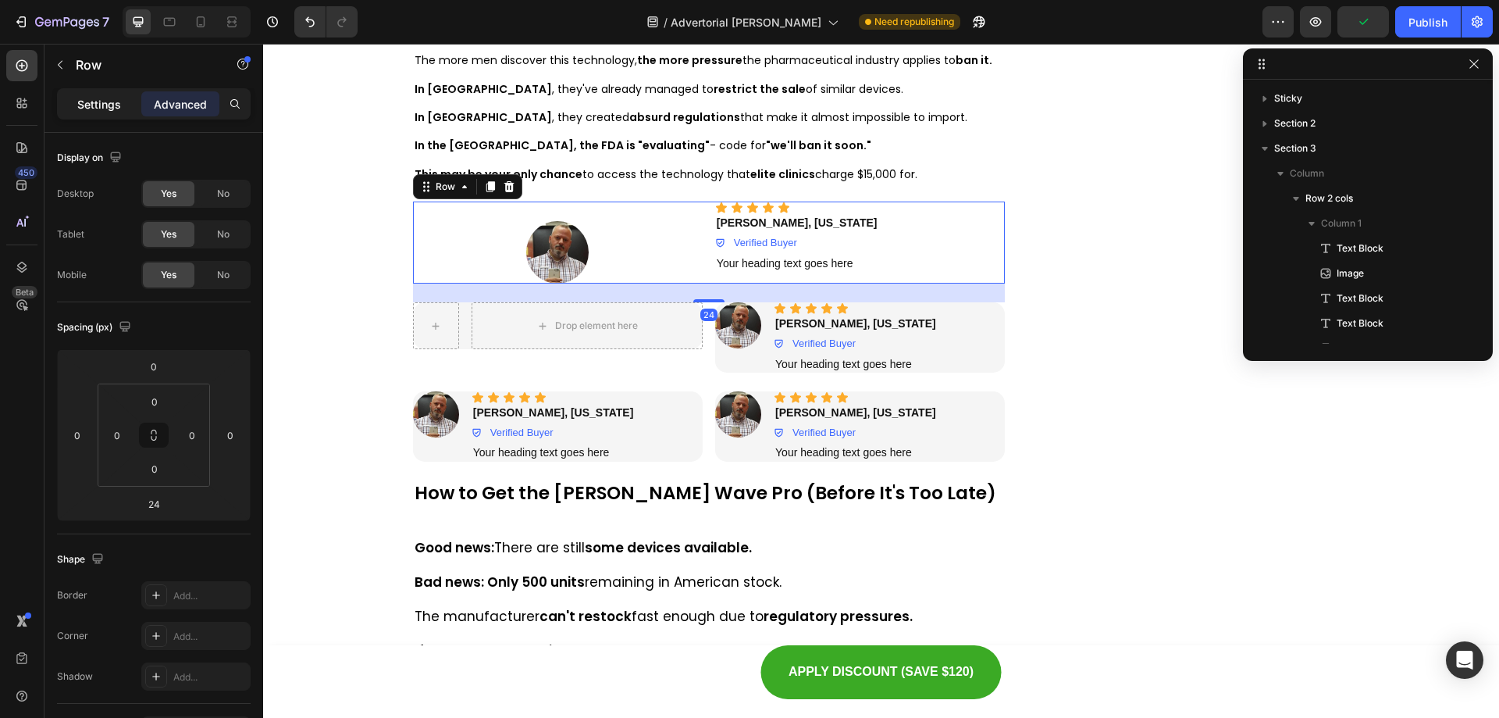
click at [94, 98] on p "Settings" at bounding box center [99, 104] width 44 height 16
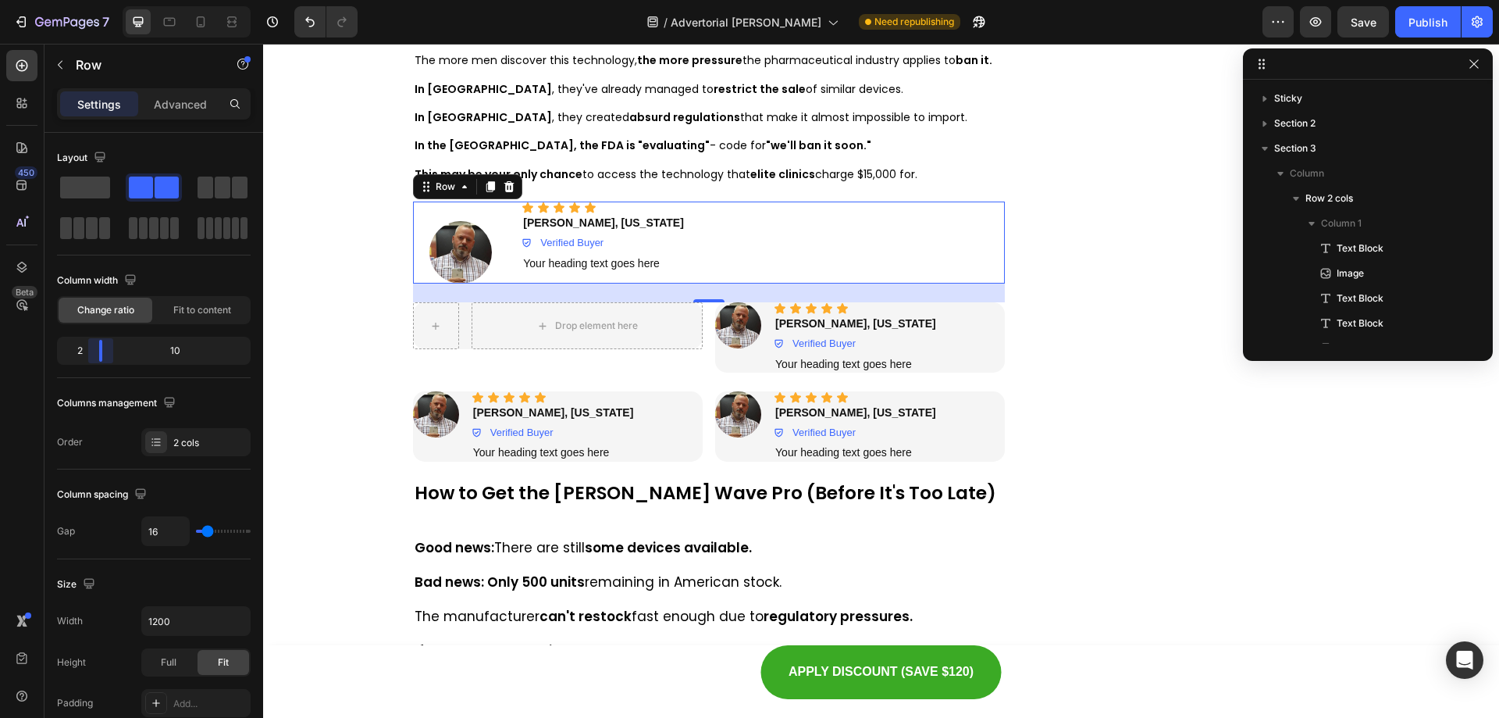
drag, startPoint x: 156, startPoint y: 356, endPoint x: 91, endPoint y: 351, distance: 65.0
click at [91, 0] on body "7 Version history / Advertorial [PERSON_NAME] Need republishing Preview Save Pu…" at bounding box center [749, 0] width 1499 height 0
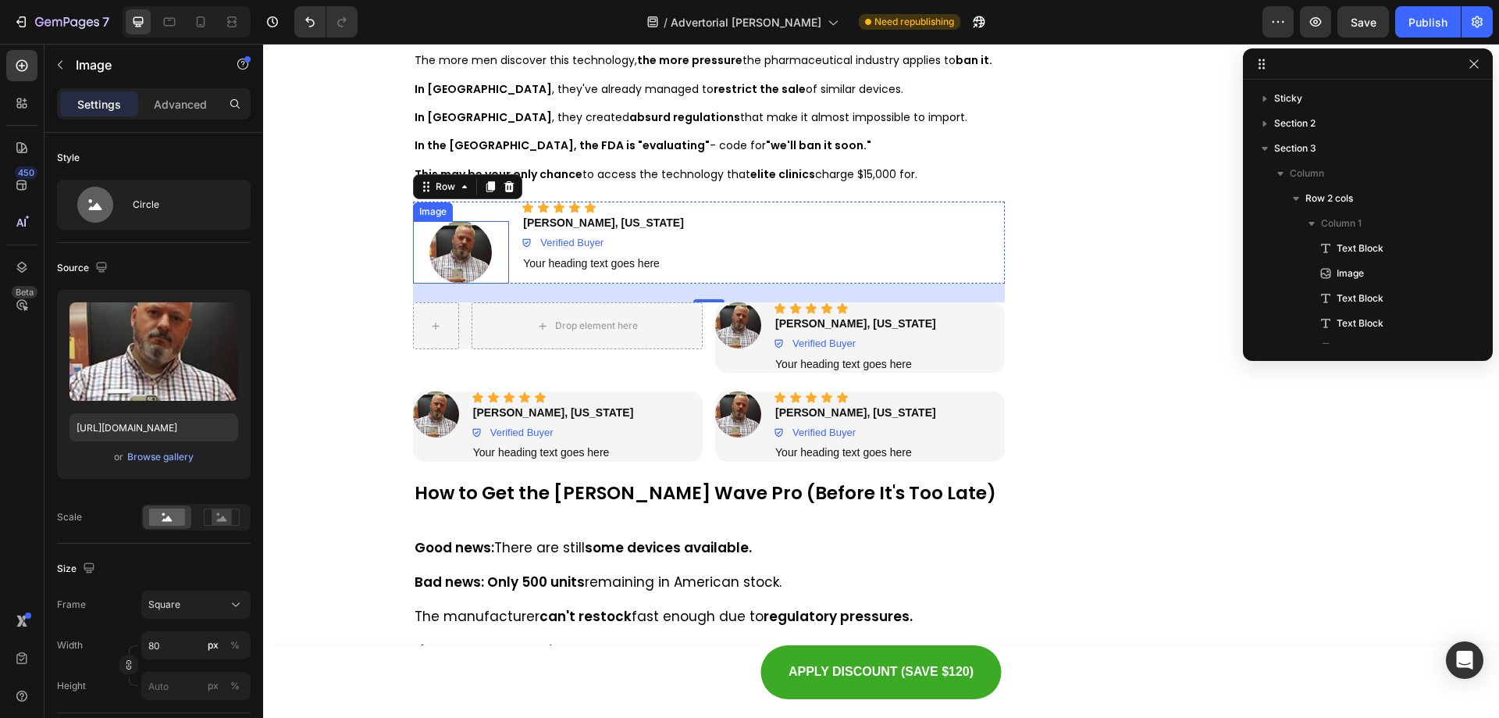
click at [476, 247] on img at bounding box center [460, 252] width 62 height 62
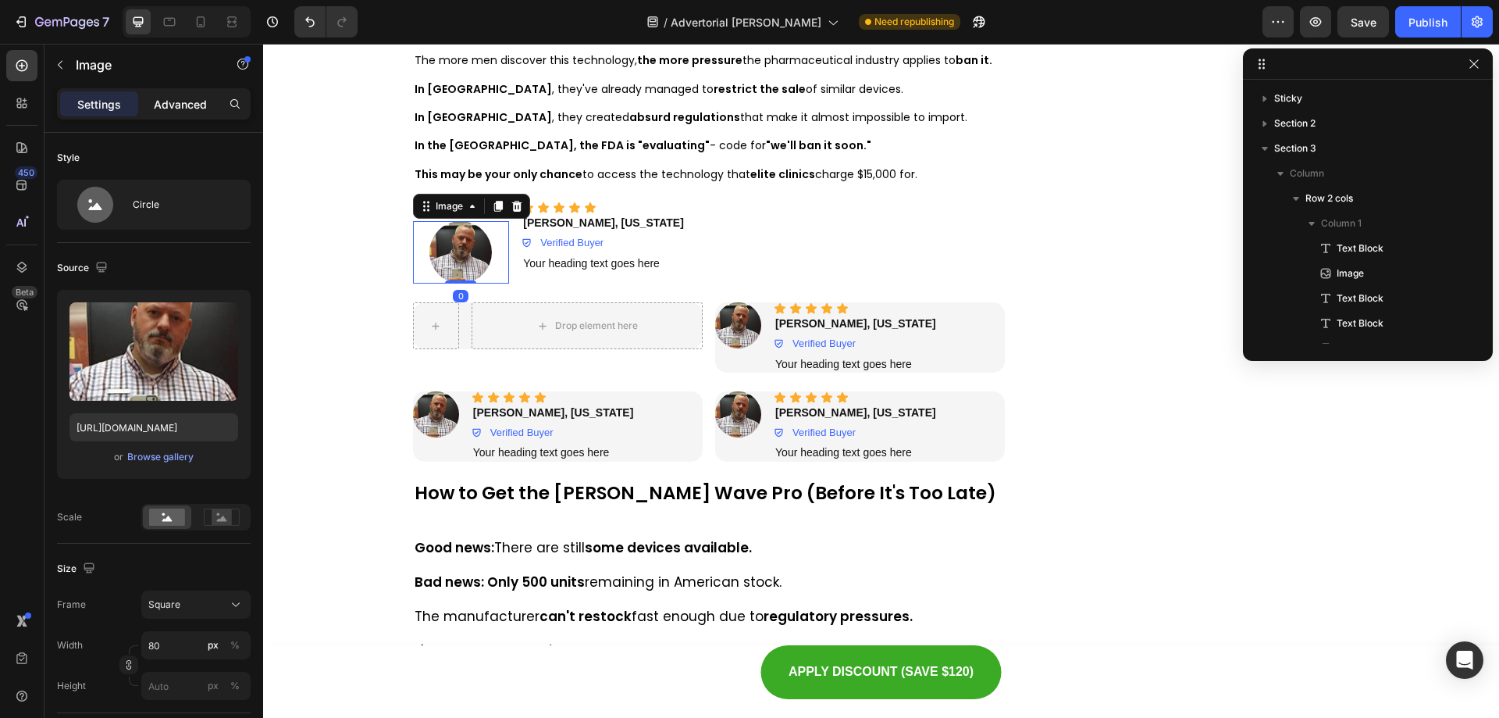
click at [180, 99] on p "Advanced" at bounding box center [180, 104] width 53 height 16
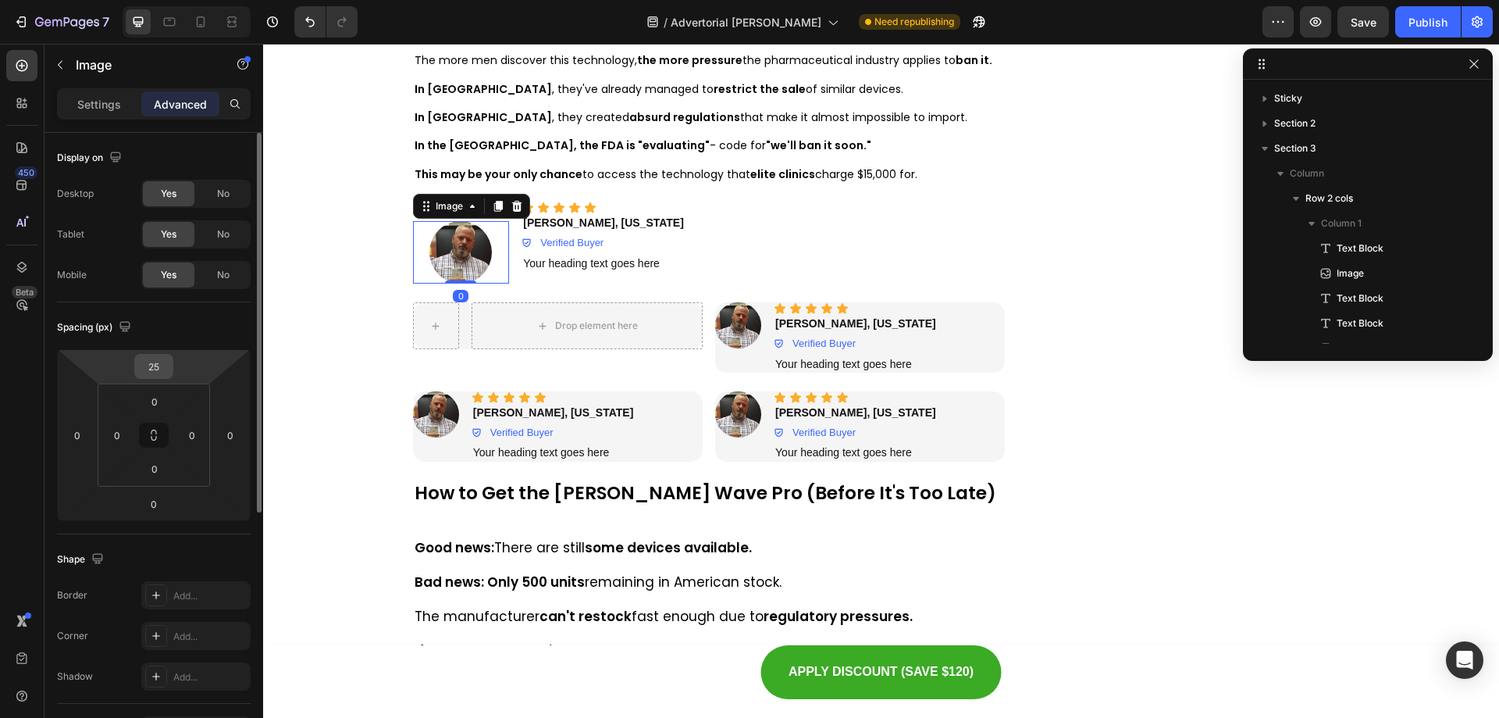
click at [161, 373] on input "25" at bounding box center [153, 366] width 31 height 23
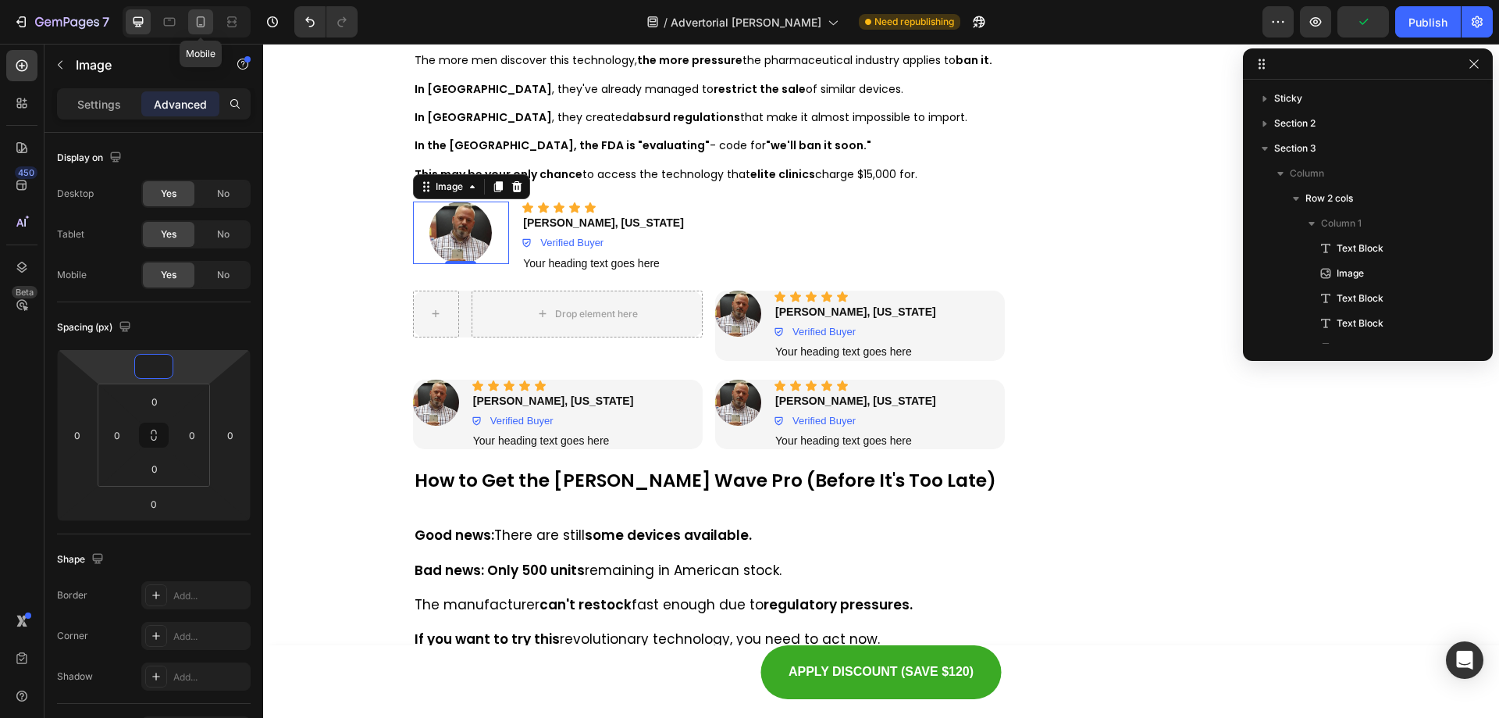
type input "0"
click at [194, 20] on icon at bounding box center [201, 22] width 16 height 16
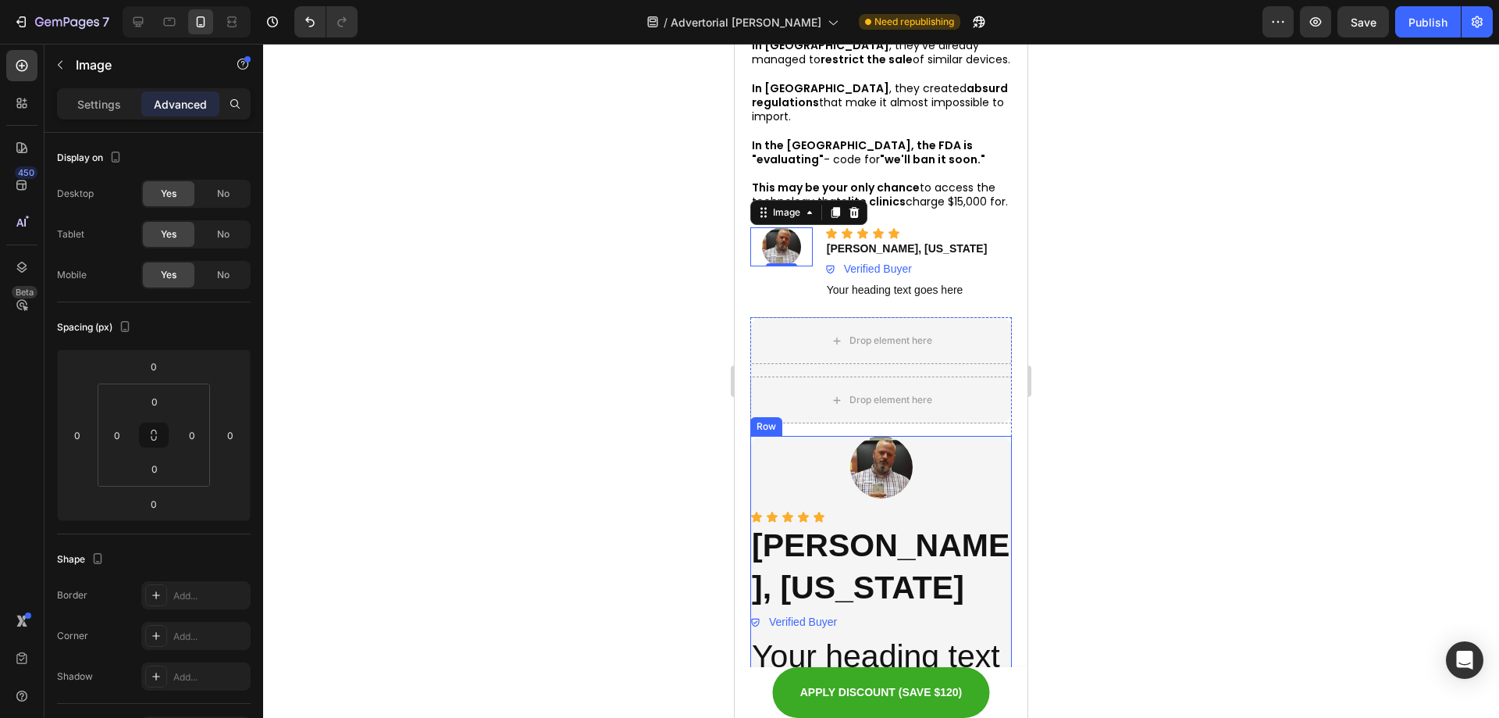
scroll to position [9743, 0]
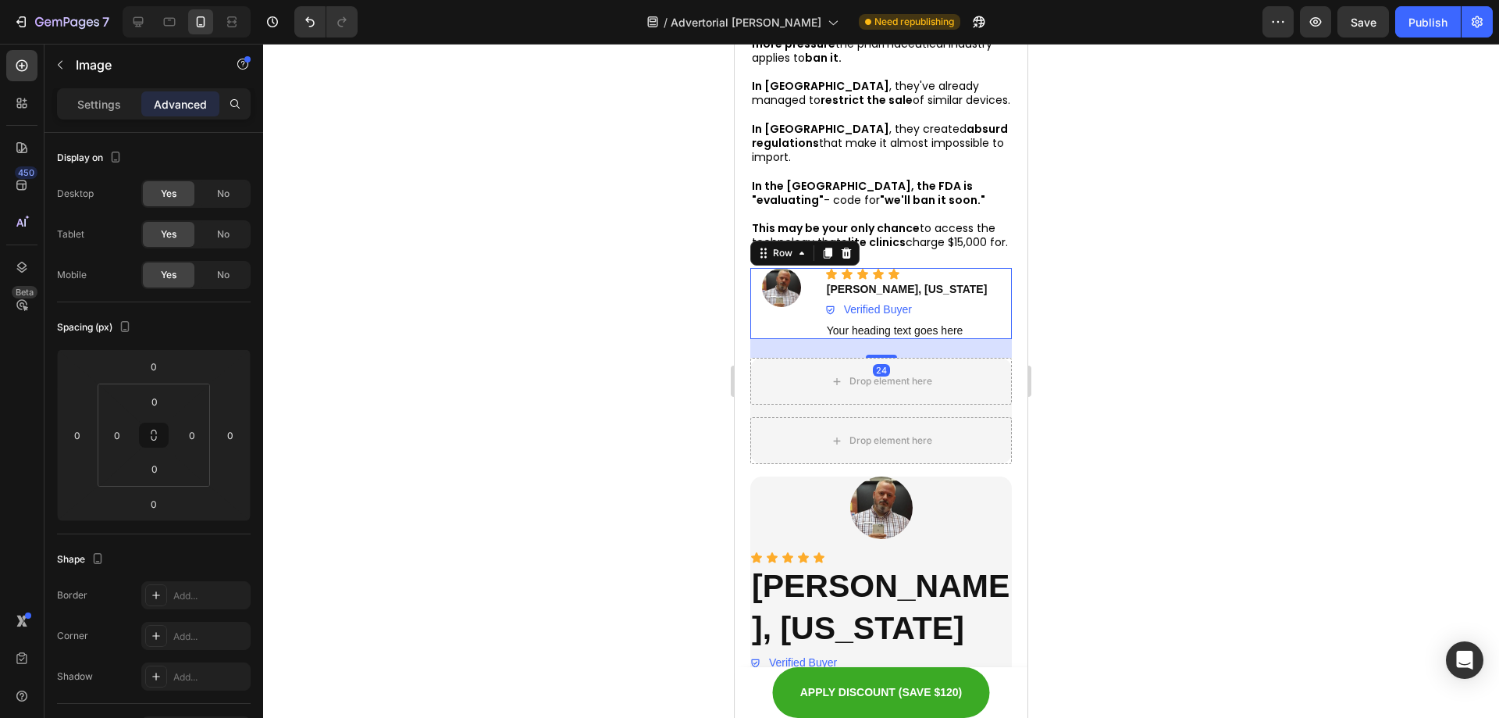
click at [798, 308] on div "Image" at bounding box center [781, 304] width 62 height 72
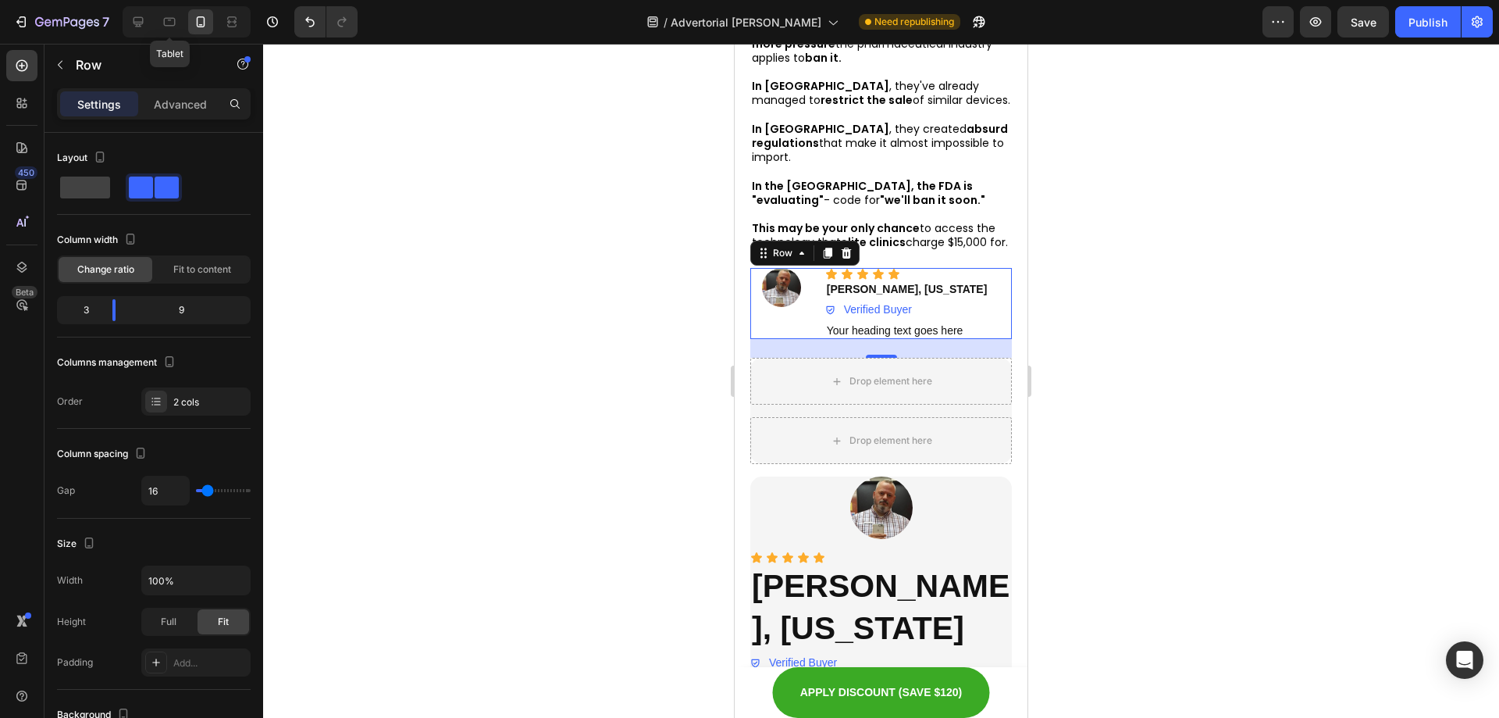
click at [149, 24] on div at bounding box center [138, 21] width 25 height 25
type input "1200"
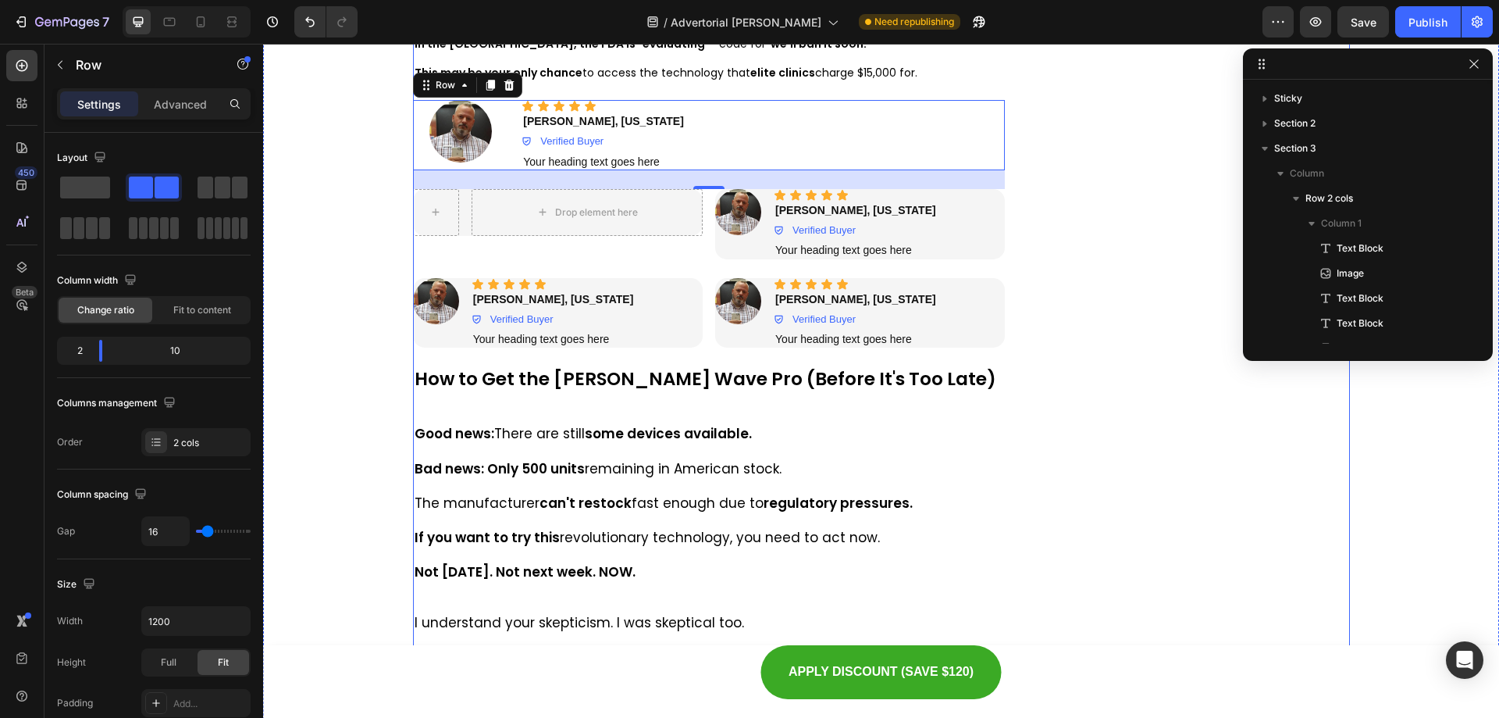
scroll to position [10156, 0]
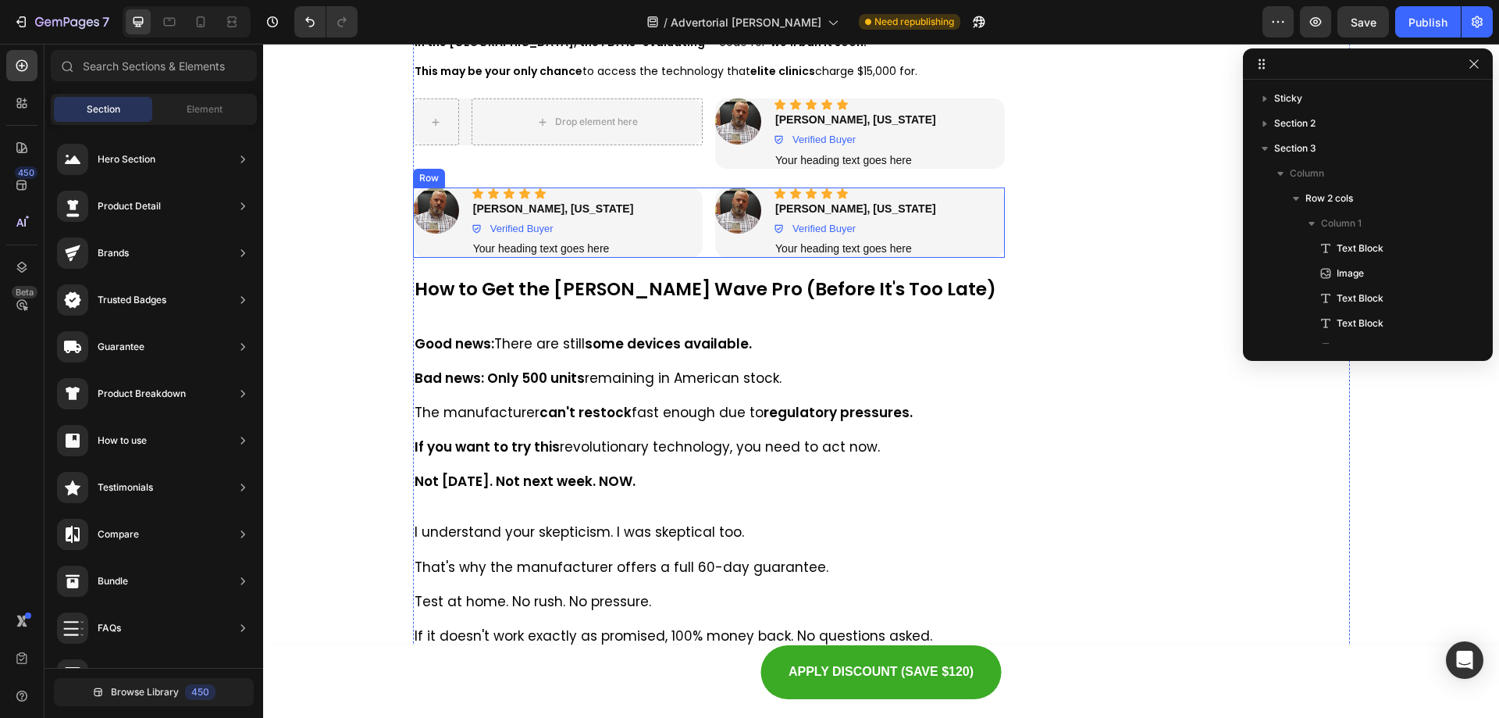
click at [704, 251] on div "Icon Icon Icon Icon Icon Icon List Image Icon Icon Icon Icon Icon Icon List [PE…" at bounding box center [709, 222] width 593 height 70
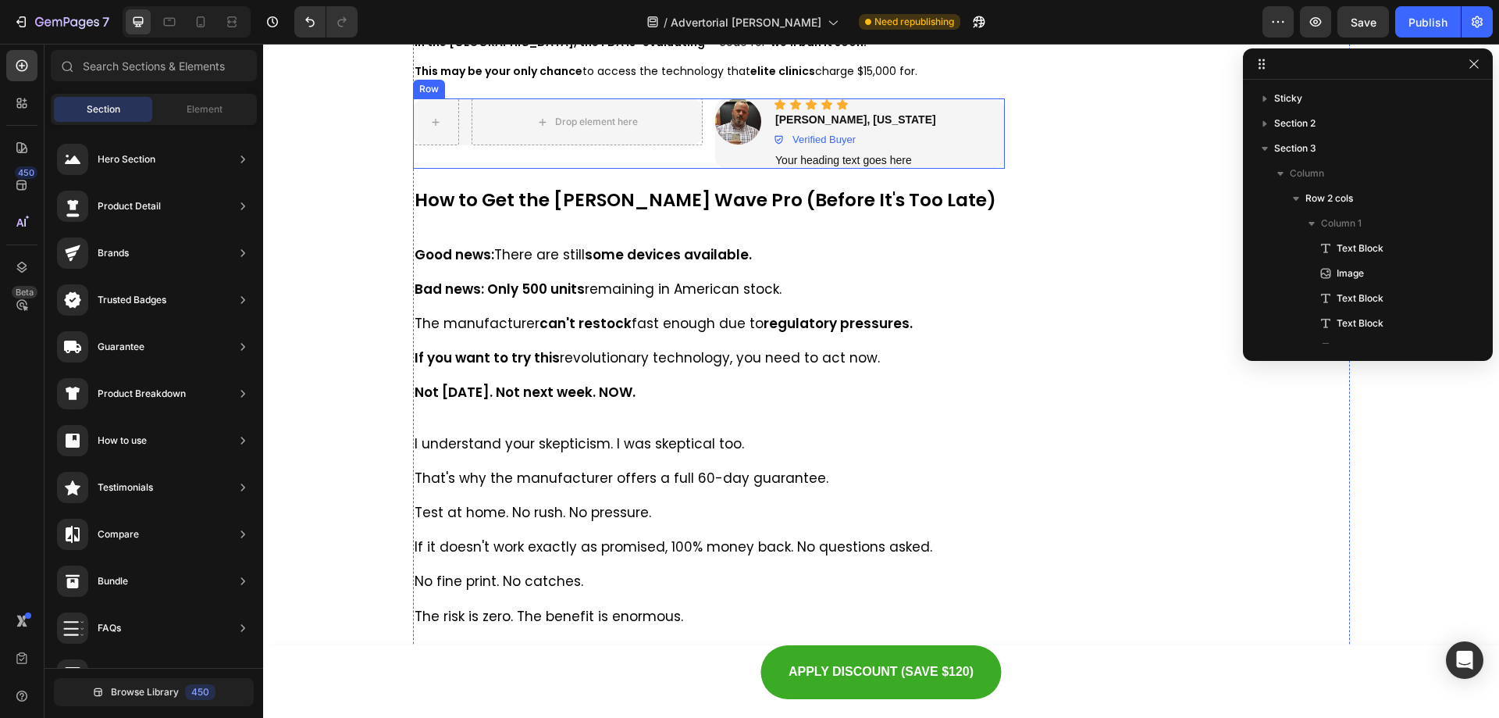
click at [703, 158] on div "Drop element here Row Image Icon Icon Icon Icon Icon Icon List [PERSON_NAME], […" at bounding box center [709, 133] width 593 height 70
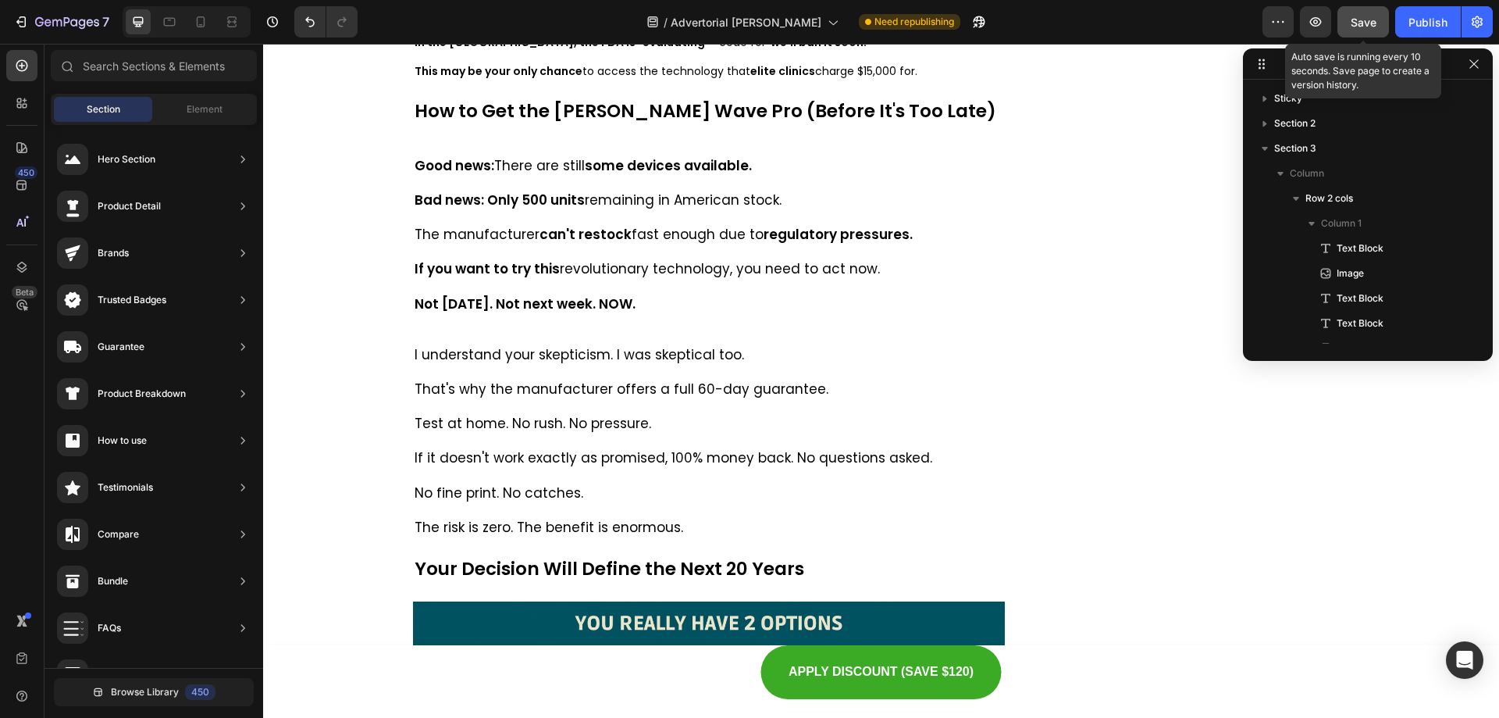
click at [1361, 20] on span "Save" at bounding box center [1364, 22] width 26 height 13
click at [1412, 32] on button "Publish" at bounding box center [1428, 21] width 66 height 31
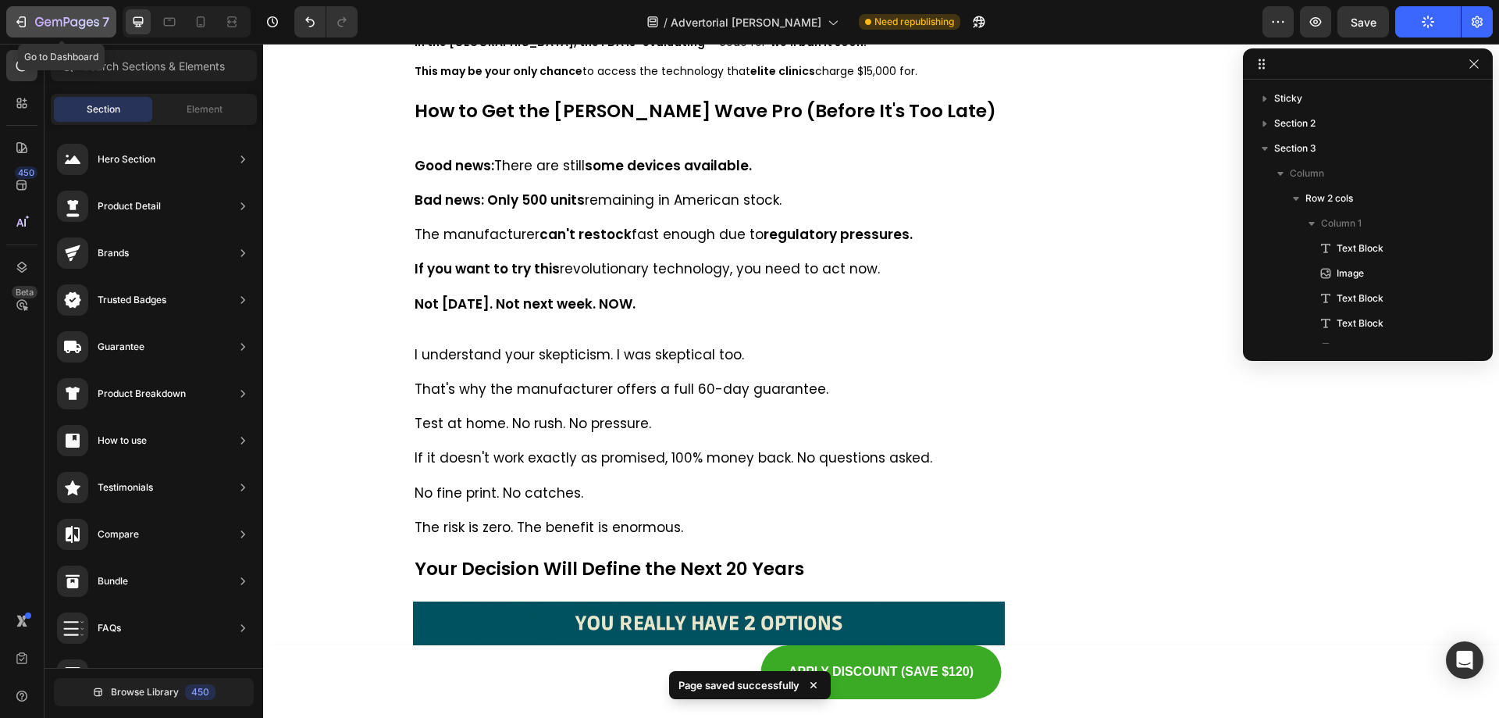
click at [36, 15] on div "7" at bounding box center [72, 21] width 74 height 19
